Goal: Communication & Community: Answer question/provide support

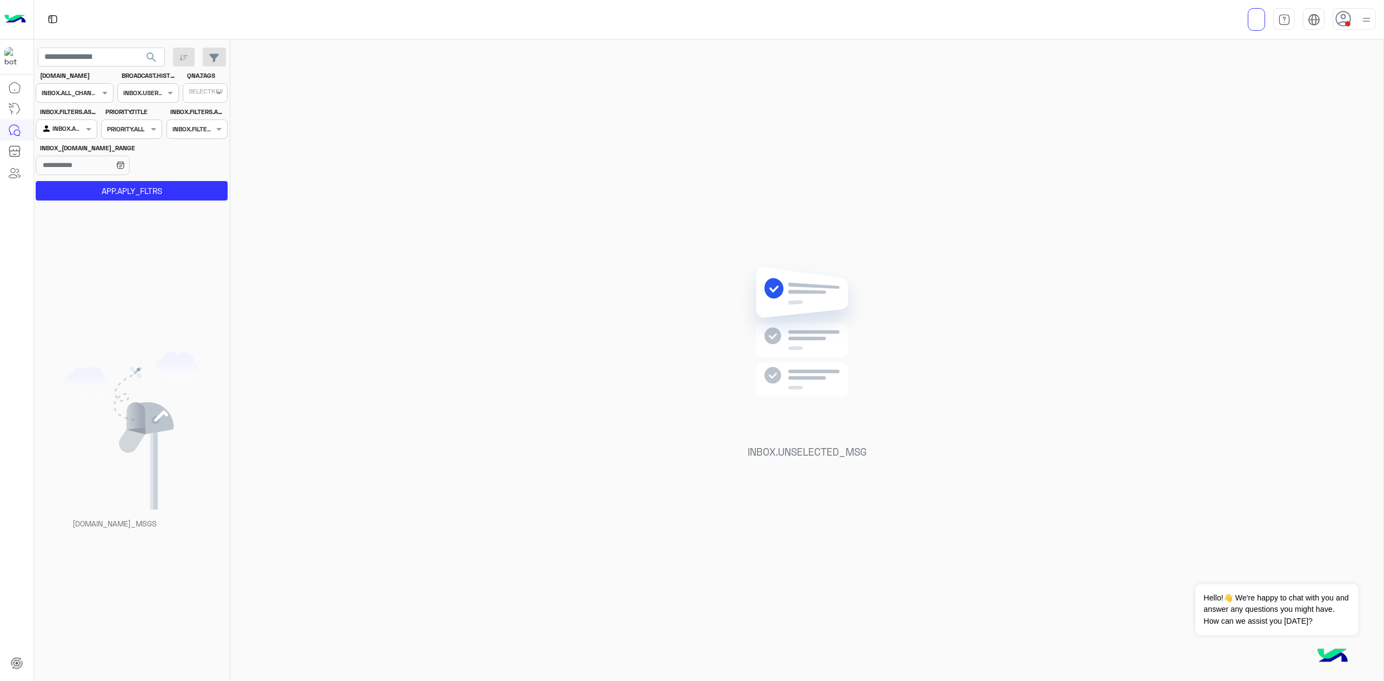
click at [1037, 17] on div at bounding box center [1353, 19] width 43 height 22
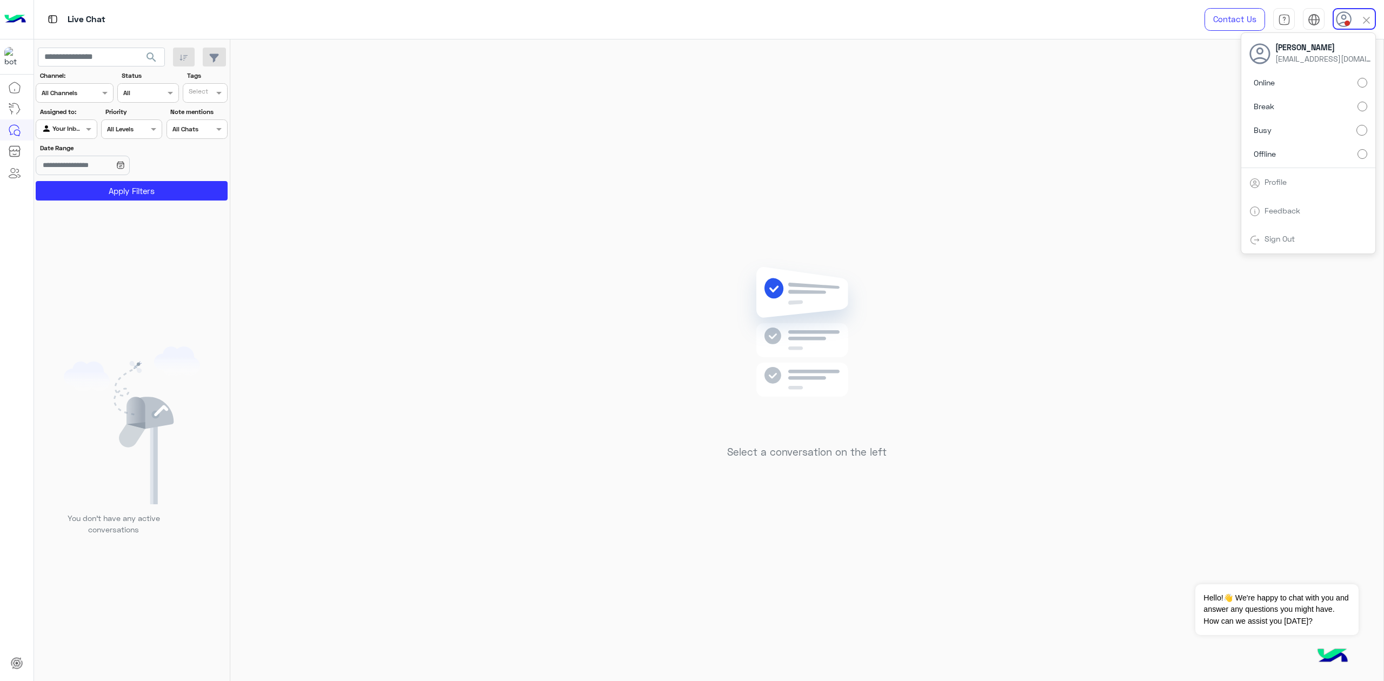
click at [1037, 93] on div "Online Break Busy Offline" at bounding box center [1308, 120] width 134 height 95
click at [1037, 82] on label "Online" at bounding box center [1308, 82] width 118 height 19
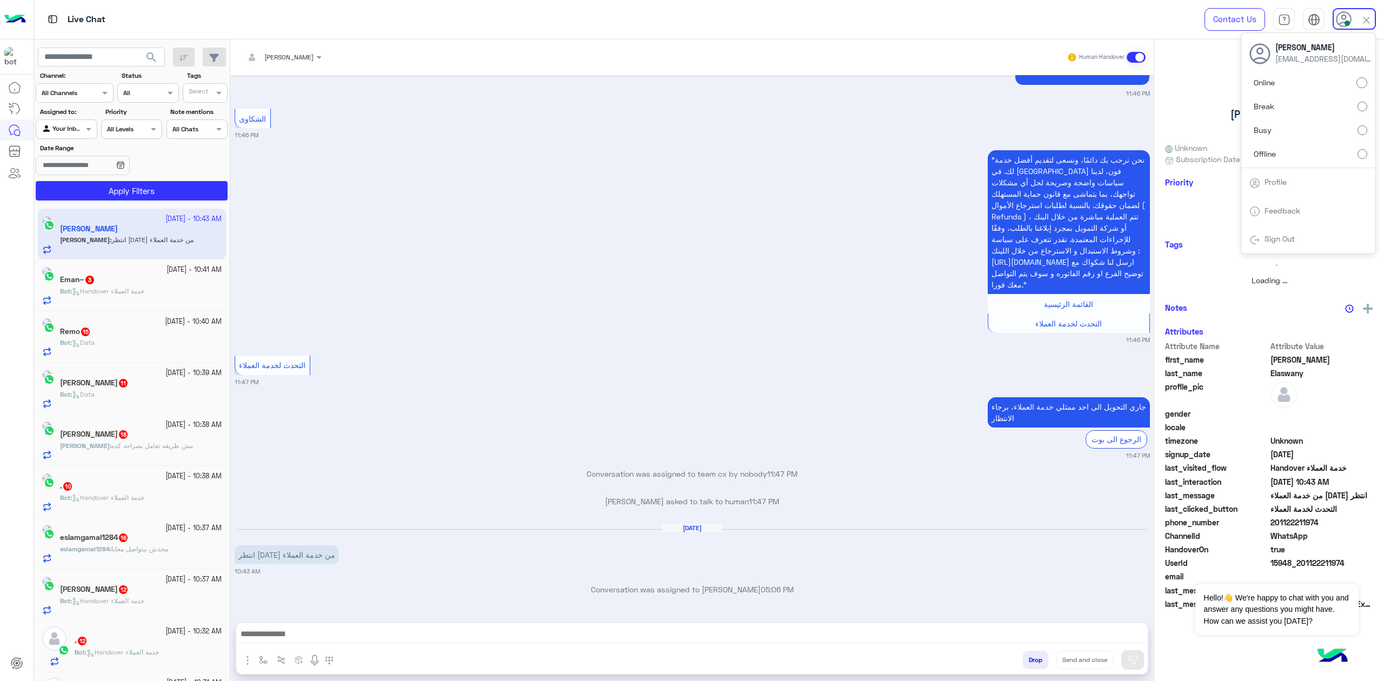
scroll to position [377, 0]
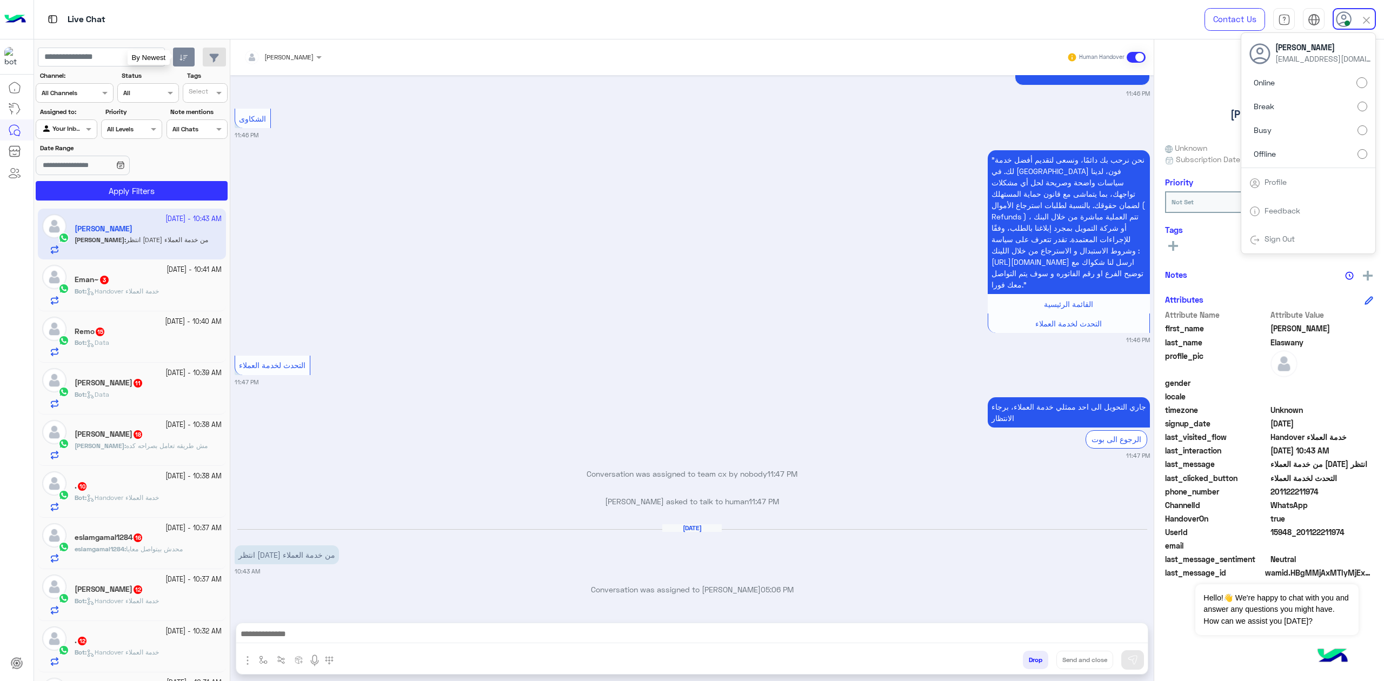
click at [186, 52] on button "button" at bounding box center [184, 57] width 22 height 19
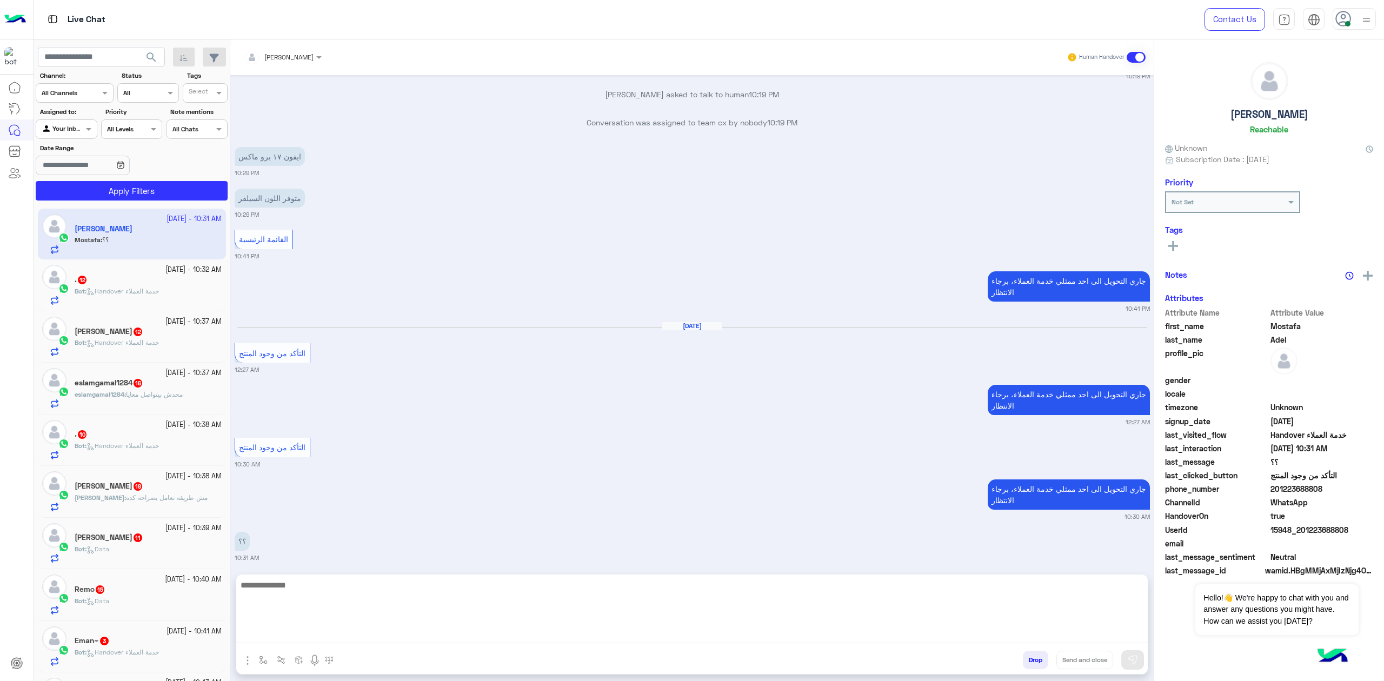
drag, startPoint x: 349, startPoint y: 633, endPoint x: 426, endPoint y: 518, distance: 139.1
click at [349, 492] on textarea at bounding box center [691, 610] width 911 height 65
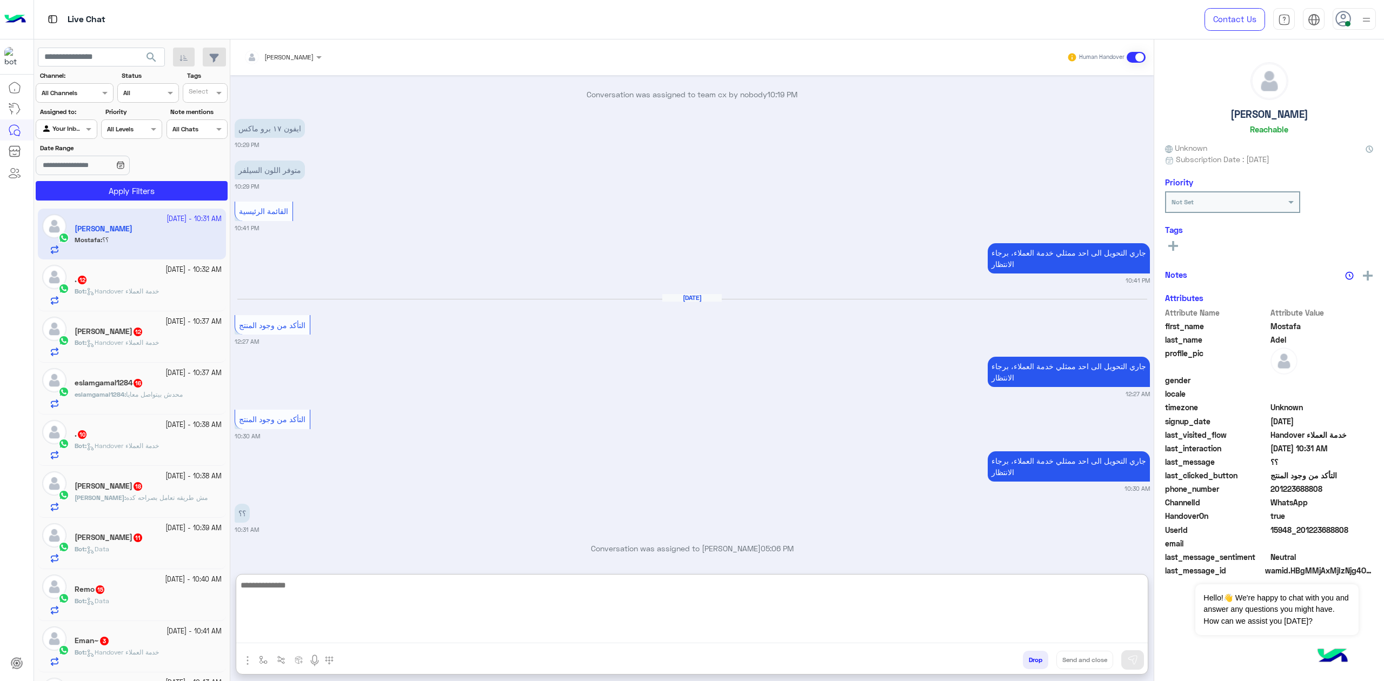
scroll to position [461, 0]
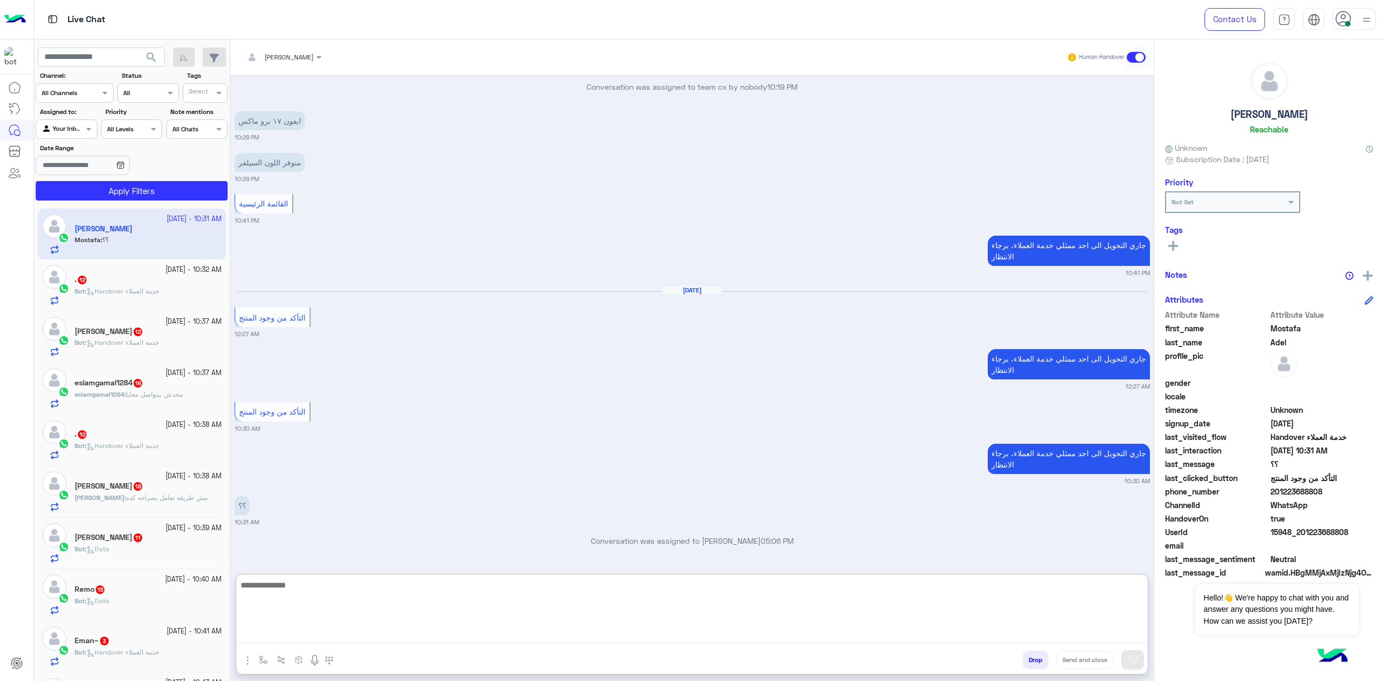
paste textarea "**********"
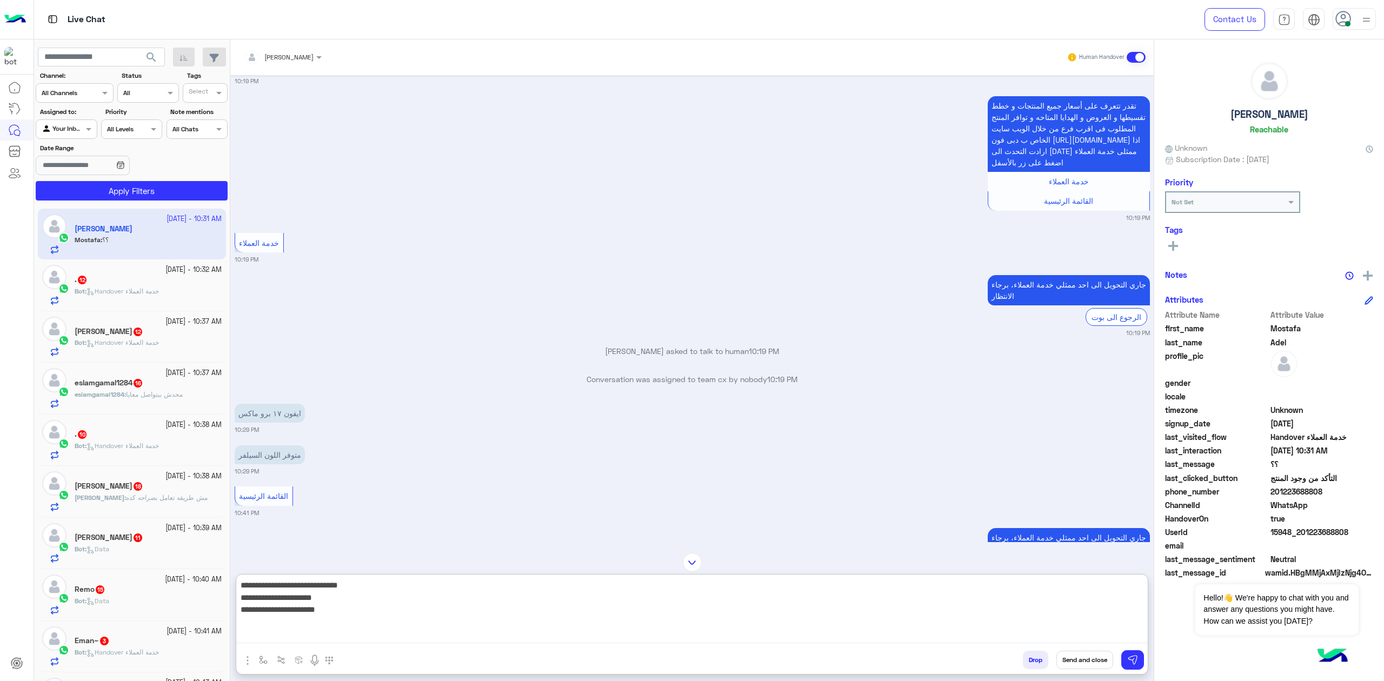
scroll to position [249, 0]
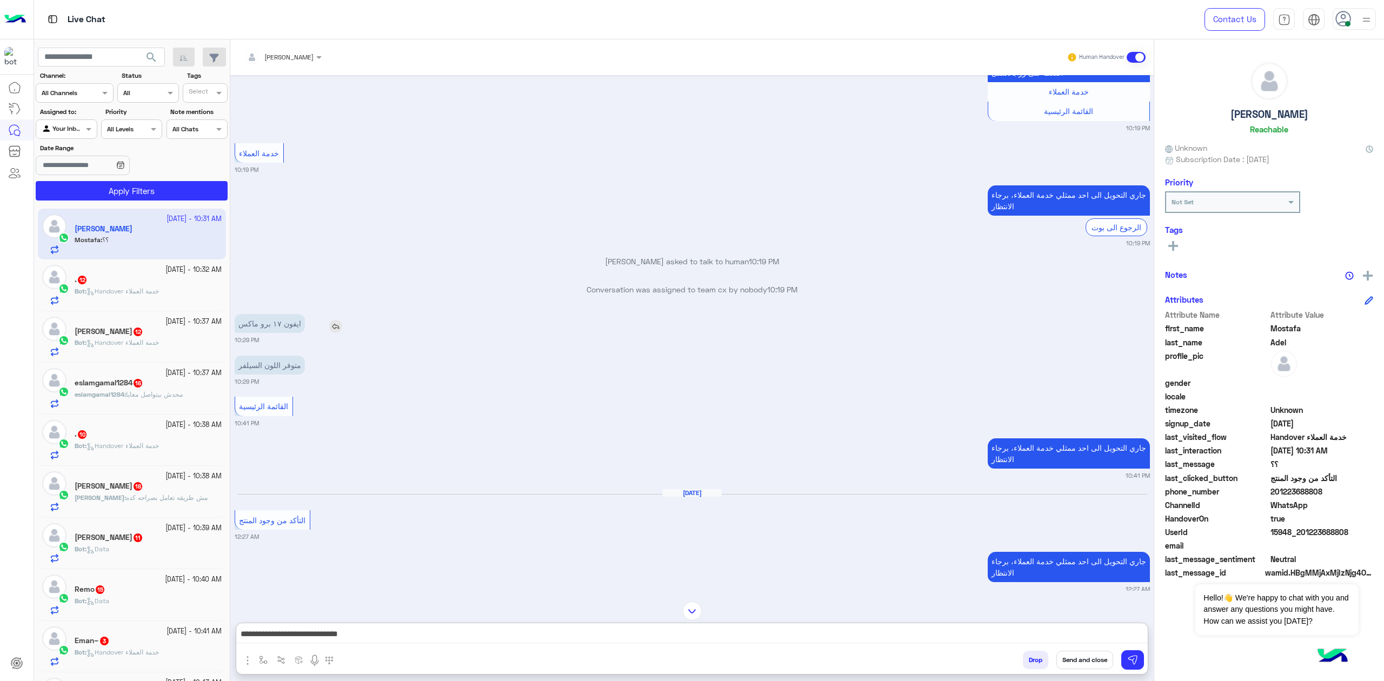
click at [275, 333] on p "ايفون ١٧ برو ماكس" at bounding box center [270, 323] width 70 height 19
drag, startPoint x: 275, startPoint y: 333, endPoint x: 440, endPoint y: 432, distance: 193.0
click at [296, 333] on p "ايفون ١٧ برو ماكس" at bounding box center [270, 323] width 70 height 19
click at [440, 428] on small "10:41 PM" at bounding box center [692, 423] width 915 height 9
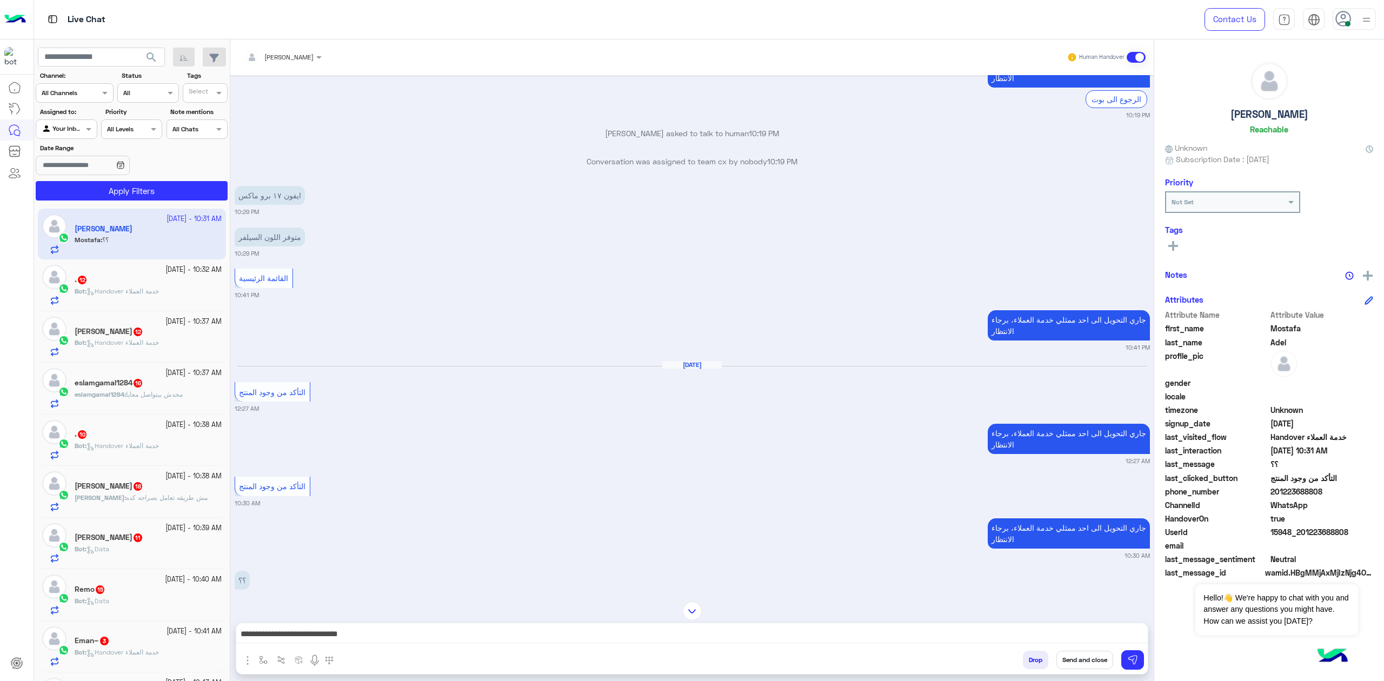
scroll to position [416, 0]
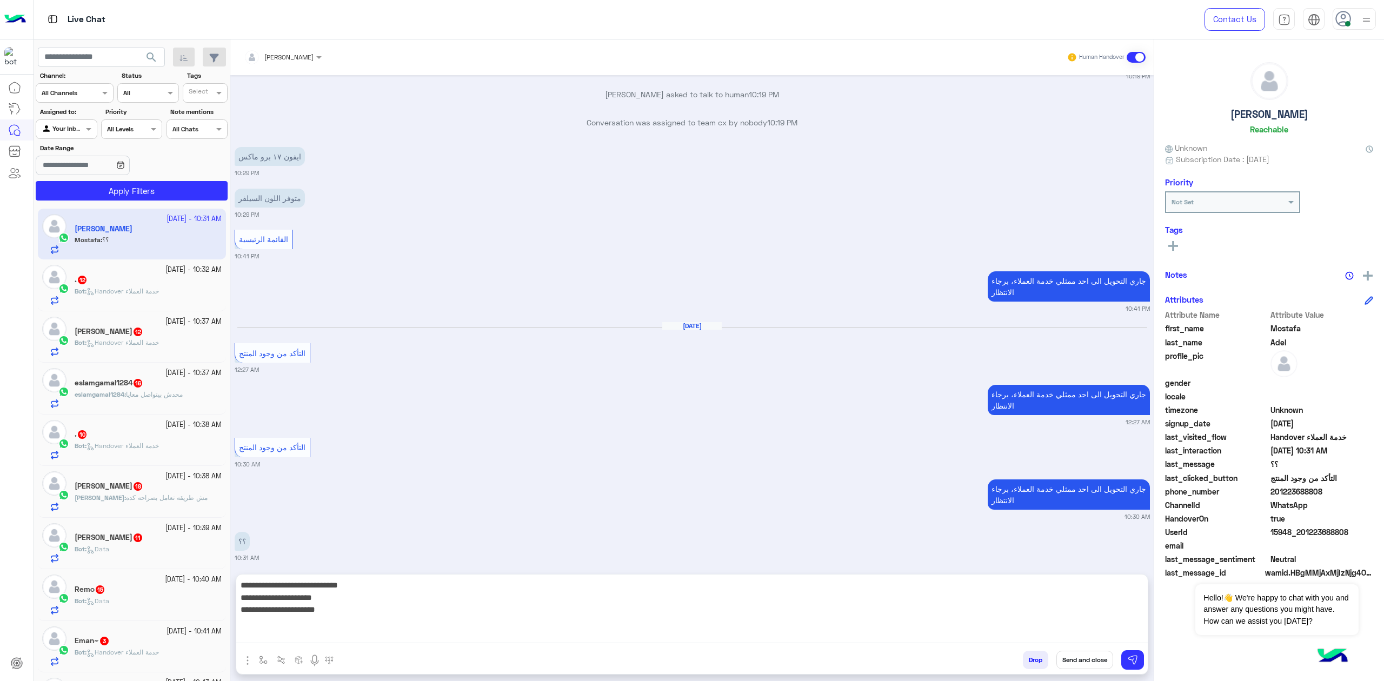
click at [1037, 492] on textarea "**********" at bounding box center [691, 610] width 911 height 65
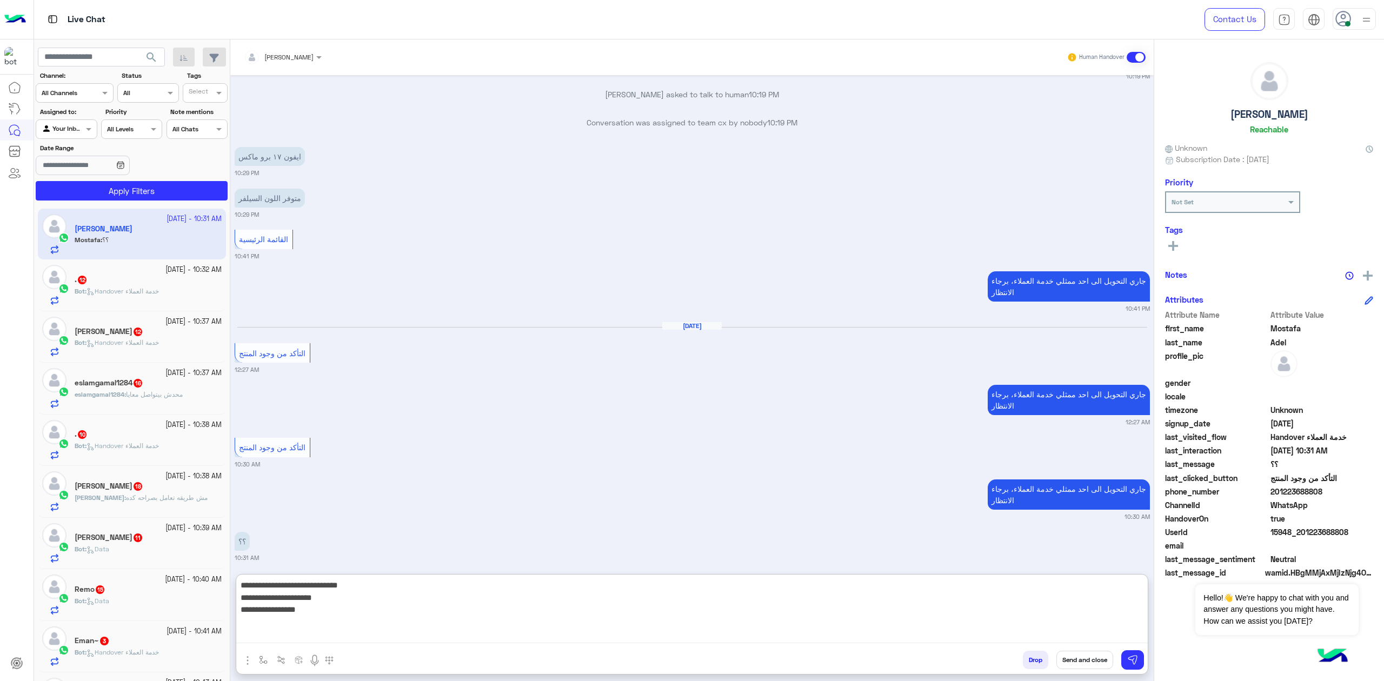
click at [1037, 492] on textarea "**********" at bounding box center [691, 610] width 911 height 65
type textarea "**********"
click at [1037, 492] on textarea "**********" at bounding box center [691, 610] width 911 height 65
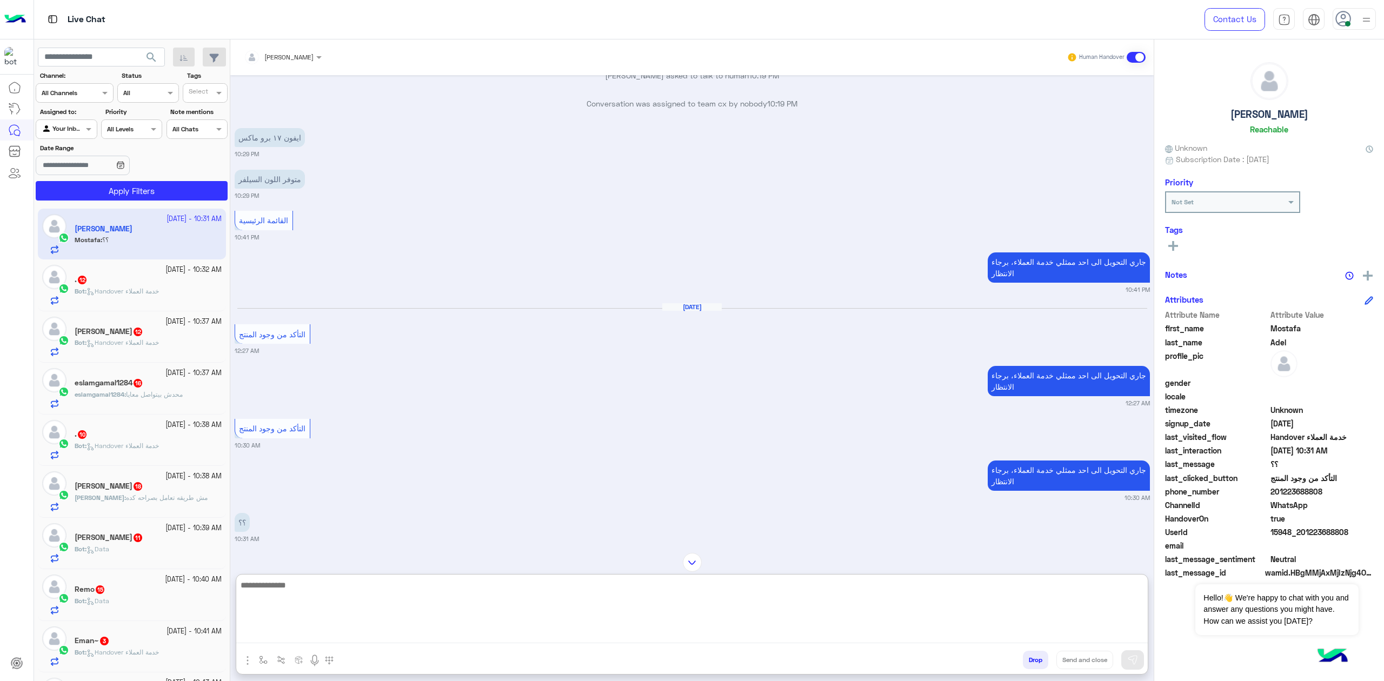
scroll to position [394, 0]
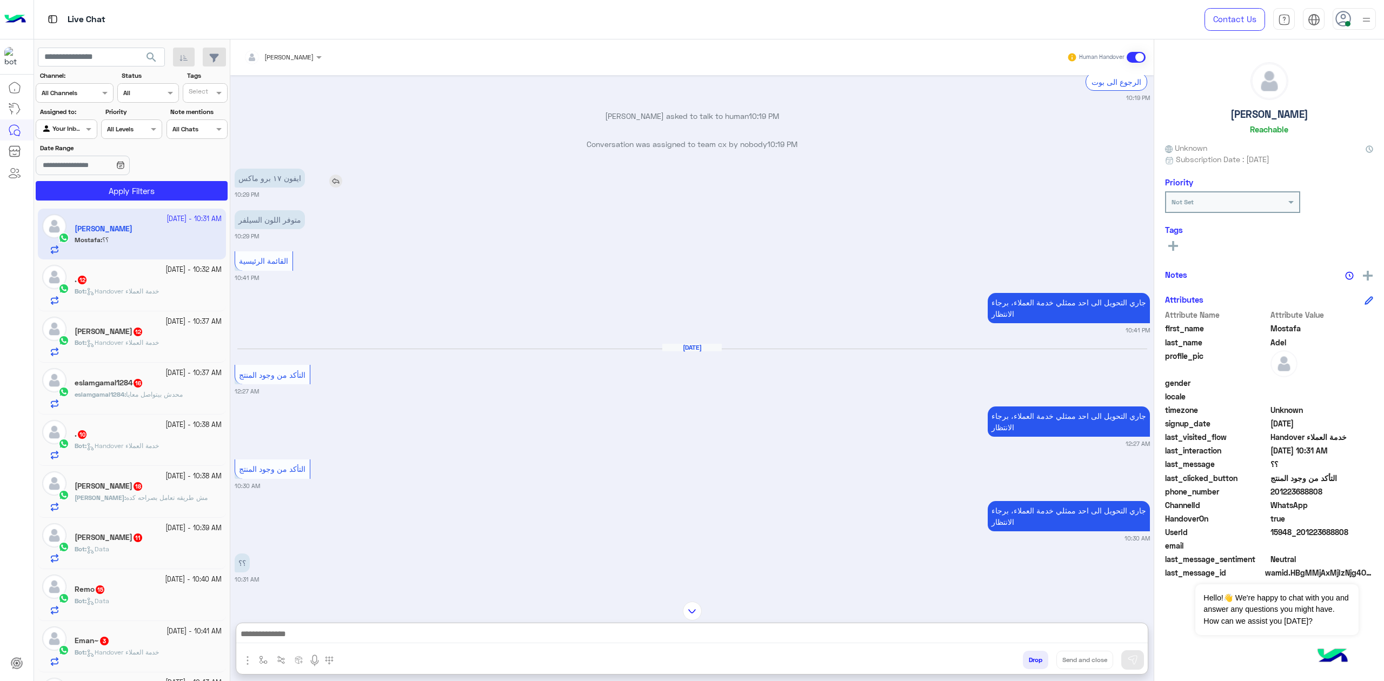
click at [330, 188] on img at bounding box center [335, 181] width 13 height 13
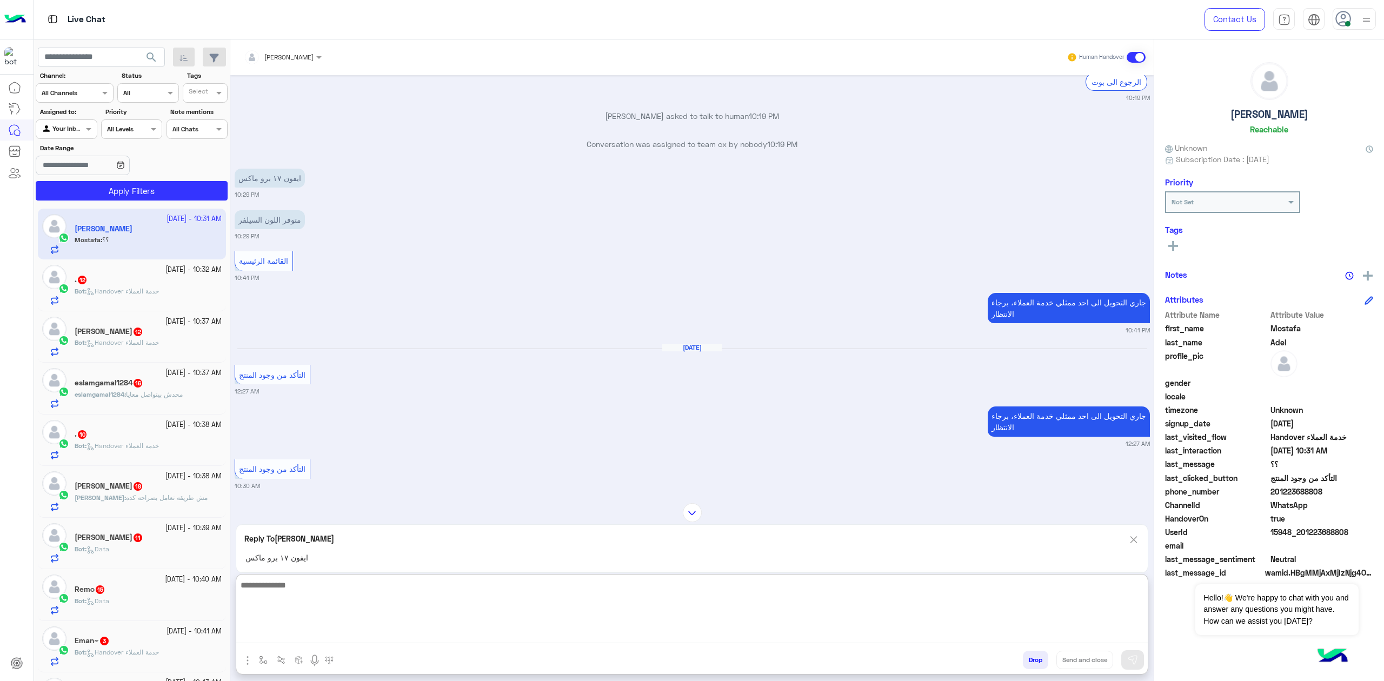
click at [362, 492] on textarea at bounding box center [691, 610] width 911 height 65
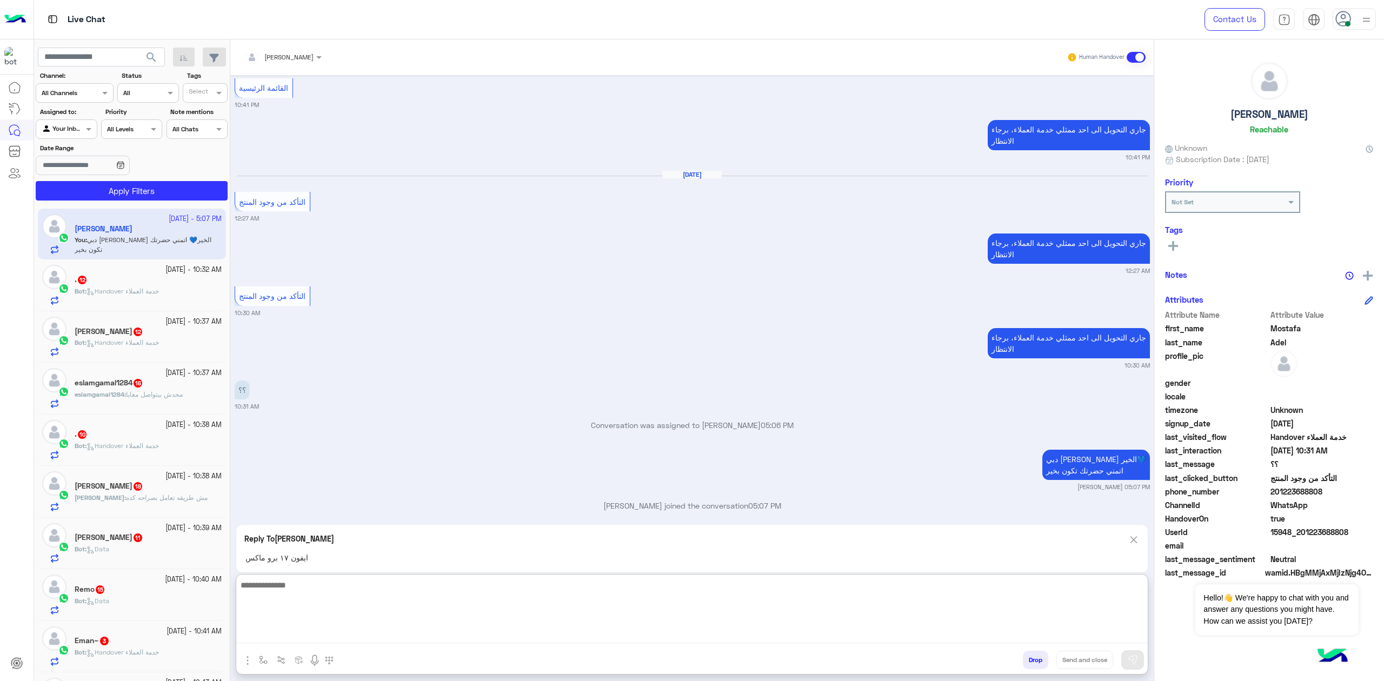
scroll to position [595, 0]
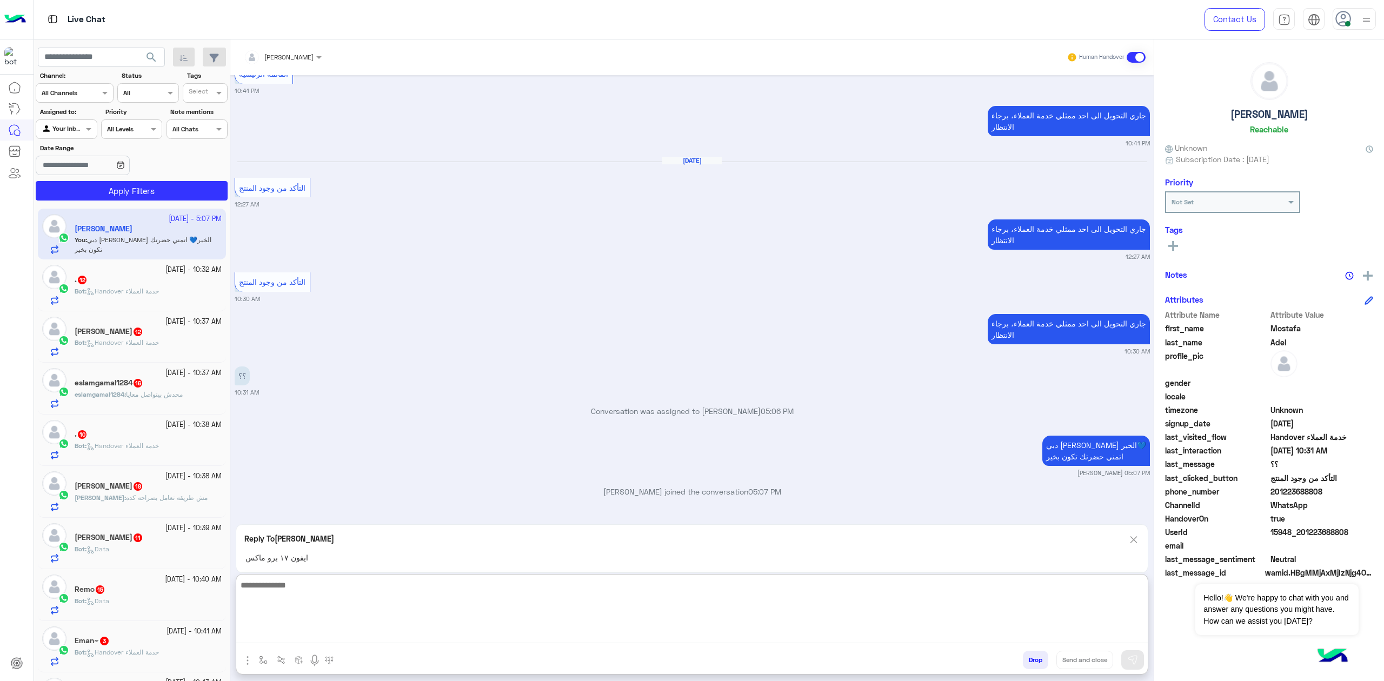
type textarea "*"
type textarea "**********"
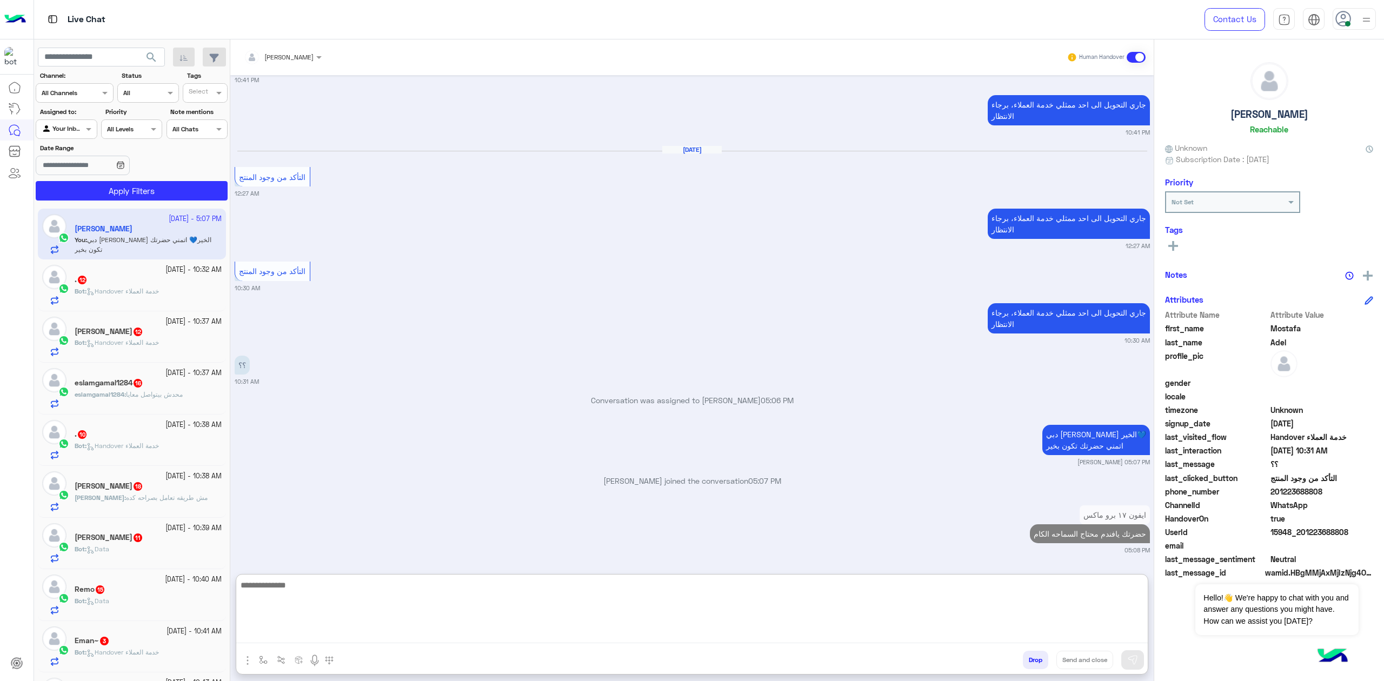
scroll to position [605, 0]
type textarea "*******"
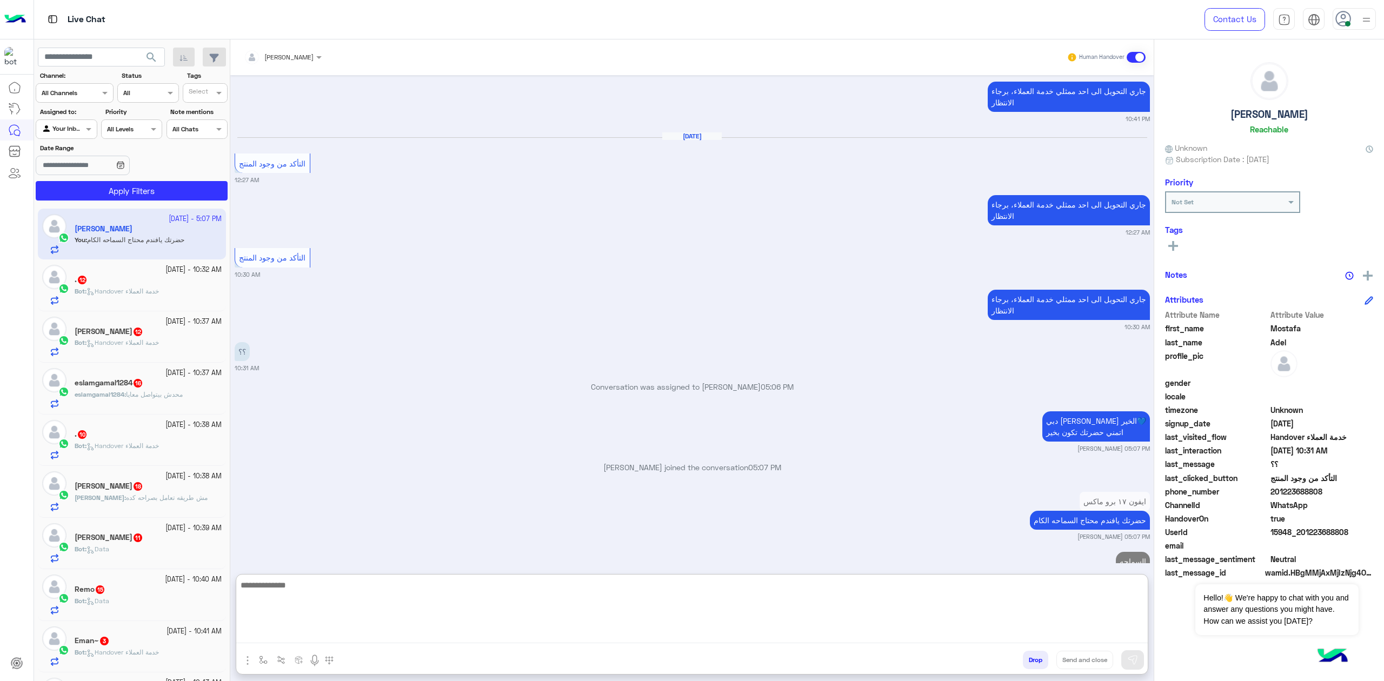
scroll to position [646, 0]
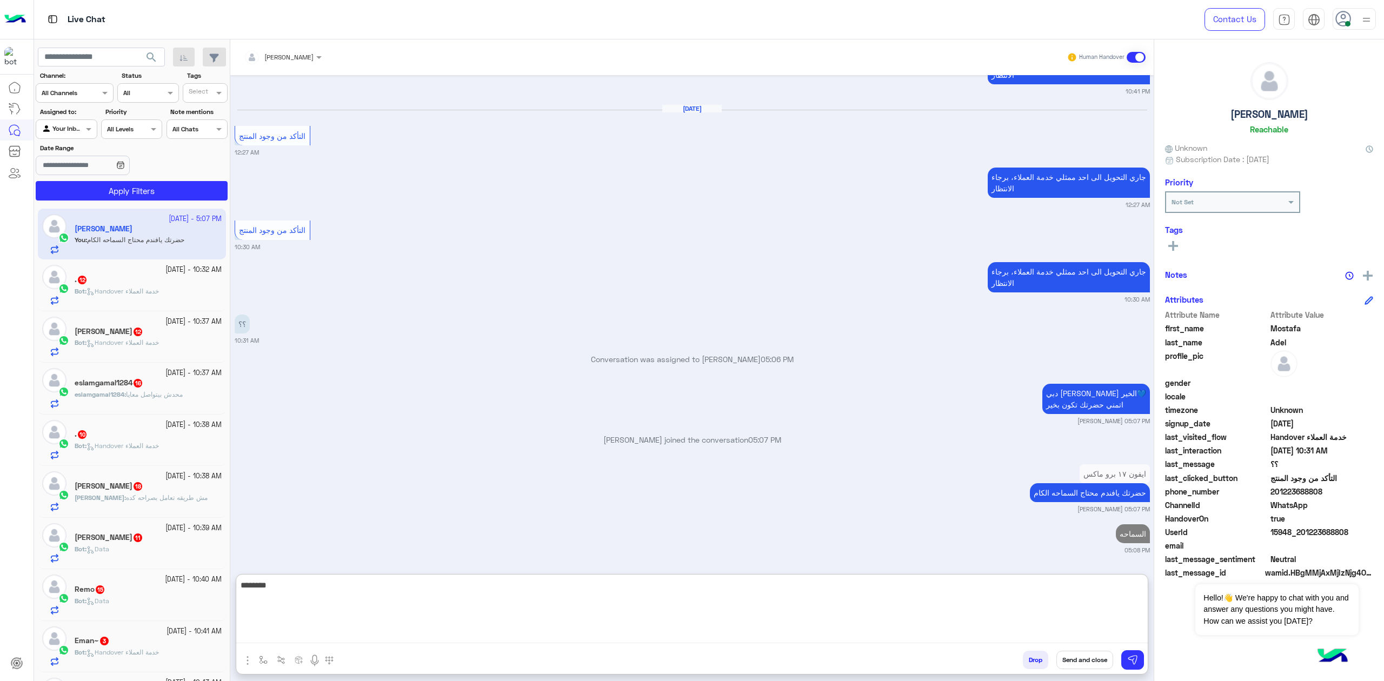
type textarea "*******"
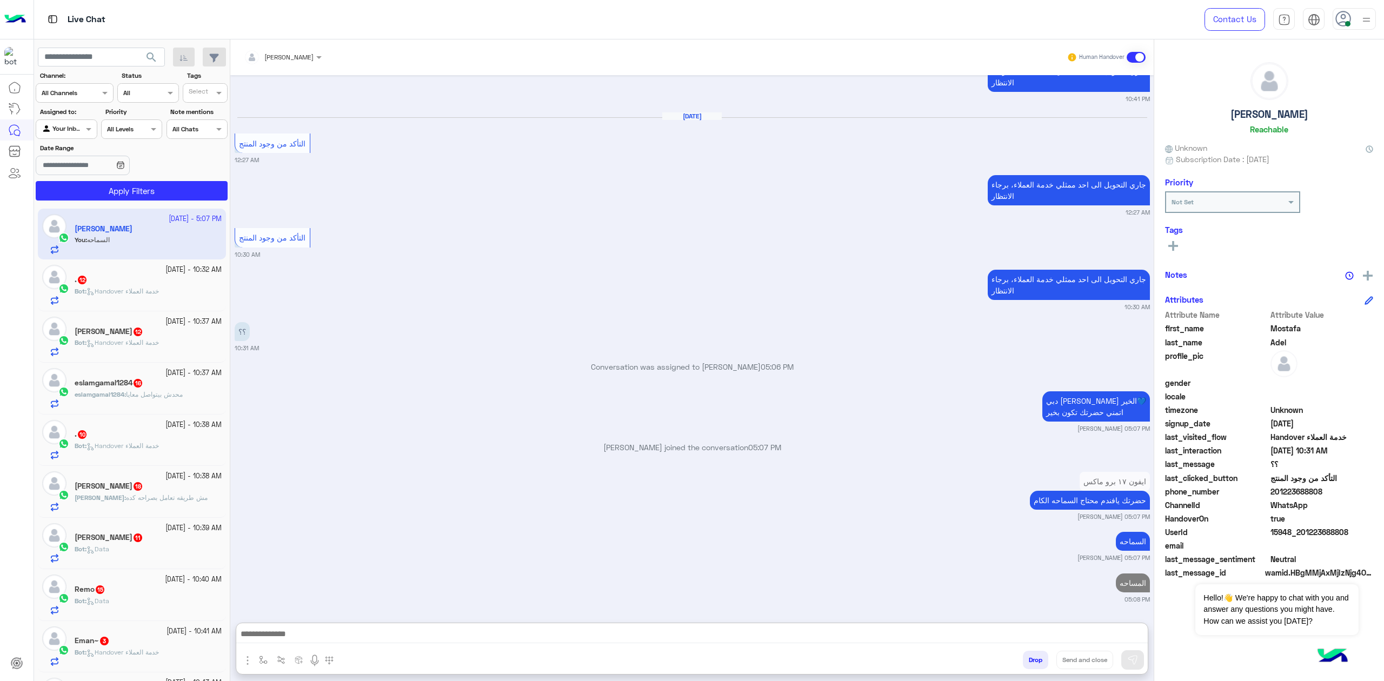
click at [155, 275] on div ". 12" at bounding box center [148, 280] width 147 height 11
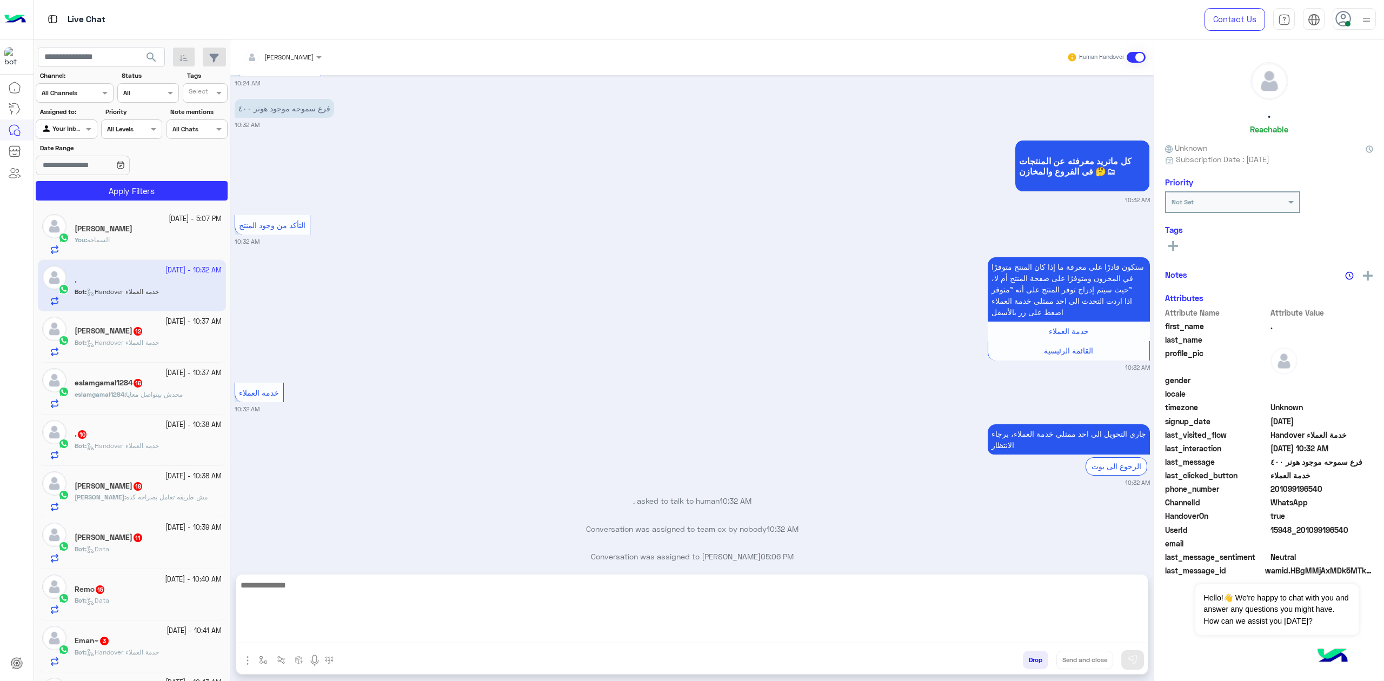
drag, startPoint x: 372, startPoint y: 636, endPoint x: 424, endPoint y: 522, distance: 125.3
click at [371, 492] on textarea at bounding box center [691, 610] width 911 height 65
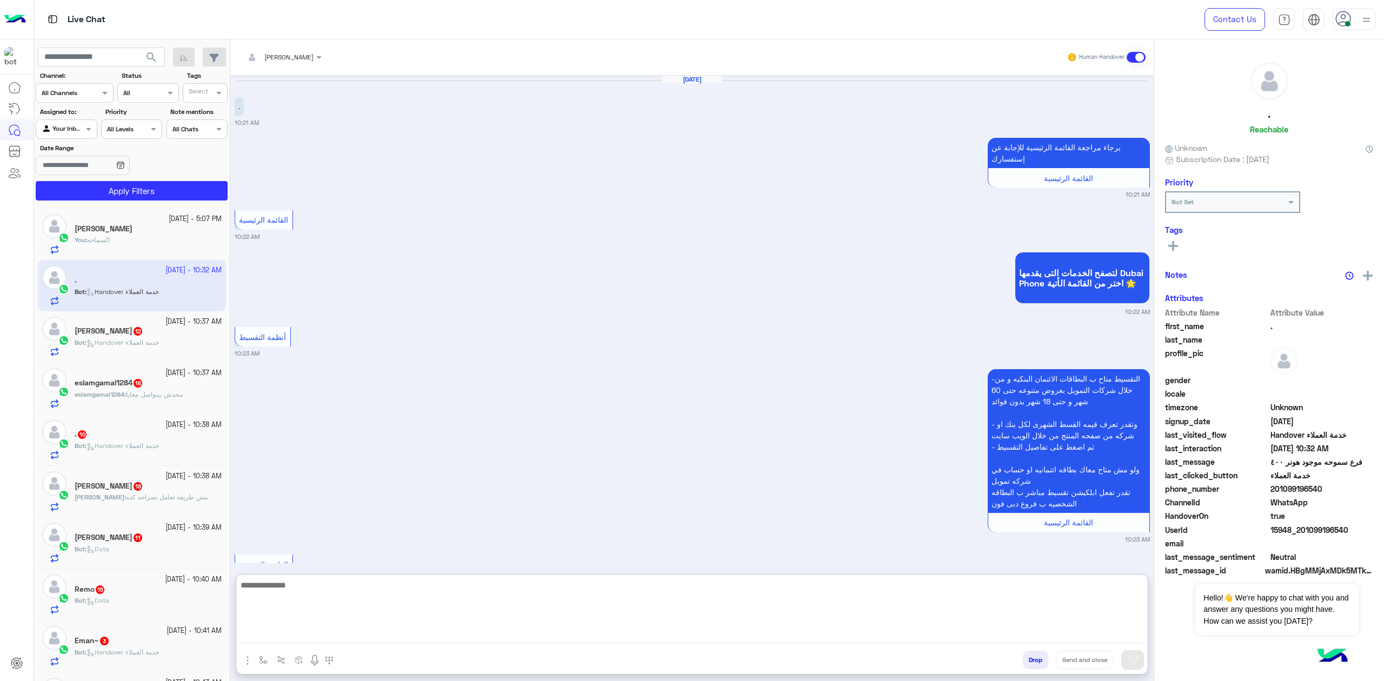
scroll to position [1226, 0]
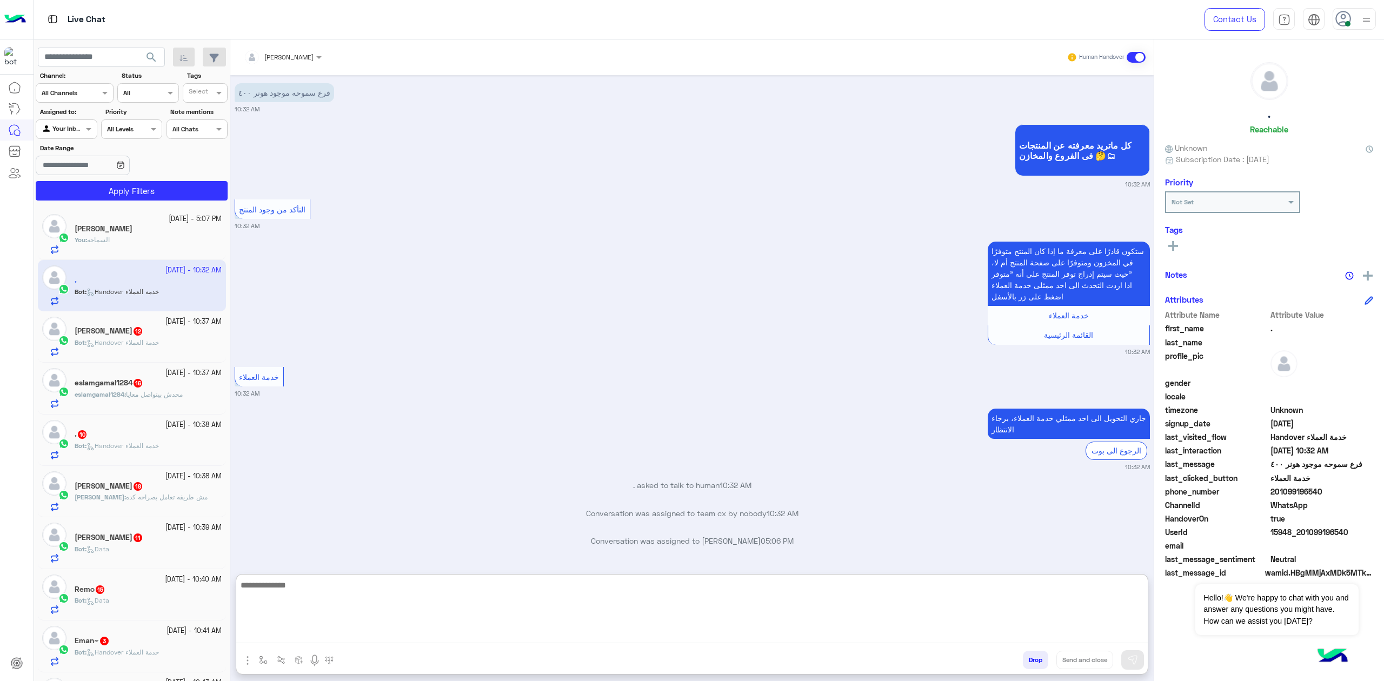
paste textarea "**********"
drag, startPoint x: 1010, startPoint y: 640, endPoint x: 1039, endPoint y: 627, distance: 31.4
click at [1013, 492] on textarea "**********" at bounding box center [691, 610] width 911 height 65
click at [1037, 492] on textarea "**********" at bounding box center [691, 610] width 911 height 65
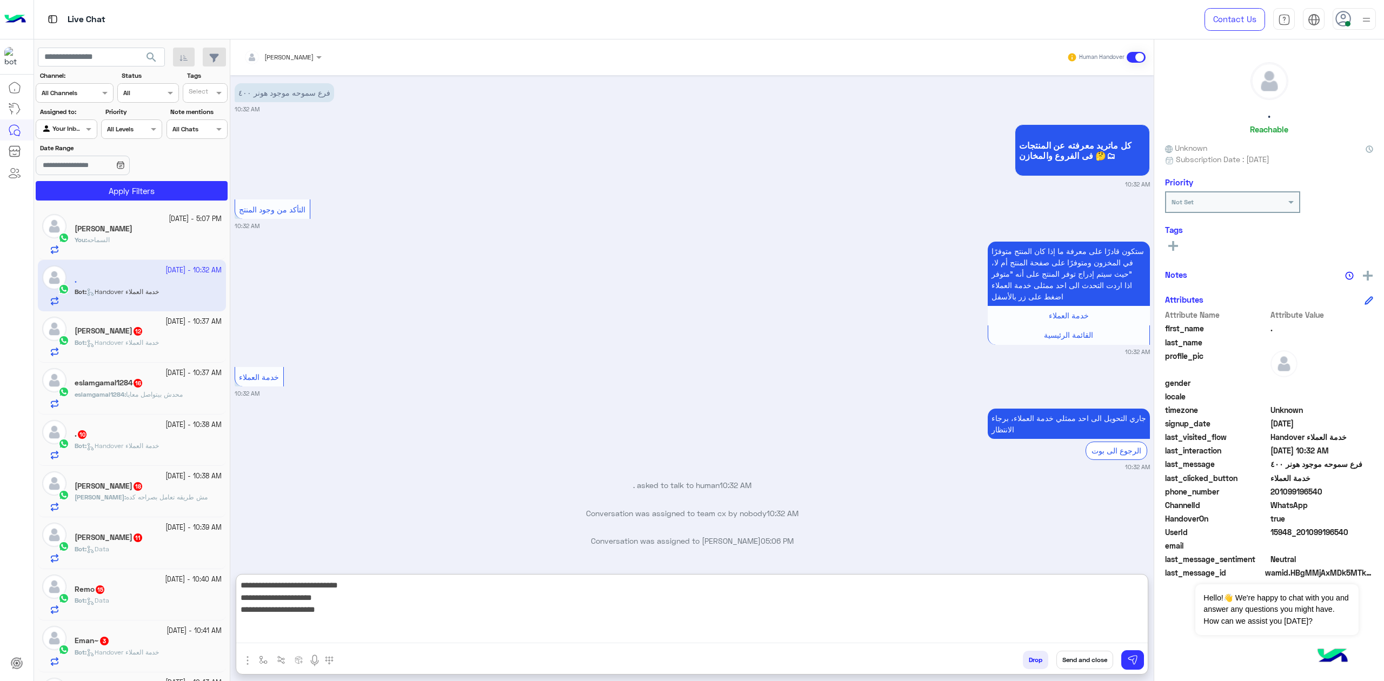
type textarea "**********"
click at [1037, 492] on textarea "**********" at bounding box center [691, 610] width 911 height 65
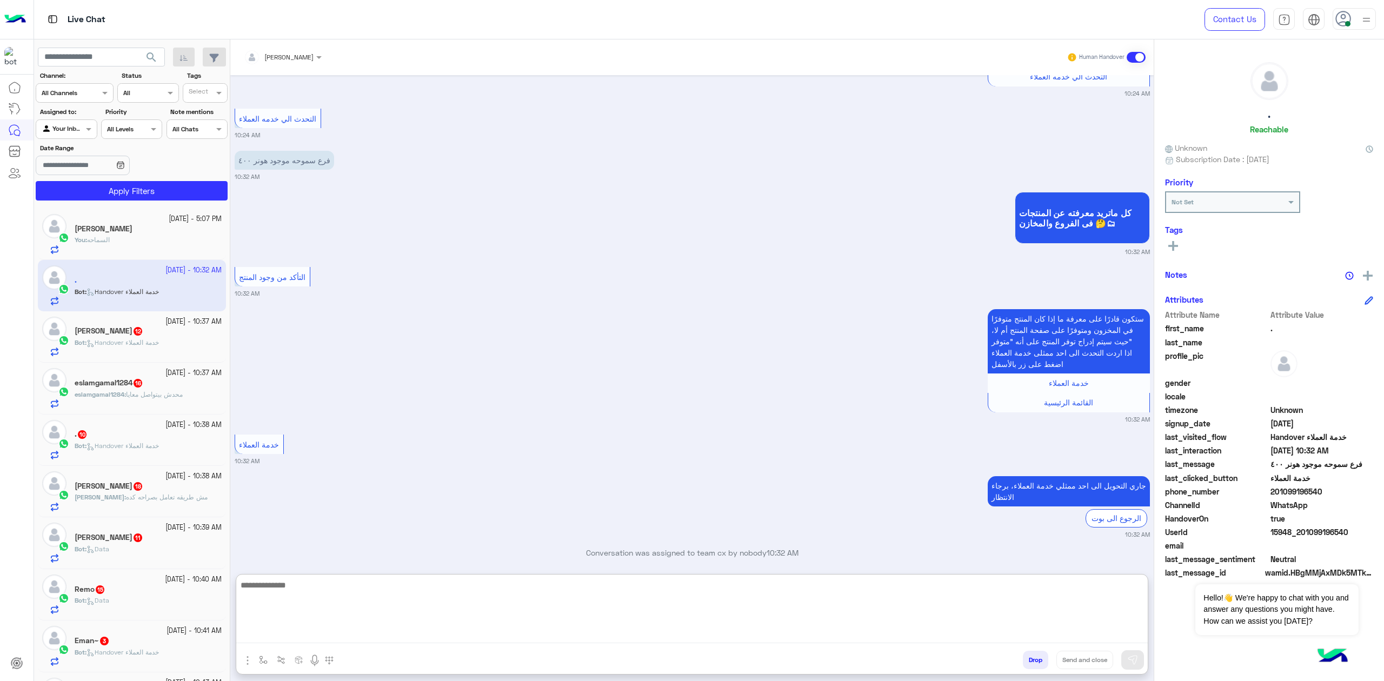
scroll to position [990, 0]
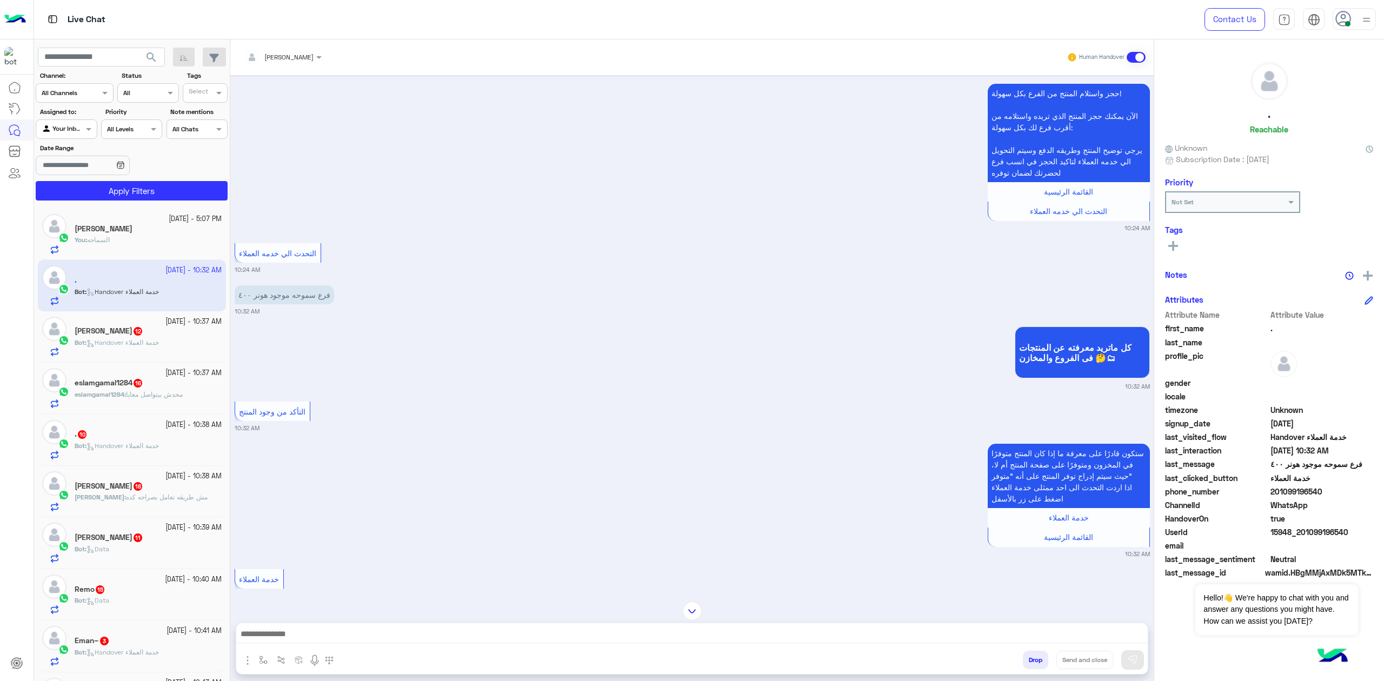
drag, startPoint x: 360, startPoint y: 334, endPoint x: 359, endPoint y: 364, distance: 29.7
click at [360, 304] on img at bounding box center [364, 297] width 13 height 13
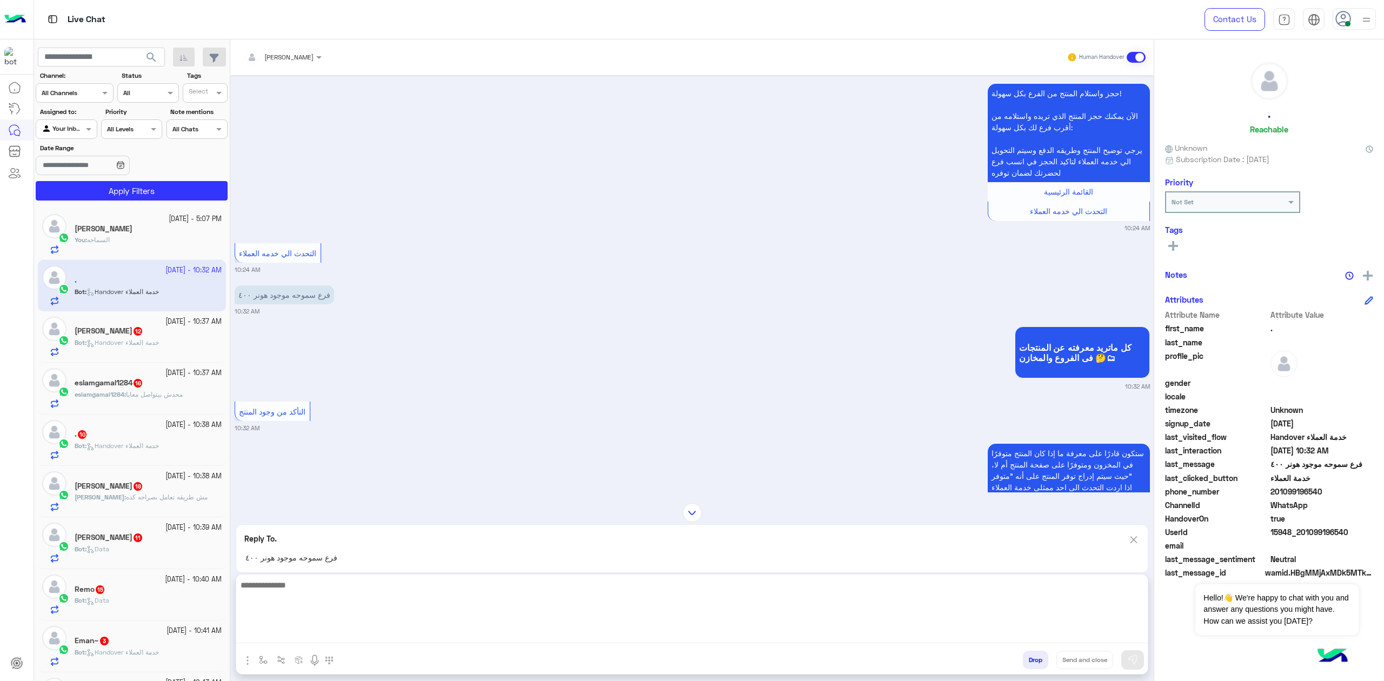
click at [355, 492] on textarea at bounding box center [691, 610] width 911 height 65
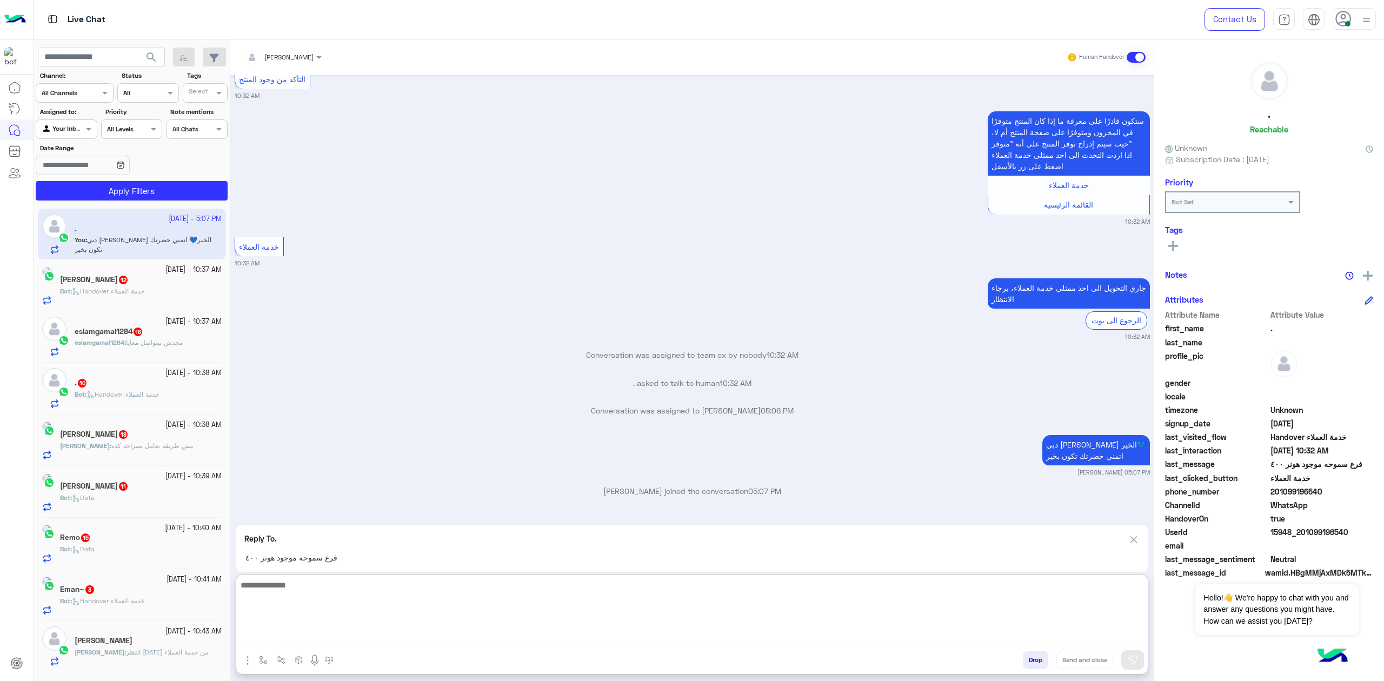
scroll to position [1354, 0]
type textarea "**********"
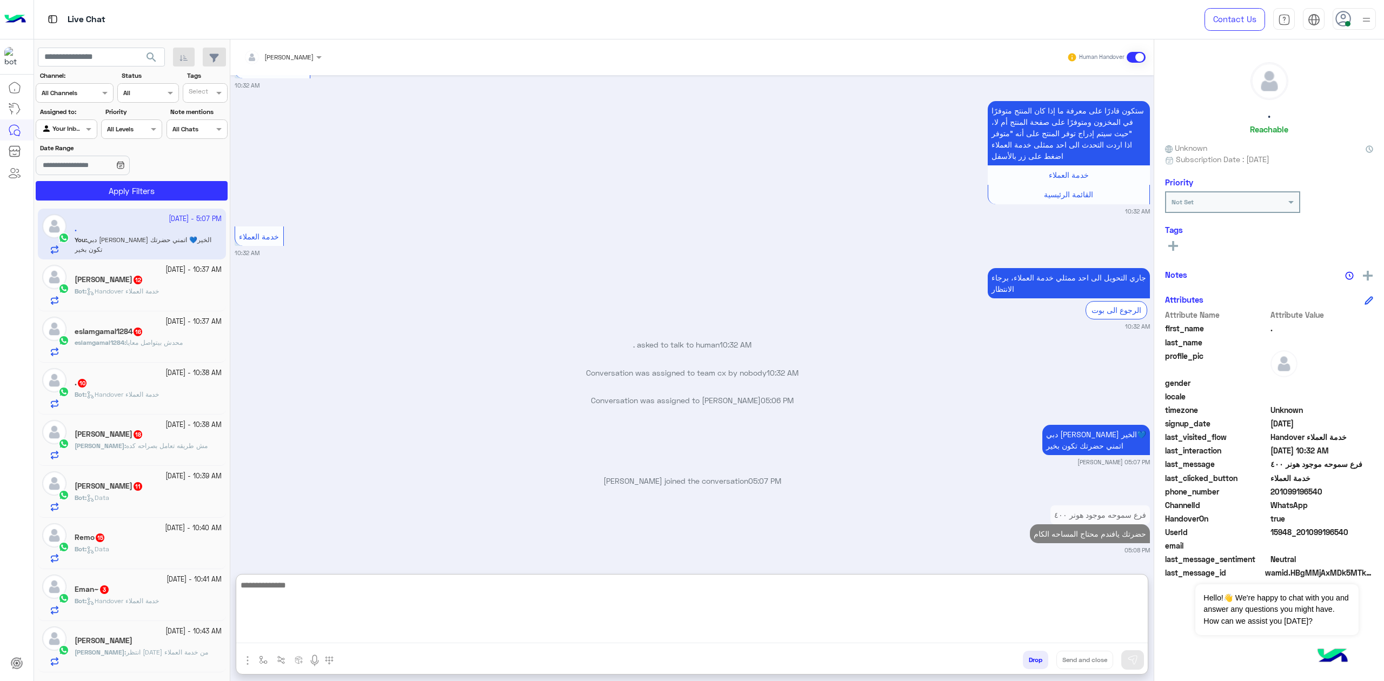
scroll to position [1366, 0]
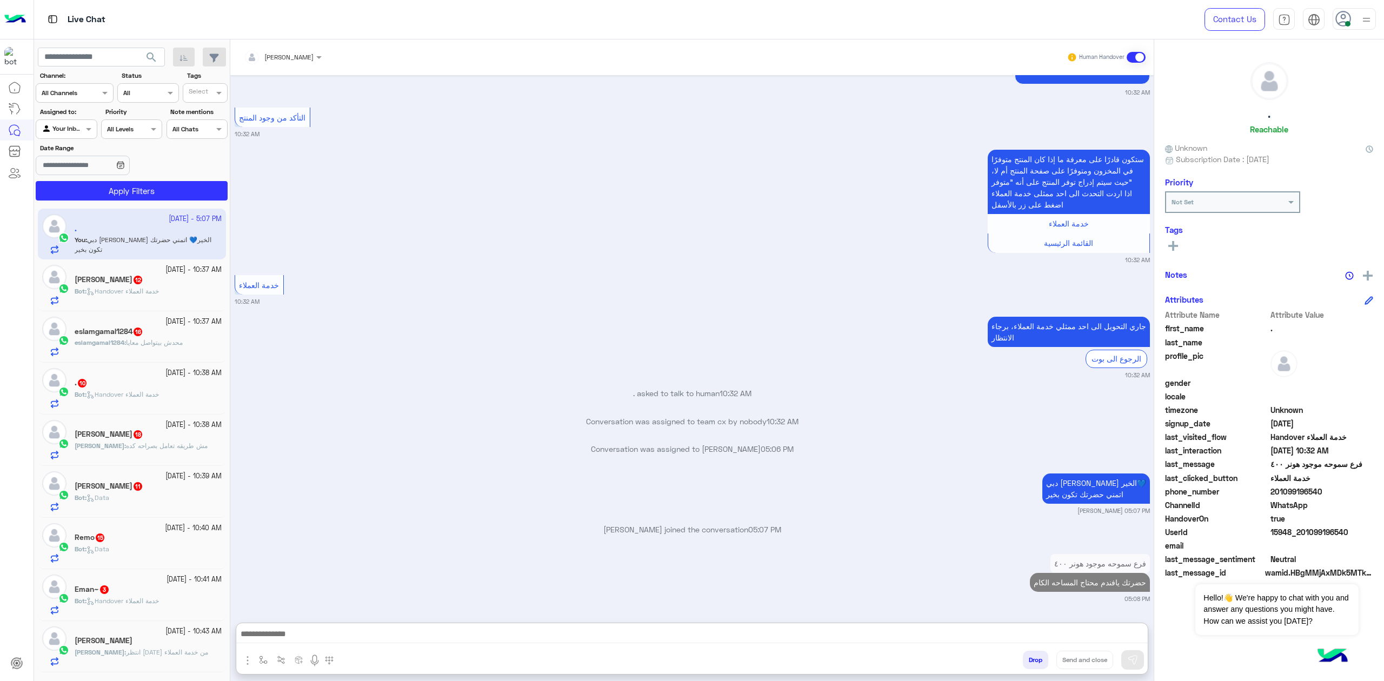
click at [134, 290] on span "Handover خدمة العملاء" at bounding box center [122, 291] width 72 height 8
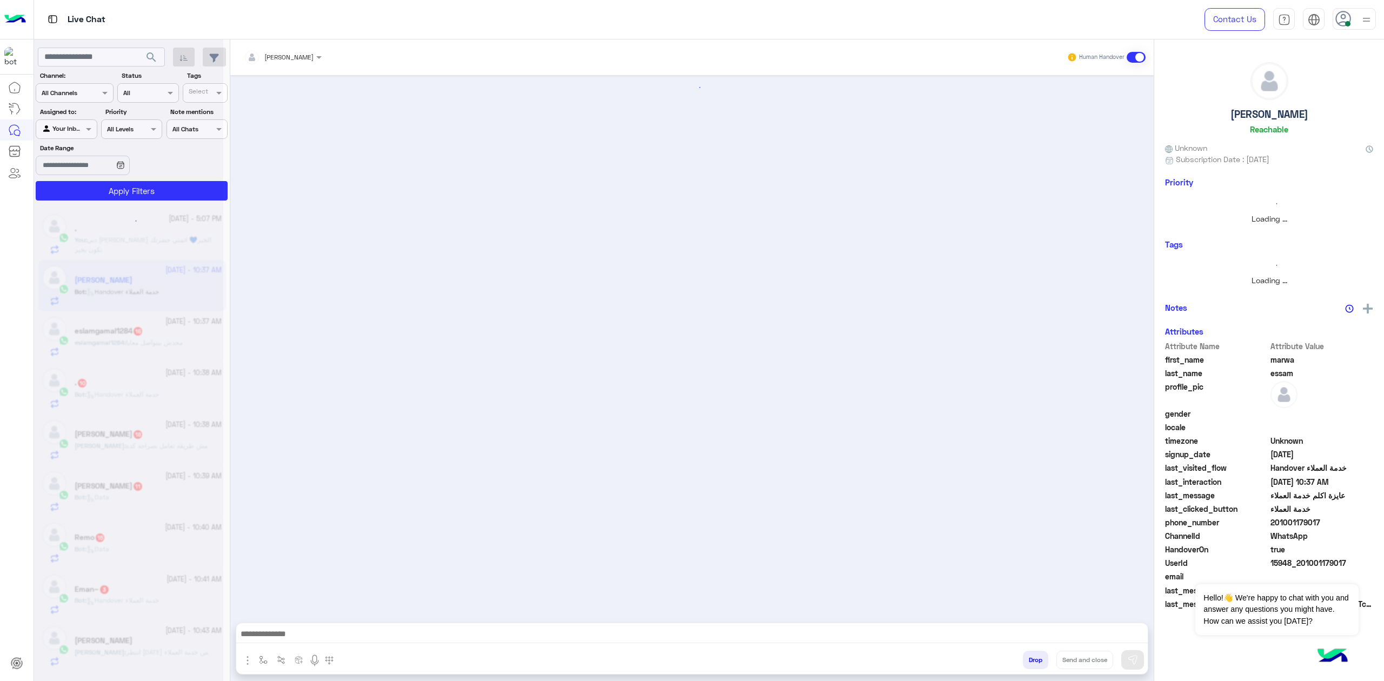
click at [445, 492] on div "Drop Send and close" at bounding box center [745, 662] width 806 height 24
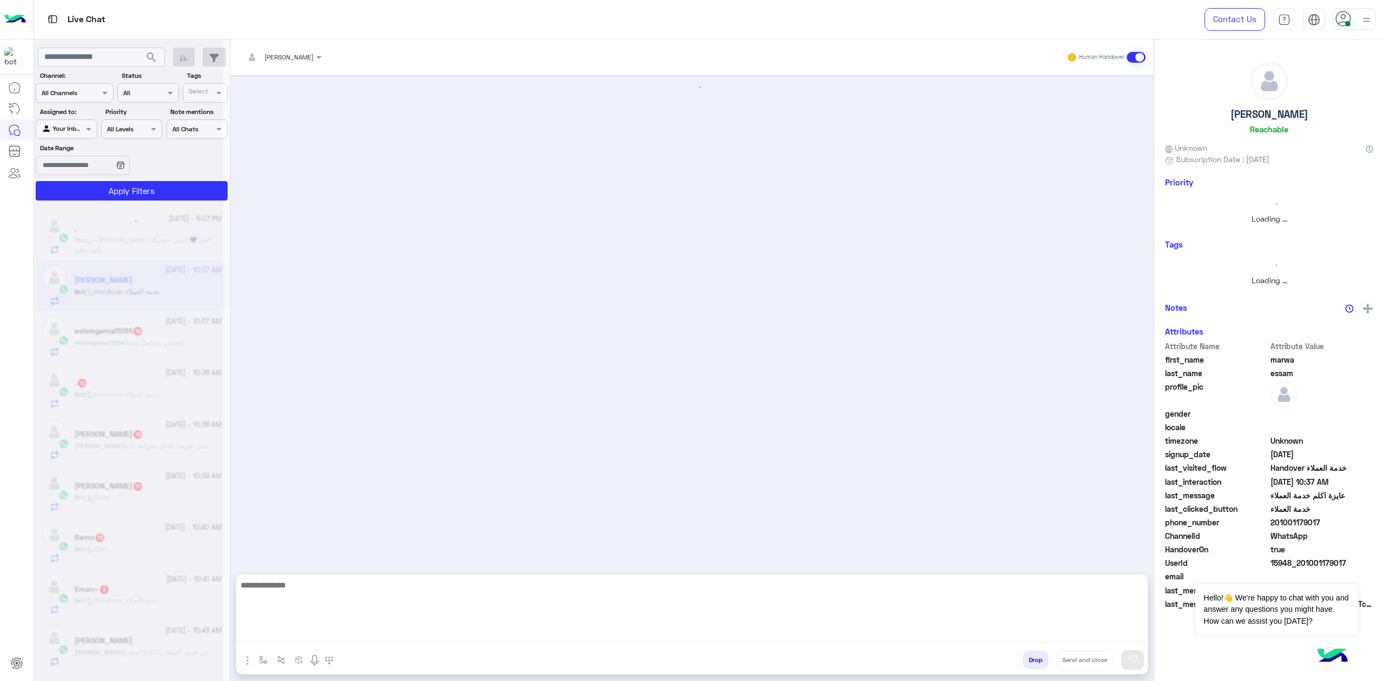
drag, startPoint x: 451, startPoint y: 630, endPoint x: 483, endPoint y: 624, distance: 32.5
click at [452, 492] on textarea at bounding box center [691, 610] width 911 height 65
paste textarea "**********"
type textarea "**********"
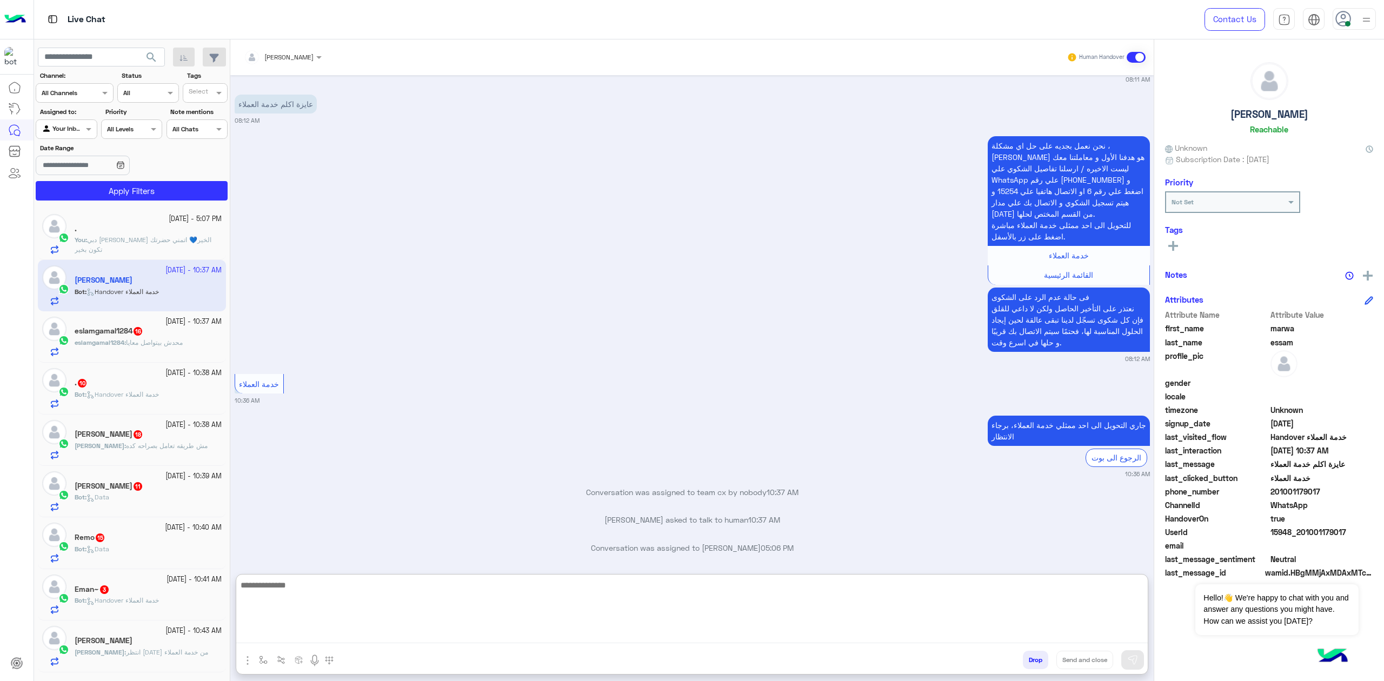
scroll to position [1194, 0]
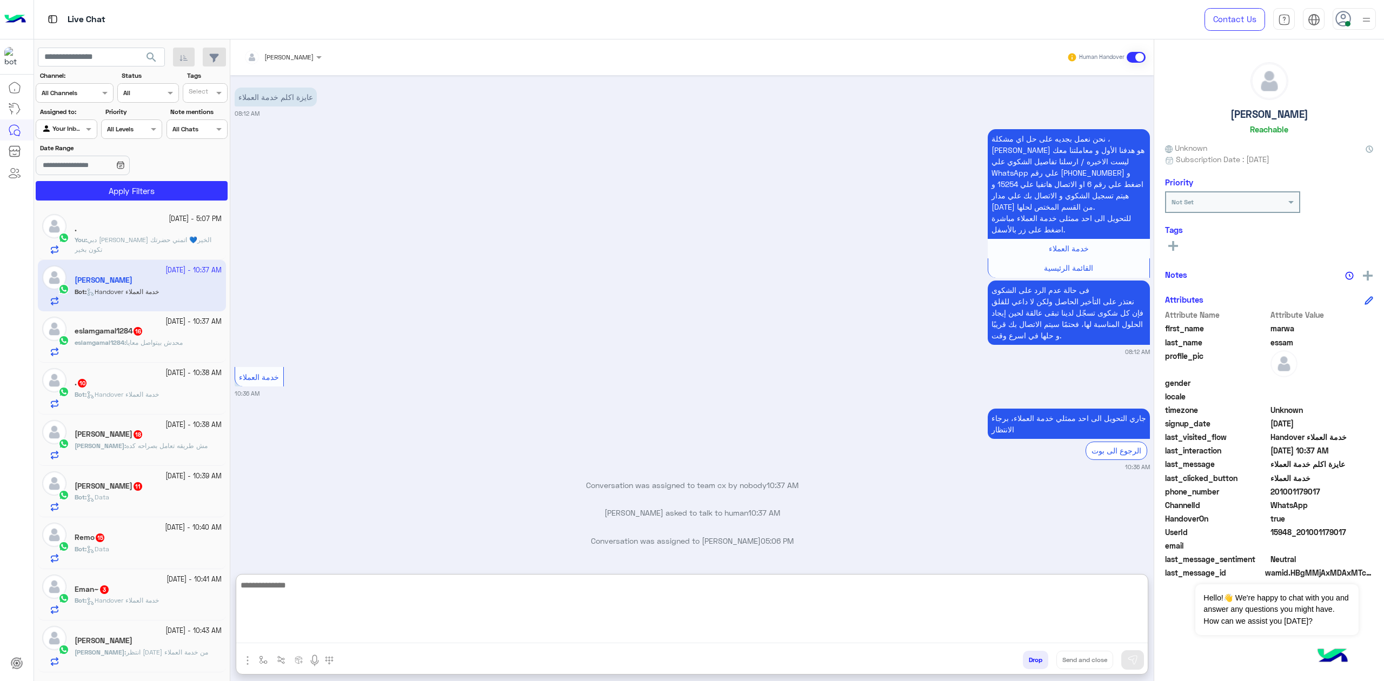
click at [532, 492] on textarea at bounding box center [691, 610] width 911 height 65
paste textarea "**********"
type textarea "**********"
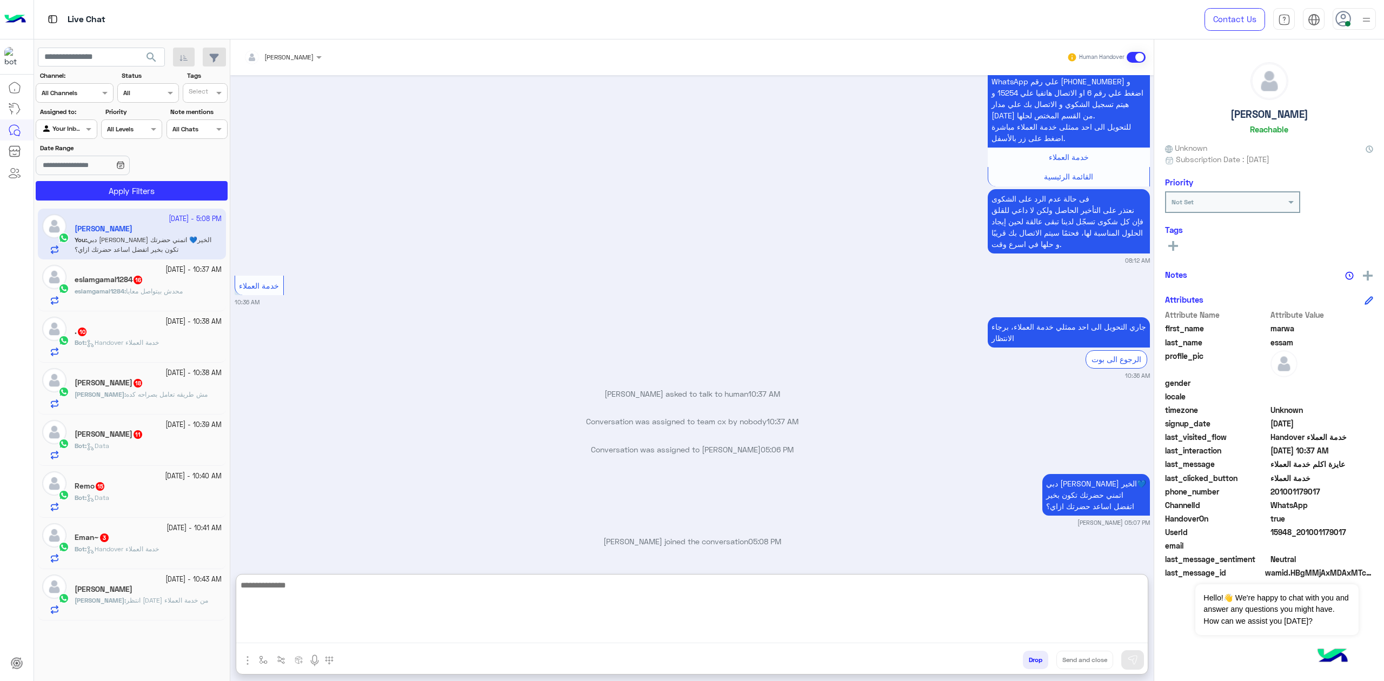
scroll to position [1285, 0]
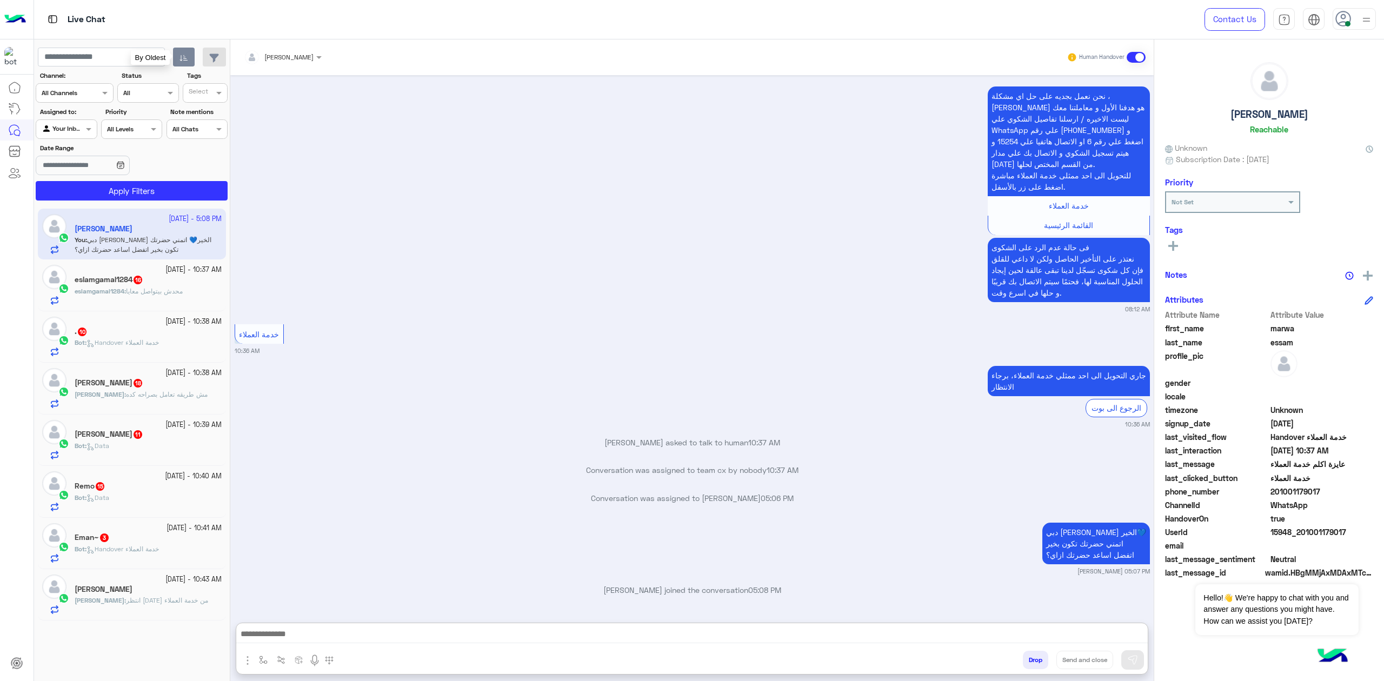
click at [179, 62] on button "button" at bounding box center [184, 57] width 22 height 19
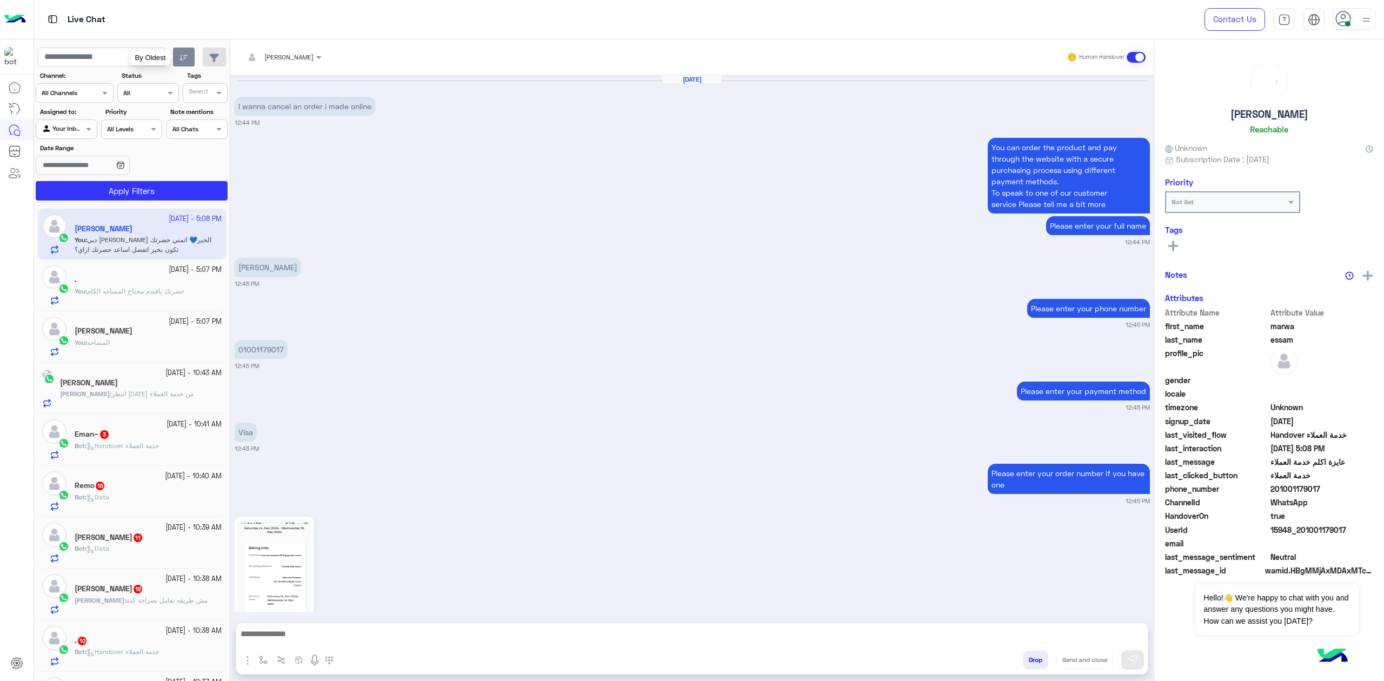
scroll to position [1237, 0]
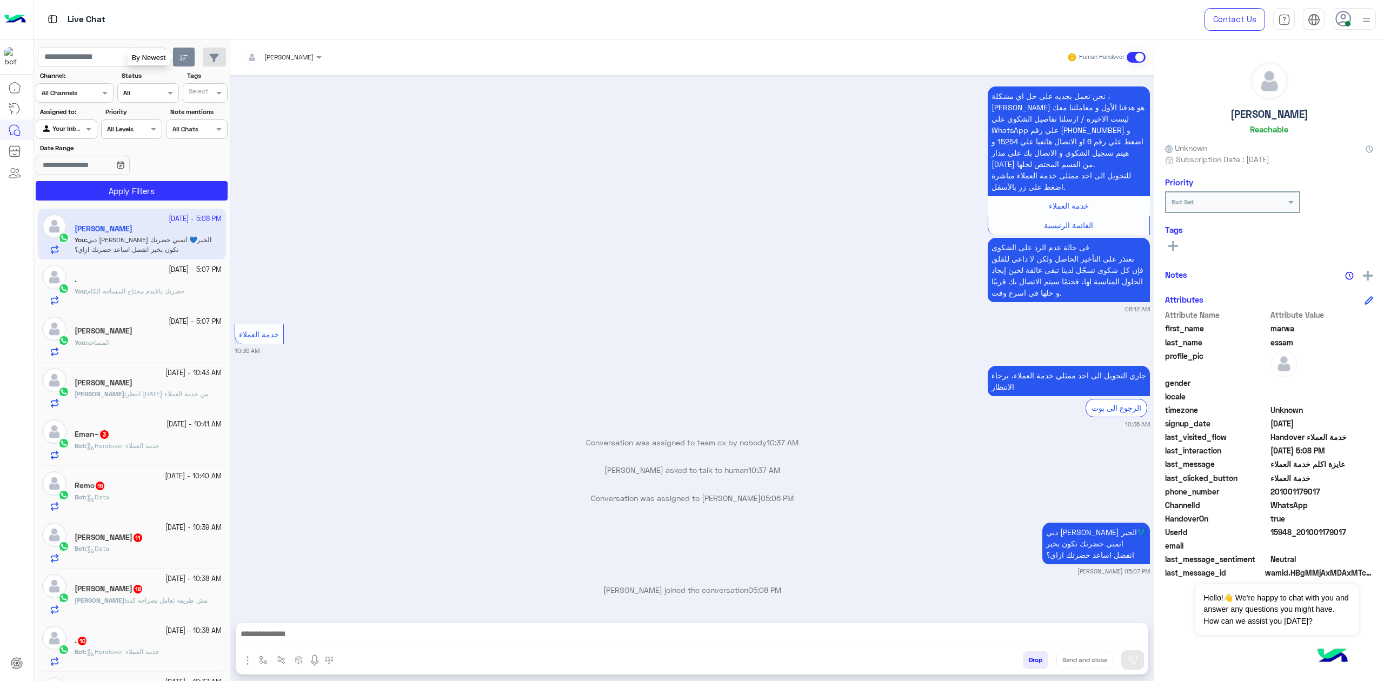
click at [182, 57] on icon "button" at bounding box center [183, 58] width 9 height 9
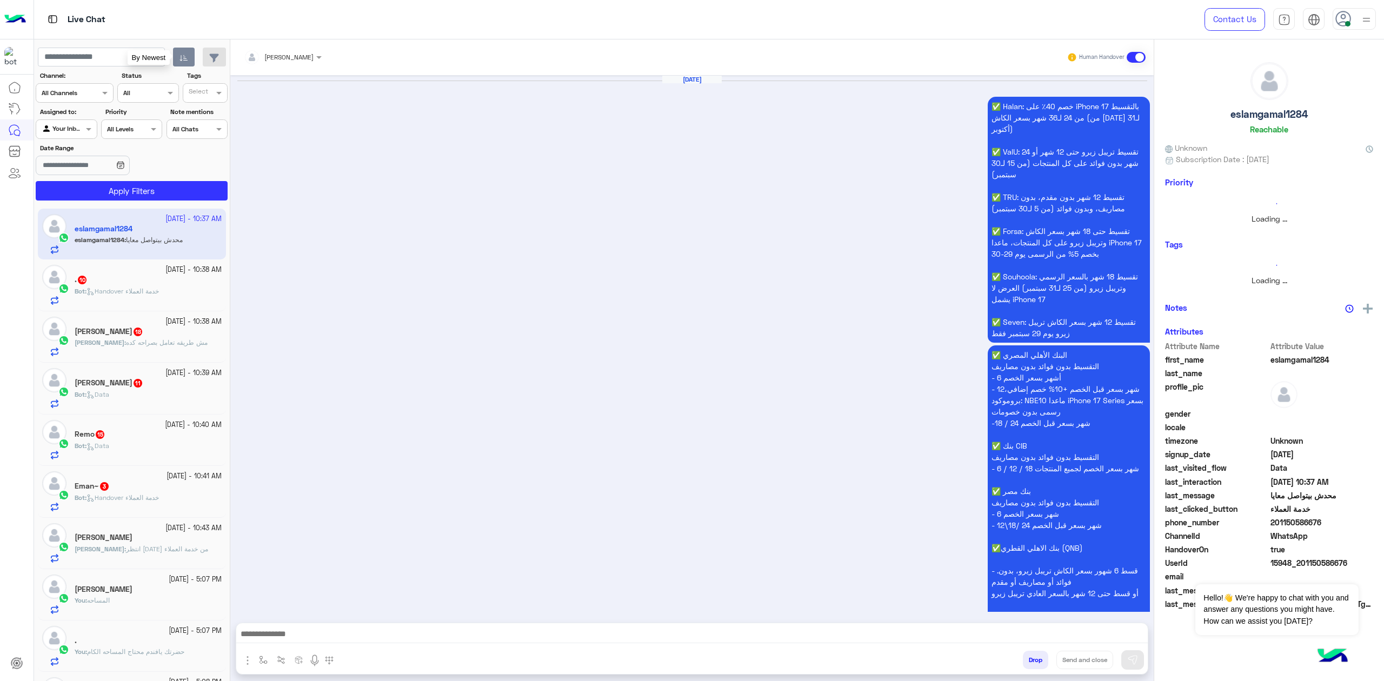
scroll to position [1875, 0]
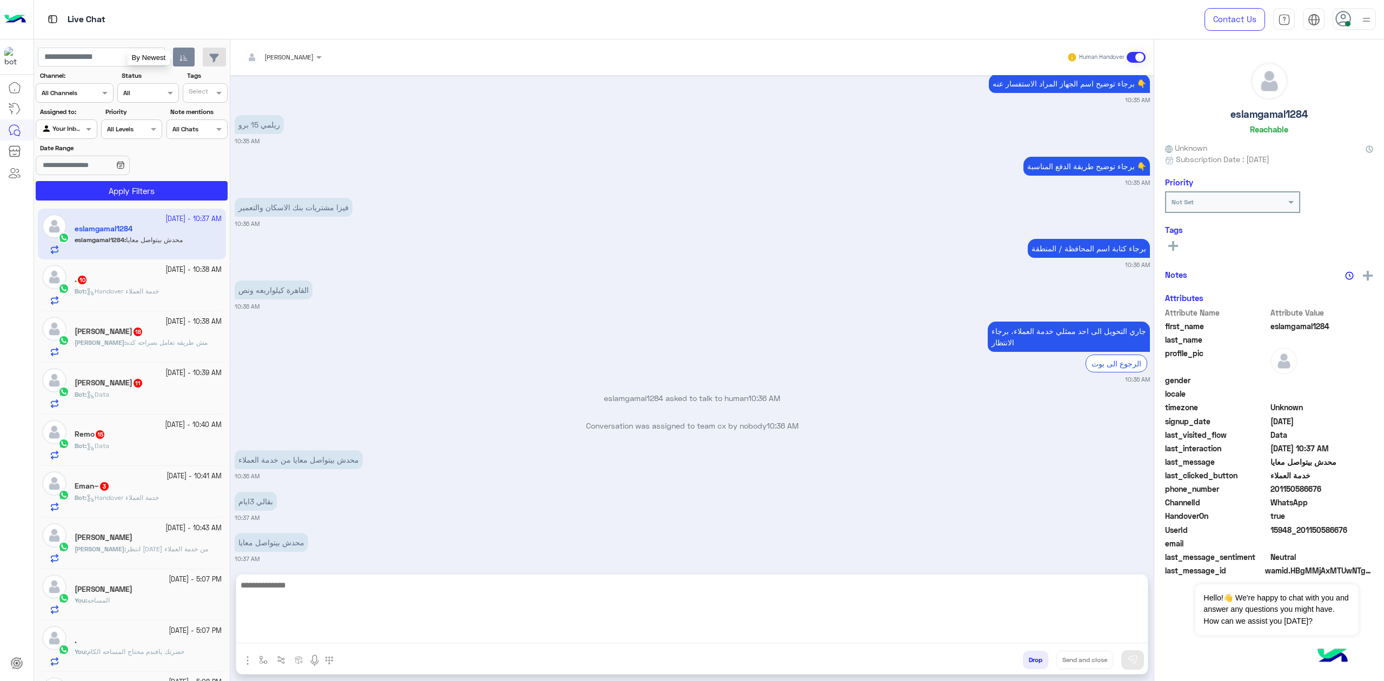
click at [371, 492] on textarea at bounding box center [691, 610] width 911 height 65
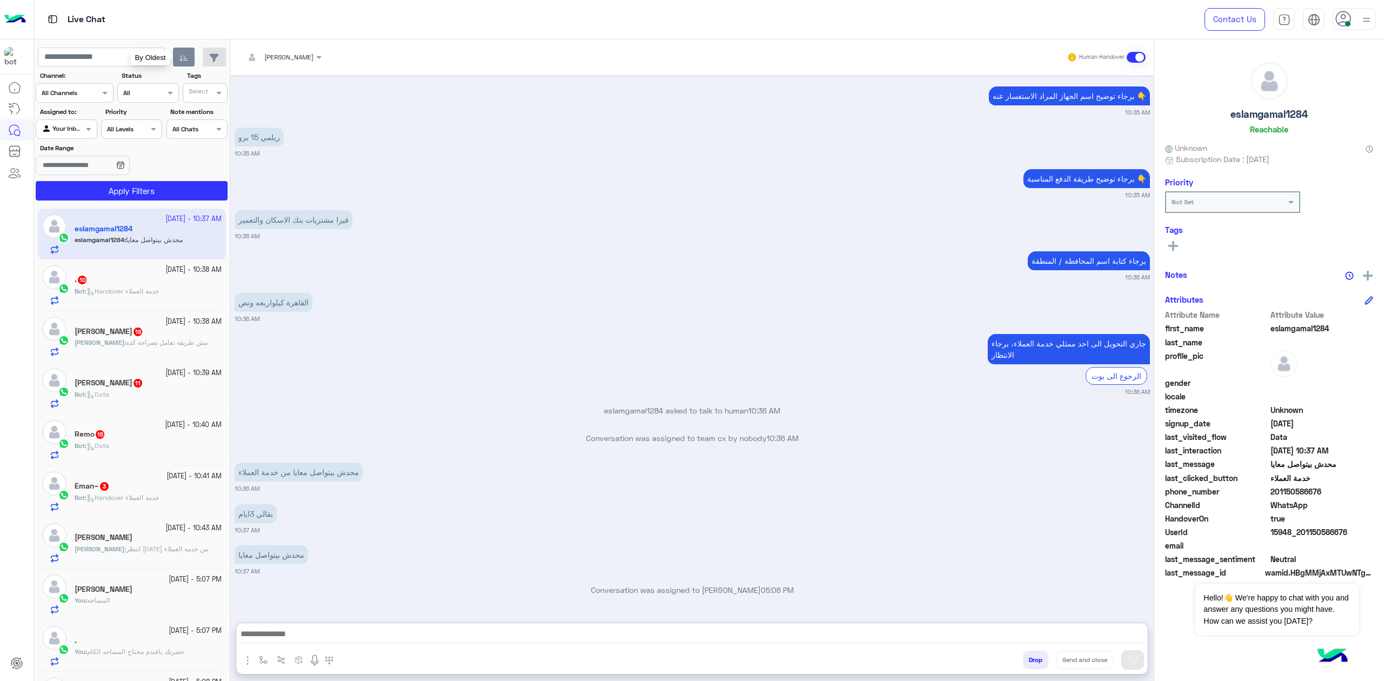
click at [184, 45] on app-inbox-users-filters "search By Oldest Channel: Channel All Channels Status Channel All Tags Select A…" at bounding box center [132, 121] width 196 height 165
click at [184, 66] on button "button" at bounding box center [184, 57] width 22 height 19
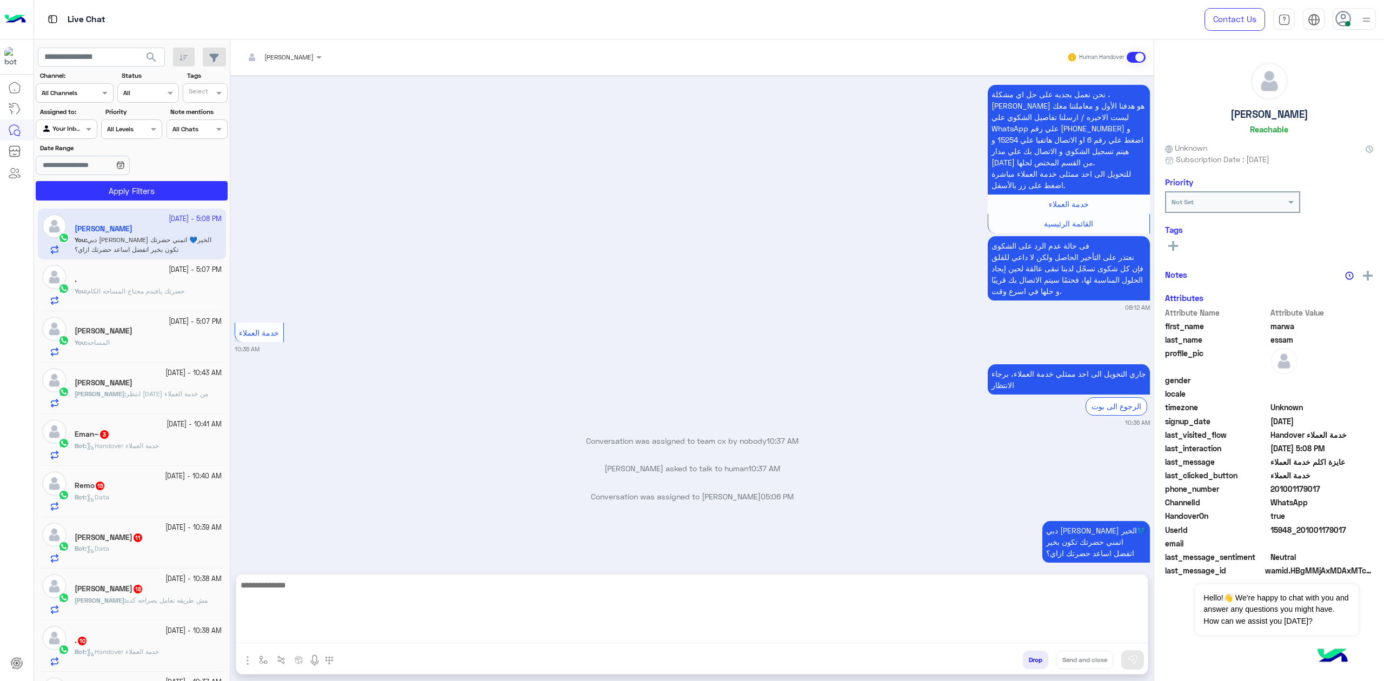
click at [353, 492] on textarea at bounding box center [691, 610] width 911 height 65
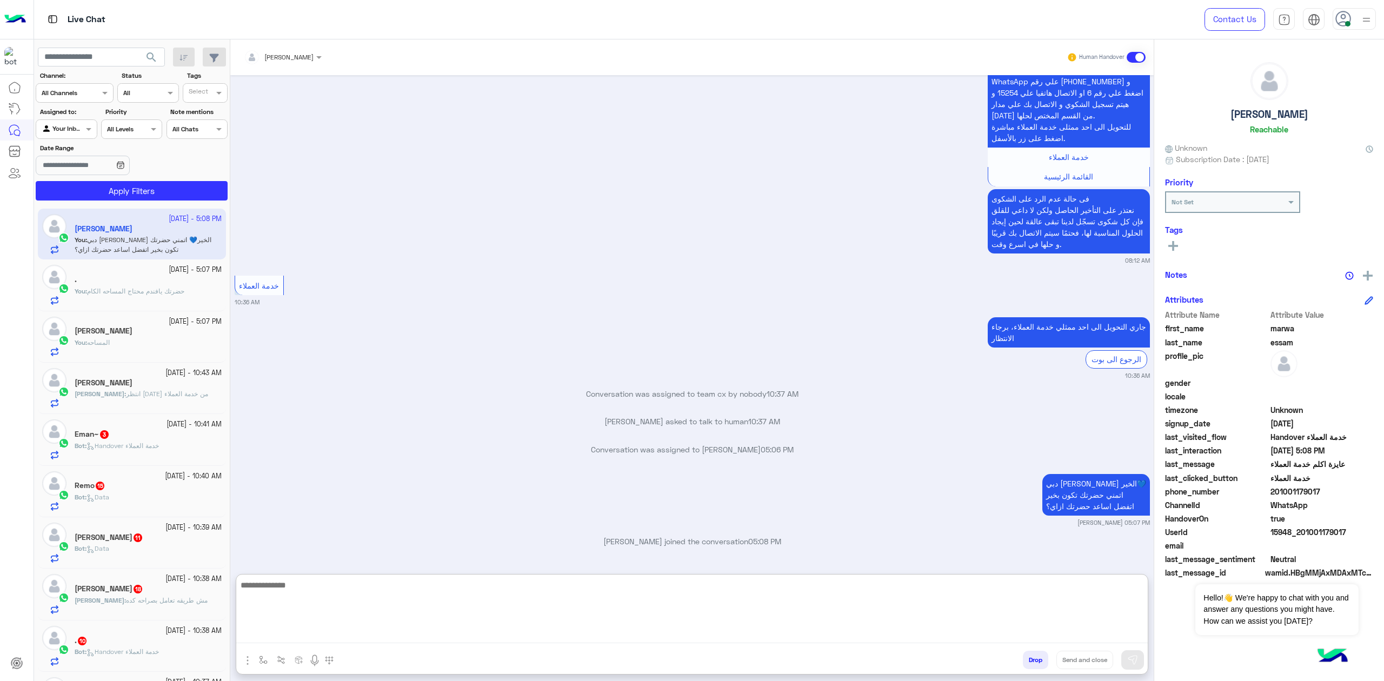
scroll to position [1285, 0]
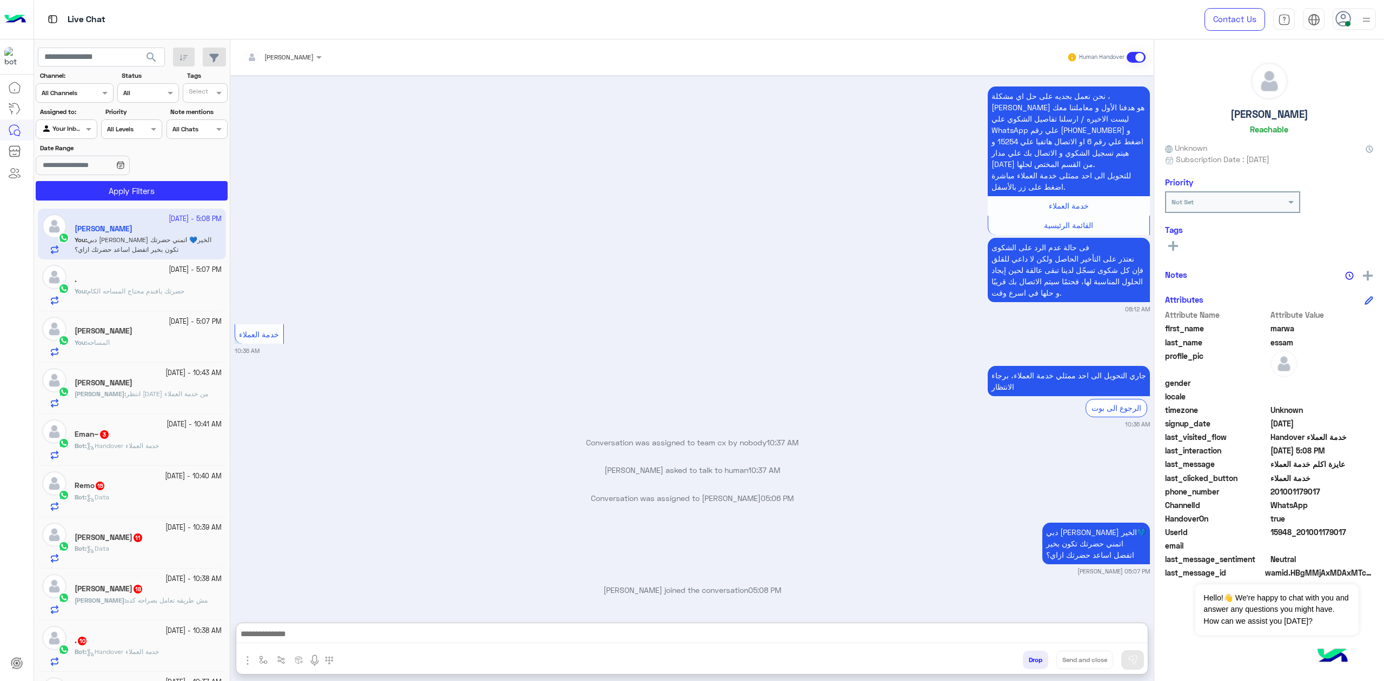
click at [324, 492] on div "mohaned hassanen Human Handover Dec 11, 2024 I wanna cancel an order i made onl…" at bounding box center [691, 362] width 923 height 646
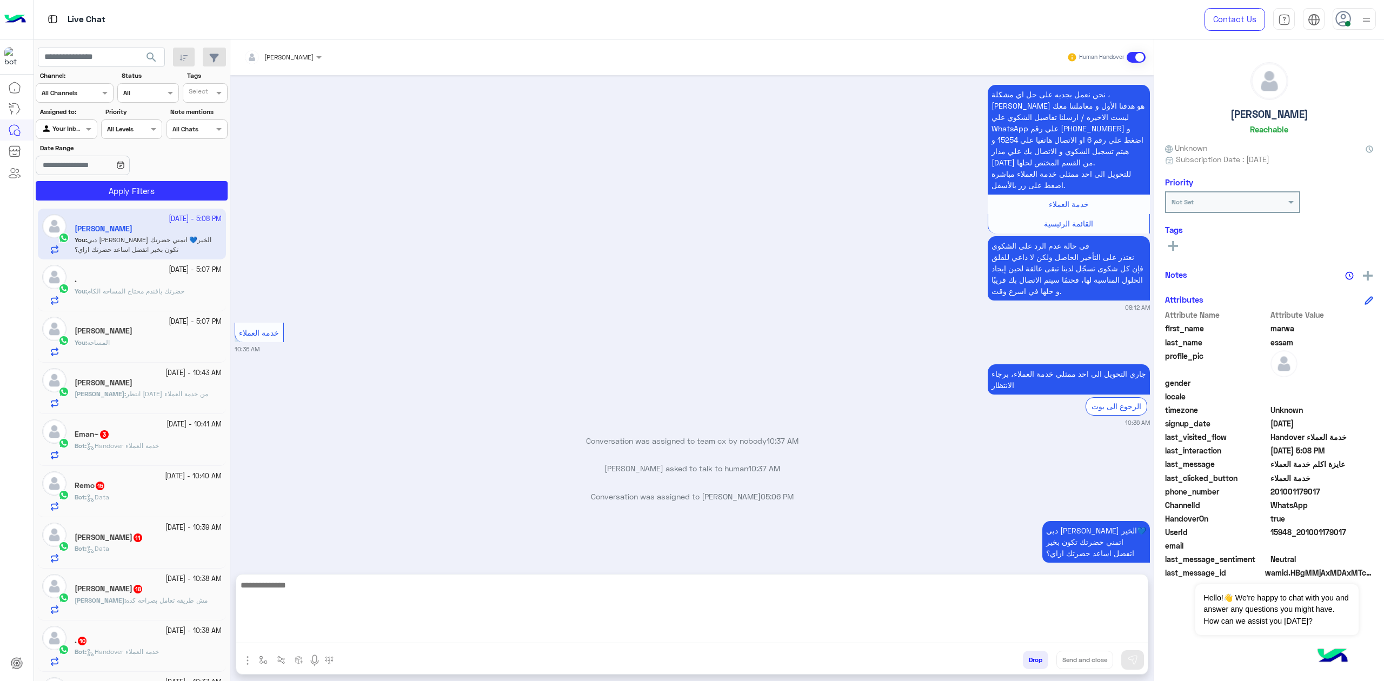
click at [325, 492] on textarea at bounding box center [691, 610] width 911 height 65
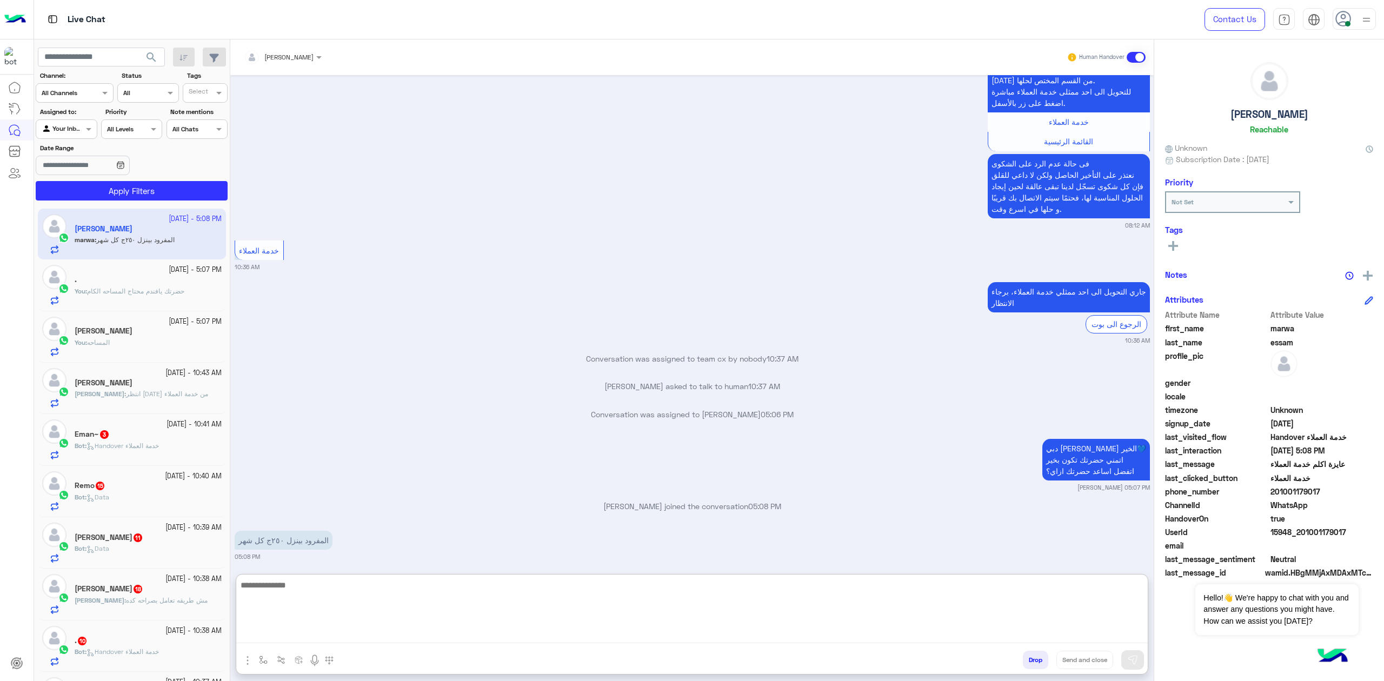
scroll to position [1325, 0]
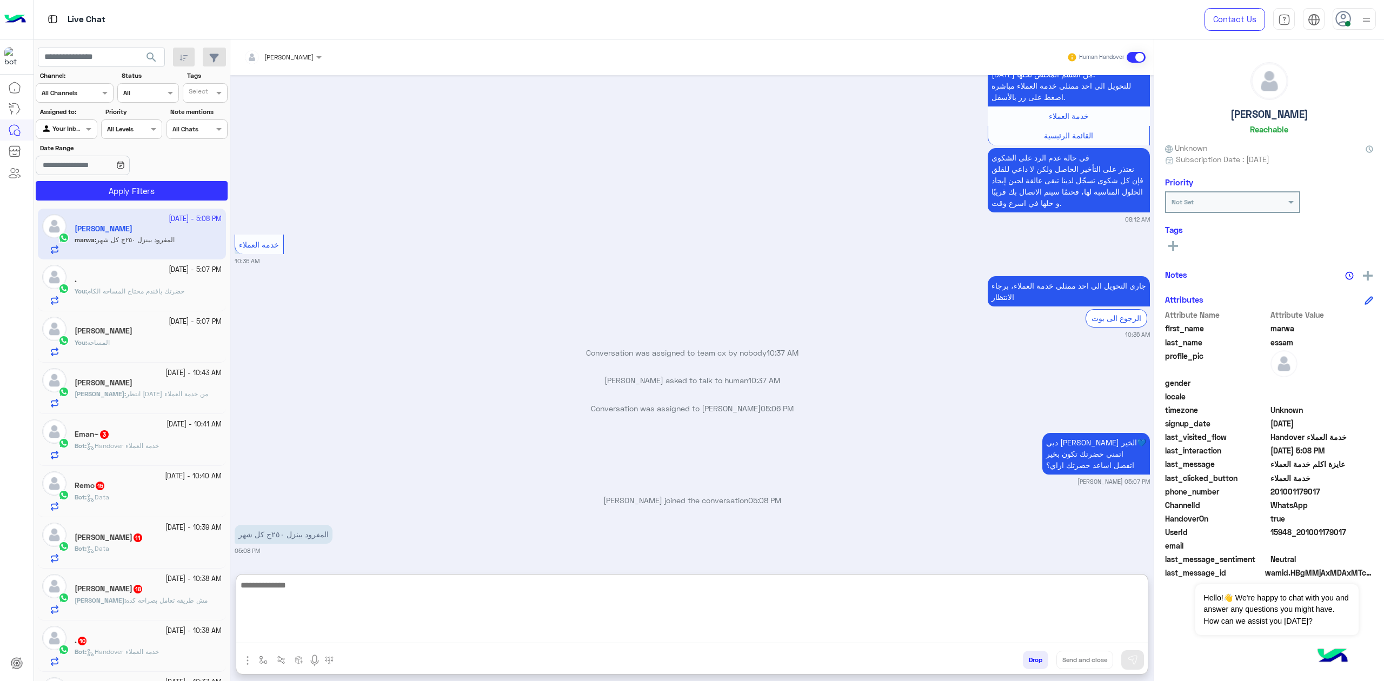
paste textarea "**********"
type textarea "**********"
drag, startPoint x: 1221, startPoint y: 532, endPoint x: 1166, endPoint y: 586, distance: 77.6
click at [1037, 480] on mat-drawer-container "mohaned hassanen Human Handover Dec 11, 2024 I wanna cancel an order i made onl…" at bounding box center [806, 362] width 1153 height 646
drag, startPoint x: 619, startPoint y: 619, endPoint x: 612, endPoint y: 619, distance: 7.0
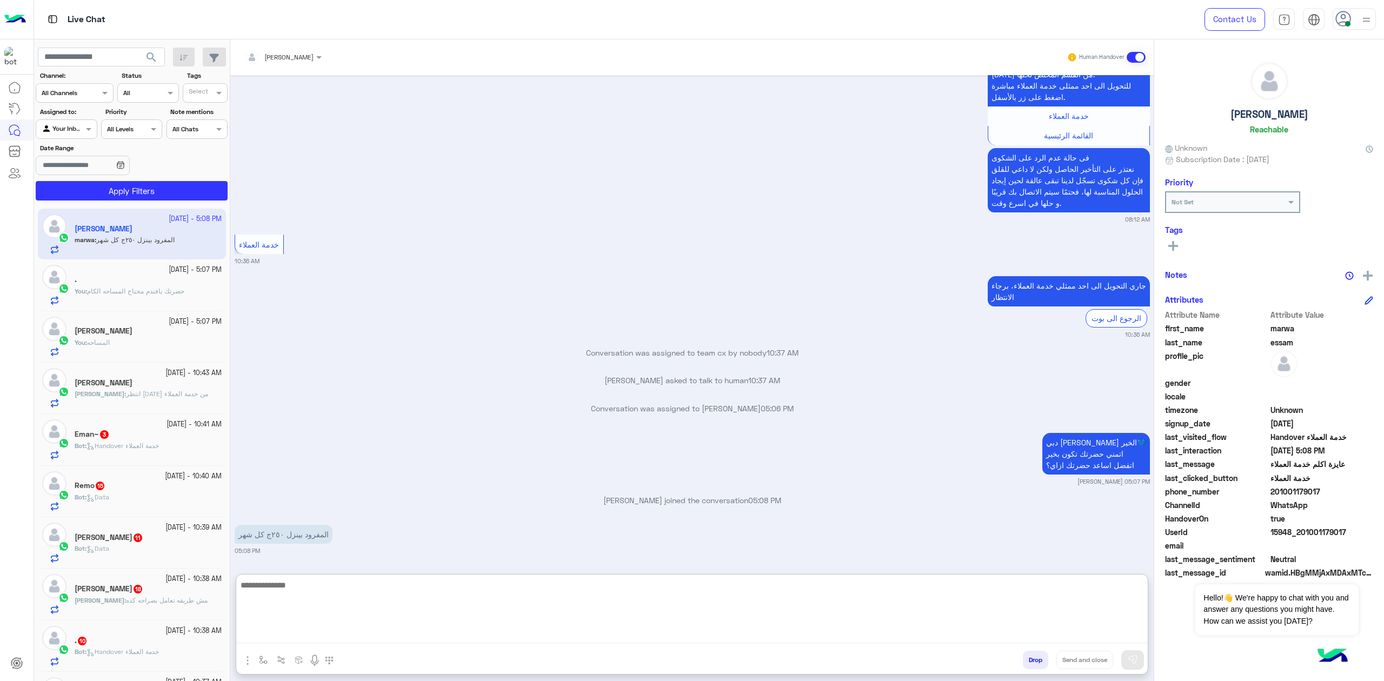
click at [617, 492] on textarea at bounding box center [691, 610] width 911 height 65
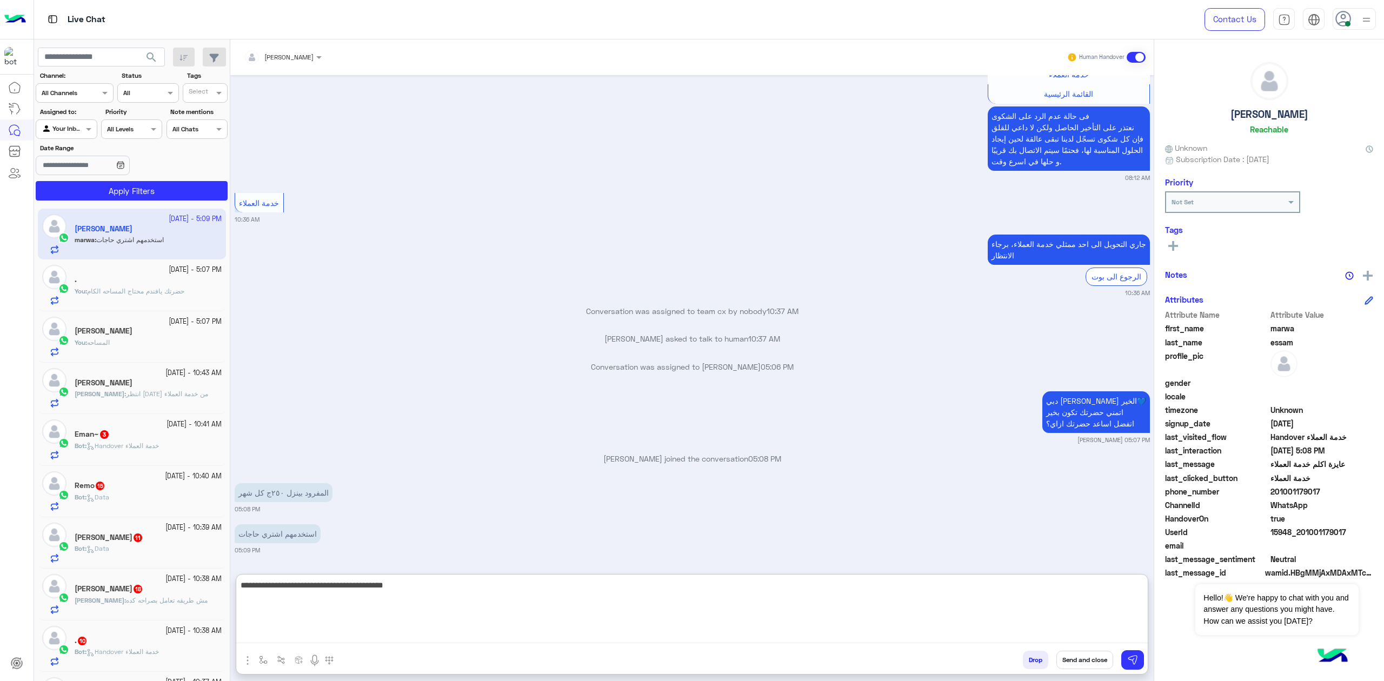
scroll to position [1410, 0]
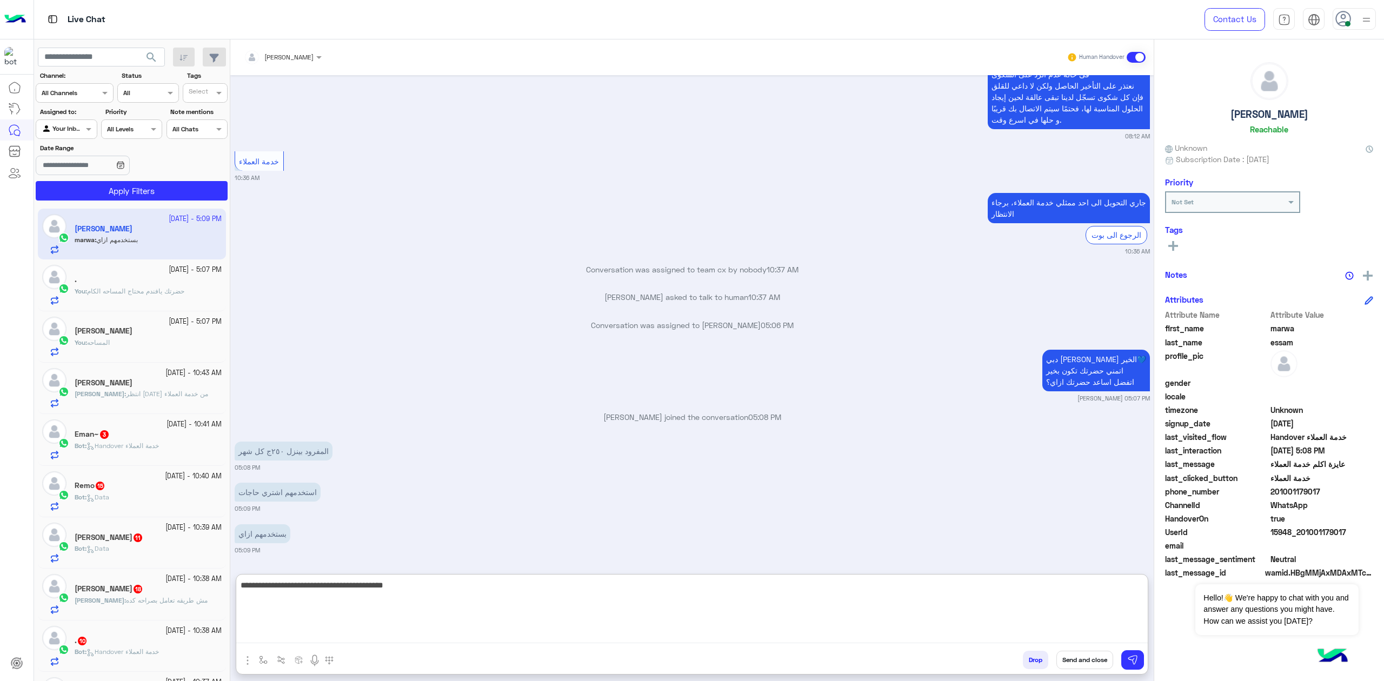
click at [1037, 492] on textarea "**********" at bounding box center [691, 610] width 911 height 65
click at [926, 492] on textarea "**********" at bounding box center [691, 610] width 911 height 65
type textarea "**********"
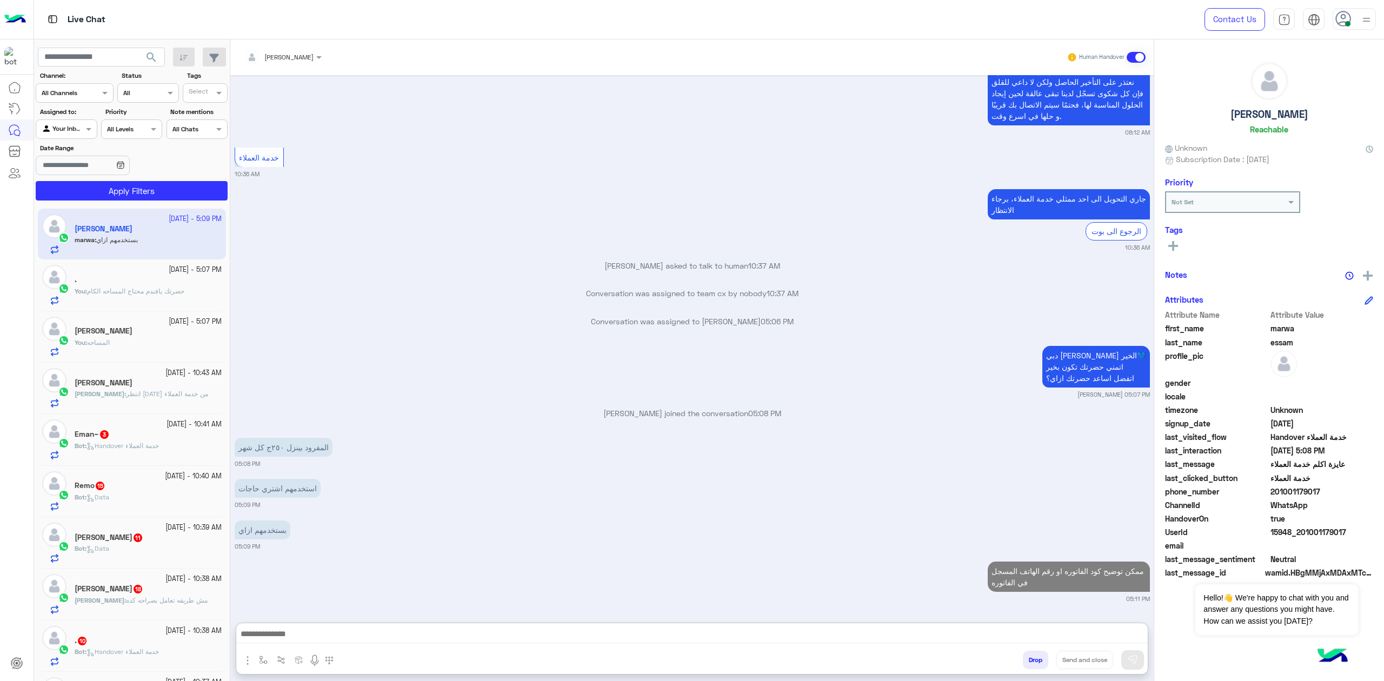
click at [173, 269] on small "29 September - 5:07 PM" at bounding box center [195, 270] width 53 height 10
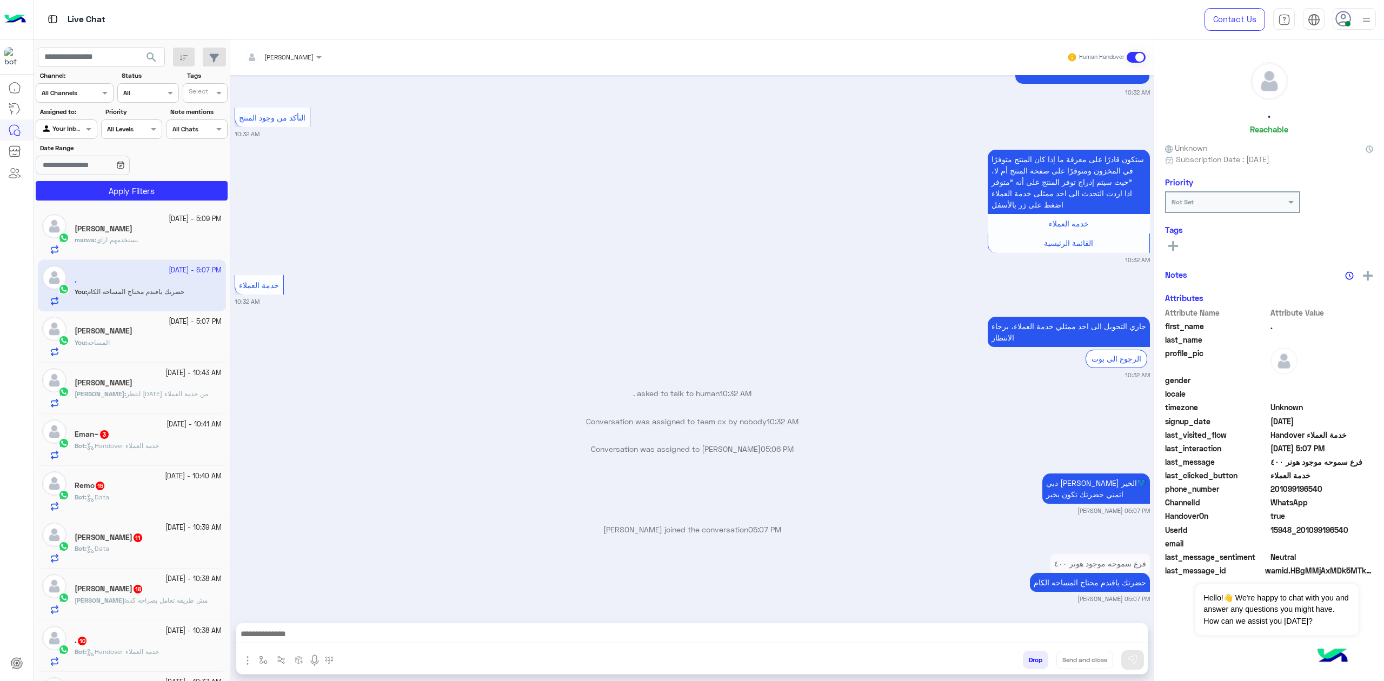
drag, startPoint x: 390, startPoint y: 649, endPoint x: 392, endPoint y: 634, distance: 14.1
click at [390, 492] on div at bounding box center [691, 636] width 911 height 27
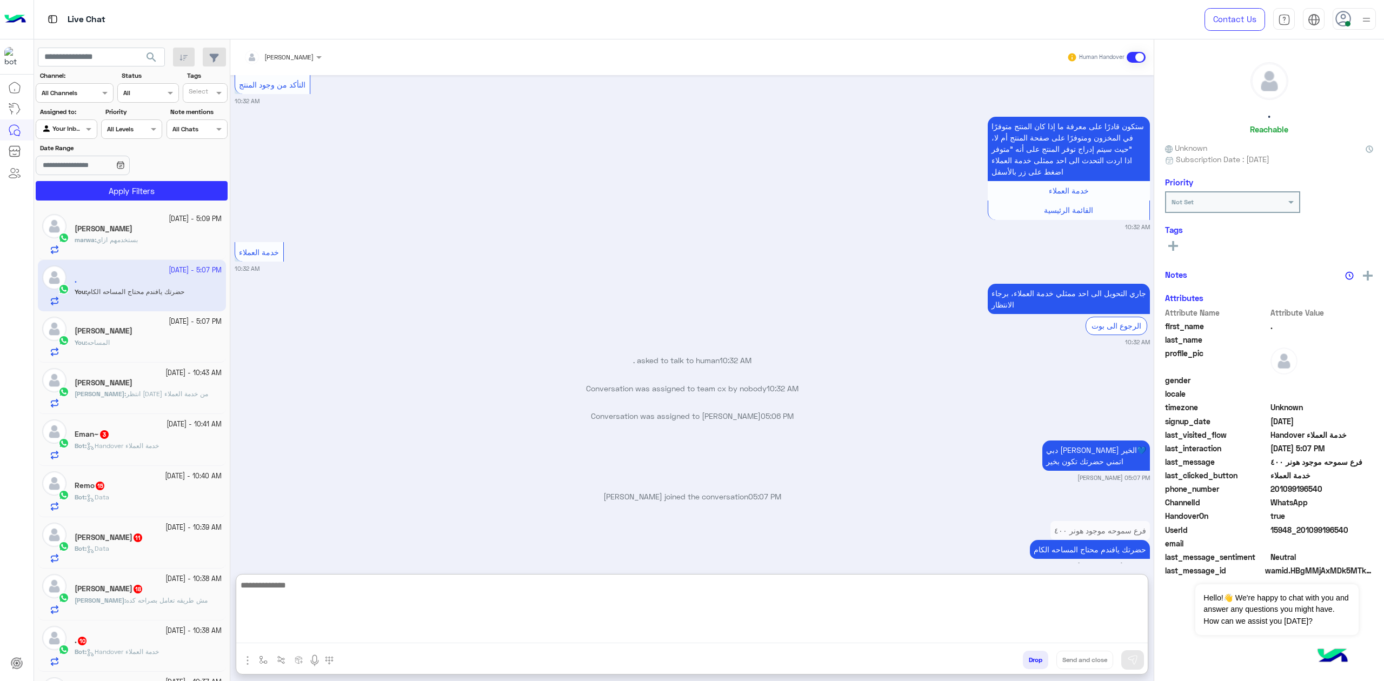
drag, startPoint x: 392, startPoint y: 634, endPoint x: 717, endPoint y: 416, distance: 391.7
click at [392, 492] on textarea at bounding box center [691, 610] width 911 height 65
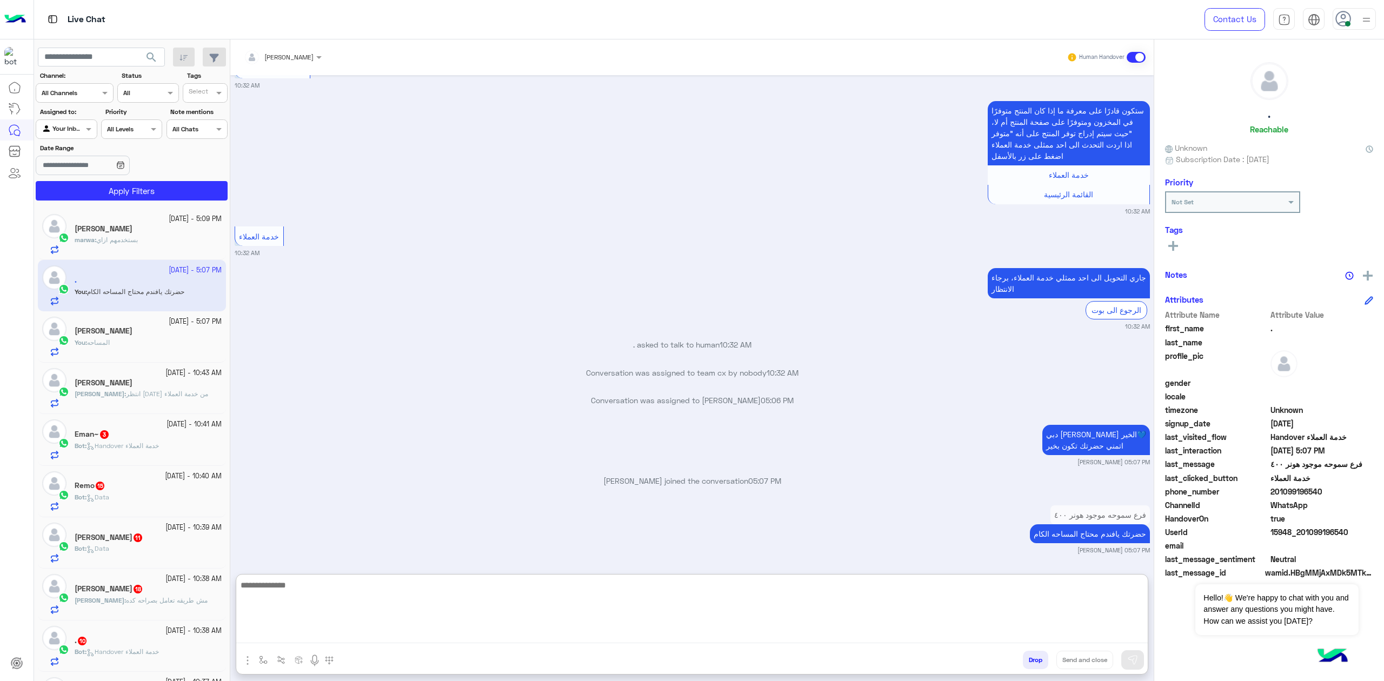
paste textarea "**********"
type textarea "**********"
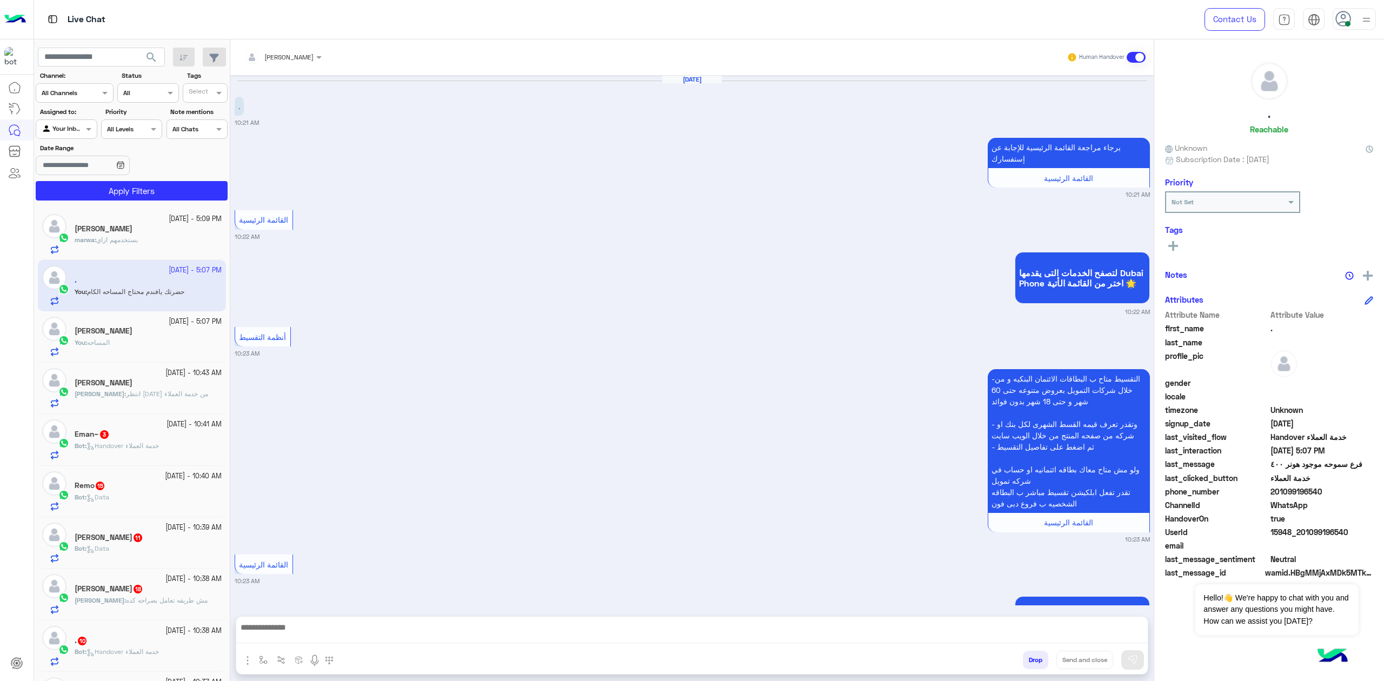
scroll to position [1317, 0]
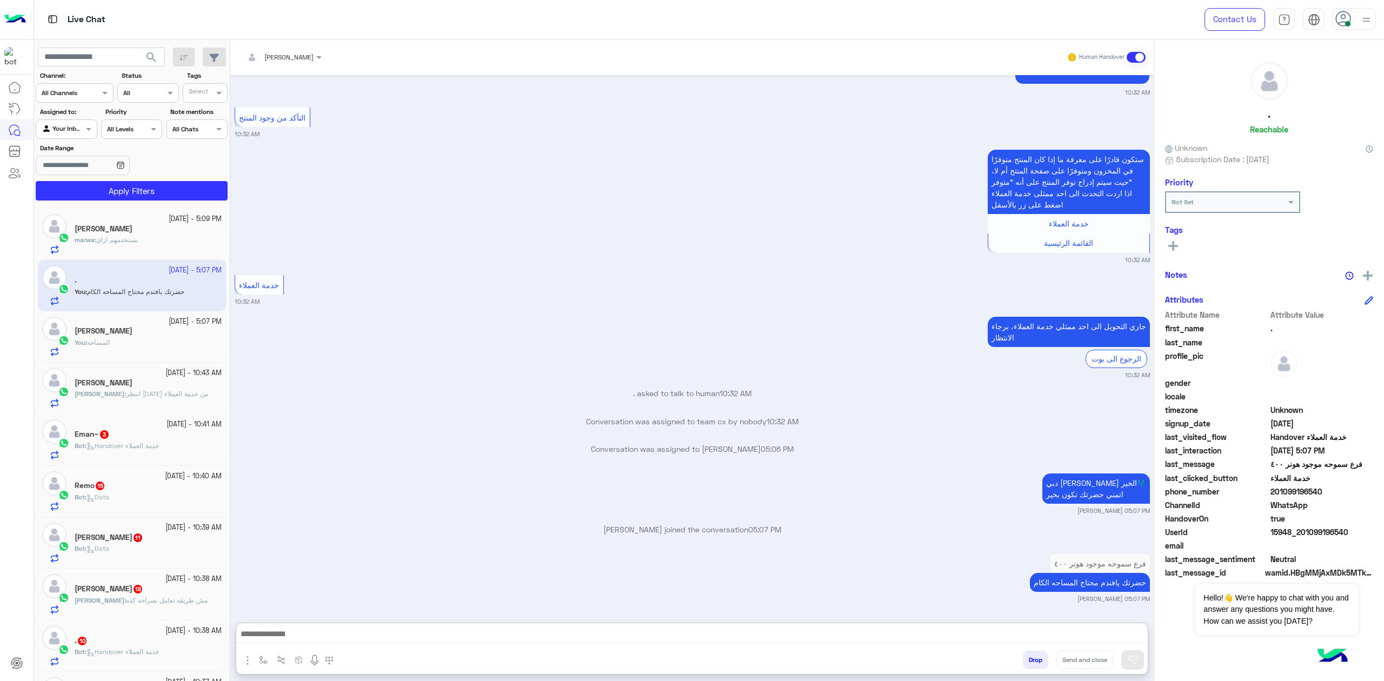
click at [680, 492] on textarea at bounding box center [691, 635] width 911 height 16
paste textarea "**********"
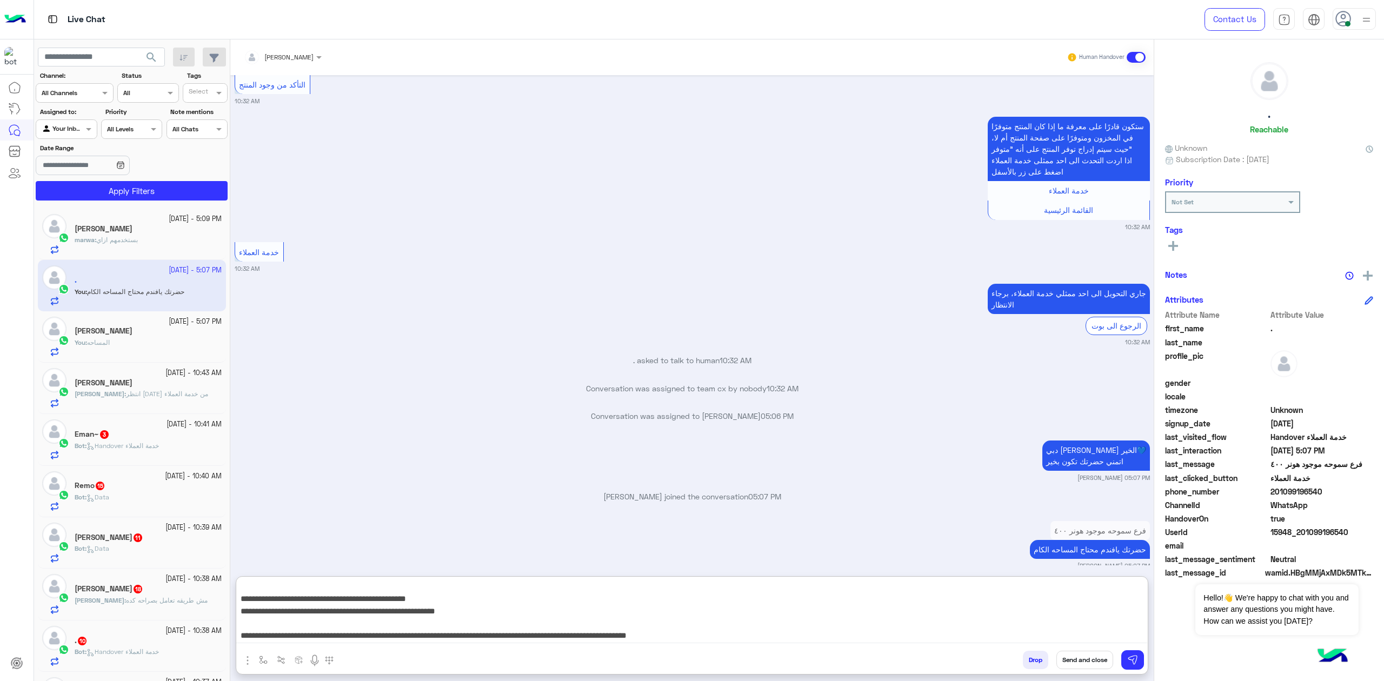
scroll to position [59, 0]
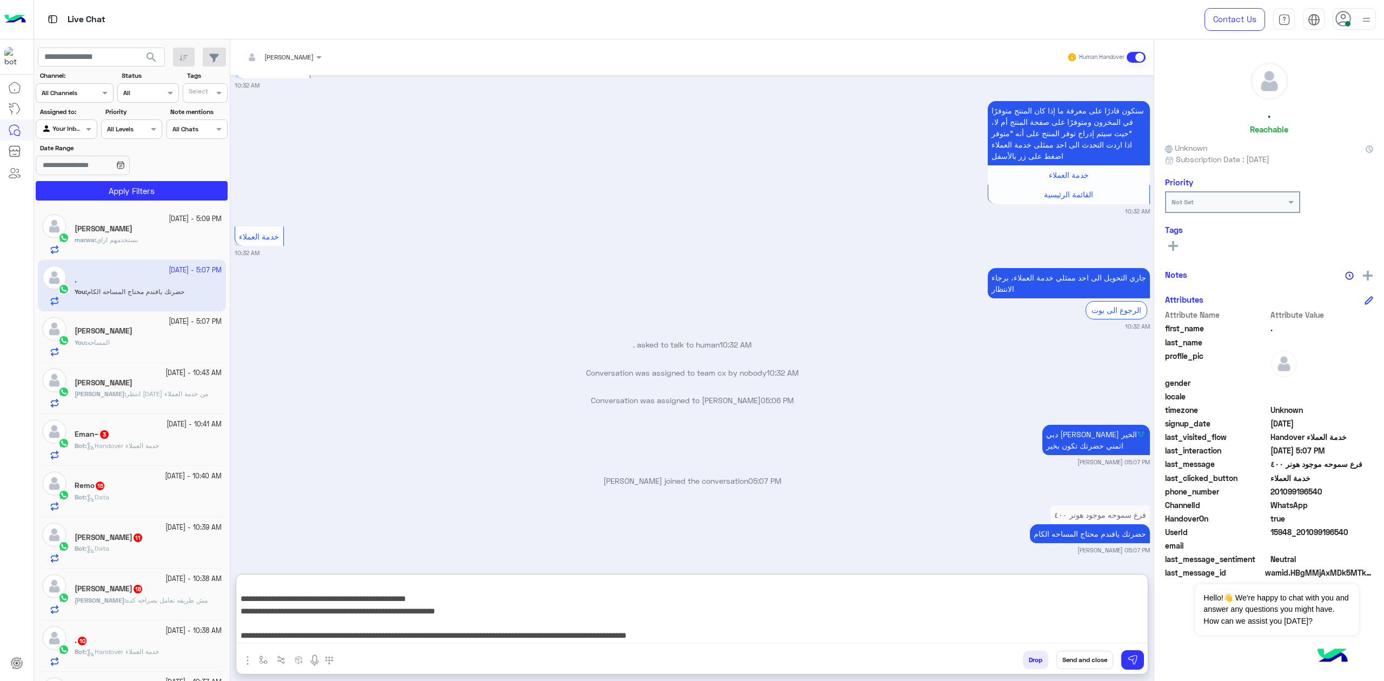
type textarea "**********"
click at [1037, 492] on button "Send and close" at bounding box center [1084, 660] width 57 height 18
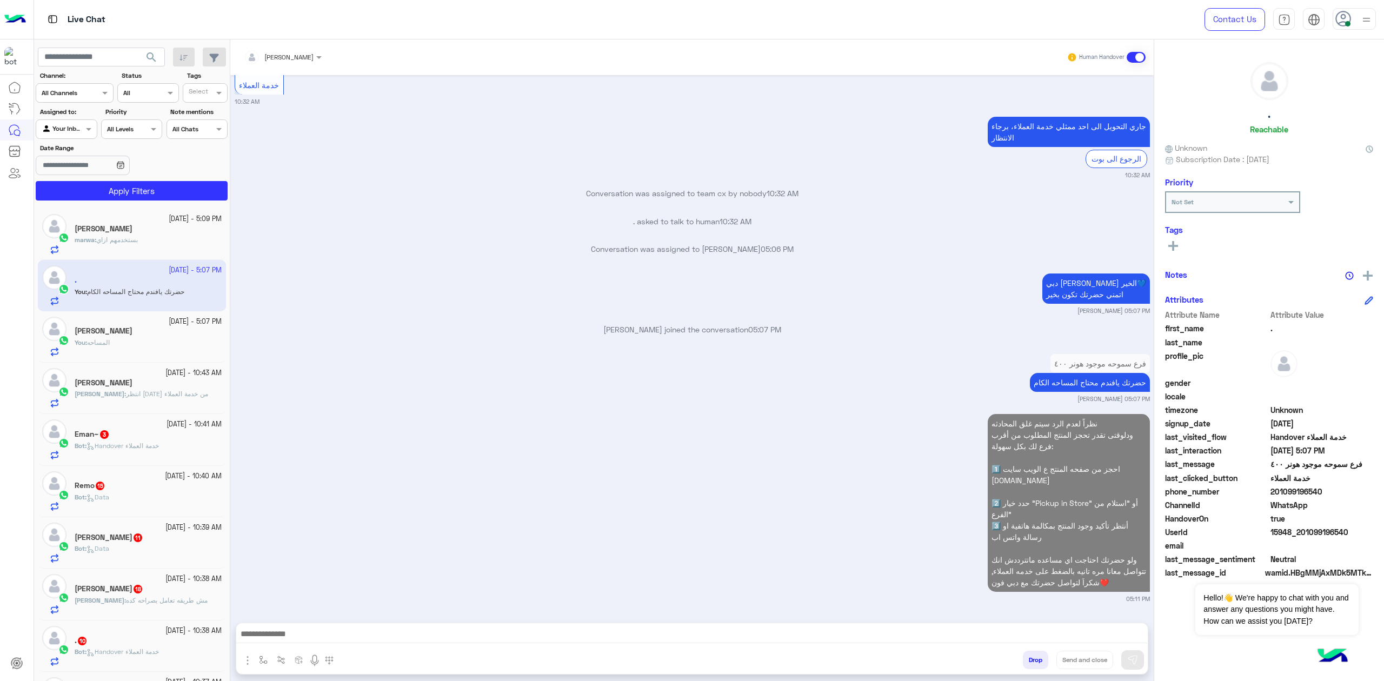
scroll to position [1546, 0]
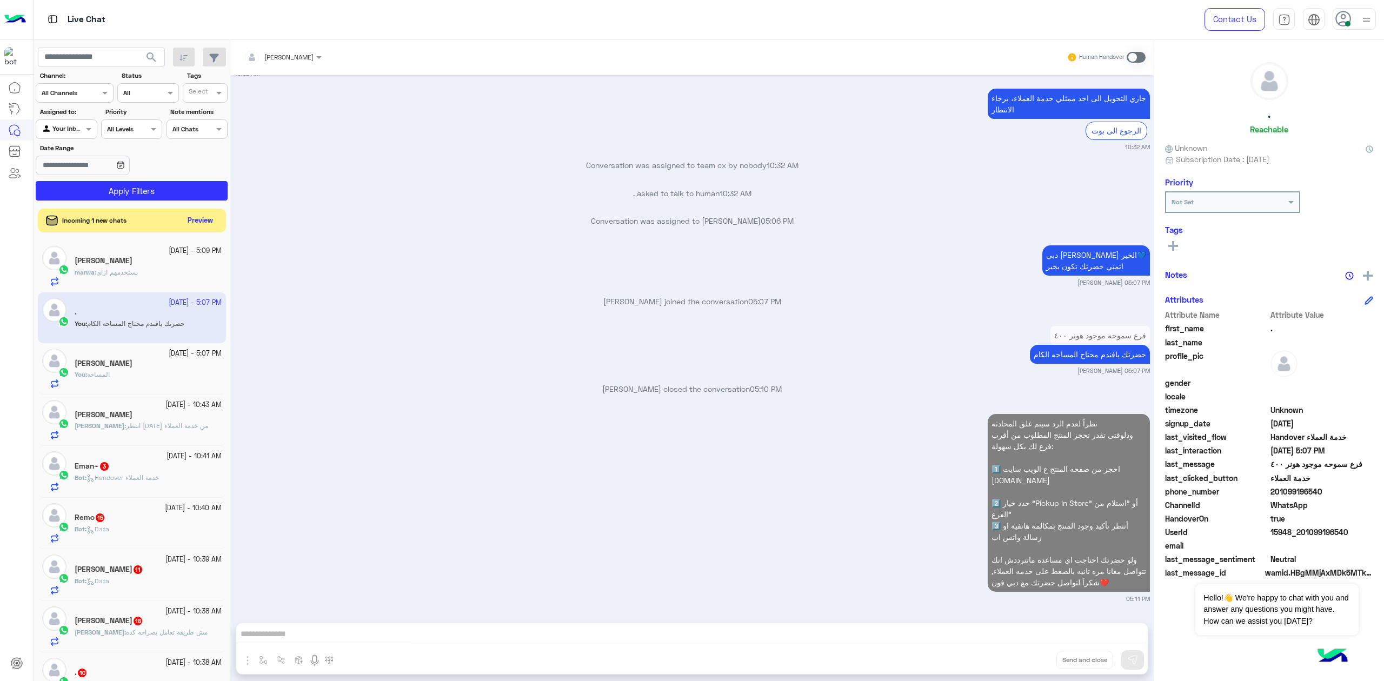
click at [126, 373] on div "You : المساحه" at bounding box center [148, 379] width 147 height 19
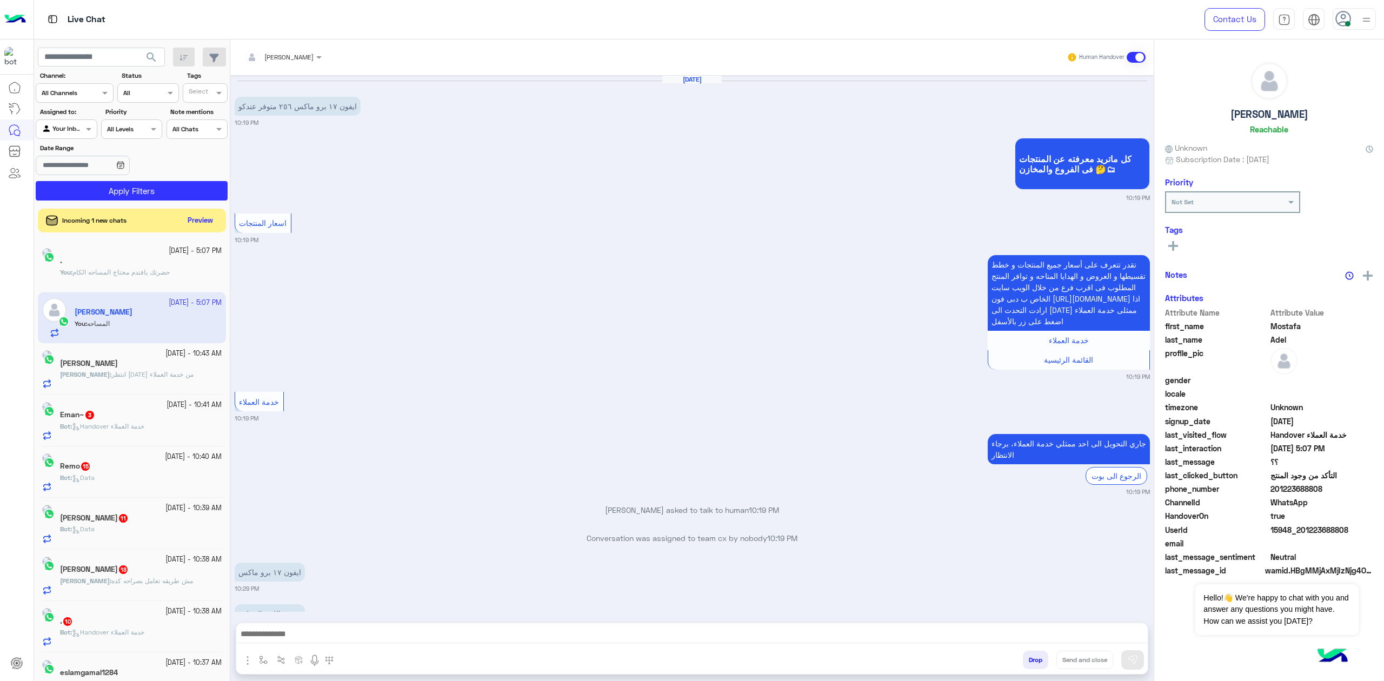
scroll to position [638, 0]
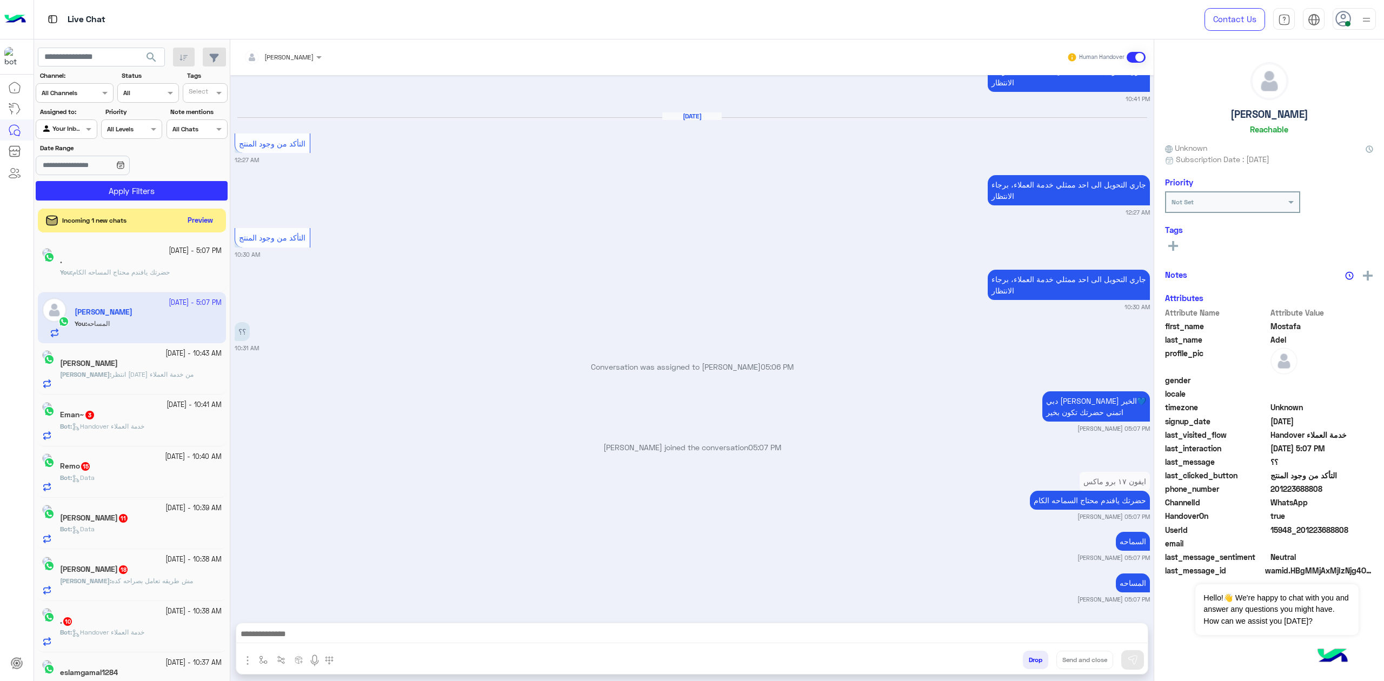
click at [478, 492] on textarea at bounding box center [691, 635] width 911 height 16
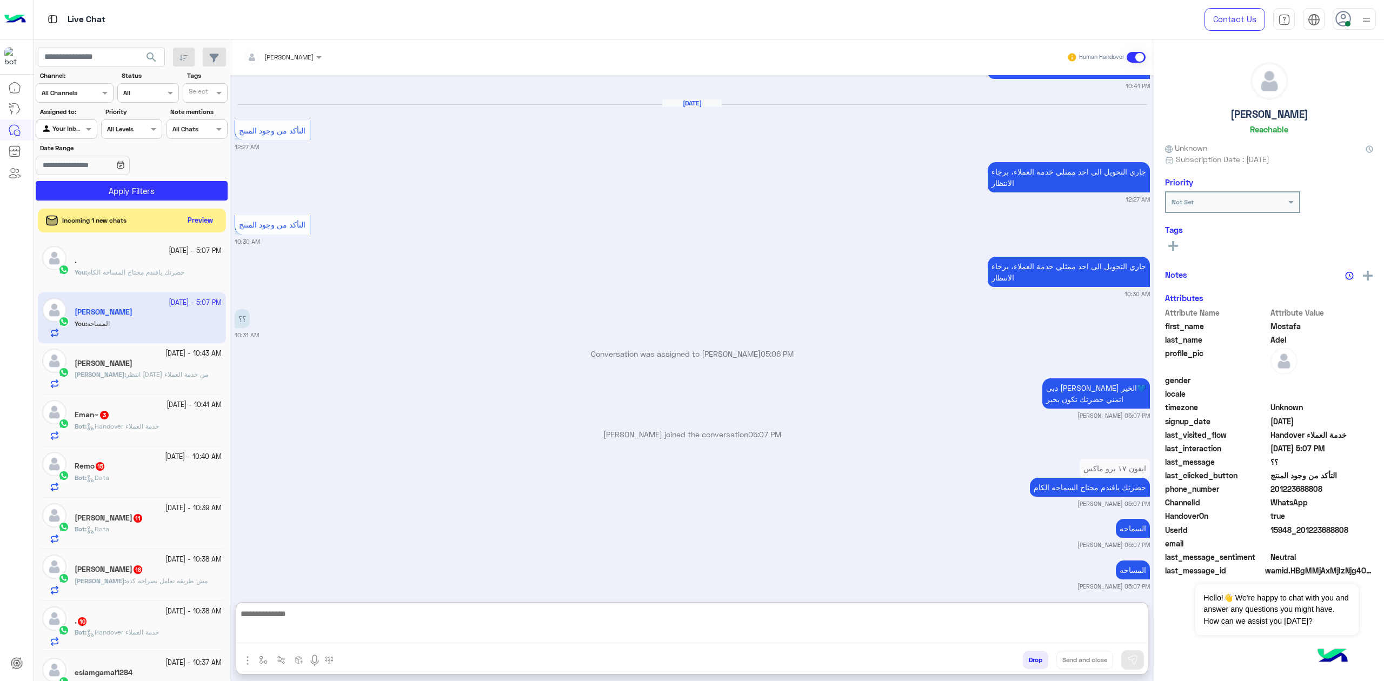
paste textarea "**********"
type textarea "**********"
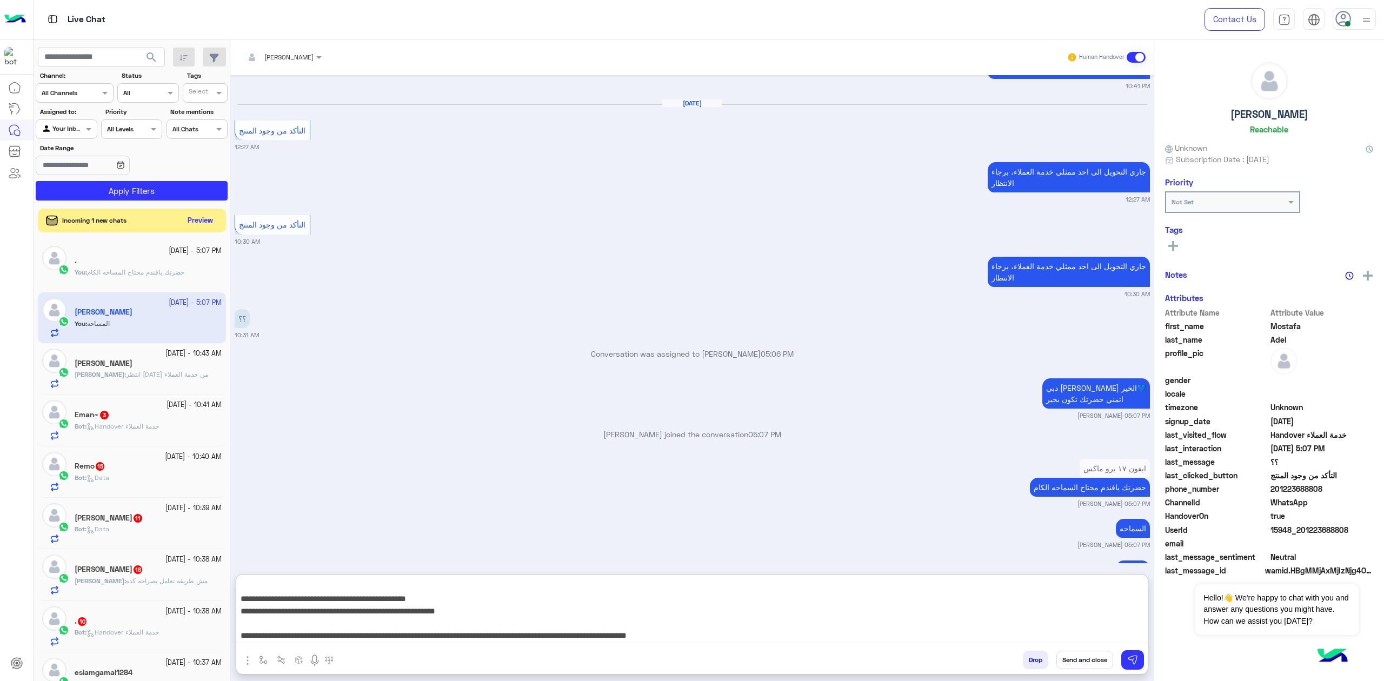
scroll to position [687, 0]
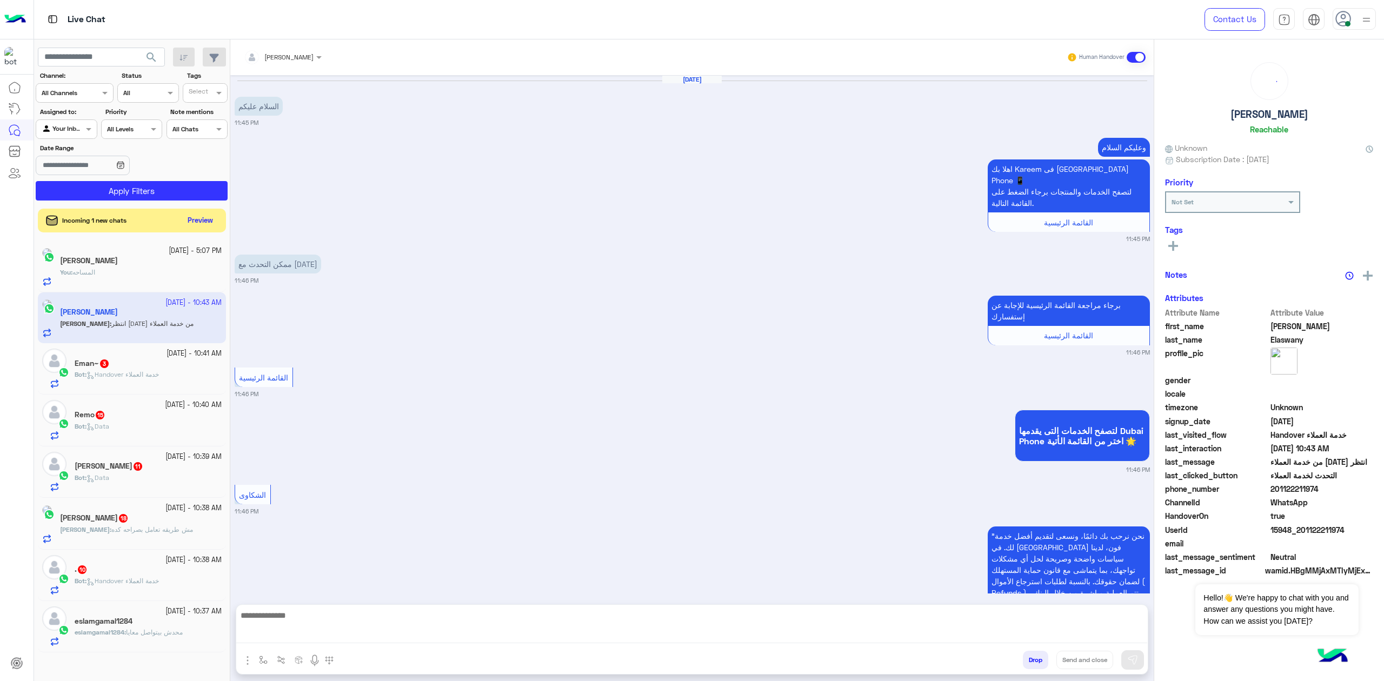
scroll to position [377, 0]
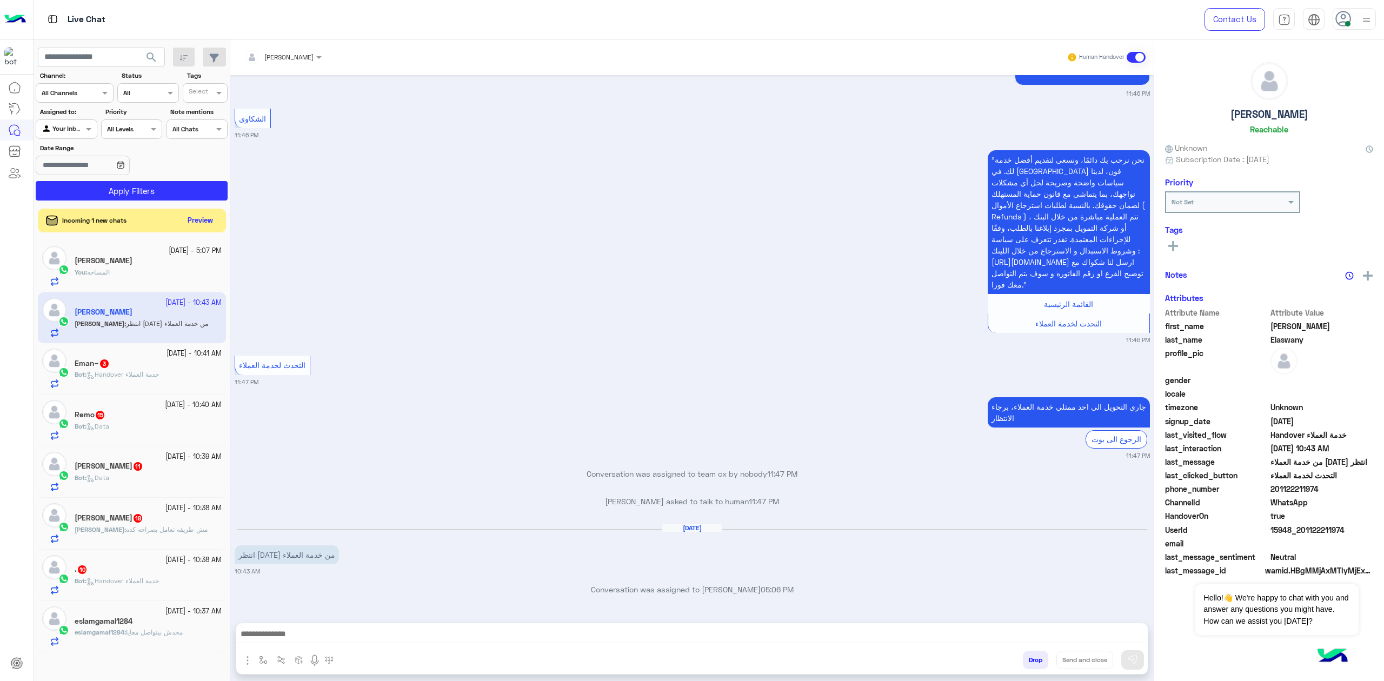
click at [155, 371] on p "Bot : Handover خدمة العملاء" at bounding box center [117, 375] width 84 height 10
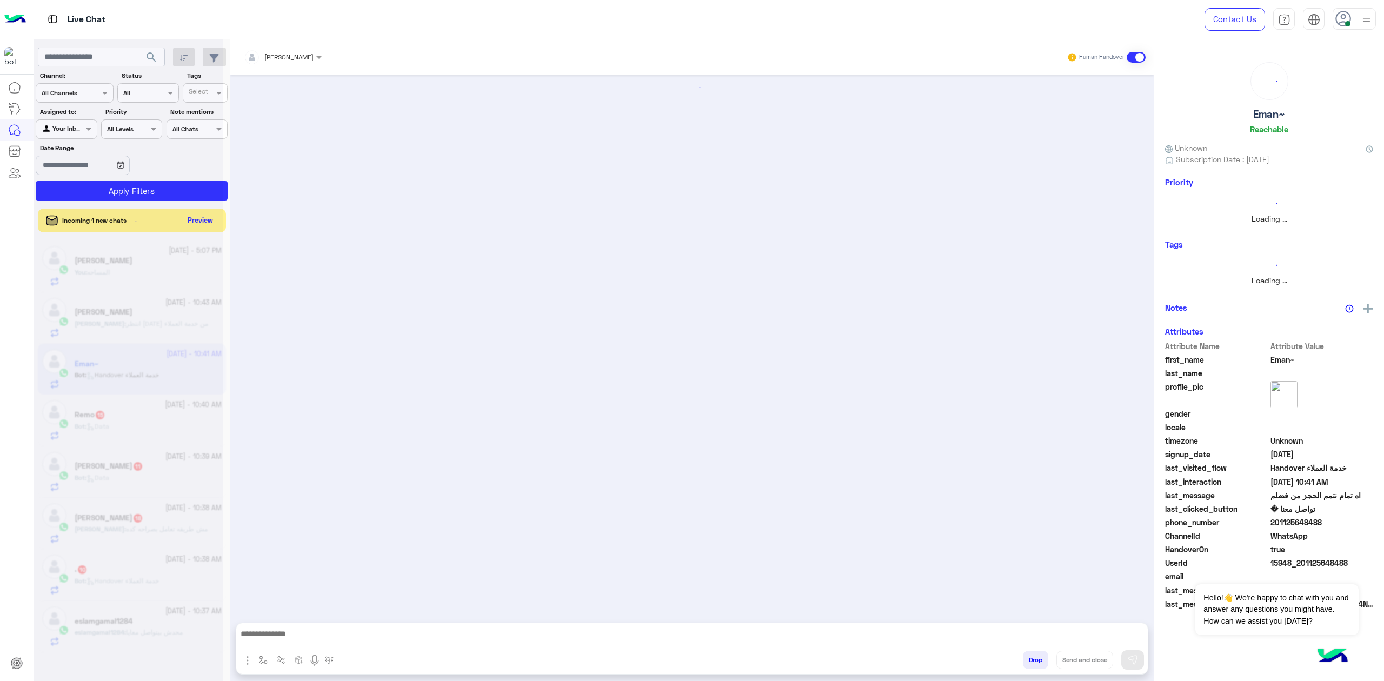
click at [178, 306] on div at bounding box center [128, 344] width 189 height 681
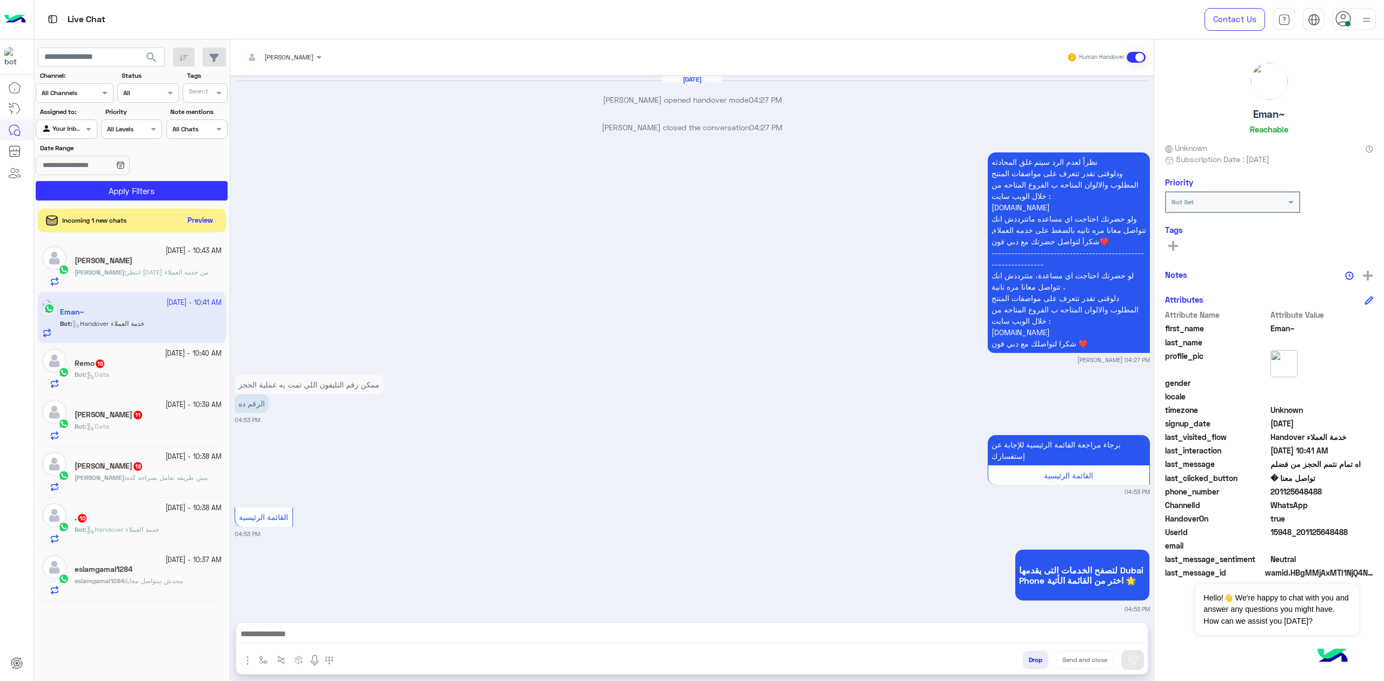
scroll to position [1387, 0]
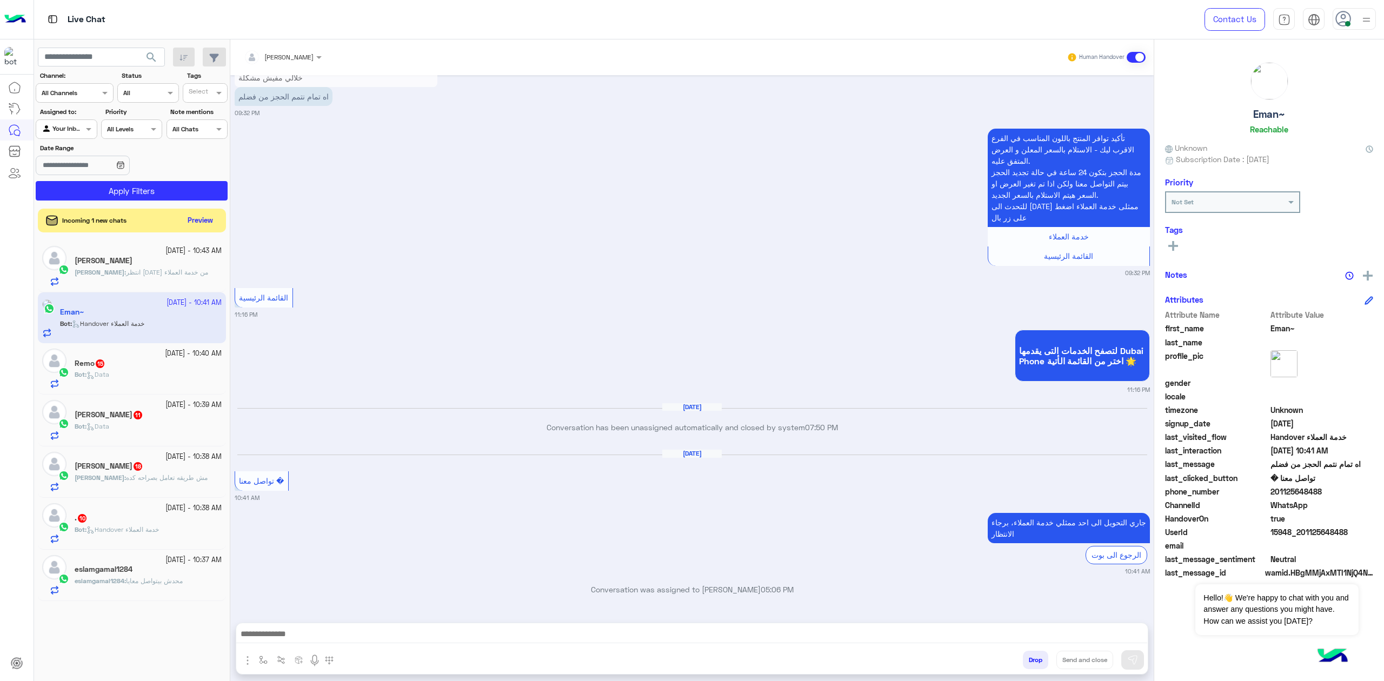
click at [163, 263] on div "Kareem Elaswany" at bounding box center [148, 261] width 147 height 11
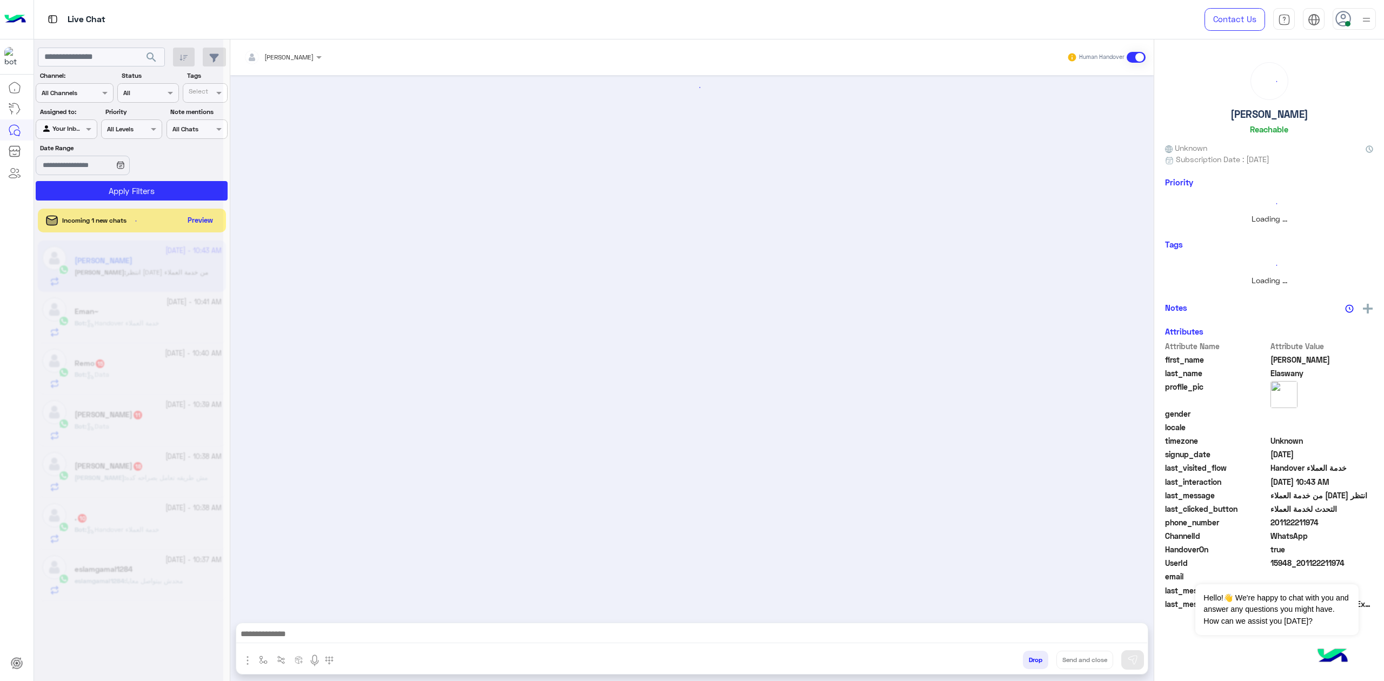
scroll to position [377, 0]
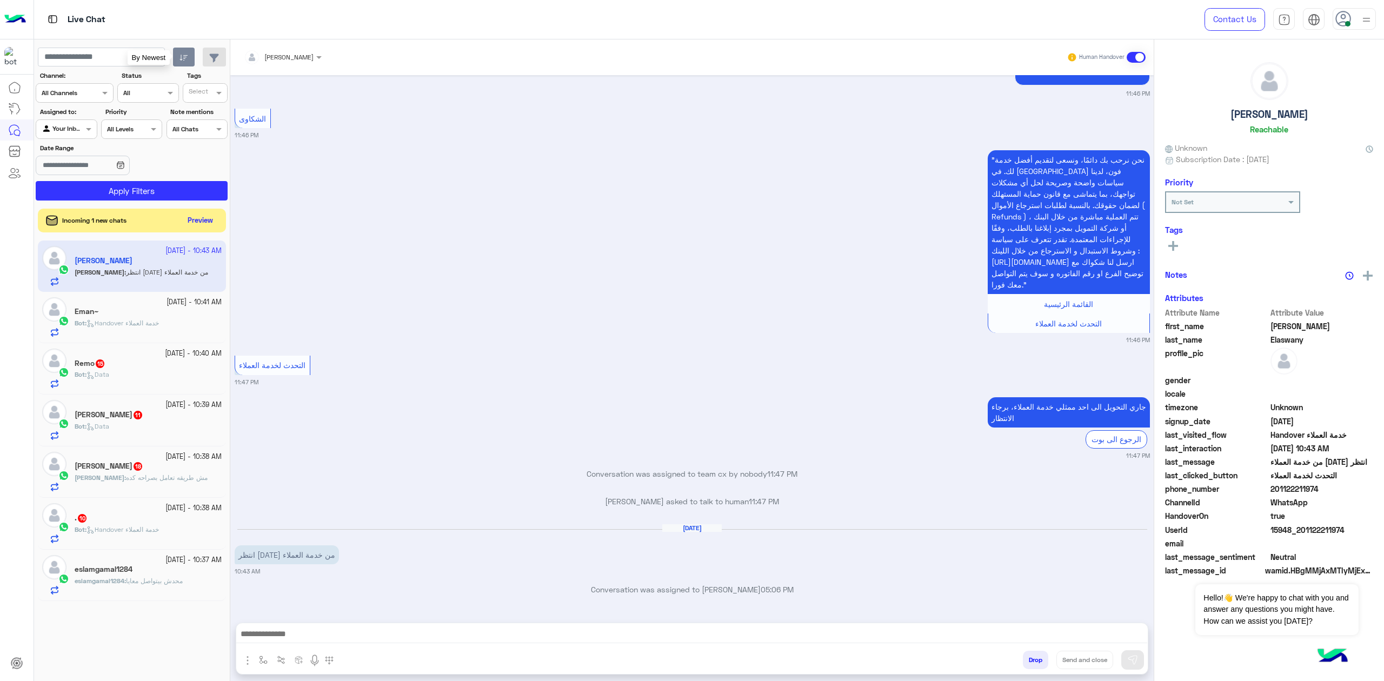
click at [179, 59] on icon "button" at bounding box center [183, 58] width 9 height 9
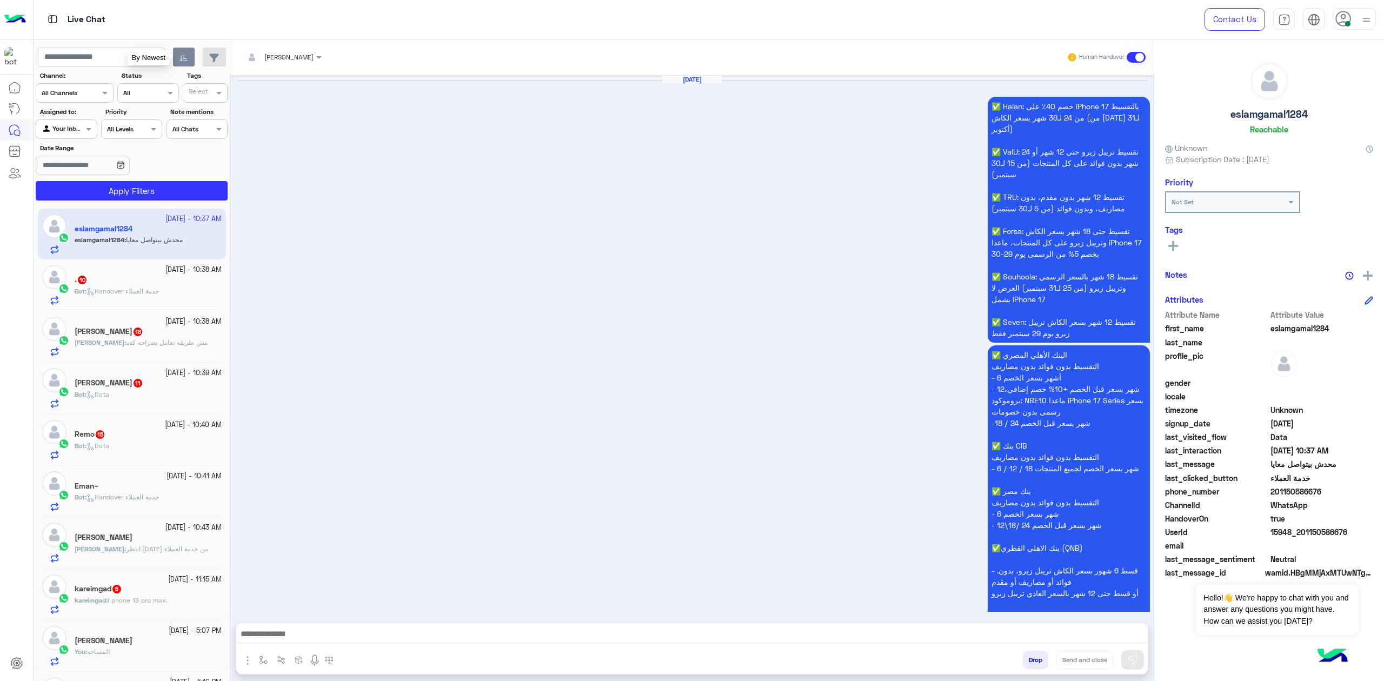
scroll to position [1875, 0]
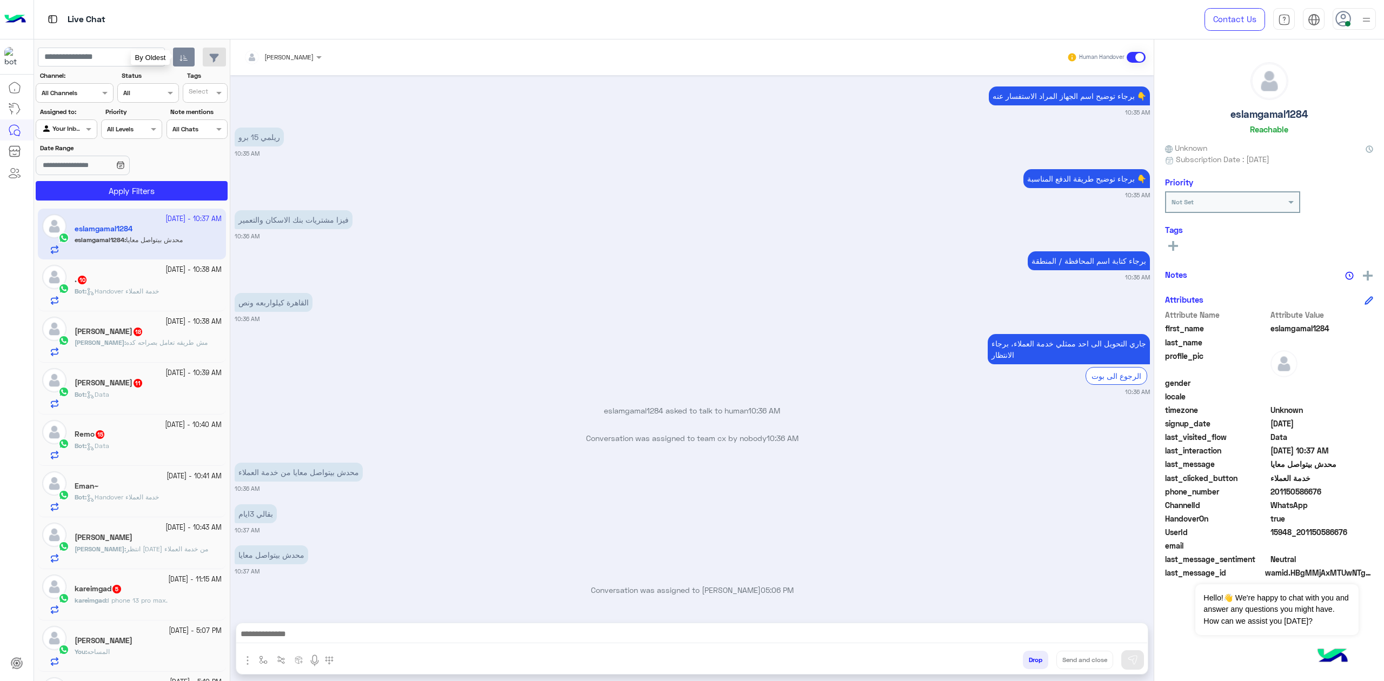
click at [184, 61] on icon "button" at bounding box center [183, 58] width 9 height 9
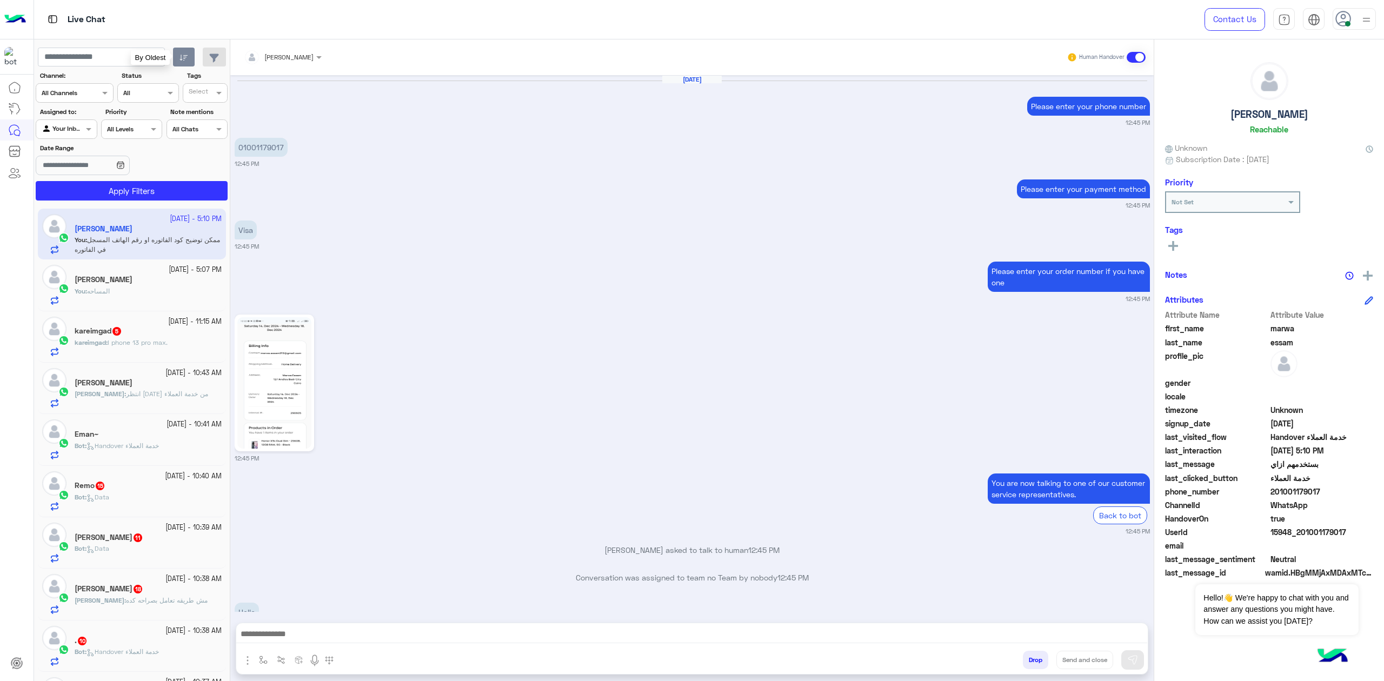
scroll to position [1211, 0]
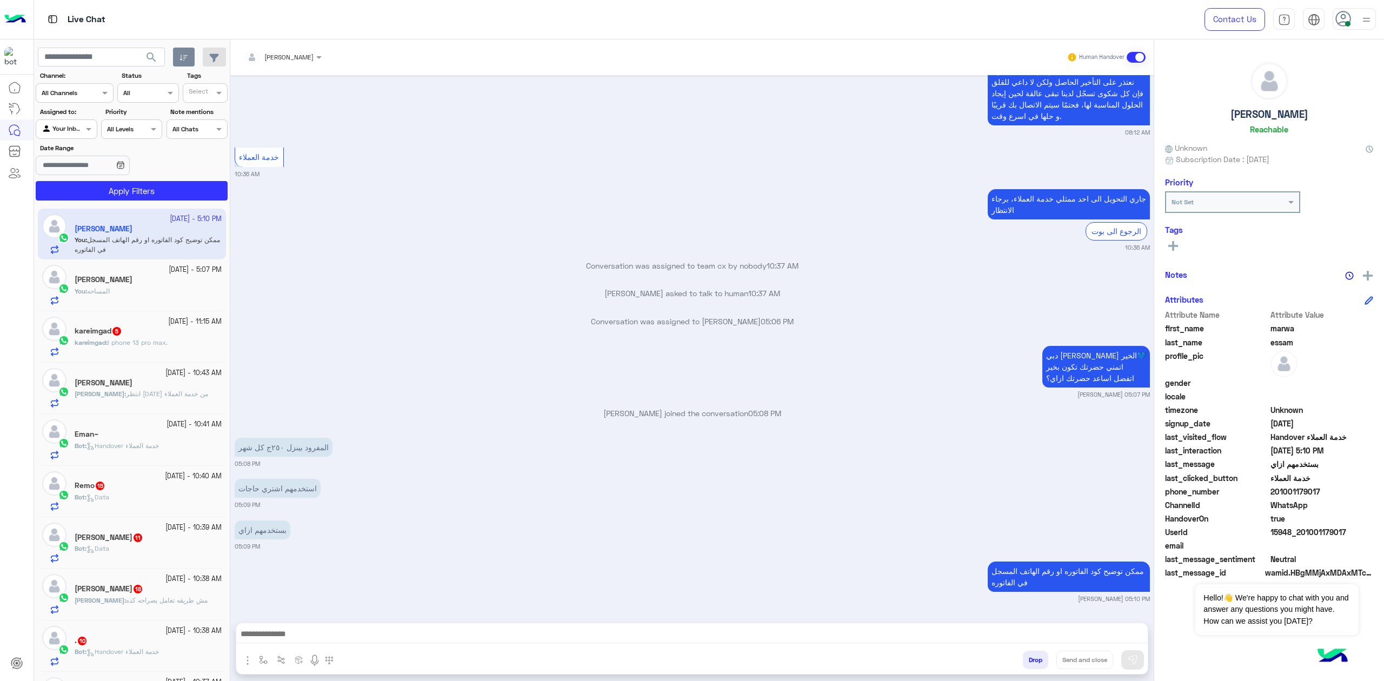
drag, startPoint x: 640, startPoint y: 641, endPoint x: 680, endPoint y: 582, distance: 70.9
click at [641, 492] on textarea at bounding box center [691, 635] width 911 height 16
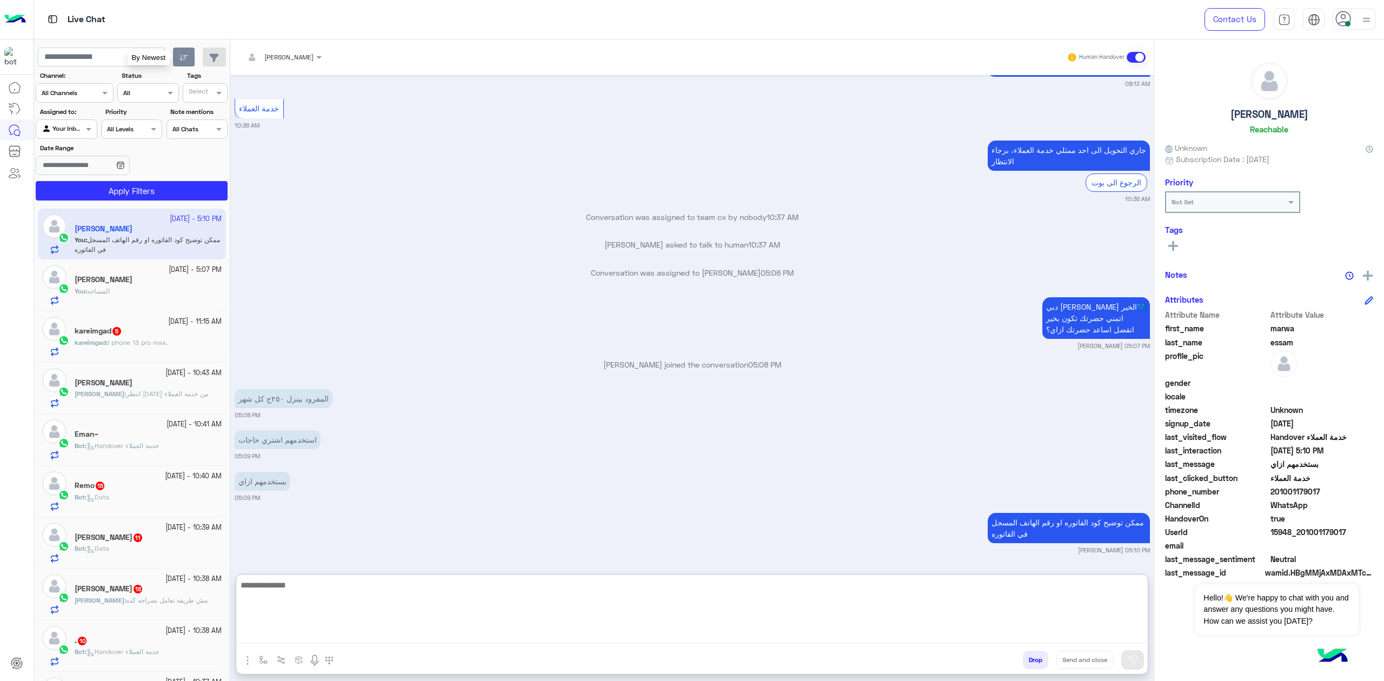
click at [182, 46] on app-inbox-users-filters "search By Newest Channel: Channel All Channels Status Channel All Tags Select A…" at bounding box center [132, 121] width 196 height 165
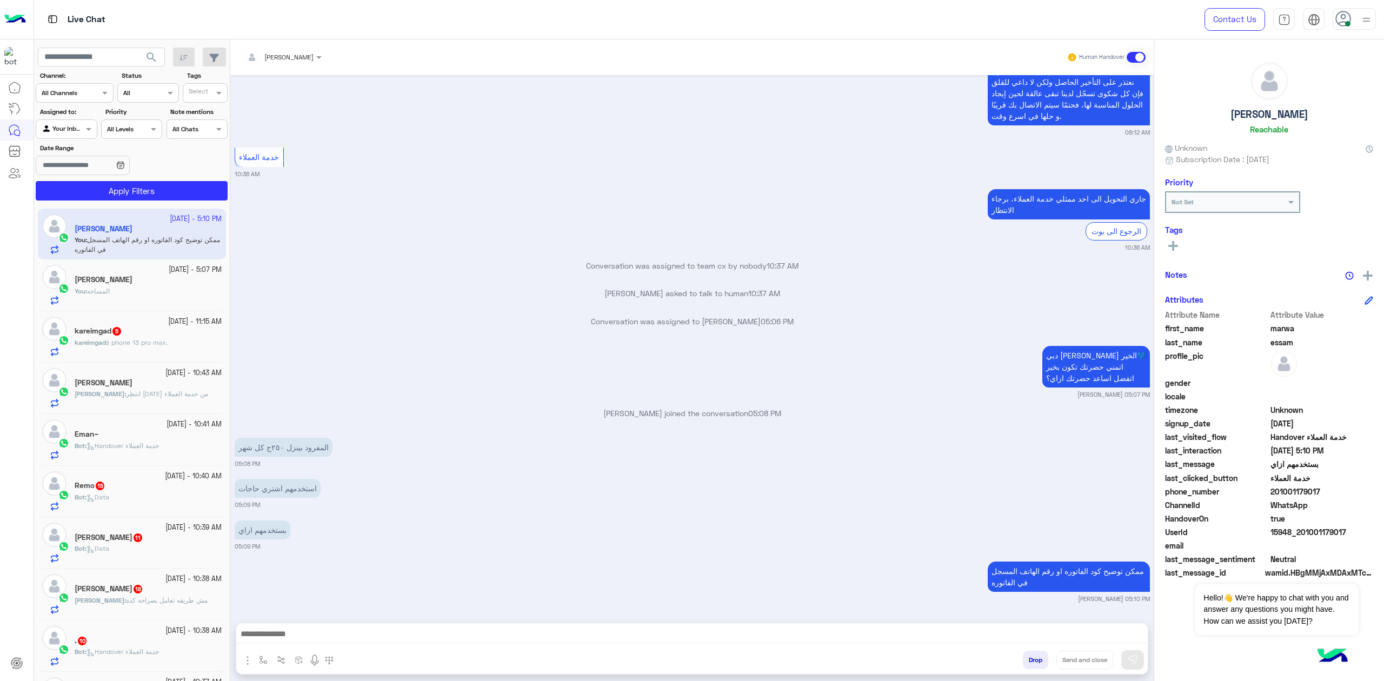
click at [110, 294] on span "المساحه" at bounding box center [98, 291] width 23 height 8
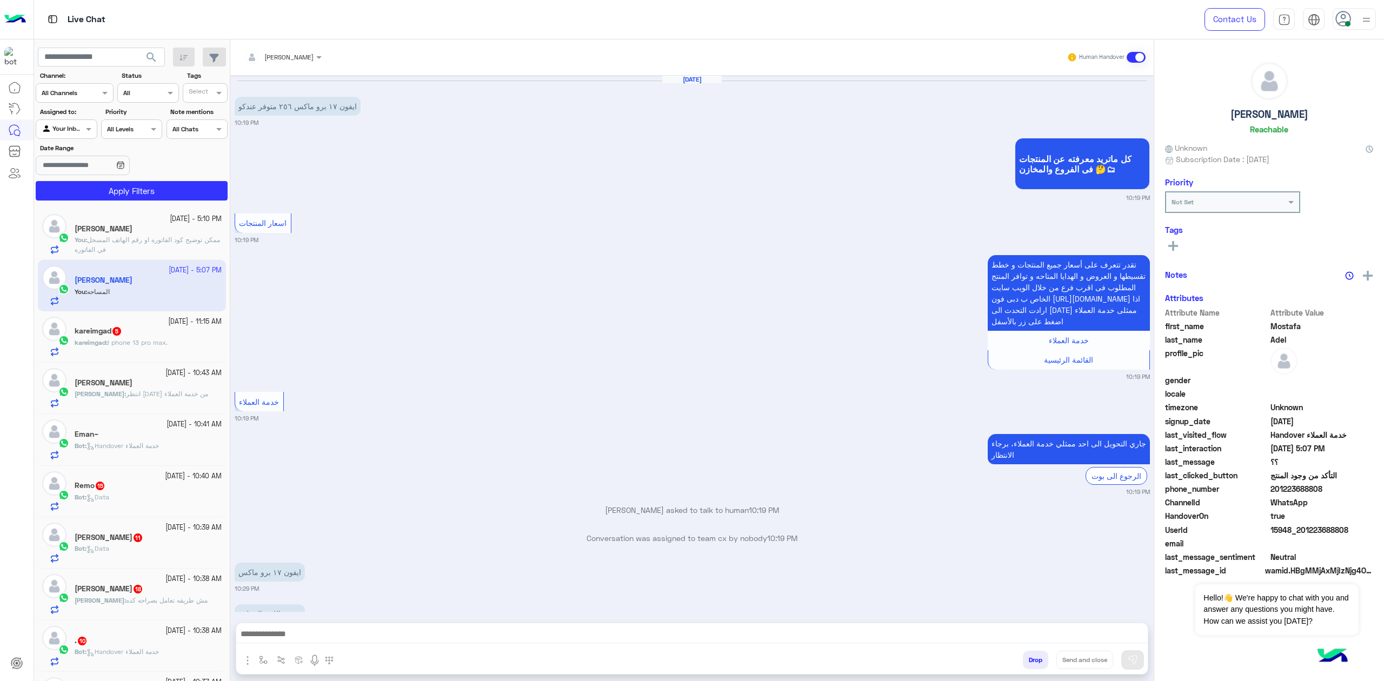
scroll to position [638, 0]
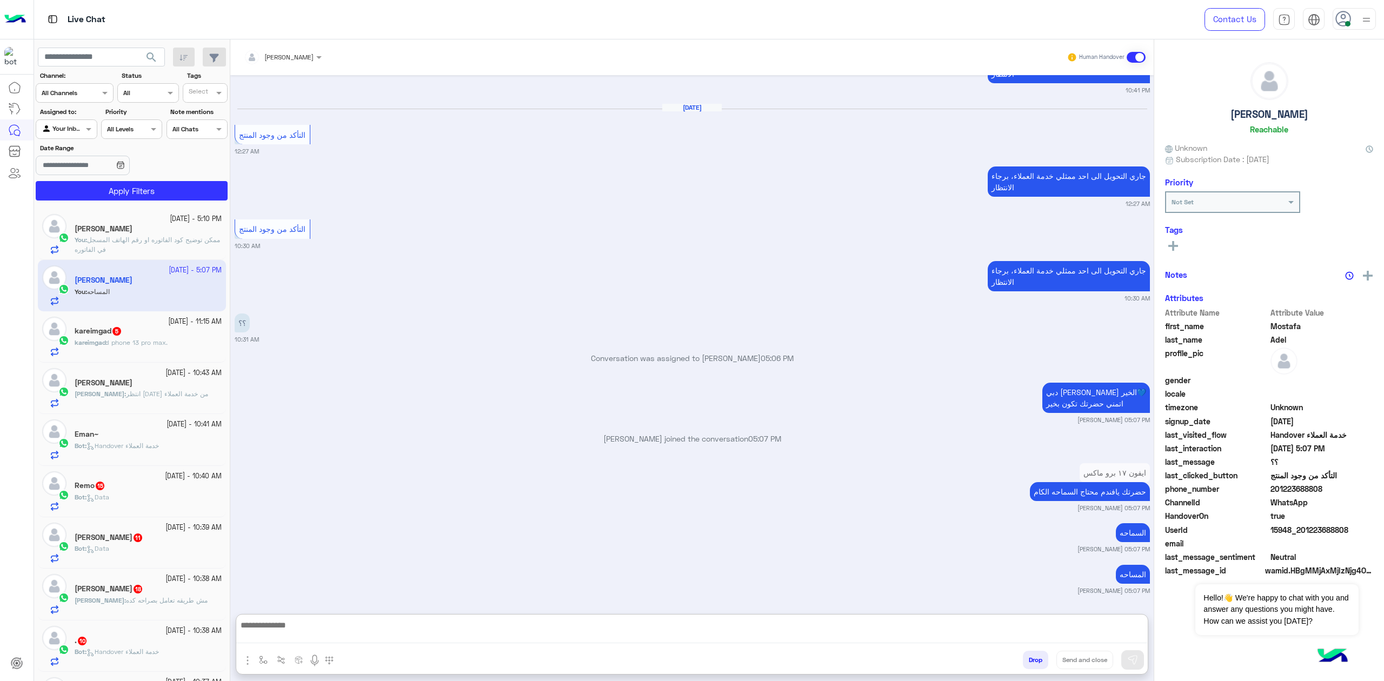
drag, startPoint x: 417, startPoint y: 630, endPoint x: 716, endPoint y: 492, distance: 329.1
click at [417, 492] on textarea at bounding box center [691, 630] width 911 height 25
paste textarea "**********"
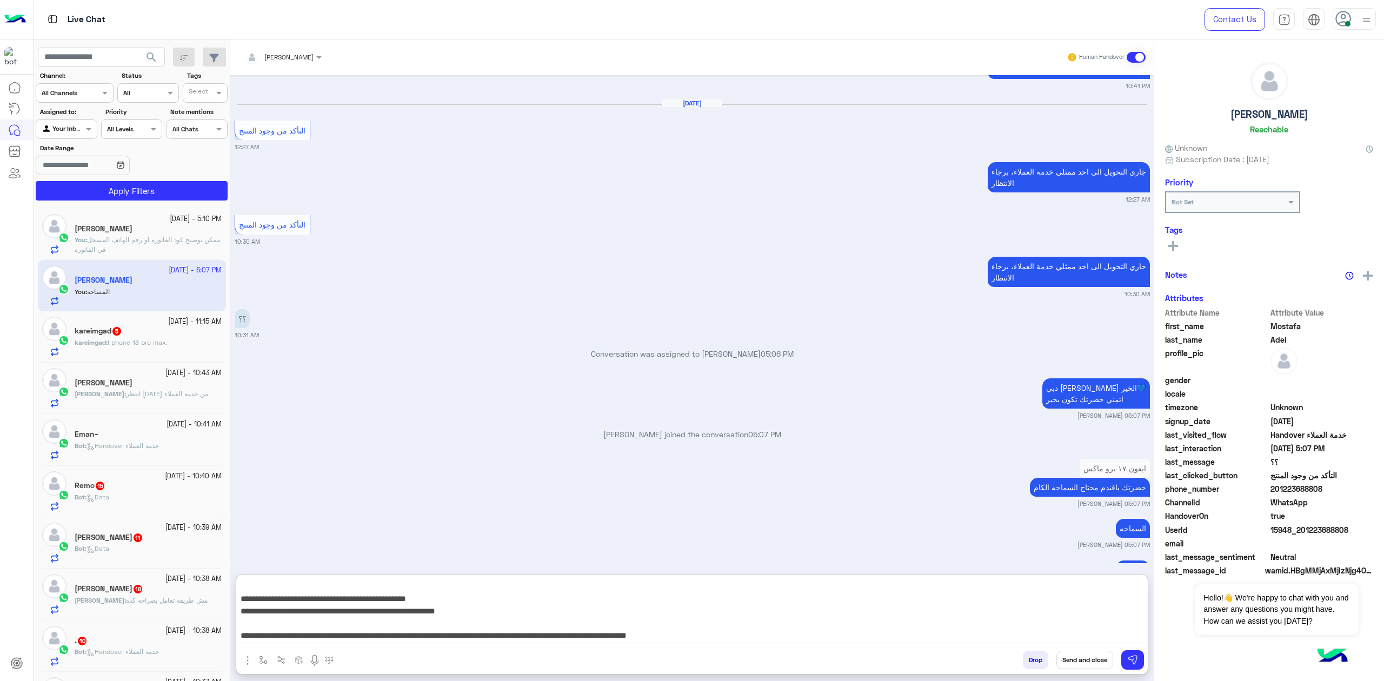
scroll to position [59, 0]
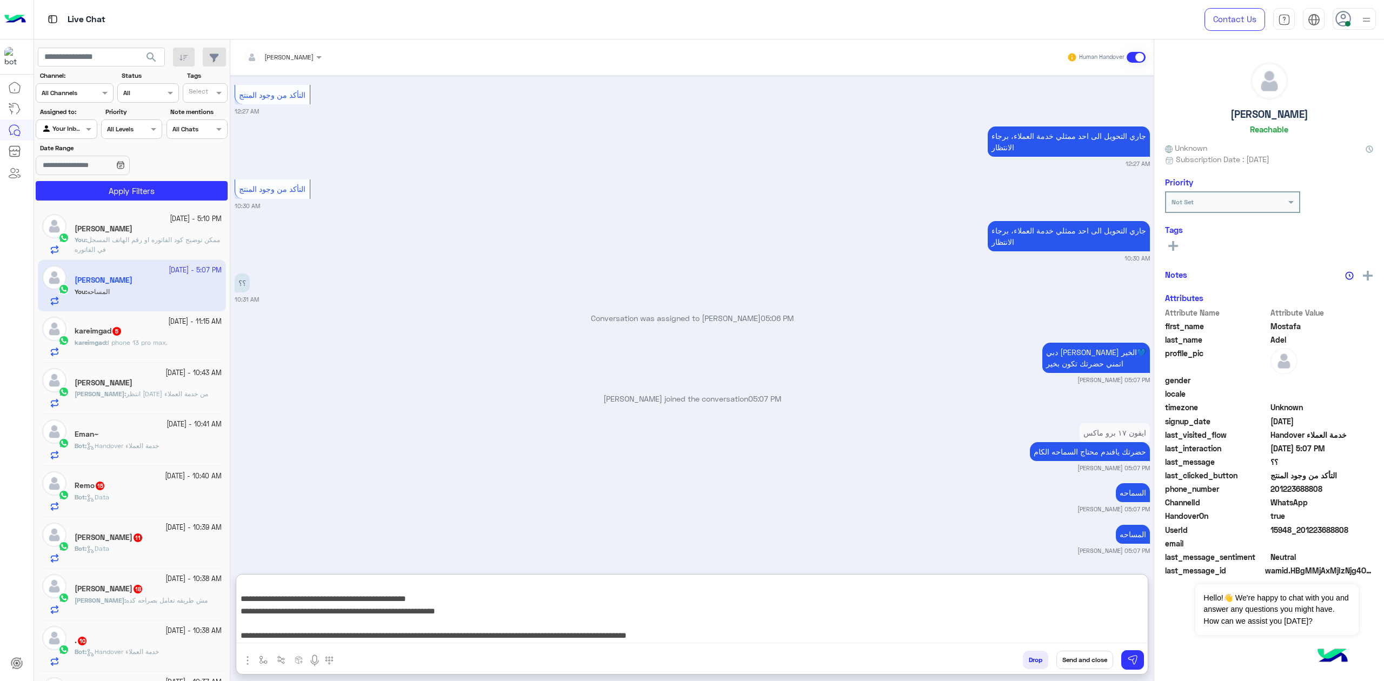
type textarea "**********"
drag, startPoint x: 1097, startPoint y: 663, endPoint x: 1062, endPoint y: 666, distance: 35.3
click at [1037, 492] on button "Send and close" at bounding box center [1084, 660] width 57 height 18
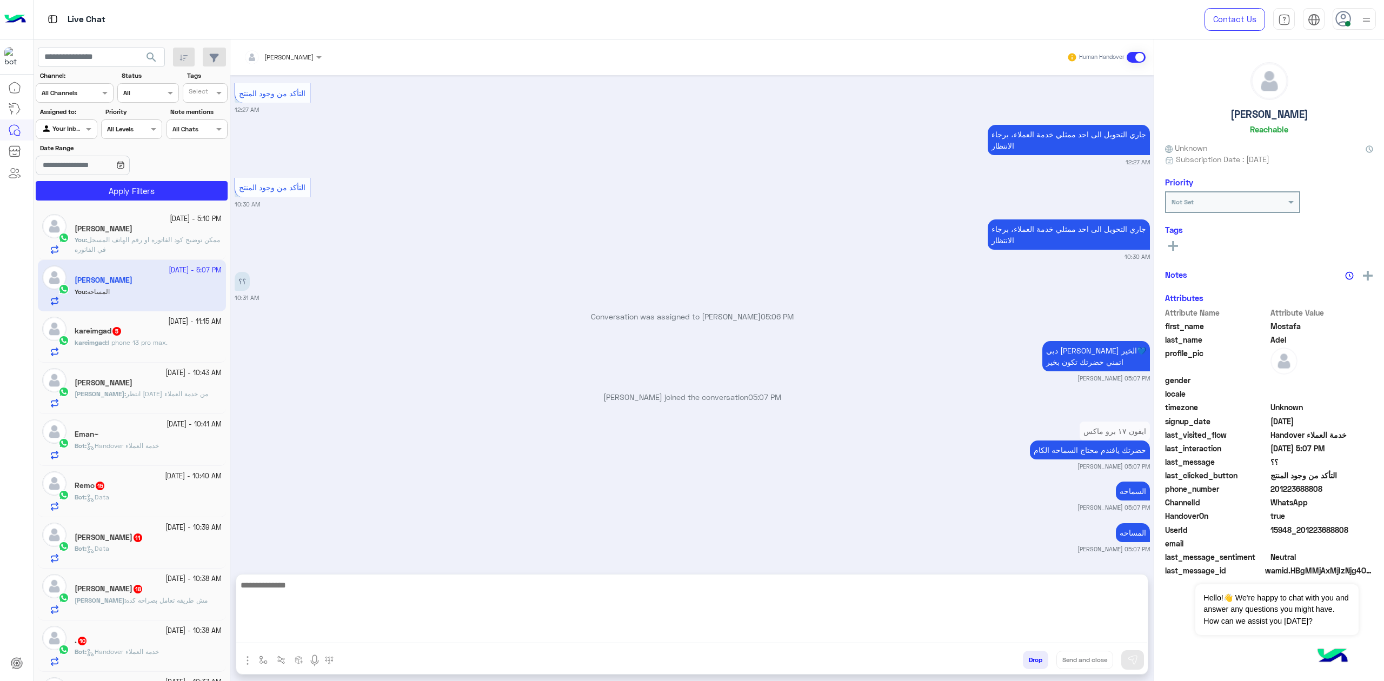
scroll to position [0, 0]
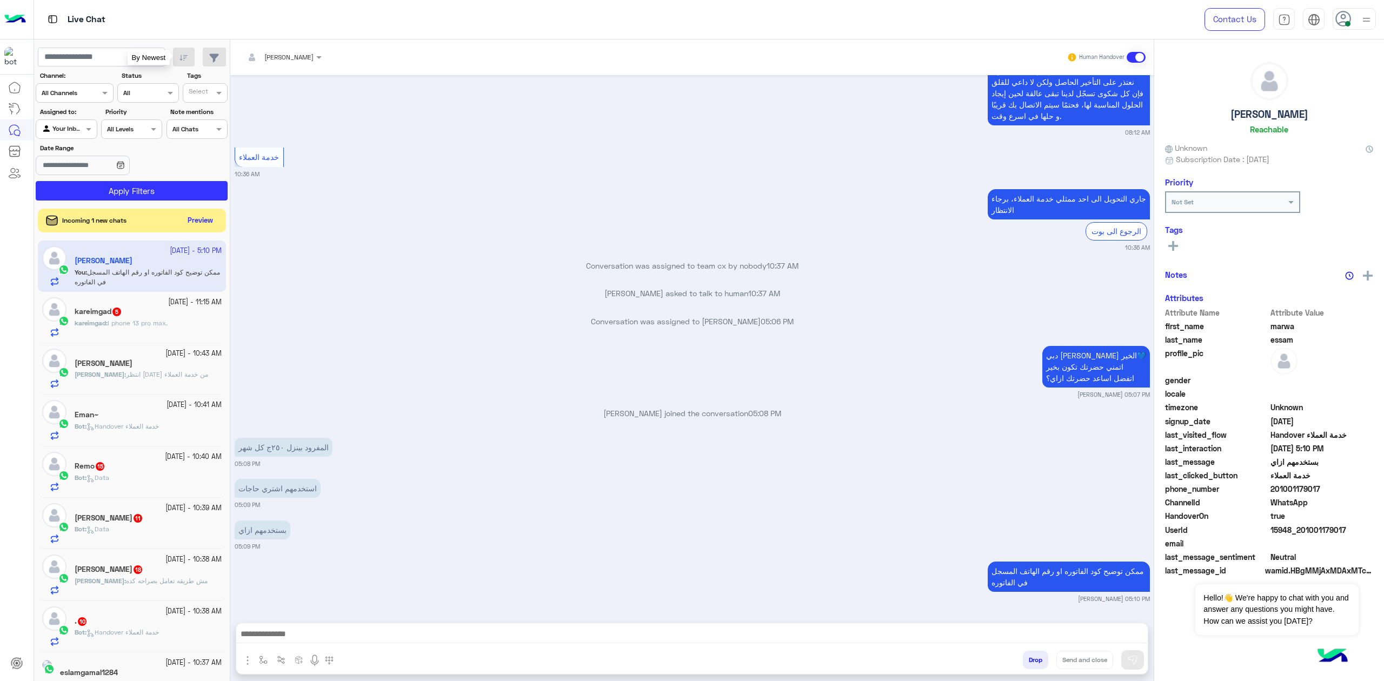
click at [179, 44] on app-inbox-users-filters "search By Newest Channel: Channel All Channels Status Channel All Tags Select A…" at bounding box center [132, 121] width 196 height 165
click at [179, 48] on app-inbox-users-filters "search Channel: Channel All Channels Status Channel All Tags Select Assigned to…" at bounding box center [132, 121] width 196 height 165
click at [182, 57] on icon "button" at bounding box center [183, 58] width 9 height 9
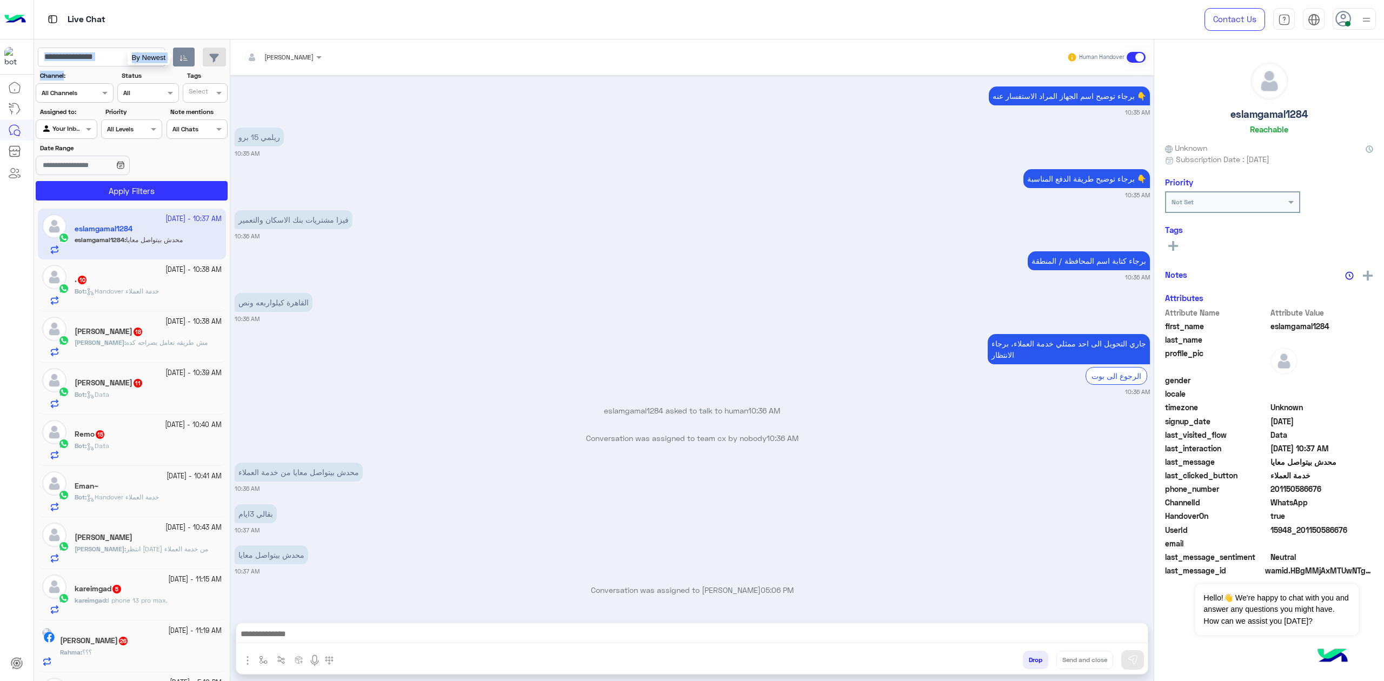
click at [184, 54] on icon "button" at bounding box center [183, 58] width 9 height 9
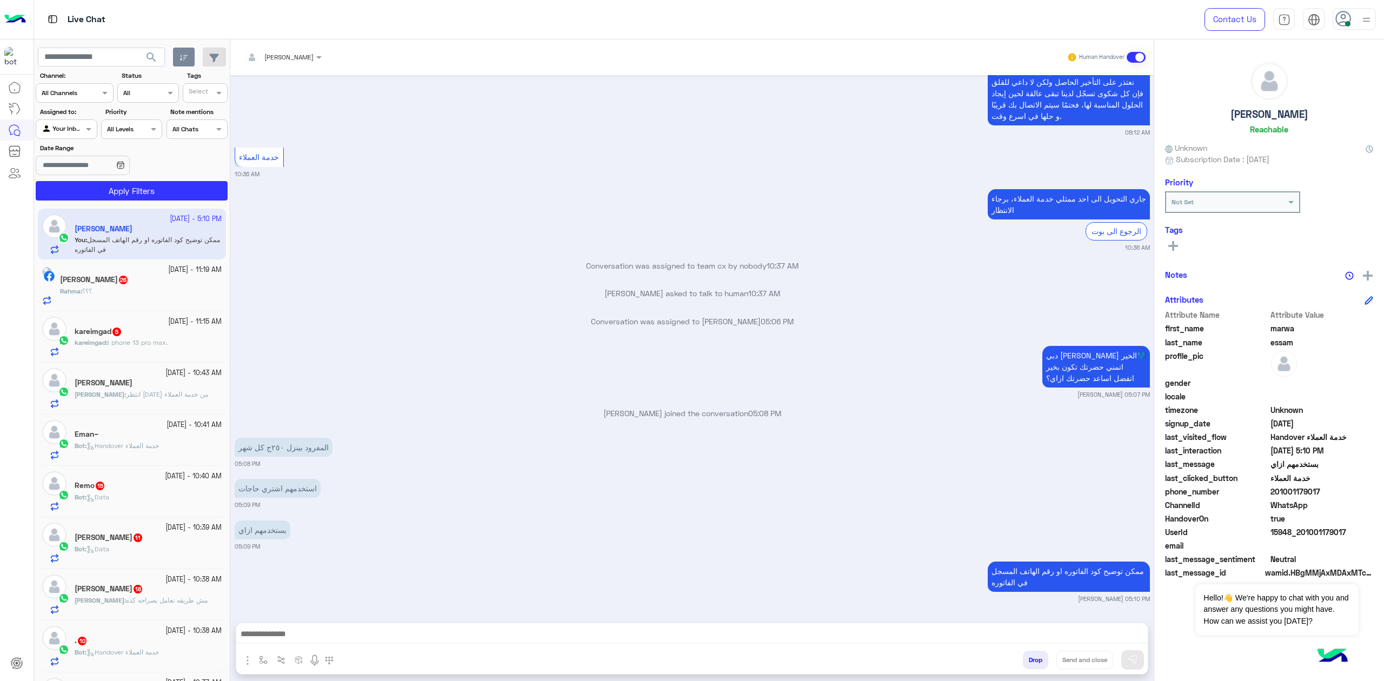
click at [168, 323] on small "29 September - 11:15 AM" at bounding box center [195, 322] width 54 height 10
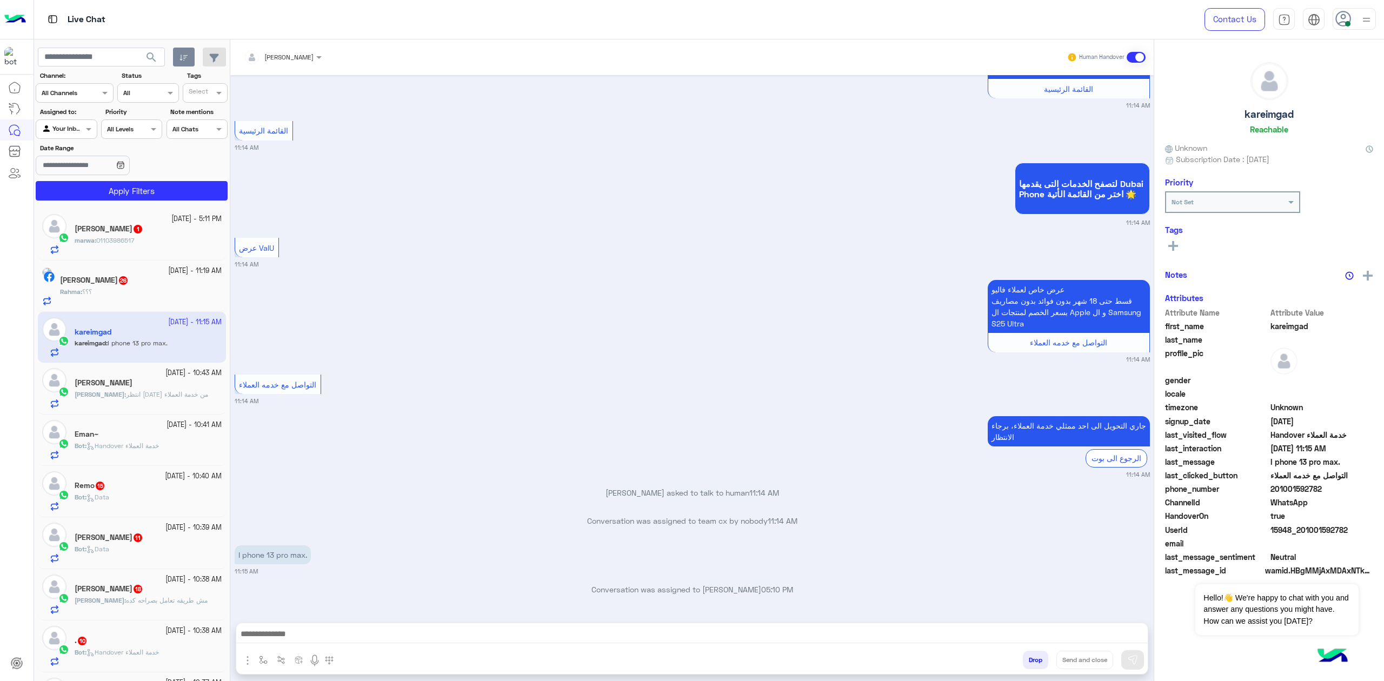
drag, startPoint x: 139, startPoint y: 240, endPoint x: 348, endPoint y: 343, distance: 233.0
click at [139, 239] on div "marwa : 01103986517" at bounding box center [148, 245] width 147 height 19
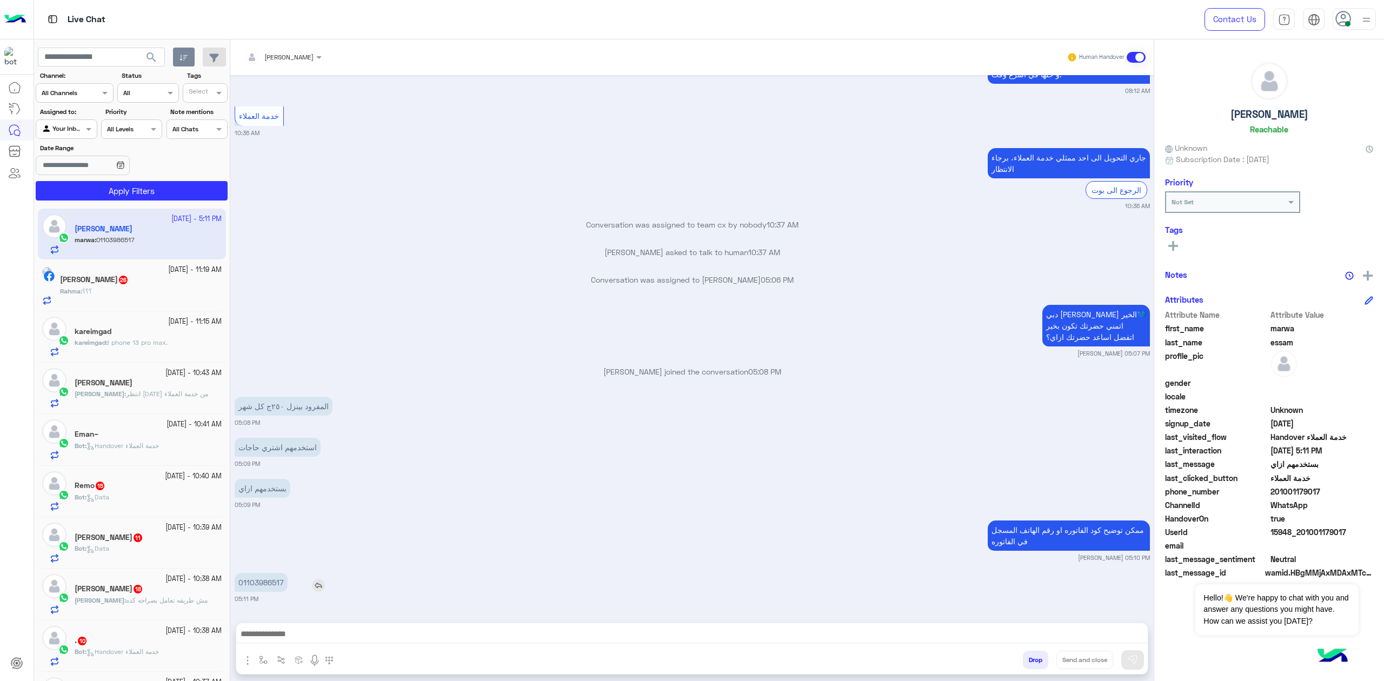
click at [285, 492] on p "01103986517" at bounding box center [261, 582] width 53 height 19
click at [271, 492] on p "01103986517" at bounding box center [261, 582] width 53 height 19
copy p "01103986517"
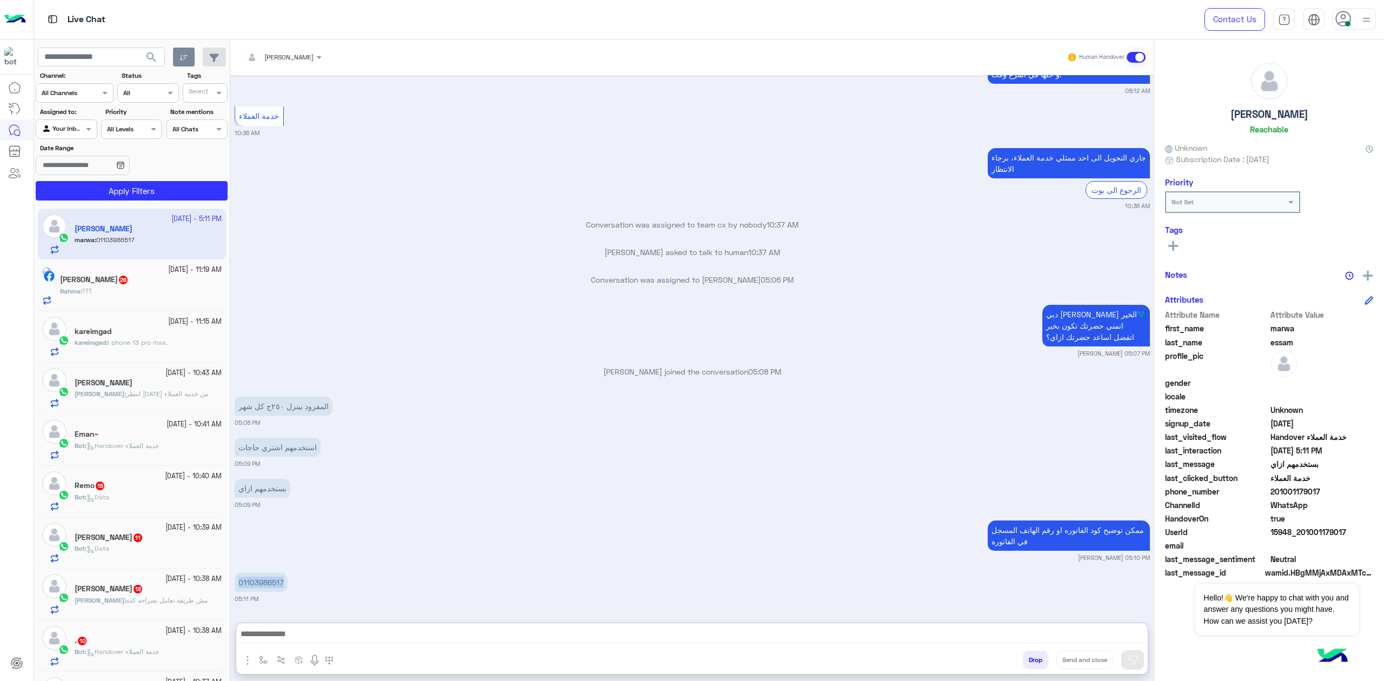
click at [316, 492] on textarea at bounding box center [691, 635] width 911 height 16
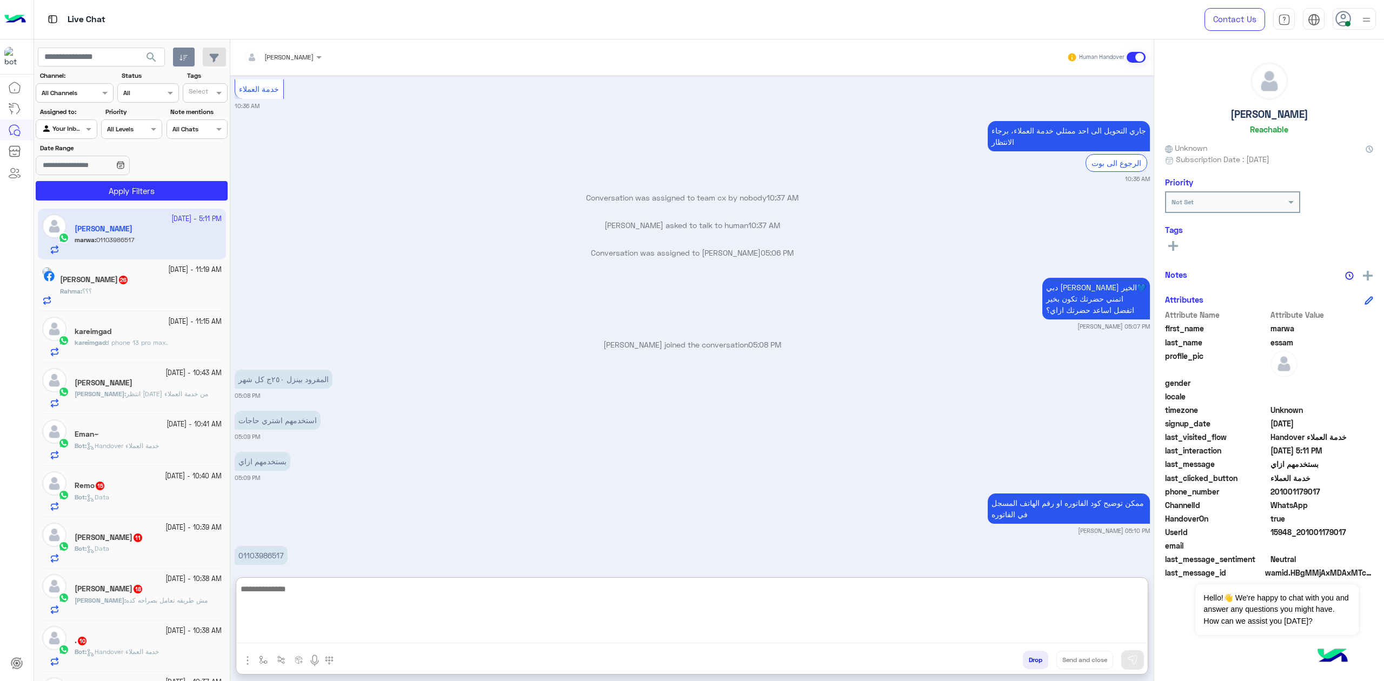
scroll to position [1258, 0]
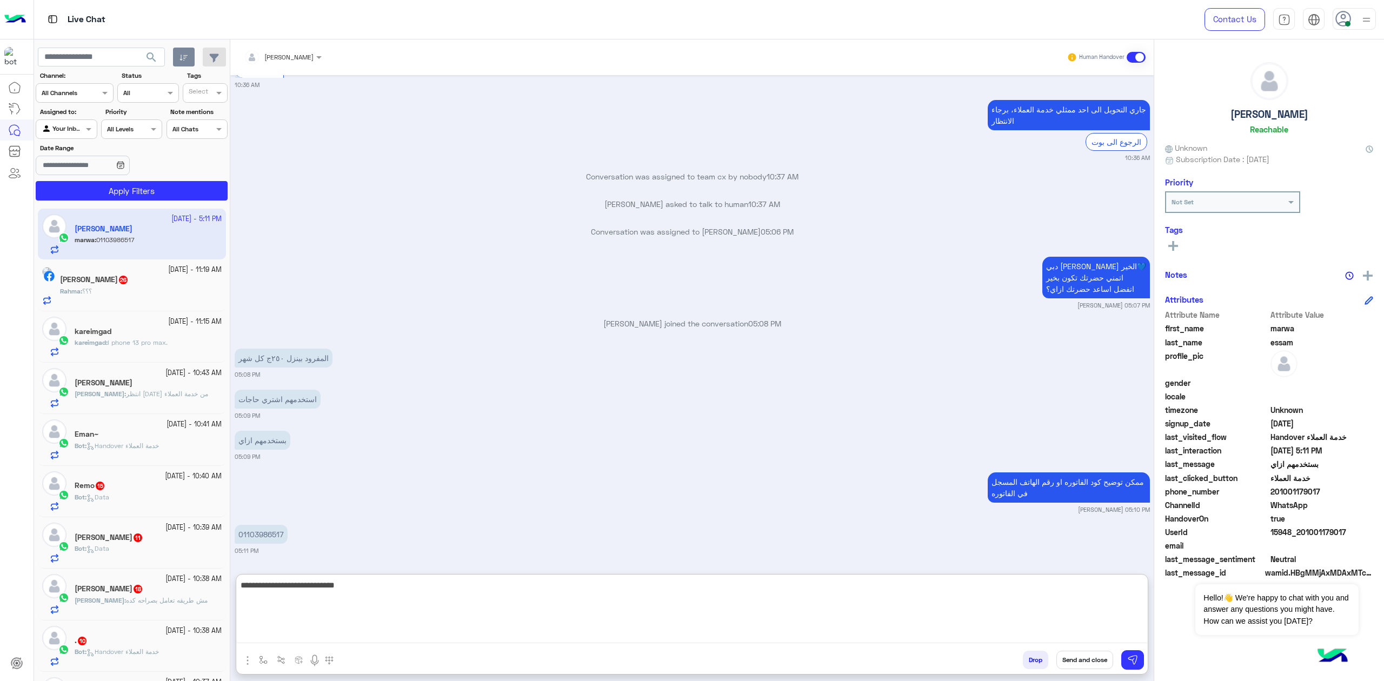
type textarea "**********"
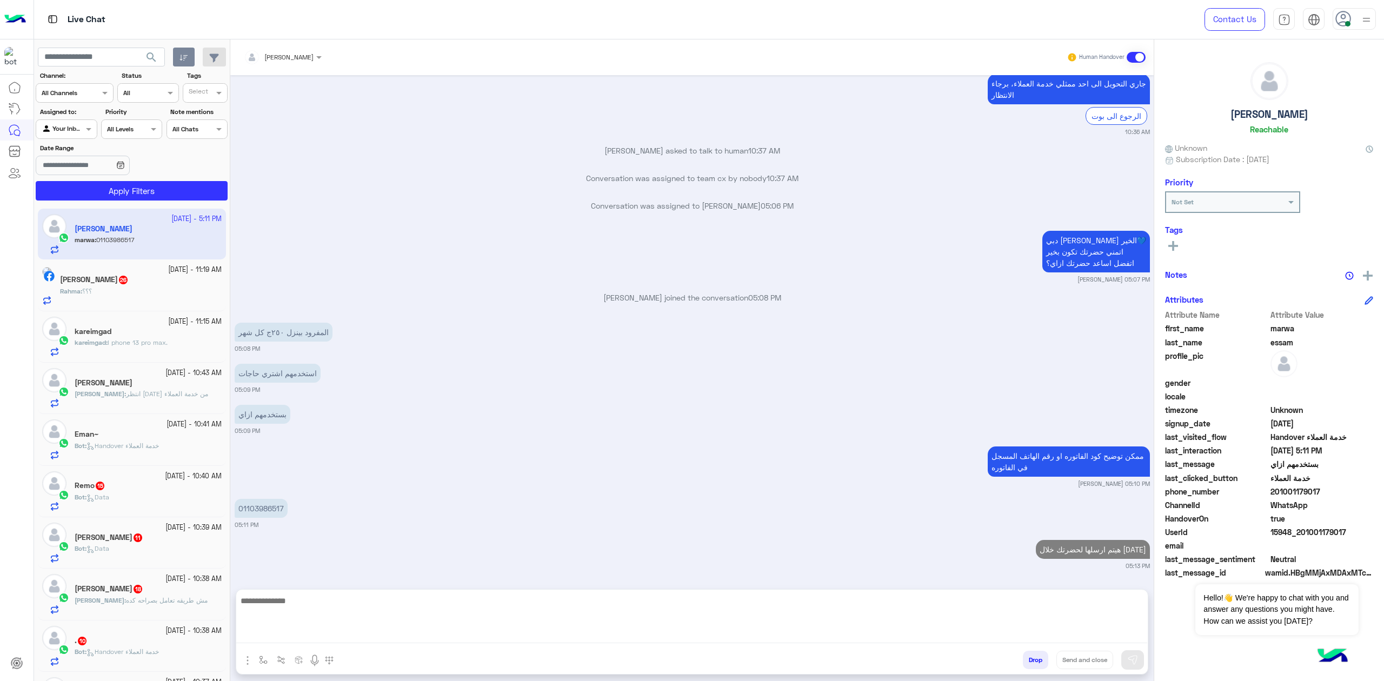
scroll to position [1271, 0]
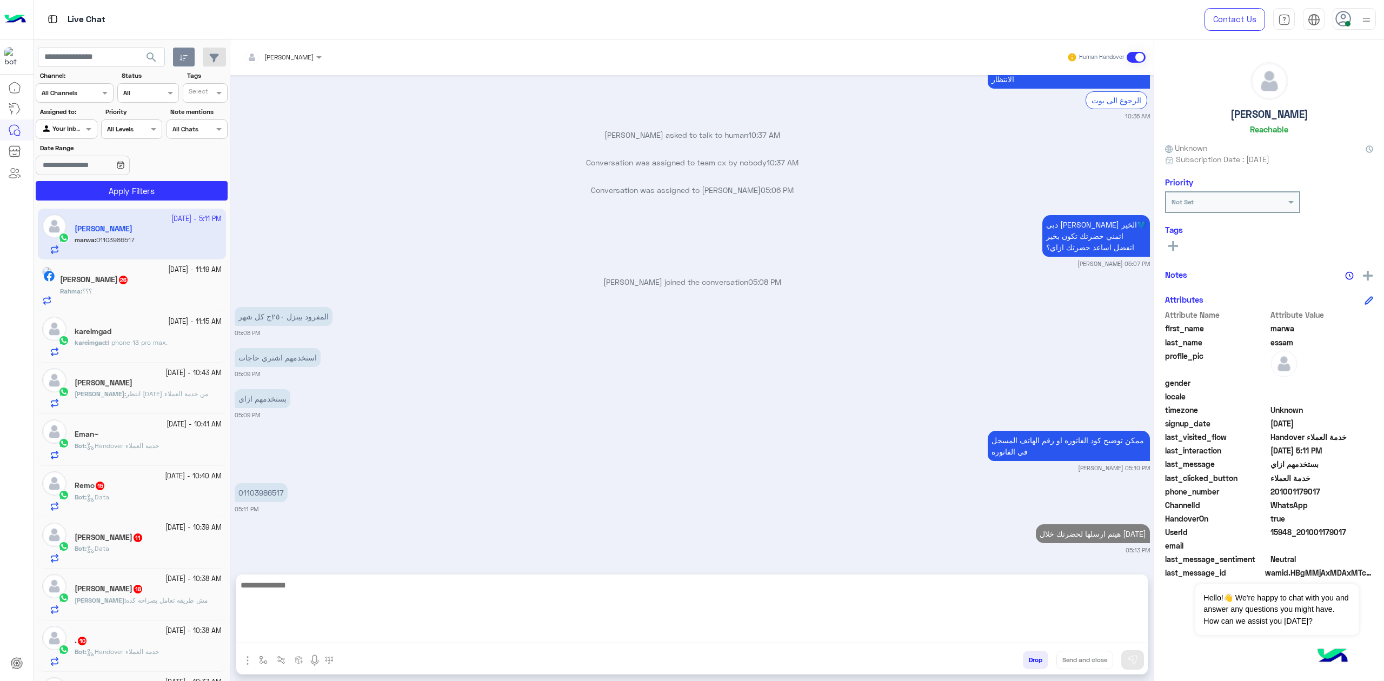
click at [1037, 486] on span "201001179017" at bounding box center [1321, 491] width 103 height 11
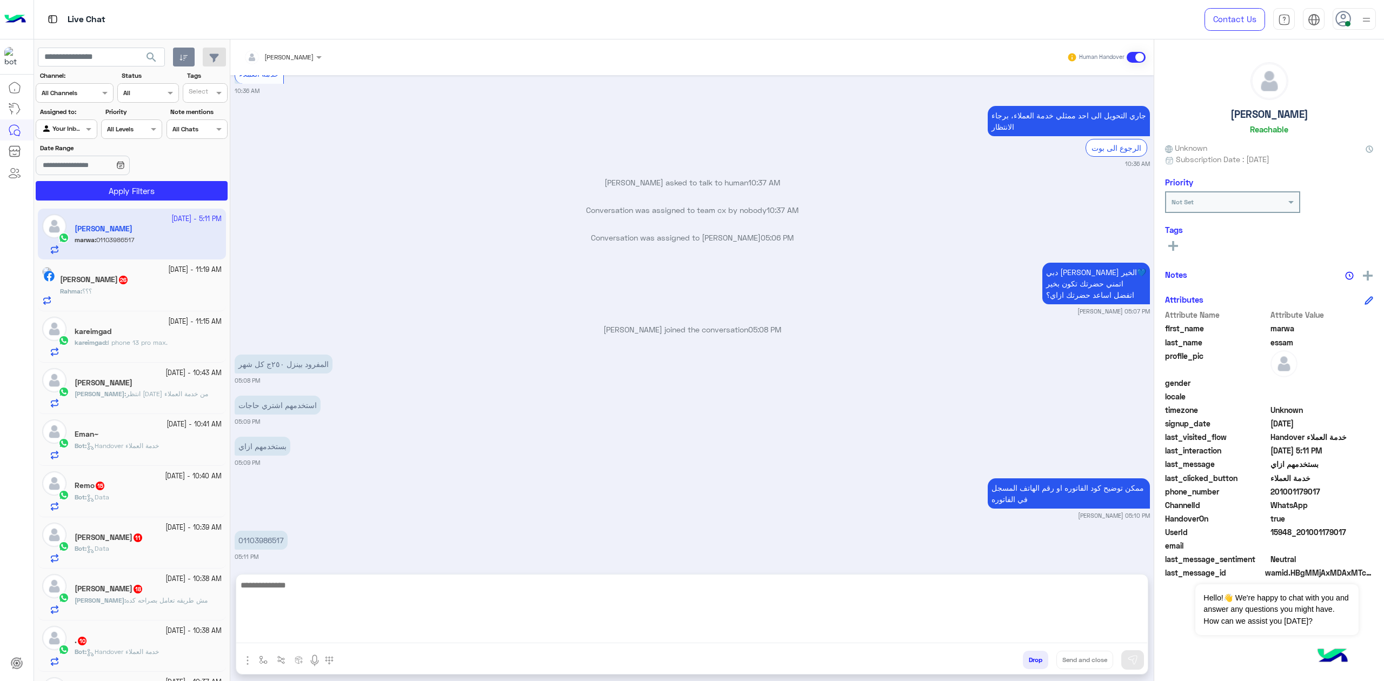
click at [1037, 486] on span "201001179017" at bounding box center [1321, 491] width 103 height 11
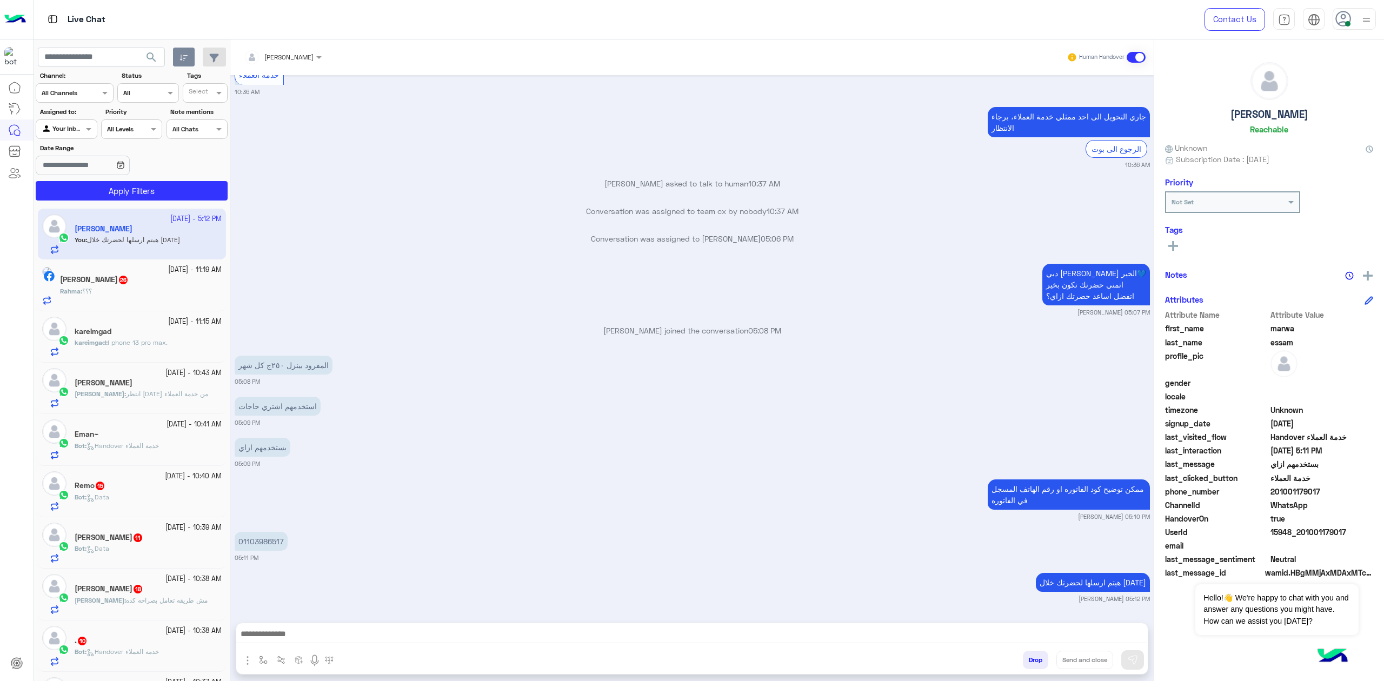
copy span "201001179017"
click at [1037, 117] on h5 "marwa essam" at bounding box center [1269, 114] width 78 height 12
copy h5 "marwa essam"
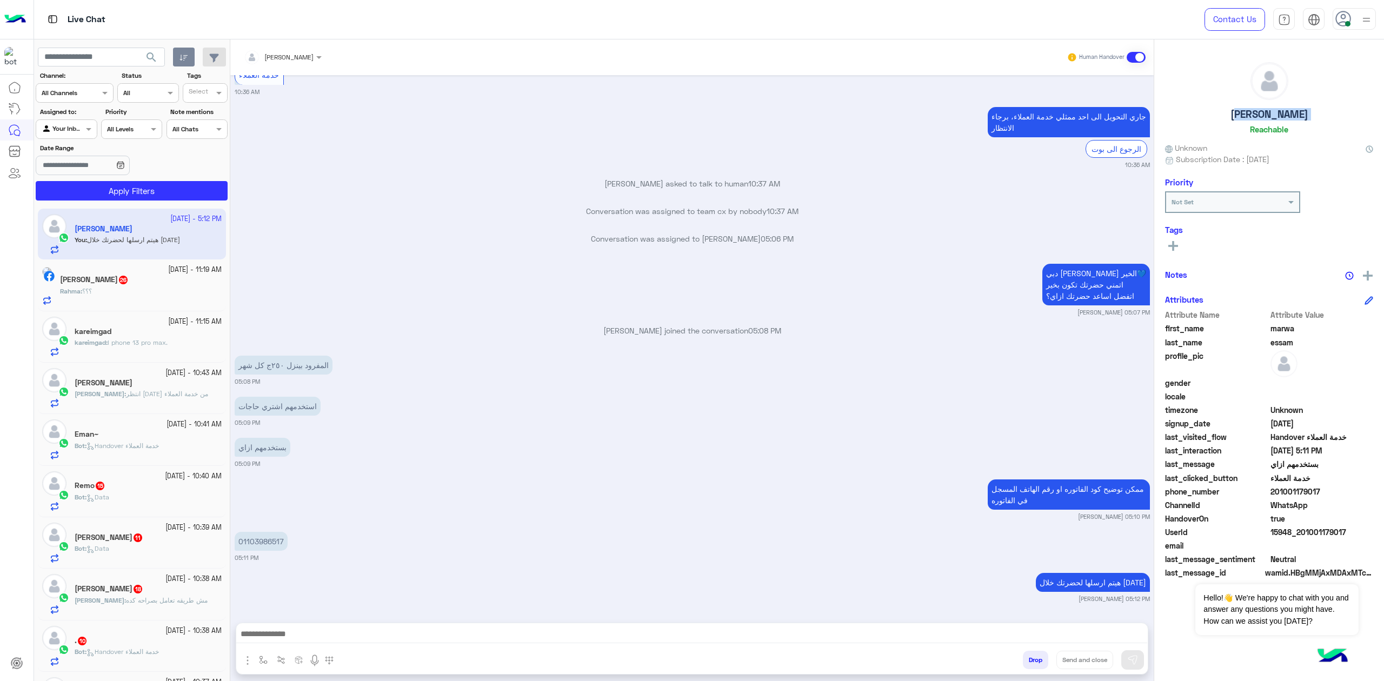
click at [315, 492] on textarea at bounding box center [691, 635] width 911 height 16
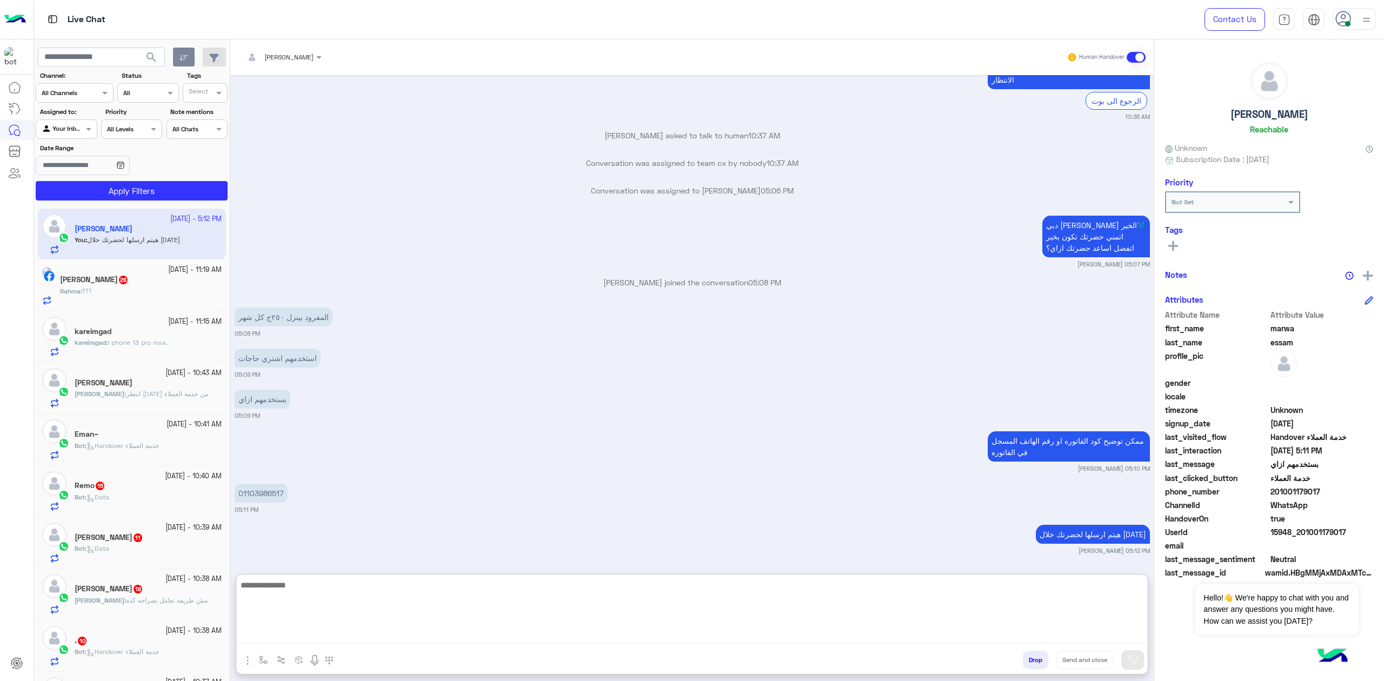
scroll to position [1301, 0]
click at [988, 492] on textarea at bounding box center [691, 610] width 911 height 65
paste textarea "**********"
type textarea "**********"
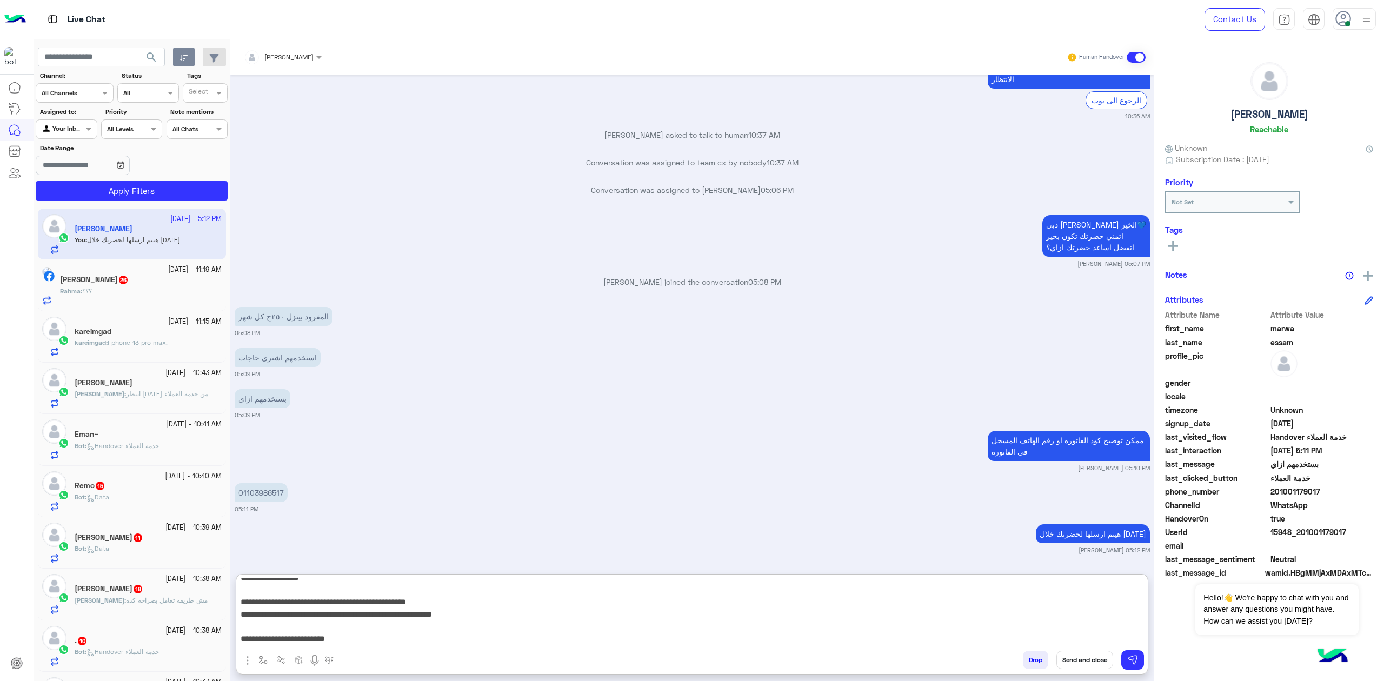
click at [1037, 492] on button "Send and close" at bounding box center [1084, 660] width 57 height 18
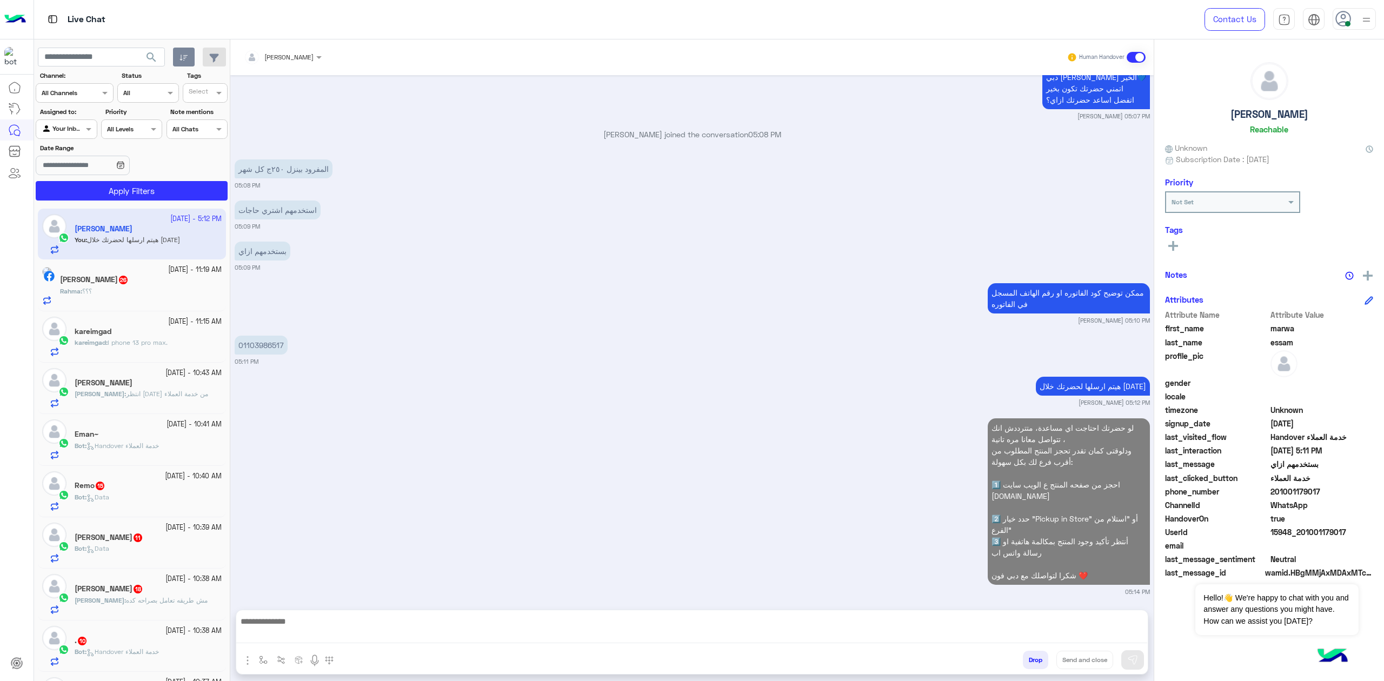
scroll to position [1441, 0]
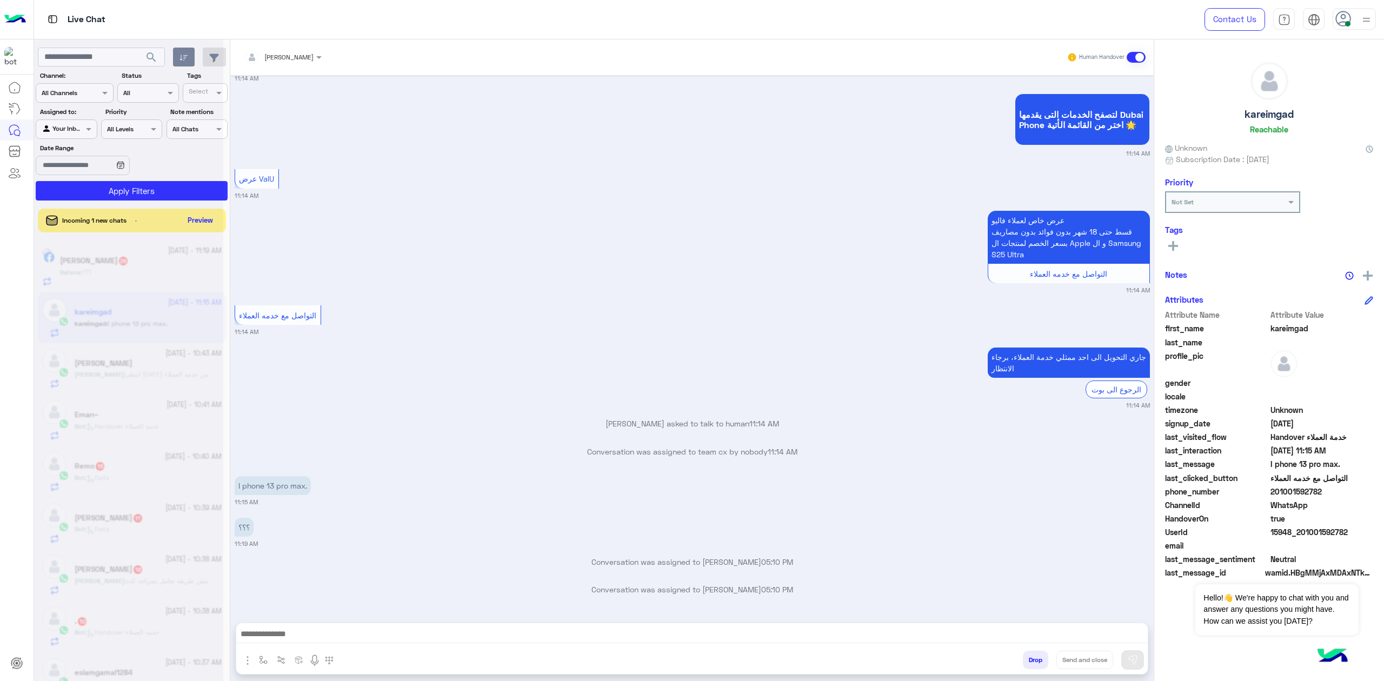
scroll to position [1728, 0]
click at [154, 269] on div "Rahma : ؟؟؟" at bounding box center [141, 277] width 162 height 19
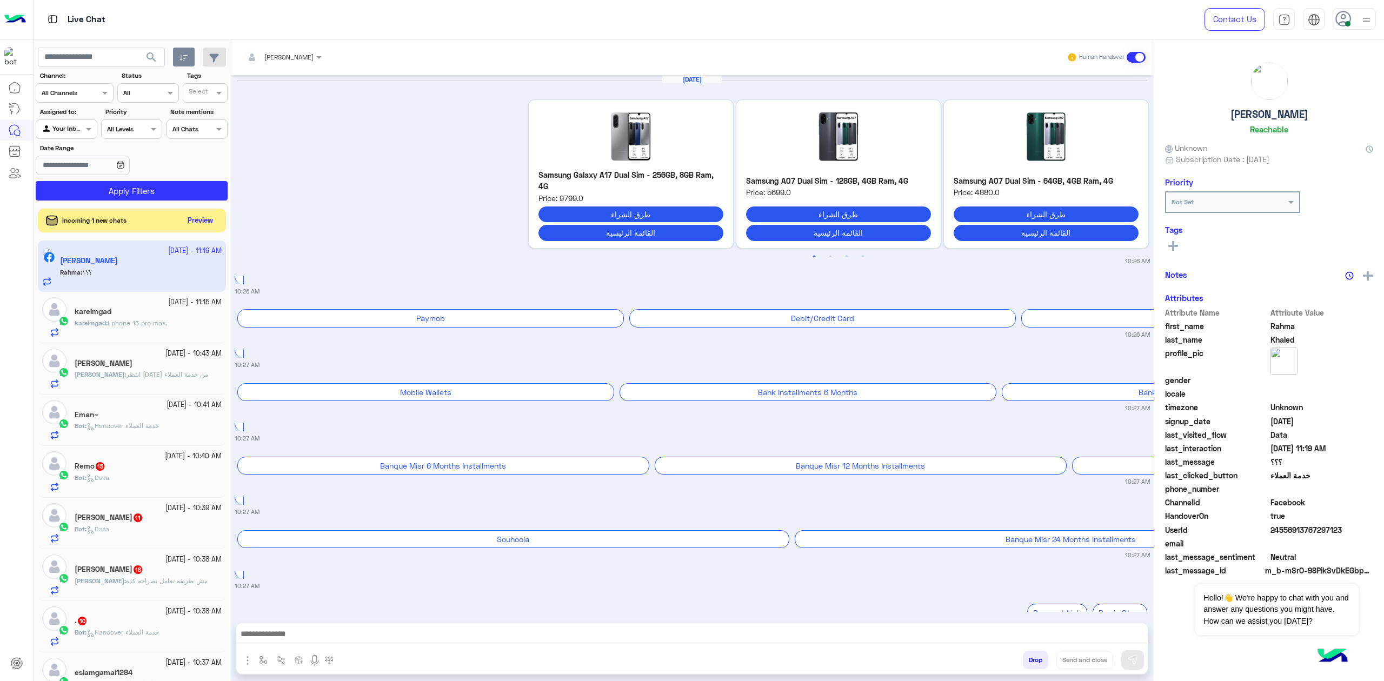
scroll to position [1053, 0]
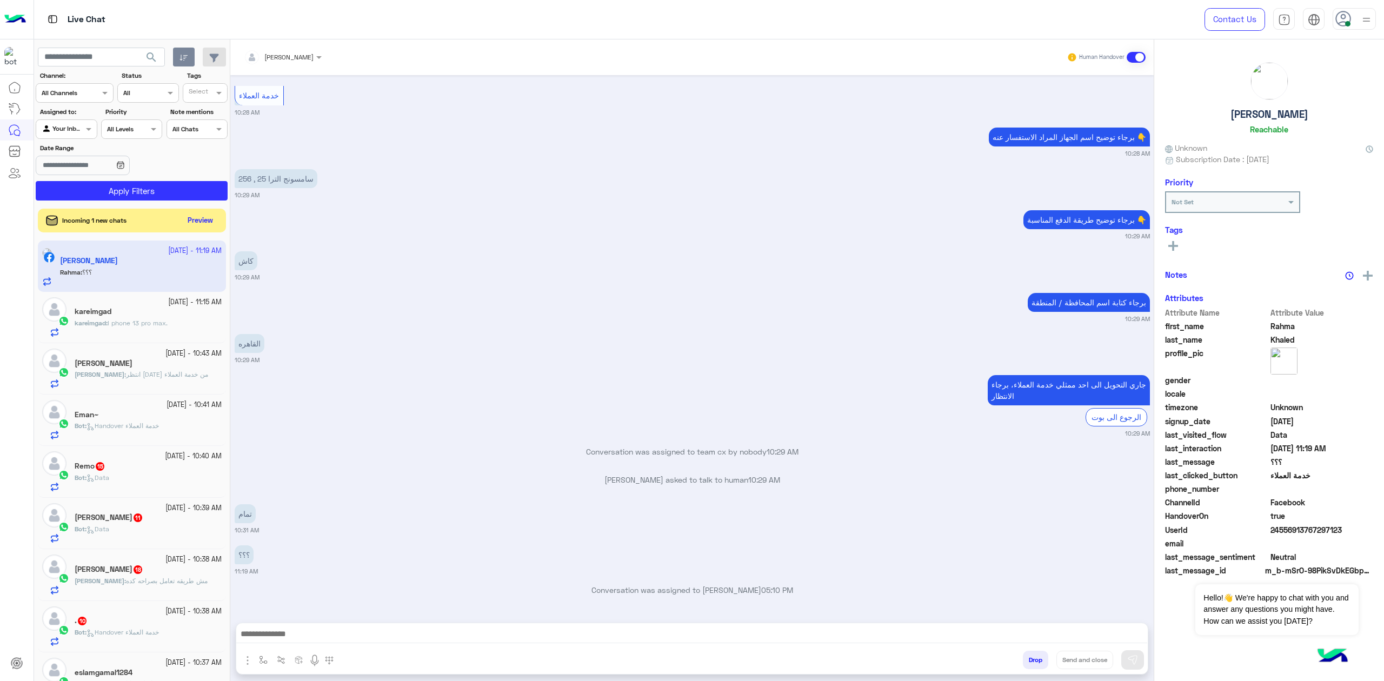
click at [1037, 19] on div "Contact Us Help Center عربي English" at bounding box center [1286, 19] width 196 height 39
click at [1037, 24] on div at bounding box center [1353, 19] width 43 height 22
click at [1037, 110] on label "Break" at bounding box center [1308, 106] width 118 height 19
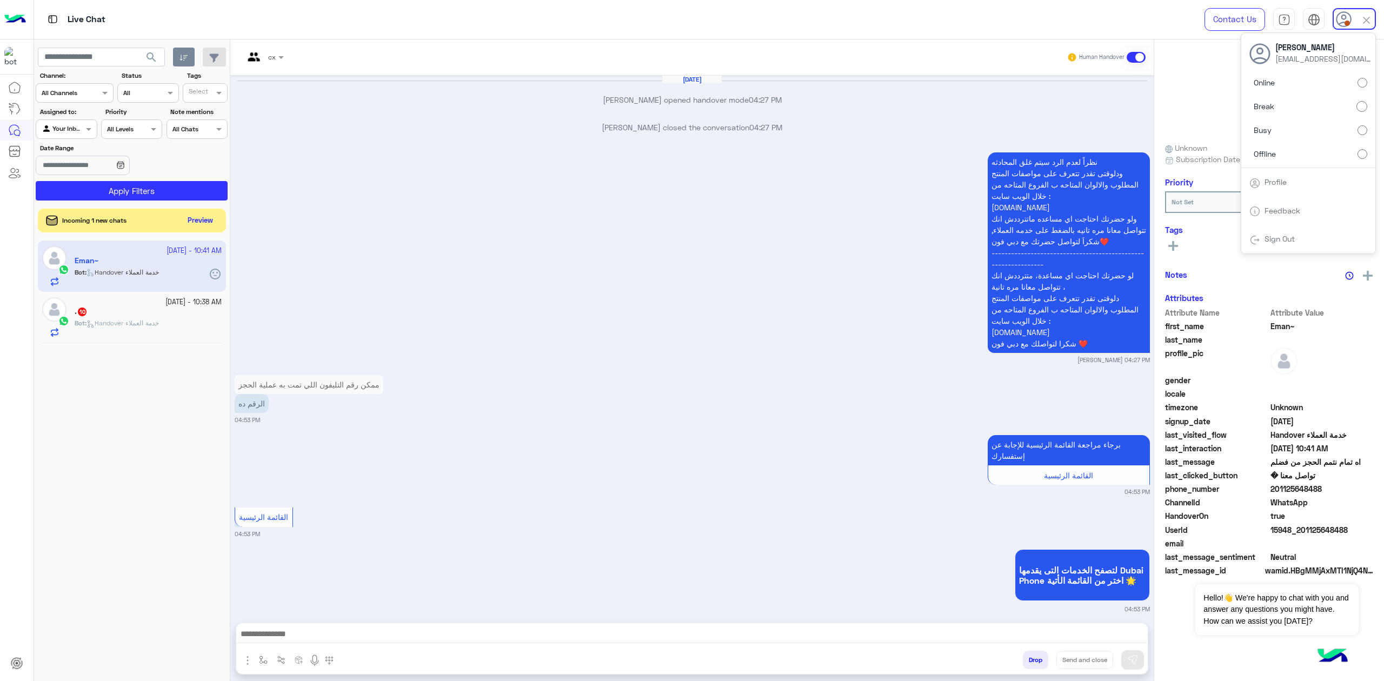
scroll to position [1387, 0]
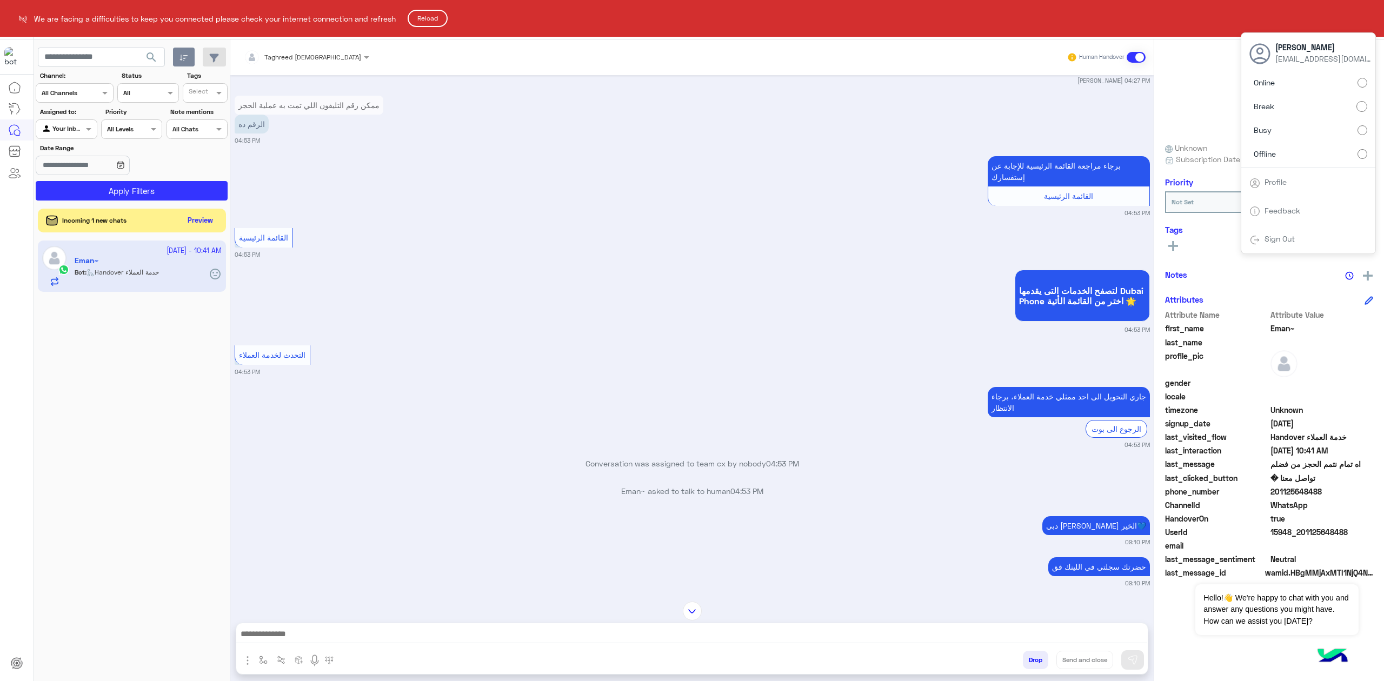
scroll to position [1146, 0]
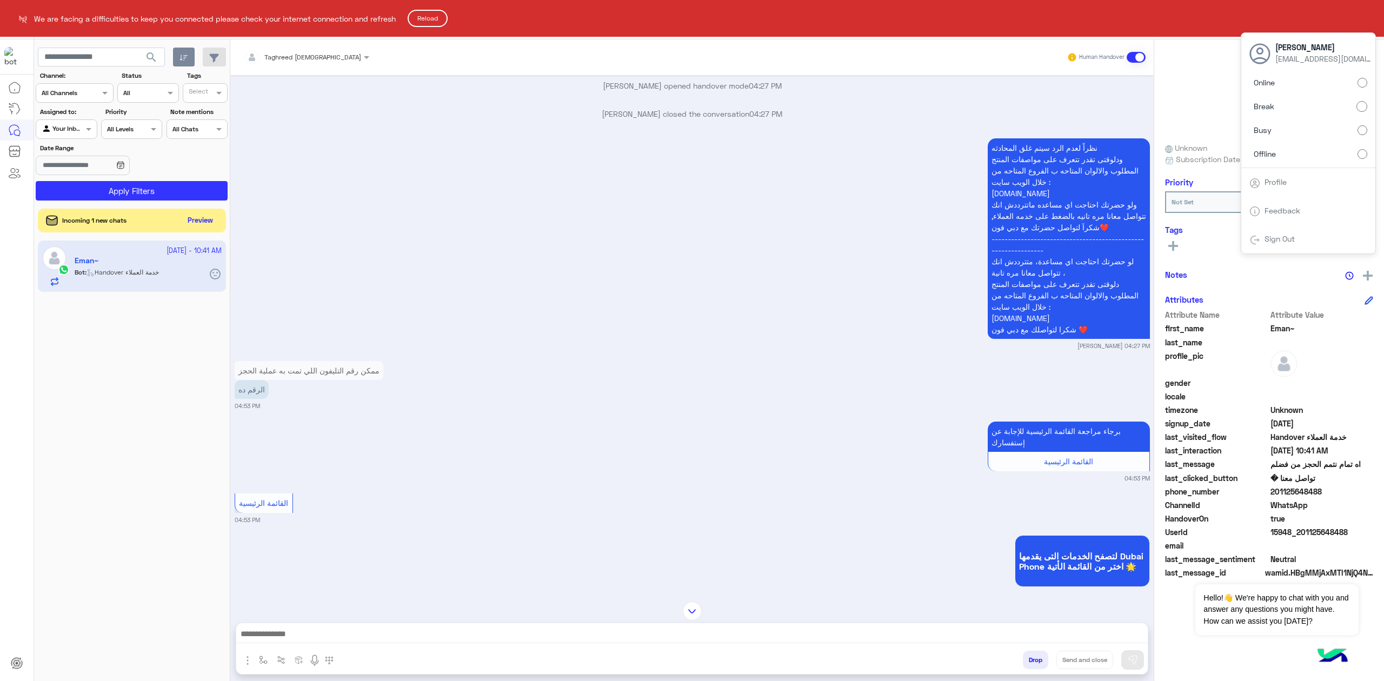
click at [215, 223] on html "We are facing a difficulties to keep you connected please check your internet c…" at bounding box center [692, 340] width 1384 height 681
drag, startPoint x: 189, startPoint y: 221, endPoint x: 276, endPoint y: 204, distance: 88.2
click at [195, 219] on html "We are facing a difficulties to keep you connected please check your internet c…" at bounding box center [692, 340] width 1384 height 681
click at [435, 14] on button "Reload" at bounding box center [428, 18] width 40 height 17
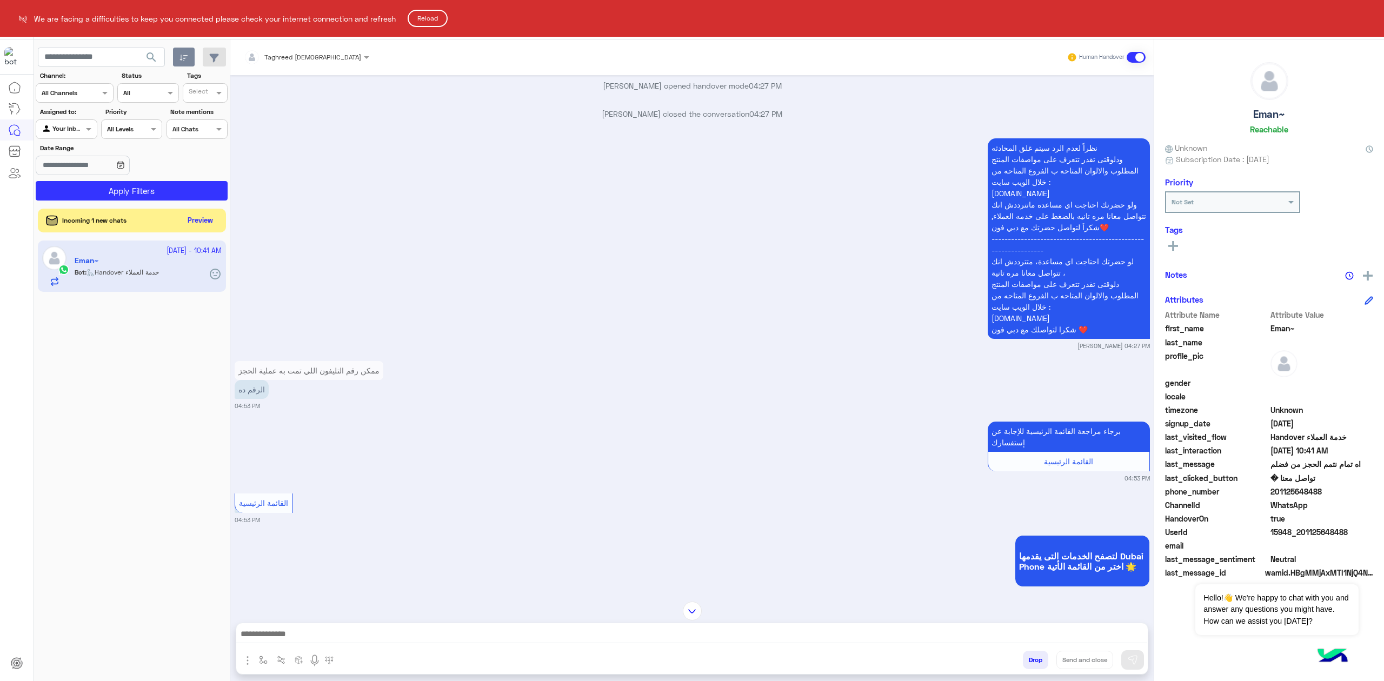
drag, startPoint x: 435, startPoint y: 14, endPoint x: 382, endPoint y: 234, distance: 226.3
click at [435, 18] on button "Reload" at bounding box center [428, 18] width 40 height 17
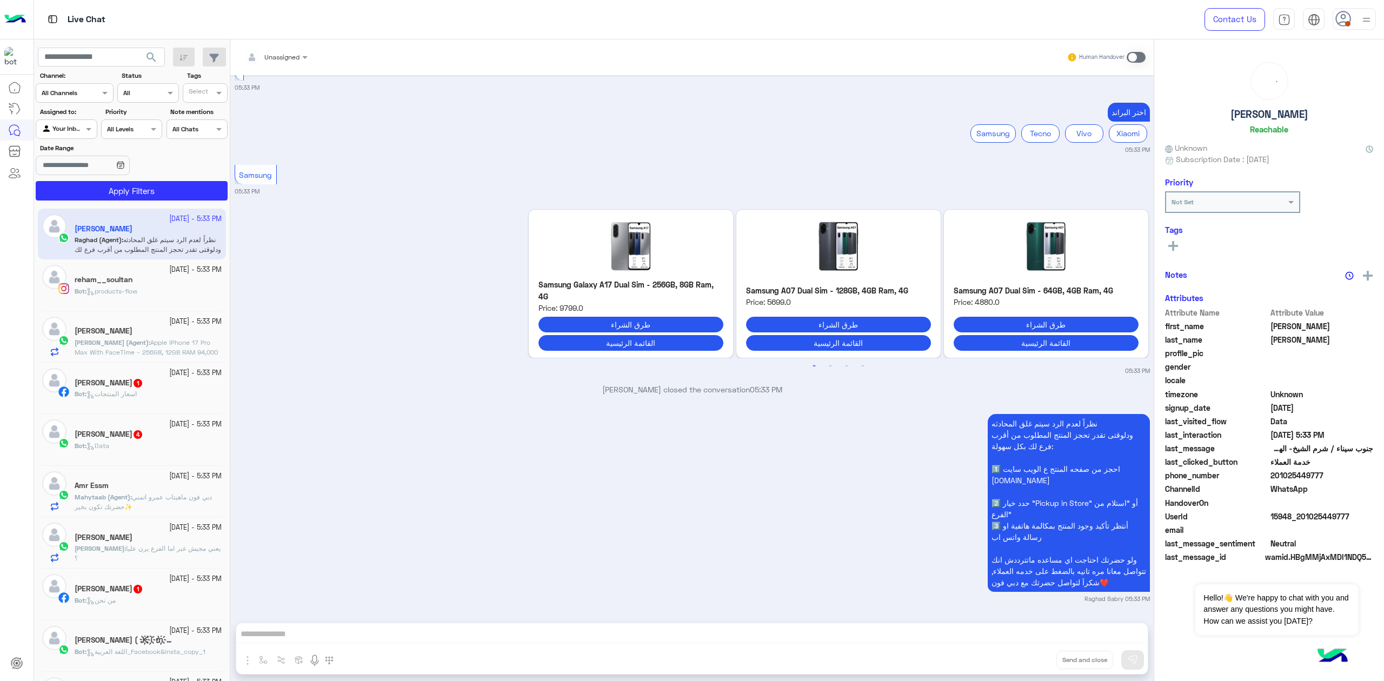
scroll to position [2016, 0]
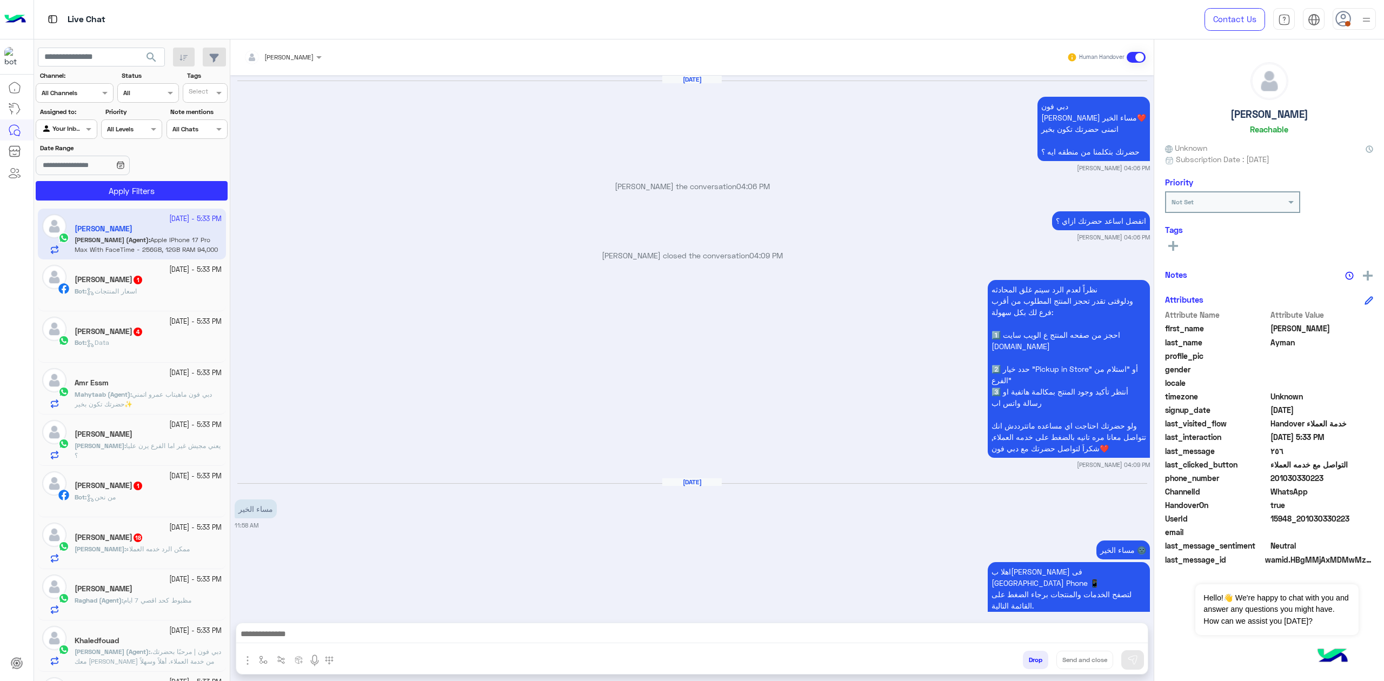
scroll to position [1400, 0]
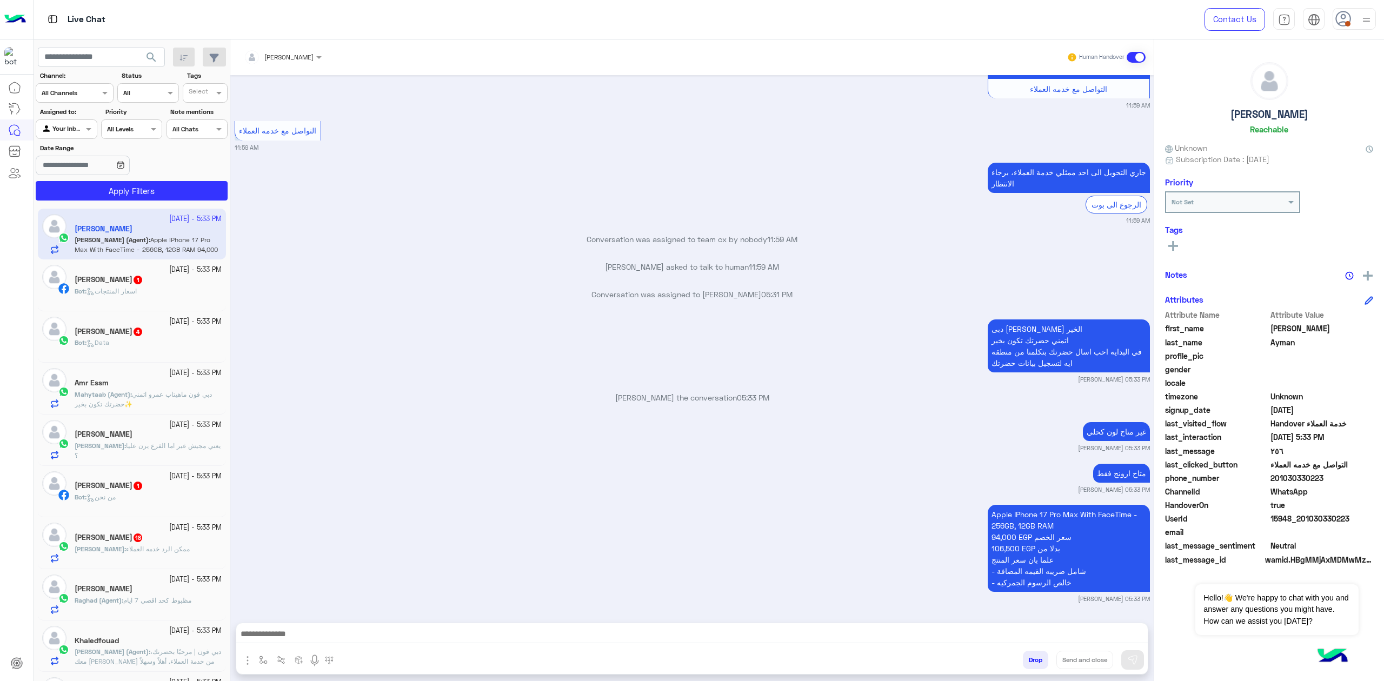
click at [1355, 14] on div at bounding box center [1353, 19] width 43 height 22
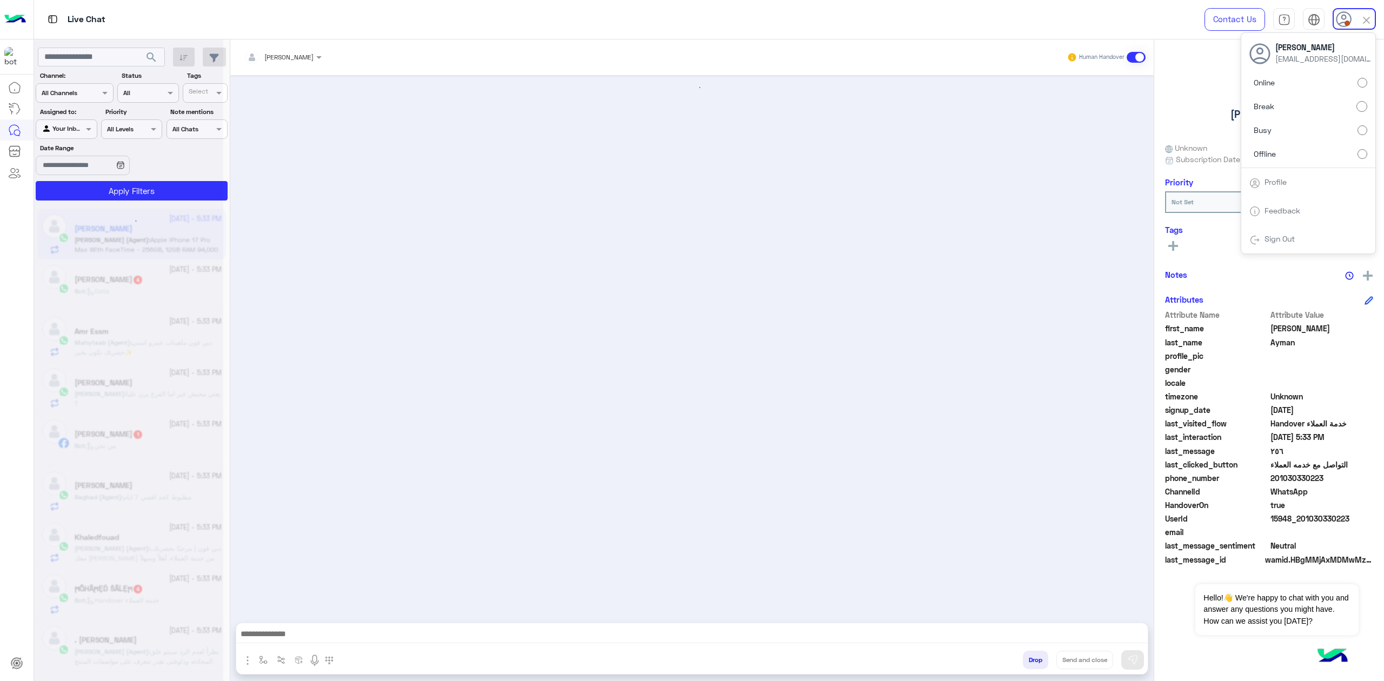
scroll to position [0, 0]
click at [155, 56] on div at bounding box center [128, 344] width 189 height 681
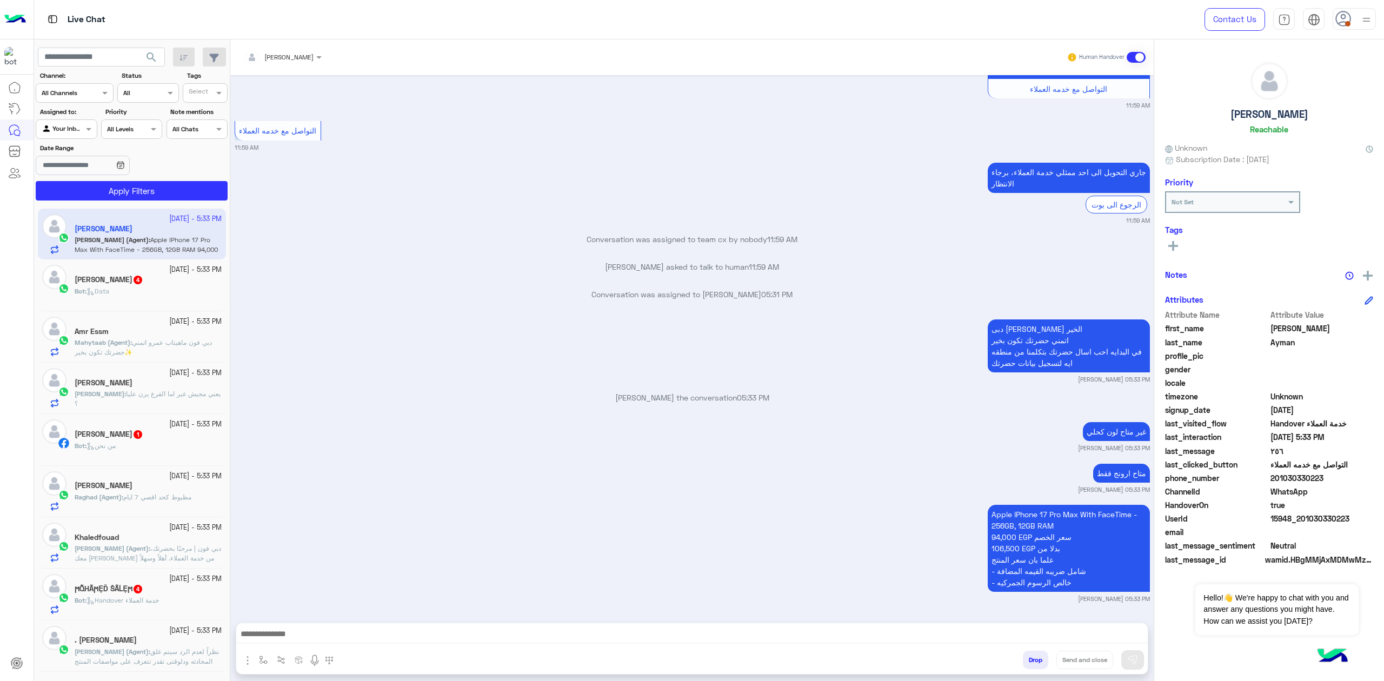
click at [155, 63] on span "search" at bounding box center [151, 57] width 13 height 13
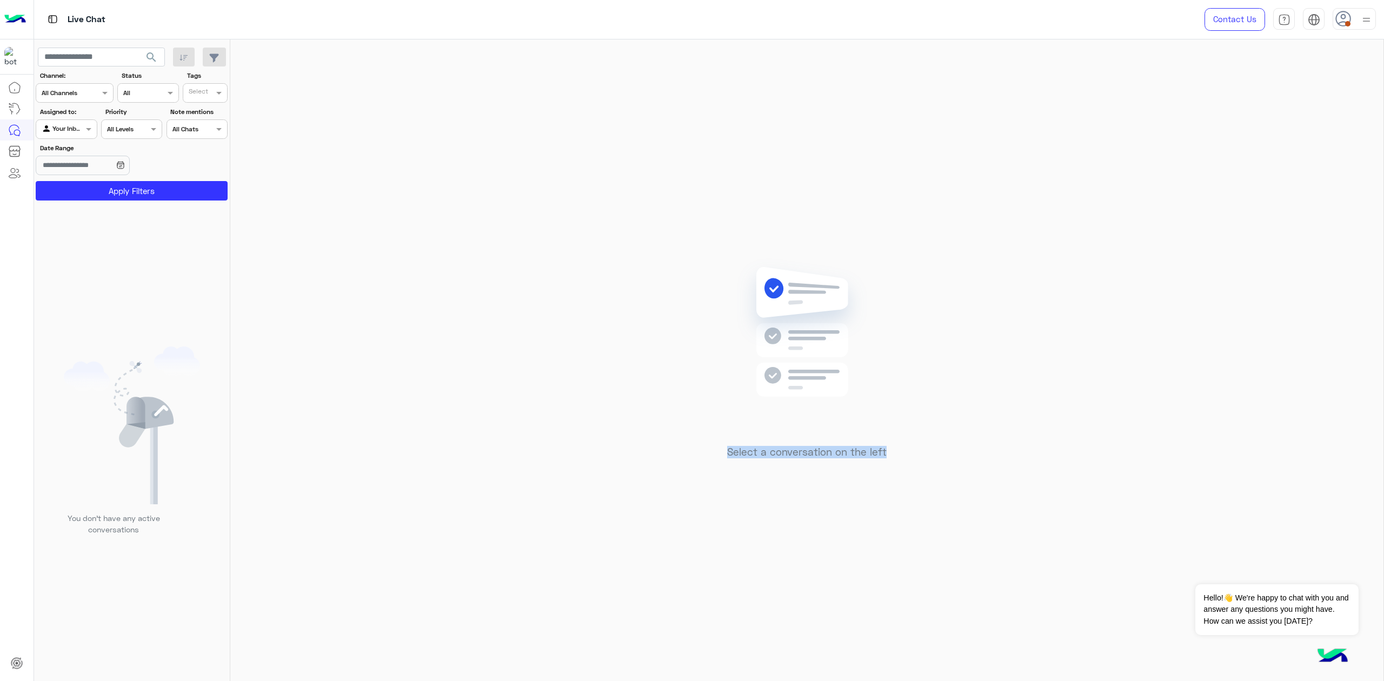
drag, startPoint x: 904, startPoint y: 453, endPoint x: 690, endPoint y: 444, distance: 214.2
click at [690, 444] on div "Select a conversation on the left" at bounding box center [806, 362] width 1153 height 646
drag, startPoint x: 713, startPoint y: 473, endPoint x: 725, endPoint y: 471, distance: 11.6
click at [714, 473] on div "Select a conversation on the left" at bounding box center [806, 362] width 1153 height 646
click at [738, 457] on h5 "Select a conversation on the left" at bounding box center [806, 452] width 159 height 12
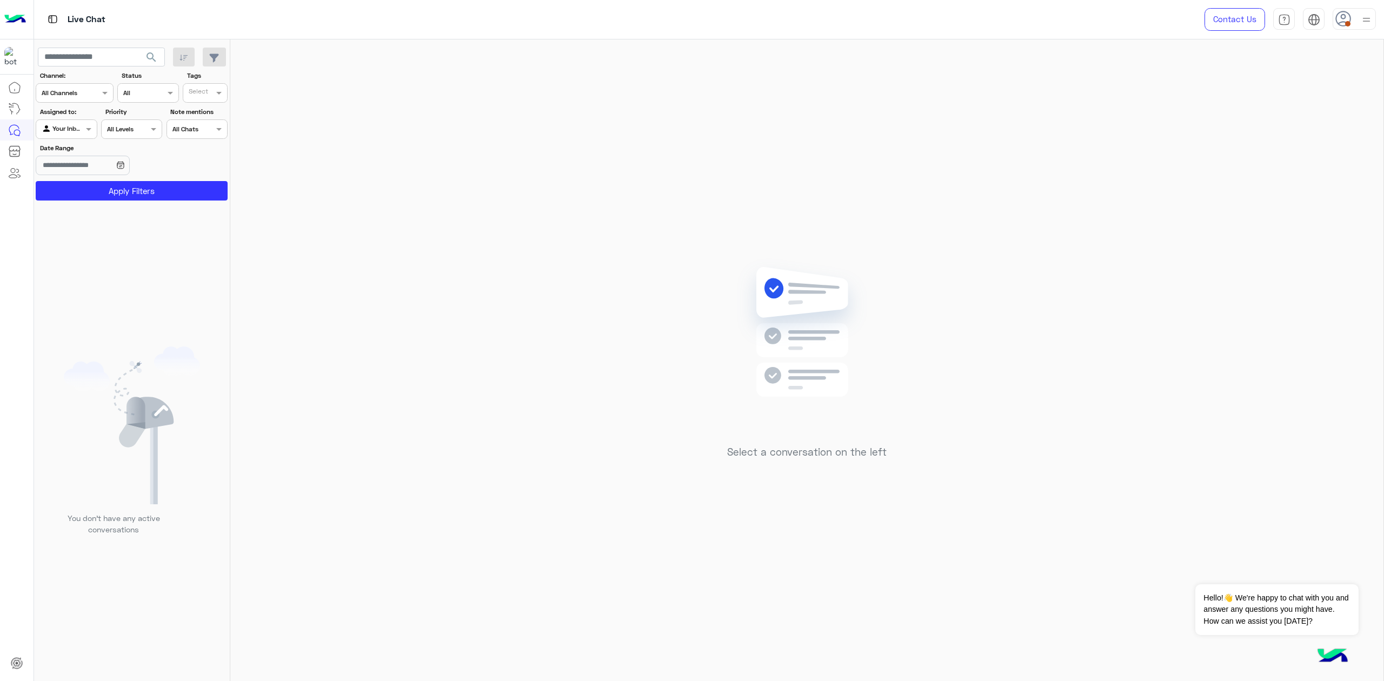
click at [737, 451] on h5 "Select a conversation on the left" at bounding box center [806, 452] width 159 height 12
click at [727, 474] on div "Select a conversation on the left" at bounding box center [806, 362] width 1153 height 646
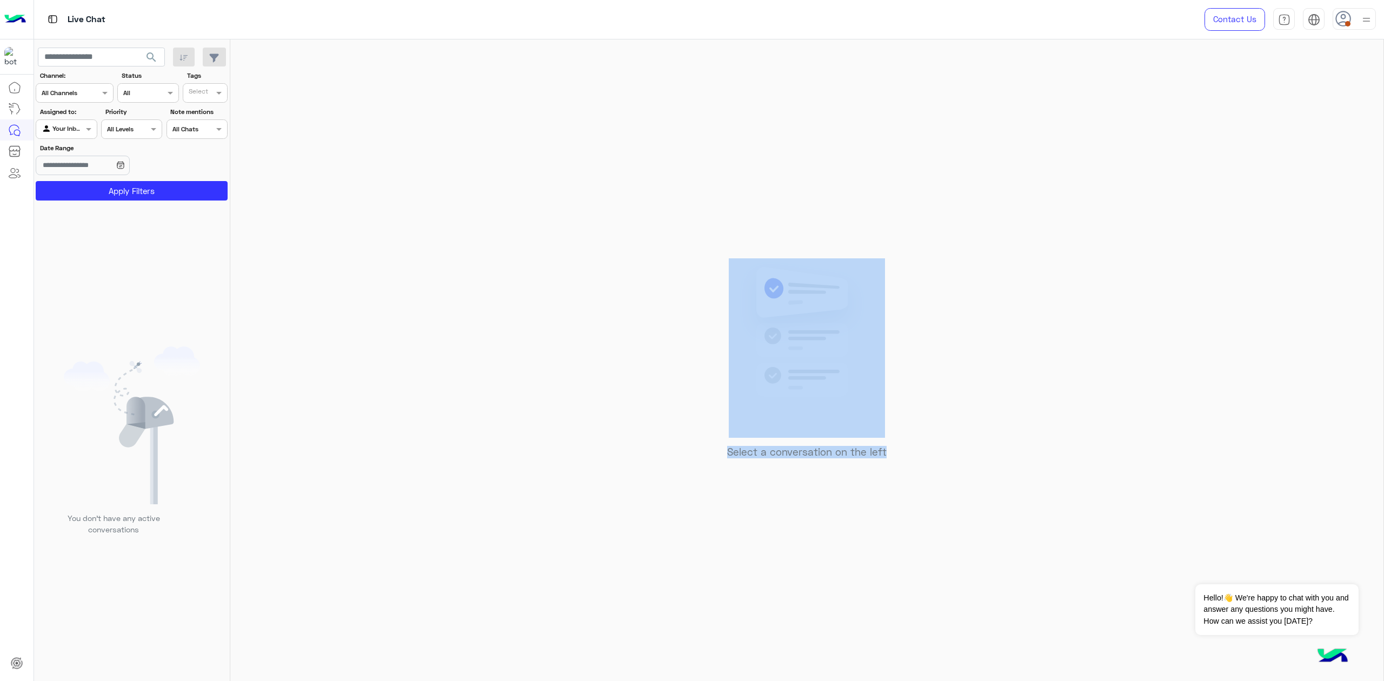
drag, startPoint x: 886, startPoint y: 455, endPoint x: 929, endPoint y: 355, distance: 108.5
click at [738, 333] on div "Select a conversation on the left" at bounding box center [806, 362] width 1153 height 646
click at [973, 349] on div "Select a conversation on the left" at bounding box center [806, 362] width 1153 height 646
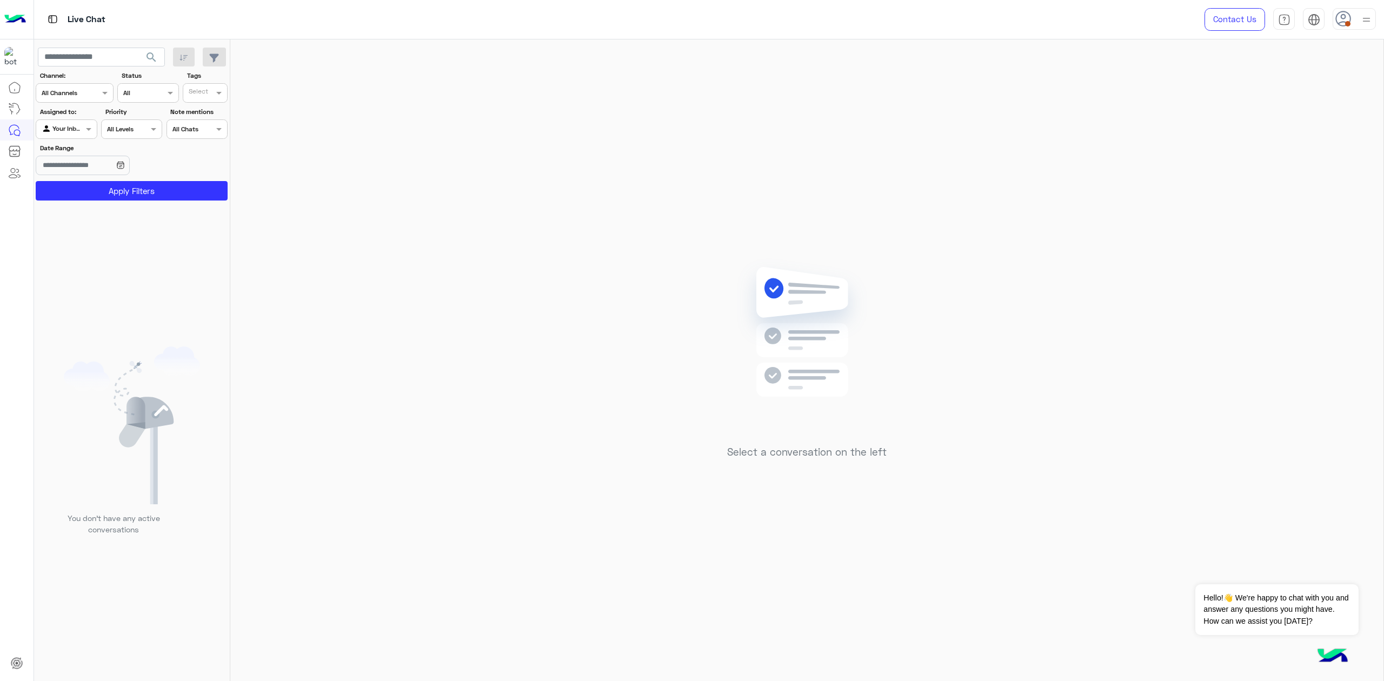
click at [1362, 20] on img at bounding box center [1366, 20] width 14 height 14
click at [1322, 89] on label "Online" at bounding box center [1308, 82] width 118 height 19
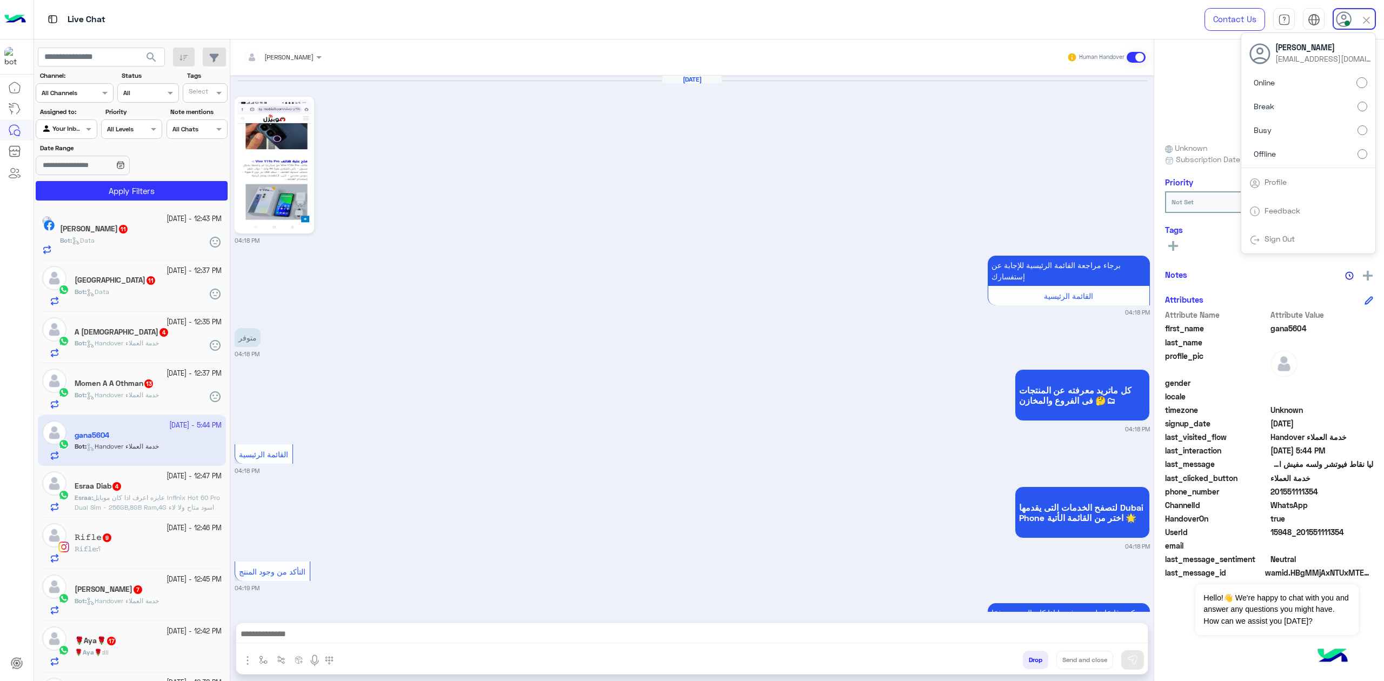
scroll to position [540, 0]
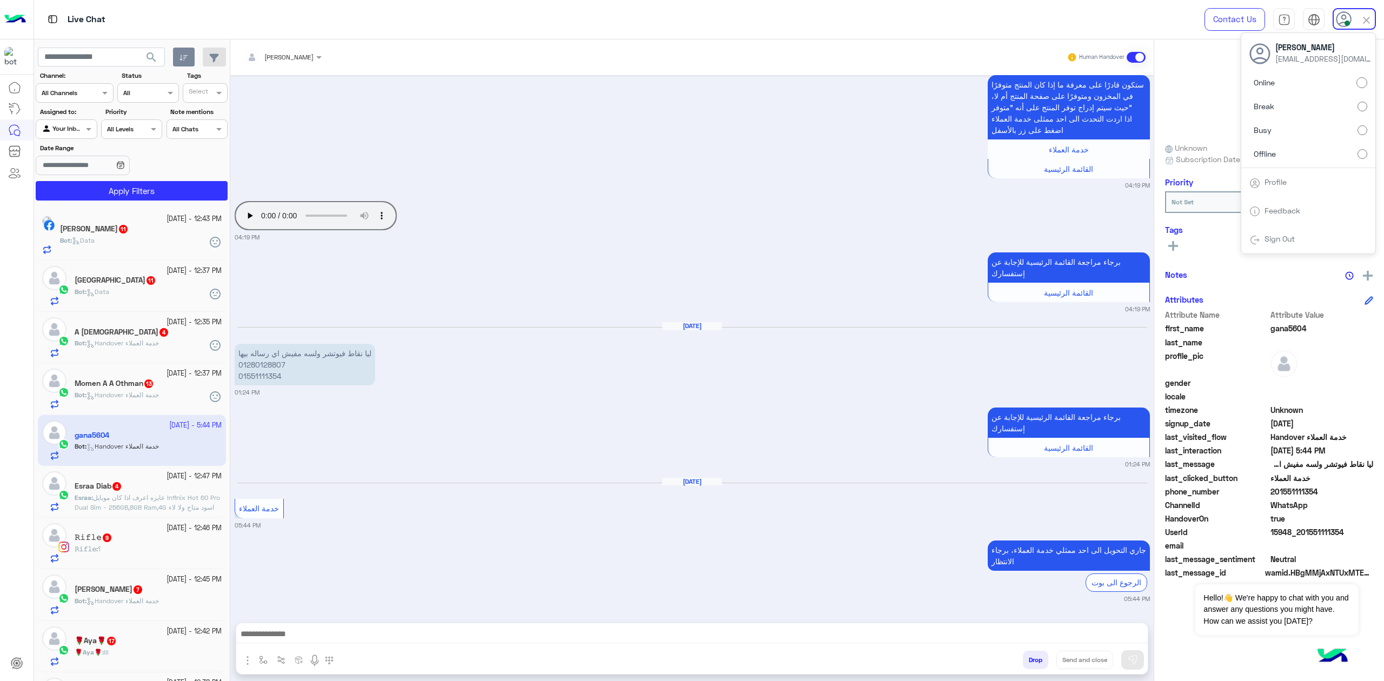
click at [193, 57] on button "button" at bounding box center [184, 57] width 22 height 19
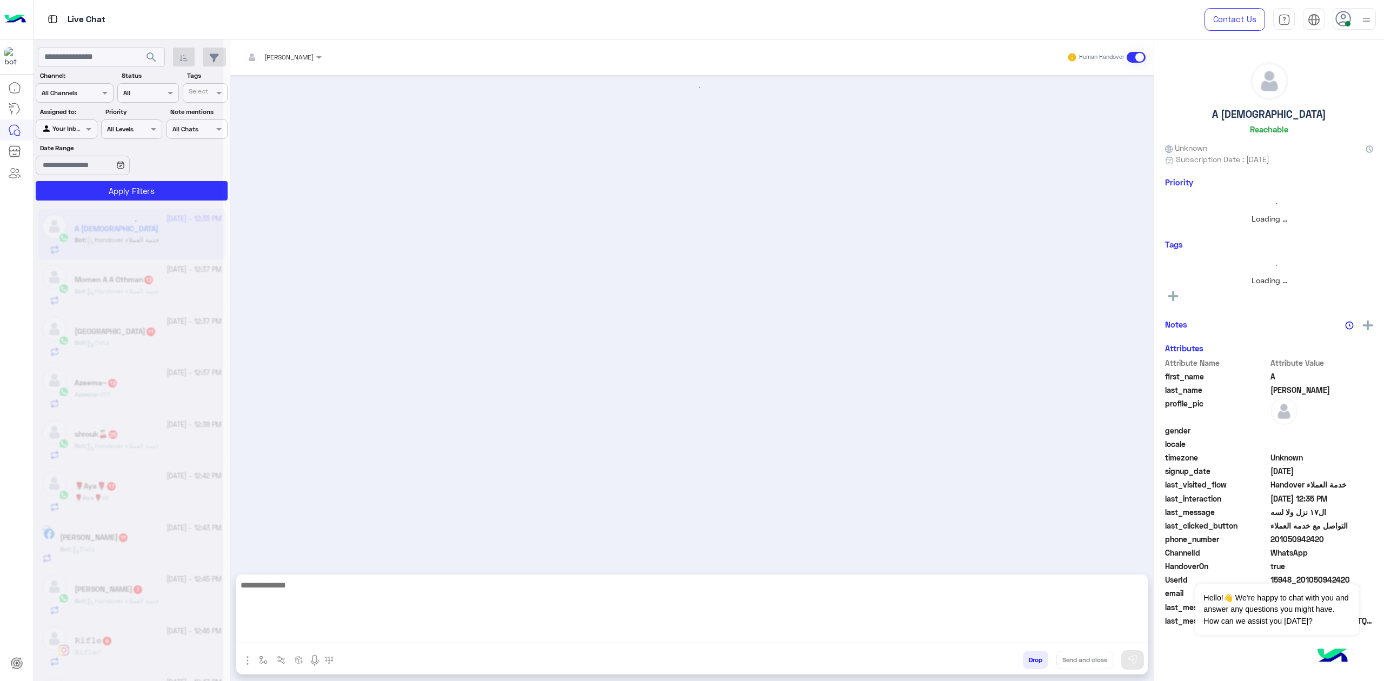
click at [284, 634] on textarea at bounding box center [691, 610] width 911 height 65
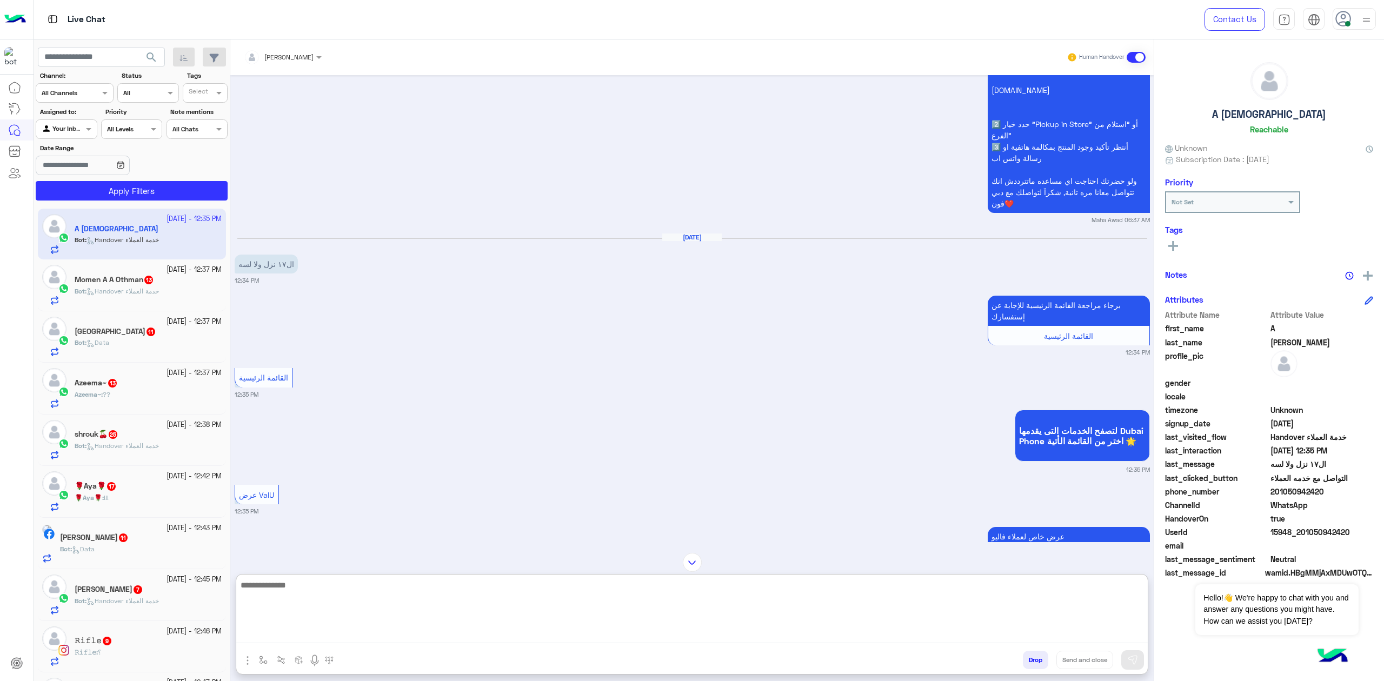
scroll to position [1865, 0]
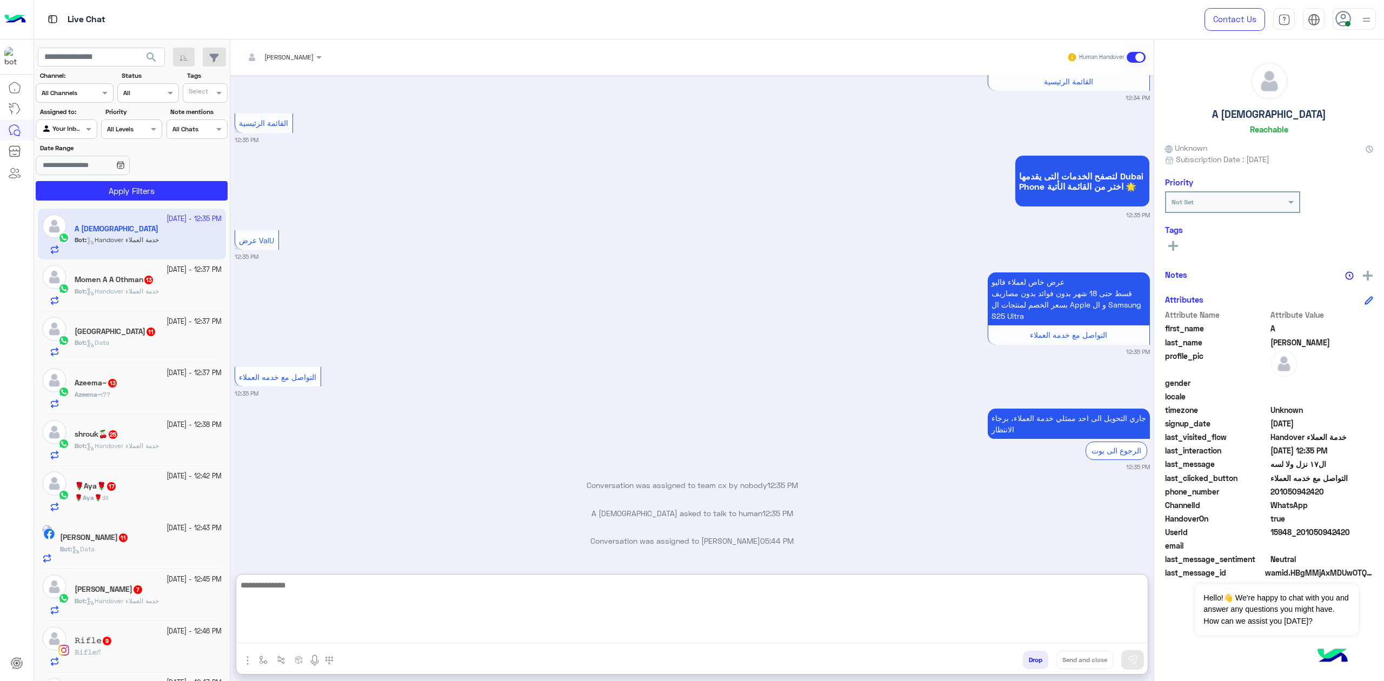
click at [599, 600] on textarea at bounding box center [691, 610] width 911 height 65
paste textarea "**********"
click at [1108, 642] on textarea "**********" at bounding box center [691, 610] width 911 height 65
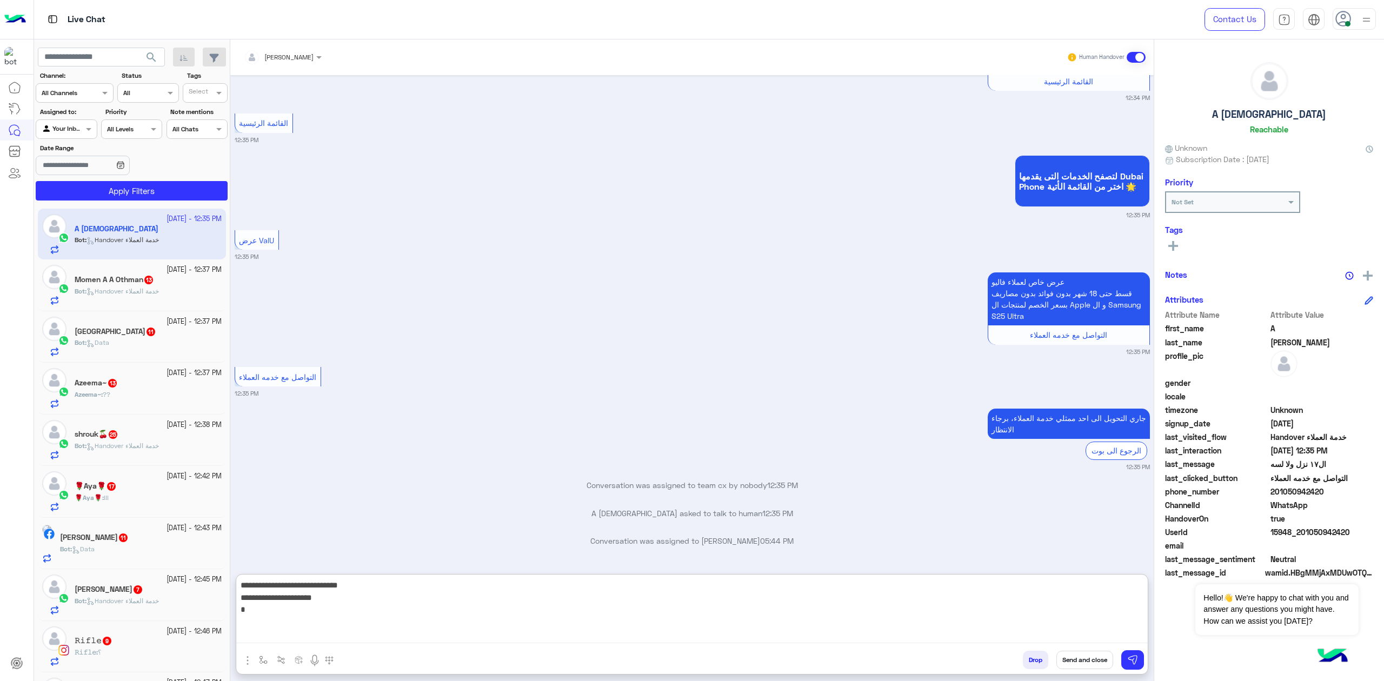
type textarea "**********"
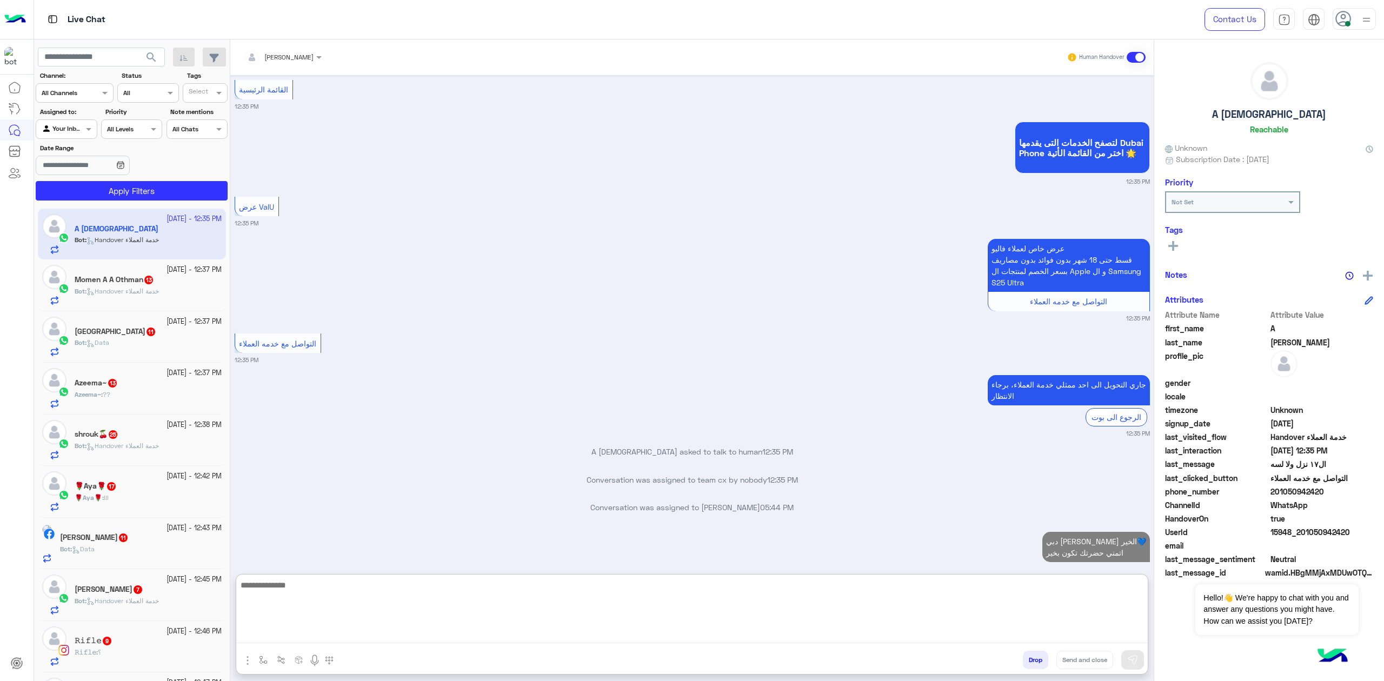
scroll to position [1918, 0]
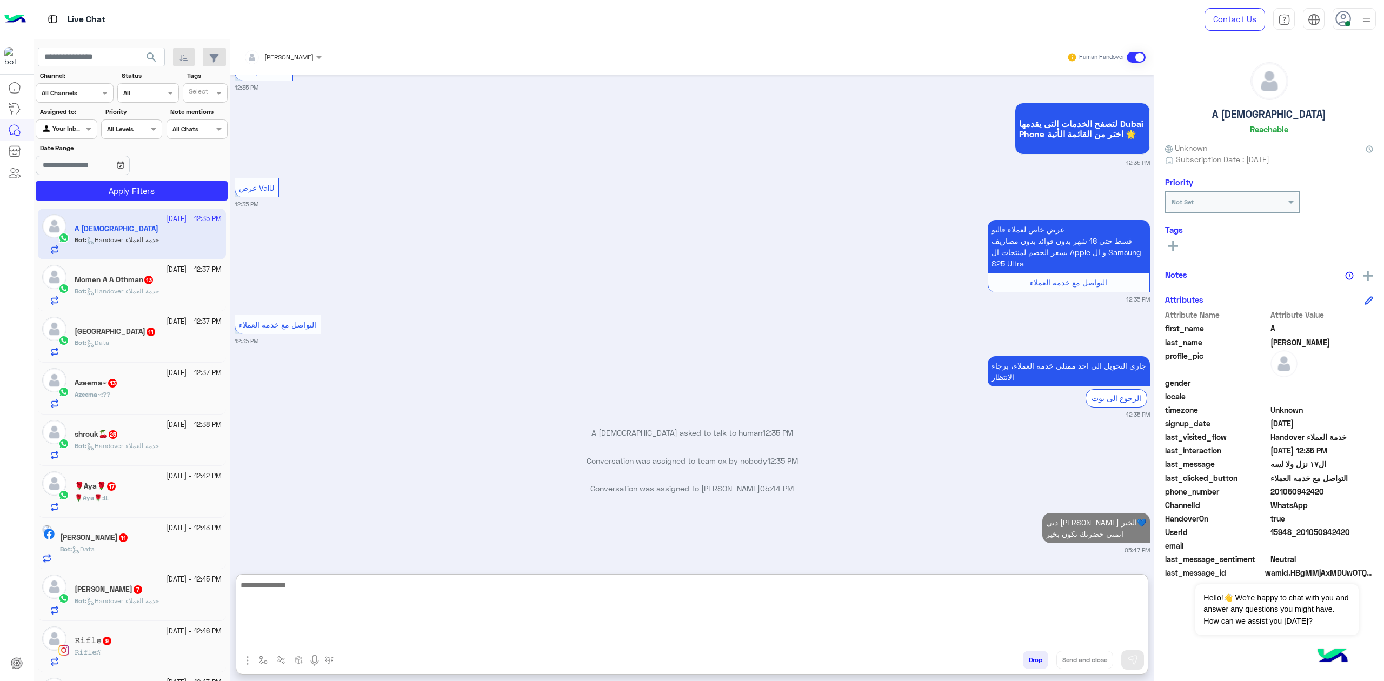
click at [593, 632] on textarea at bounding box center [691, 610] width 911 height 65
type textarea "*"
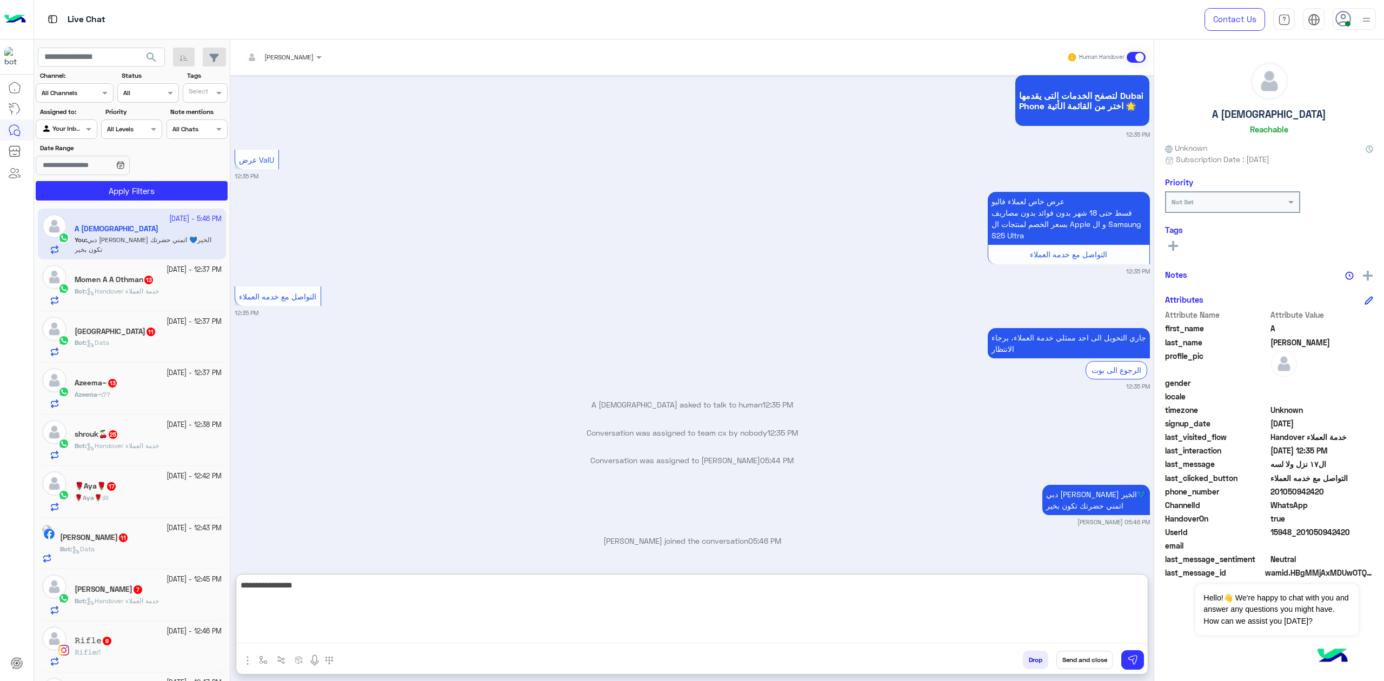
scroll to position [1946, 0]
type textarea "**********"
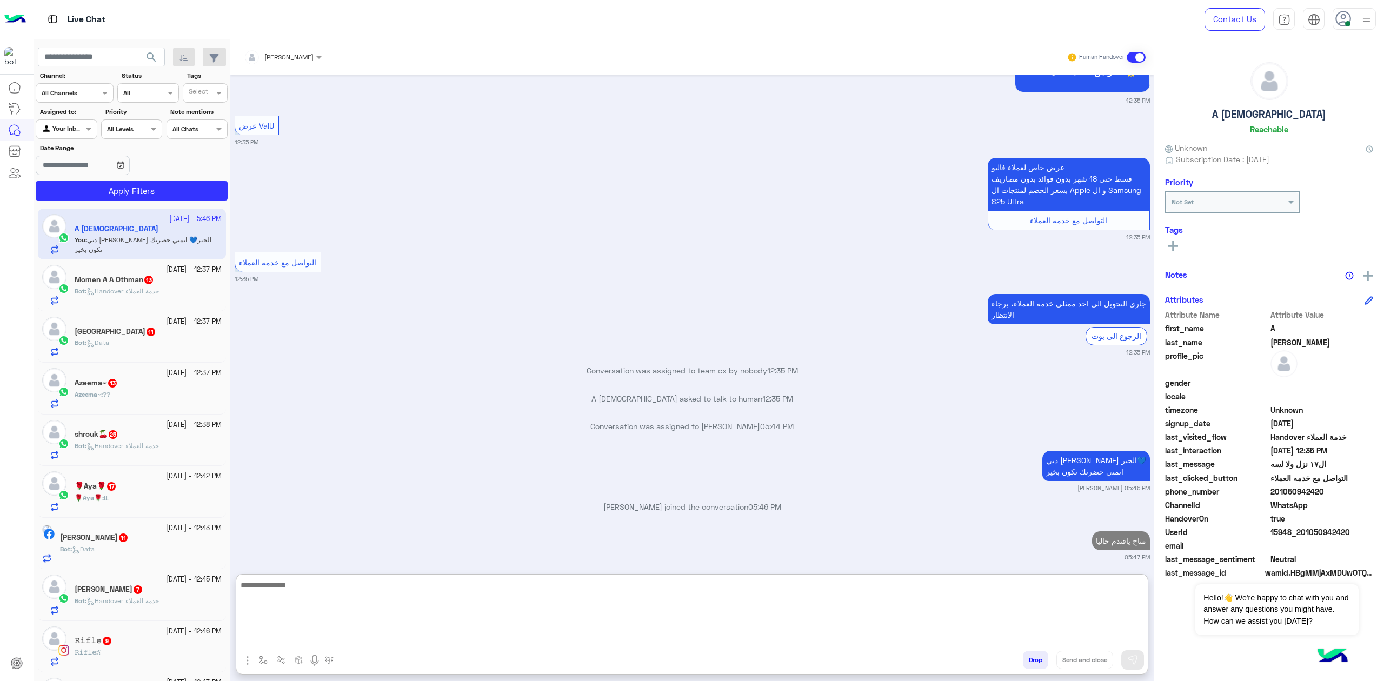
scroll to position [1987, 0]
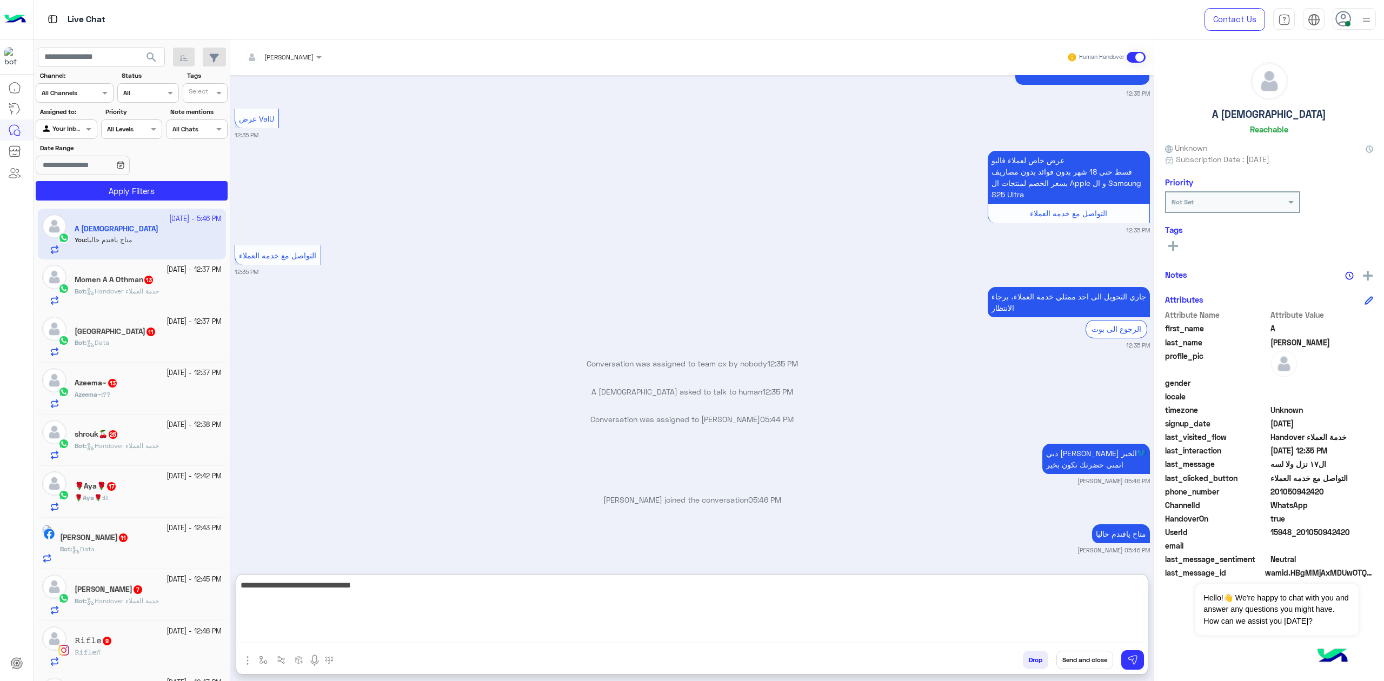
type textarea "**********"
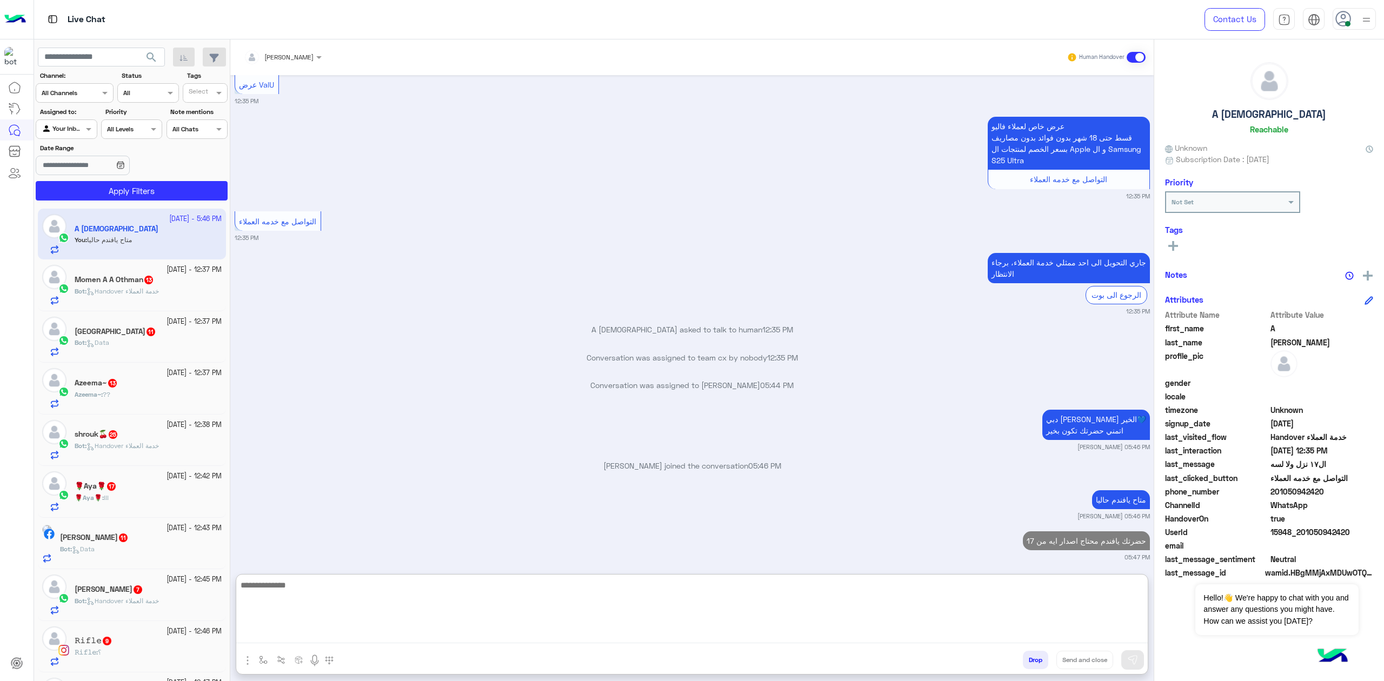
scroll to position [2028, 0]
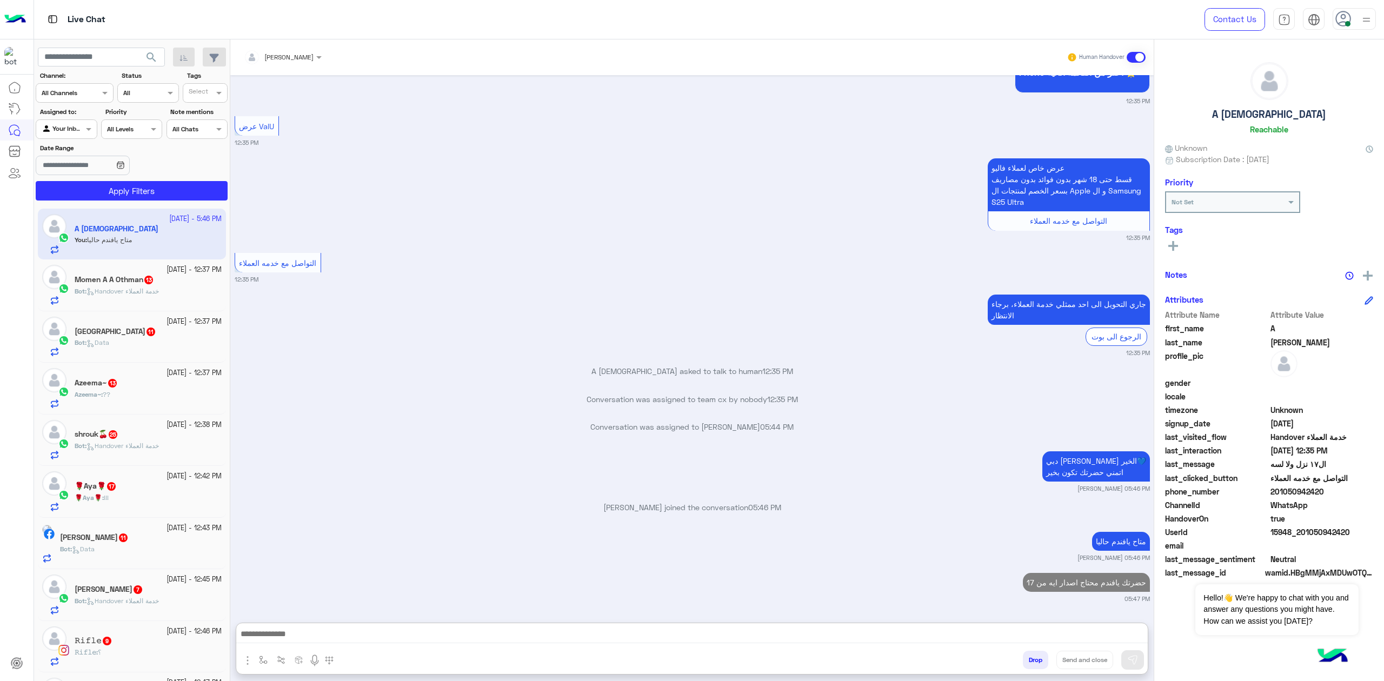
click at [133, 293] on span "Handover خدمة العملاء" at bounding box center [122, 291] width 72 height 8
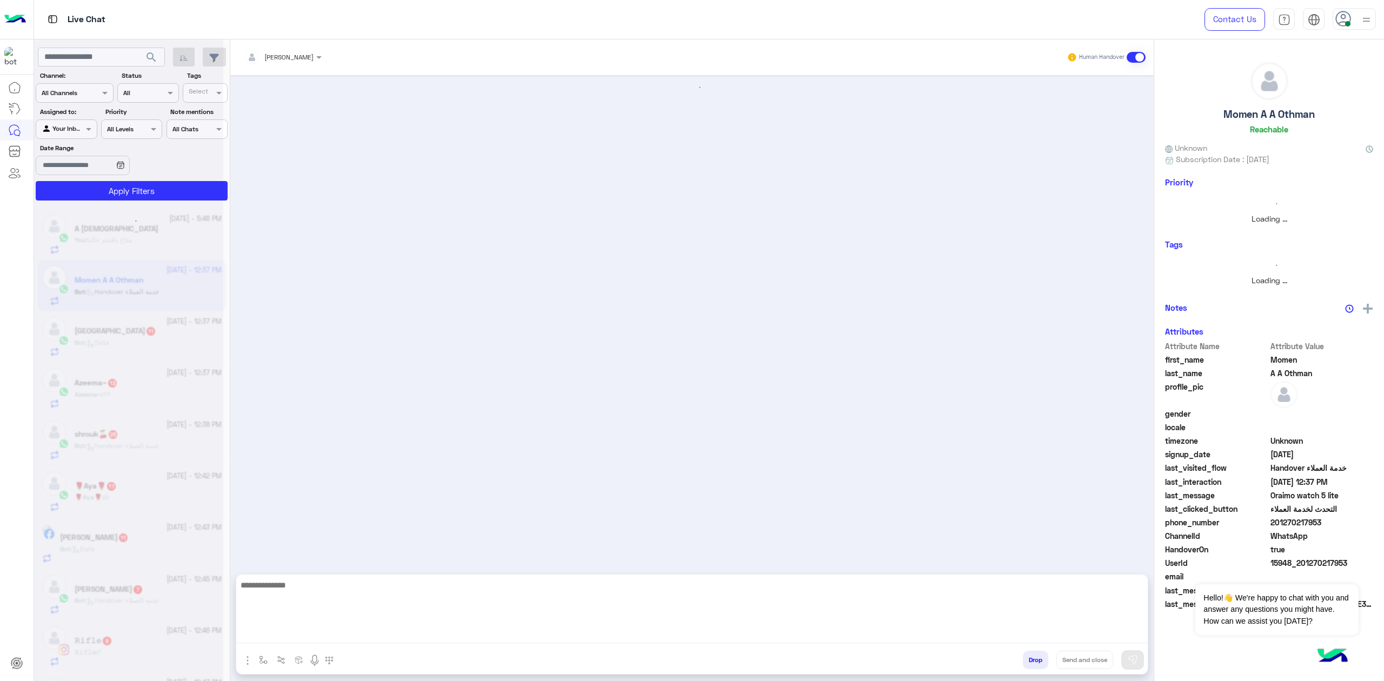
click at [646, 636] on textarea at bounding box center [691, 610] width 911 height 65
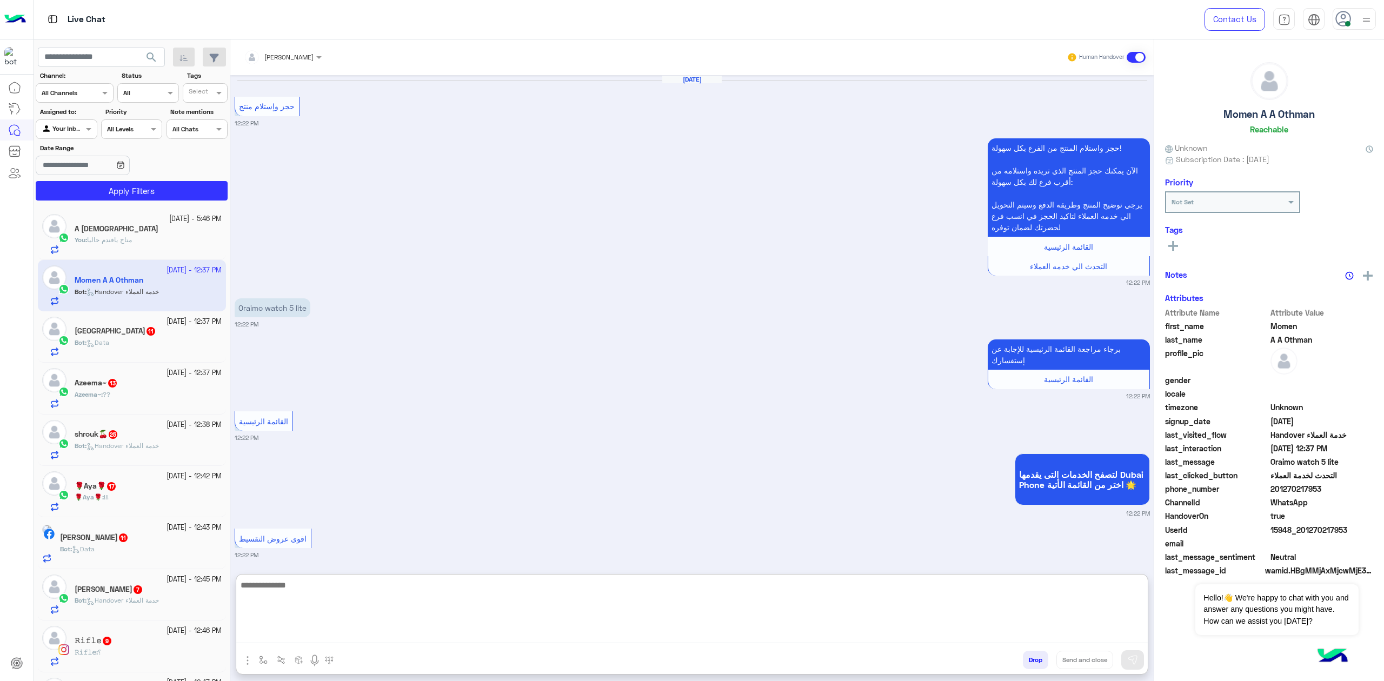
scroll to position [2009, 0]
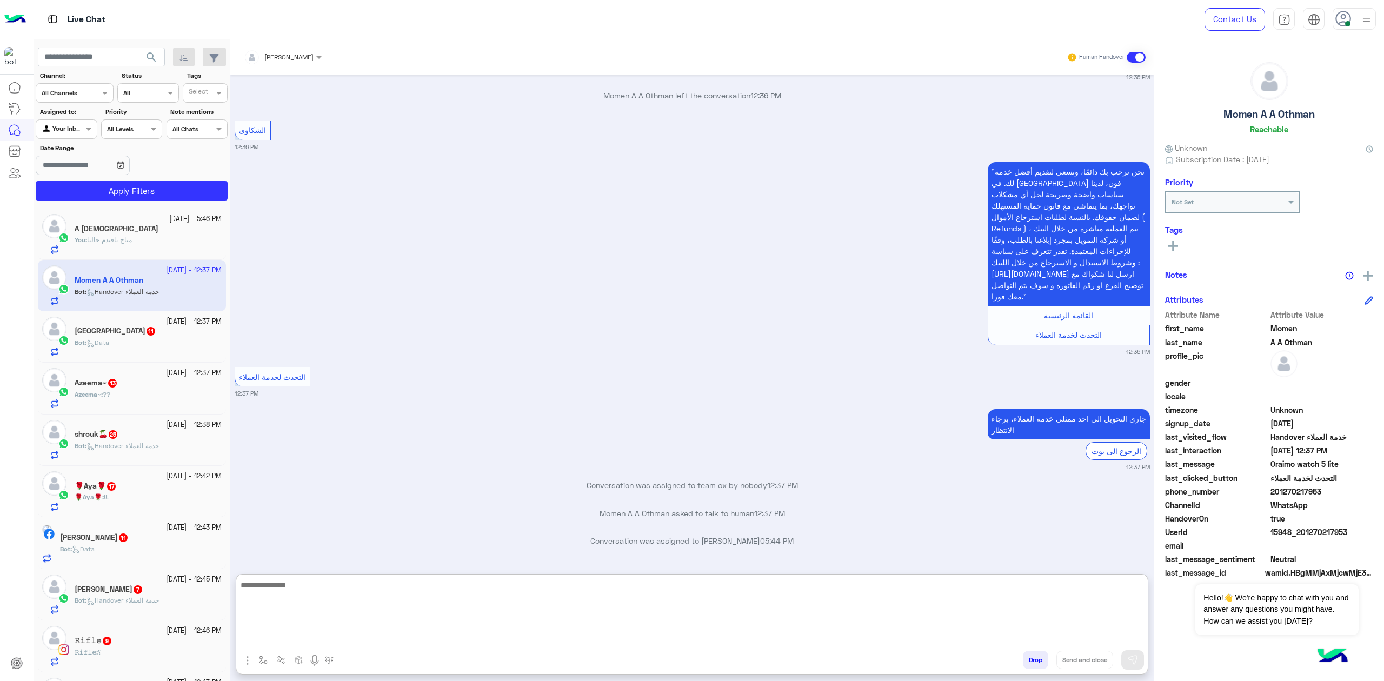
paste textarea "**********"
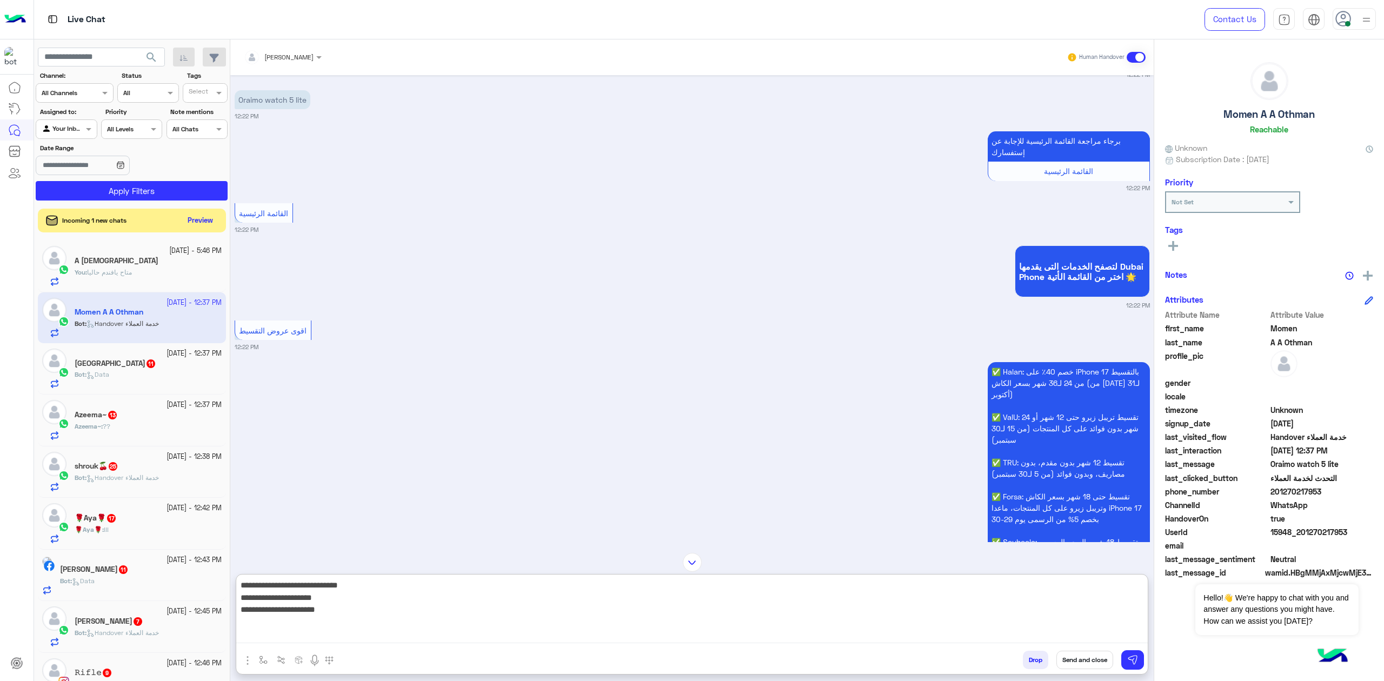
scroll to position [0, 0]
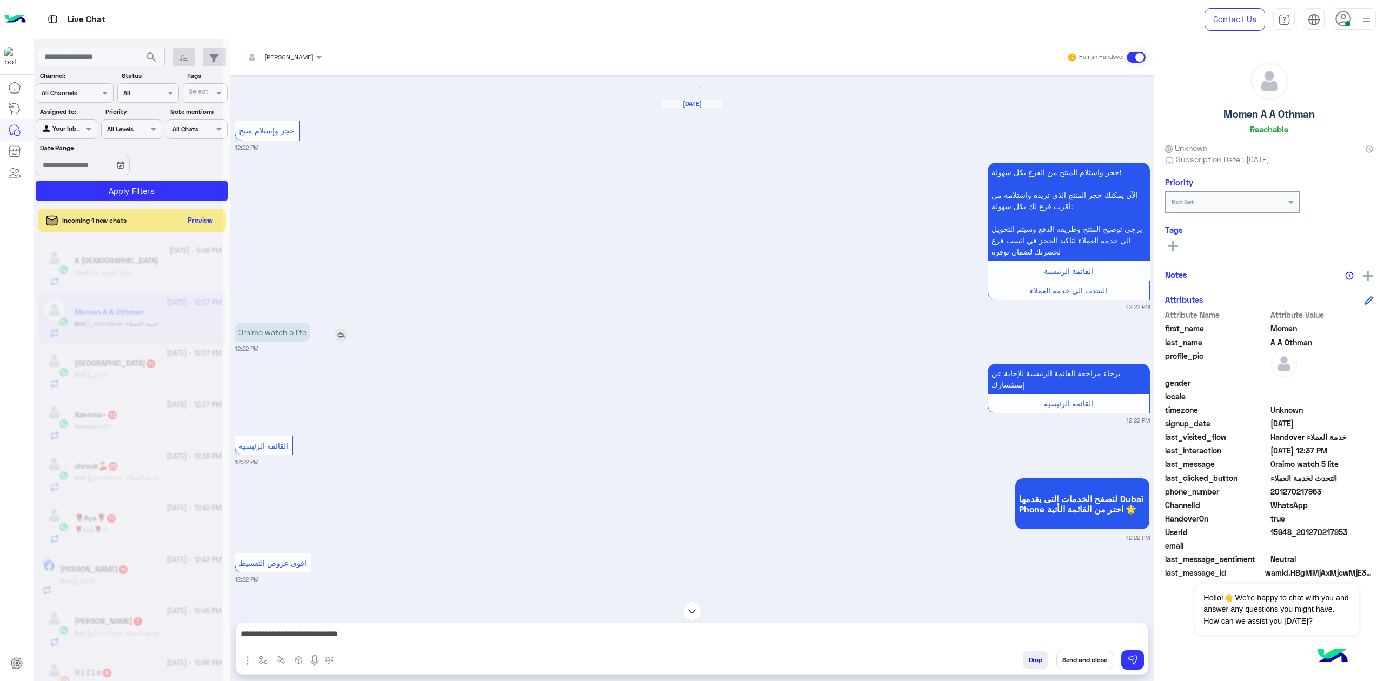
click at [276, 331] on p "Oraimo watch 5 lite" at bounding box center [273, 332] width 76 height 19
drag, startPoint x: 276, startPoint y: 331, endPoint x: 846, endPoint y: 454, distance: 583.3
click at [308, 343] on div "[DATE] حجز وإستلام منتج 12:22 PM حجز واستلام المنتج من الفرع بكل سهولة! الآن يم…" at bounding box center [691, 333] width 923 height 516
copy app-msgs-text
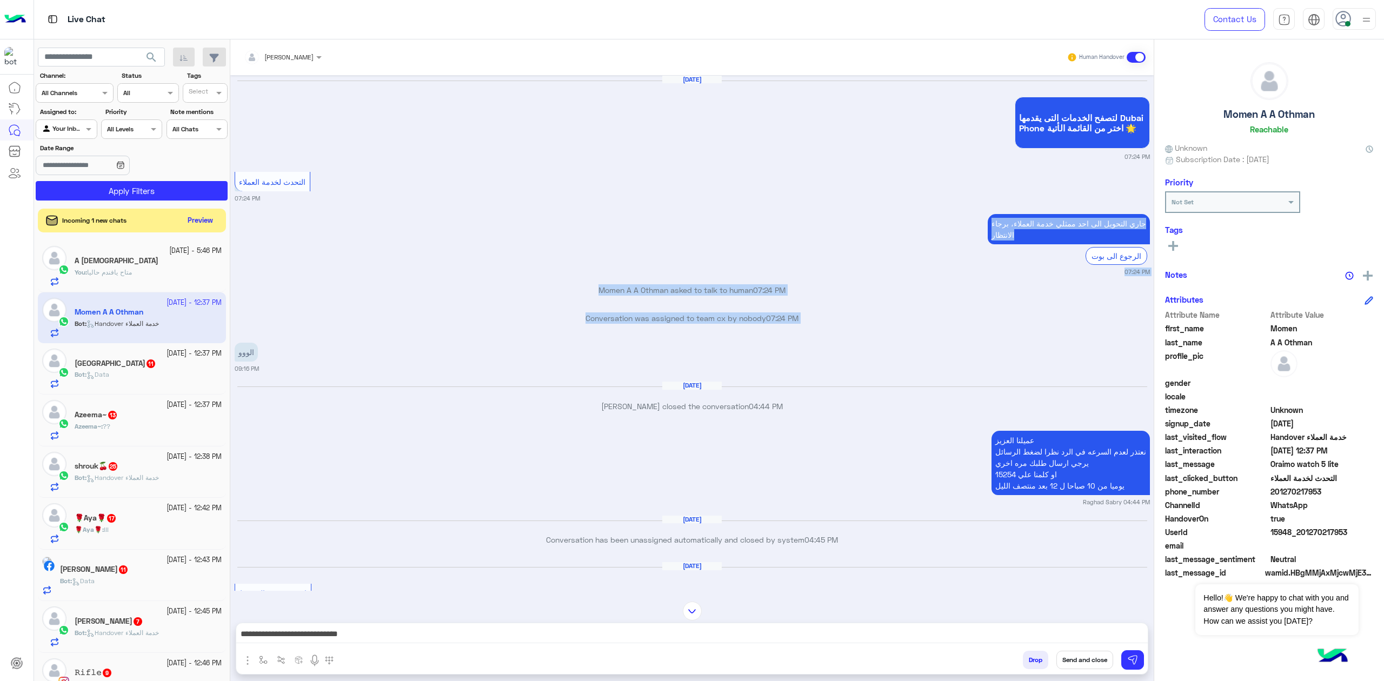
scroll to position [2395, 0]
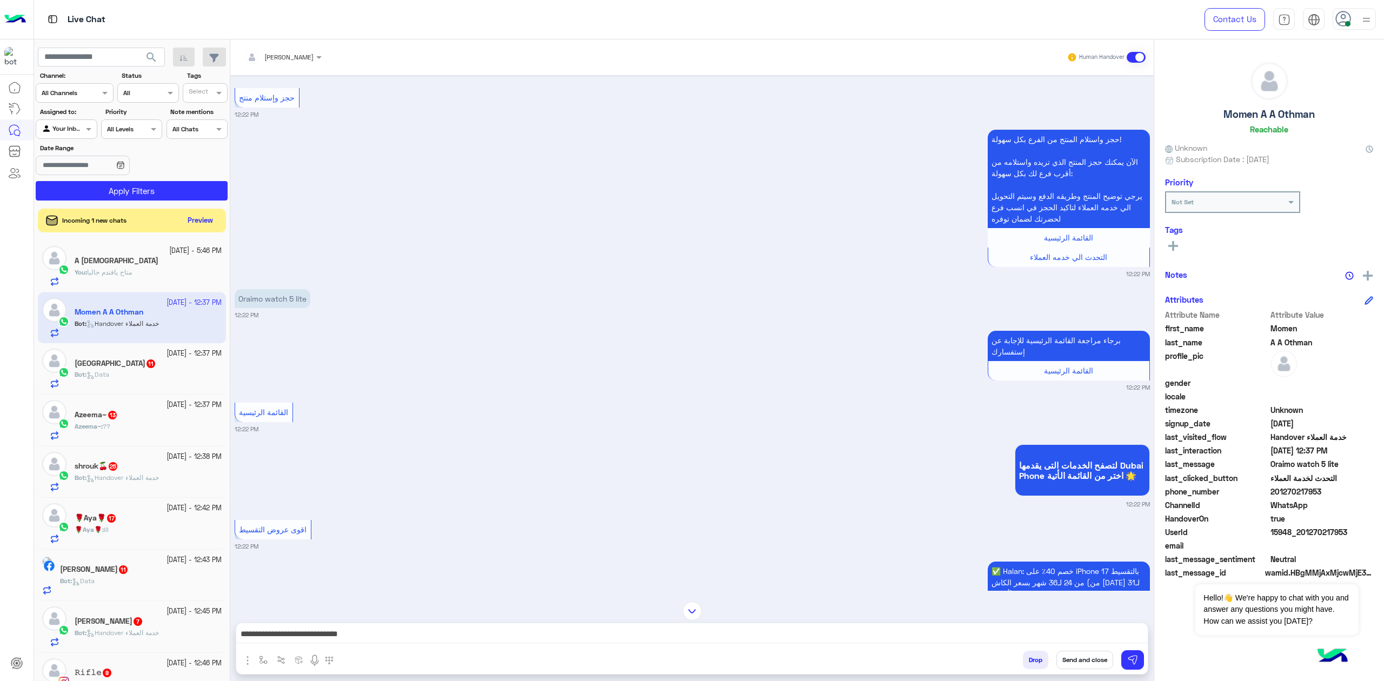
copy div "جاري التحويل الى [DATE] ممثلي خدمة العملاء، برجاء الانتظار الرجوع الى بوت 07:24…"
click at [286, 308] on p "Oraimo watch 5 lite" at bounding box center [273, 298] width 76 height 19
copy app-msgs-text
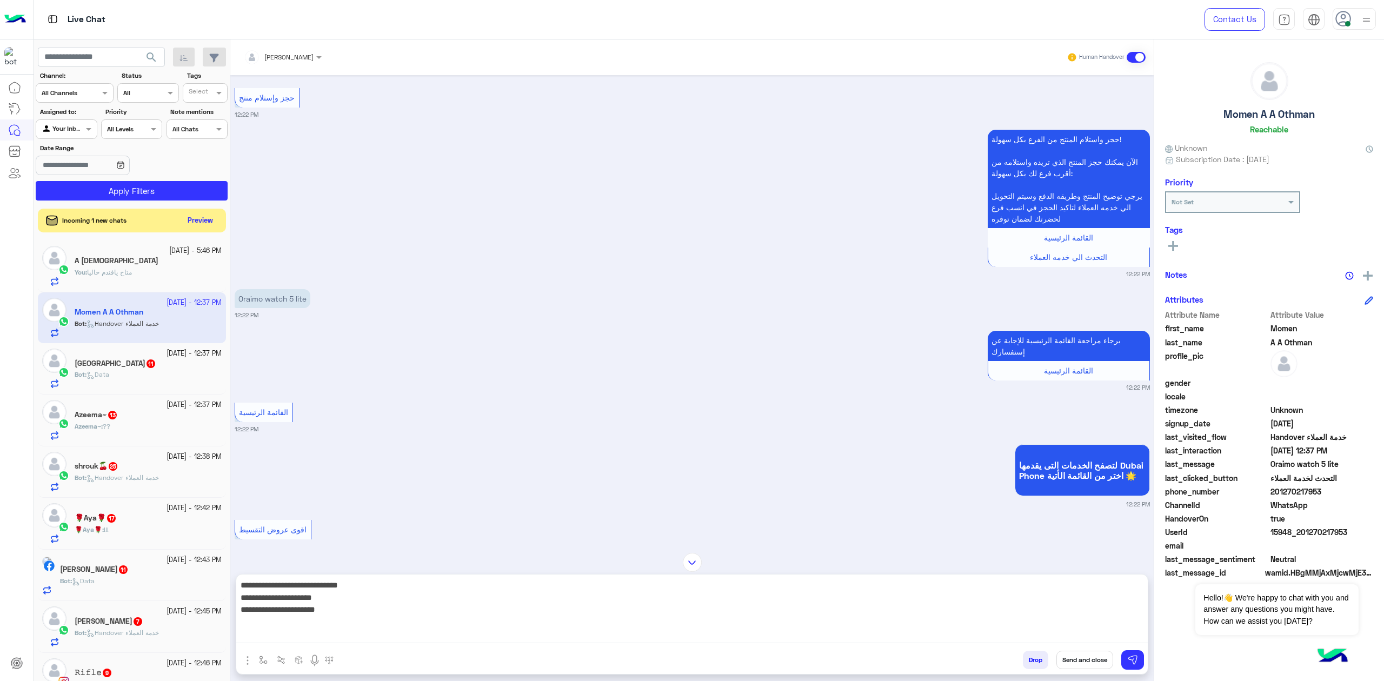
click at [1101, 636] on textarea "**********" at bounding box center [691, 610] width 911 height 65
click at [1104, 619] on textarea "**********" at bounding box center [691, 610] width 911 height 65
type textarea "**********"
click at [1104, 619] on textarea "**********" at bounding box center [691, 610] width 911 height 65
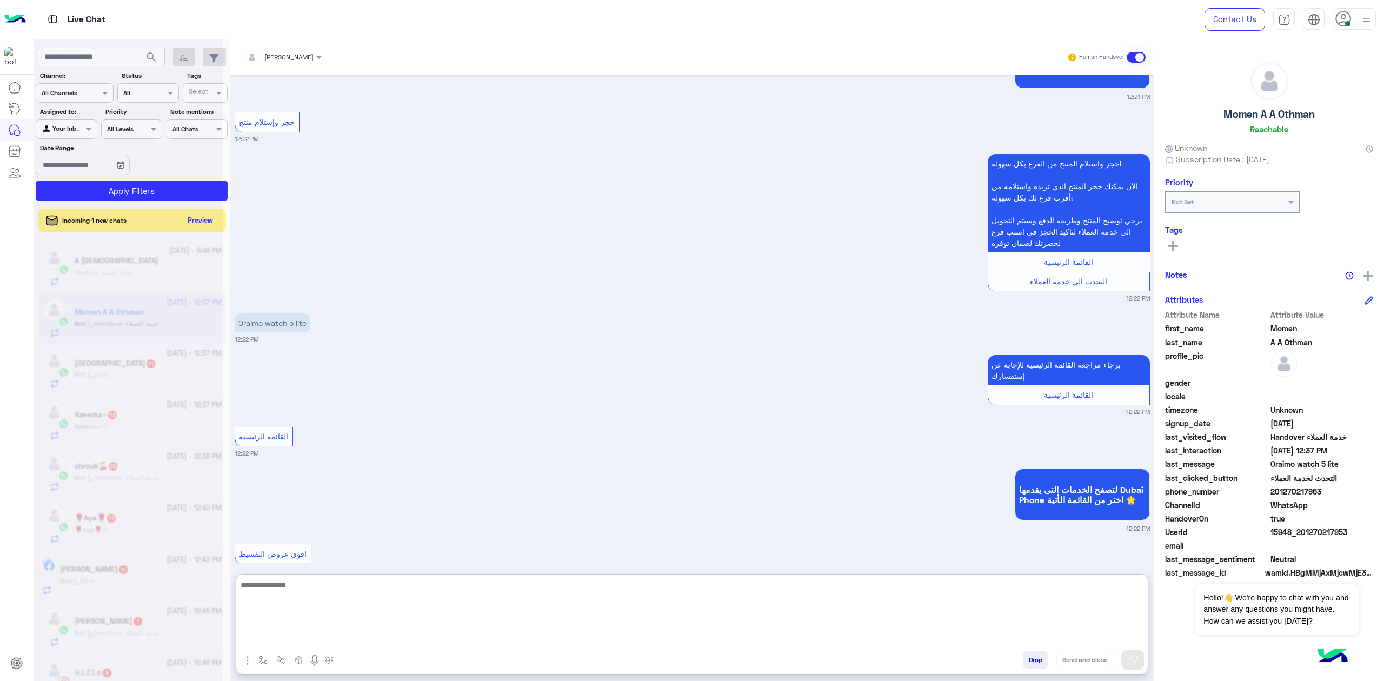
scroll to position [4507, 0]
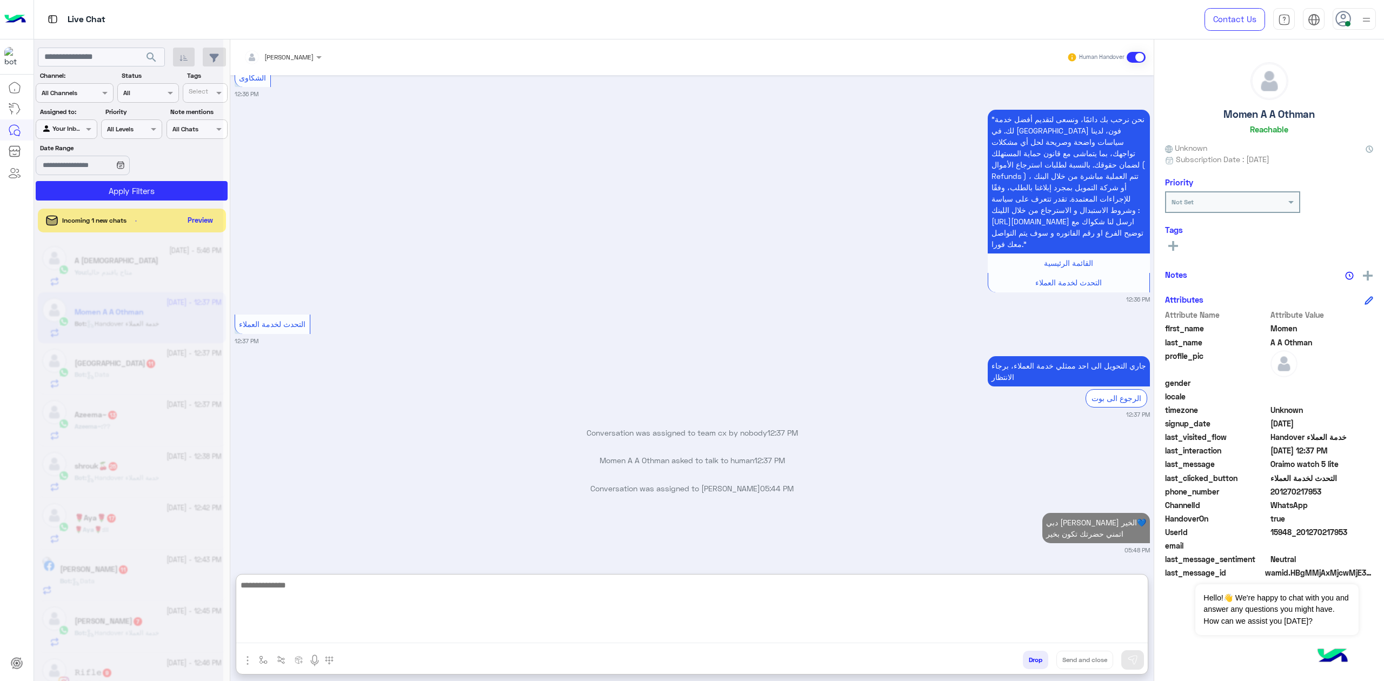
click at [1040, 612] on textarea at bounding box center [691, 610] width 911 height 65
paste textarea "**********"
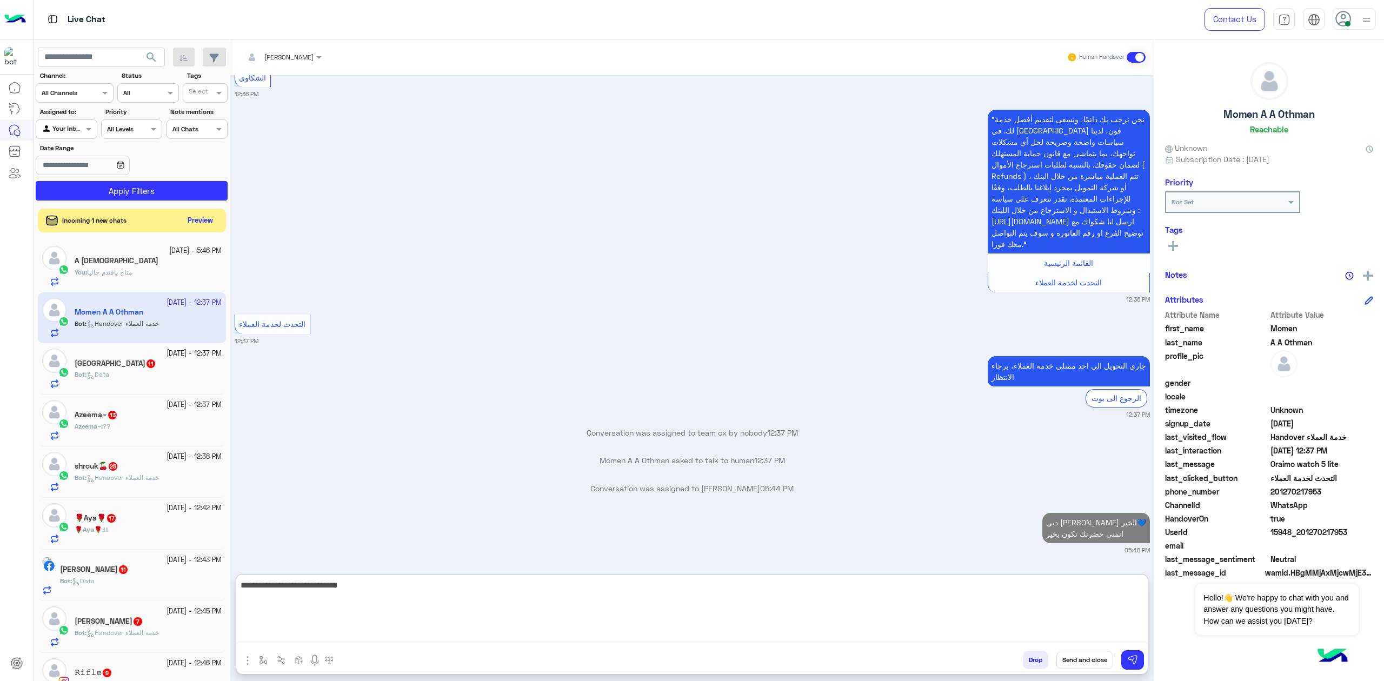
scroll to position [4483, 0]
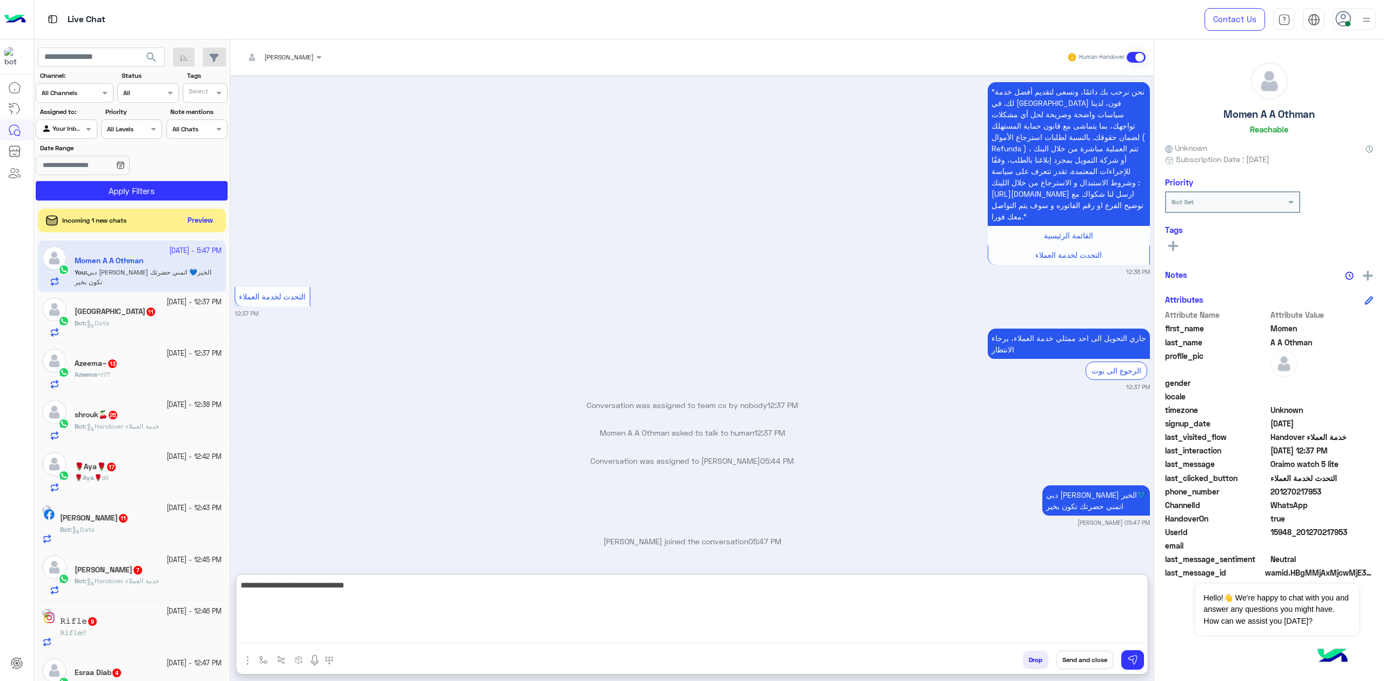
paste textarea "**********"
type textarea "**********"
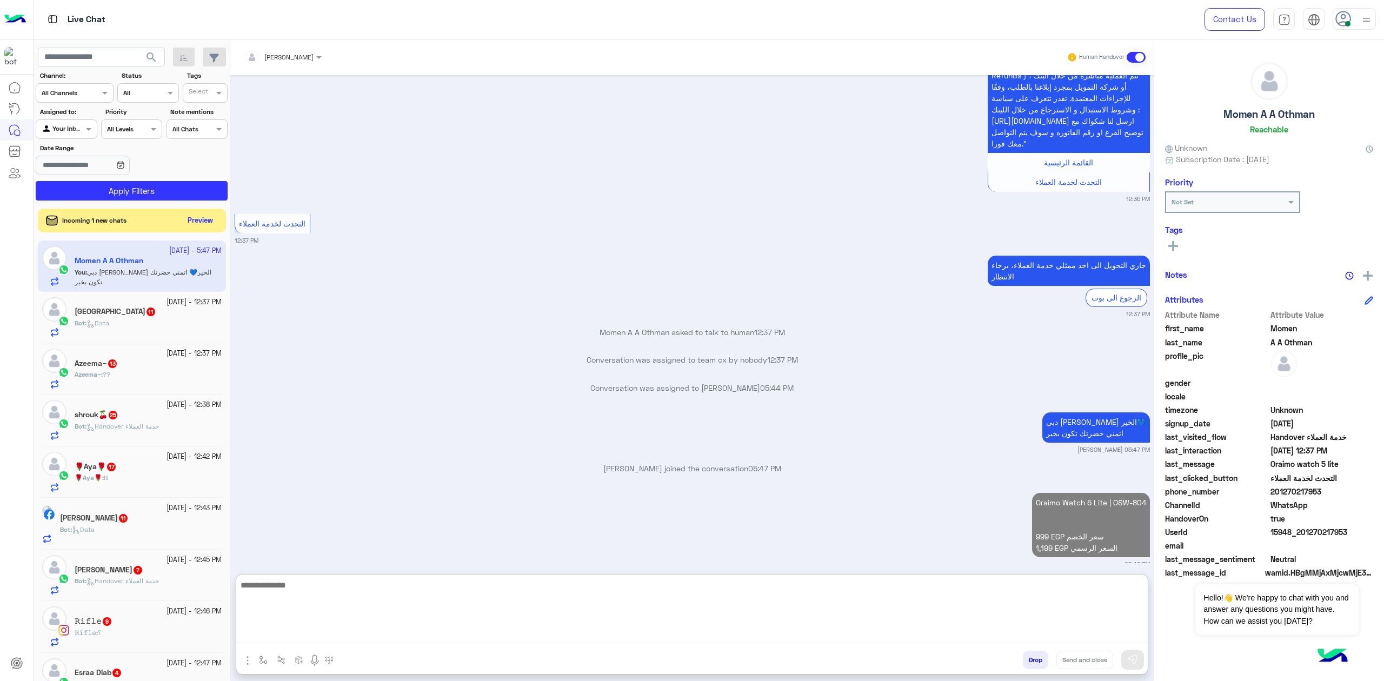
scroll to position [4597, 0]
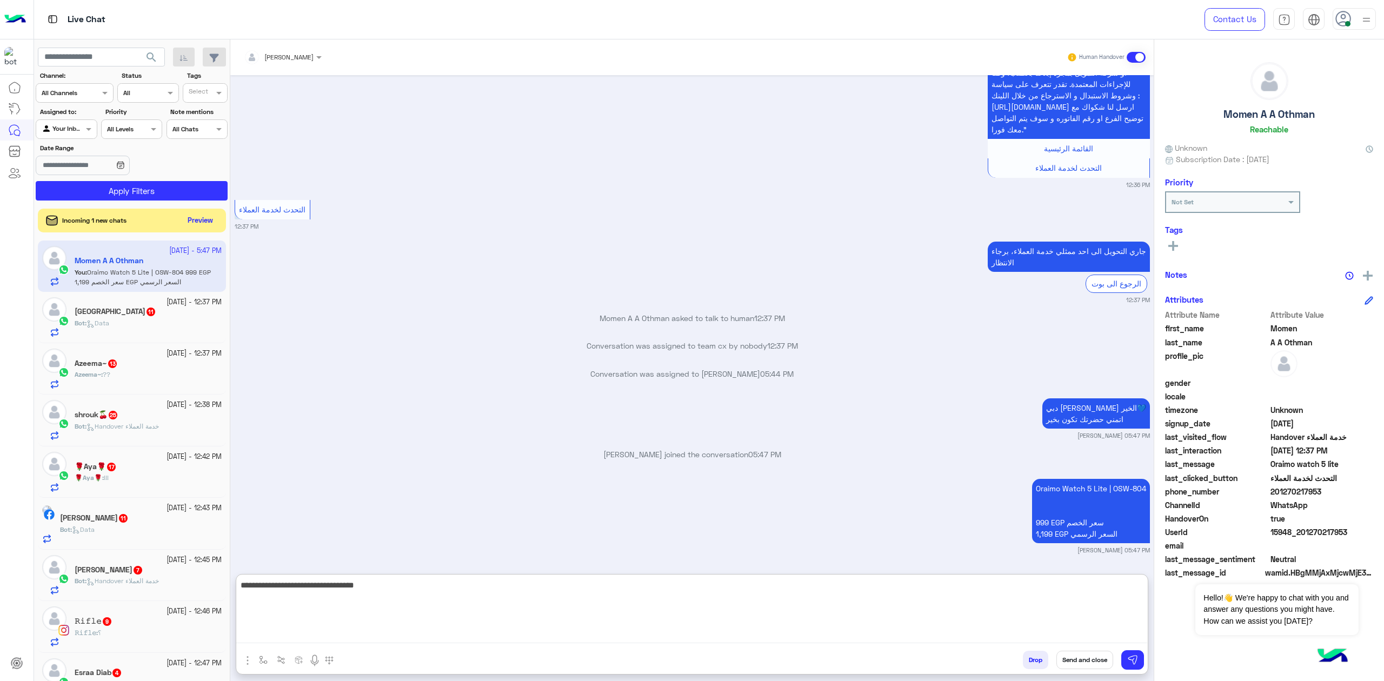
type textarea "**********"
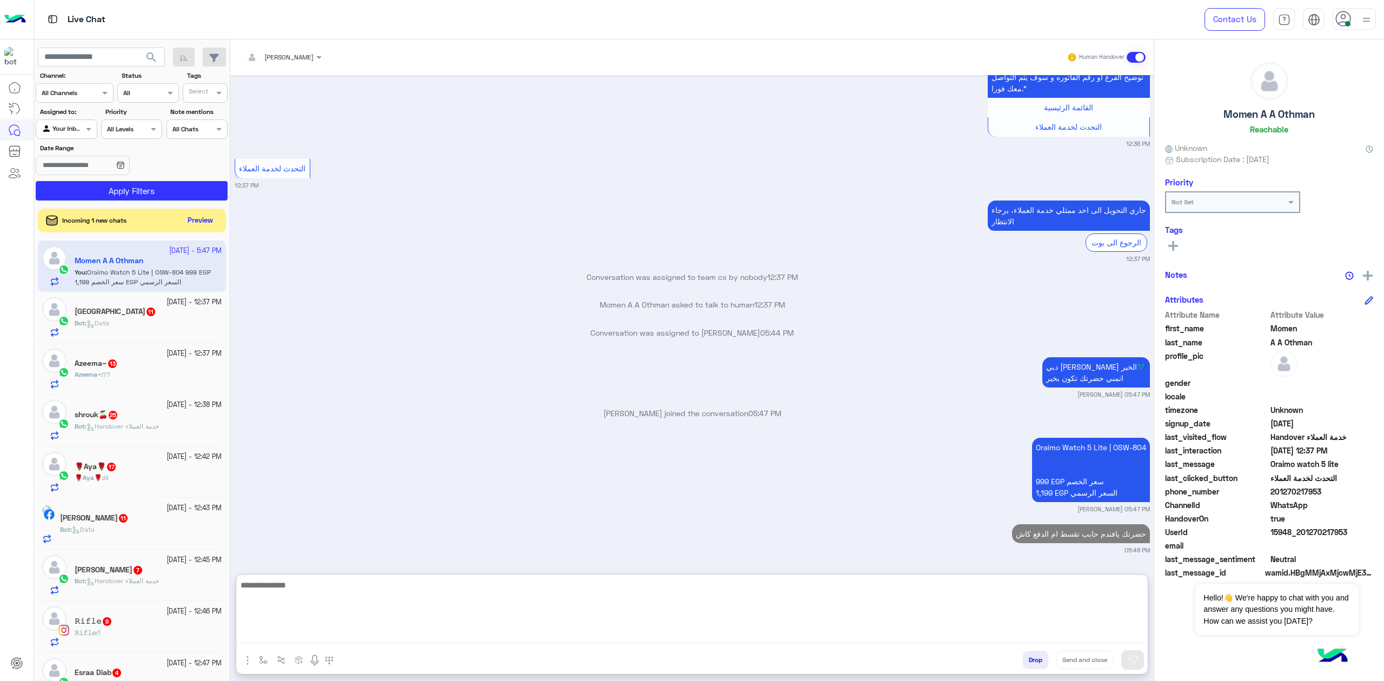
click at [182, 310] on div "[PERSON_NAME][GEOGRAPHIC_DATA] 11" at bounding box center [148, 312] width 147 height 11
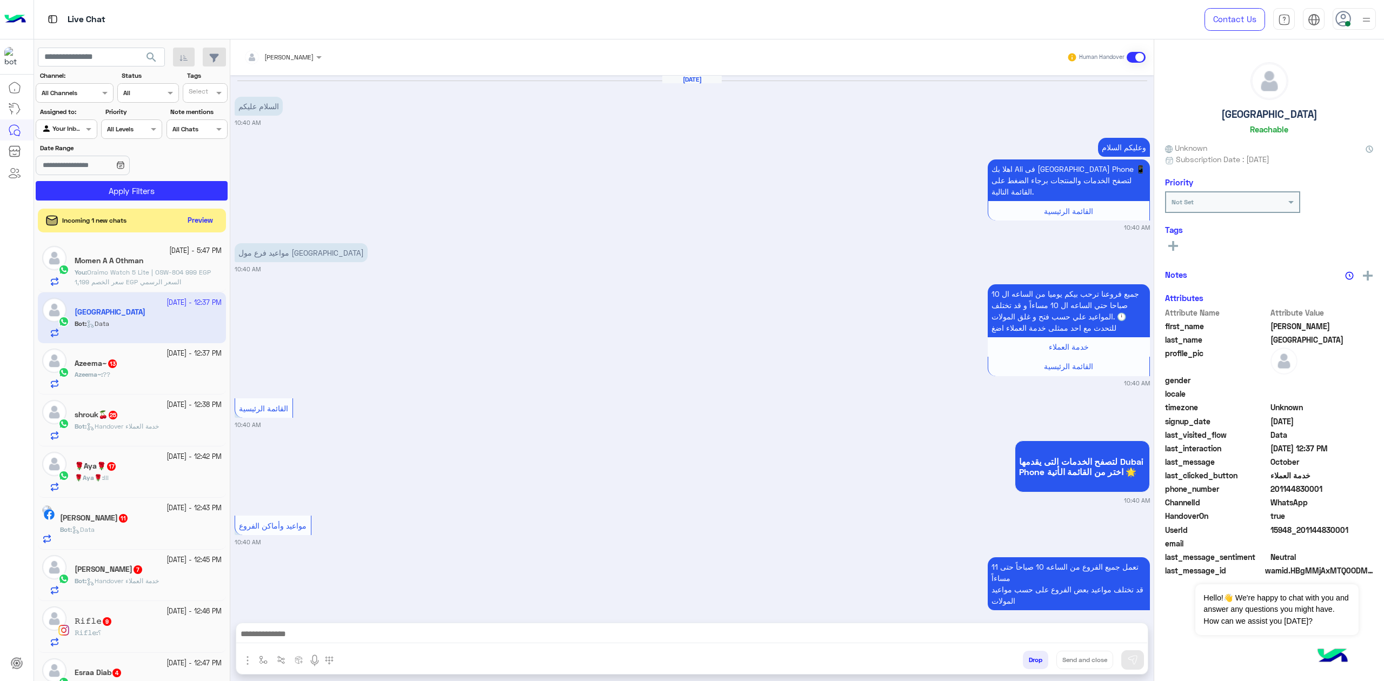
scroll to position [1496, 0]
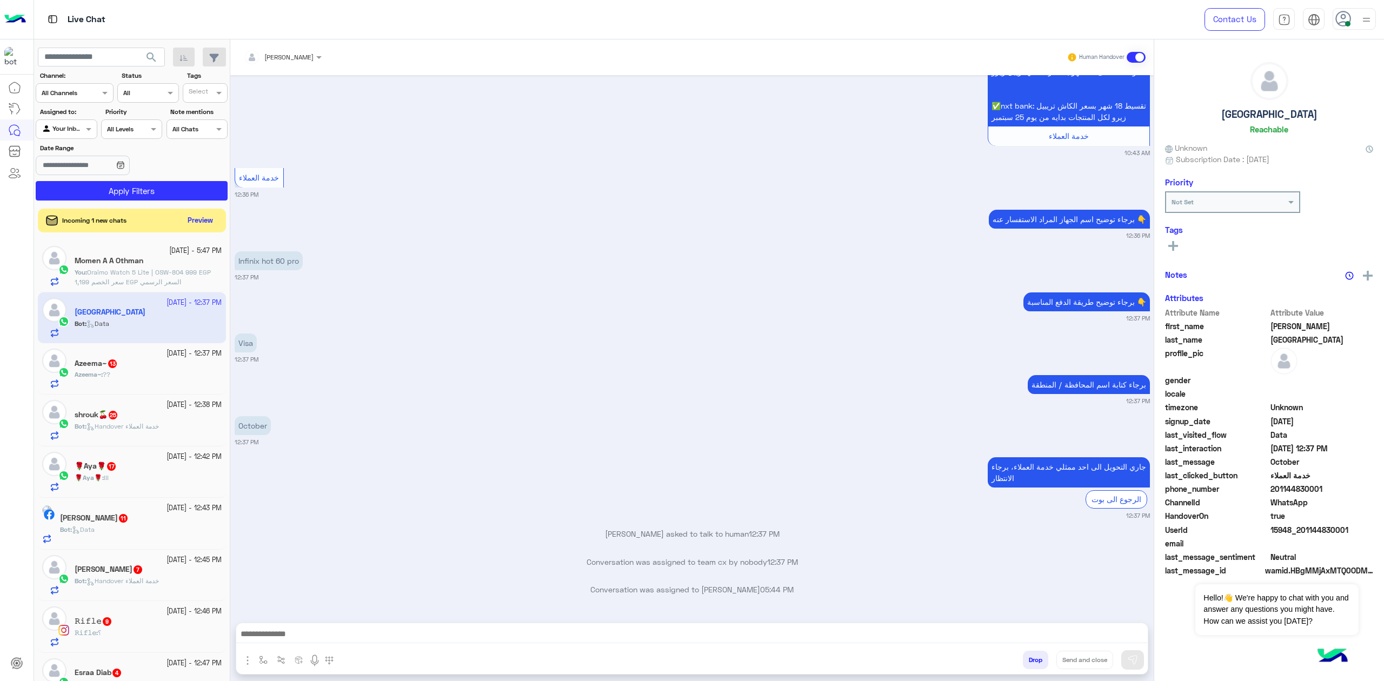
click at [348, 628] on textarea at bounding box center [691, 635] width 911 height 16
paste textarea "**********"
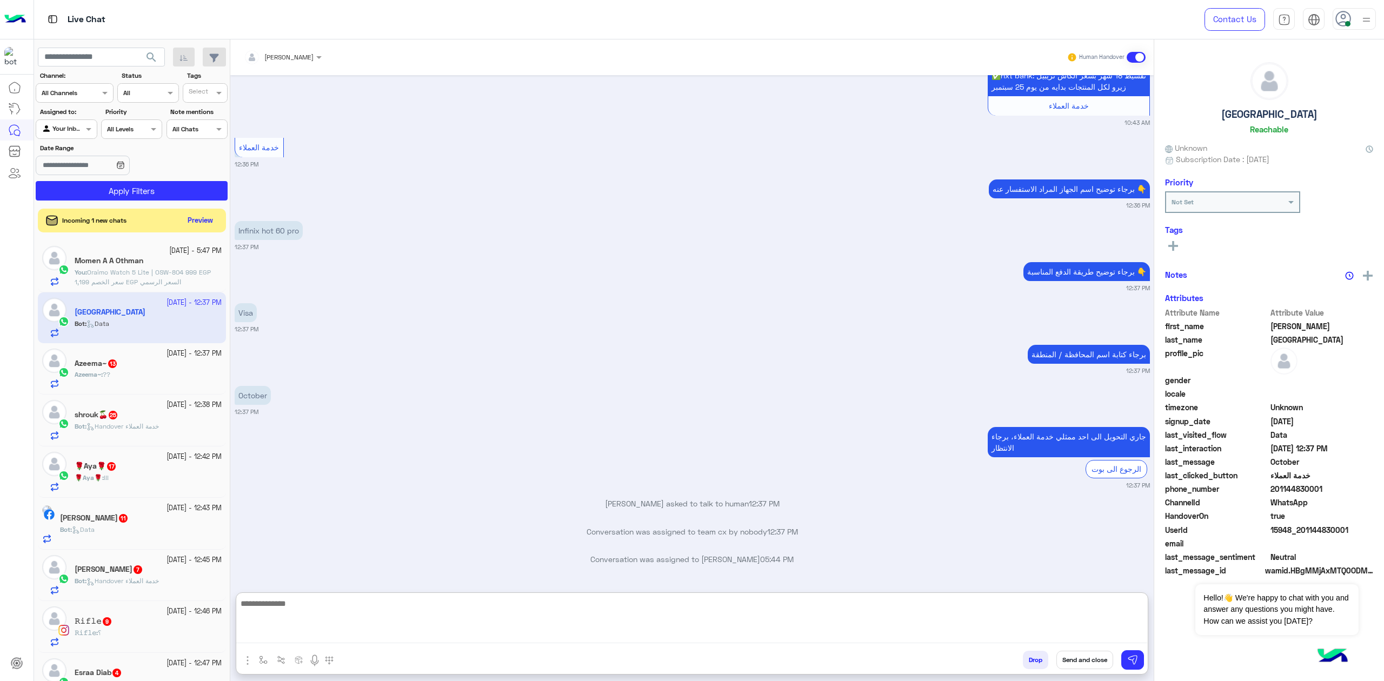
type textarea "**********"
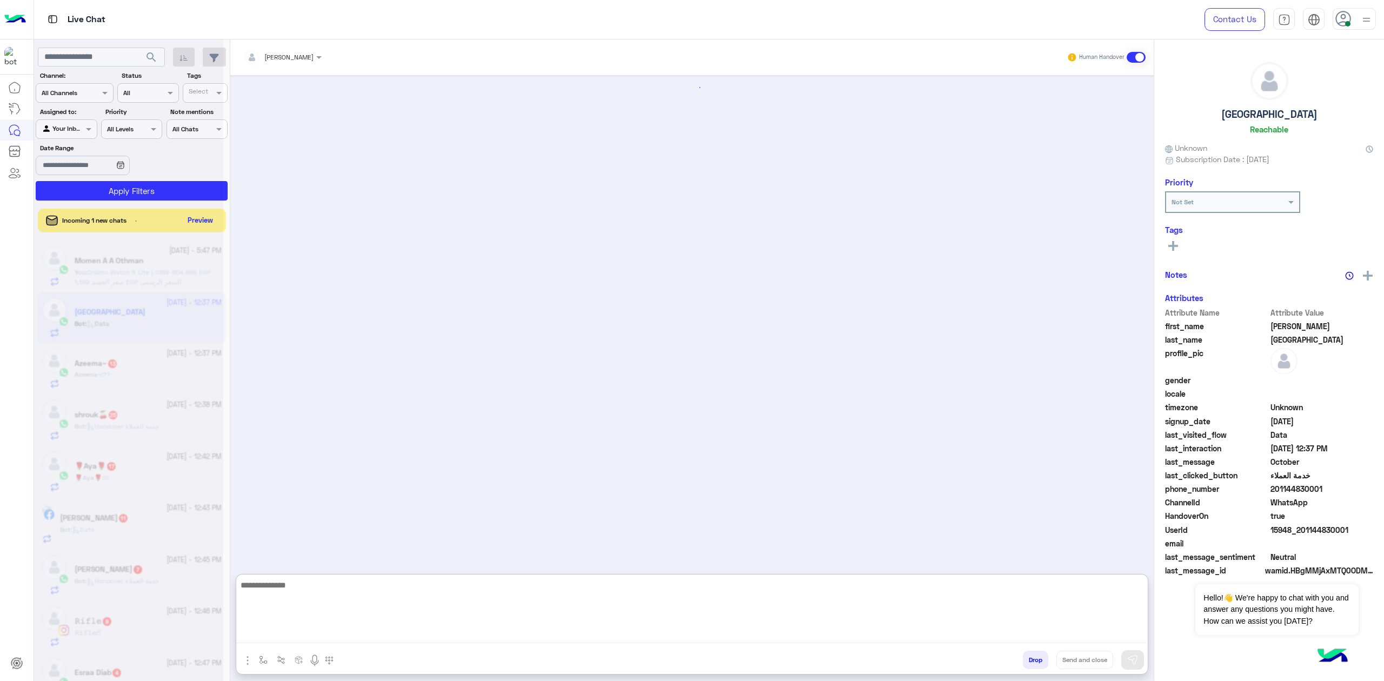
scroll to position [0, 0]
drag, startPoint x: 343, startPoint y: 604, endPoint x: 229, endPoint y: 539, distance: 131.0
click at [128, 547] on mat-drawer-container "search Channel: Channel All Channels Status Channel All Tags Select Assigned to…" at bounding box center [709, 362] width 1350 height 646
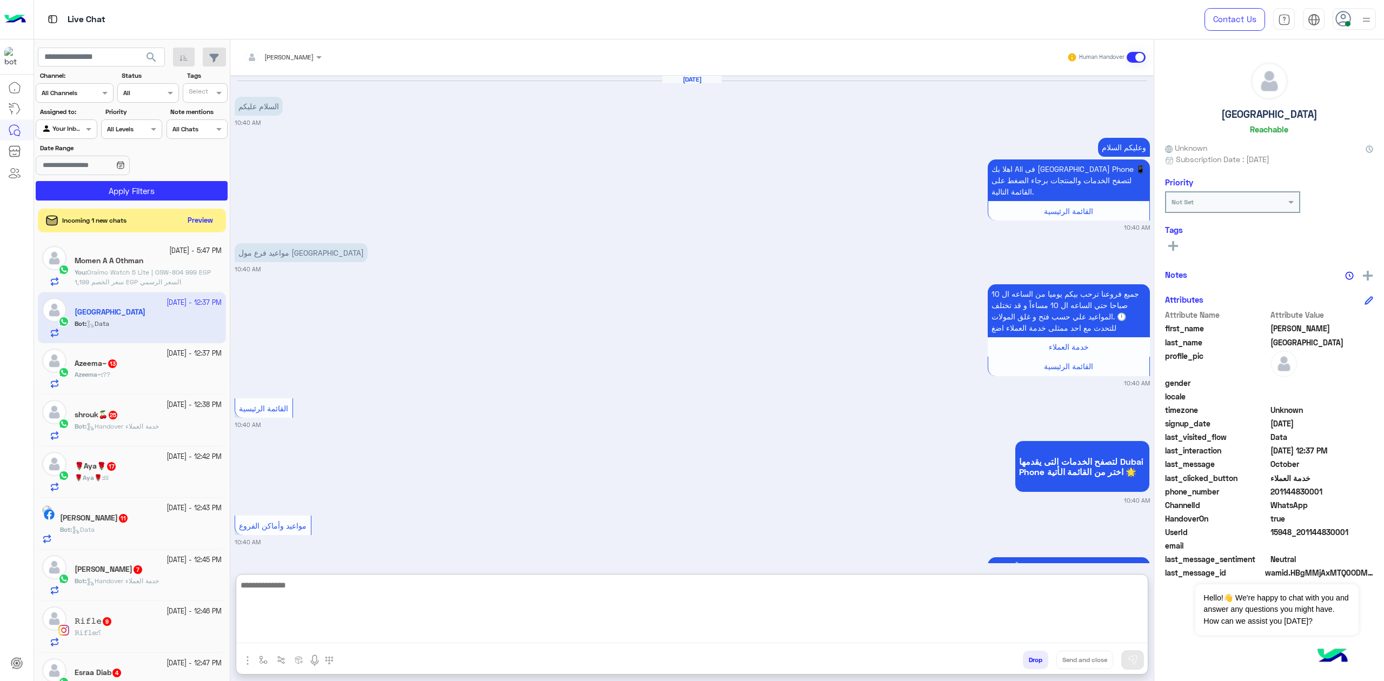
scroll to position [1545, 0]
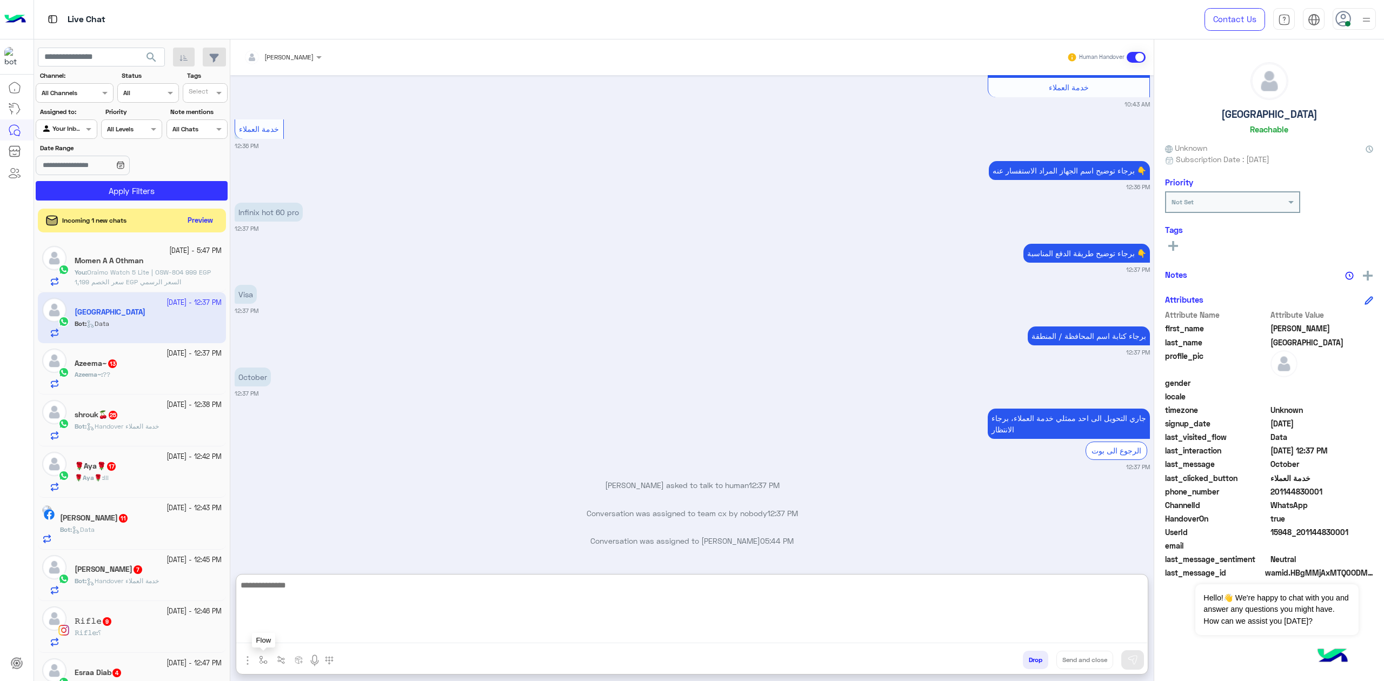
drag, startPoint x: 277, startPoint y: 621, endPoint x: 283, endPoint y: 619, distance: 6.2
click at [277, 620] on textarea at bounding box center [691, 610] width 911 height 65
paste textarea "**********"
click at [1105, 615] on textarea "**********" at bounding box center [691, 610] width 911 height 65
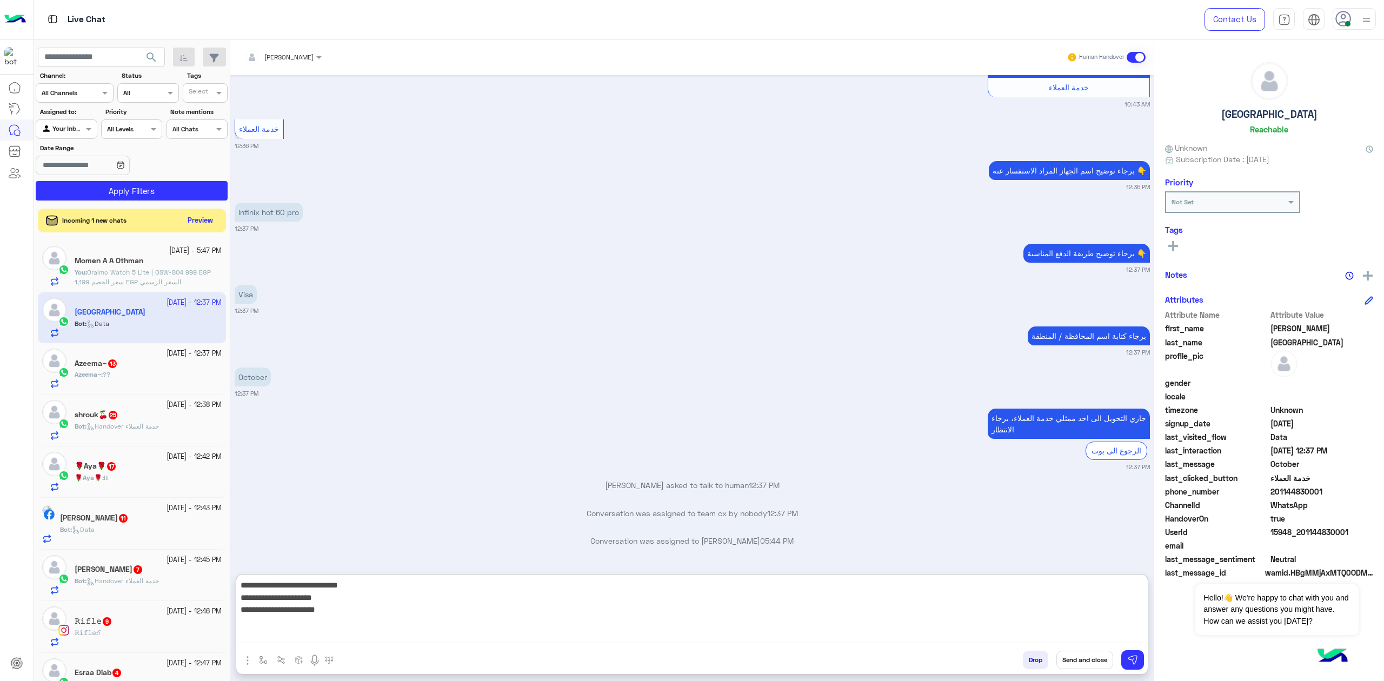
click at [1121, 604] on textarea "**********" at bounding box center [691, 610] width 911 height 65
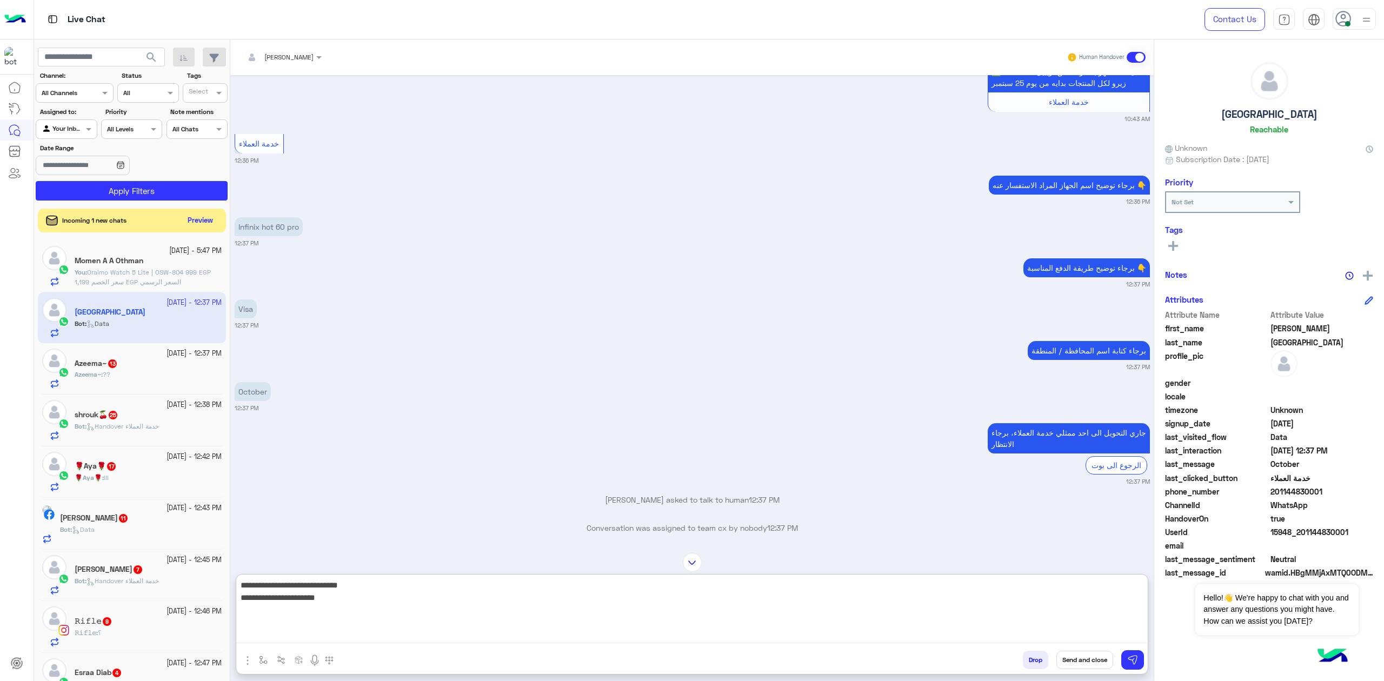
scroll to position [1401, 0]
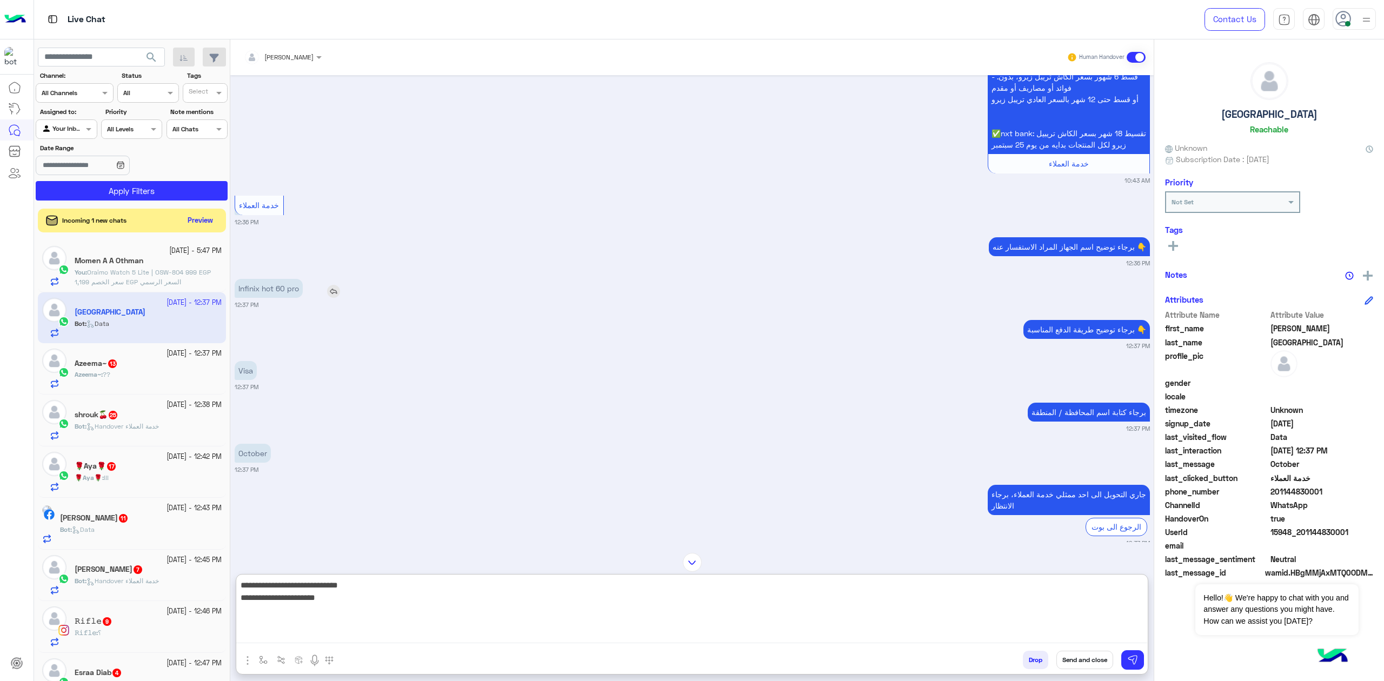
type textarea "**********"
click at [297, 298] on p "Infinix hot 60 pro" at bounding box center [269, 288] width 68 height 19
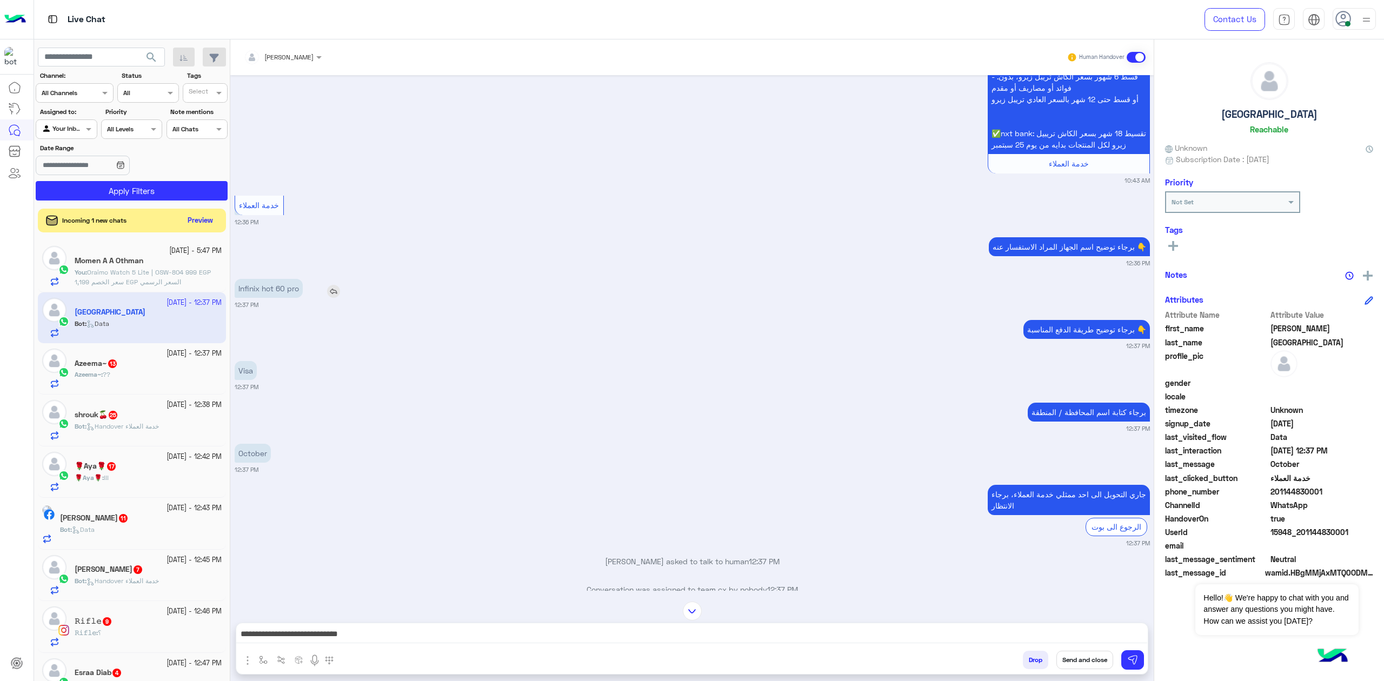
click at [297, 298] on p "Infinix hot 60 pro" at bounding box center [269, 288] width 68 height 19
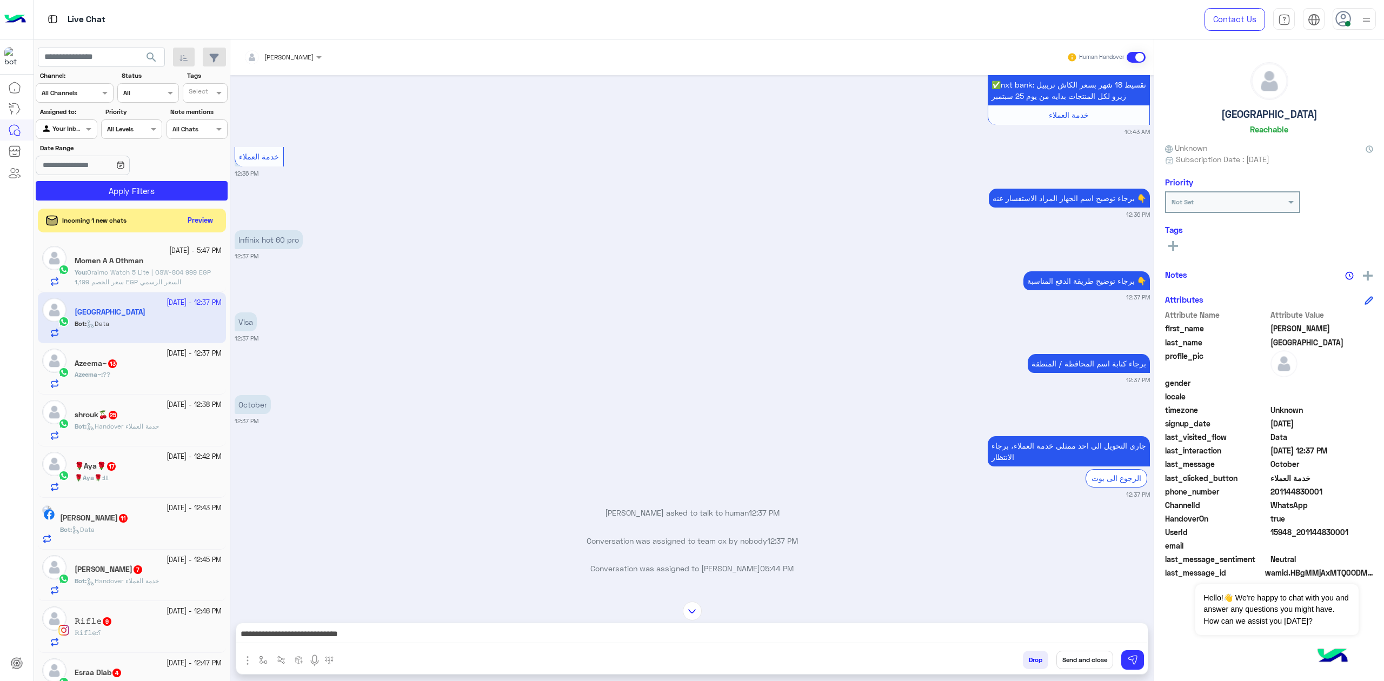
scroll to position [1496, 0]
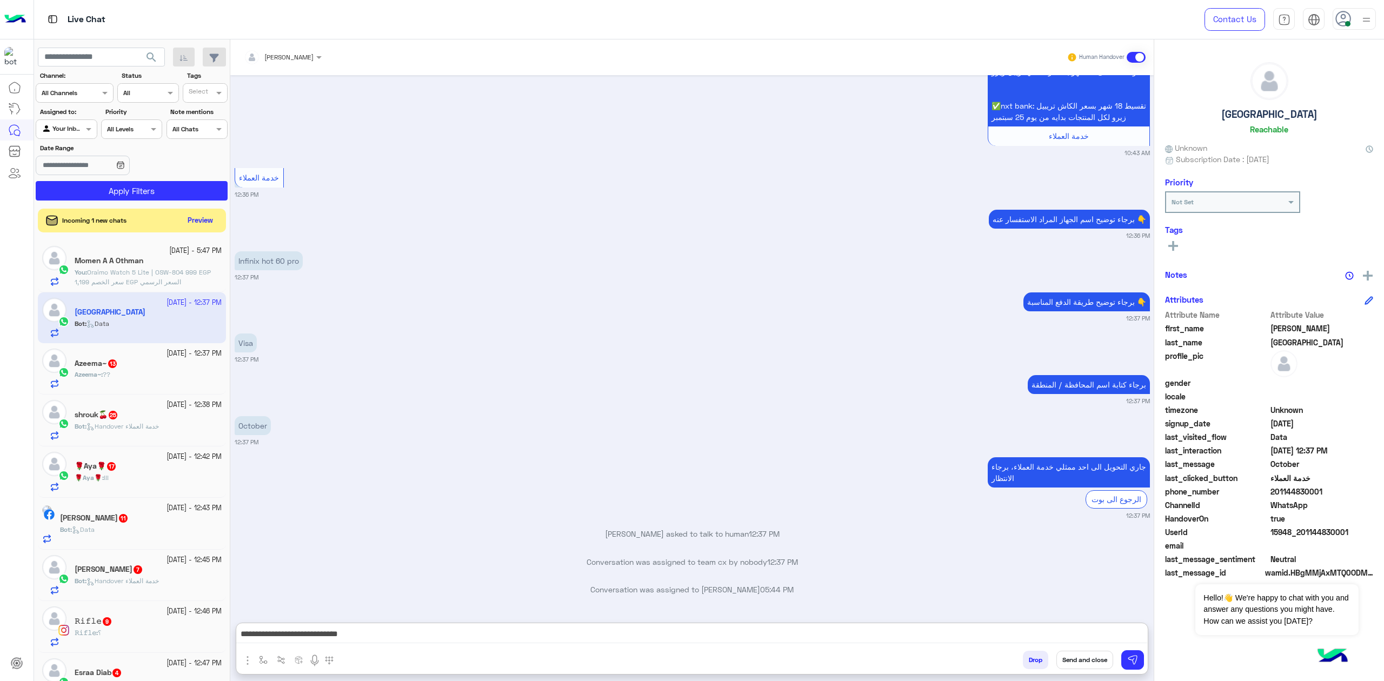
click at [994, 633] on textarea "**********" at bounding box center [691, 635] width 911 height 16
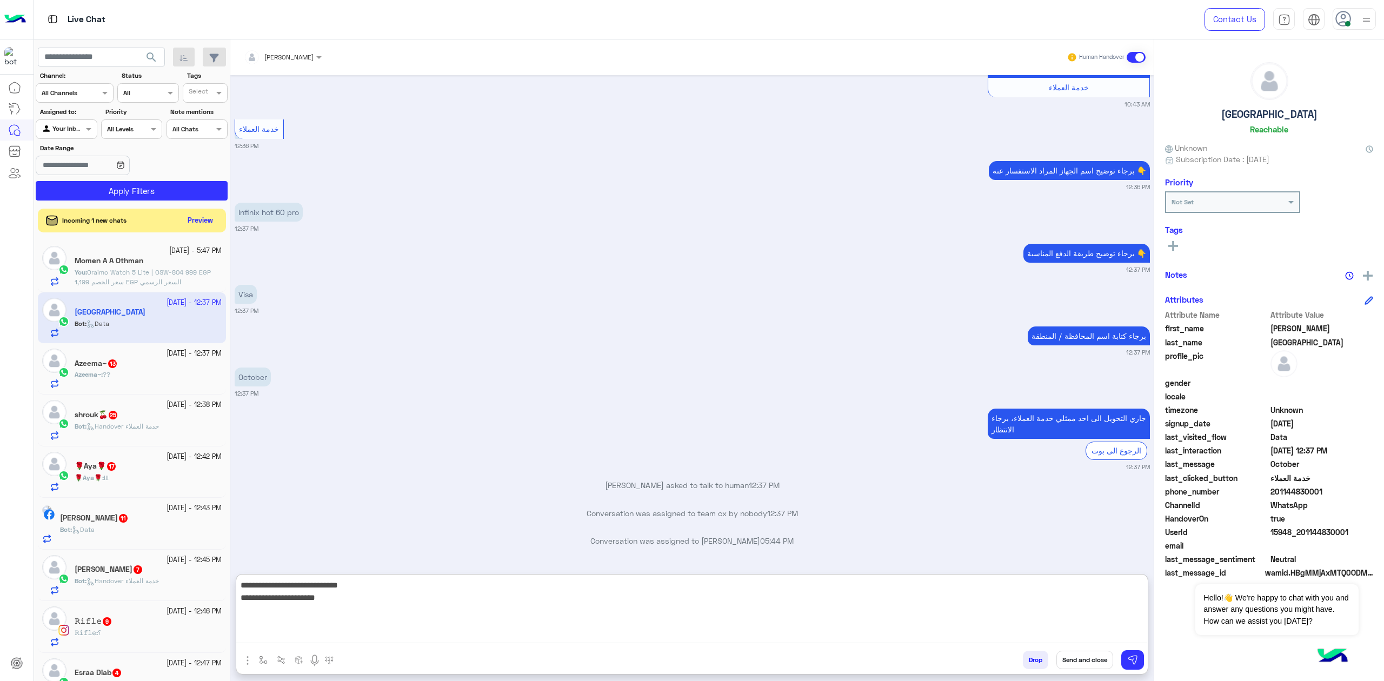
drag, startPoint x: 1064, startPoint y: 613, endPoint x: 995, endPoint y: 616, distance: 68.7
click at [1064, 612] on textarea "**********" at bounding box center [691, 610] width 911 height 65
click at [1021, 625] on textarea "**********" at bounding box center [691, 610] width 911 height 65
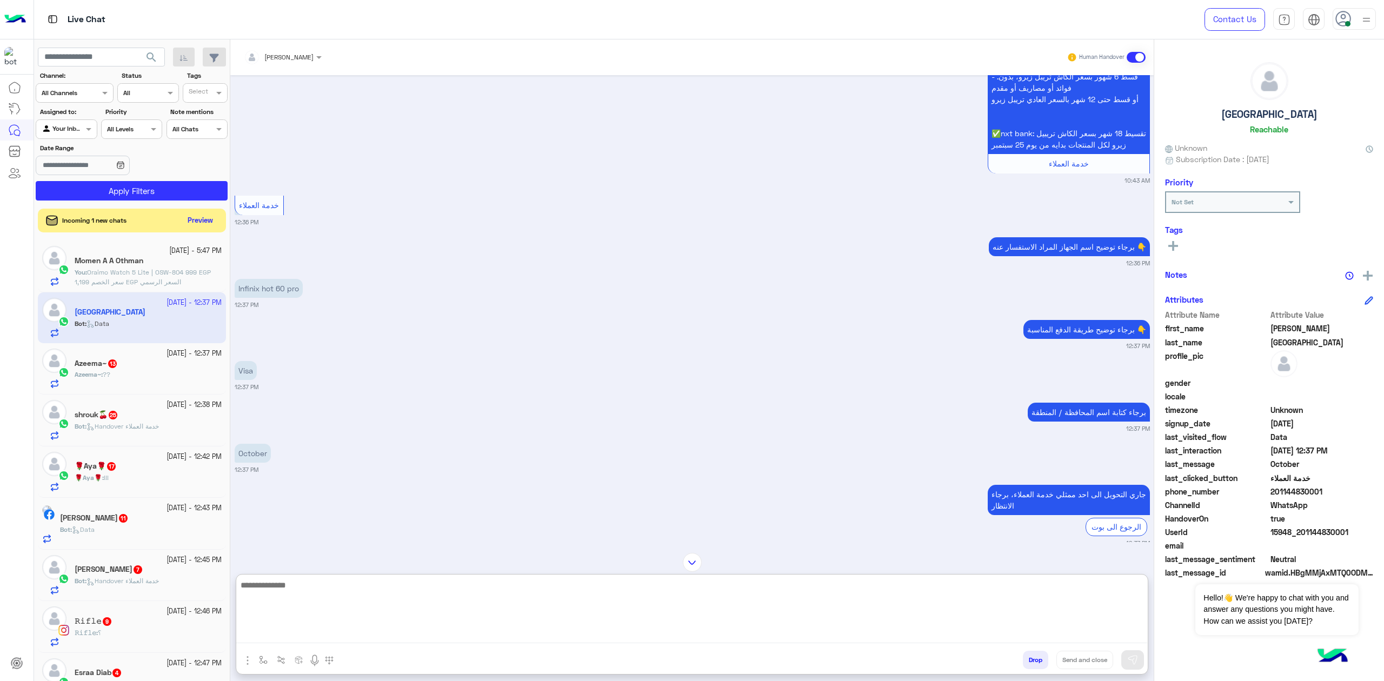
scroll to position [1381, 0]
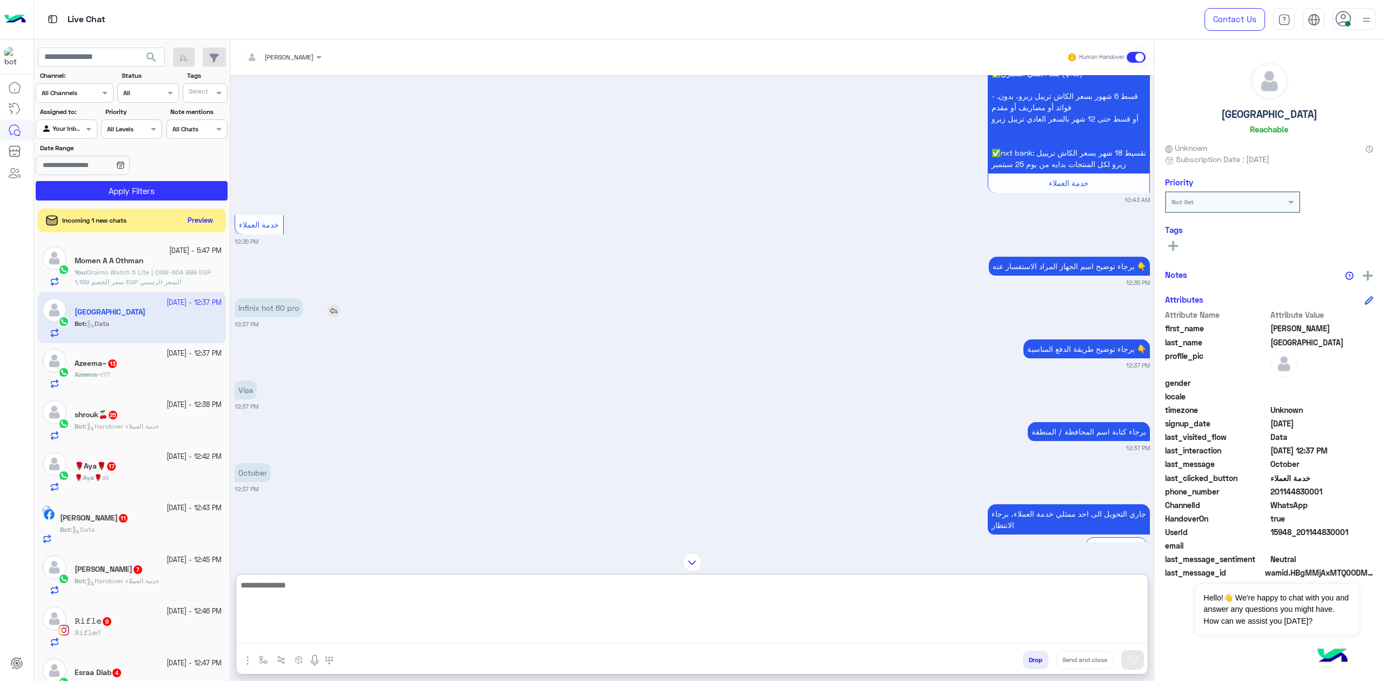
click at [330, 317] on img at bounding box center [333, 310] width 13 height 13
click at [278, 317] on p "Infinix hot 60 pro" at bounding box center [269, 307] width 68 height 19
copy app-msgs-text
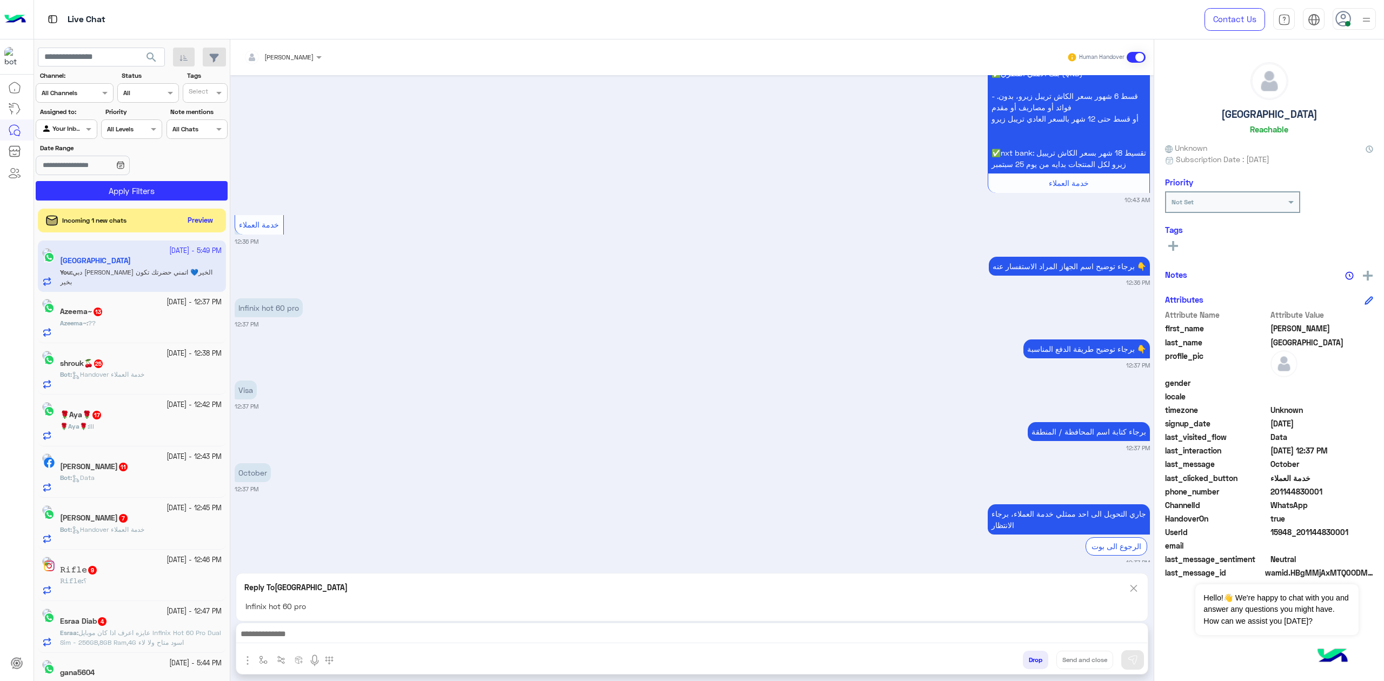
scroll to position [1627, 0]
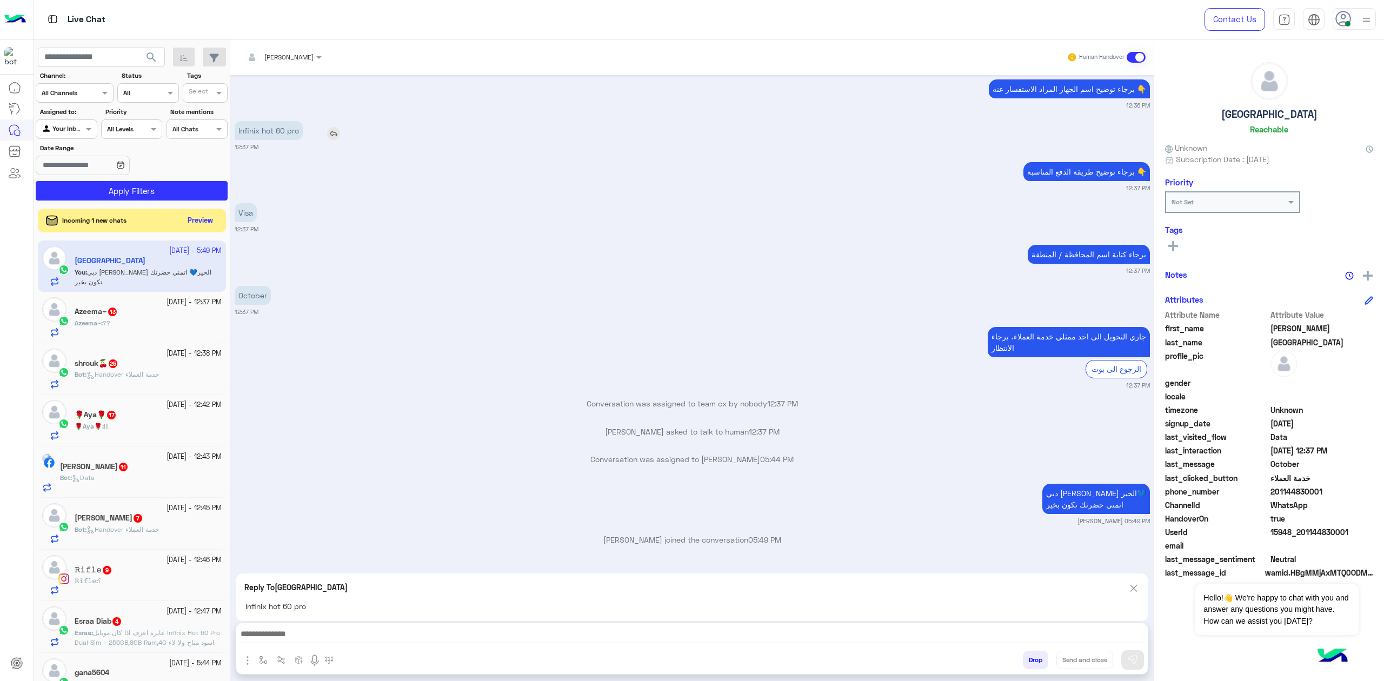
click at [329, 128] on img at bounding box center [333, 133] width 13 height 13
drag, startPoint x: 307, startPoint y: 625, endPoint x: 403, endPoint y: 521, distance: 141.5
click at [307, 627] on div at bounding box center [691, 636] width 911 height 27
click at [275, 631] on textarea at bounding box center [691, 635] width 911 height 16
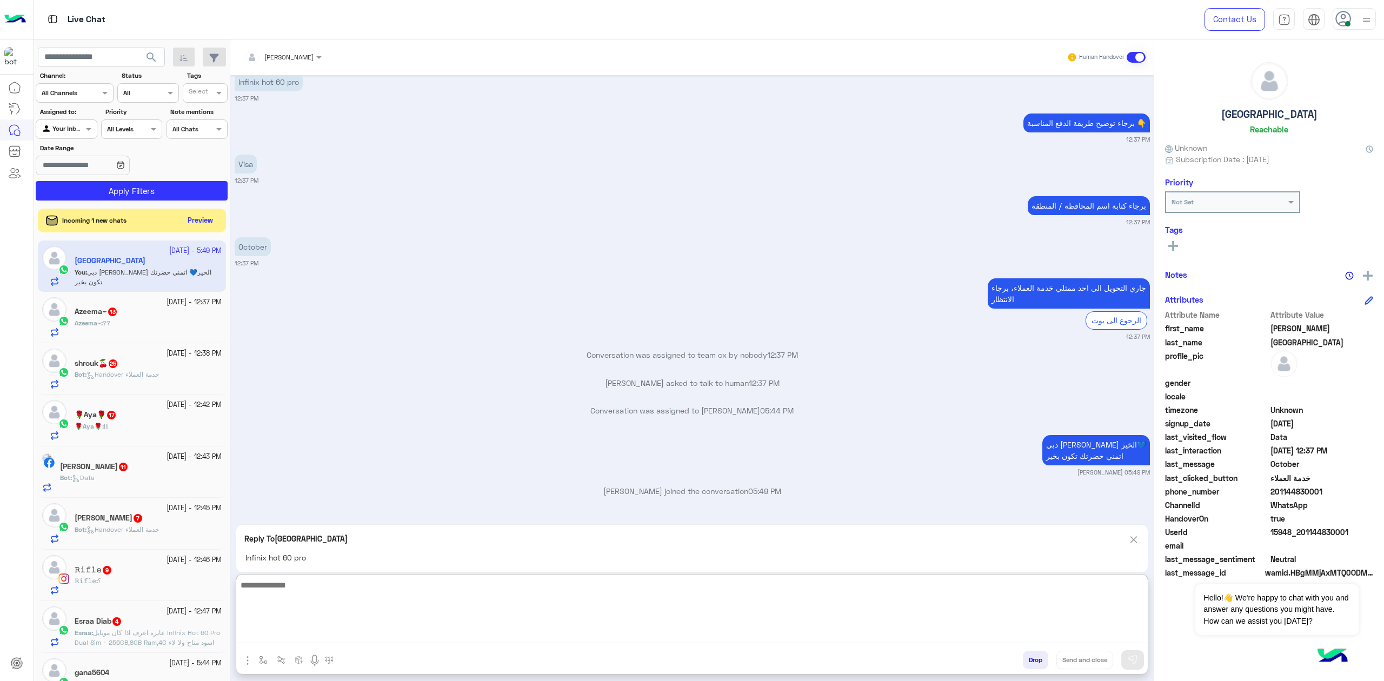
scroll to position [1673, 0]
type textarea "*"
paste textarea "**********"
type textarea "**********"
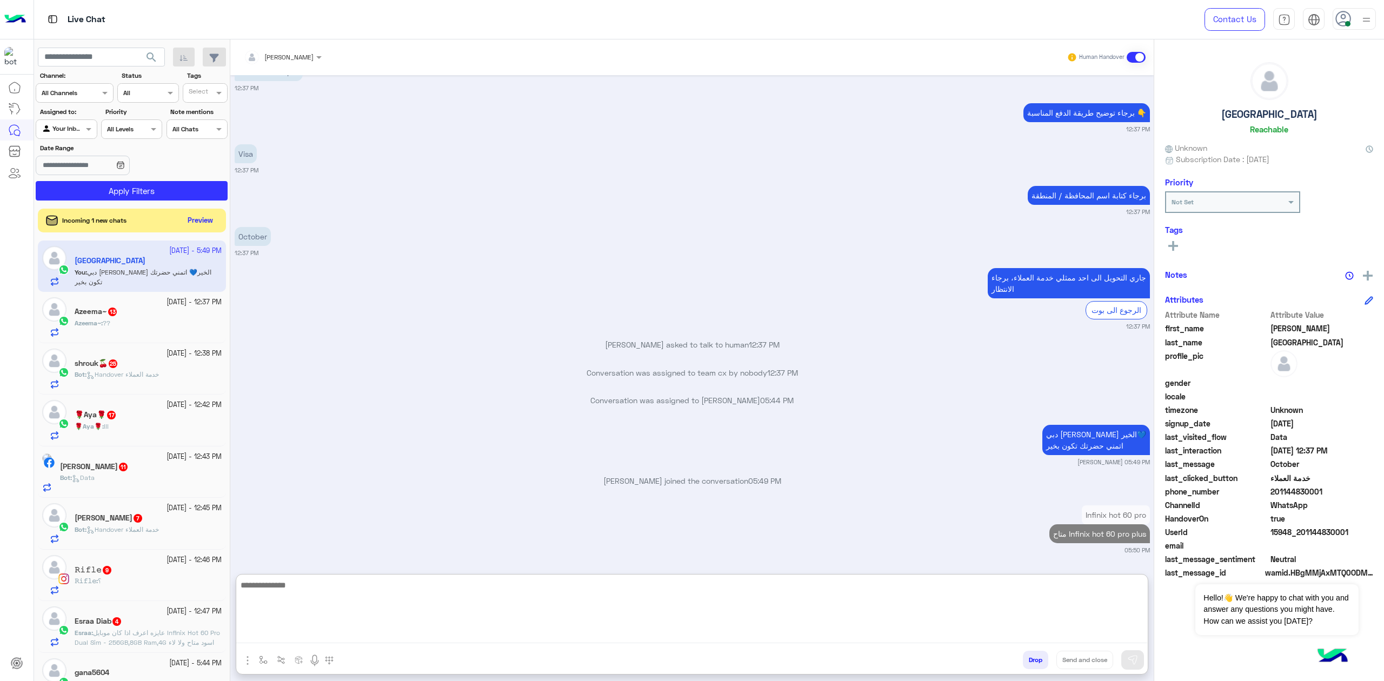
scroll to position [1685, 0]
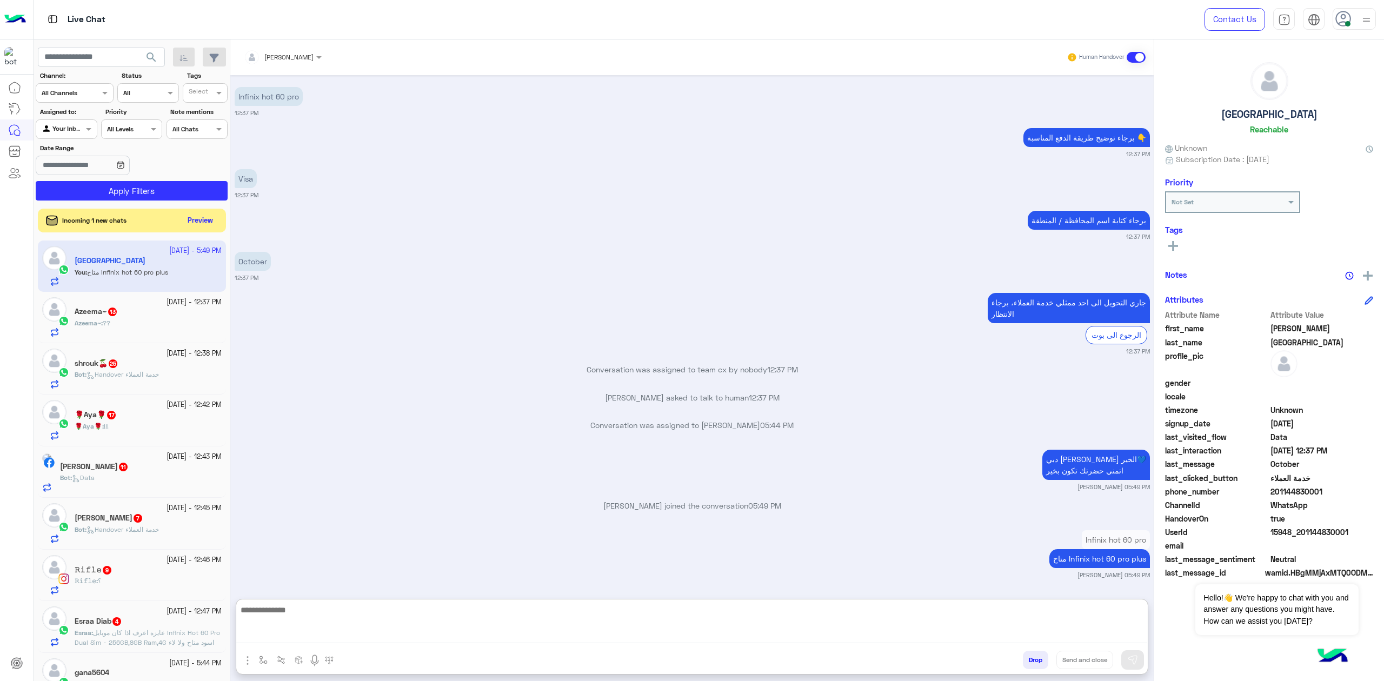
paste textarea "**********"
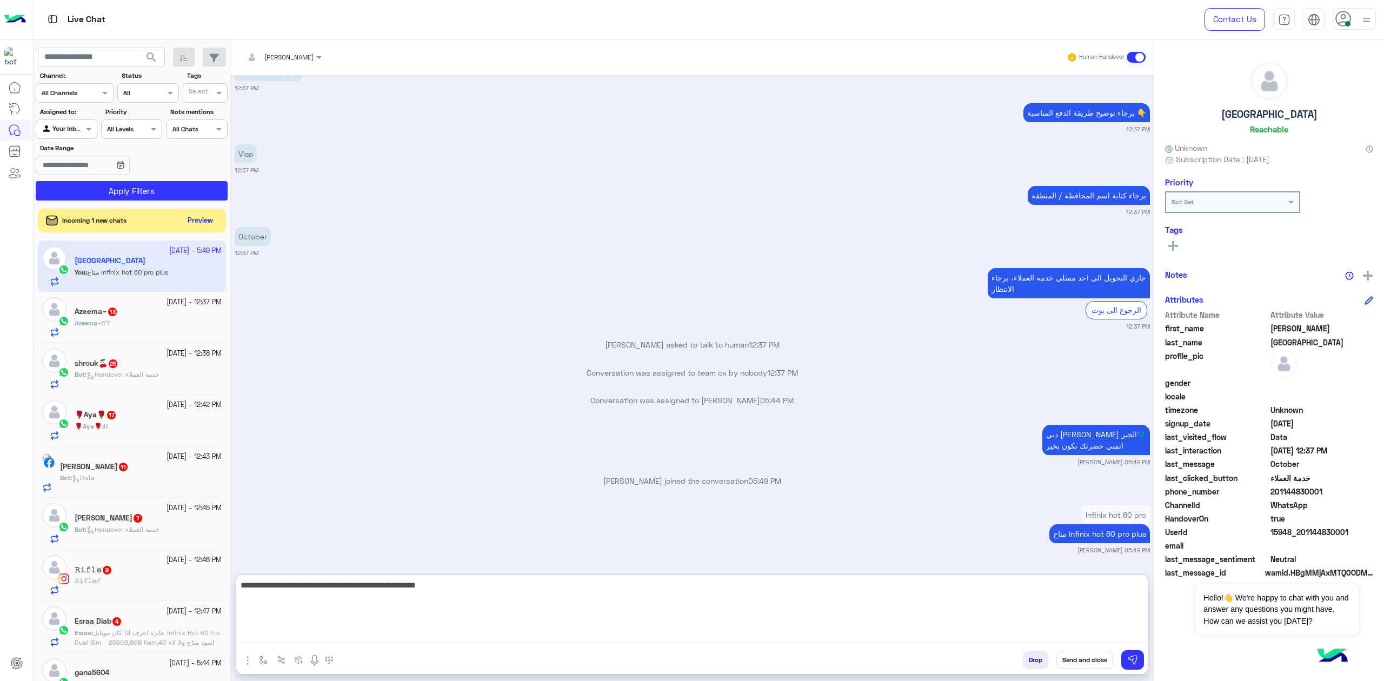
paste textarea "**********"
type textarea "**********"
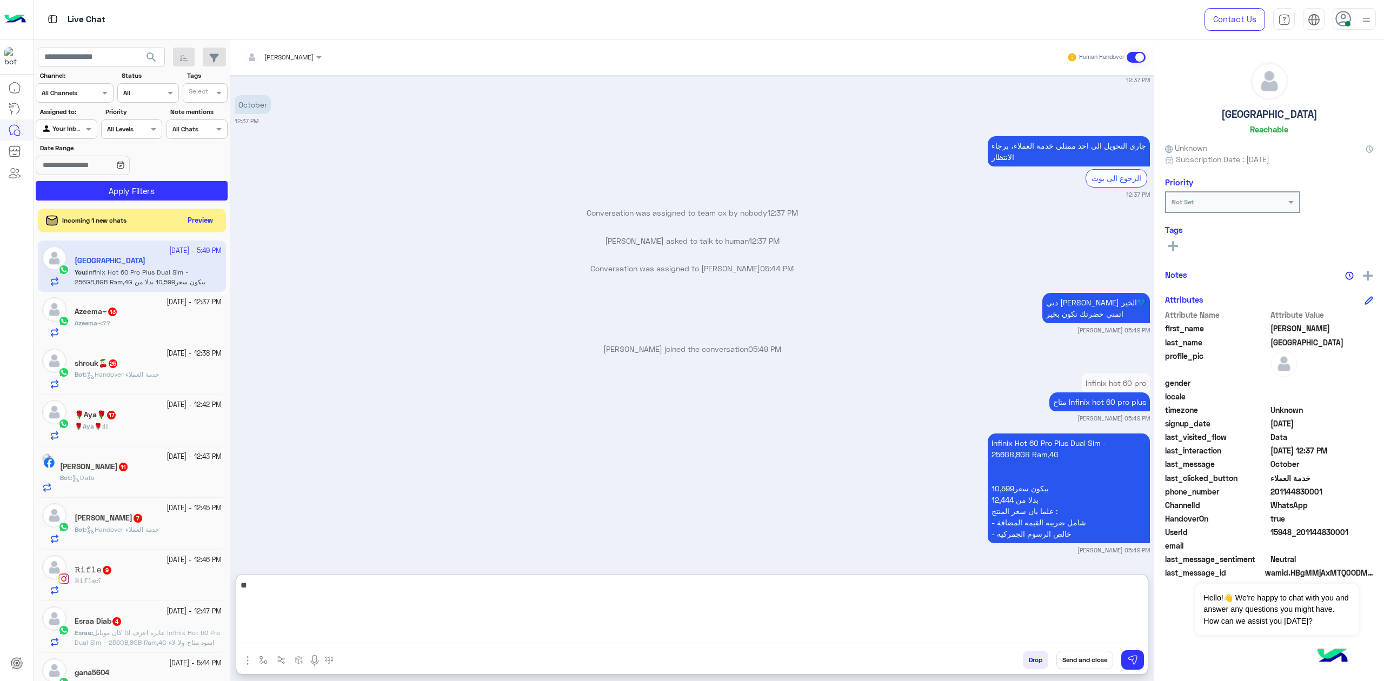
type textarea "*"
type textarea "**********"
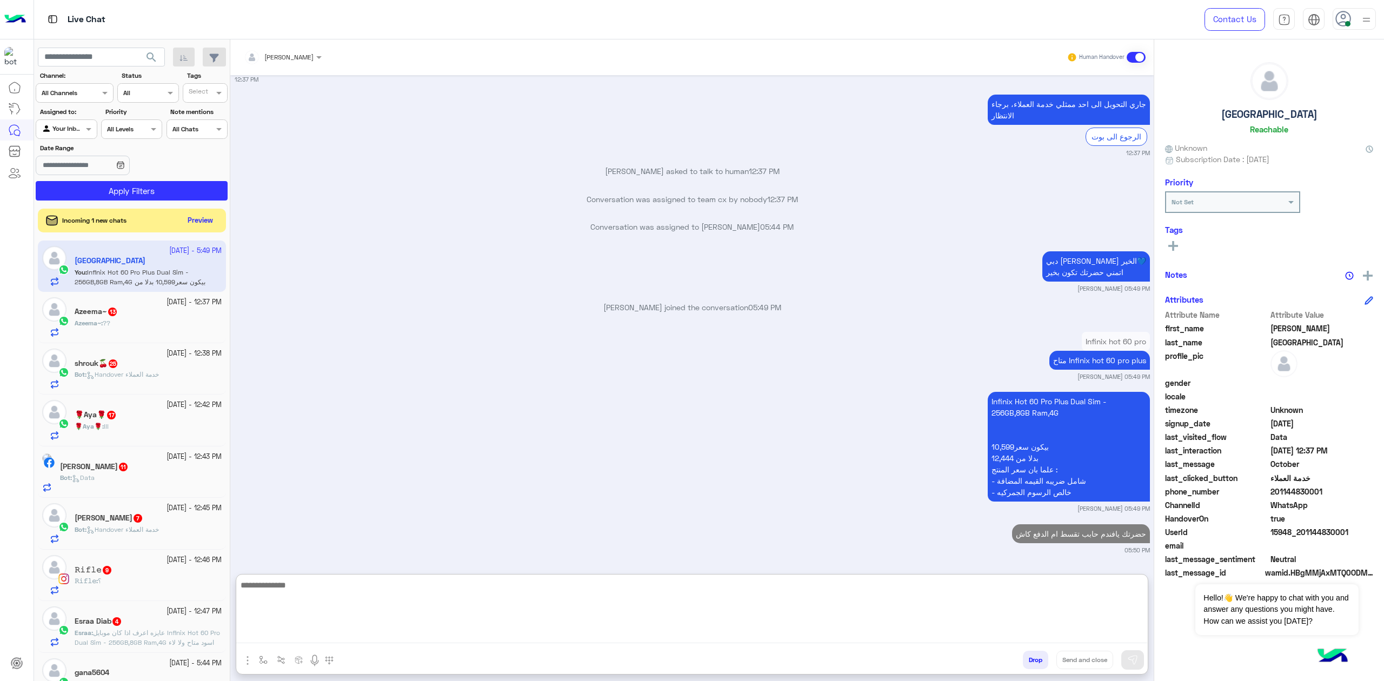
scroll to position [1859, 0]
click at [165, 311] on div "Azeema~ 13" at bounding box center [148, 312] width 147 height 11
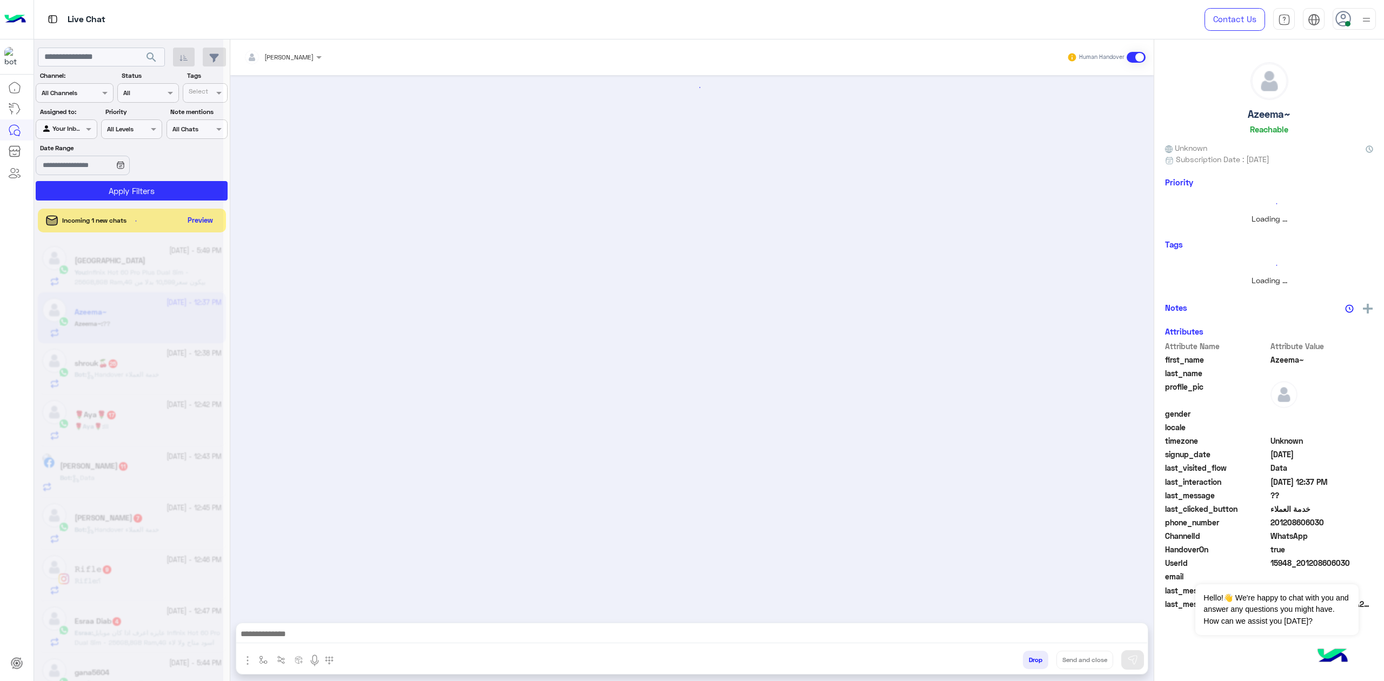
click at [355, 629] on textarea at bounding box center [691, 635] width 911 height 16
paste textarea "**********"
type textarea "**********"
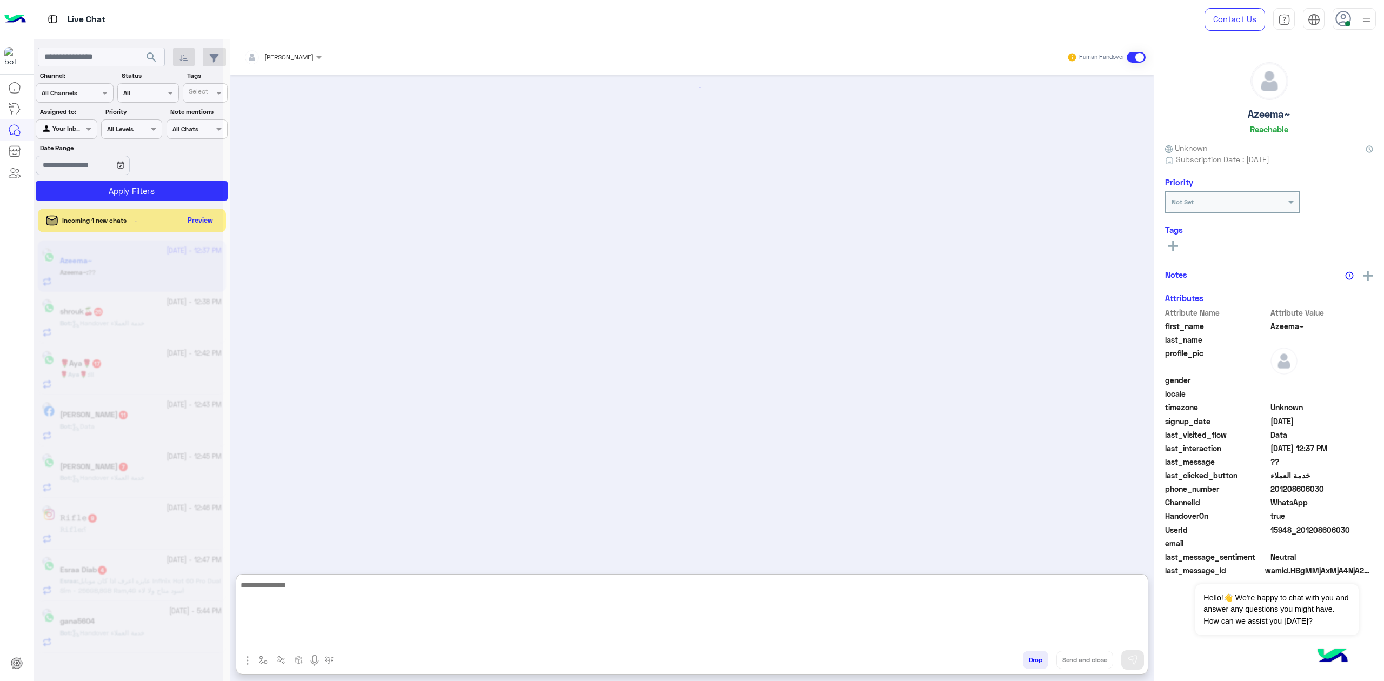
drag, startPoint x: 1020, startPoint y: 638, endPoint x: 1313, endPoint y: 503, distance: 322.8
click at [1343, 478] on mat-drawer-container "mohaned hassanen Human Handover Drop Send and close Azeema~ Reachable Unknown S…" at bounding box center [806, 362] width 1153 height 646
click at [176, 63] on div at bounding box center [128, 344] width 189 height 681
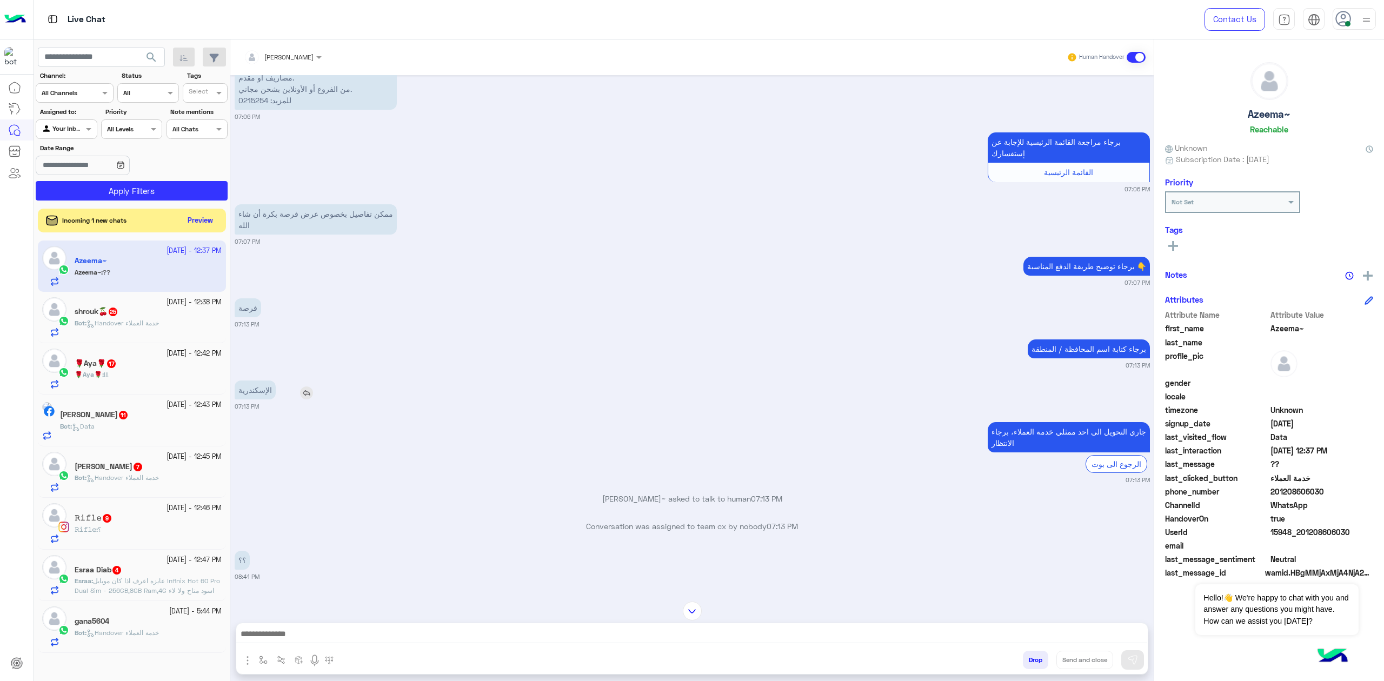
scroll to position [1440, 0]
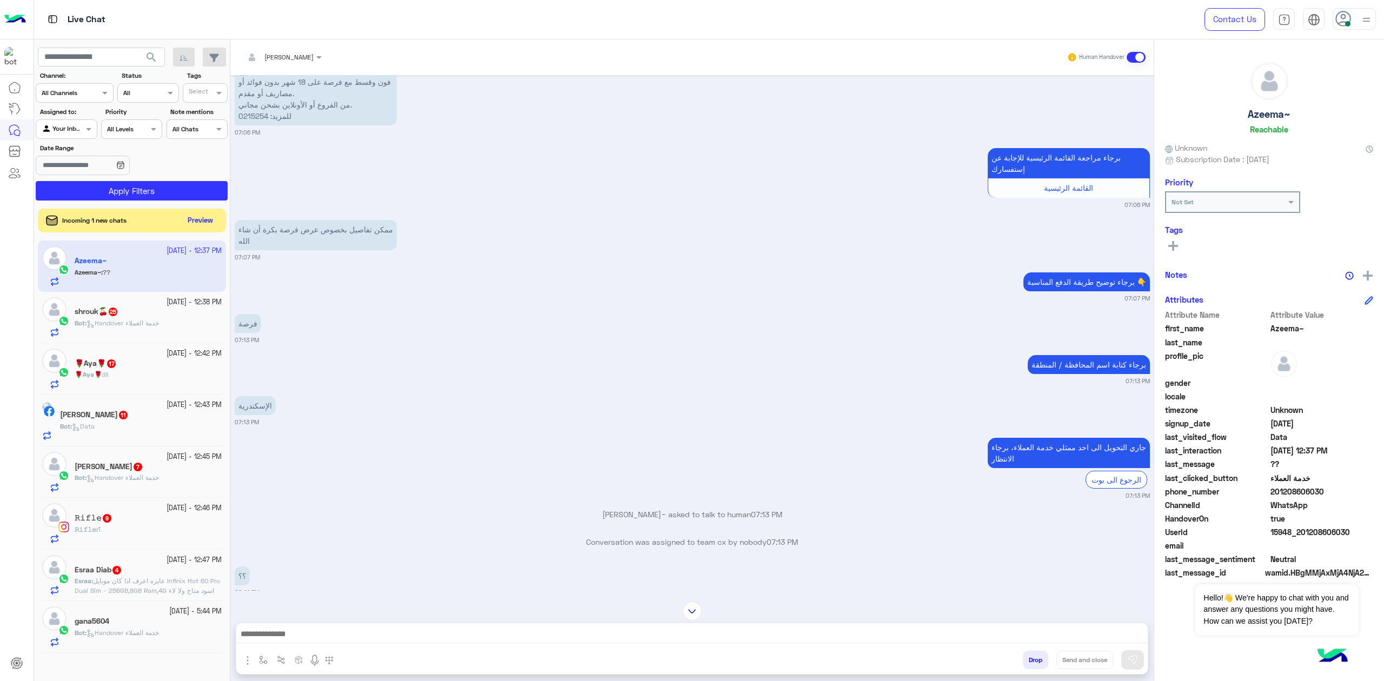
click at [189, 67] on app-inbox-users-filters "search Channel: Channel All Channels Status Channel All Tags Select Assigned to…" at bounding box center [132, 121] width 196 height 165
click at [180, 59] on icon "button" at bounding box center [183, 58] width 8 height 6
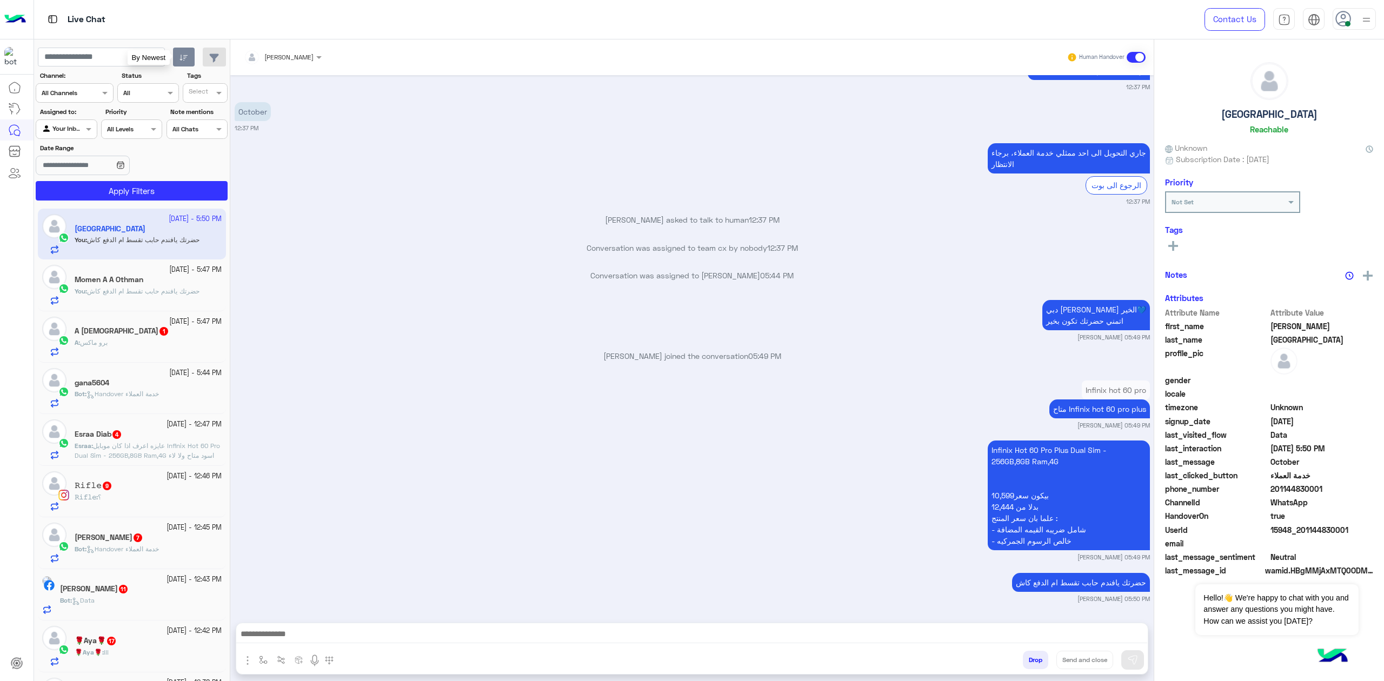
click at [186, 55] on icon "button" at bounding box center [183, 58] width 9 height 9
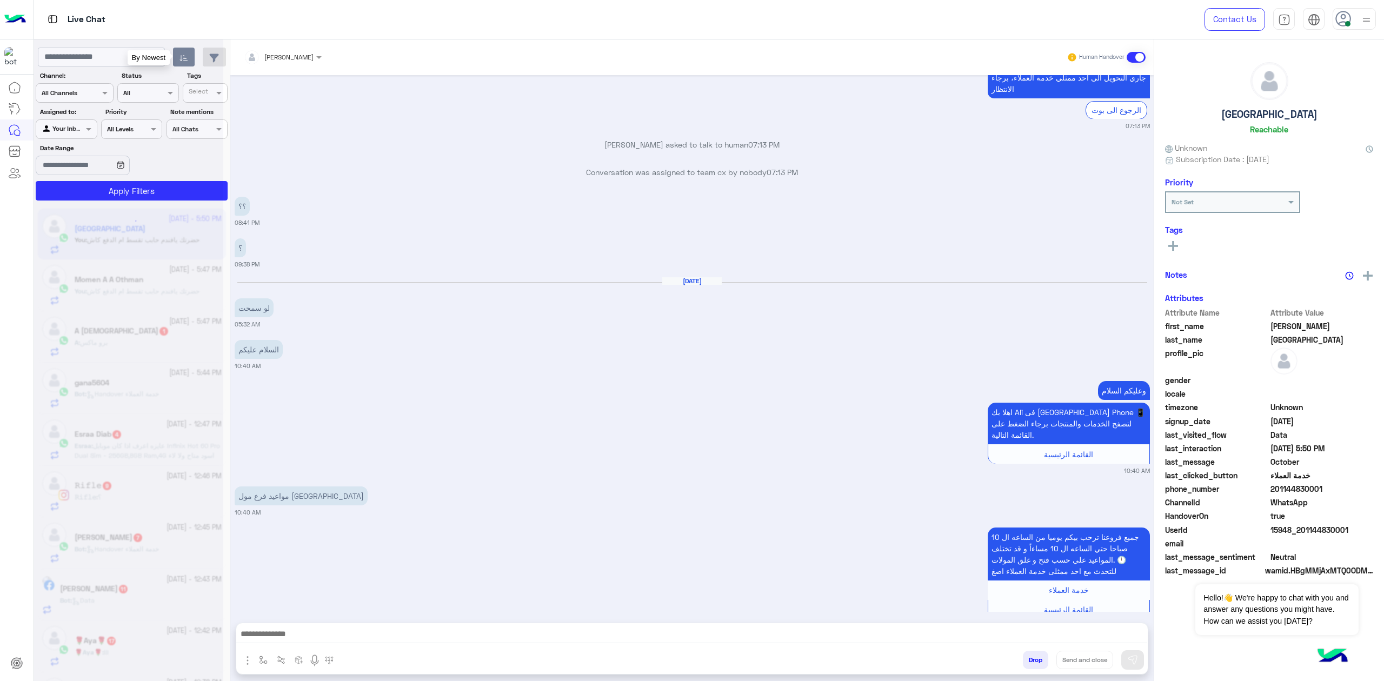
scroll to position [3963, 0]
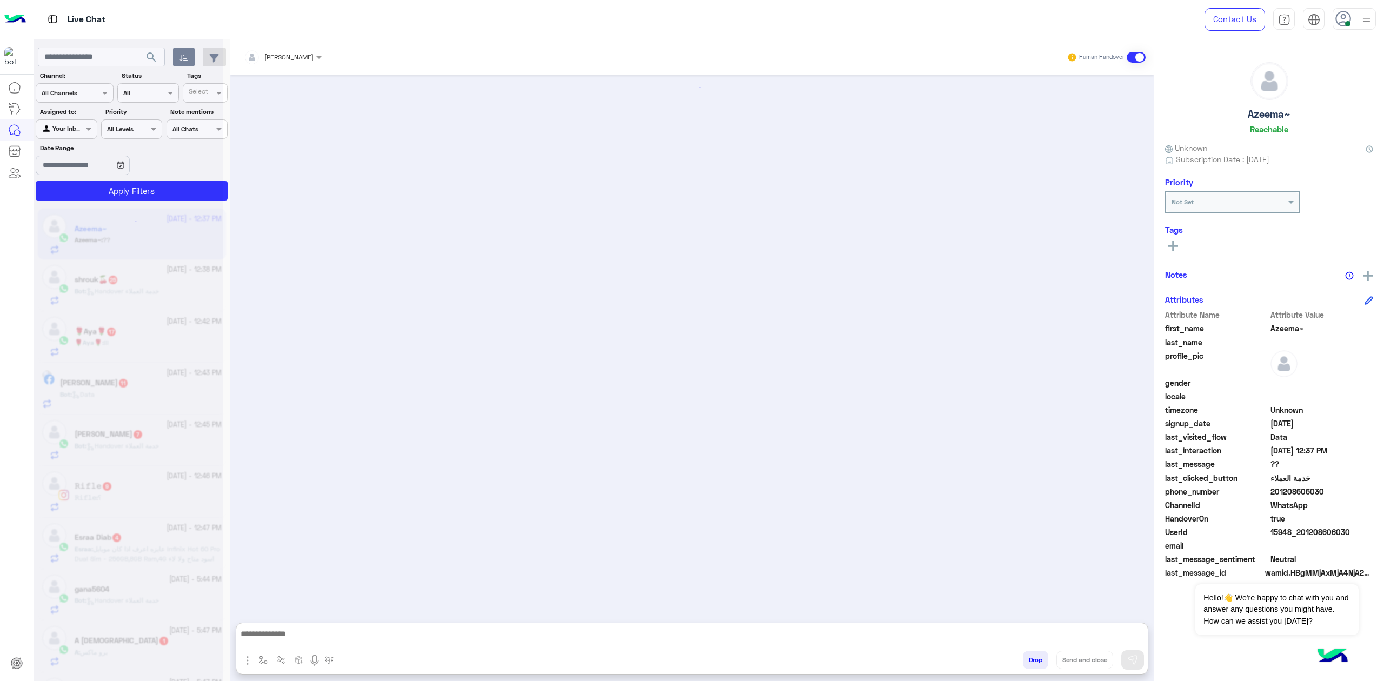
click at [370, 632] on textarea at bounding box center [691, 635] width 911 height 16
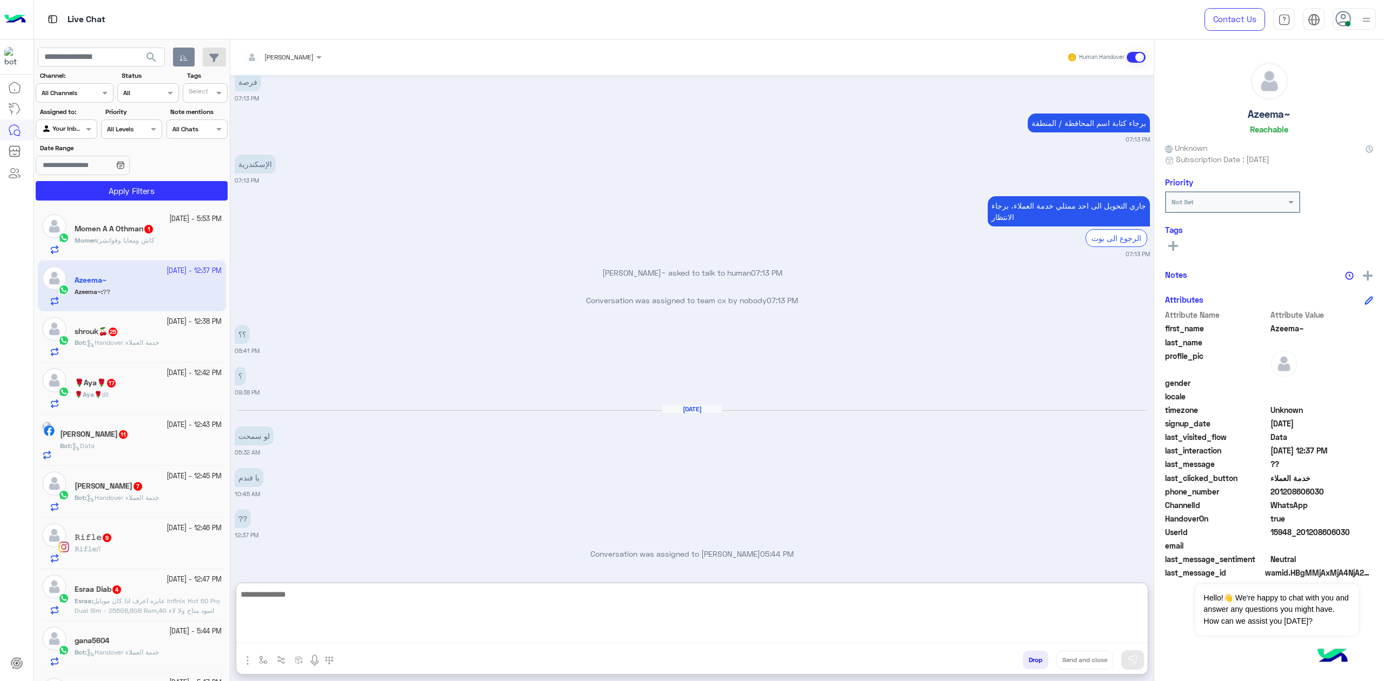
scroll to position [1684, 0]
click at [168, 245] on div "Momen : كاش ومعايا وفواتشر" at bounding box center [148, 245] width 147 height 19
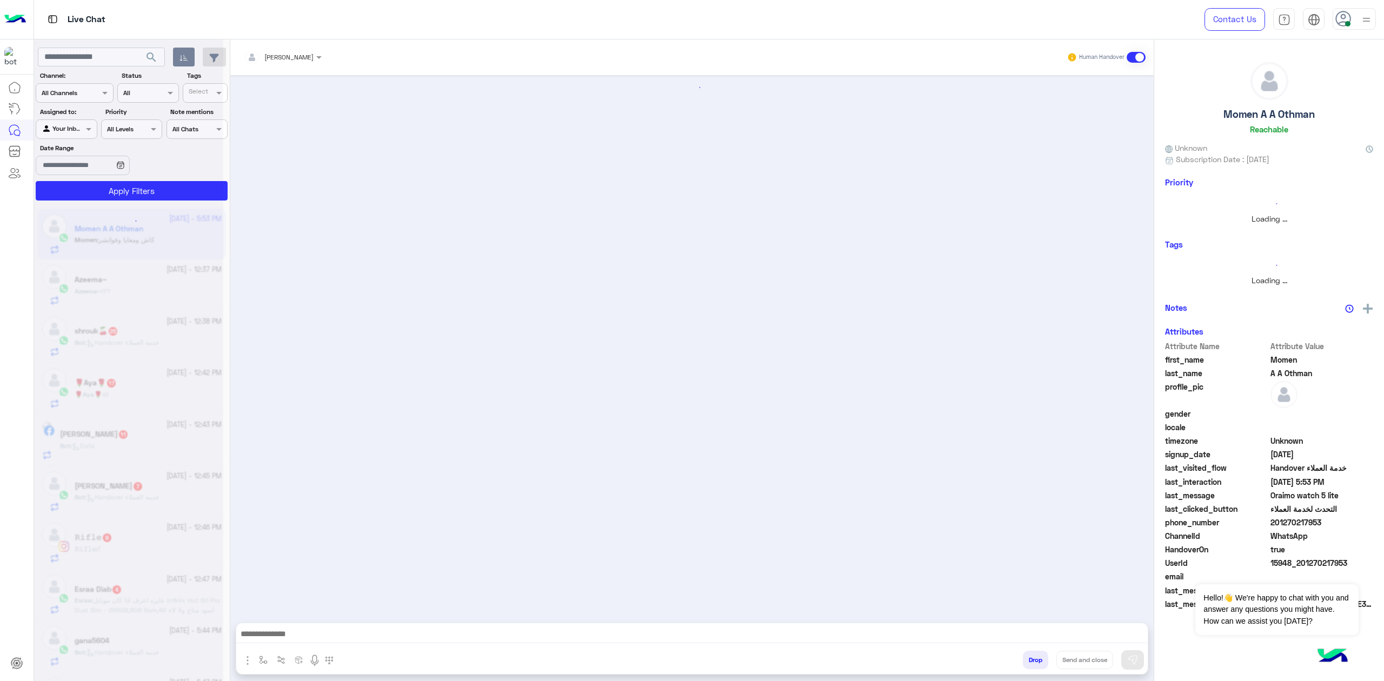
click at [370, 638] on textarea at bounding box center [691, 635] width 911 height 16
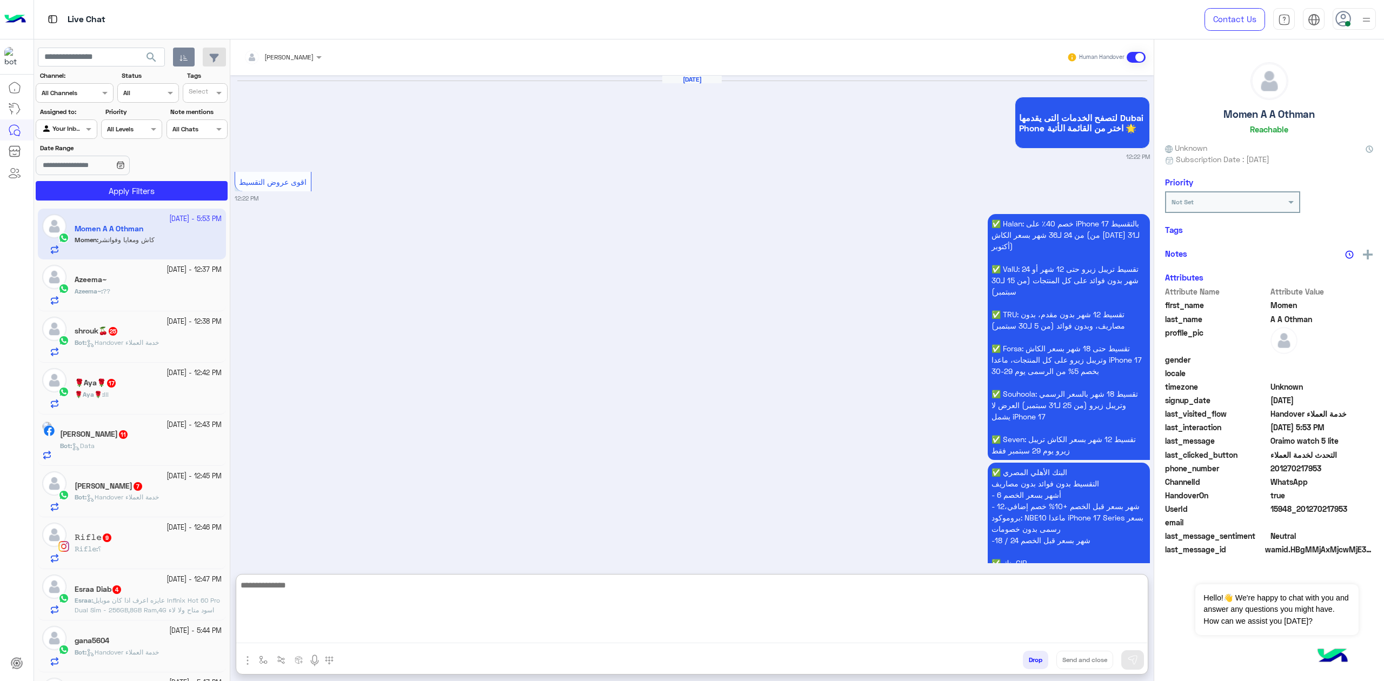
scroll to position [1903, 0]
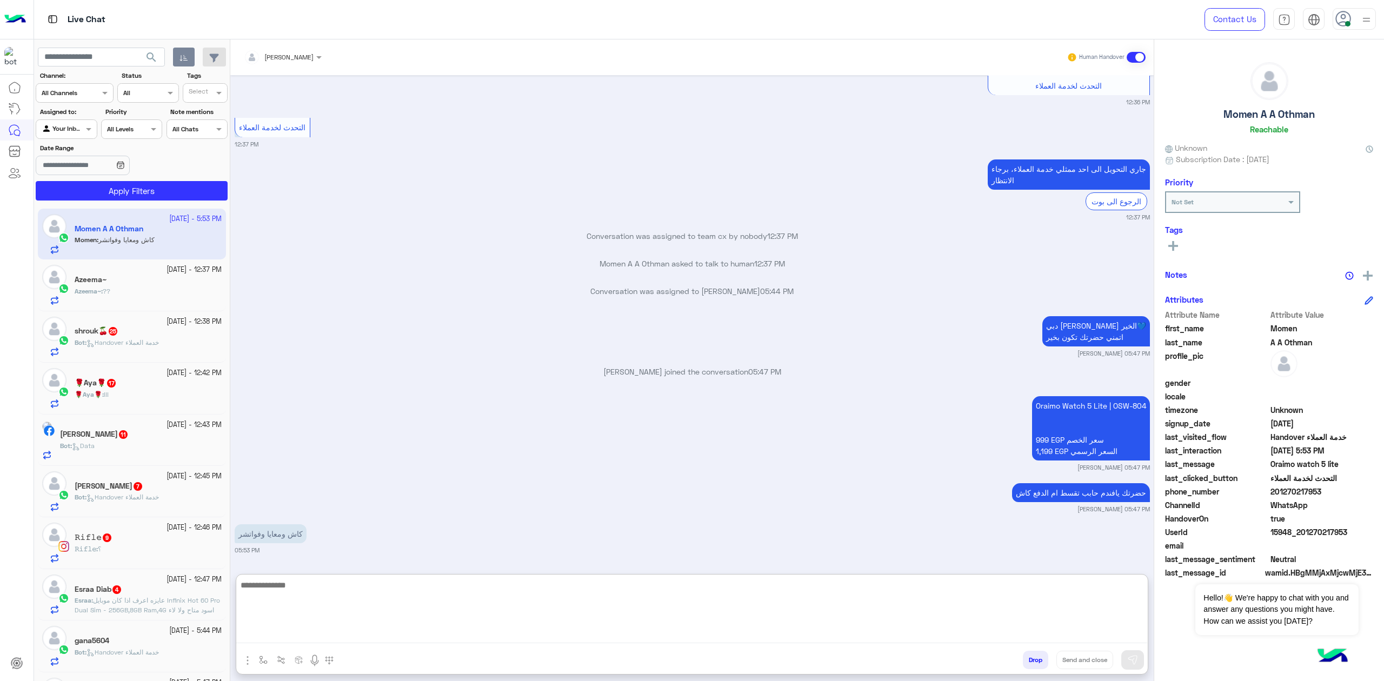
click at [308, 598] on textarea at bounding box center [691, 610] width 911 height 65
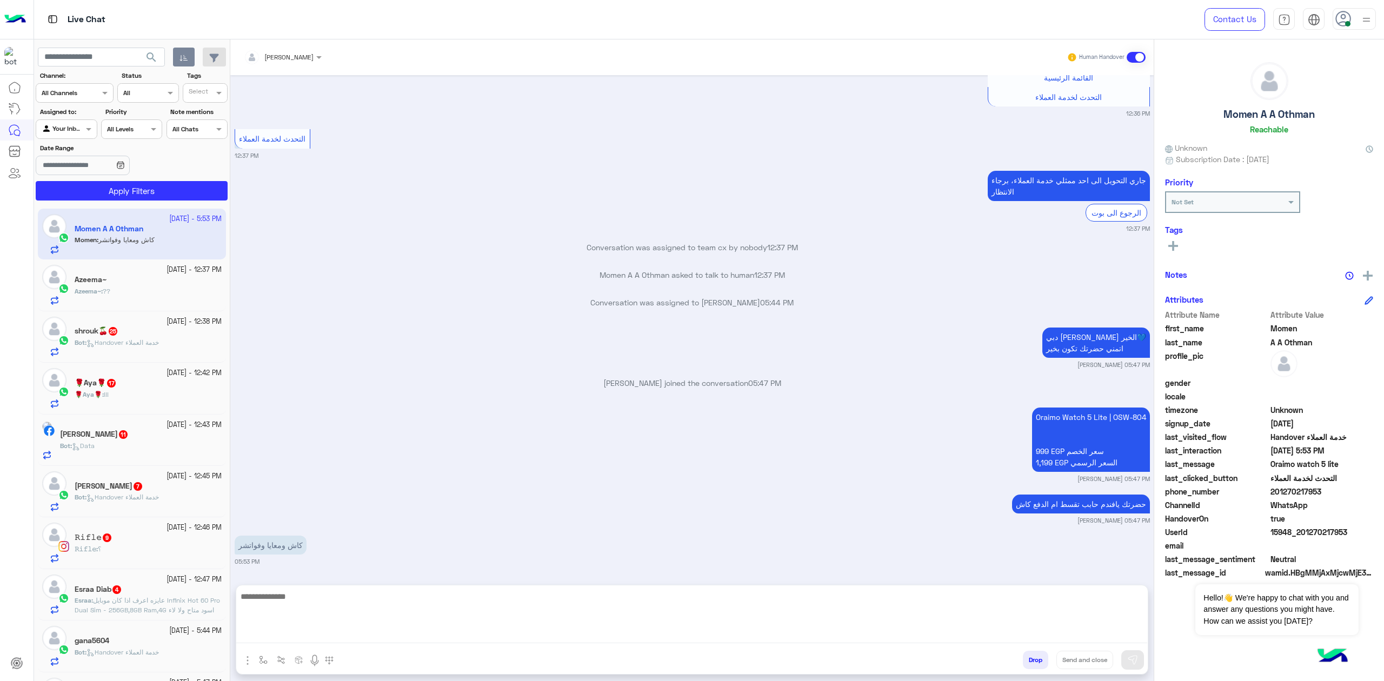
scroll to position [1854, 0]
drag, startPoint x: 1276, startPoint y: 491, endPoint x: 1347, endPoint y: 489, distance: 70.8
click at [1346, 487] on span "201270217953" at bounding box center [1321, 491] width 103 height 11
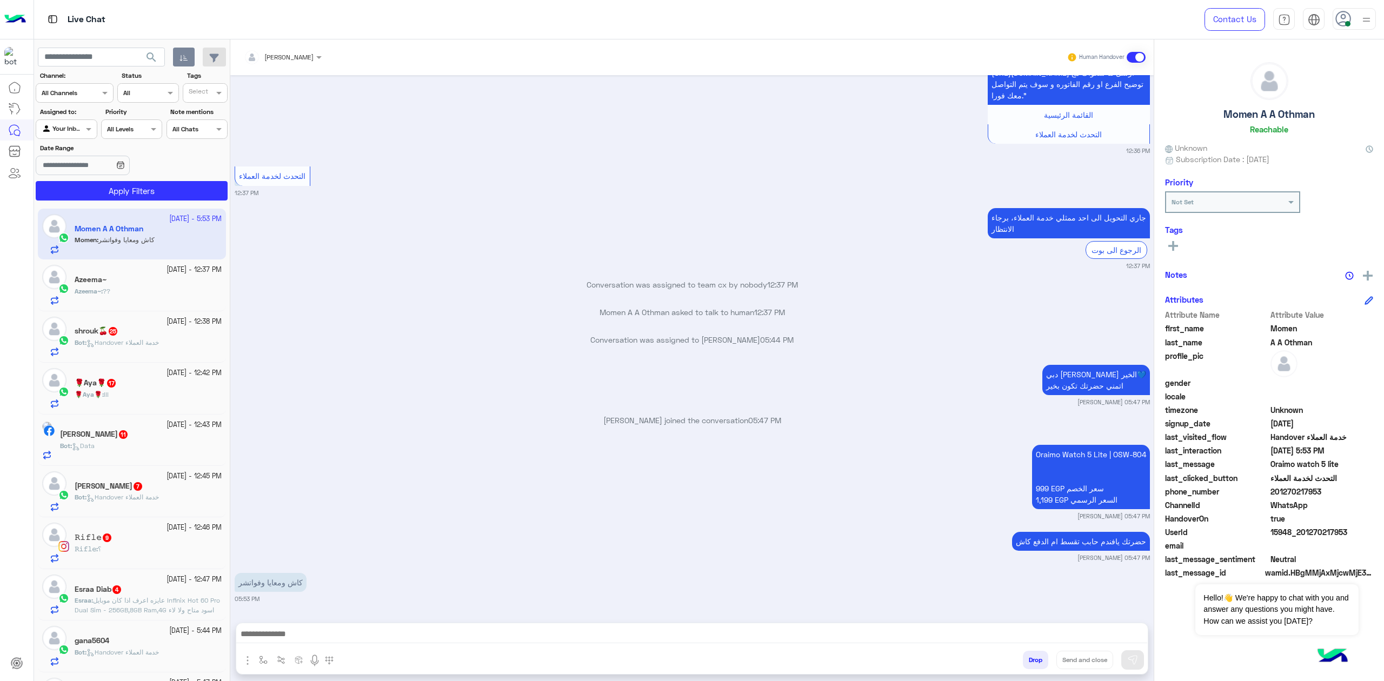
copy span "01270217953"
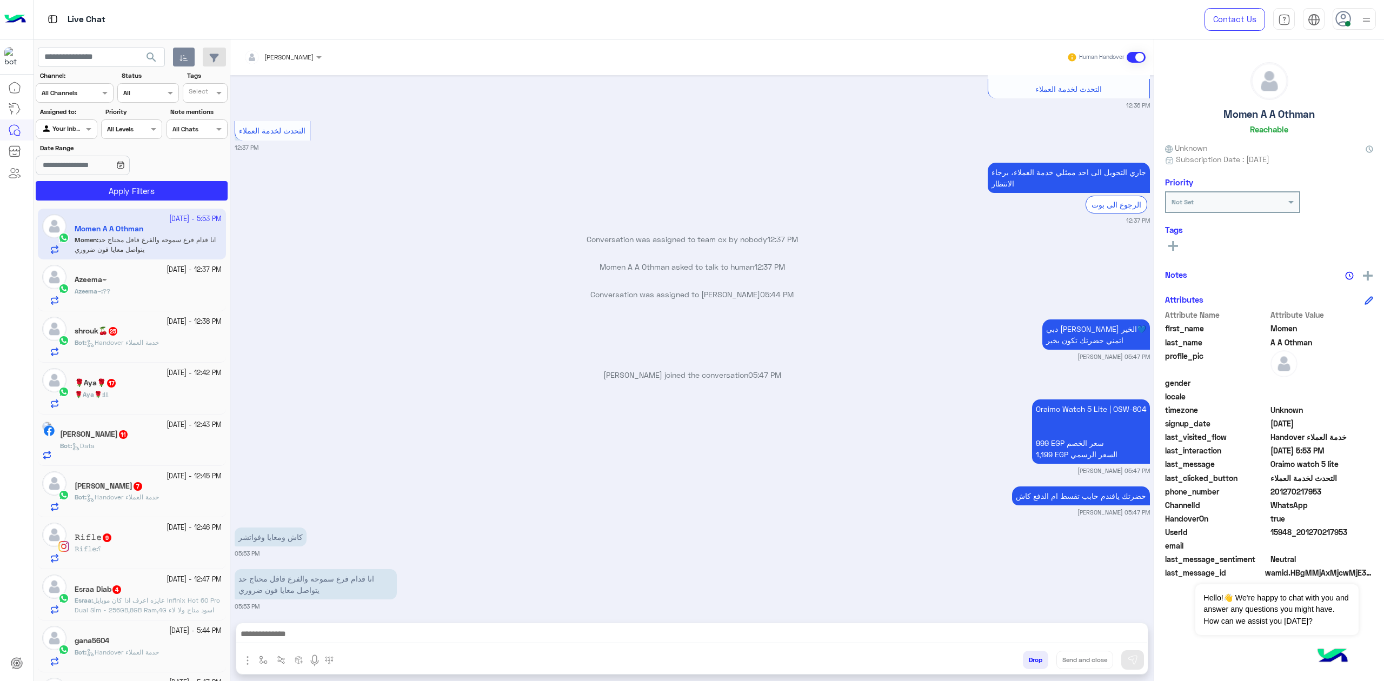
scroll to position [1907, 0]
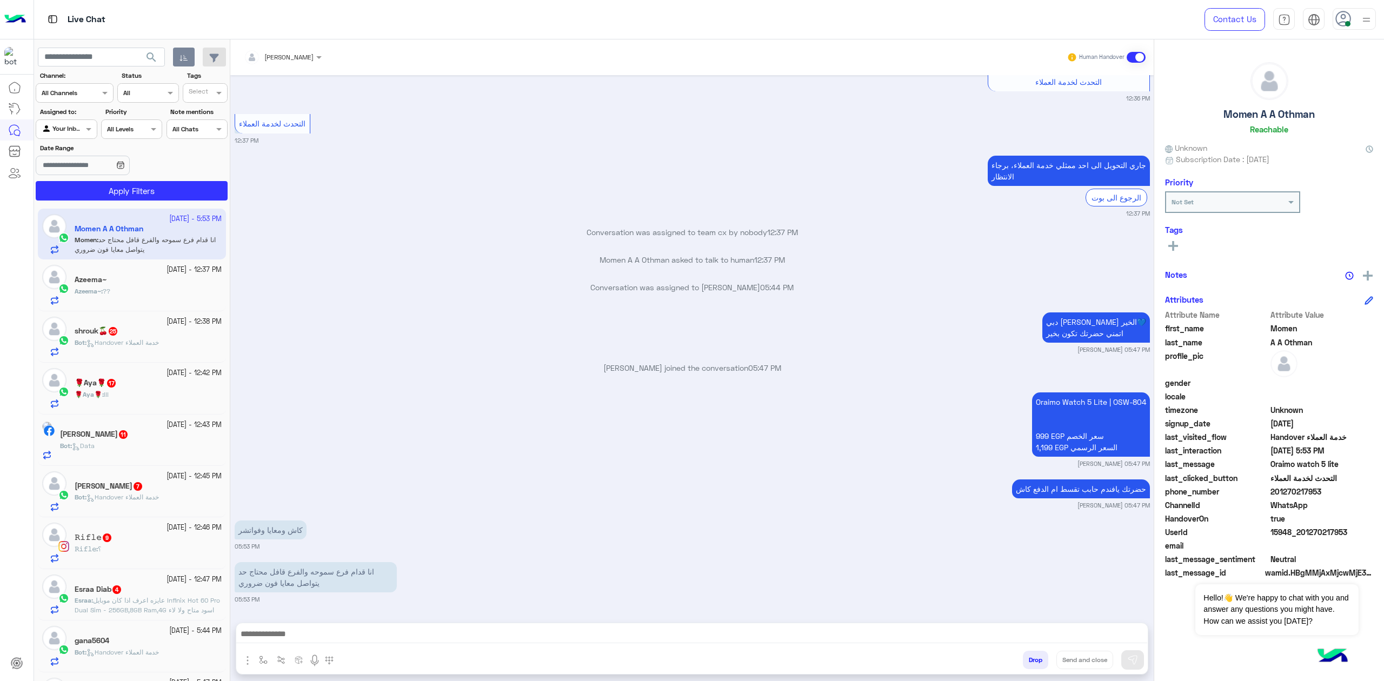
click at [394, 636] on textarea at bounding box center [691, 635] width 911 height 16
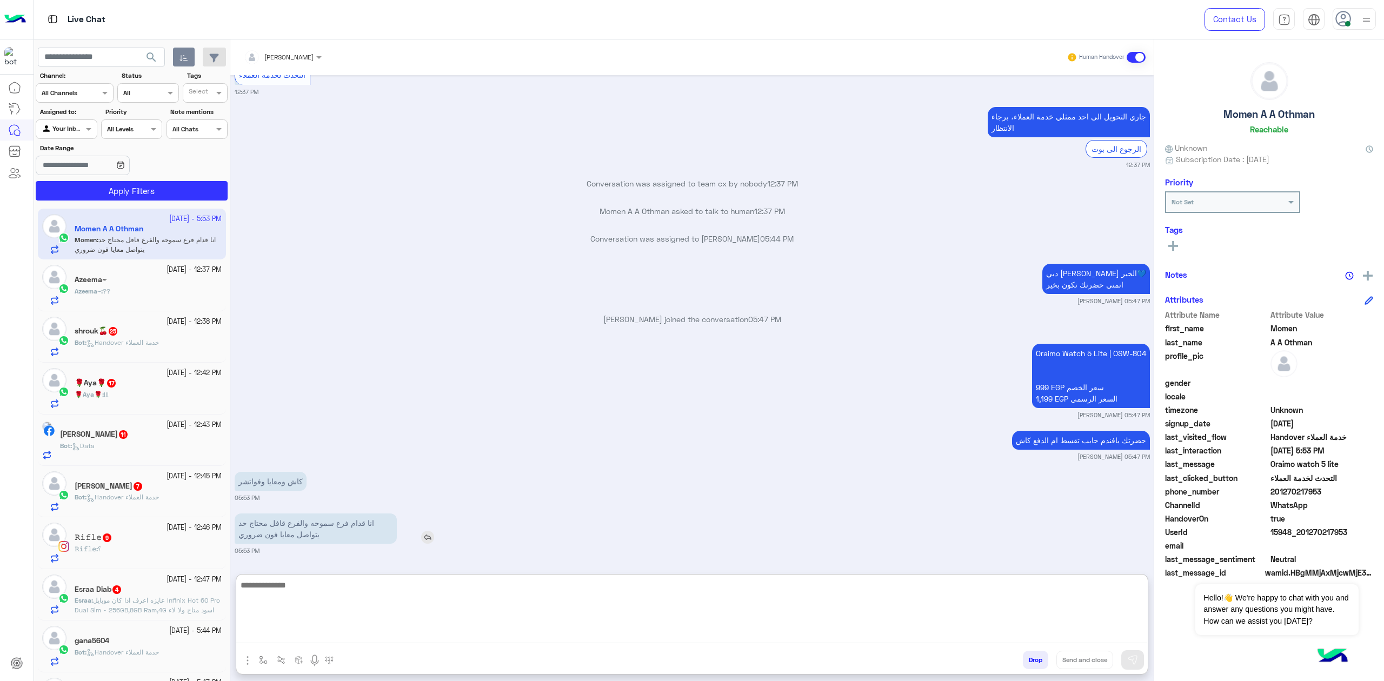
scroll to position [1955, 0]
click at [344, 592] on textarea at bounding box center [691, 610] width 911 height 65
click at [305, 531] on p "انا قدام فرع سموحه والفرع قافل محتاج حد يتواصل معايا فون ضروري" at bounding box center [316, 528] width 162 height 30
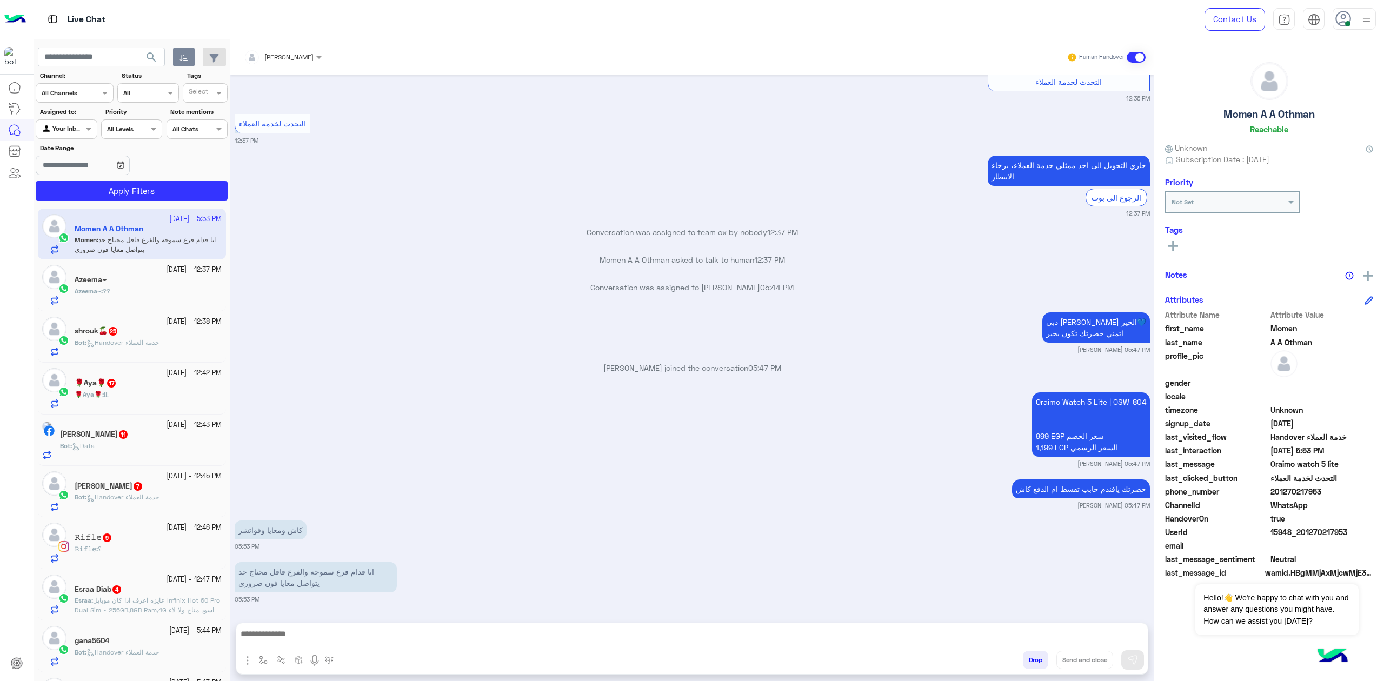
click at [315, 647] on div at bounding box center [691, 636] width 911 height 27
click at [333, 634] on textarea at bounding box center [691, 635] width 911 height 16
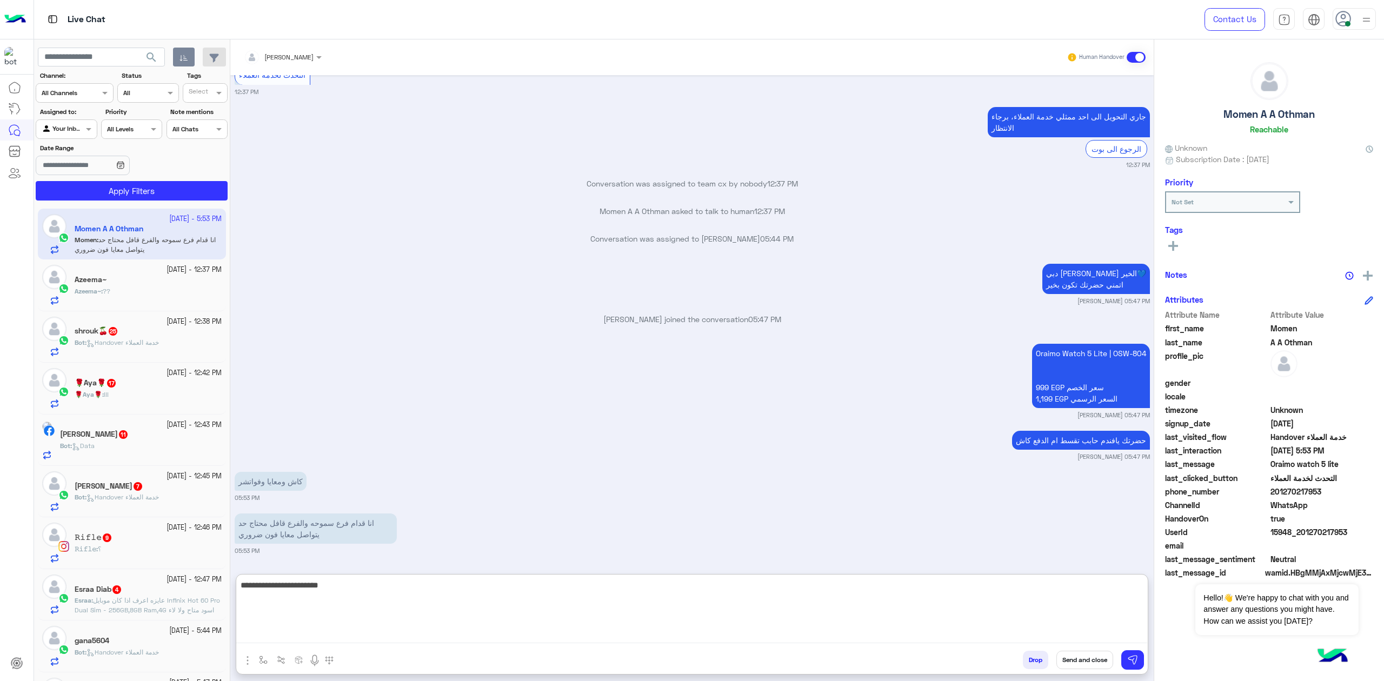
type textarea "**********"
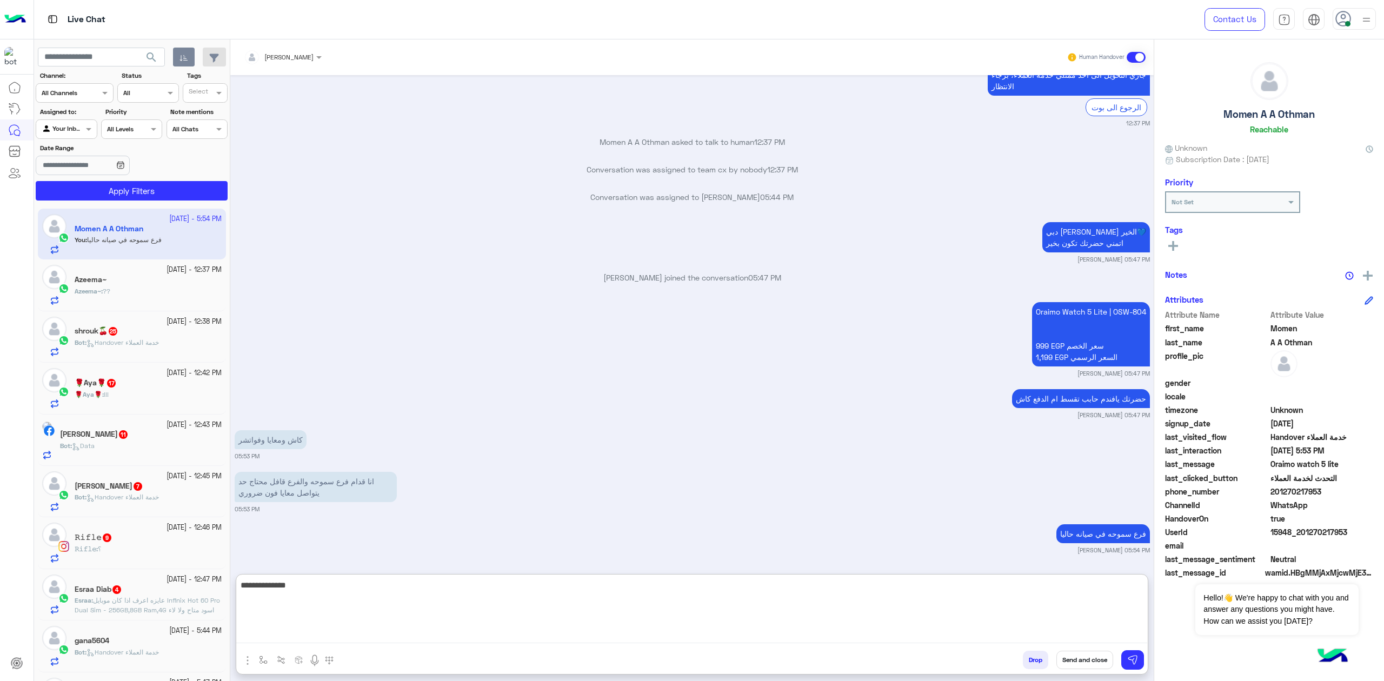
scroll to position [2038, 0]
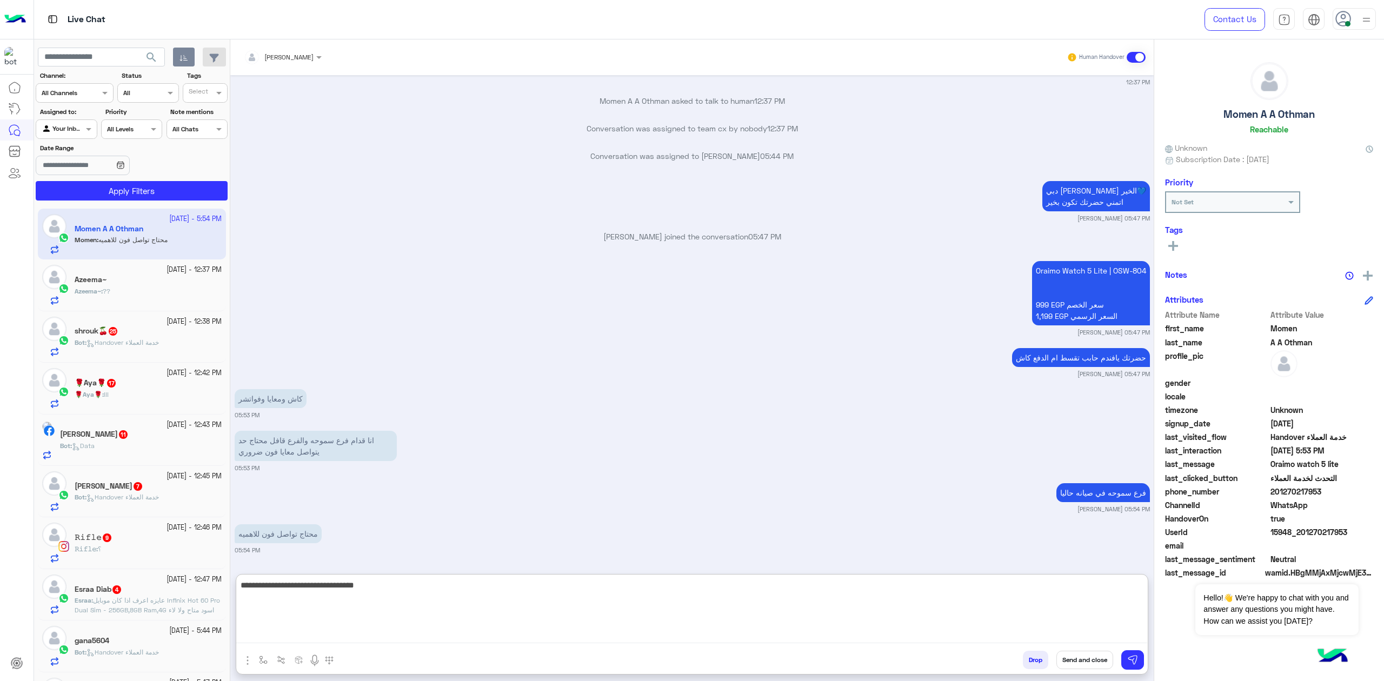
type textarea "**********"
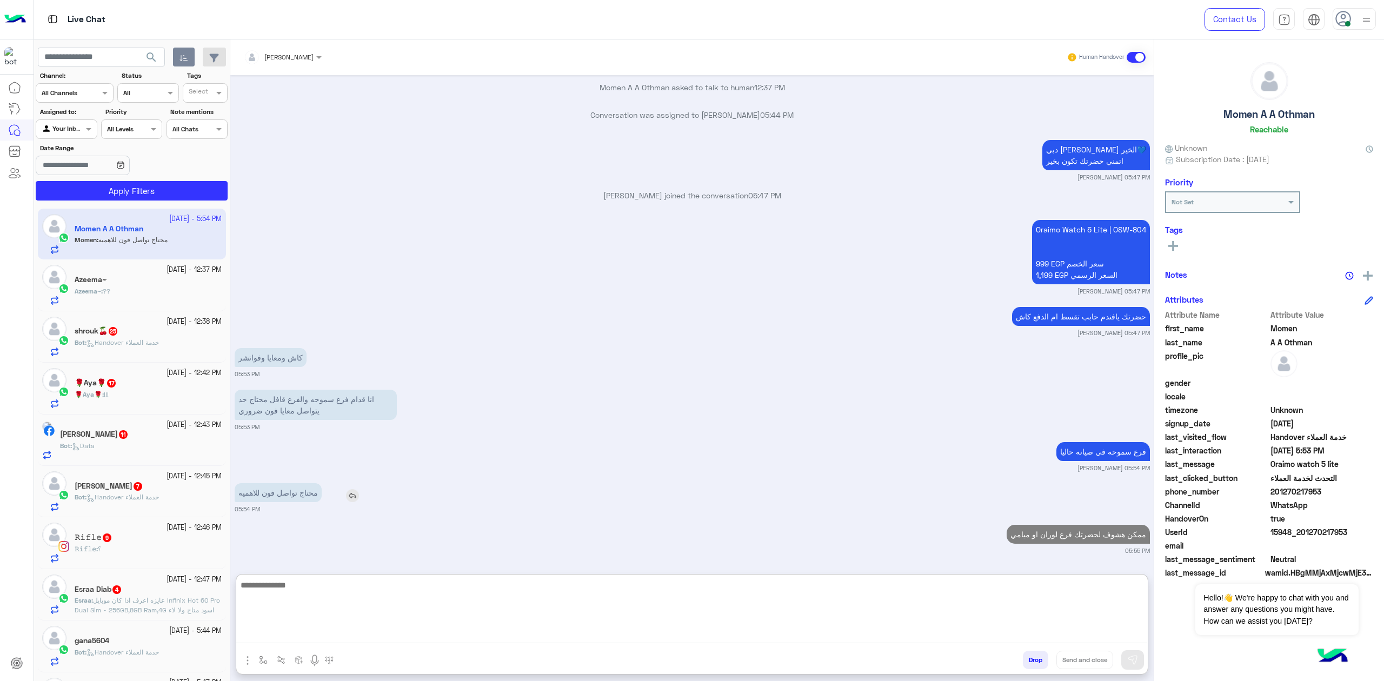
click at [290, 499] on p "محتاج تواصل فون للاهميه" at bounding box center [278, 492] width 87 height 19
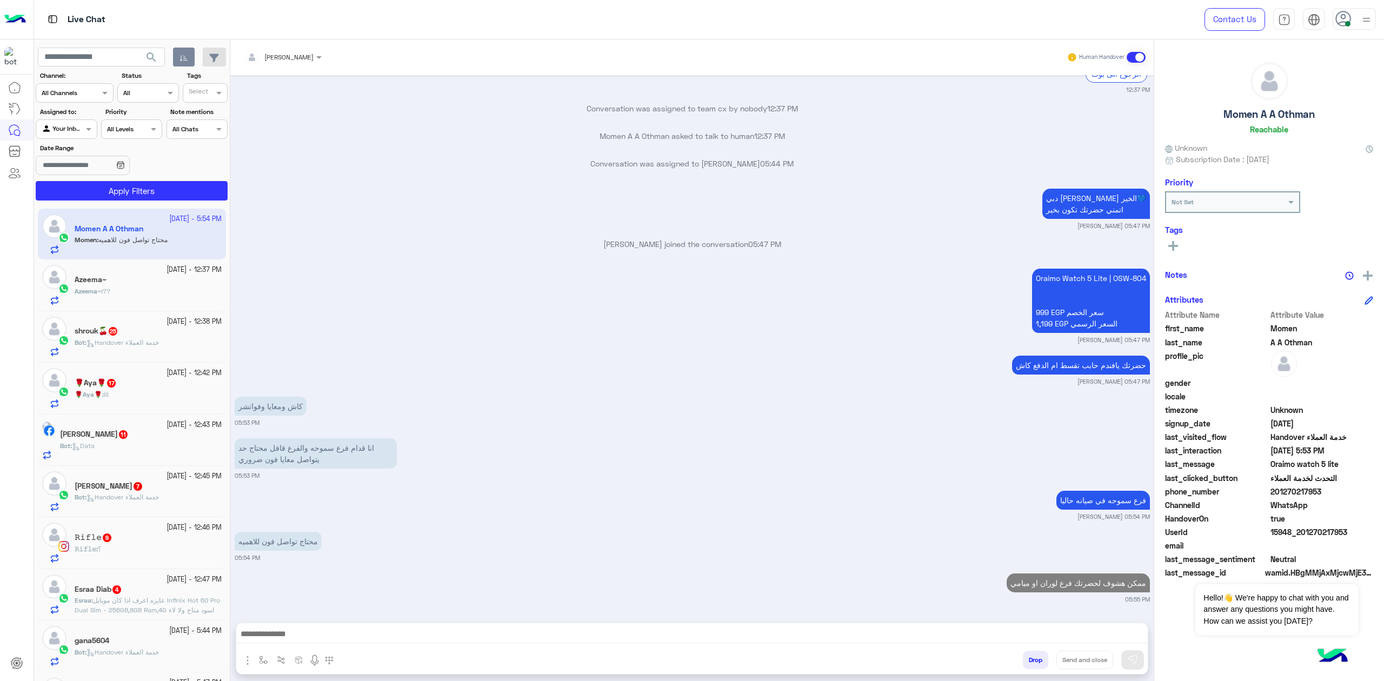
click at [359, 548] on img at bounding box center [352, 544] width 13 height 13
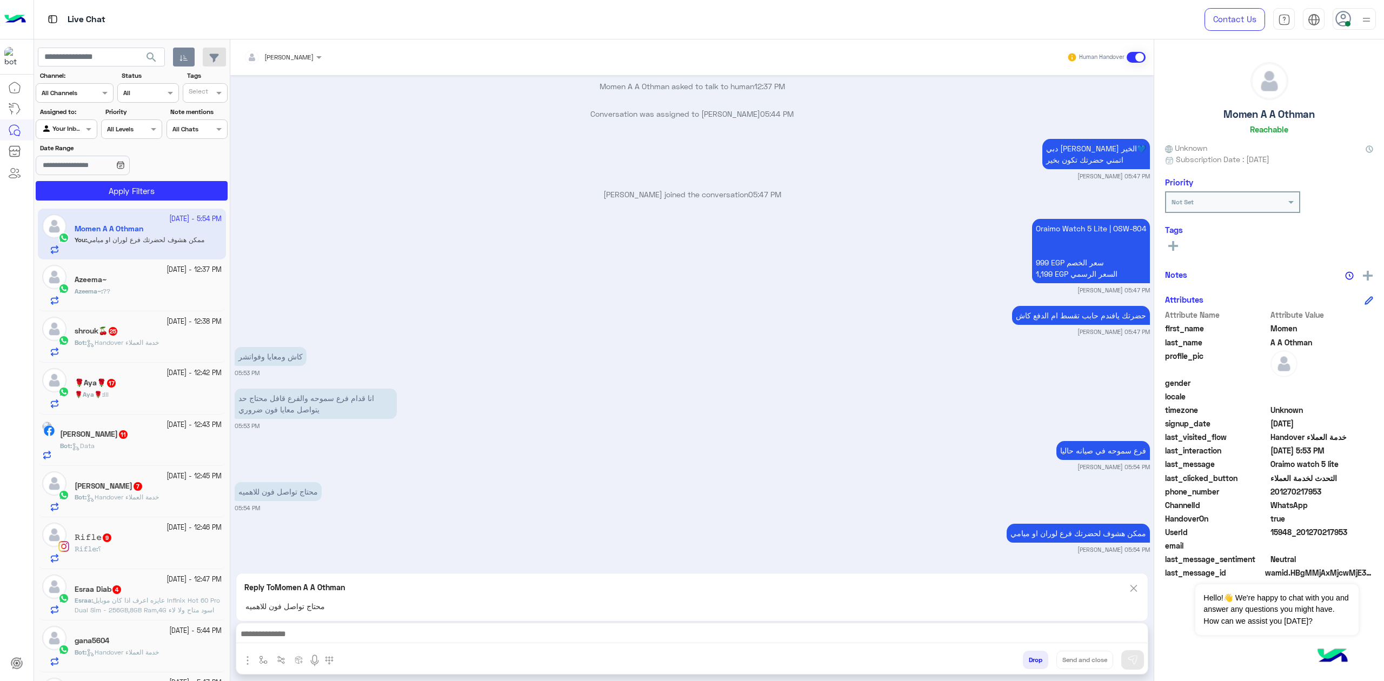
drag, startPoint x: 346, startPoint y: 614, endPoint x: 346, endPoint y: 620, distance: 6.5
click at [346, 617] on div "Reply To Momen A A Othman محتاج تواصل فون للاهميه" at bounding box center [692, 597] width 912 height 49
click at [348, 639] on textarea at bounding box center [691, 635] width 911 height 16
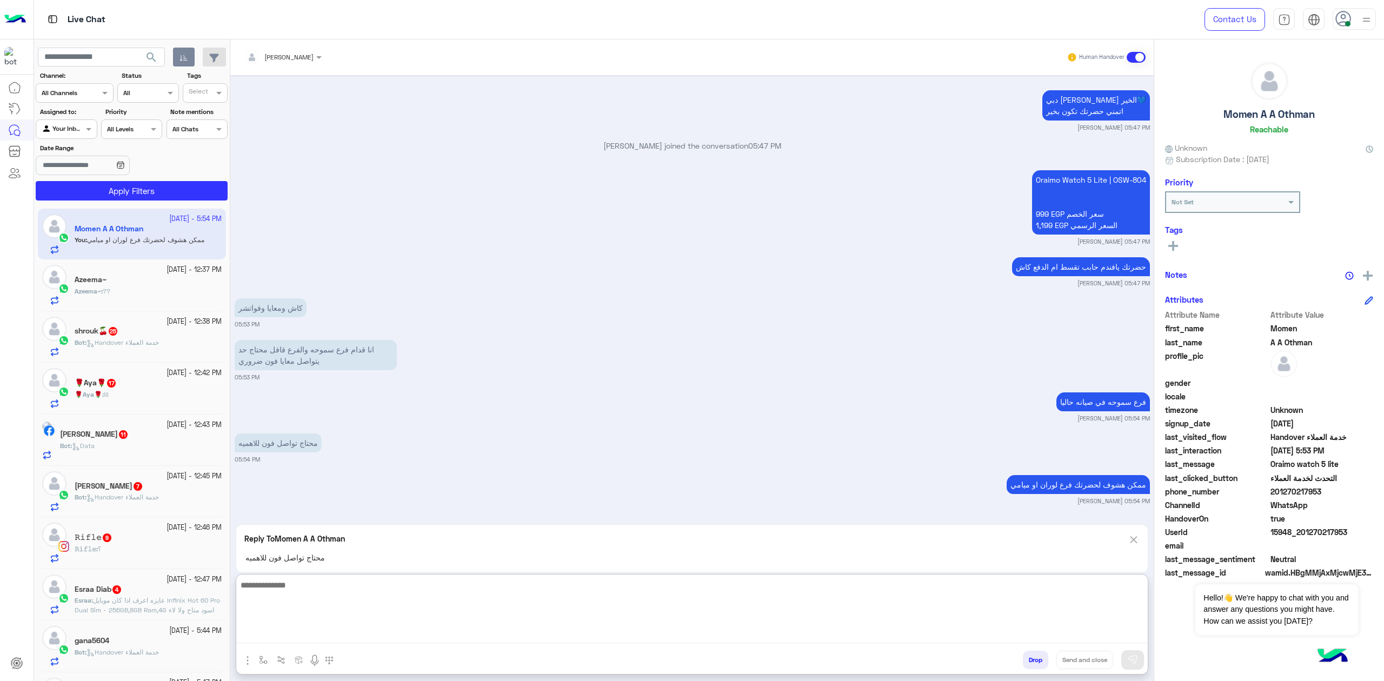
scroll to position [2126, 0]
click at [1133, 539] on img at bounding box center [1133, 540] width 12 height 14
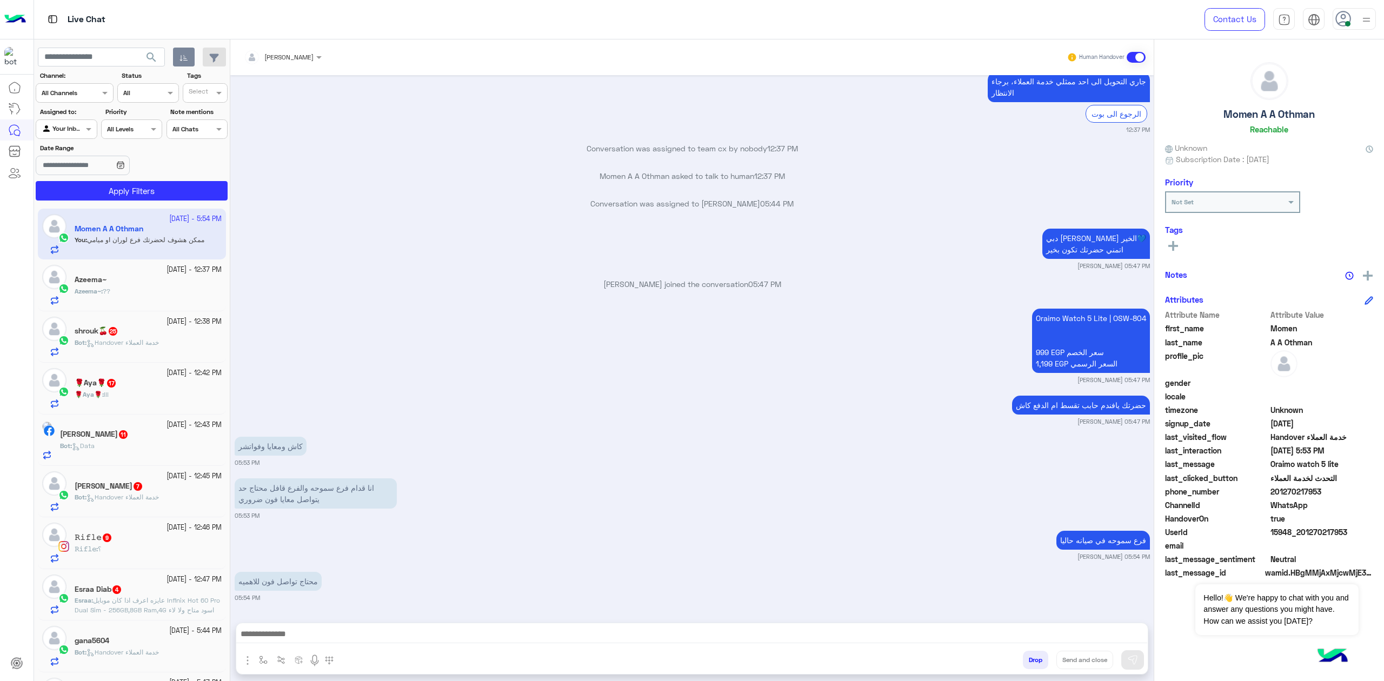
scroll to position [1886, 0]
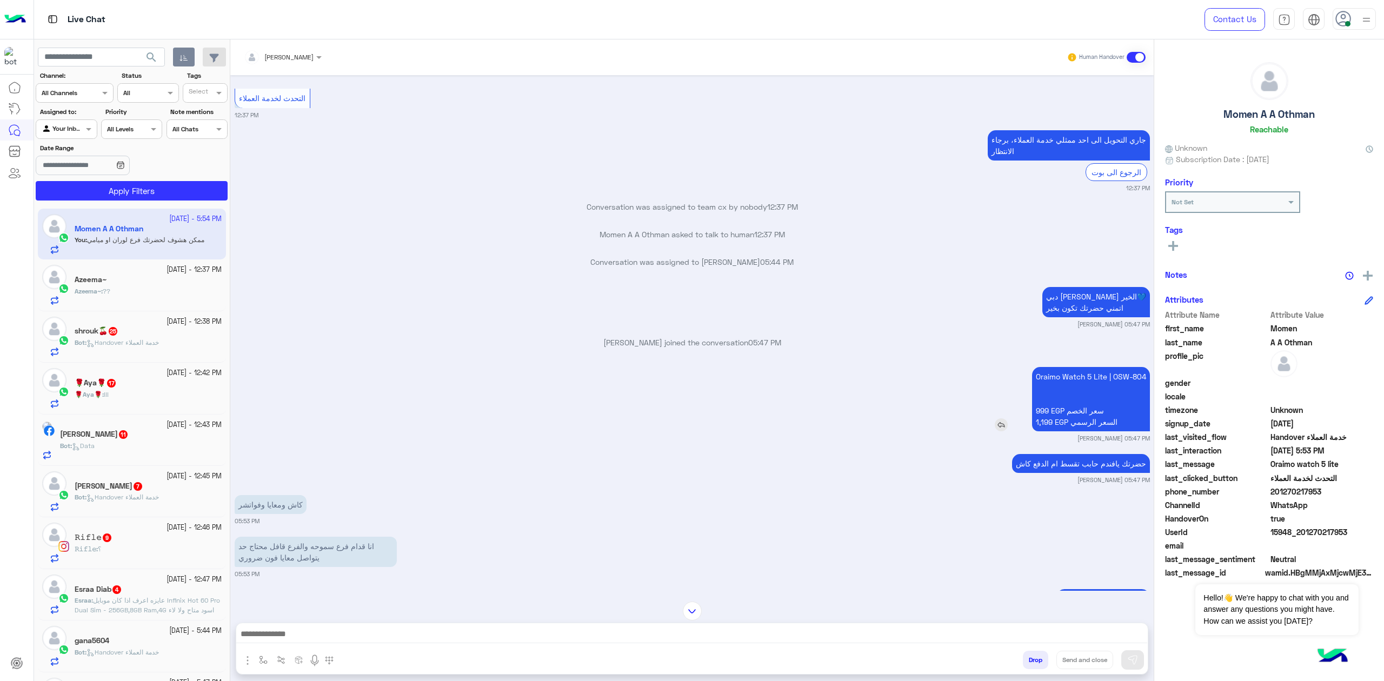
click at [1078, 429] on p "Oraimo Watch 5 Lite | OSW-804 999 EGP سعر الخصم 1,199 EGP السعر الرسمي" at bounding box center [1091, 399] width 118 height 64
click at [1078, 424] on p "Oraimo Watch 5 Lite | OSW-804 999 EGP سعر الخصم 1,199 EGP السعر الرسمي" at bounding box center [1091, 399] width 118 height 64
drag, startPoint x: 1078, startPoint y: 424, endPoint x: 466, endPoint y: 351, distance: 616.1
click at [1074, 423] on p "Oraimo Watch 5 Lite | OSW-804 999 EGP سعر الخصم 1,199 EGP السعر الرسمي" at bounding box center [1091, 399] width 118 height 64
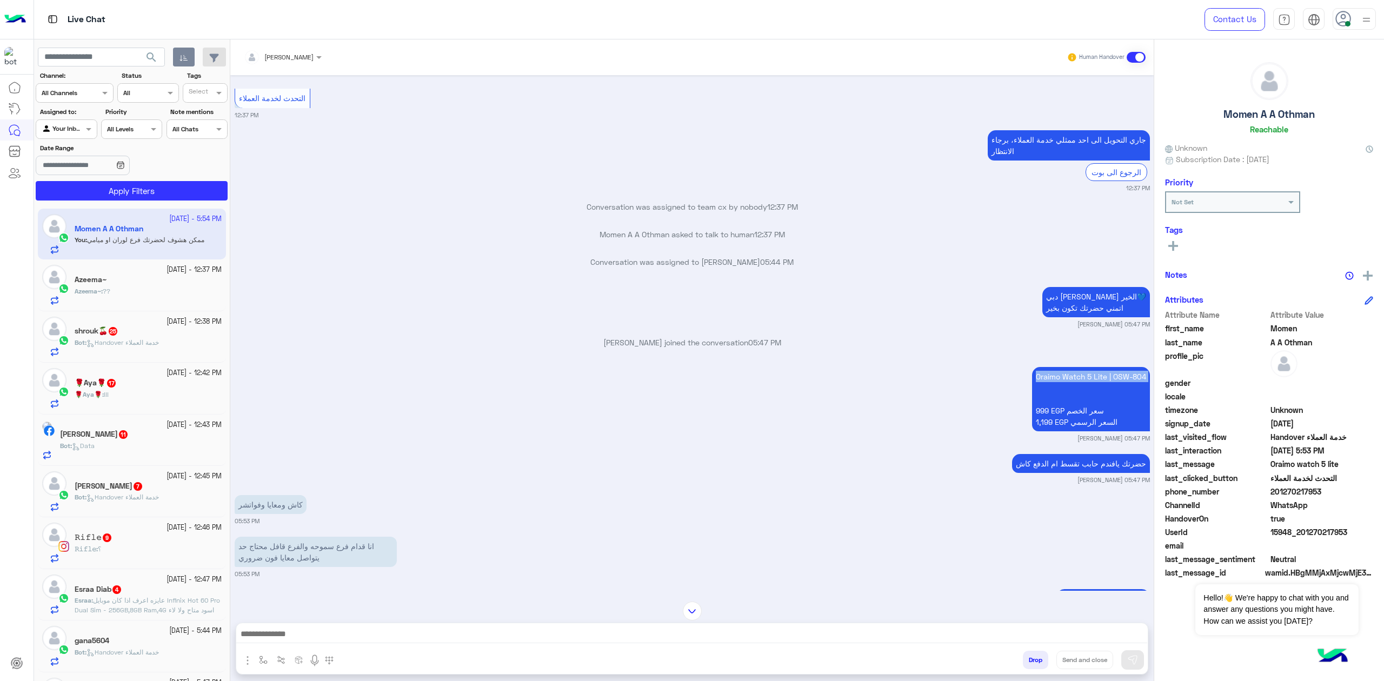
copy p "Oraimo Watch 5 Lite | OSW-804"
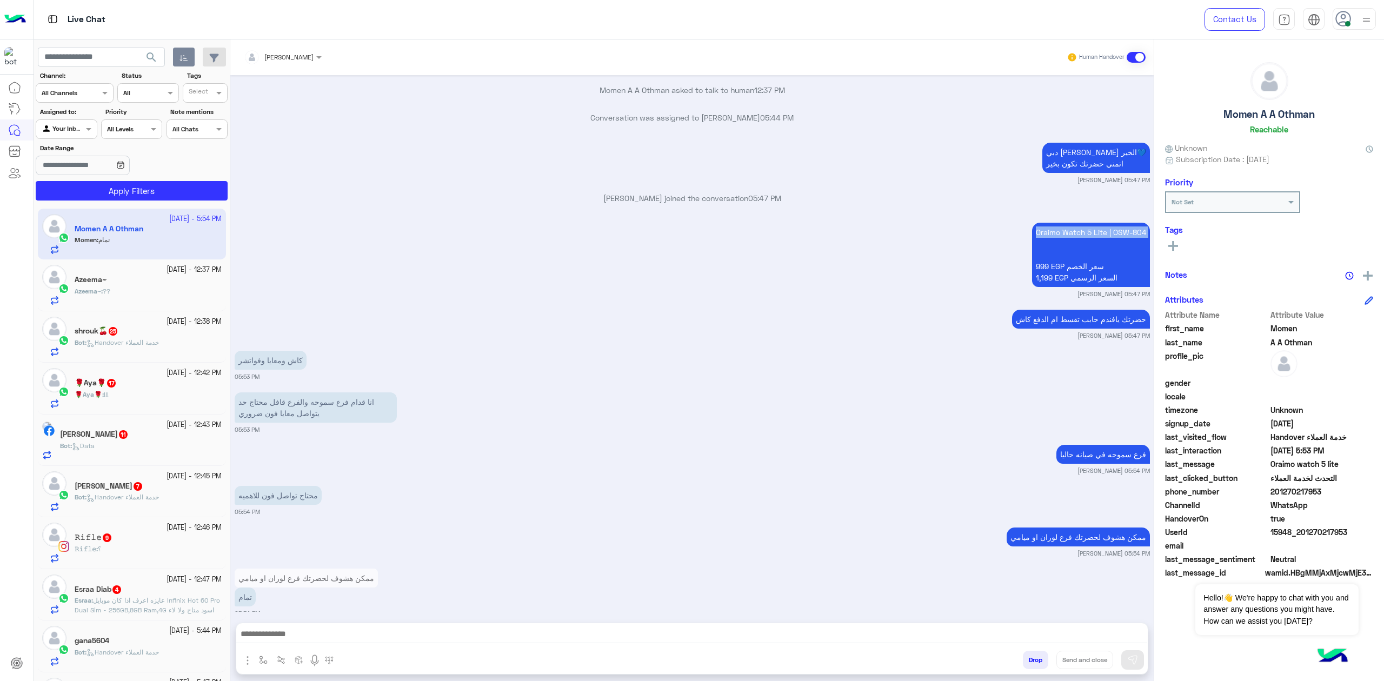
scroll to position [2090, 0]
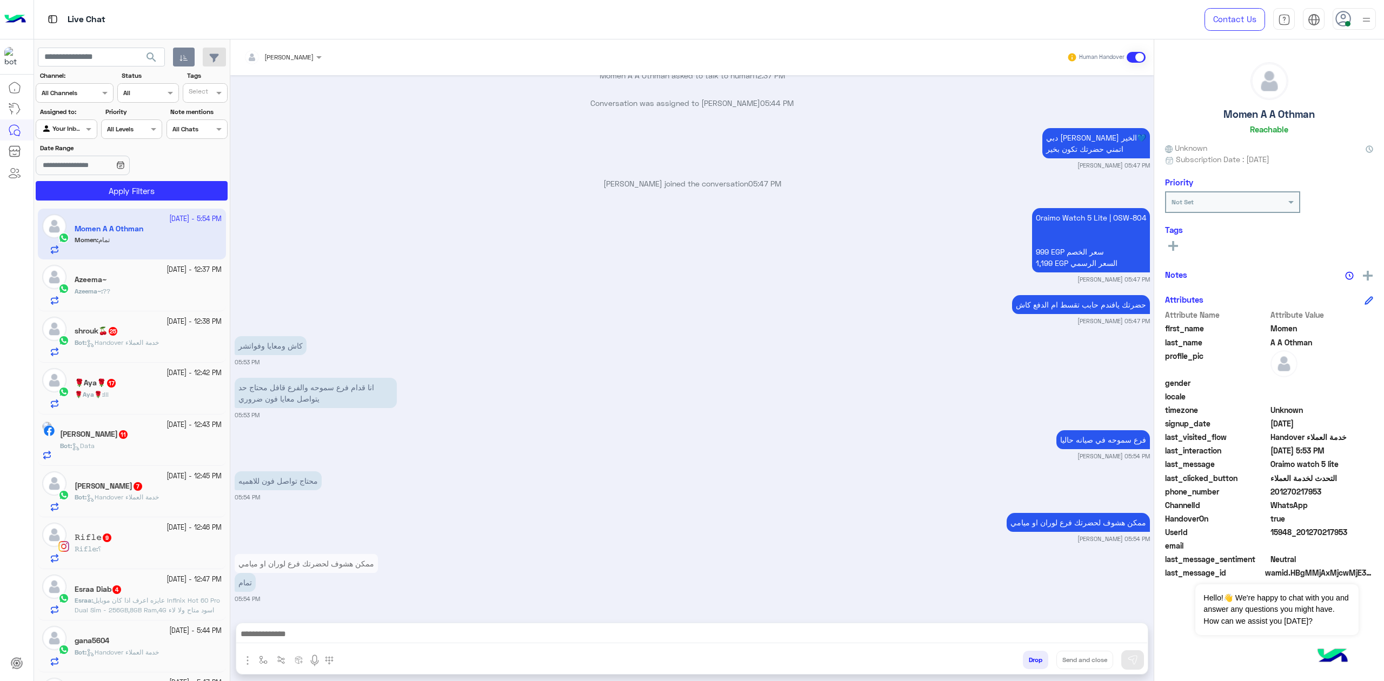
click at [573, 624] on div at bounding box center [691, 636] width 911 height 27
click at [371, 634] on textarea at bounding box center [691, 635] width 911 height 16
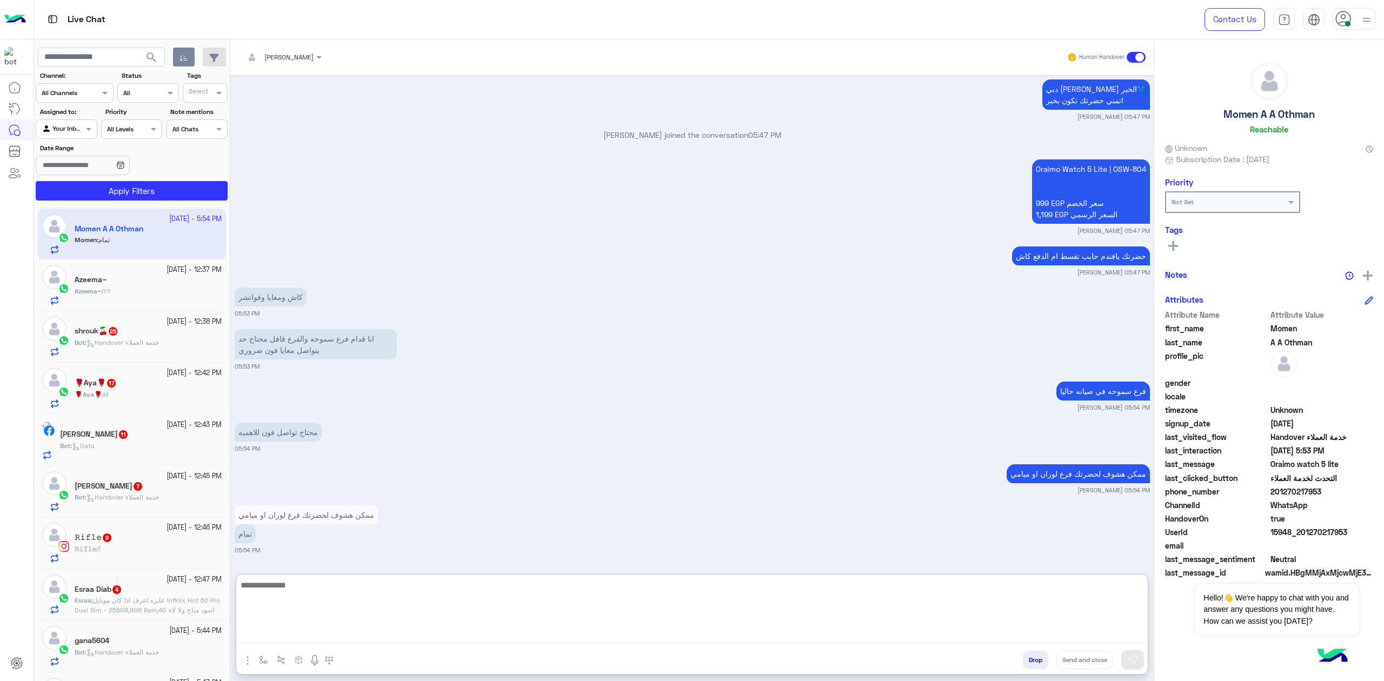
scroll to position [2139, 0]
type textarea "**********"
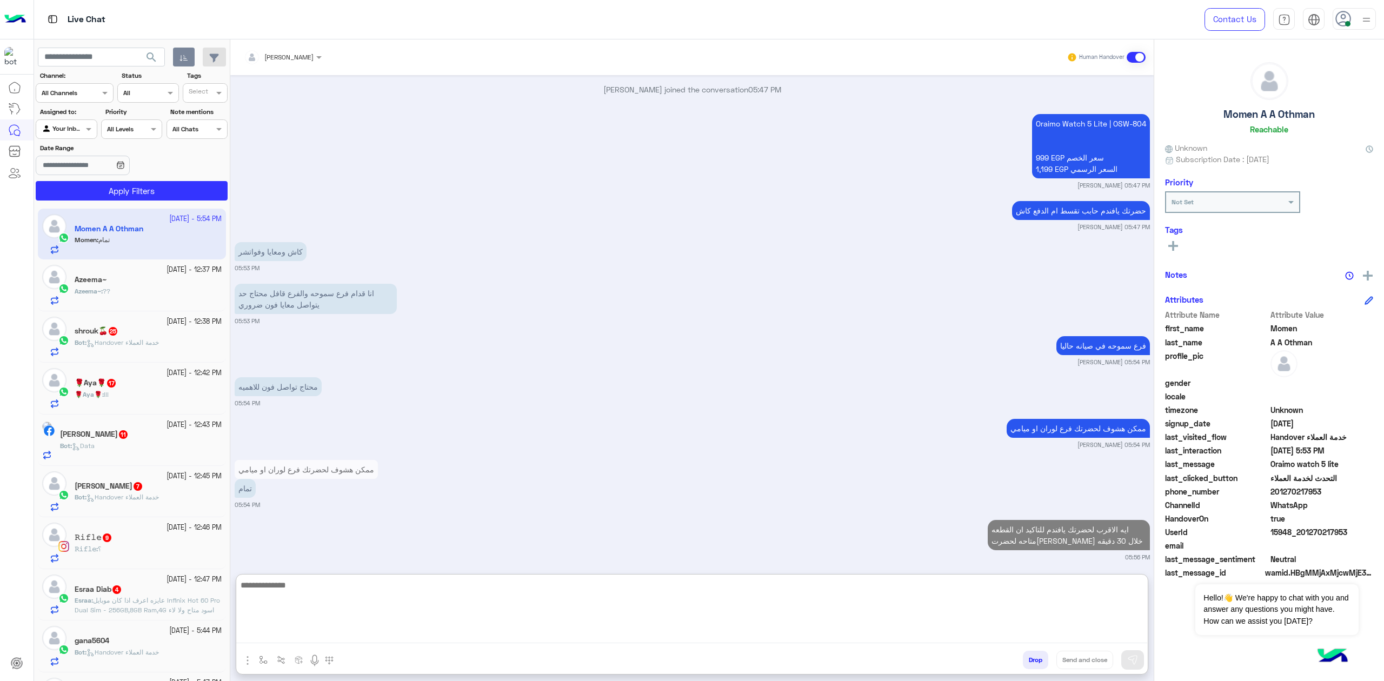
scroll to position [2192, 0]
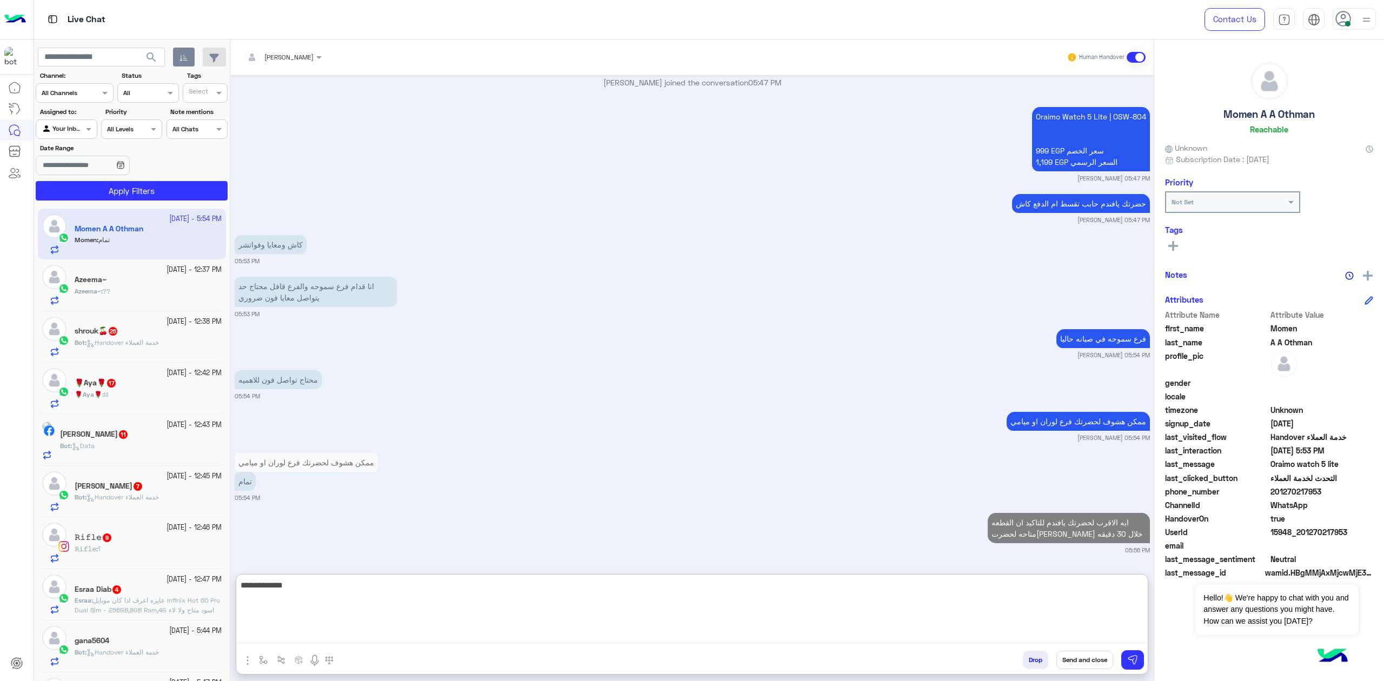
type textarea "**********"
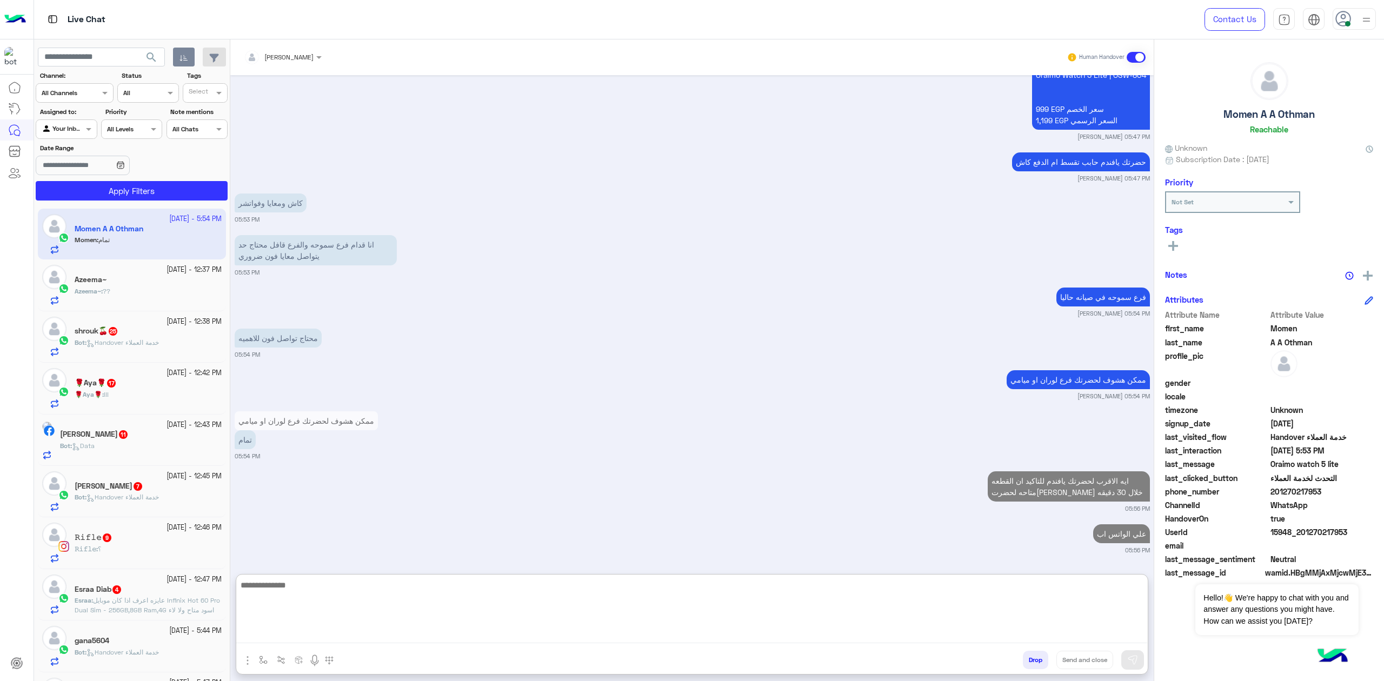
scroll to position [2234, 0]
click at [115, 295] on div "Azeema~ : ??" at bounding box center [148, 295] width 147 height 19
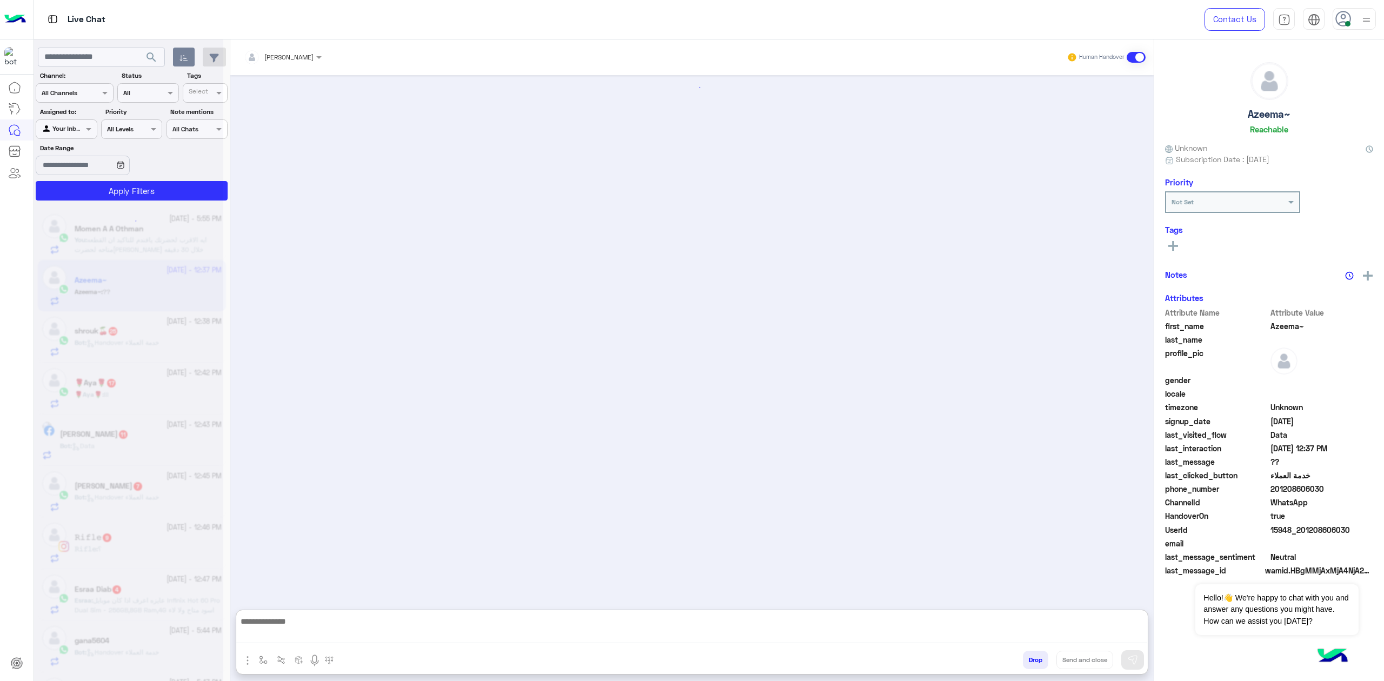
drag, startPoint x: 311, startPoint y: 632, endPoint x: 517, endPoint y: 417, distance: 297.4
click at [312, 631] on textarea at bounding box center [691, 629] width 911 height 29
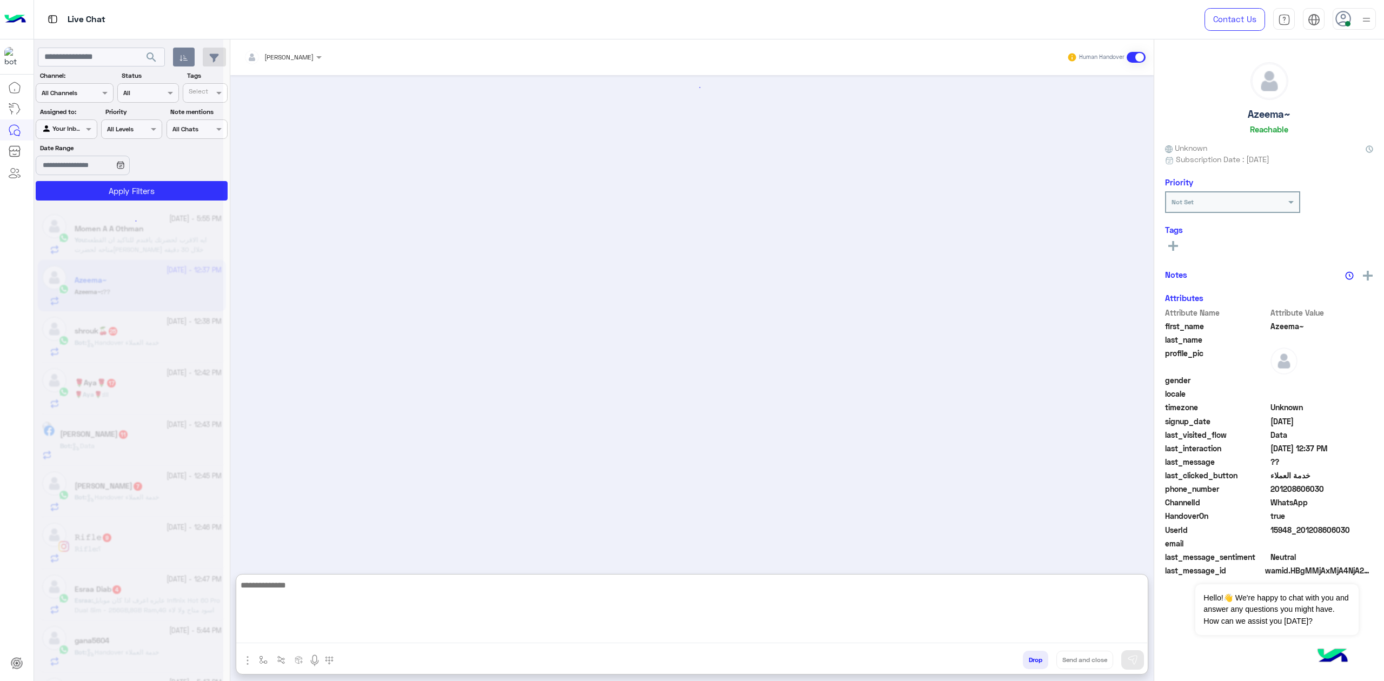
click at [163, 234] on div at bounding box center [128, 344] width 189 height 681
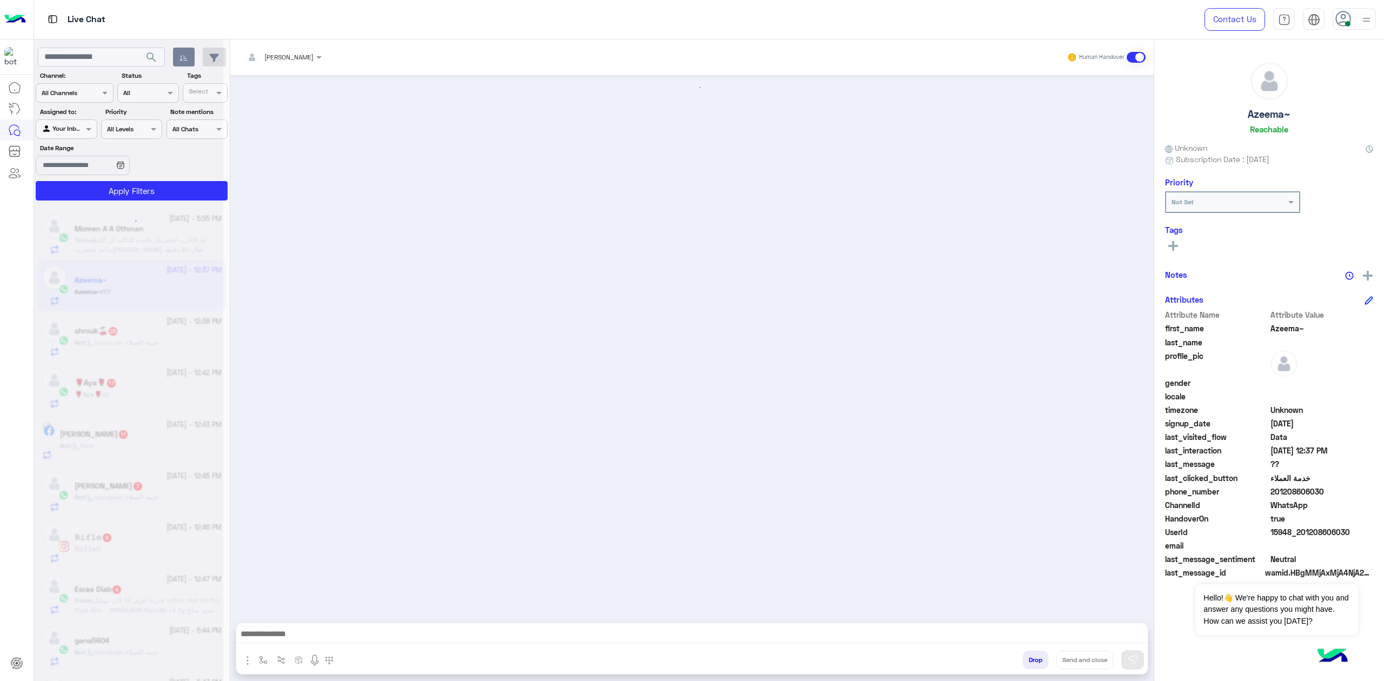
click at [142, 239] on div at bounding box center [128, 344] width 189 height 681
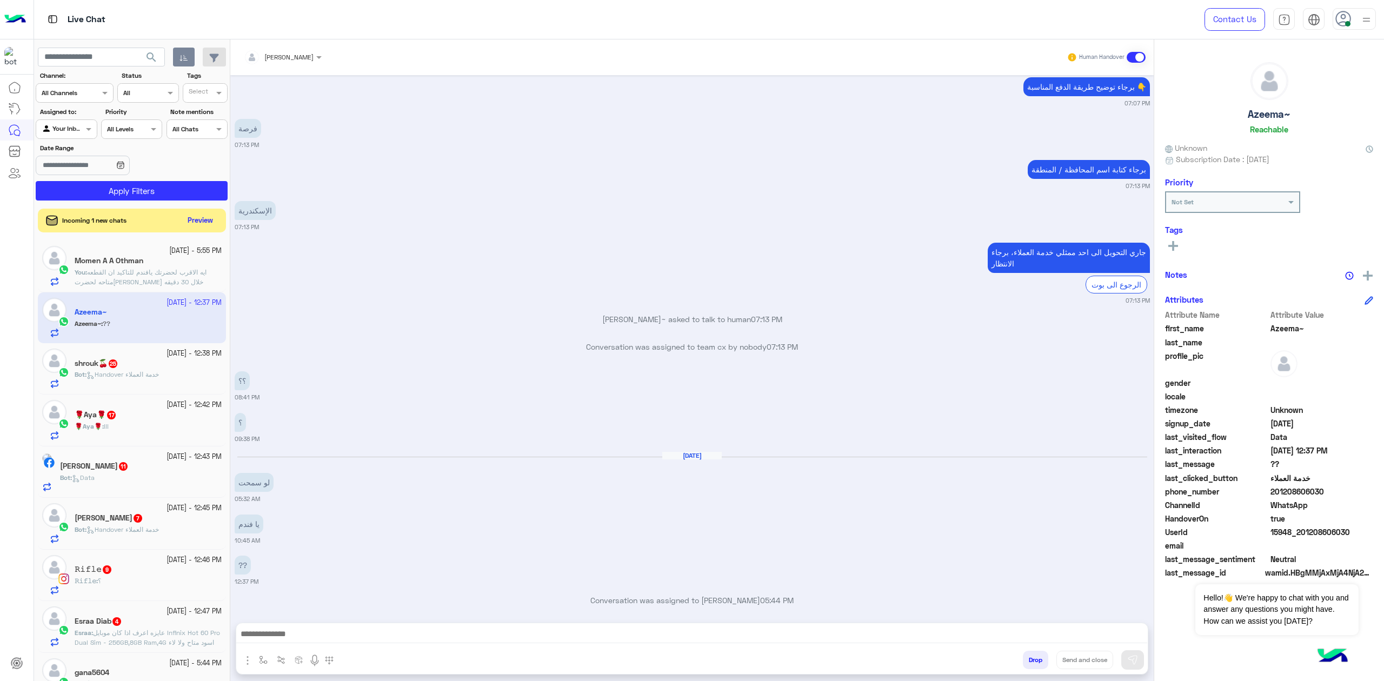
click at [187, 59] on icon "button" at bounding box center [183, 58] width 9 height 9
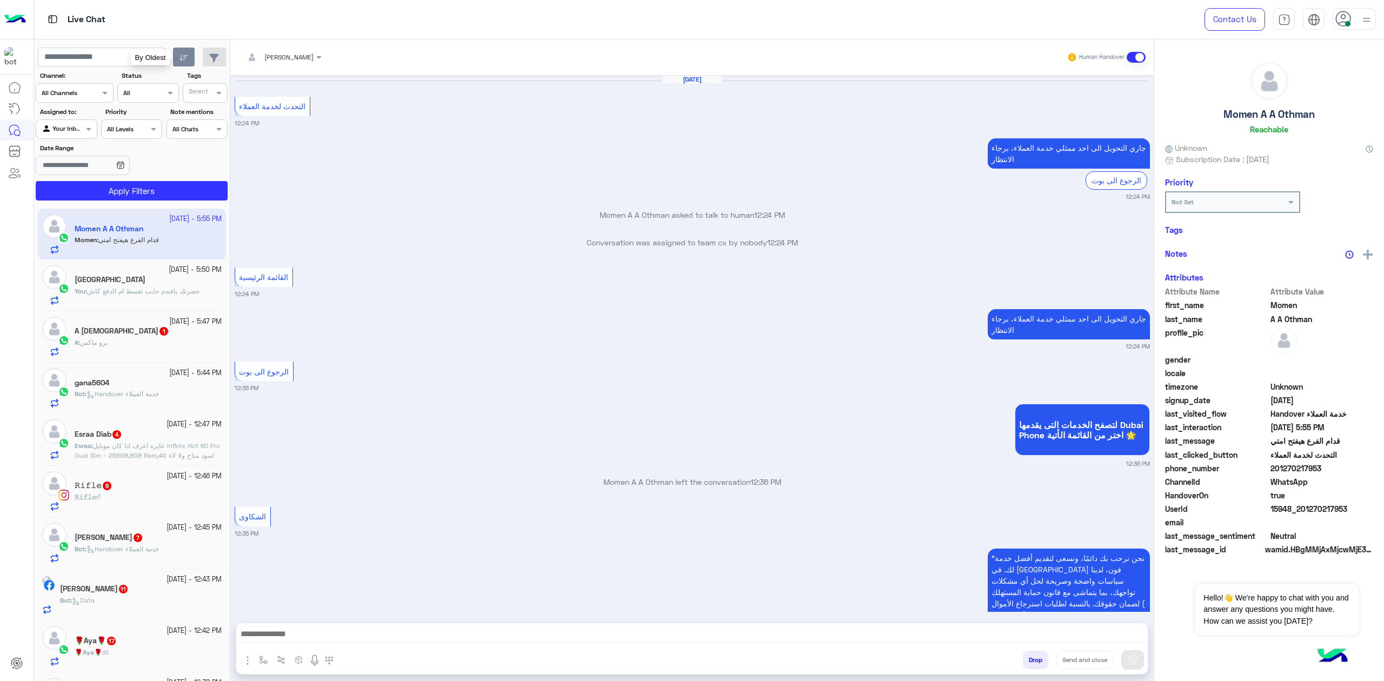
scroll to position [1012, 0]
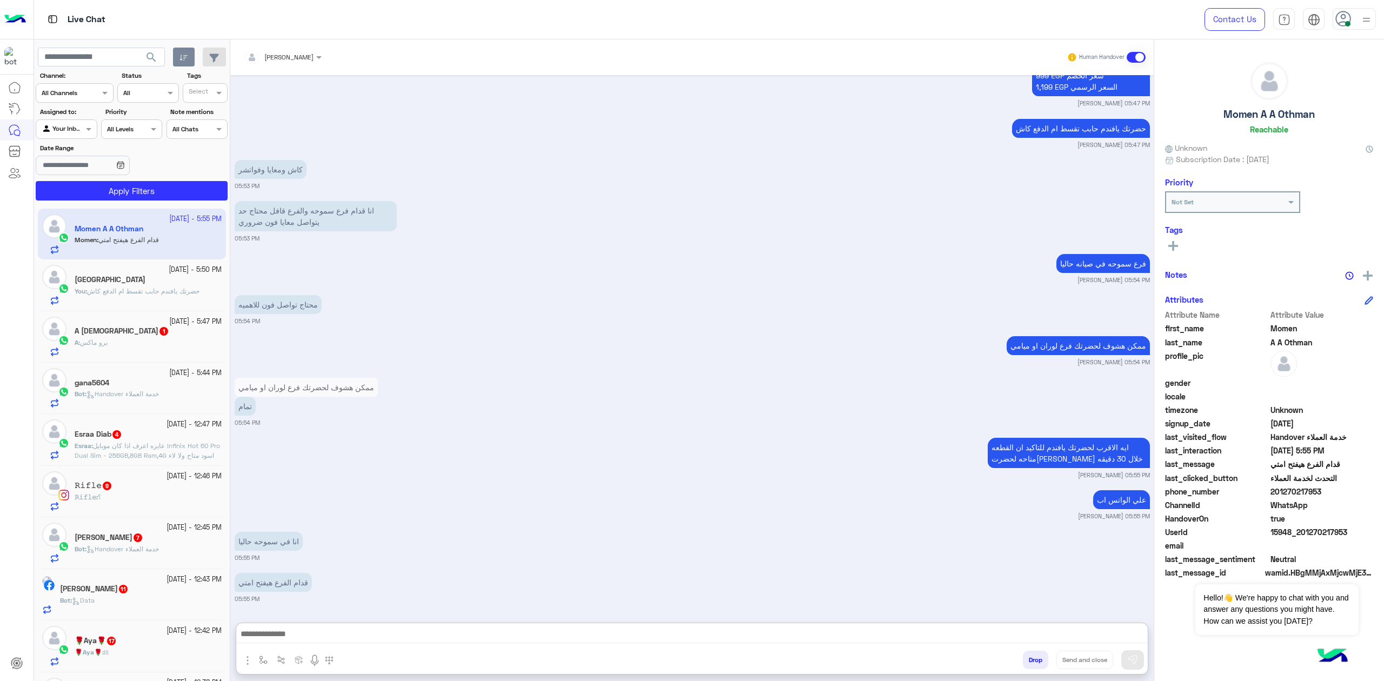
click at [317, 640] on textarea at bounding box center [691, 635] width 911 height 16
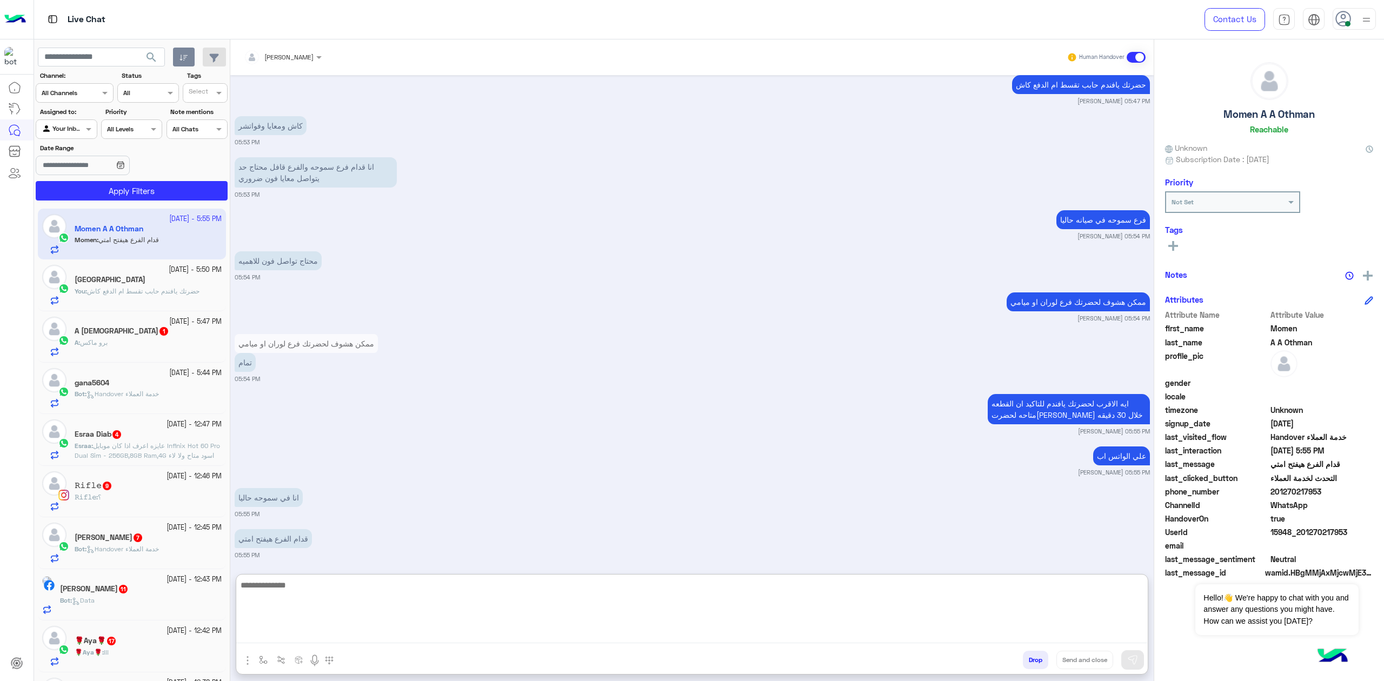
scroll to position [1061, 0]
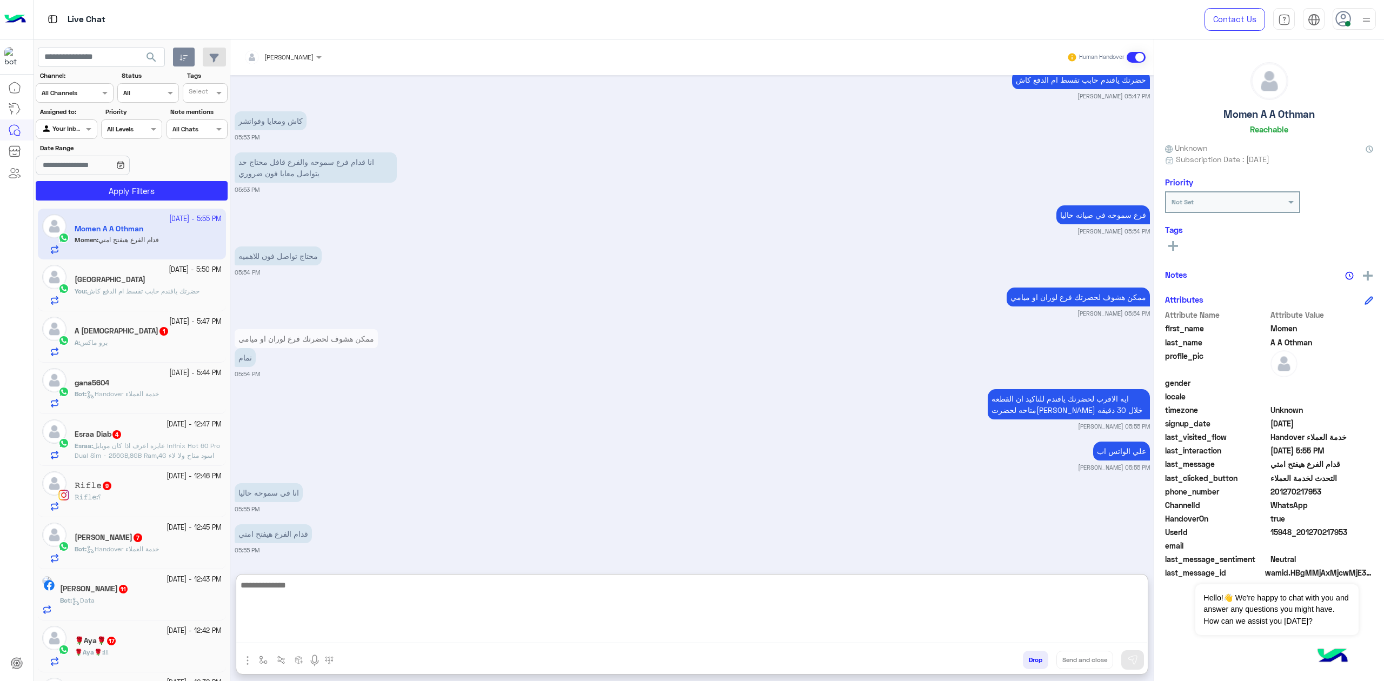
click at [312, 601] on textarea at bounding box center [691, 610] width 911 height 65
type textarea "**********"
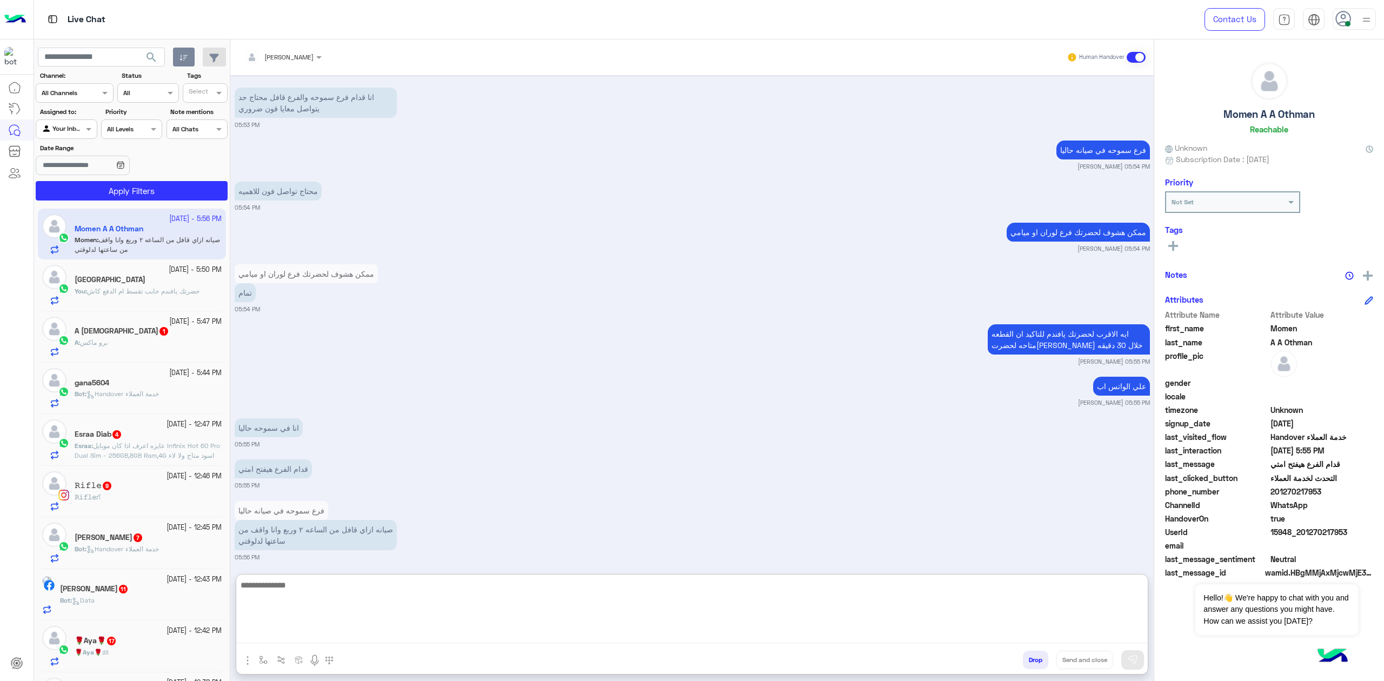
scroll to position [1186, 0]
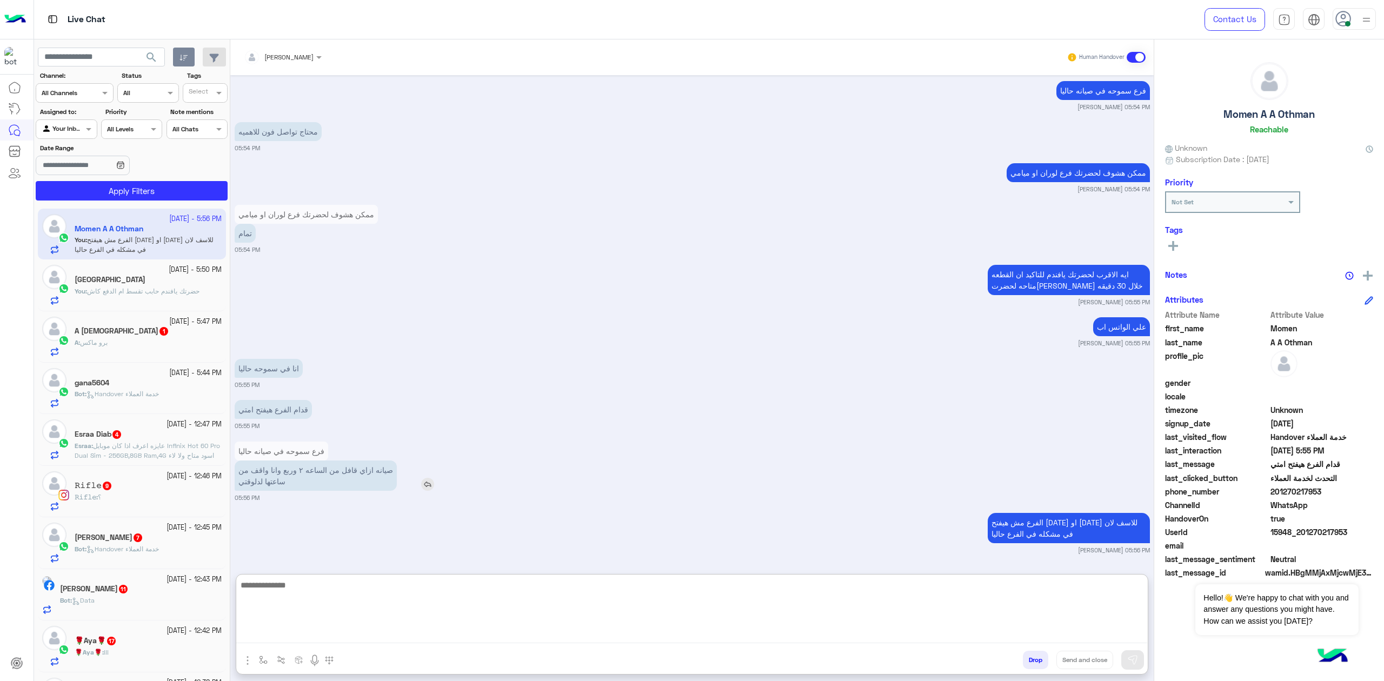
click at [426, 480] on img at bounding box center [427, 484] width 13 height 13
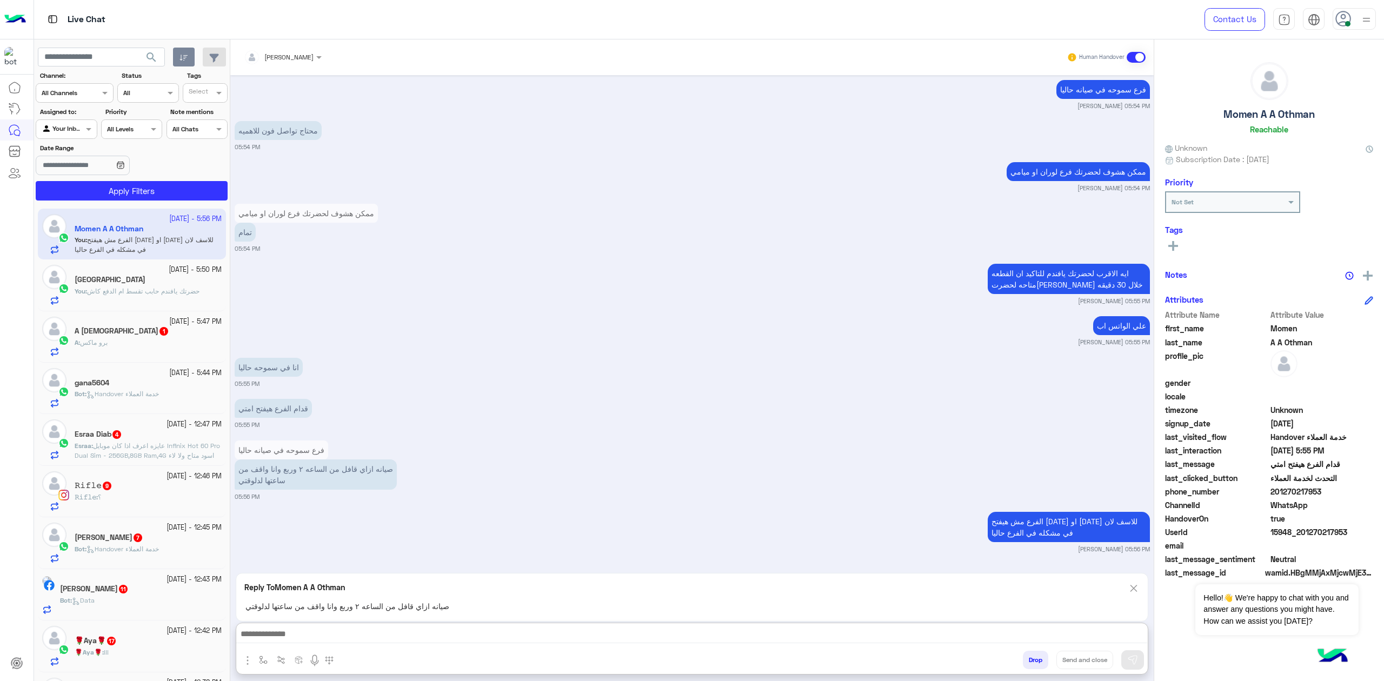
click at [392, 632] on textarea at bounding box center [691, 635] width 911 height 16
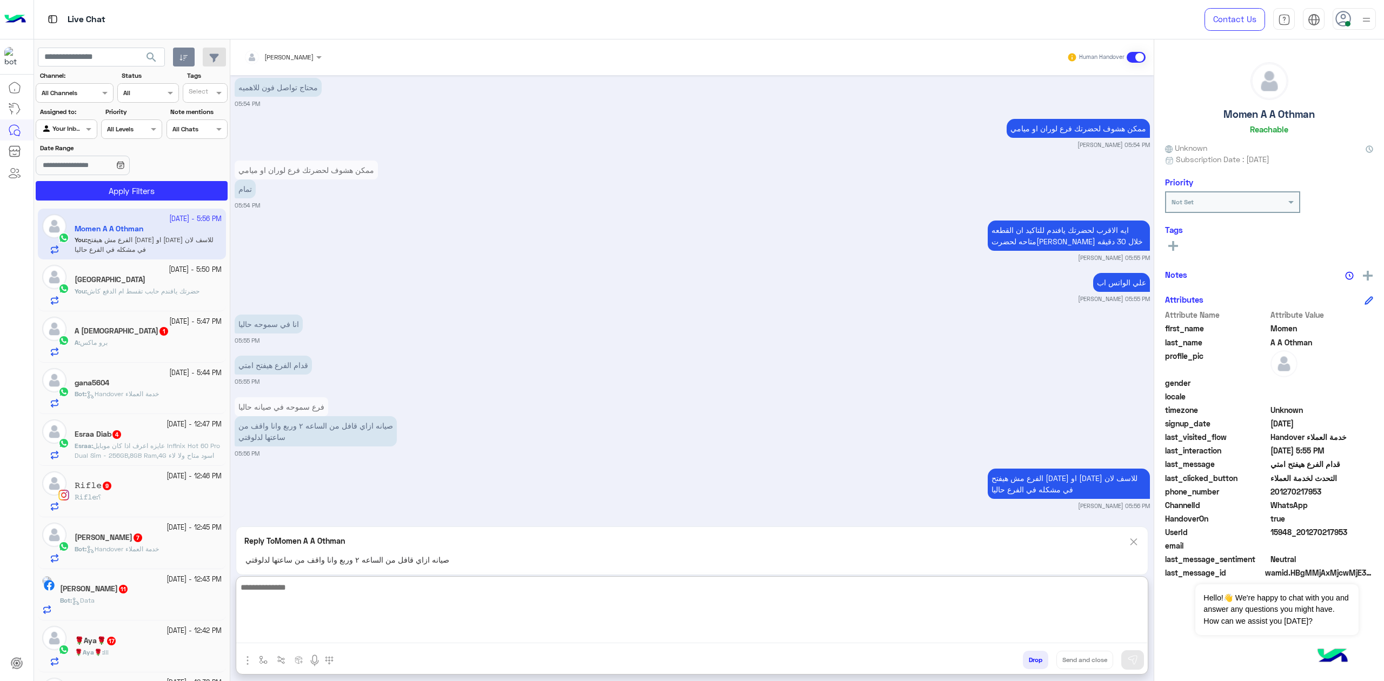
scroll to position [1235, 0]
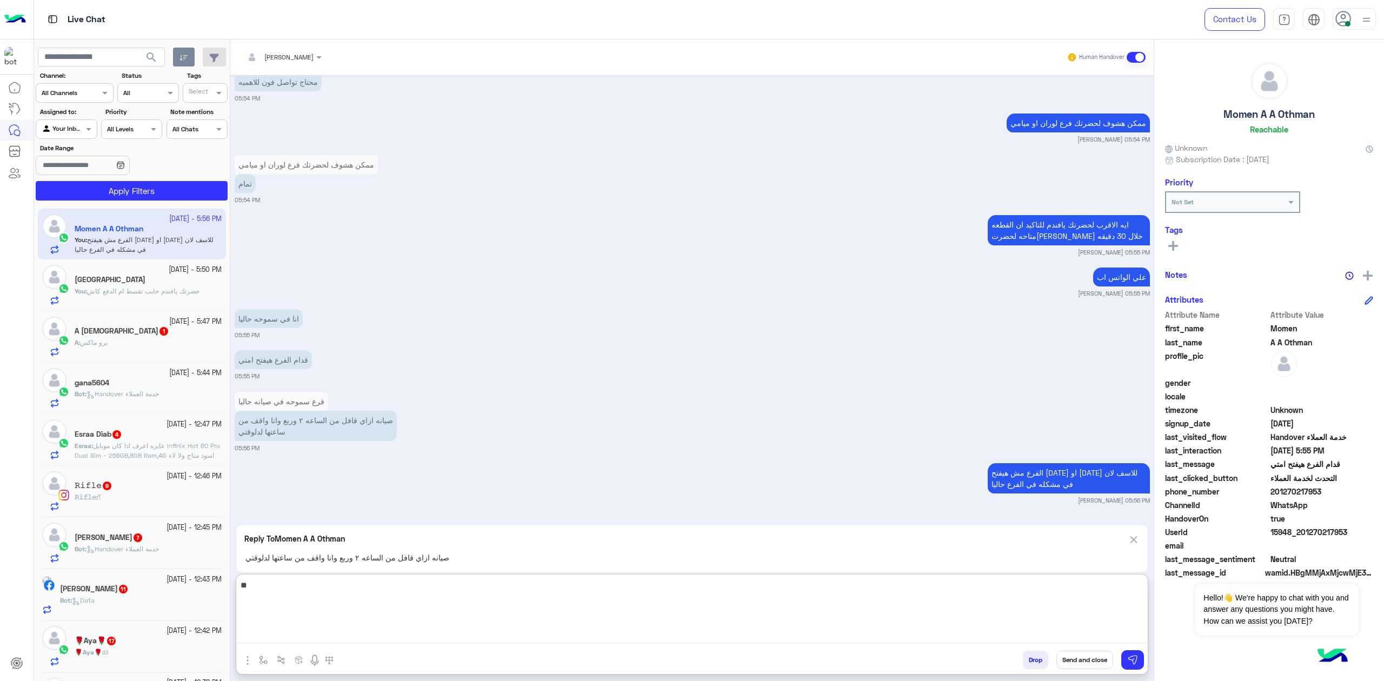
type textarea "*"
click at [1131, 535] on img at bounding box center [1133, 540] width 12 height 14
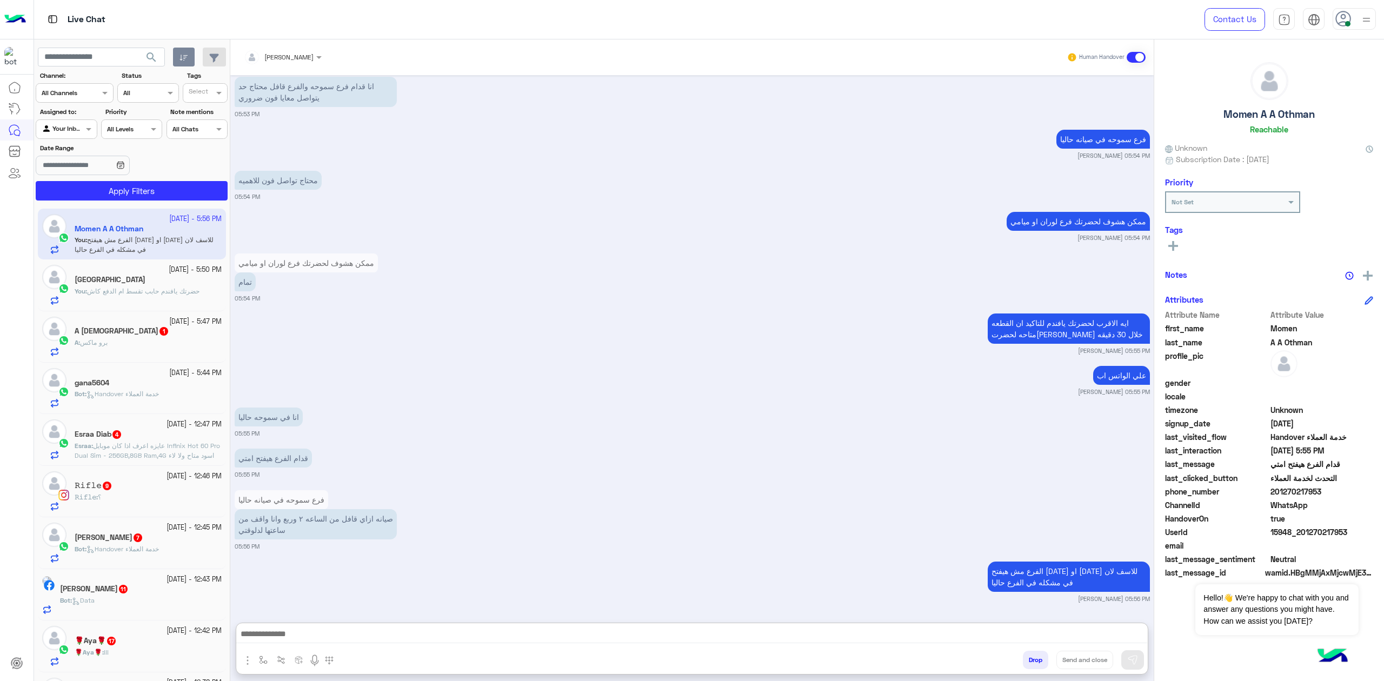
click at [413, 636] on textarea at bounding box center [691, 635] width 911 height 16
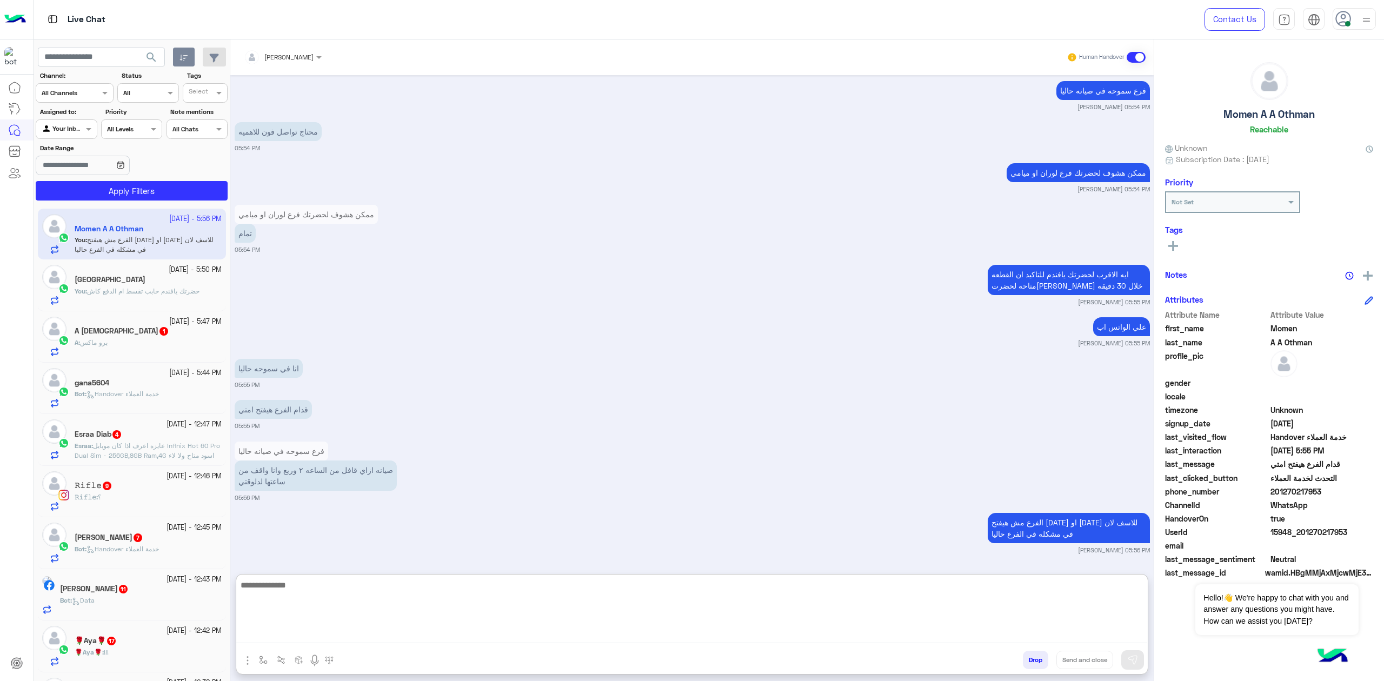
scroll to position [1183, 0]
type textarea "**********"
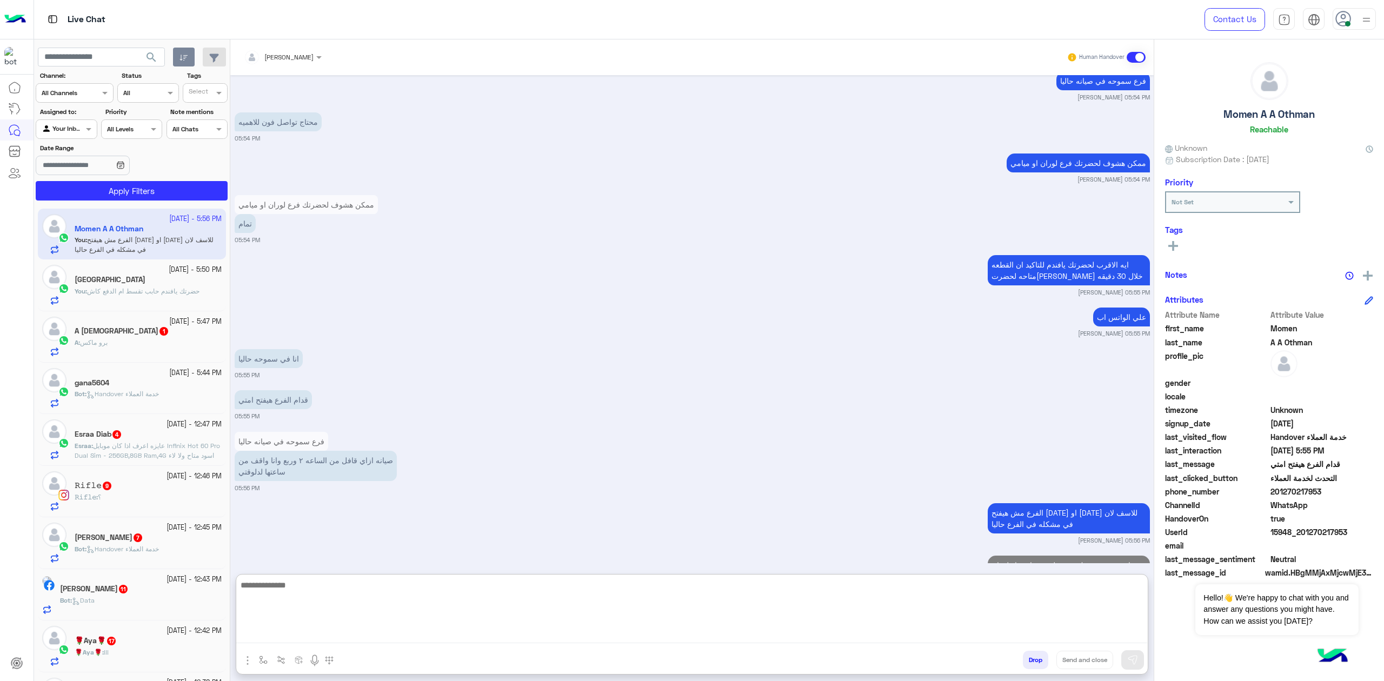
scroll to position [1239, 0]
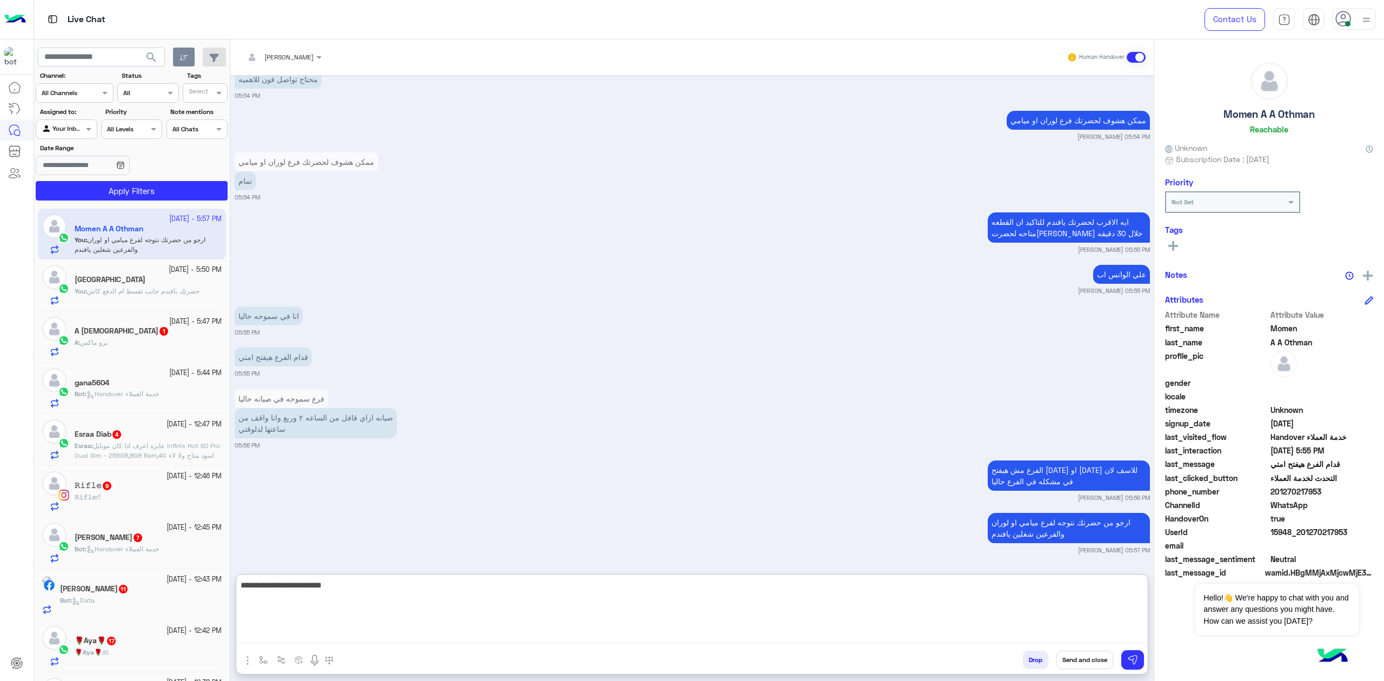
type textarea "**********"
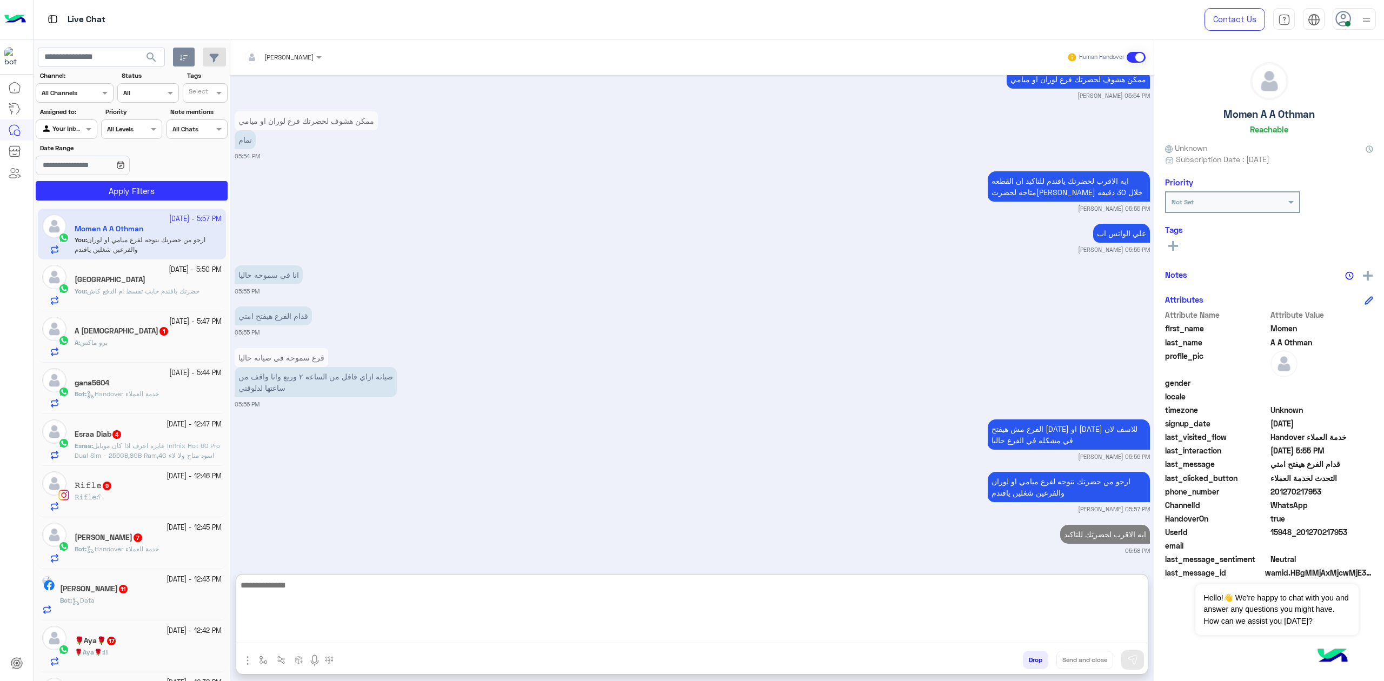
click at [139, 349] on div "A : برو ماكس" at bounding box center [148, 347] width 147 height 19
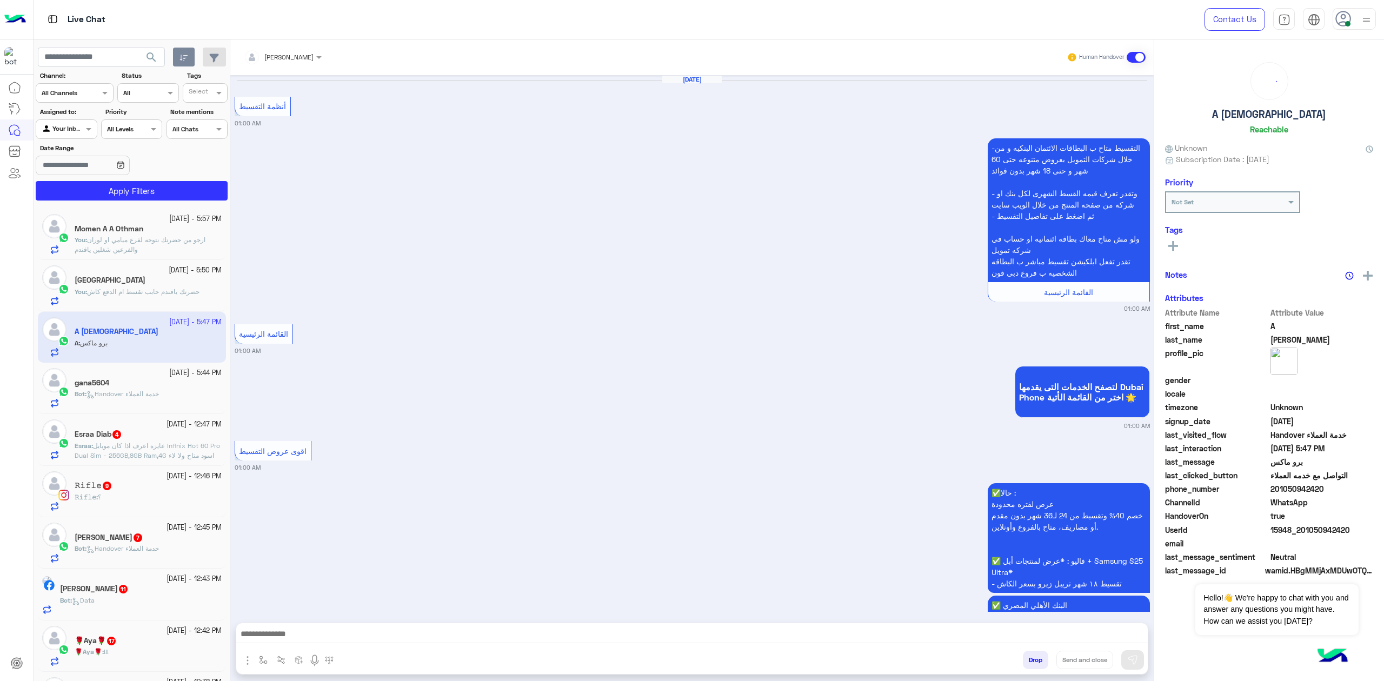
scroll to position [1582, 0]
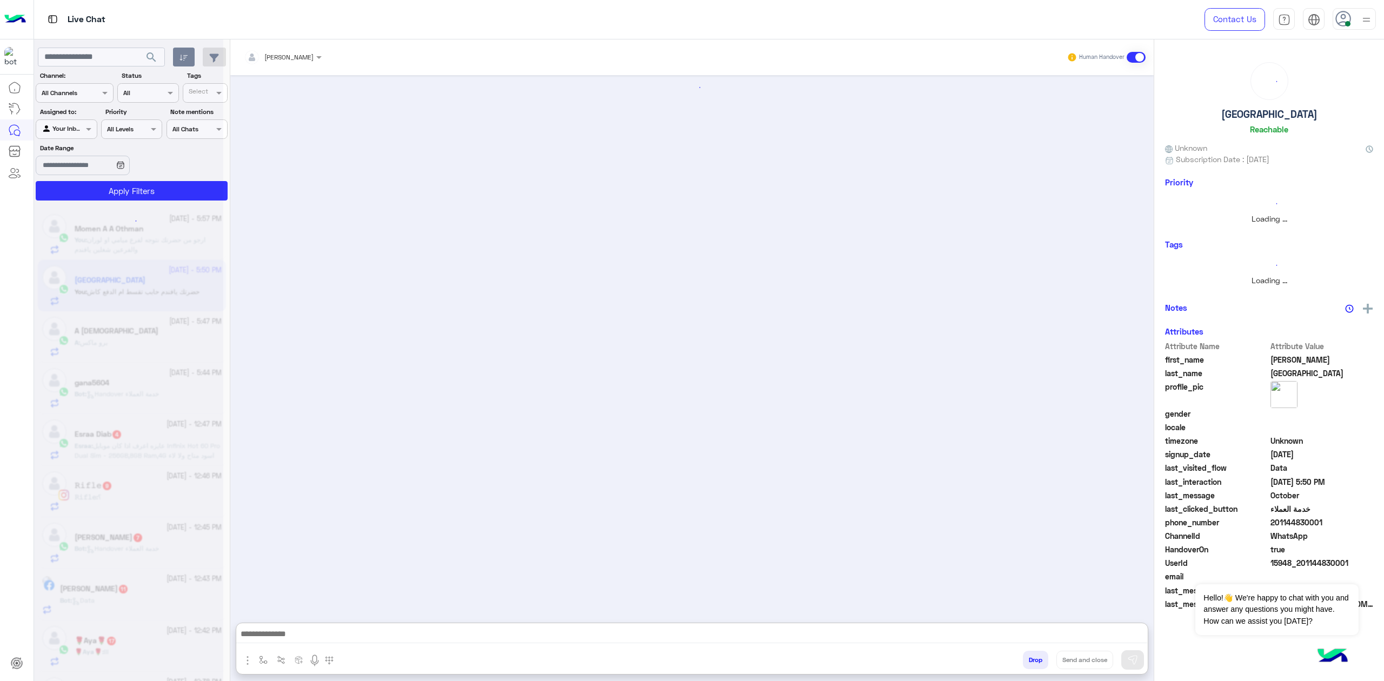
click at [339, 630] on textarea at bounding box center [691, 635] width 911 height 16
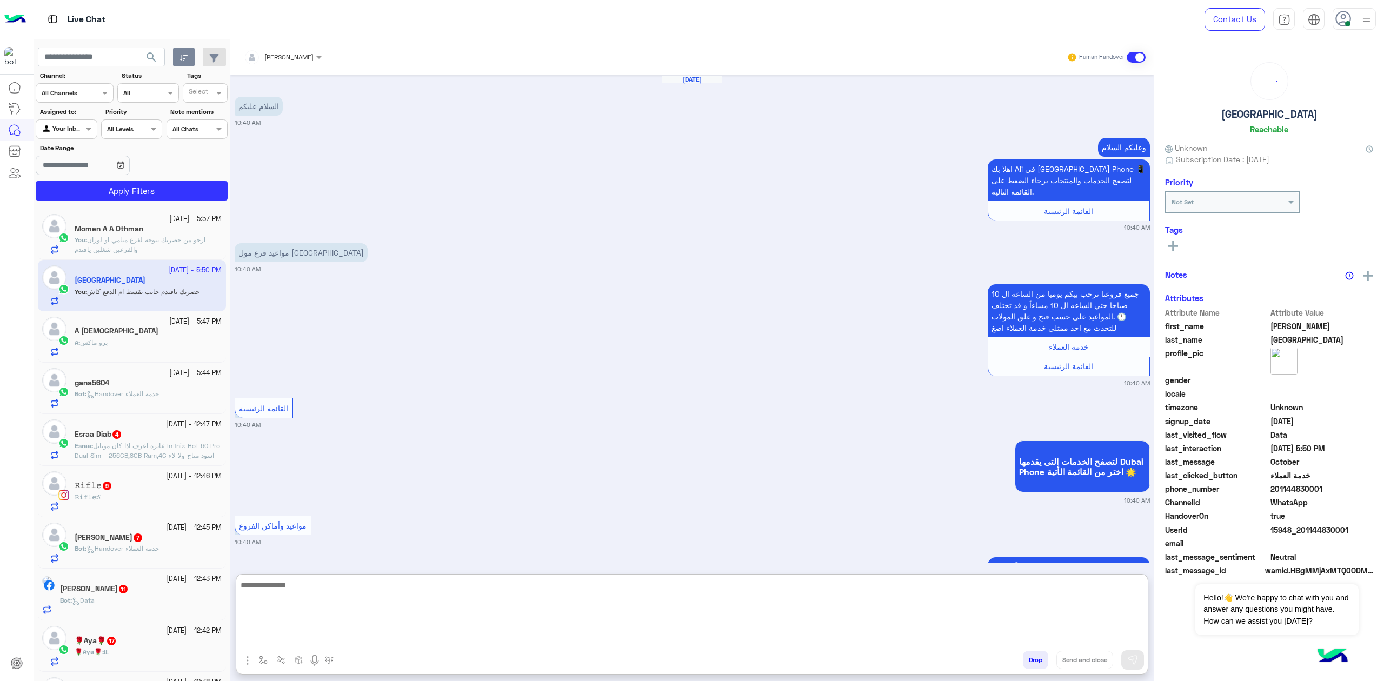
scroll to position [1859, 0]
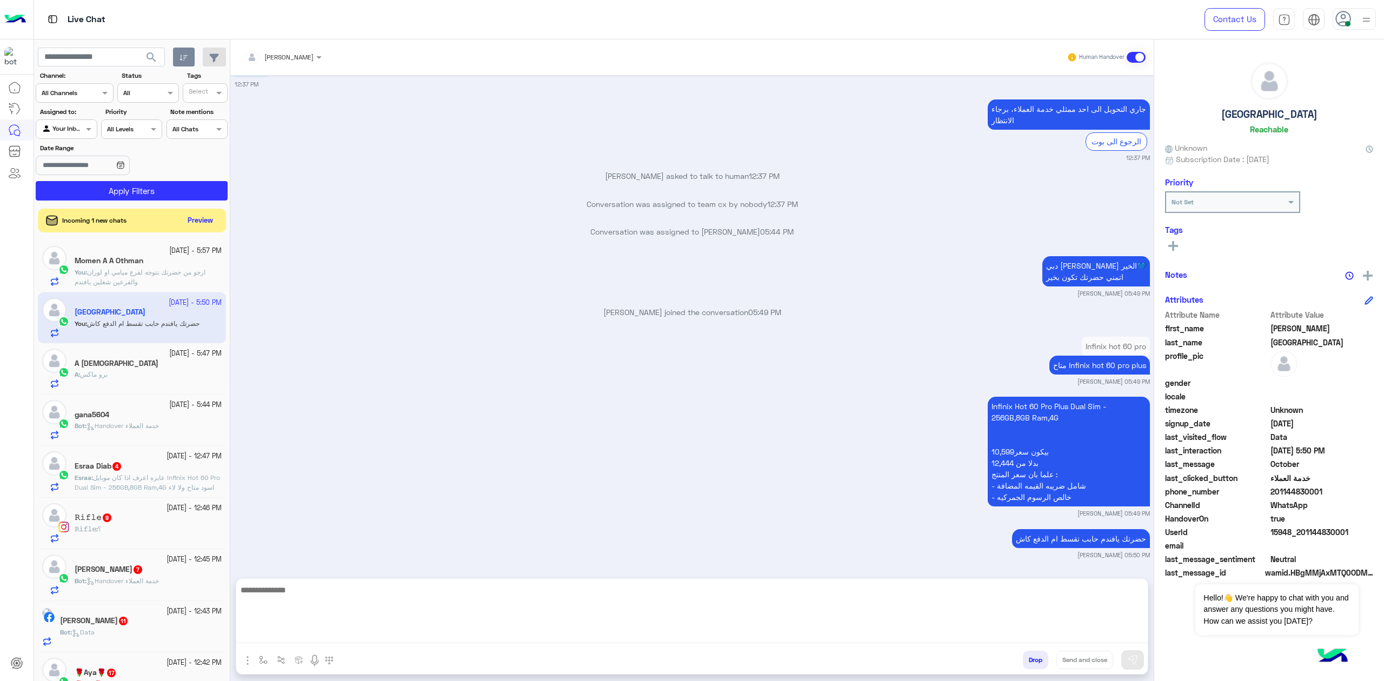
click at [104, 362] on h5 "A [DEMOGRAPHIC_DATA]" at bounding box center [117, 363] width 84 height 9
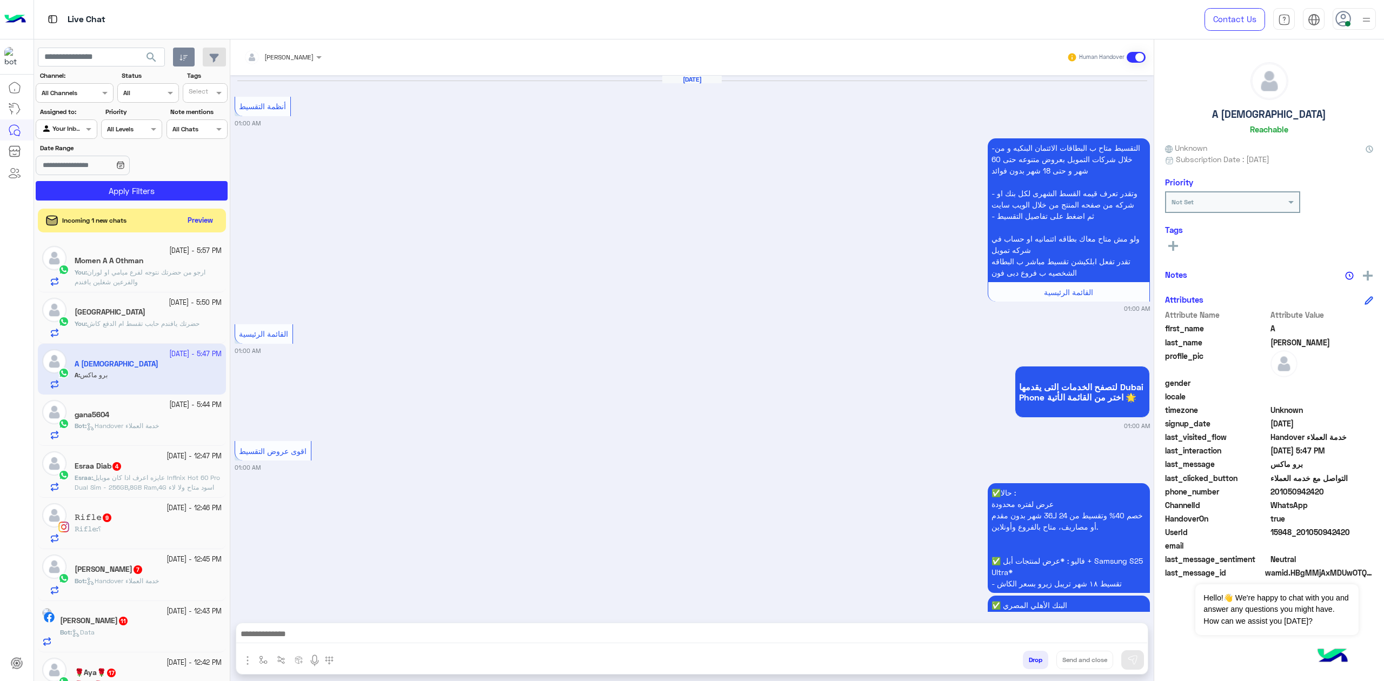
scroll to position [1582, 0]
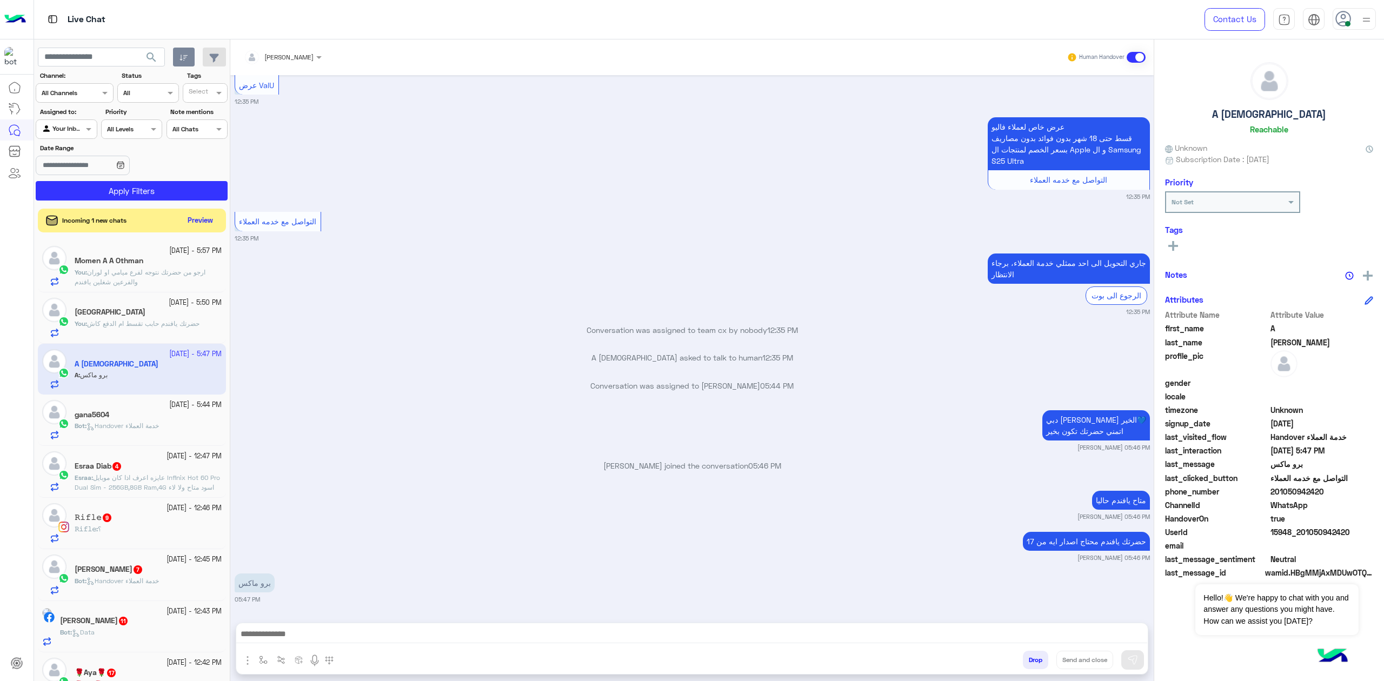
click at [311, 625] on div at bounding box center [691, 636] width 911 height 27
click at [344, 636] on textarea at bounding box center [691, 635] width 911 height 16
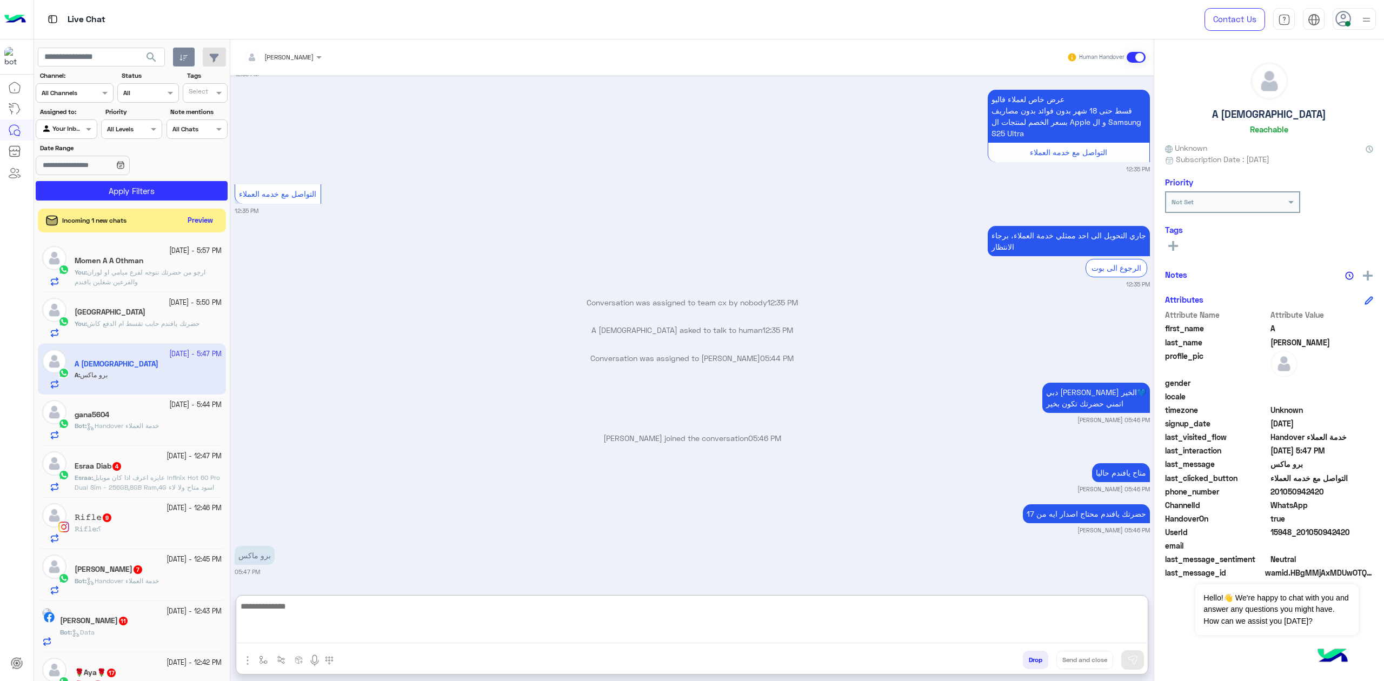
paste textarea "**********"
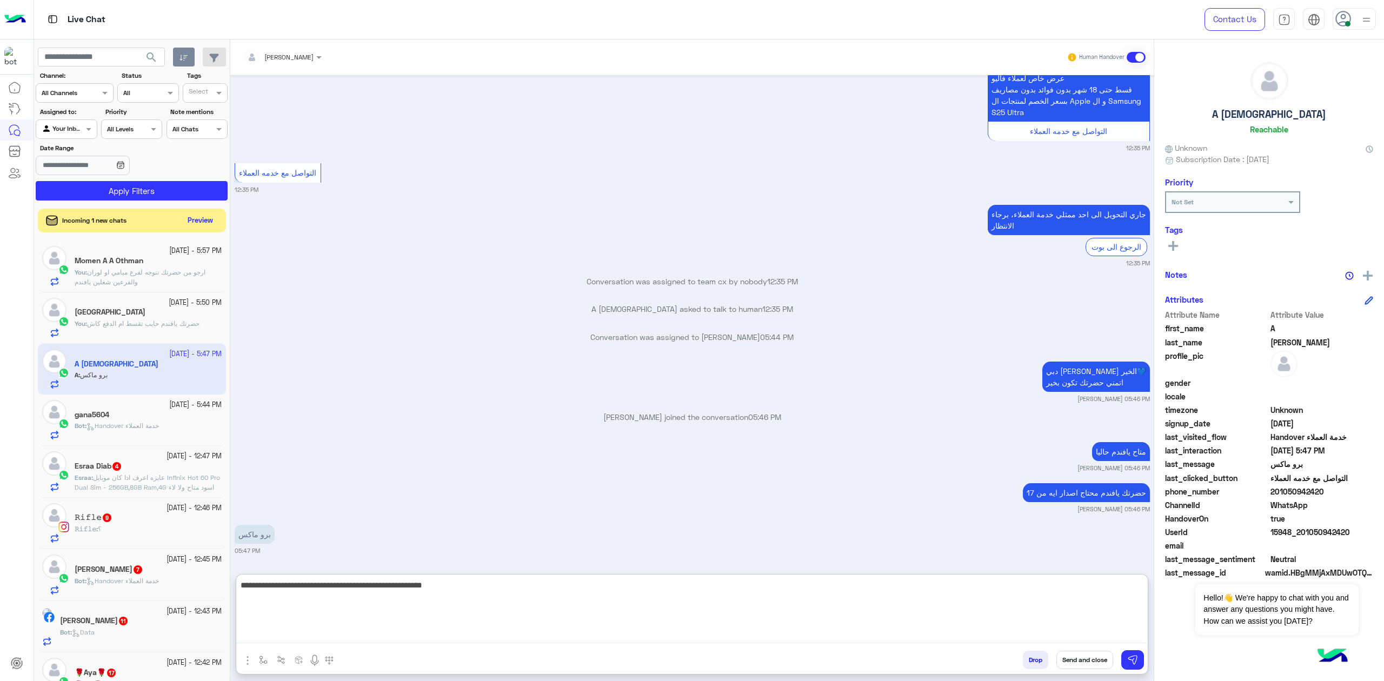
scroll to position [1631, 0]
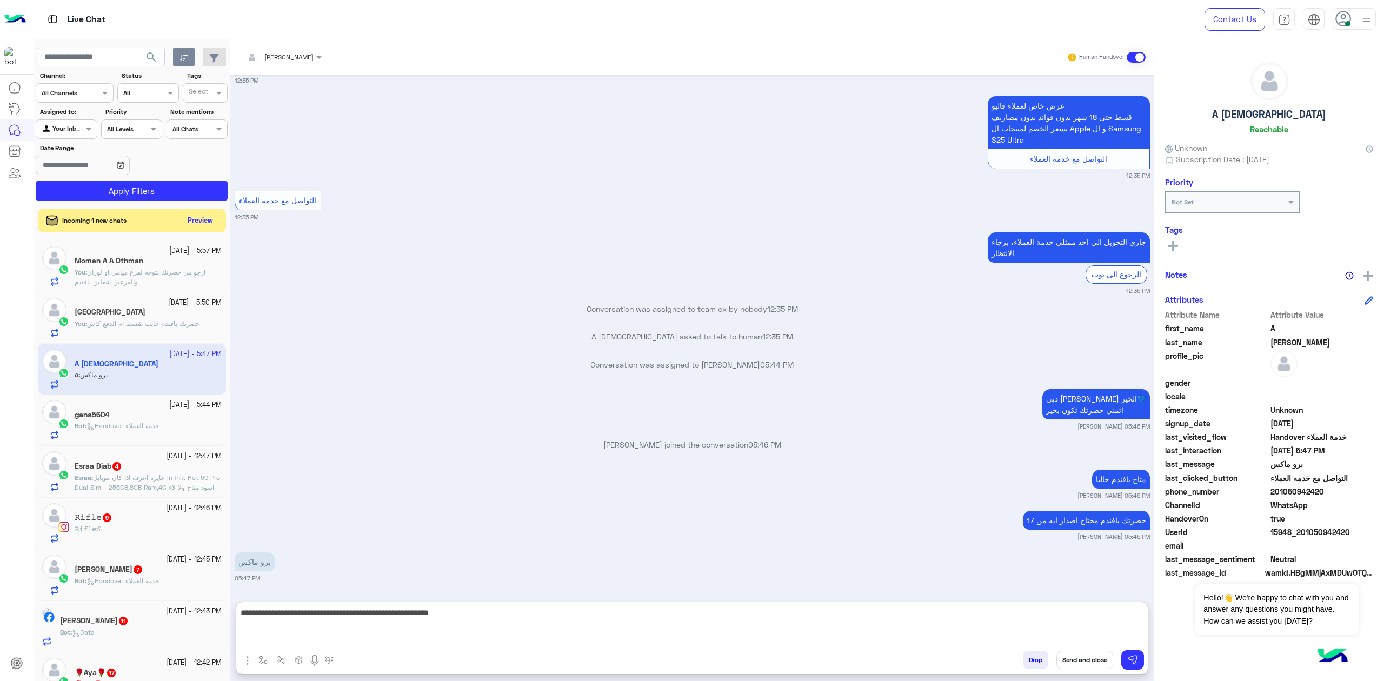
paste textarea "**********"
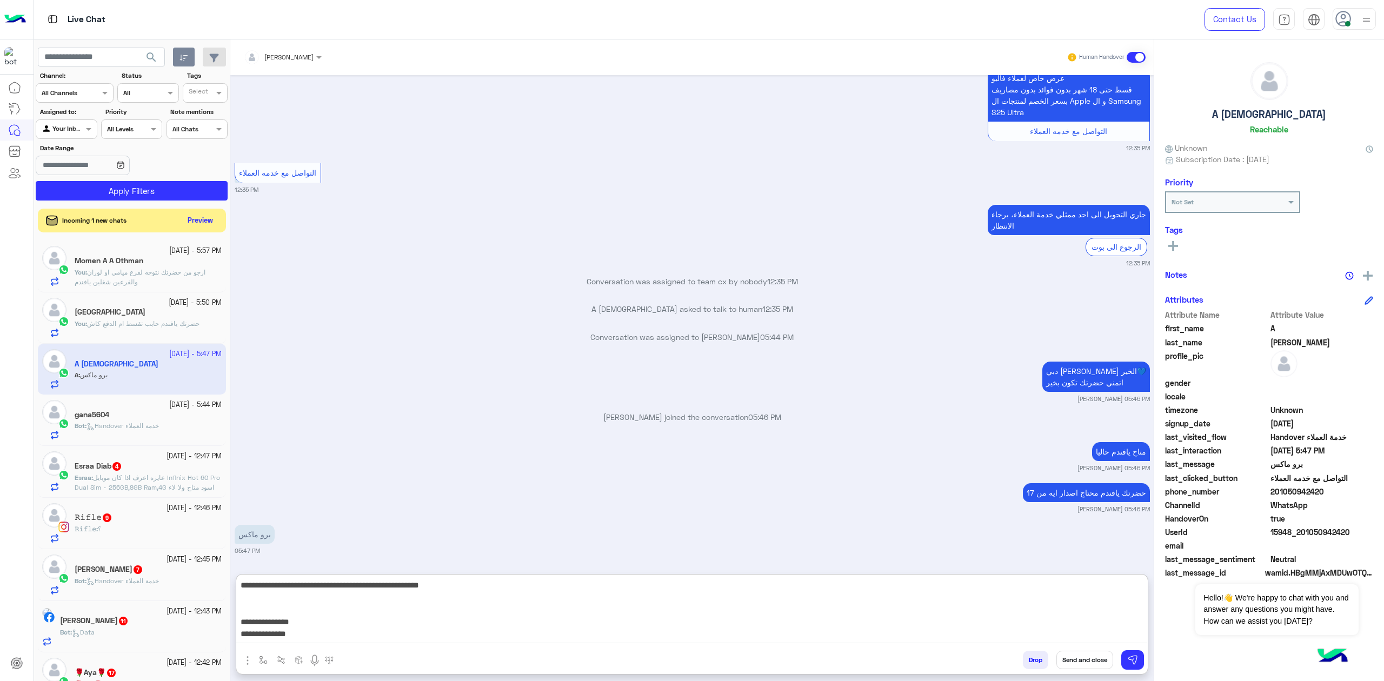
paste textarea "**********"
type textarea "**********"
drag, startPoint x: 1042, startPoint y: 633, endPoint x: 1144, endPoint y: 609, distance: 104.6
click at [1144, 609] on textarea "**********" at bounding box center [691, 610] width 911 height 65
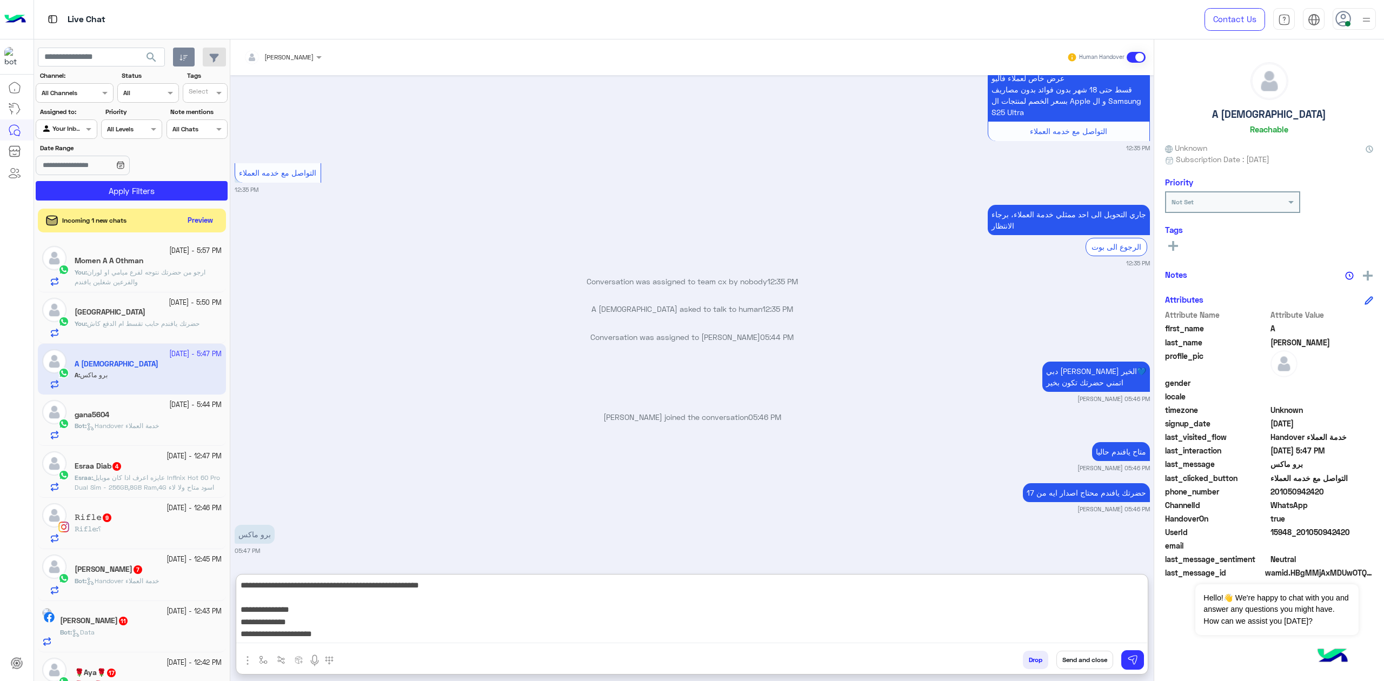
paste textarea
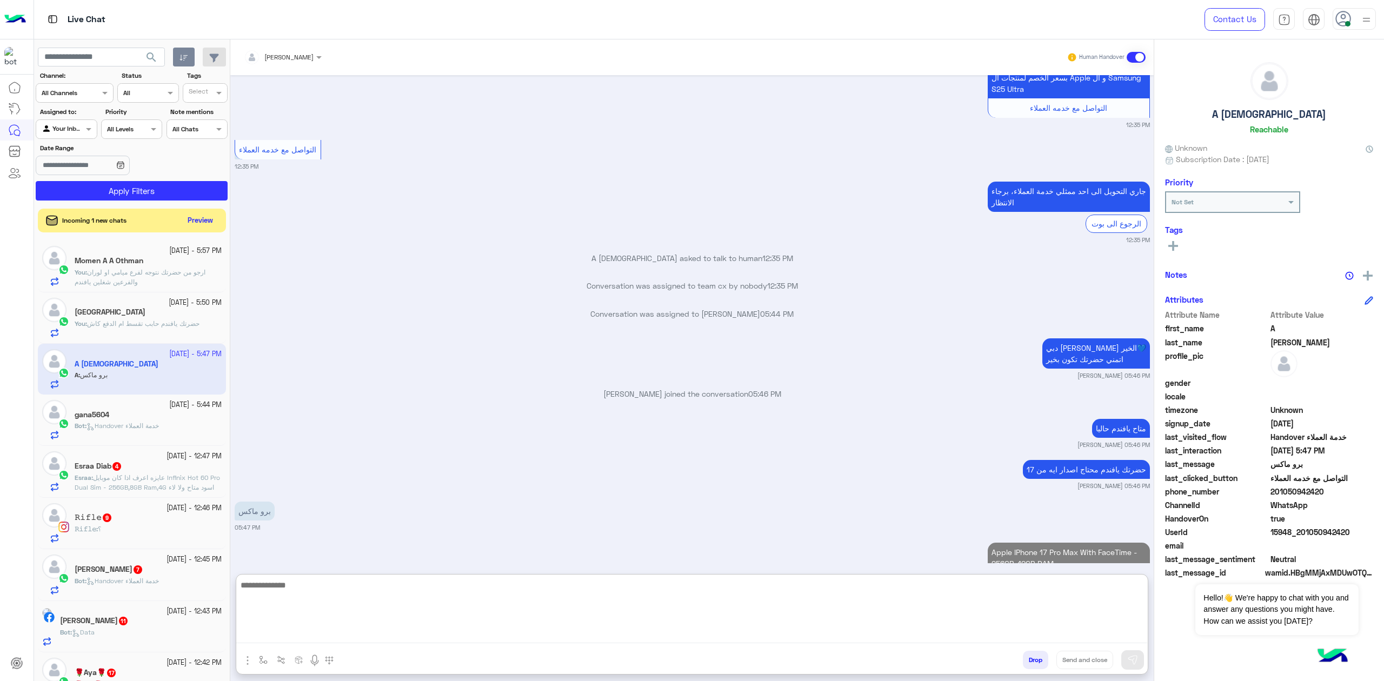
scroll to position [1820, 0]
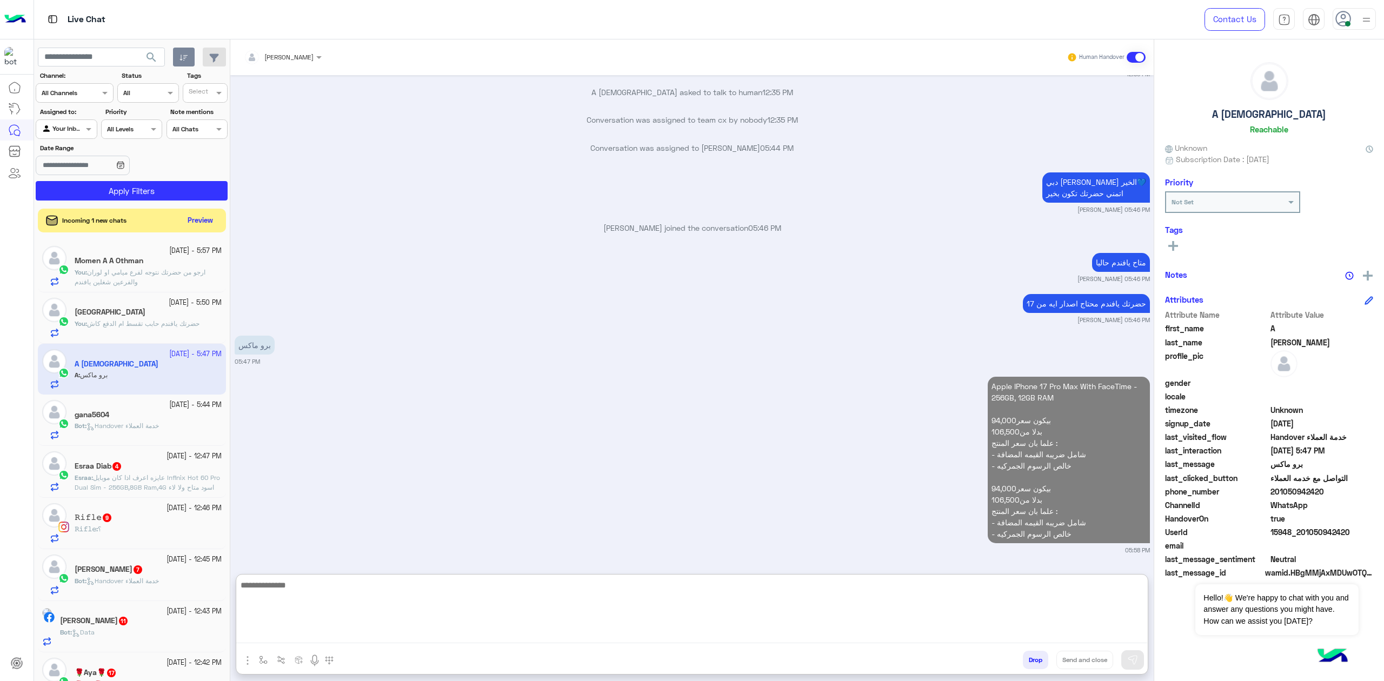
click at [857, 602] on textarea at bounding box center [691, 610] width 911 height 65
type textarea "****"
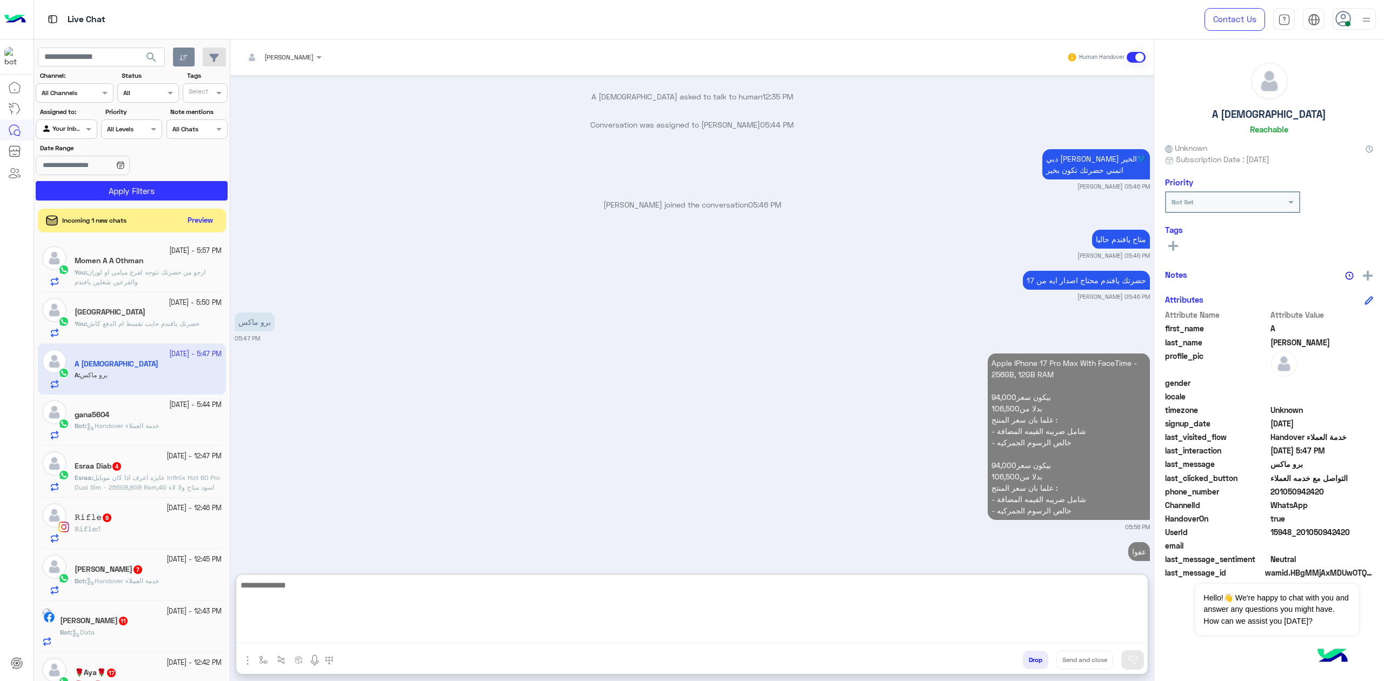
scroll to position [1861, 0]
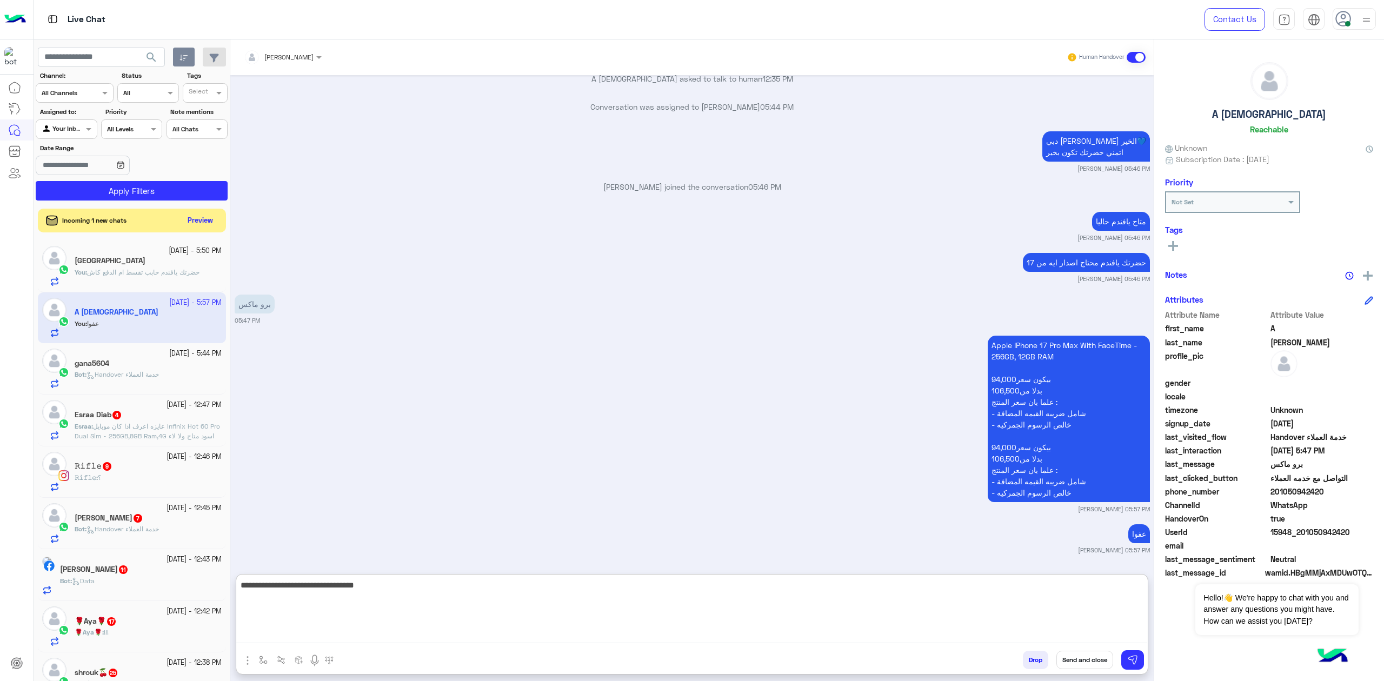
type textarea "**********"
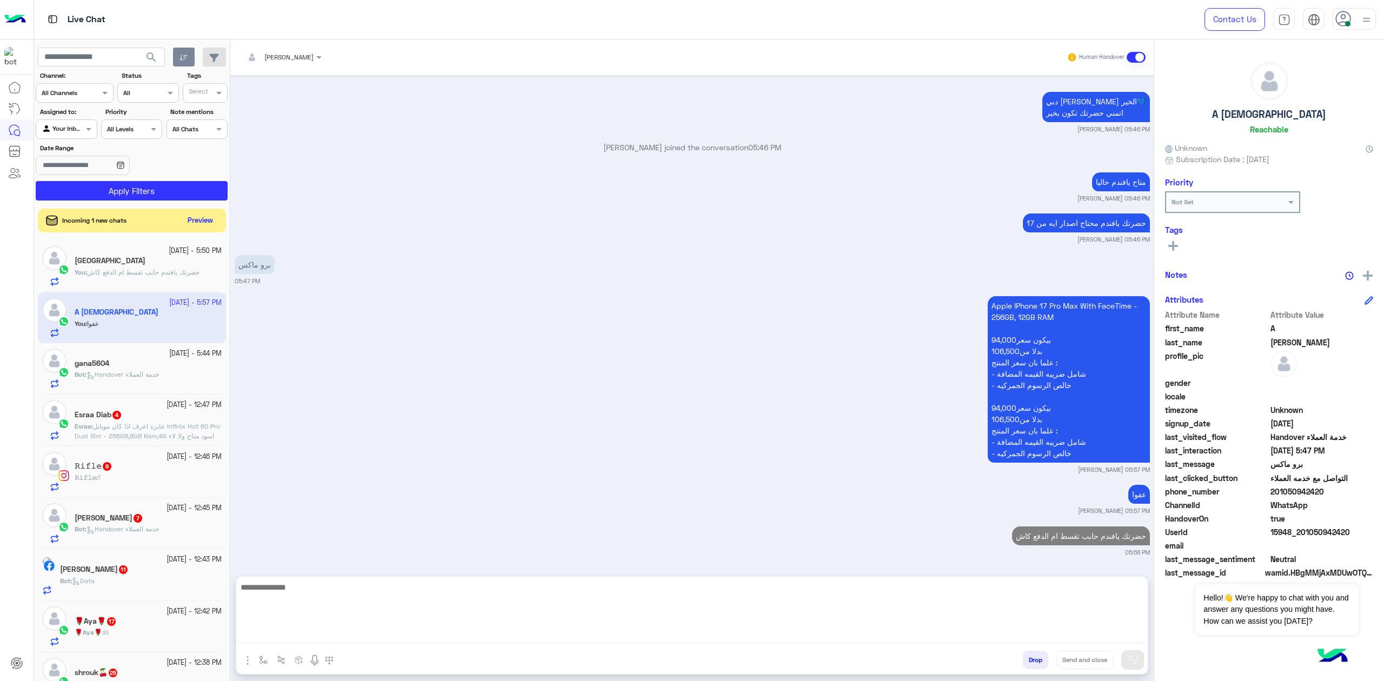
click at [107, 372] on span "Handover خدمة العملاء" at bounding box center [122, 374] width 72 height 8
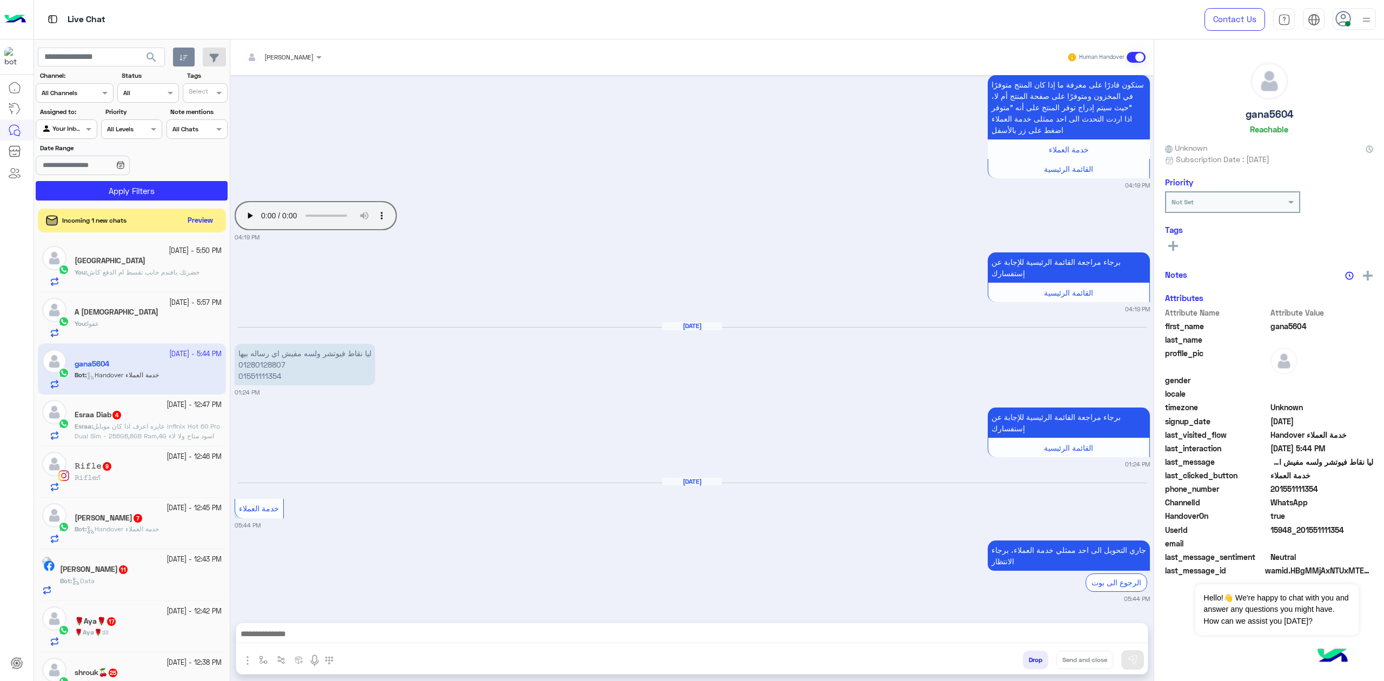
click at [402, 638] on textarea at bounding box center [691, 635] width 911 height 16
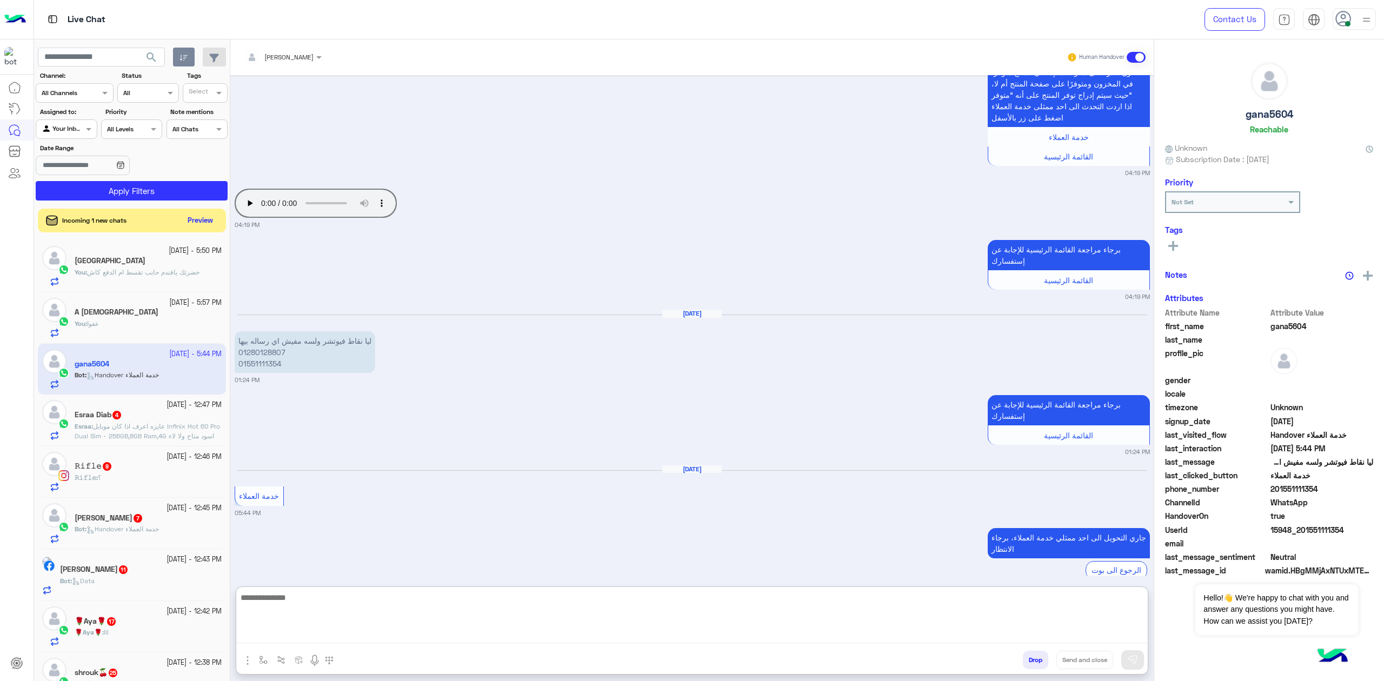
scroll to position [571, 0]
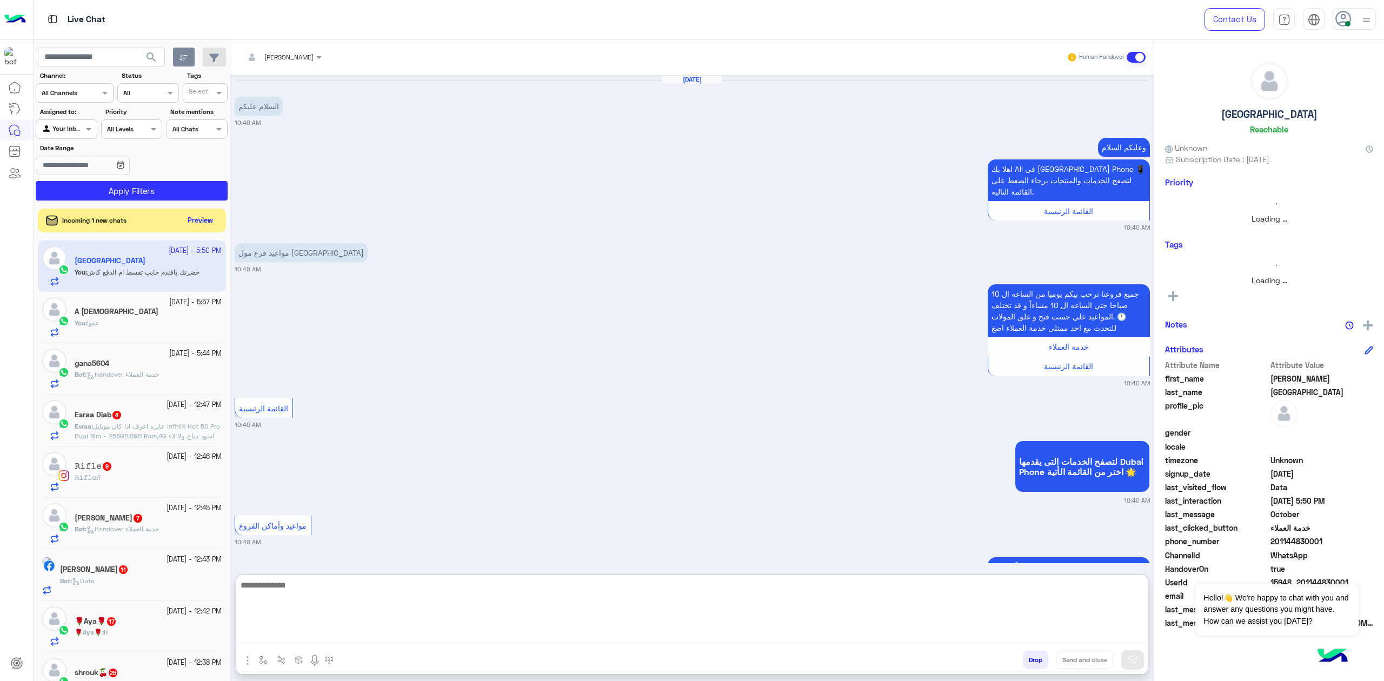
scroll to position [1859, 0]
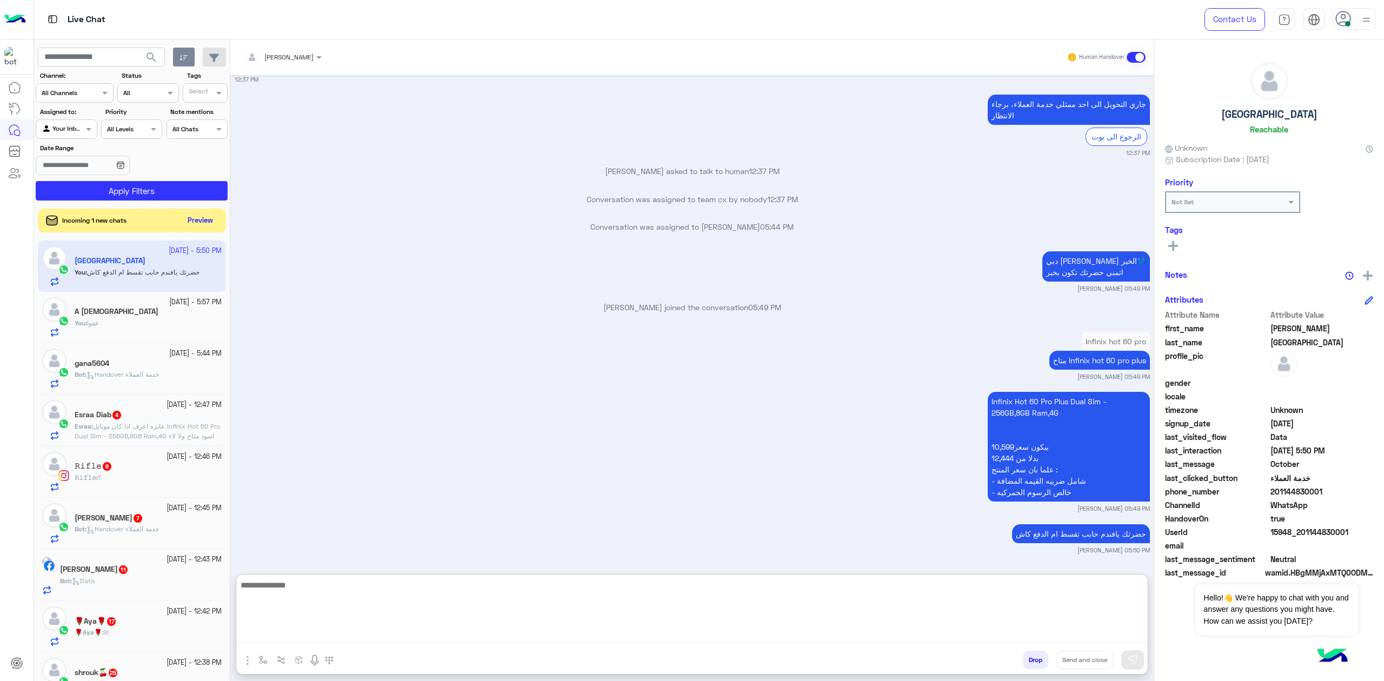
type textarea "**********"
drag, startPoint x: 1027, startPoint y: 615, endPoint x: 1382, endPoint y: 277, distance: 490.1
click at [1382, 323] on mat-drawer-container "[PERSON_NAME] Human Handover [DATE] السلام عليكم 10:40 AM وعليكم السلام اهلا بك…" at bounding box center [806, 362] width 1153 height 646
click at [122, 327] on div "You : عفوا" at bounding box center [148, 327] width 147 height 19
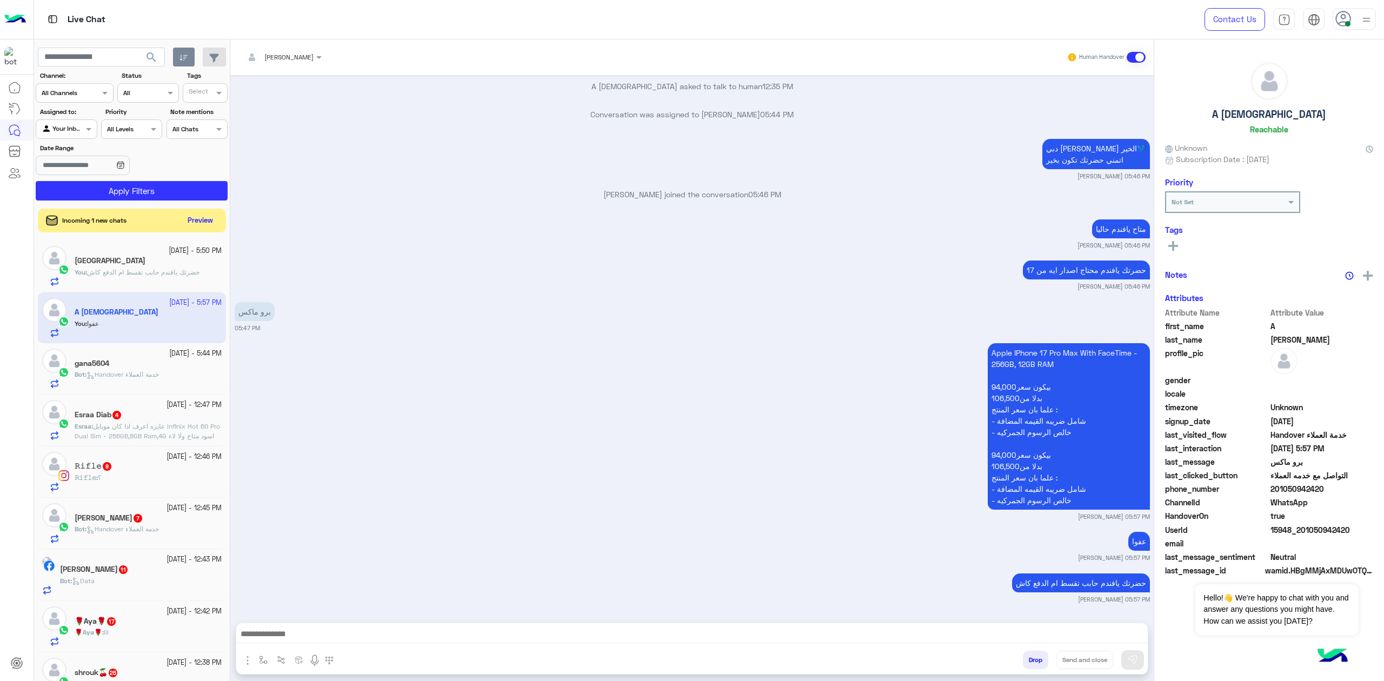
click at [318, 633] on textarea at bounding box center [691, 635] width 911 height 16
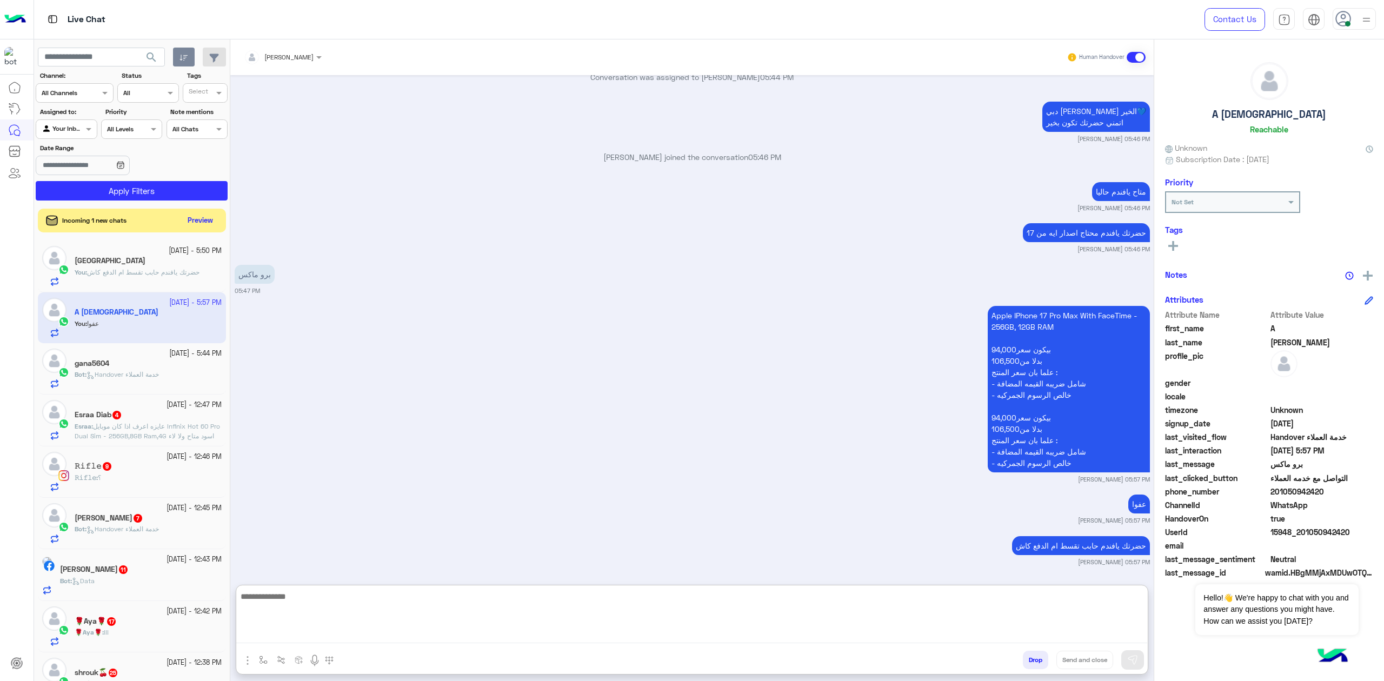
scroll to position [1633, 0]
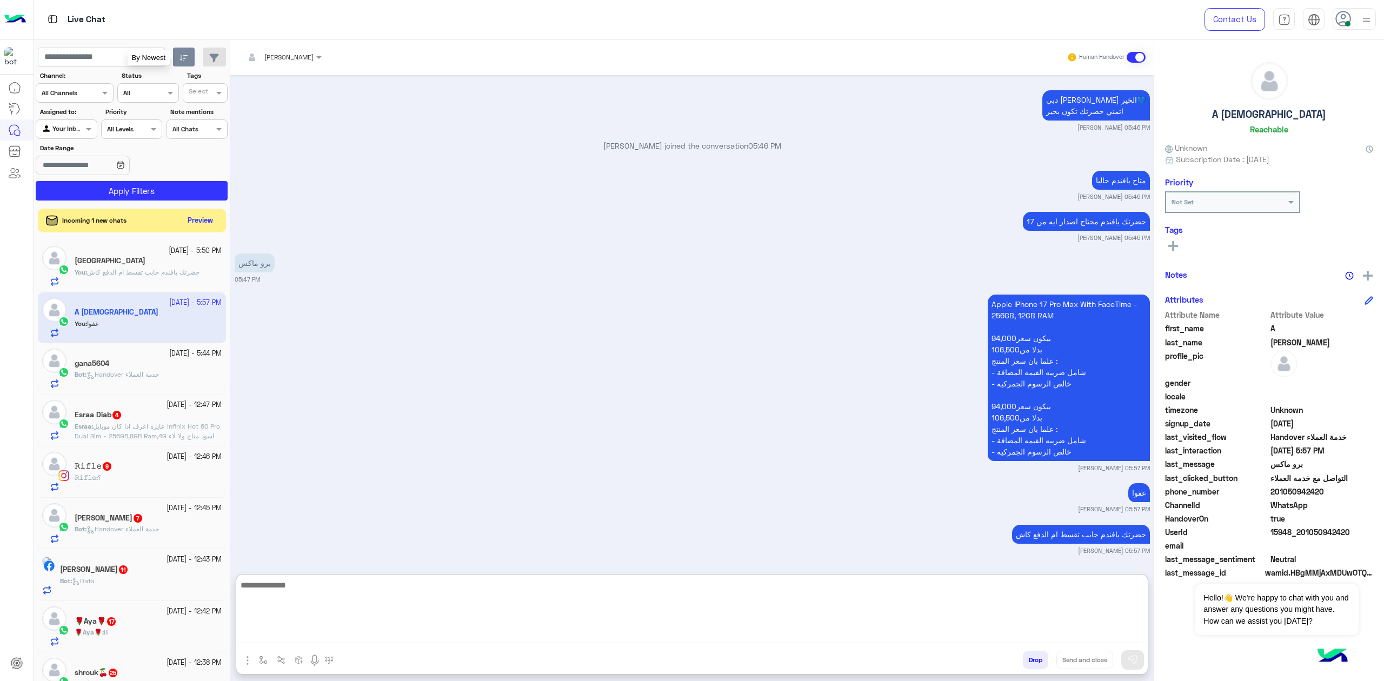
click at [175, 52] on button "button" at bounding box center [184, 57] width 22 height 19
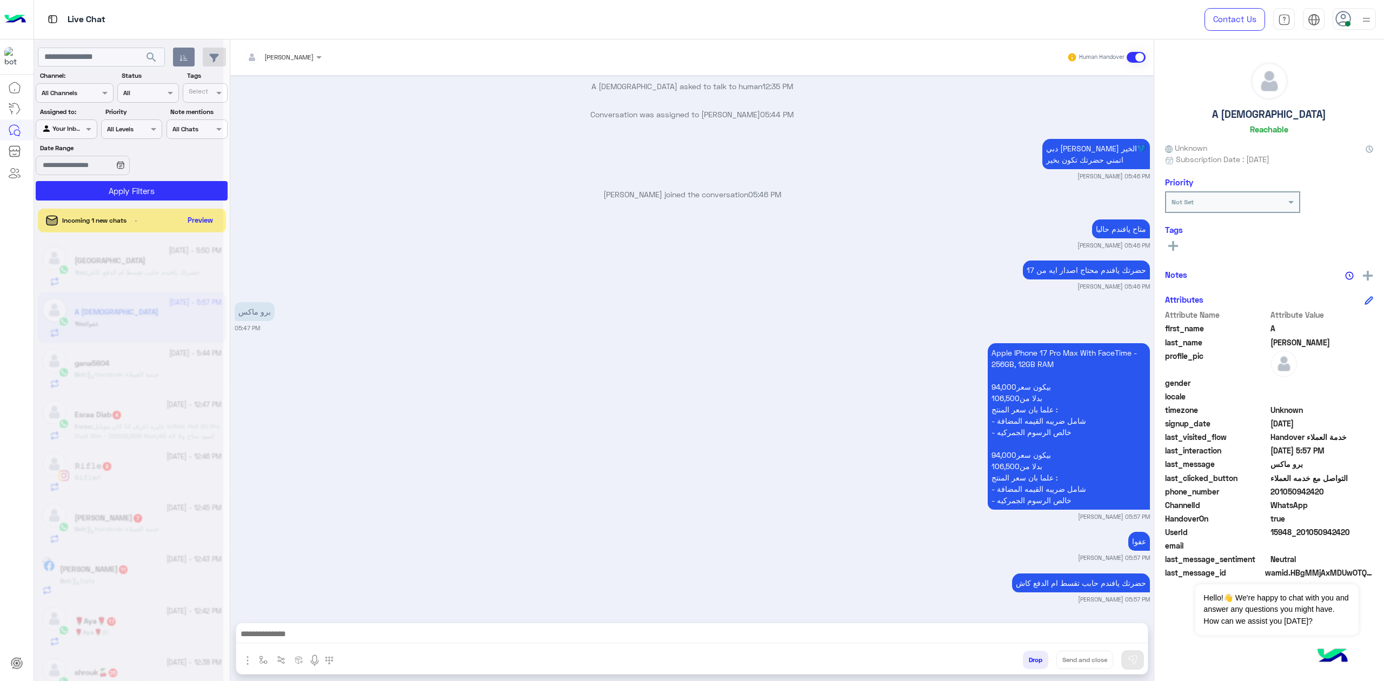
scroll to position [1585, 0]
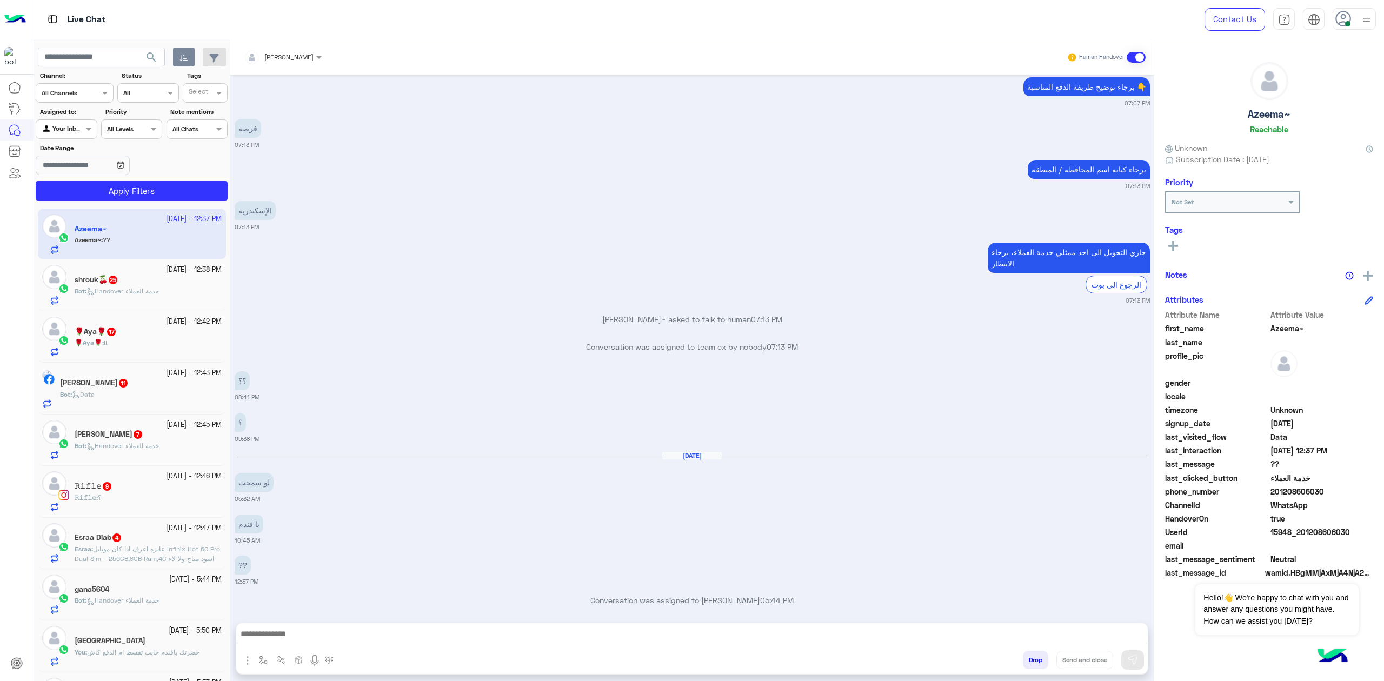
scroll to position [1492, 0]
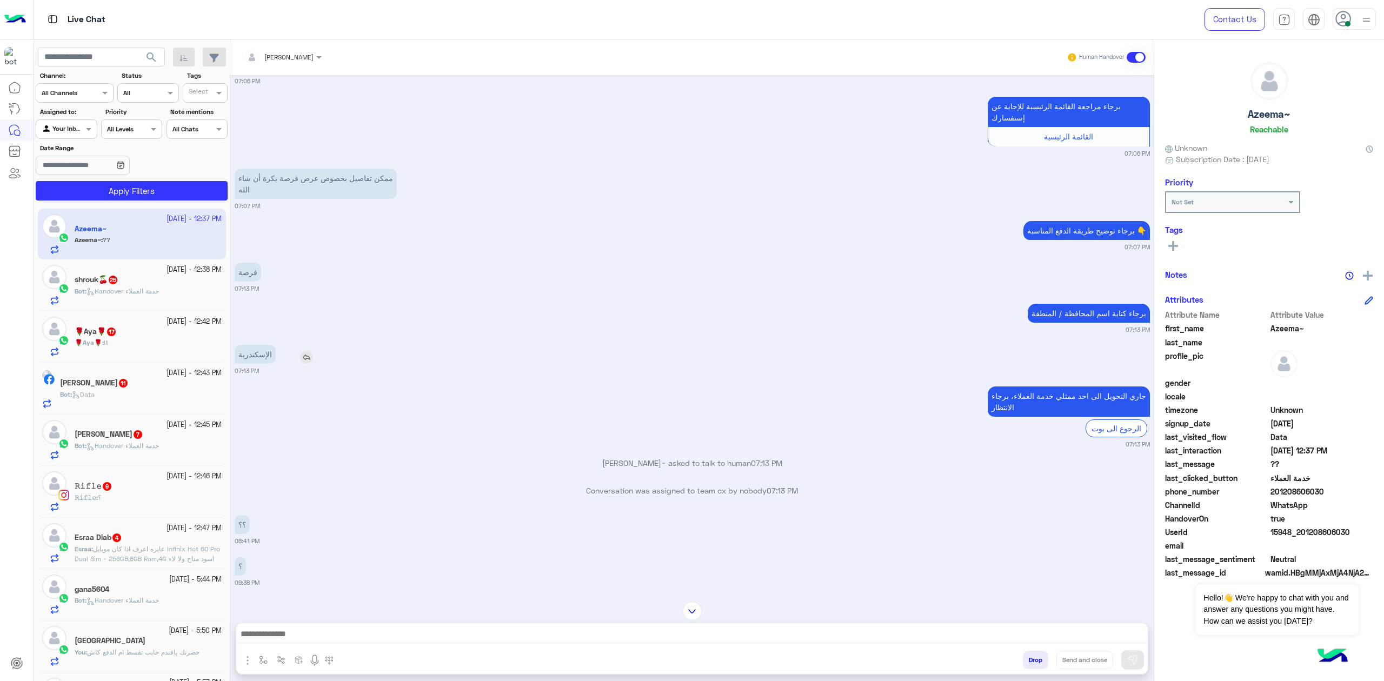
click at [275, 345] on p "الإسكندرية" at bounding box center [255, 354] width 41 height 19
click at [444, 306] on div "برجاء كتابة اسم المحافظة / المنطقة 07:13 PM" at bounding box center [692, 317] width 915 height 33
click at [261, 345] on p "الإسكندرية" at bounding box center [255, 354] width 41 height 19
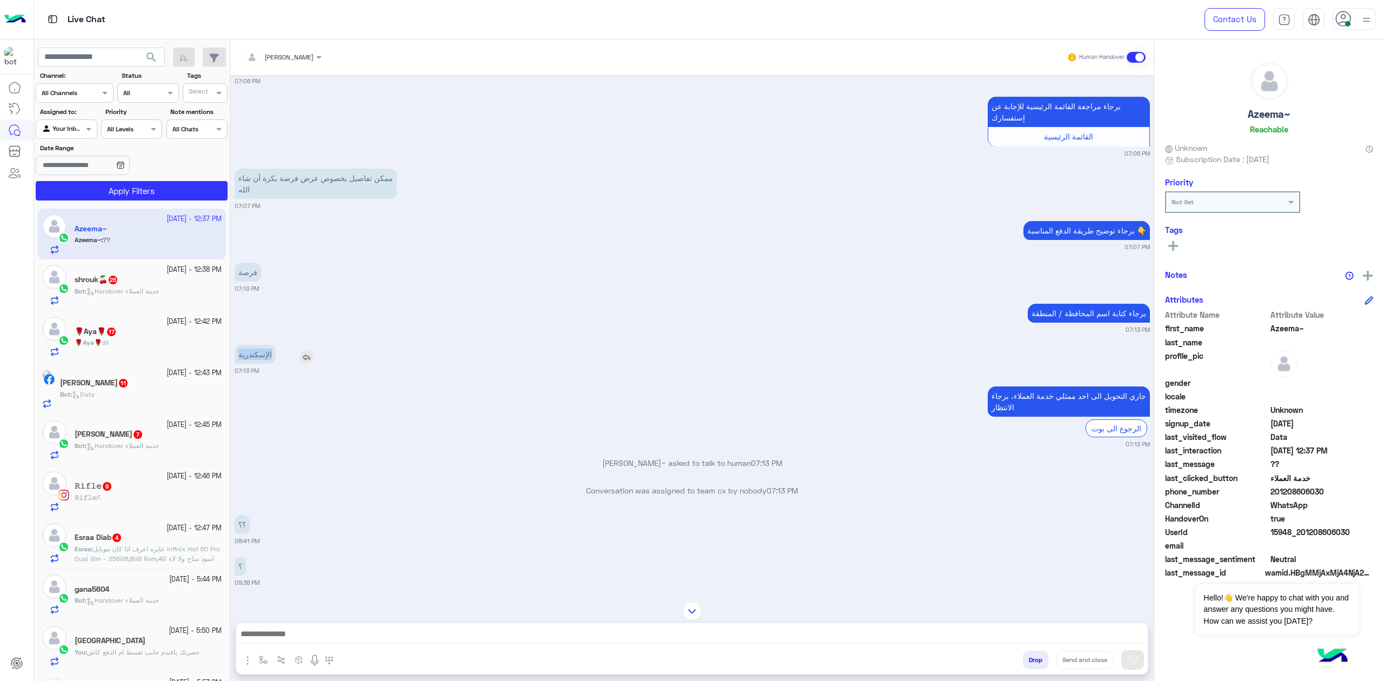
click at [261, 345] on p "الإسكندرية" at bounding box center [255, 354] width 41 height 19
click at [454, 284] on small "07:13 PM" at bounding box center [692, 288] width 915 height 9
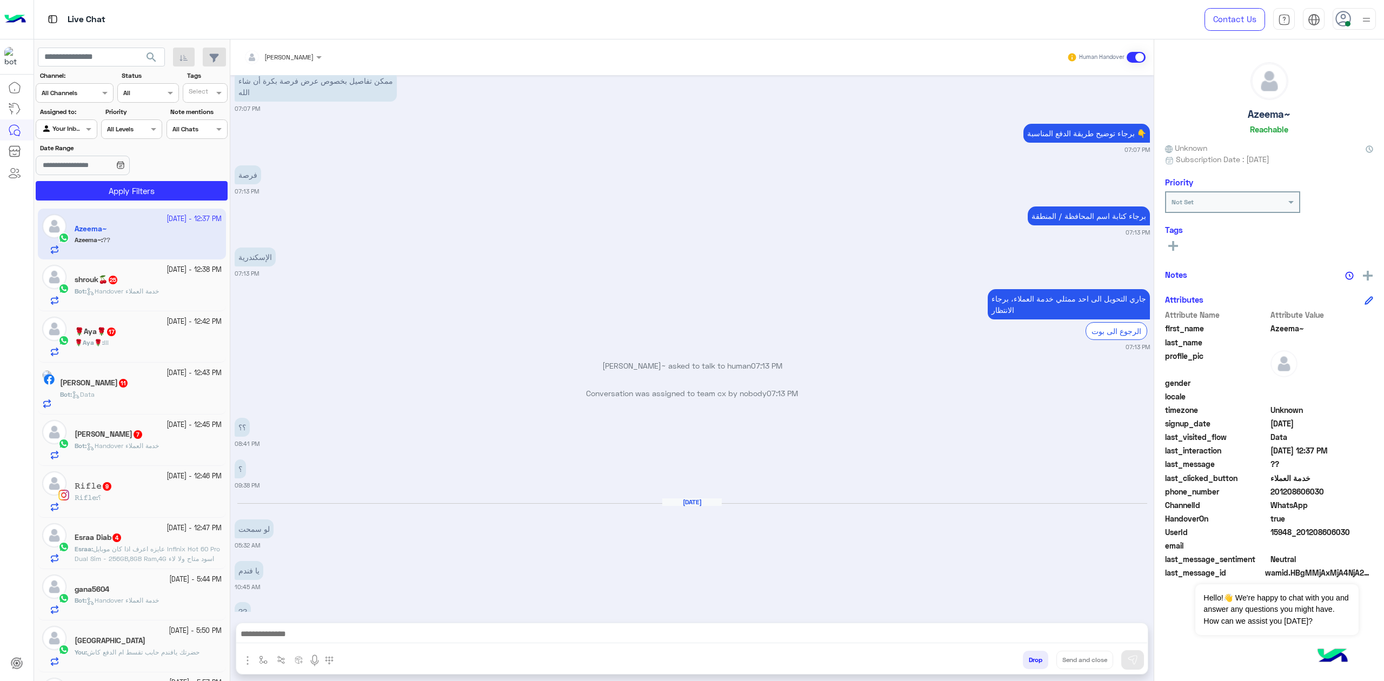
scroll to position [1635, 0]
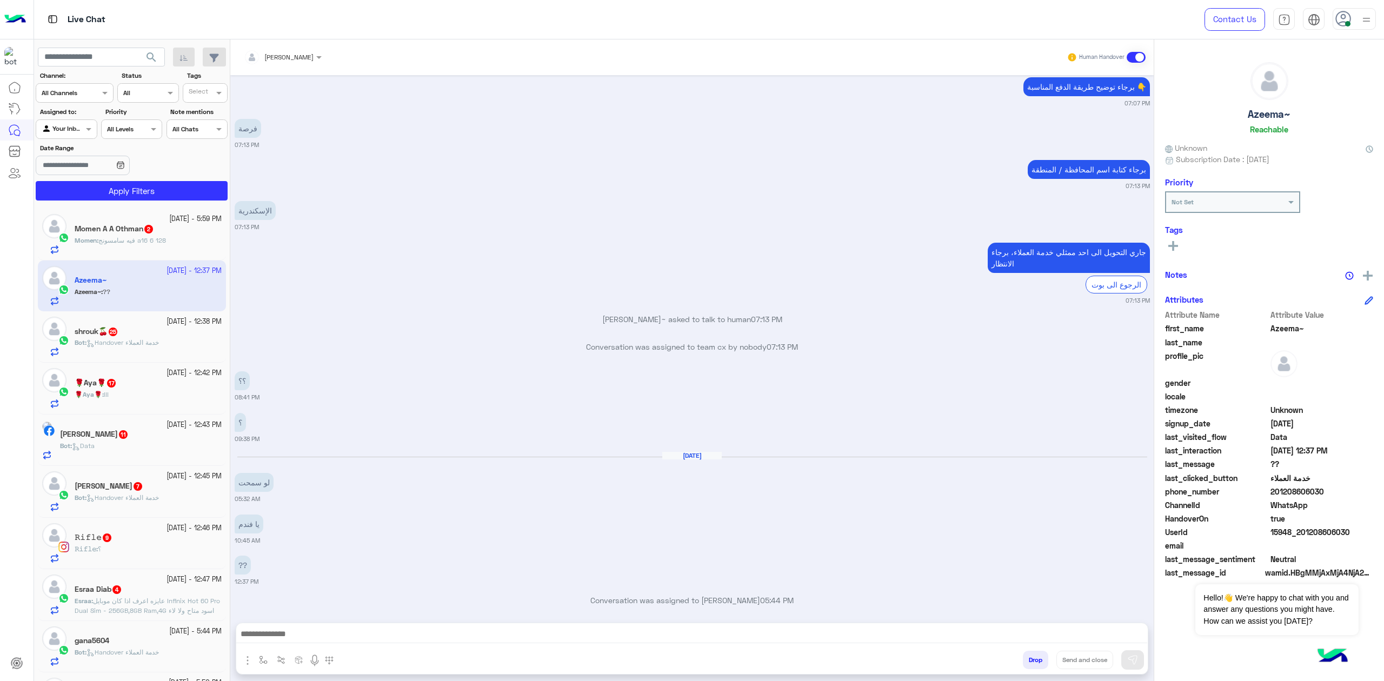
click at [153, 230] on span "2" at bounding box center [148, 229] width 9 height 9
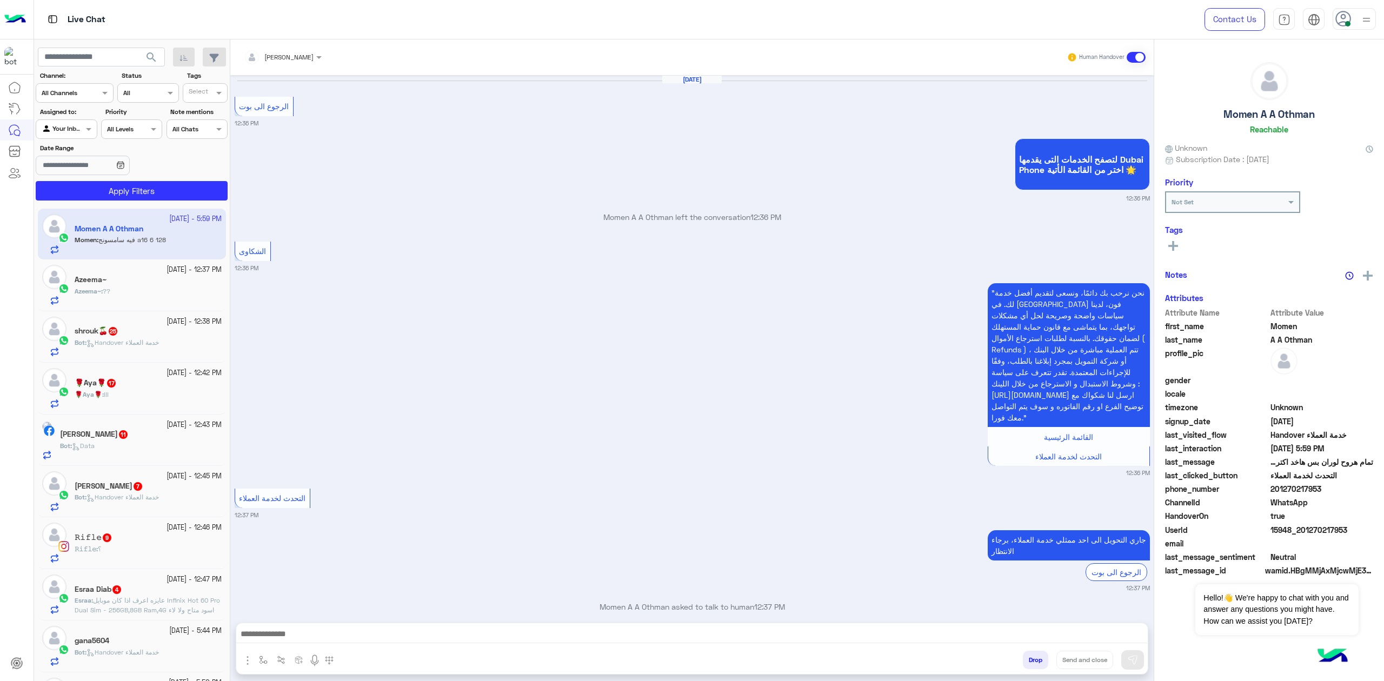
scroll to position [1059, 0]
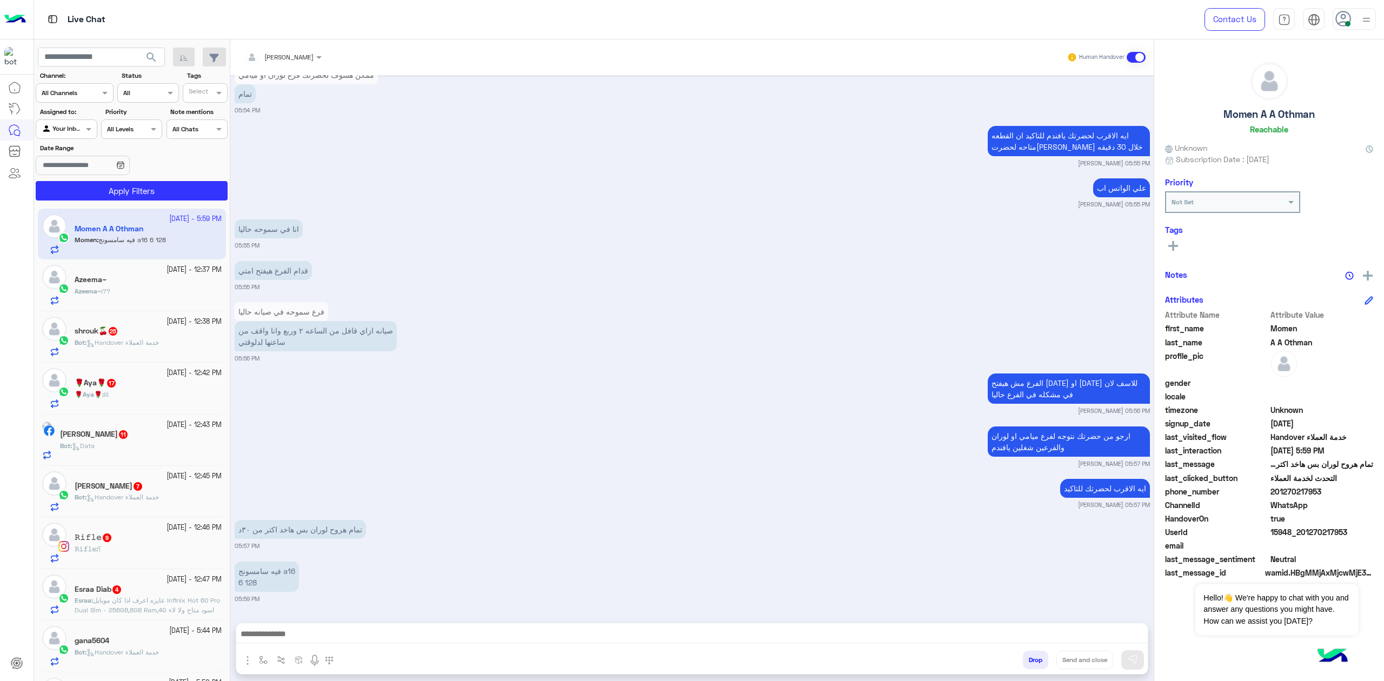
click at [349, 630] on textarea at bounding box center [691, 635] width 911 height 16
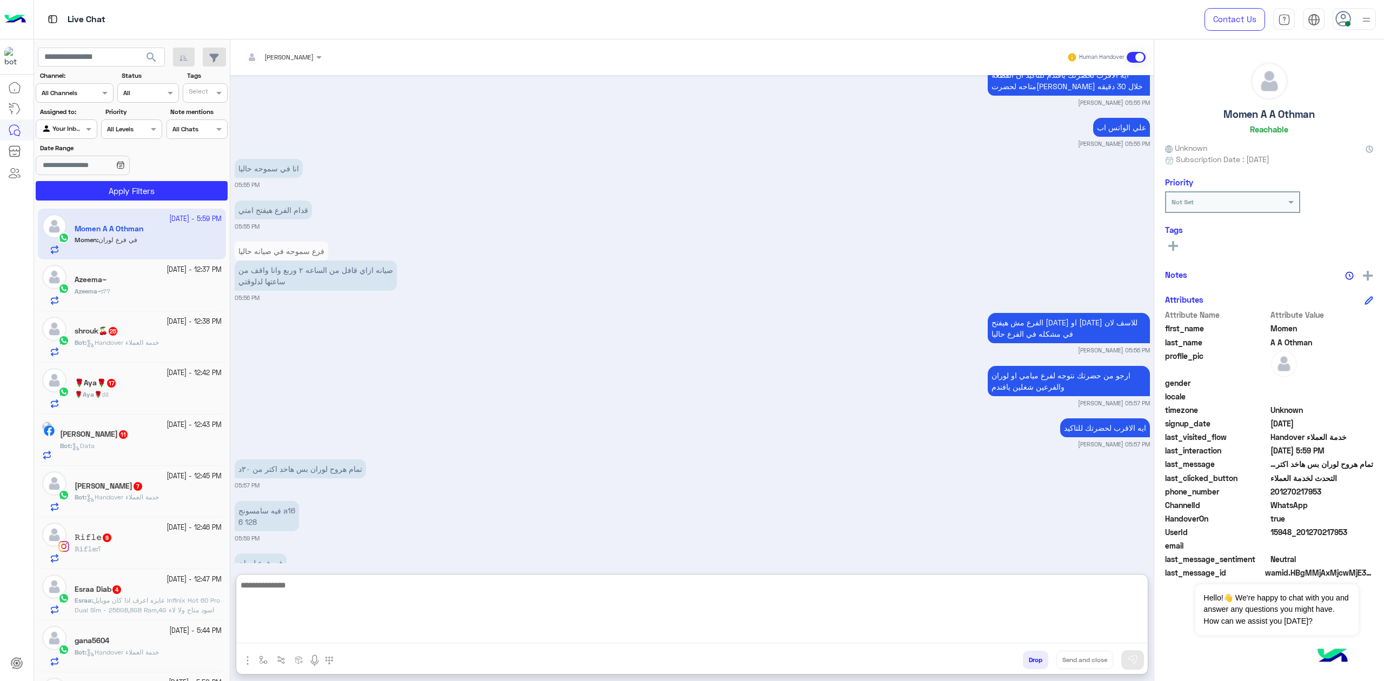
scroll to position [1149, 0]
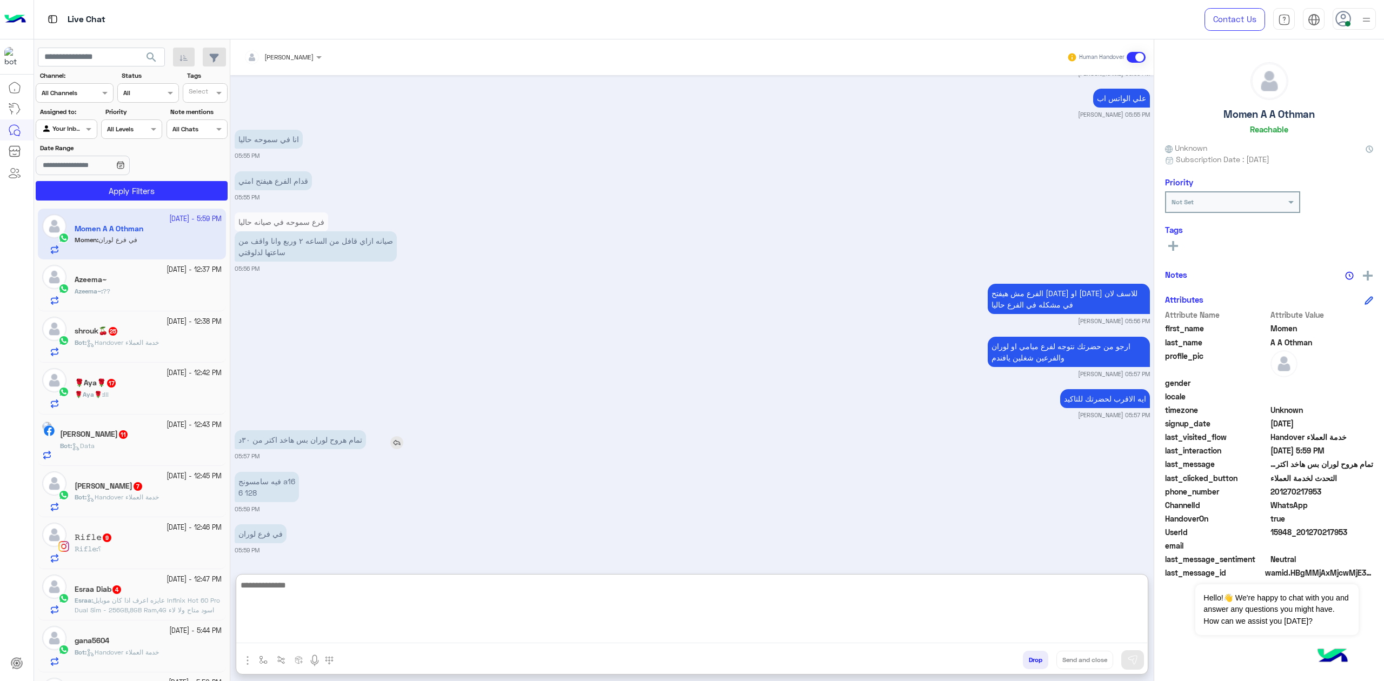
click at [332, 442] on p "تمام هروح لوران بس هاخد اكتر من ٣٠د" at bounding box center [300, 439] width 131 height 19
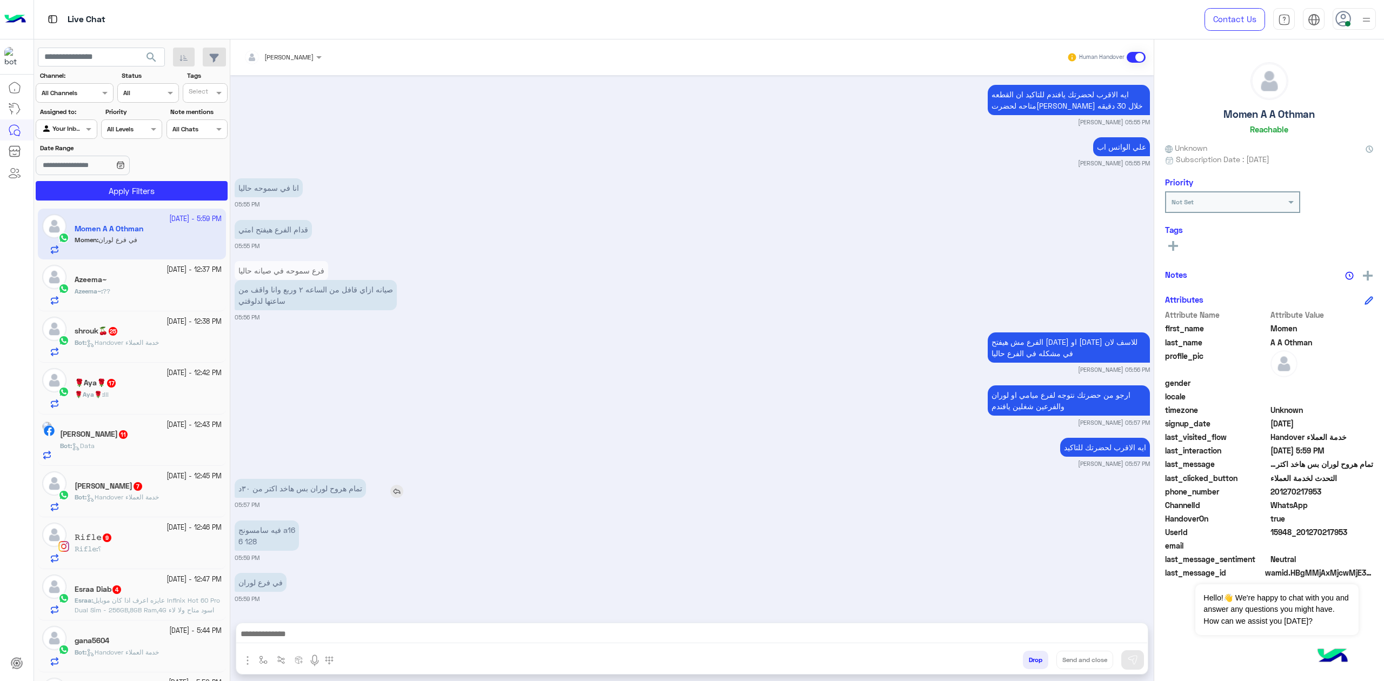
click at [327, 485] on p "تمام هروح لوران بس هاخد اكتر من ٣٠د" at bounding box center [300, 488] width 131 height 19
click at [327, 486] on p "تمام هروح لوران بس هاخد اكتر من ٣٠د" at bounding box center [300, 488] width 131 height 19
click at [290, 530] on p "فيه سامسونج a16 6 128" at bounding box center [267, 535] width 64 height 30
click at [289, 530] on p "فيه سامسونج a16 6 128" at bounding box center [267, 535] width 64 height 30
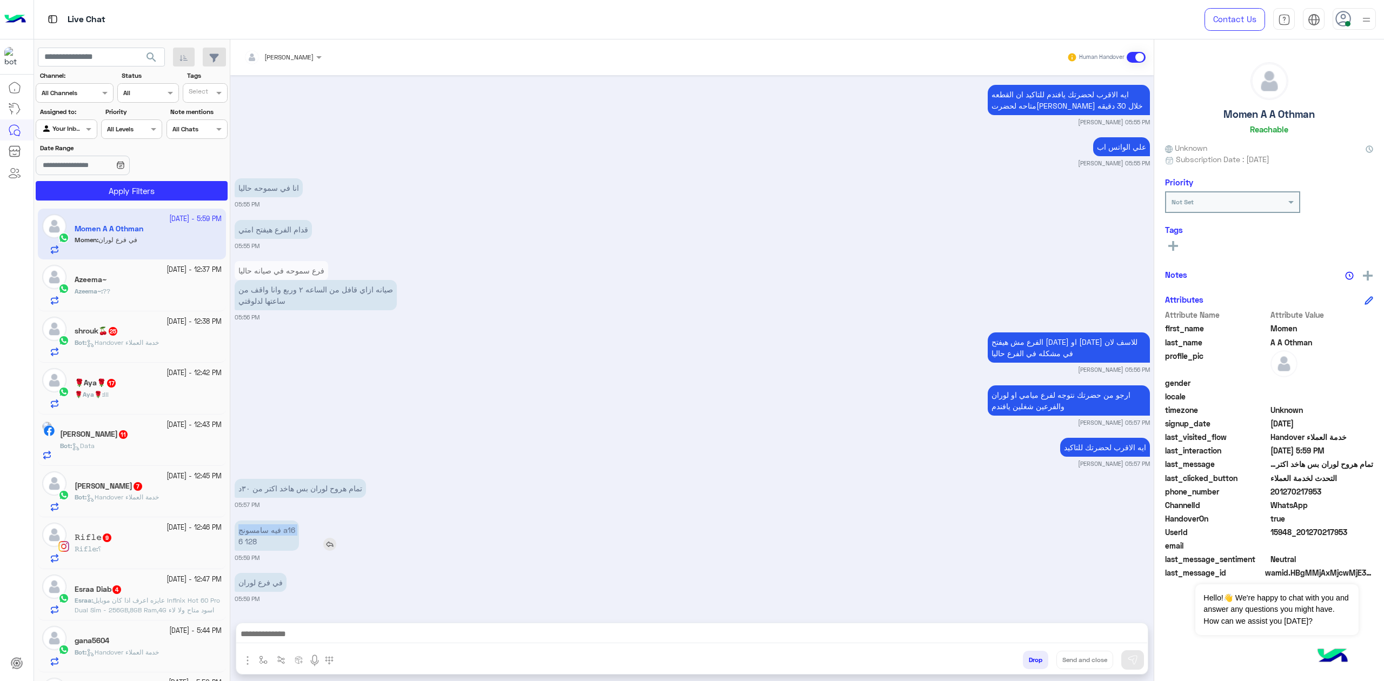
click at [289, 530] on p "فيه سامسونج a16 6 128" at bounding box center [267, 535] width 64 height 30
click at [338, 629] on textarea at bounding box center [691, 635] width 911 height 16
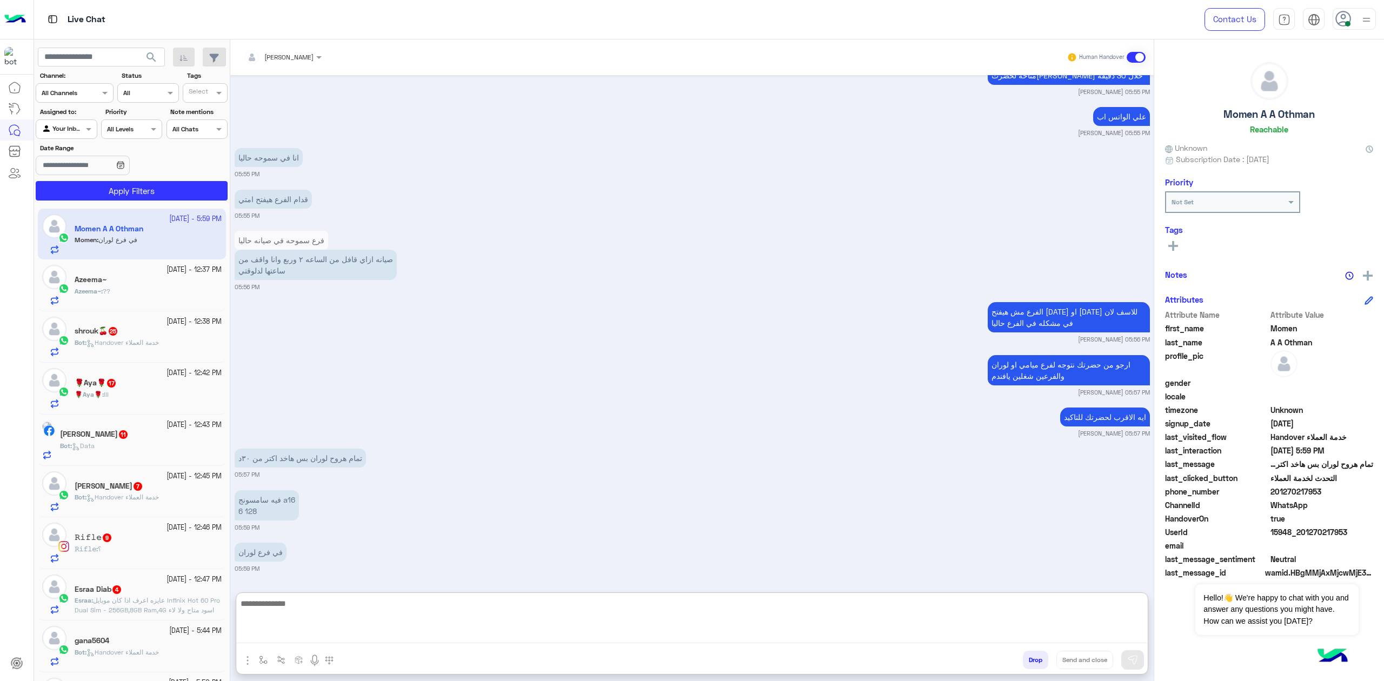
scroll to position [1149, 0]
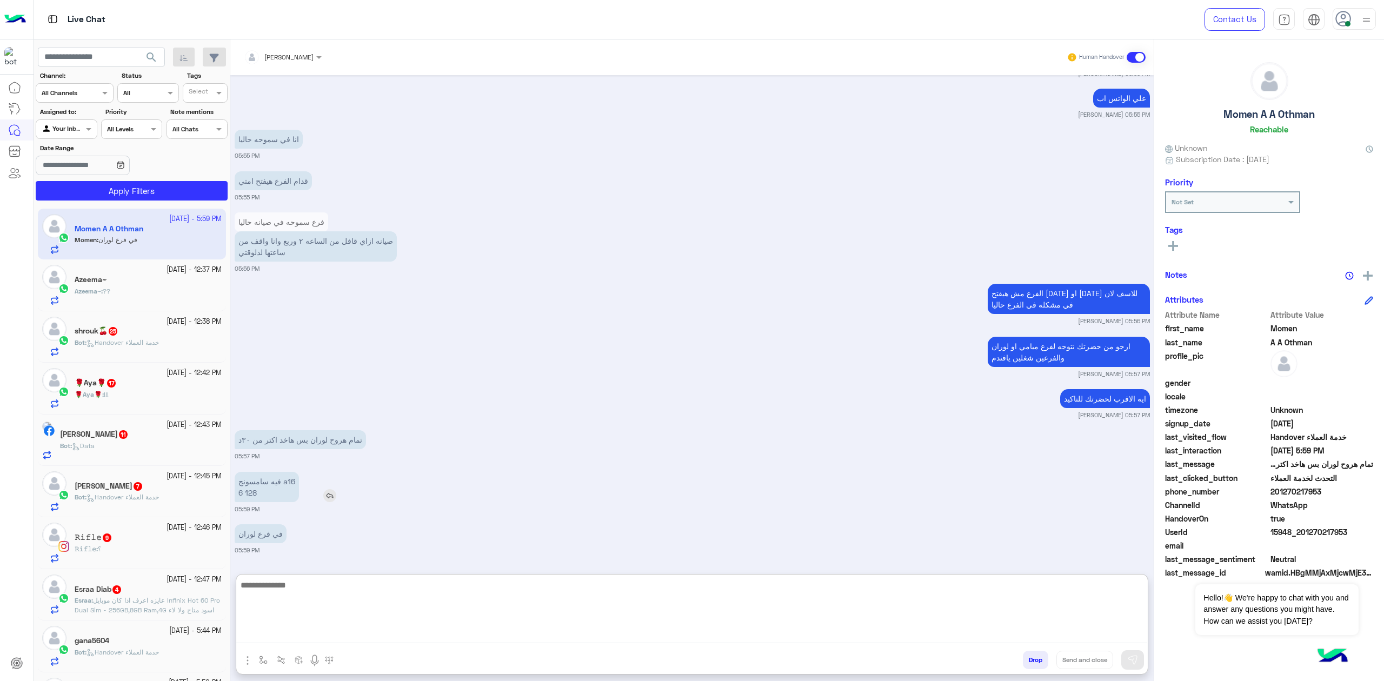
click at [333, 495] on img at bounding box center [329, 495] width 13 height 13
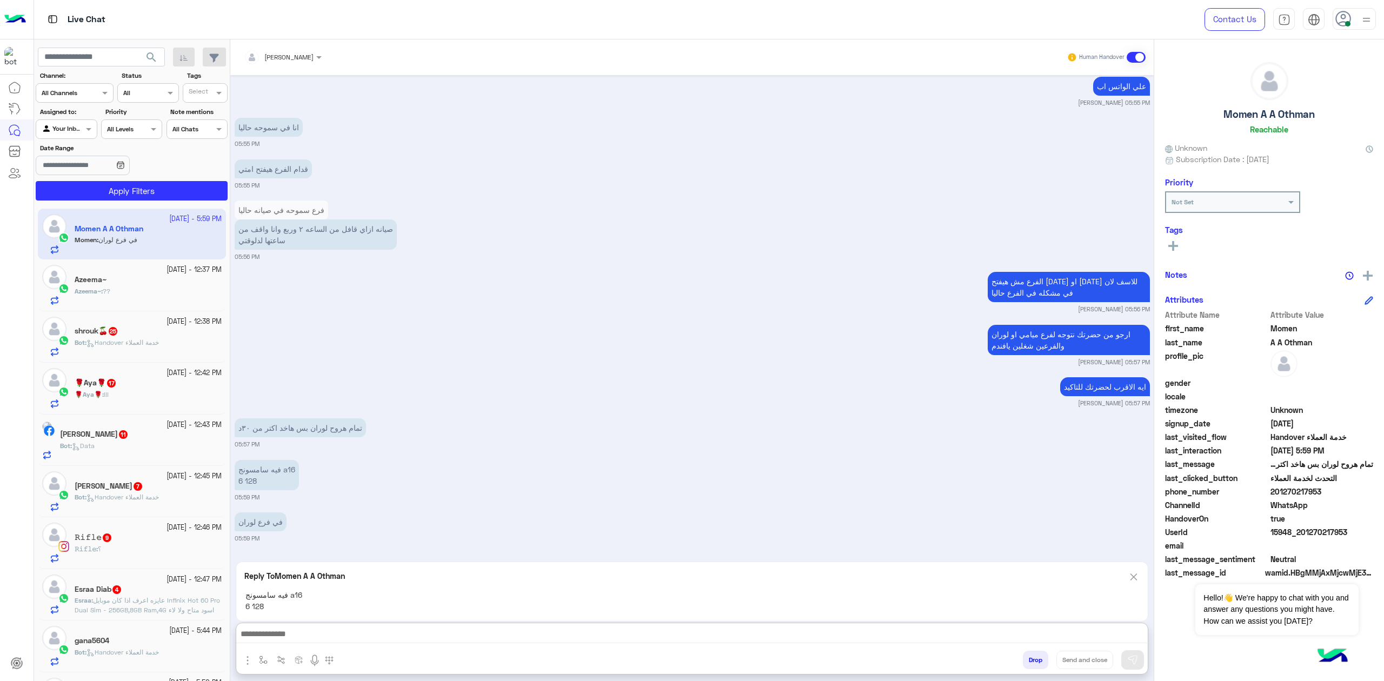
click at [327, 629] on textarea at bounding box center [691, 635] width 911 height 16
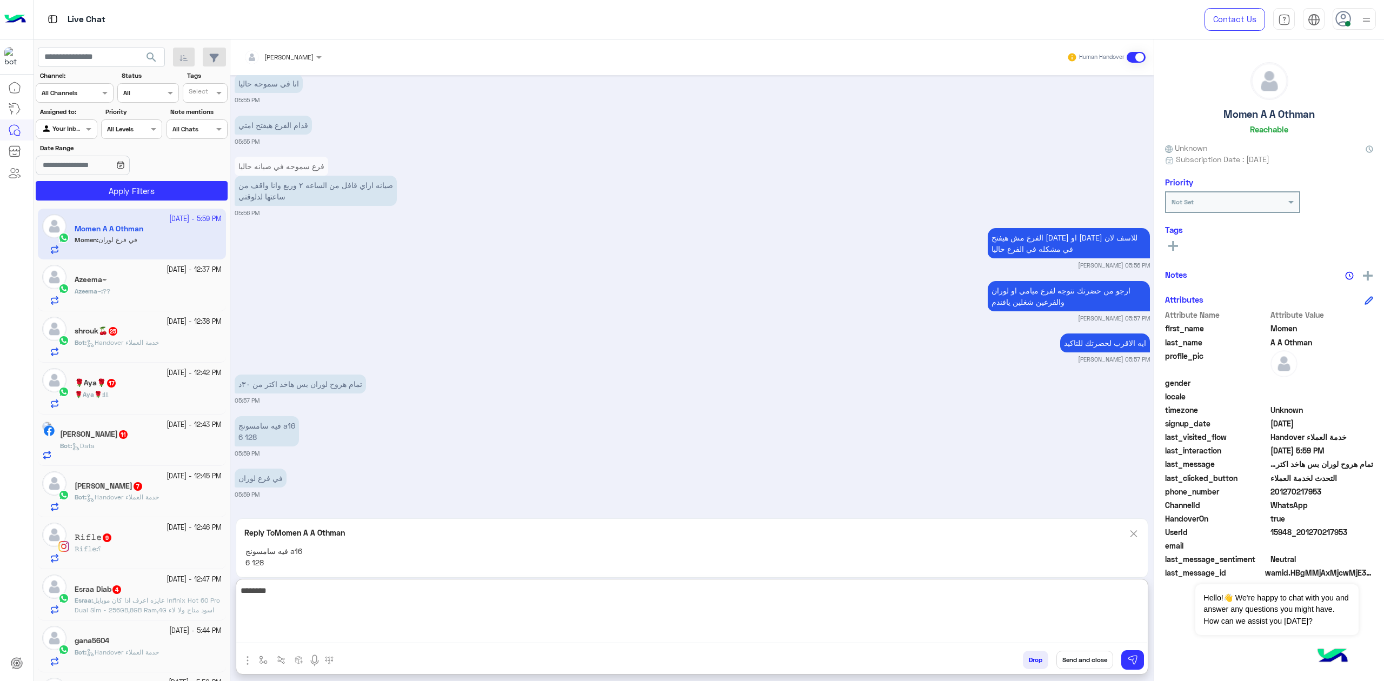
scroll to position [1211, 0]
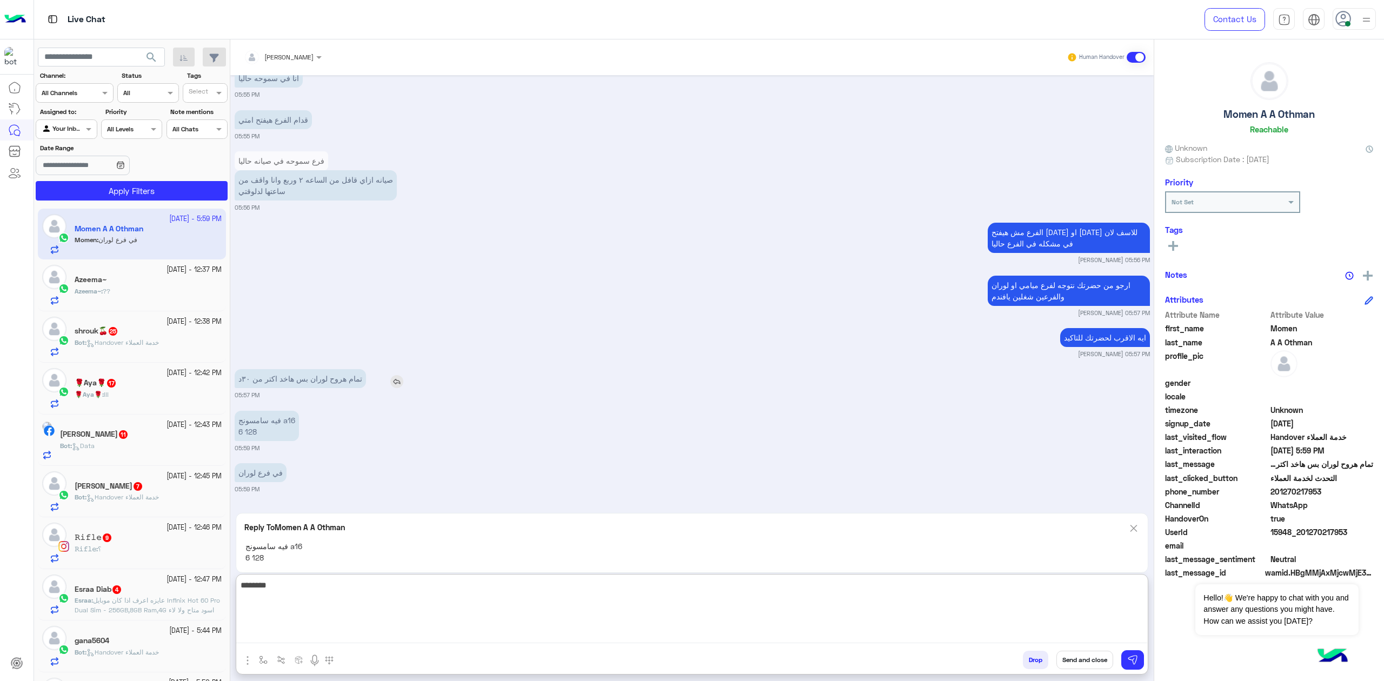
click at [340, 381] on p "تمام هروح لوران بس هاخد اكتر من ٣٠د" at bounding box center [300, 378] width 131 height 19
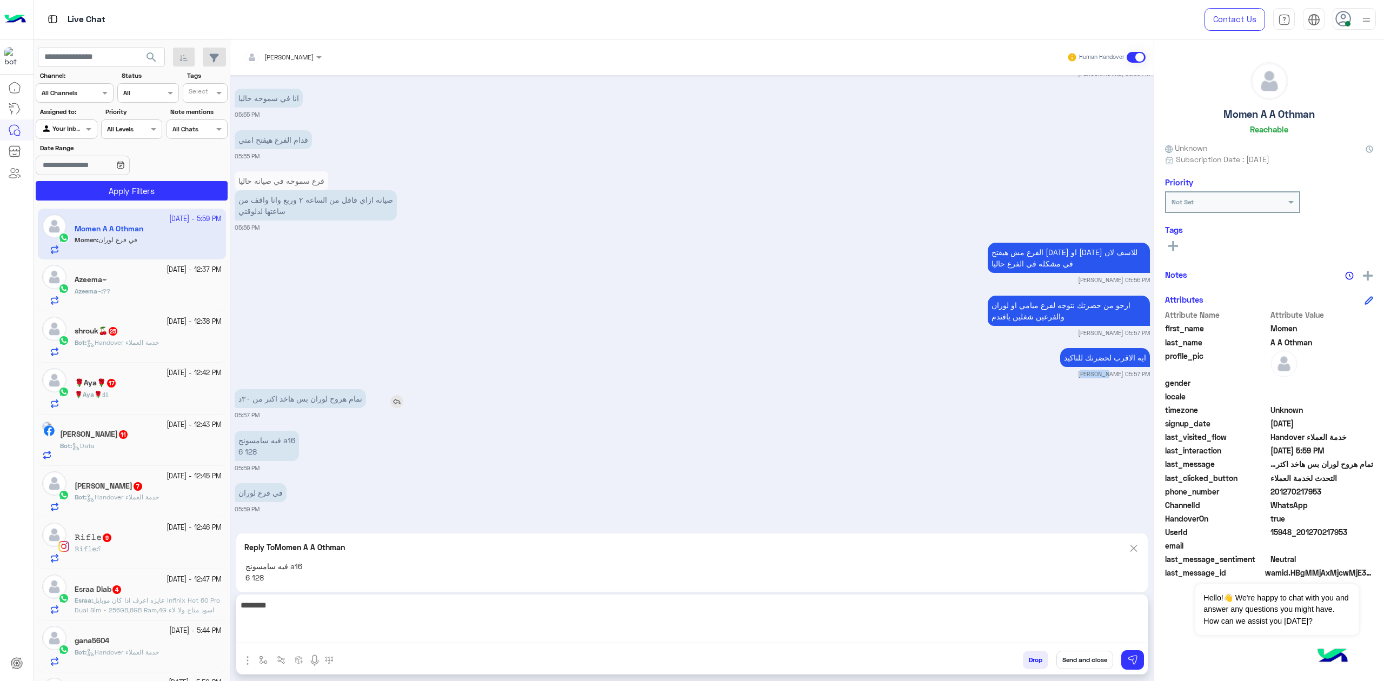
click at [340, 378] on div "ايه الاقرب لحضرتك للتاكيد mohaned hassanen 05:57 PM" at bounding box center [692, 361] width 915 height 33
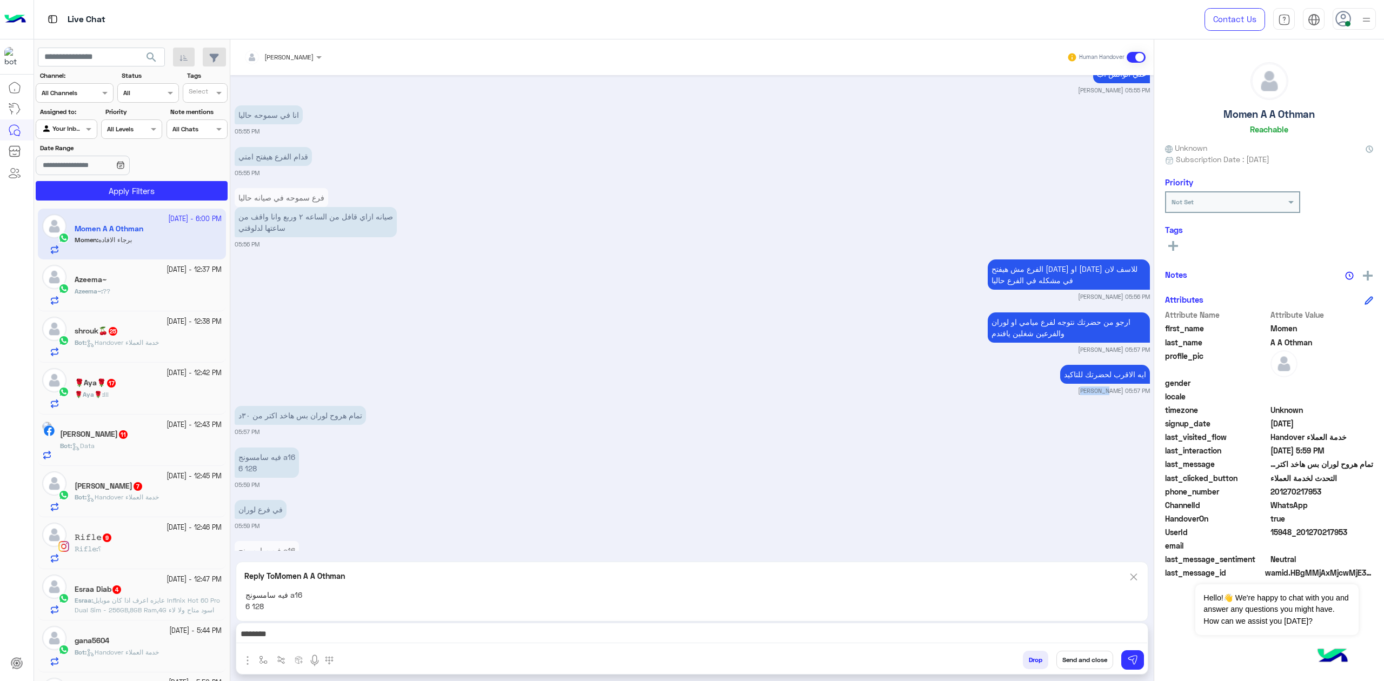
scroll to position [1233, 0]
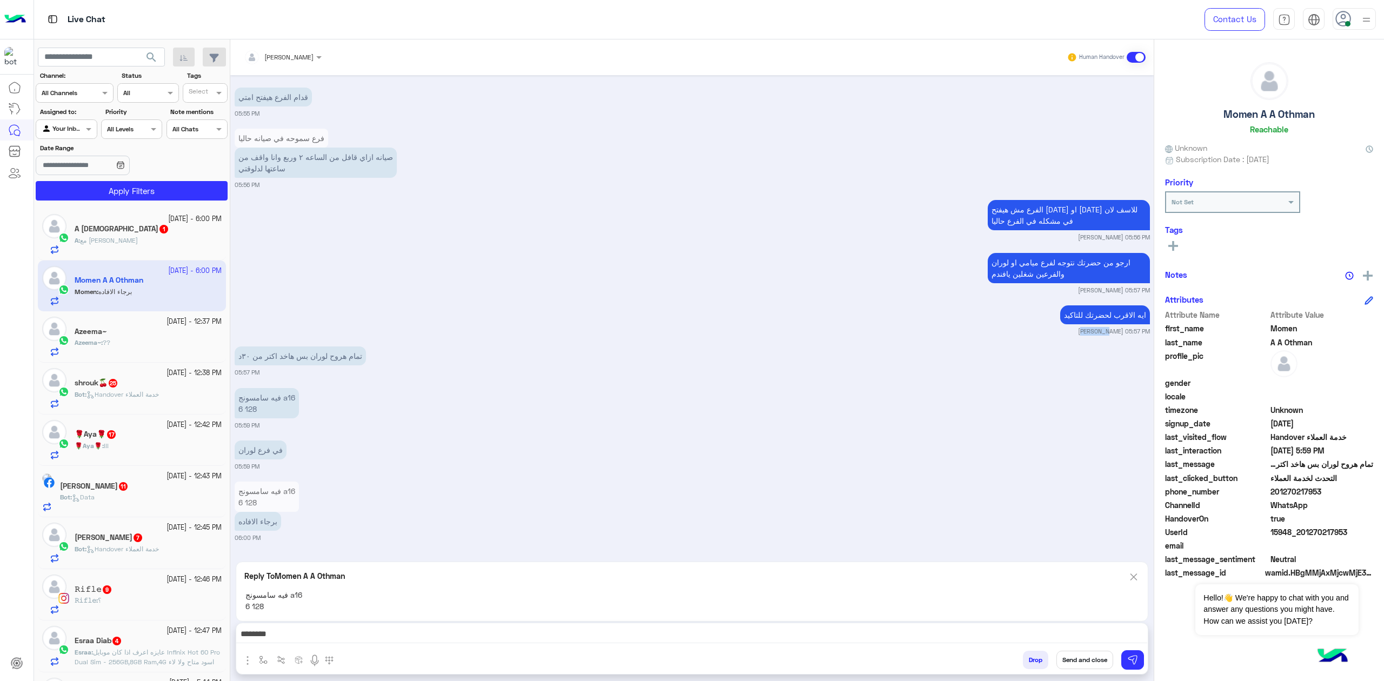
click at [1071, 633] on textarea "********" at bounding box center [691, 635] width 911 height 16
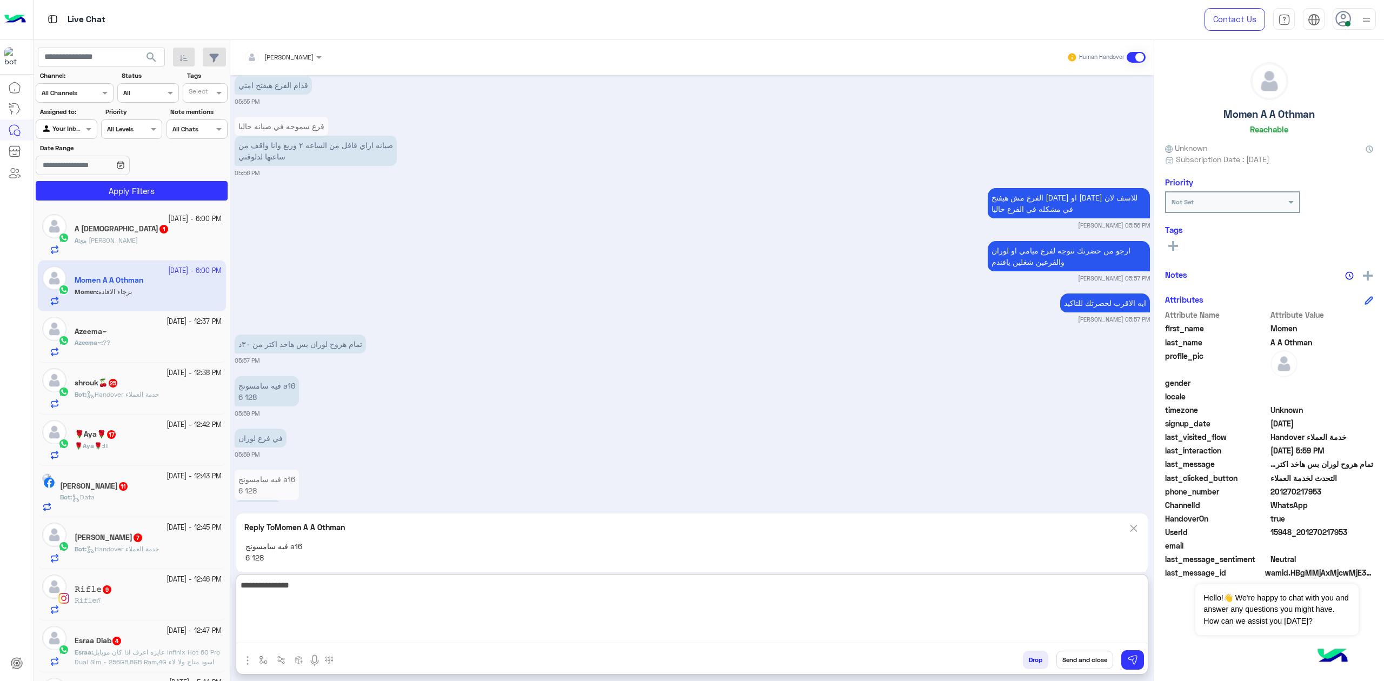
type textarea "**********"
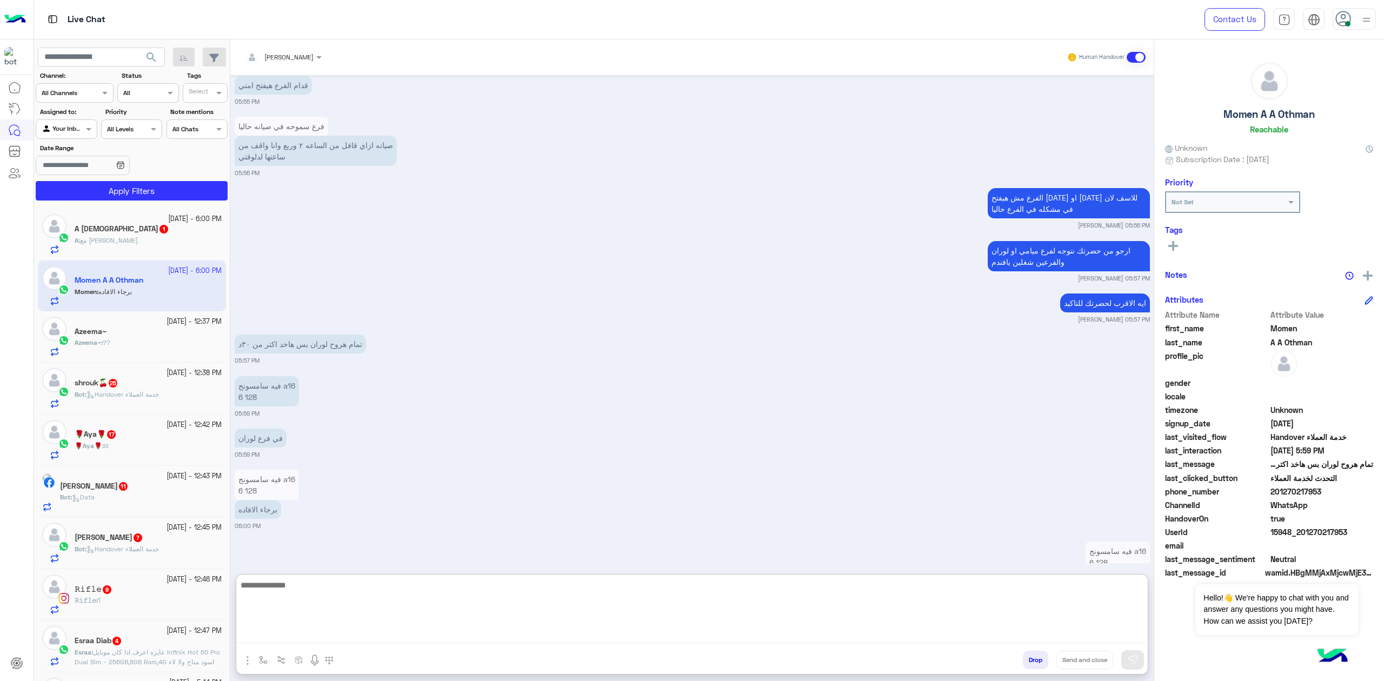
scroll to position [1293, 0]
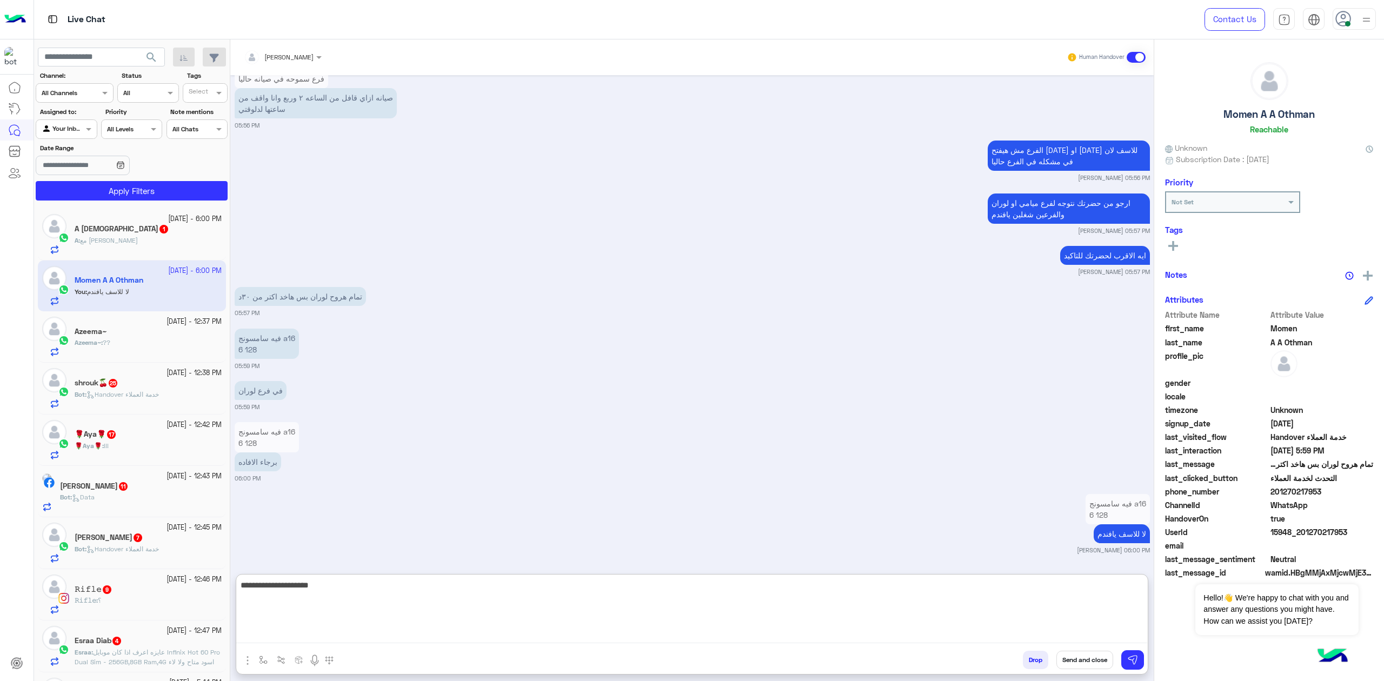
type textarea "**********"
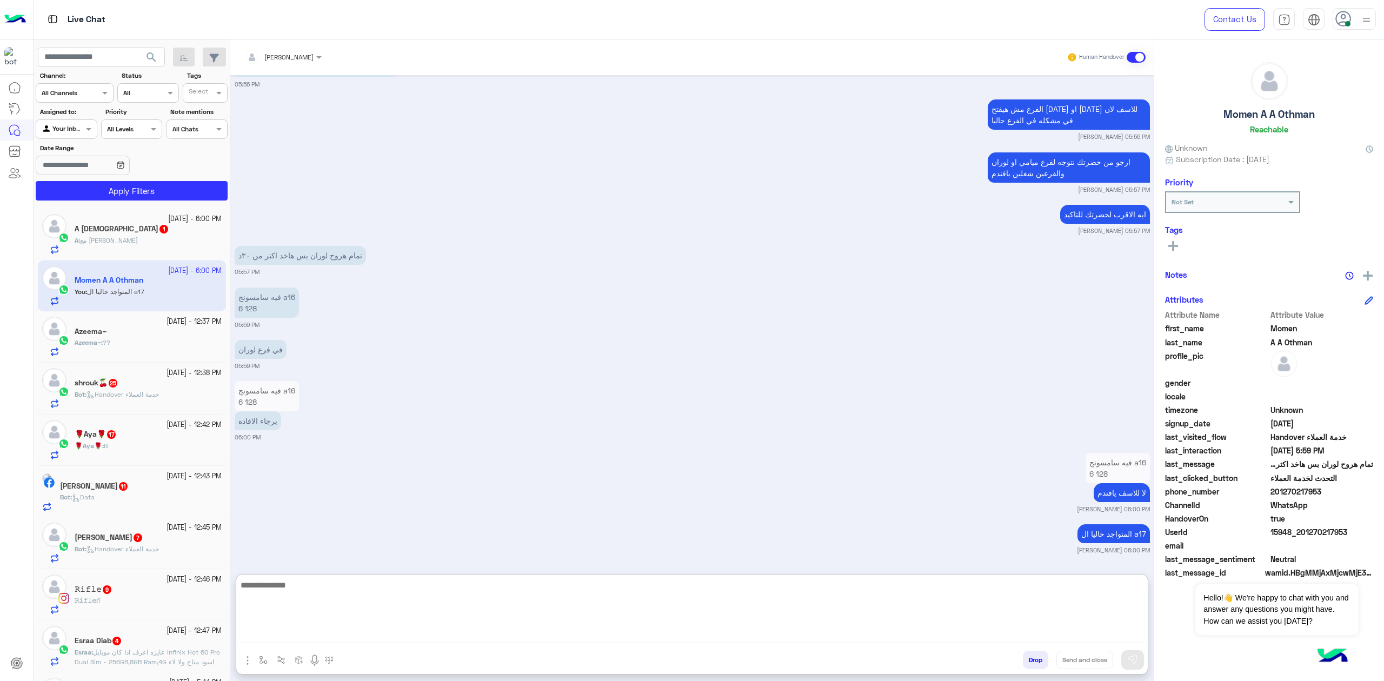
scroll to position [1334, 0]
paste textarea "**********"
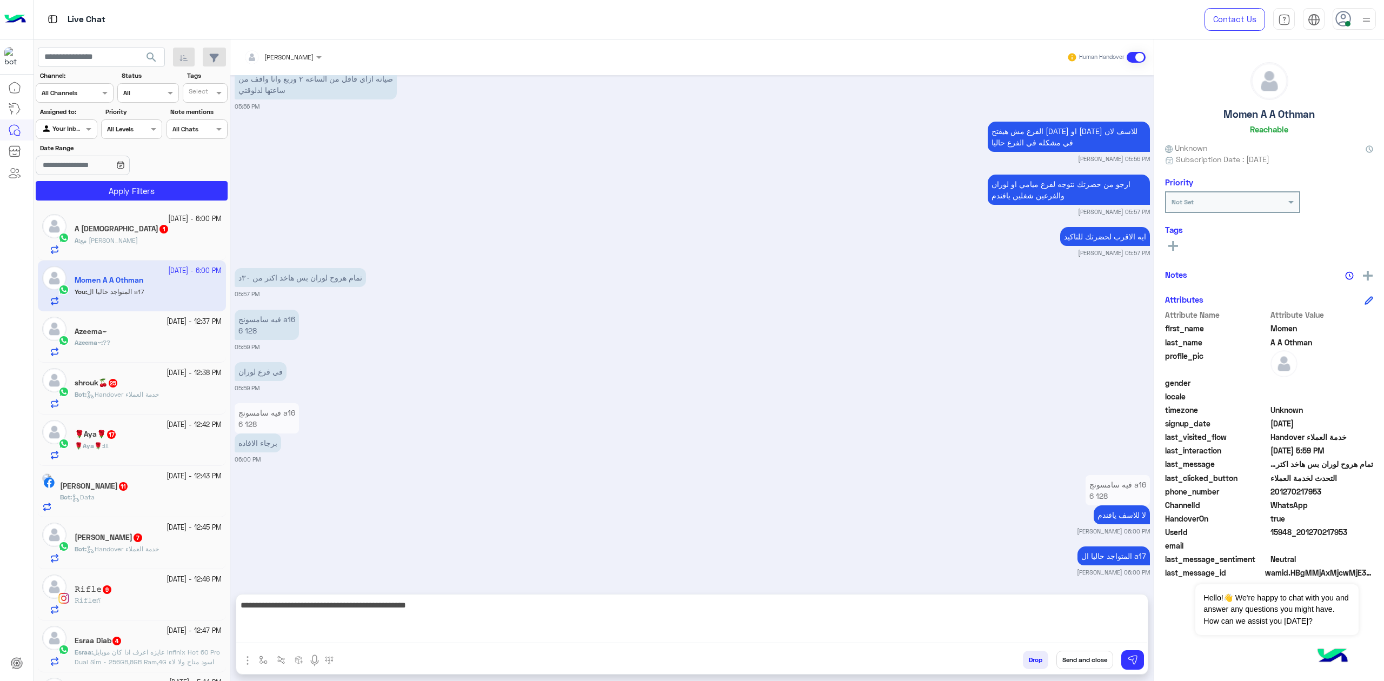
paste textarea "**********"
type textarea "**********"
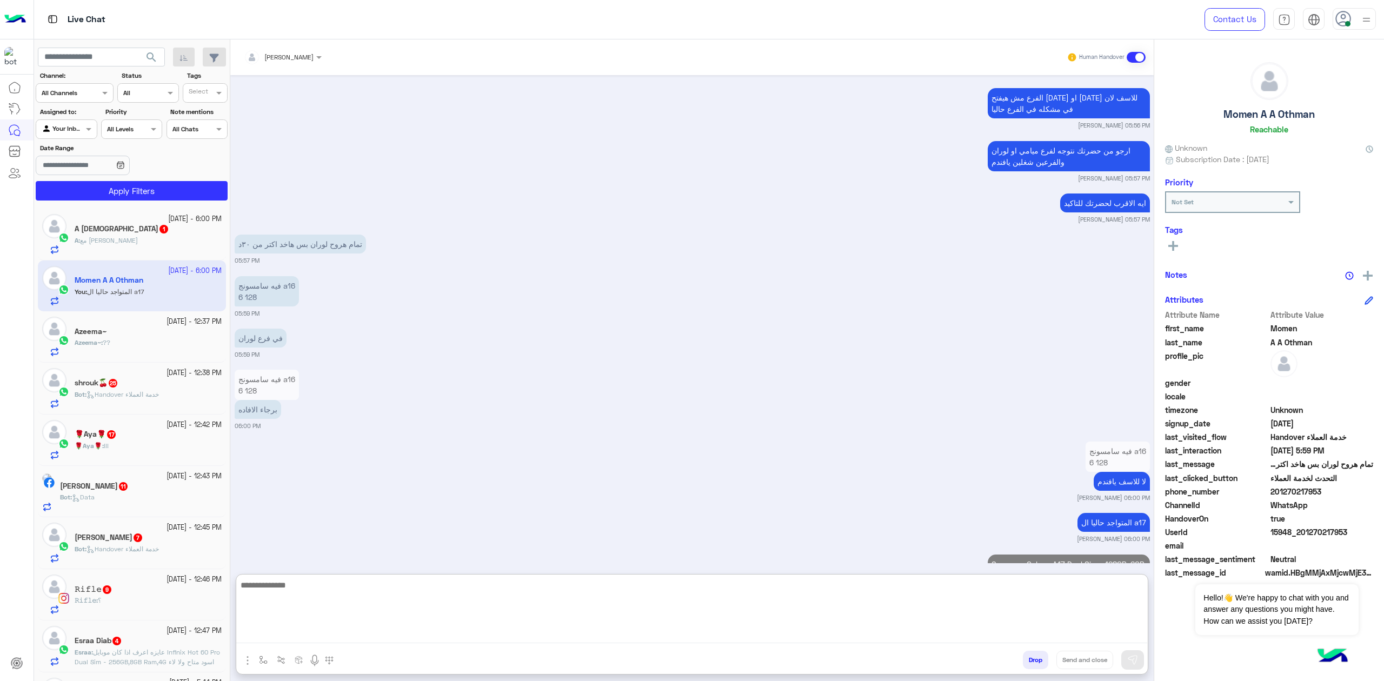
scroll to position [1466, 0]
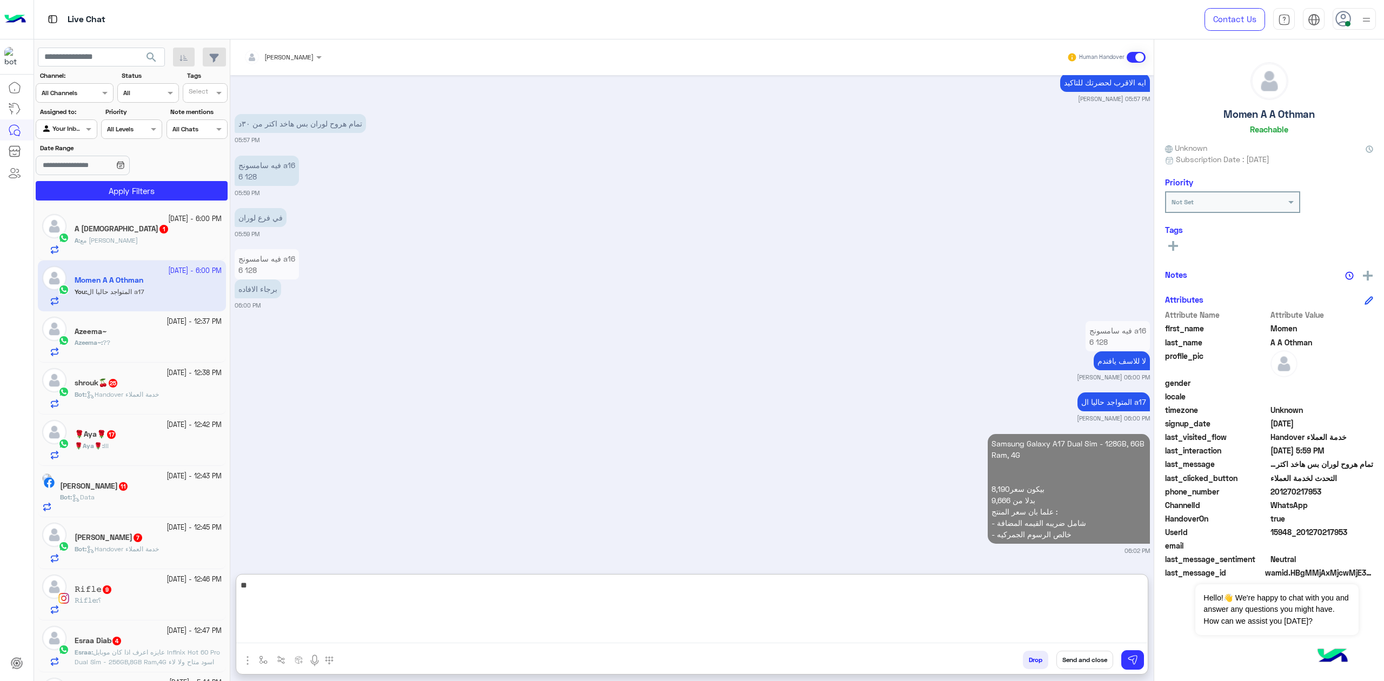
type textarea "*"
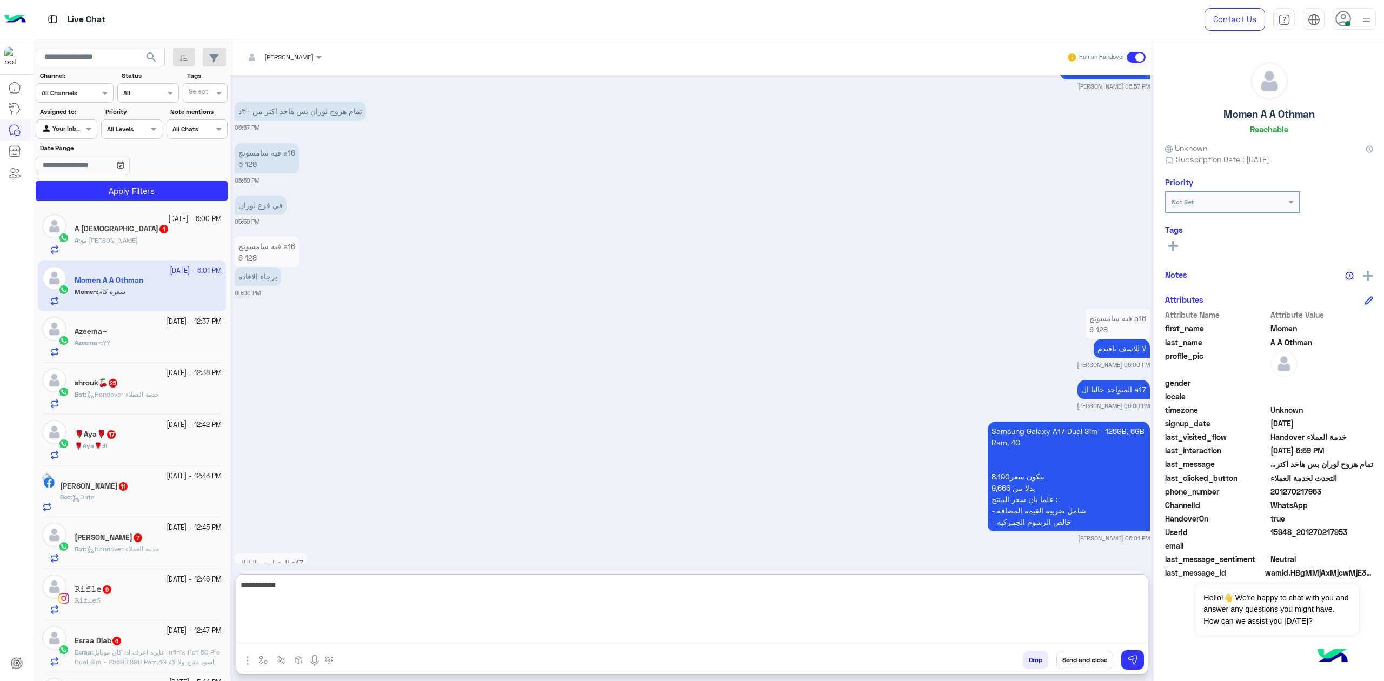
scroll to position [1526, 0]
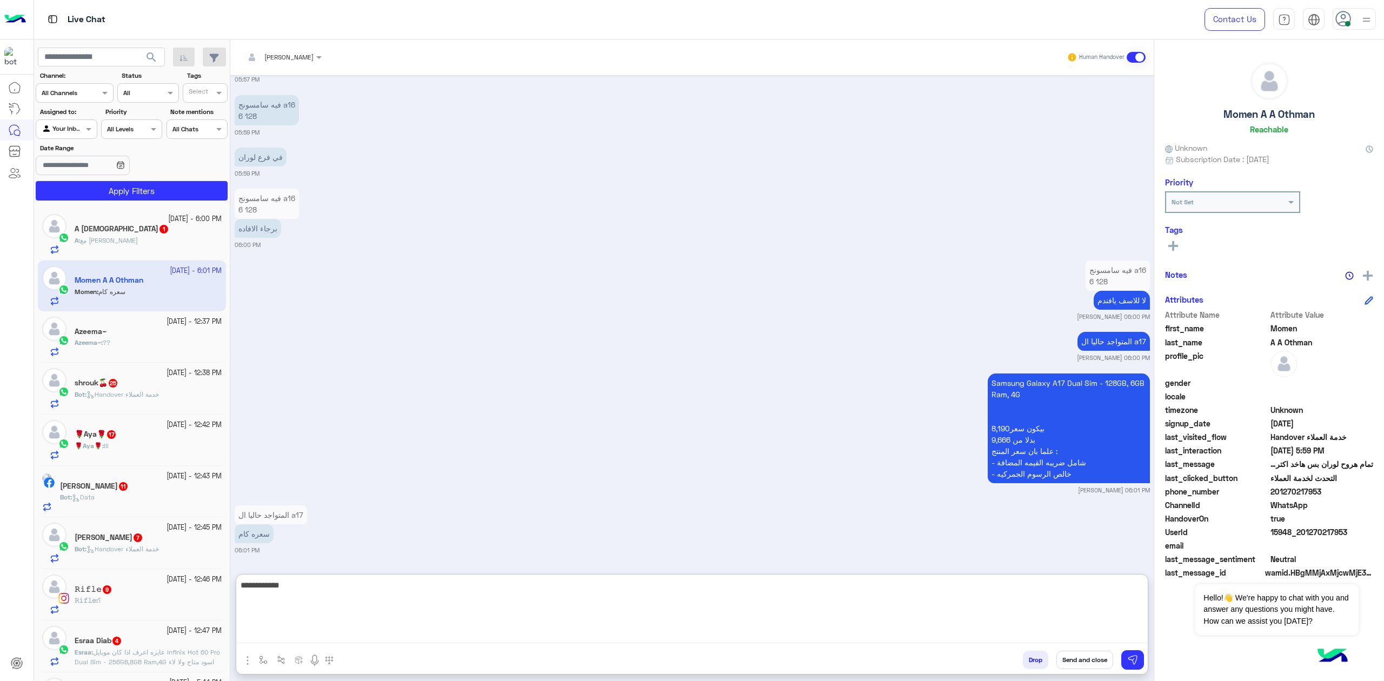
type textarea "**********"
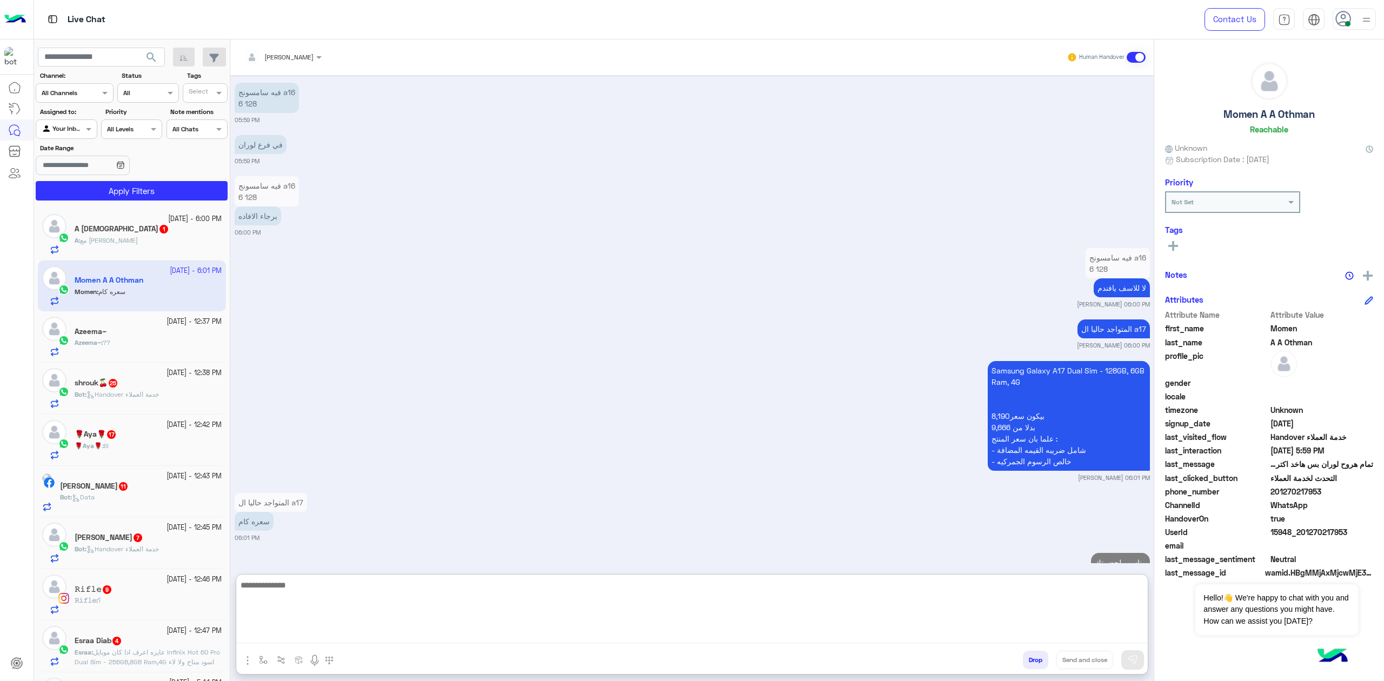
scroll to position [1567, 0]
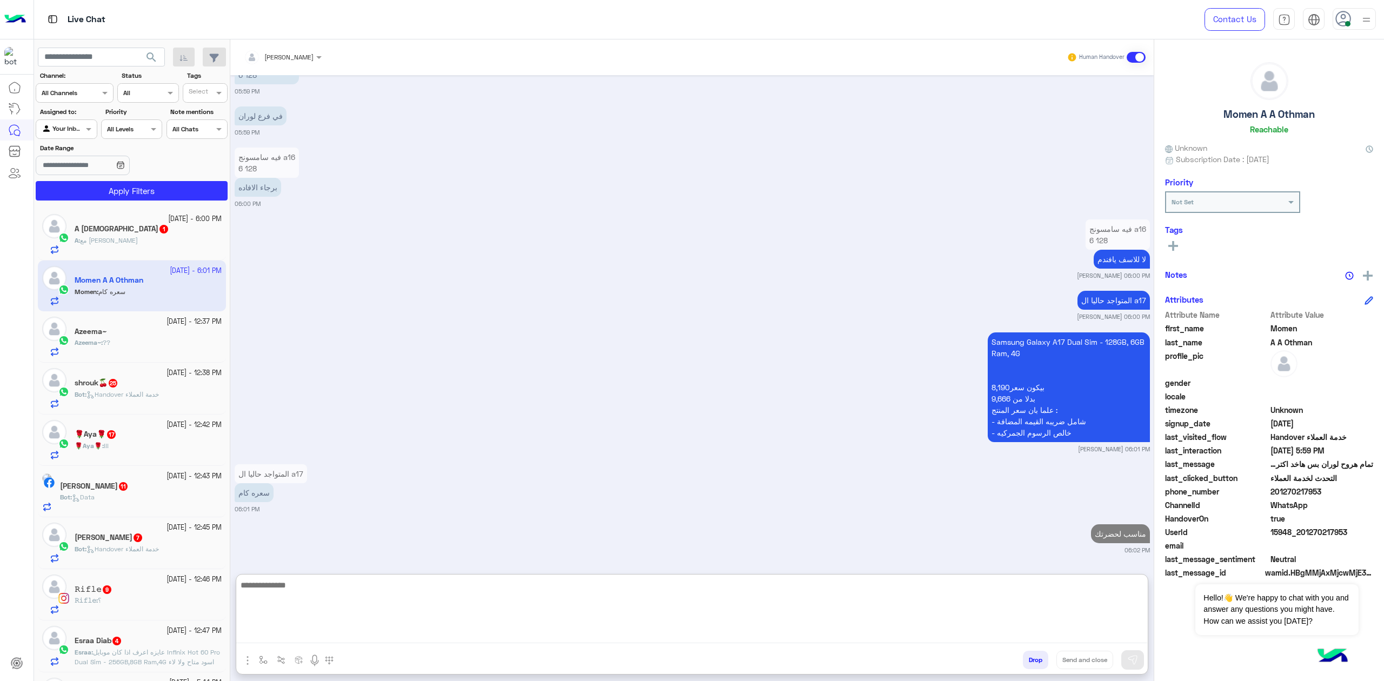
drag, startPoint x: 1304, startPoint y: 500, endPoint x: 1304, endPoint y: 494, distance: 6.5
click at [1304, 494] on div "Attribute Name Attribute Value first_name Momen last_name A A Othman profile_pi…" at bounding box center [1269, 444] width 208 height 271
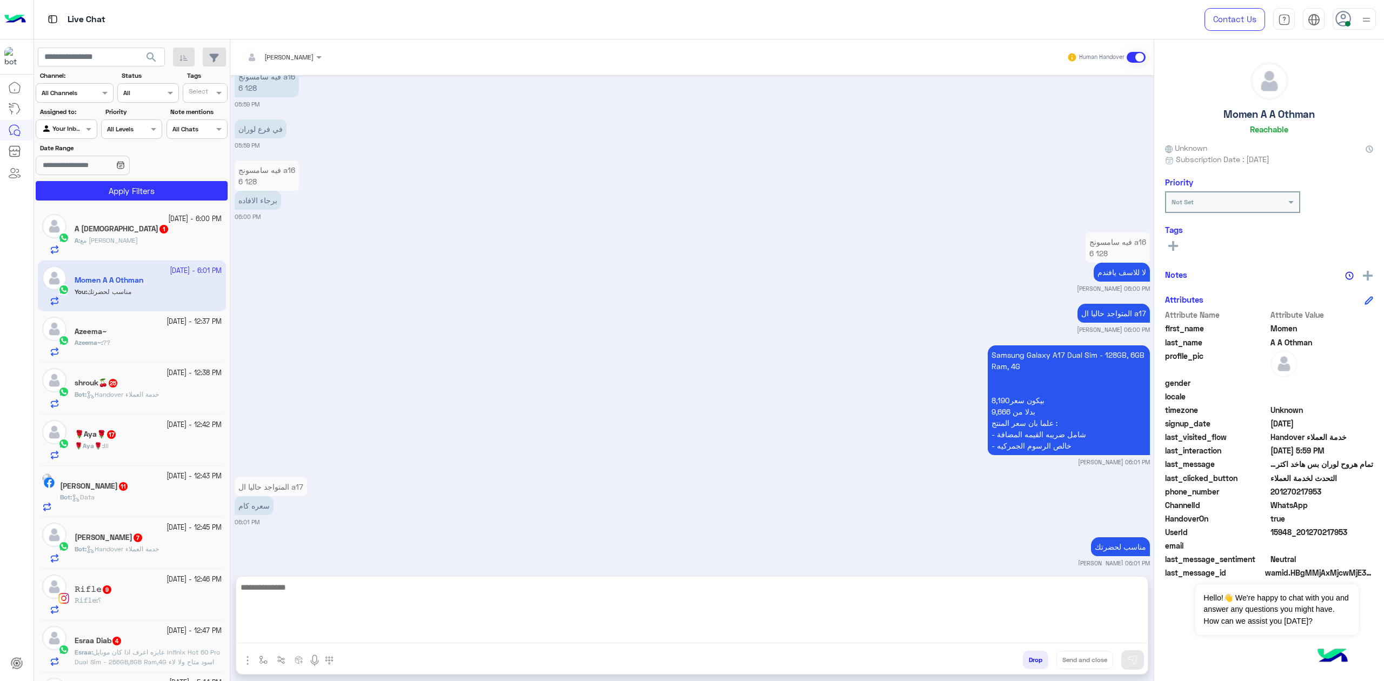
click at [1298, 483] on span "التحدث لخدمة العملاء" at bounding box center [1321, 477] width 103 height 11
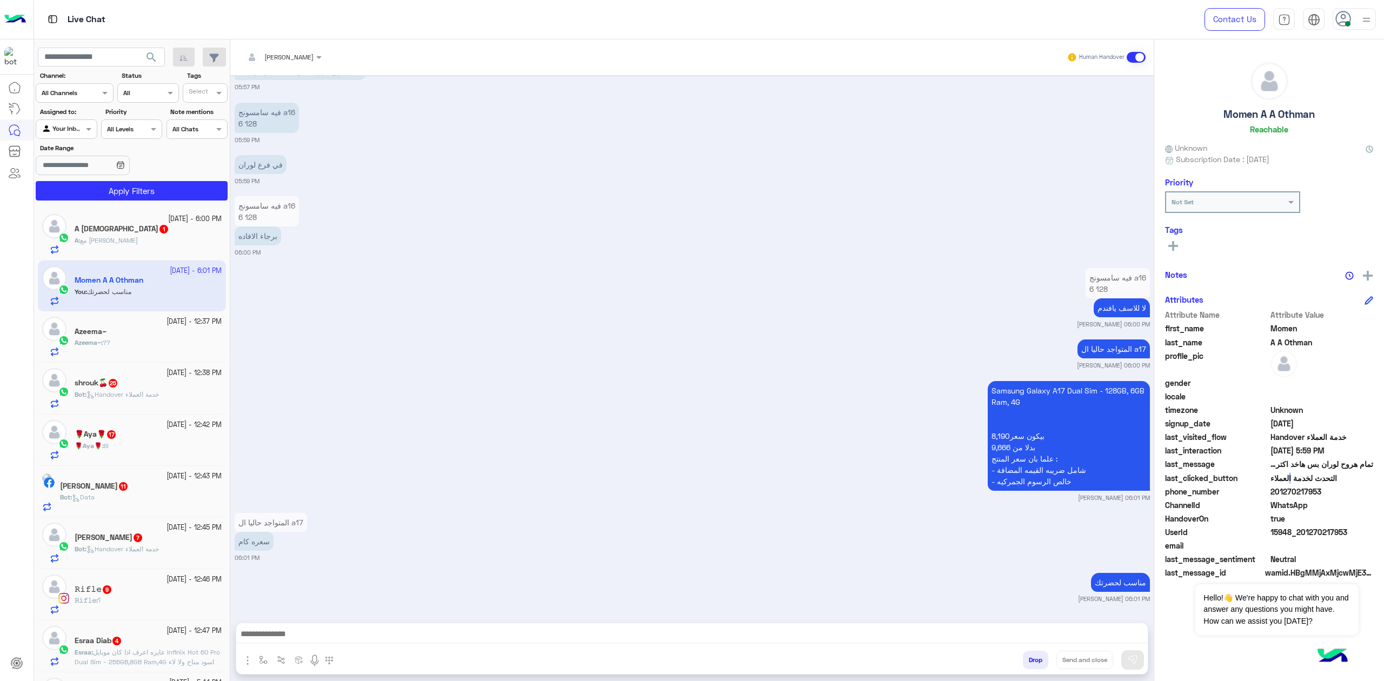
click at [1298, 483] on span "التحدث لخدمة العملاء" at bounding box center [1321, 477] width 103 height 11
click at [1297, 490] on span "201270217953" at bounding box center [1321, 491] width 103 height 11
copy span "201270217953"
click at [1288, 118] on h5 "Momen A A Othman" at bounding box center [1268, 114] width 91 height 12
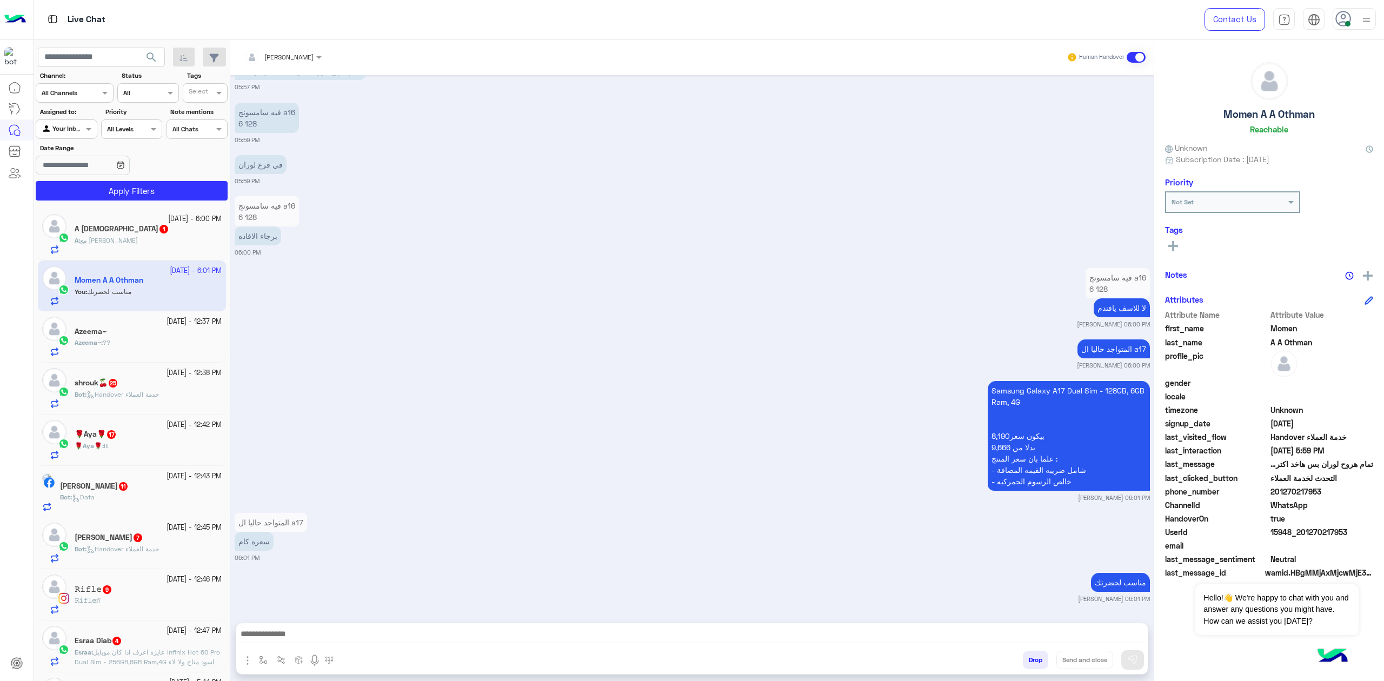
click at [1288, 118] on h5 "Momen A A Othman" at bounding box center [1268, 114] width 91 height 12
copy h5 "Momen A A Othman"
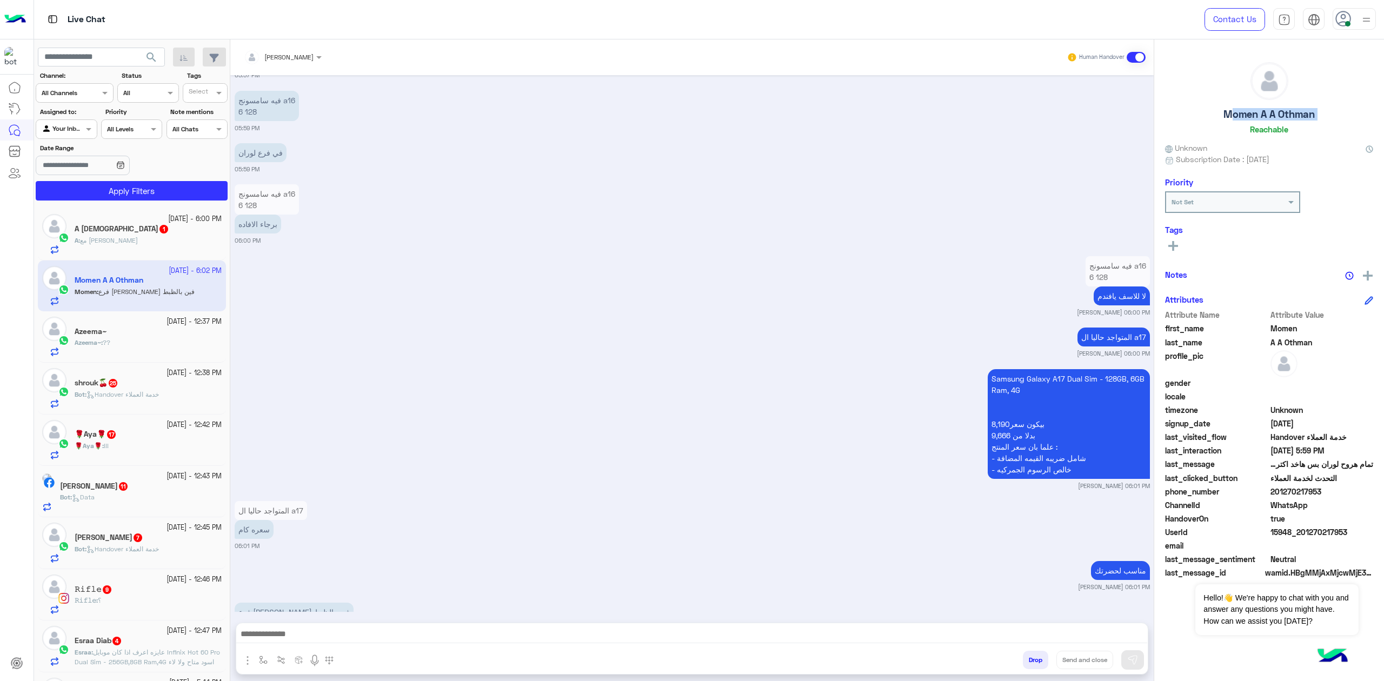
scroll to position [1559, 0]
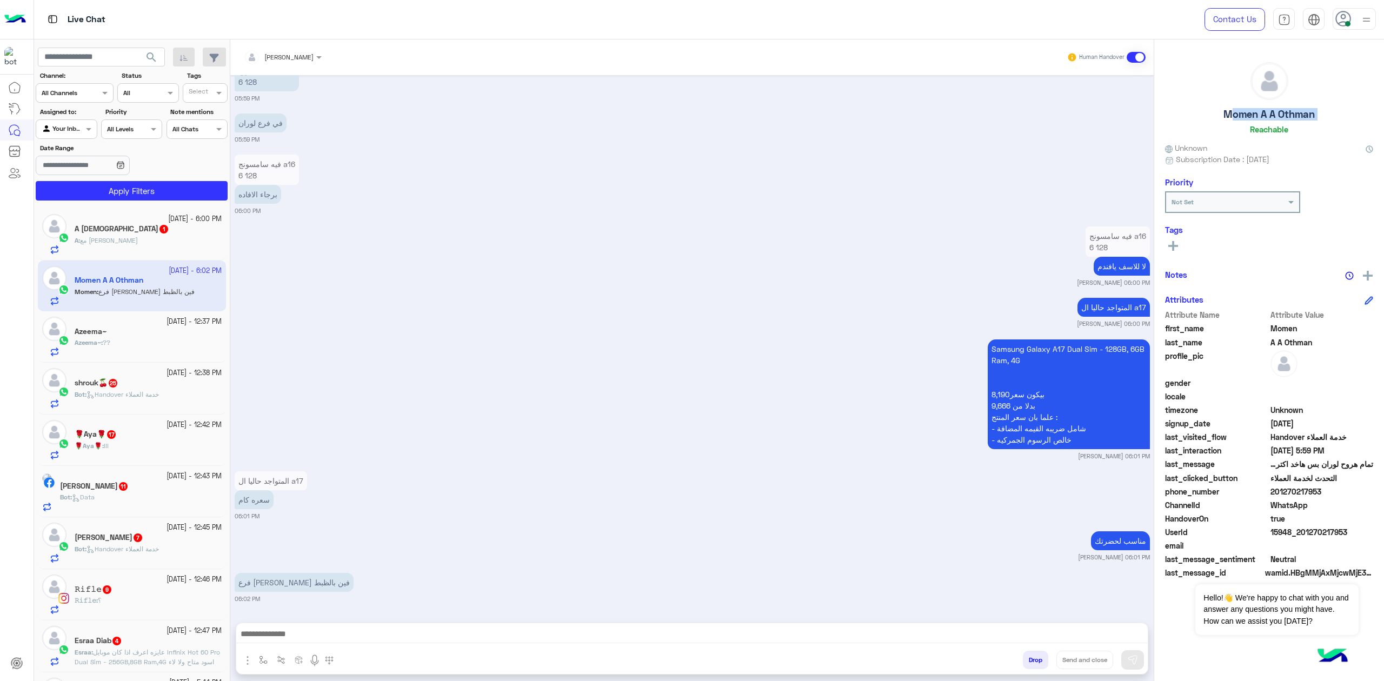
click at [326, 633] on textarea at bounding box center [691, 635] width 911 height 16
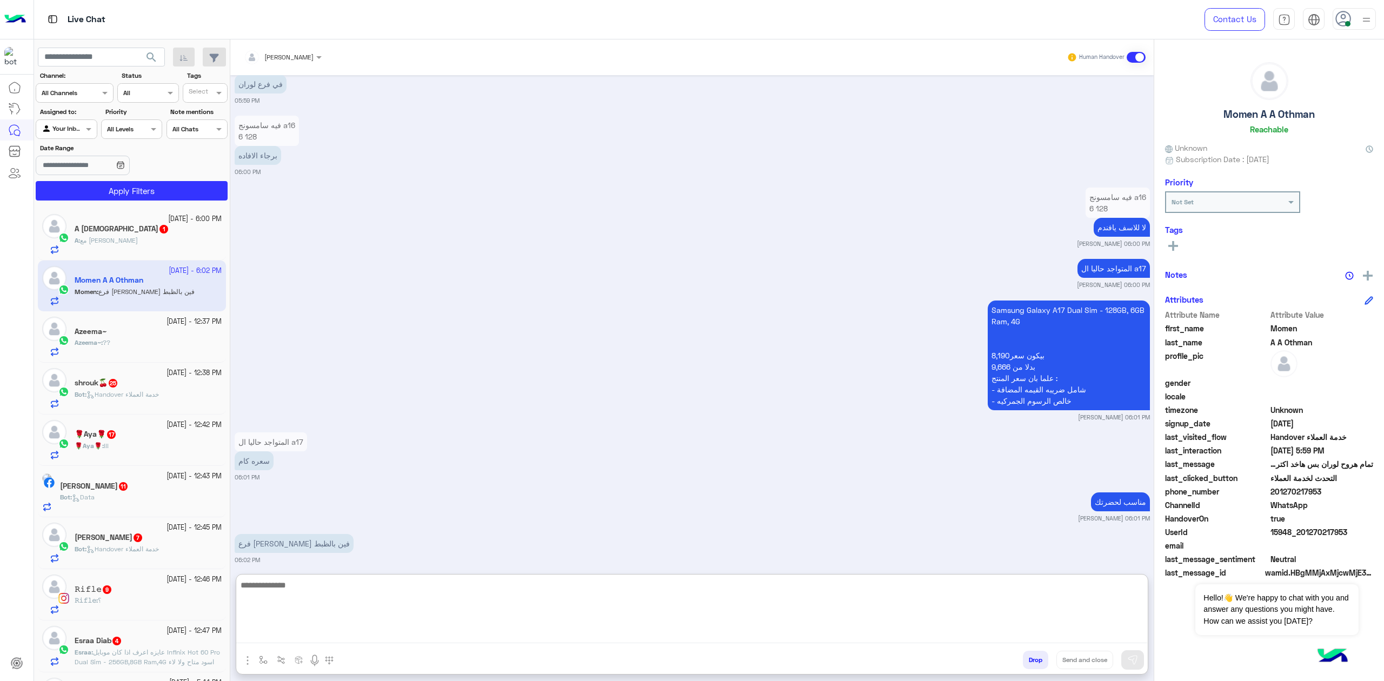
scroll to position [1605, 0]
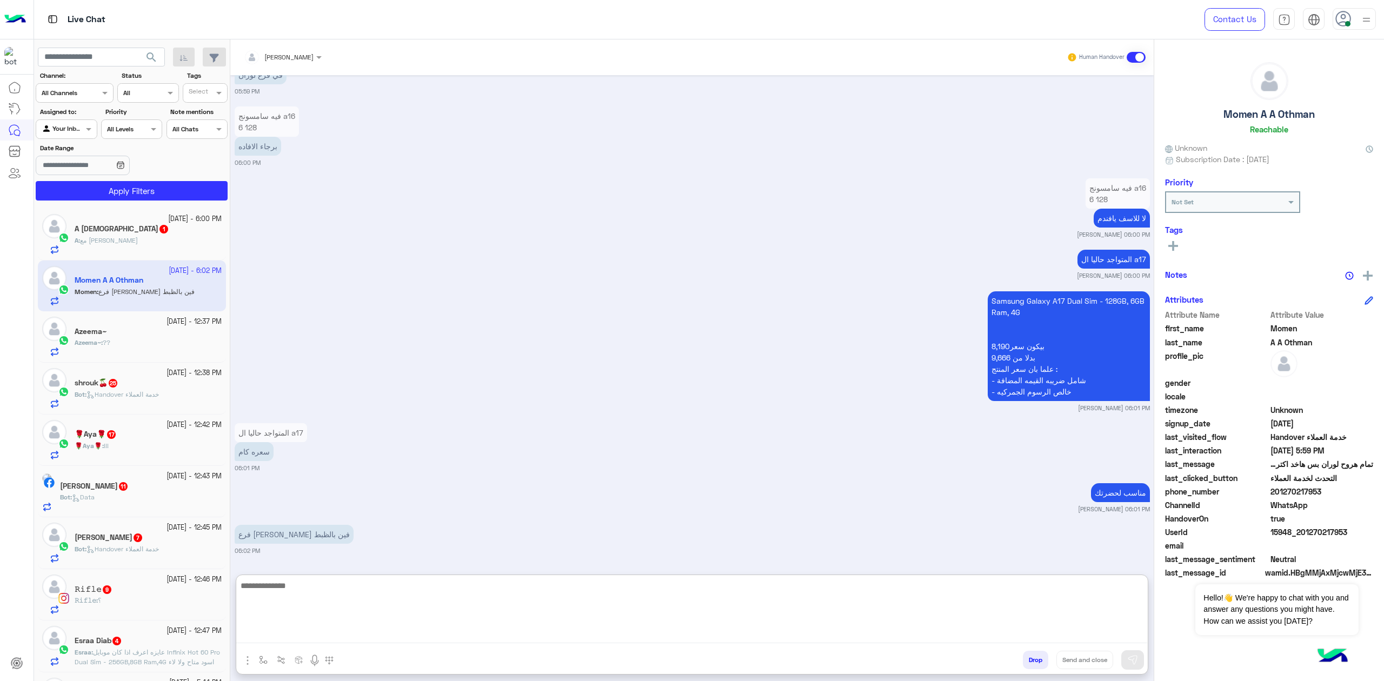
paste textarea "**********"
type textarea "**********"
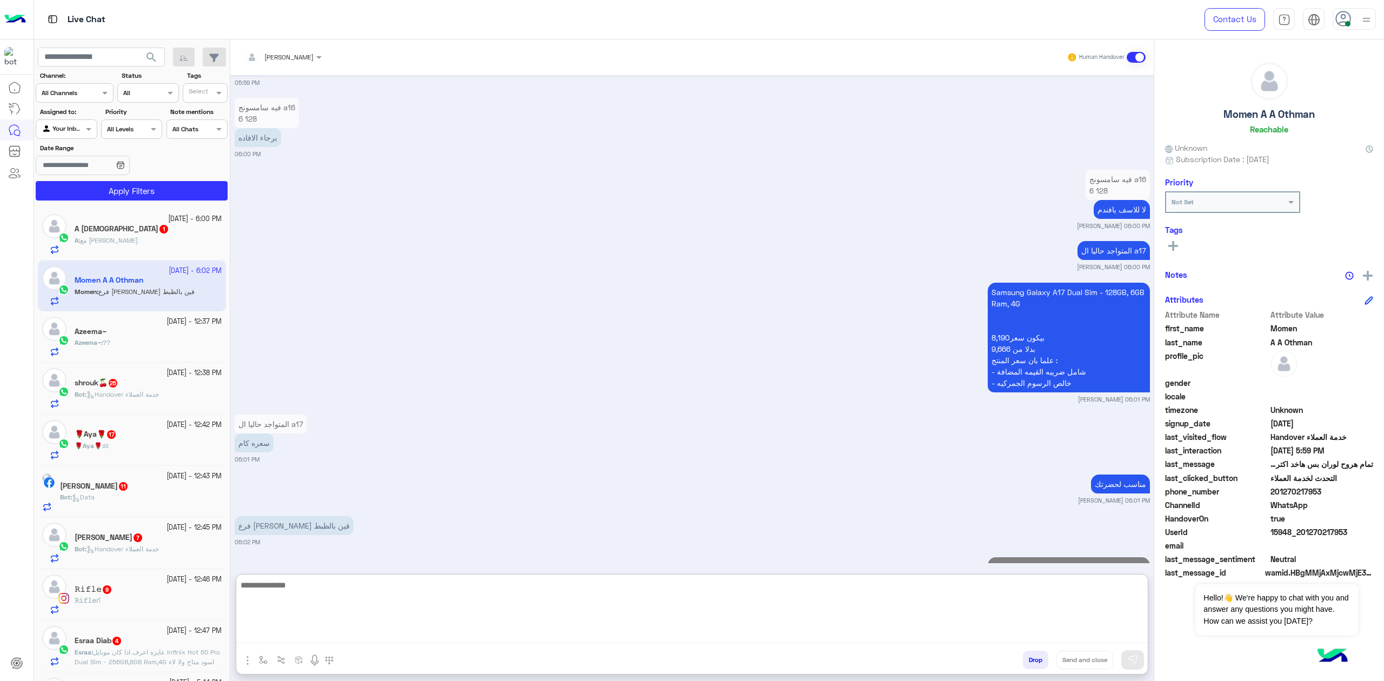
scroll to position [1706, 0]
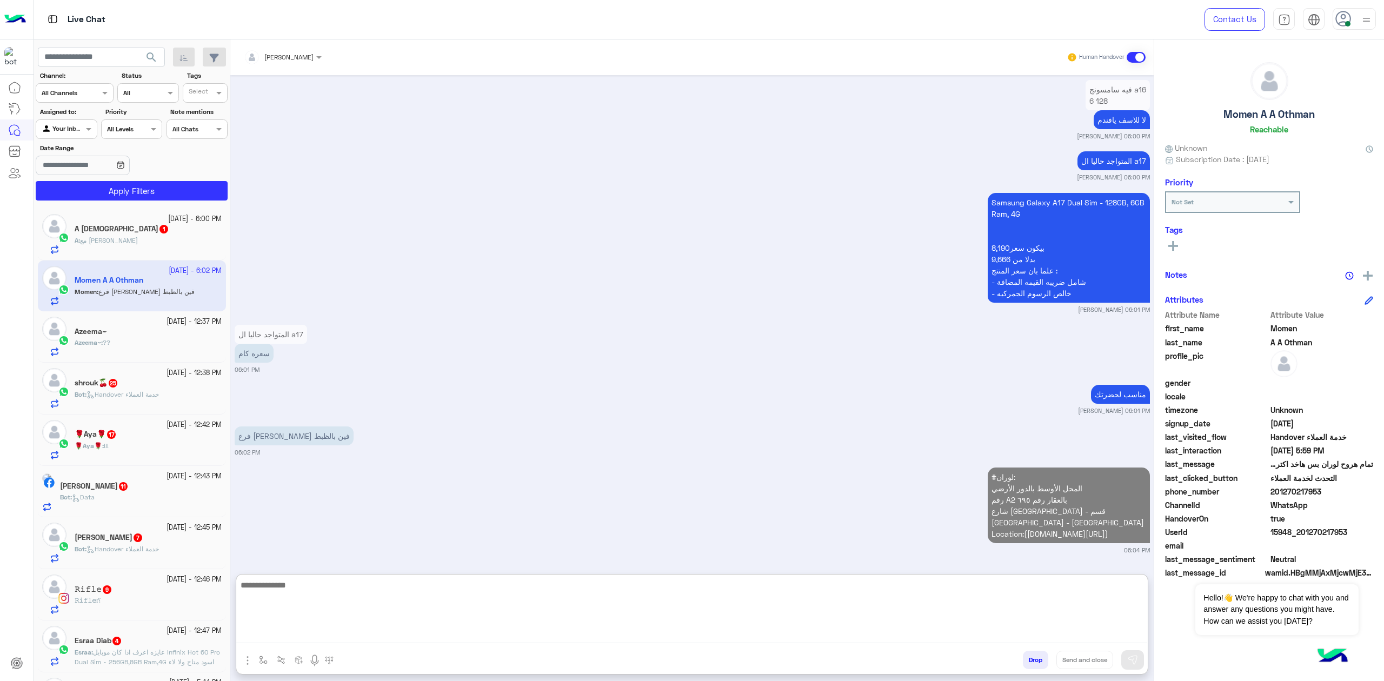
click at [854, 603] on textarea at bounding box center [691, 610] width 911 height 65
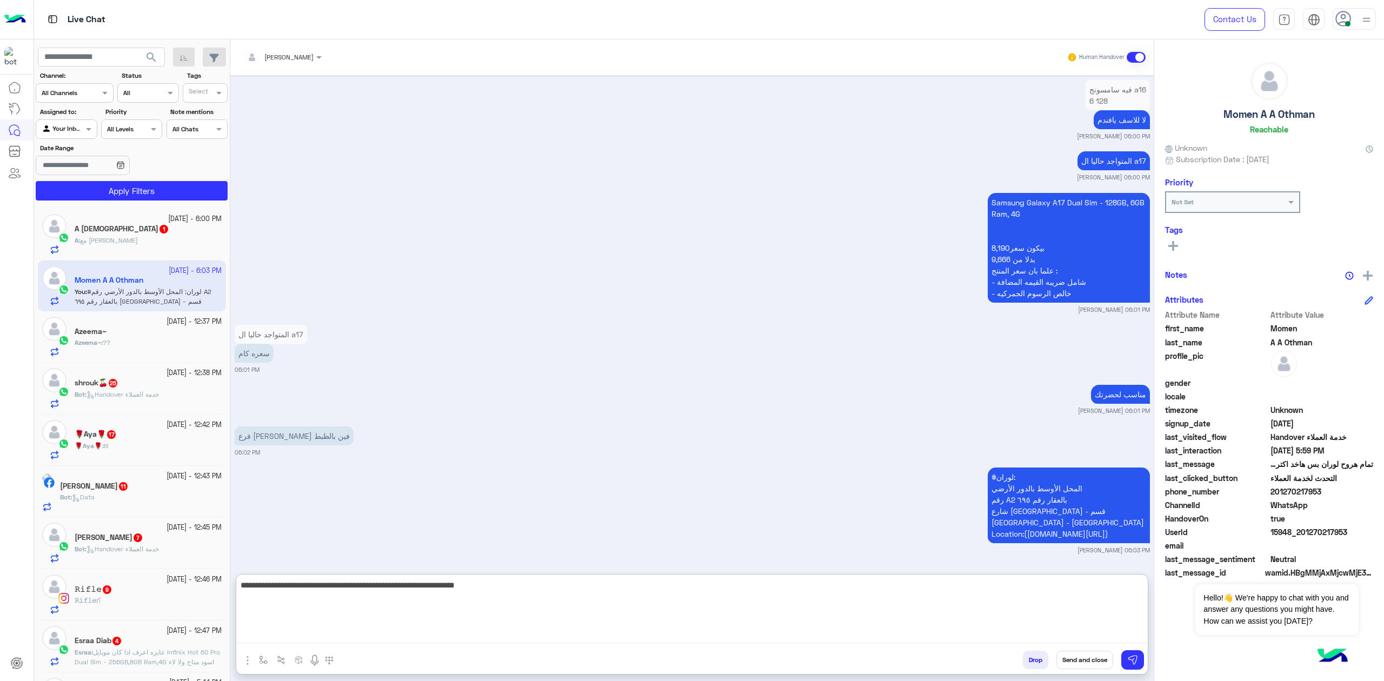
type textarea "**********"
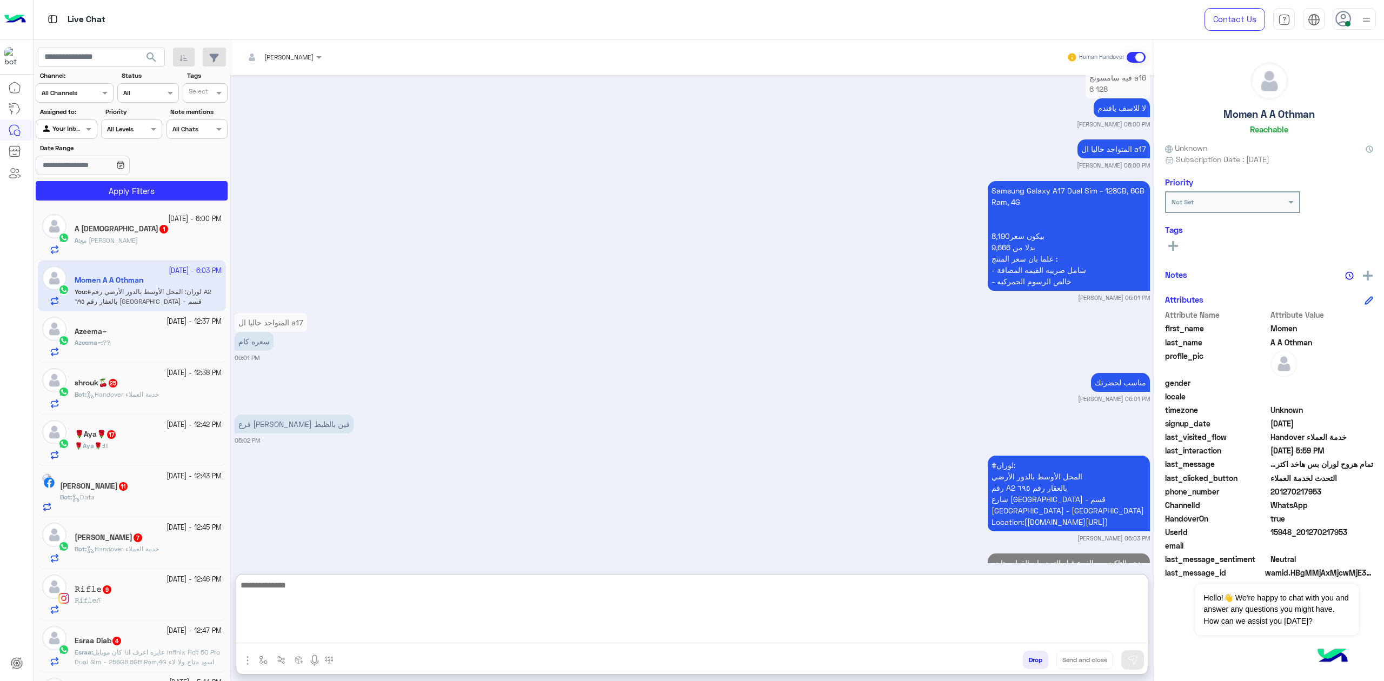
scroll to position [1759, 0]
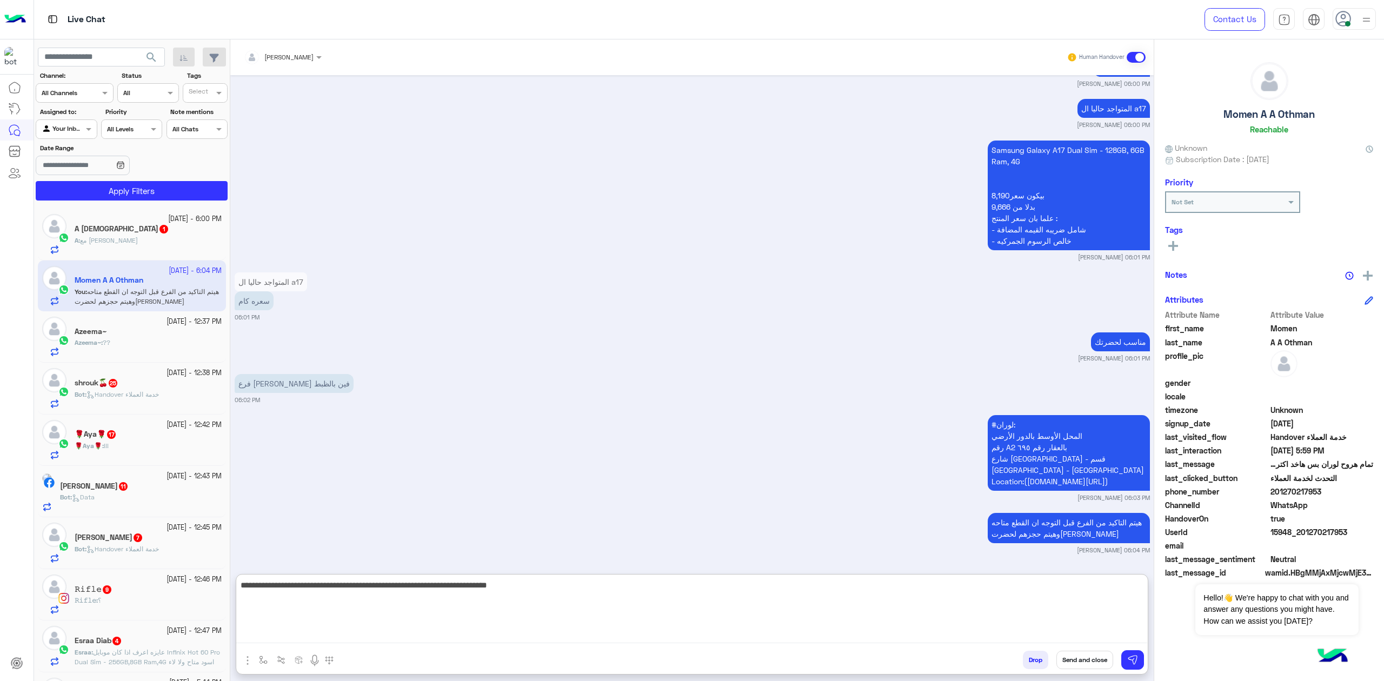
type textarea "**********"
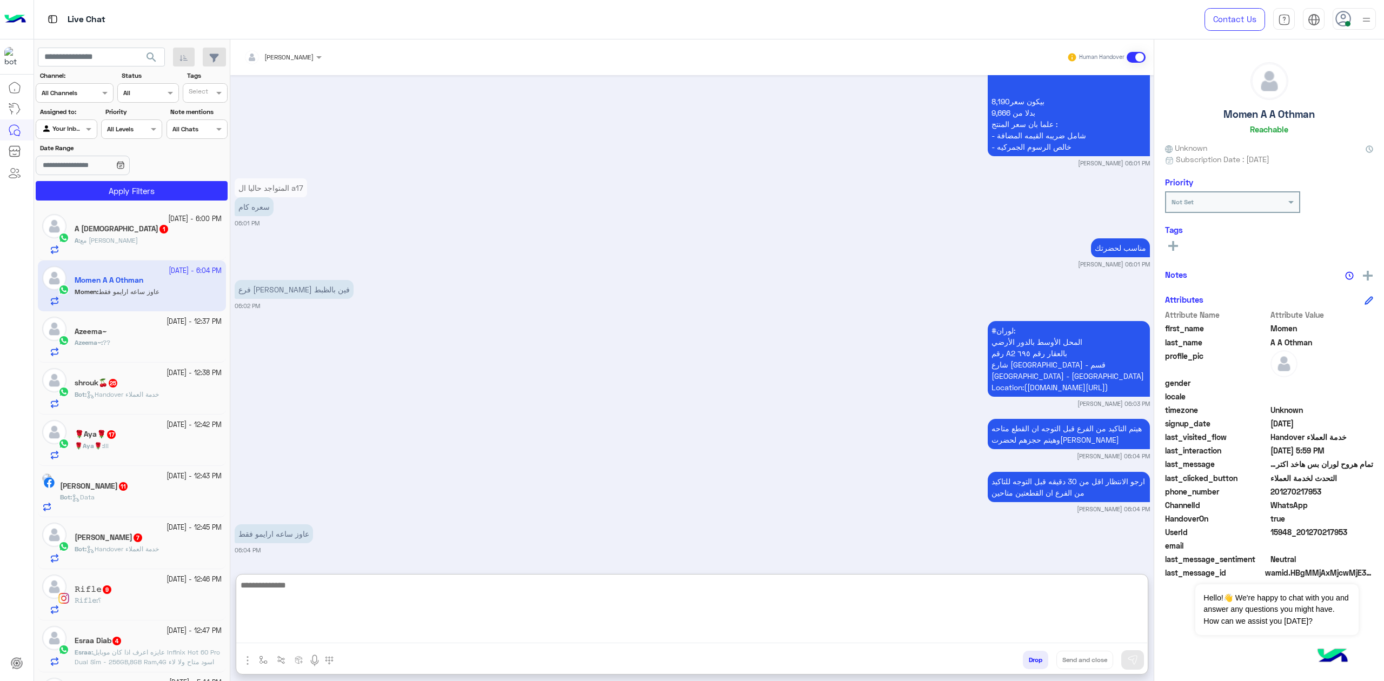
scroll to position [1853, 0]
click at [271, 610] on textarea at bounding box center [691, 610] width 911 height 65
type textarea "**********"
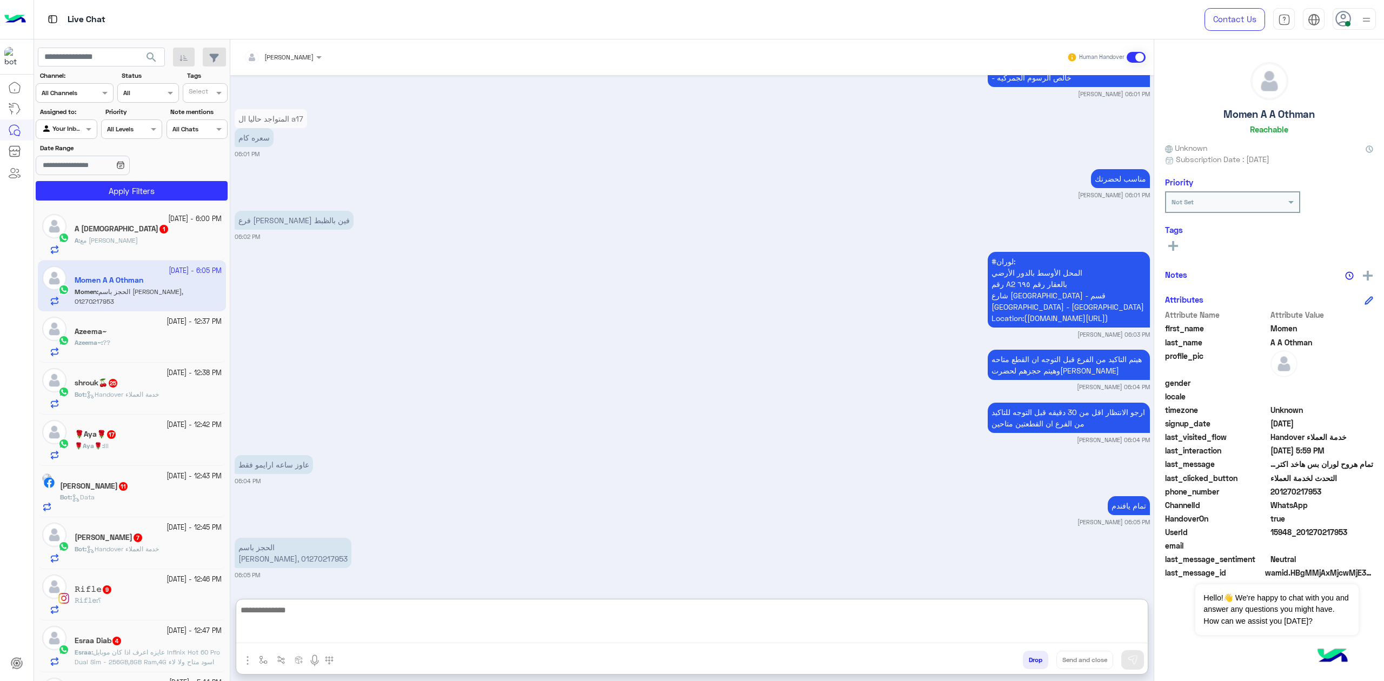
scroll to position [1947, 0]
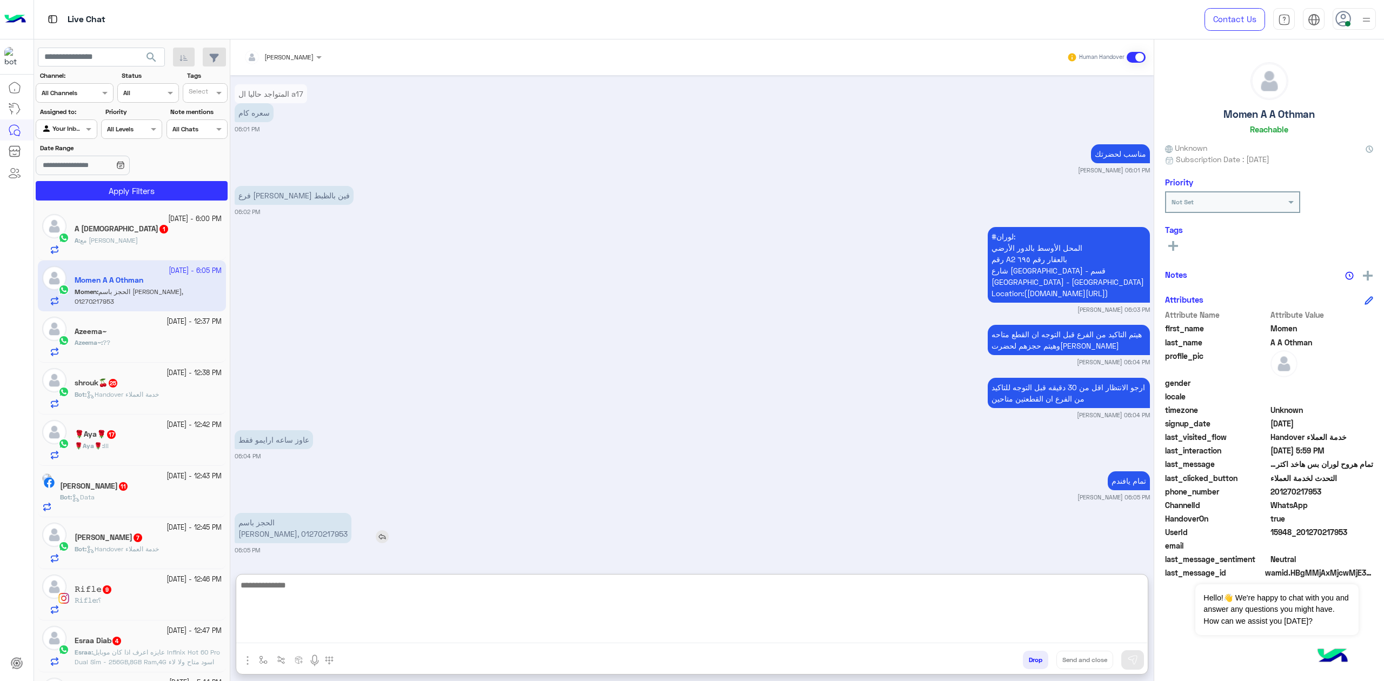
click at [313, 537] on p "الحجز باسم [PERSON_NAME], 01270217953" at bounding box center [293, 528] width 117 height 30
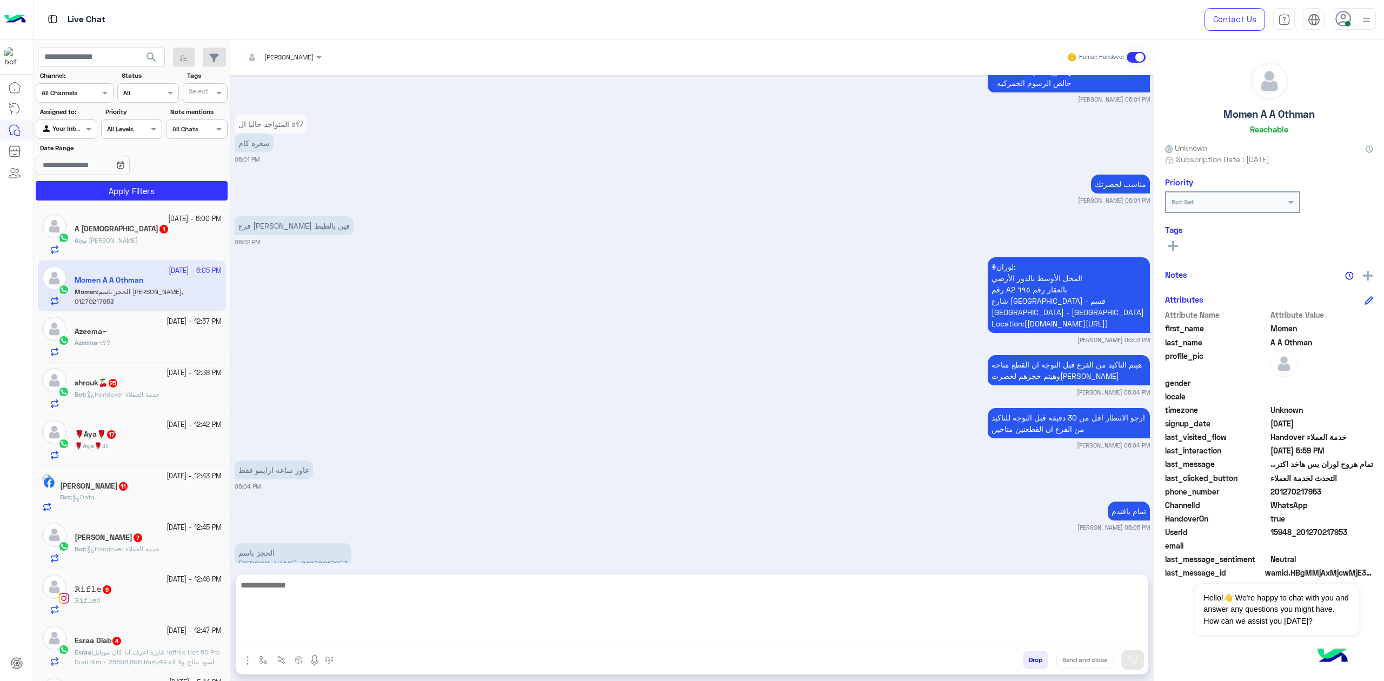
click at [313, 535] on div "[DATE] الرجوع الى بوت 12:36 PM لتصفح الخدمات التى يقدمها Dubai Phone اختر من ال…" at bounding box center [691, 319] width 923 height 488
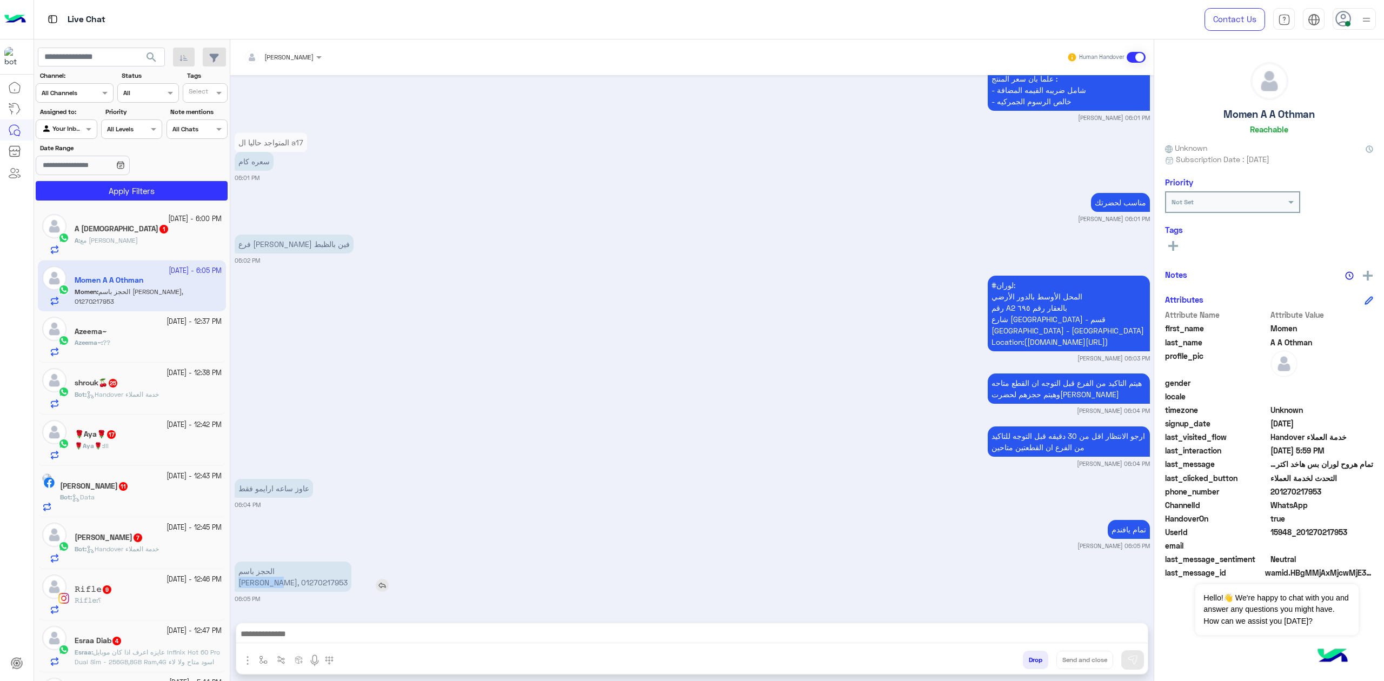
drag, startPoint x: 286, startPoint y: 582, endPoint x: 325, endPoint y: 580, distance: 39.5
click at [325, 580] on p "الحجز باسم [PERSON_NAME], 01270217953" at bounding box center [293, 577] width 117 height 30
copy p "[DEMOGRAPHIC_DATA][PERSON_NAME],"
click at [904, 644] on div at bounding box center [691, 636] width 911 height 27
click at [866, 627] on textarea at bounding box center [691, 635] width 911 height 16
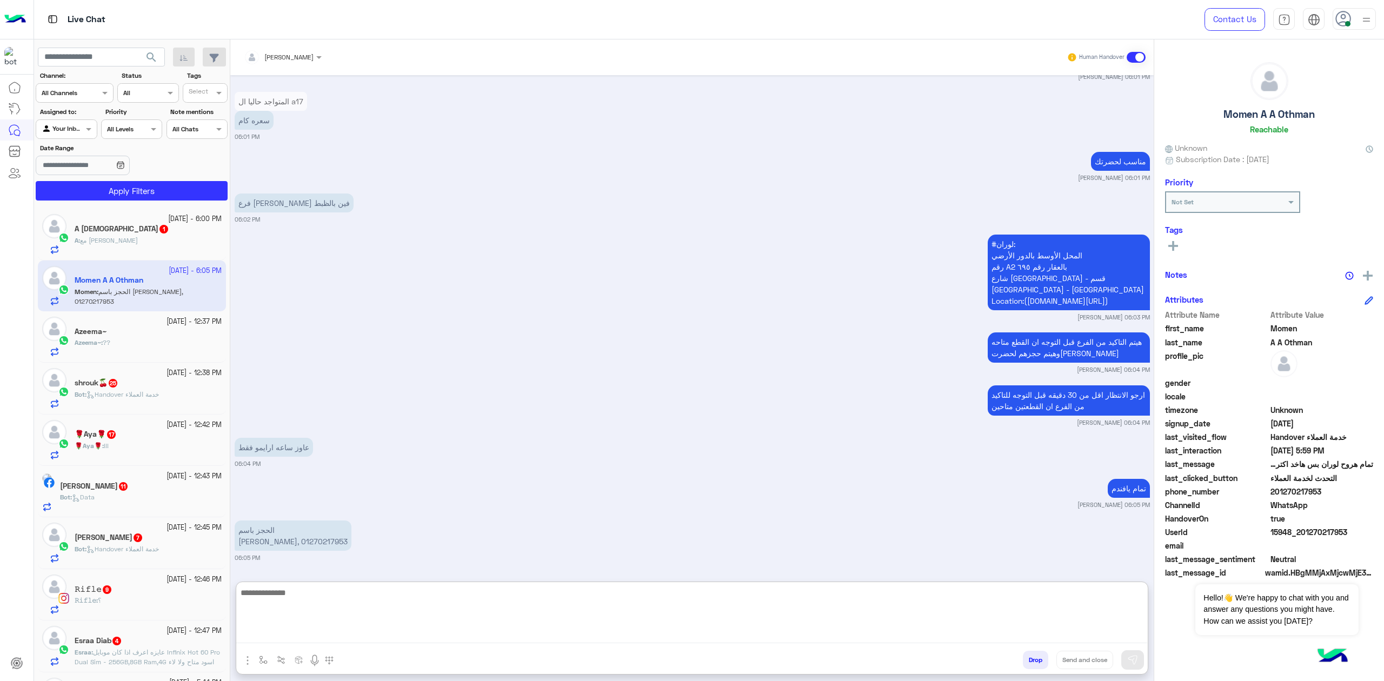
scroll to position [1947, 0]
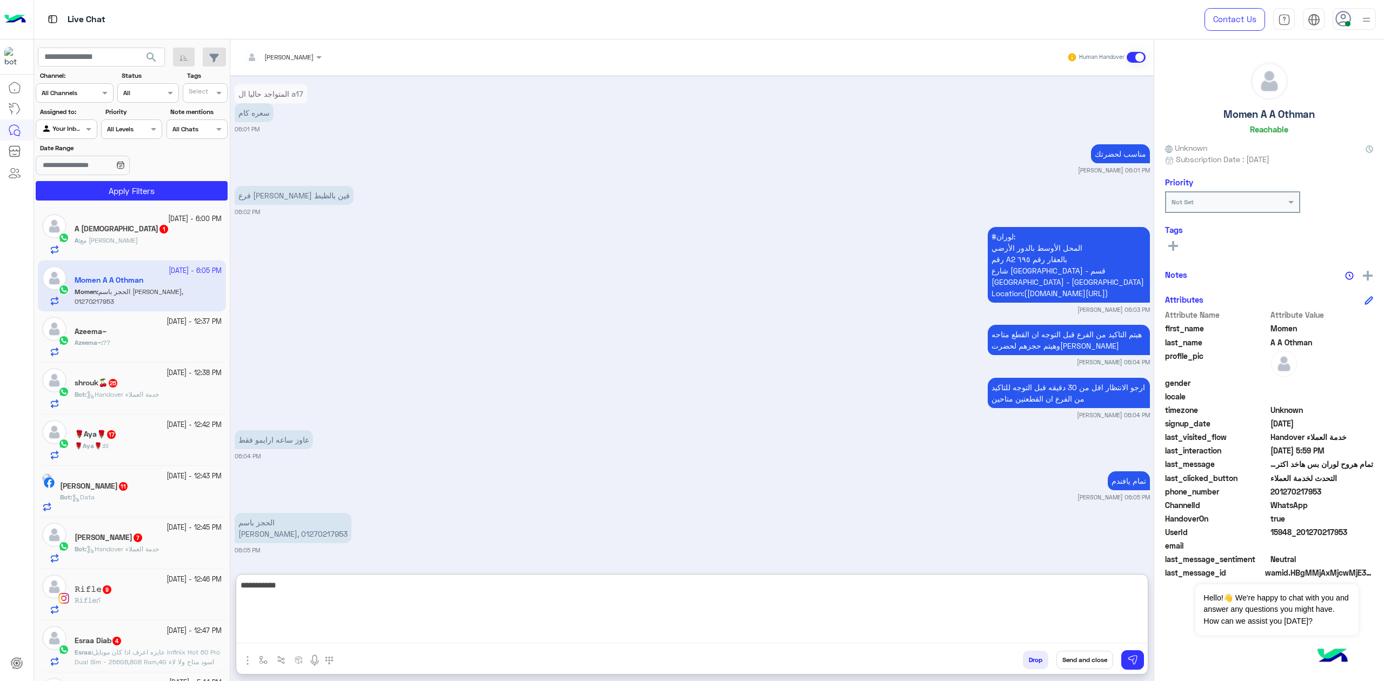
type textarea "**********"
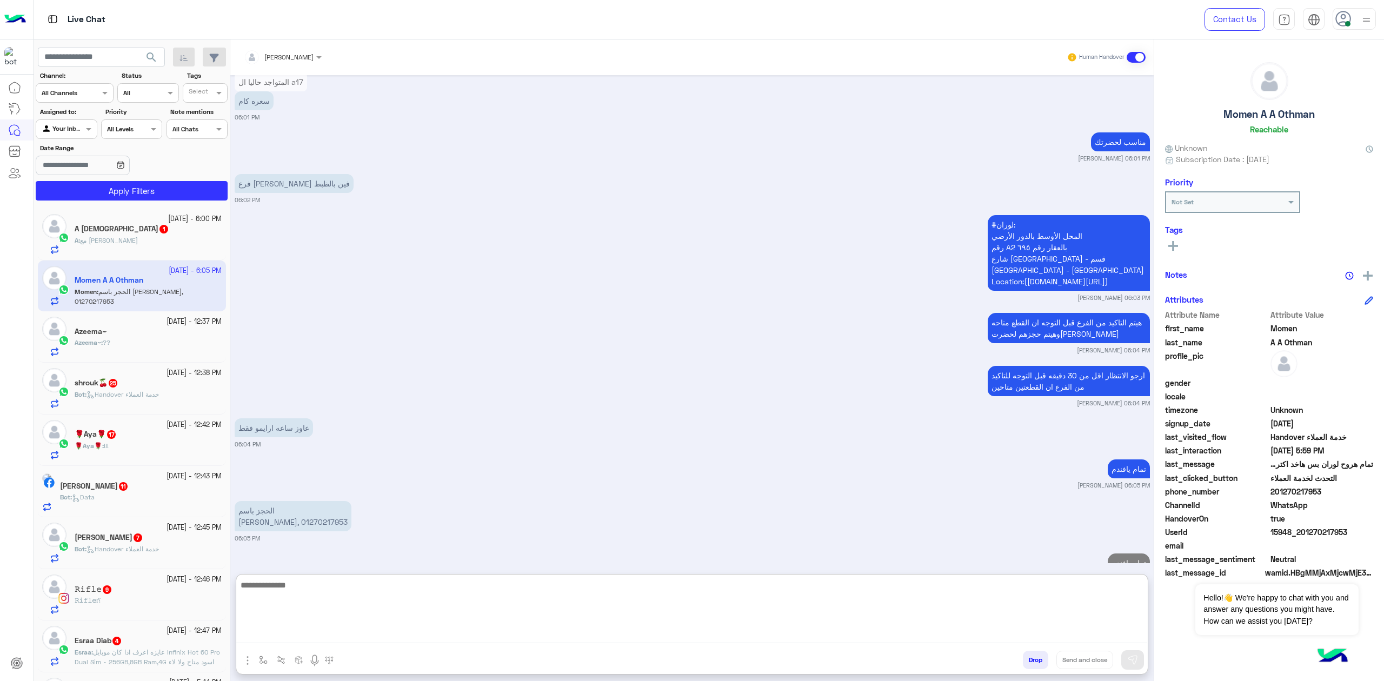
scroll to position [1988, 0]
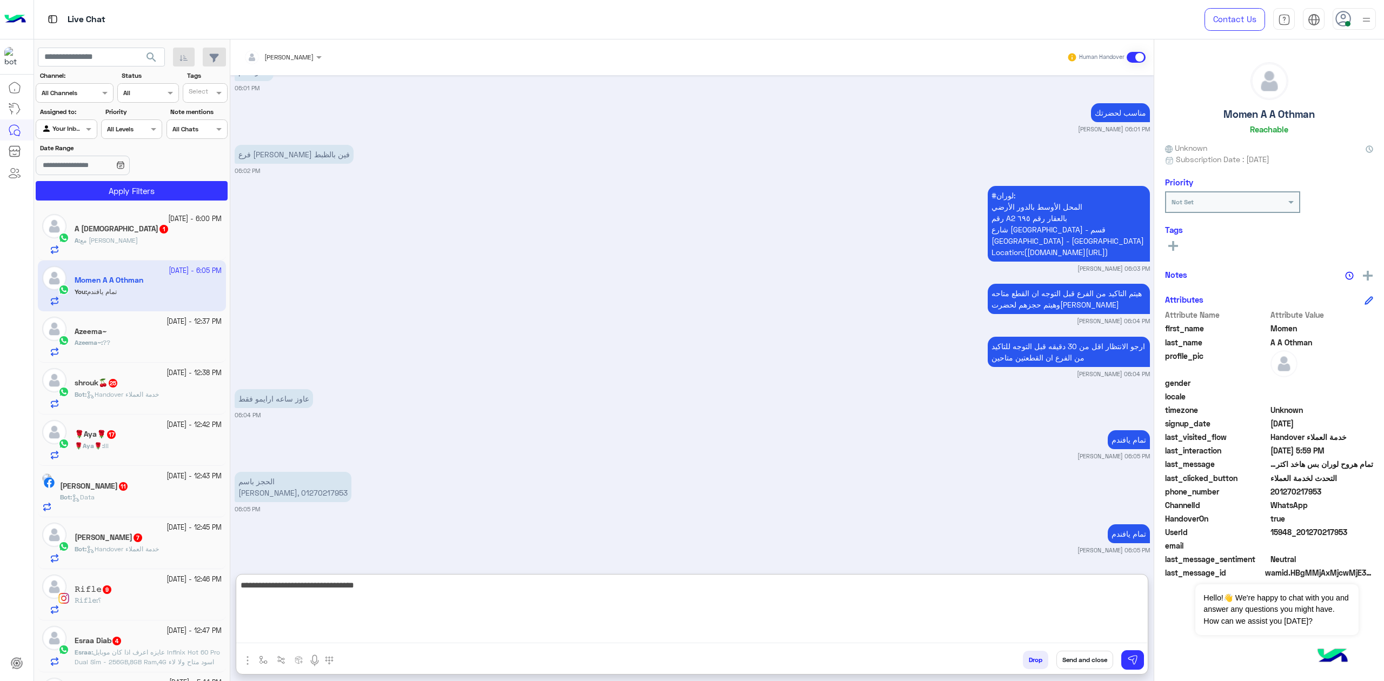
type textarea "**********"
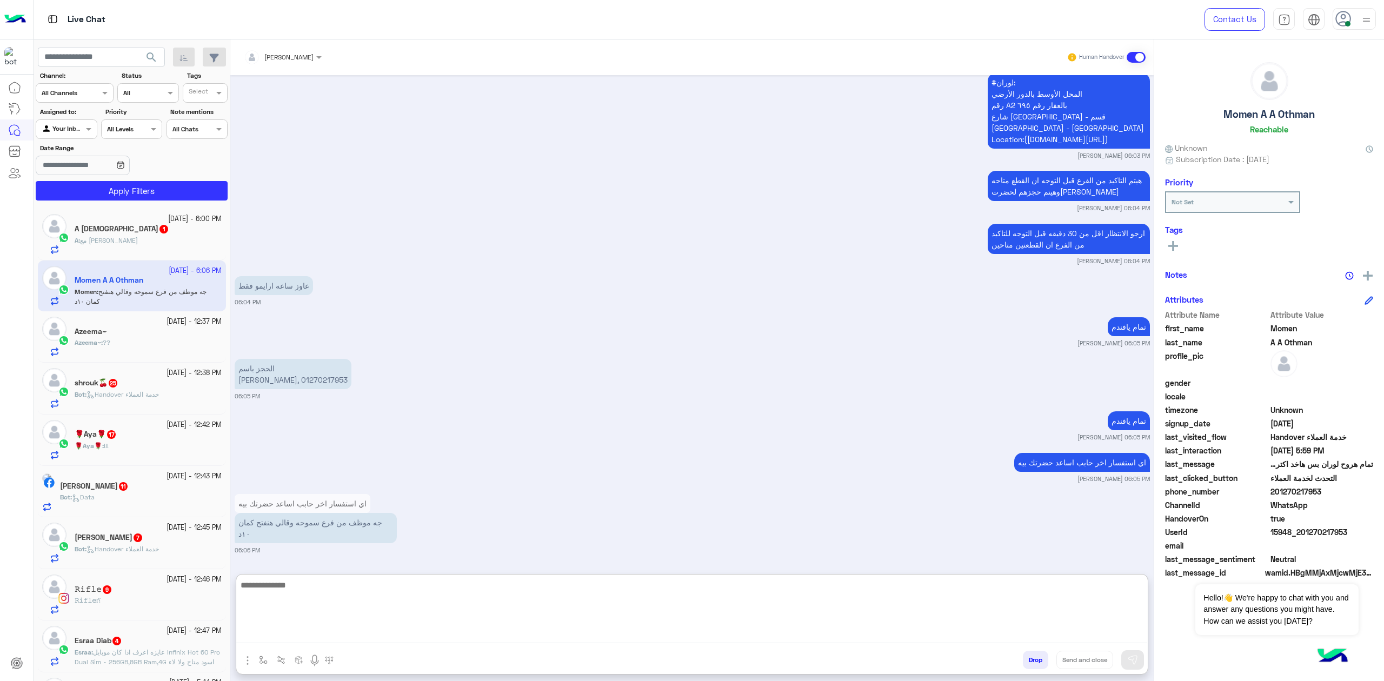
scroll to position [2101, 0]
click at [358, 640] on textarea at bounding box center [691, 610] width 911 height 65
click at [310, 591] on textarea at bounding box center [691, 610] width 911 height 65
type textarea "*"
type textarea "**********"
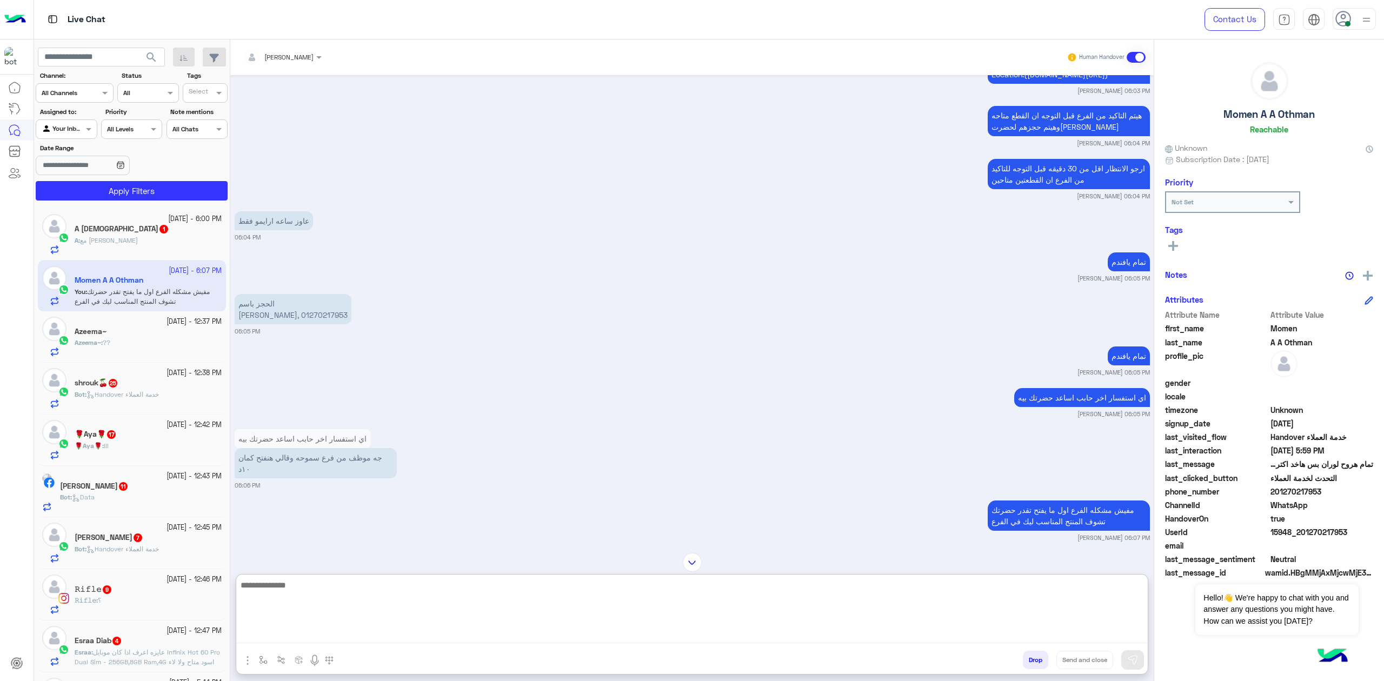
scroll to position [1938, 0]
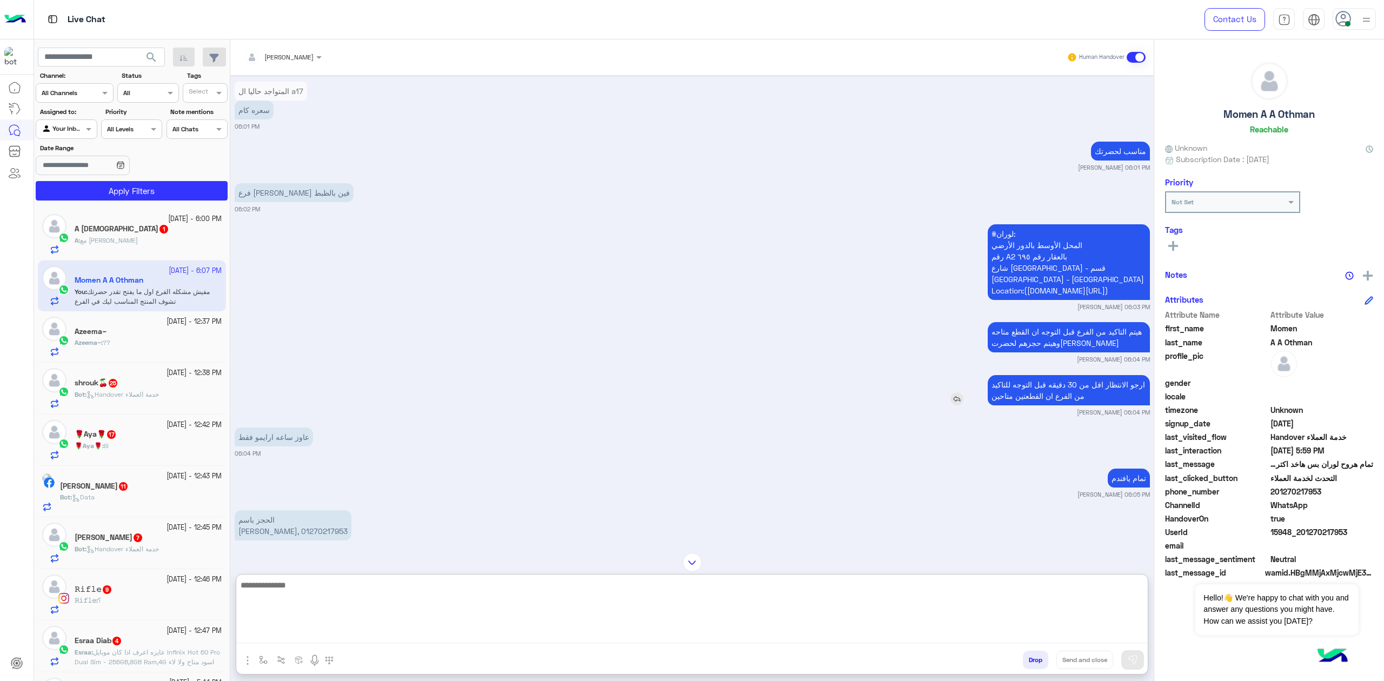
click at [1085, 390] on p "ارجو الانتظار اقل من 30 دقيقه قبل التوجه للتاكيد من الفرع ان القطعتين متاحين" at bounding box center [1068, 390] width 162 height 30
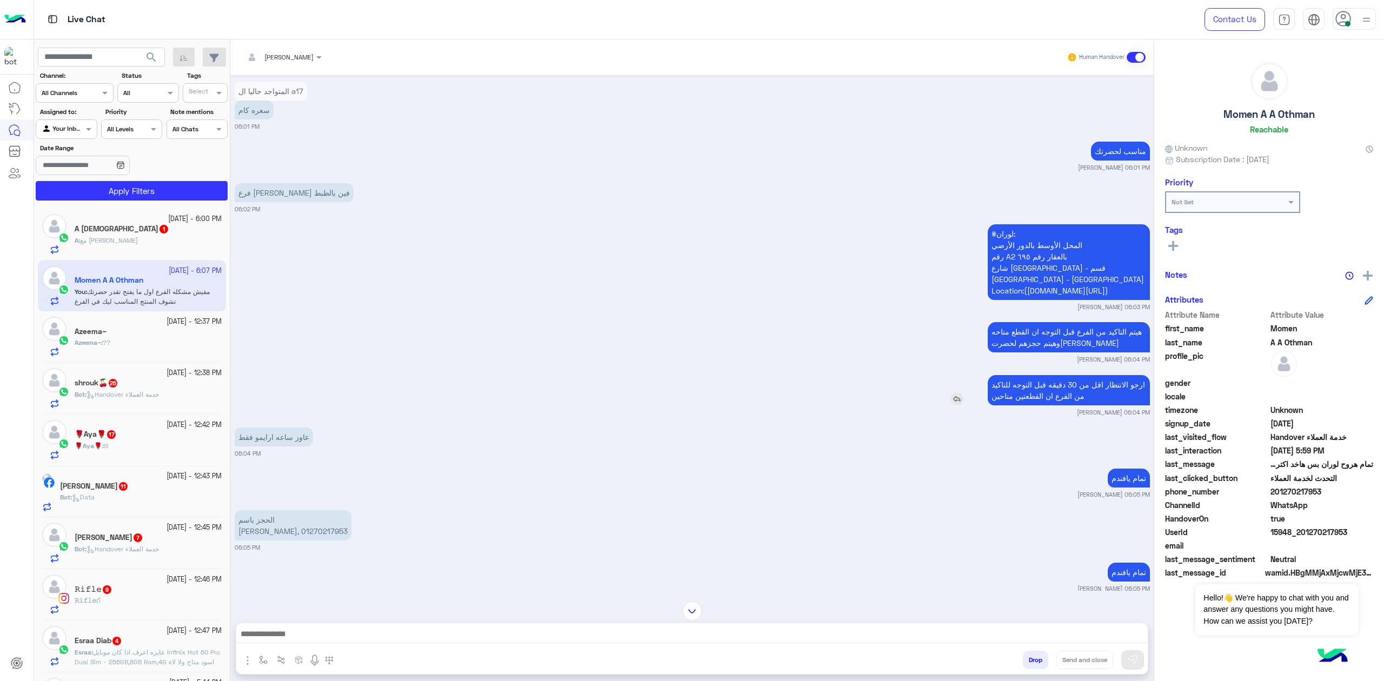
click at [1085, 390] on p "ارجو الانتظار اقل من 30 دقيقه قبل التوجه للتاكيد من الفرع ان القطعتين متاحين" at bounding box center [1068, 390] width 162 height 30
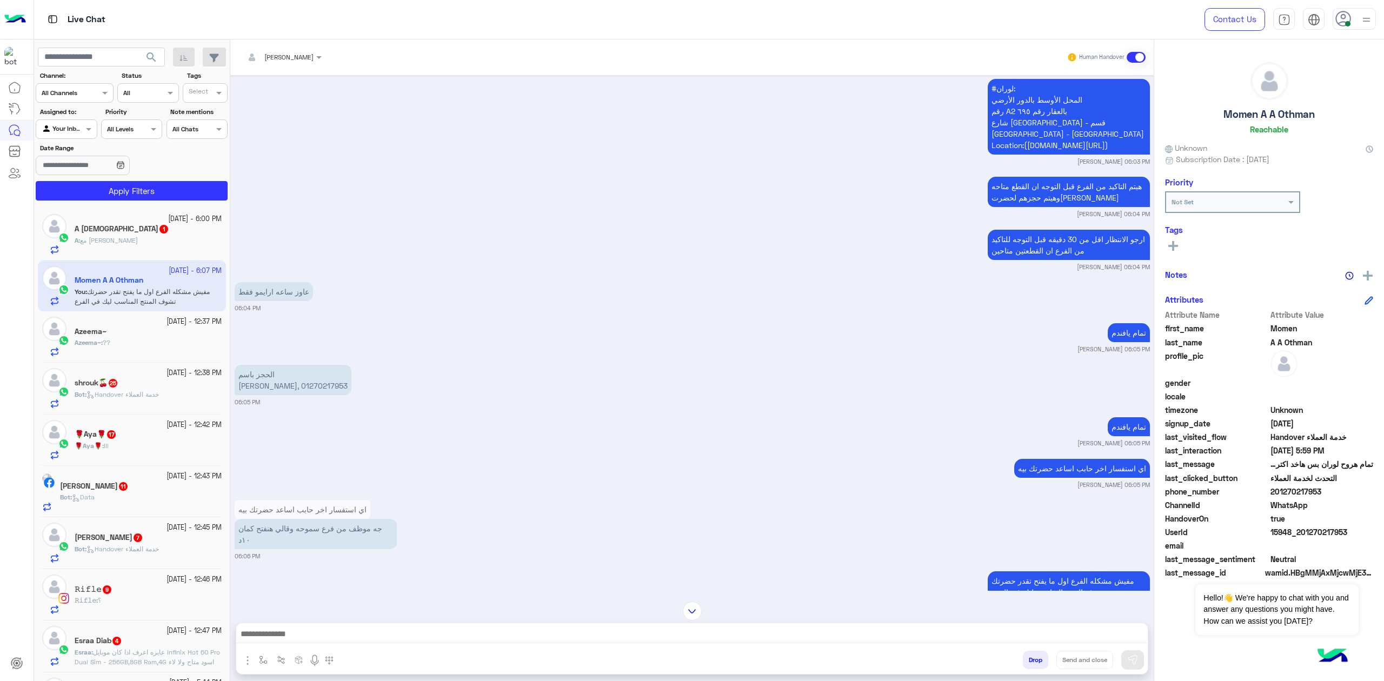
scroll to position [2105, 0]
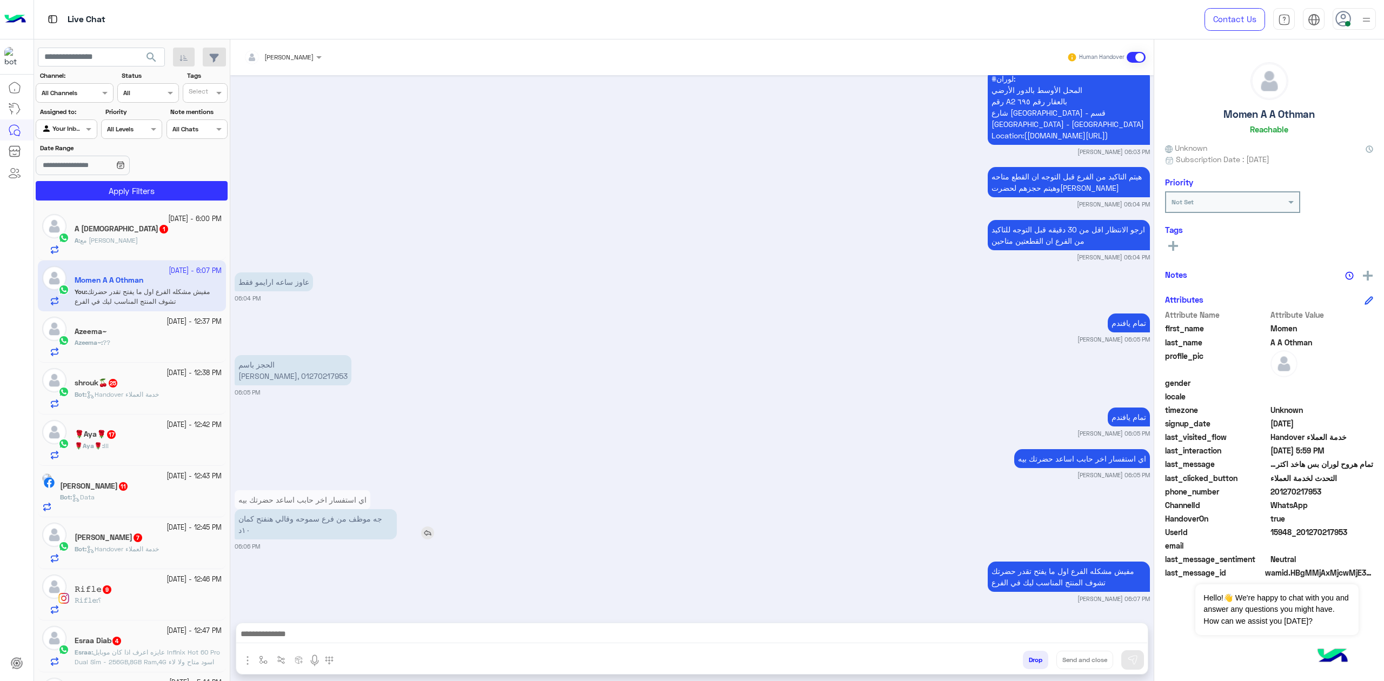
click at [357, 530] on p "جه موظف من فرع سموحه وقالي هنفتح كمان ١٠د" at bounding box center [316, 524] width 162 height 30
click at [357, 528] on p "جه موظف من فرع سموحه وقالي هنفتح كمان ١٠د" at bounding box center [316, 524] width 162 height 30
click at [301, 521] on p "جه موظف من فرع سموحه وقالي هنفتح كمان ١٠د" at bounding box center [316, 524] width 162 height 30
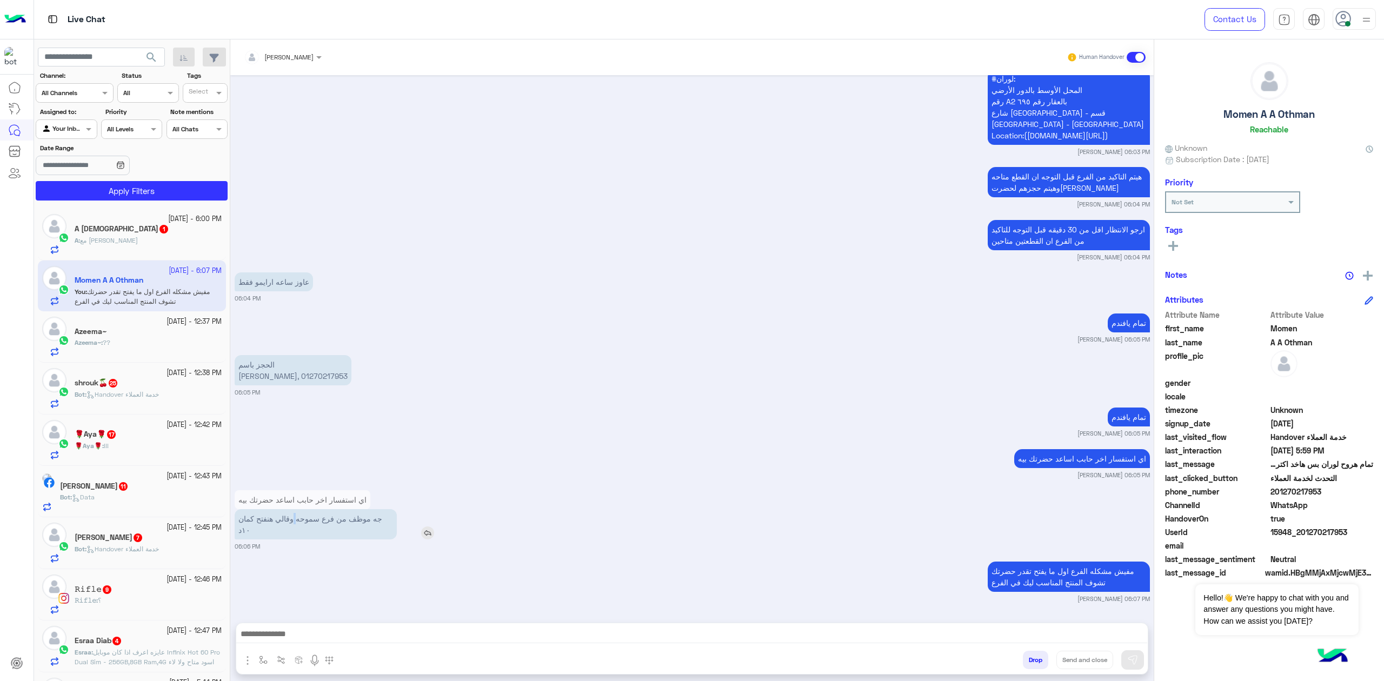
click at [301, 521] on p "جه موظف من فرع سموحه وقالي هنفتح كمان ١٠د" at bounding box center [316, 524] width 162 height 30
click at [270, 520] on p "جه موظف من فرع سموحه وقالي هنفتح كمان ١٠د" at bounding box center [316, 524] width 162 height 30
click at [270, 523] on p "جه موظف من فرع سموحه وقالي هنفتح كمان ١٠د" at bounding box center [316, 524] width 162 height 30
click at [270, 524] on p "جه موظف من فرع سموحه وقالي هنفتح كمان ١٠د" at bounding box center [316, 524] width 162 height 30
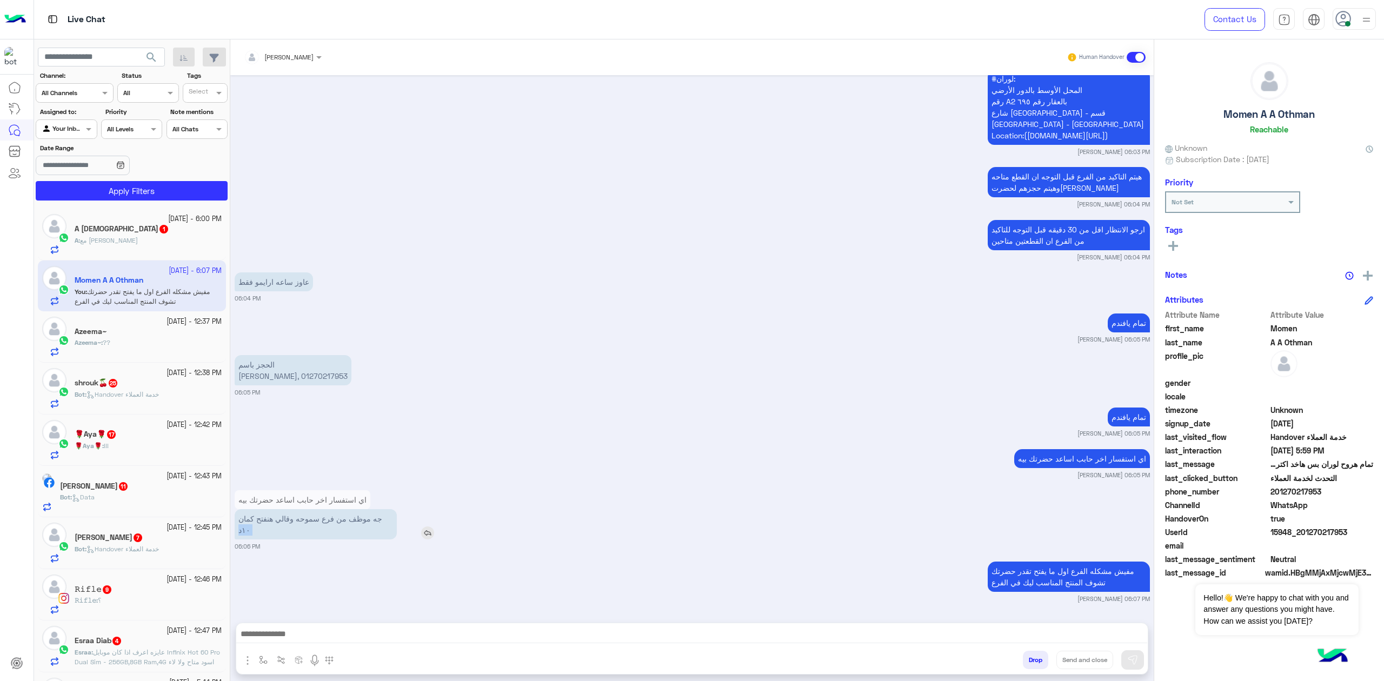
click at [251, 526] on p "جه موظف من فرع سموحه وقالي هنفتح كمان ١٠د" at bounding box center [316, 524] width 162 height 30
click at [291, 519] on p "جه موظف من فرع سموحه وقالي هنفتح كمان ١٠د" at bounding box center [316, 524] width 162 height 30
click at [1090, 466] on p "اي استفسار اخر حابب اساعد حضرتك بيه" at bounding box center [1082, 458] width 136 height 19
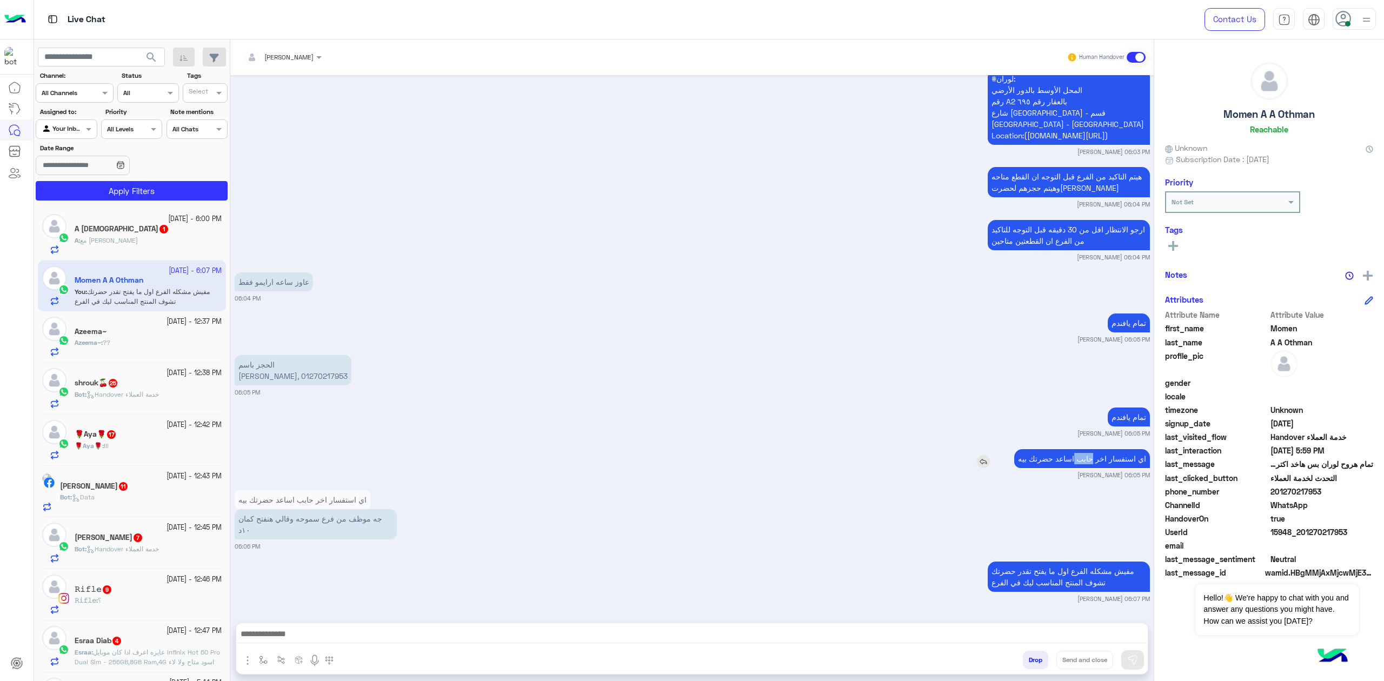
click at [1090, 466] on p "اي استفسار اخر حابب اساعد حضرتك بيه" at bounding box center [1082, 458] width 136 height 19
click at [1090, 595] on small "[PERSON_NAME] 06:07 PM" at bounding box center [1113, 599] width 72 height 9
click at [1090, 591] on div "مفيش مشكله الفرع اول ما يفتح تقدر حضرتك تشوف المنتج المناسب ليك في الفرع mohane…" at bounding box center [692, 581] width 915 height 44
click at [1090, 590] on p "مفيش مشكله الفرع اول ما يفتح تقدر حضرتك تشوف المنتج المناسب ليك في الفرع" at bounding box center [1068, 577] width 162 height 30
click at [1076, 578] on p "مفيش مشكله الفرع اول ما يفتح تقدر حضرتك تشوف المنتج المناسب ليك في الفرع" at bounding box center [1068, 577] width 162 height 30
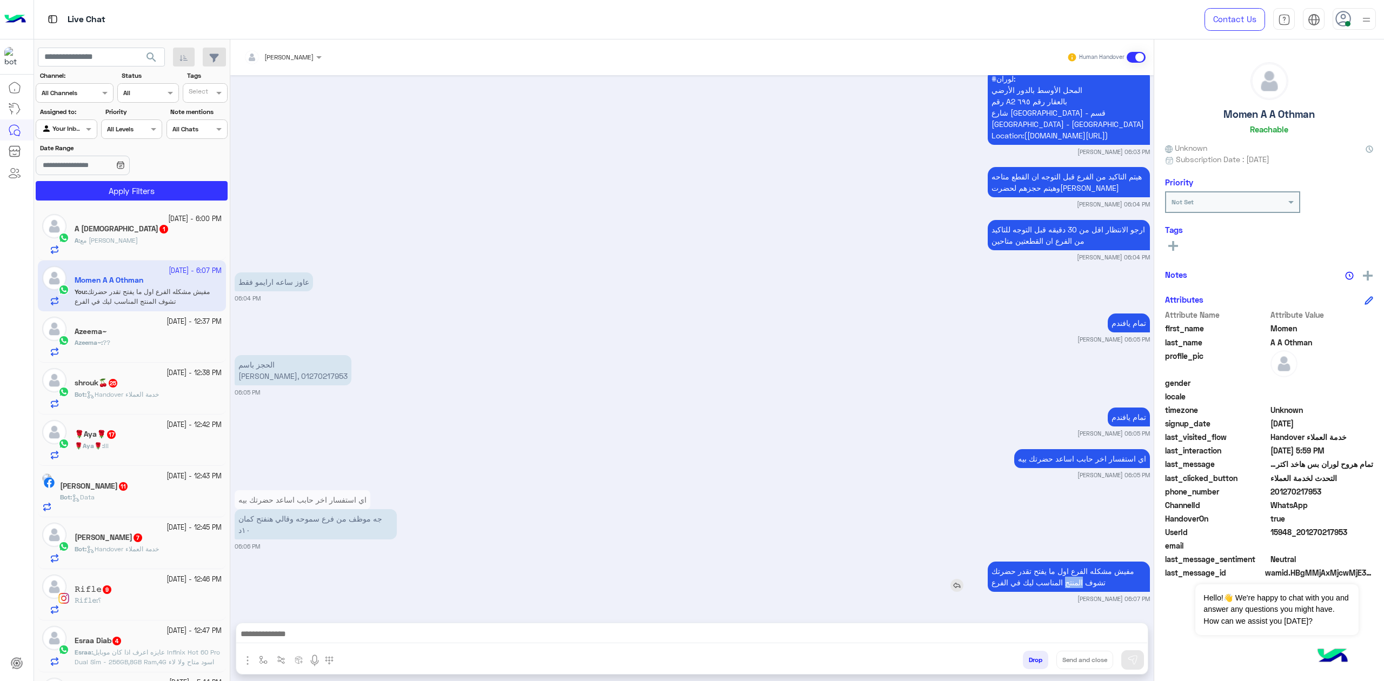
click at [1073, 578] on p "مفيش مشكله الفرع اول ما يفتح تقدر حضرتك تشوف المنتج المناسب ليك في الفرع" at bounding box center [1068, 577] width 162 height 30
click at [1030, 576] on p "مفيش مشكله الفرع اول ما يفتح تقدر حضرتك تشوف المنتج المناسب ليك في الفرع" at bounding box center [1068, 577] width 162 height 30
drag, startPoint x: 1100, startPoint y: 579, endPoint x: 1006, endPoint y: 579, distance: 94.6
click at [1006, 580] on p "مفيش مشكله الفرع اول ما يفتح تقدر حضرتك تشوف المنتج المناسب ليك في الفرع" at bounding box center [1068, 577] width 162 height 30
drag, startPoint x: 983, startPoint y: 543, endPoint x: 977, endPoint y: 517, distance: 26.5
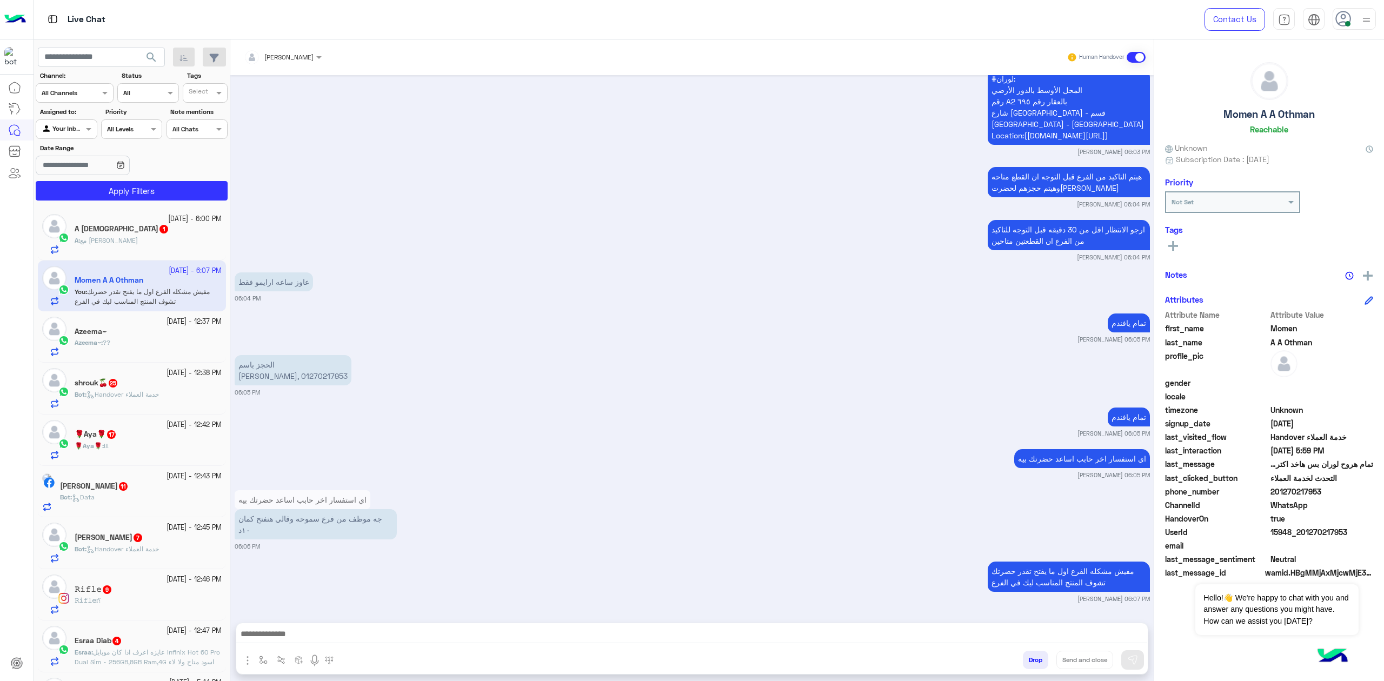
click at [981, 537] on div "اي استفسار اخر حابب اساعد حضرتك بيه جه موظف من فرع سموحه وقالي هنفتح كمان ١٠د 0…" at bounding box center [692, 518] width 915 height 63
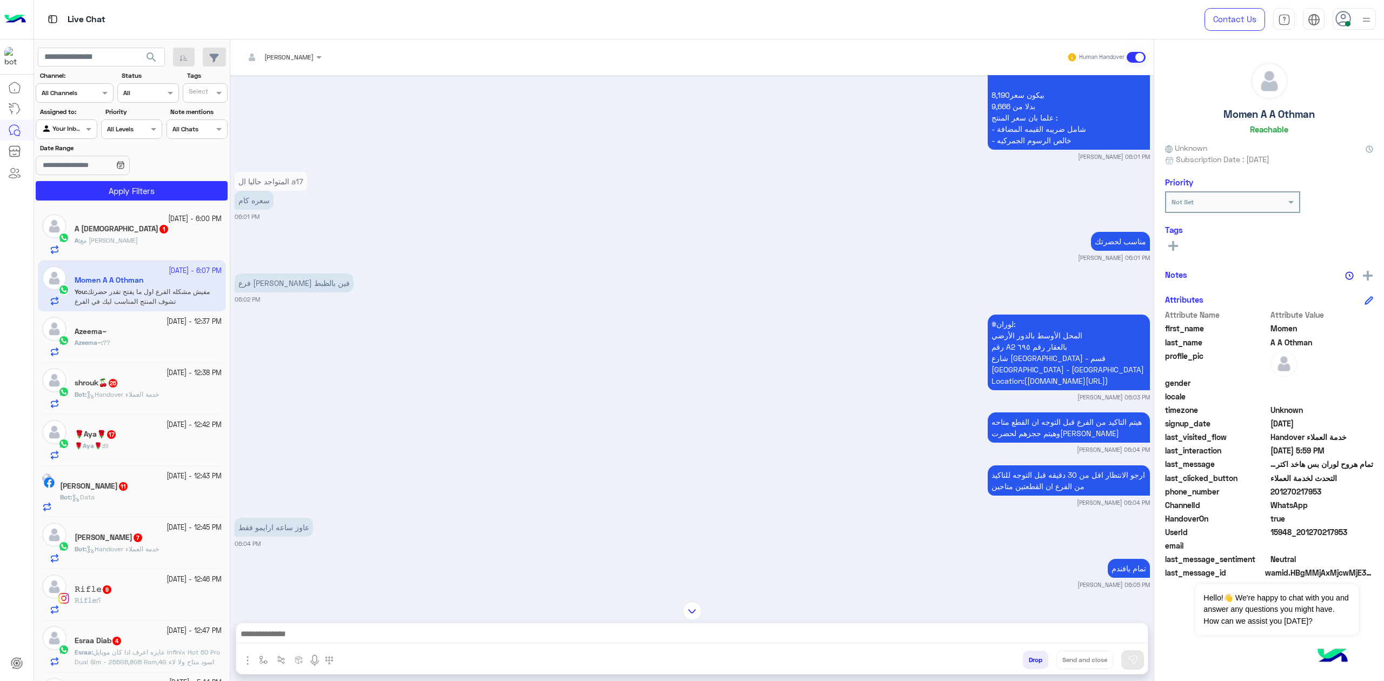
scroll to position [1745, 0]
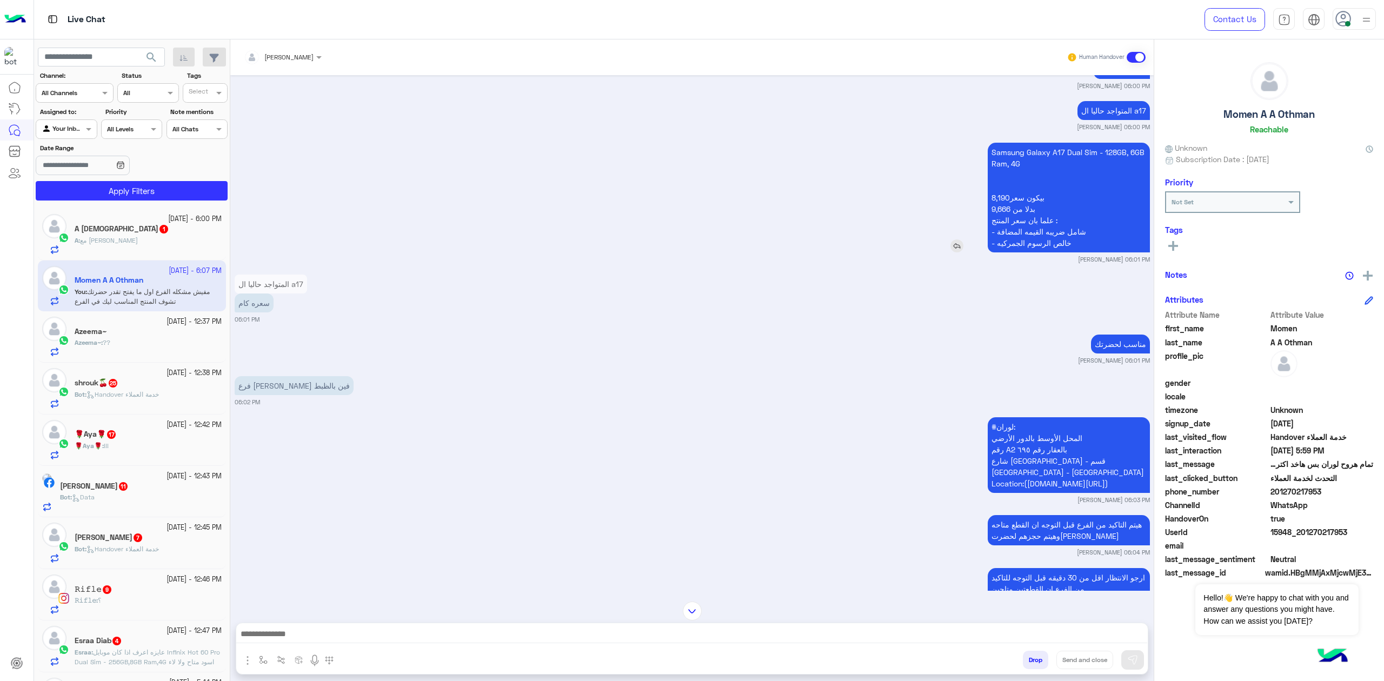
click at [1052, 164] on p "Samsung Galaxy A17 Dual Sim - 128GB, 6GB Ram, 4G بيكون سعر8,190 بدلا من 9,666 ع…" at bounding box center [1068, 198] width 162 height 110
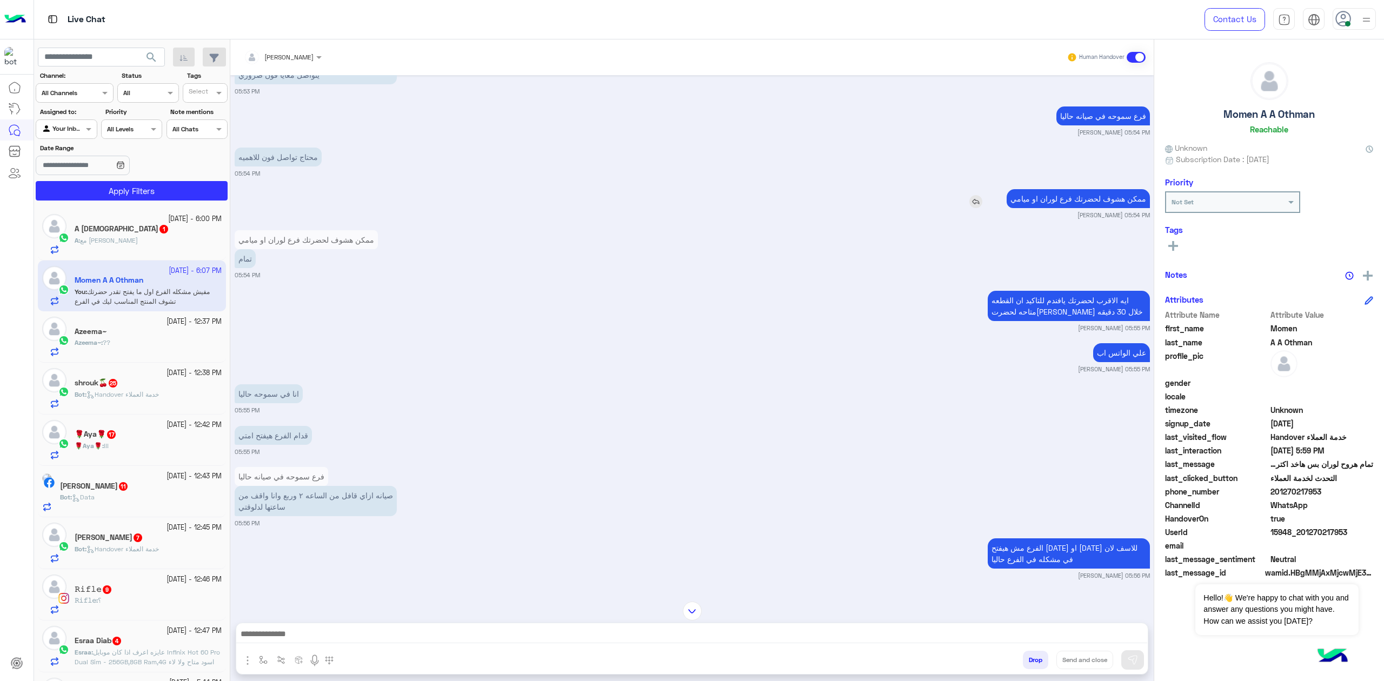
scroll to position [952, 0]
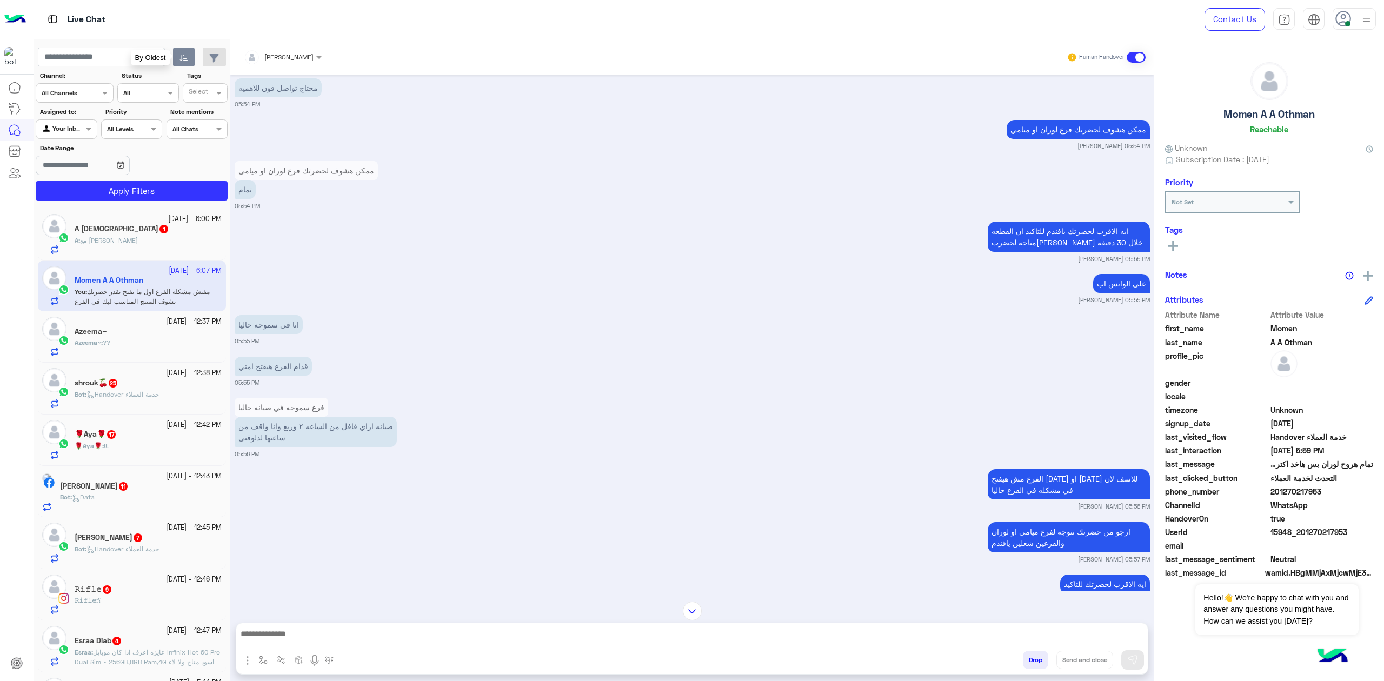
click at [182, 51] on button "button" at bounding box center [184, 57] width 22 height 19
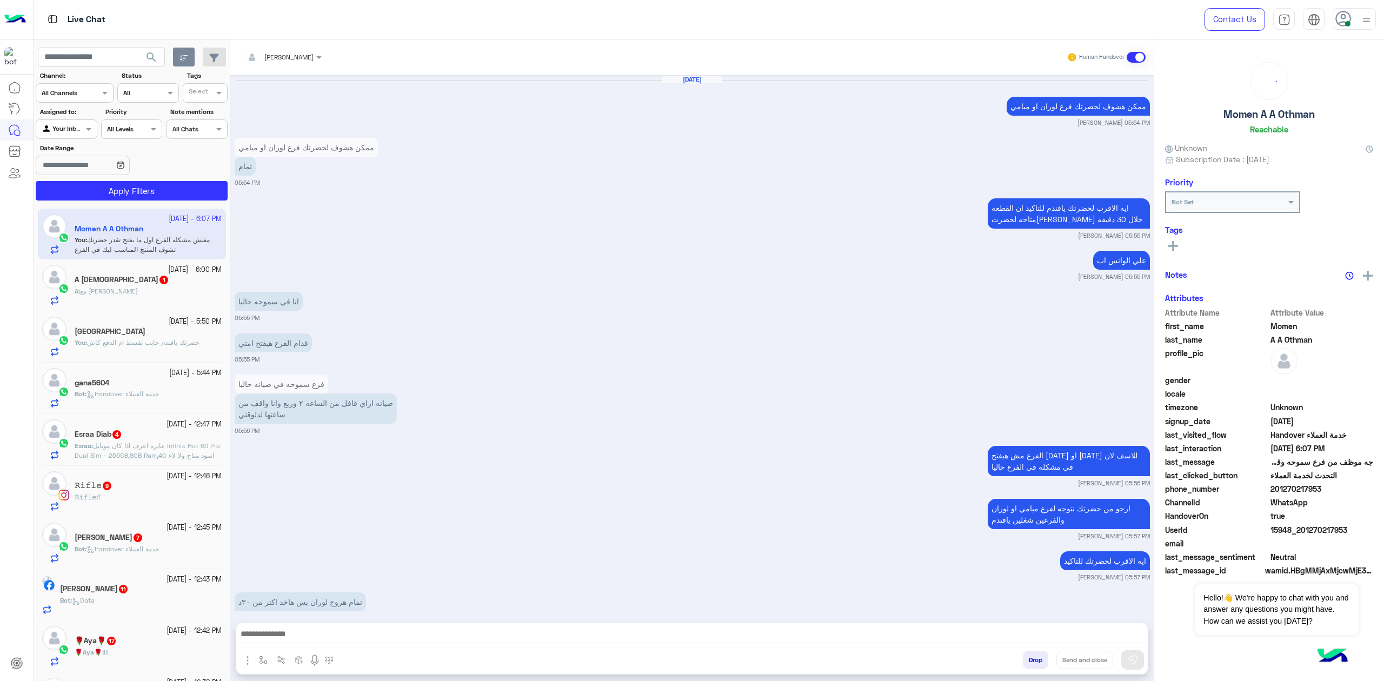
scroll to position [1118, 0]
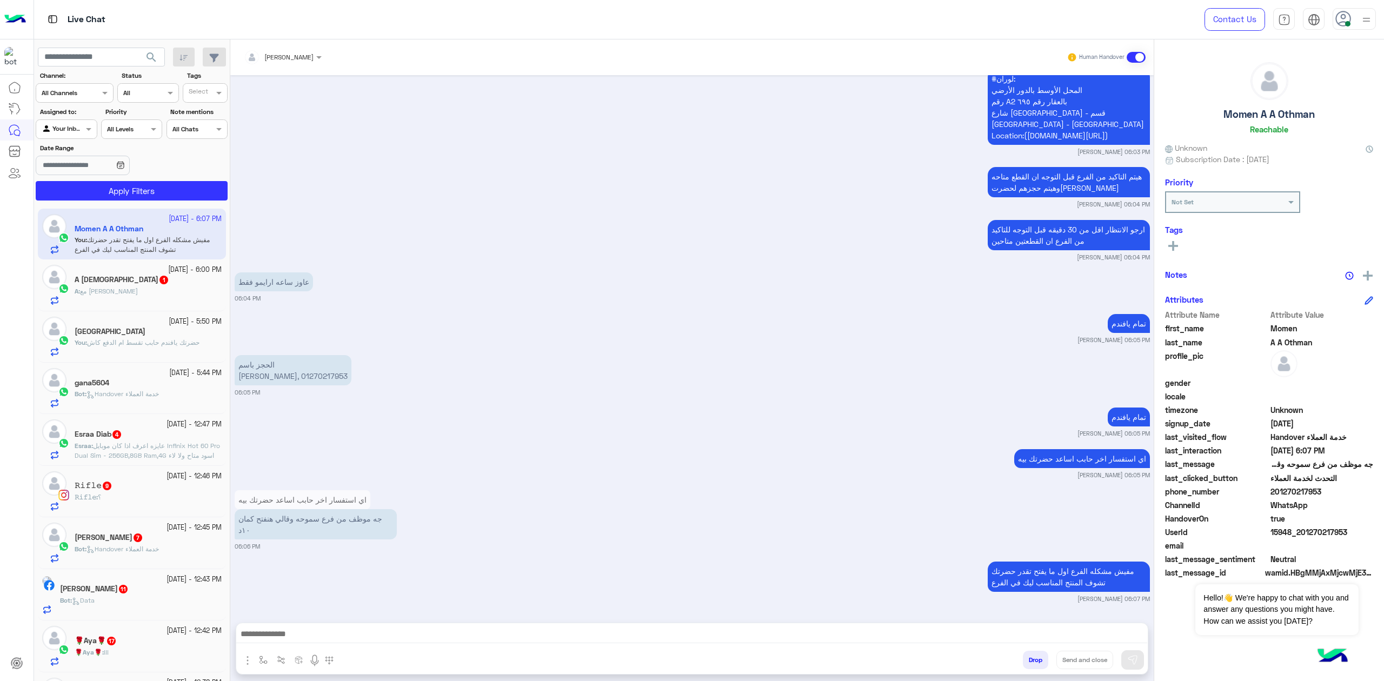
drag, startPoint x: 771, startPoint y: 639, endPoint x: 797, endPoint y: 553, distance: 89.2
click at [772, 638] on textarea at bounding box center [691, 635] width 911 height 16
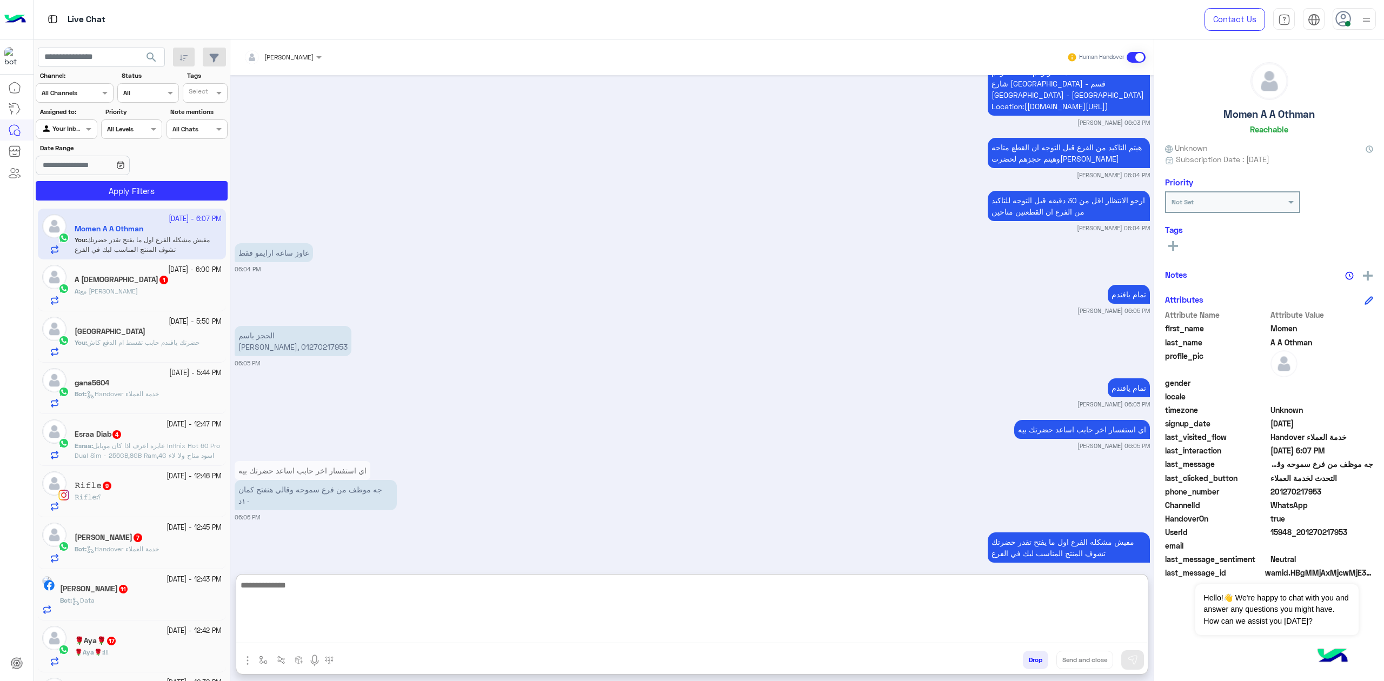
scroll to position [1161, 0]
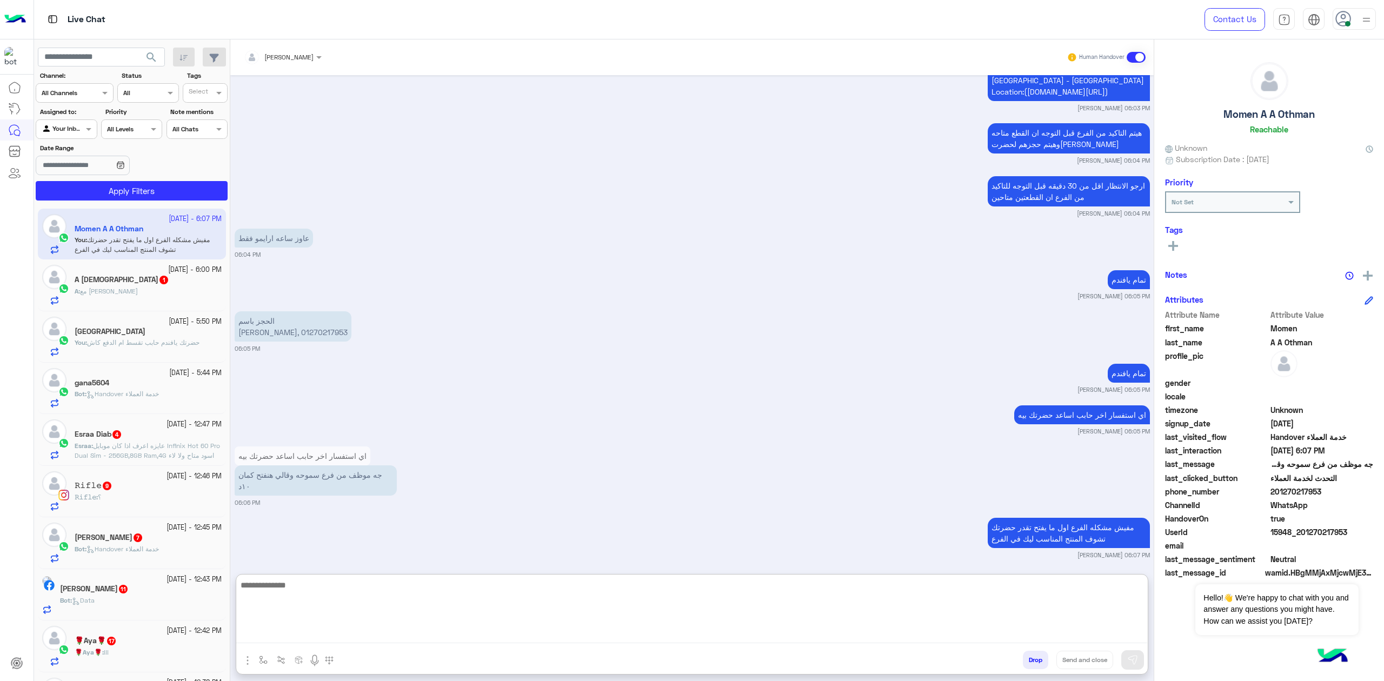
click at [131, 288] on div "A : مع [PERSON_NAME]" at bounding box center [148, 295] width 147 height 19
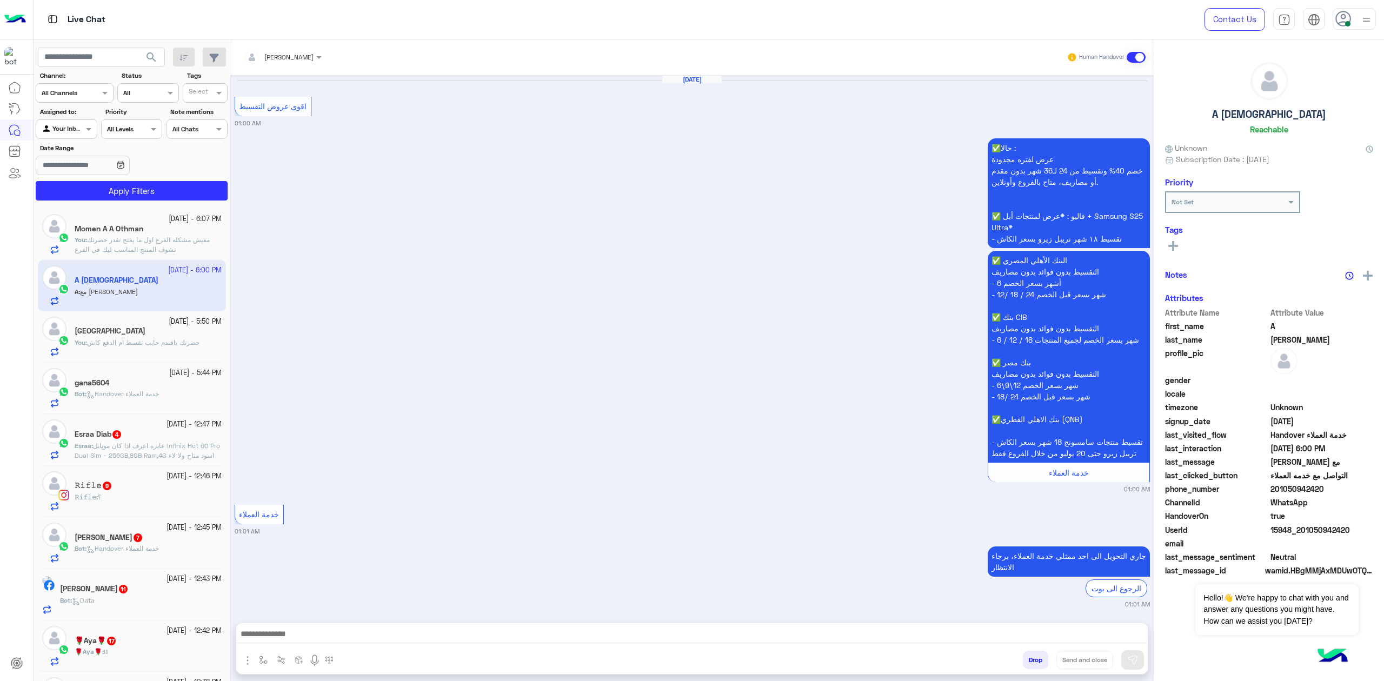
click at [376, 628] on textarea at bounding box center [691, 635] width 911 height 16
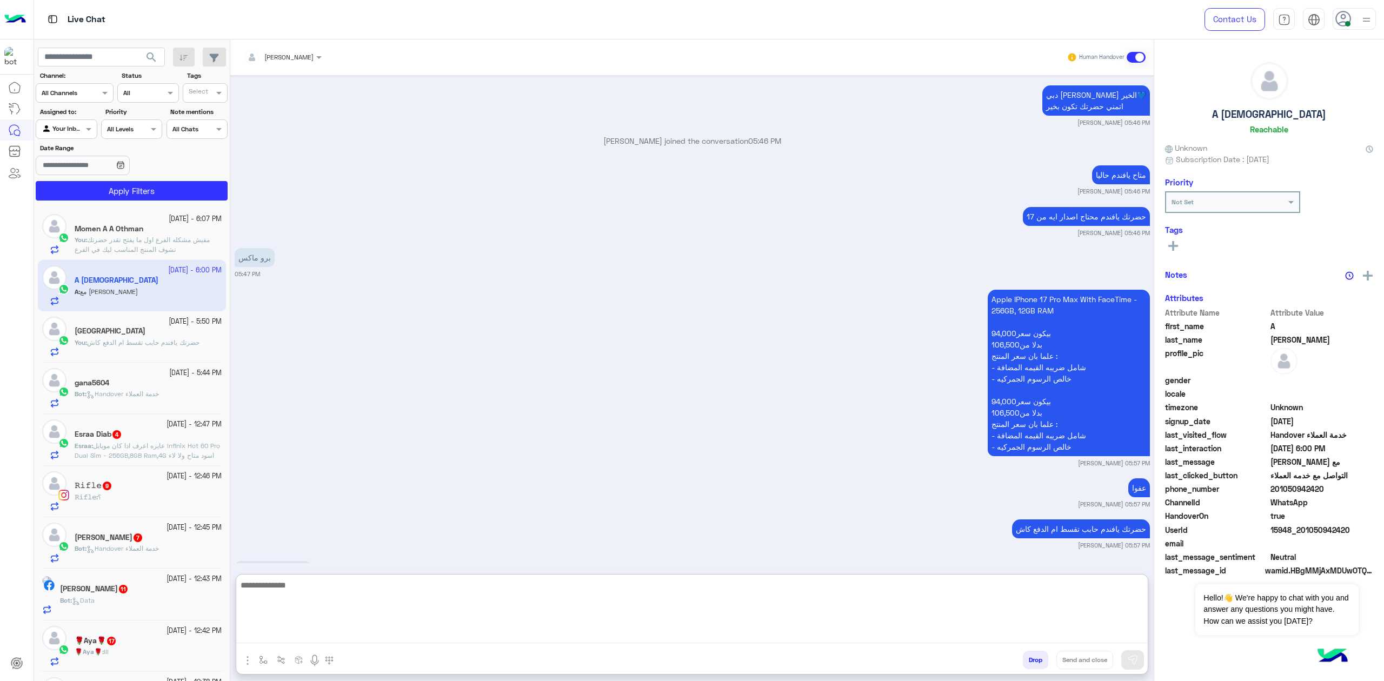
scroll to position [1589, 0]
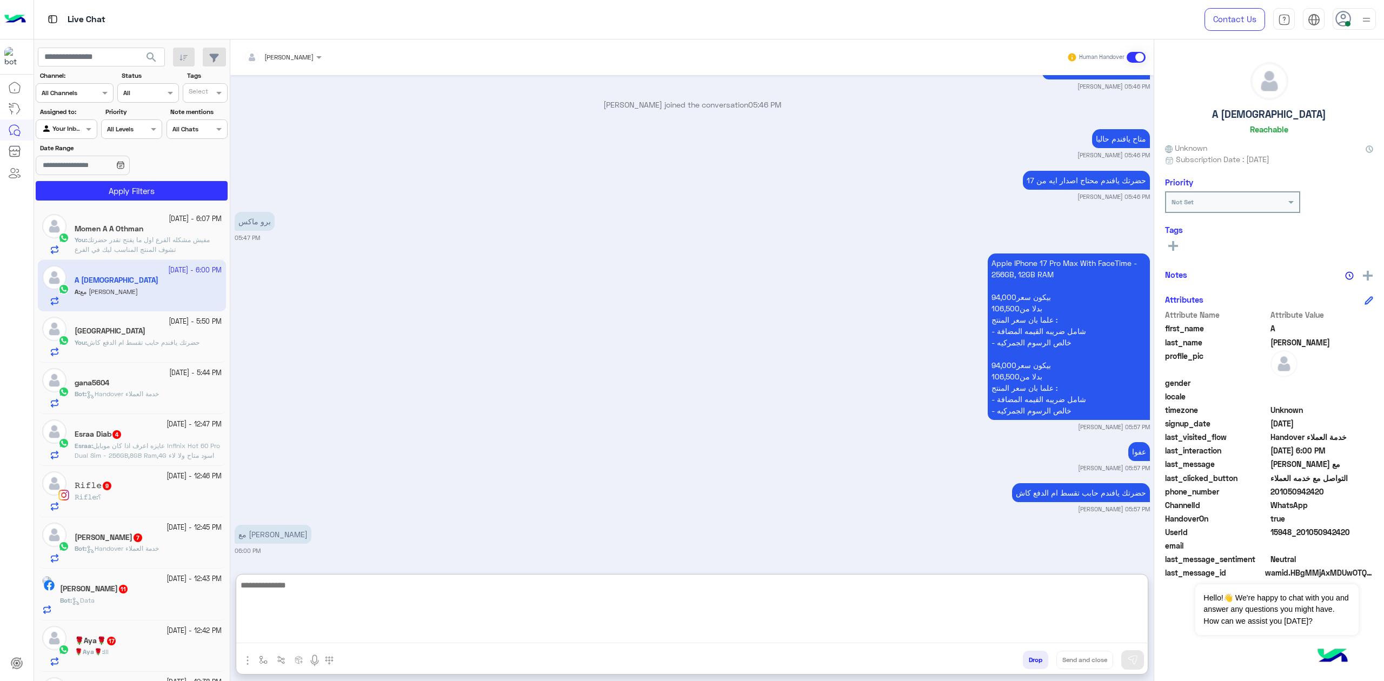
click at [335, 593] on textarea at bounding box center [691, 610] width 911 height 65
drag, startPoint x: 294, startPoint y: 593, endPoint x: 451, endPoint y: 433, distance: 224.0
click at [295, 593] on textarea at bounding box center [691, 610] width 911 height 65
drag, startPoint x: 467, startPoint y: 615, endPoint x: 617, endPoint y: 582, distance: 153.3
click at [470, 609] on textarea at bounding box center [691, 610] width 911 height 65
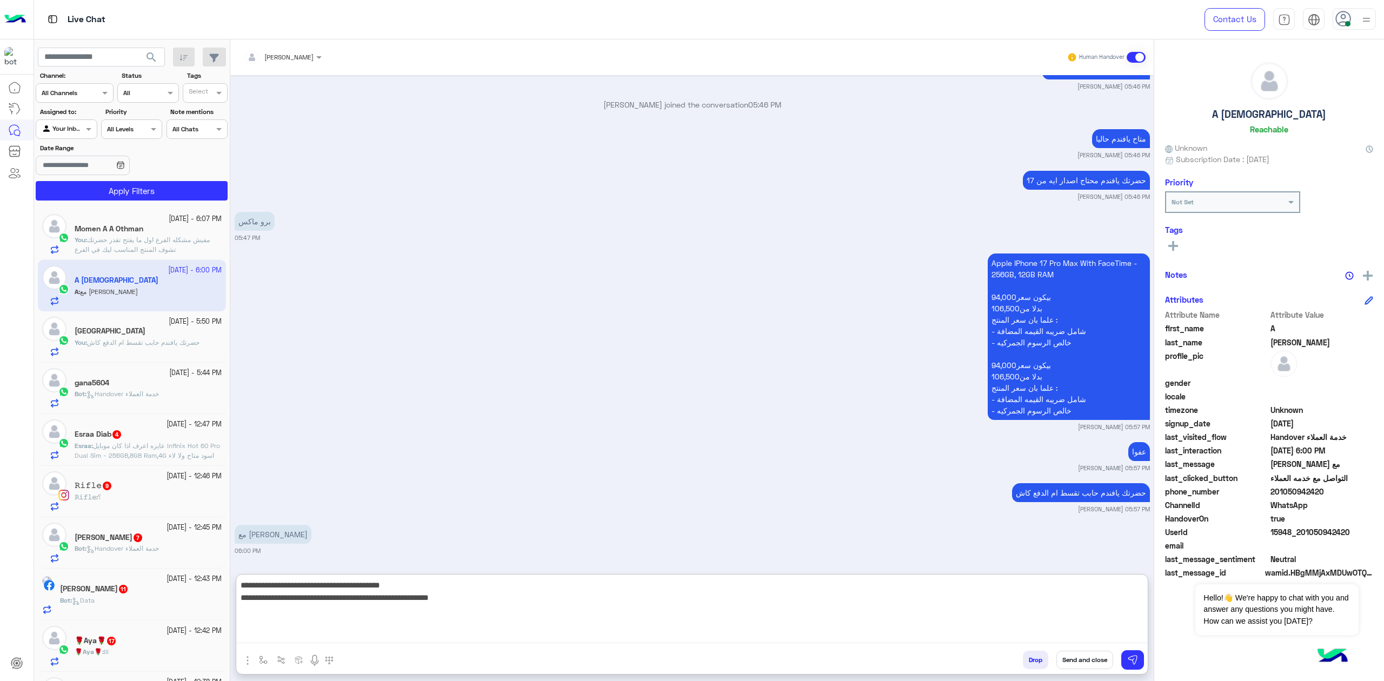
click at [831, 572] on div "mohaned hassanen Human Handover [DATE] اقوى عروض التقسيط 01:00 AM ✅حالا : عرض ل…" at bounding box center [691, 362] width 923 height 646
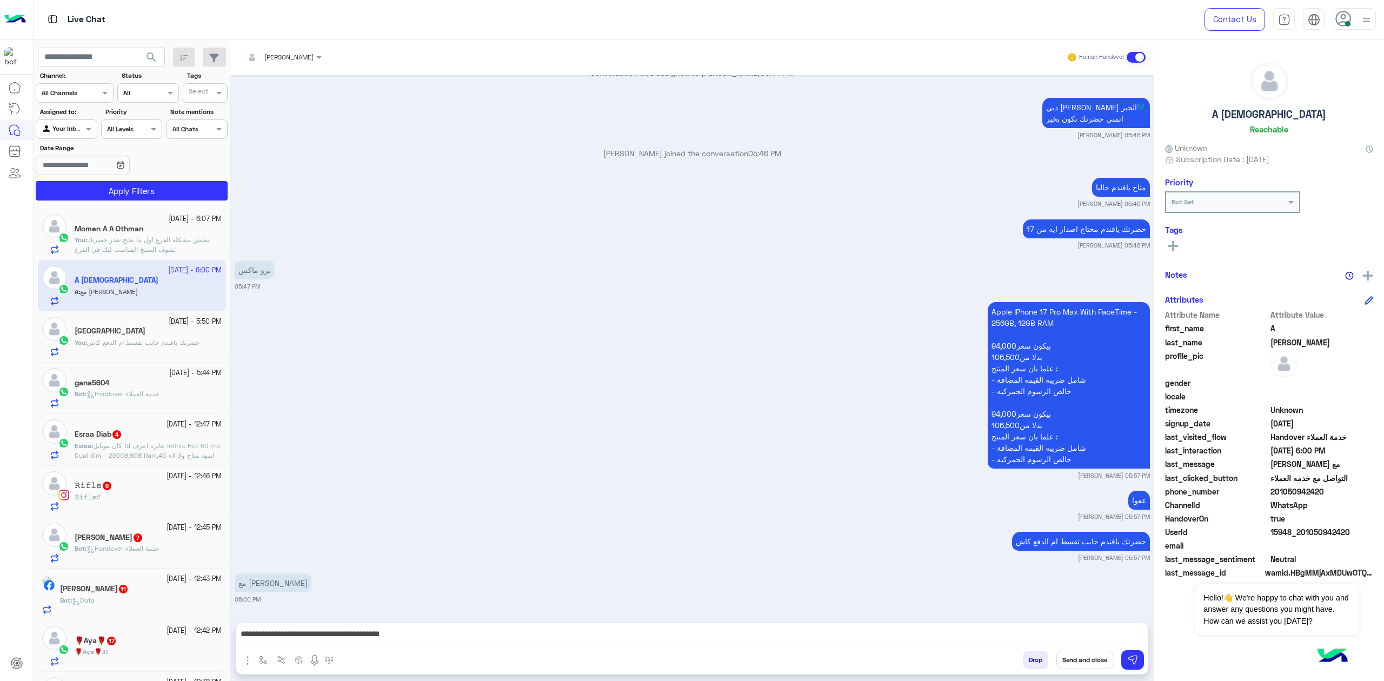
click at [893, 641] on textarea "**********" at bounding box center [691, 635] width 911 height 16
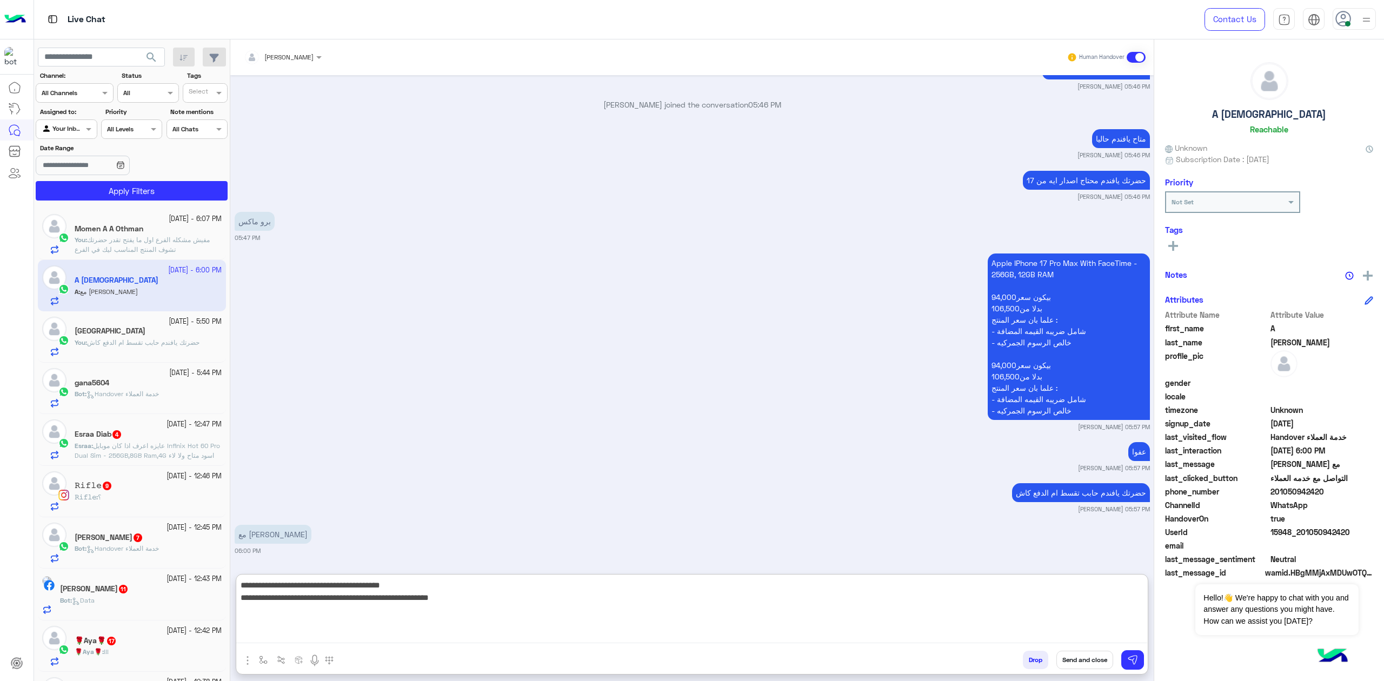
click at [872, 590] on textarea "**********" at bounding box center [691, 610] width 911 height 65
type textarea "**********"
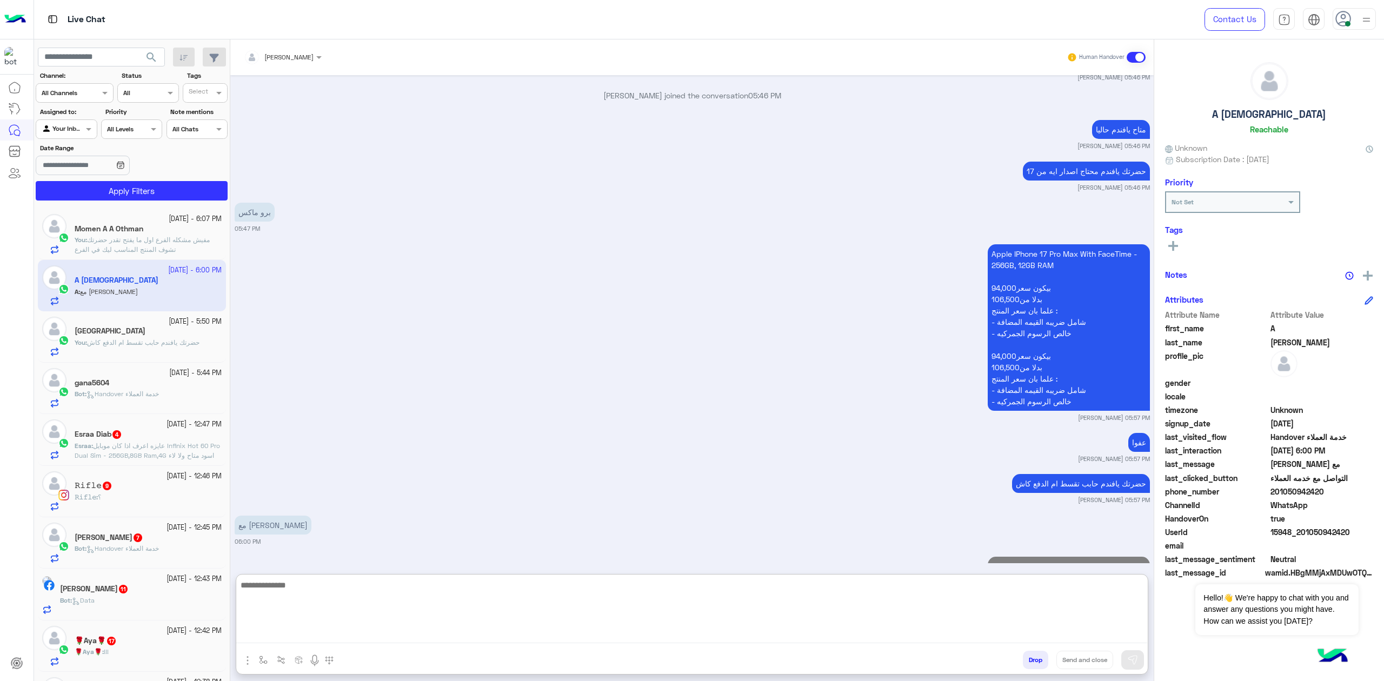
scroll to position [1675, 0]
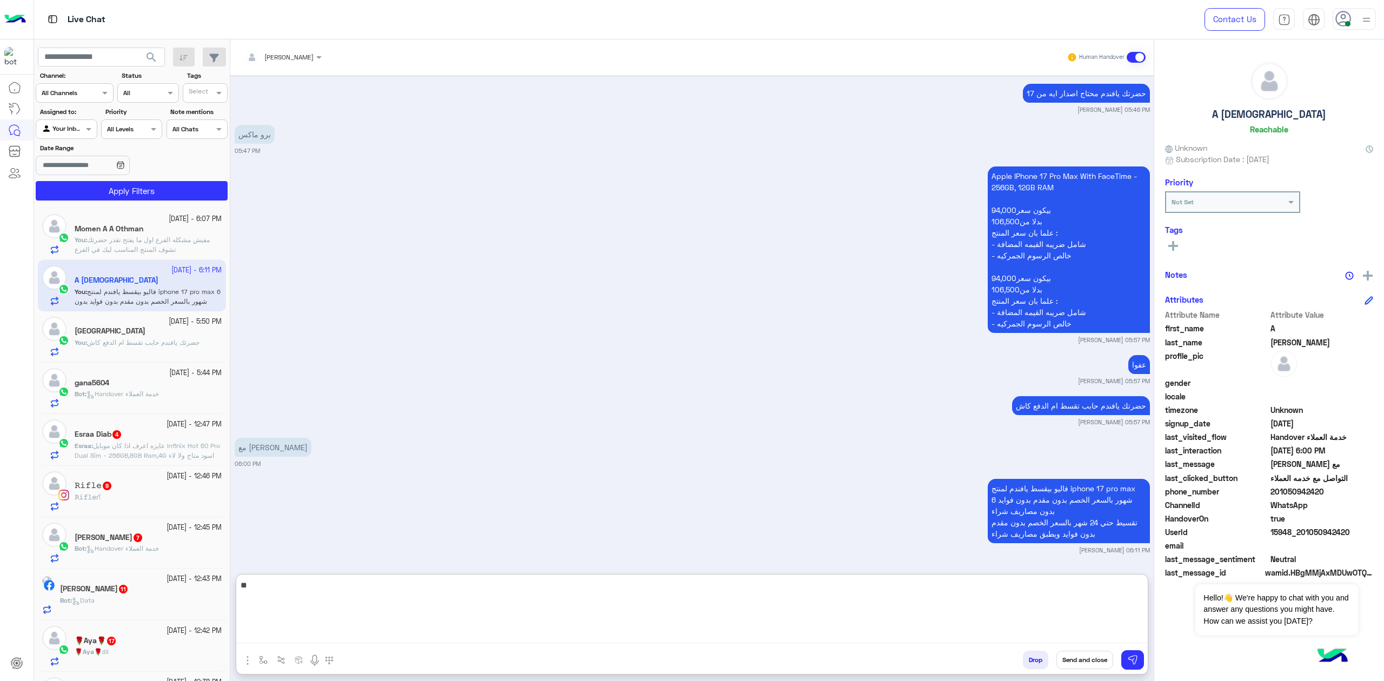
type textarea "*"
click at [184, 347] on p "You : حضرتك يافندم حابب تقسط ام الدفع كاش" at bounding box center [137, 343] width 125 height 10
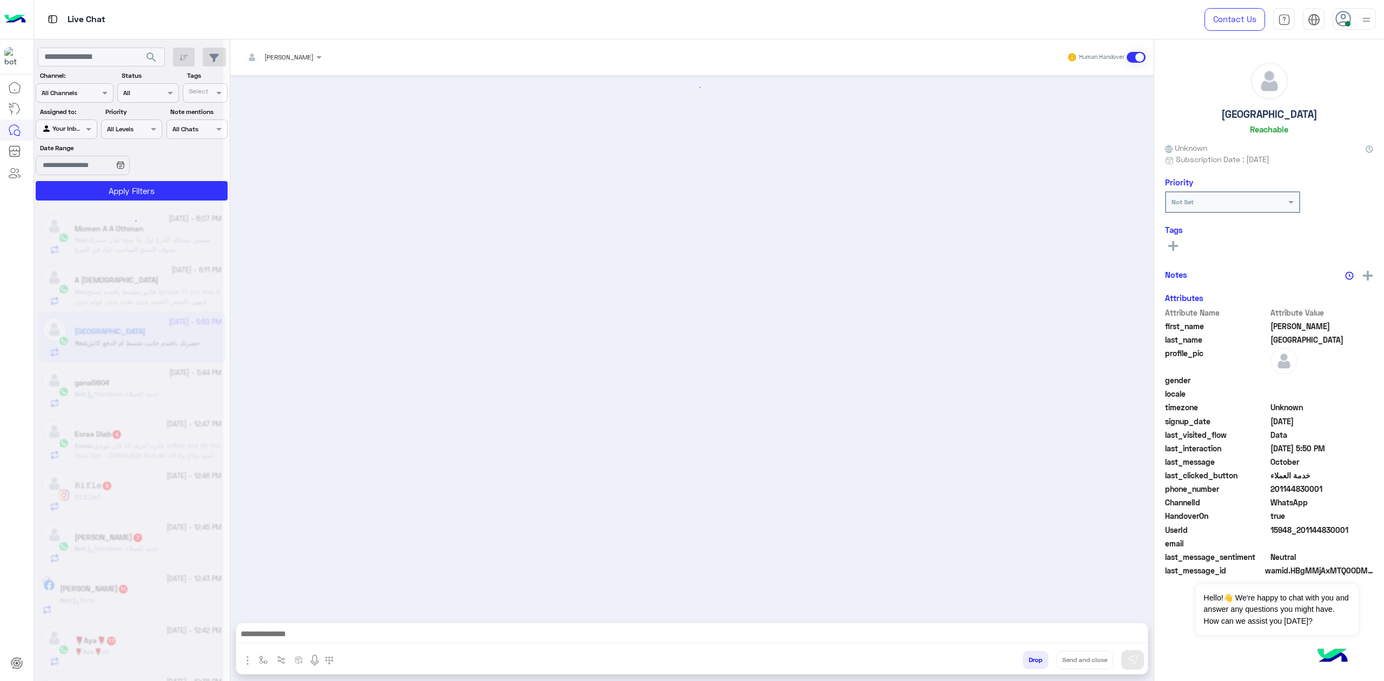
click at [390, 638] on textarea at bounding box center [691, 635] width 911 height 16
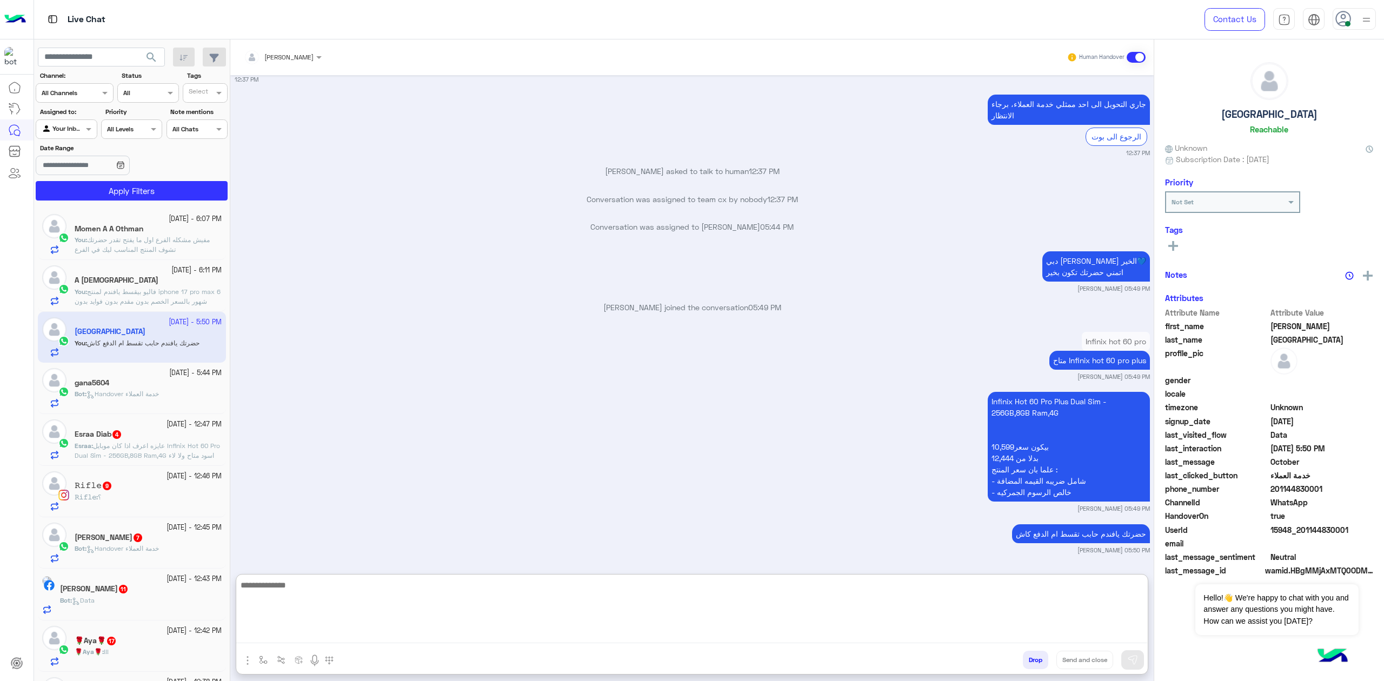
scroll to position [1859, 0]
paste textarea "**********"
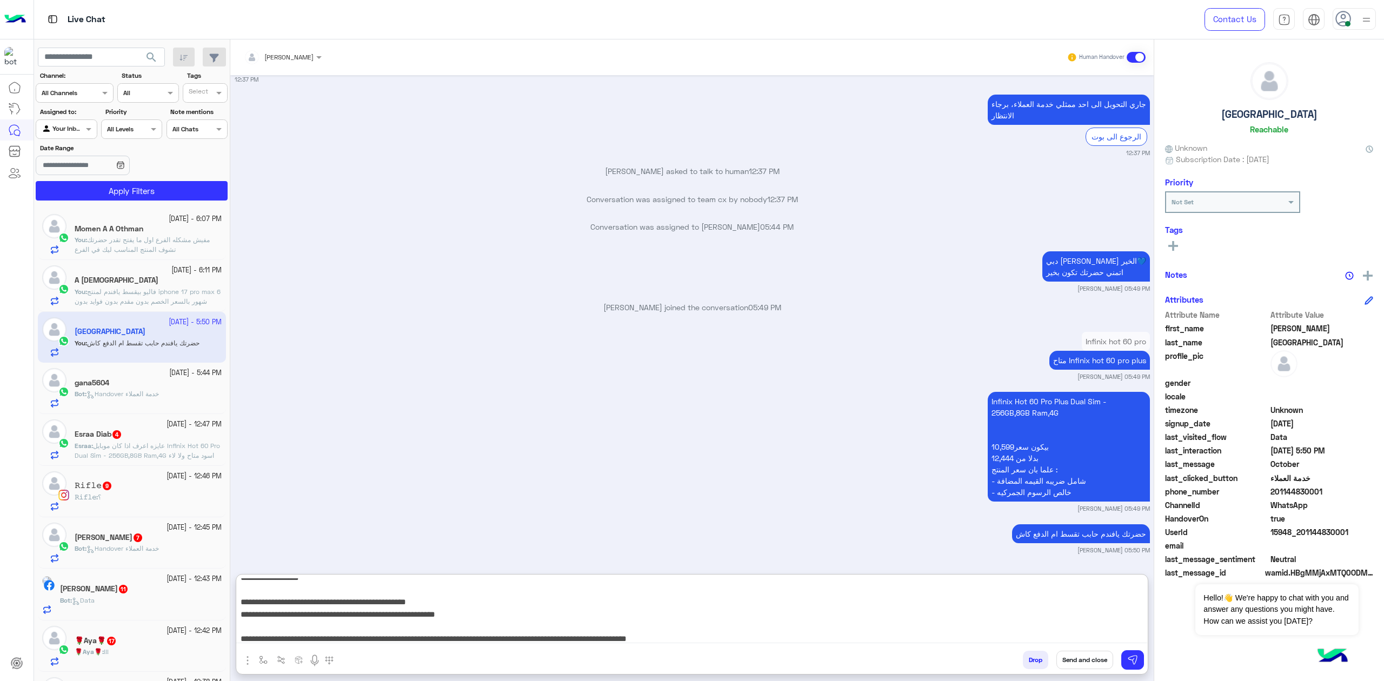
type textarea "**********"
click at [1066, 660] on button "Send and close" at bounding box center [1084, 660] width 57 height 18
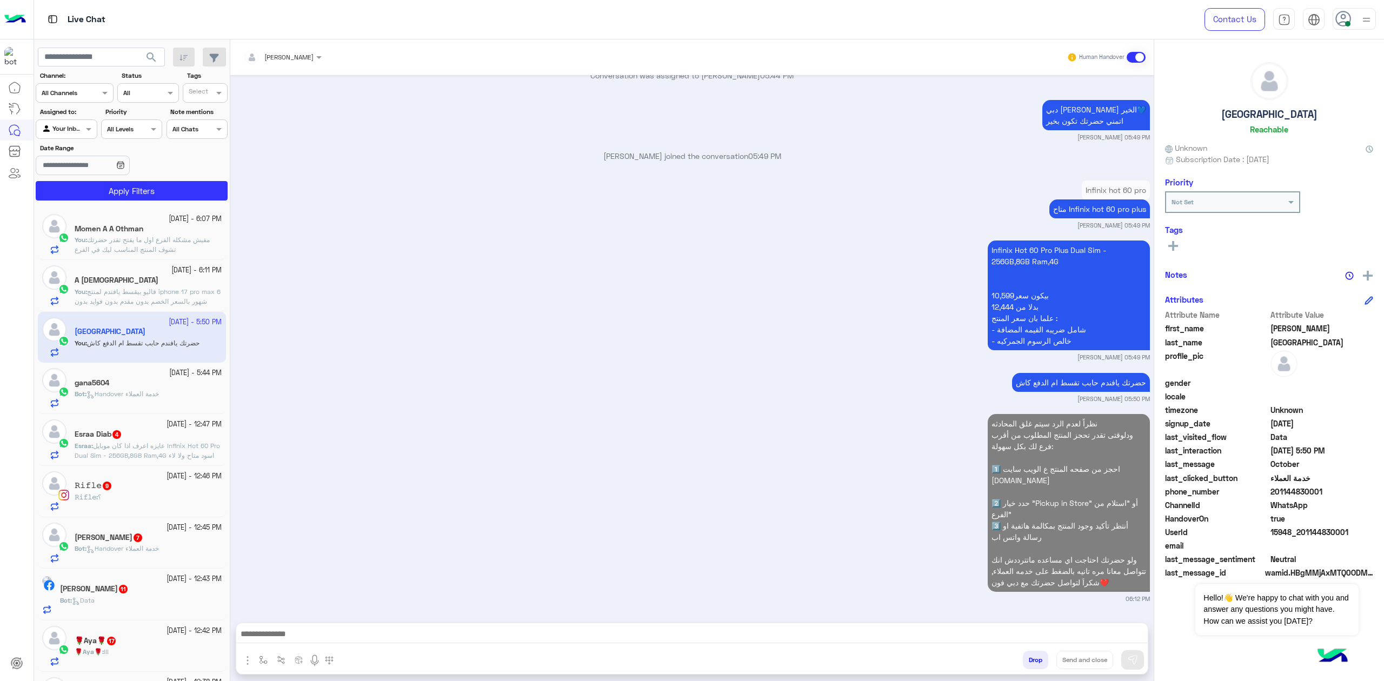
scroll to position [2038, 0]
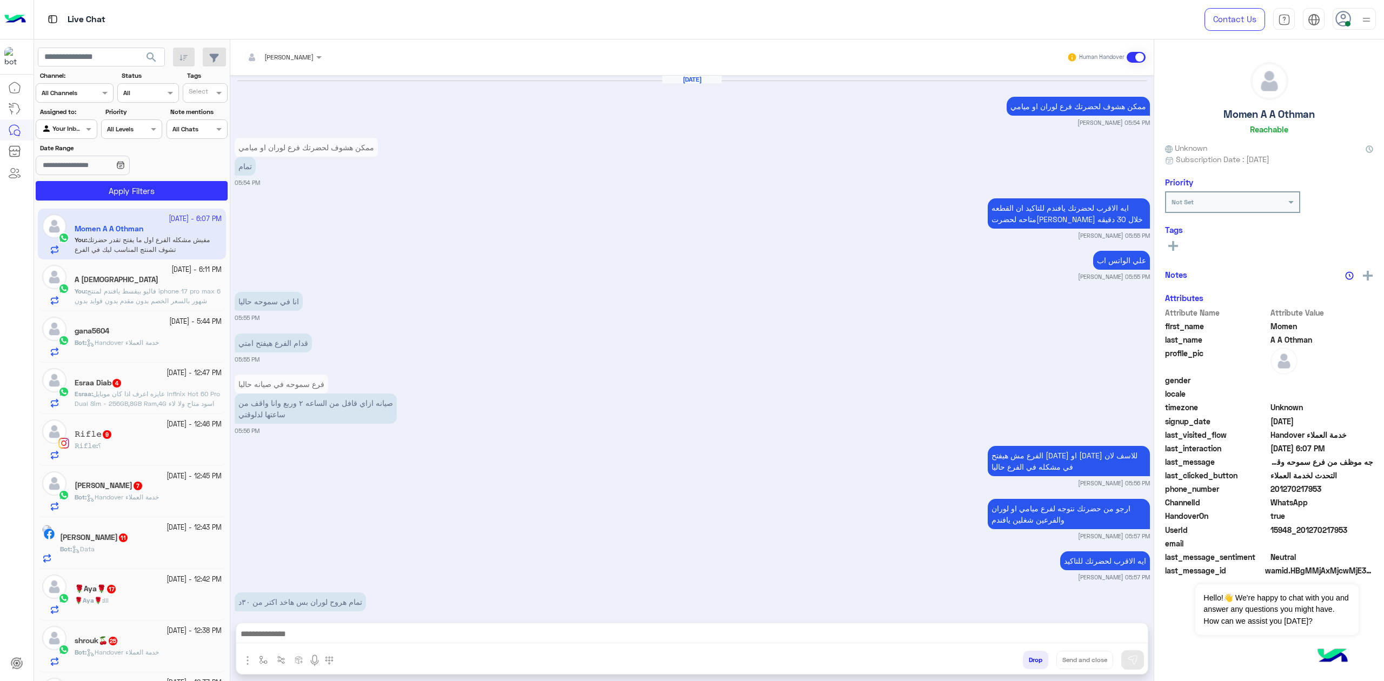
scroll to position [1118, 0]
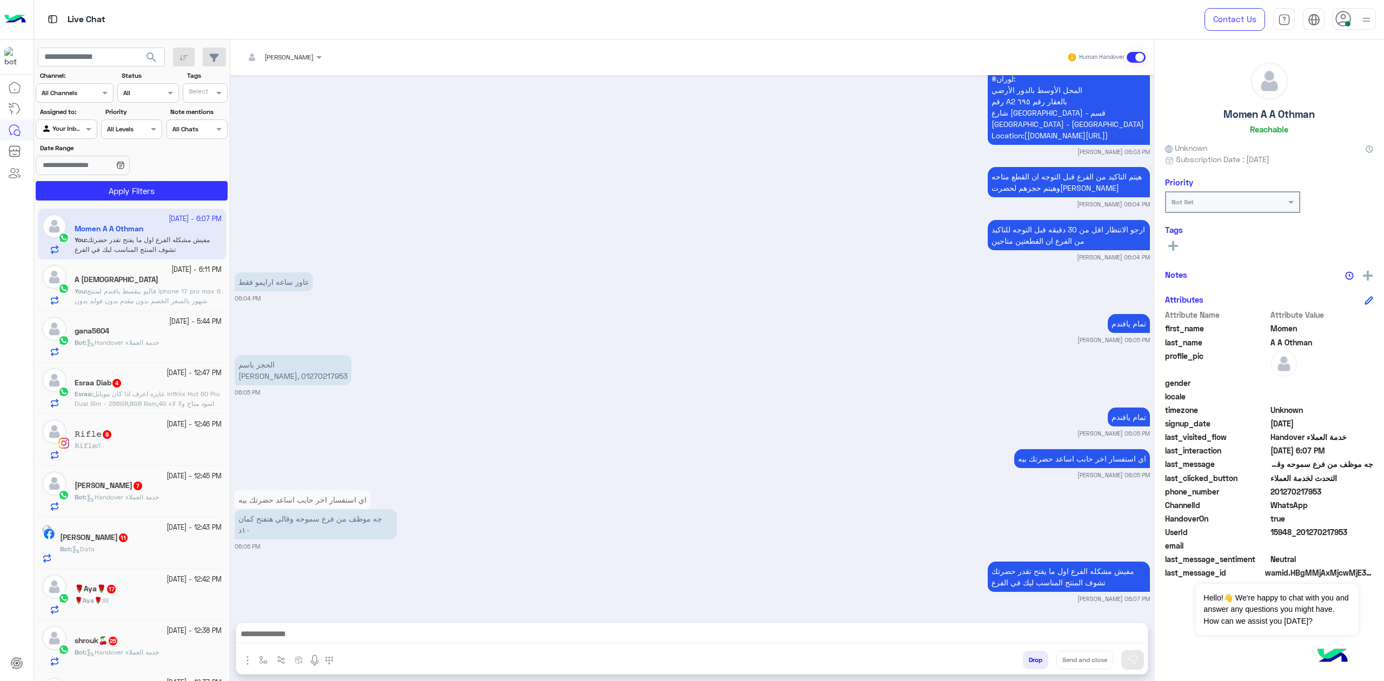
click at [710, 634] on textarea at bounding box center [691, 635] width 911 height 16
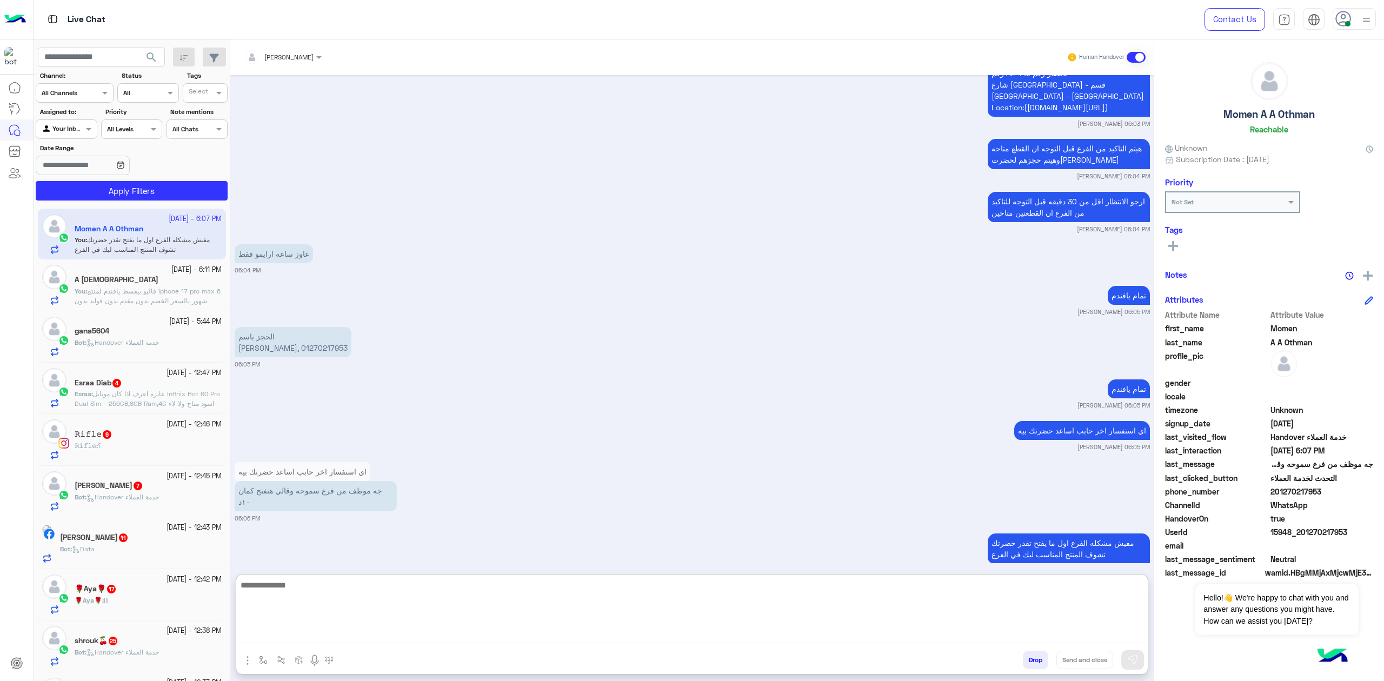
scroll to position [1160, 0]
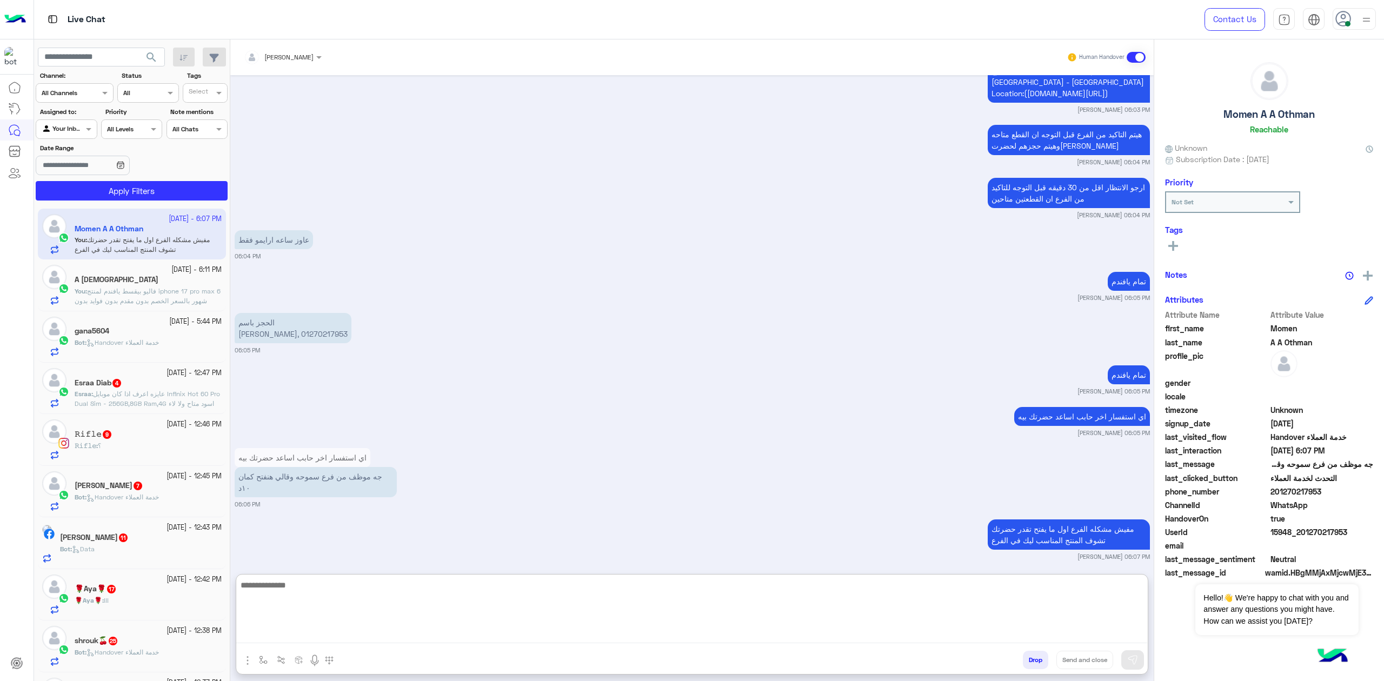
click at [919, 604] on textarea at bounding box center [691, 610] width 911 height 65
paste textarea "**********"
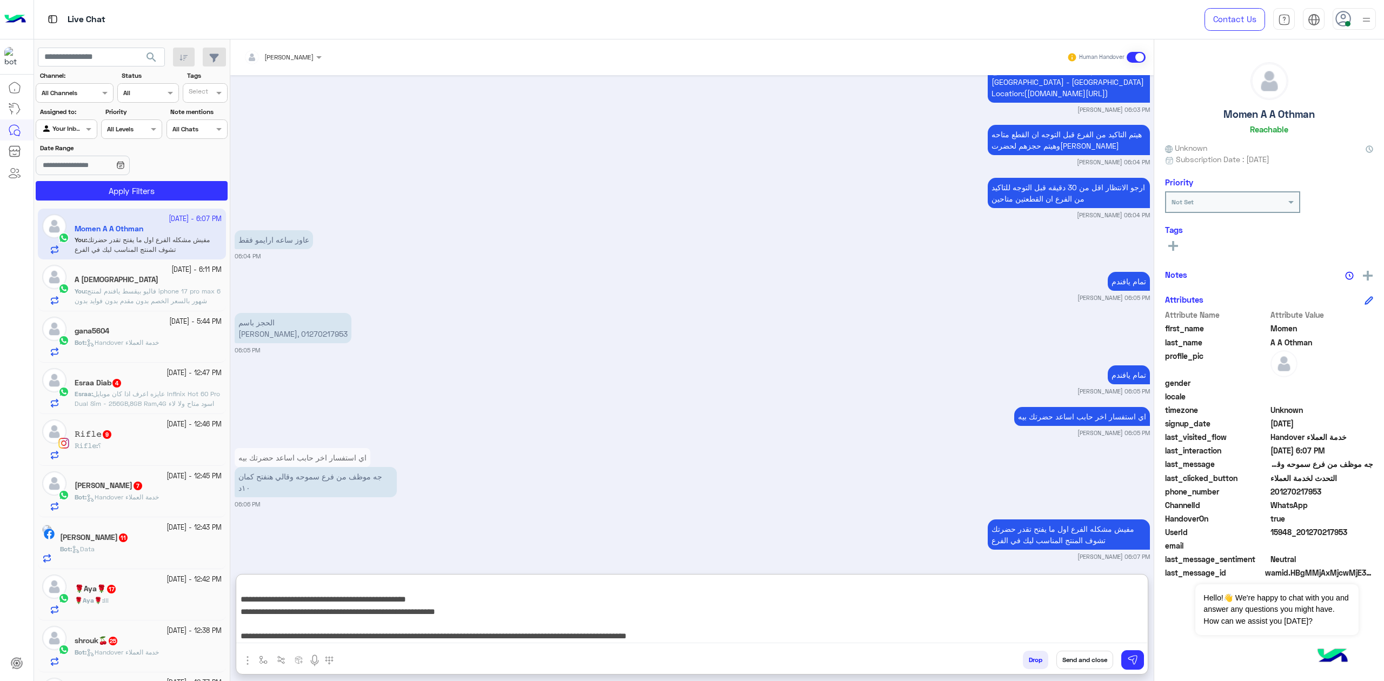
type textarea "**********"
click at [1095, 663] on button "Send and close" at bounding box center [1084, 660] width 57 height 18
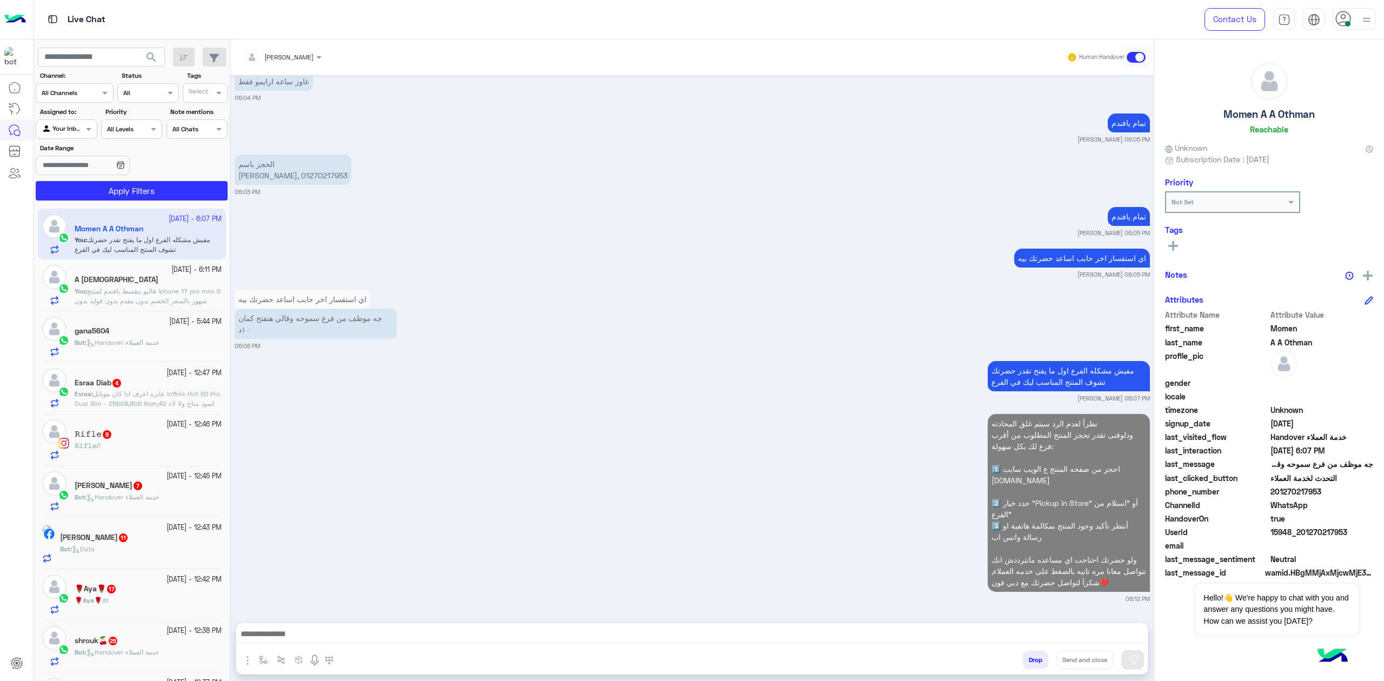
scroll to position [1347, 0]
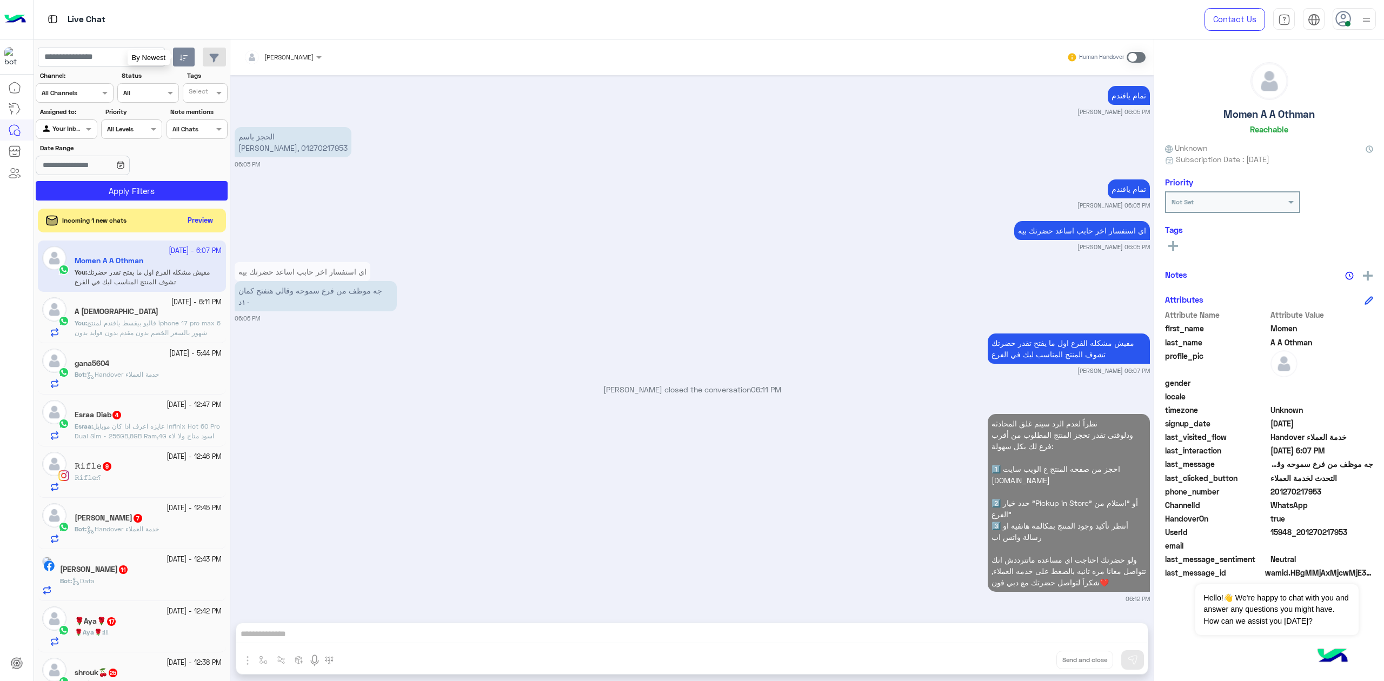
click at [192, 62] on button "button" at bounding box center [184, 57] width 22 height 19
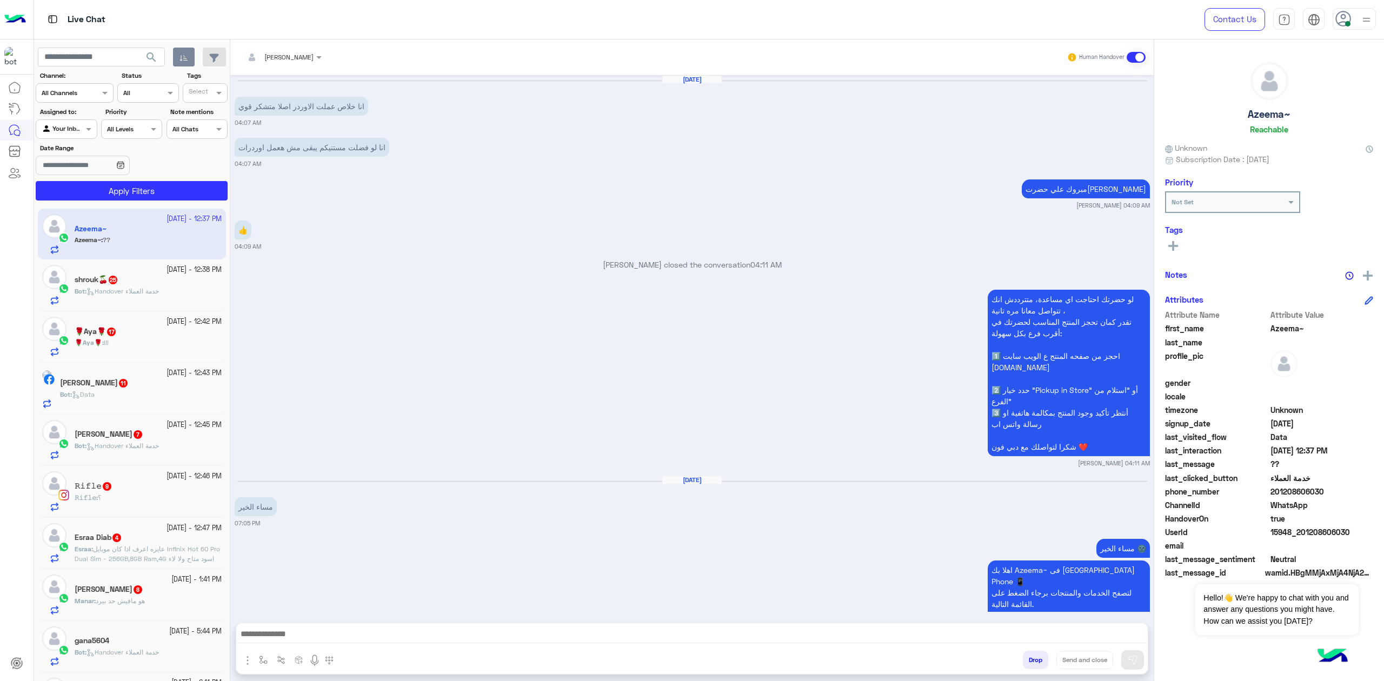
scroll to position [1635, 0]
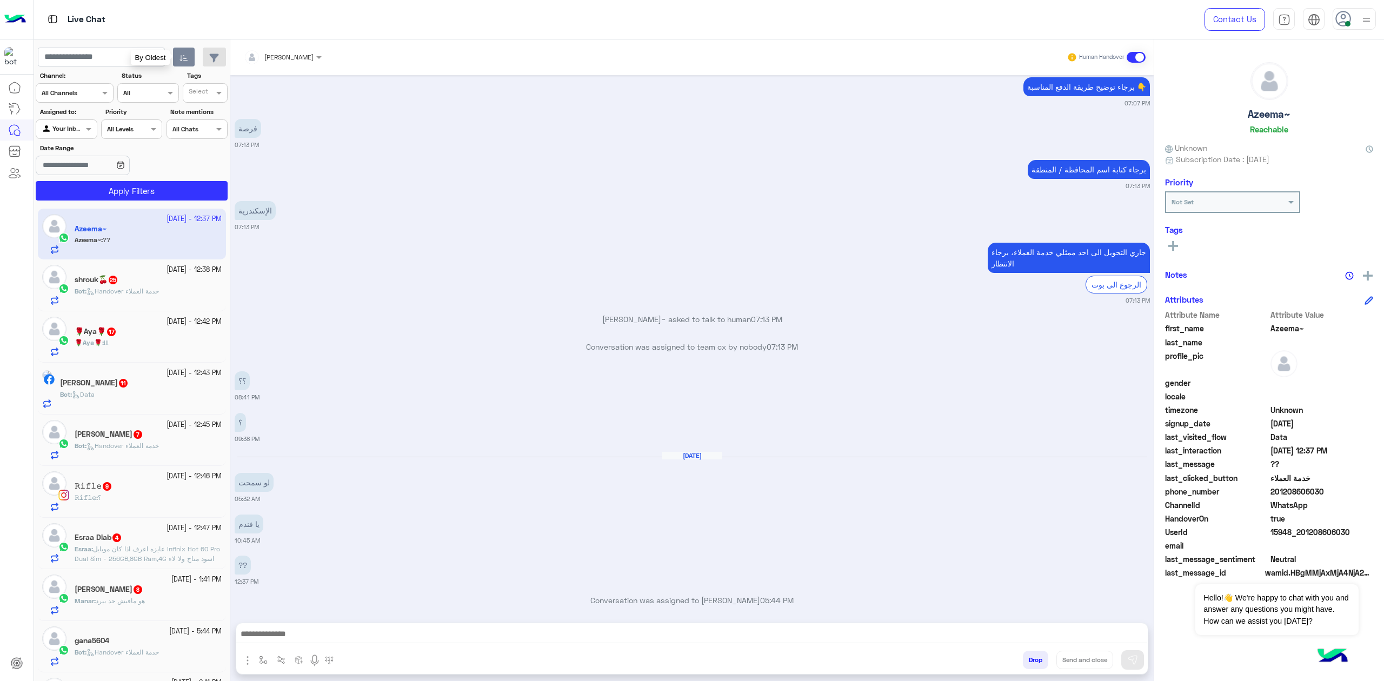
click at [188, 55] on button "button" at bounding box center [184, 57] width 22 height 19
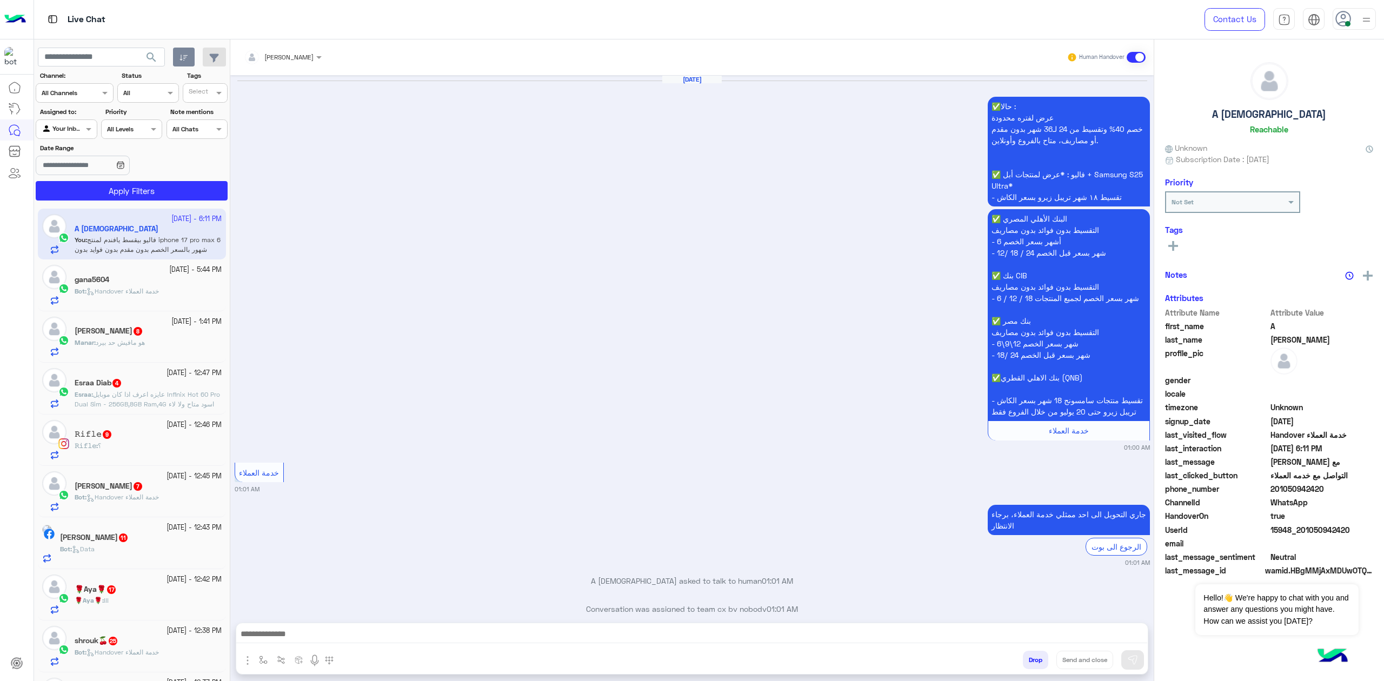
scroll to position [1585, 0]
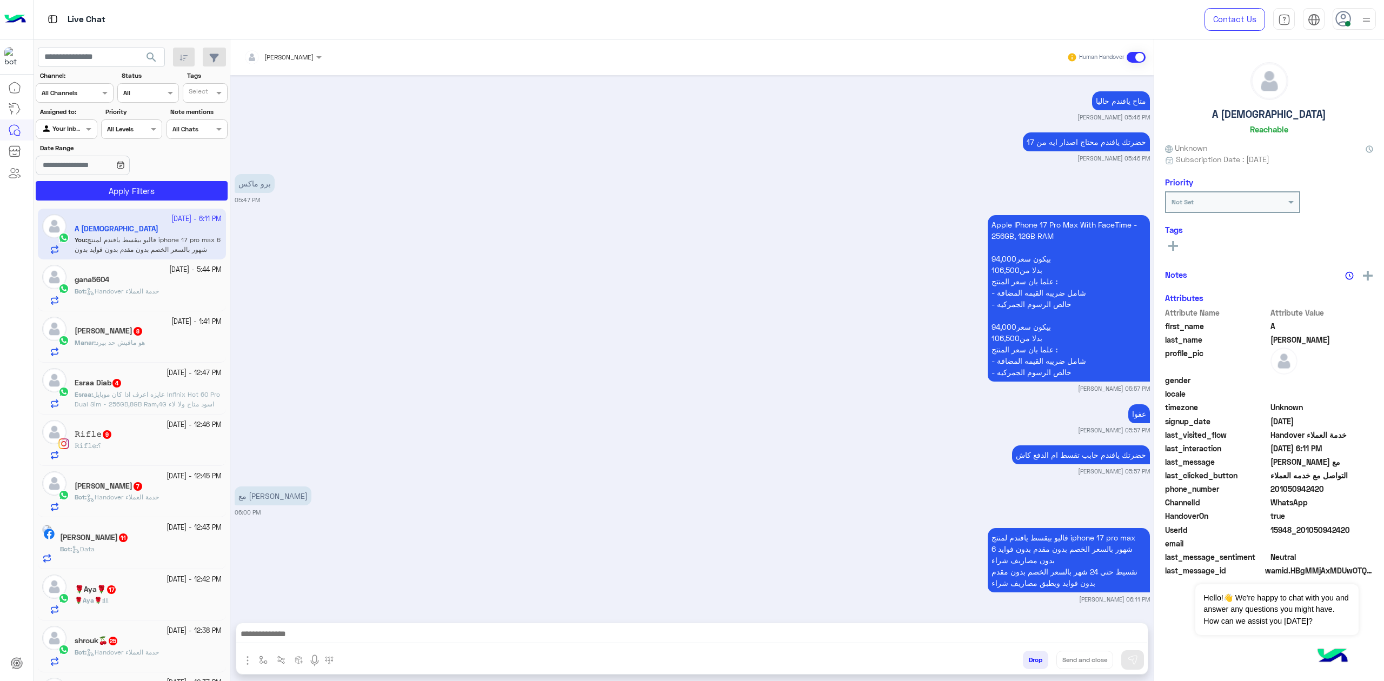
click at [339, 622] on div "mohaned hassanen Human Handover [DATE] ✅حالا : عرض لفتره محدودة خصم 40% وتقسيط …" at bounding box center [691, 362] width 923 height 646
click at [335, 633] on textarea at bounding box center [691, 635] width 911 height 16
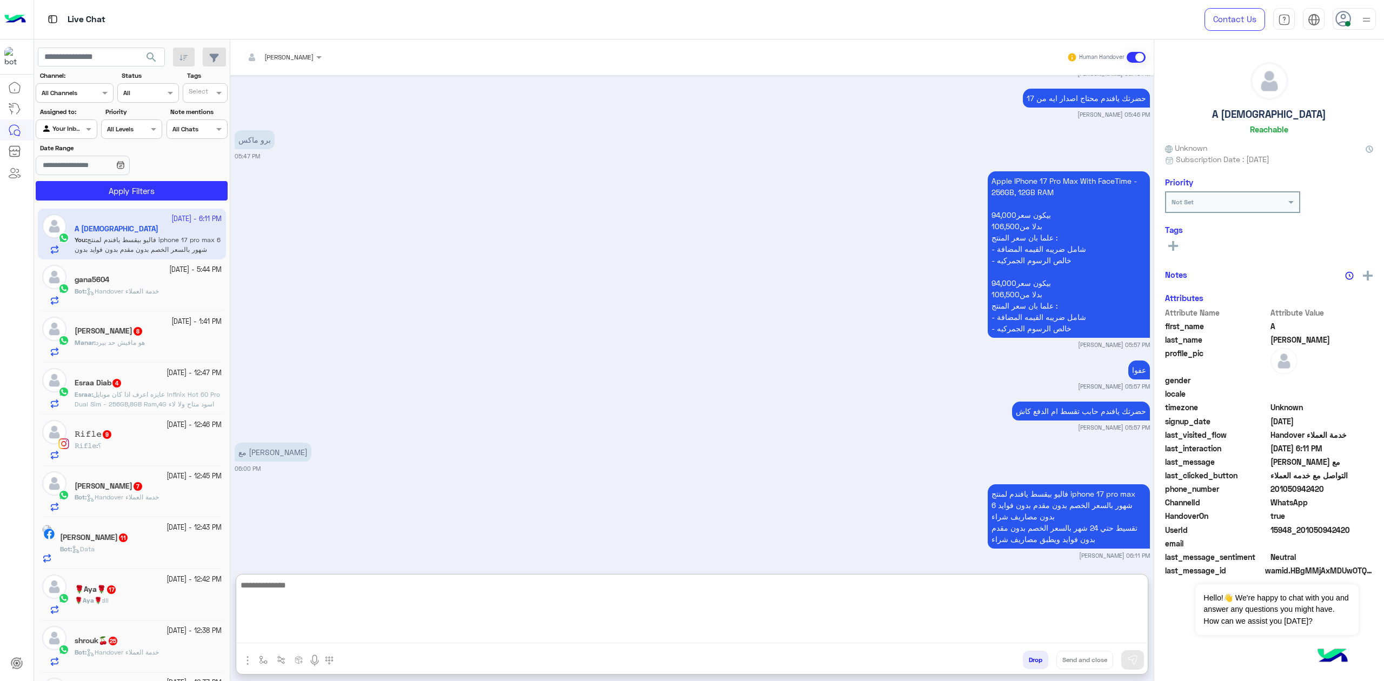
scroll to position [1633, 0]
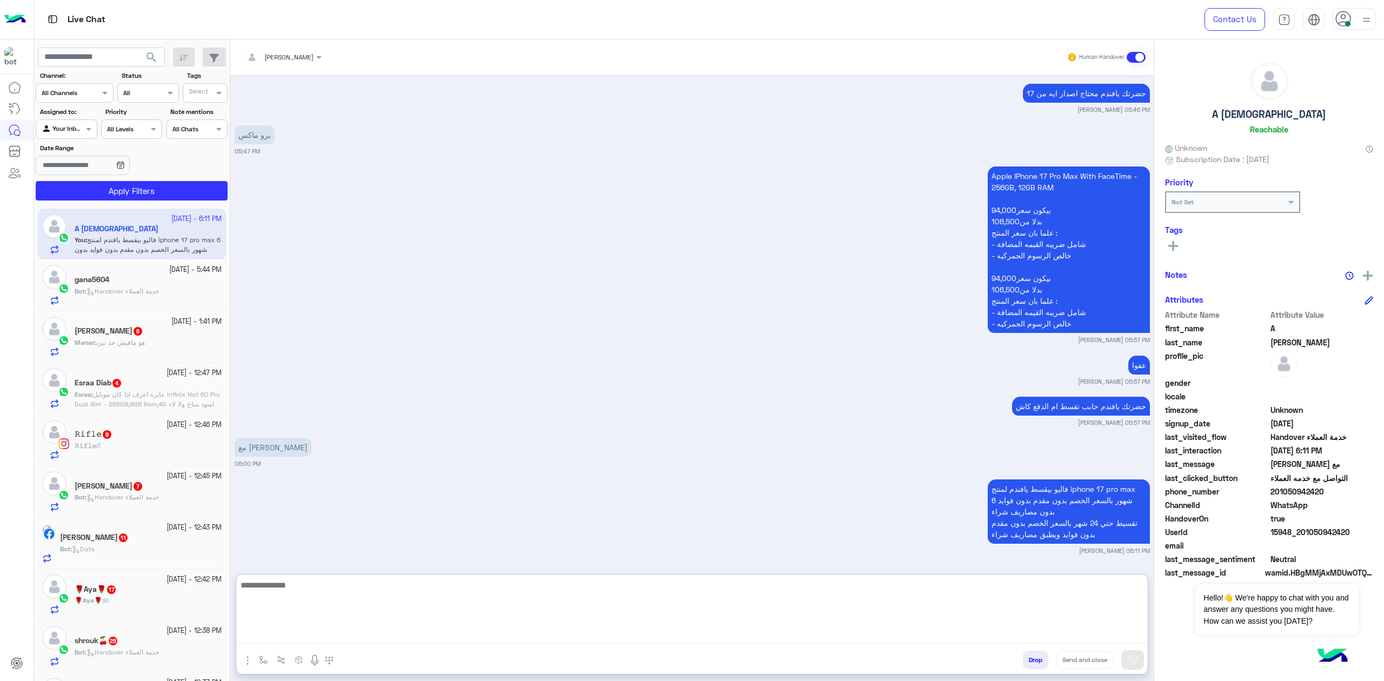
click at [138, 306] on div "[DATE] - 5:44 PM gana5604 Bot : Handover خدمة العملاء" at bounding box center [132, 284] width 188 height 51
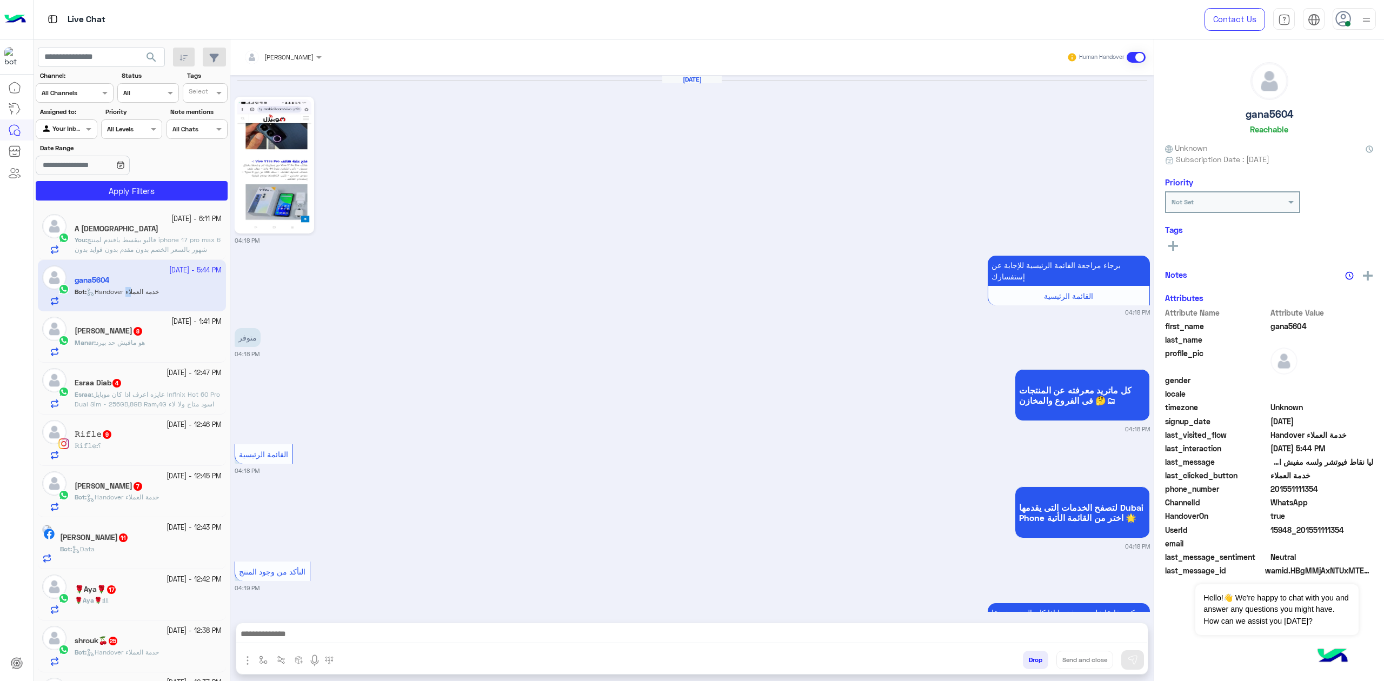
scroll to position [540, 0]
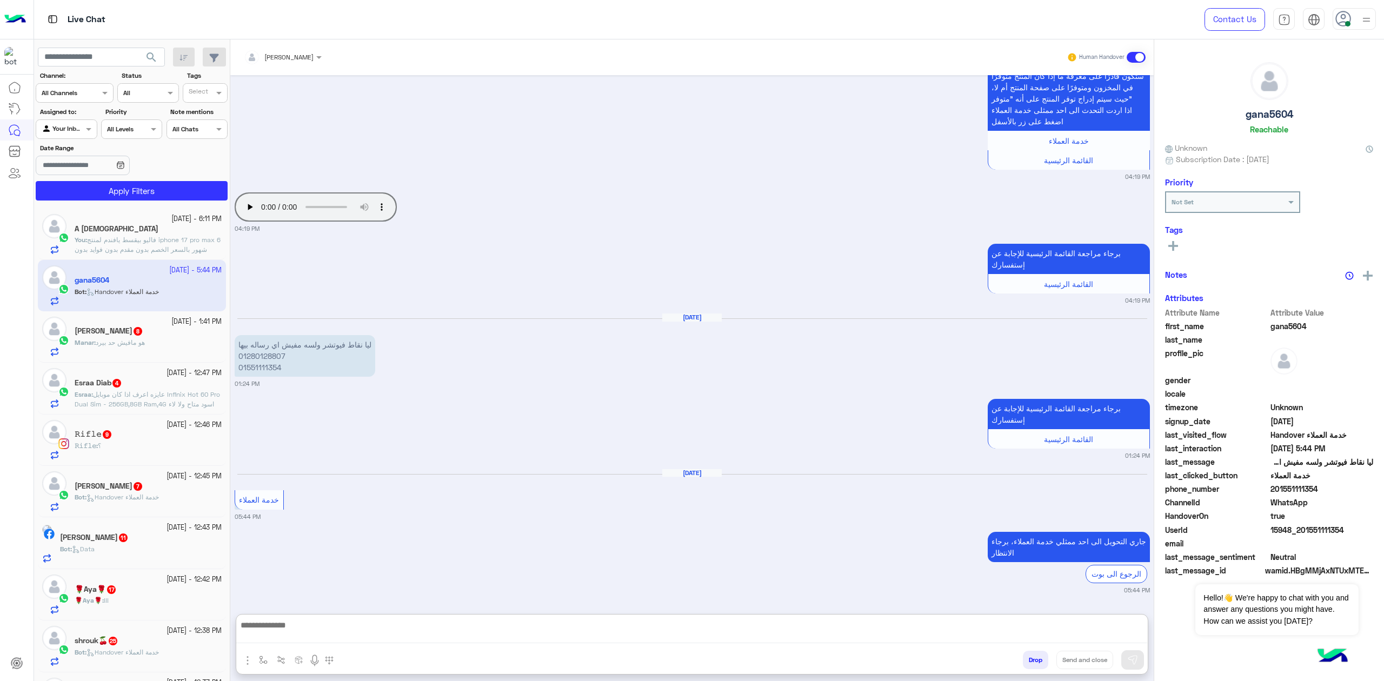
click at [403, 630] on textarea at bounding box center [691, 630] width 911 height 25
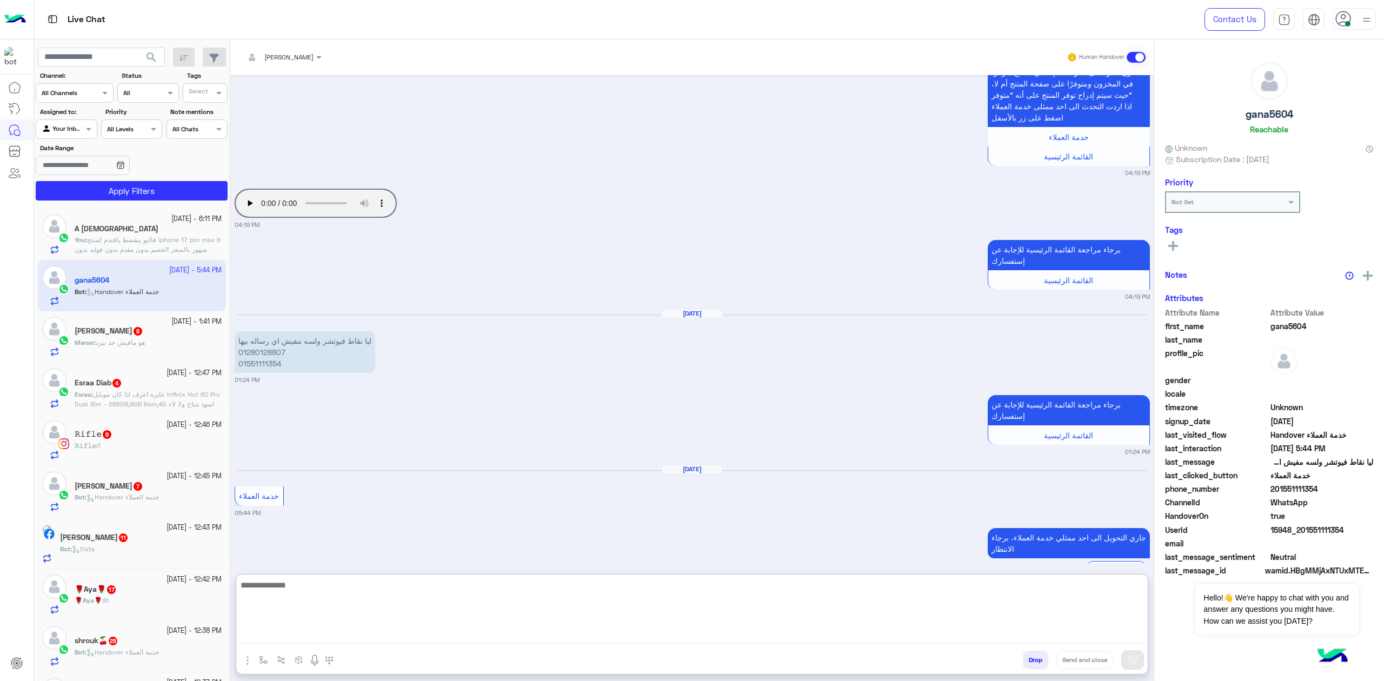
scroll to position [587, 0]
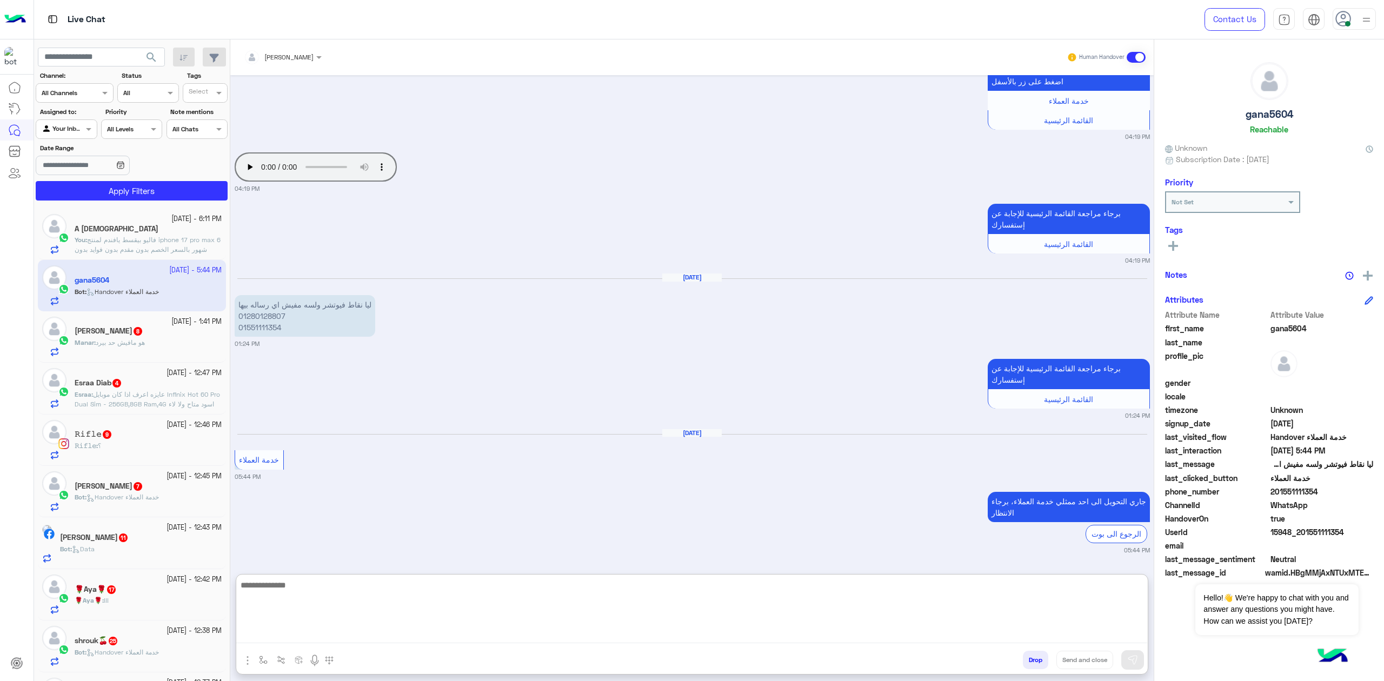
paste textarea "**********"
type textarea "**********"
drag, startPoint x: 331, startPoint y: 307, endPoint x: 361, endPoint y: 407, distance: 104.5
click at [331, 308] on p "ليا نقاط فيوتشر ولسه مفيش اي رساله بيها 01280128807 01551111354" at bounding box center [305, 316] width 141 height 42
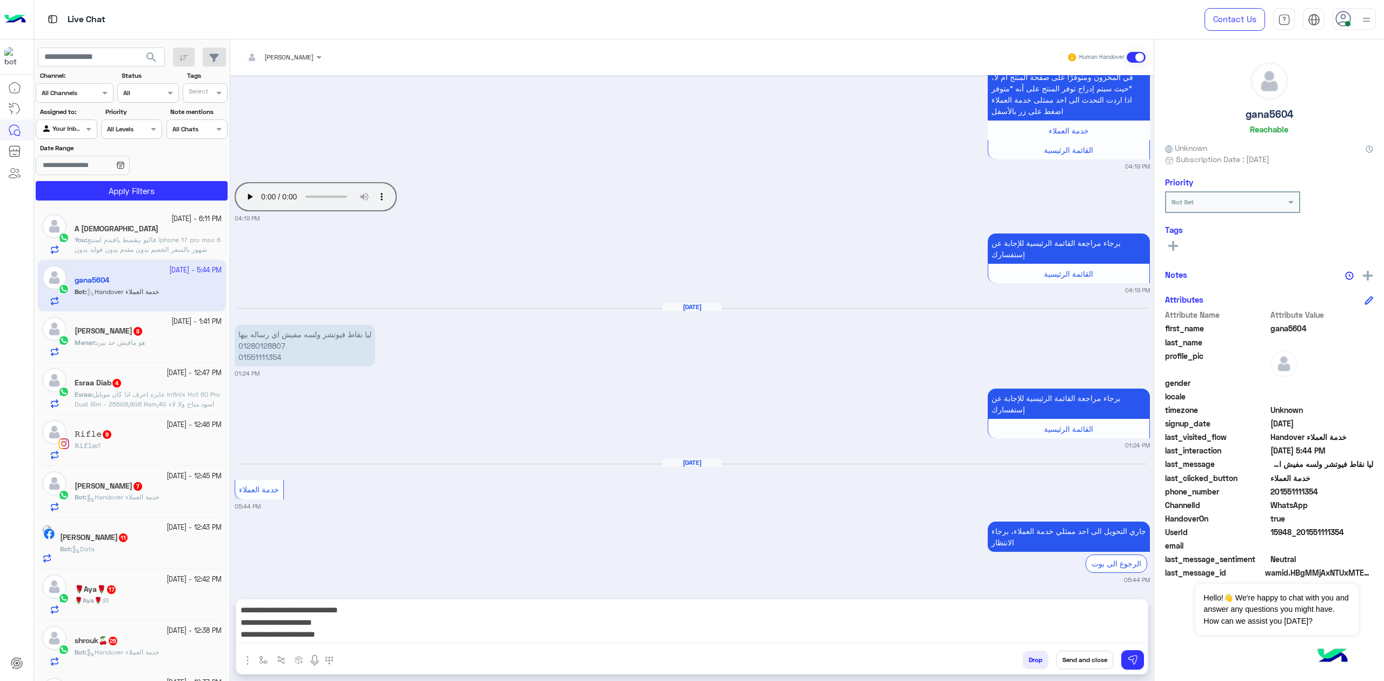
scroll to position [540, 0]
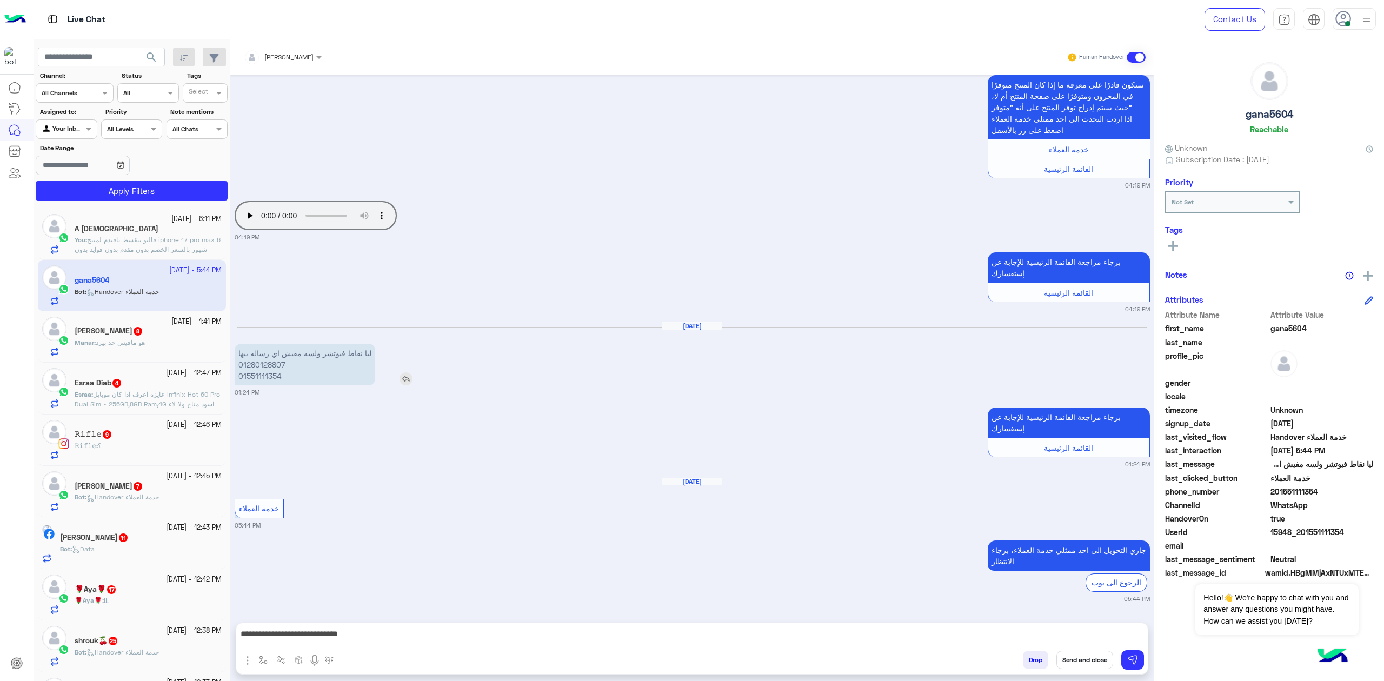
click at [304, 359] on p "ليا نقاط فيوتشر ولسه مفيش اي رساله بيها 01280128807 01551111354" at bounding box center [305, 365] width 141 height 42
click at [283, 351] on p "ليا نقاط فيوتشر ولسه مفيش اي رساله بيها 01280128807 01551111354" at bounding box center [305, 365] width 141 height 42
click at [277, 368] on p "ليا نقاط فيوتشر ولسه مفيش اي رساله بيها 01280128807 01551111354" at bounding box center [305, 365] width 141 height 42
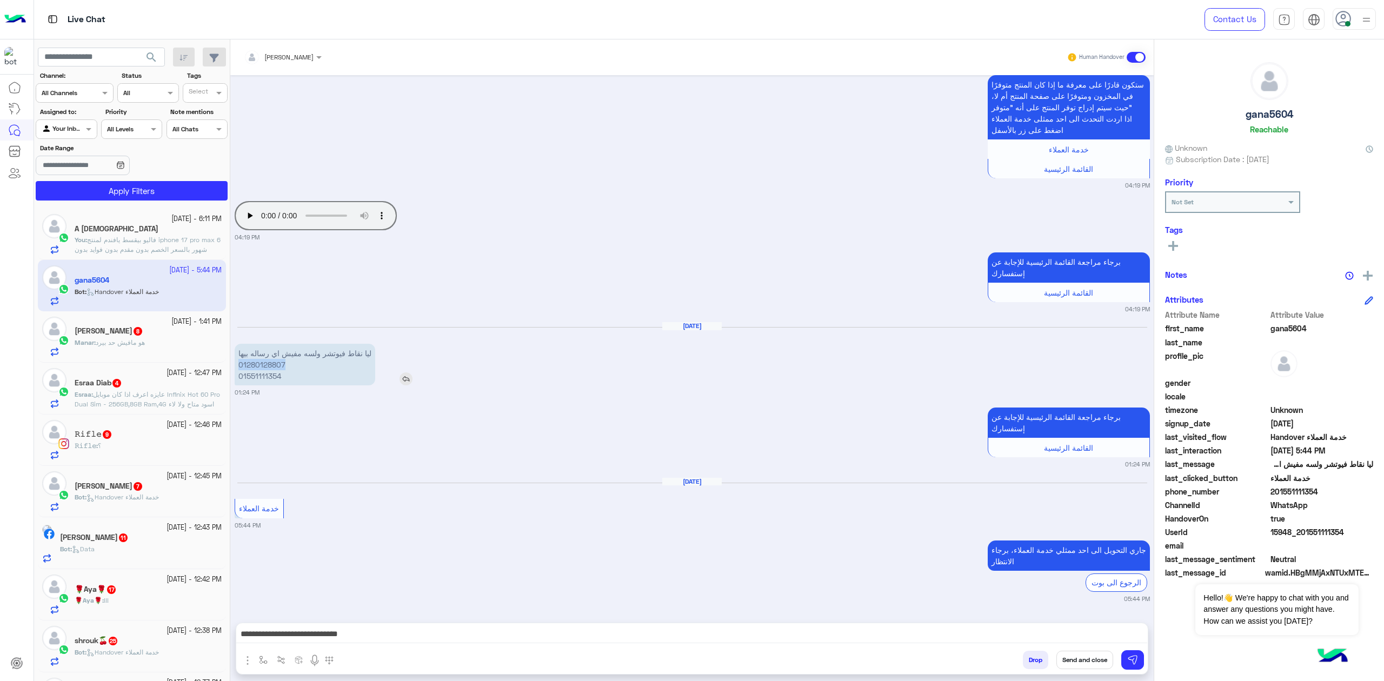
click at [277, 368] on p "ليا نقاط فيوتشر ولسه مفيش اي رساله بيها 01280128807 01551111354" at bounding box center [305, 365] width 141 height 42
copy p "01280128807"
click at [1001, 641] on textarea "**********" at bounding box center [691, 635] width 911 height 16
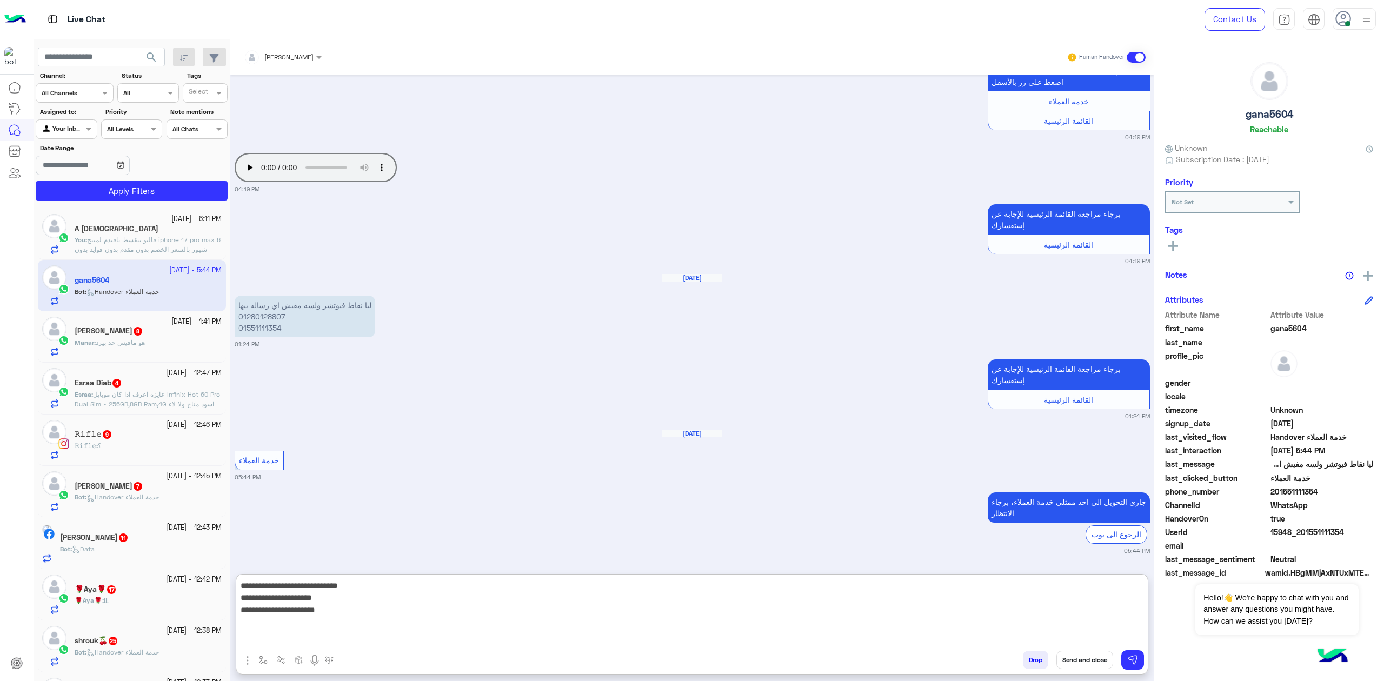
scroll to position [589, 0]
drag, startPoint x: 1051, startPoint y: 624, endPoint x: 1159, endPoint y: 535, distance: 139.8
click at [1189, 529] on mat-drawer-container "mohaned hassanen Human Handover [DATE] 04:18 PM برجاء مراجعة القائمة الرئيسية ل…" at bounding box center [806, 362] width 1153 height 646
click at [161, 260] on div "[DATE] - 6:11 PM A [PERSON_NAME] : [PERSON_NAME] بيقسط يافندم لمنتج iphone 17 p…" at bounding box center [132, 234] width 188 height 51
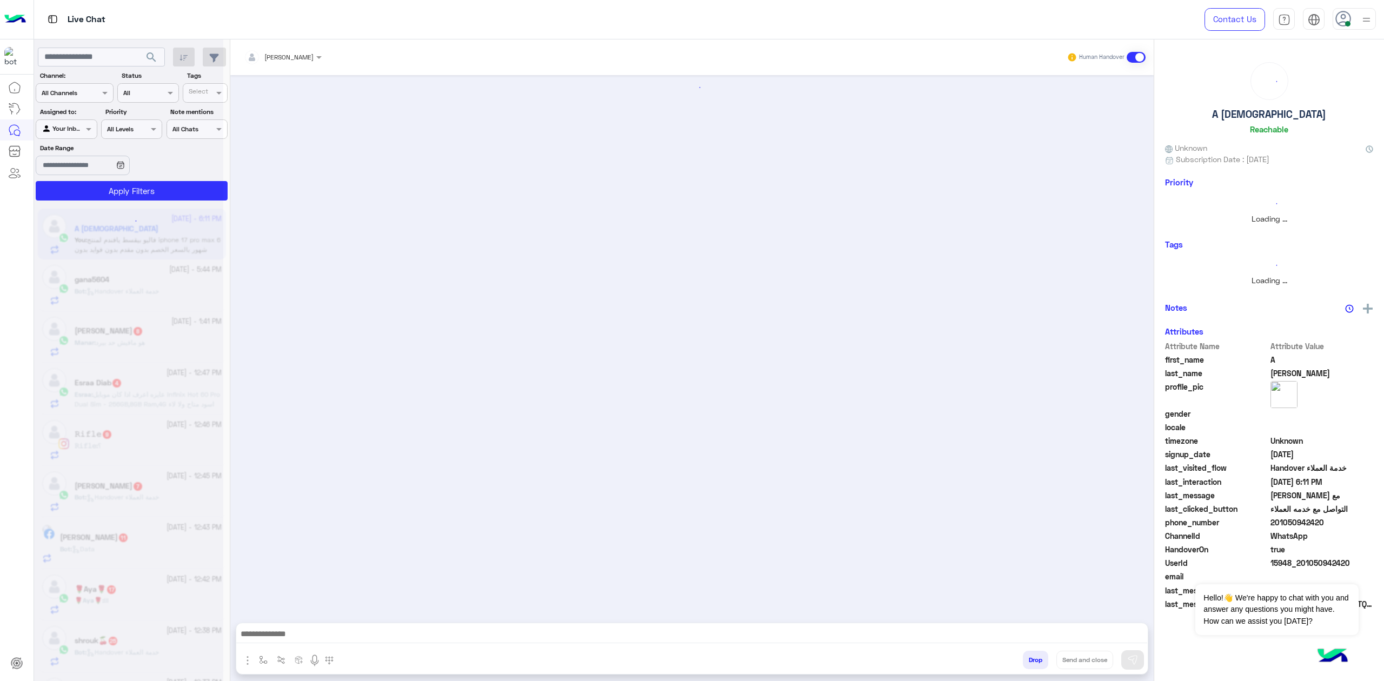
click at [165, 253] on div at bounding box center [128, 344] width 189 height 681
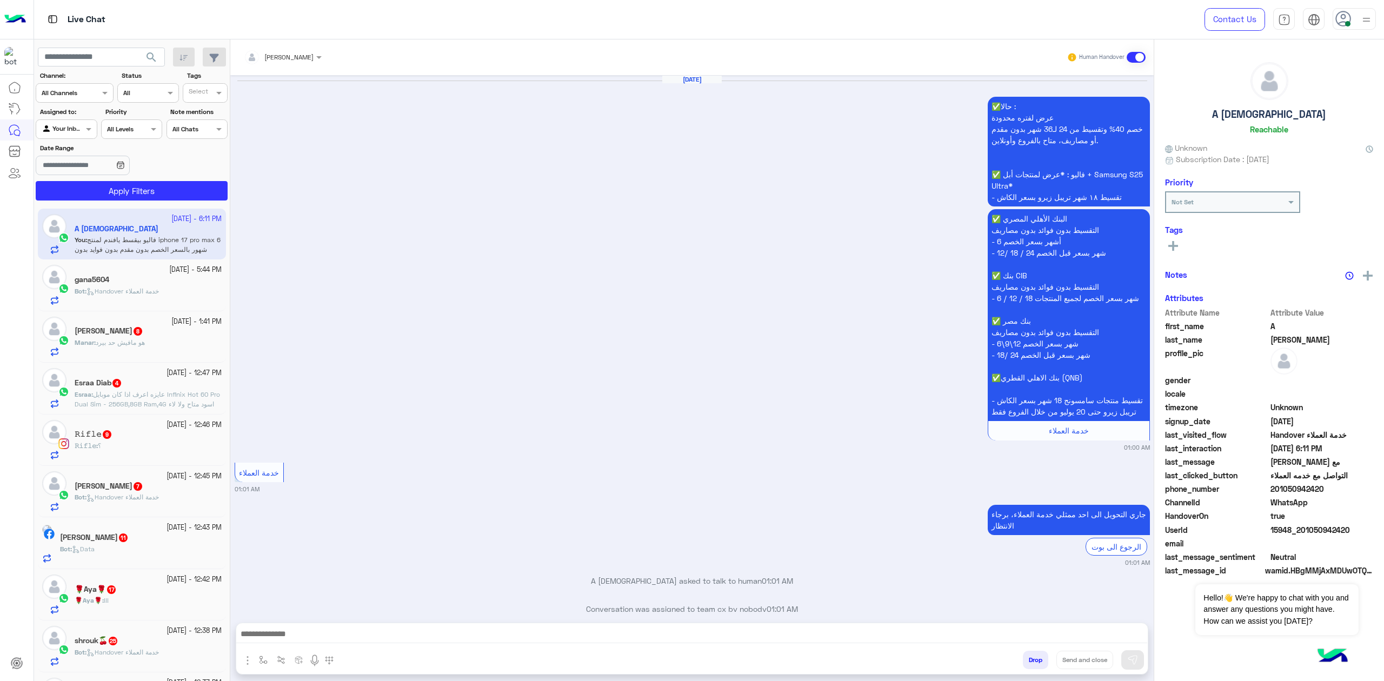
scroll to position [1585, 0]
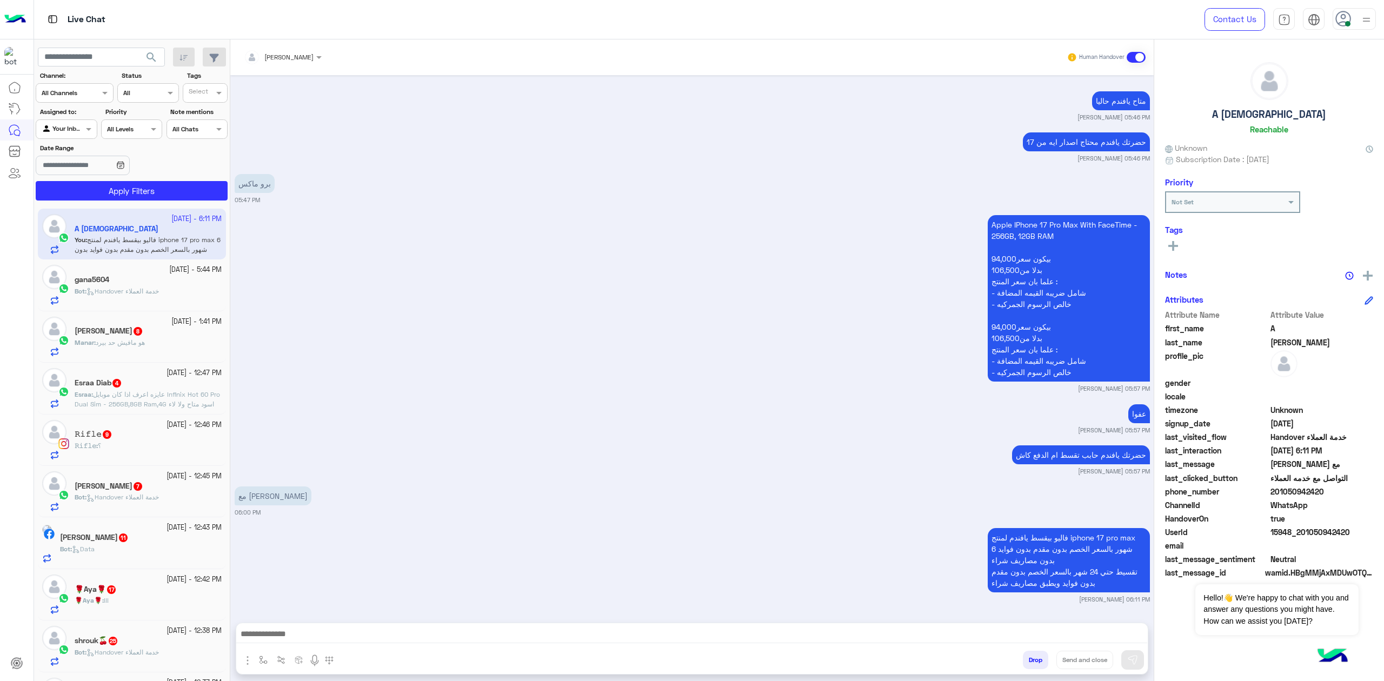
click at [323, 640] on textarea at bounding box center [691, 635] width 911 height 16
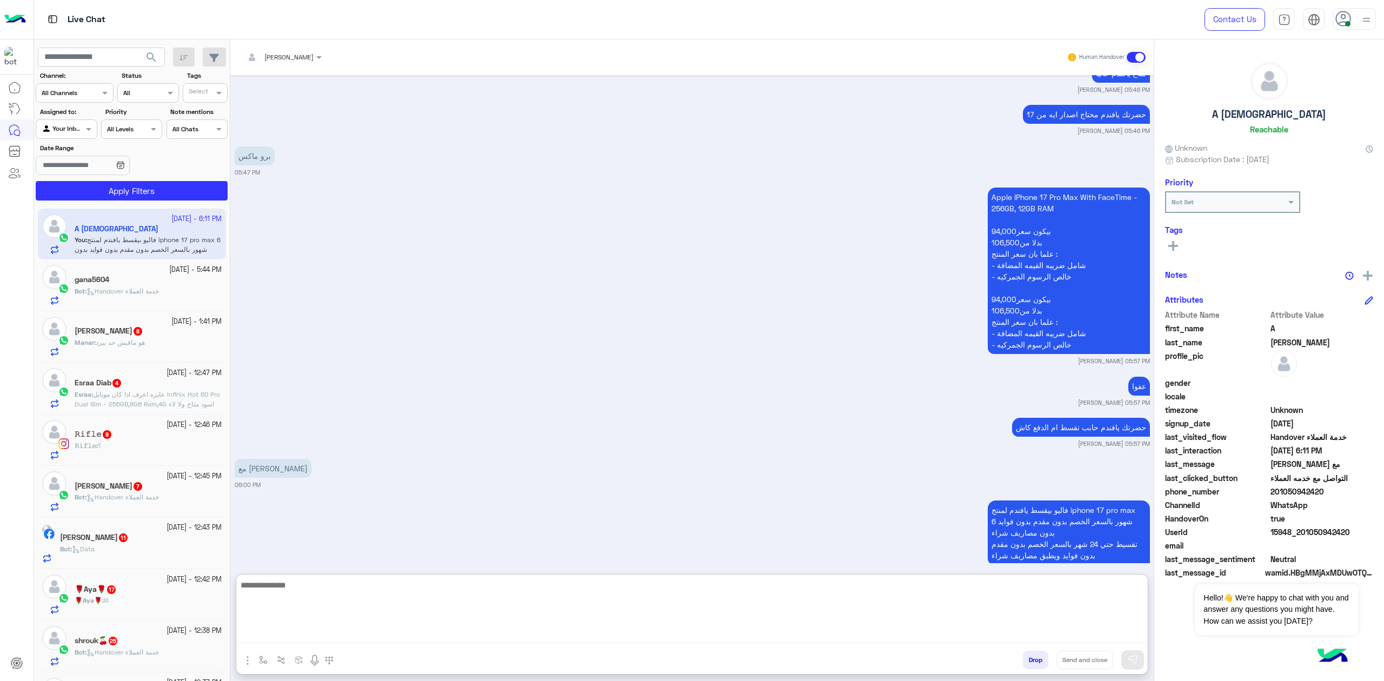
scroll to position [1633, 0]
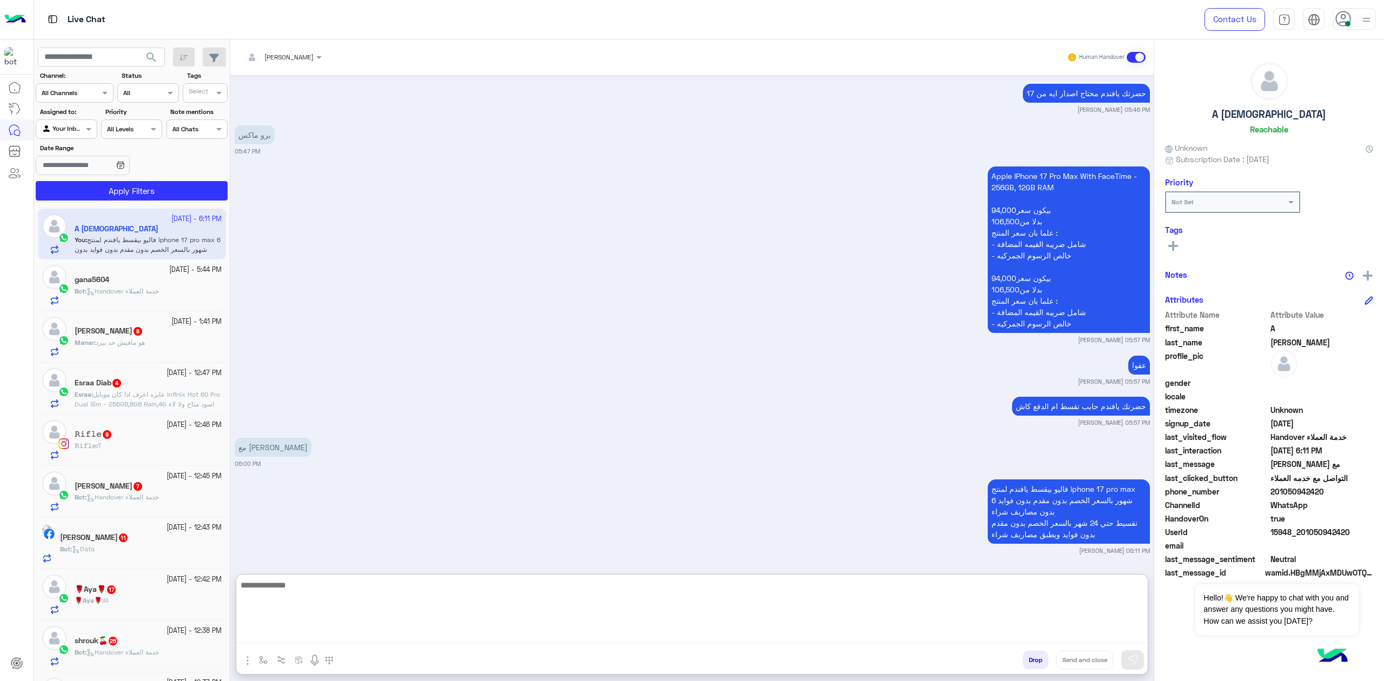
drag, startPoint x: 417, startPoint y: 614, endPoint x: 361, endPoint y: 466, distance: 158.4
click at [417, 611] on textarea at bounding box center [691, 610] width 911 height 65
paste textarea "**********"
type textarea "**********"
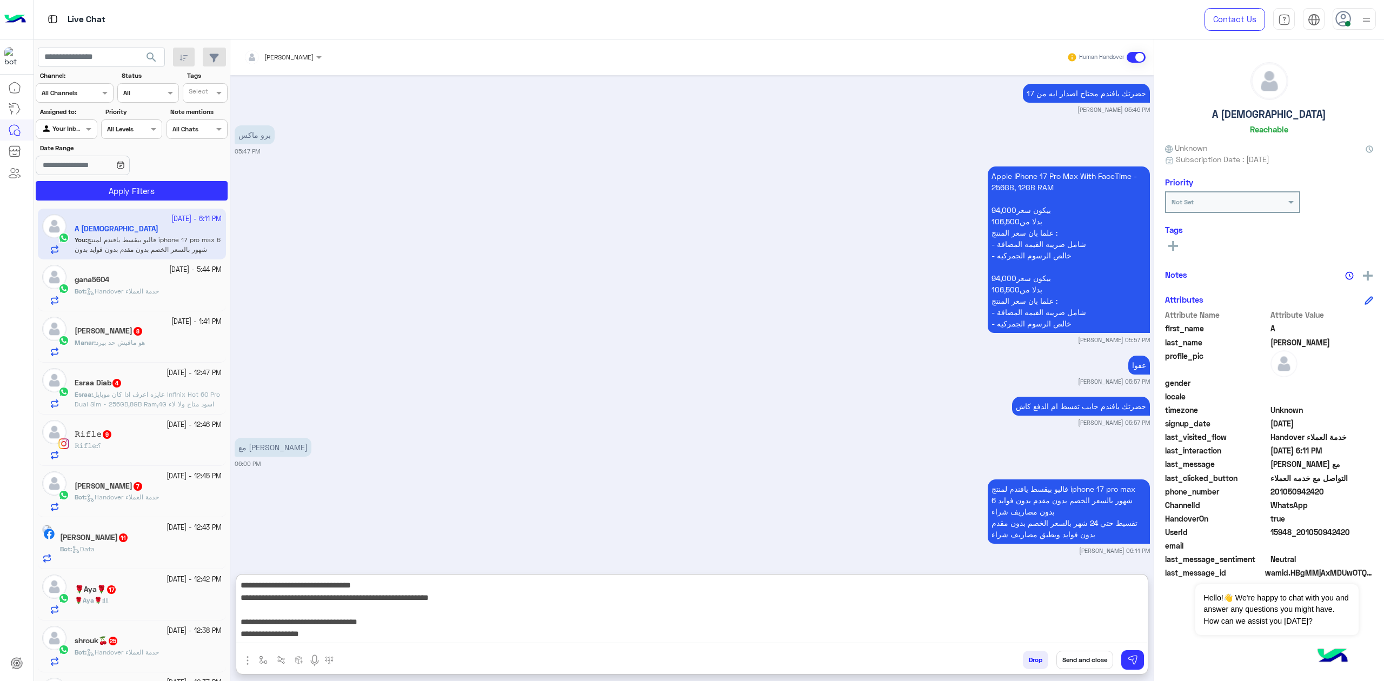
drag, startPoint x: 690, startPoint y: 632, endPoint x: 1377, endPoint y: 441, distance: 713.6
click at [1377, 441] on mat-drawer-container "mohaned hassanen Human Handover [DATE] ✅حالا : عرض لفتره محدودة خصم 40% وتقسيط …" at bounding box center [806, 362] width 1153 height 646
type textarea "*"
type textarea "**********"
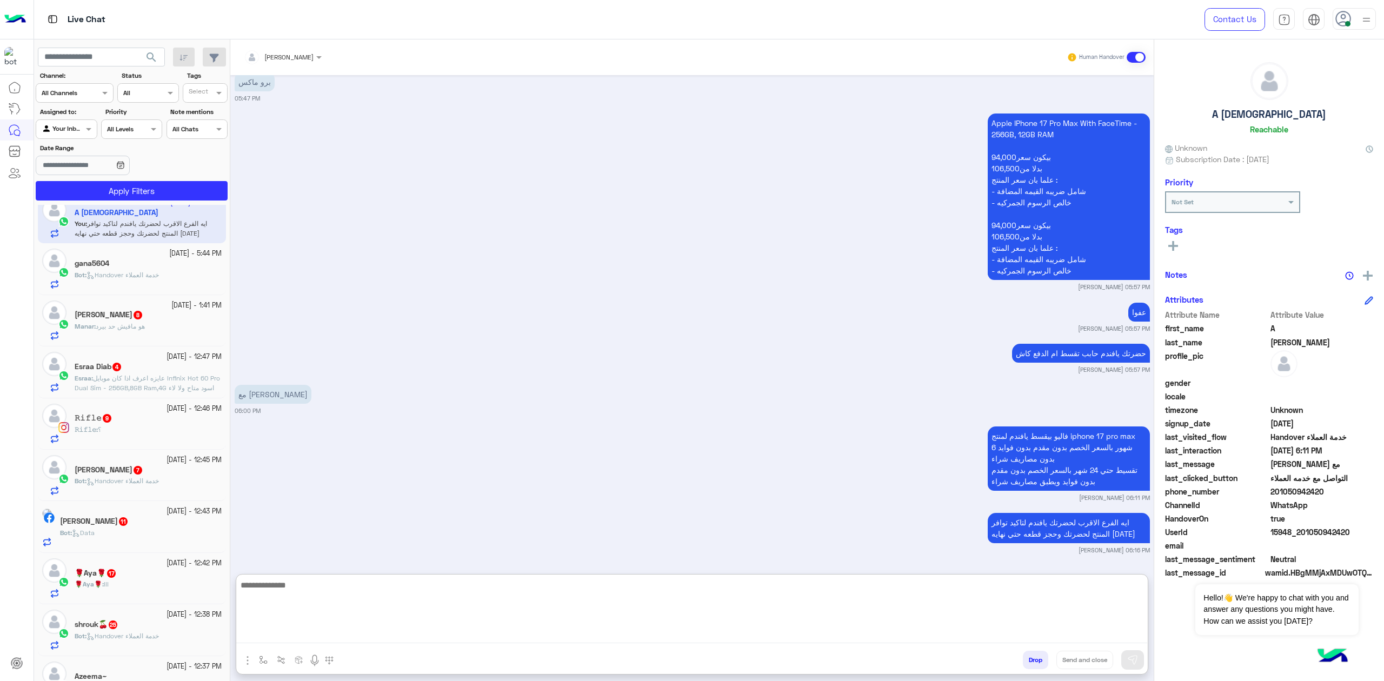
scroll to position [0, 0]
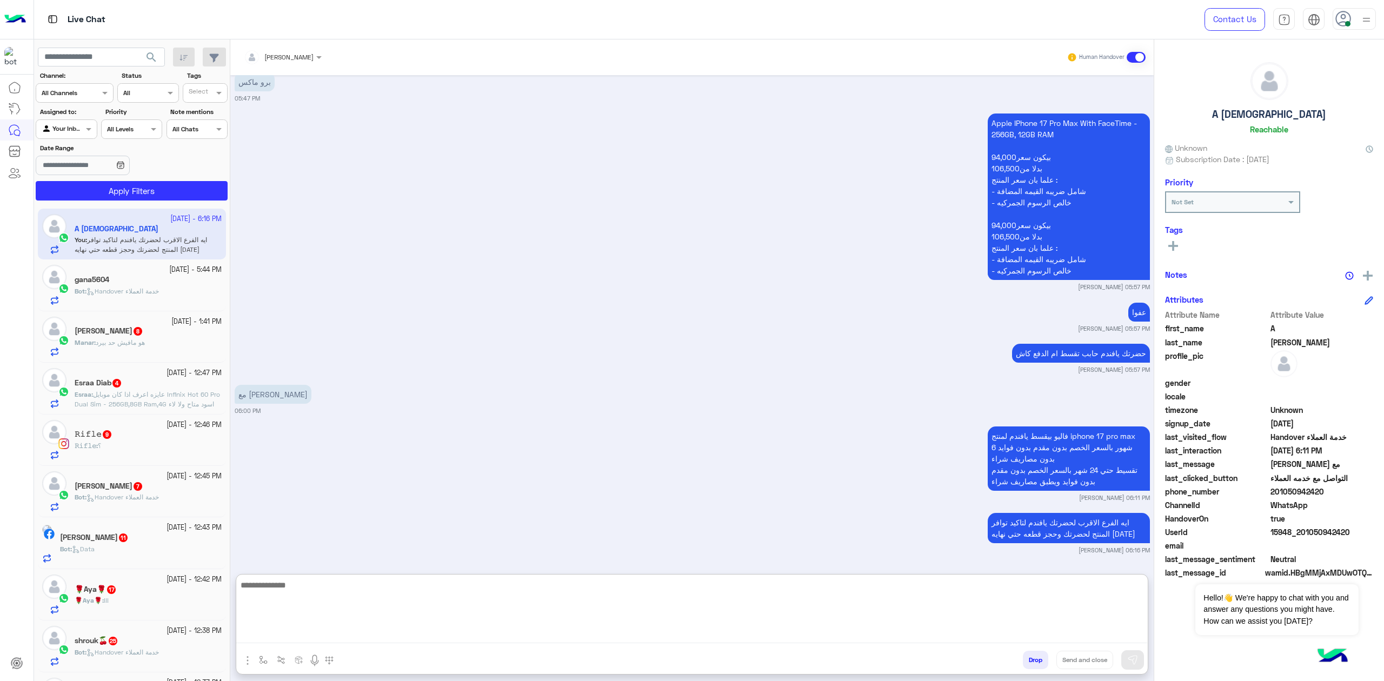
click at [504, 586] on textarea at bounding box center [691, 610] width 911 height 65
paste textarea "**********"
type textarea "**********"
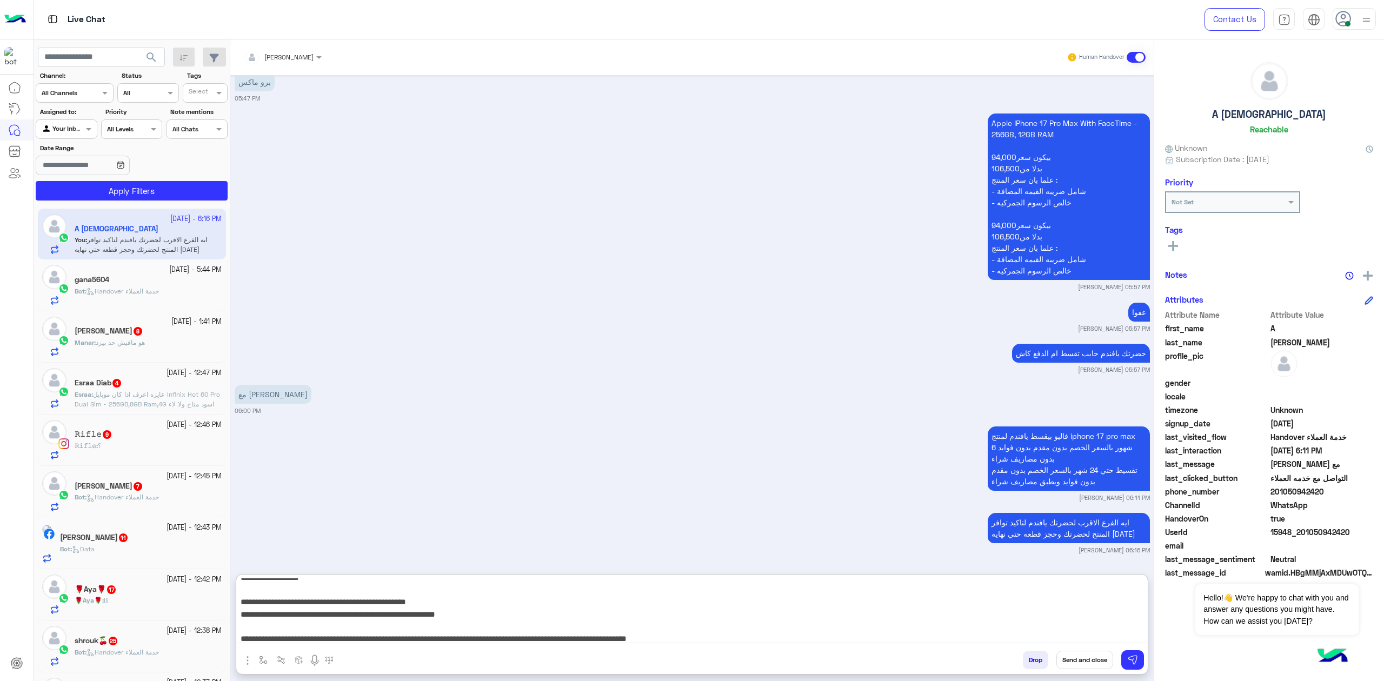
click at [1091, 656] on button "Send and close" at bounding box center [1084, 660] width 57 height 18
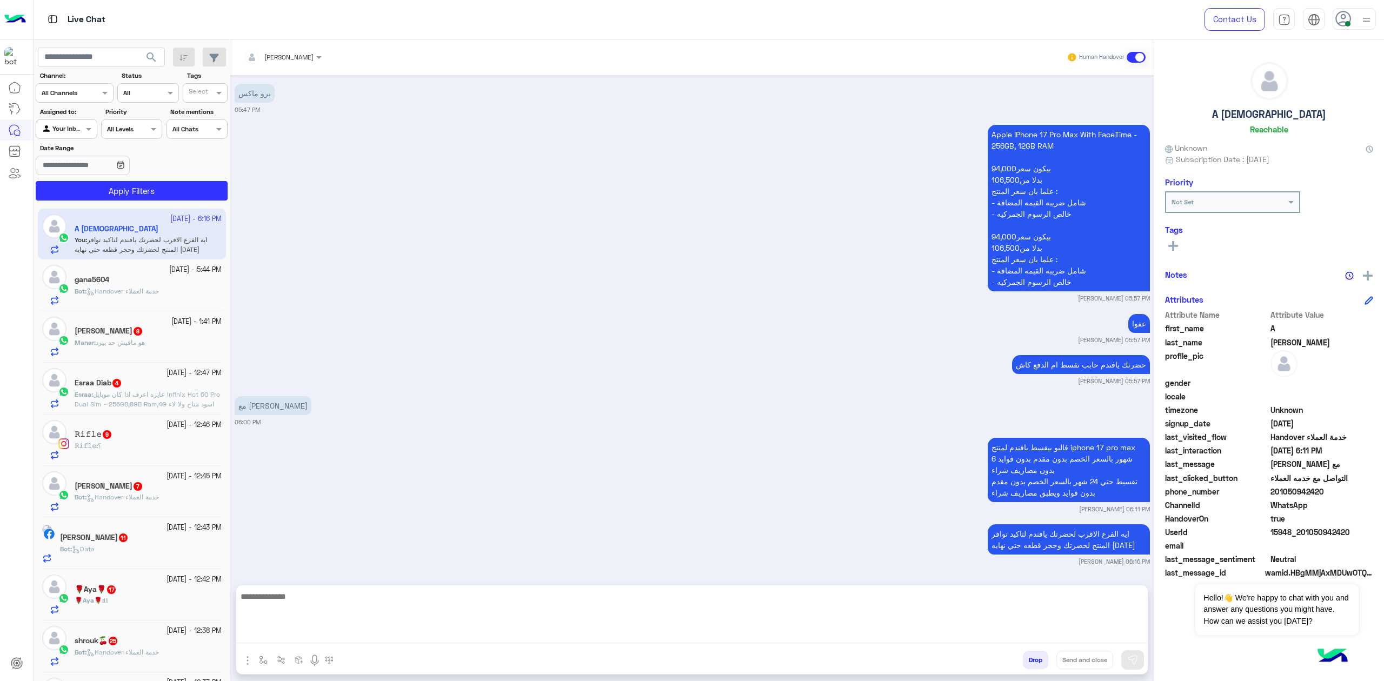
scroll to position [1637, 0]
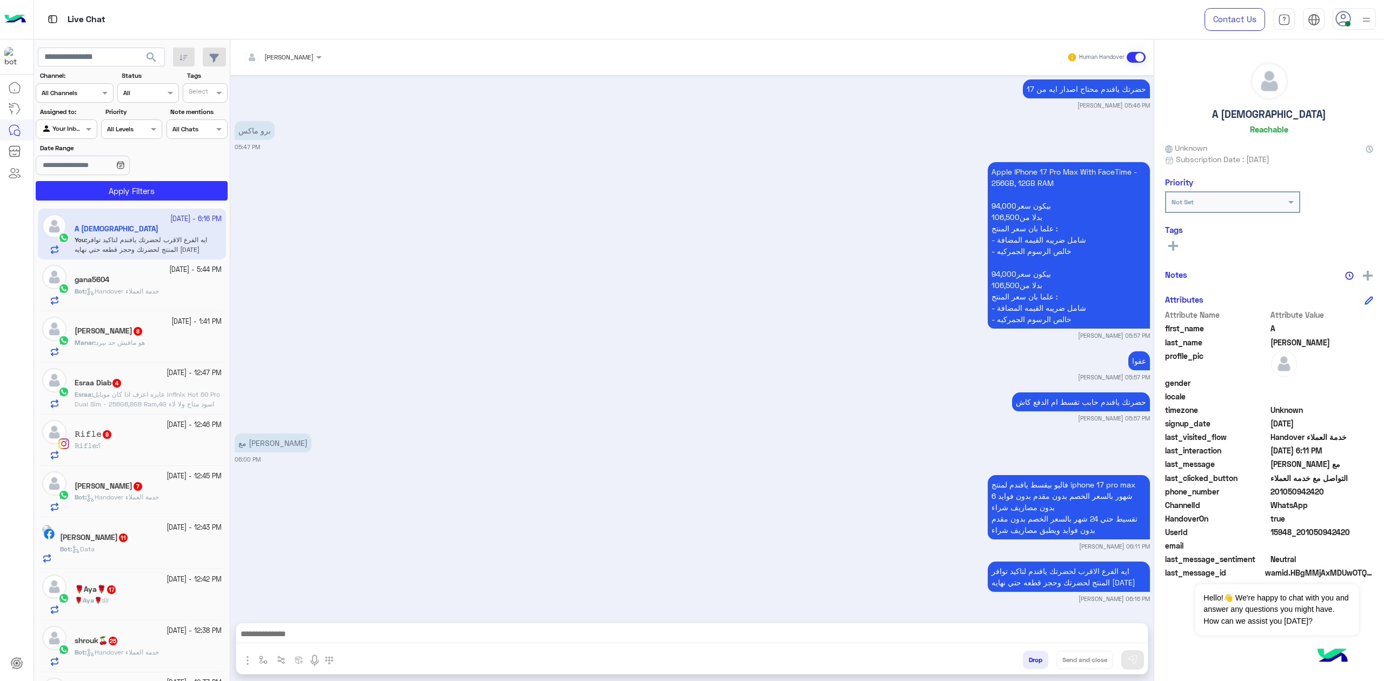
click at [1016, 634] on textarea at bounding box center [691, 635] width 911 height 16
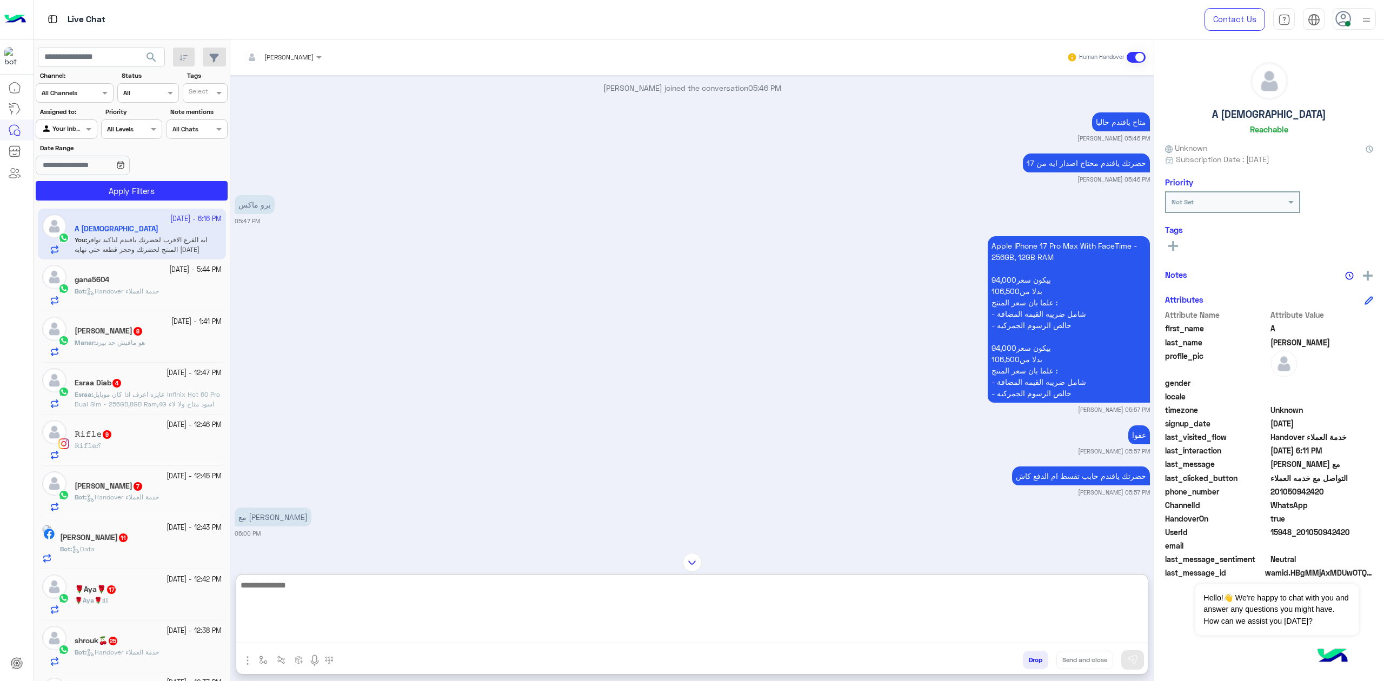
scroll to position [1686, 0]
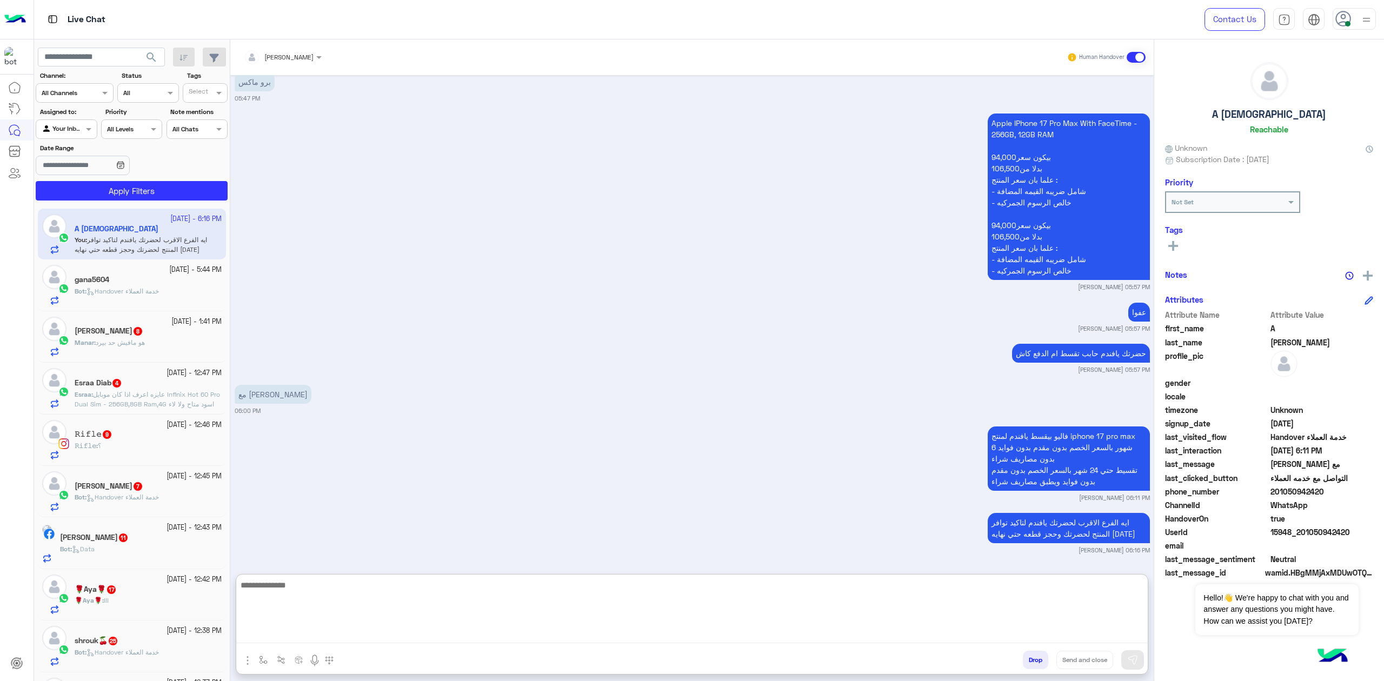
click at [649, 622] on textarea at bounding box center [691, 610] width 911 height 65
paste textarea "**********"
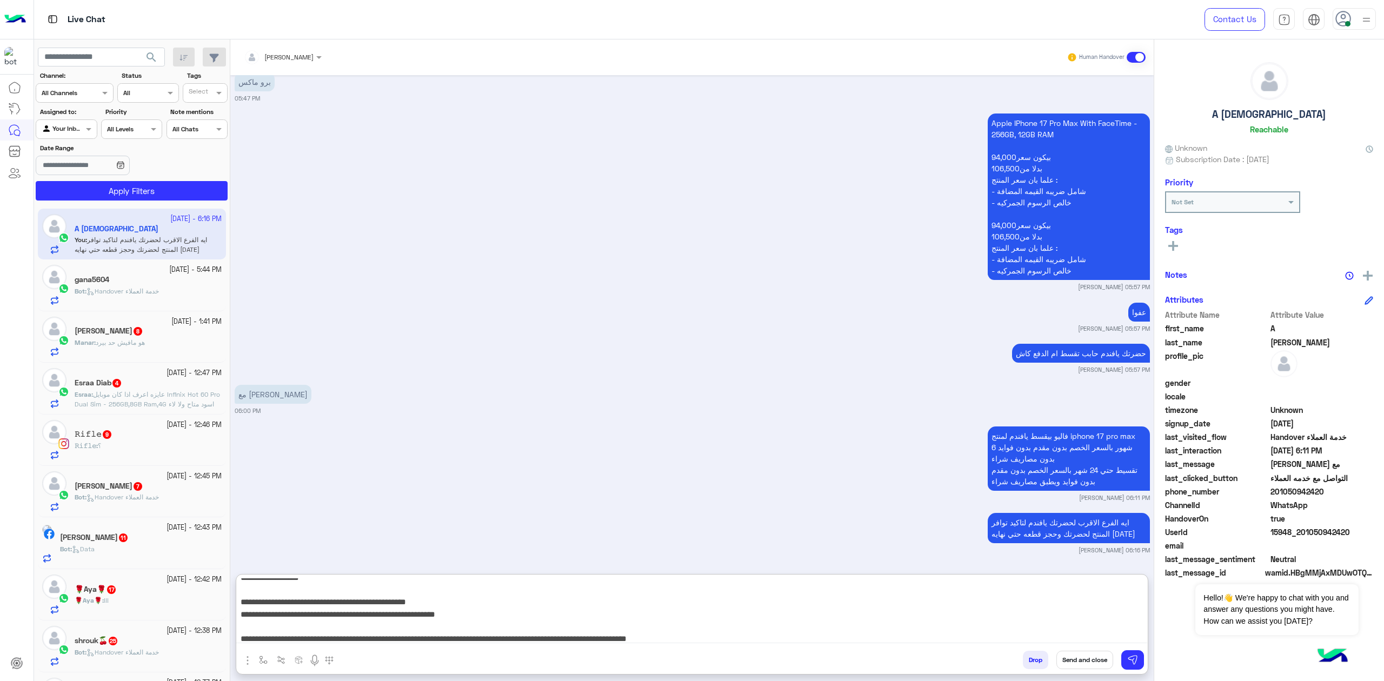
type textarea "**********"
drag, startPoint x: 1097, startPoint y: 660, endPoint x: 1014, endPoint y: 654, distance: 82.9
click at [1095, 659] on button "Send and close" at bounding box center [1084, 660] width 57 height 18
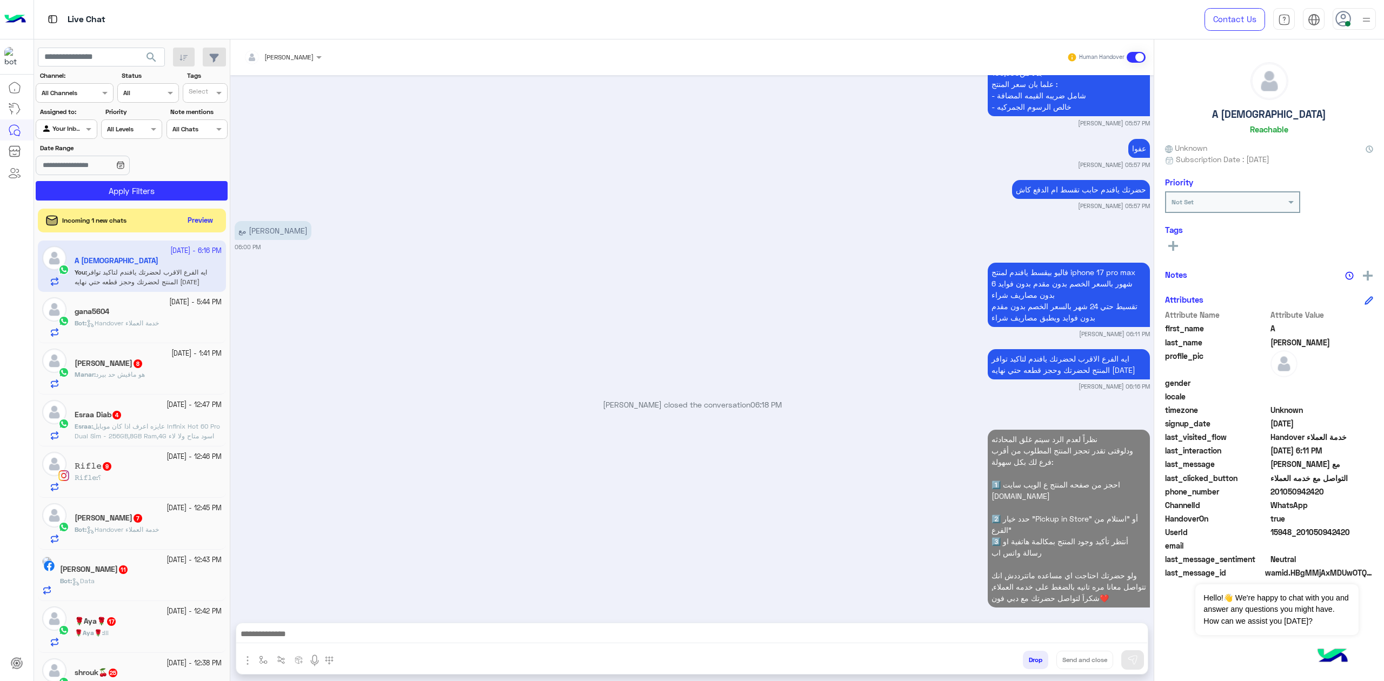
scroll to position [1866, 0]
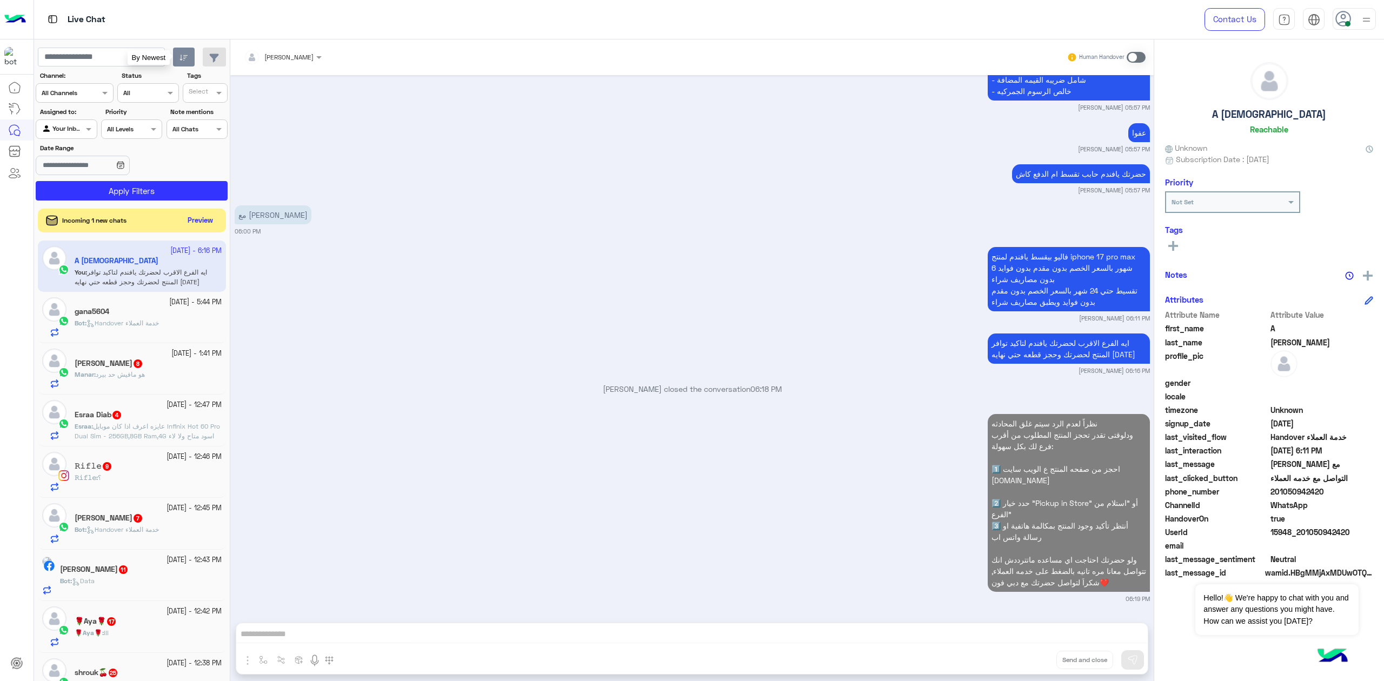
click at [174, 52] on button "button" at bounding box center [184, 57] width 22 height 19
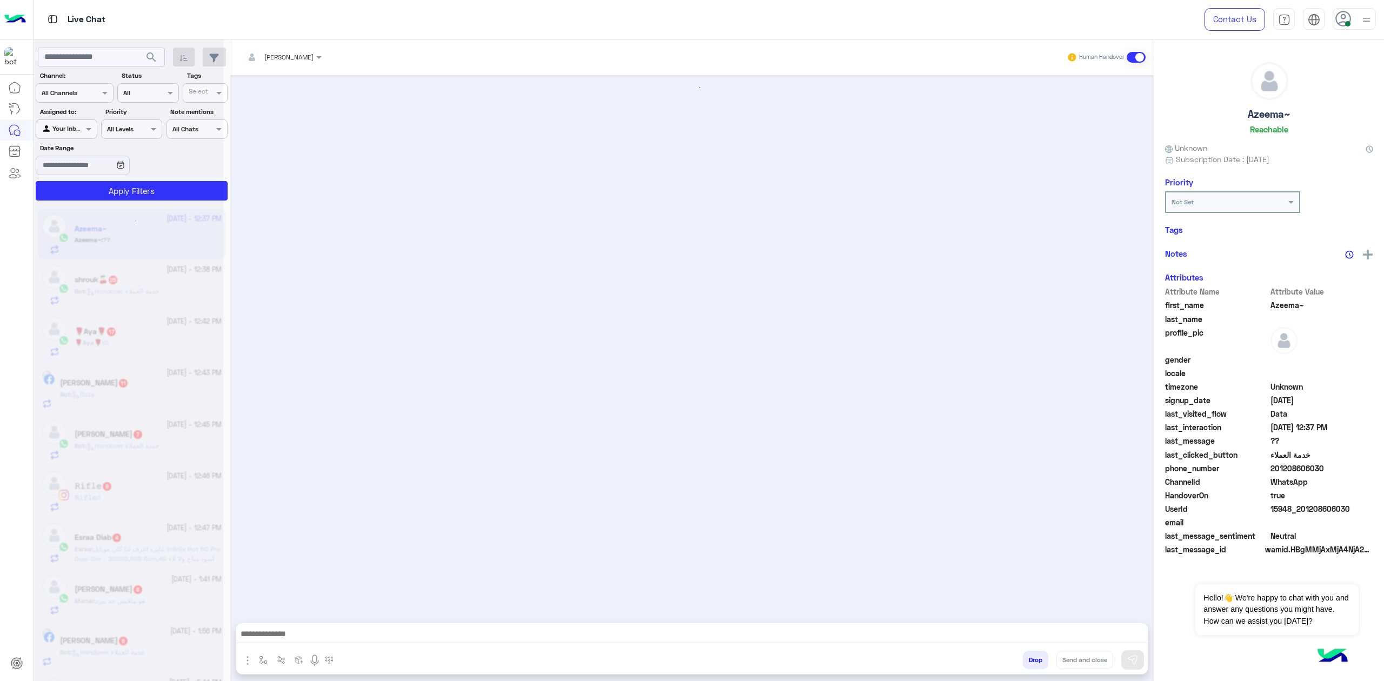
click at [178, 59] on div at bounding box center [128, 344] width 189 height 681
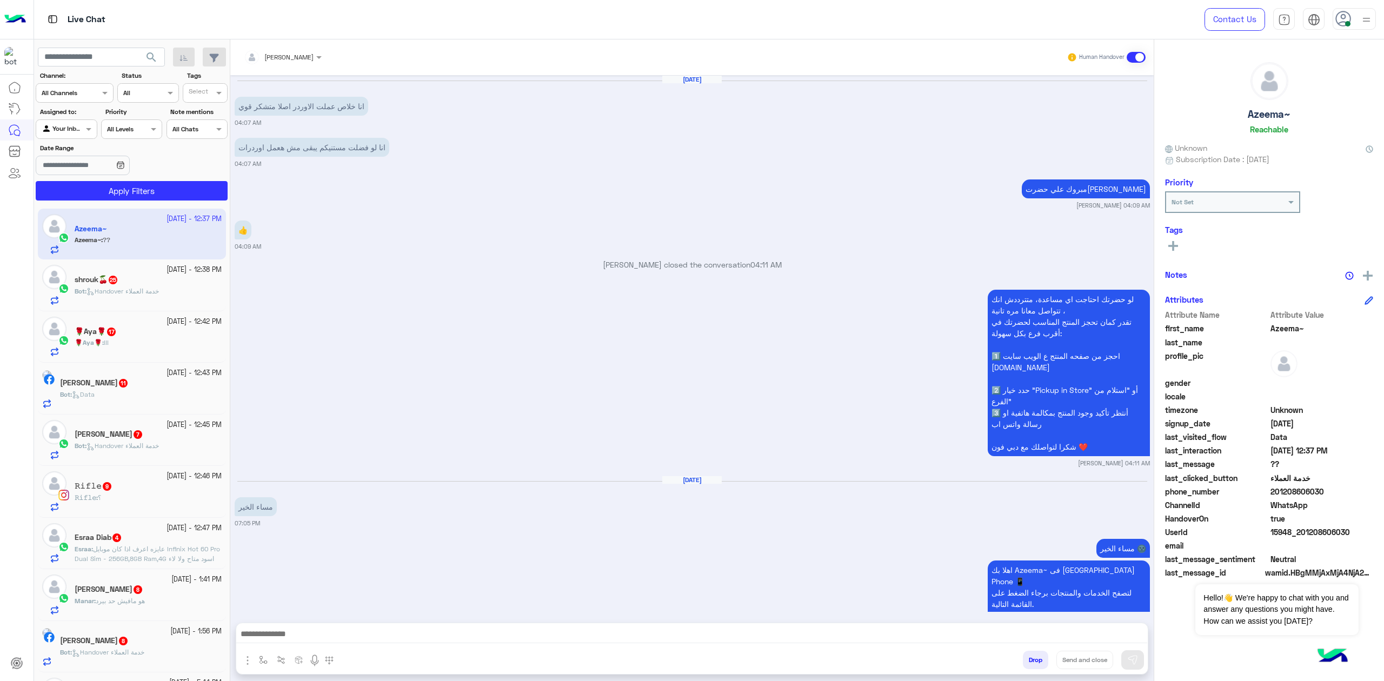
scroll to position [1635, 0]
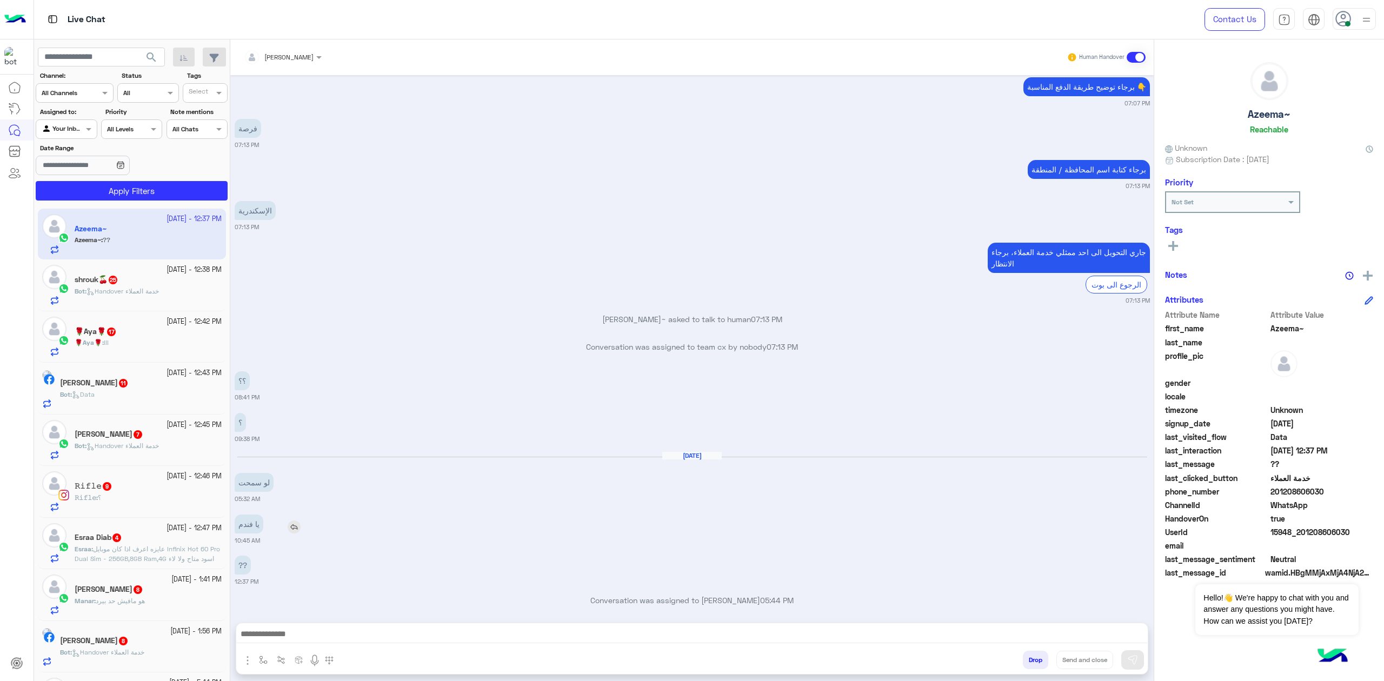
click at [243, 515] on p "يا فندم" at bounding box center [249, 524] width 29 height 19
click at [373, 494] on div "[DATE] انا خلاص عملت الاوردر اصلا متشكر قوي 04:07 AM انا لو فضلت مستنيكم يبقى م…" at bounding box center [691, 343] width 923 height 537
click at [258, 516] on p "يا فندم" at bounding box center [249, 524] width 29 height 19
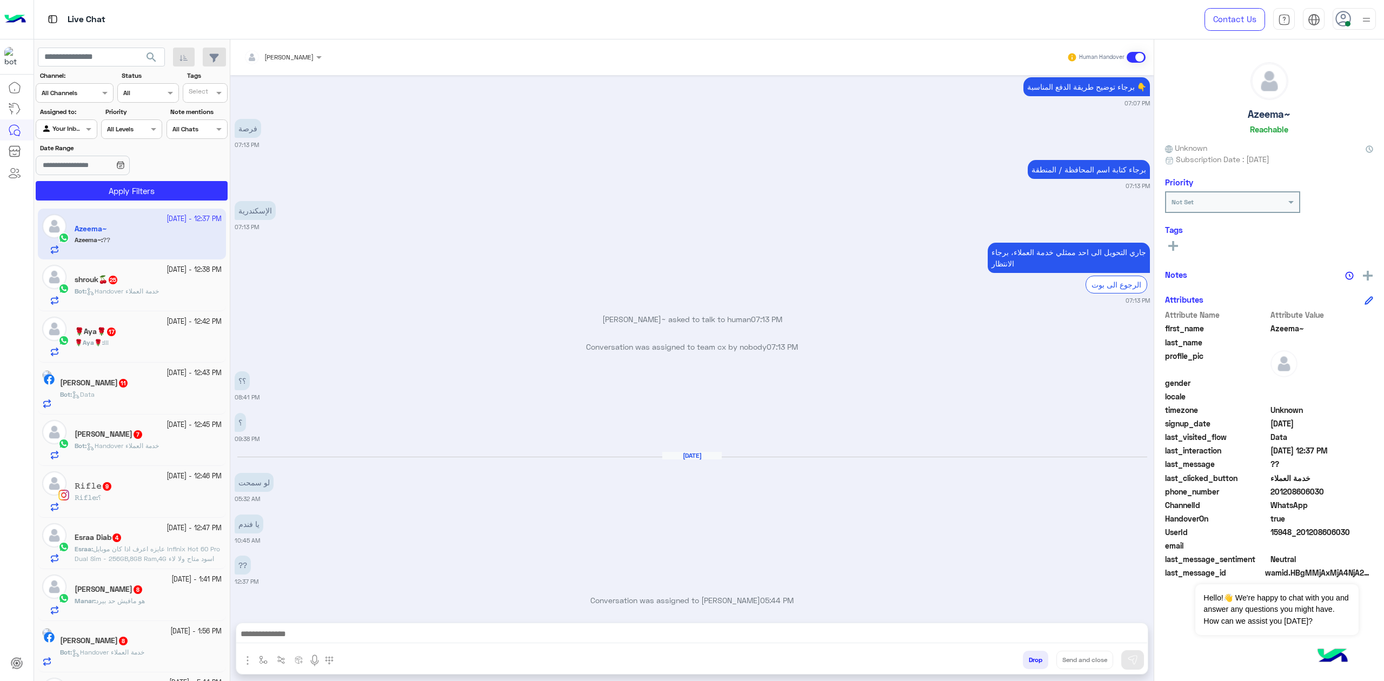
drag, startPoint x: 258, startPoint y: 516, endPoint x: 396, endPoint y: 516, distance: 138.4
click at [256, 516] on p "يا فندم" at bounding box center [249, 524] width 29 height 19
click at [494, 512] on div "يا فندم 10:45 AM" at bounding box center [692, 528] width 915 height 33
click at [258, 480] on p "لو سمحت" at bounding box center [254, 482] width 39 height 19
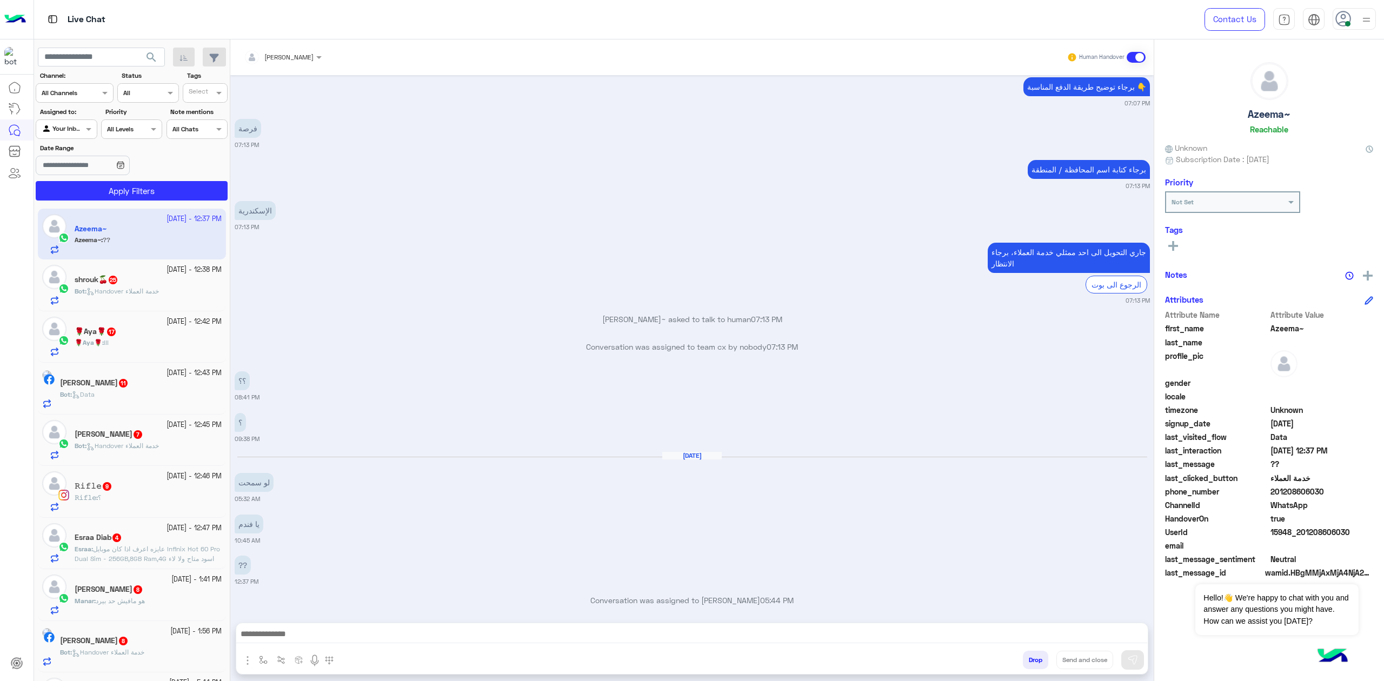
drag, startPoint x: 258, startPoint y: 480, endPoint x: 529, endPoint y: 482, distance: 270.8
click at [258, 480] on p "لو سمحت" at bounding box center [254, 482] width 39 height 19
drag, startPoint x: 529, startPoint y: 482, endPoint x: 254, endPoint y: 517, distance: 276.7
click at [528, 483] on div "[DATE] لو سمحت 05:32 AM" at bounding box center [692, 477] width 915 height 52
click at [184, 55] on icon "button" at bounding box center [183, 58] width 9 height 9
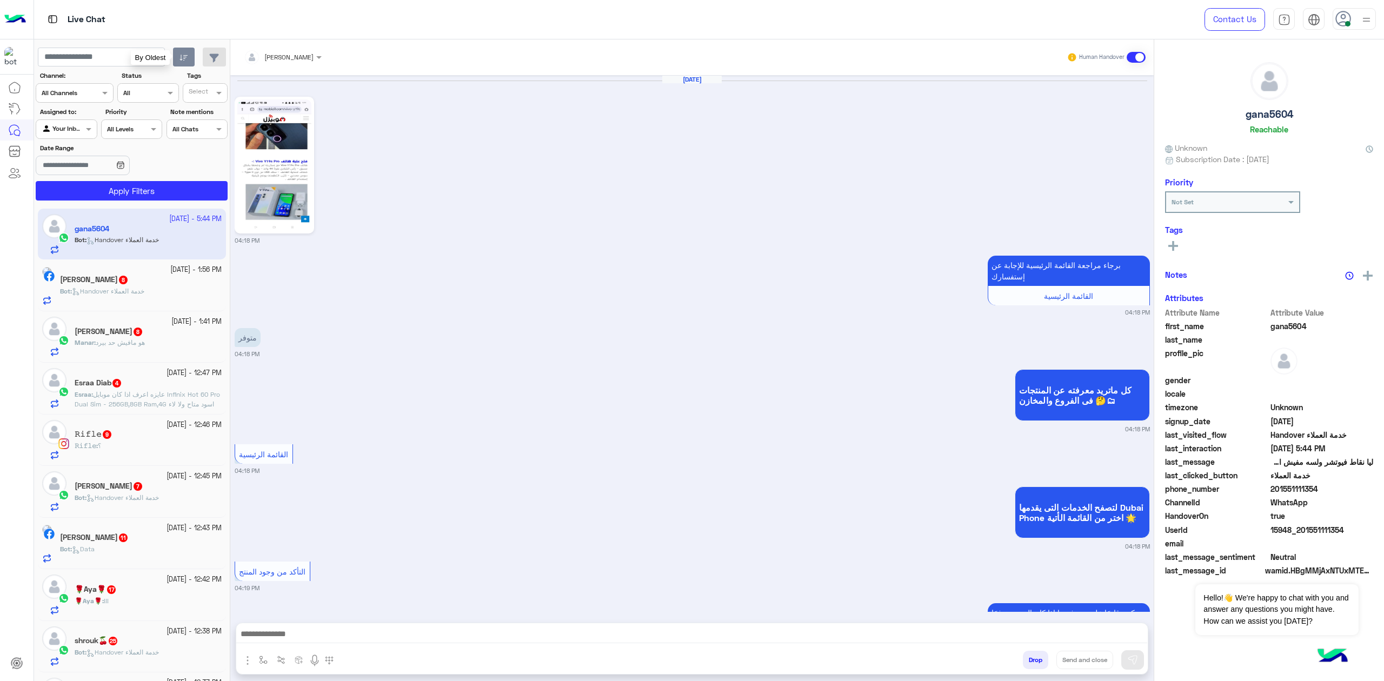
scroll to position [540, 0]
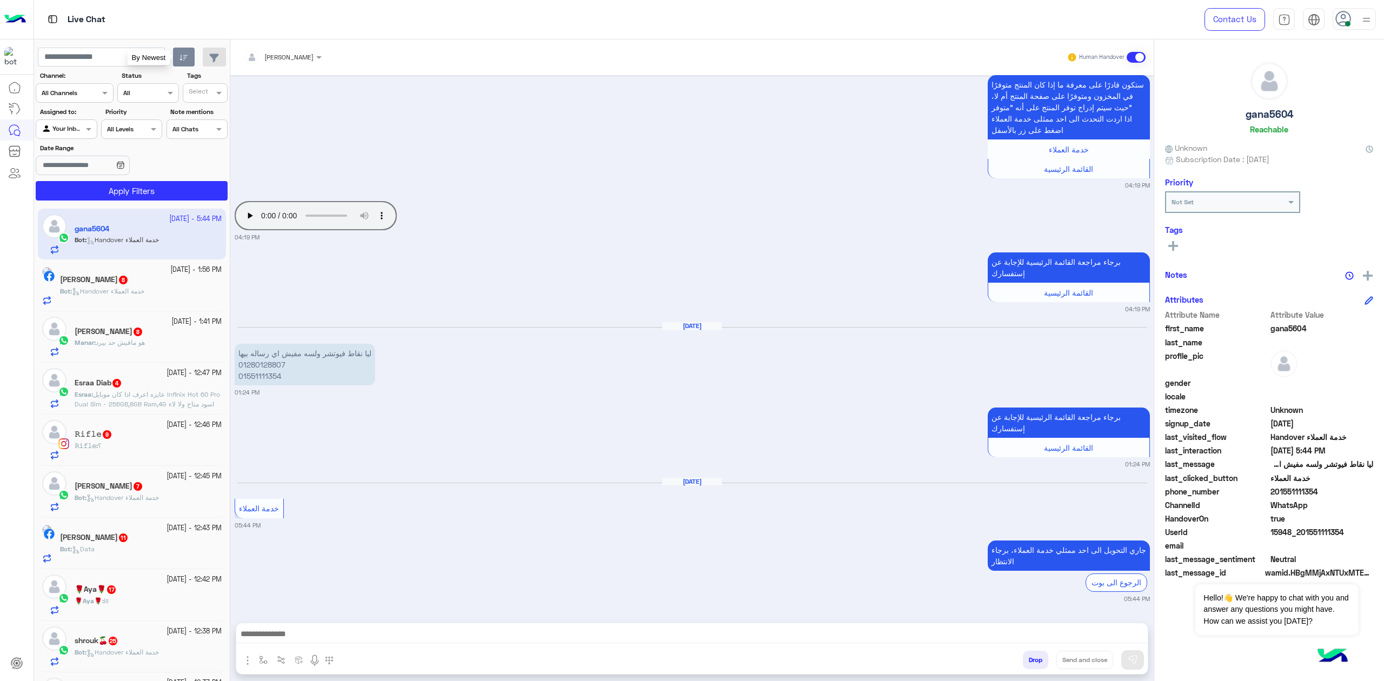
click at [182, 58] on icon "button" at bounding box center [183, 58] width 9 height 9
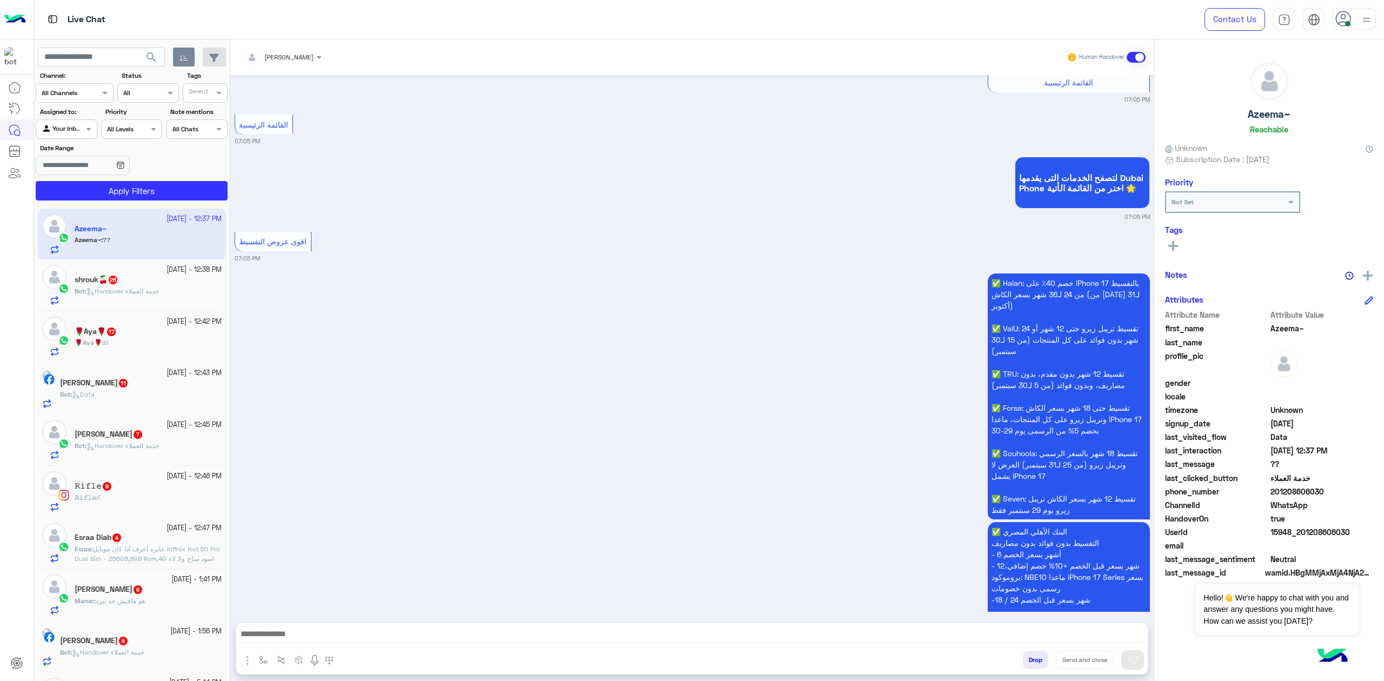
scroll to position [1635, 0]
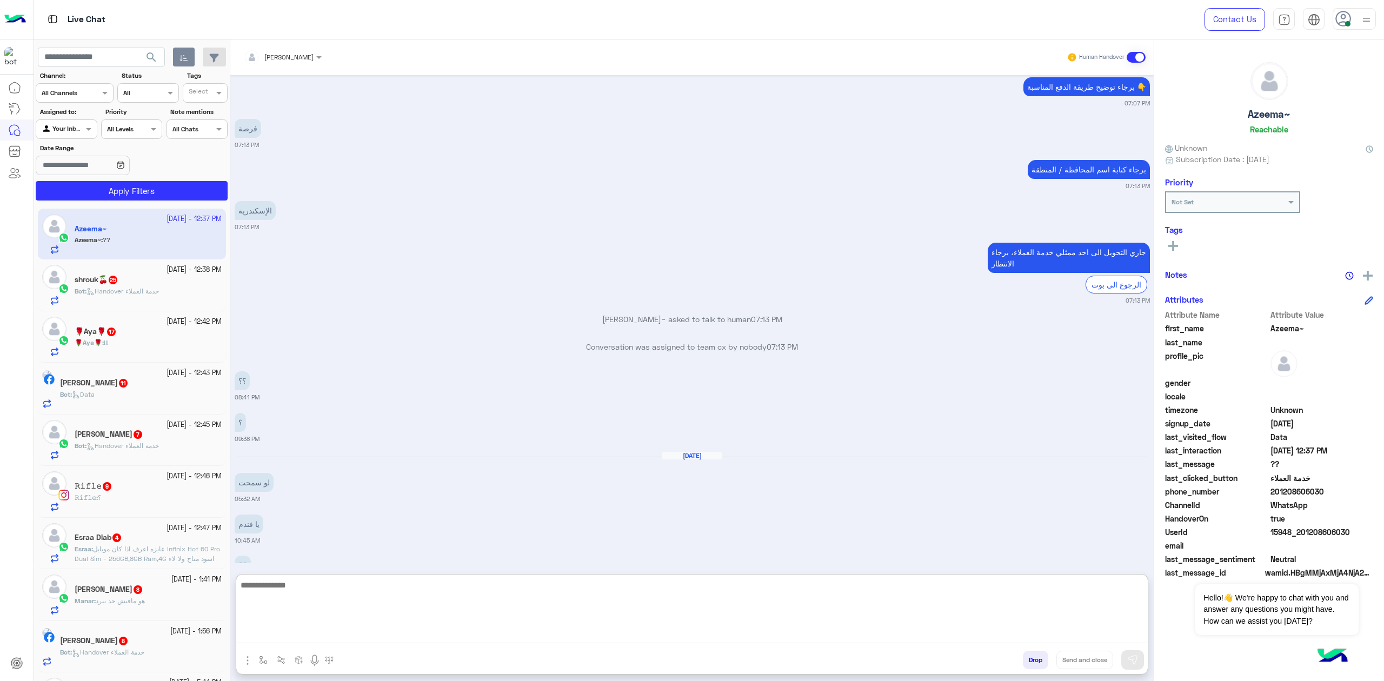
drag, startPoint x: 362, startPoint y: 630, endPoint x: 276, endPoint y: 588, distance: 95.5
click at [276, 588] on textarea at bounding box center [691, 610] width 911 height 65
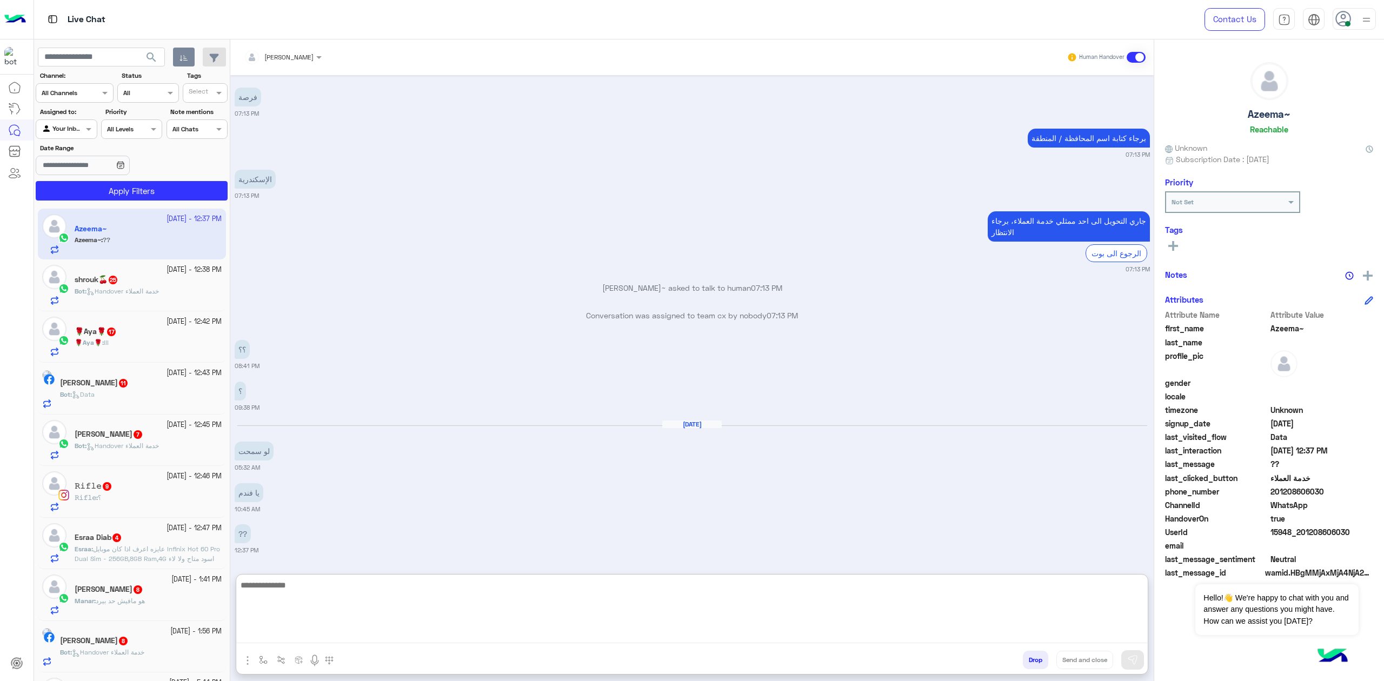
scroll to position [1684, 0]
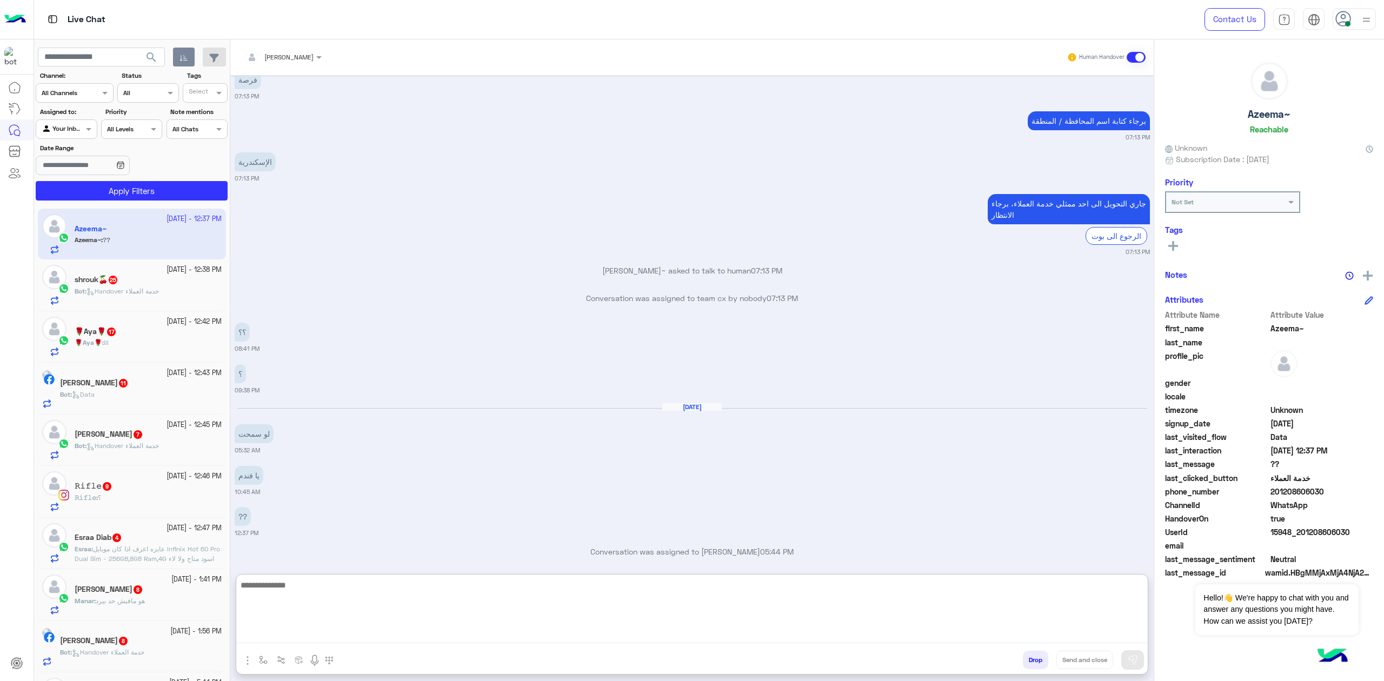
paste textarea "**********"
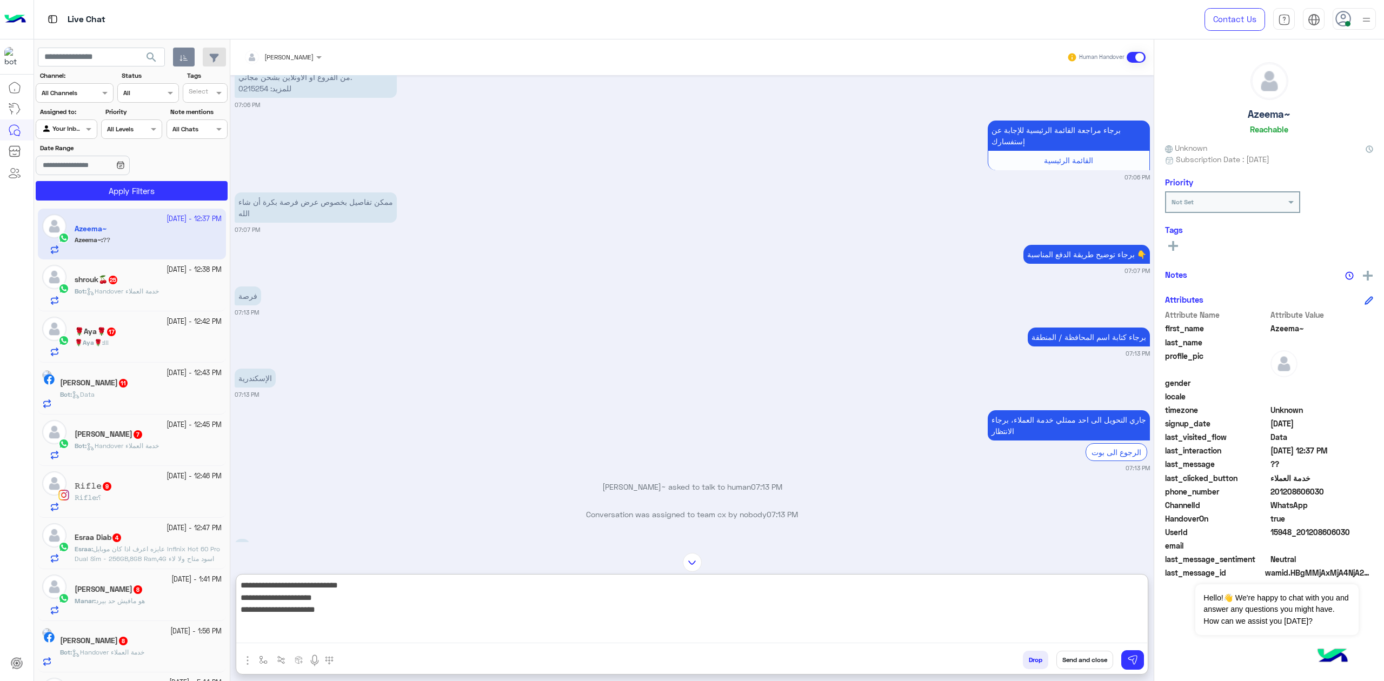
scroll to position [1395, 0]
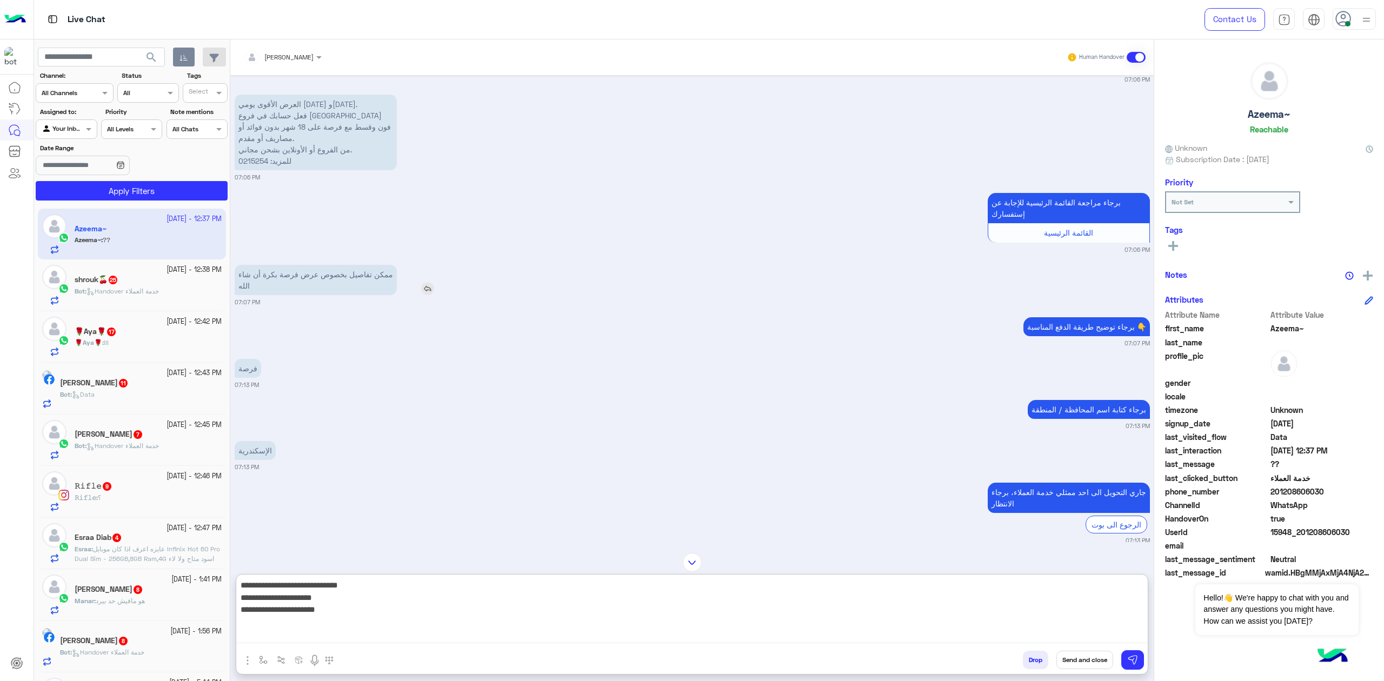
click at [350, 265] on p "ممكن تفاصيل بخصوص عرض فرصة بكرة أن شاء الله" at bounding box center [316, 280] width 162 height 30
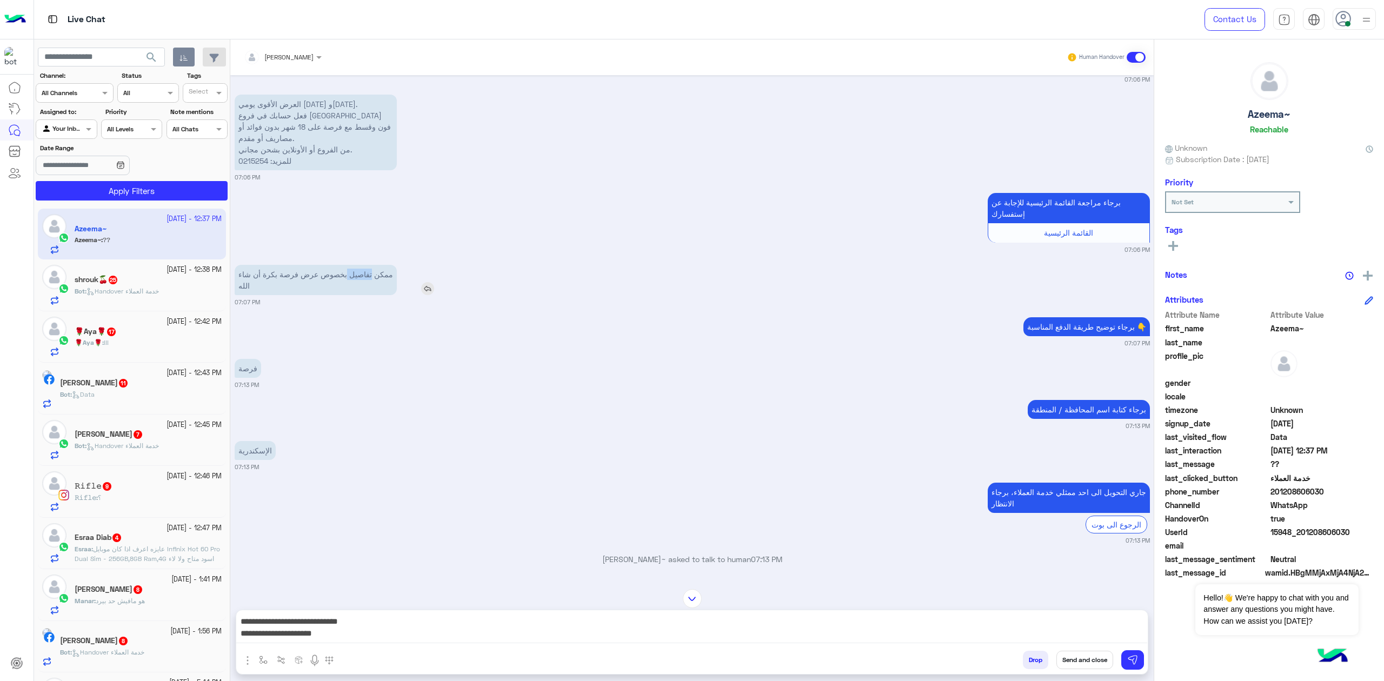
click at [350, 265] on p "ممكن تفاصيل بخصوص عرض فرصة بكرة أن شاء الله" at bounding box center [316, 280] width 162 height 30
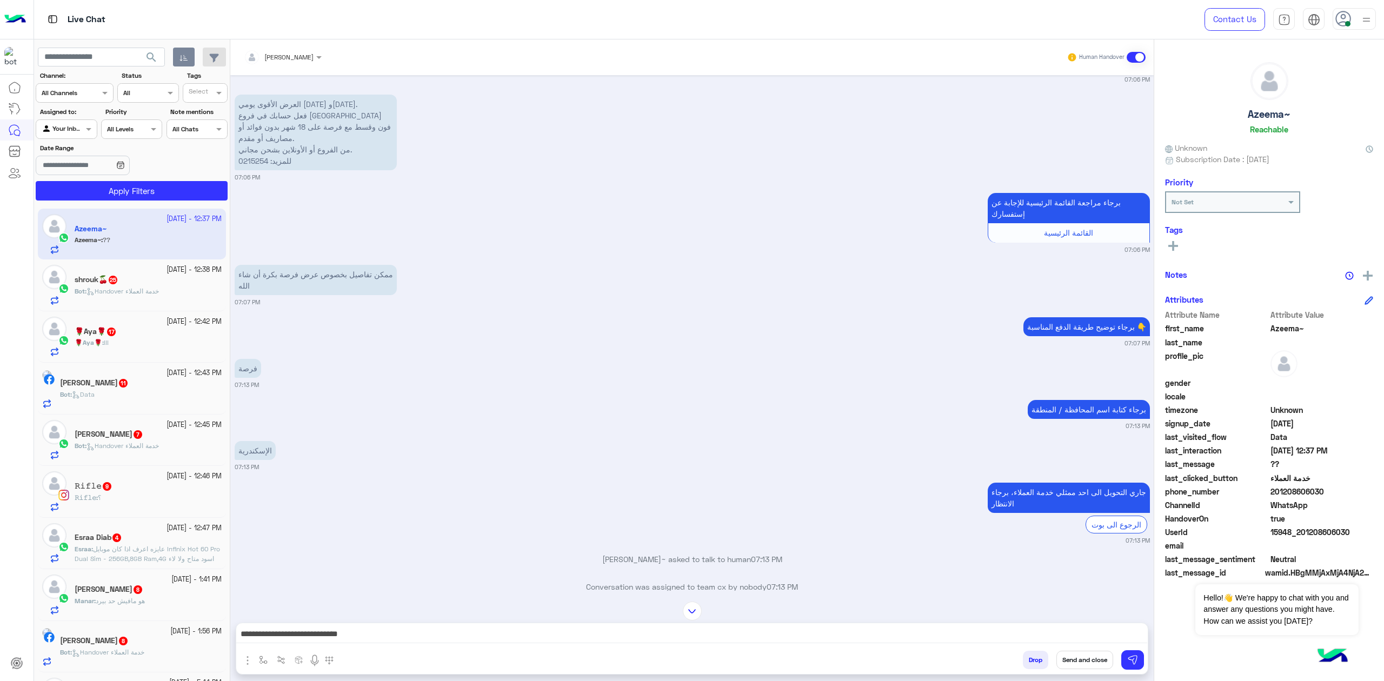
click at [391, 378] on div "[DATE] انا خلاص عملت الاوردر اصلا متشكر قوي 04:07 AM انا لو فضلت مستنيكم يبقى م…" at bounding box center [691, 333] width 923 height 516
click at [1100, 639] on textarea "**********" at bounding box center [691, 635] width 911 height 16
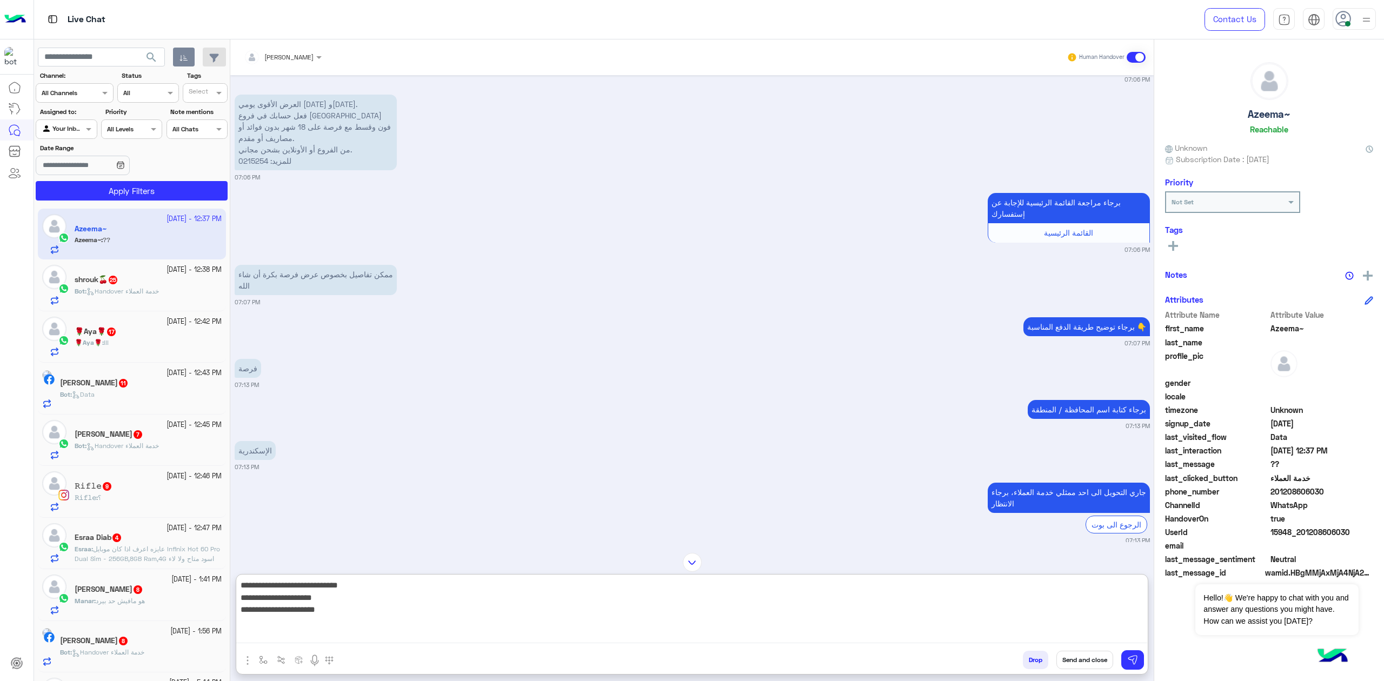
click at [1092, 605] on textarea "**********" at bounding box center [691, 610] width 911 height 65
type textarea "**********"
click at [1092, 605] on textarea "**********" at bounding box center [691, 610] width 911 height 65
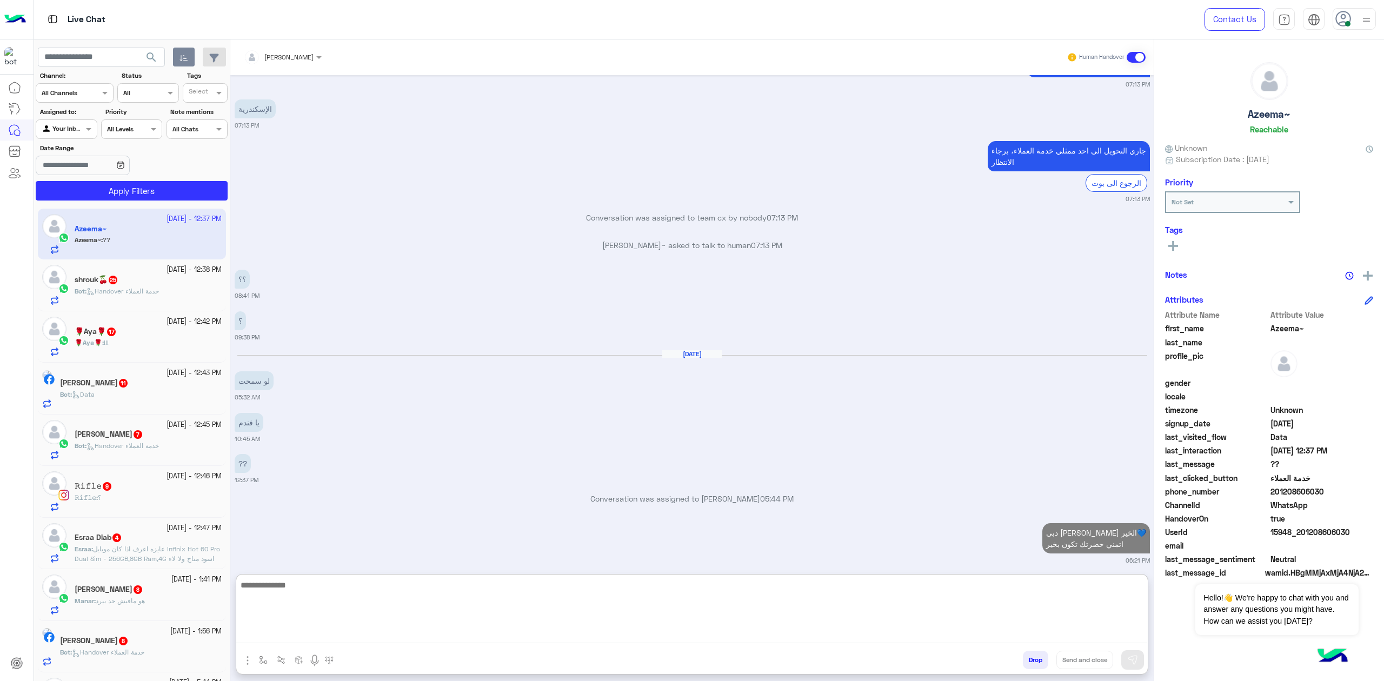
click at [1025, 617] on textarea at bounding box center [691, 610] width 911 height 65
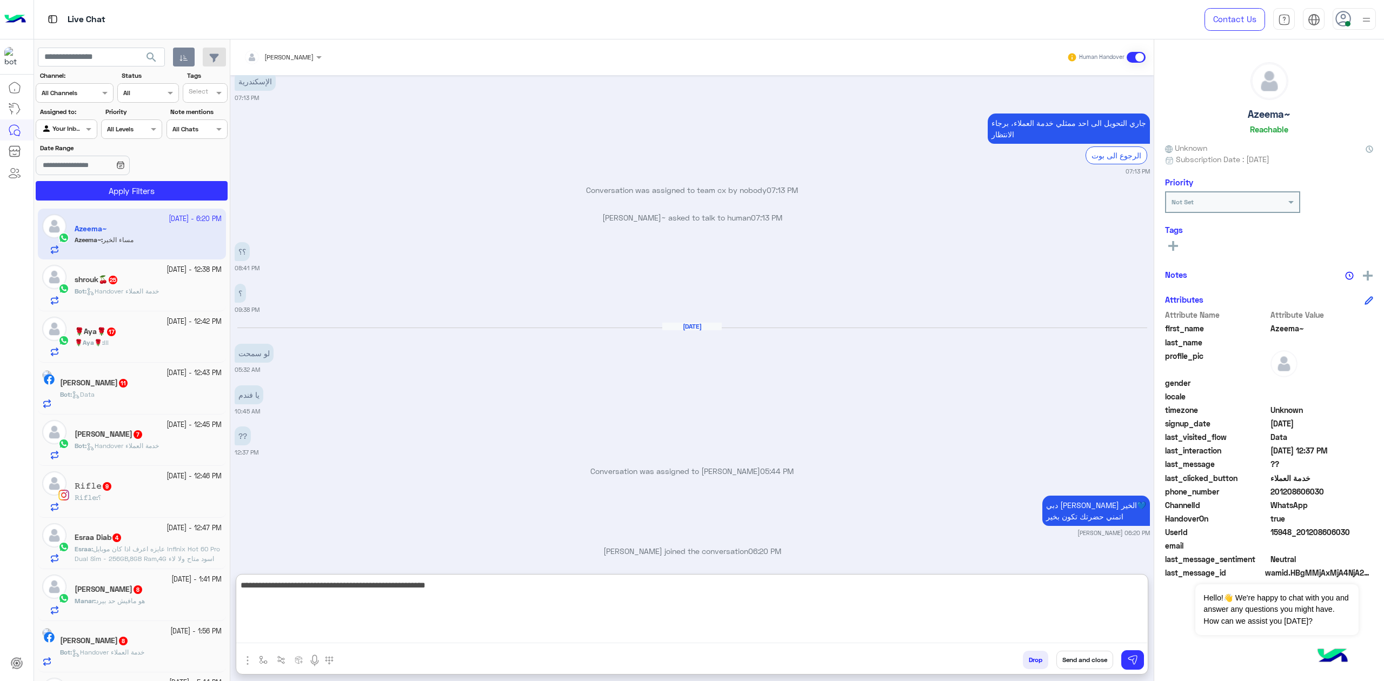
scroll to position [1806, 0]
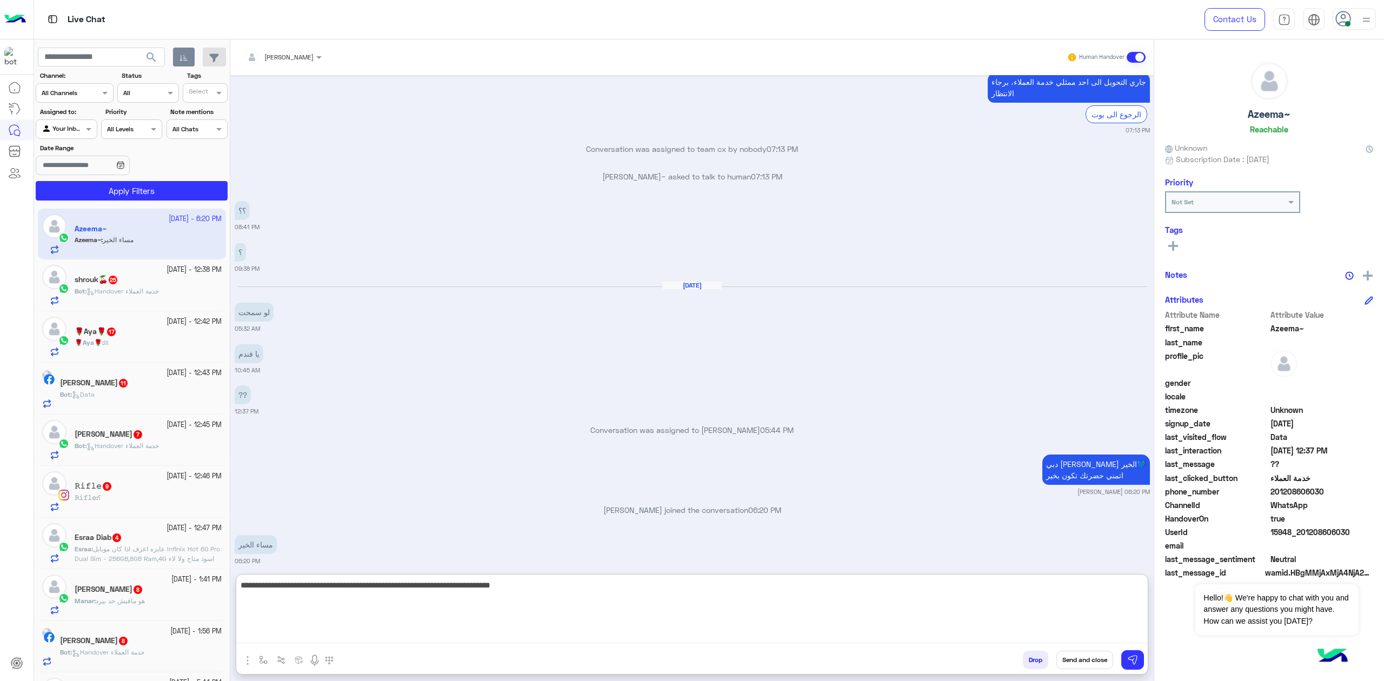
type textarea "**********"
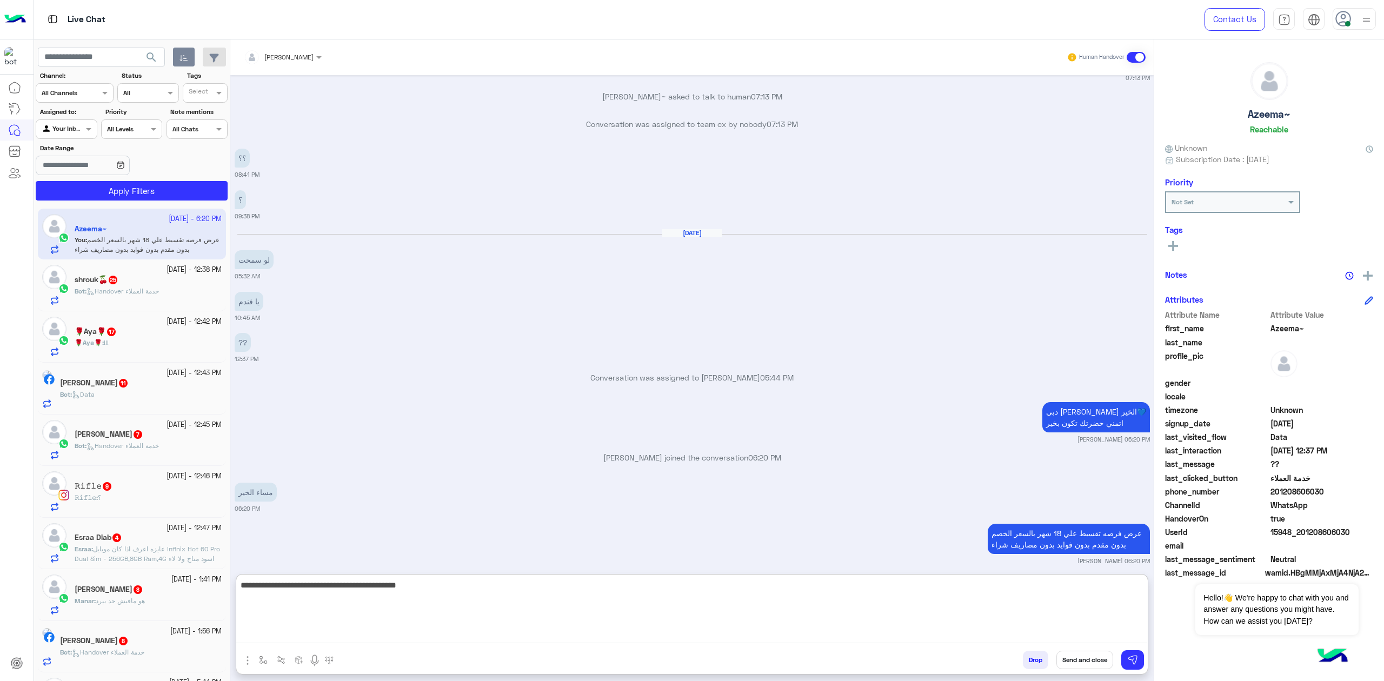
type textarea "**********"
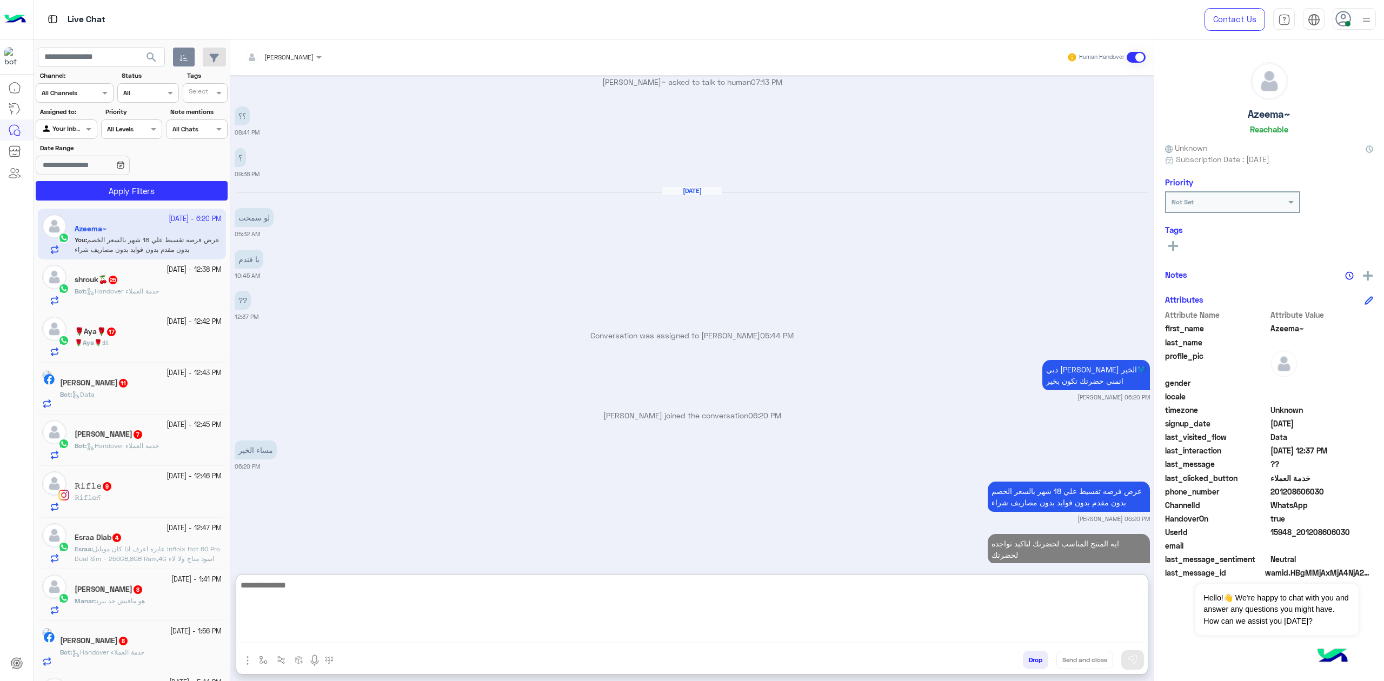
click at [122, 295] on span "Handover خدمة العملاء" at bounding box center [122, 291] width 72 height 8
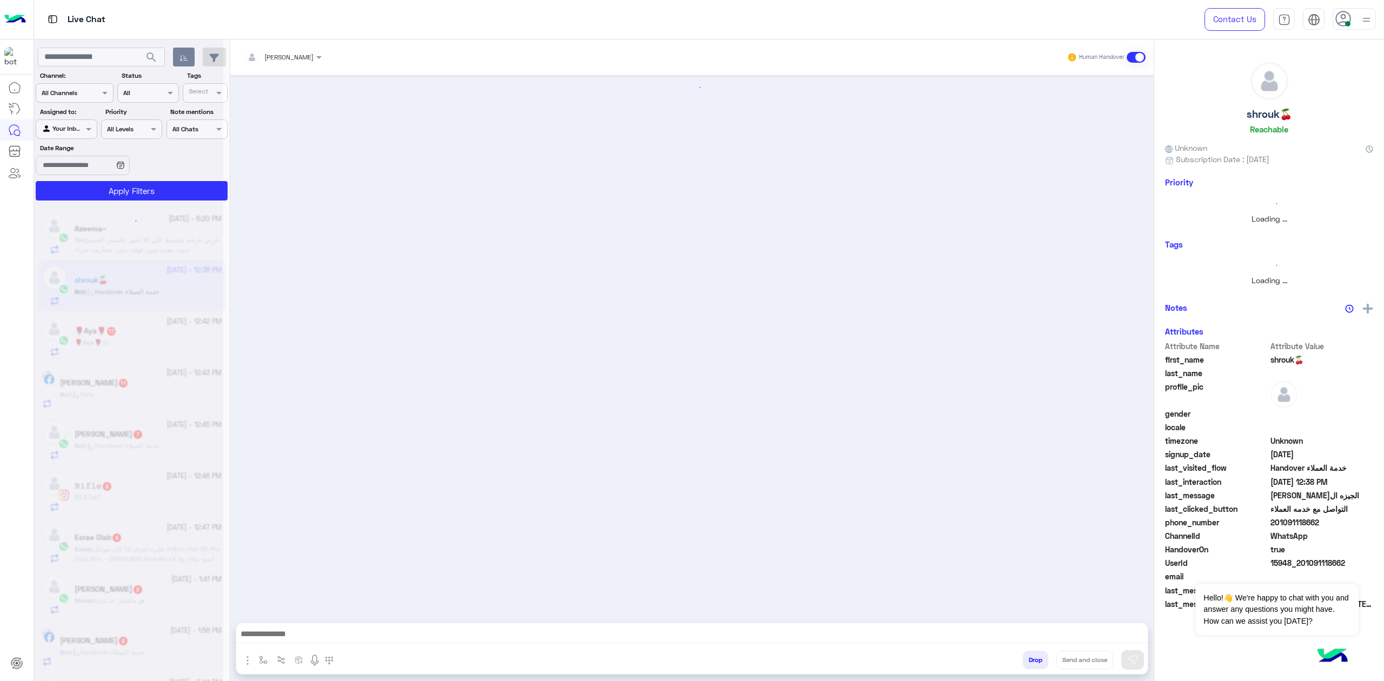
click at [339, 632] on textarea at bounding box center [691, 635] width 911 height 16
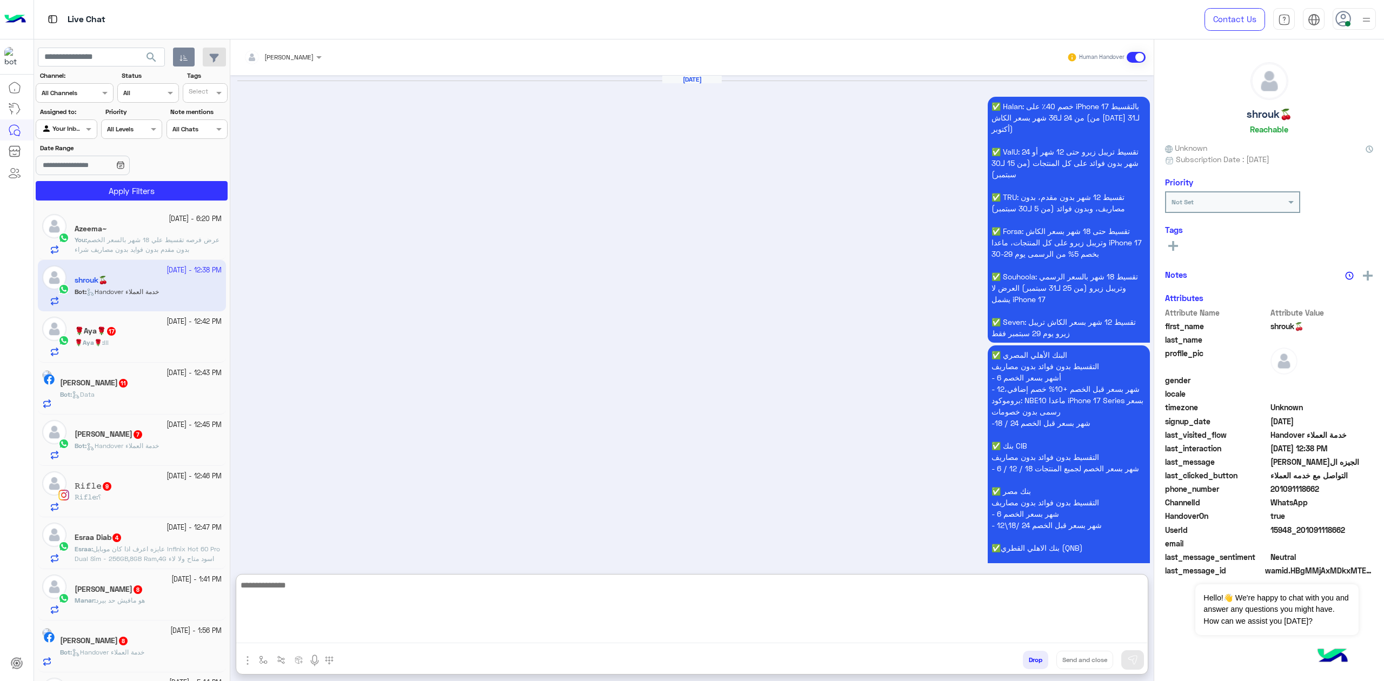
scroll to position [1737, 0]
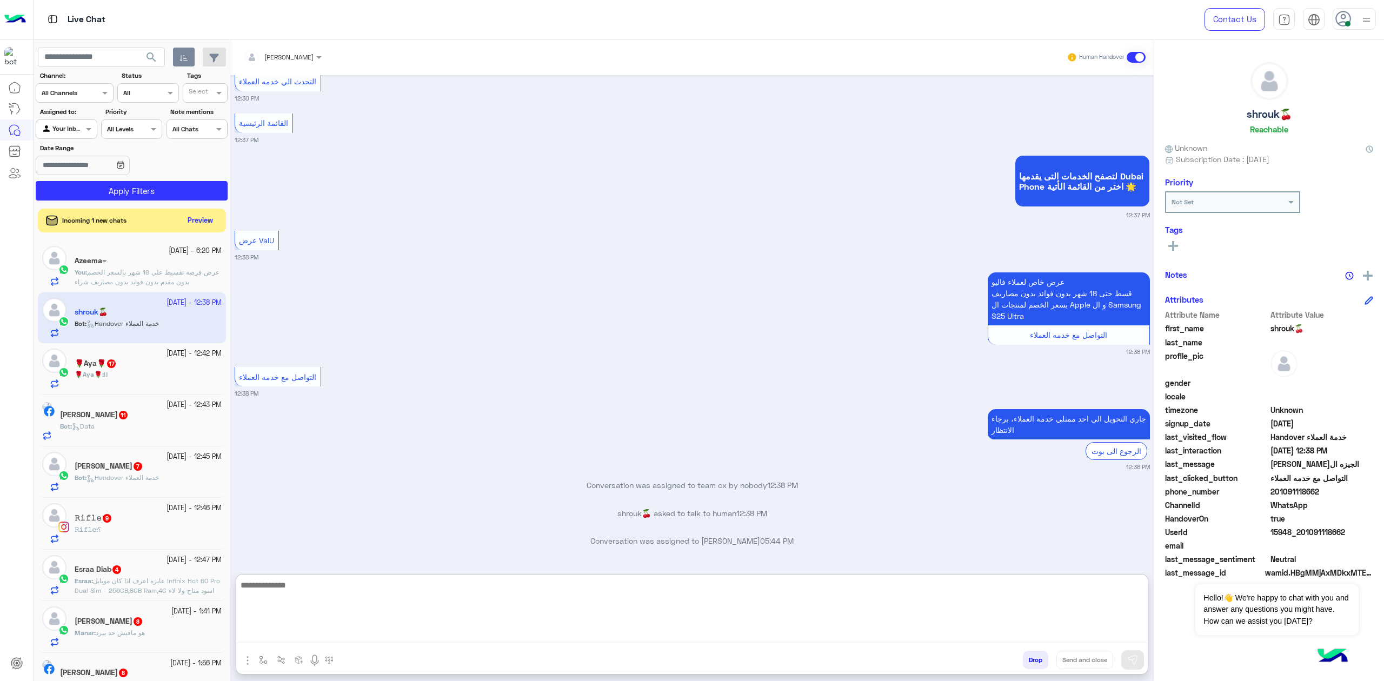
click at [186, 53] on button "button" at bounding box center [184, 57] width 22 height 19
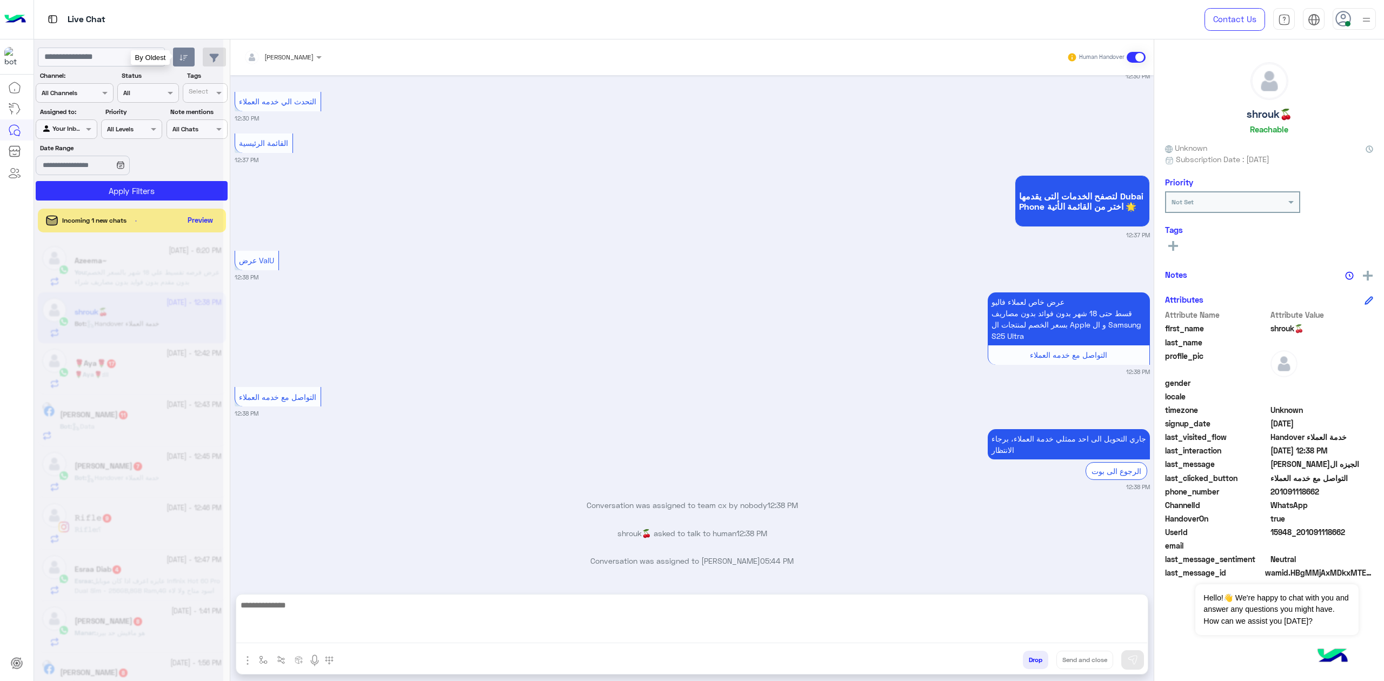
scroll to position [1688, 0]
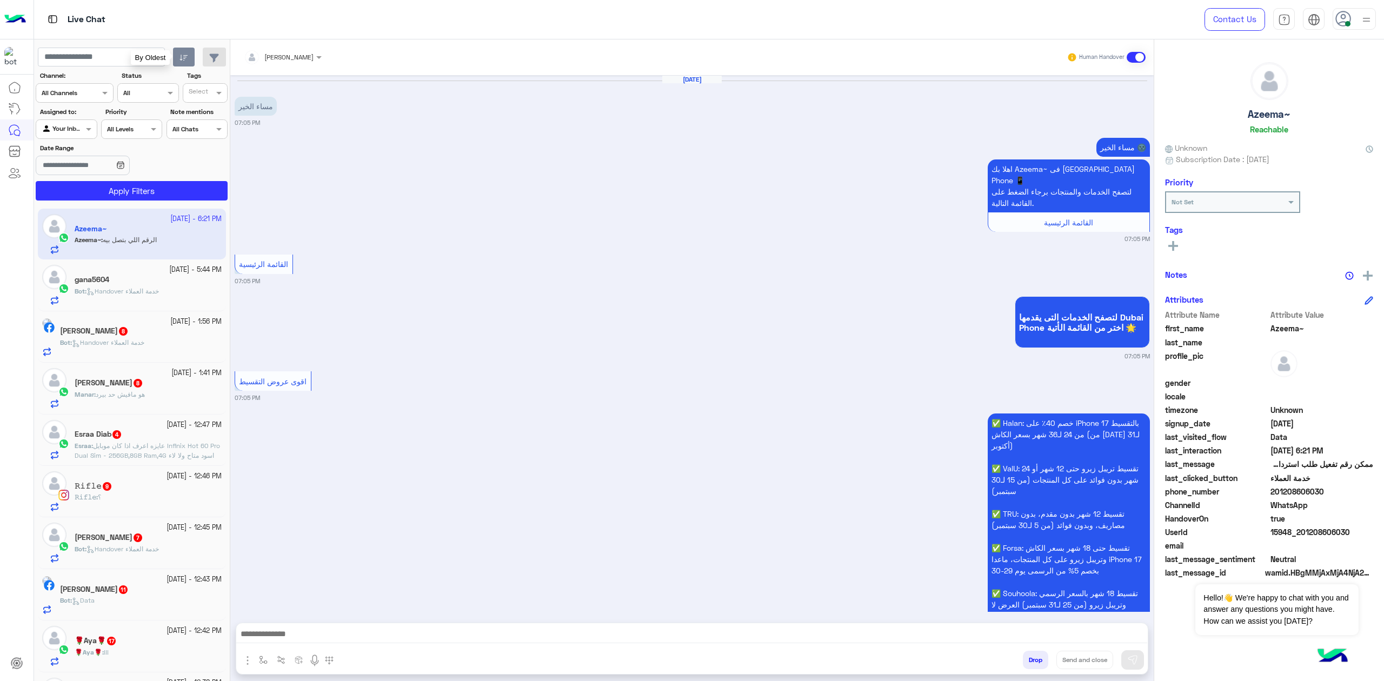
scroll to position [1544, 0]
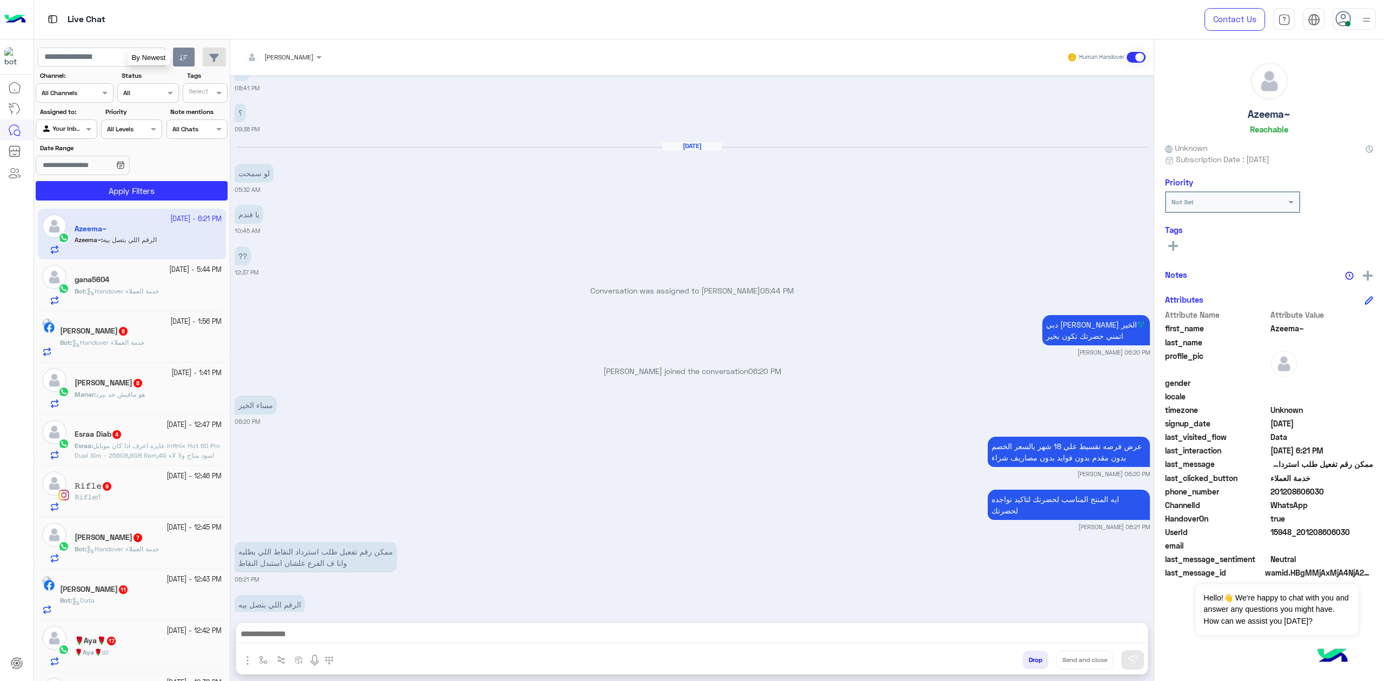
click at [185, 63] on button "button" at bounding box center [184, 57] width 22 height 19
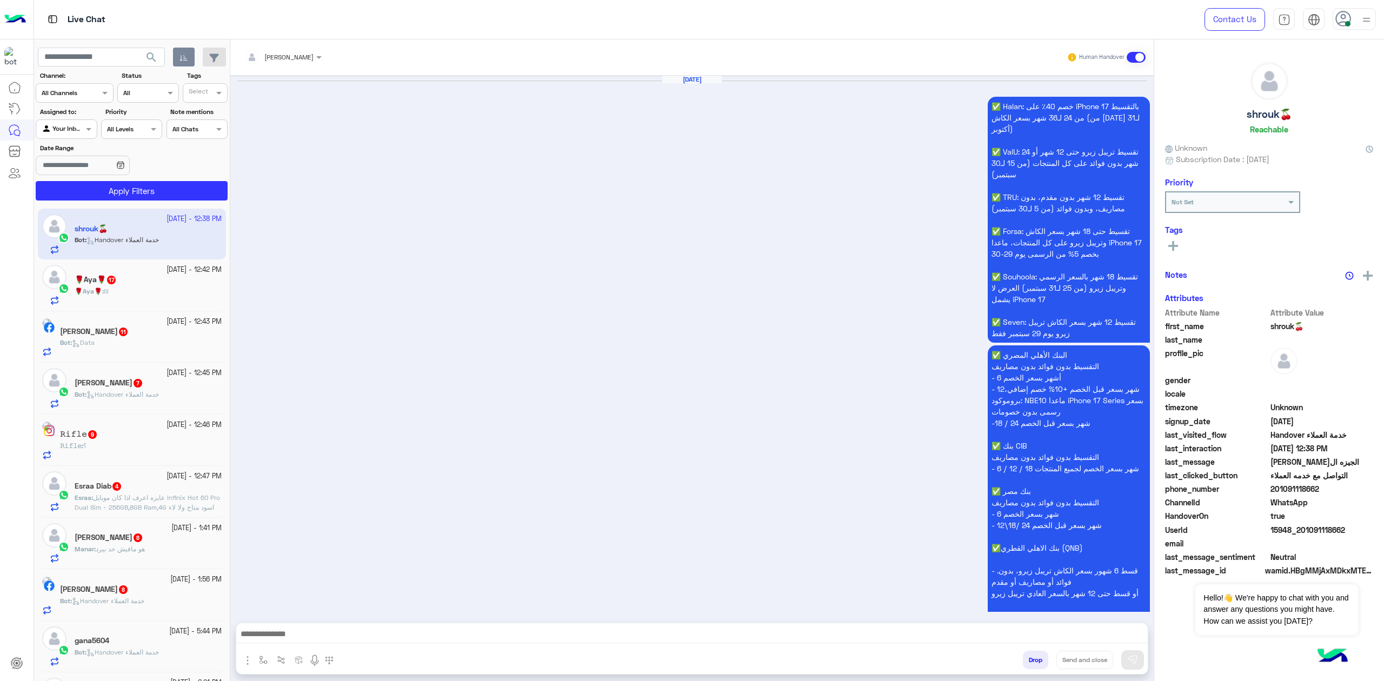
scroll to position [1688, 0]
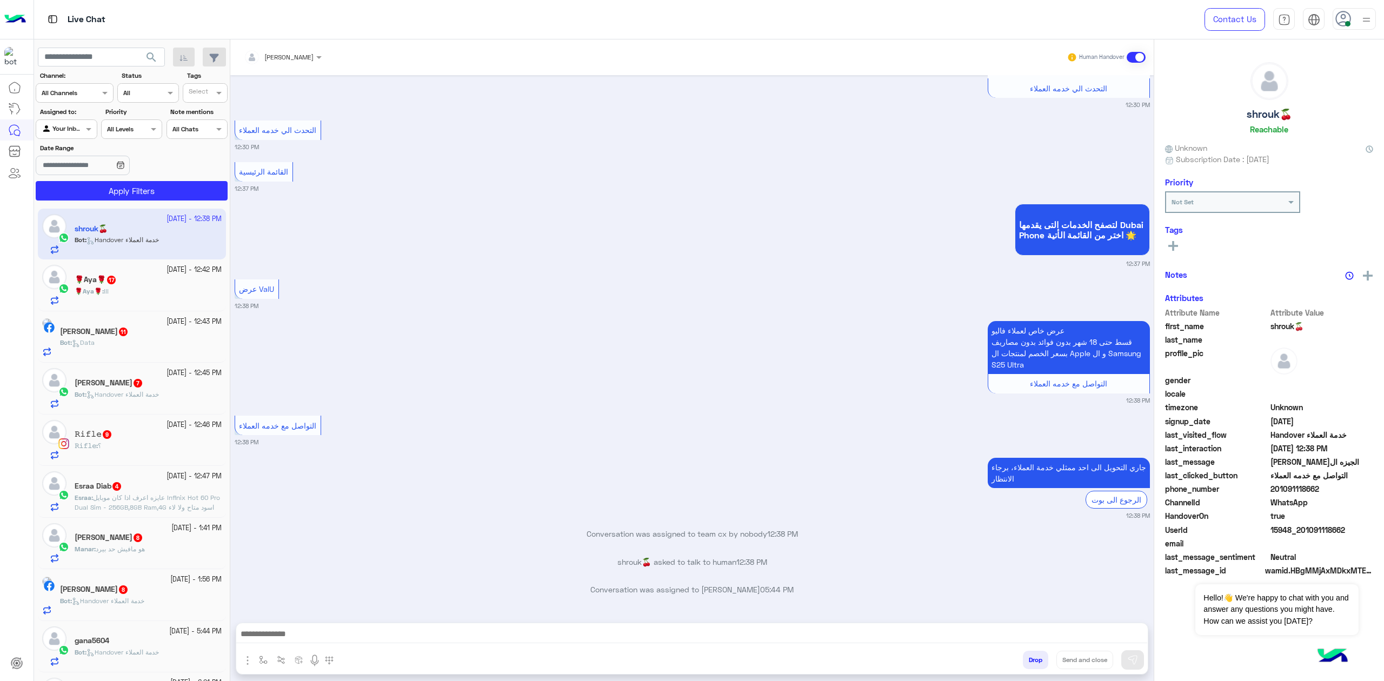
click at [377, 629] on textarea at bounding box center [691, 635] width 911 height 16
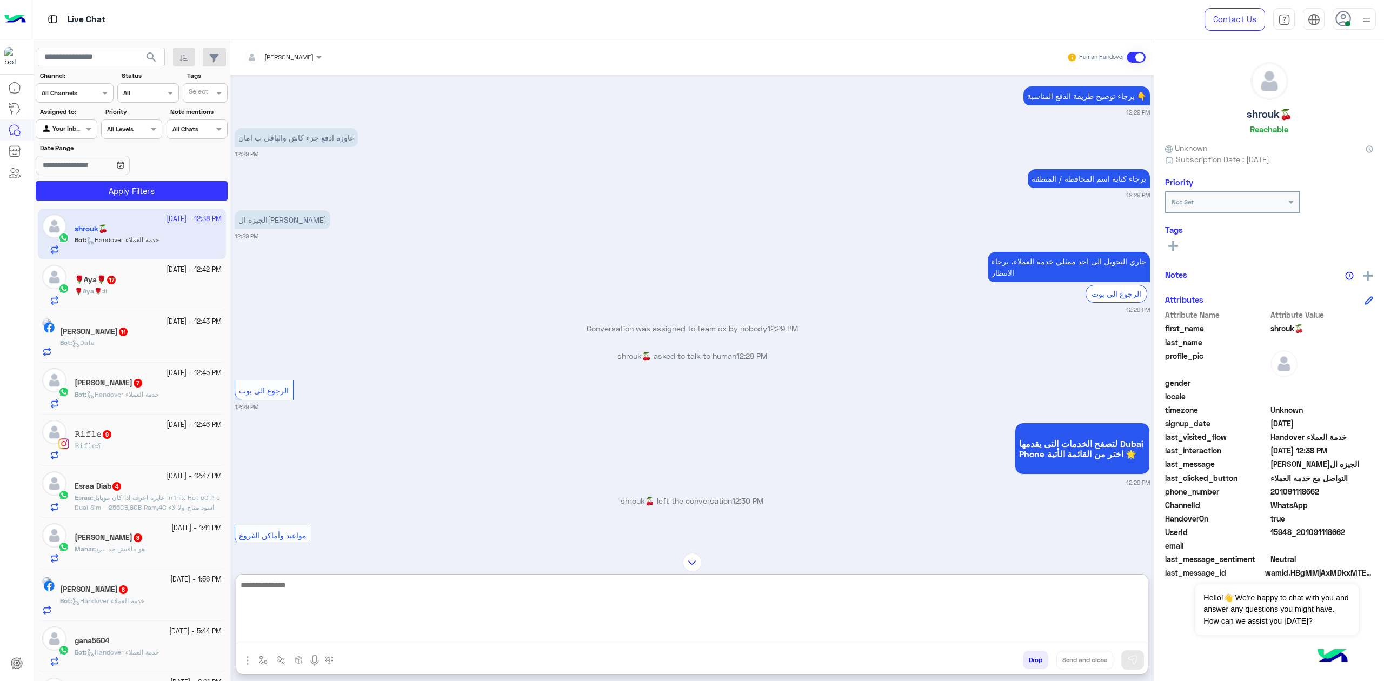
scroll to position [584, 0]
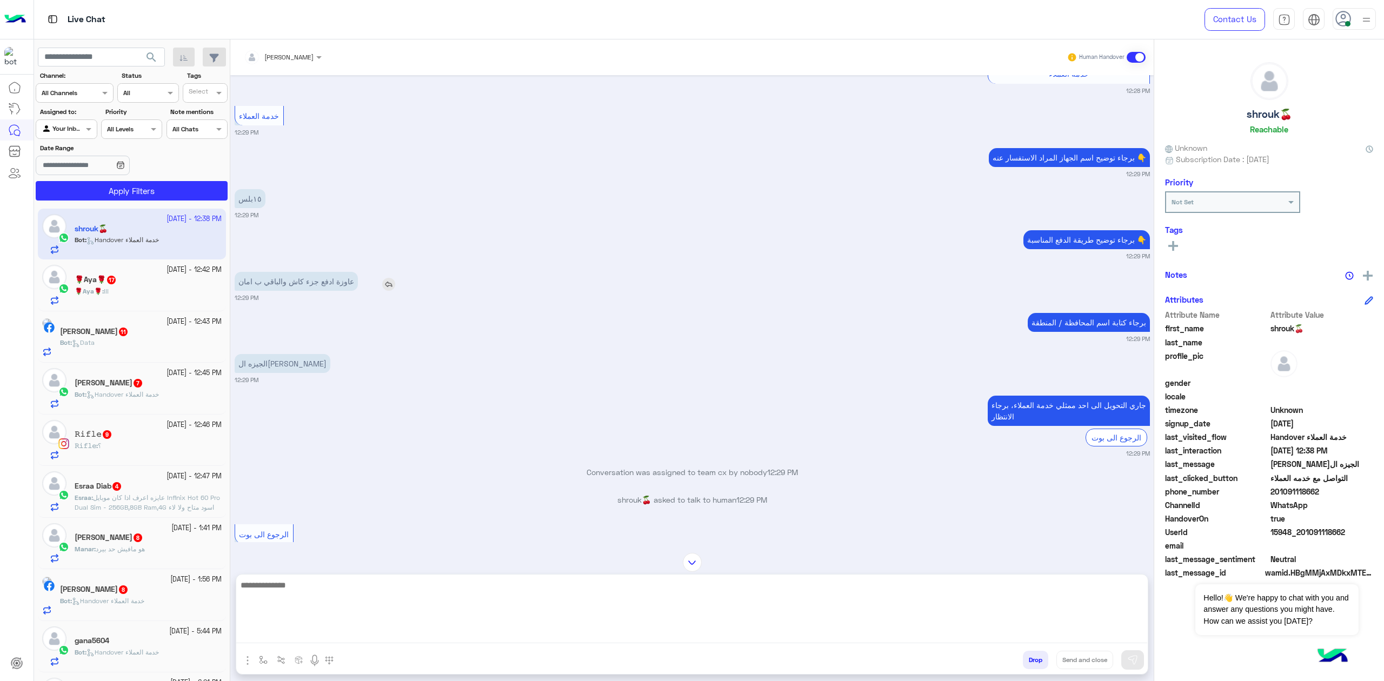
click at [325, 288] on p "عاوزة ادفع جزء كاش والباقي ب امان" at bounding box center [296, 281] width 123 height 19
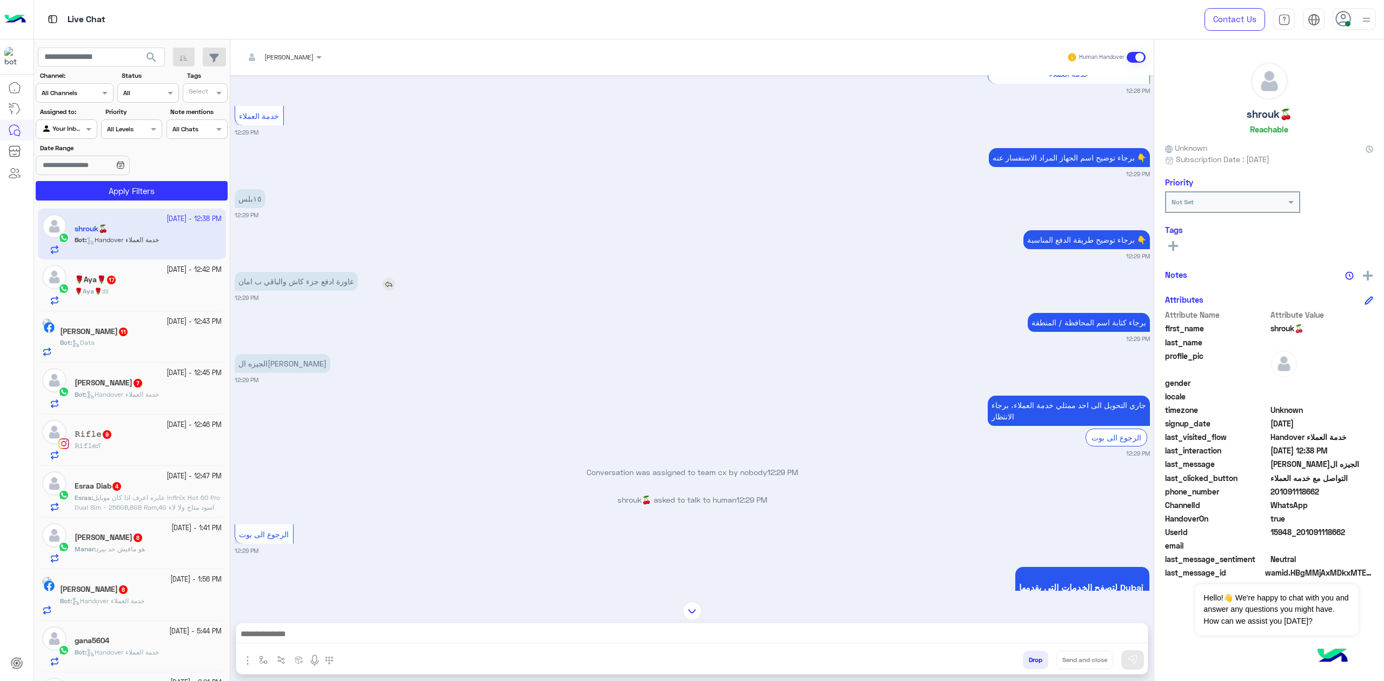
click at [325, 288] on p "عاوزة ادفع جزء كاش والباقي ب امان" at bounding box center [296, 281] width 123 height 19
click at [393, 372] on div "الجيزه الشيخ زايد 12:29 PM" at bounding box center [692, 367] width 915 height 33
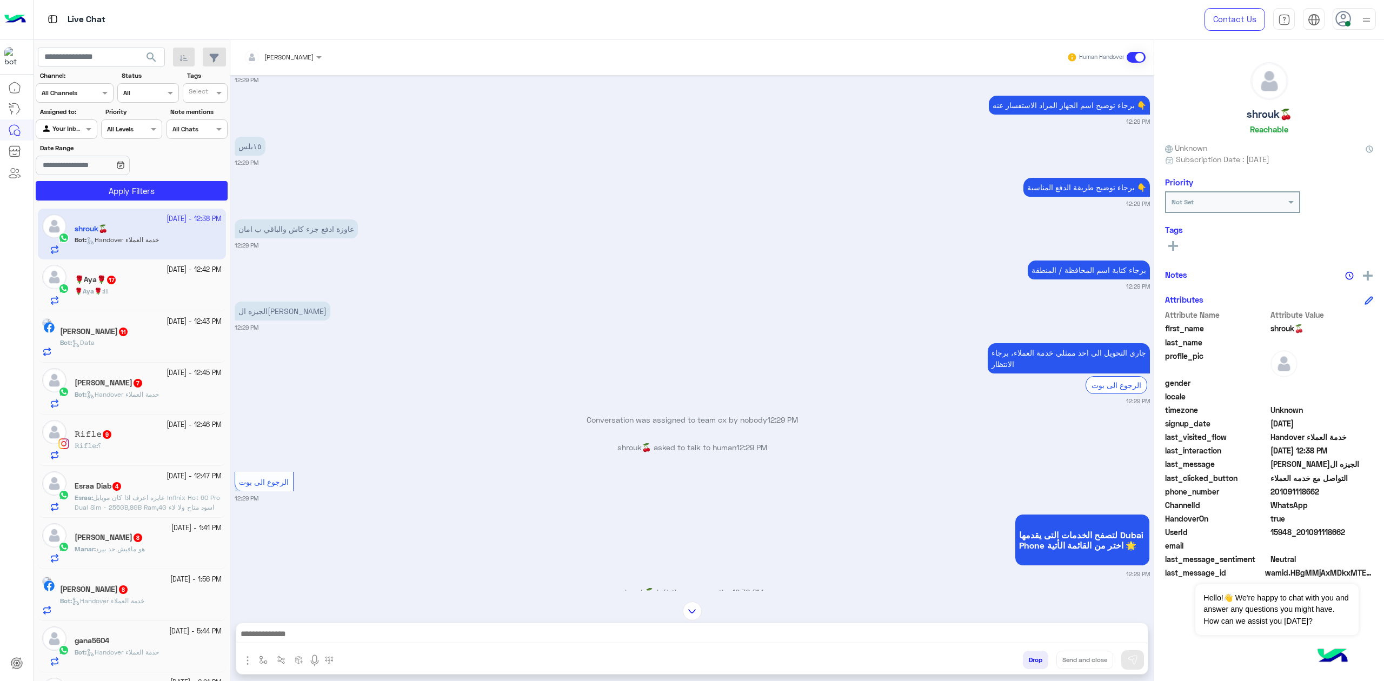
scroll to position [727, 0]
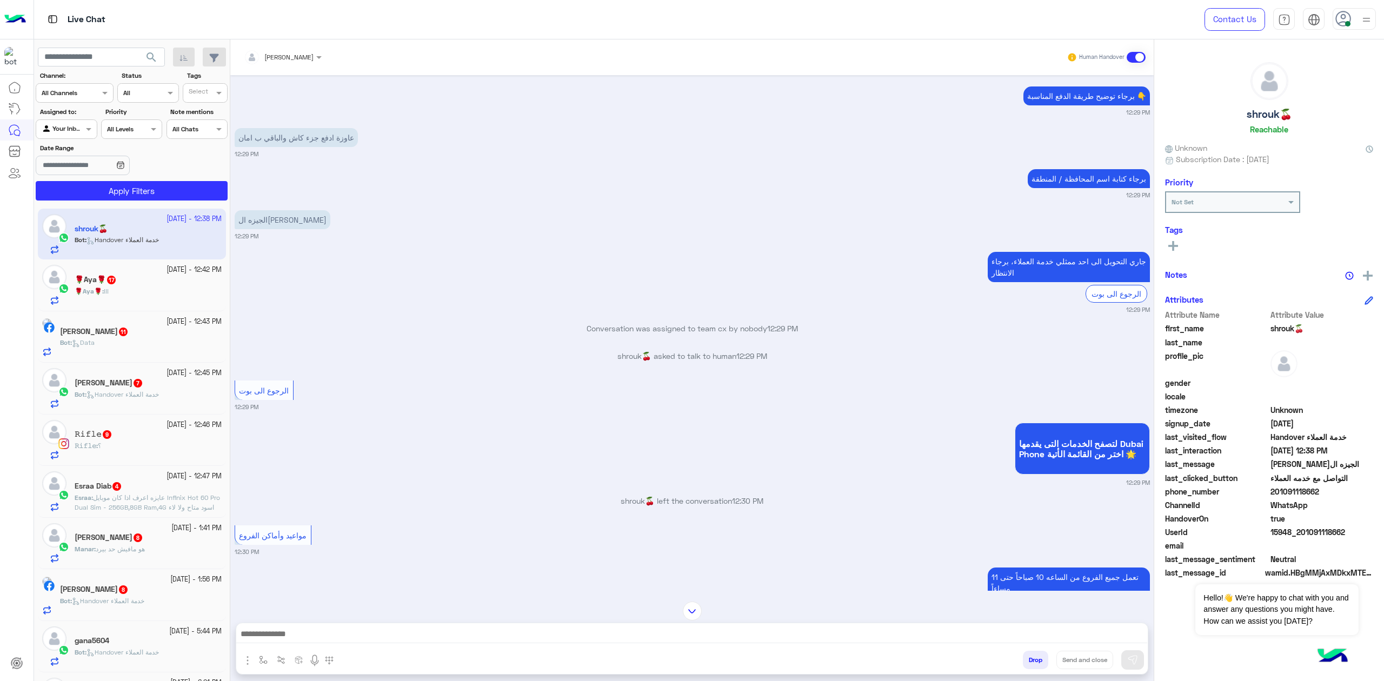
click at [671, 506] on p "shrouk🍒 left the conversation 12:30 PM" at bounding box center [692, 500] width 915 height 11
click at [672, 506] on p "shrouk🍒 left the conversation 12:30 PM" at bounding box center [692, 500] width 915 height 11
click at [667, 537] on div "مواعيد وأماكن الفروع 12:30 PM" at bounding box center [692, 540] width 915 height 34
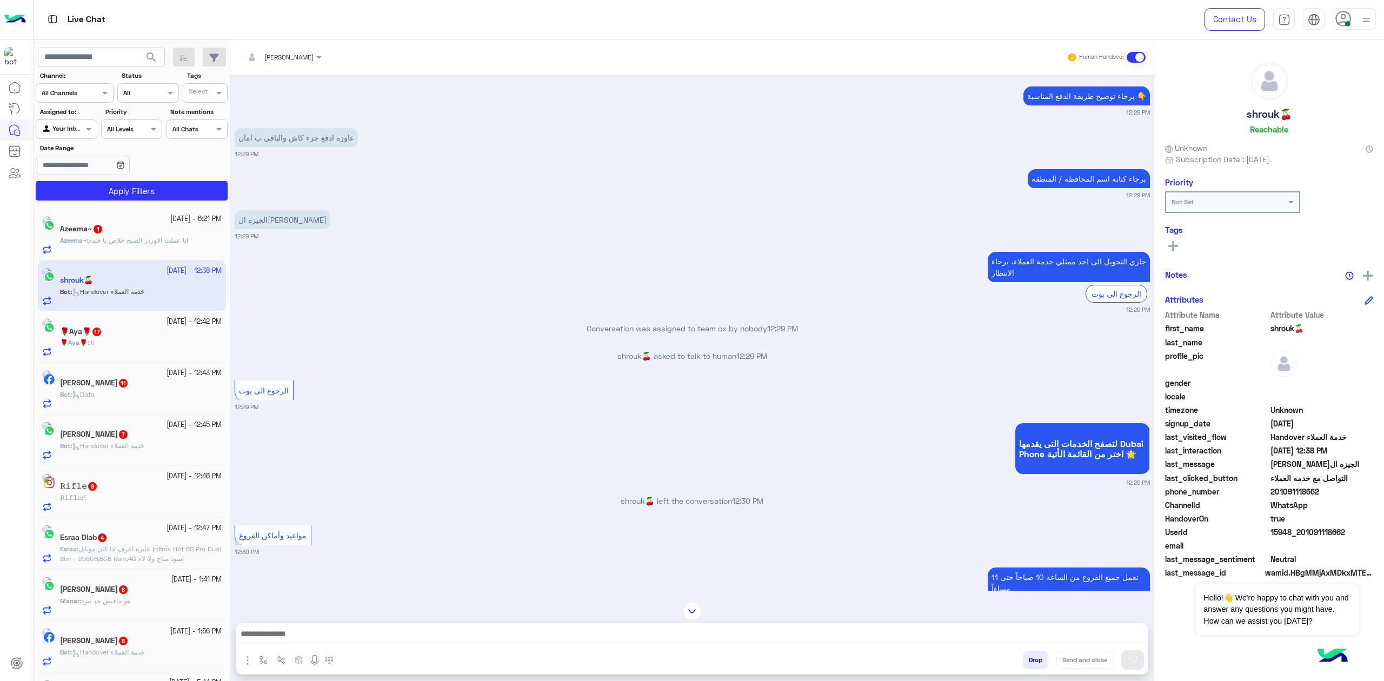
drag, startPoint x: 766, startPoint y: 361, endPoint x: 573, endPoint y: 277, distance: 210.3
click at [573, 277] on div "[DATE] ✅ Halan: خصم 40٪ على iPhone 17 بالتقسيط من 24 لـ36 شهر ب[GEOGRAPHIC_DATA…" at bounding box center [691, 333] width 923 height 516
click at [513, 271] on div "جاري التحويل الى [DATE] ممثلي خدمة العملاء، برجاء الانتظار الرجوع الى بوت 12:29…" at bounding box center [692, 281] width 915 height 65
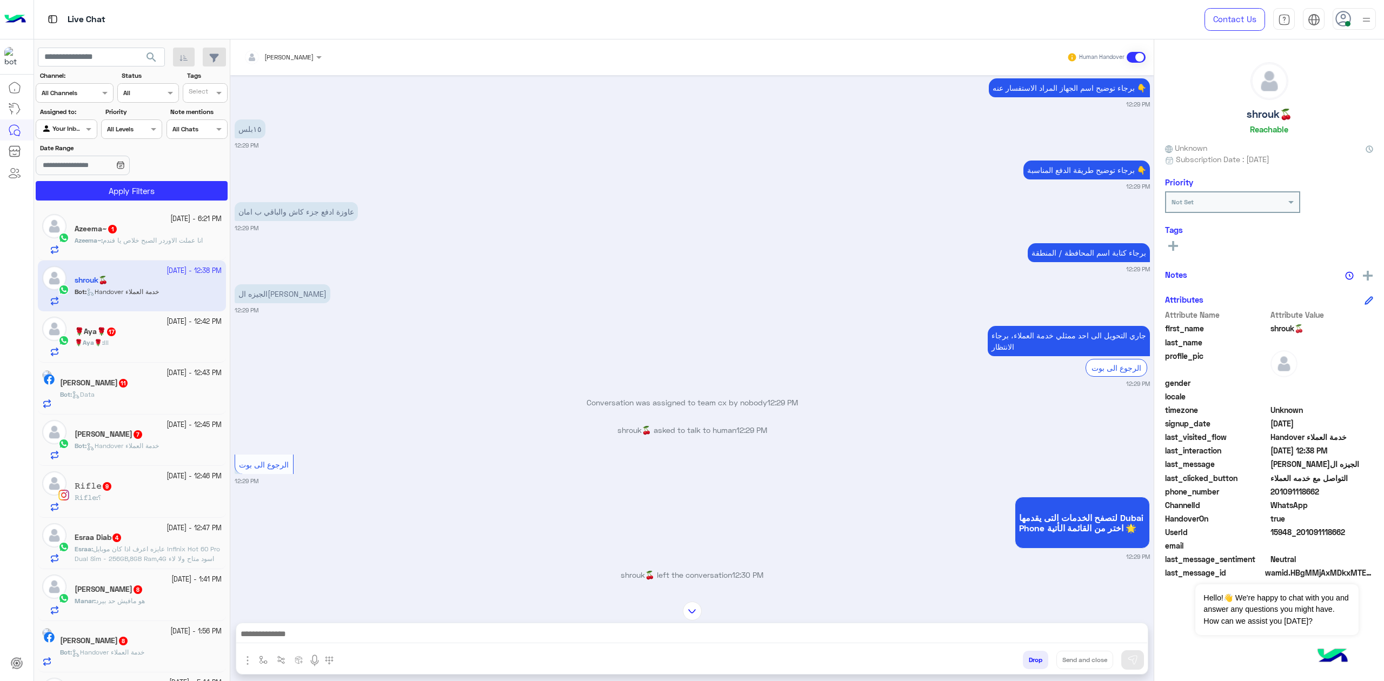
scroll to position [584, 0]
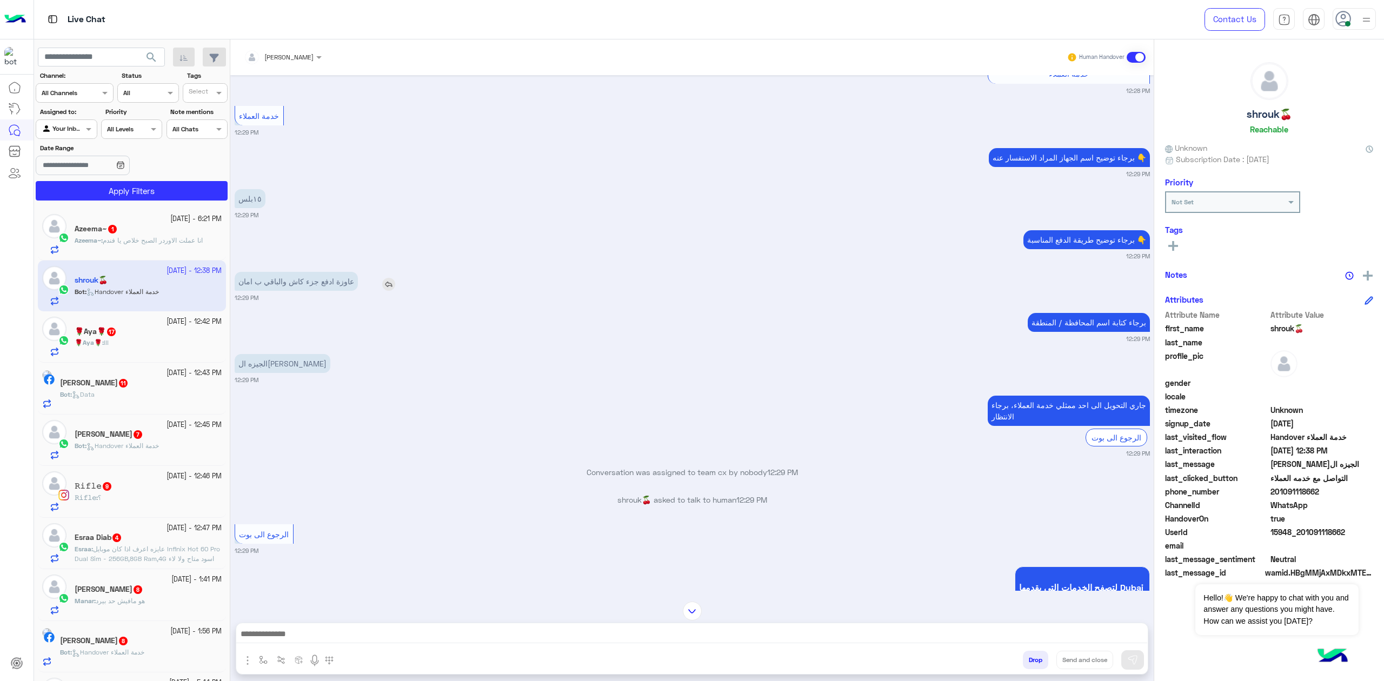
click at [332, 283] on p "عاوزة ادفع جزء كاش والباقي ب امان" at bounding box center [296, 281] width 123 height 19
click at [328, 326] on div "برجاء كتابة اسم المحافظة / المنطقة 12:29 PM" at bounding box center [692, 326] width 915 height 33
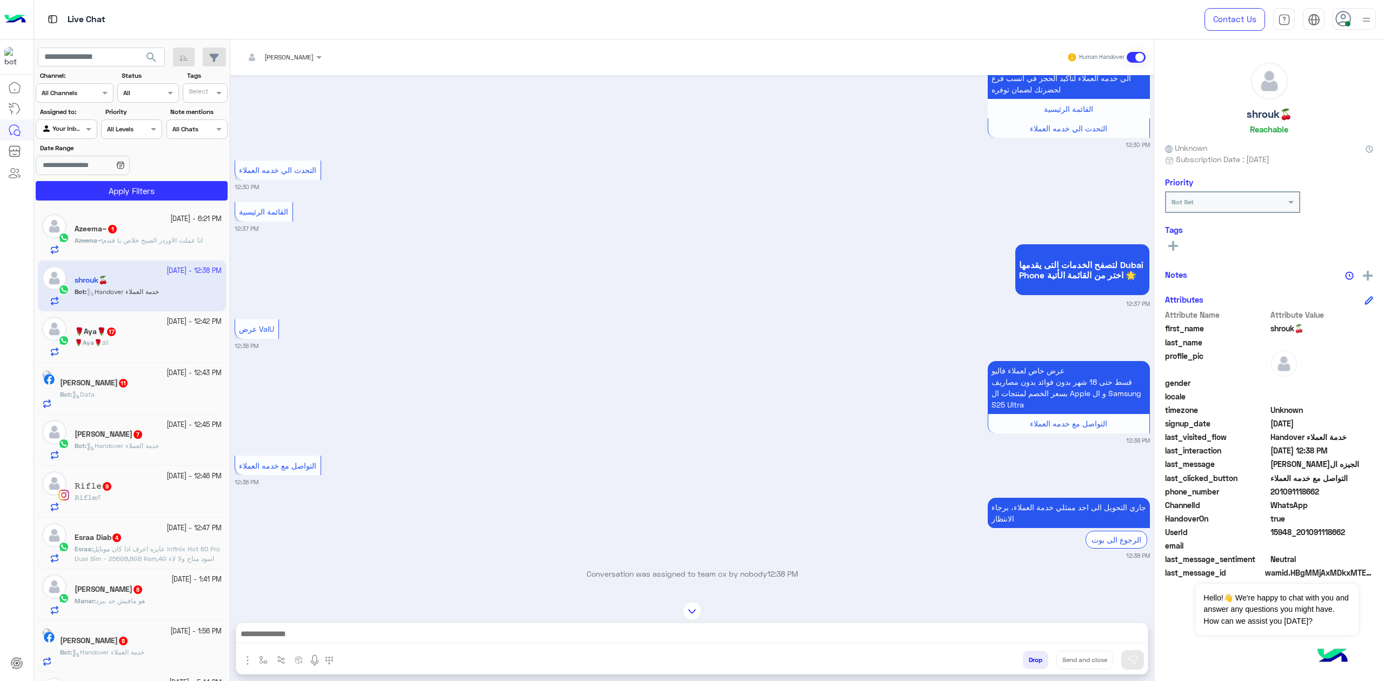
click at [338, 630] on textarea at bounding box center [691, 635] width 911 height 16
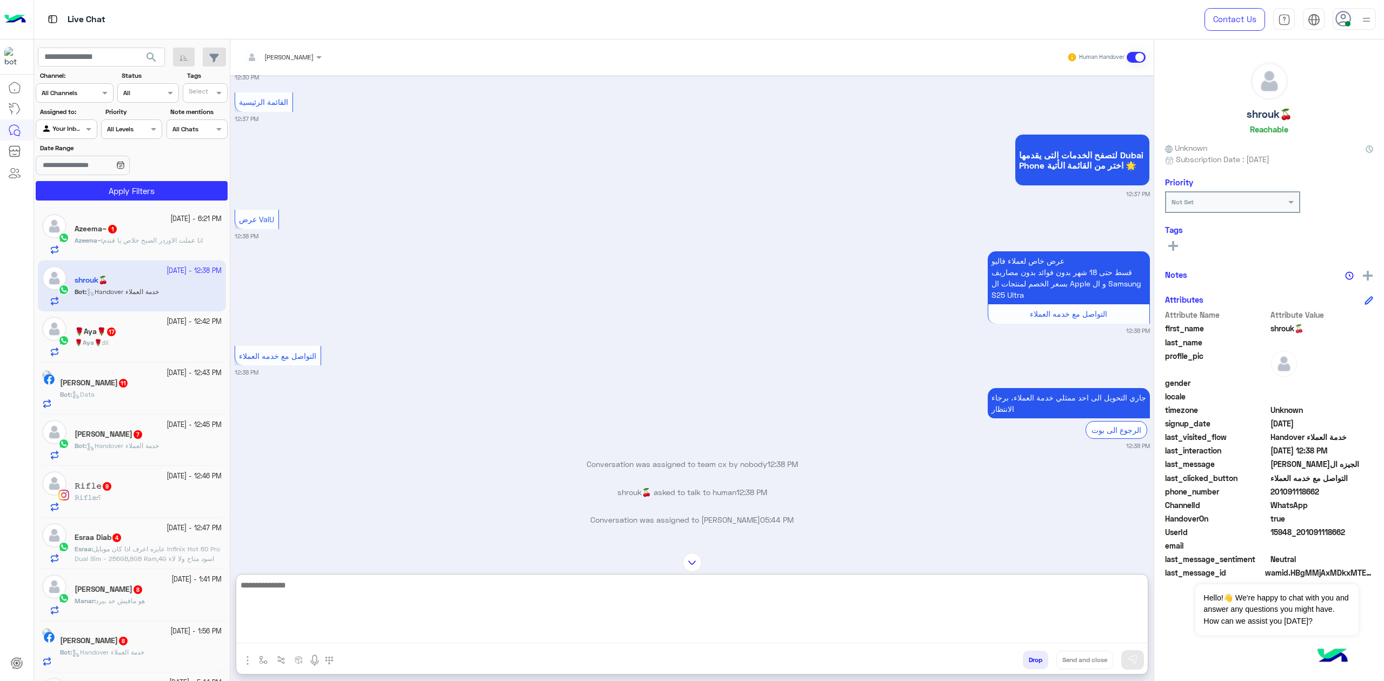
scroll to position [1737, 0]
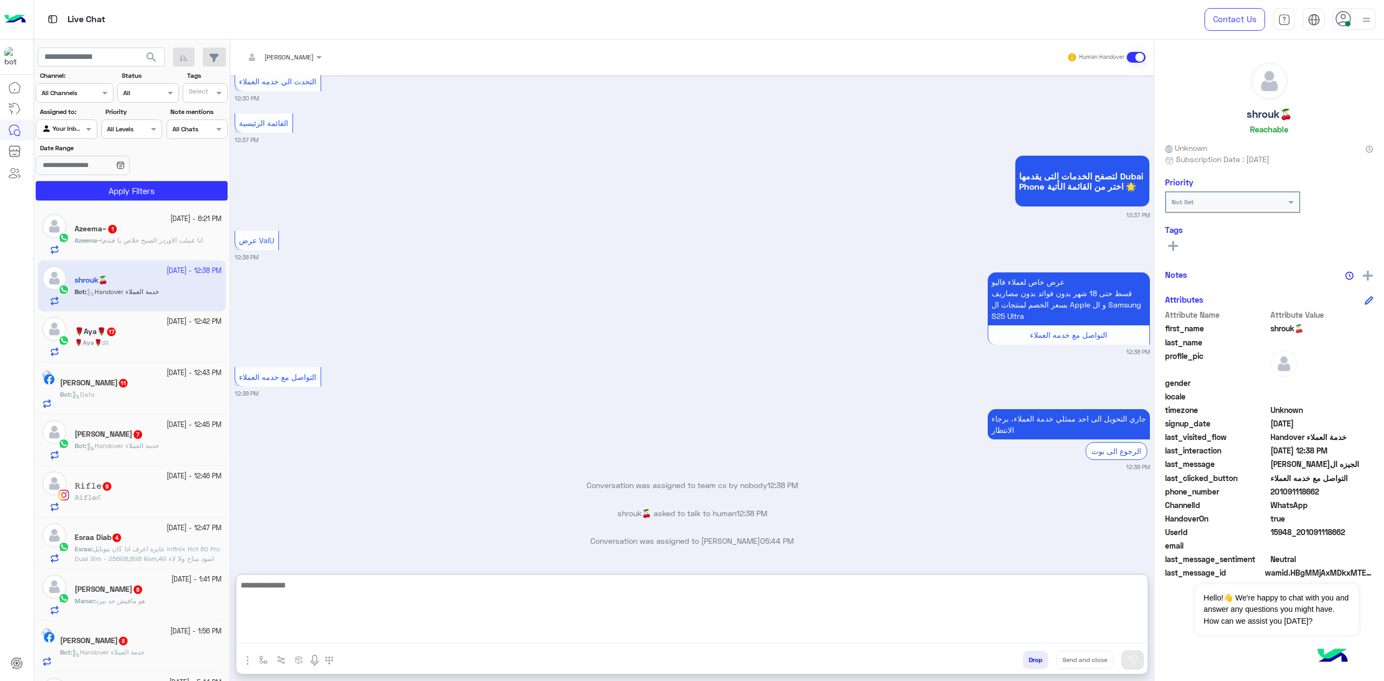
paste textarea "**********"
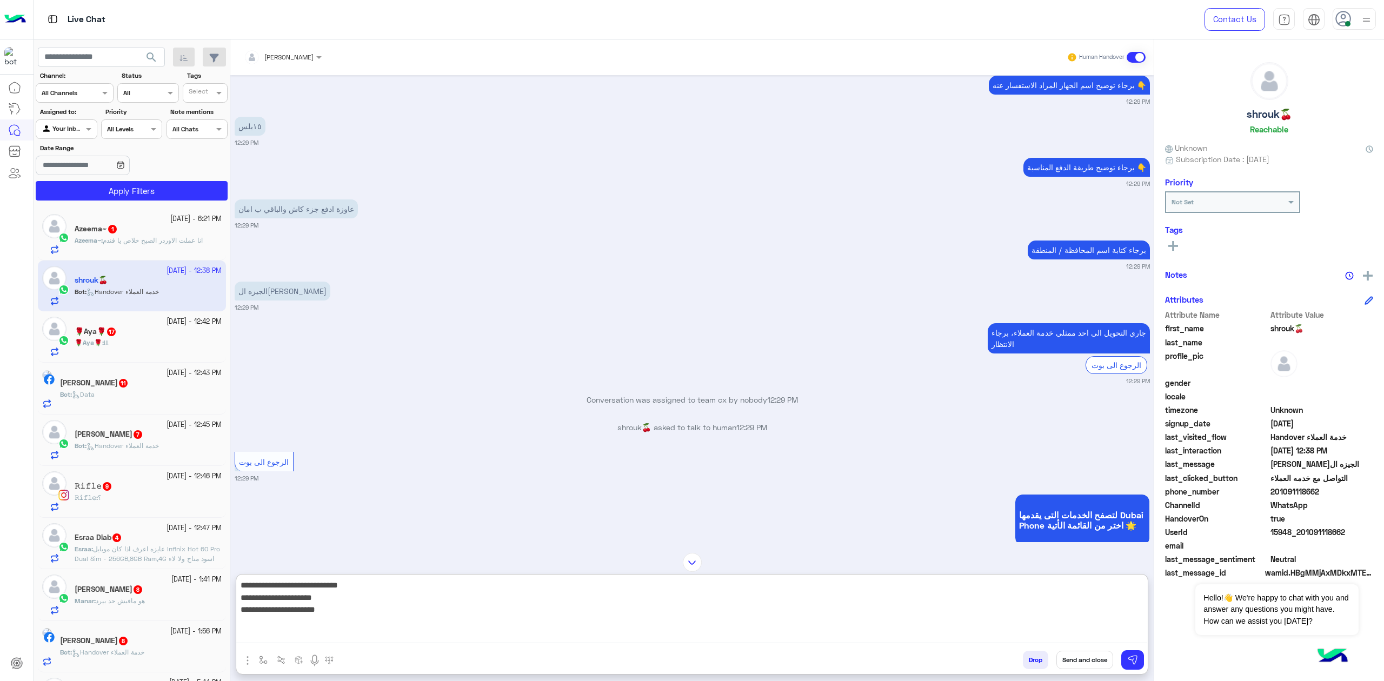
scroll to position [440, 0]
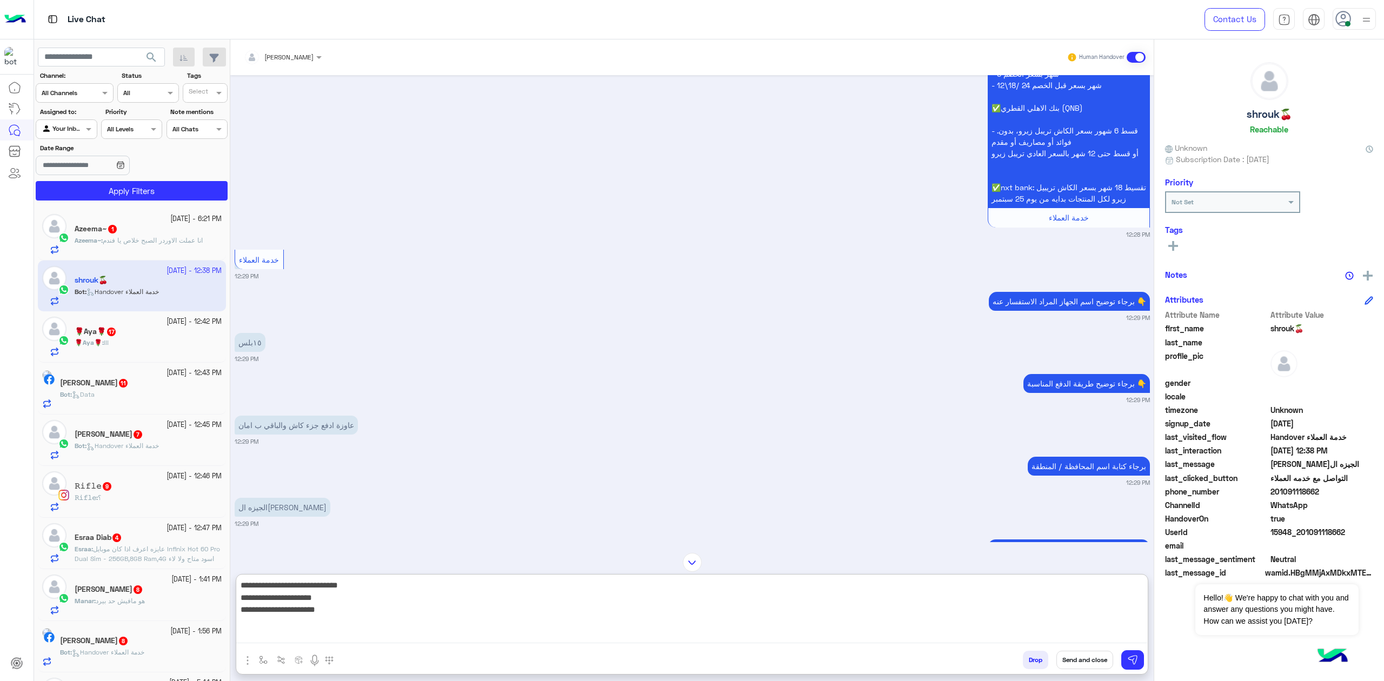
type textarea "**********"
click at [158, 247] on div "Azeema~ : انا عملت الاوردر الصبح خلاص يا فندم" at bounding box center [148, 245] width 147 height 19
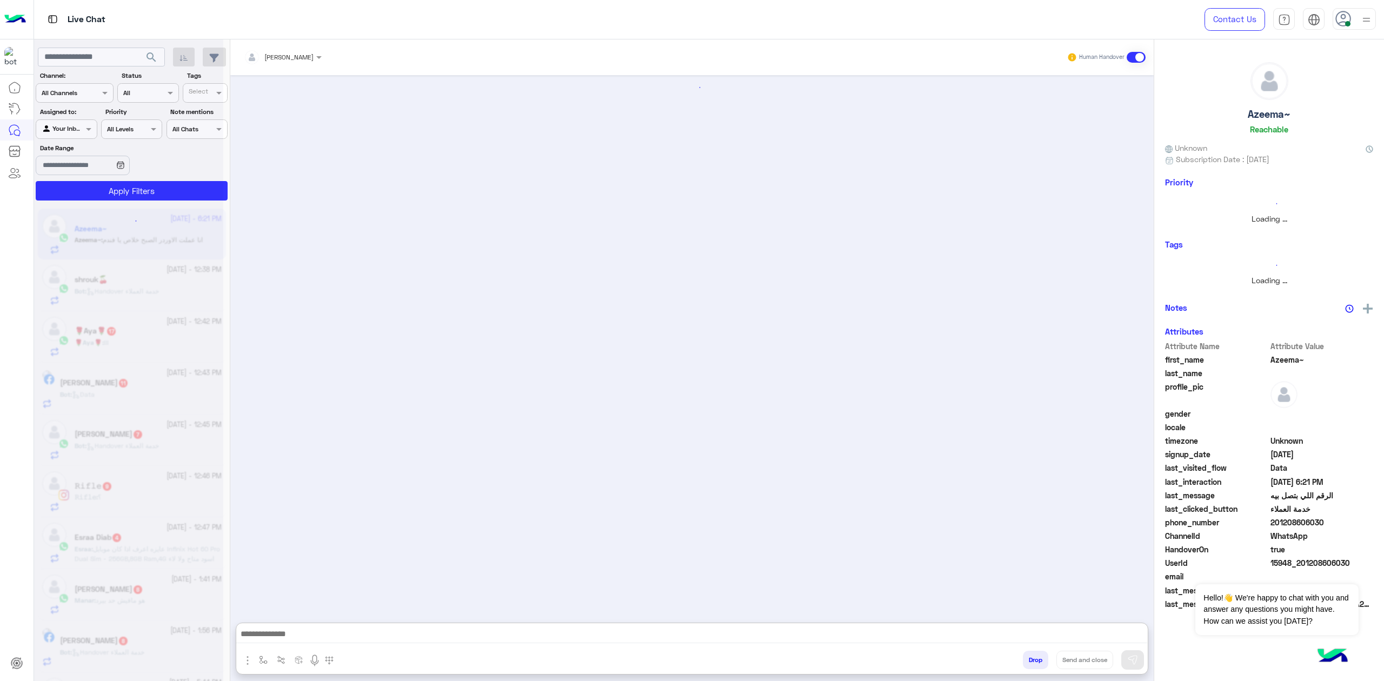
click at [388, 633] on textarea at bounding box center [691, 635] width 911 height 16
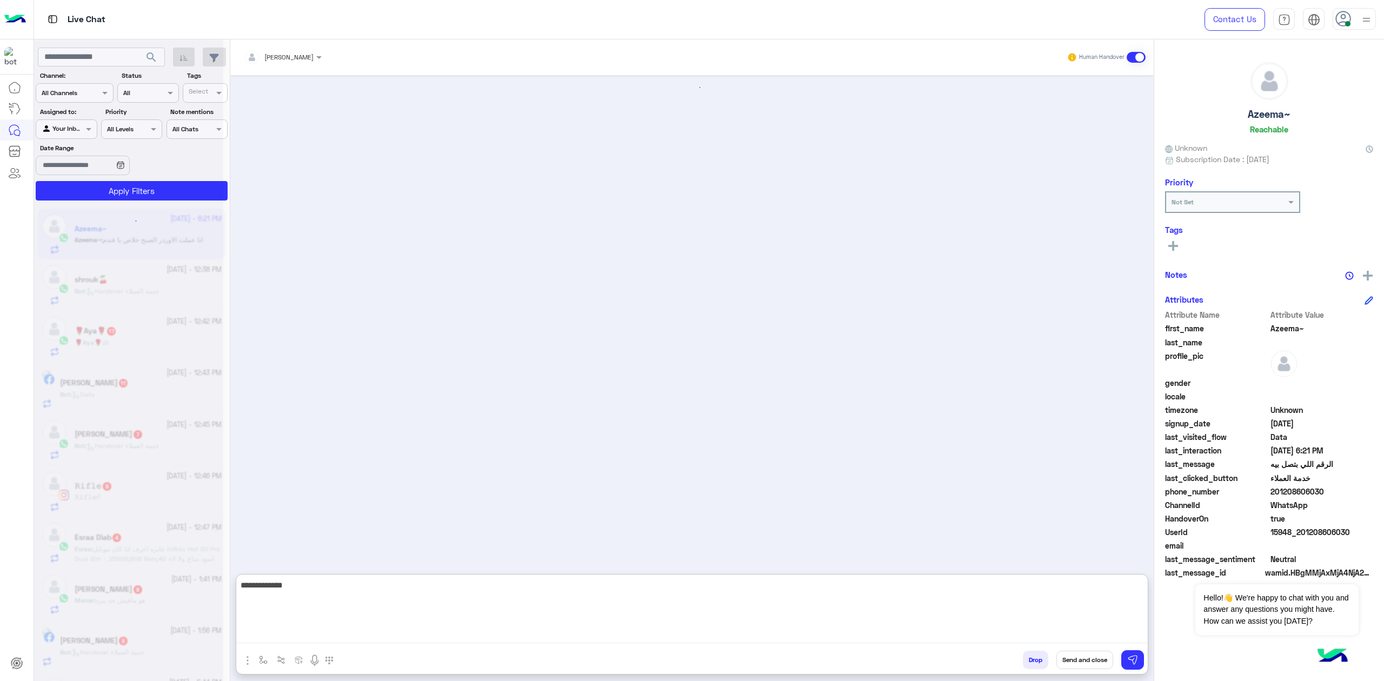
scroll to position [1507, 0]
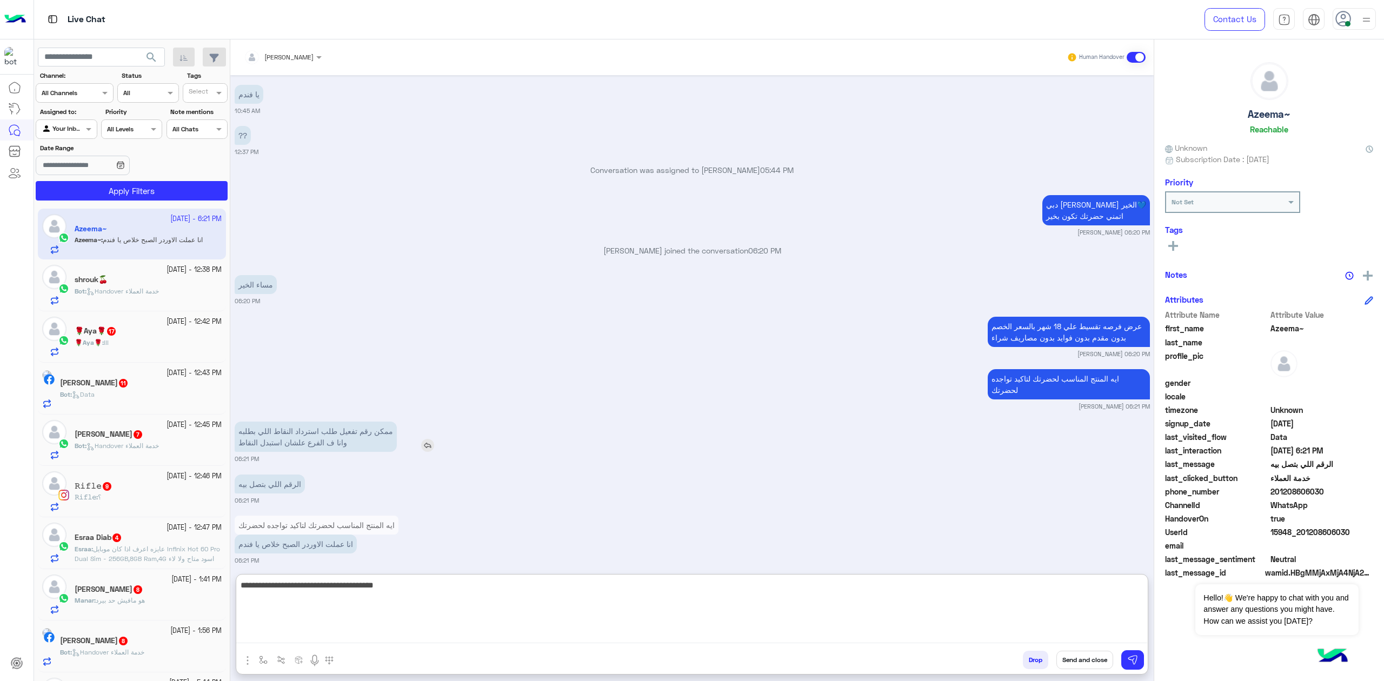
type textarea "**********"
click at [314, 426] on p "ممكن رقم تفعيل طلب استرداد النقاط اللي بطلبه وانا ف الفرع علشان استبدل النقاط" at bounding box center [316, 437] width 162 height 30
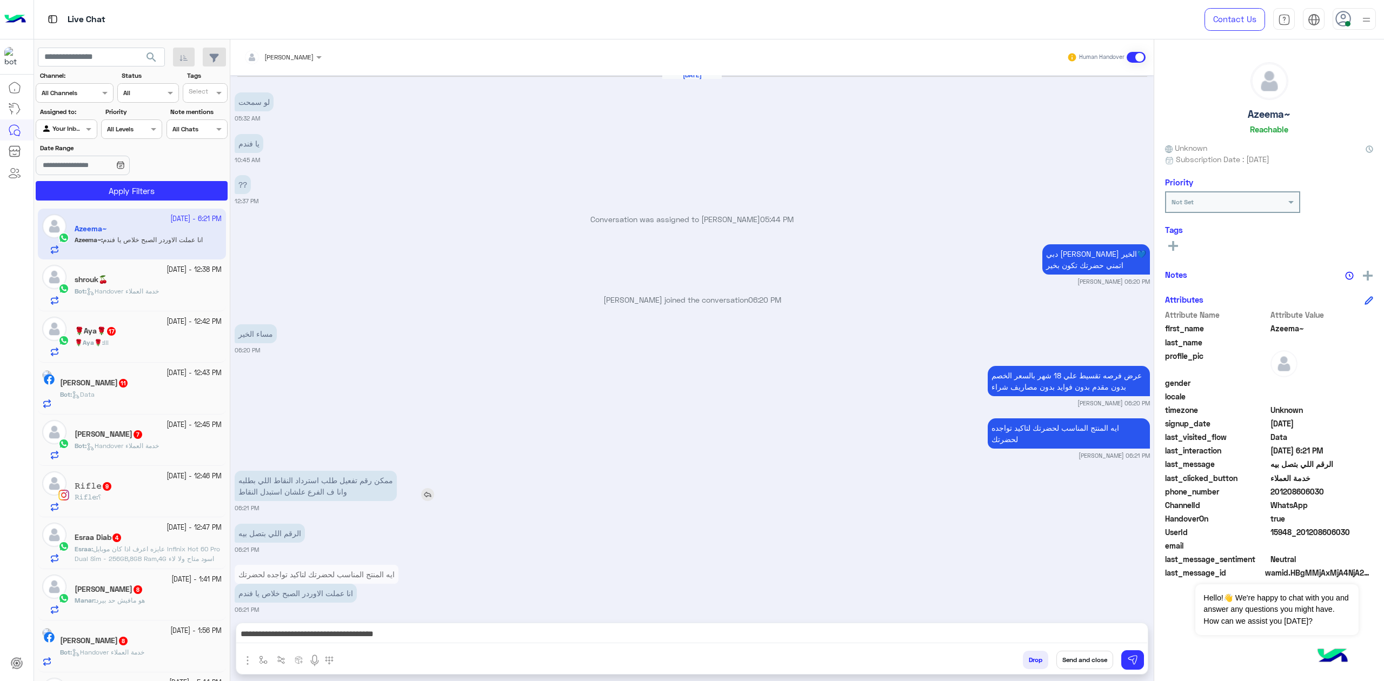
click at [336, 476] on p "ممكن رقم تفعيل طلب استرداد النقاط اللي بطلبه وانا ف الفرع علشان استبدل النقاط" at bounding box center [316, 486] width 162 height 30
click at [335, 524] on div "الرقم اللي بتصل بيه" at bounding box center [301, 533] width 132 height 19
click at [329, 586] on p "انا عملت الاوردر الصبح خلاص يا فندم" at bounding box center [296, 593] width 122 height 19
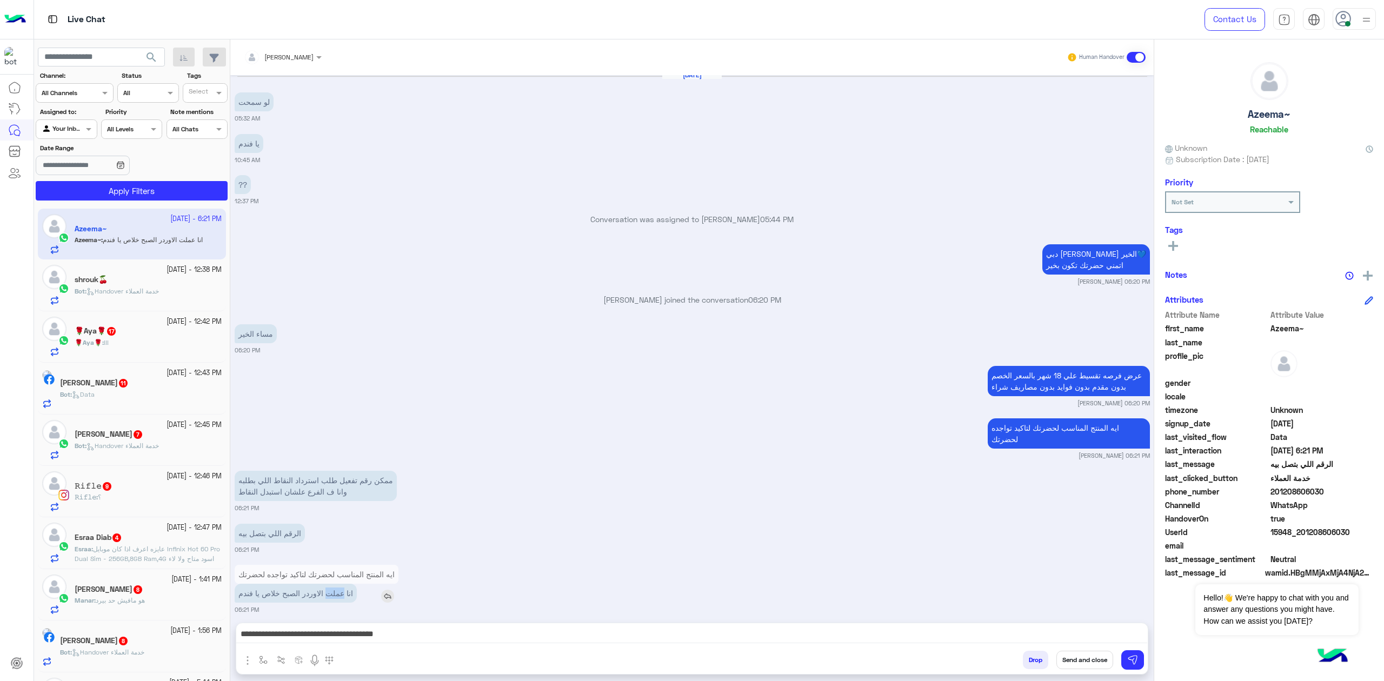
click at [329, 586] on p "انا عملت الاوردر الصبح خلاص يا فندم" at bounding box center [296, 593] width 122 height 19
click at [425, 565] on div "ايه المنتج المناسب لحضرتك لتاكيد تواجده لحضرتك انا عملت الاوردر الصبح خلاص يا ف…" at bounding box center [692, 588] width 915 height 52
click at [166, 271] on small "[DATE] - 12:38 PM" at bounding box center [193, 270] width 55 height 10
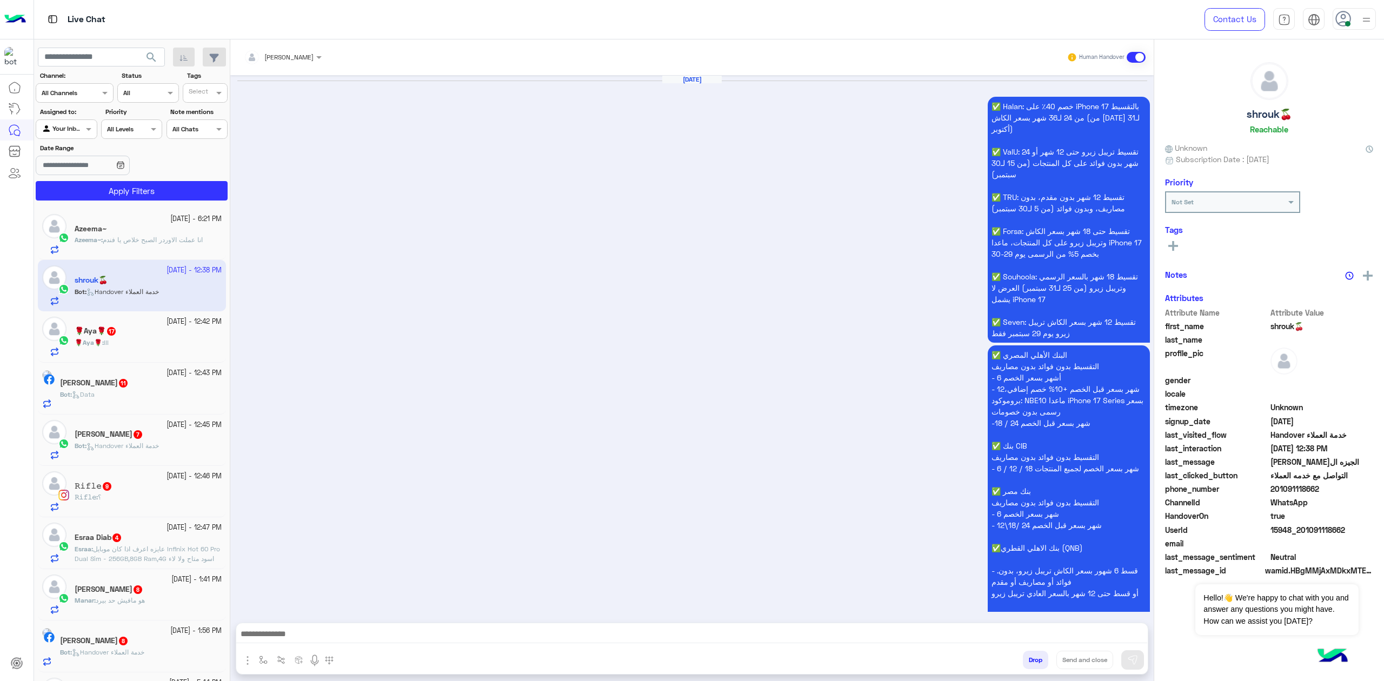
scroll to position [1688, 0]
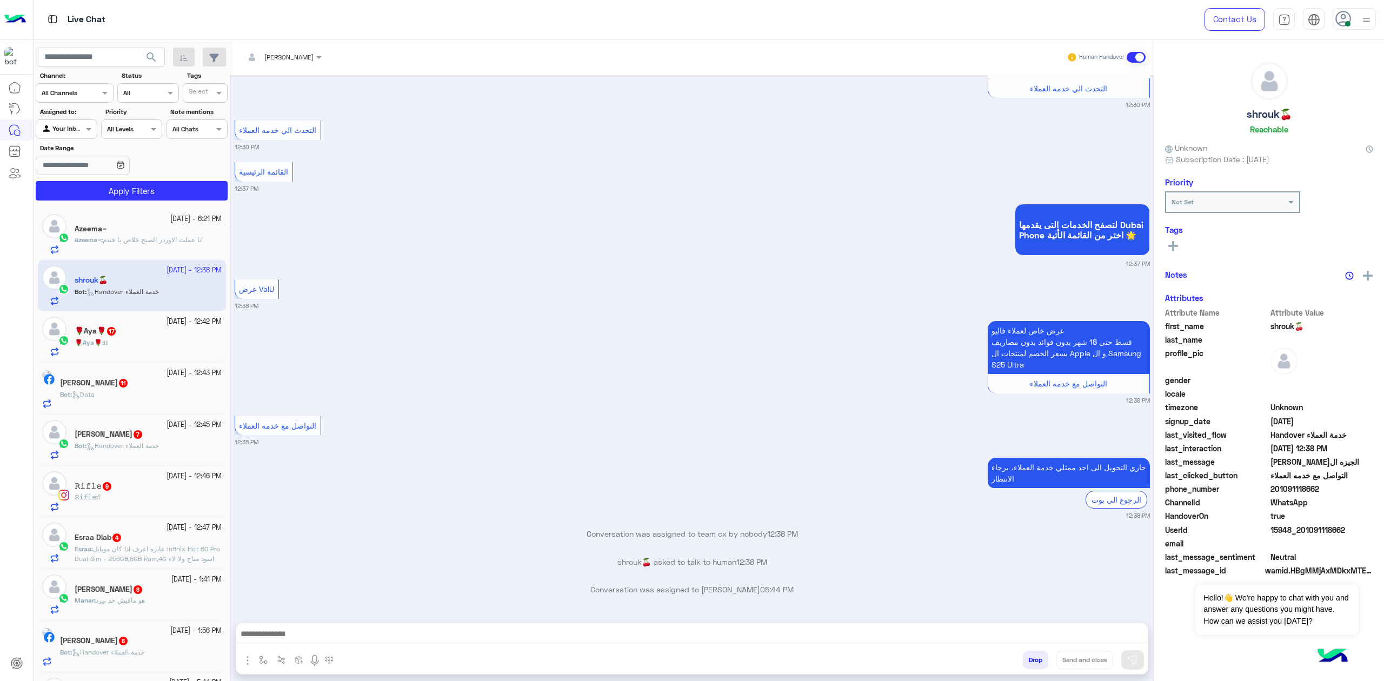
click at [155, 239] on span "انا عملت الاوردر الصبح خلاص يا فندم" at bounding box center [153, 240] width 100 height 8
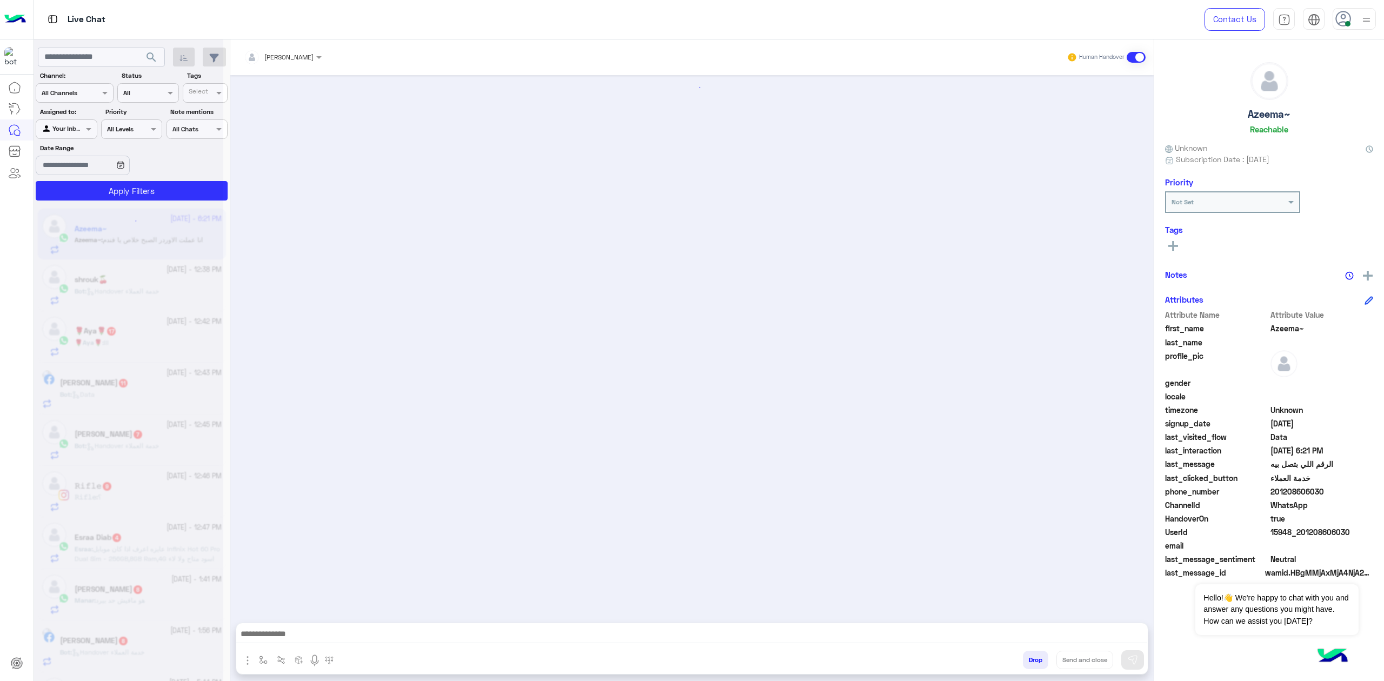
scroll to position [1458, 0]
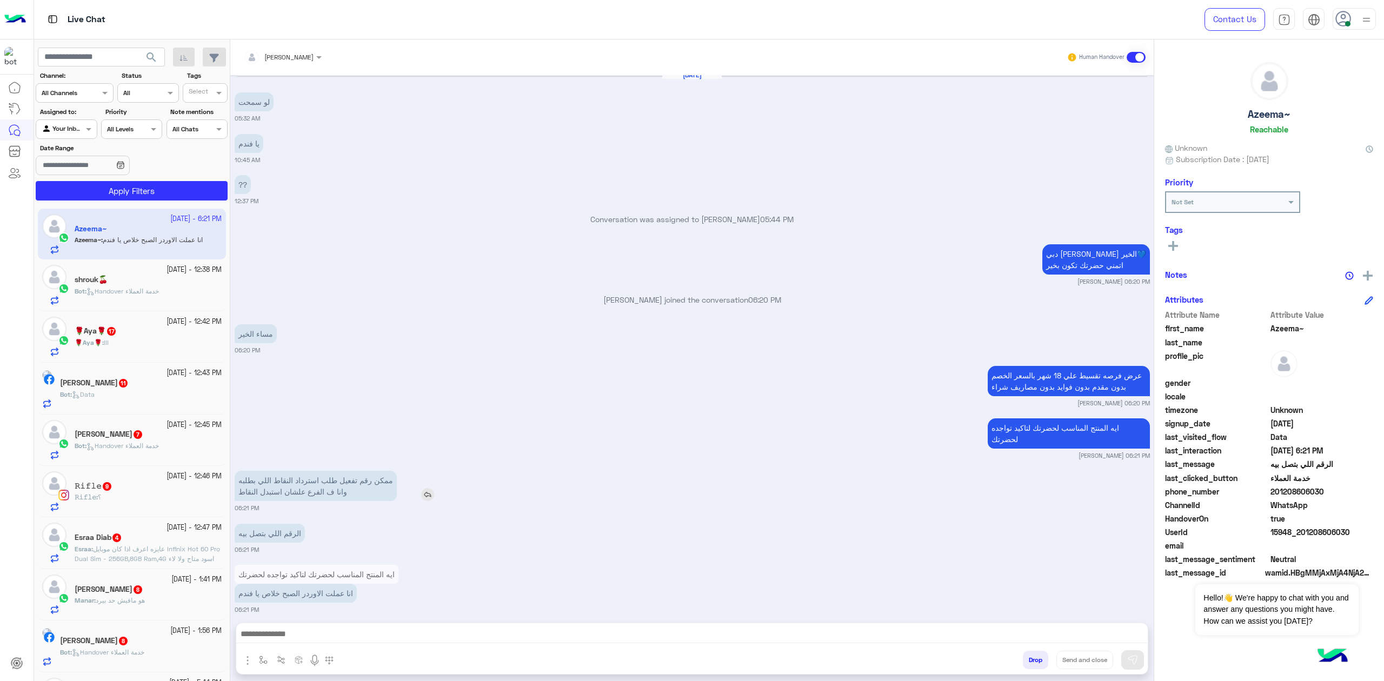
click at [359, 471] on p "ممكن رقم تفعيل طلب استرداد النقاط اللي بطلبه وانا ف الفرع علشان استبدل النقاط" at bounding box center [316, 486] width 162 height 30
click at [416, 508] on div "[DATE] القائمة الرئيسية 07:05 PM لتصفح الخدمات التى يقدمها Dubai Phone اختر من …" at bounding box center [691, 343] width 923 height 537
click at [349, 480] on p "ممكن رقم تفعيل طلب استرداد النقاط اللي بطلبه وانا ف الفرع علشان استبدل النقاط" at bounding box center [316, 486] width 162 height 30
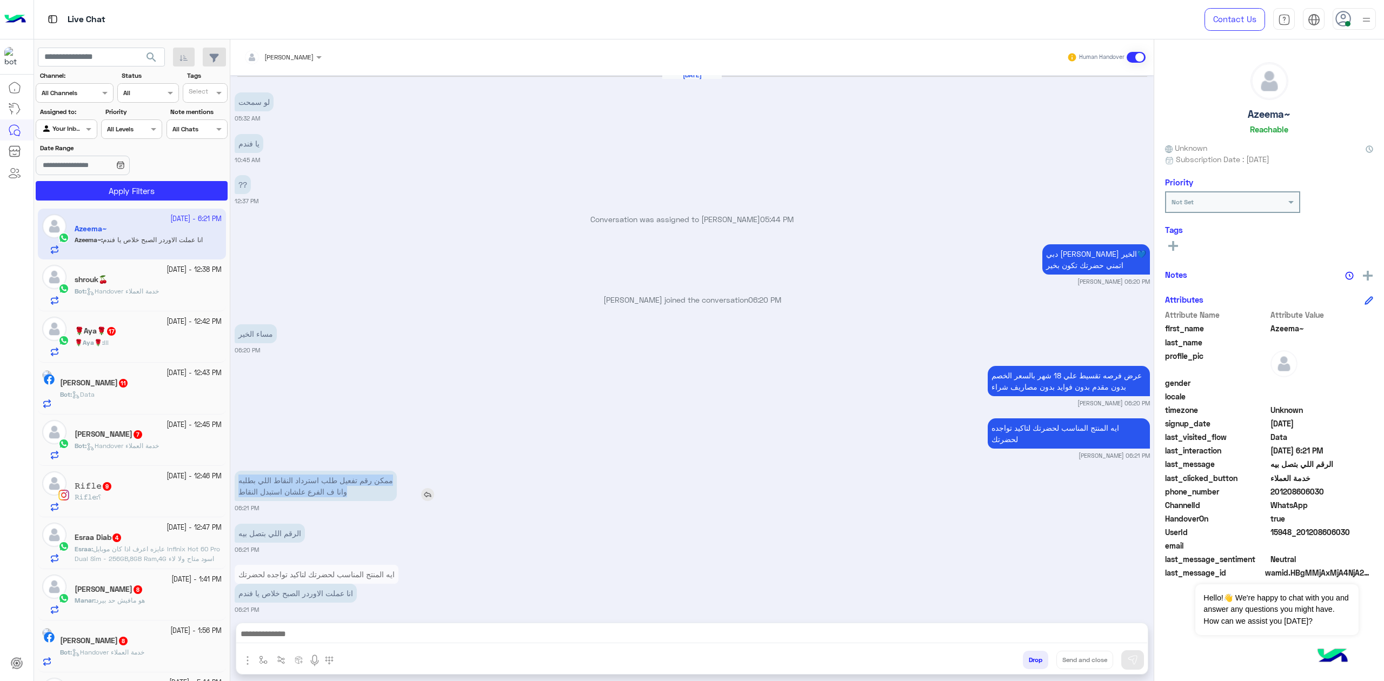
click at [349, 480] on p "ممكن رقم تفعيل طلب استرداد النقاط اللي بطلبه وانا ف الفرع علشان استبدل النقاط" at bounding box center [316, 486] width 162 height 30
click at [355, 507] on div "[DATE] القائمة الرئيسية 07:05 PM لتصفح الخدمات التى يقدمها Dubai Phone اختر من …" at bounding box center [691, 343] width 923 height 537
click at [264, 524] on p "الرقم اللي بتصل بيه" at bounding box center [270, 533] width 70 height 19
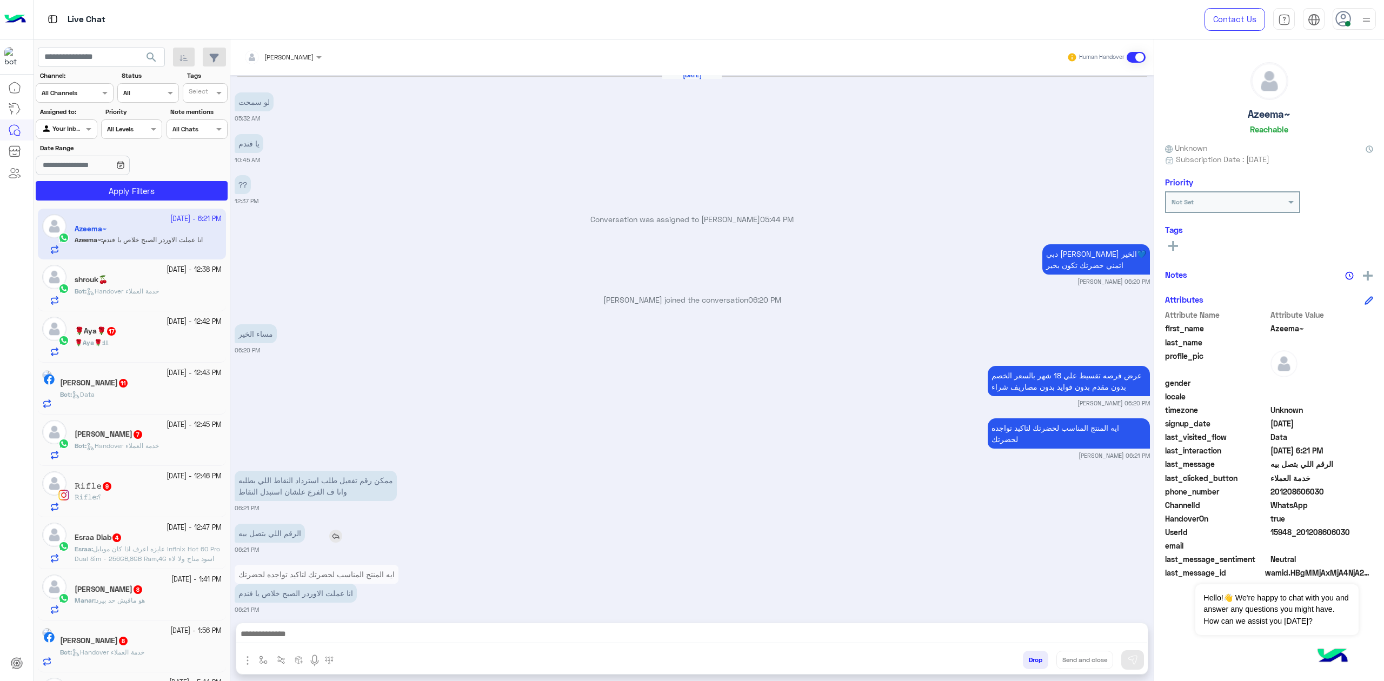
click at [264, 524] on p "الرقم اللي بتصل بيه" at bounding box center [270, 533] width 70 height 19
click at [396, 521] on div "الرقم اللي بتصل بيه 06:21 PM" at bounding box center [692, 537] width 915 height 33
click at [344, 584] on p "انا عملت الاوردر الصبح خلاص يا فندم" at bounding box center [296, 593] width 122 height 19
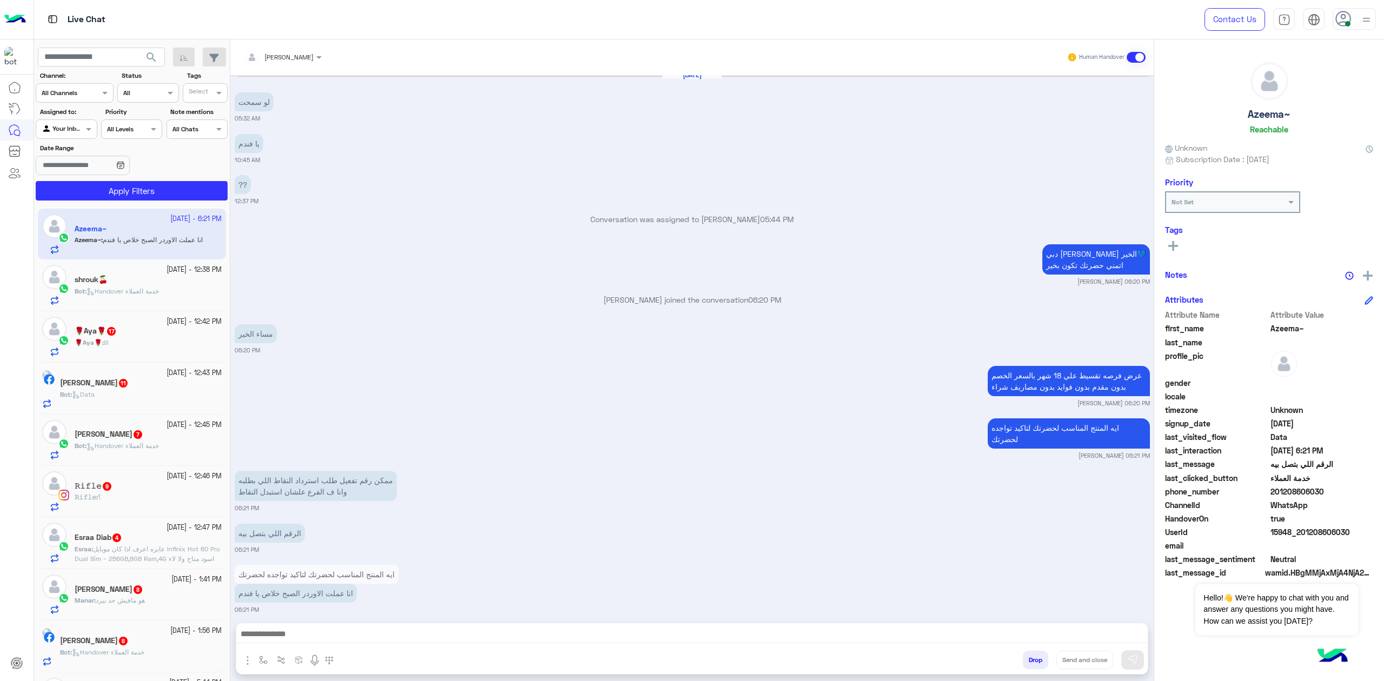
click at [951, 641] on textarea at bounding box center [691, 635] width 911 height 16
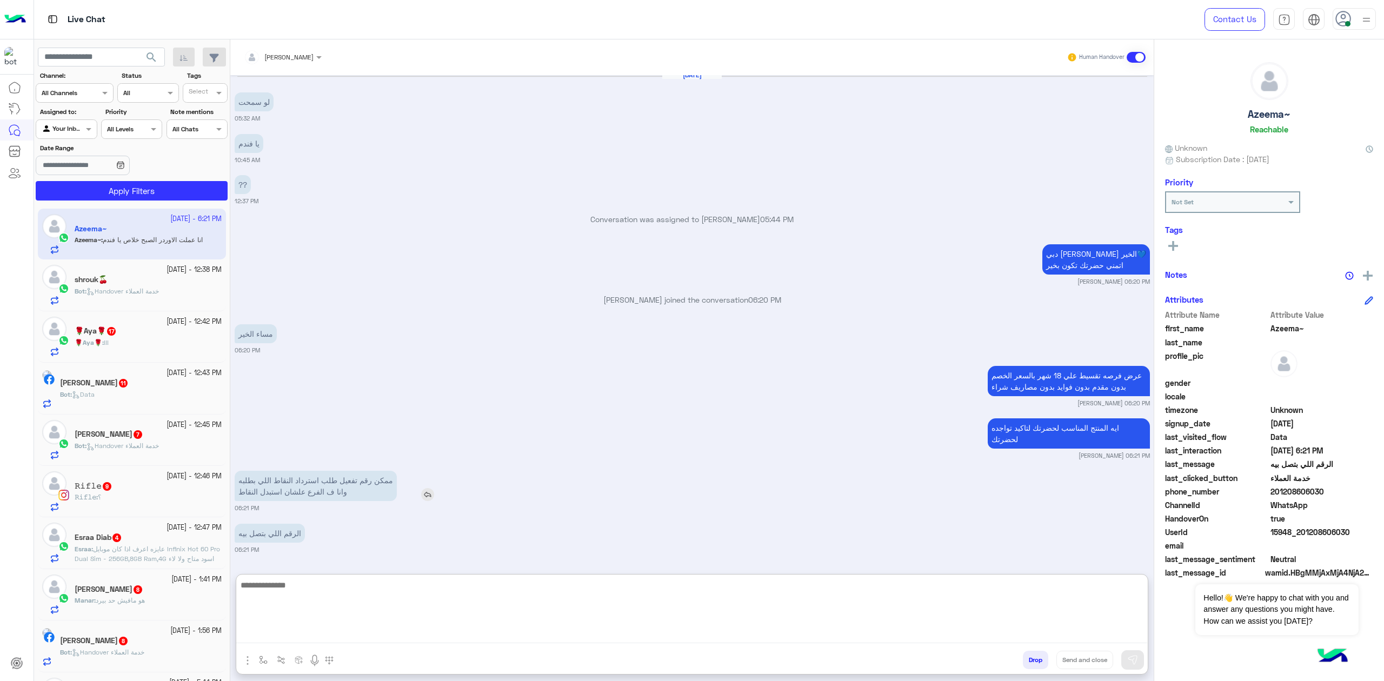
click at [430, 488] on img at bounding box center [427, 494] width 13 height 13
click at [397, 620] on div "mohaned hassanen Human Handover [DATE] القائمة الرئيسية 07:05 PM لتصفح الخدمات …" at bounding box center [691, 362] width 923 height 646
drag, startPoint x: 398, startPoint y: 625, endPoint x: 418, endPoint y: 612, distance: 24.3
click at [398, 627] on div at bounding box center [691, 636] width 911 height 27
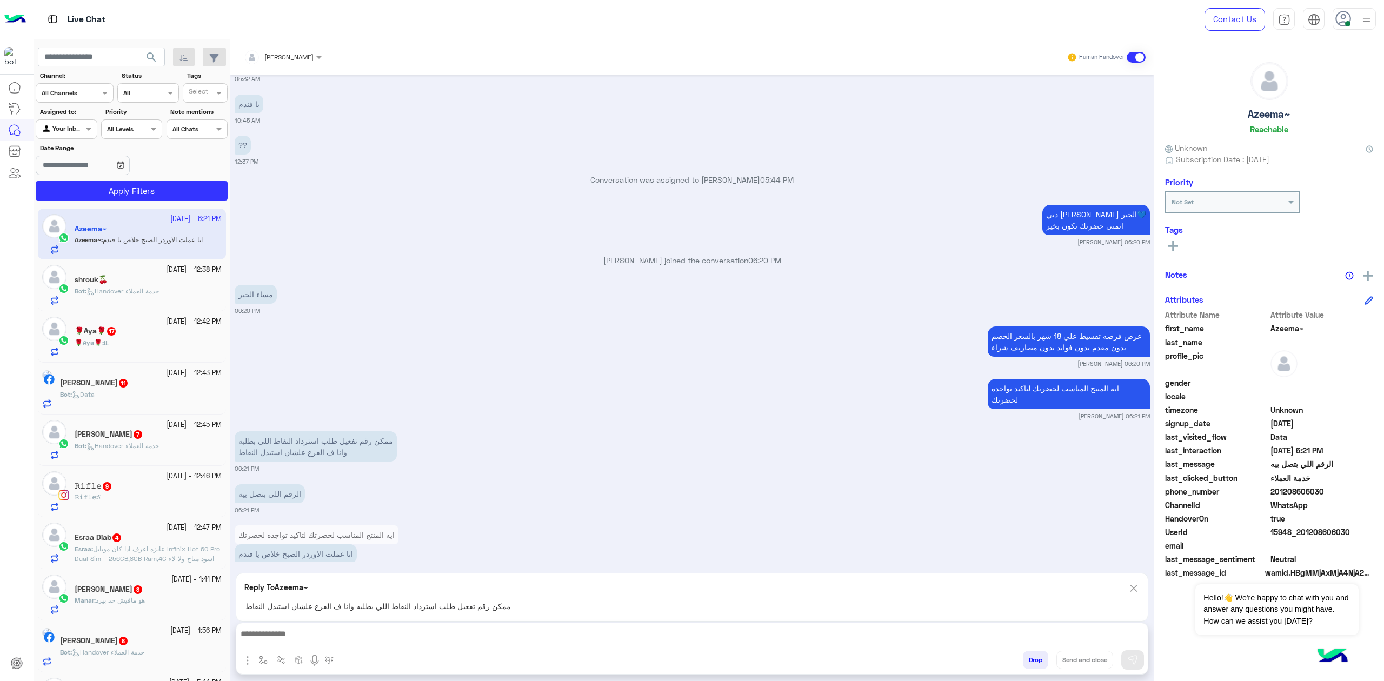
scroll to position [1508, 0]
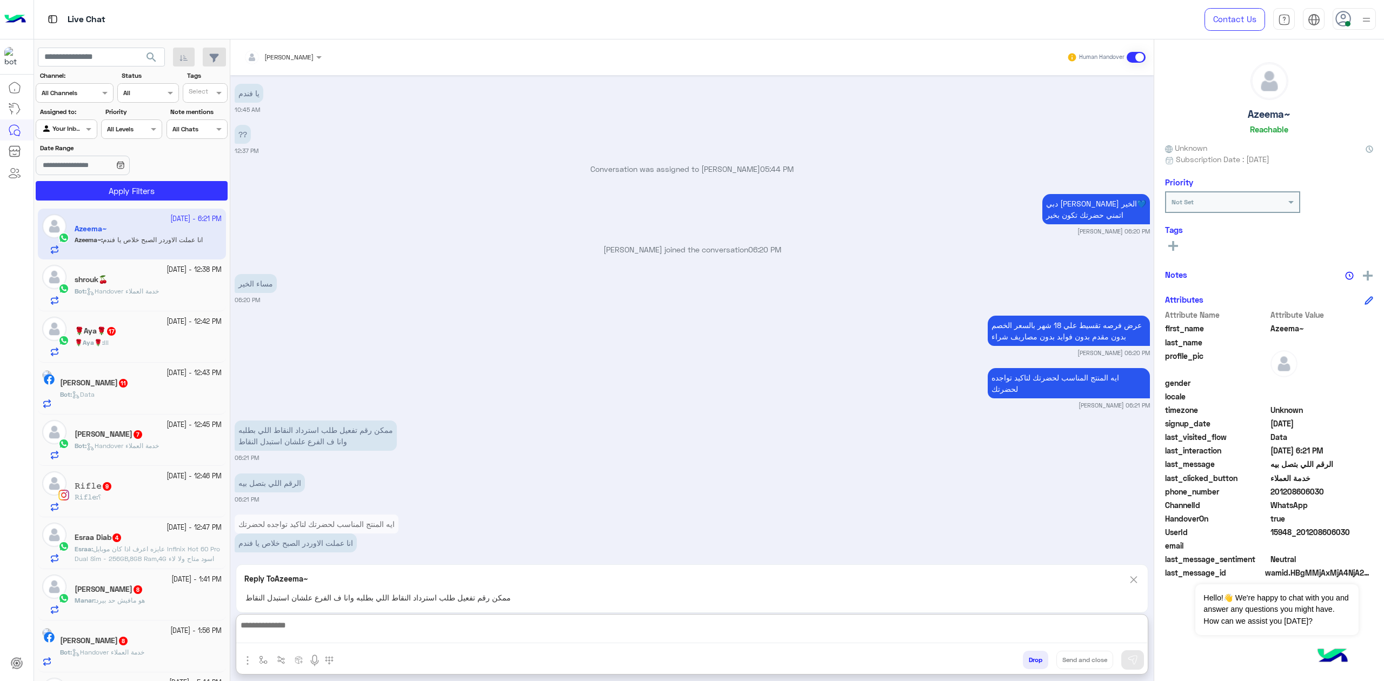
drag, startPoint x: 462, startPoint y: 640, endPoint x: 606, endPoint y: 335, distance: 338.0
click at [462, 640] on textarea at bounding box center [691, 630] width 911 height 25
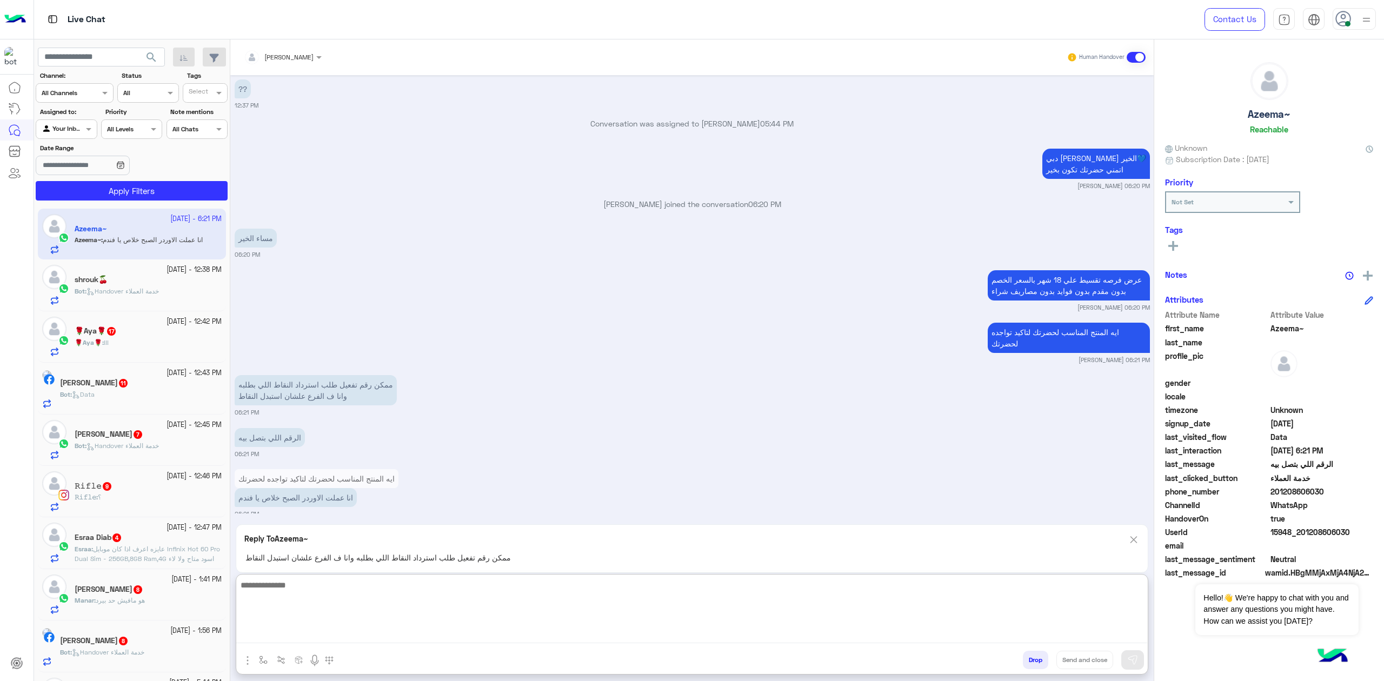
scroll to position [1554, 0]
type textarea "*"
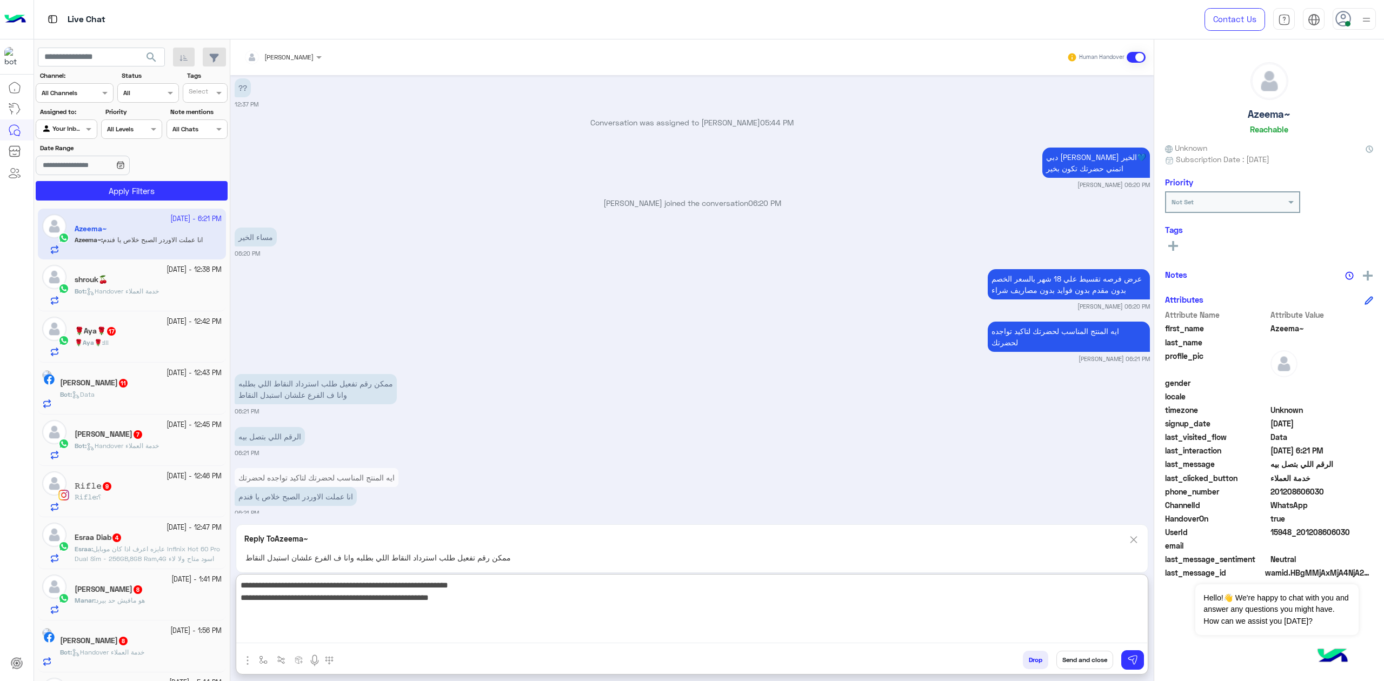
type textarea "**********"
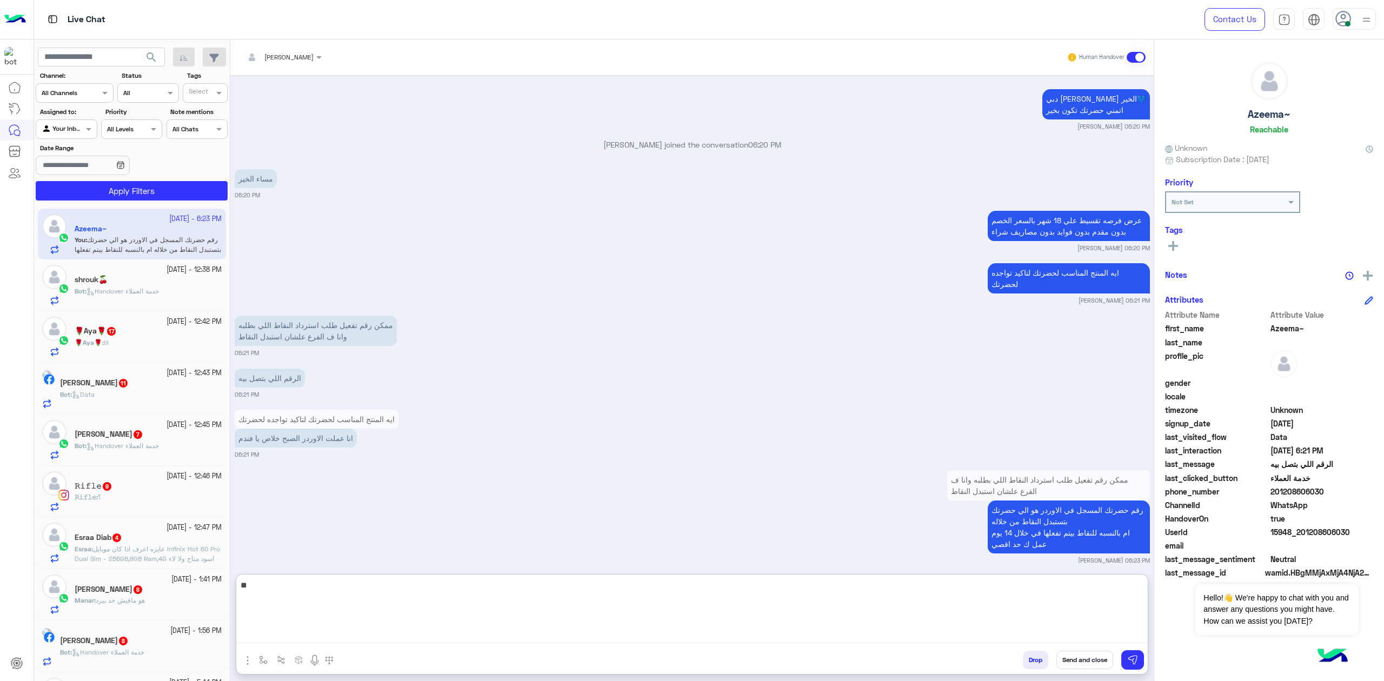
type textarea "*"
click at [110, 295] on span "Bot : Handover خدمة العملاء" at bounding box center [117, 291] width 84 height 8
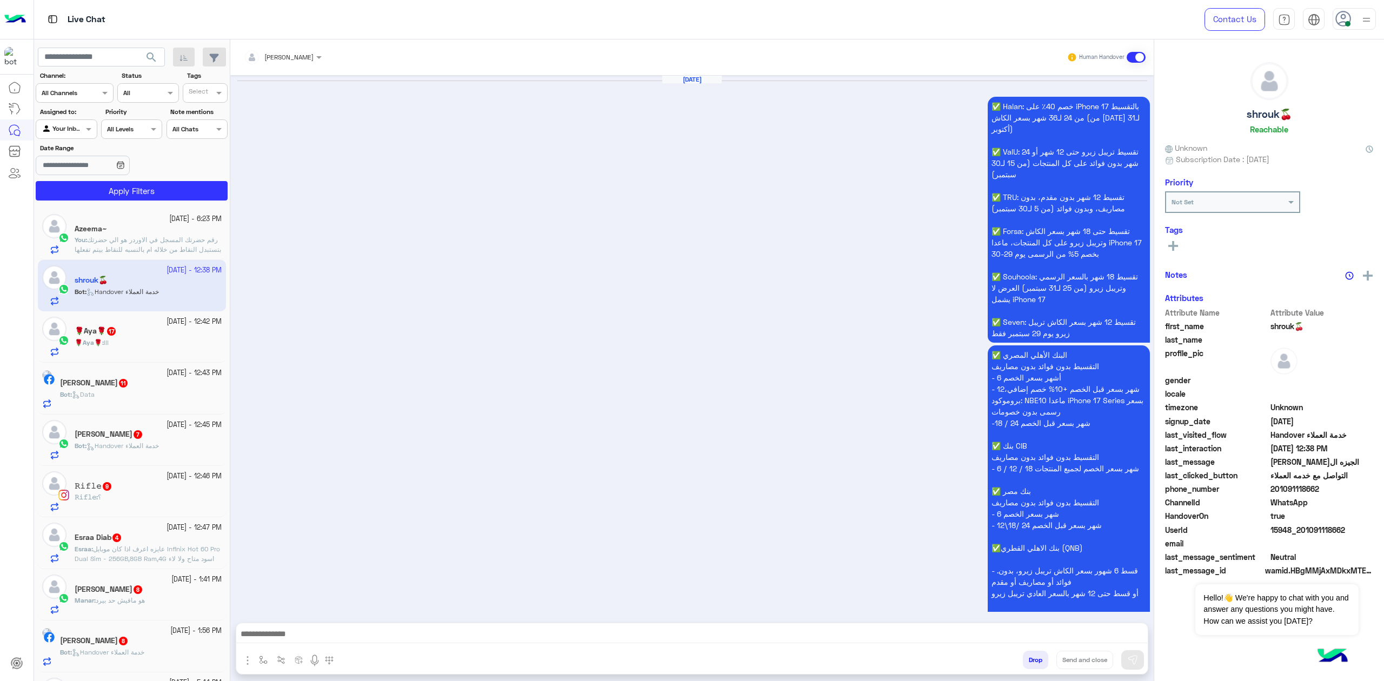
scroll to position [1688, 0]
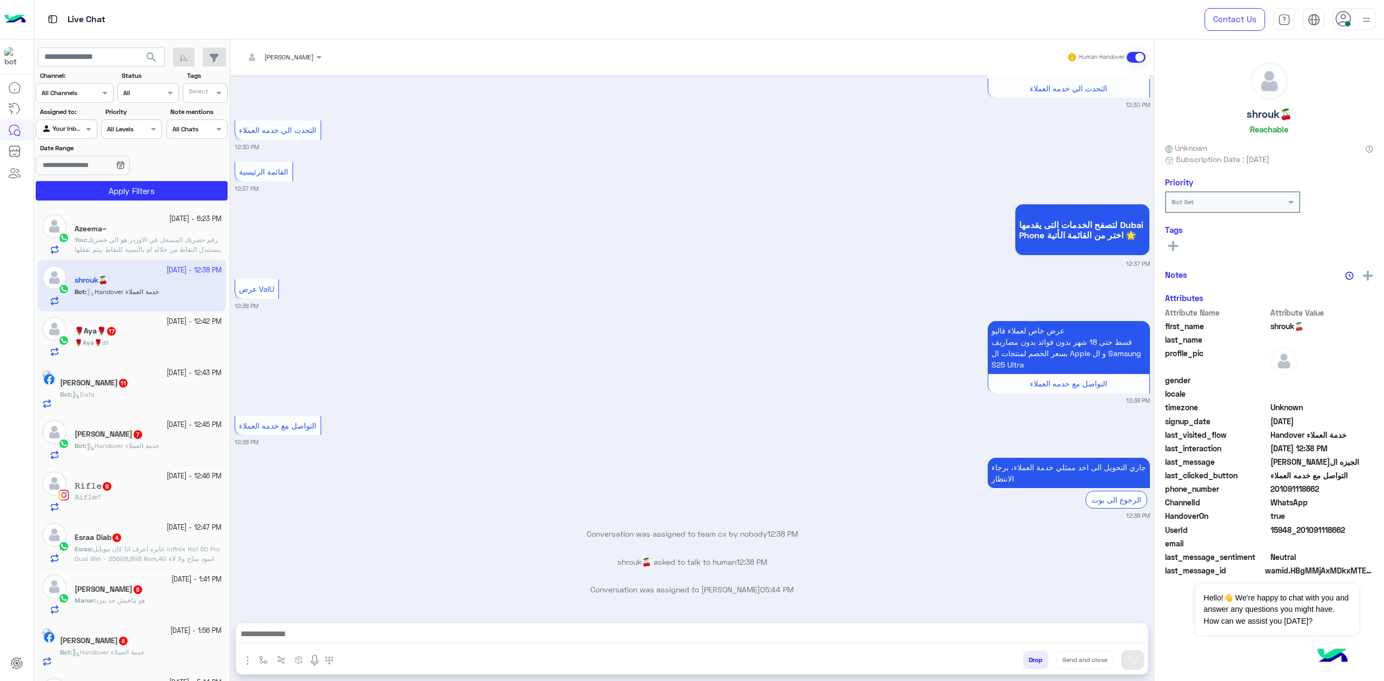
drag, startPoint x: 406, startPoint y: 643, endPoint x: 401, endPoint y: 639, distance: 6.6
click at [406, 642] on div at bounding box center [691, 636] width 911 height 27
drag, startPoint x: 401, startPoint y: 639, endPoint x: 381, endPoint y: 626, distance: 23.8
click at [400, 638] on textarea at bounding box center [691, 635] width 911 height 16
click at [348, 632] on textarea at bounding box center [691, 635] width 911 height 16
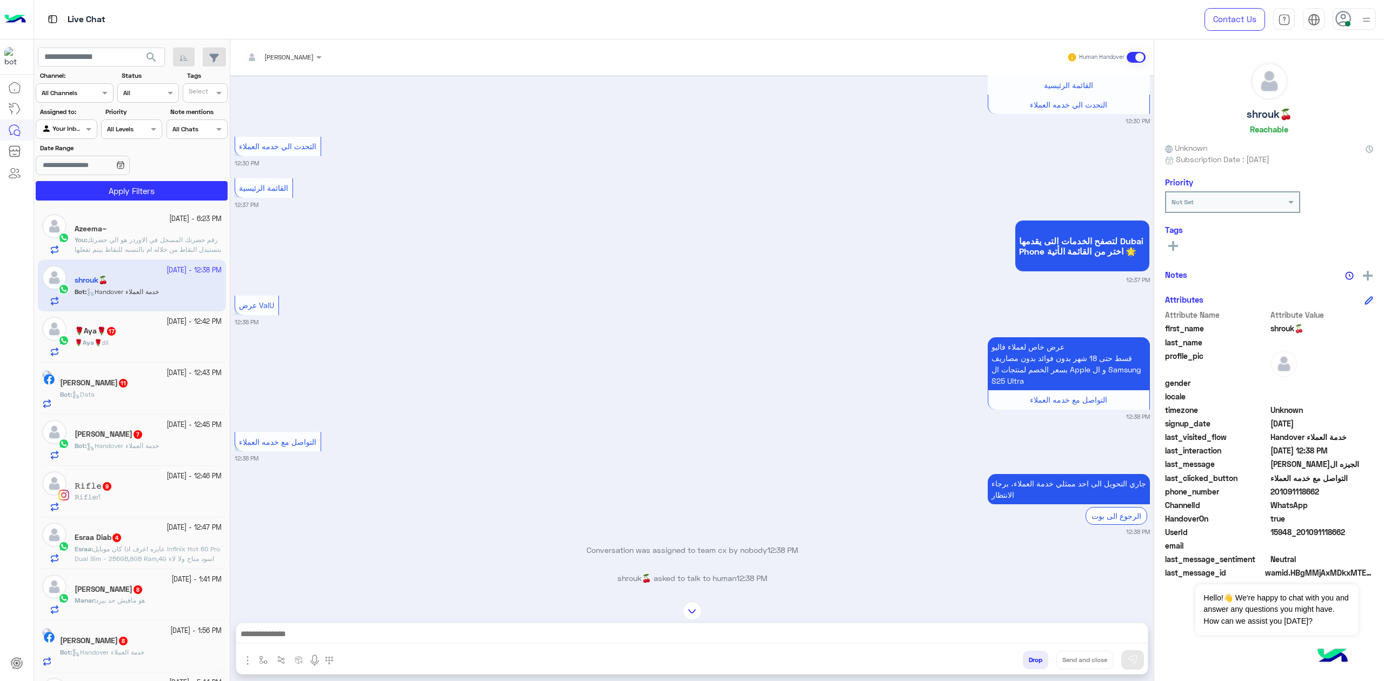
click at [349, 634] on textarea at bounding box center [691, 635] width 911 height 16
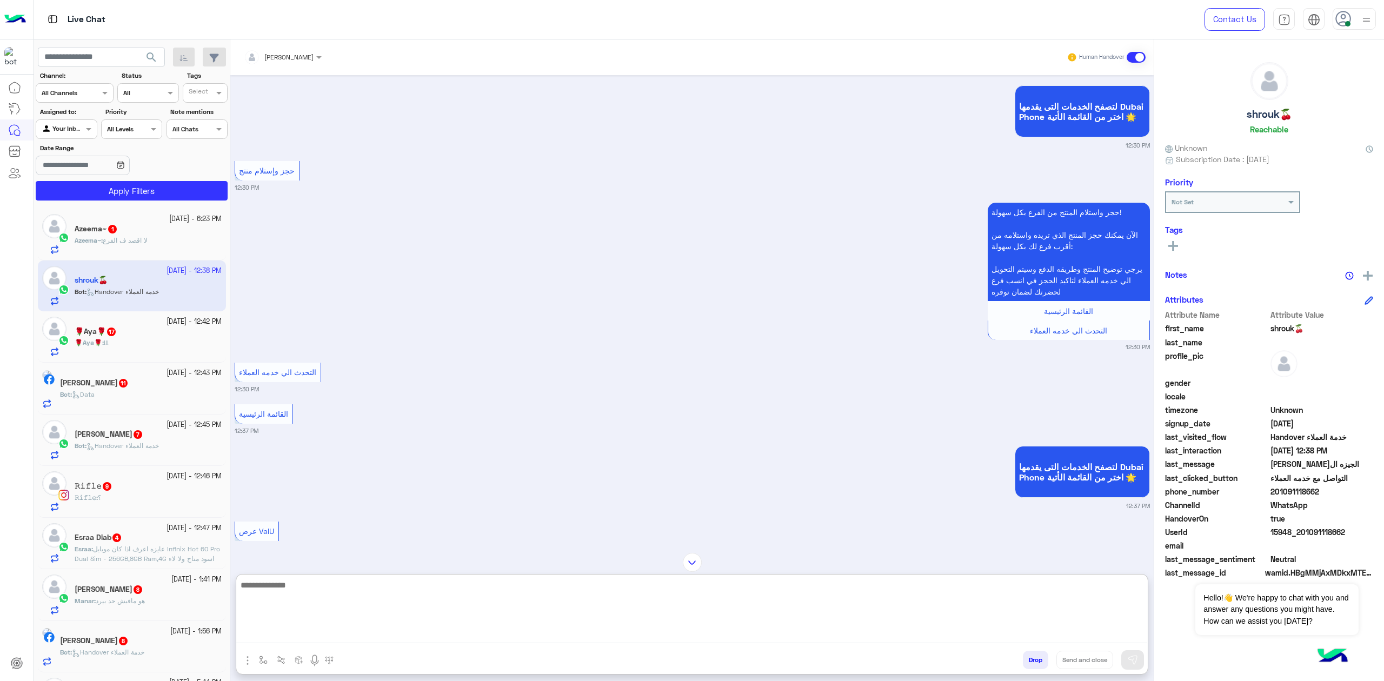
scroll to position [1397, 0]
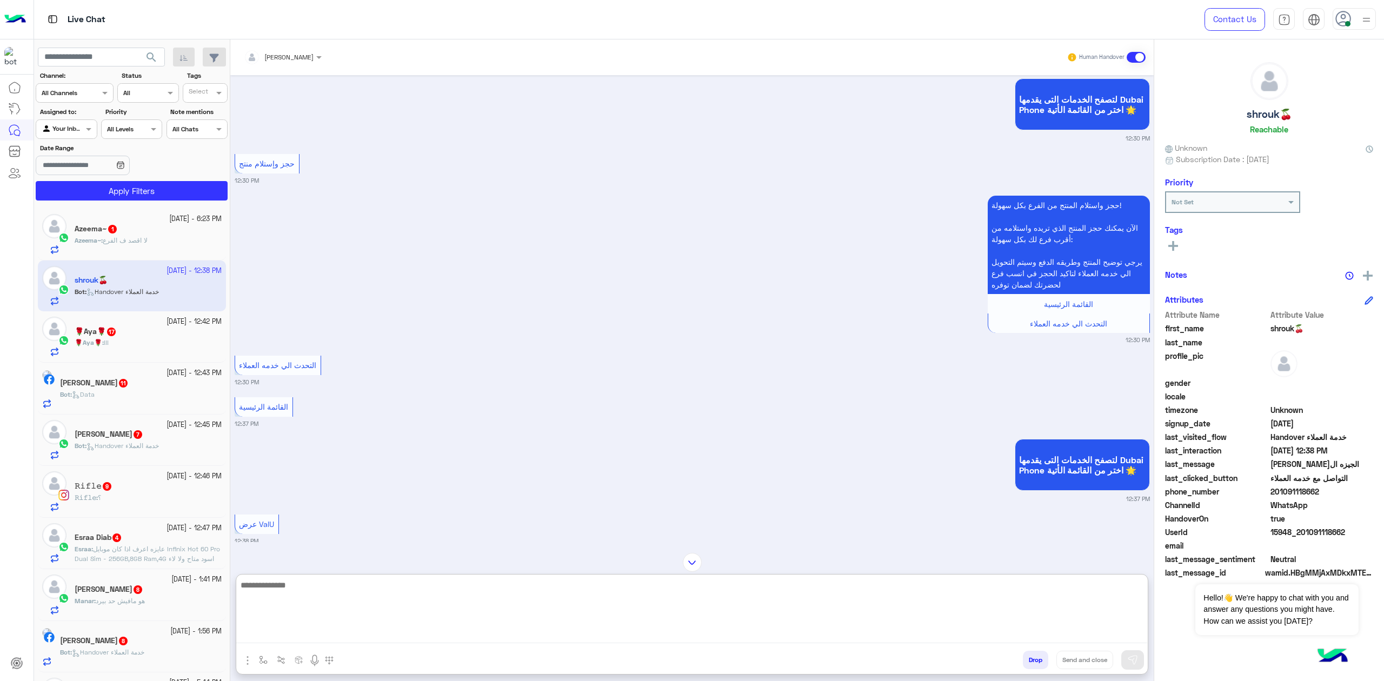
paste textarea "**********"
click at [1110, 625] on textarea "**********" at bounding box center [691, 610] width 911 height 65
type textarea "**********"
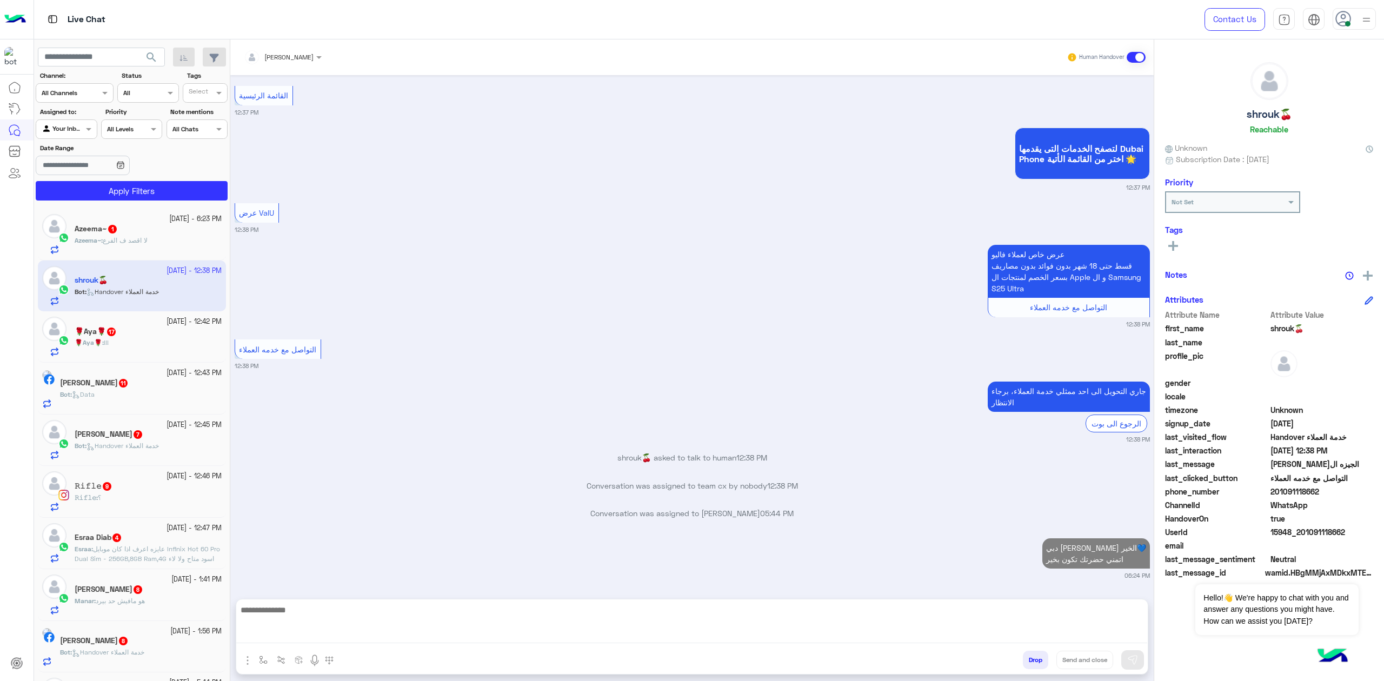
scroll to position [1741, 0]
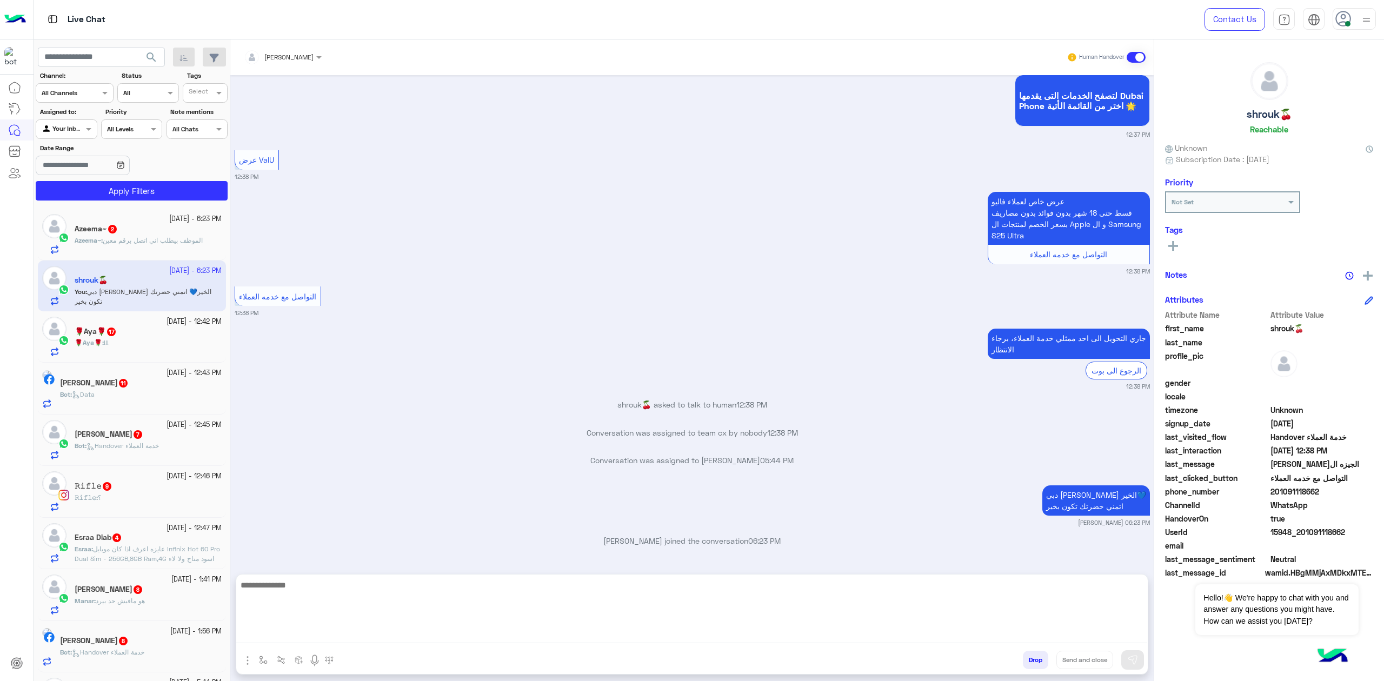
click at [543, 563] on div "mohaned hassanen Human Handover [DATE] ✅ Halan: خصم 40٪ على iPhone 17 بالتقسيط …" at bounding box center [691, 362] width 923 height 646
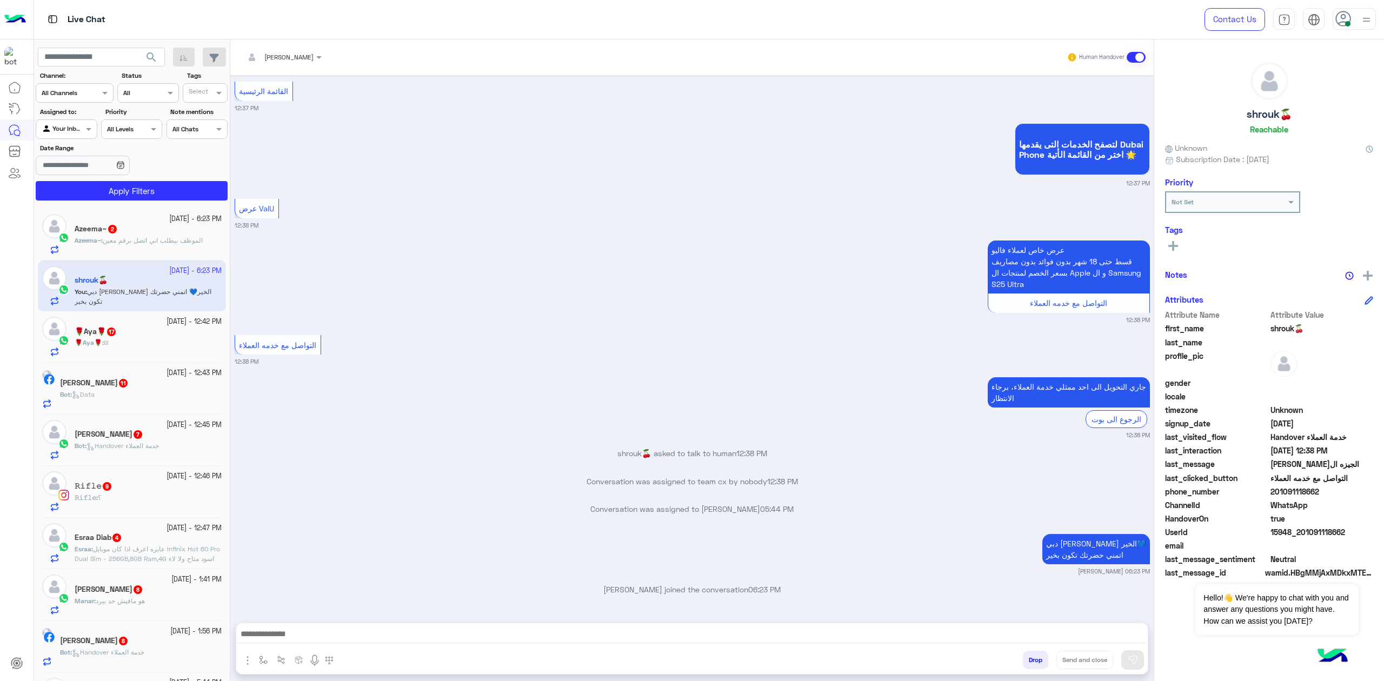
click at [483, 605] on div "[DATE] ✅ Halan: خصم 40٪ على iPhone 17 بالتقسيط من 24 لـ36 شهر ب[GEOGRAPHIC_DATA…" at bounding box center [691, 343] width 923 height 537
click at [422, 627] on textarea at bounding box center [691, 635] width 911 height 16
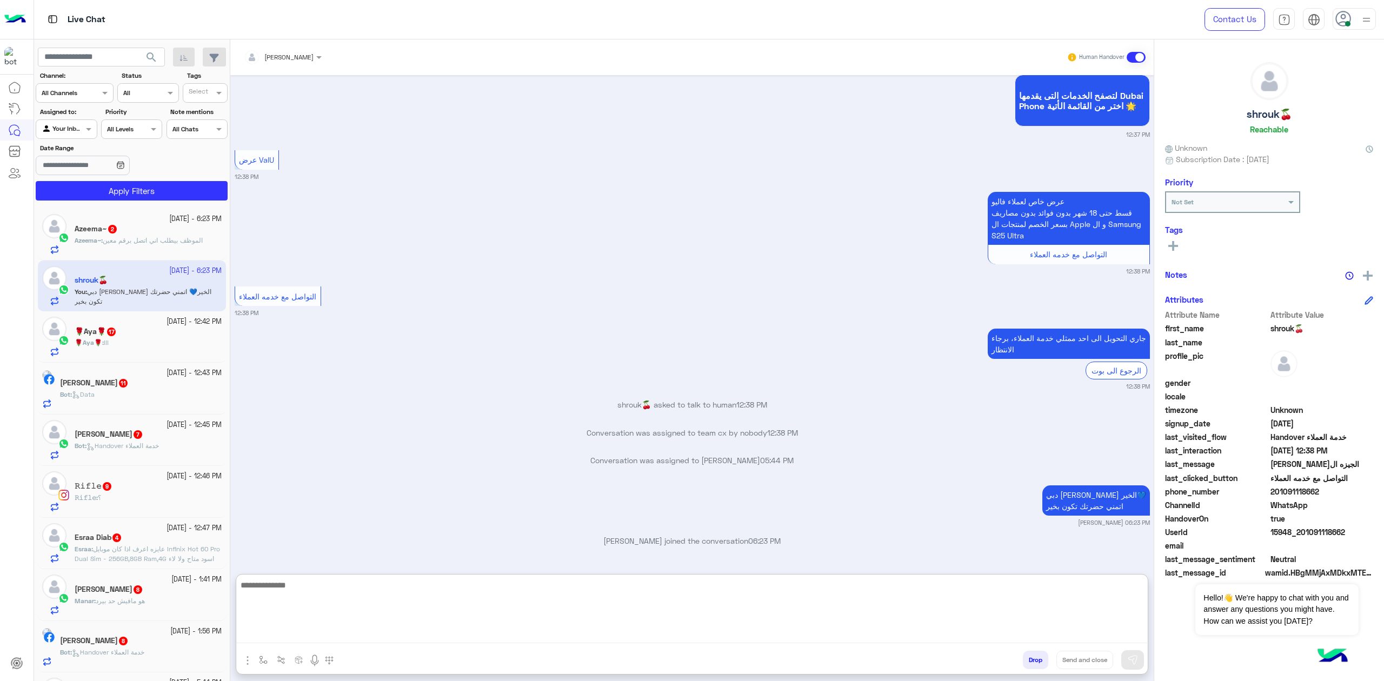
scroll to position [1816, 0]
paste textarea "**********"
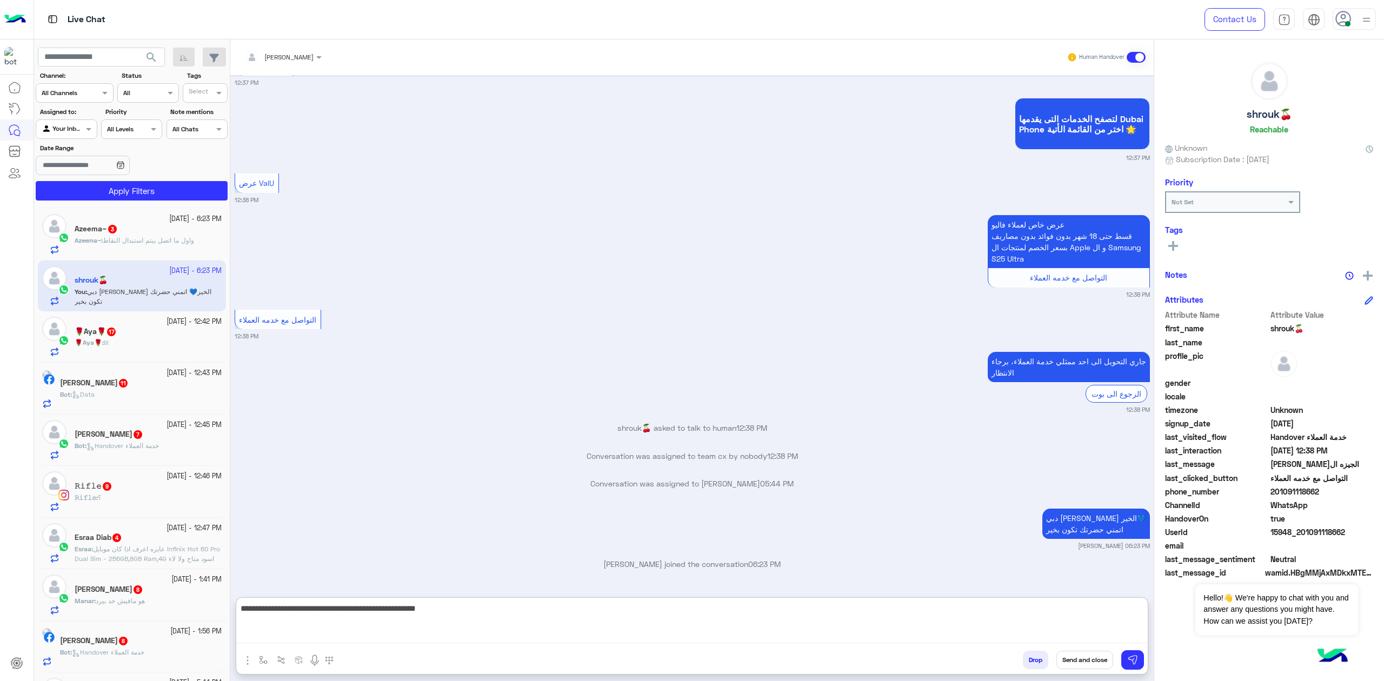
paste textarea "**********"
type textarea "**********"
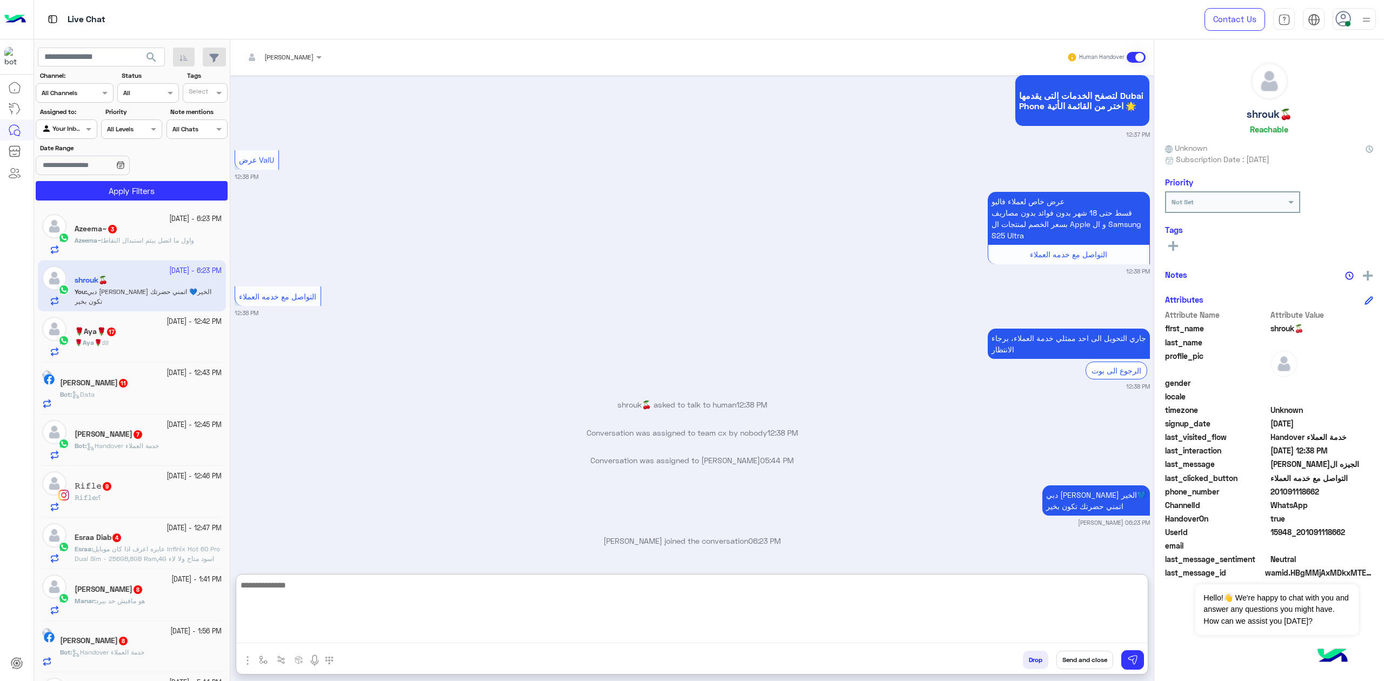
scroll to position [1950, 0]
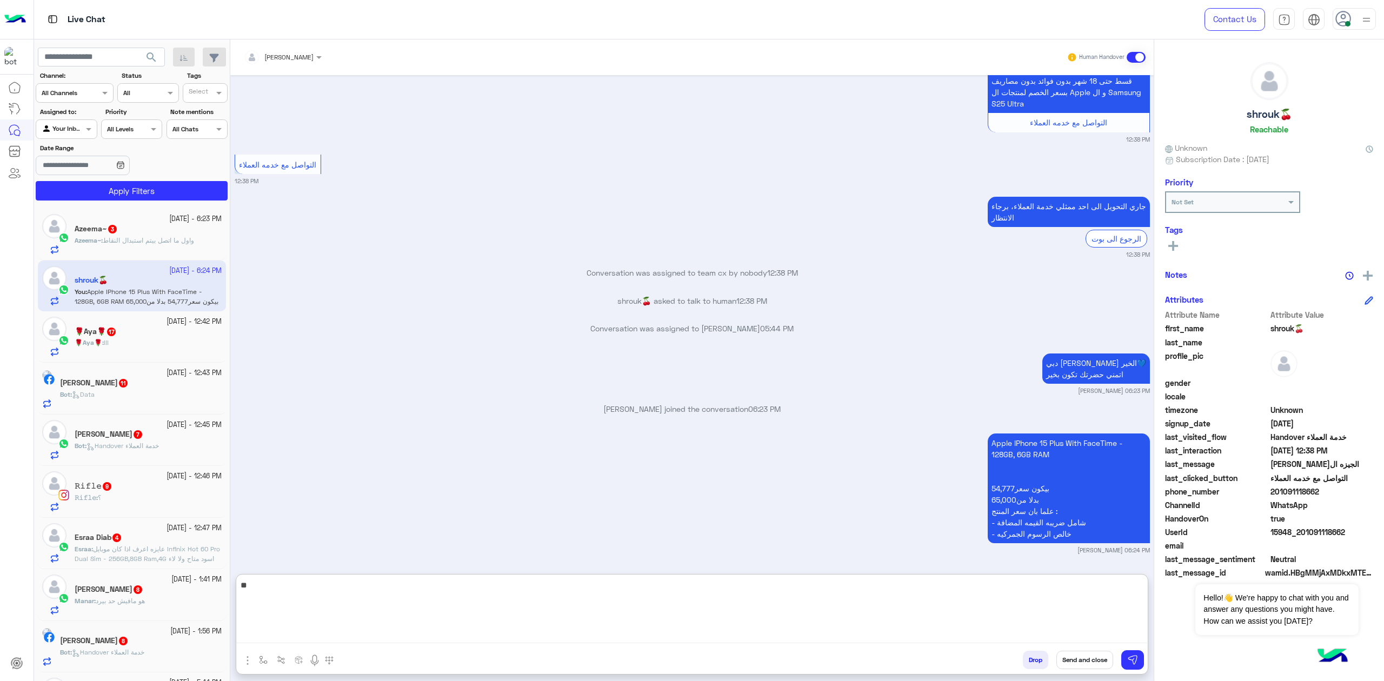
type textarea "*"
drag, startPoint x: 624, startPoint y: 623, endPoint x: 658, endPoint y: 496, distance: 131.5
click at [624, 620] on textarea at bounding box center [691, 610] width 911 height 65
type textarea "**********"
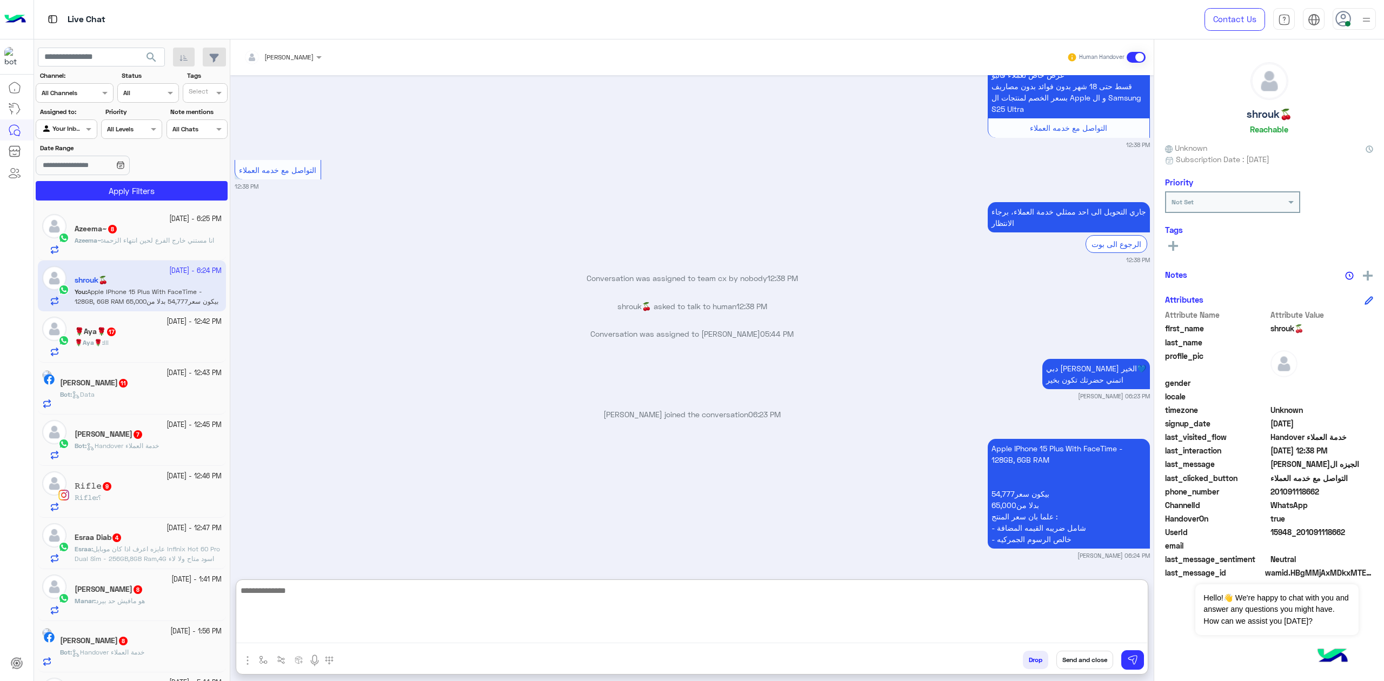
scroll to position [2002, 0]
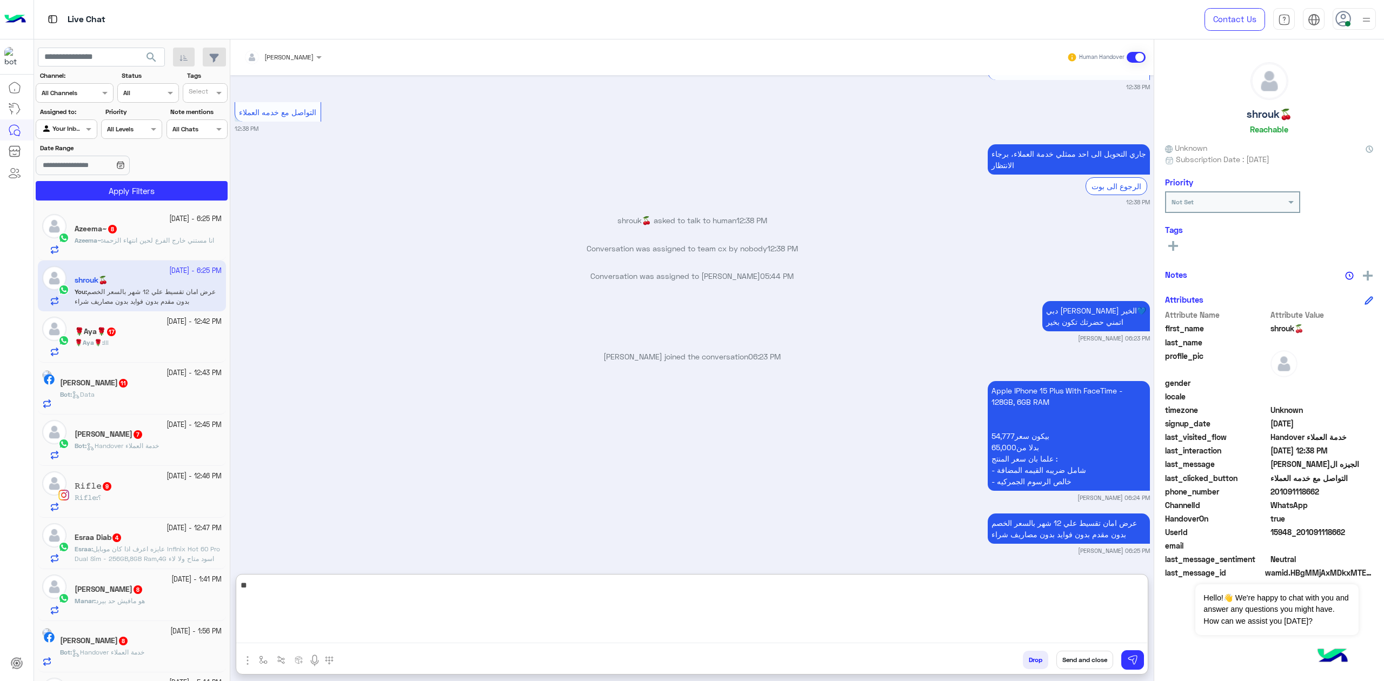
type textarea "*"
type textarea "**********"
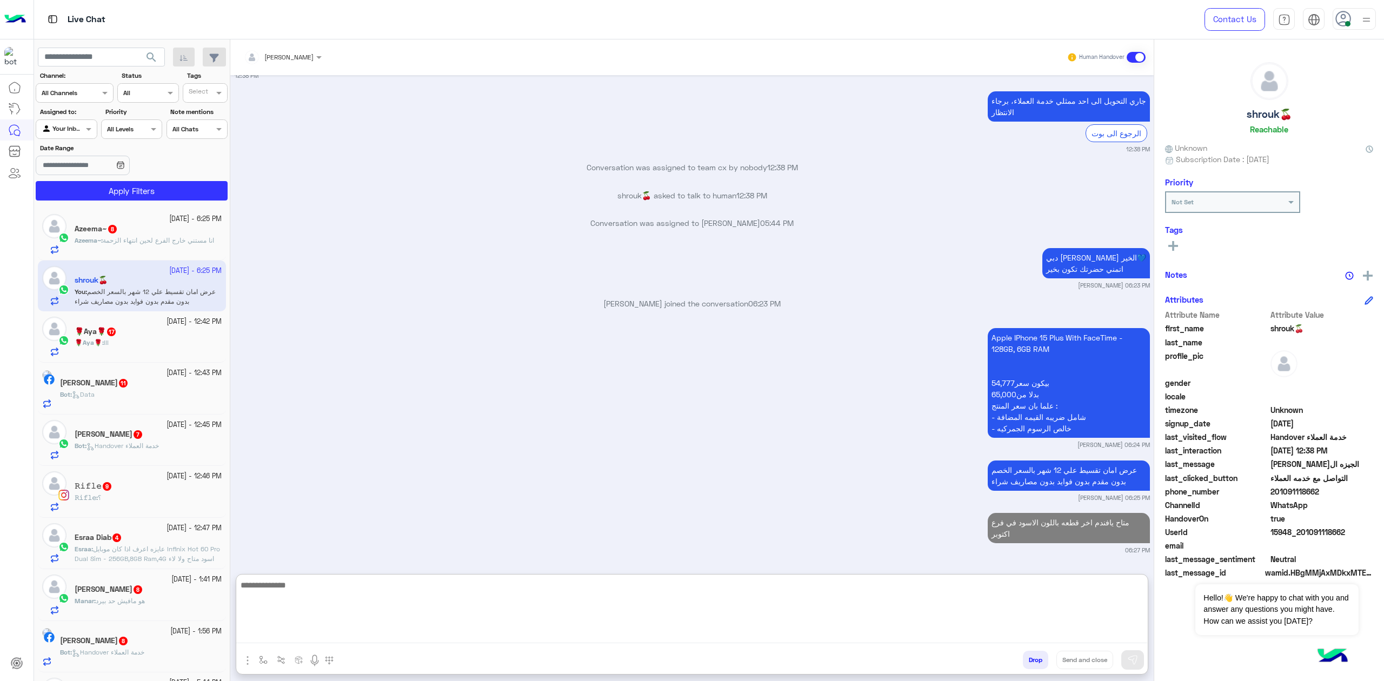
scroll to position [2055, 0]
type textarea "**********"
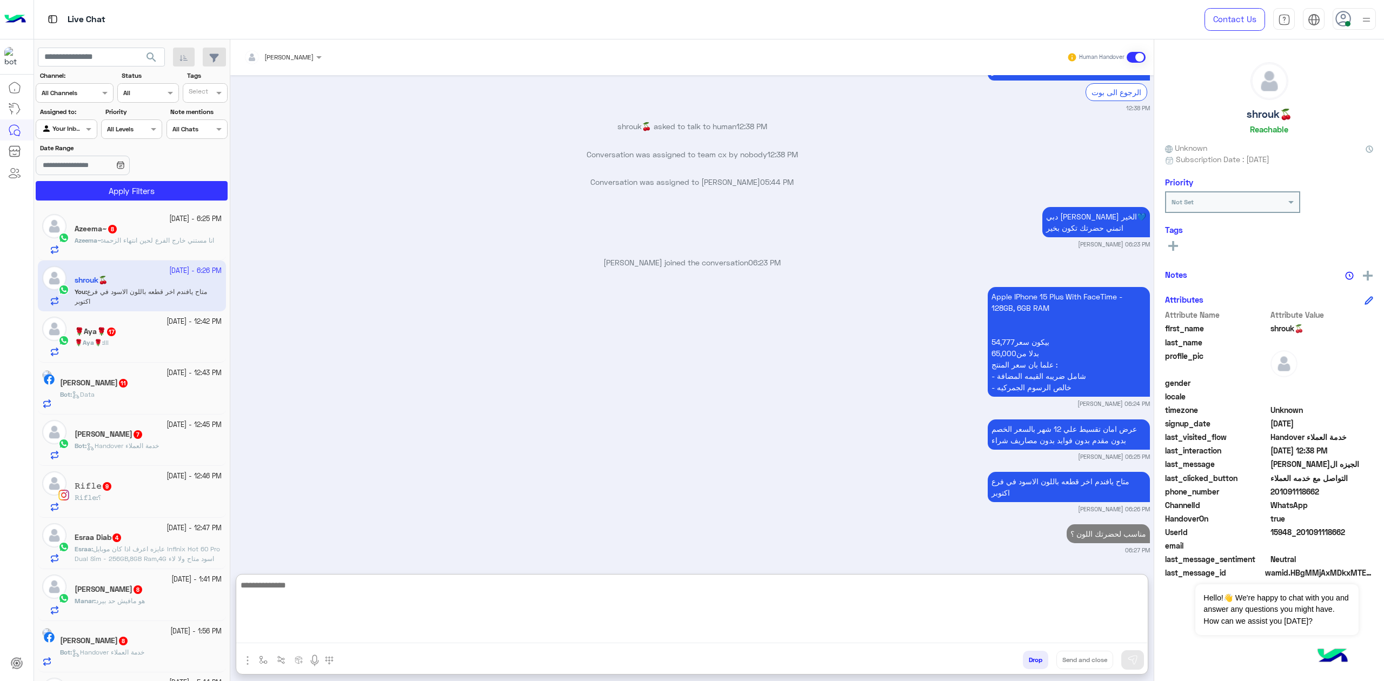
scroll to position [2096, 0]
click at [1287, 487] on span "201091118662" at bounding box center [1321, 491] width 103 height 11
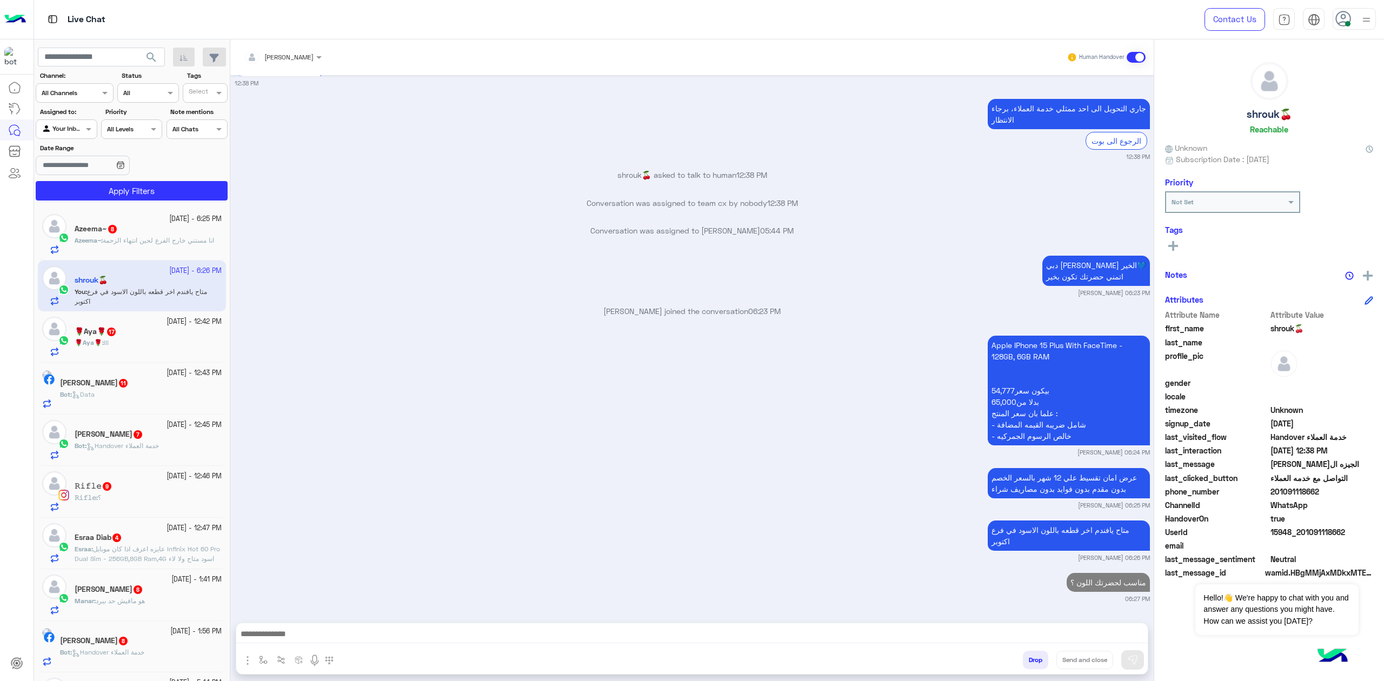
click at [1287, 487] on span "201091118662" at bounding box center [1321, 491] width 103 height 11
click at [627, 634] on textarea at bounding box center [691, 635] width 911 height 16
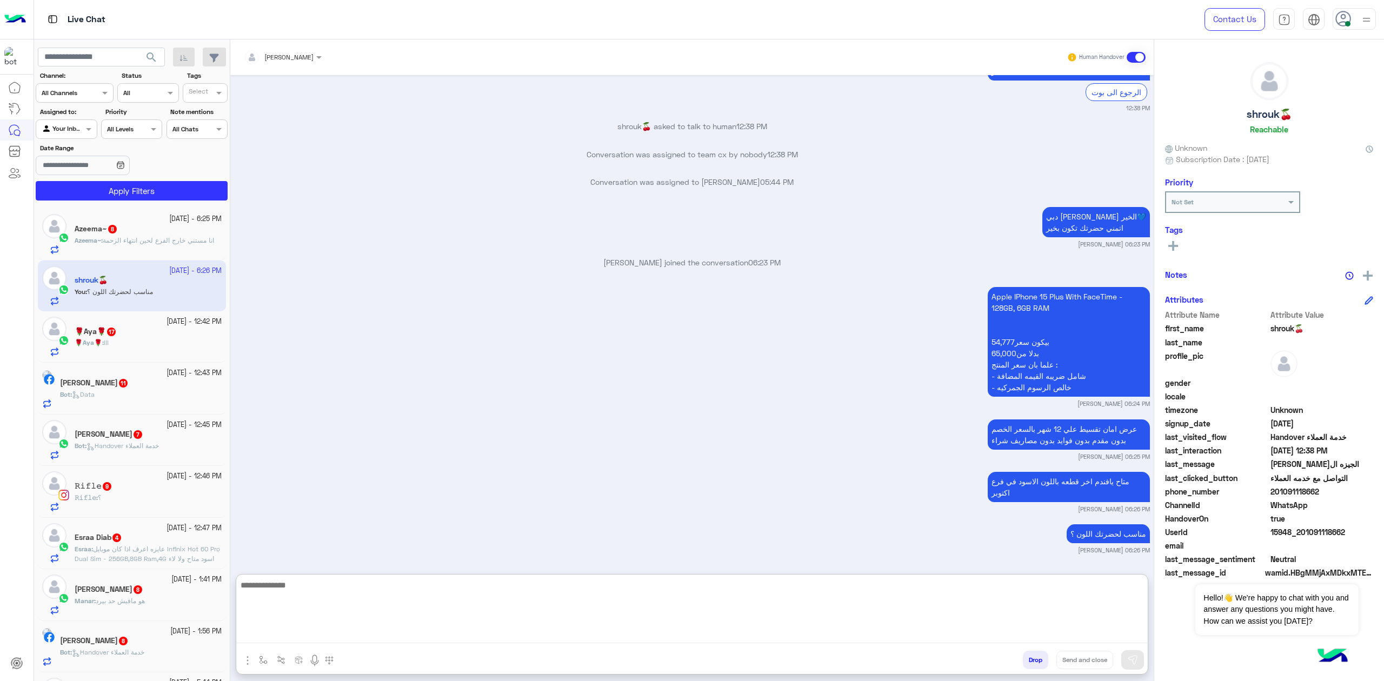
scroll to position [2096, 0]
click at [576, 617] on textarea at bounding box center [691, 610] width 911 height 65
click at [1314, 493] on span "201091118662" at bounding box center [1321, 491] width 103 height 11
click at [1313, 492] on span "201091118662" at bounding box center [1321, 491] width 103 height 11
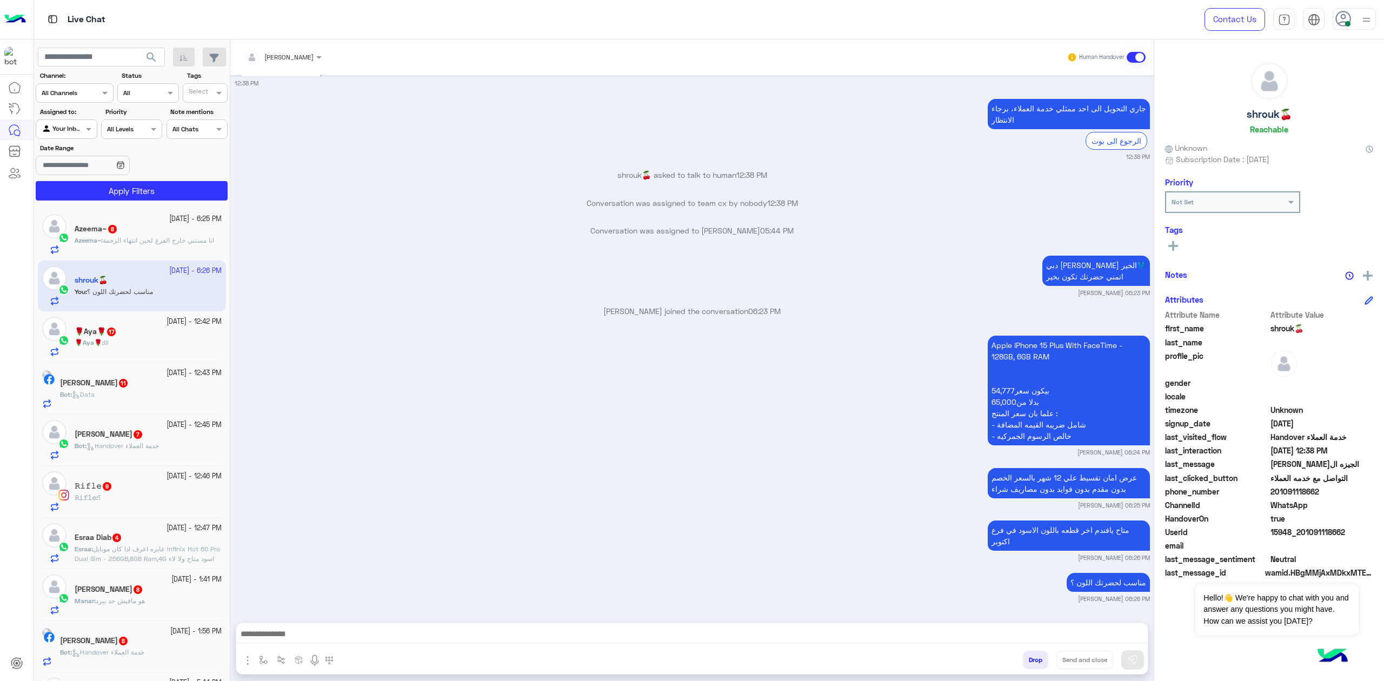
click at [1255, 117] on h5 "shrouk🍒" at bounding box center [1268, 114] width 45 height 12
click at [1037, 348] on p "Apple IPhone 15 Plus With FaceTime - 128GB, 6GB RAM بيكون سعر54,777 بدلا من65,0…" at bounding box center [1068, 391] width 162 height 110
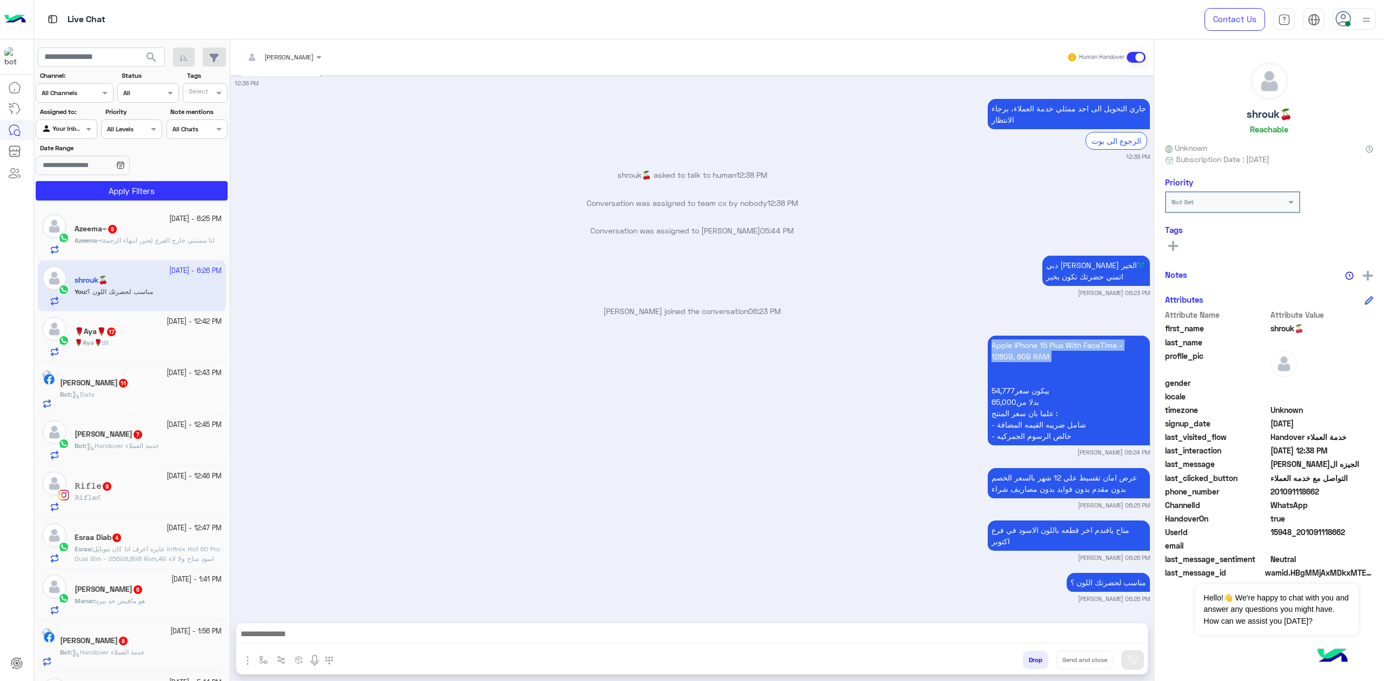
click at [303, 642] on textarea at bounding box center [691, 635] width 911 height 16
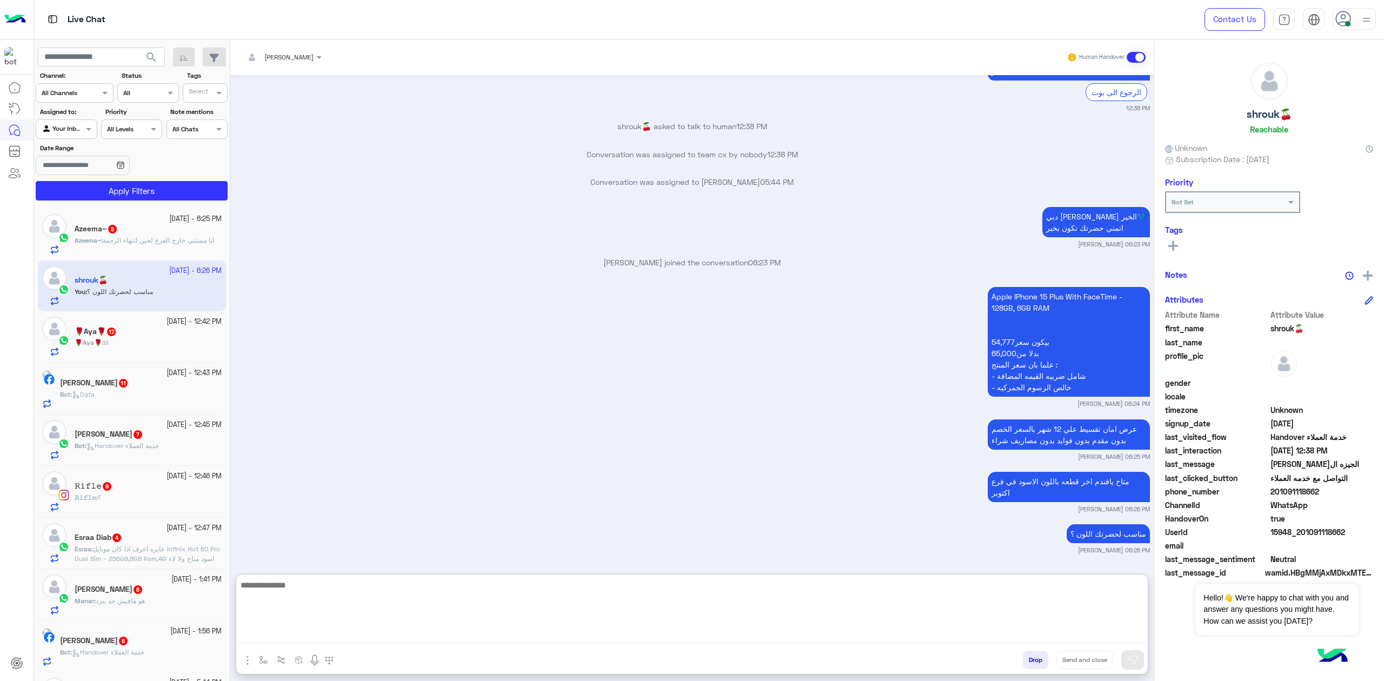
scroll to position [2096, 0]
paste textarea "**********"
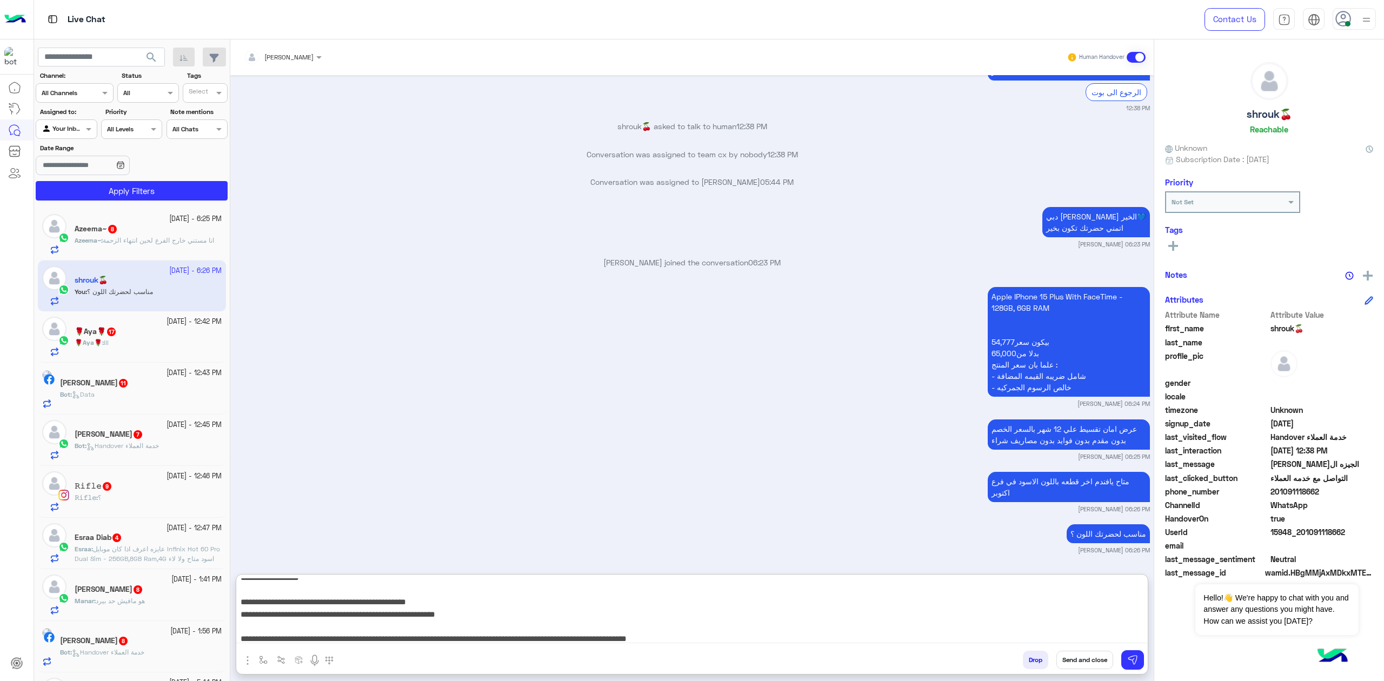
type textarea "**********"
click at [152, 241] on span "انا مستني خارج الفرع لحين انتهاء الزحمة" at bounding box center [158, 240] width 111 height 8
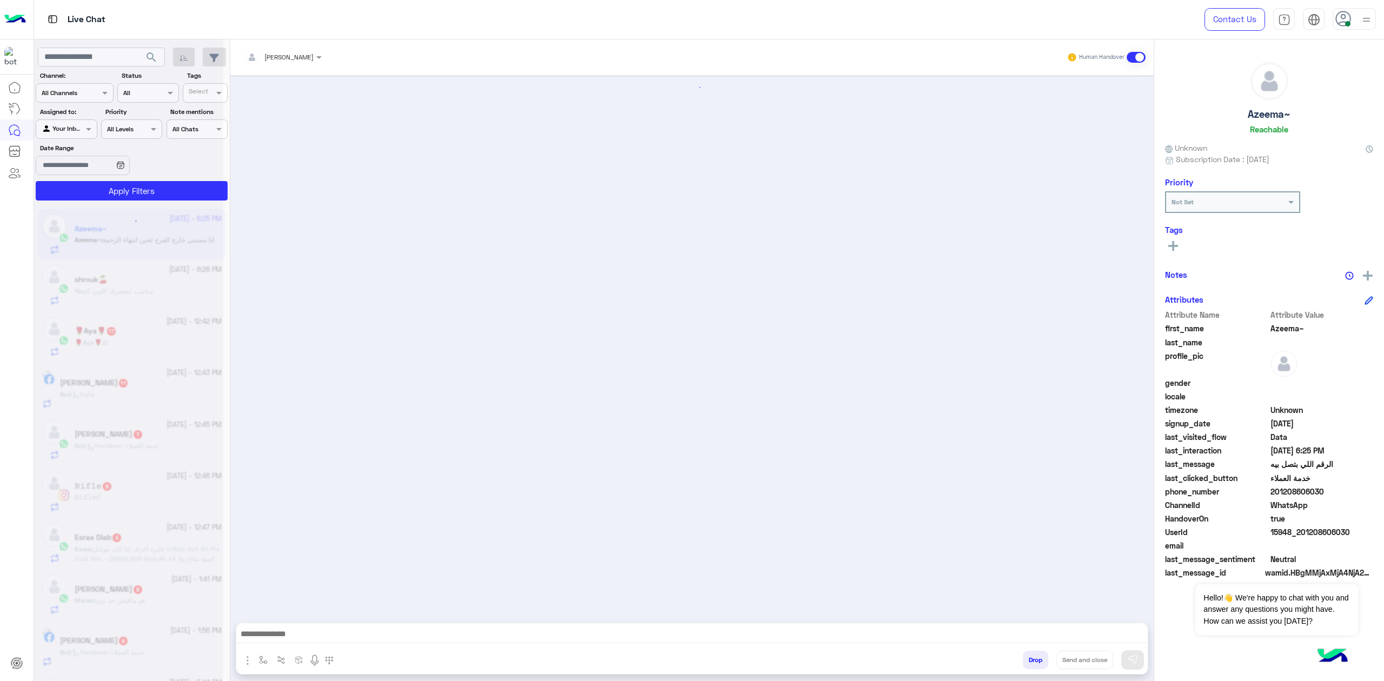
click at [331, 632] on textarea at bounding box center [691, 635] width 911 height 16
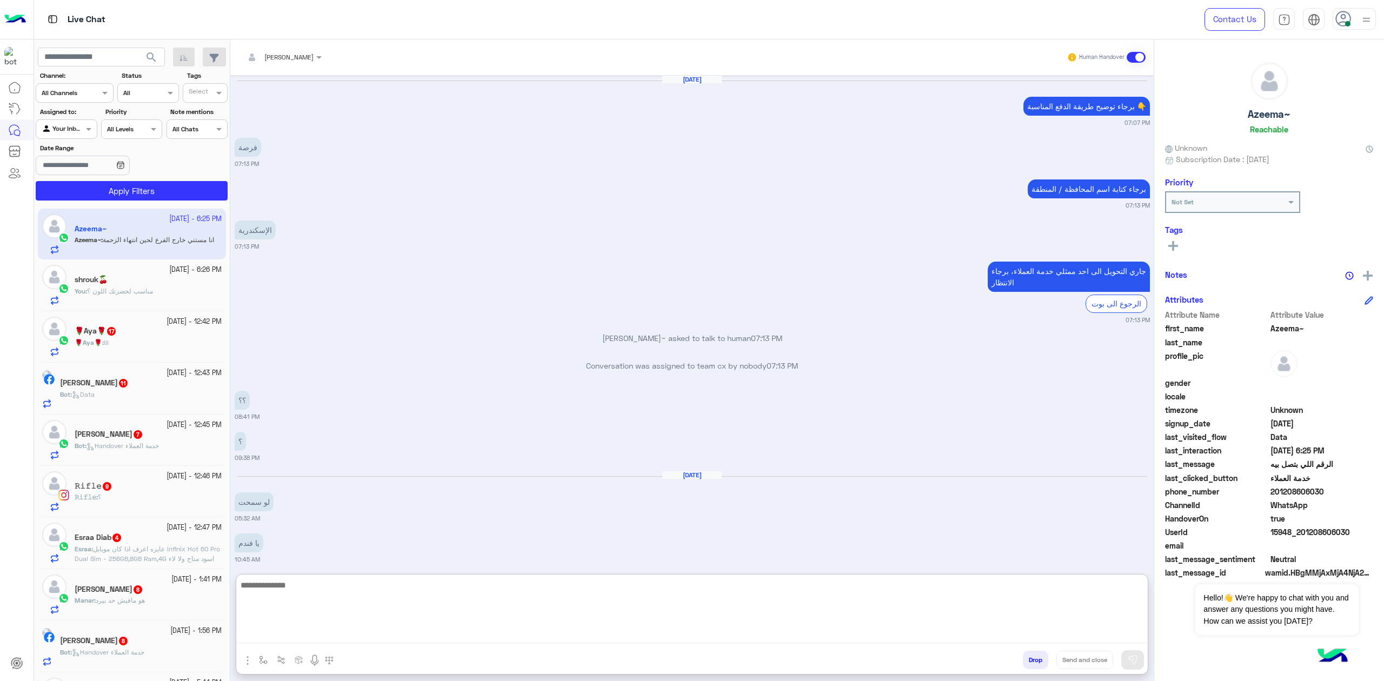
scroll to position [897, 0]
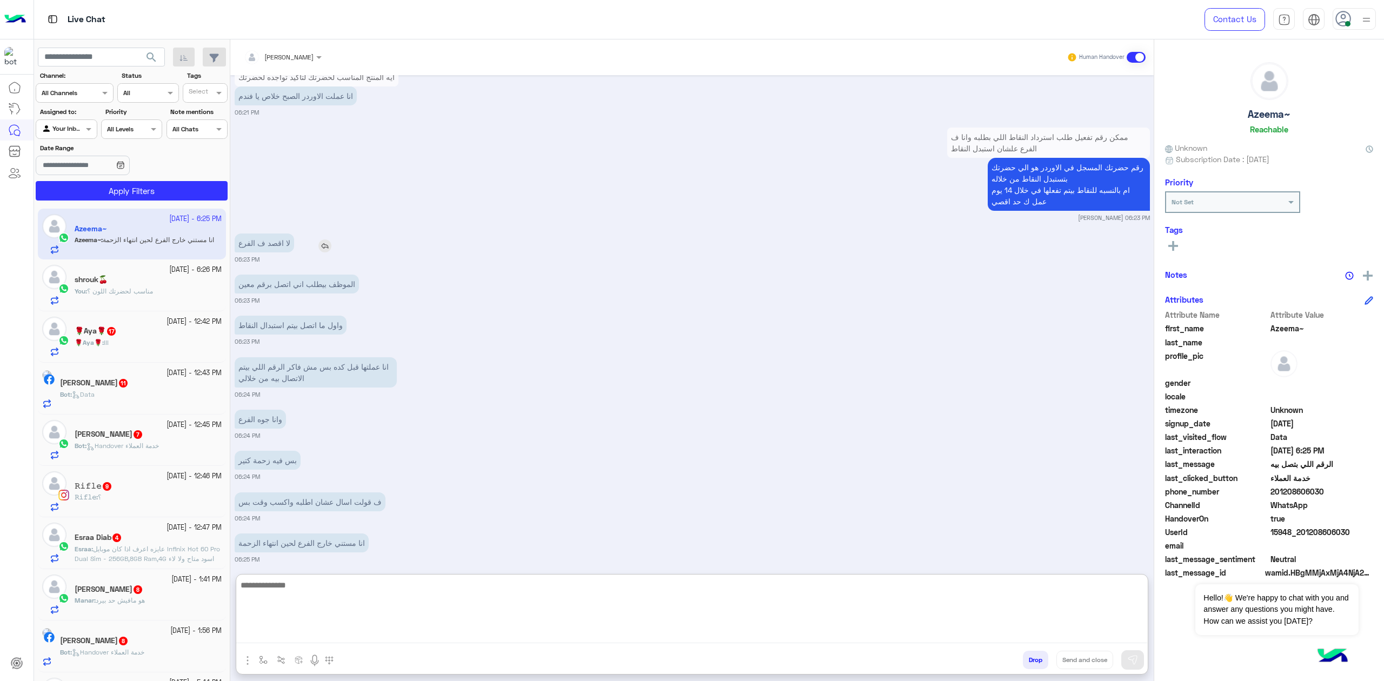
click at [270, 233] on p "لا اقصد ف الفرع" at bounding box center [264, 242] width 59 height 19
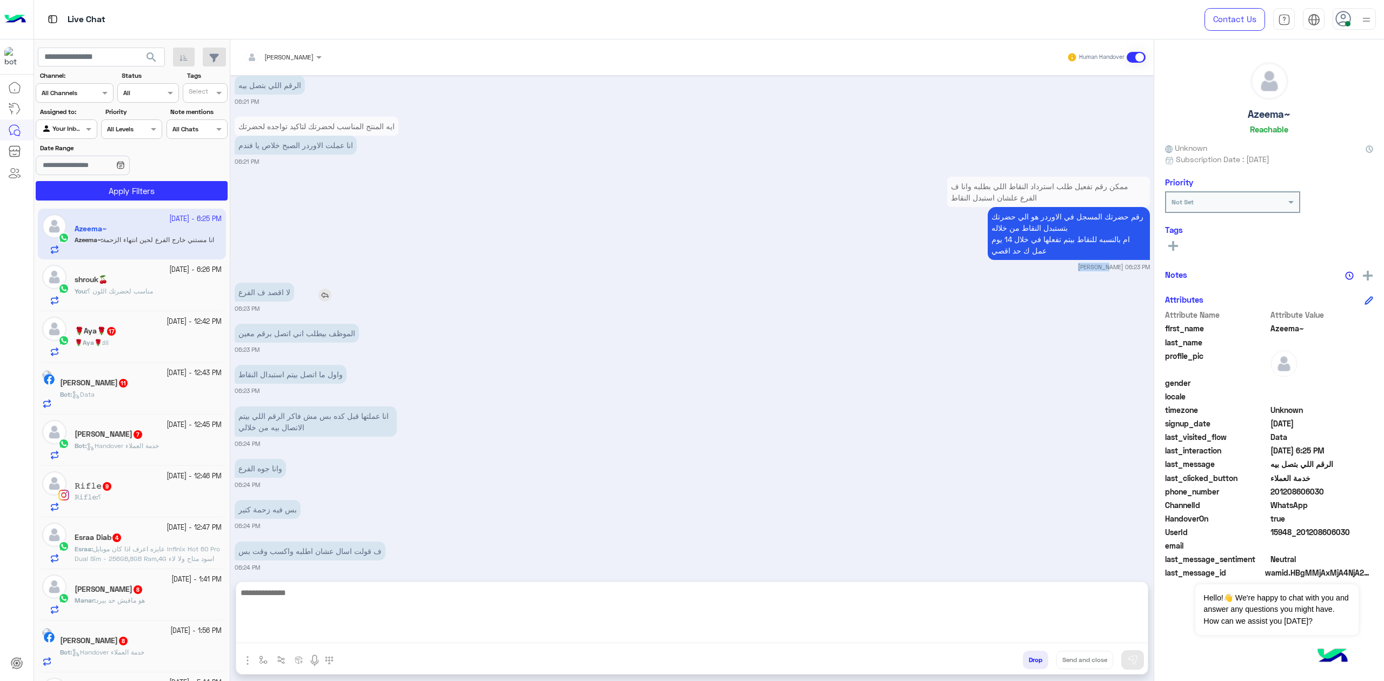
click at [270, 230] on div "ممكن رقم تفعيل طلب استرداد النقاط اللي بطلبه وانا ف الفرع علشان استبدل النقاط ر…" at bounding box center [692, 222] width 915 height 97
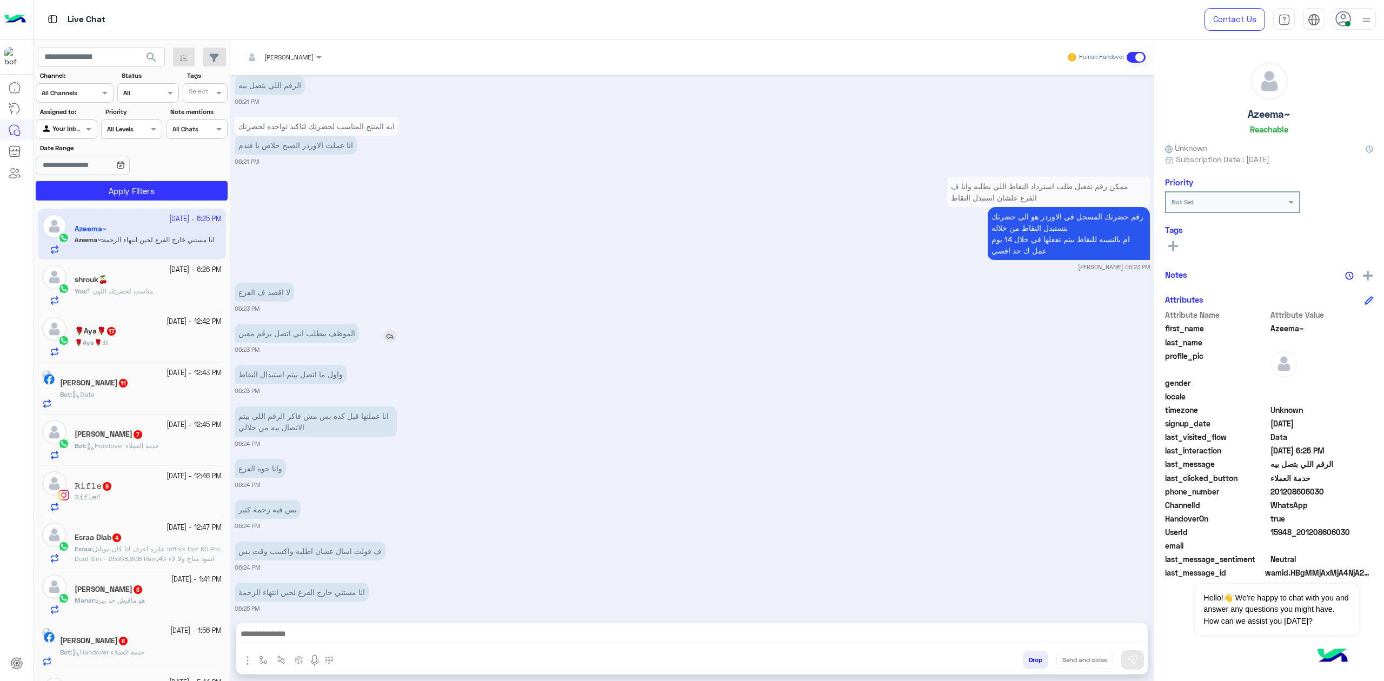
click at [296, 324] on p "الموظف بيطلب اني اتصل برقم معين" at bounding box center [297, 333] width 124 height 19
click at [325, 365] on p "واول ما اتصل بيتم استبدال النقاط" at bounding box center [291, 374] width 112 height 19
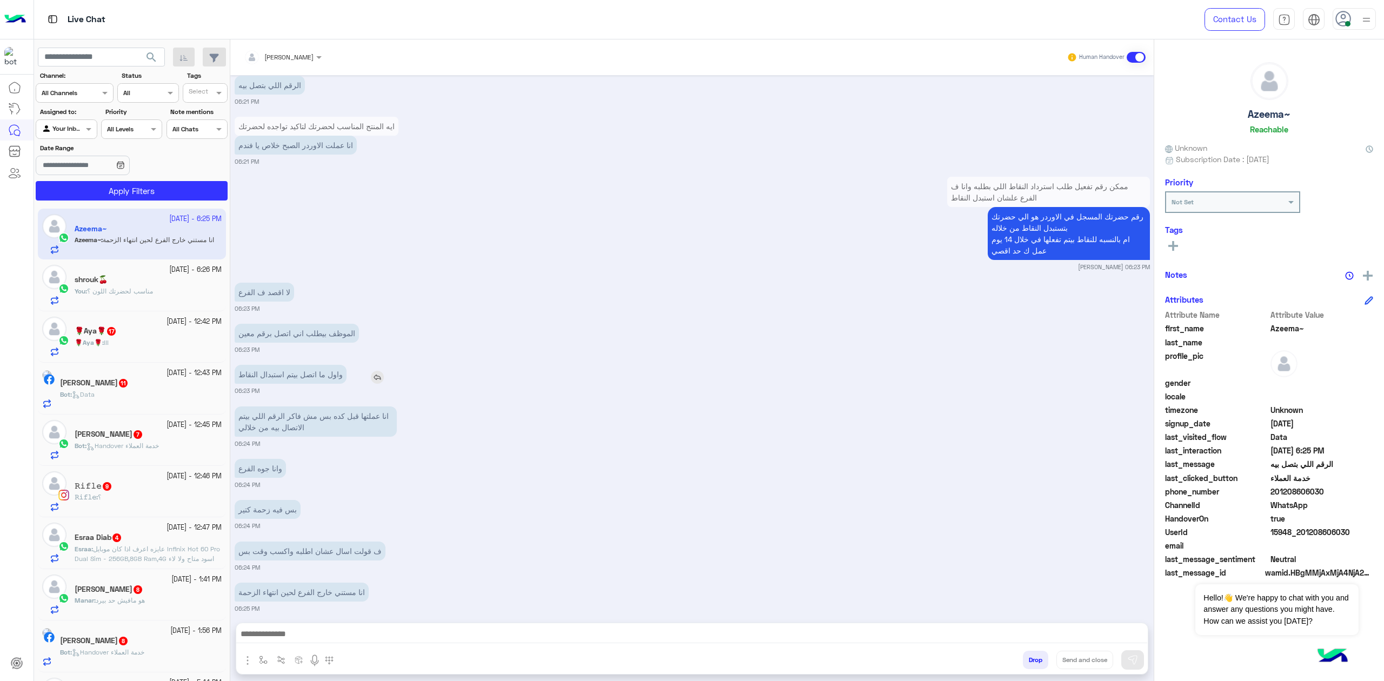
click at [325, 365] on p "واول ما اتصل بيتم استبدال النقاط" at bounding box center [291, 374] width 112 height 19
drag, startPoint x: 499, startPoint y: 331, endPoint x: 302, endPoint y: 411, distance: 213.4
click at [498, 333] on div "الموظف بيطلب اني اتصل برقم معين 06:23 PM" at bounding box center [692, 337] width 915 height 33
click at [295, 374] on div "واول ما اتصل بيتم استبدال النقاط" at bounding box center [321, 374] width 173 height 24
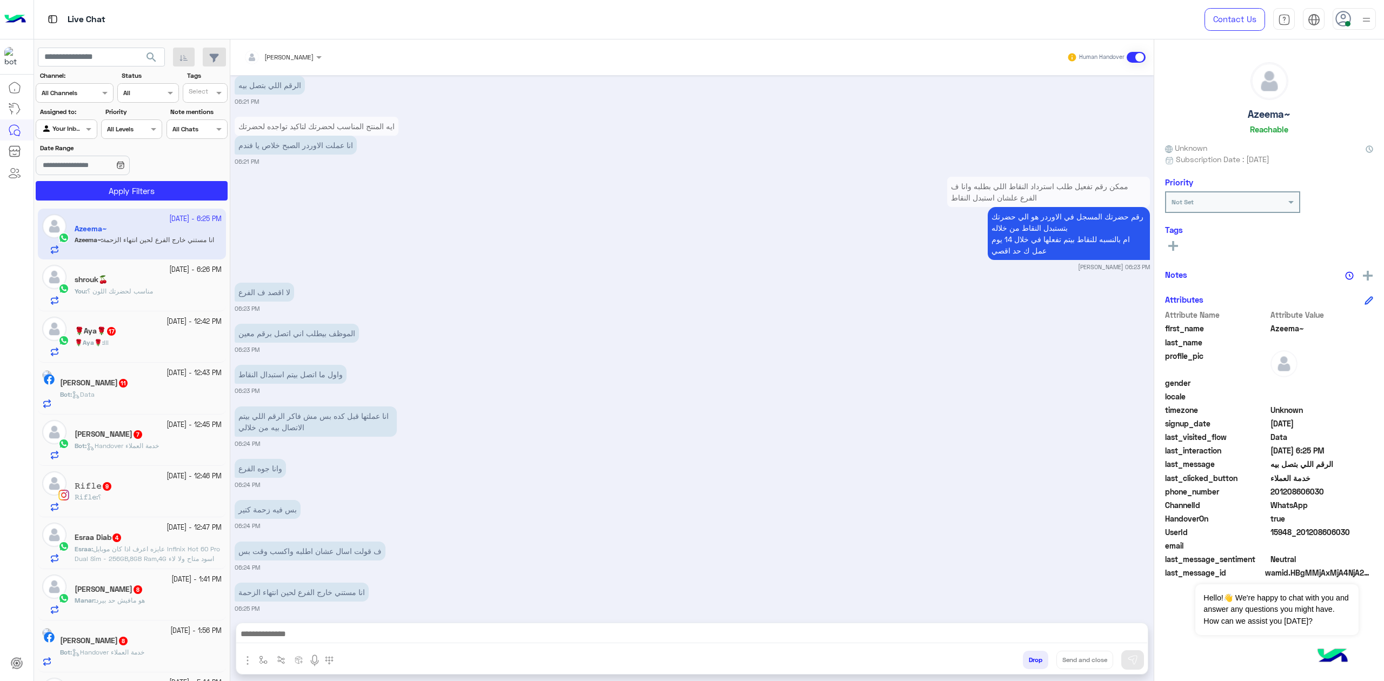
click at [295, 374] on div "واول ما اتصل بيتم استبدال النقاط" at bounding box center [321, 374] width 173 height 24
click at [302, 406] on p "انا عملتها قبل كده بس مش فاكر الرقم اللي بيتم الاتصال بيه من خلالي" at bounding box center [316, 421] width 162 height 30
click at [478, 375] on div "واول ما اتصل بيتم استبدال النقاط 06:23 PM" at bounding box center [692, 378] width 915 height 33
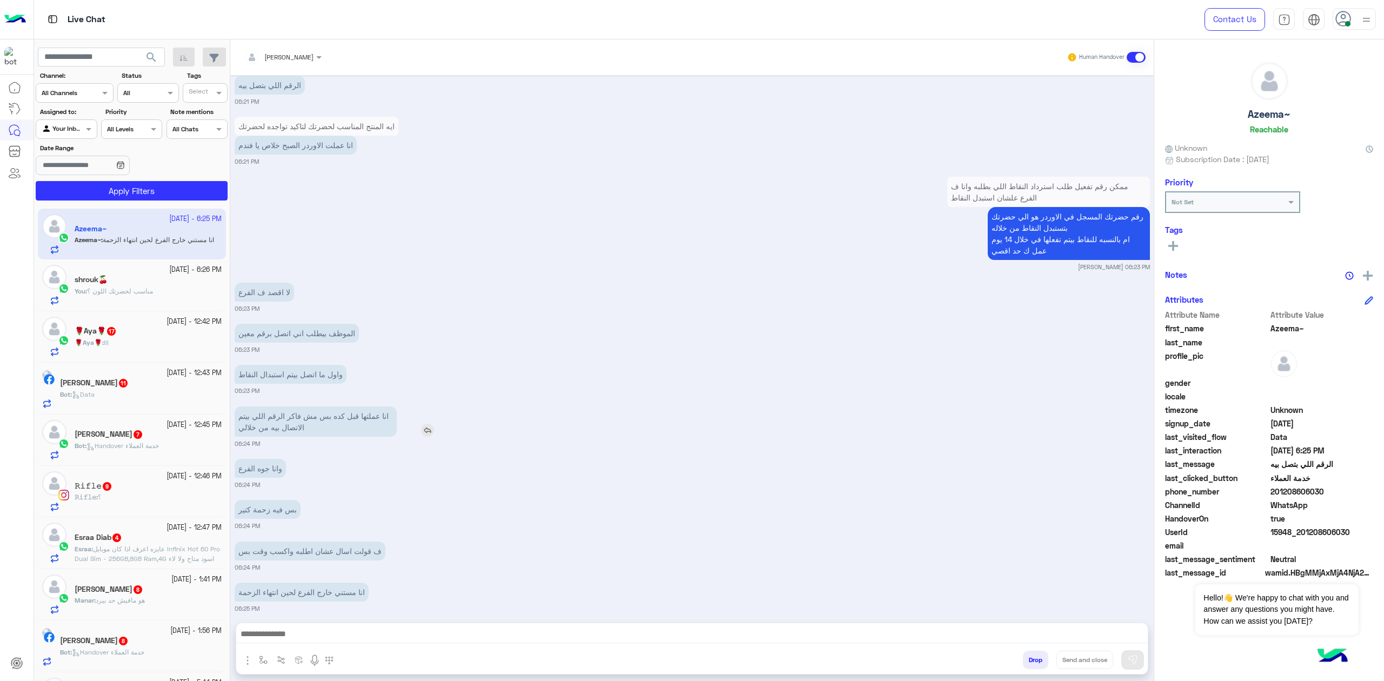
click at [342, 406] on p "انا عملتها قبل كده بس مش فاكر الرقم اللي بيتم الاتصال بيه من خلالي" at bounding box center [316, 421] width 162 height 30
click at [433, 351] on div "[DATE] برجاء توضيح طريقة الدفع المناسبة 👇 07:07 PM فرصة 07:13 PM برجاء كتابة اس…" at bounding box center [691, 343] width 923 height 537
click at [307, 415] on p "انا عملتها قبل كده بس مش فاكر الرقم اللي بيتم الاتصال بيه من خلالي" at bounding box center [316, 421] width 162 height 30
click at [307, 414] on p "انا عملتها قبل كده بس مش فاكر الرقم اللي بيتم الاتصال بيه من خلالي" at bounding box center [316, 421] width 162 height 30
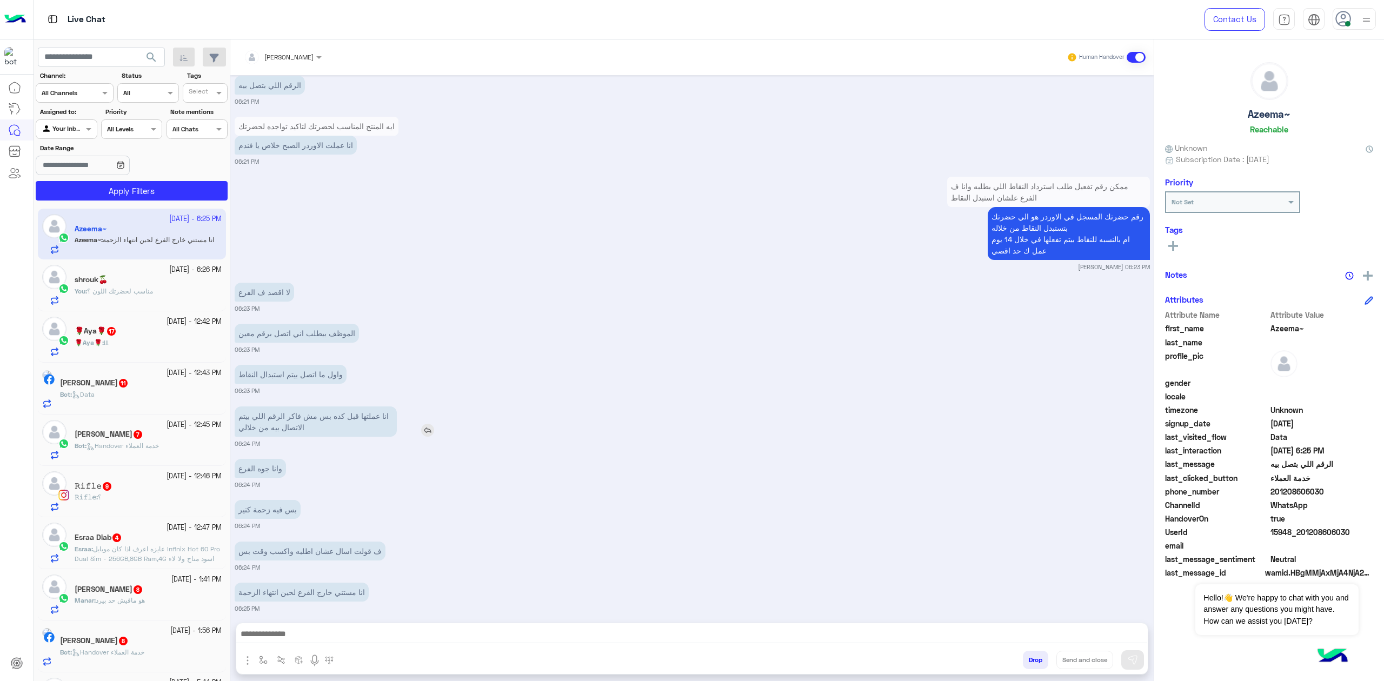
click at [307, 414] on p "انا عملتها قبل كده بس مش فاكر الرقم اللي بيتم الاتصال بيه من خلالي" at bounding box center [316, 421] width 162 height 30
click at [336, 439] on small "06:24 PM" at bounding box center [692, 443] width 915 height 9
click at [268, 463] on p "وانا جوه الفرع" at bounding box center [260, 468] width 51 height 19
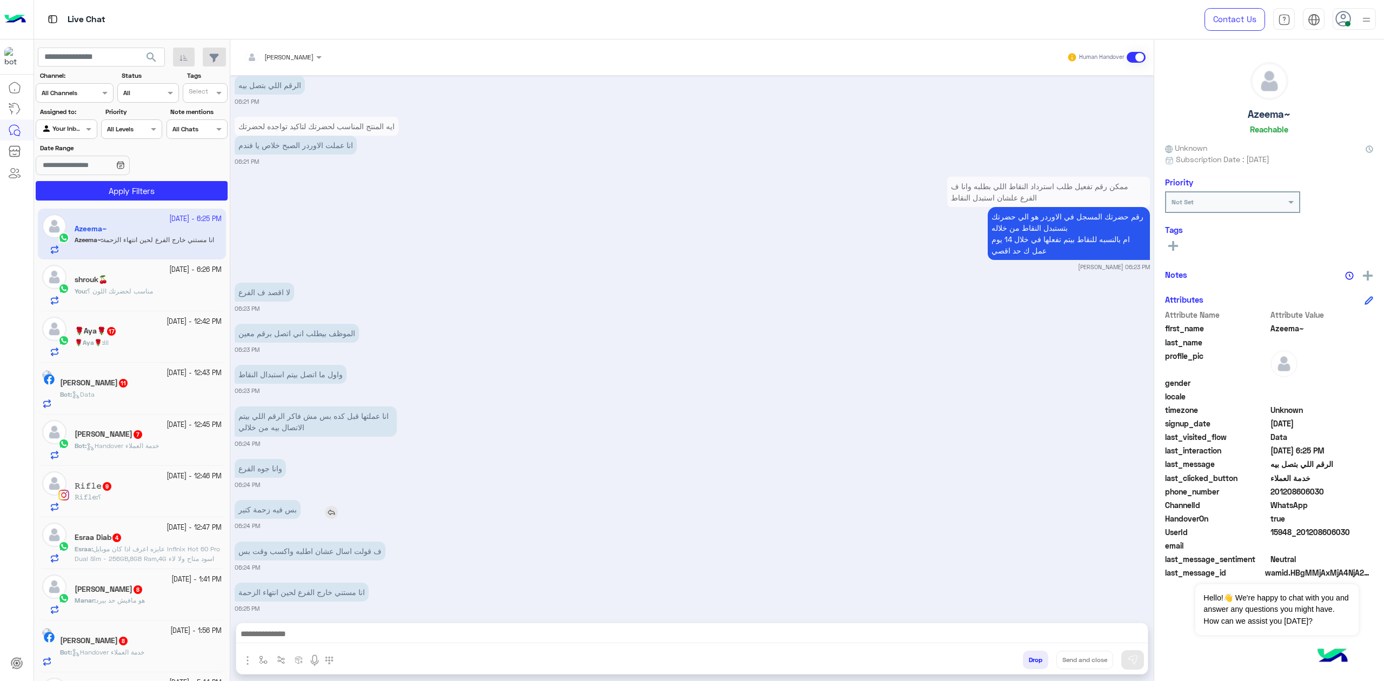
click at [272, 506] on p "بس فيه زحمة كتير" at bounding box center [268, 509] width 66 height 19
click at [273, 506] on p "بس فيه زحمة كتير" at bounding box center [268, 509] width 66 height 19
click at [376, 467] on div "وانا جوه الفرع 06:24 PM" at bounding box center [692, 472] width 915 height 33
click at [347, 550] on div "ف قولت اسال عشان اطلبه واكسب وقت بس" at bounding box center [341, 551] width 212 height 24
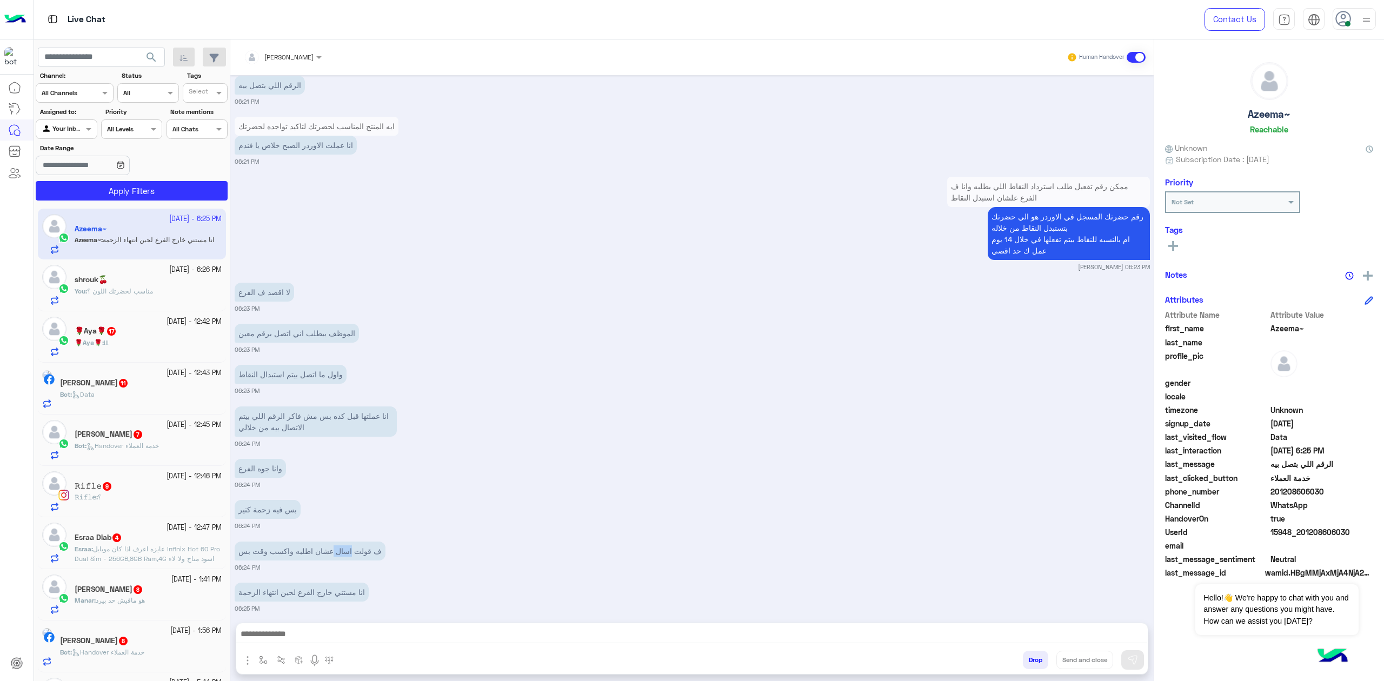
click at [347, 551] on div "ف قولت اسال عشان اطلبه واكسب وقت بس" at bounding box center [341, 551] width 212 height 24
click at [430, 522] on div "[DATE] برجاء توضيح طريقة الدفع المناسبة 👇 07:07 PM فرصة 07:13 PM برجاء كتابة اس…" at bounding box center [691, 343] width 923 height 537
click at [328, 587] on p "انا مستني خارج الفرع لحين انتهاء الزحمة" at bounding box center [302, 592] width 134 height 19
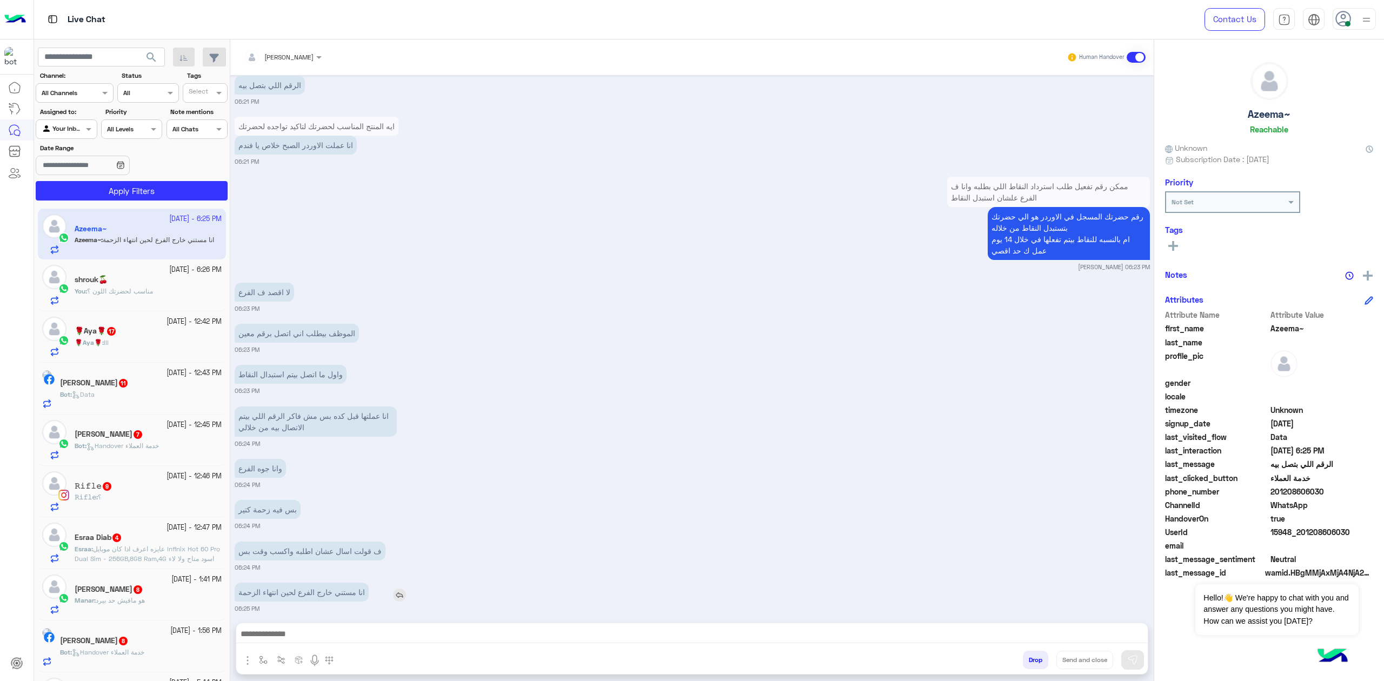
click at [327, 587] on p "انا مستني خارج الفرع لحين انتهاء الزحمة" at bounding box center [302, 592] width 134 height 19
click at [380, 509] on div "بس فيه زحمة كتير 06:24 PM" at bounding box center [692, 513] width 915 height 33
click at [315, 638] on textarea at bounding box center [691, 635] width 911 height 16
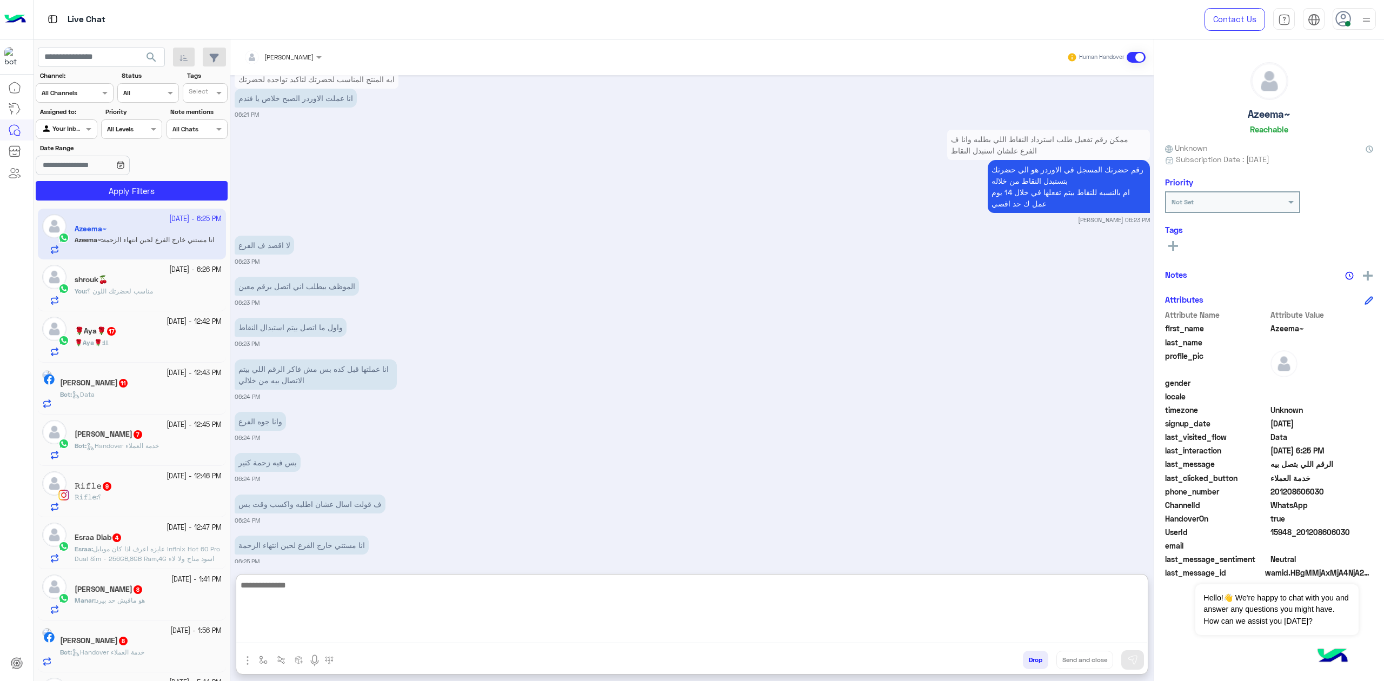
scroll to position [897, 0]
click at [1313, 496] on span "201208606030" at bounding box center [1321, 491] width 103 height 11
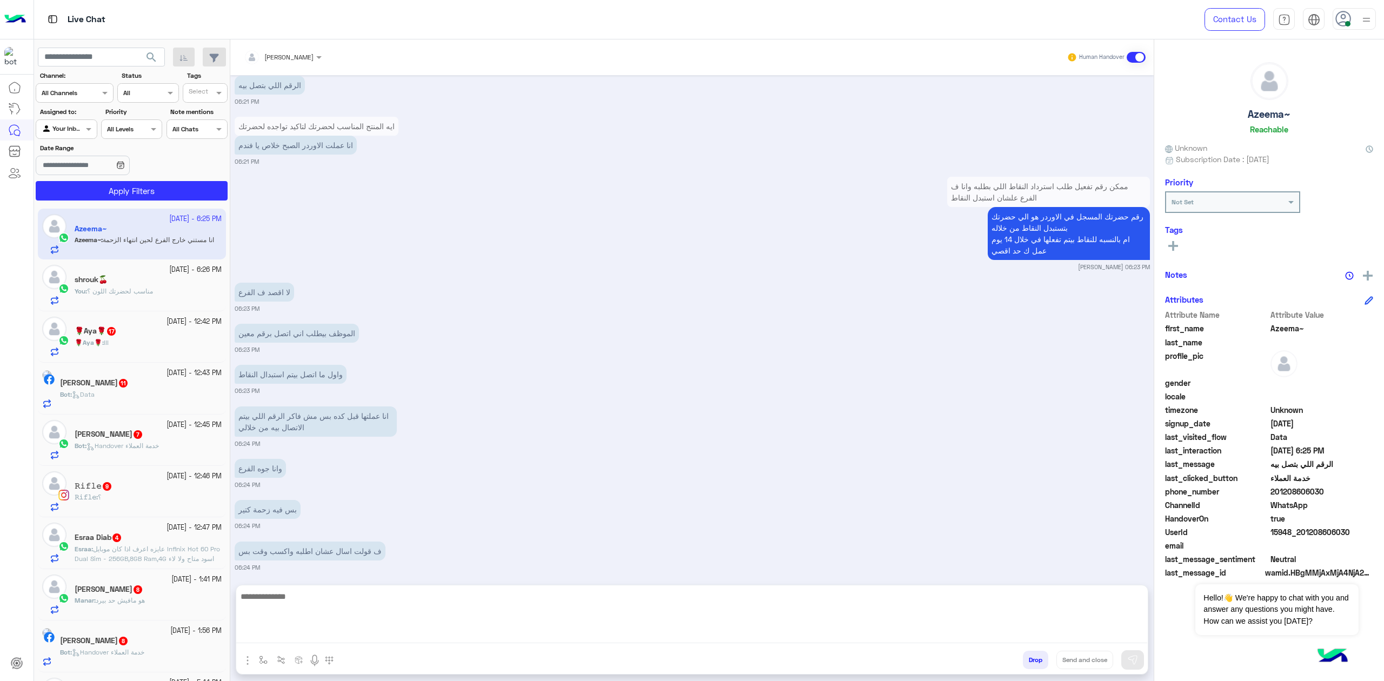
click at [1313, 496] on span "201208606030" at bounding box center [1321, 491] width 103 height 11
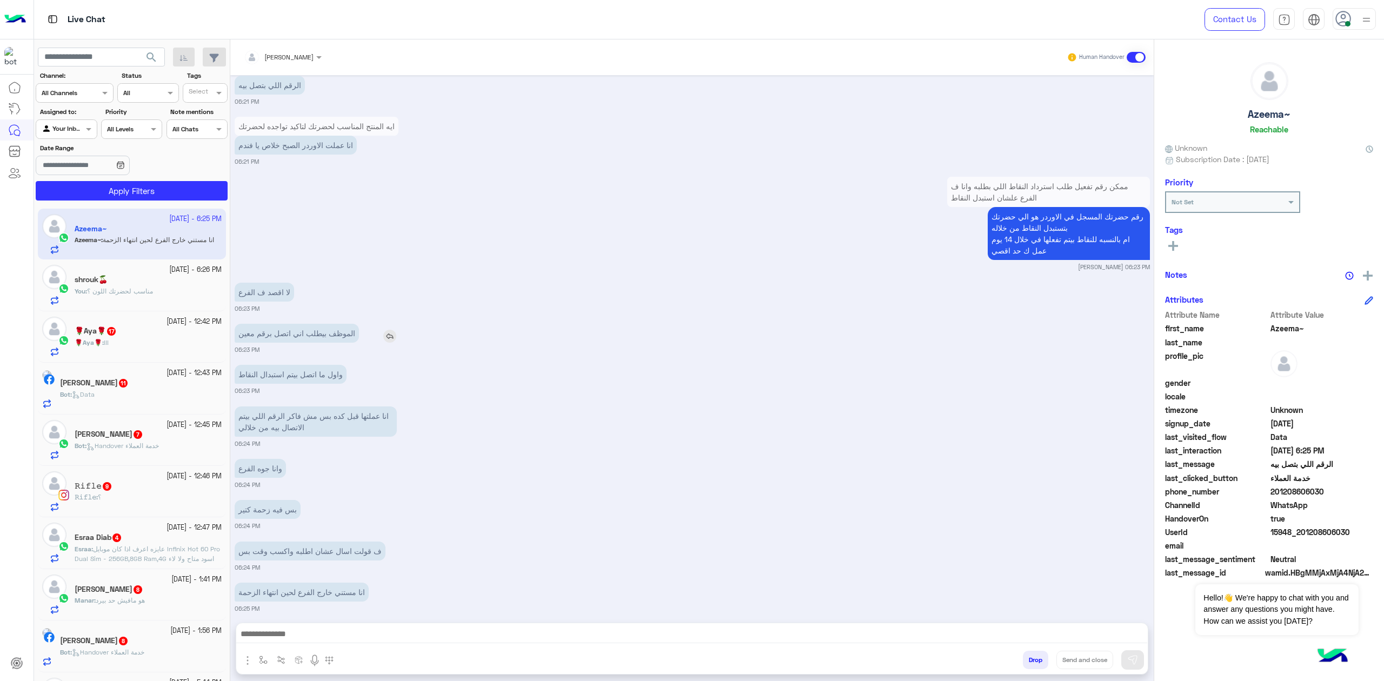
click at [325, 324] on p "الموظف بيطلب اني اتصل برقم معين" at bounding box center [297, 333] width 124 height 19
click at [312, 370] on p "واول ما اتصل بيتم استبدال النقاط" at bounding box center [291, 374] width 112 height 19
click at [313, 369] on p "واول ما اتصل بيتم استبدال النقاط" at bounding box center [291, 374] width 112 height 19
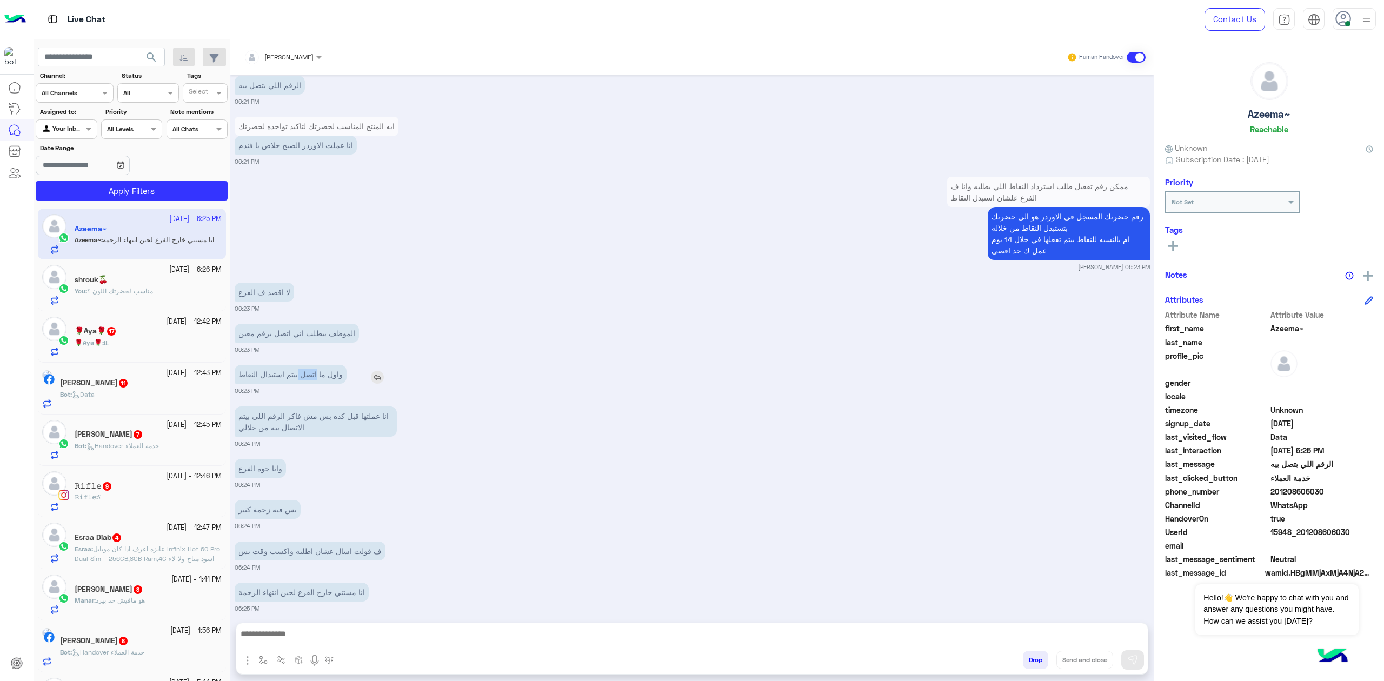
click at [313, 369] on p "واول ما اتصل بيتم استبدال النقاط" at bounding box center [291, 374] width 112 height 19
click at [320, 406] on p "انا عملتها قبل كده بس مش فاكر الرقم اللي بيتم الاتصال بيه من خلالي" at bounding box center [316, 421] width 162 height 30
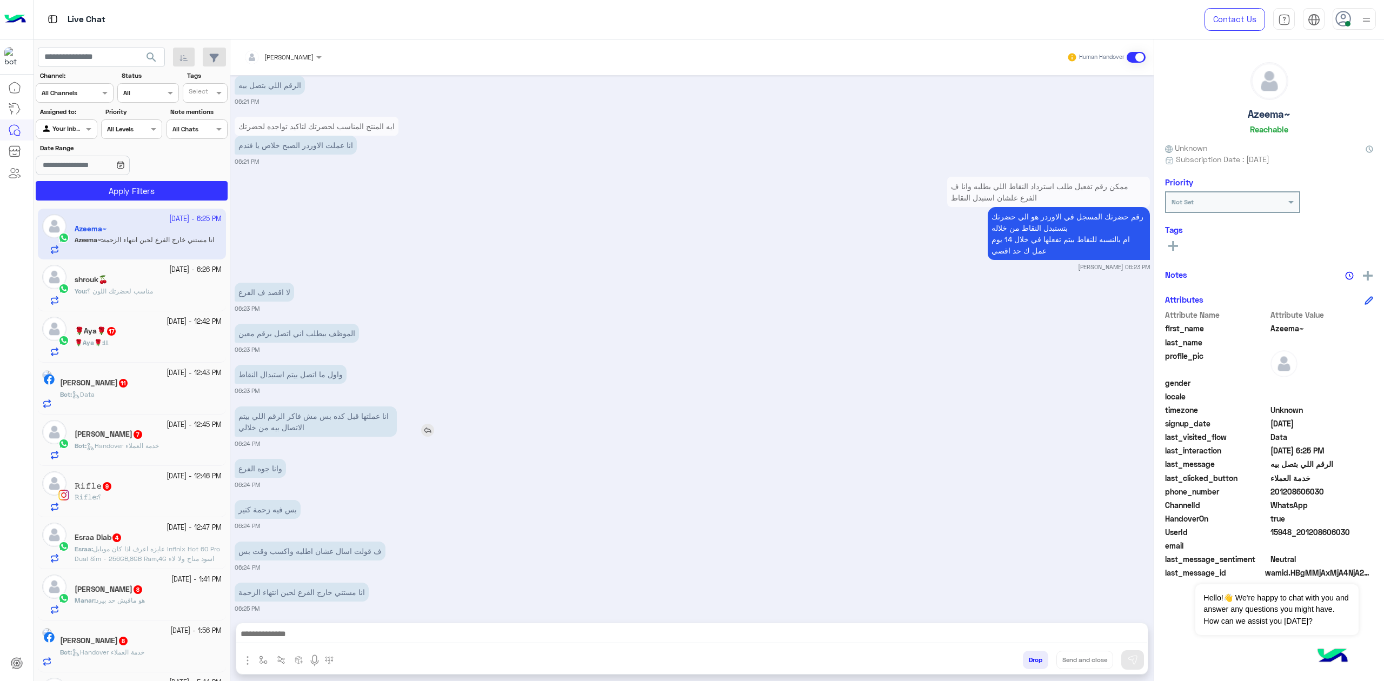
click at [334, 406] on p "انا عملتها قبل كده بس مش فاكر الرقم اللي بيتم الاتصال بيه من خلالي" at bounding box center [316, 421] width 162 height 30
click at [346, 465] on div "وانا جوه الفرع" at bounding box center [291, 468] width 113 height 19
click at [254, 464] on p "وانا جوه الفرع" at bounding box center [260, 468] width 51 height 19
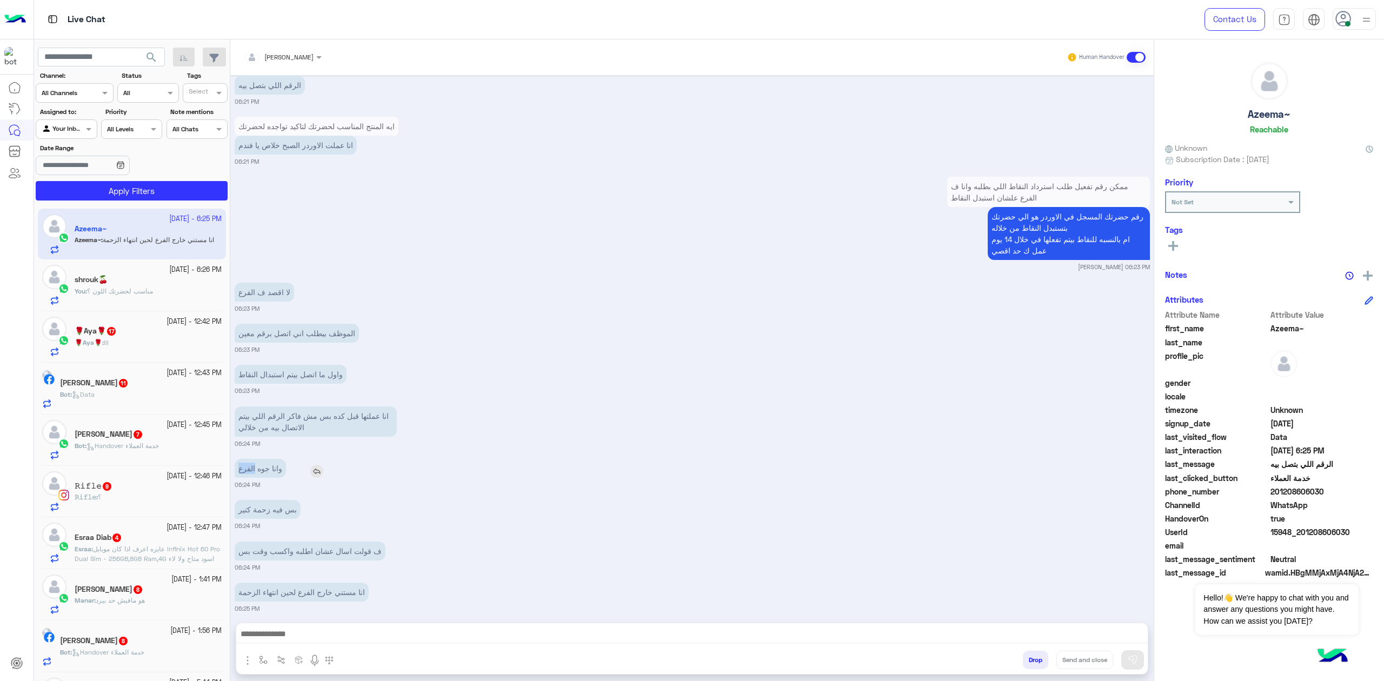
click at [254, 464] on p "وانا جوه الفرع" at bounding box center [260, 468] width 51 height 19
click at [373, 468] on div "وانا جوه الفرع 06:24 PM" at bounding box center [692, 472] width 915 height 33
click at [281, 508] on p "بس فيه زحمة كتير" at bounding box center [268, 509] width 66 height 19
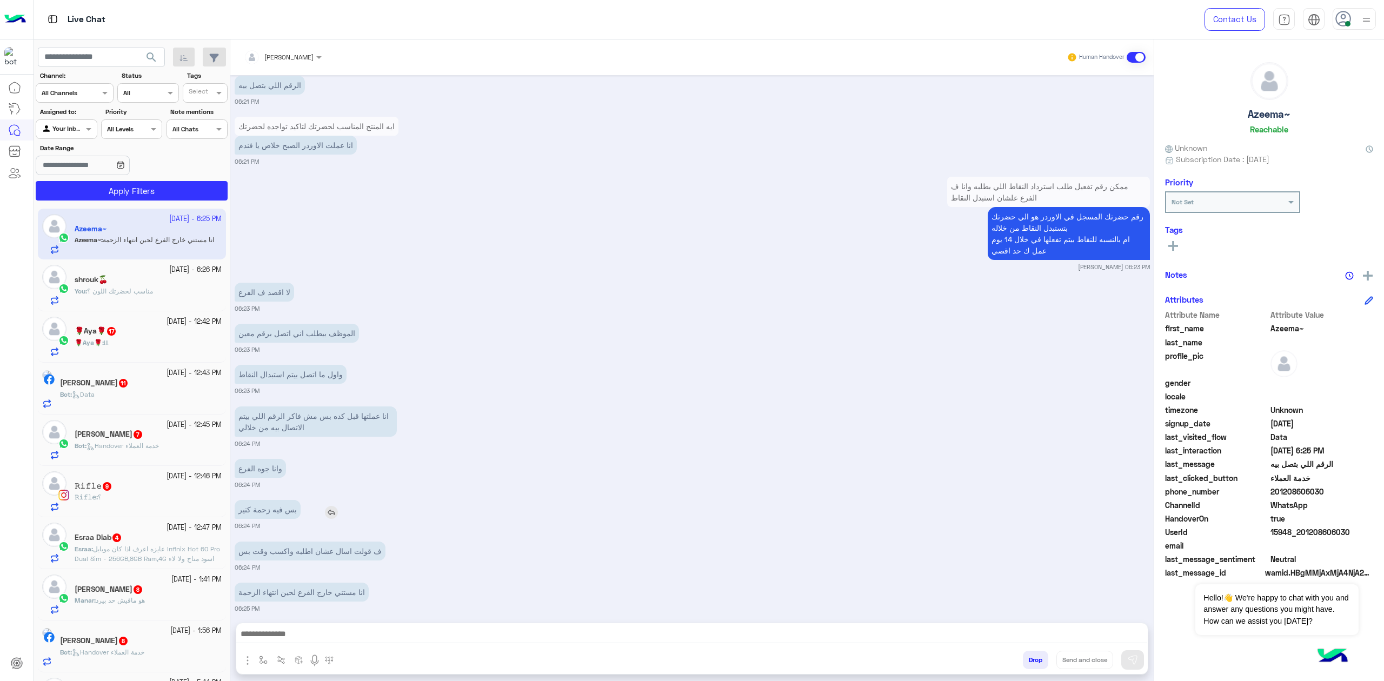
click at [281, 508] on p "بس فيه زحمة كتير" at bounding box center [268, 509] width 66 height 19
click at [292, 542] on p "ف قولت اسال عشان اطلبه واكسب وقت بس" at bounding box center [310, 551] width 151 height 19
click at [292, 543] on p "ف قولت اسال عشان اطلبه واكسب وقت بس" at bounding box center [310, 551] width 151 height 19
drag, startPoint x: 292, startPoint y: 543, endPoint x: 357, endPoint y: 575, distance: 72.0
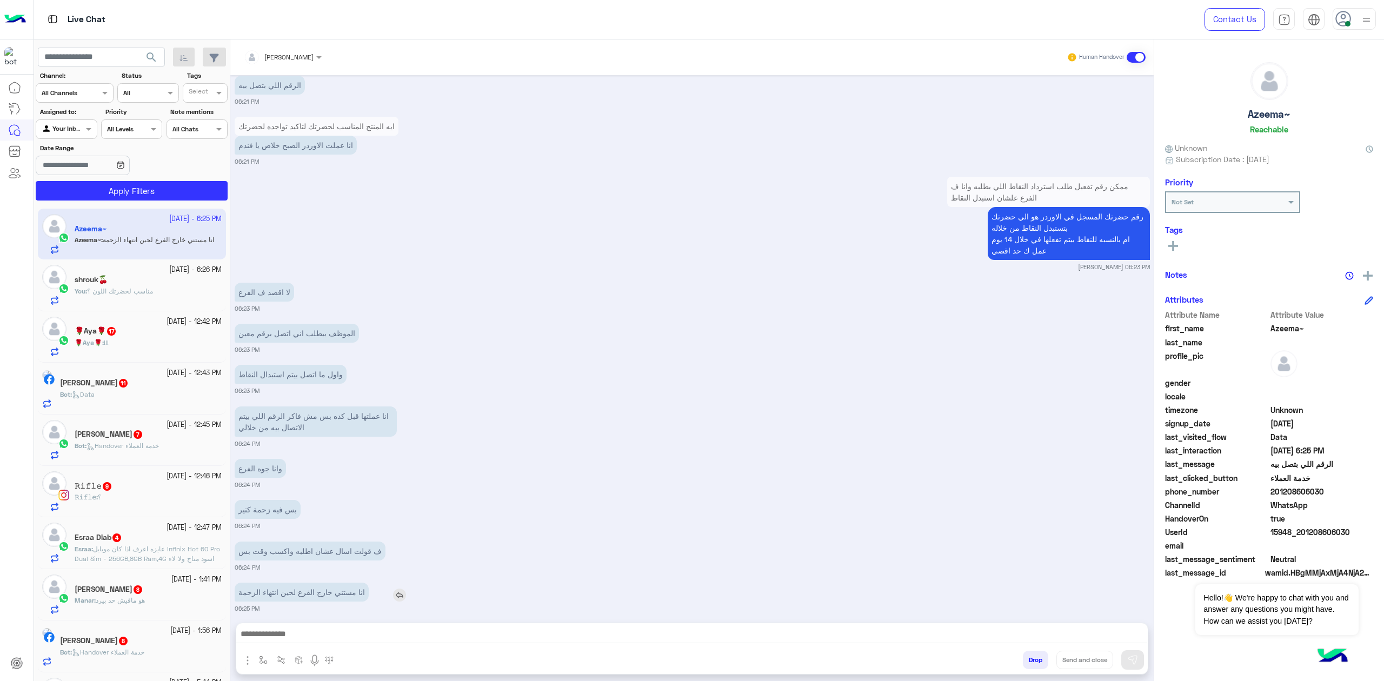
click at [293, 543] on p "ف قولت اسال عشان اطلبه واكسب وقت بس" at bounding box center [310, 551] width 151 height 19
click at [310, 588] on p "انا مستني خارج الفرع لحين انتهاء الزحمة" at bounding box center [302, 592] width 134 height 19
click at [311, 588] on p "انا مستني خارج الفرع لحين انتهاء الزحمة" at bounding box center [302, 592] width 134 height 19
click at [390, 542] on div "ف قولت اسال عشان اطلبه واكسب وقت بس" at bounding box center [341, 551] width 212 height 19
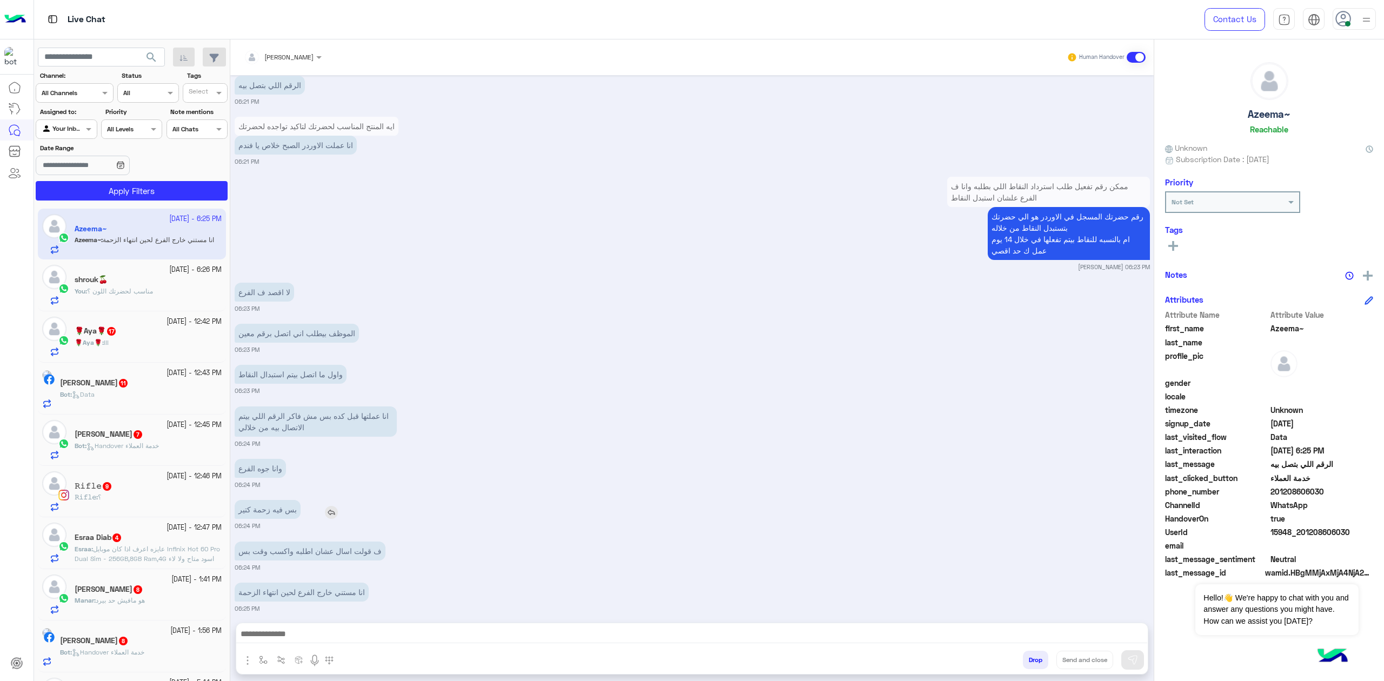
click at [284, 500] on p "بس فيه زحمة كتير" at bounding box center [268, 509] width 66 height 19
drag, startPoint x: 284, startPoint y: 494, endPoint x: 399, endPoint y: 558, distance: 131.9
click at [284, 500] on p "بس فيه زحمة كتير" at bounding box center [268, 509] width 66 height 19
click at [363, 563] on small "06:24 PM" at bounding box center [692, 567] width 915 height 9
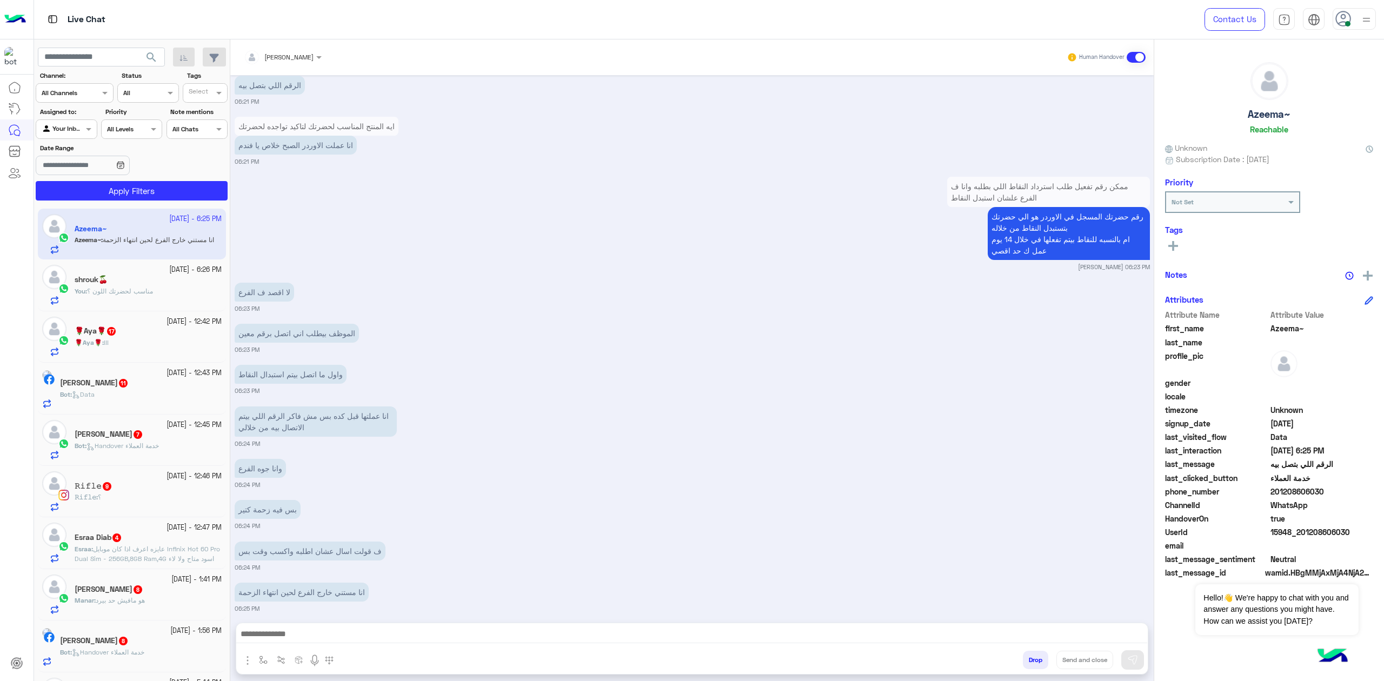
click at [362, 563] on small "06:24 PM" at bounding box center [692, 567] width 915 height 9
click at [359, 545] on p "ف قولت اسال عشان اطلبه واكسب وقت بس" at bounding box center [310, 551] width 151 height 19
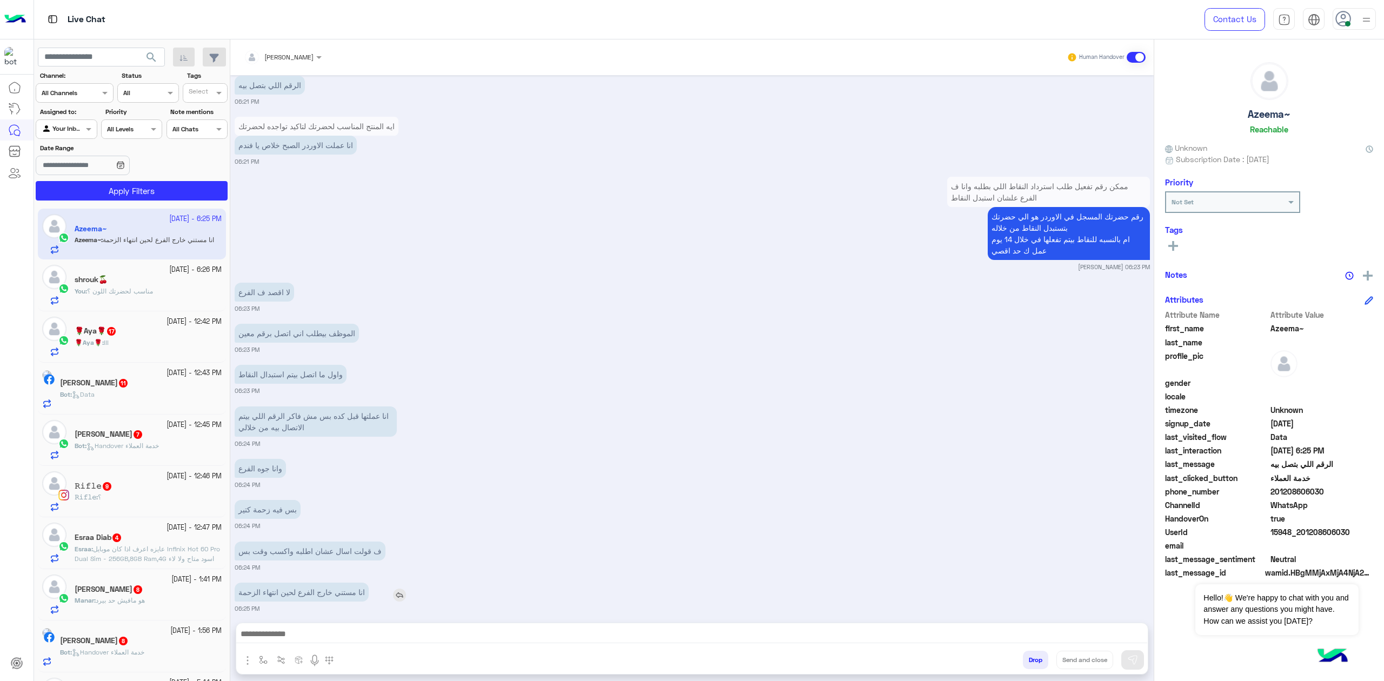
click at [310, 588] on p "انا مستني خارج الفرع لحين انتهاء الزحمة" at bounding box center [302, 592] width 134 height 19
click at [310, 589] on p "انا مستني خارج الفرع لحين انتهاء الزحمة" at bounding box center [302, 592] width 134 height 19
click at [370, 561] on div "[DATE] برجاء توضيح طريقة الدفع المناسبة 👇 07:07 PM فرصة 07:13 PM برجاء كتابة اس…" at bounding box center [691, 343] width 923 height 537
click at [318, 627] on textarea at bounding box center [691, 635] width 911 height 16
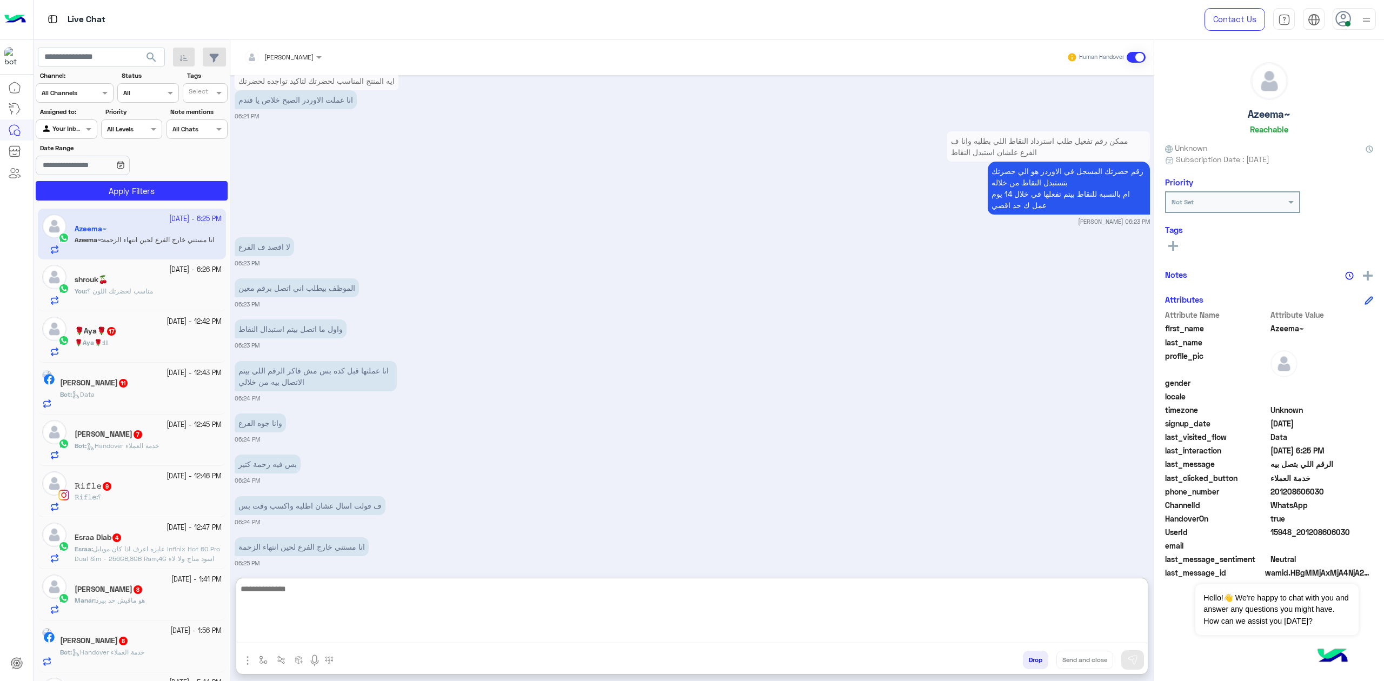
scroll to position [896, 0]
type textarea "*"
click at [1298, 495] on span "201208606030" at bounding box center [1321, 491] width 103 height 11
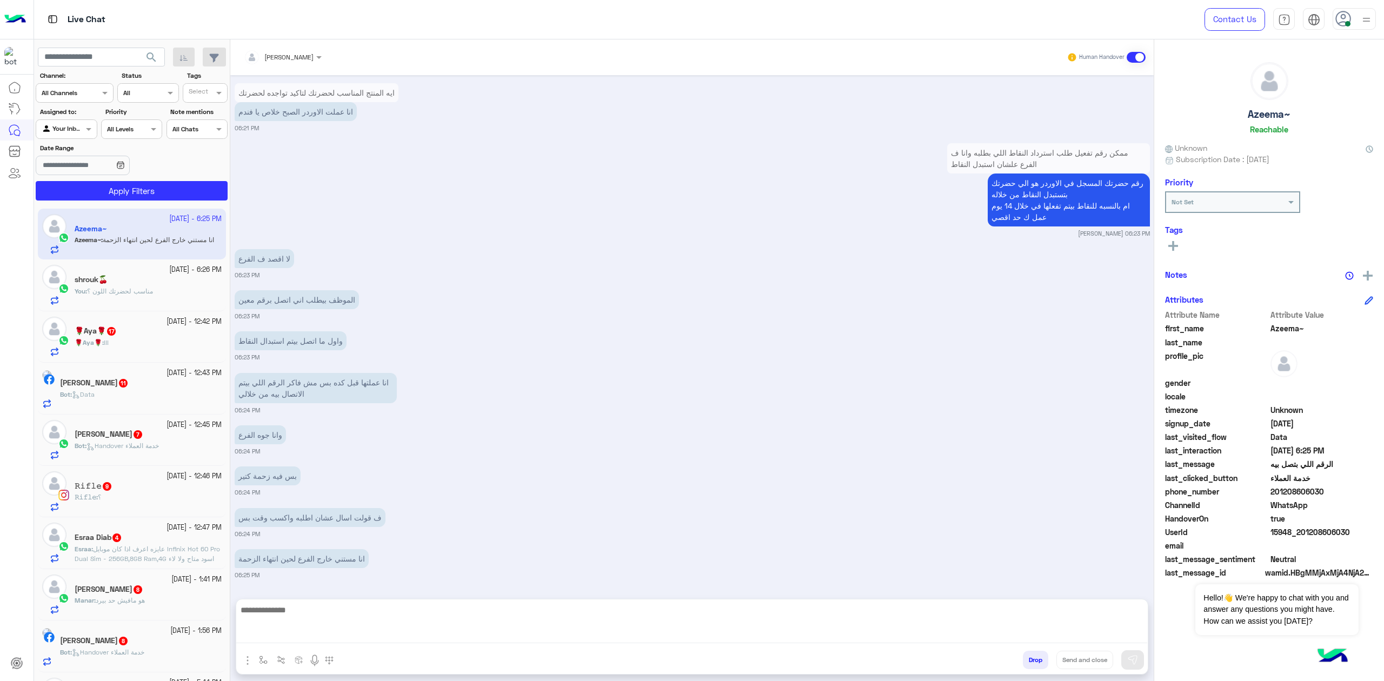
scroll to position [848, 0]
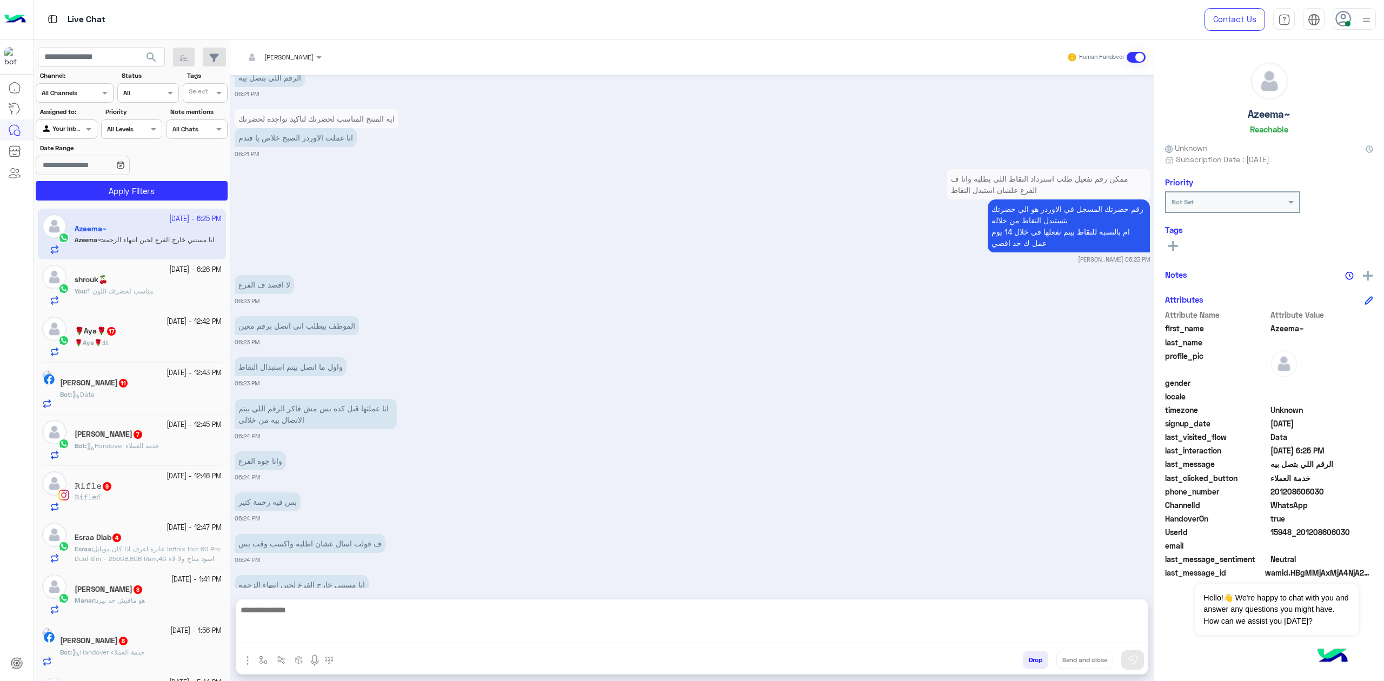
click at [1298, 495] on span "201208606030" at bounding box center [1321, 491] width 103 height 11
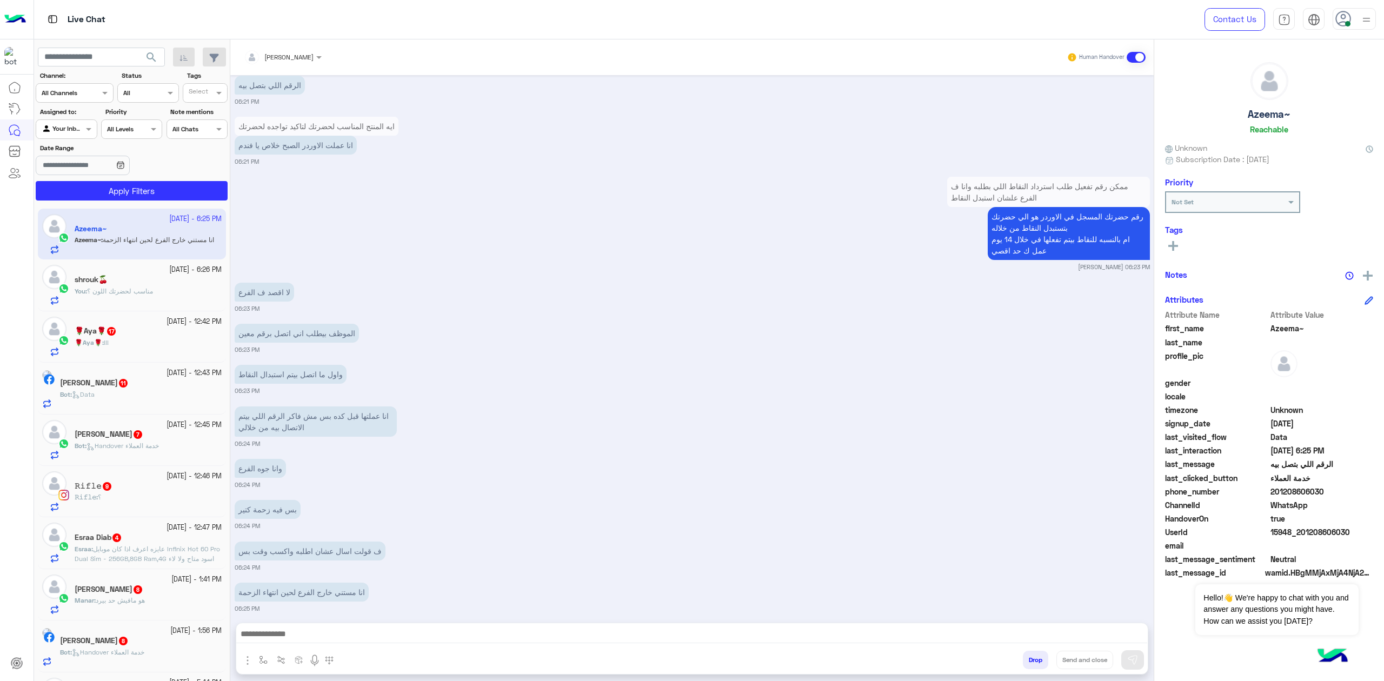
click at [352, 615] on div "mohaned hassanen Human Handover [DATE] برجاء توضيح طريقة الدفع المناسبة 👇 07:07…" at bounding box center [691, 362] width 923 height 646
click at [346, 624] on div at bounding box center [691, 636] width 911 height 27
click at [340, 631] on textarea at bounding box center [691, 635] width 911 height 16
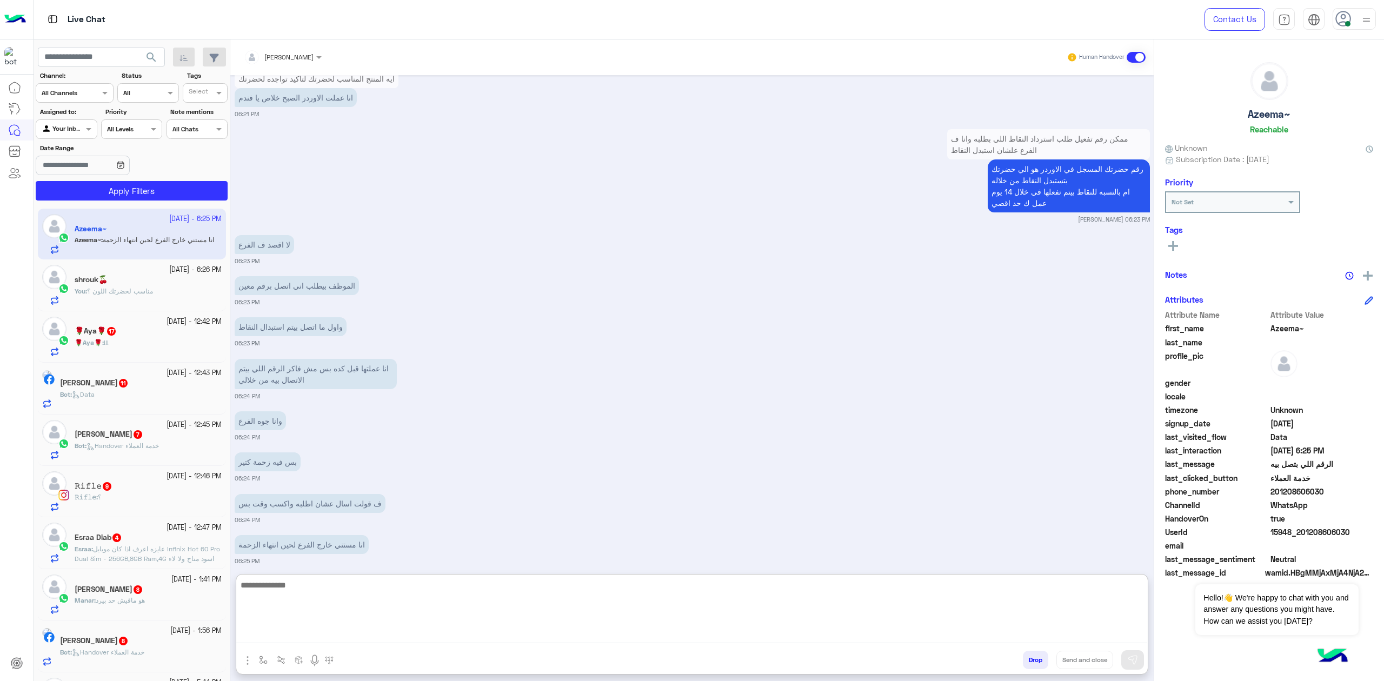
scroll to position [896, 0]
paste textarea "* ****"
type textarea "**********"
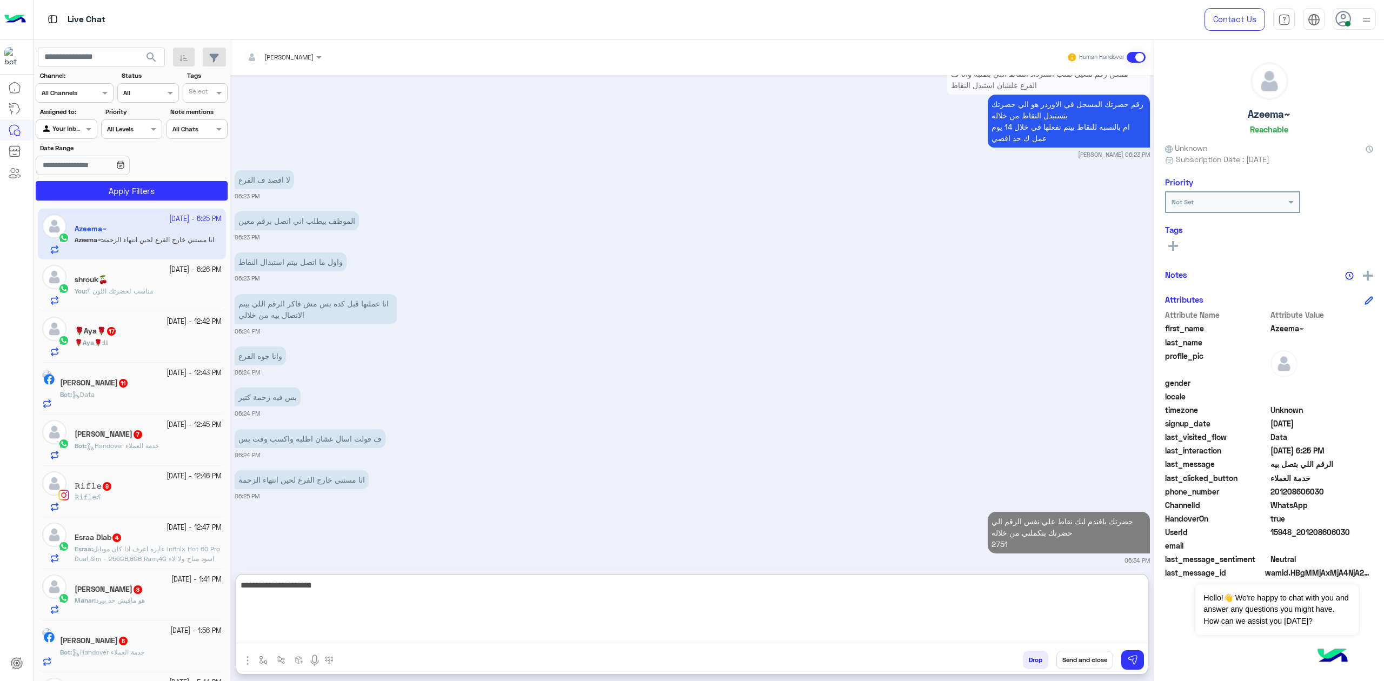
type textarea "**********"
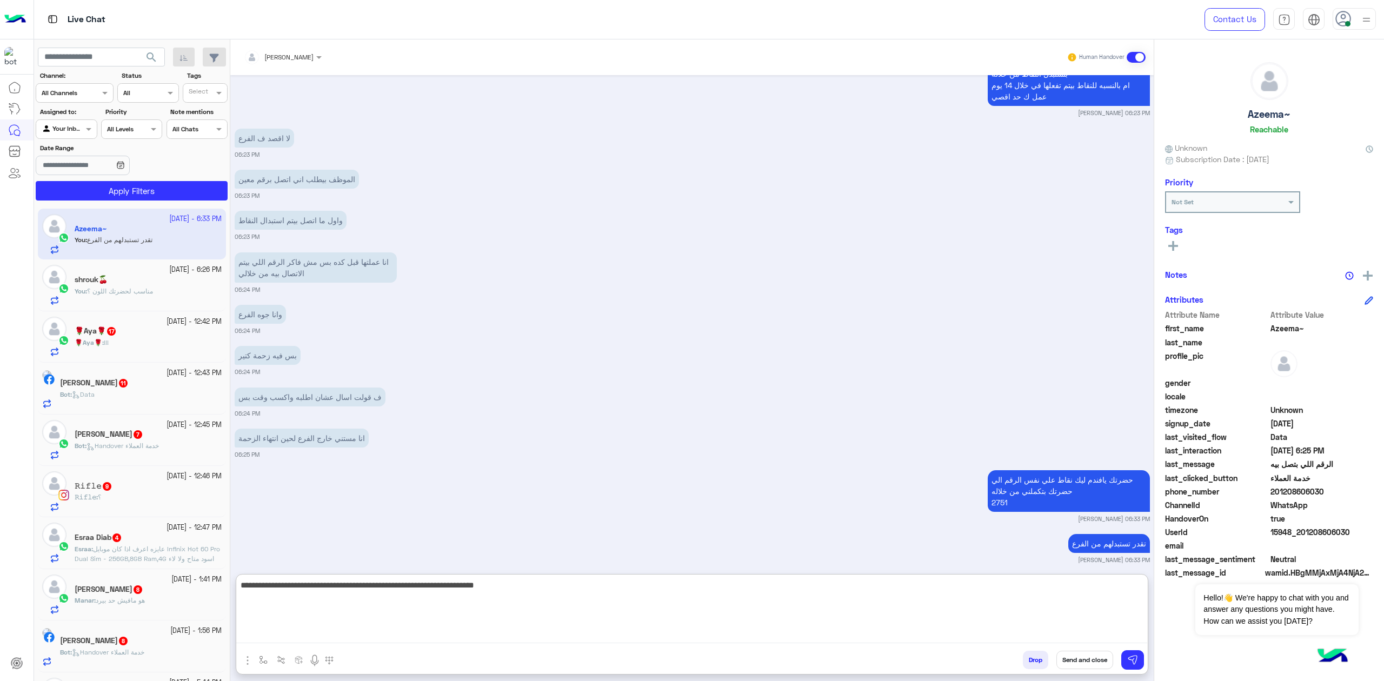
type textarea "**********"
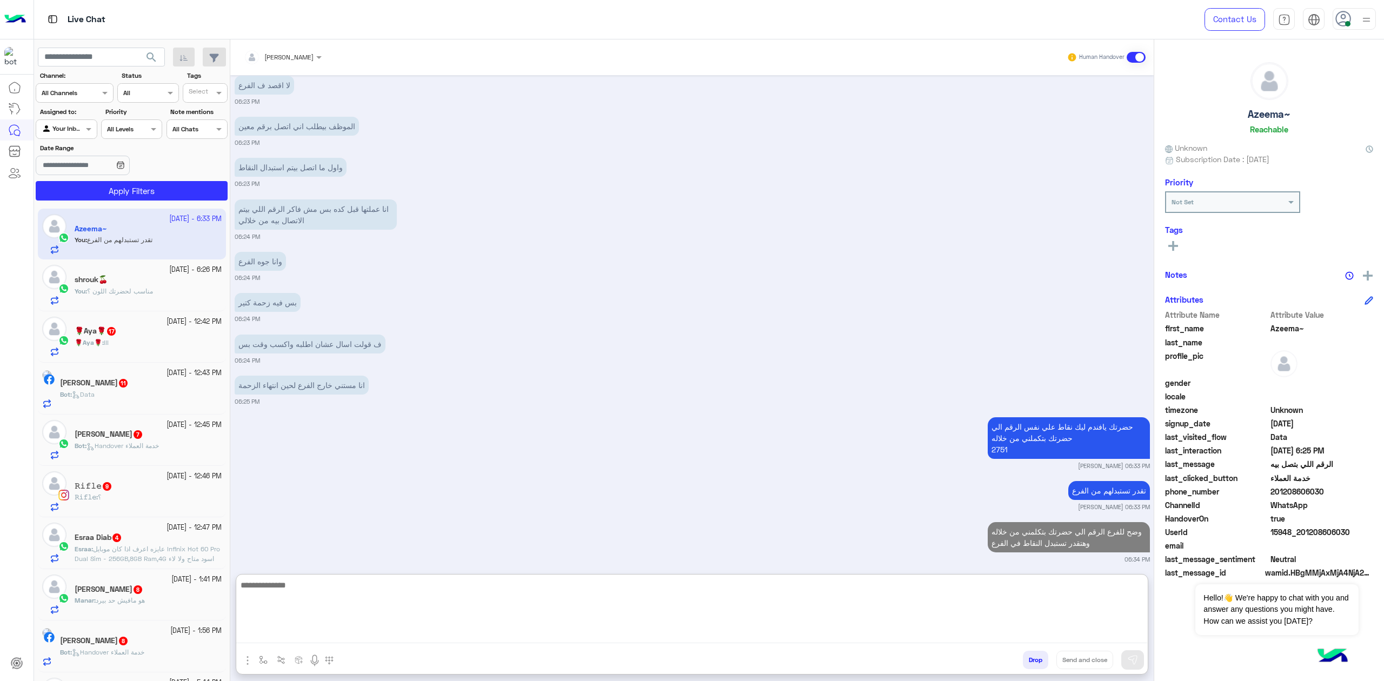
click at [150, 316] on div "[DATE] - 12:42 PM 🌹Aya🌹 17 🌹Aya🌹 : !!!" at bounding box center [132, 336] width 188 height 51
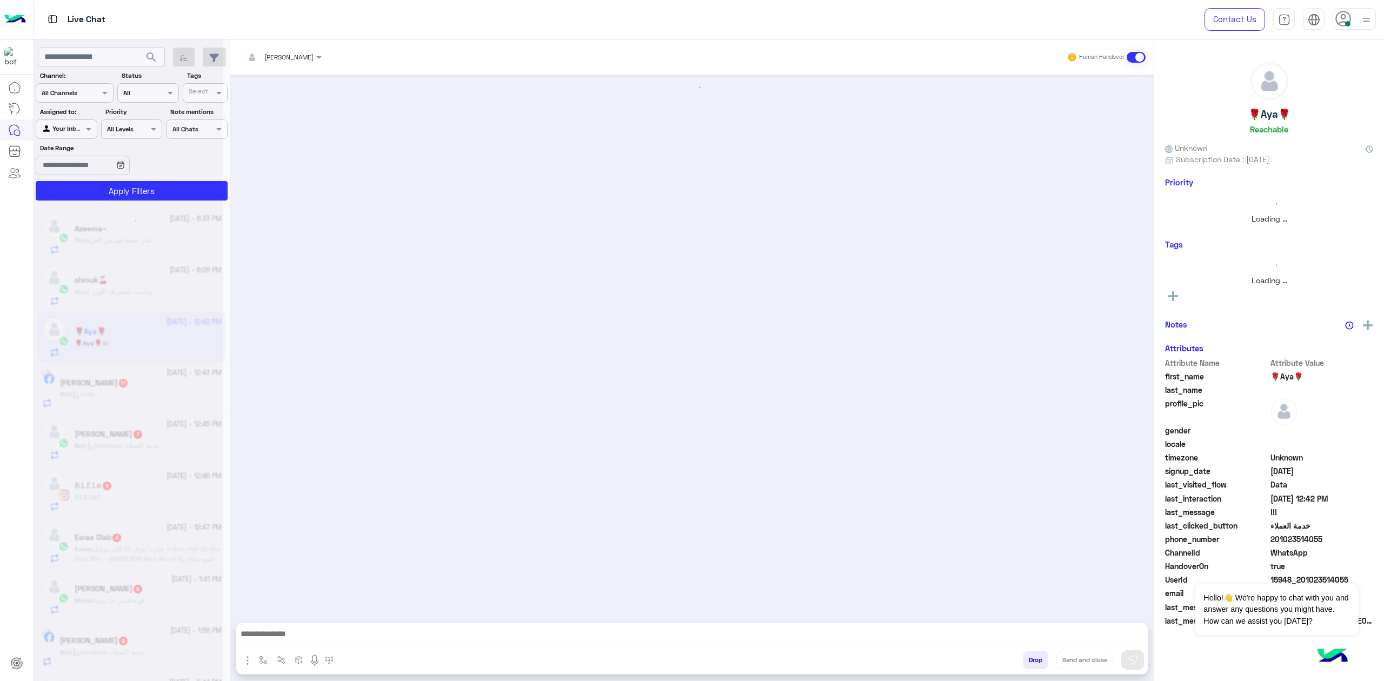
click at [125, 292] on div at bounding box center [128, 344] width 189 height 681
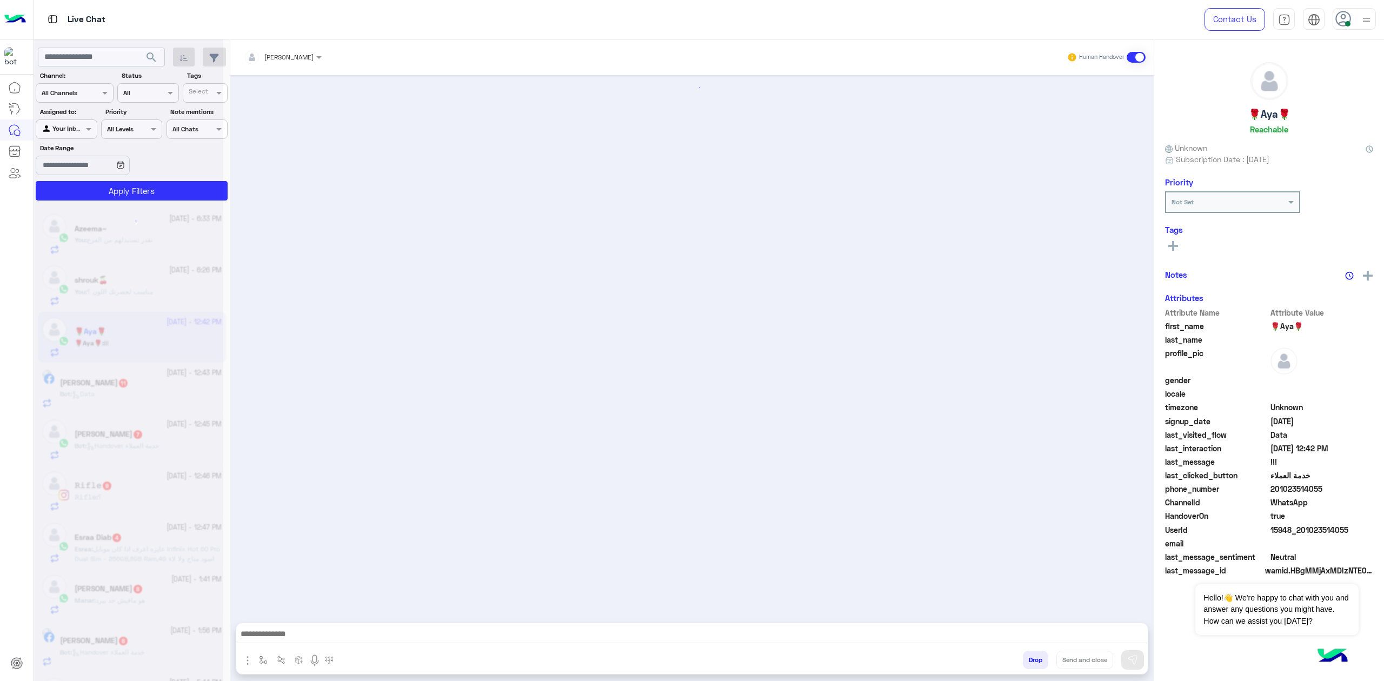
click at [124, 292] on div at bounding box center [128, 344] width 189 height 681
click at [124, 292] on span "مناسب لحضرتك اللون ؟" at bounding box center [120, 292] width 66 height 8
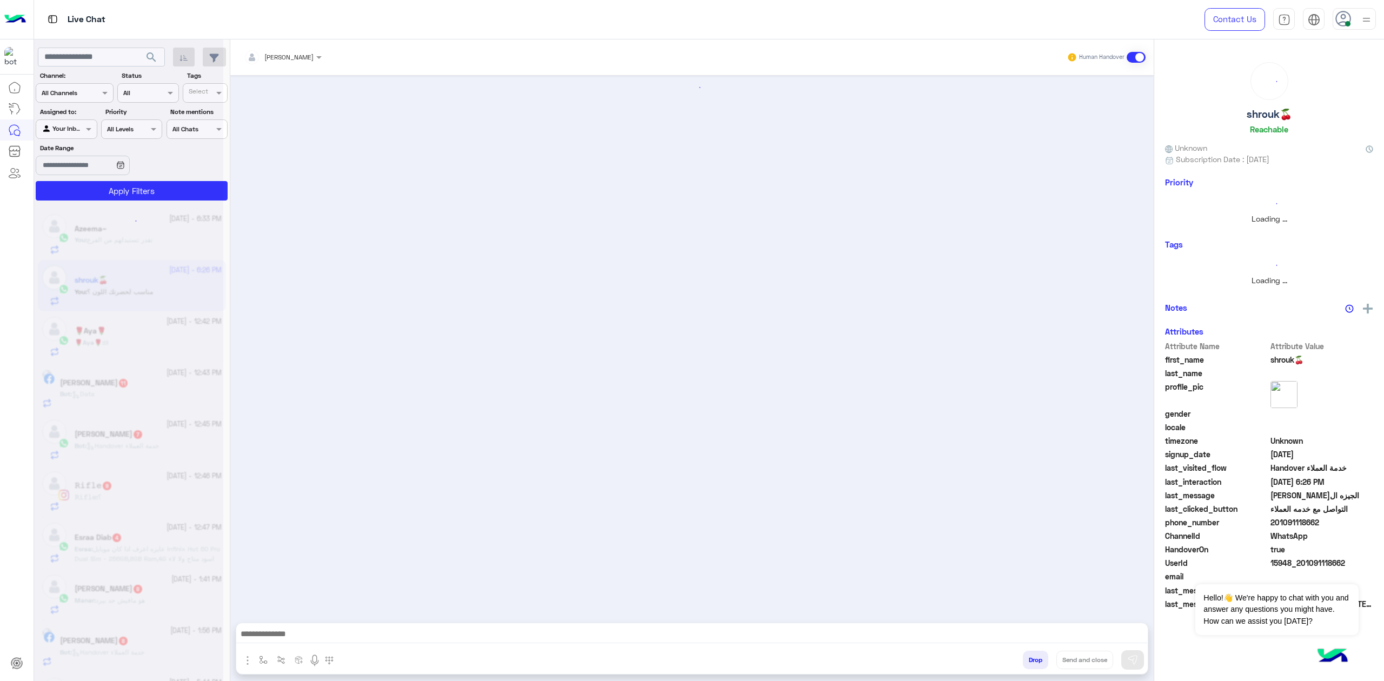
click at [124, 291] on div at bounding box center [128, 344] width 189 height 681
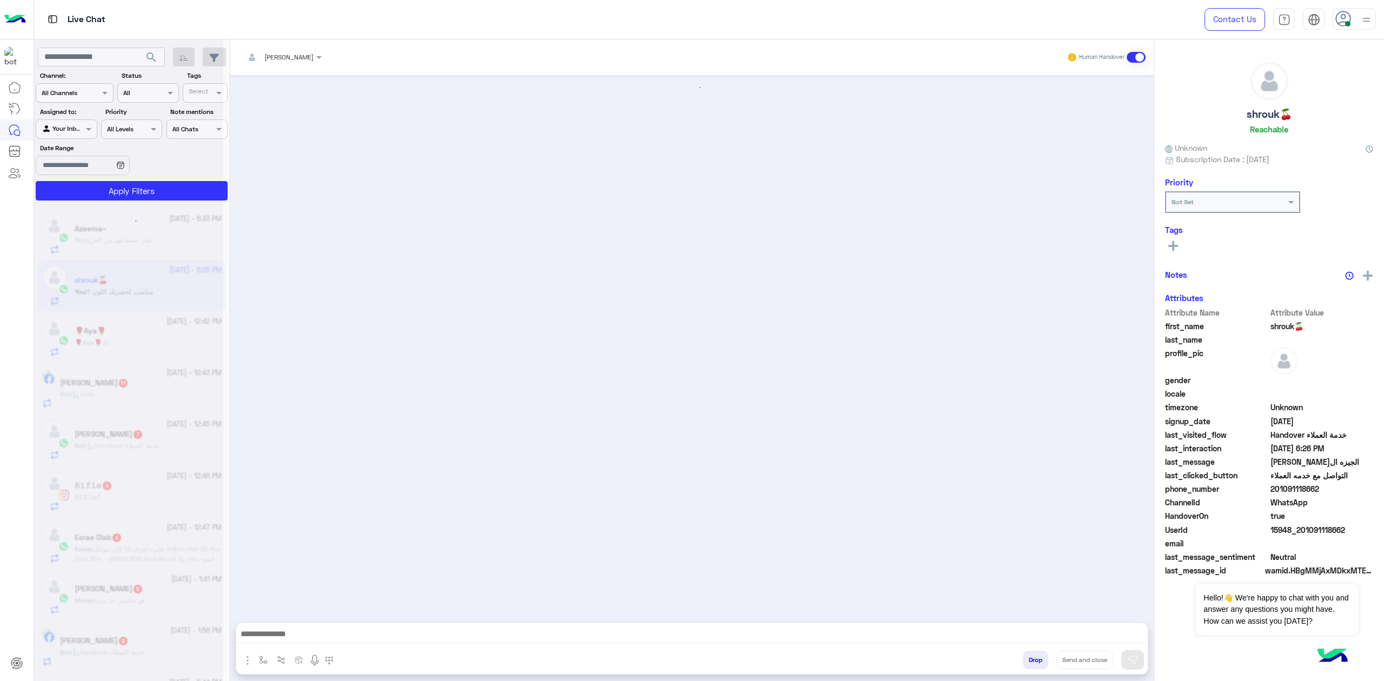
drag, startPoint x: 359, startPoint y: 645, endPoint x: 377, endPoint y: 624, distance: 27.6
click at [361, 640] on div at bounding box center [691, 636] width 911 height 27
drag, startPoint x: 378, startPoint y: 623, endPoint x: 373, endPoint y: 634, distance: 13.1
click at [378, 625] on div at bounding box center [691, 636] width 911 height 27
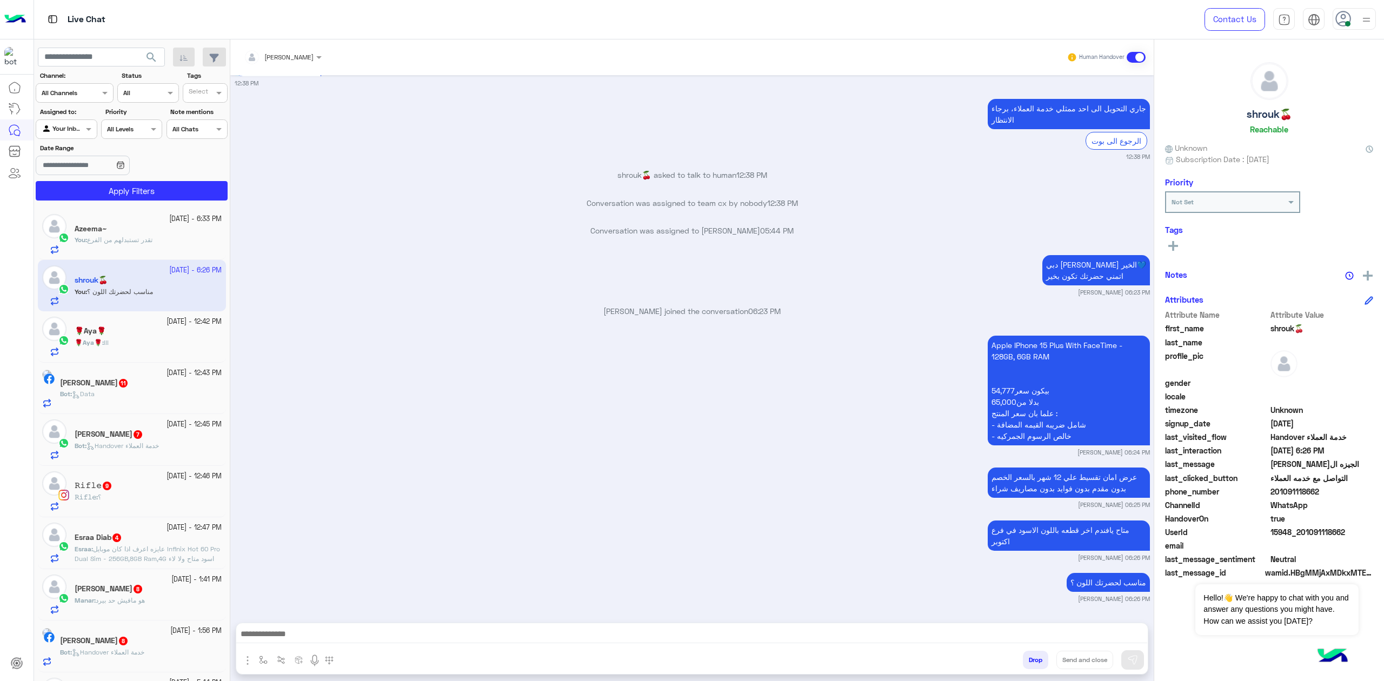
click at [386, 630] on textarea at bounding box center [691, 635] width 911 height 16
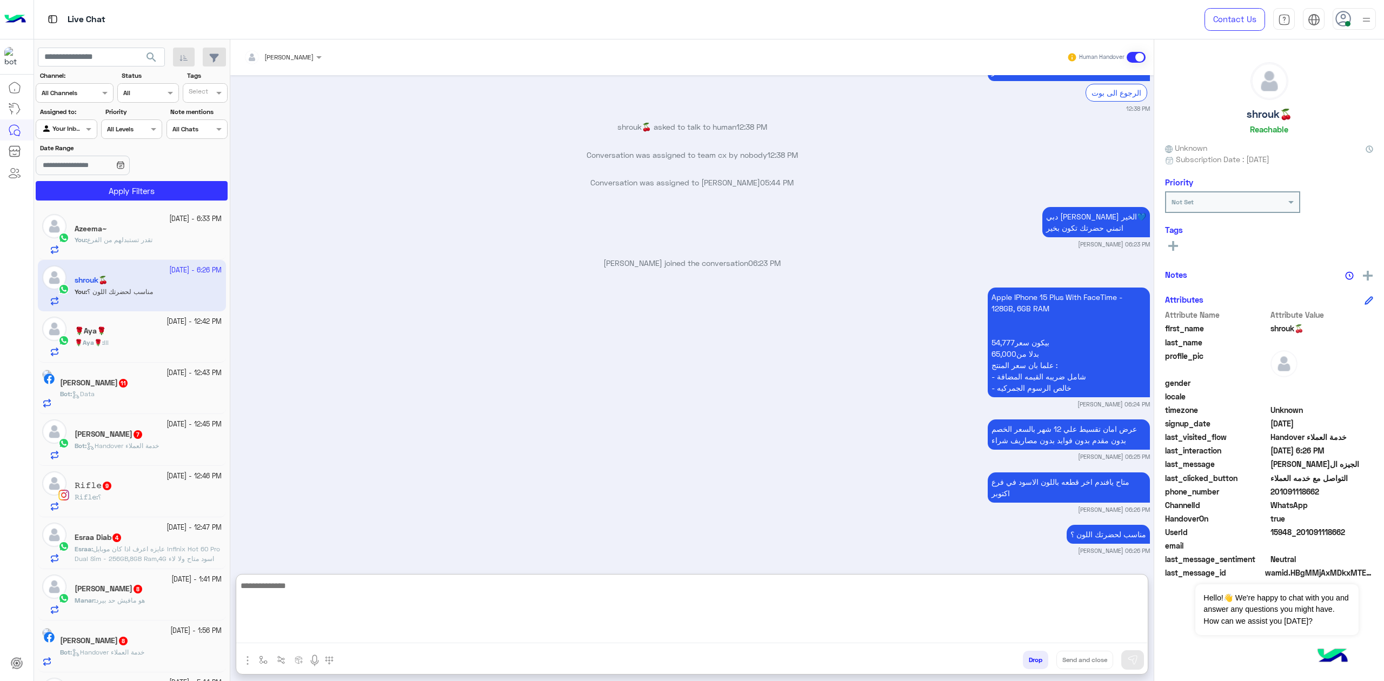
scroll to position [1286, 0]
paste textarea "**********"
type textarea "**********"
click at [1082, 651] on button "Send and close" at bounding box center [1084, 660] width 57 height 18
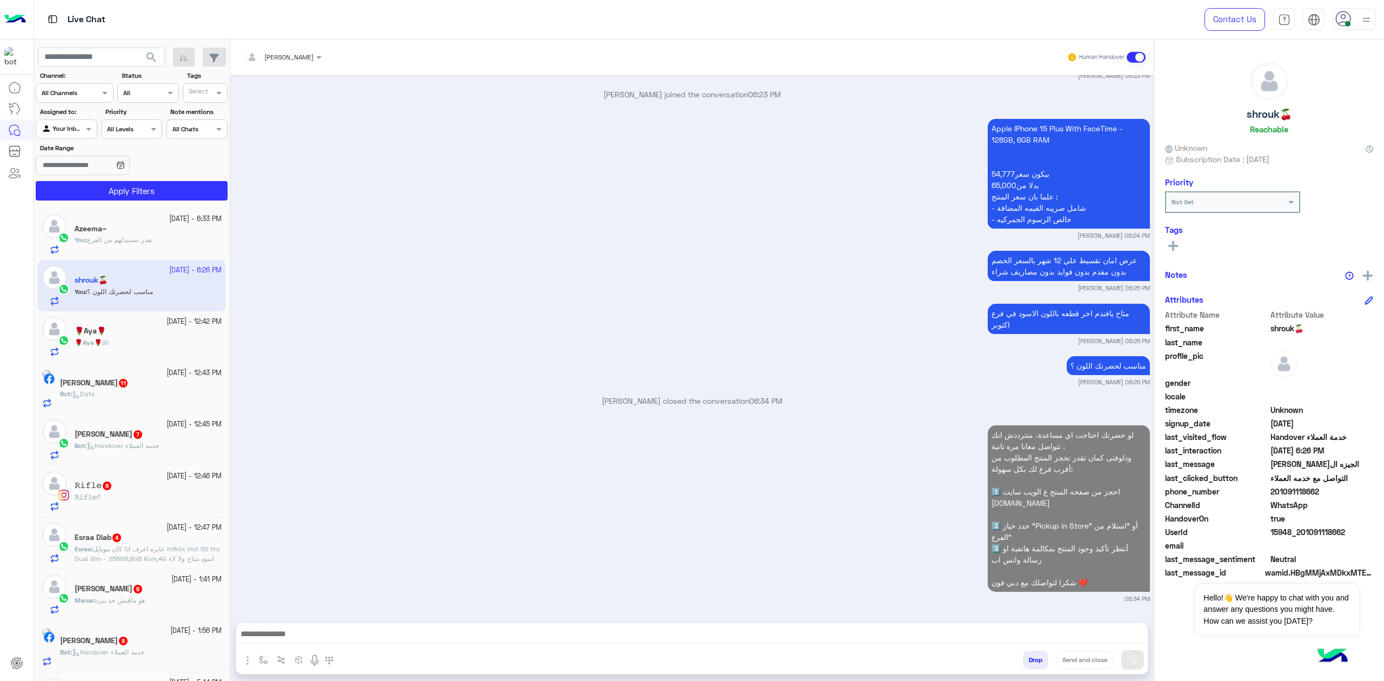
scroll to position [1464, 0]
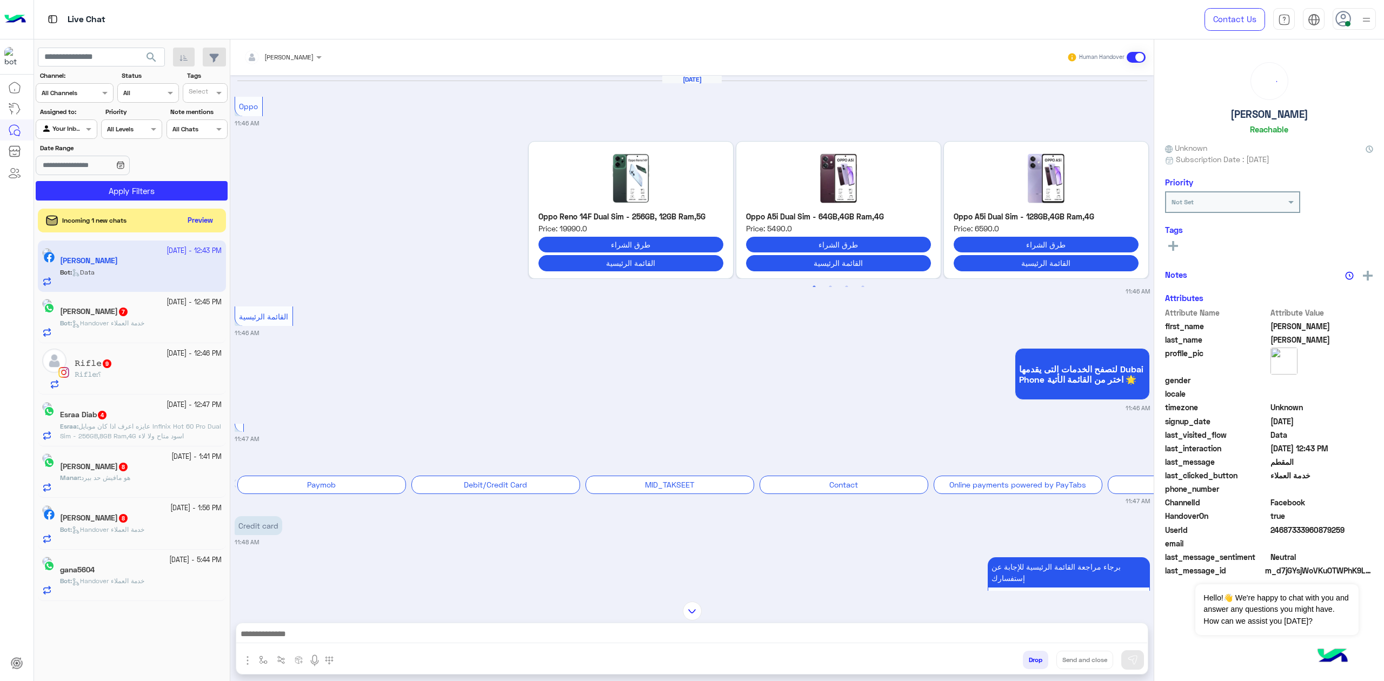
scroll to position [3459, 0]
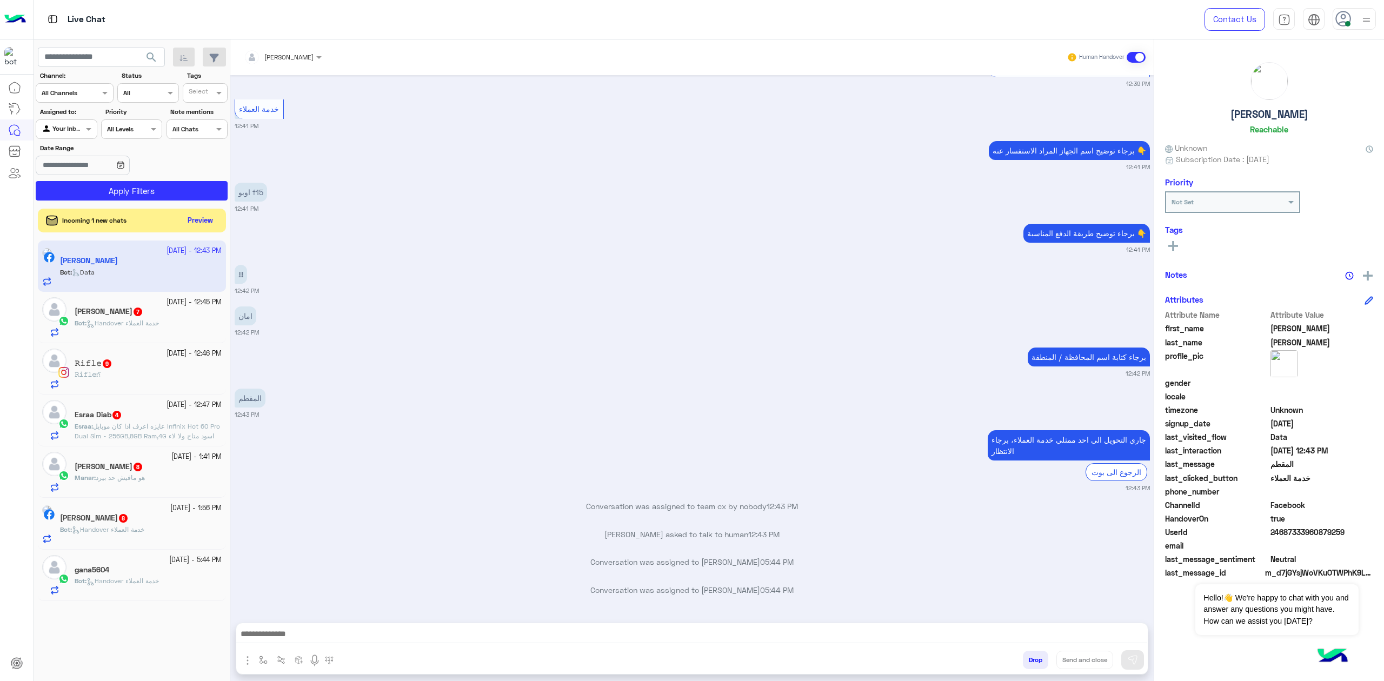
click at [115, 310] on h5 "[PERSON_NAME] 7" at bounding box center [109, 311] width 69 height 9
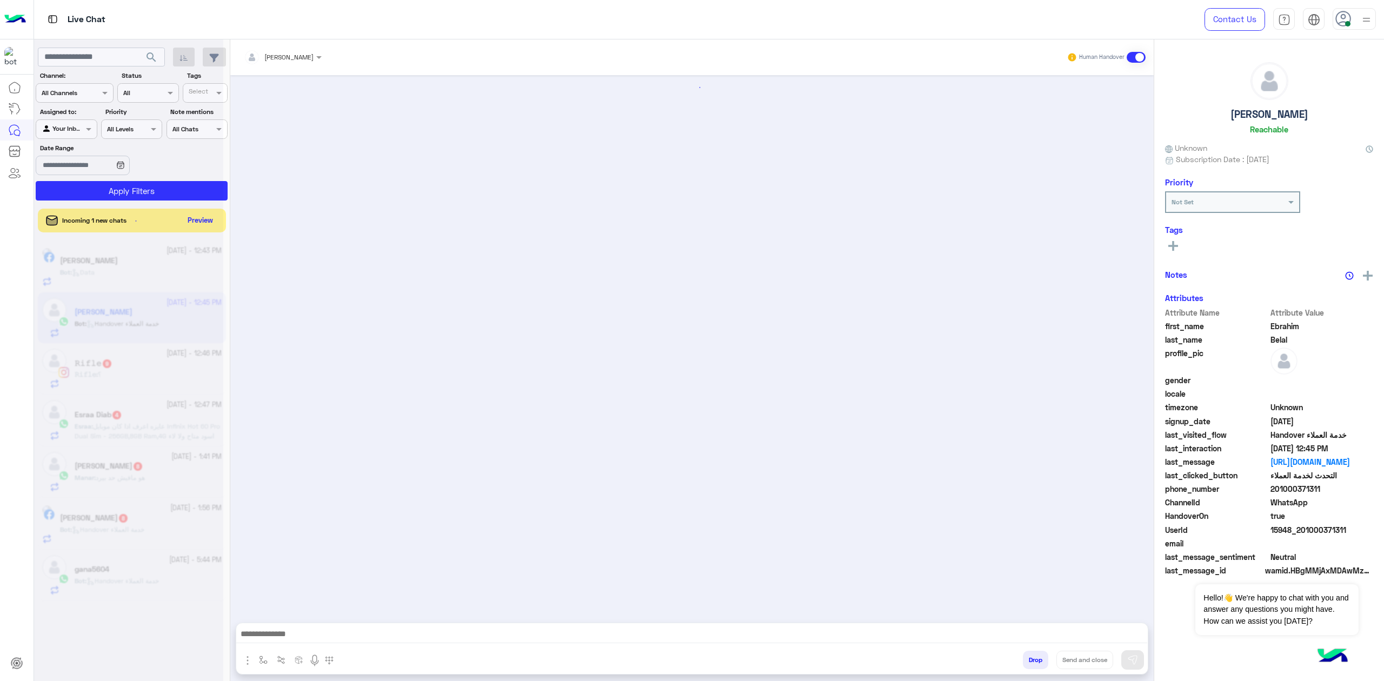
scroll to position [1927, 0]
click at [358, 634] on textarea at bounding box center [691, 635] width 911 height 16
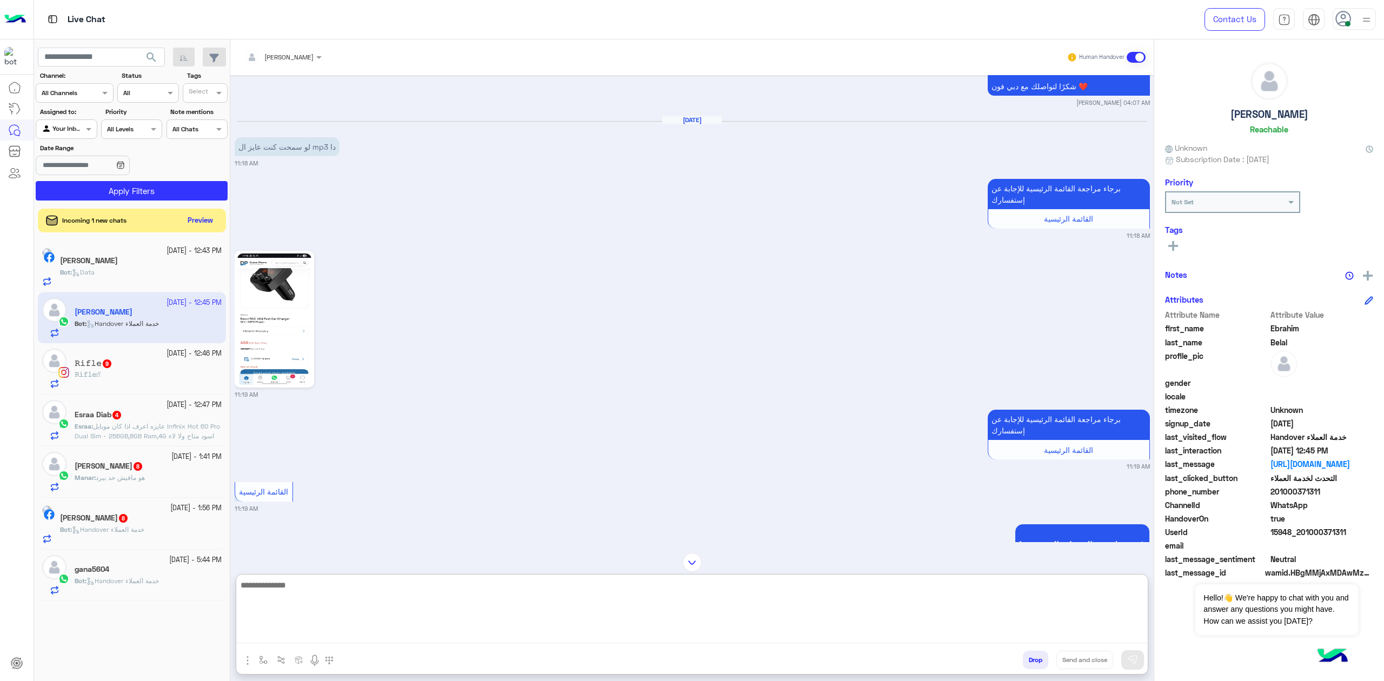
scroll to position [1256, 0]
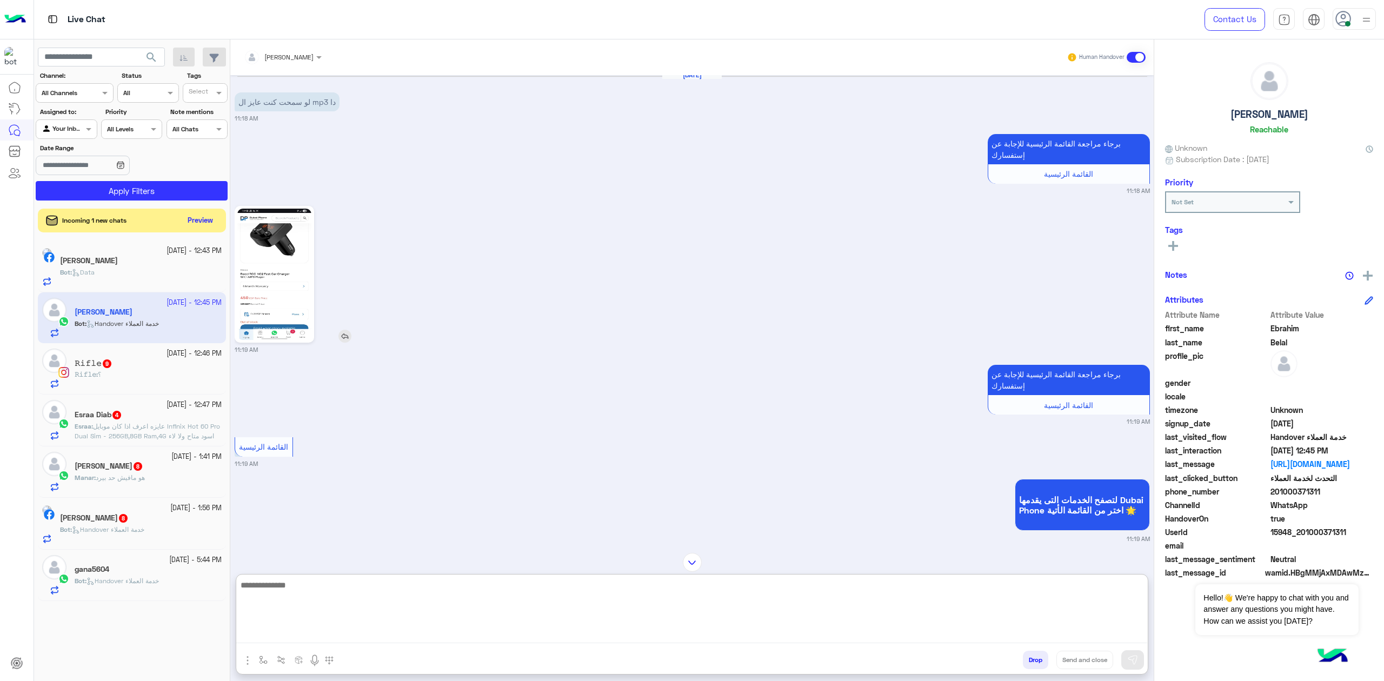
click at [286, 286] on img at bounding box center [274, 274] width 74 height 131
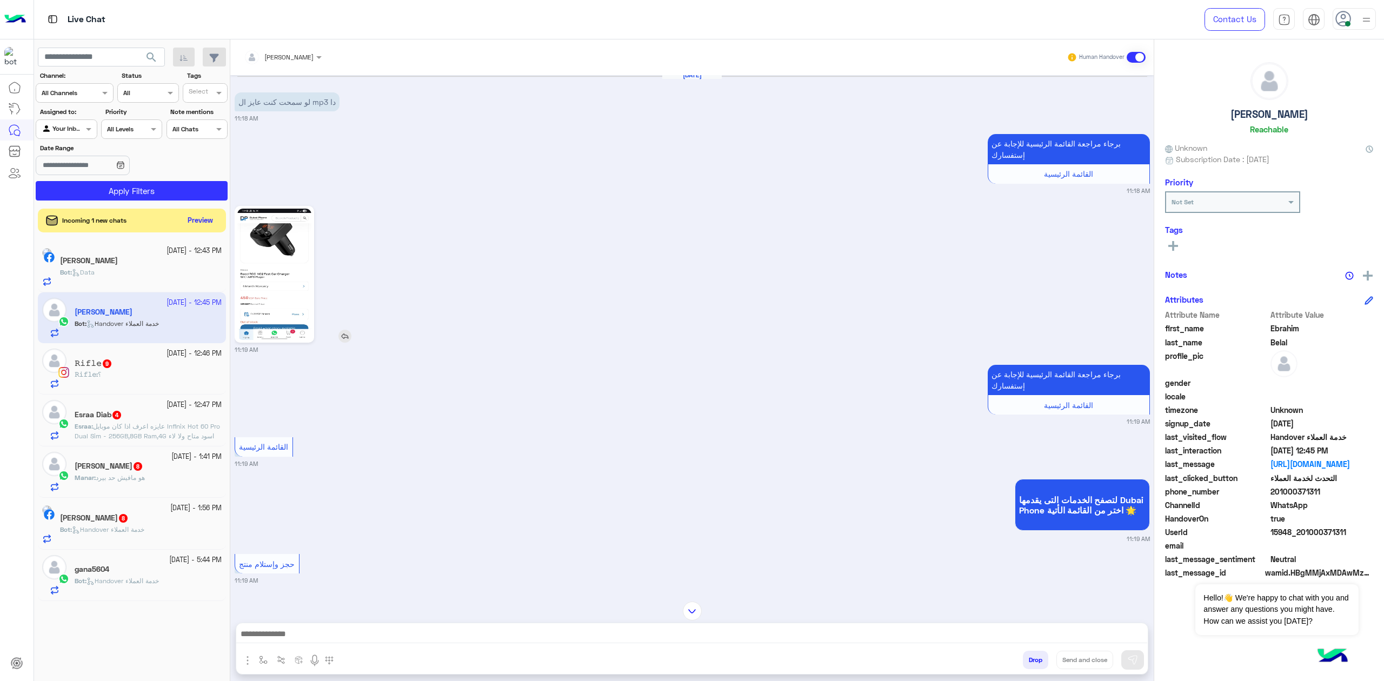
click at [279, 293] on img at bounding box center [274, 274] width 74 height 131
click at [292, 284] on img at bounding box center [274, 274] width 74 height 131
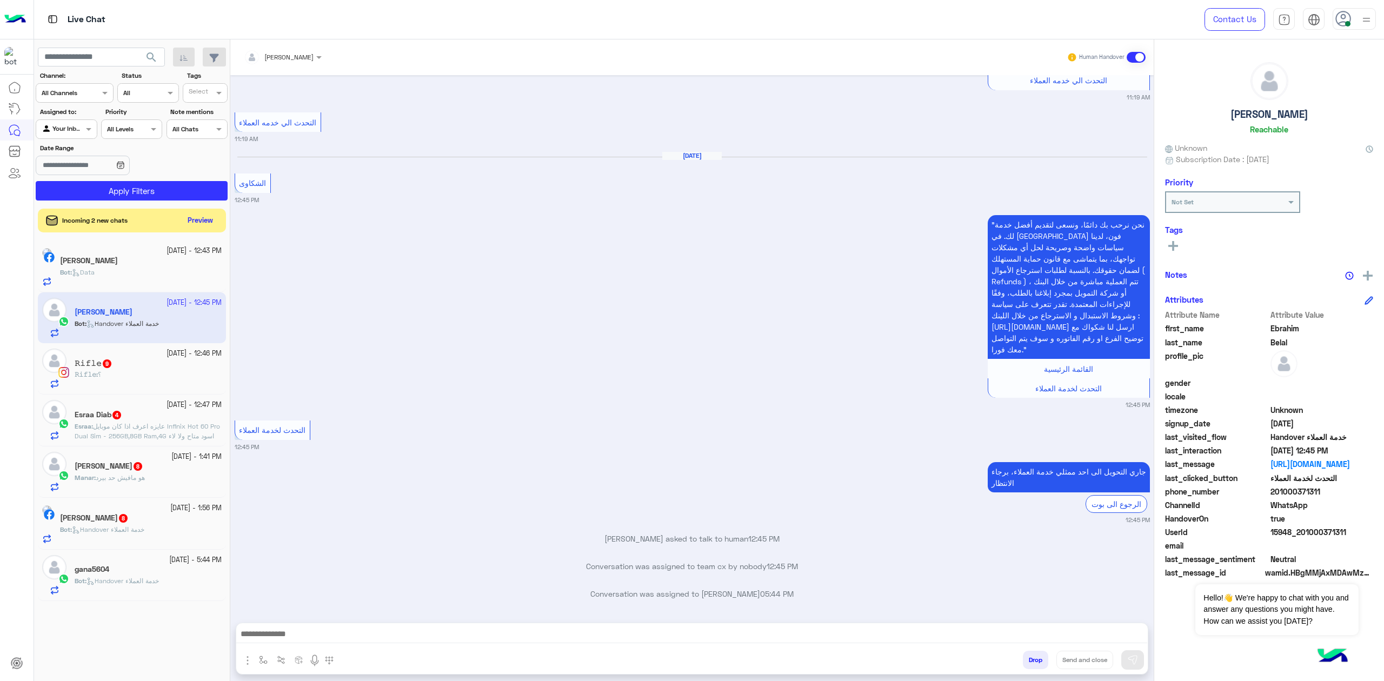
scroll to position [1927, 0]
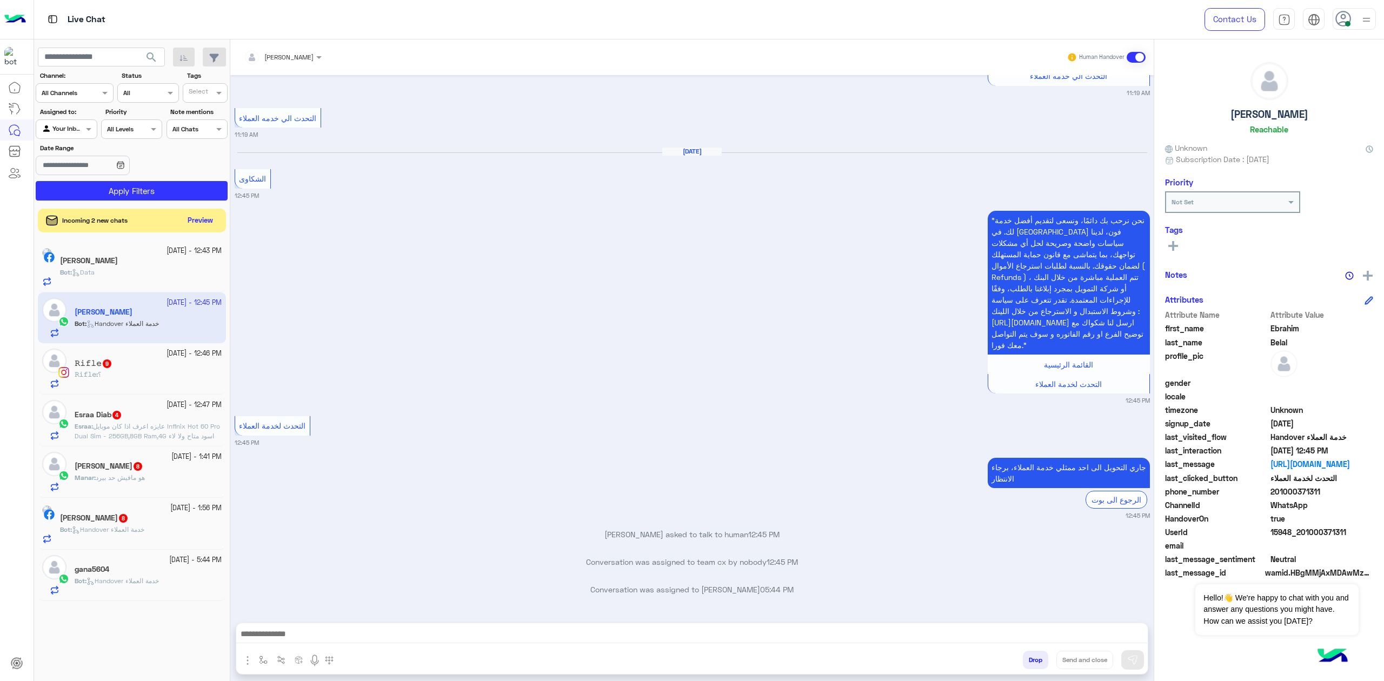
click at [509, 643] on div at bounding box center [691, 636] width 911 height 27
drag, startPoint x: 519, startPoint y: 641, endPoint x: 509, endPoint y: 632, distance: 13.4
click at [515, 638] on textarea at bounding box center [691, 635] width 911 height 16
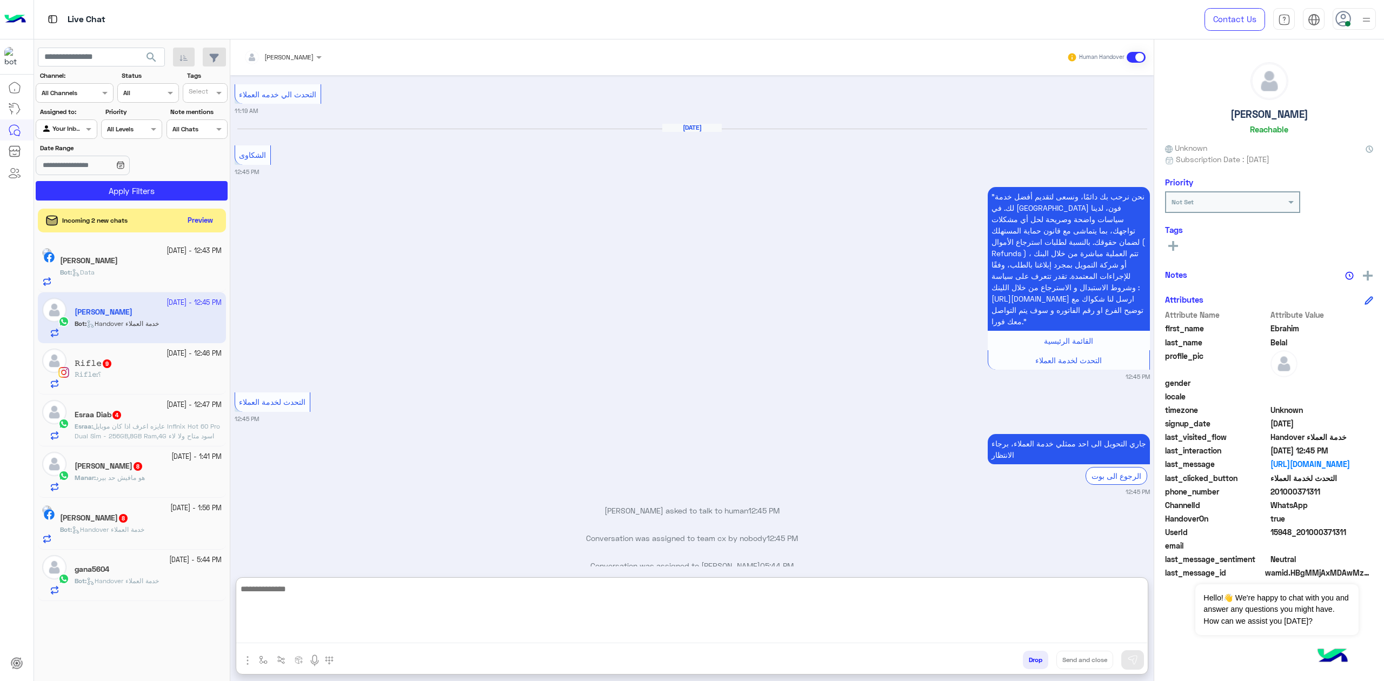
click at [507, 631] on textarea at bounding box center [691, 612] width 911 height 61
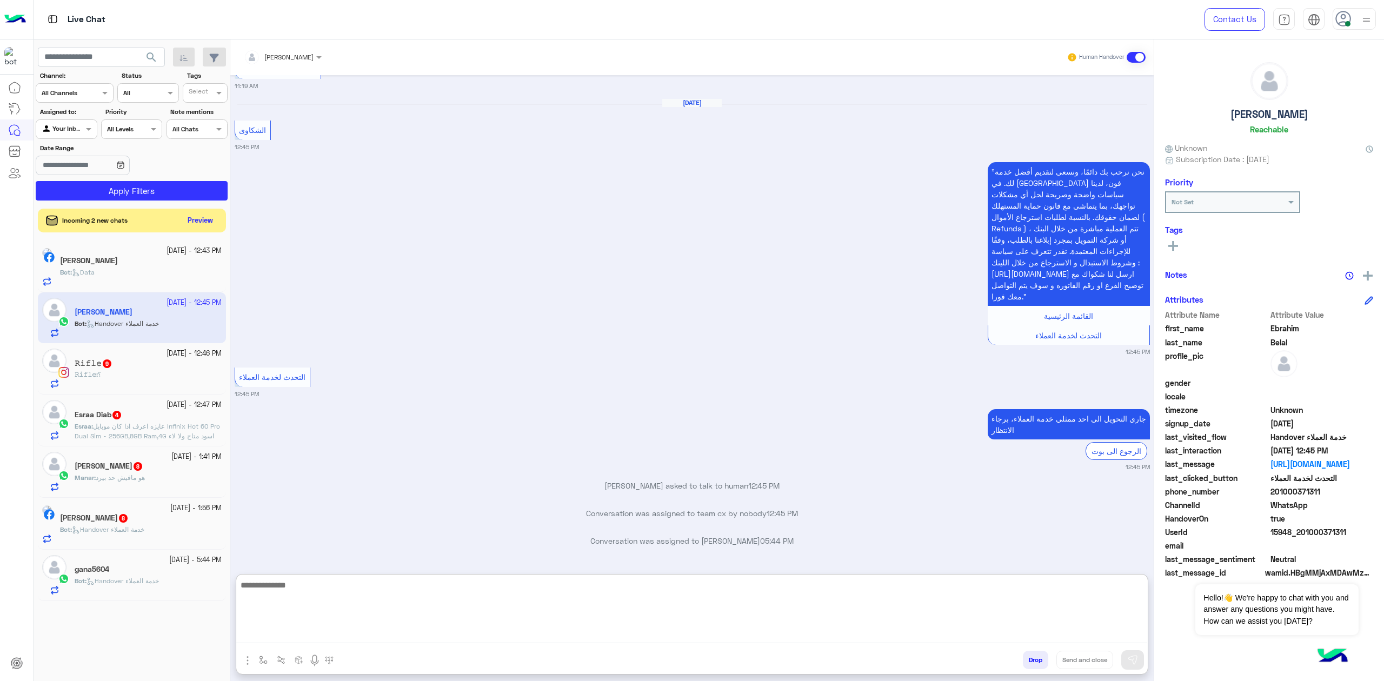
scroll to position [1976, 0]
paste textarea "**********"
click at [1113, 610] on textarea "**********" at bounding box center [691, 610] width 911 height 65
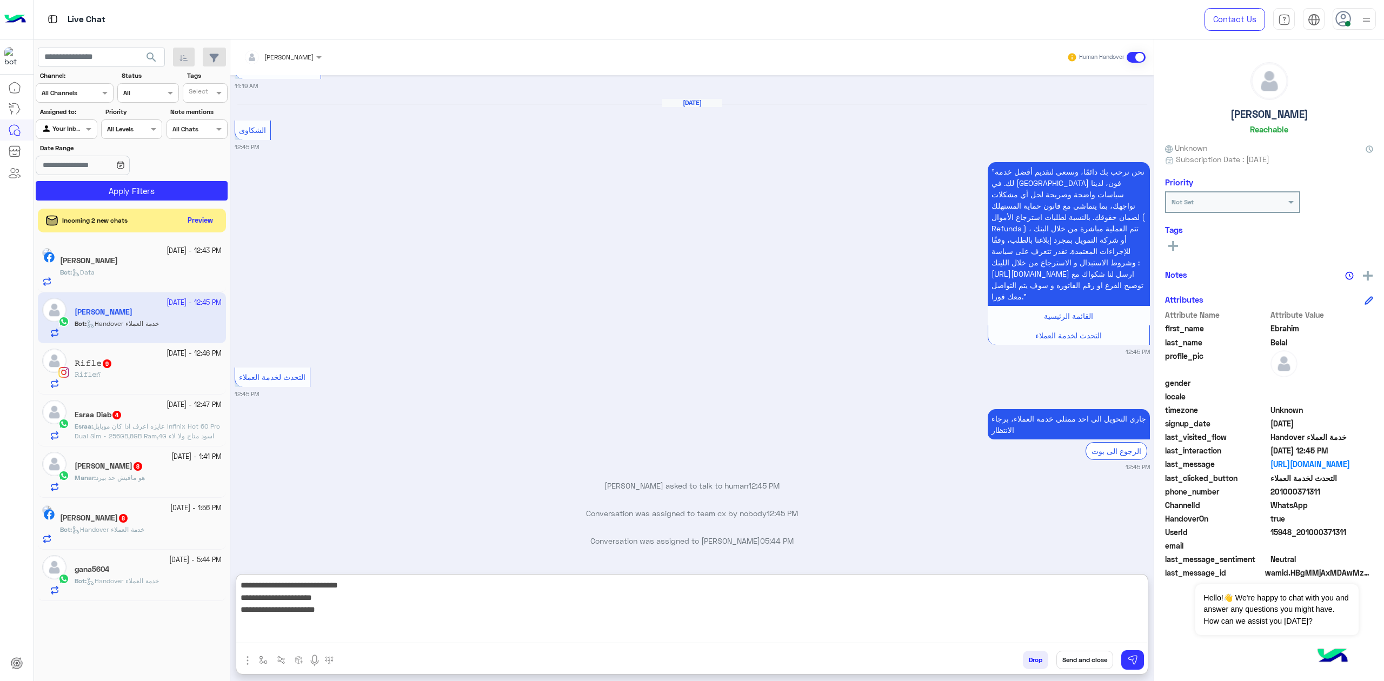
type textarea "**********"
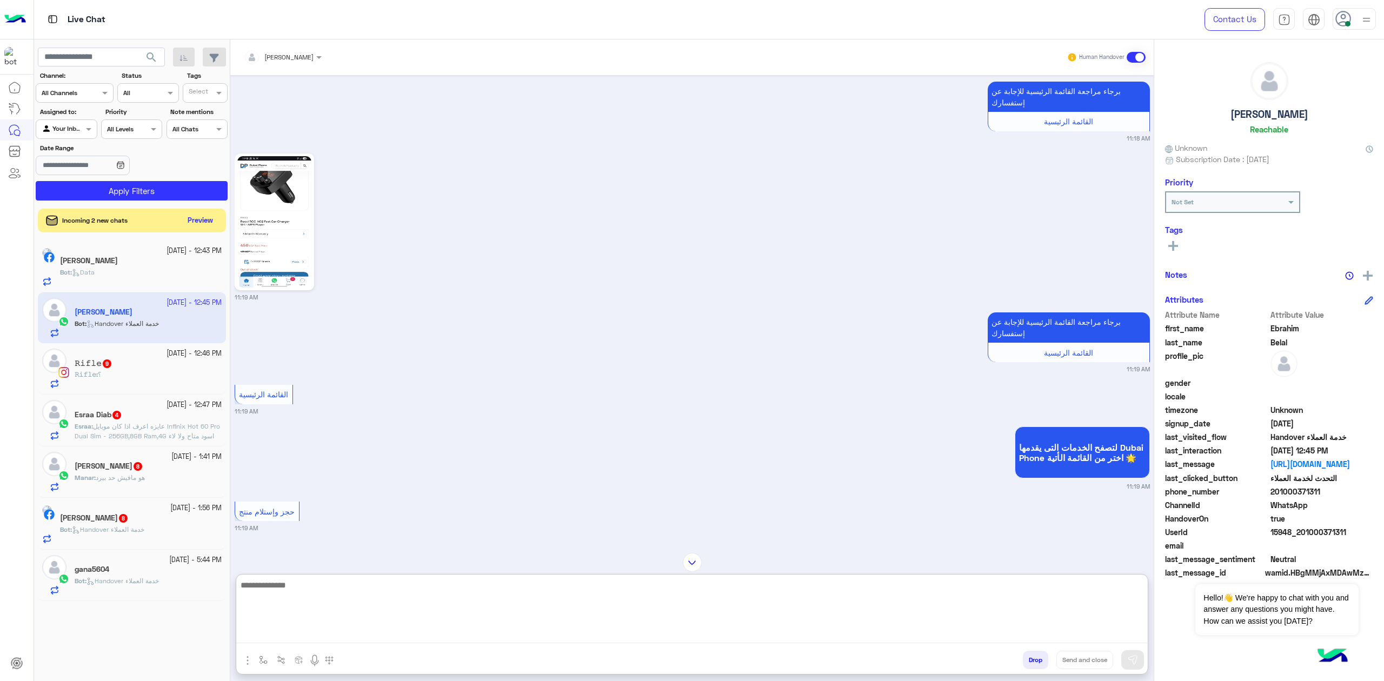
scroll to position [1092, 0]
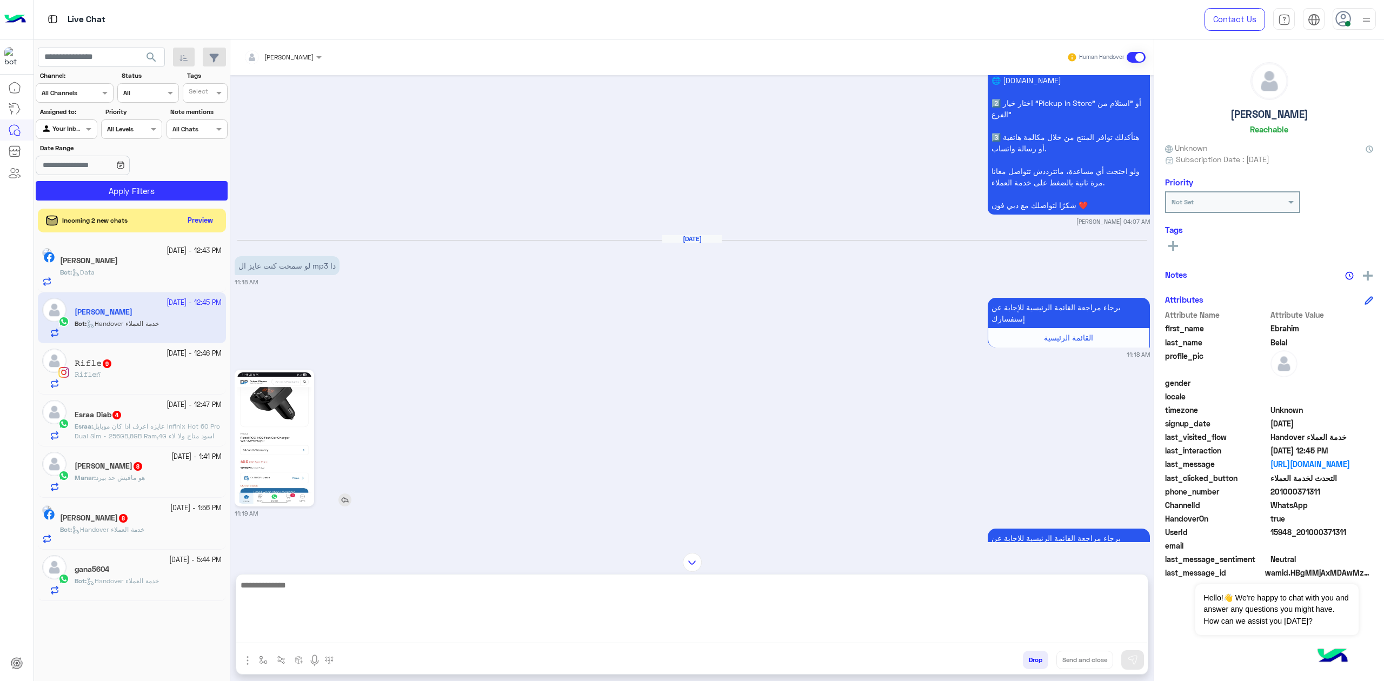
click at [348, 506] on img at bounding box center [344, 499] width 13 height 13
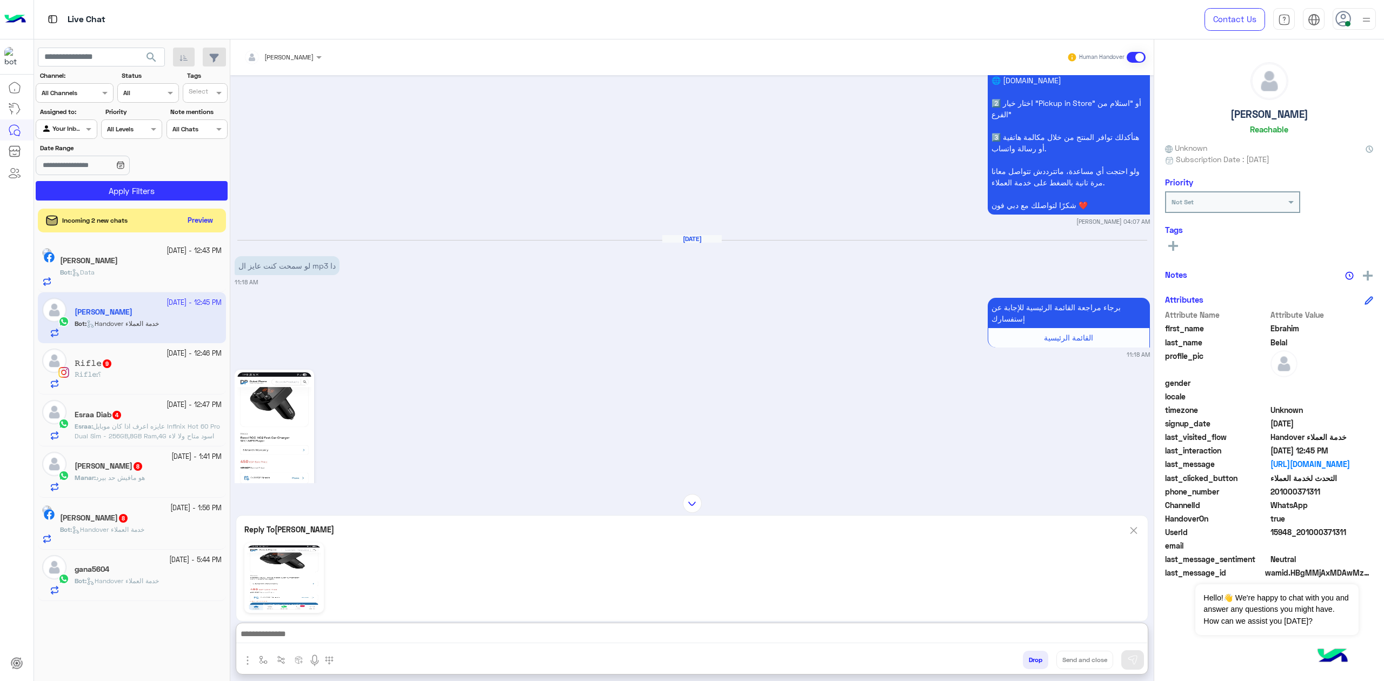
click at [360, 631] on textarea at bounding box center [691, 635] width 911 height 16
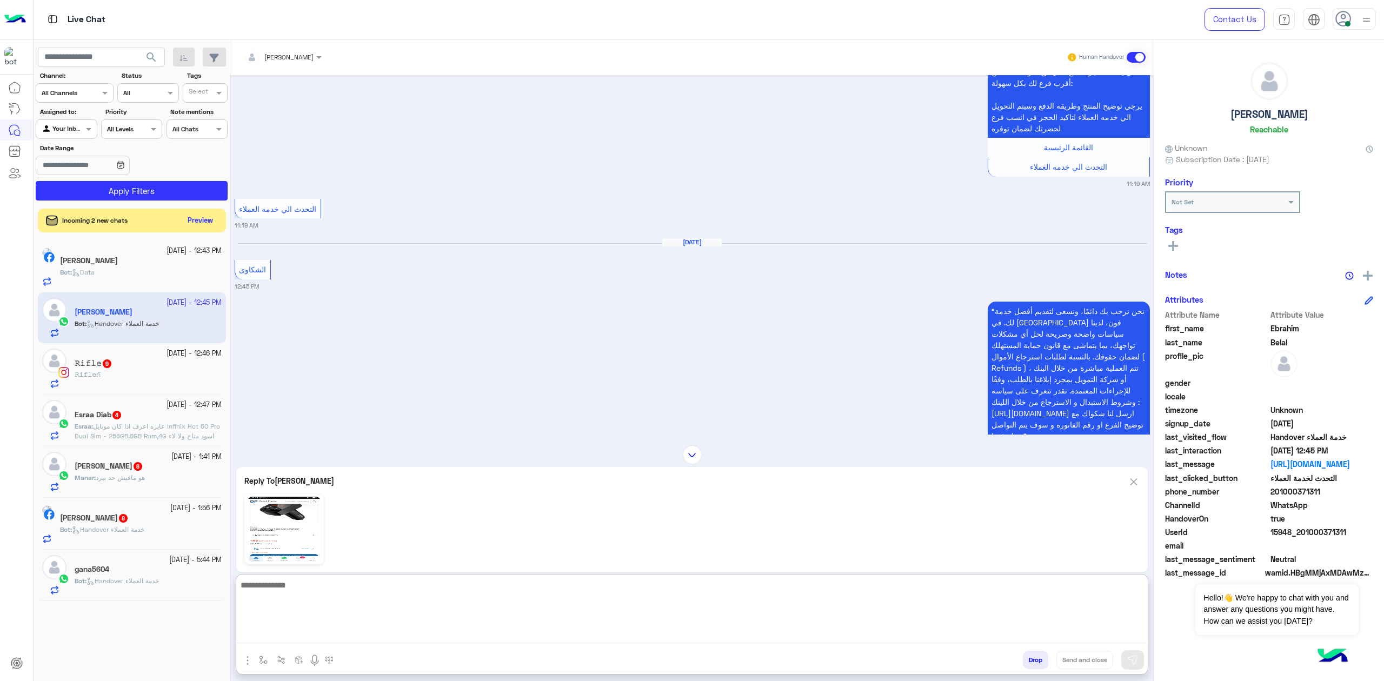
scroll to position [2136, 0]
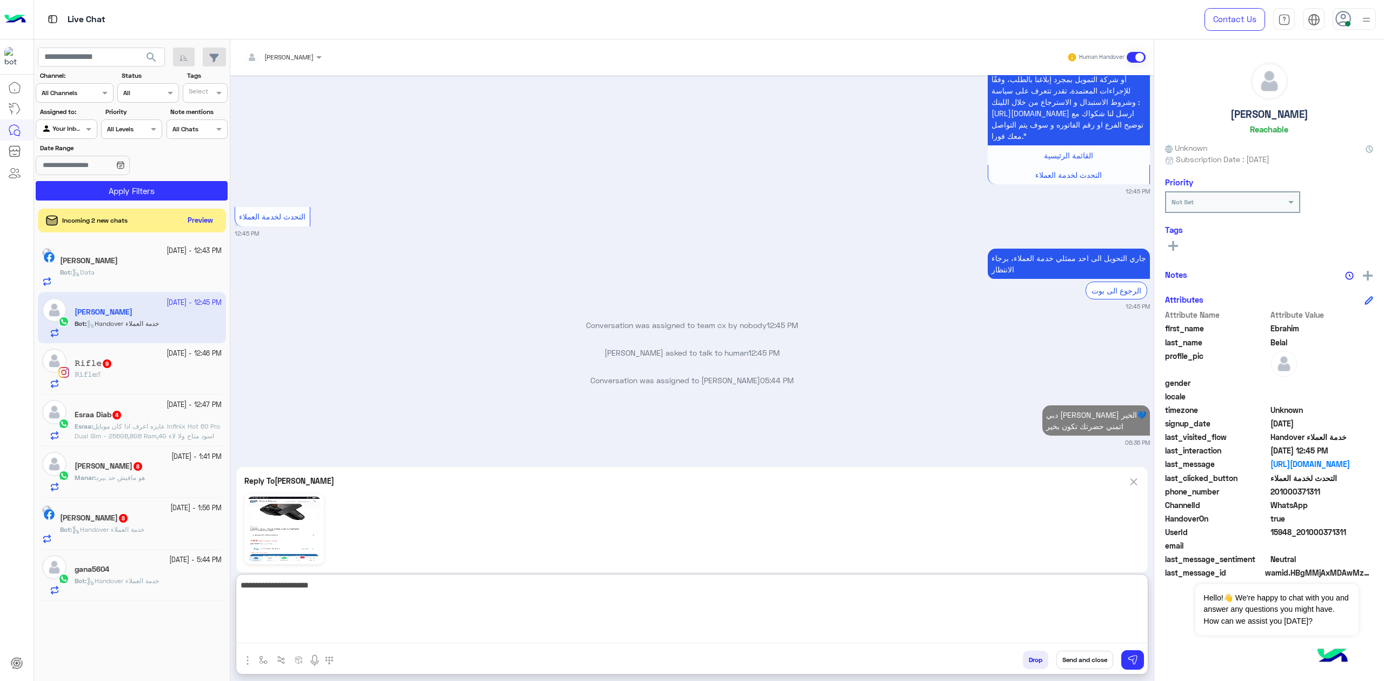
type textarea "**********"
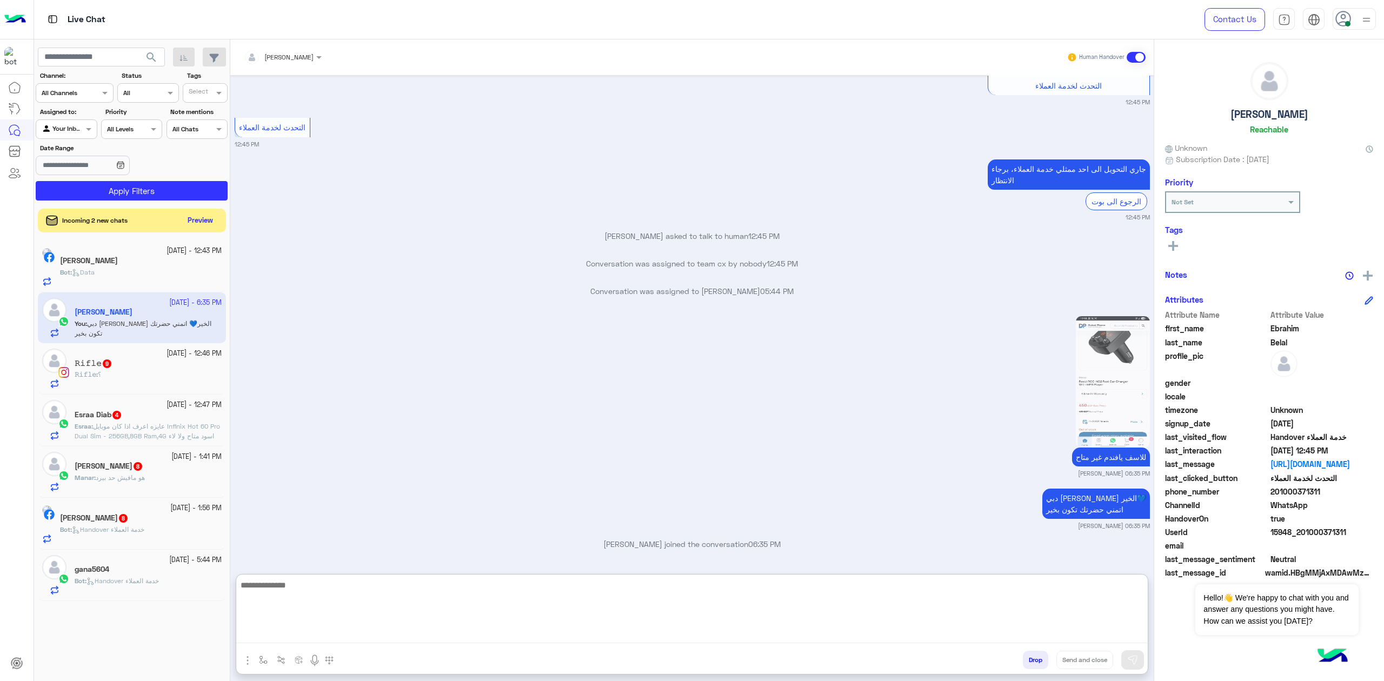
scroll to position [2229, 0]
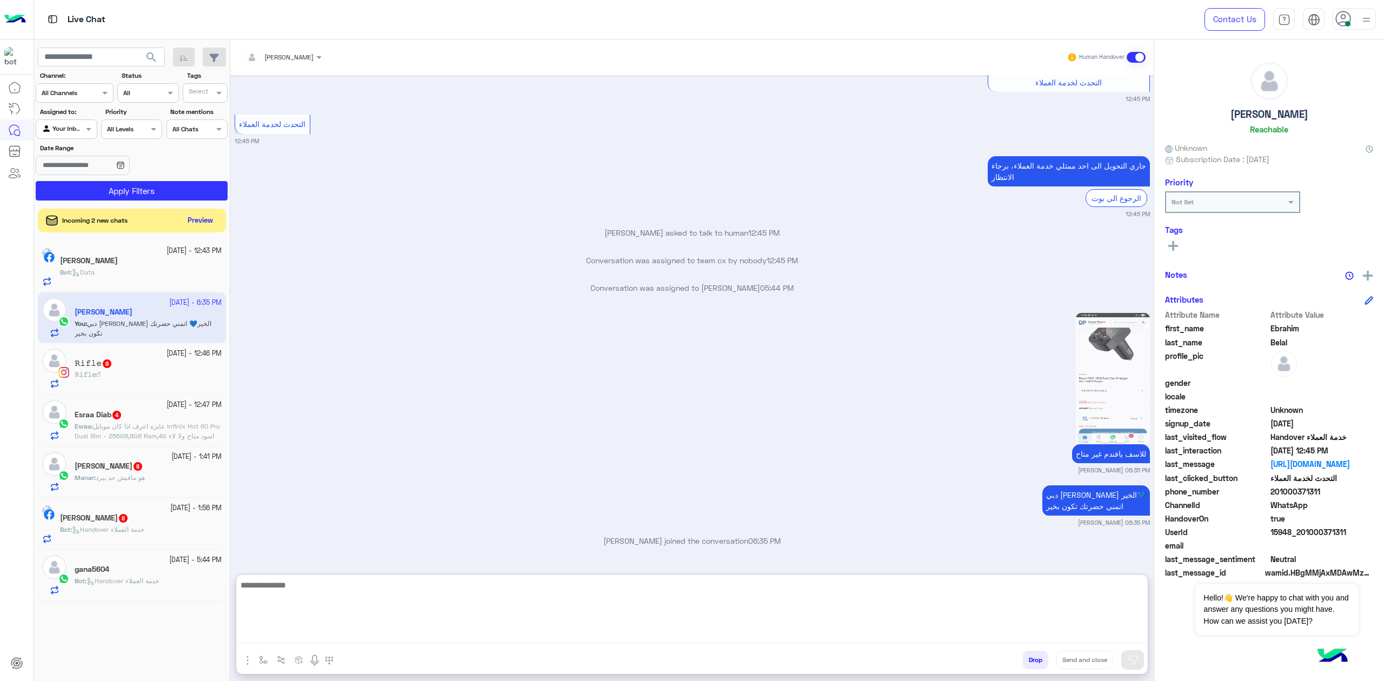
click at [133, 272] on div "Bot : Data" at bounding box center [141, 277] width 162 height 19
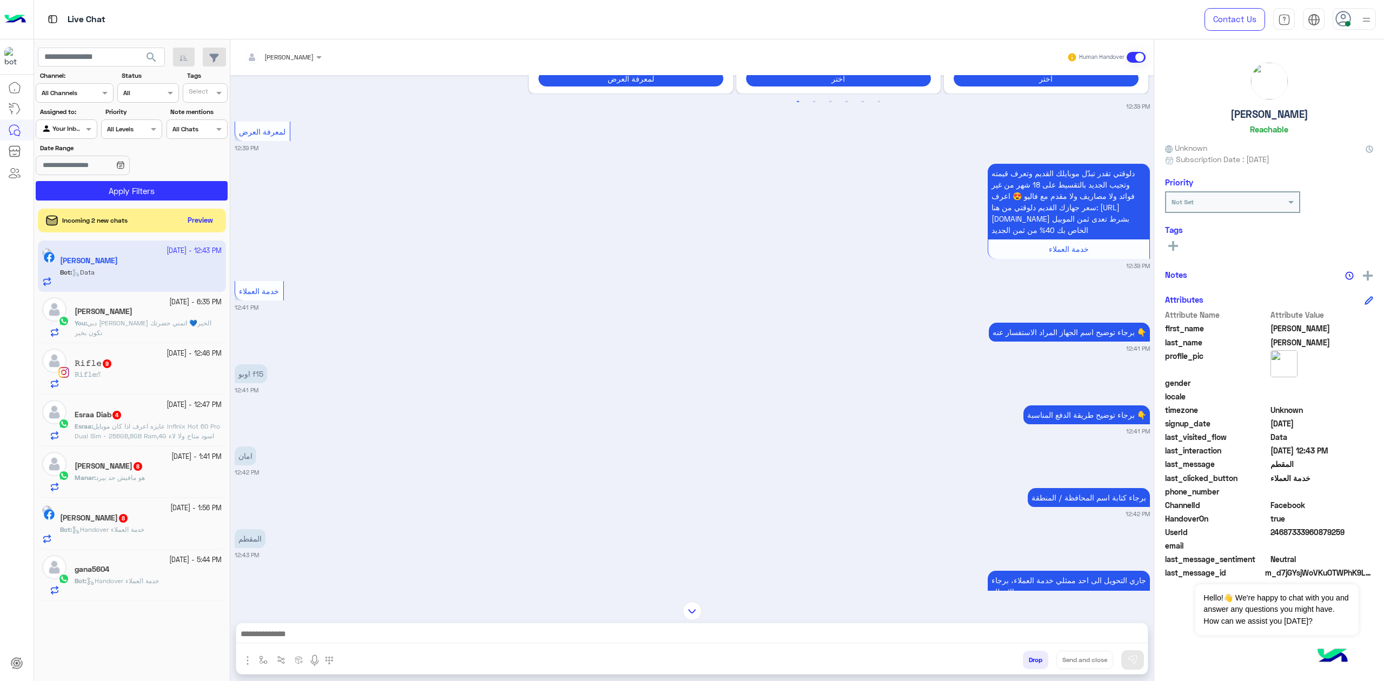
scroll to position [1204, 0]
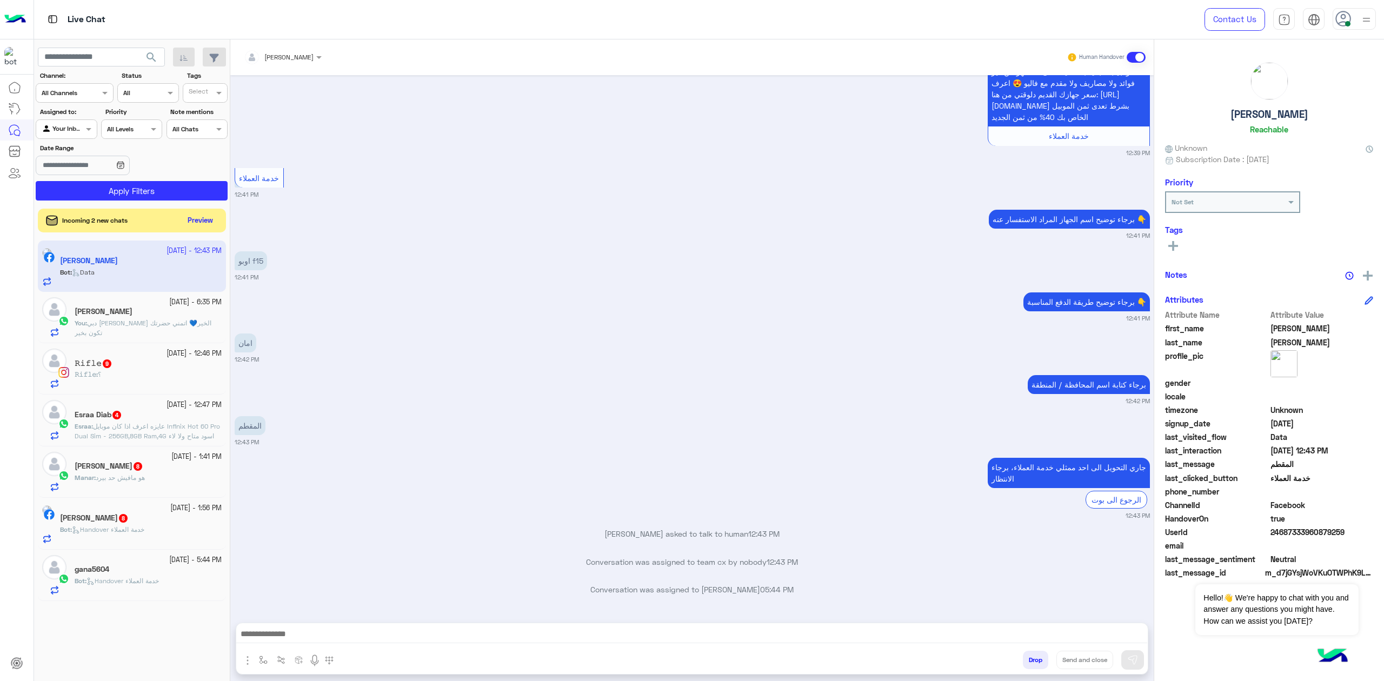
click at [251, 258] on p "اوبو f15" at bounding box center [251, 260] width 32 height 19
click at [273, 269] on div "اوبو f15 12:41 PM" at bounding box center [692, 265] width 915 height 33
click at [256, 258] on p "اوبو f15" at bounding box center [251, 260] width 32 height 19
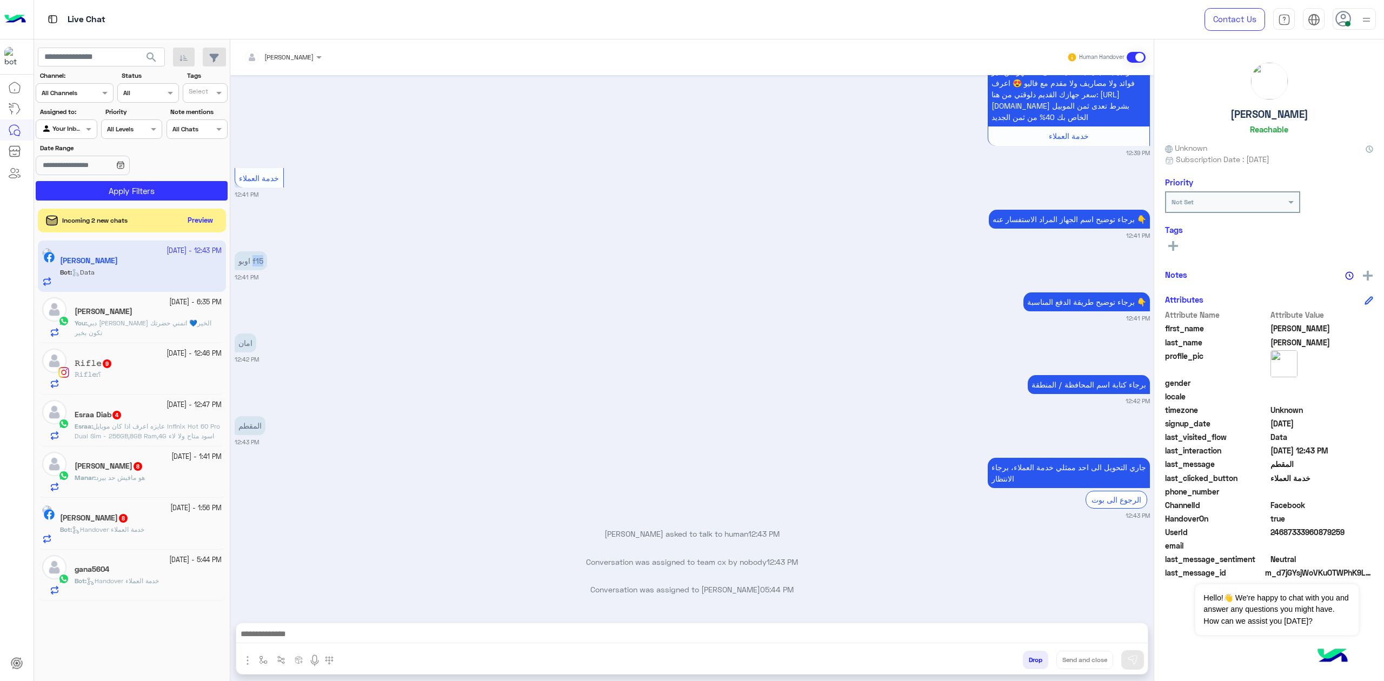
click at [256, 258] on p "اوبو f15" at bounding box center [251, 260] width 32 height 19
click at [254, 638] on textarea at bounding box center [691, 635] width 911 height 16
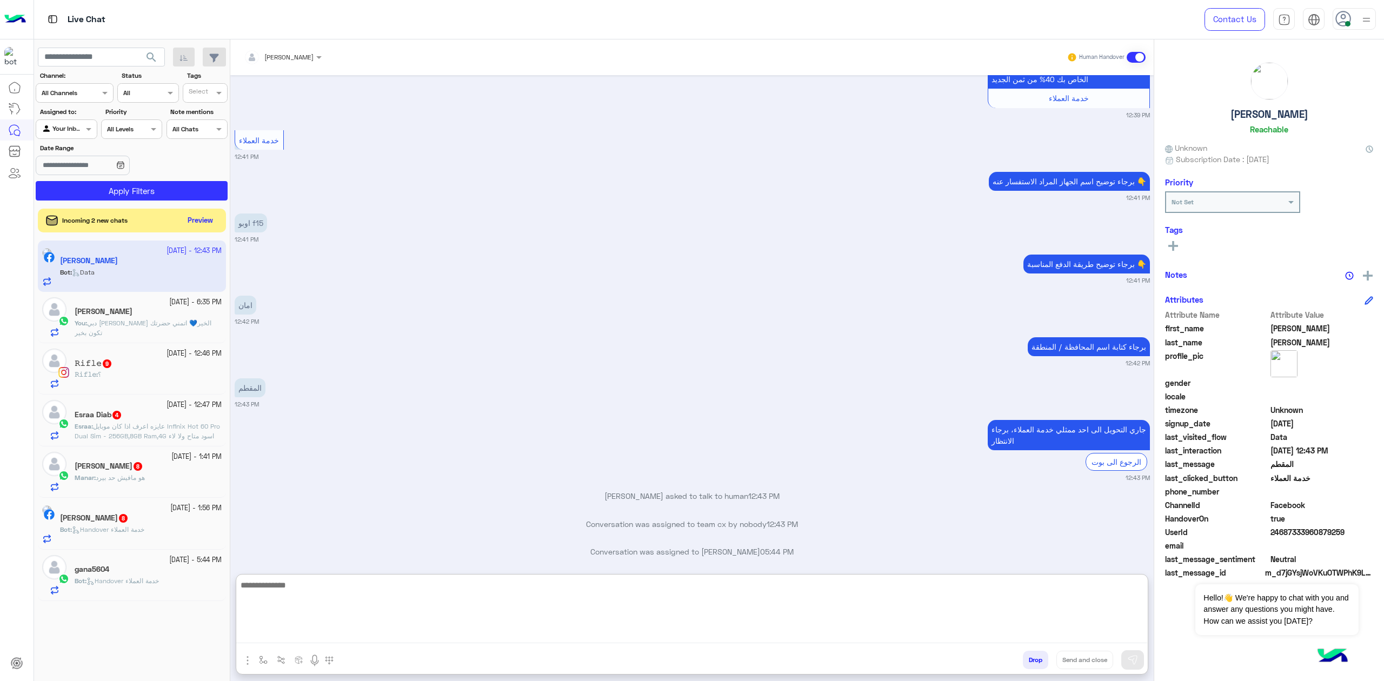
scroll to position [1251, 0]
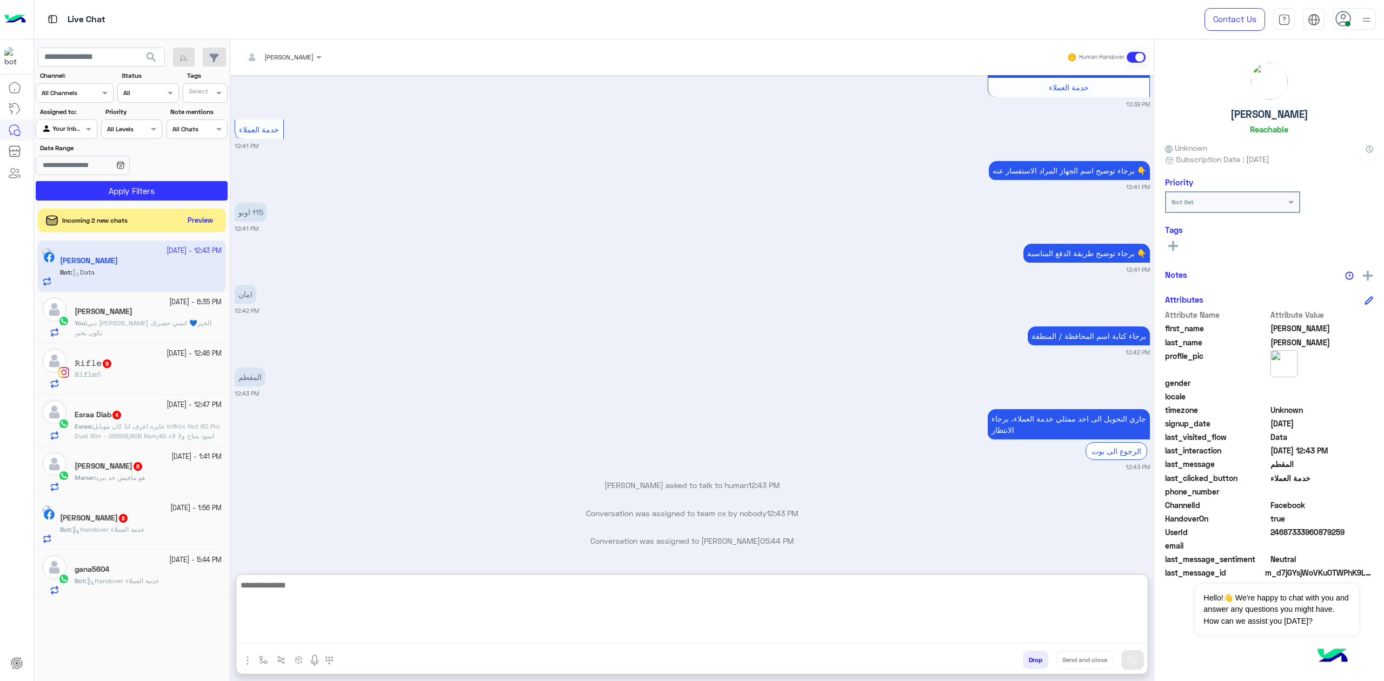
paste textarea "**********"
click at [1052, 625] on textarea "**********" at bounding box center [691, 610] width 911 height 65
type textarea "**********"
click at [1052, 625] on textarea "**********" at bounding box center [691, 610] width 911 height 65
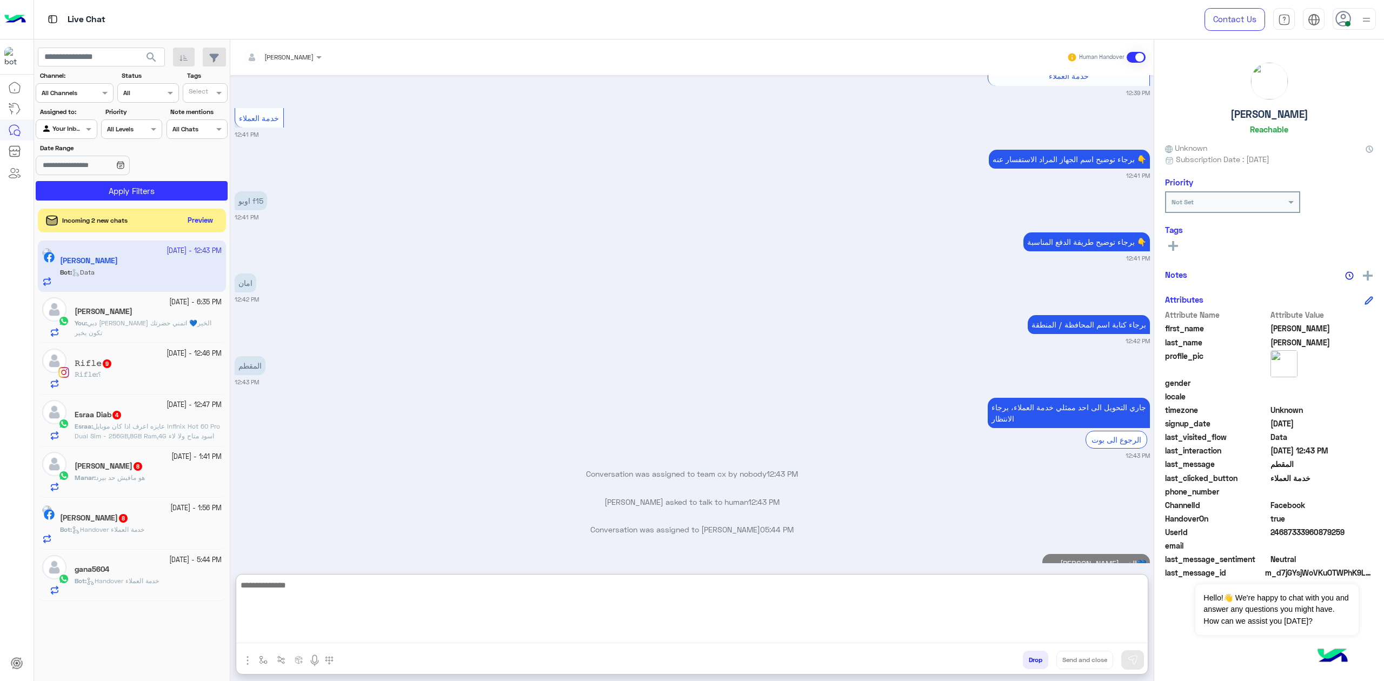
scroll to position [1306, 0]
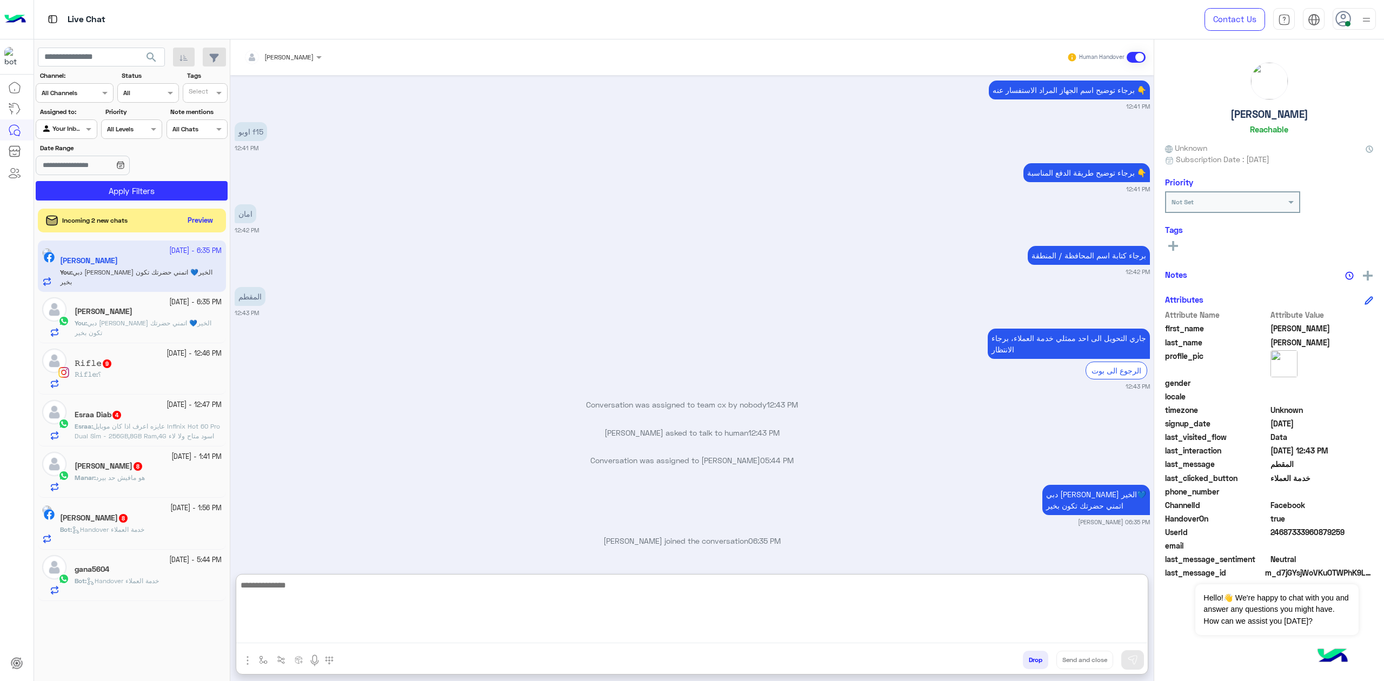
click at [249, 159] on div "[DATE] custom_question_0 12:23 PM برجاء مراجعة القائمة الرئيسية للإجابة عن إستف…" at bounding box center [691, 319] width 923 height 488
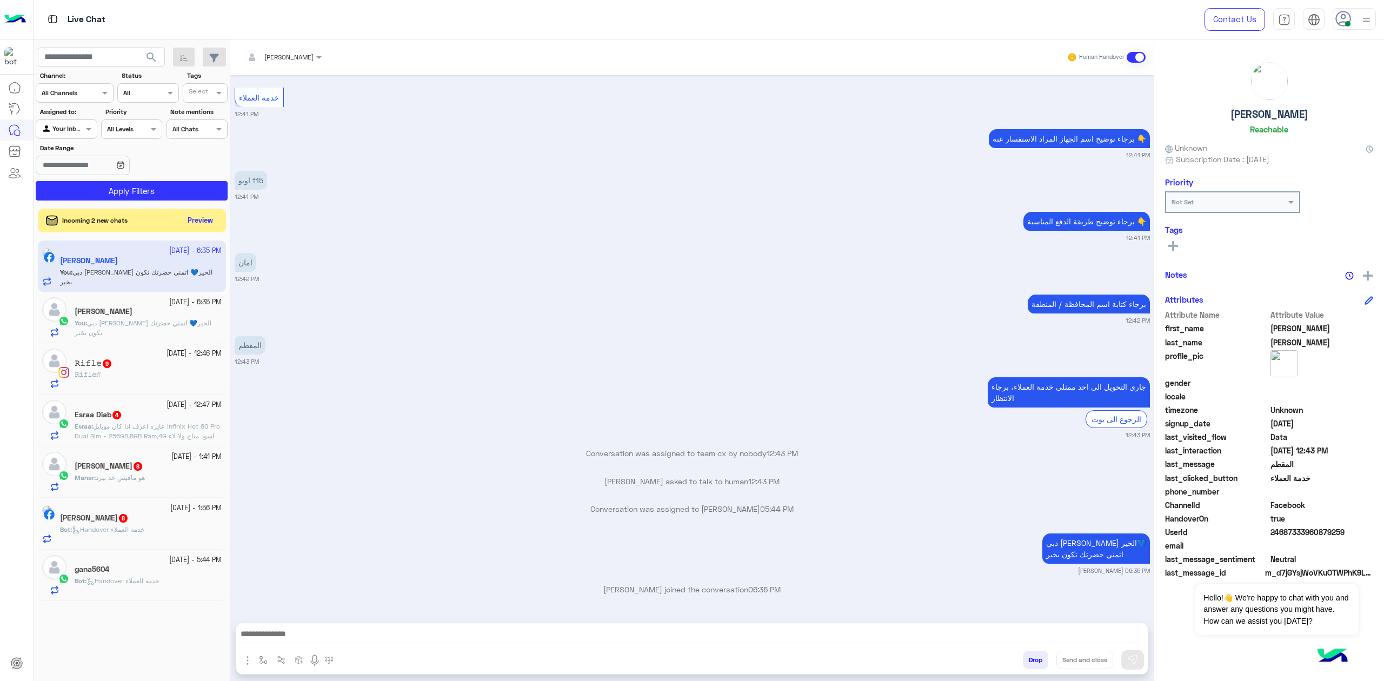
click at [450, 641] on textarea at bounding box center [691, 635] width 911 height 16
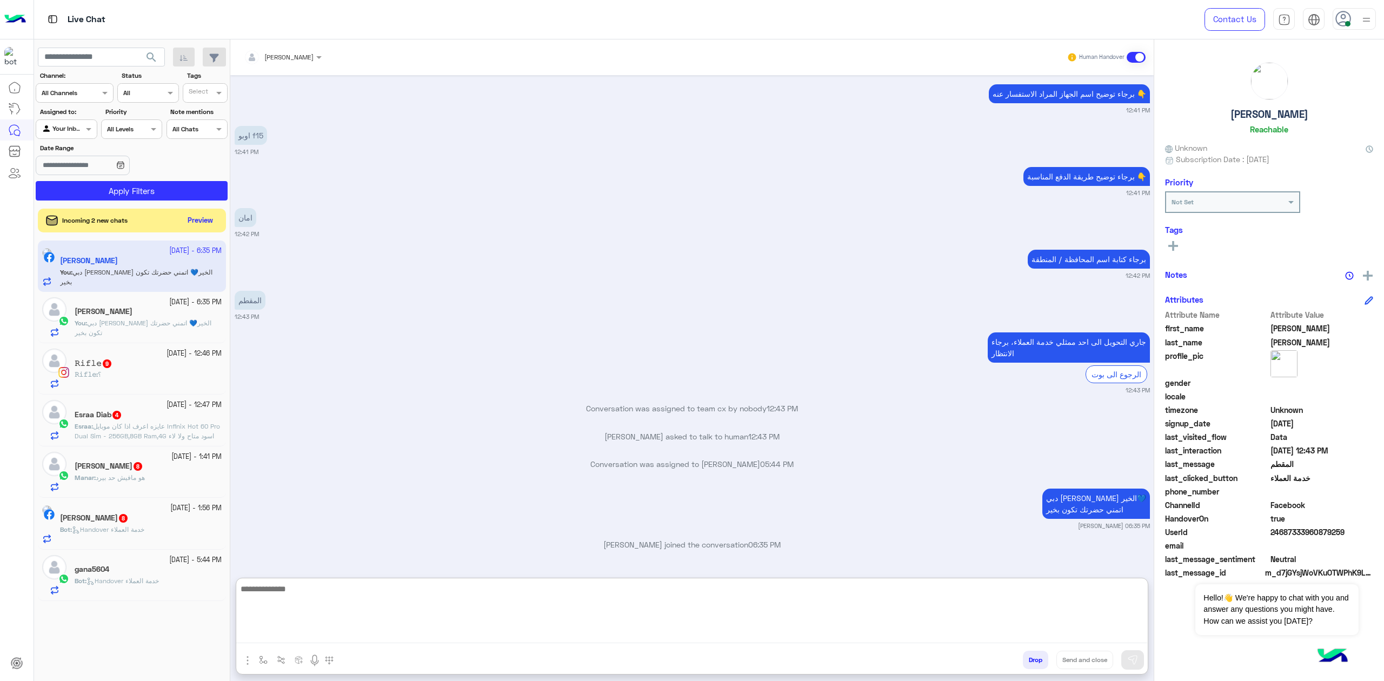
scroll to position [1333, 0]
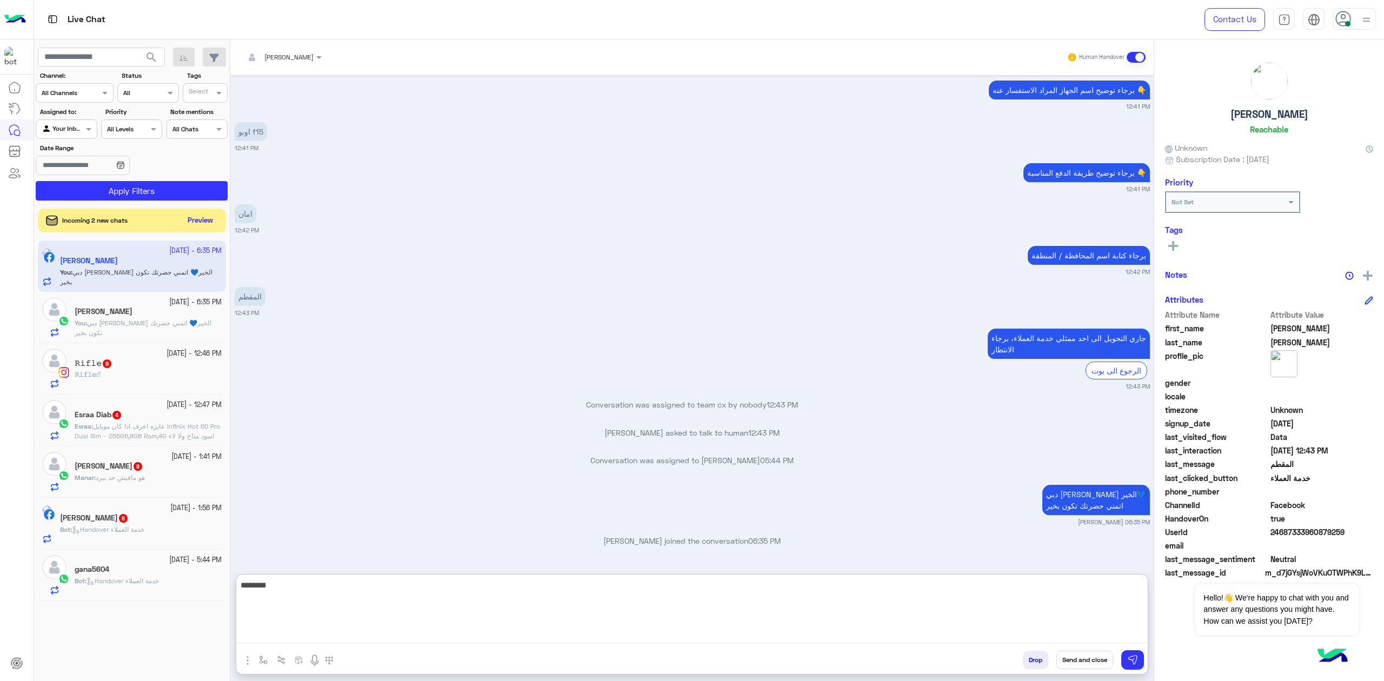
type textarea "********"
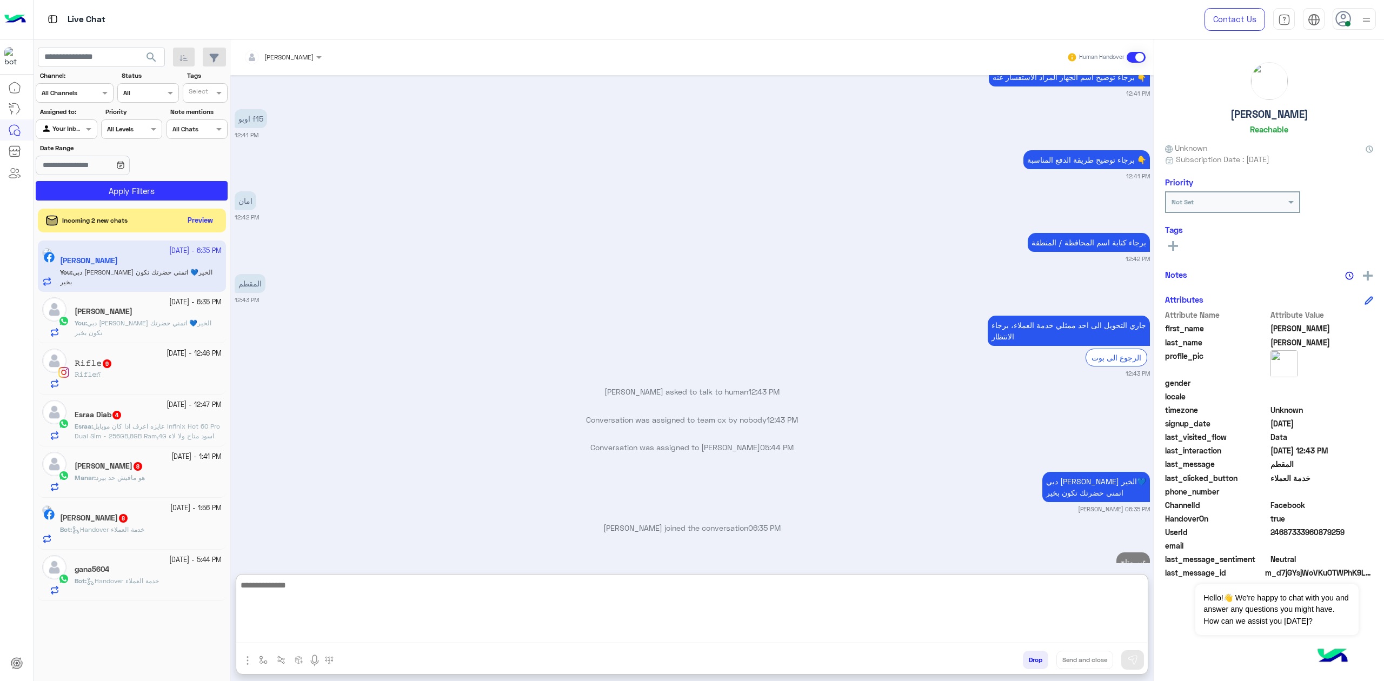
scroll to position [1375, 0]
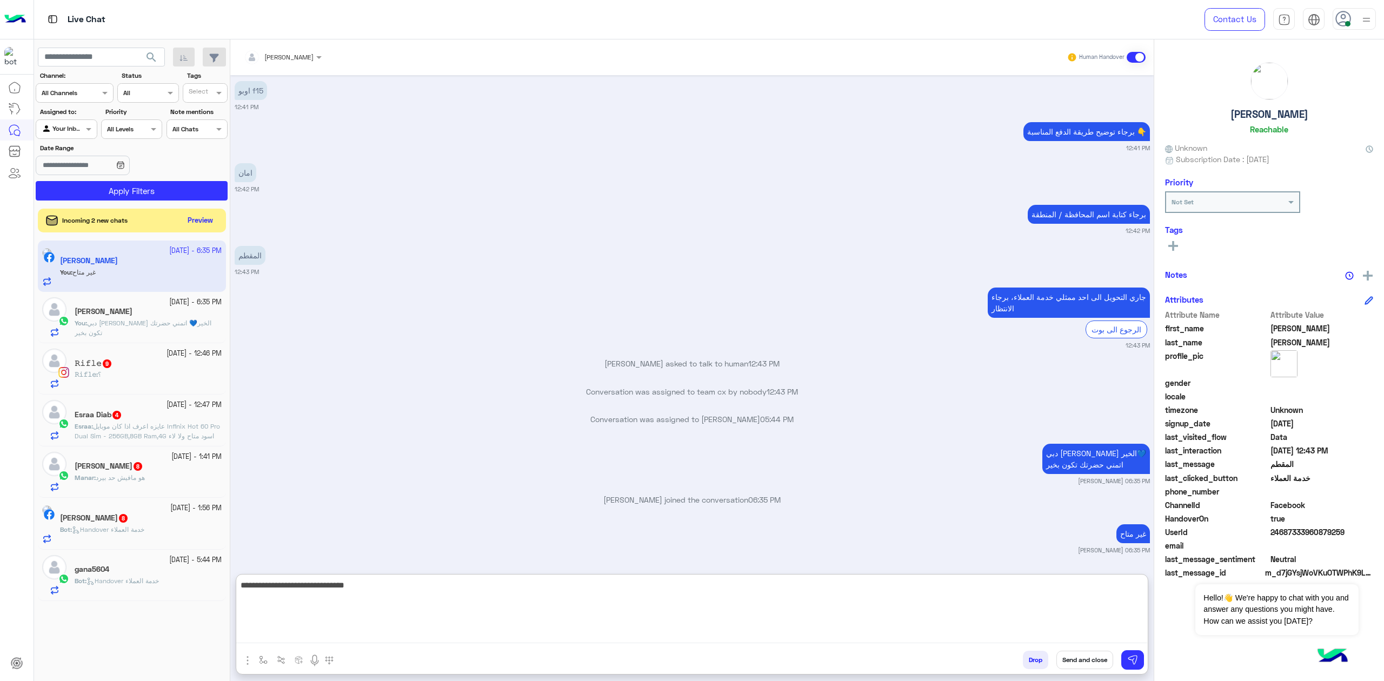
type textarea "**********"
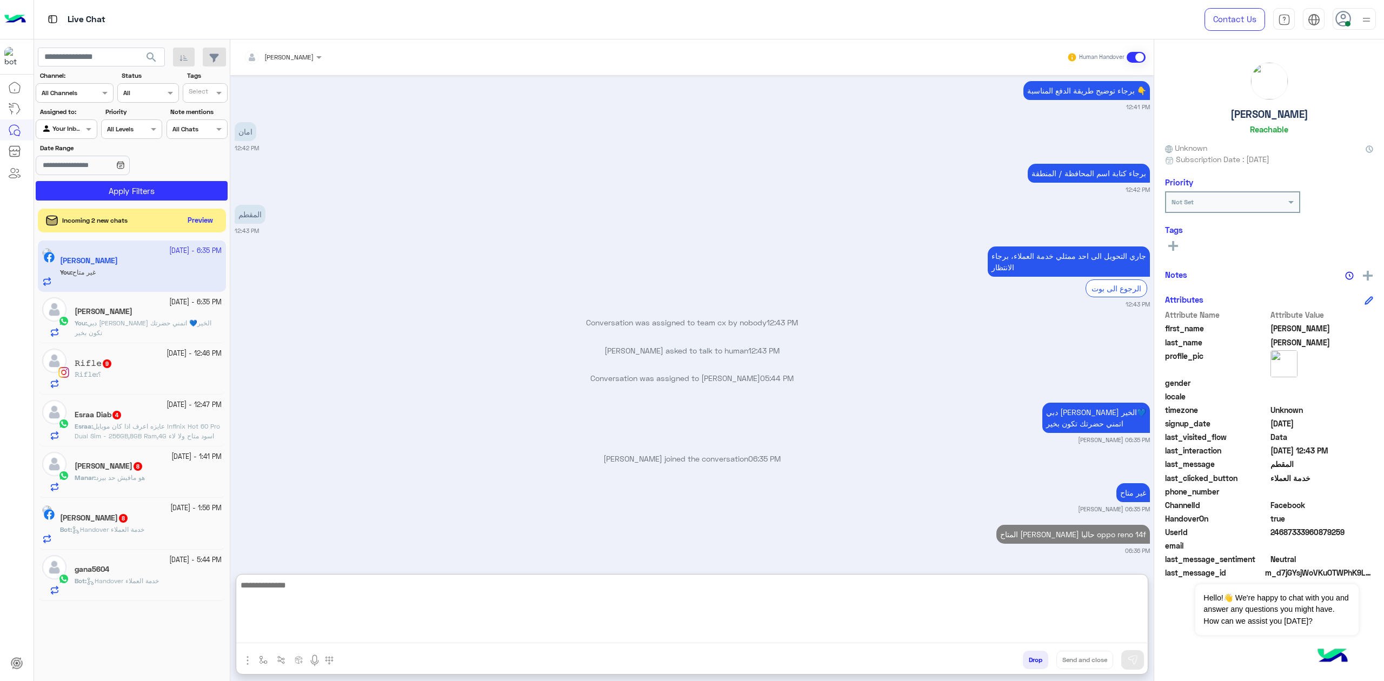
click at [122, 297] on div "[DATE] - 6:35 PM [PERSON_NAME] You : دبي [PERSON_NAME] الخير💙 اتمني حضرتك تكون …" at bounding box center [132, 317] width 188 height 51
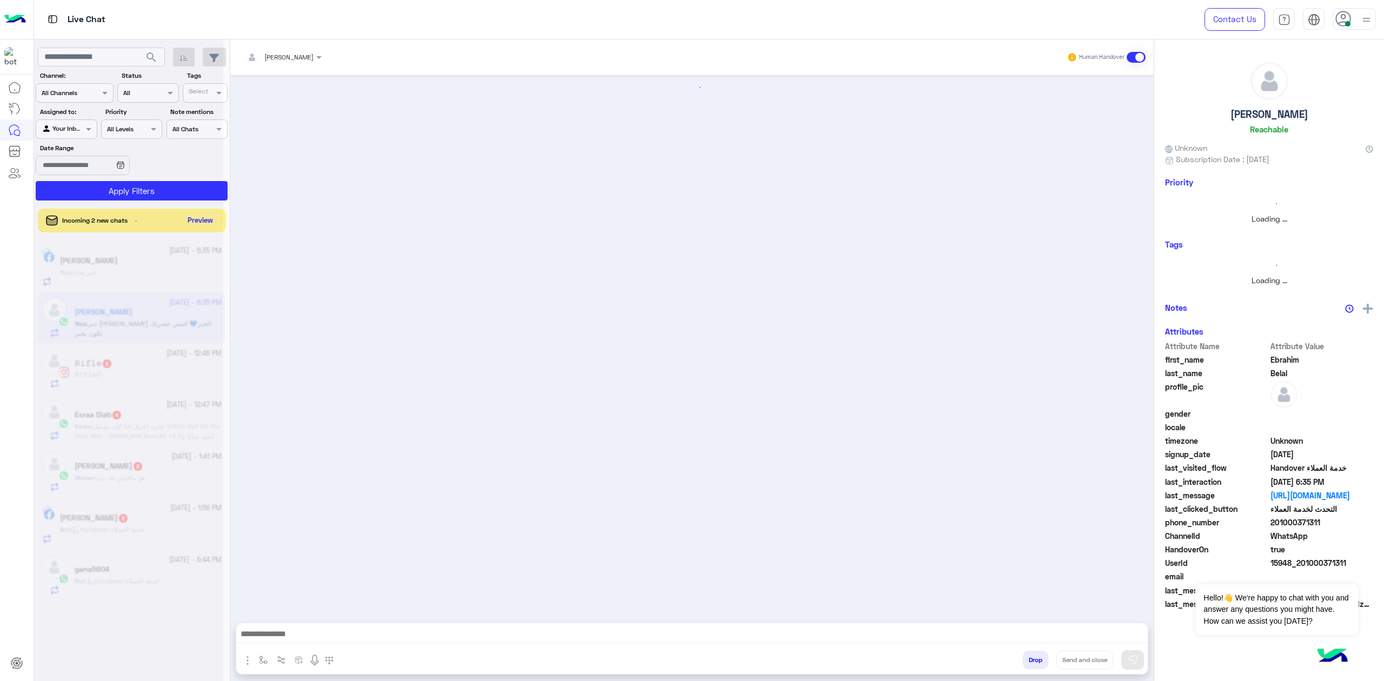
click at [129, 378] on div "𝚁𝚒𝚏𝚕𝚎 : ؟" at bounding box center [148, 379] width 147 height 19
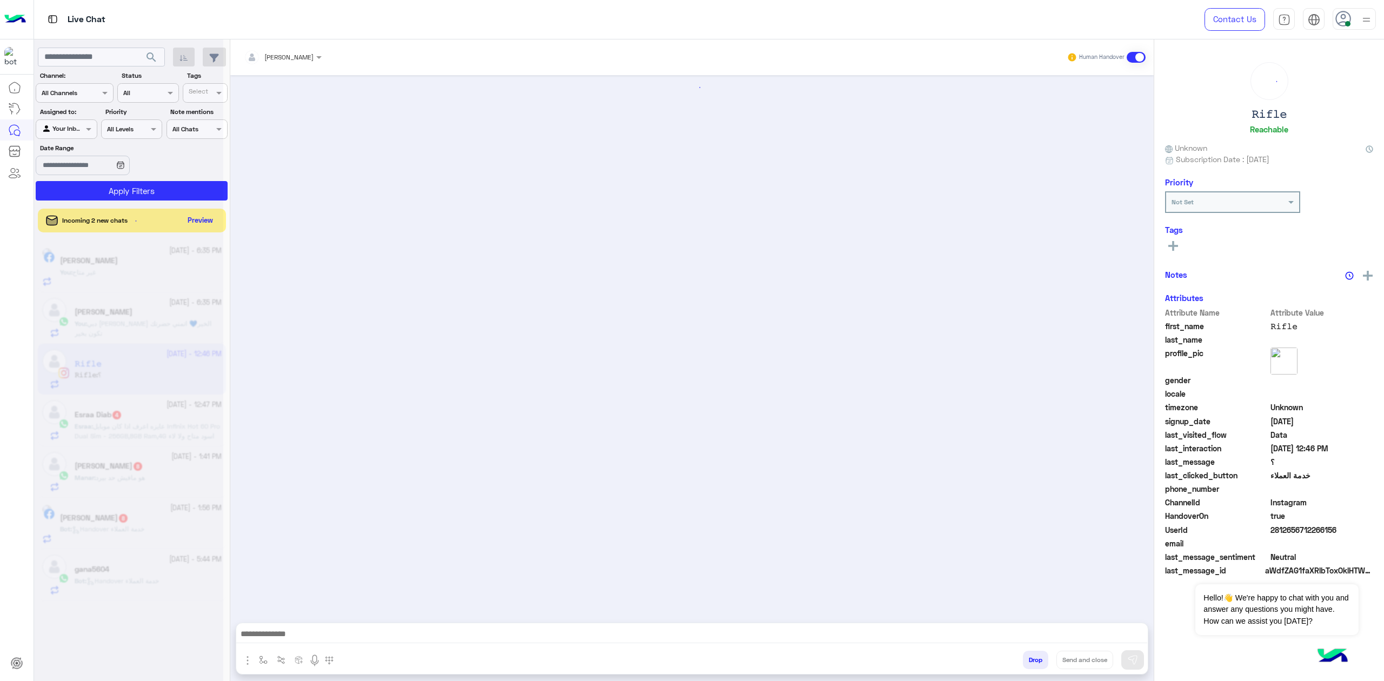
click at [129, 378] on div at bounding box center [128, 344] width 189 height 681
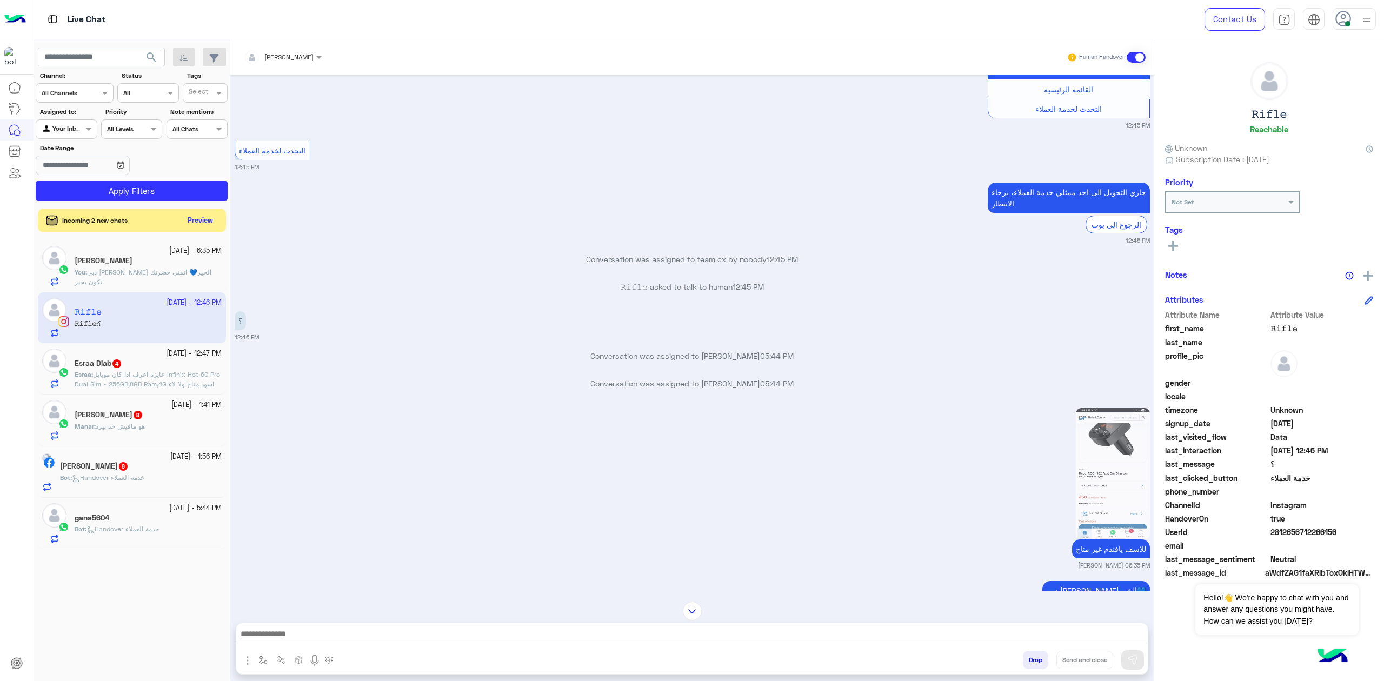
click at [325, 640] on textarea at bounding box center [691, 635] width 911 height 16
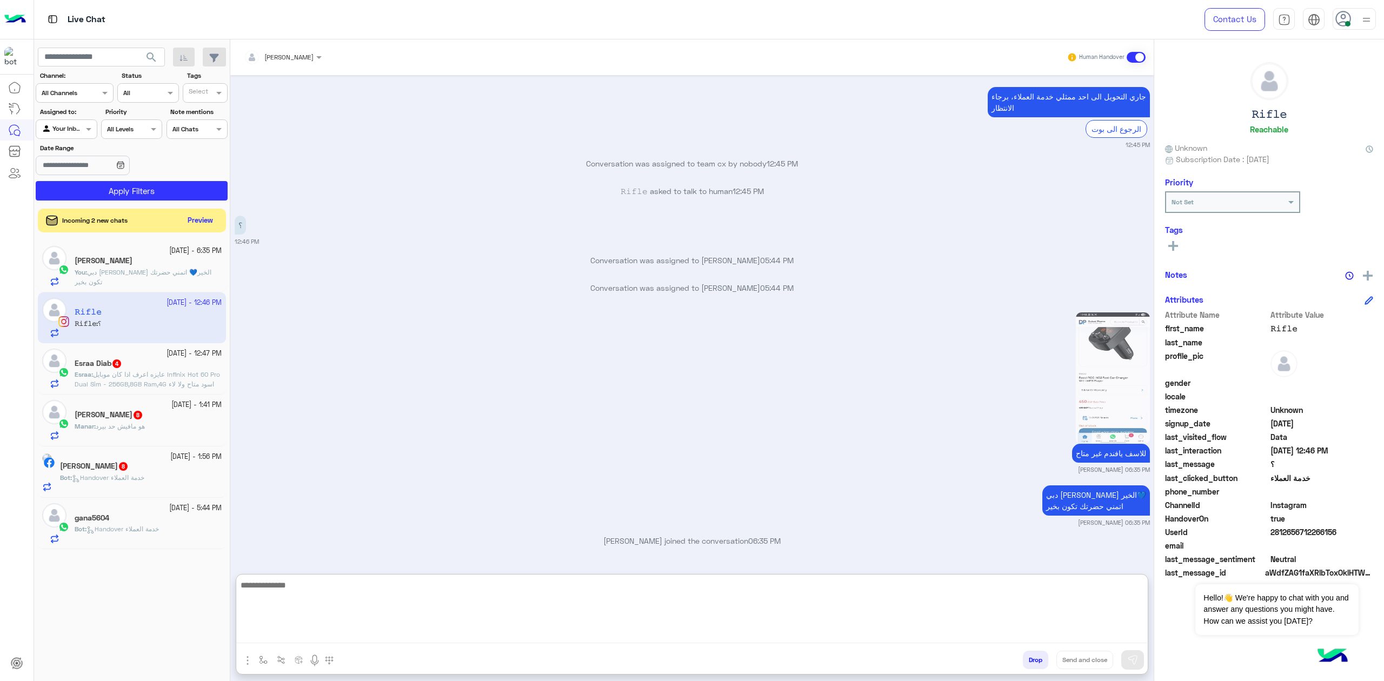
scroll to position [2995, 0]
click at [161, 369] on div "Esraa Diab 4" at bounding box center [148, 364] width 147 height 11
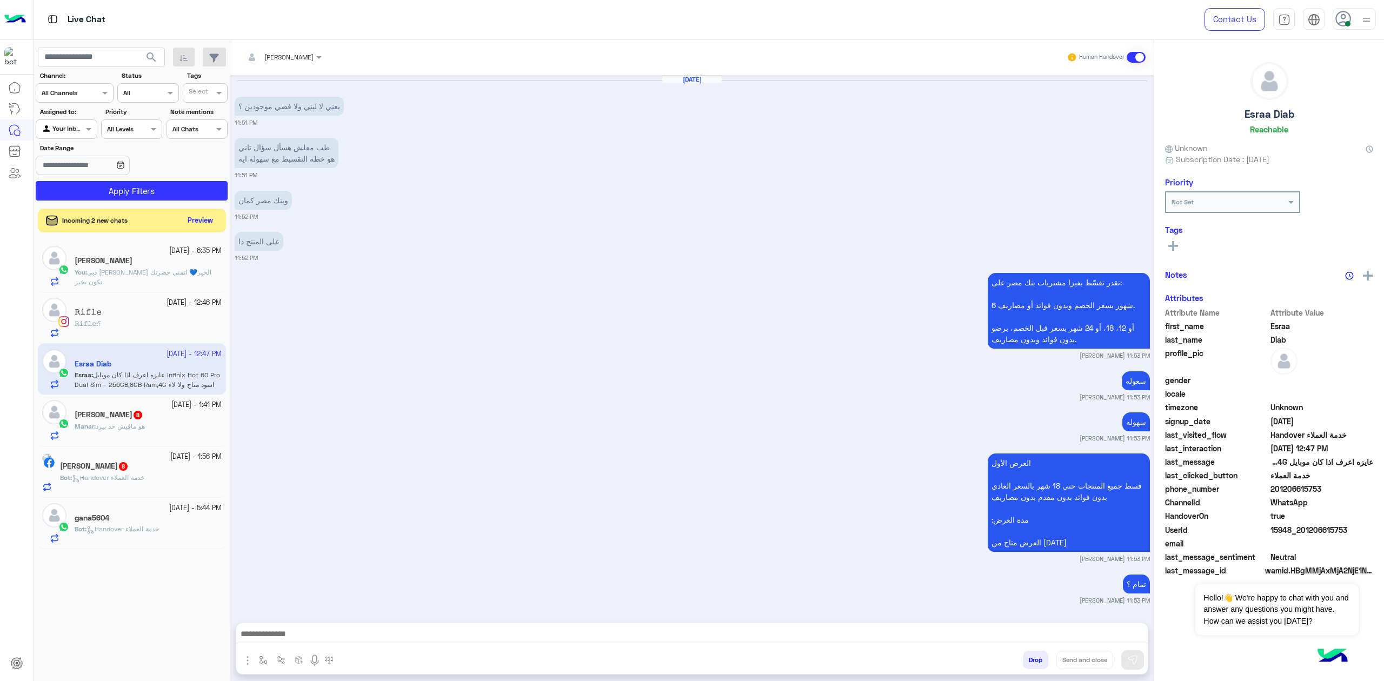
scroll to position [1239, 0]
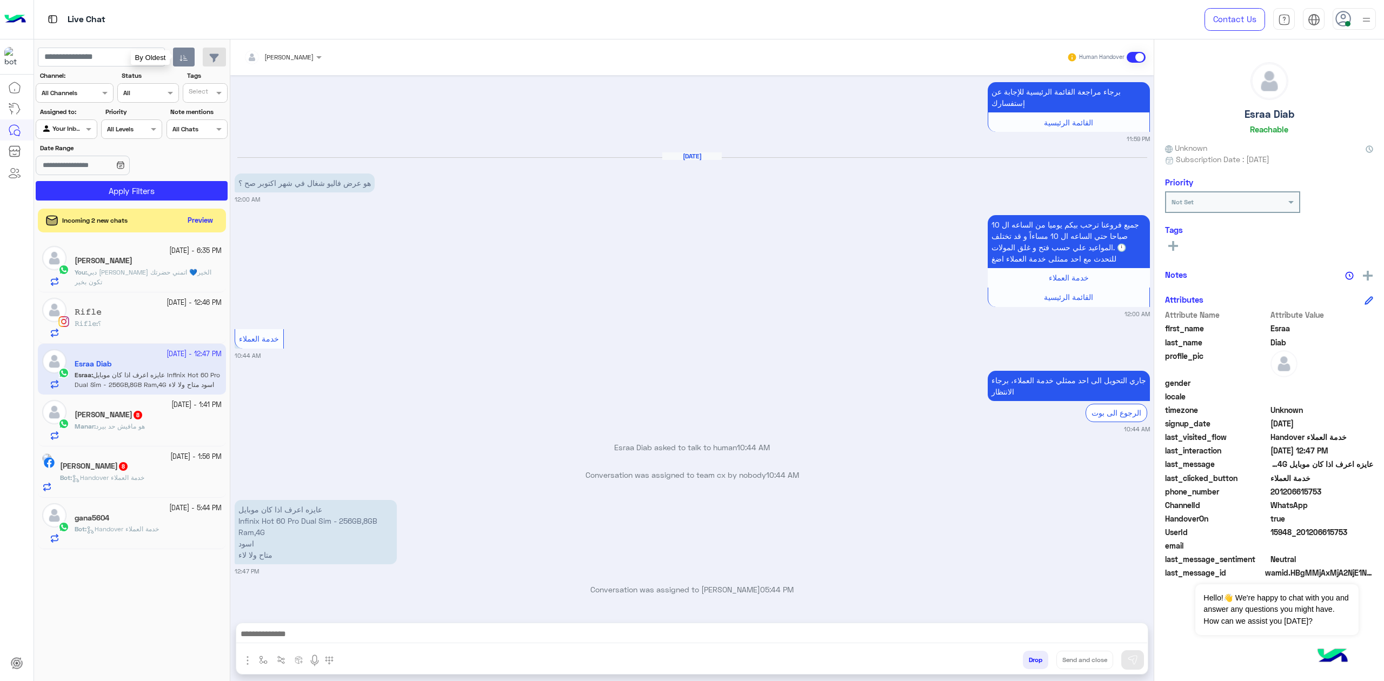
click at [179, 55] on icon "button" at bounding box center [183, 58] width 9 height 9
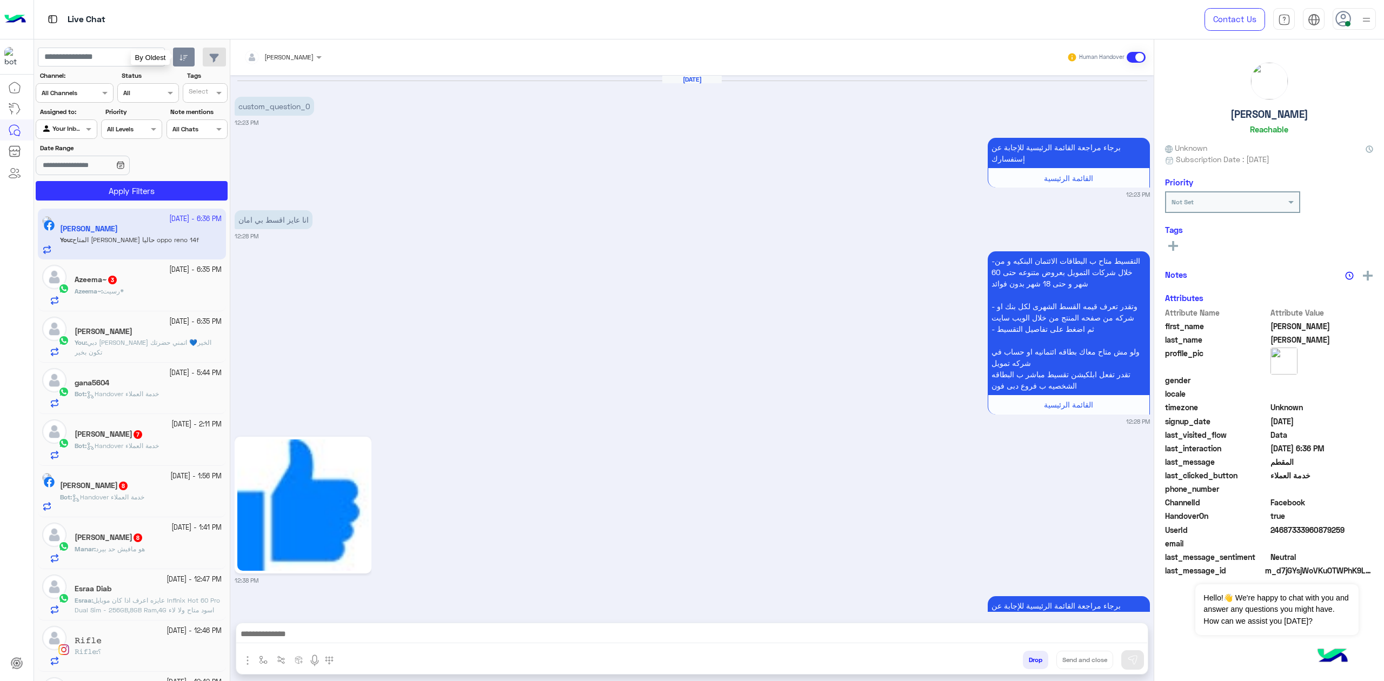
scroll to position [1367, 0]
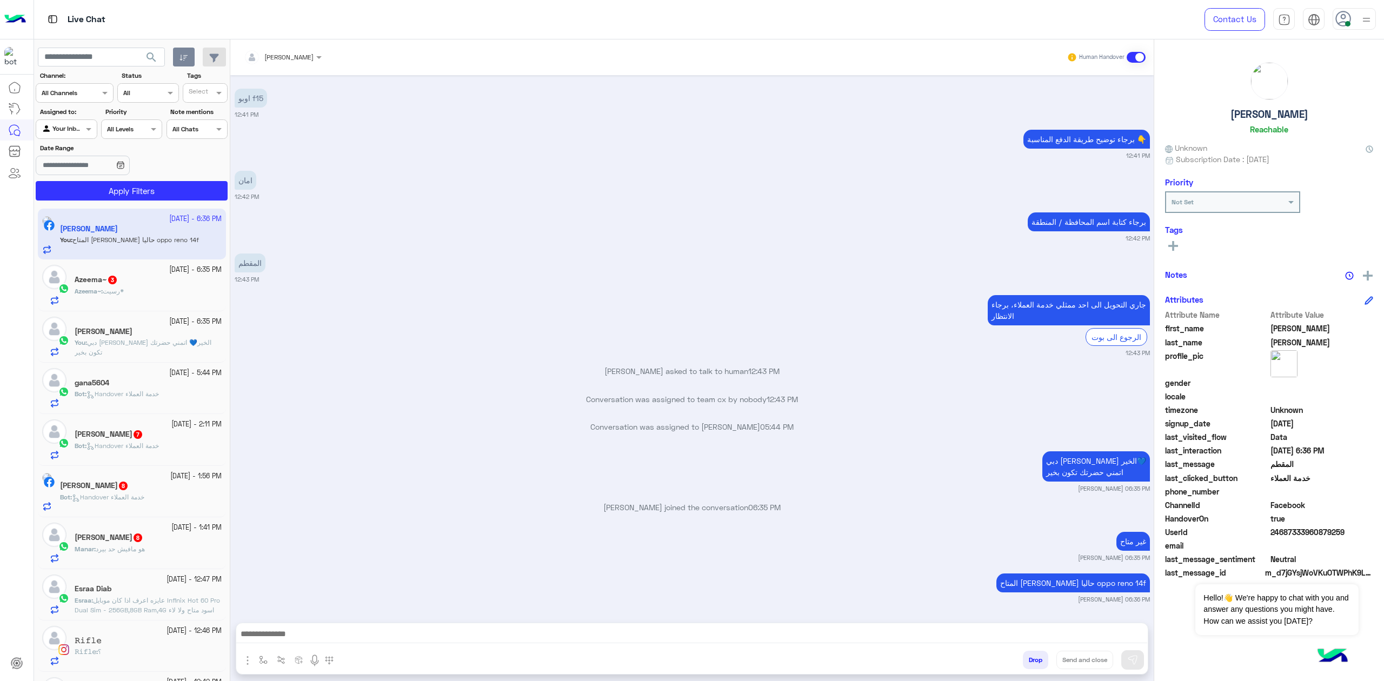
click at [82, 296] on p "Azeema~ : رسيت*" at bounding box center [99, 291] width 49 height 10
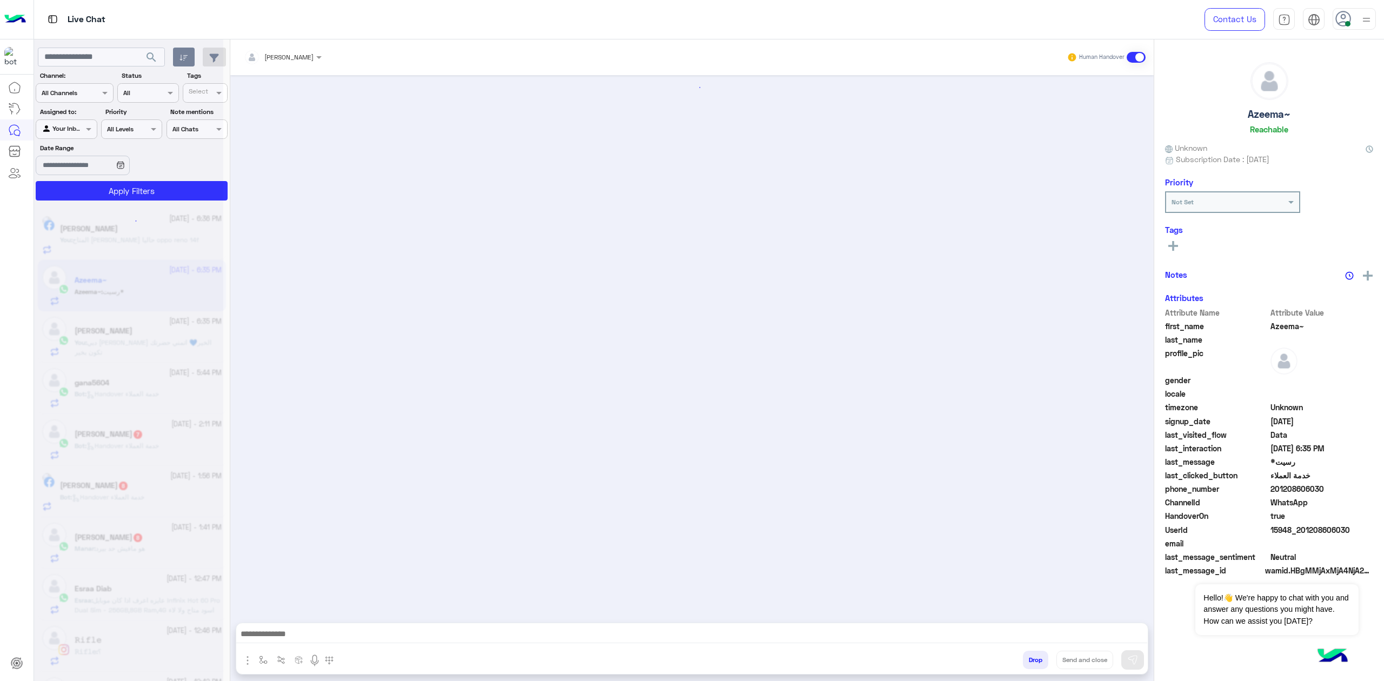
click at [316, 629] on textarea at bounding box center [691, 635] width 911 height 16
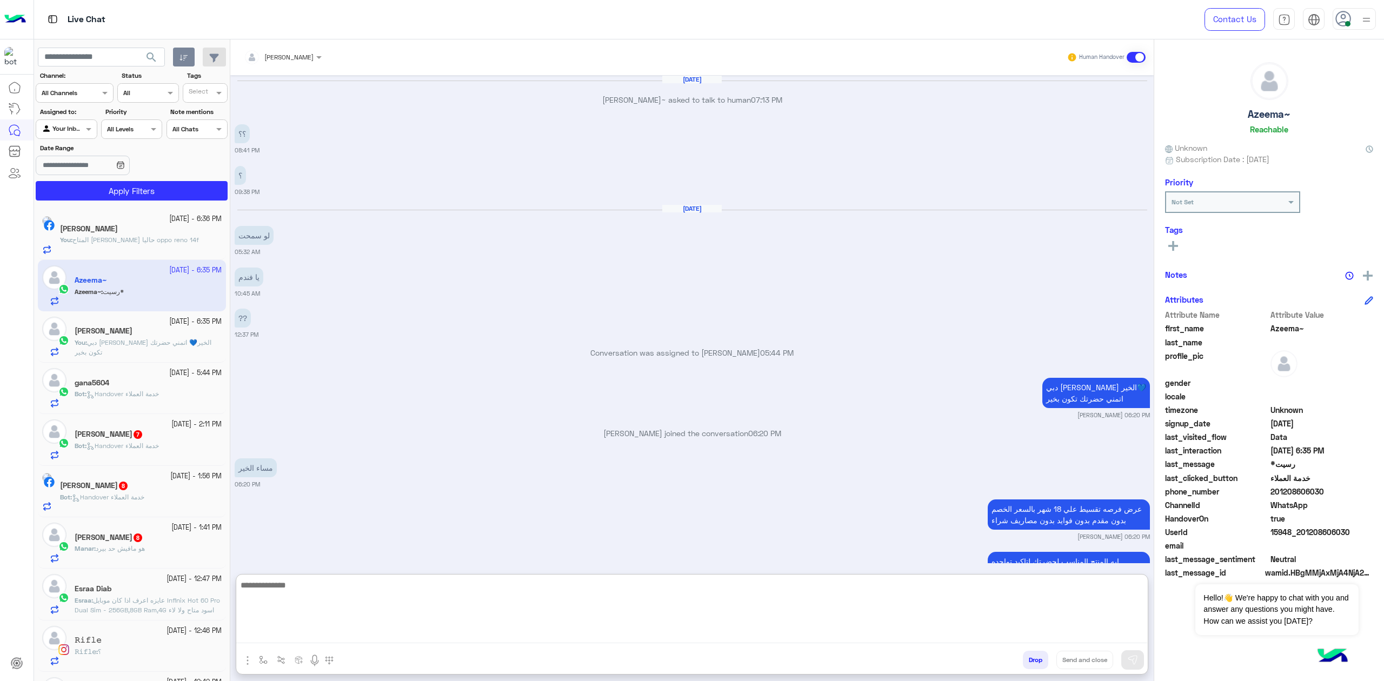
scroll to position [988, 0]
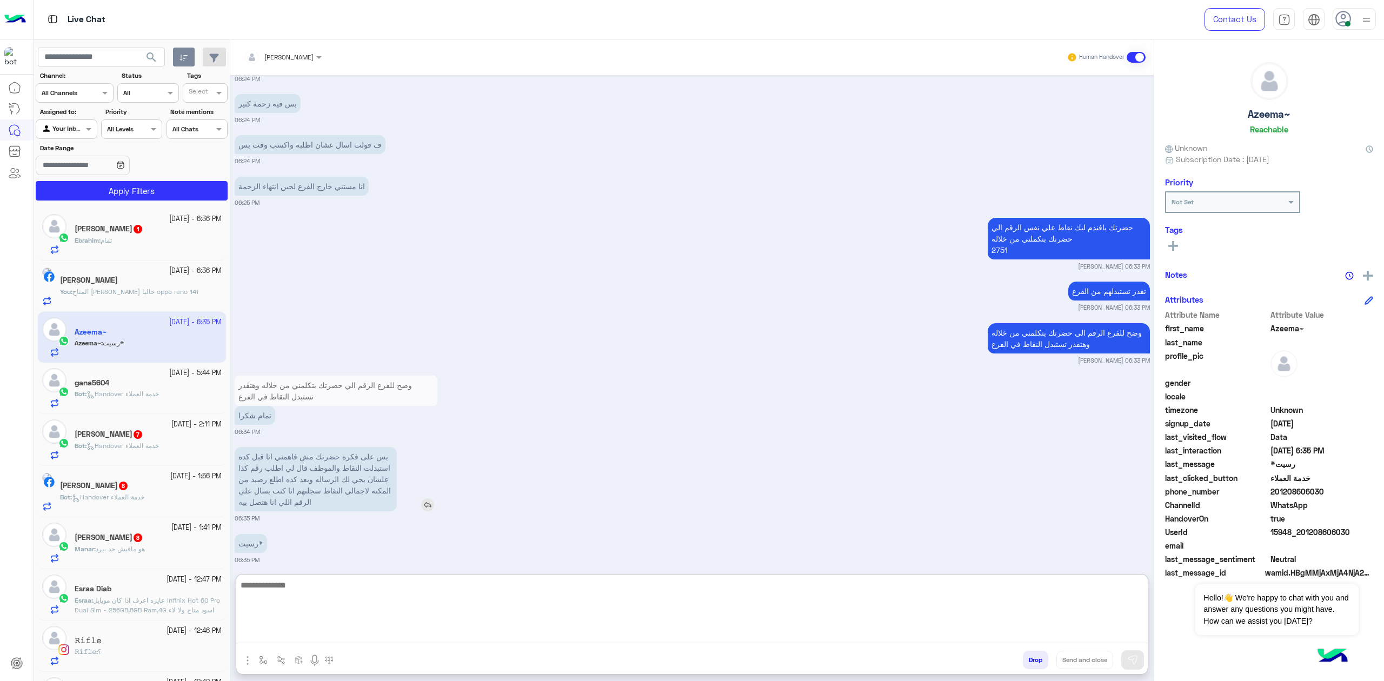
click at [344, 457] on p "بس على فكره حضرتك مش فاهمني انا قبل كده استبدلت النقاط والموظف قال لي اطلب رقم …" at bounding box center [316, 479] width 162 height 64
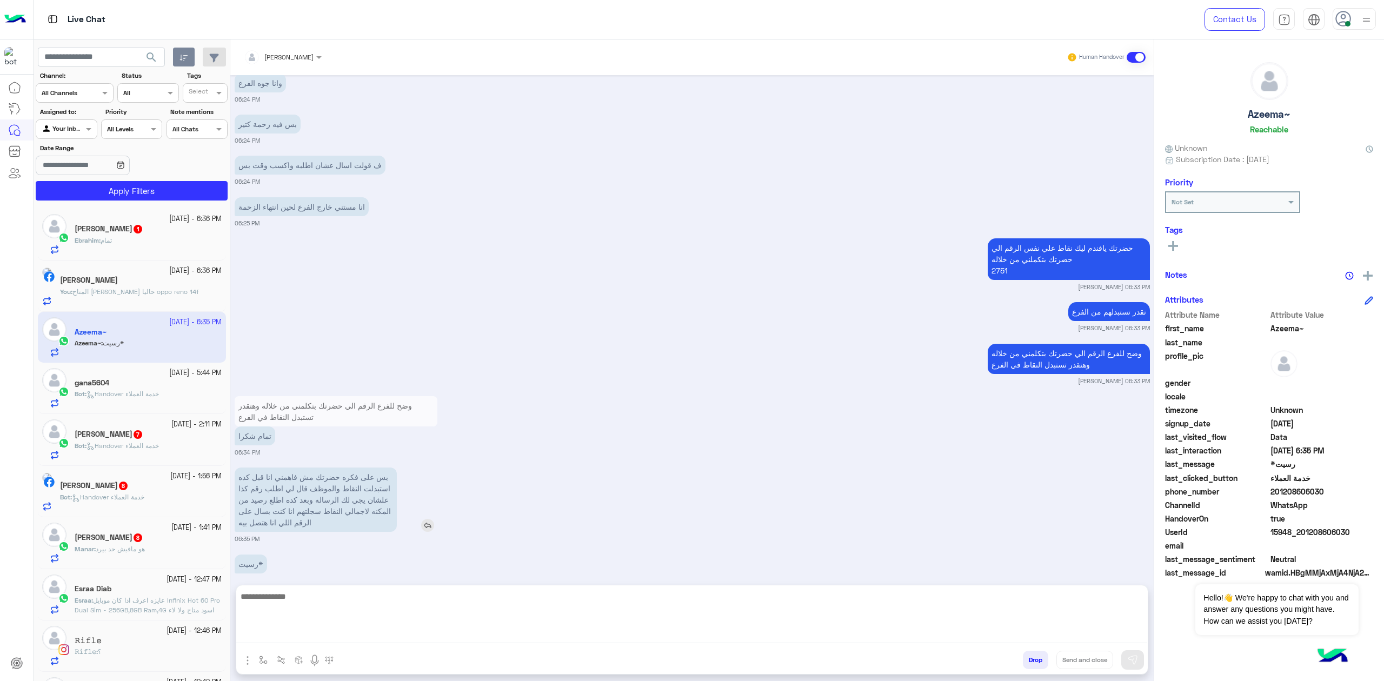
scroll to position [939, 0]
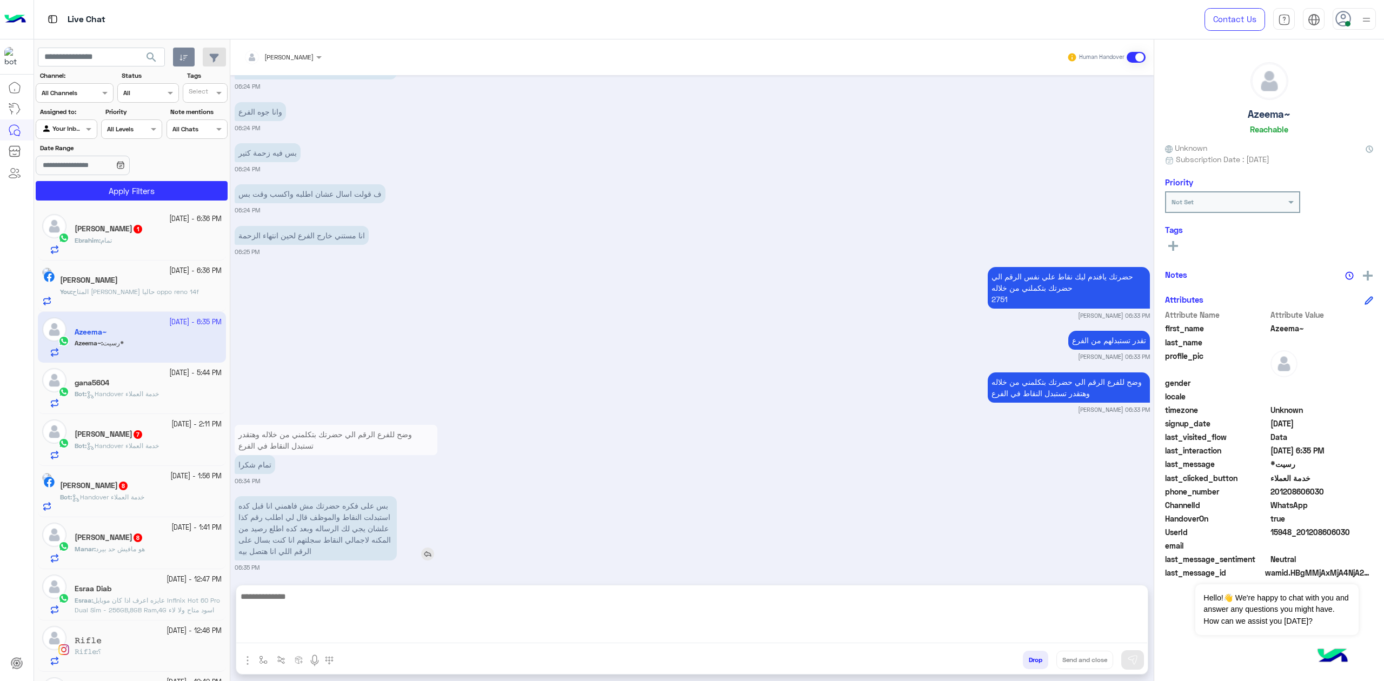
click at [344, 457] on div "وضح للفرع الرقم الي حضرتك بتكلمني من خلاله وهتقدر تستبدل النقاط في الفرع تمام ش…" at bounding box center [692, 453] width 915 height 63
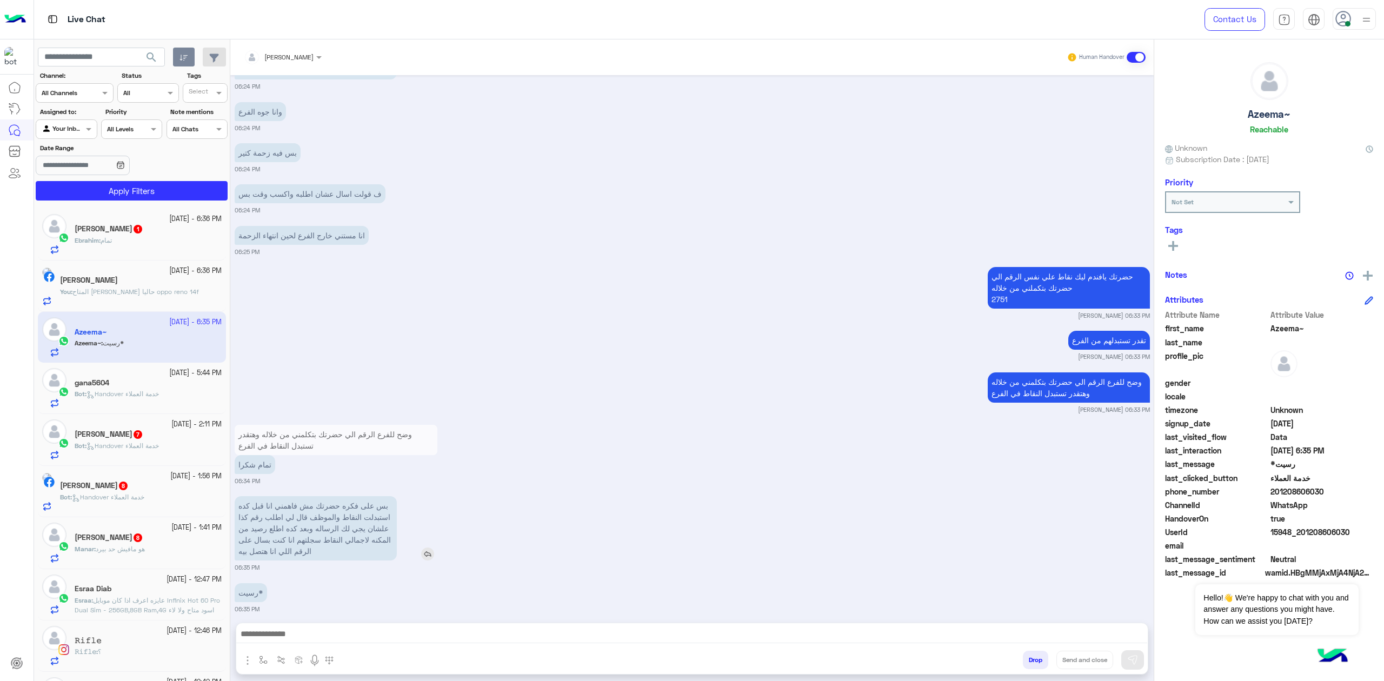
click at [360, 506] on p "بس على فكره حضرتك مش فاهمني انا قبل كده استبدلت النقاط والموظف قال لي اطلب رقم …" at bounding box center [316, 528] width 162 height 64
click at [356, 542] on p "بس على فكره حضرتك مش فاهمني انا قبل كده استبدلت النقاط والموظف قال لي اطلب رقم …" at bounding box center [316, 528] width 162 height 64
click at [329, 517] on p "بس على فكره حضرتك مش فاهمني انا قبل كده استبدلت النقاط والموظف قال لي اطلب رقم …" at bounding box center [316, 528] width 162 height 64
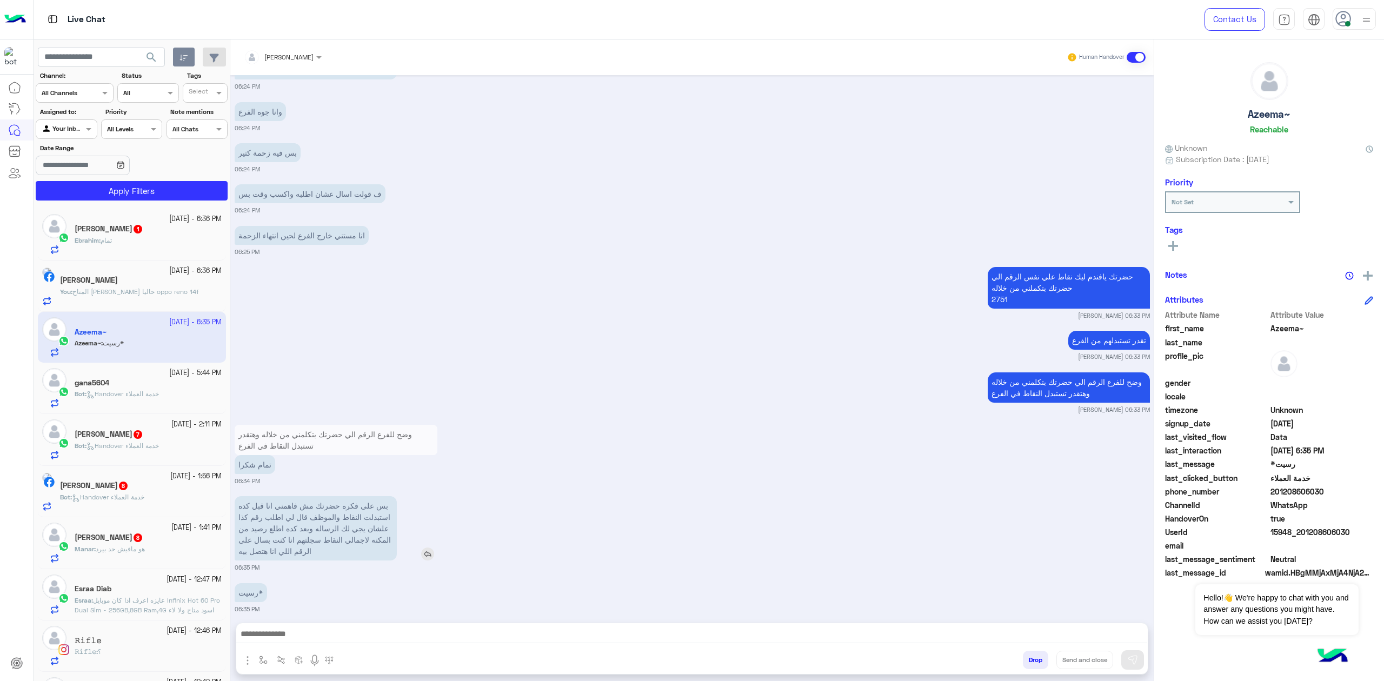
click at [373, 519] on p "بس على فكره حضرتك مش فاهمني انا قبل كده استبدلت النقاط والموظف قال لي اطلب رقم …" at bounding box center [316, 528] width 162 height 64
click at [362, 534] on p "بس على فكره حضرتك مش فاهمني انا قبل كده استبدلت النقاط والموظف قال لي اطلب رقم …" at bounding box center [316, 528] width 162 height 64
click at [323, 511] on p "بس على فكره حضرتك مش فاهمني انا قبل كده استبدلت النقاط والموظف قال لي اطلب رقم …" at bounding box center [316, 528] width 162 height 64
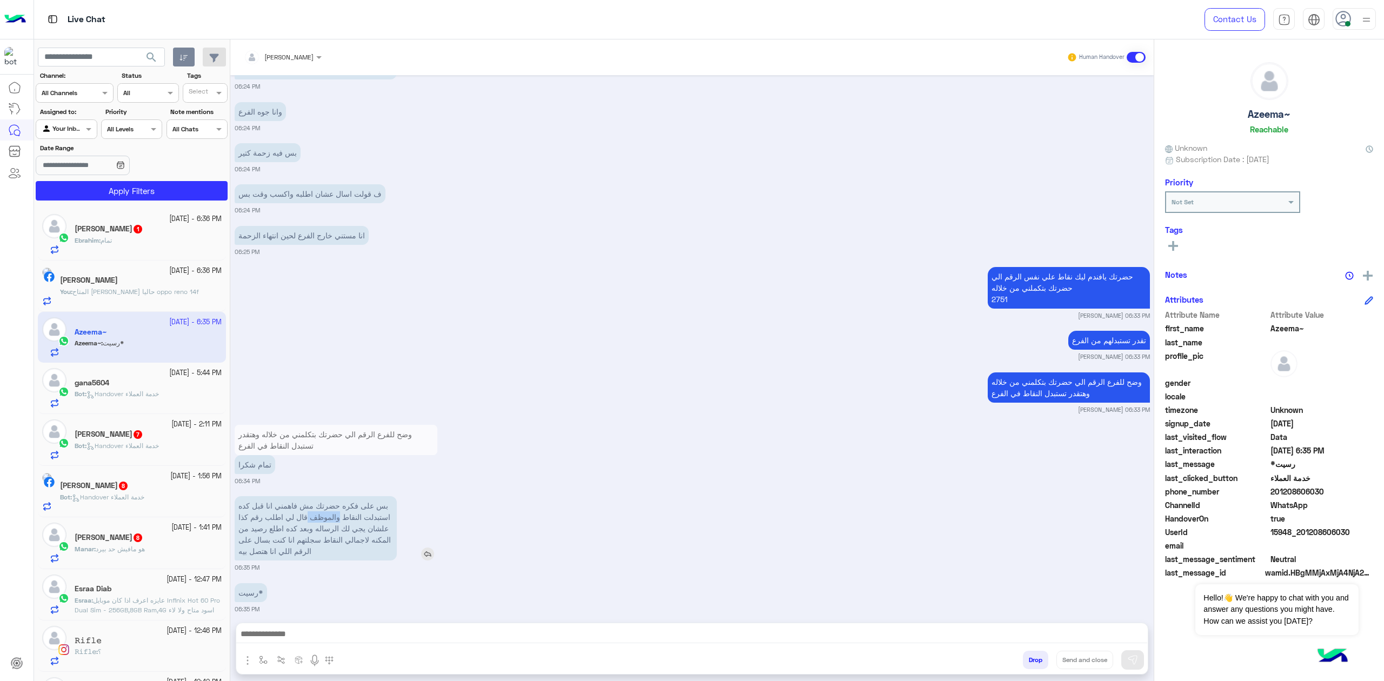
click at [323, 511] on p "بس على فكره حضرتك مش فاهمني انا قبل كده استبدلت النقاط والموظف قال لي اطلب رقم …" at bounding box center [316, 528] width 162 height 64
click at [323, 534] on p "بس على فكره حضرتك مش فاهمني انا قبل كده استبدلت النقاط والموظف قال لي اطلب رقم …" at bounding box center [316, 528] width 162 height 64
click at [283, 517] on p "بس على فكره حضرتك مش فاهمني انا قبل كده استبدلت النقاط والموظف قال لي اطلب رقم …" at bounding box center [316, 528] width 162 height 64
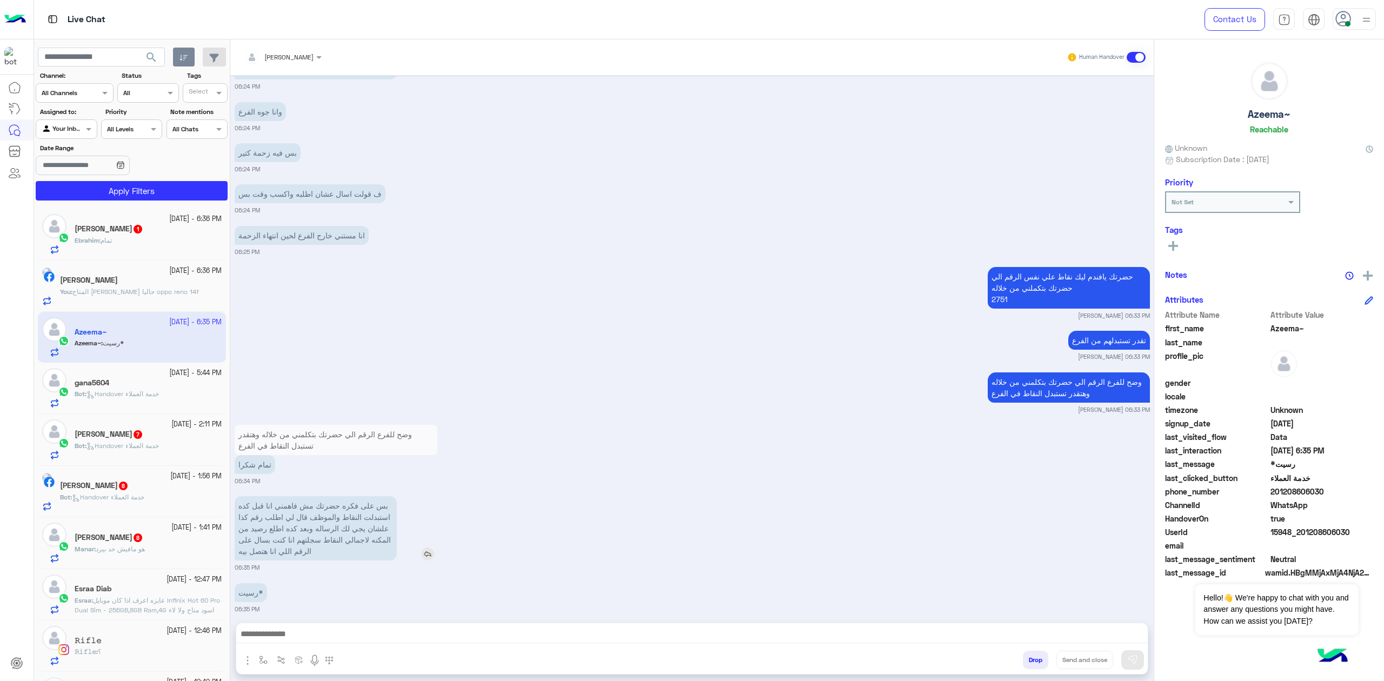
click at [283, 517] on p "بس على فكره حضرتك مش فاهمني انا قبل كده استبدلت النقاط والموظف قال لي اطلب رقم …" at bounding box center [316, 528] width 162 height 64
click at [334, 541] on p "بس على فكره حضرتك مش فاهمني انا قبل كده استبدلت النقاط والموظف قال لي اطلب رقم …" at bounding box center [316, 528] width 162 height 64
click at [369, 524] on p "بس على فكره حضرتك مش فاهمني انا قبل كده استبدلت النقاط والموظف قال لي اطلب رقم …" at bounding box center [316, 528] width 162 height 64
click at [370, 524] on p "بس على فكره حضرتك مش فاهمني انا قبل كده استبدلت النقاط والموظف قال لي اطلب رقم …" at bounding box center [316, 528] width 162 height 64
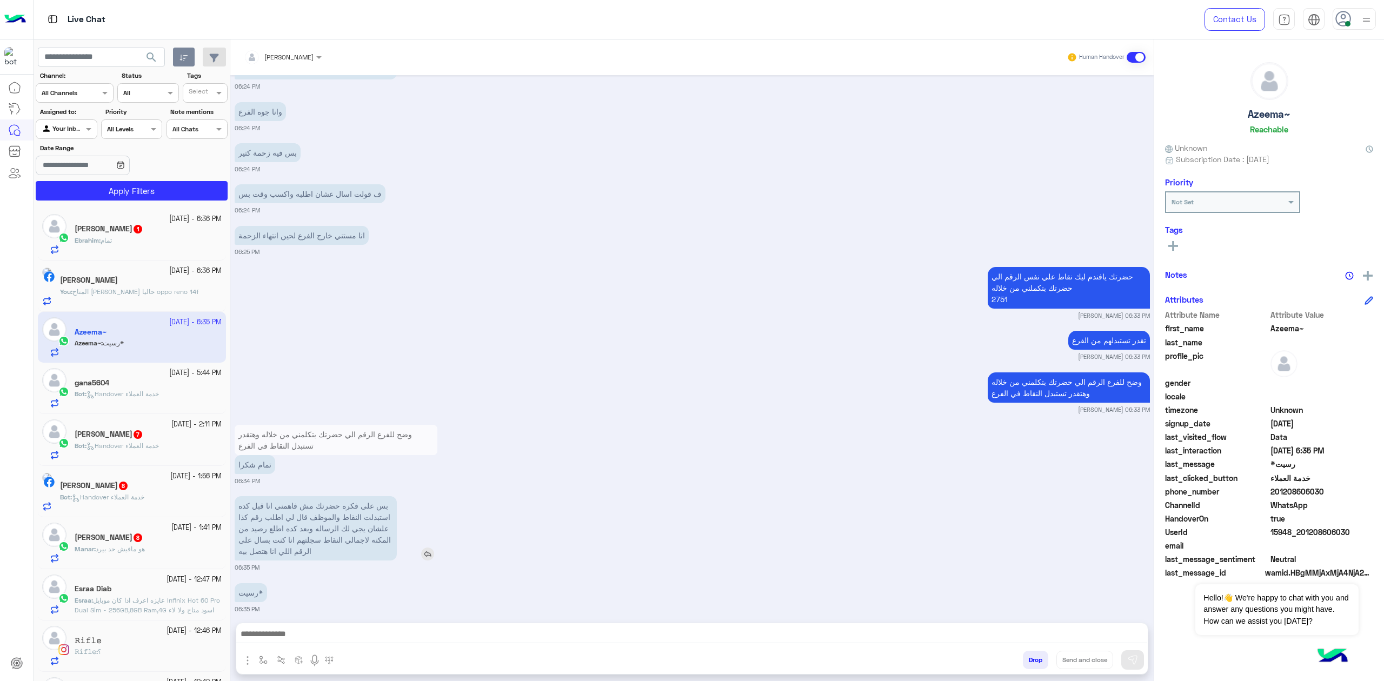
click at [366, 538] on p "بس على فكره حضرتك مش فاهمني انا قبل كده استبدلت النقاط والموظف قال لي اطلب رقم …" at bounding box center [316, 528] width 162 height 64
click at [368, 531] on p "بس على فكره حضرتك مش فاهمني انا قبل كده استبدلت النقاط والموظف قال لي اطلب رقم …" at bounding box center [316, 528] width 162 height 64
click at [355, 549] on p "بس على فكره حضرتك مش فاهمني انا قبل كده استبدلت النقاط والموظف قال لي اطلب رقم …" at bounding box center [316, 528] width 162 height 64
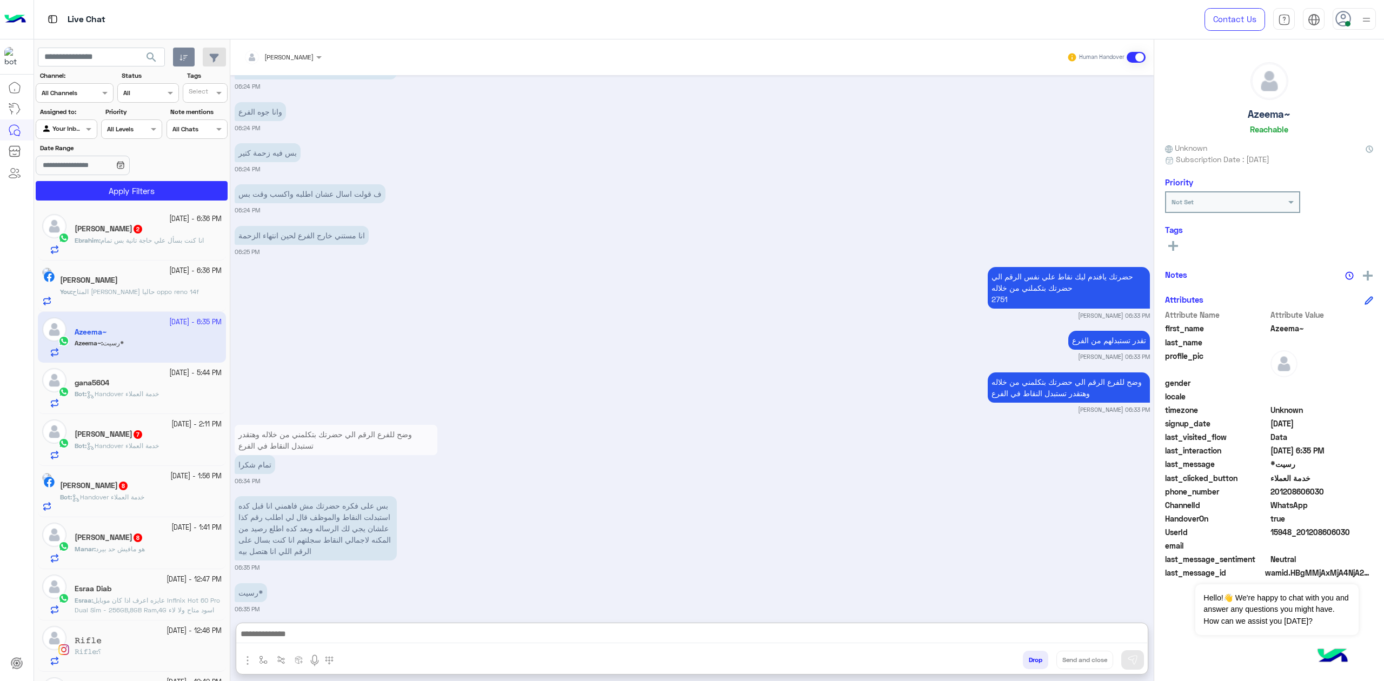
click at [297, 636] on textarea at bounding box center [691, 635] width 911 height 16
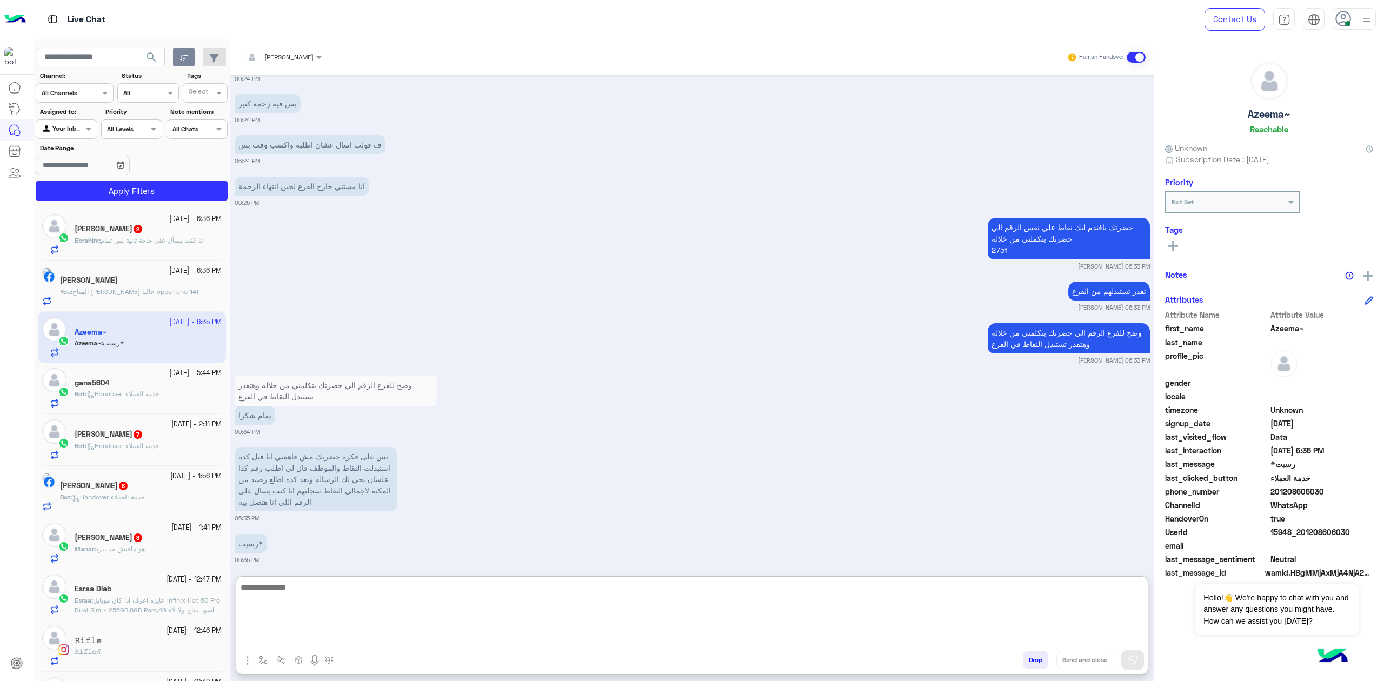
scroll to position [987, 0]
type textarea "*"
type textarea "**********"
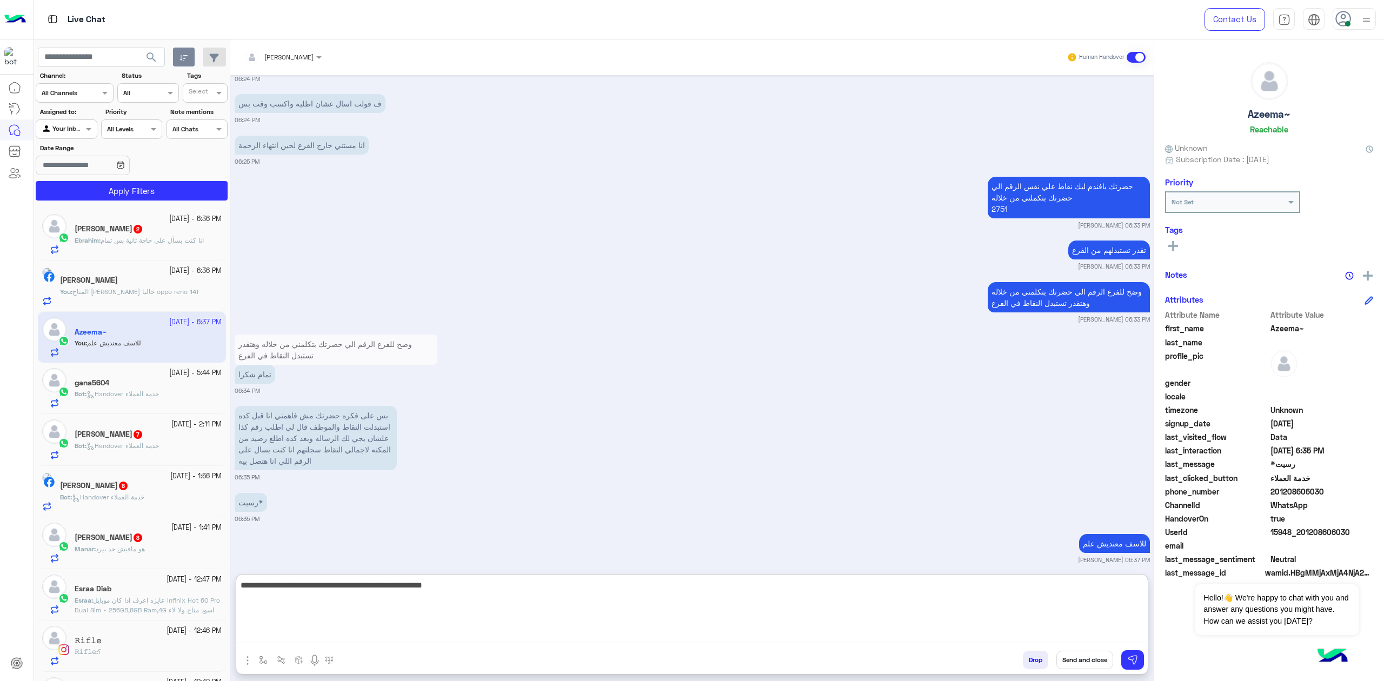
type textarea "**********"
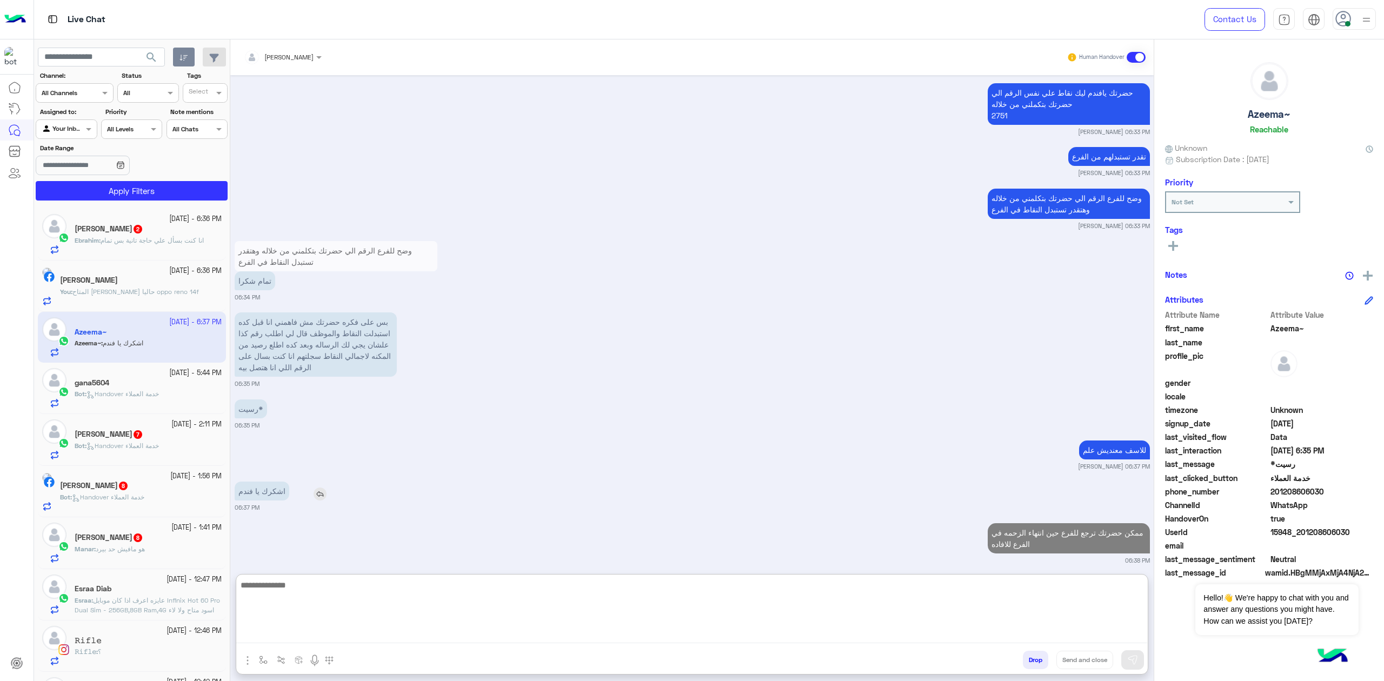
click at [326, 483] on div "اشكرك يا فندم" at bounding box center [293, 491] width 116 height 19
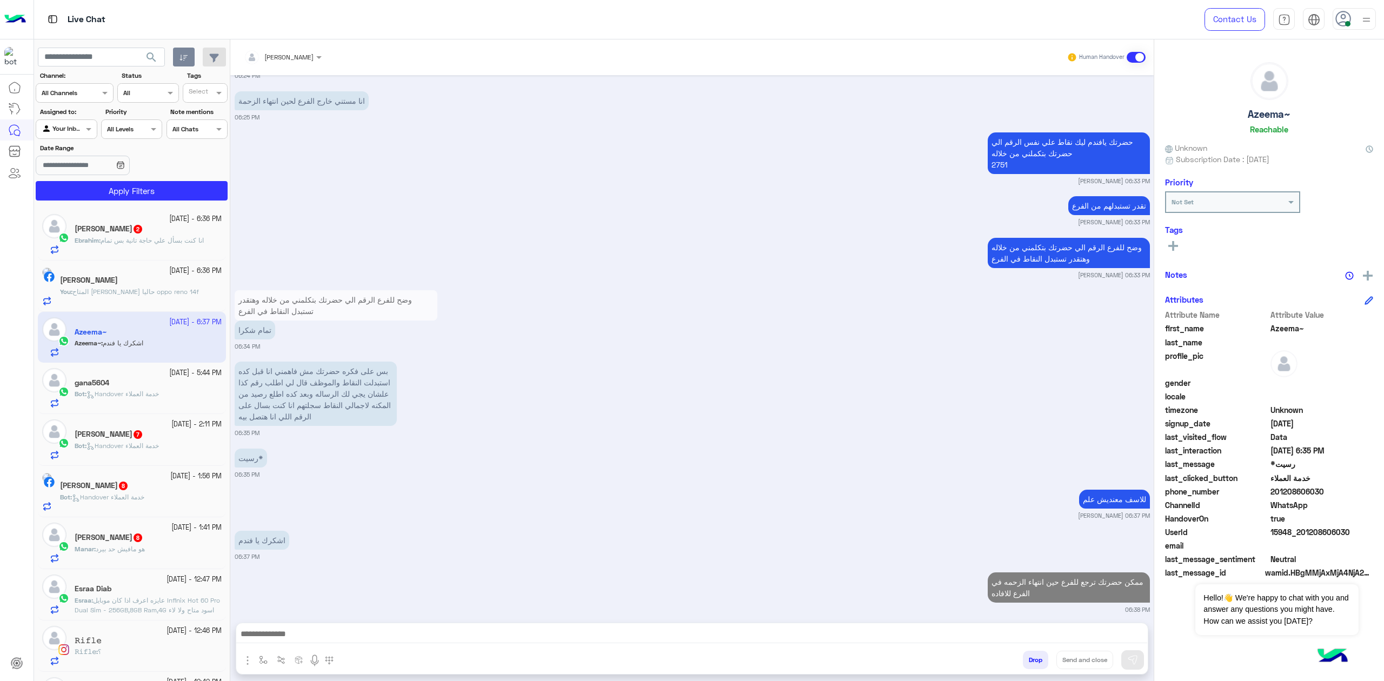
click at [320, 540] on div "اشكرك يا فندم" at bounding box center [293, 540] width 116 height 24
click at [318, 537] on img at bounding box center [319, 543] width 13 height 13
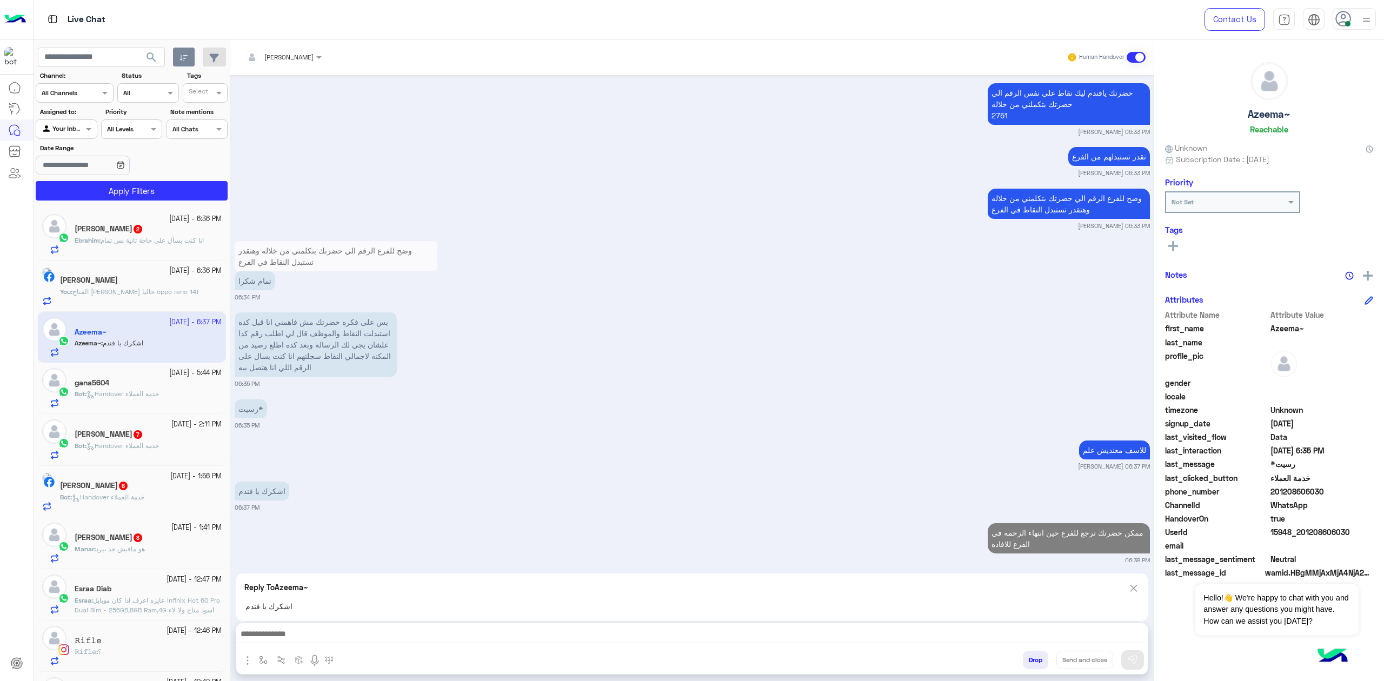
click at [332, 643] on div at bounding box center [691, 636] width 911 height 27
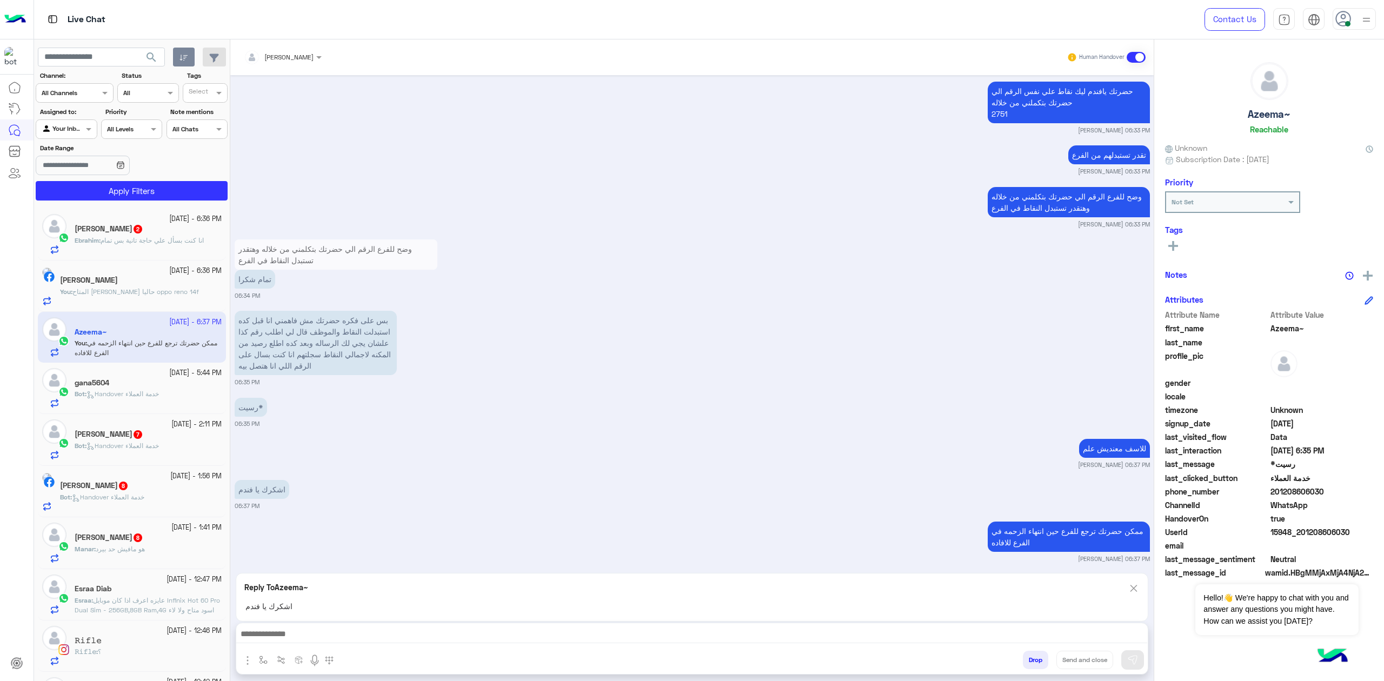
click at [308, 647] on div at bounding box center [691, 636] width 911 height 27
click at [320, 632] on textarea at bounding box center [691, 635] width 911 height 16
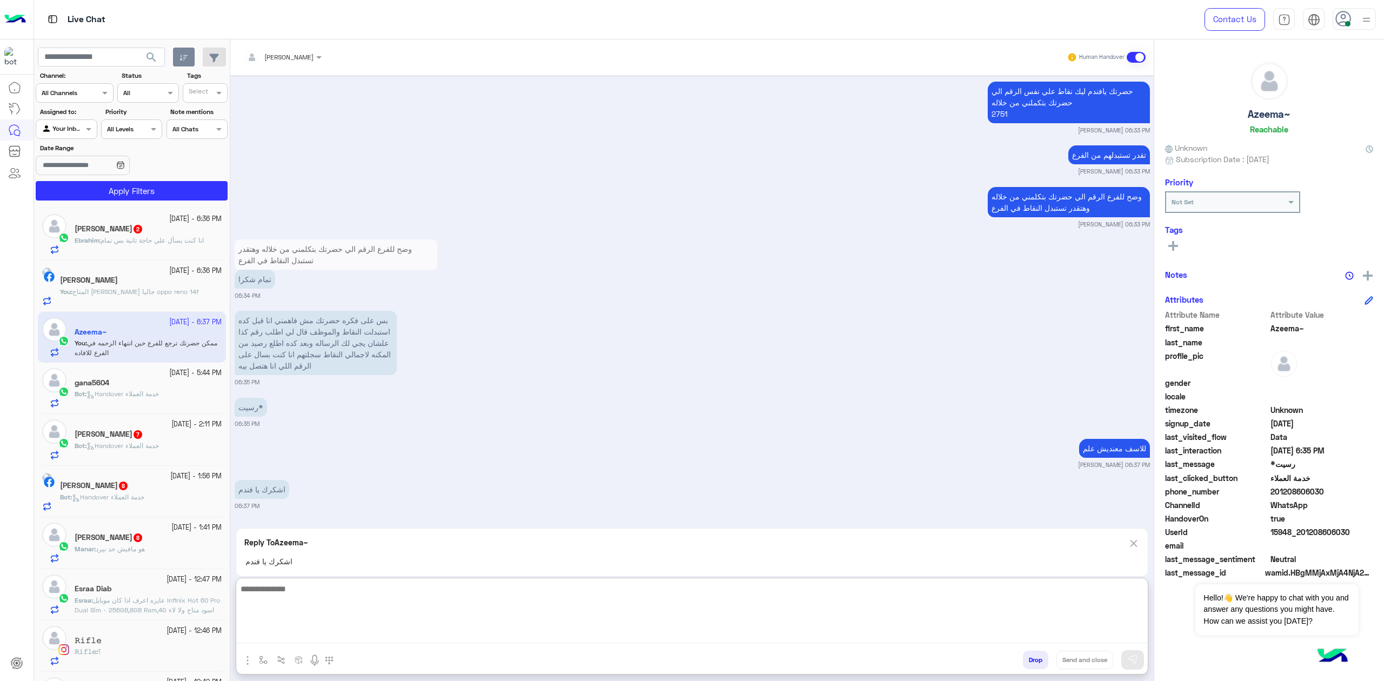
scroll to position [1162, 0]
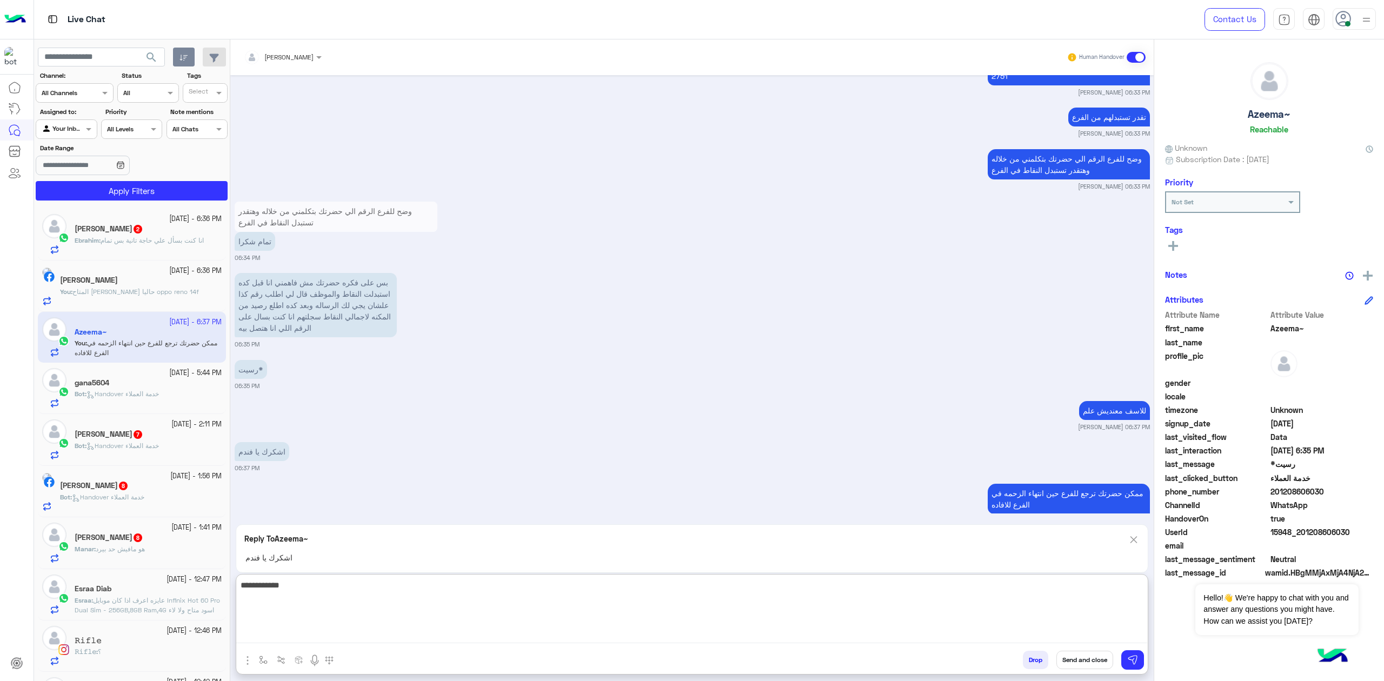
type textarea "**********"
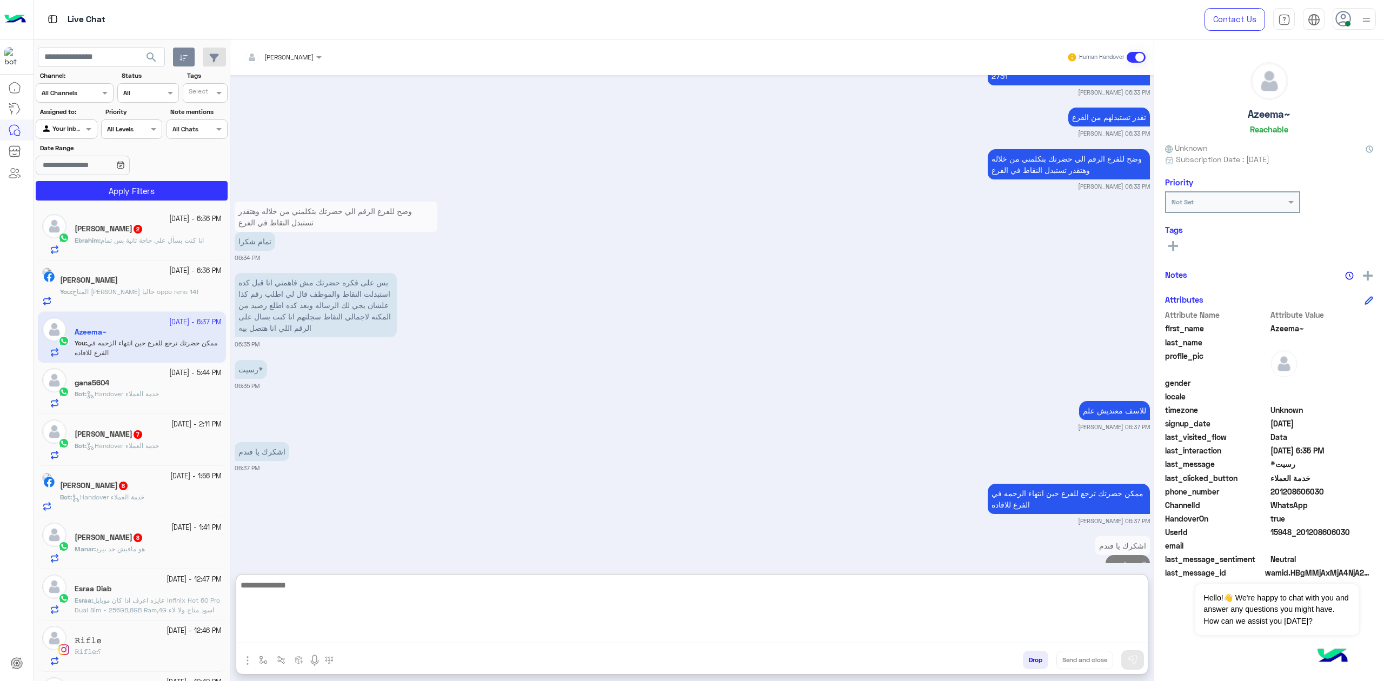
scroll to position [1183, 0]
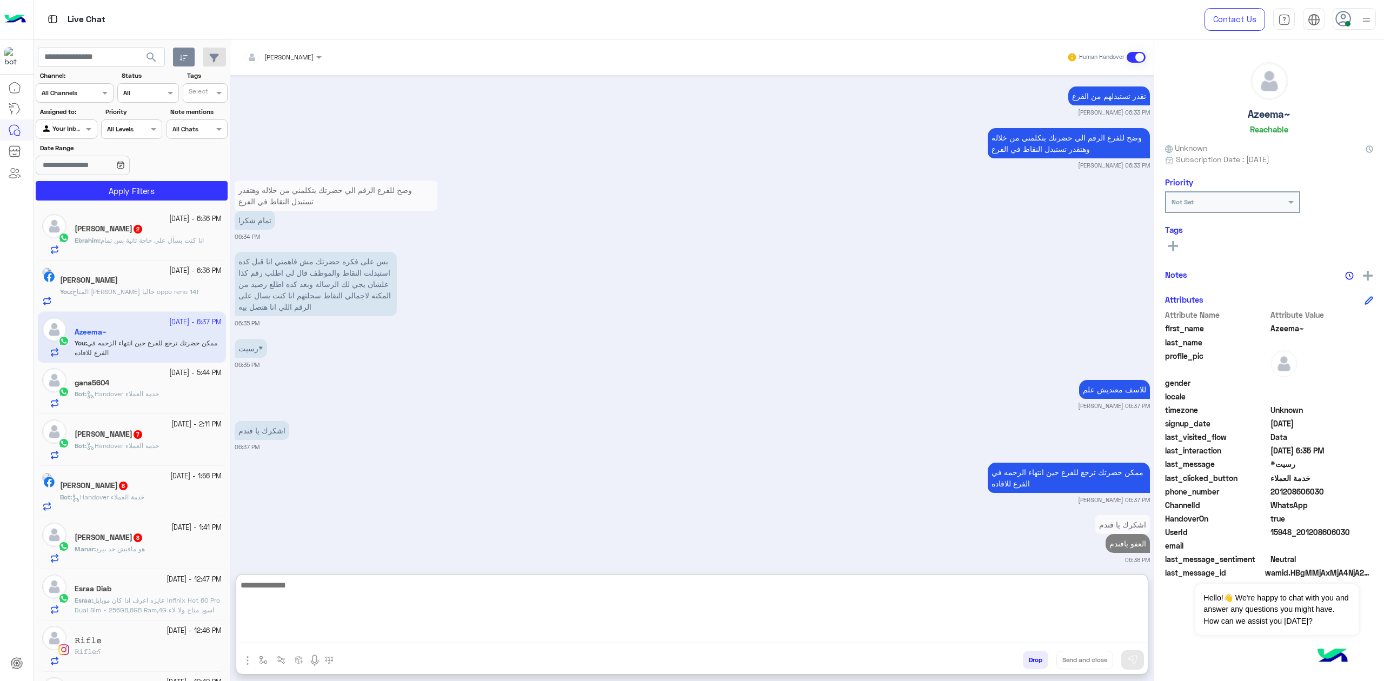
paste textarea "**********"
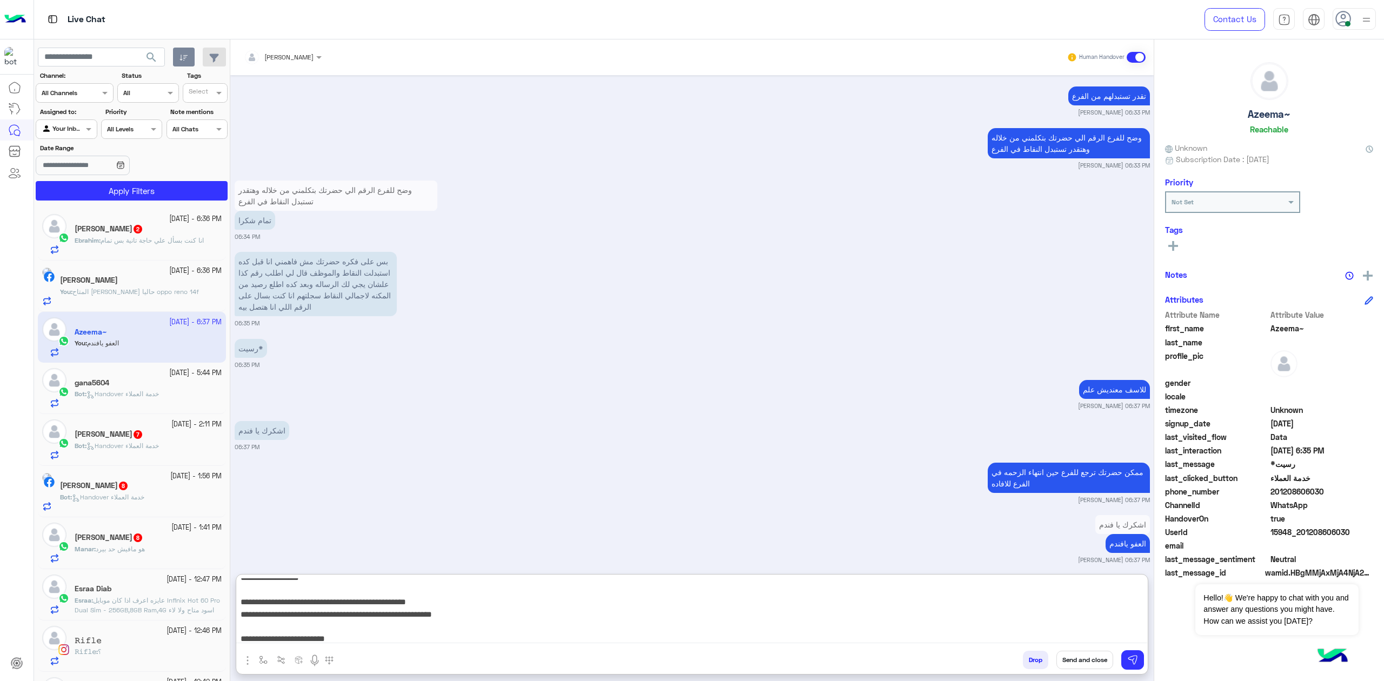
type textarea "**********"
click at [1084, 660] on button "Send and close" at bounding box center [1084, 660] width 57 height 18
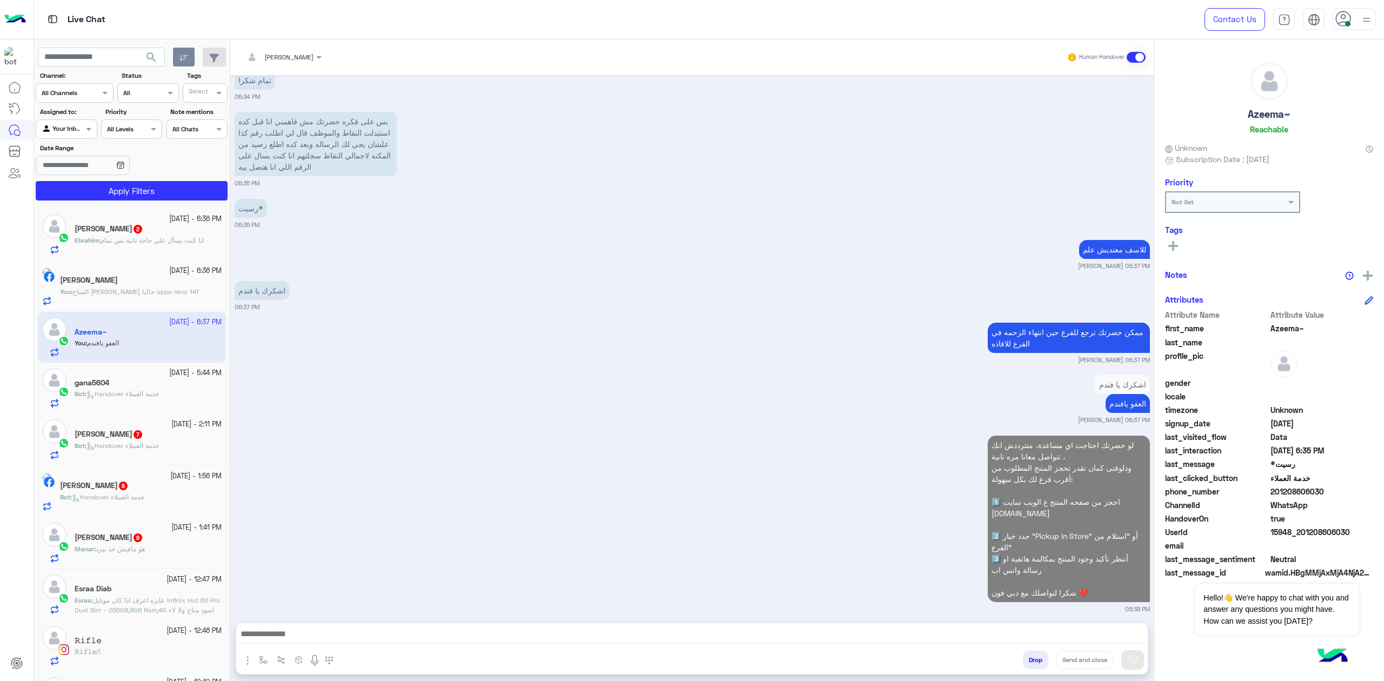
scroll to position [1350, 0]
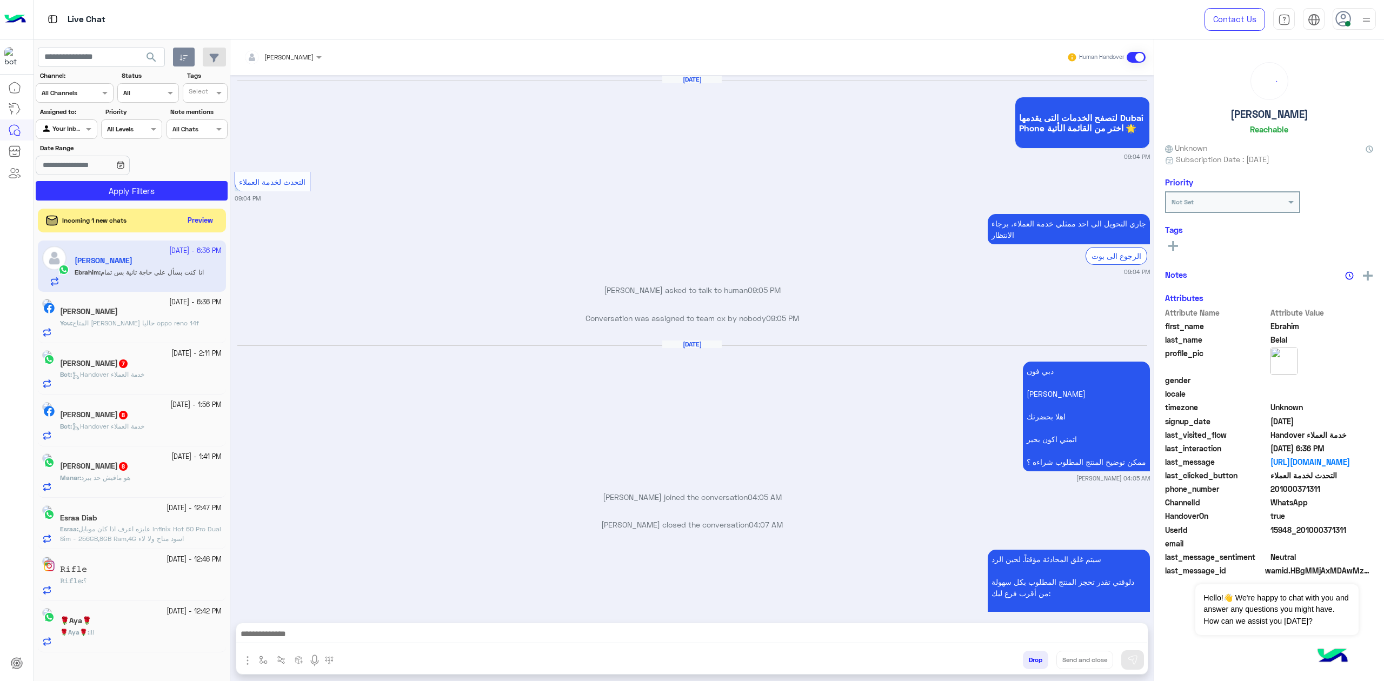
scroll to position [1728, 0]
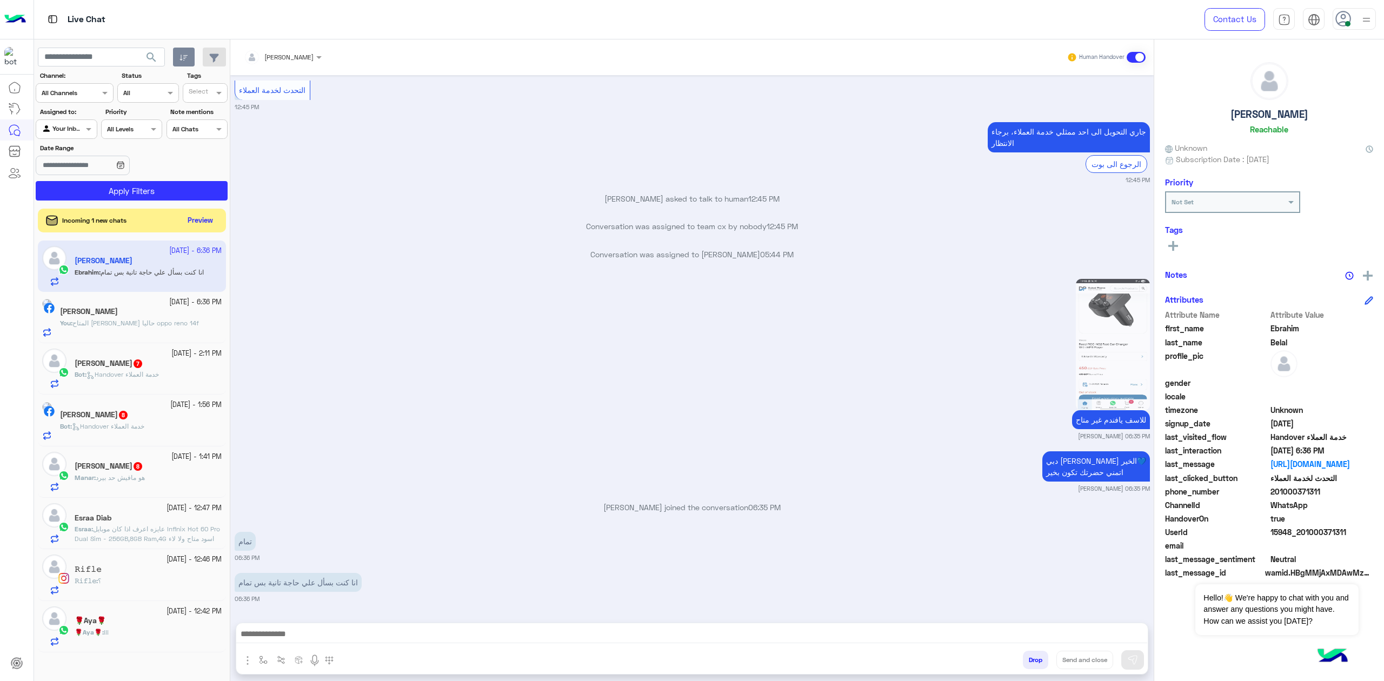
click at [325, 627] on textarea at bounding box center [691, 635] width 911 height 16
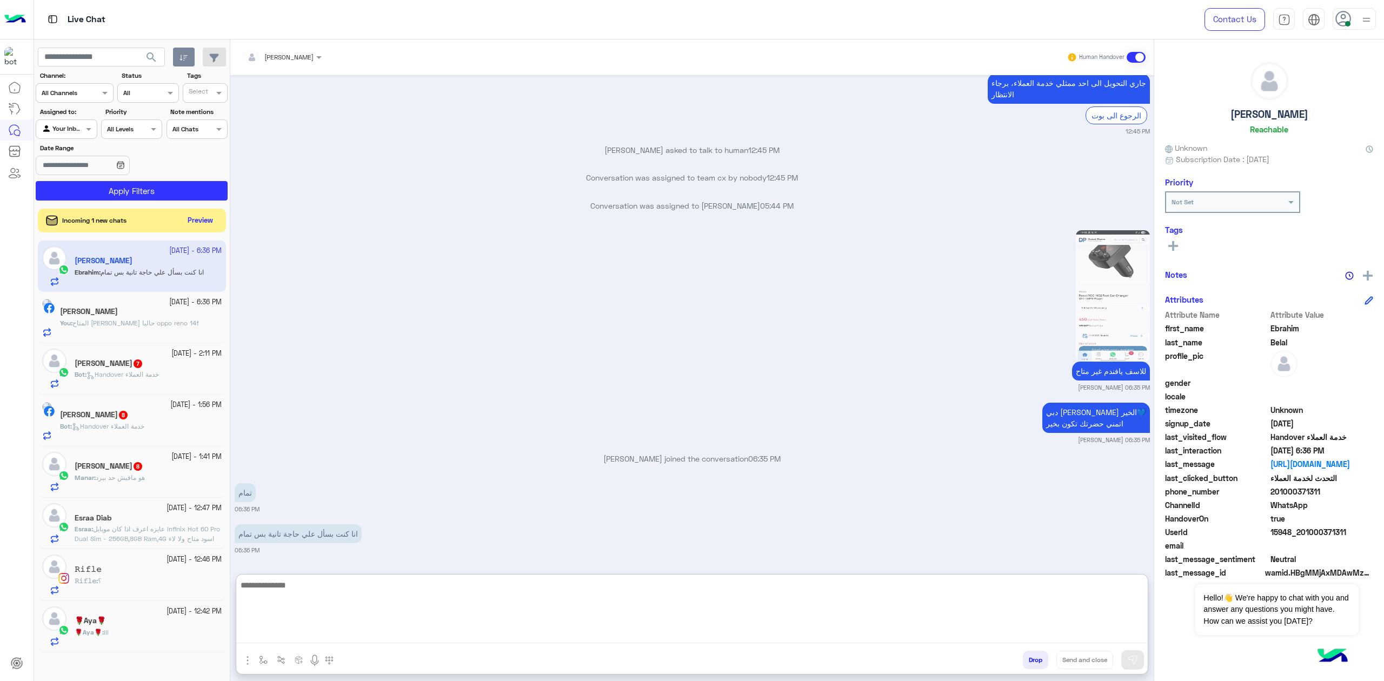
scroll to position [1777, 0]
type textarea "**********"
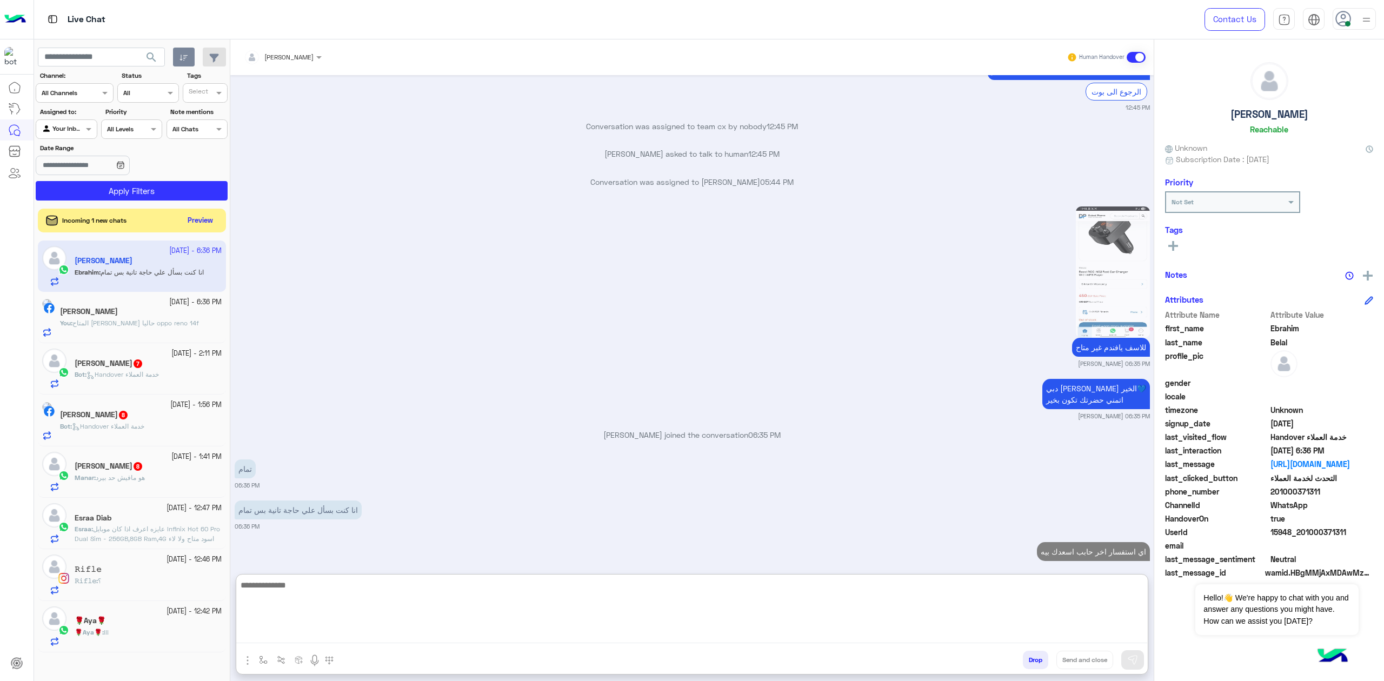
scroll to position [1818, 0]
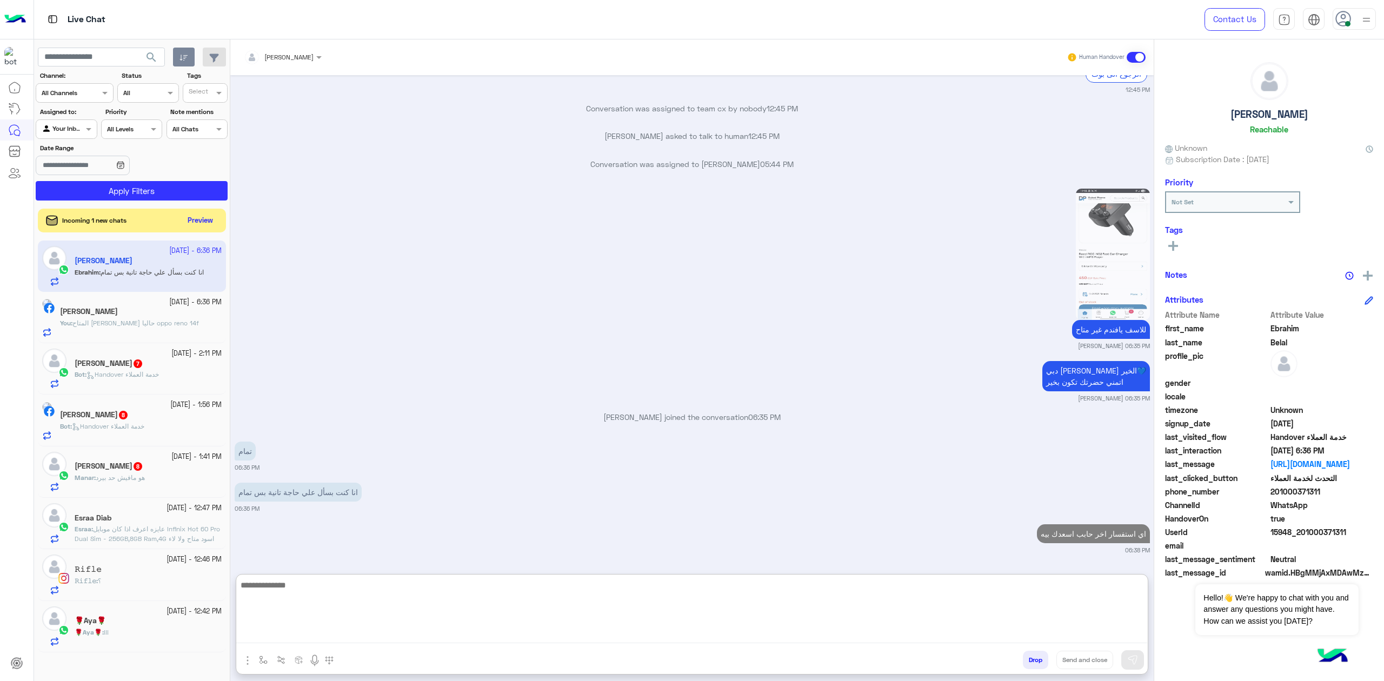
click at [118, 310] on h5 "[PERSON_NAME]" at bounding box center [89, 311] width 58 height 9
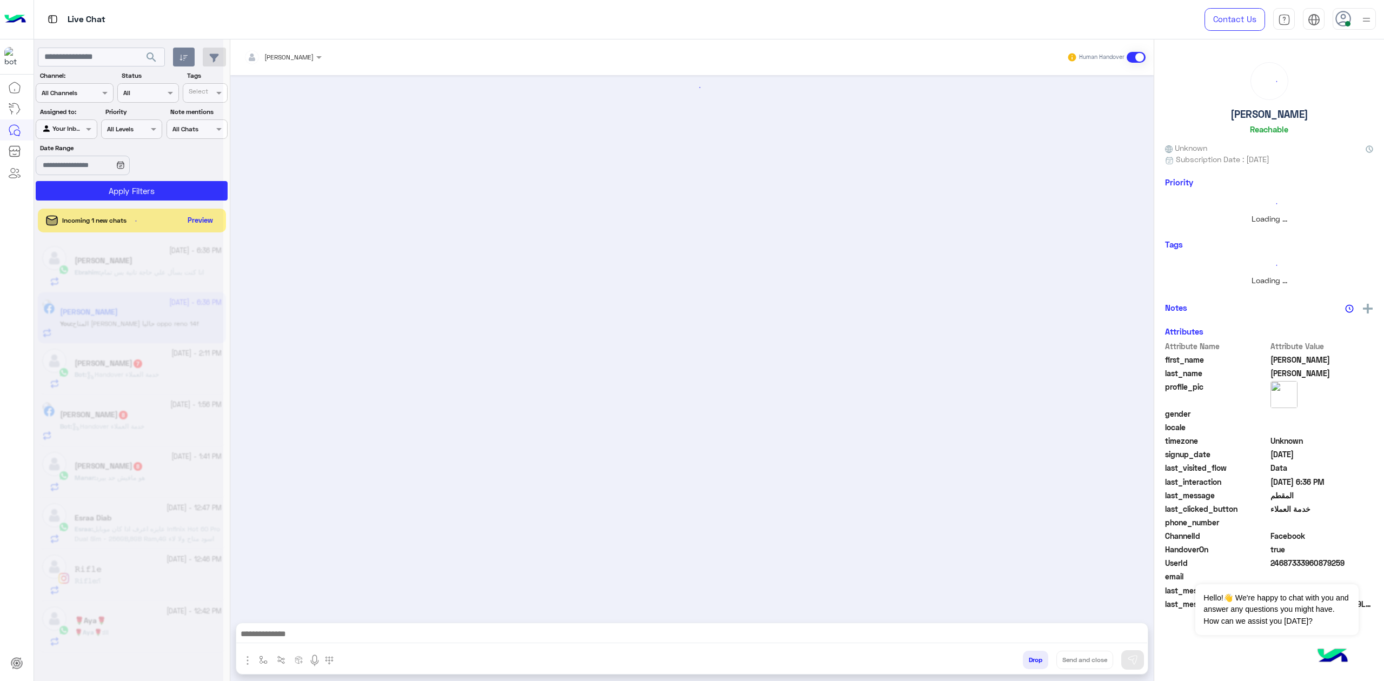
click at [324, 630] on div at bounding box center [691, 636] width 911 height 27
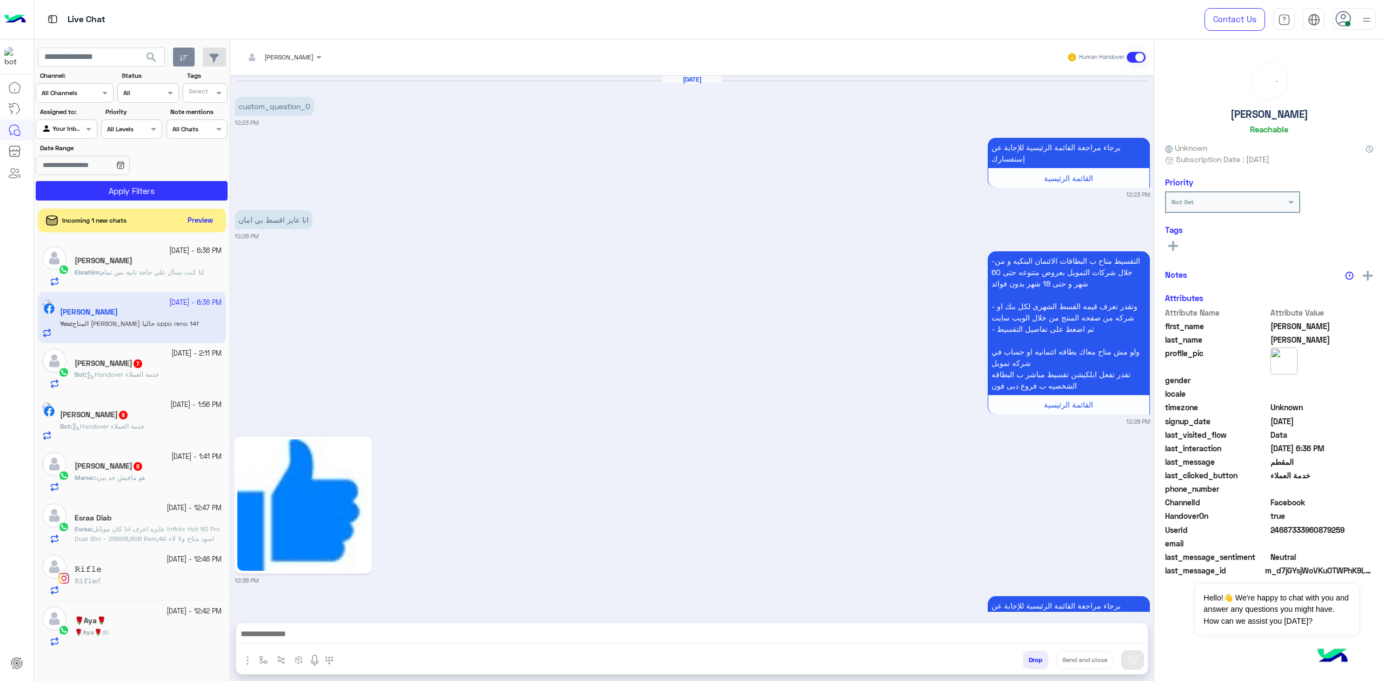
scroll to position [1367, 0]
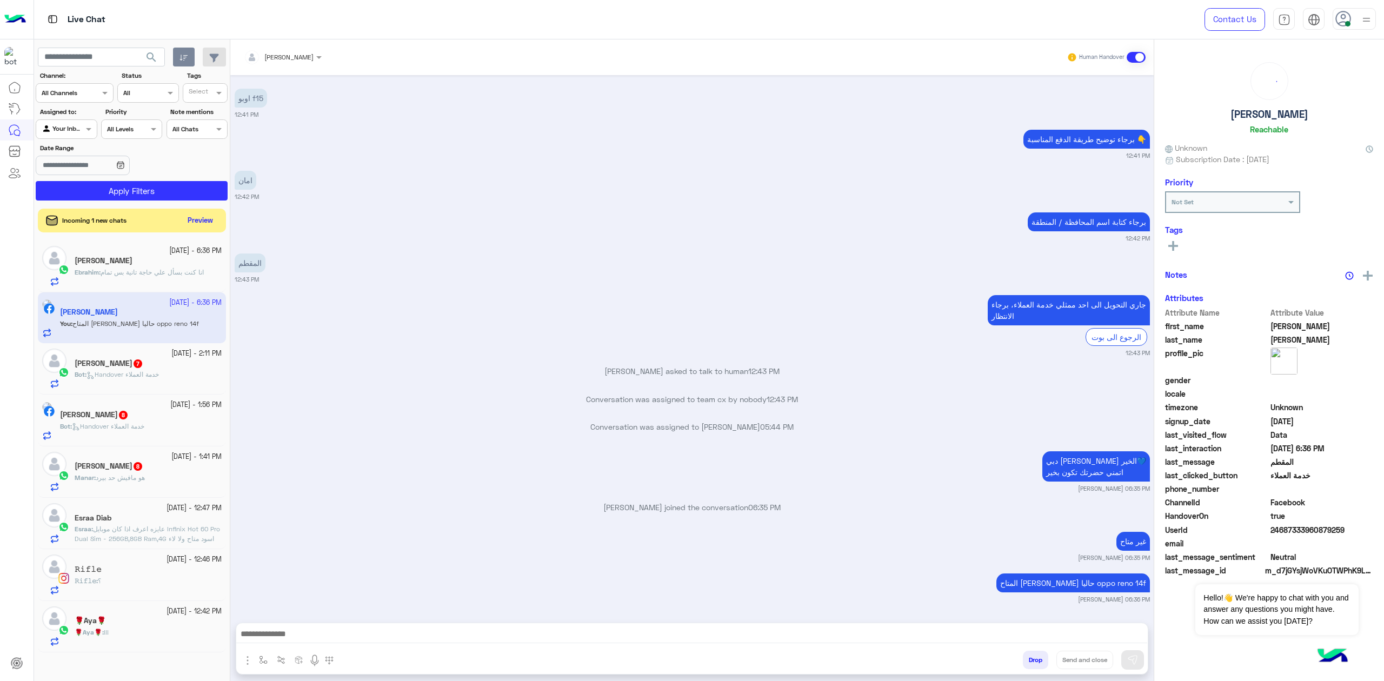
drag, startPoint x: 108, startPoint y: 409, endPoint x: 108, endPoint y: 403, distance: 6.5
click at [108, 403] on div "[DATE] - 1:56 PM" at bounding box center [141, 405] width 162 height 10
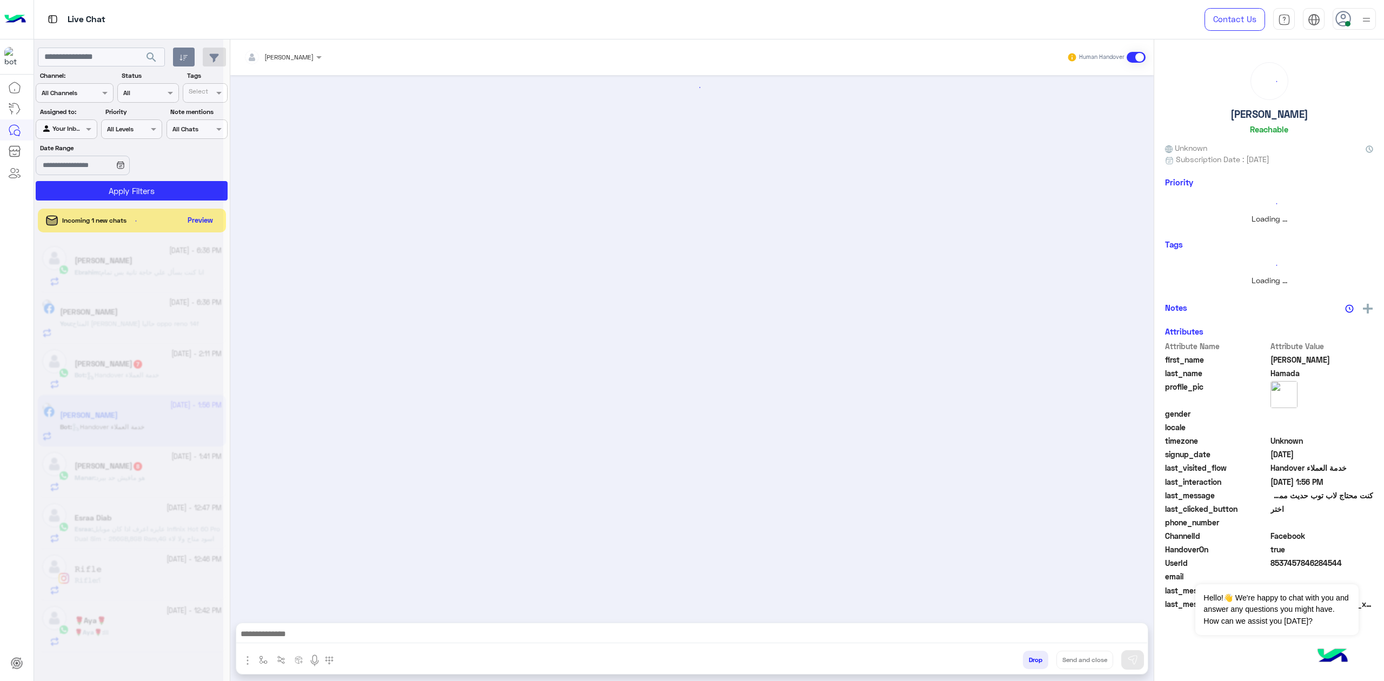
click at [134, 379] on div at bounding box center [128, 344] width 189 height 681
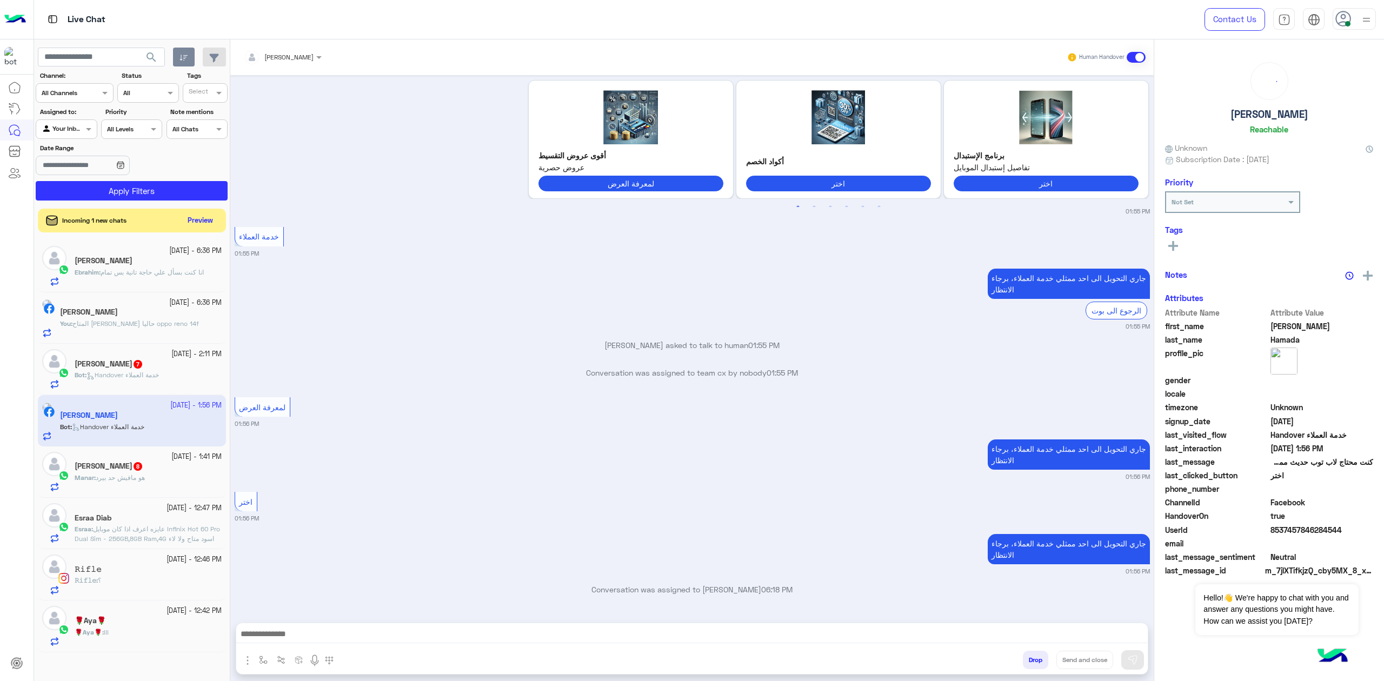
click at [173, 355] on small "[DATE] - 2:11 PM" at bounding box center [196, 354] width 50 height 10
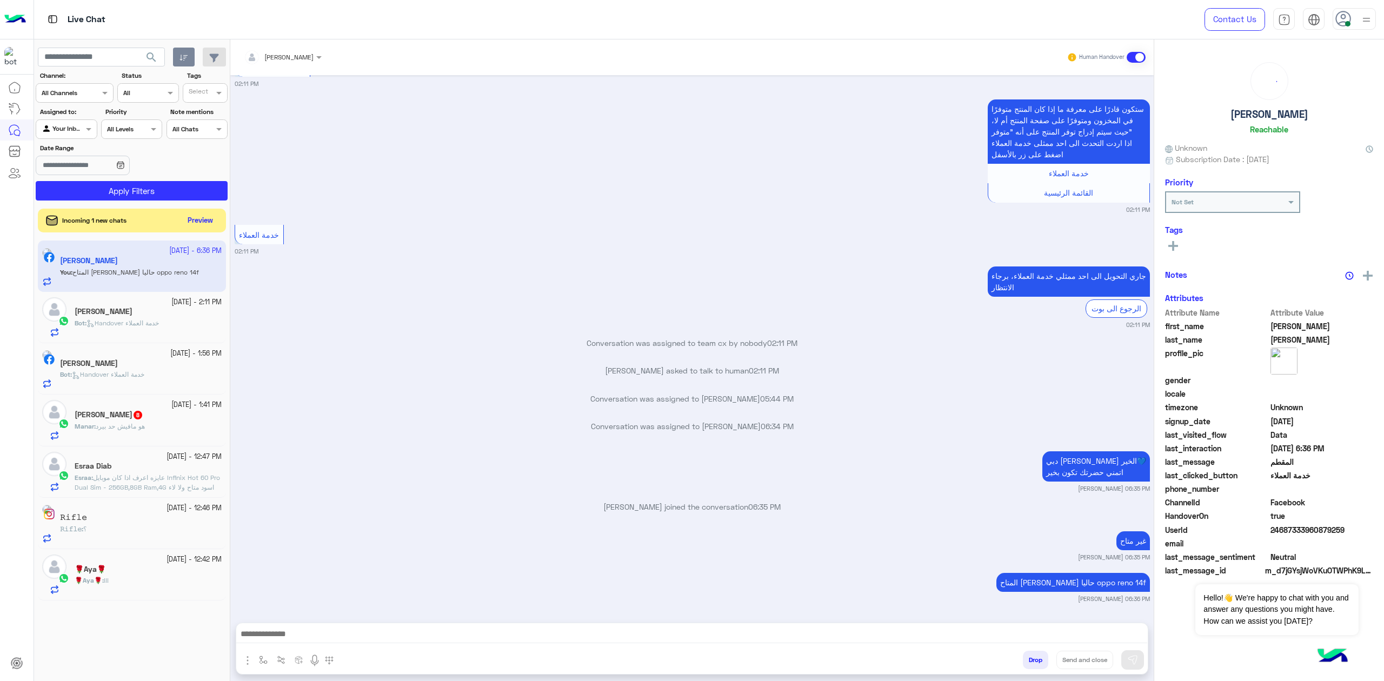
drag, startPoint x: 374, startPoint y: 641, endPoint x: 379, endPoint y: 627, distance: 14.9
click at [375, 640] on div at bounding box center [691, 636] width 911 height 27
click at [379, 627] on textarea at bounding box center [691, 635] width 911 height 16
click at [377, 633] on textarea at bounding box center [691, 635] width 911 height 16
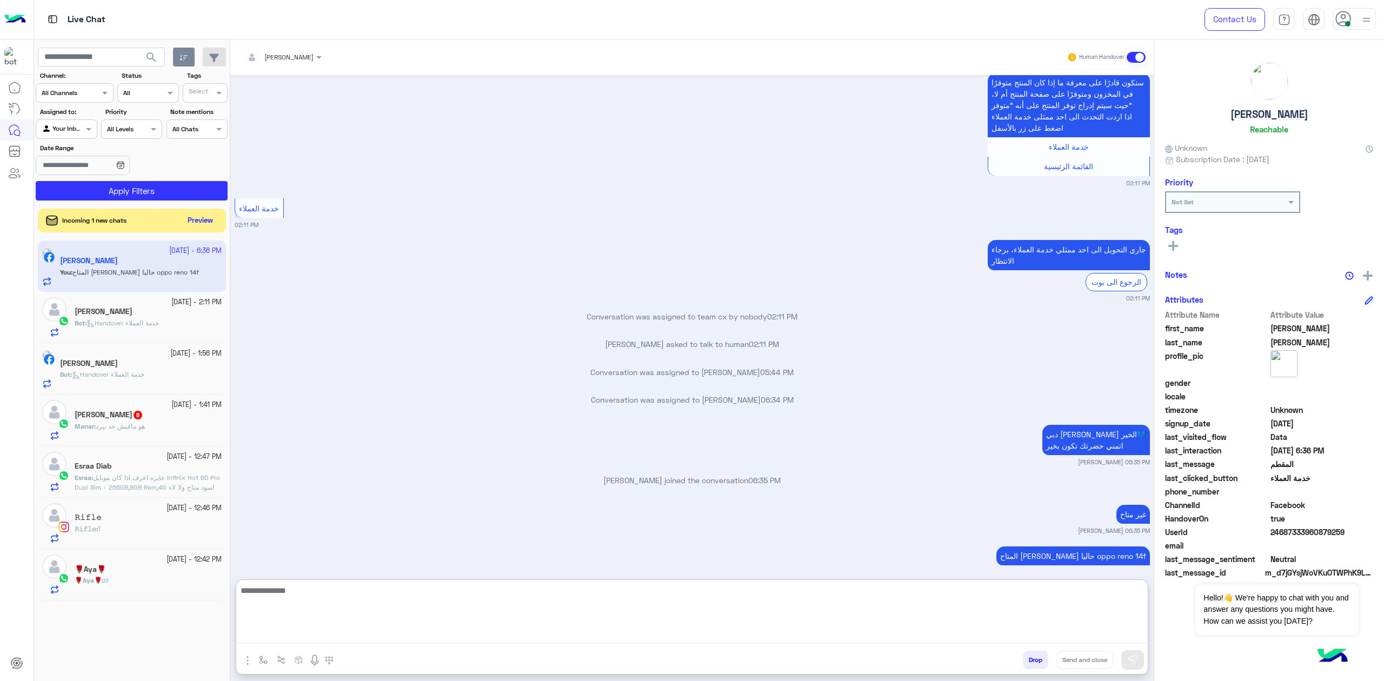
paste textarea "**********"
type textarea "**********"
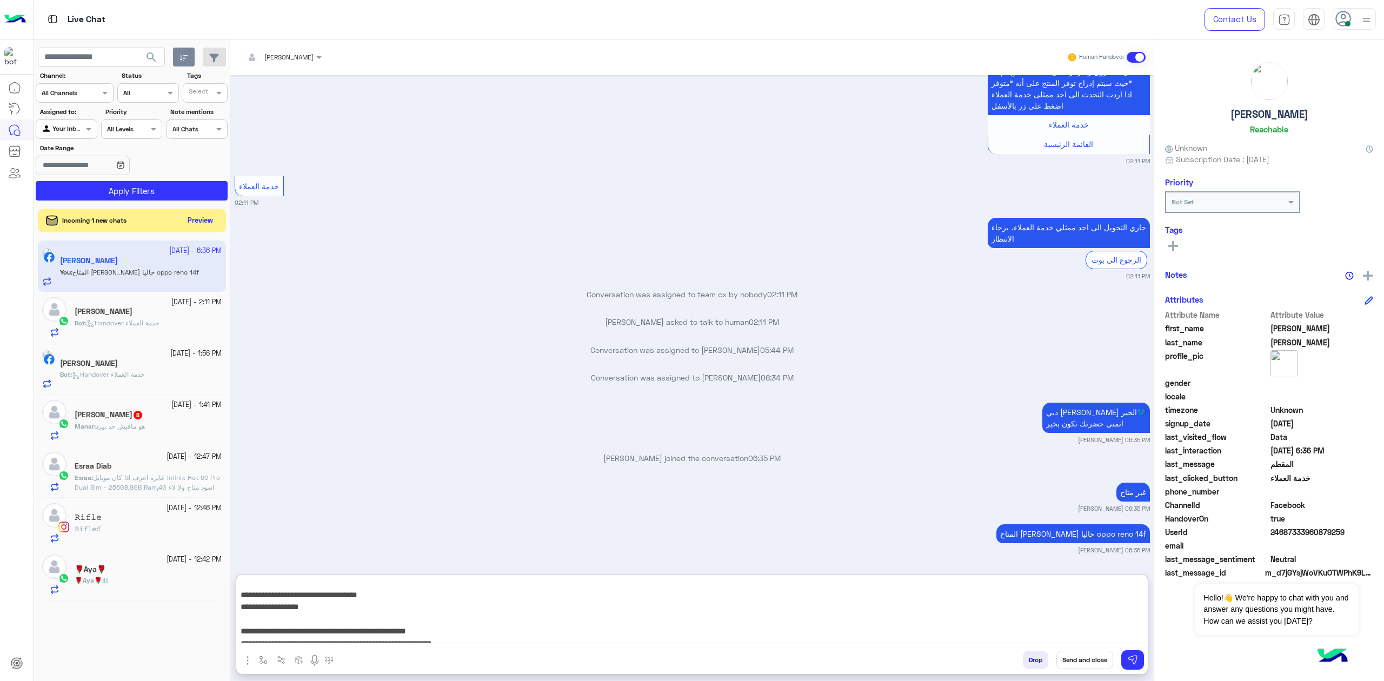
scroll to position [59, 0]
drag, startPoint x: 1016, startPoint y: 632, endPoint x: 1382, endPoint y: 276, distance: 511.0
click at [1382, 343] on mat-drawer-container "mohaned hassanen Human Handover [DATE] هل متاح جهاز A5x oppo وسعره بعد اذنك 12:…" at bounding box center [806, 362] width 1153 height 646
click at [178, 48] on button "button" at bounding box center [184, 57] width 22 height 19
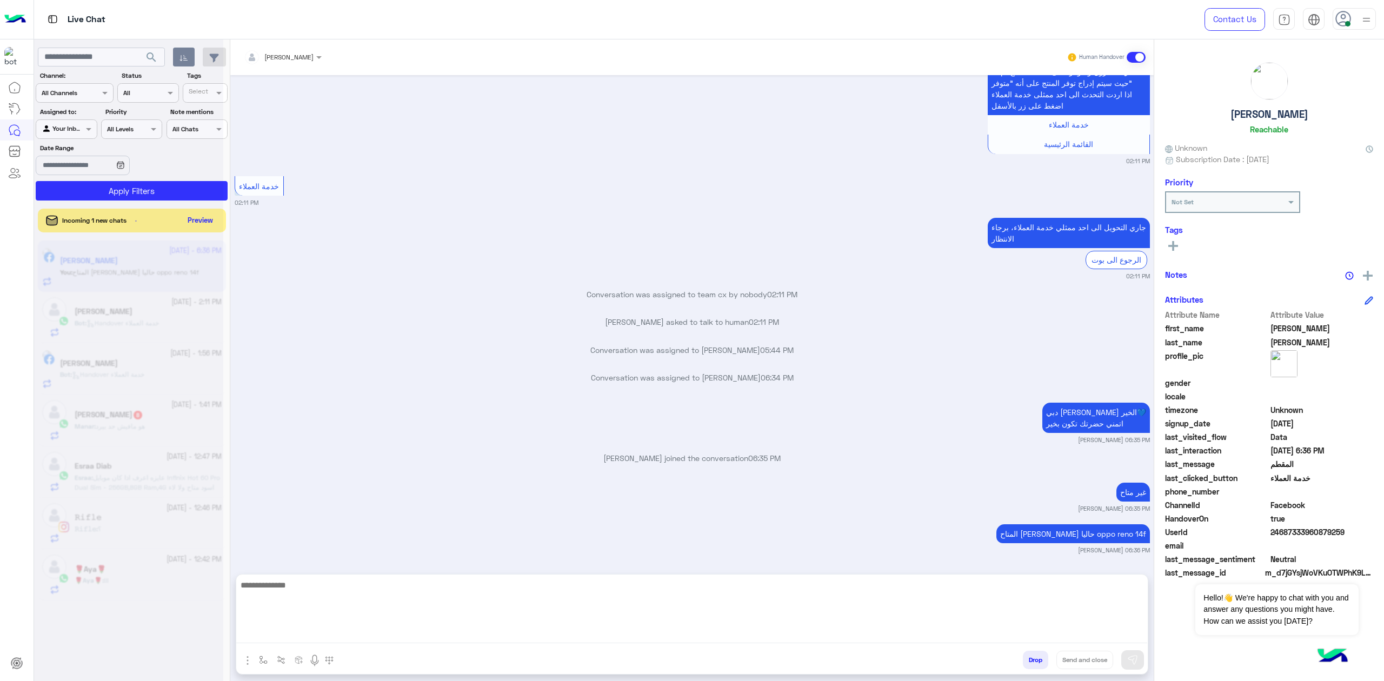
scroll to position [2346, 0]
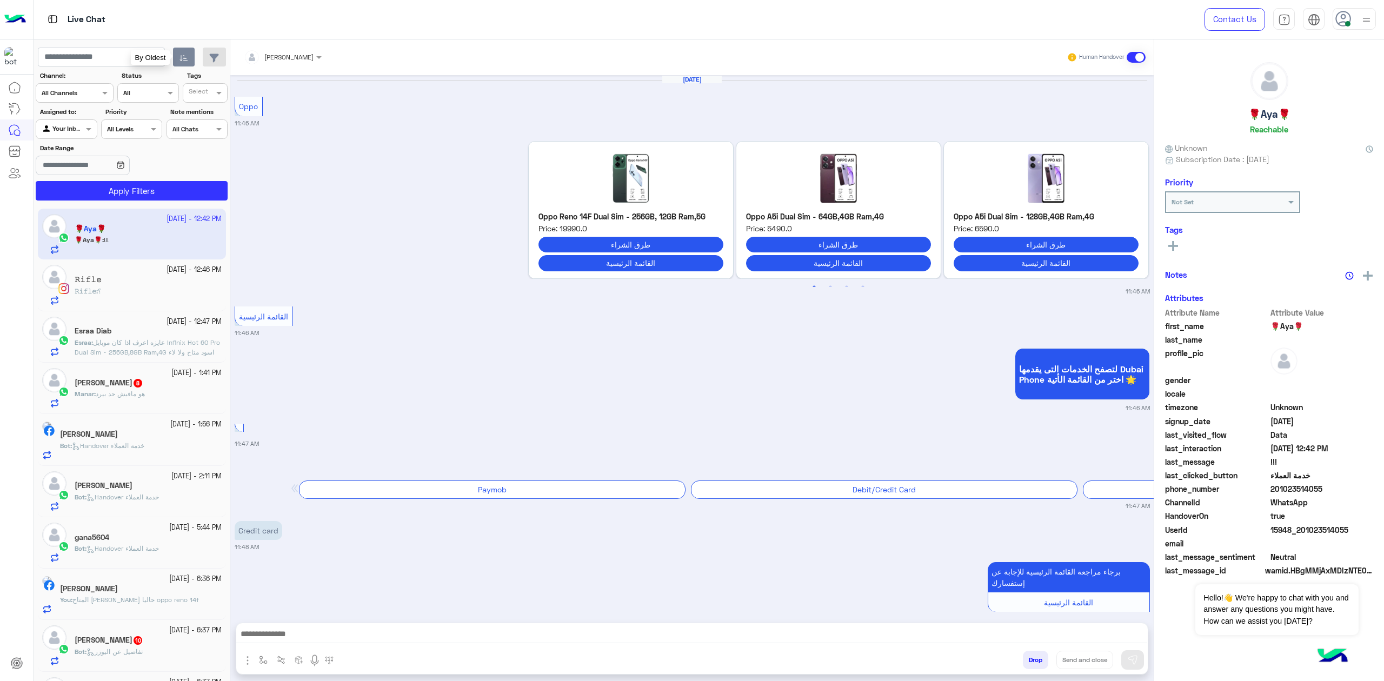
scroll to position [1744, 0]
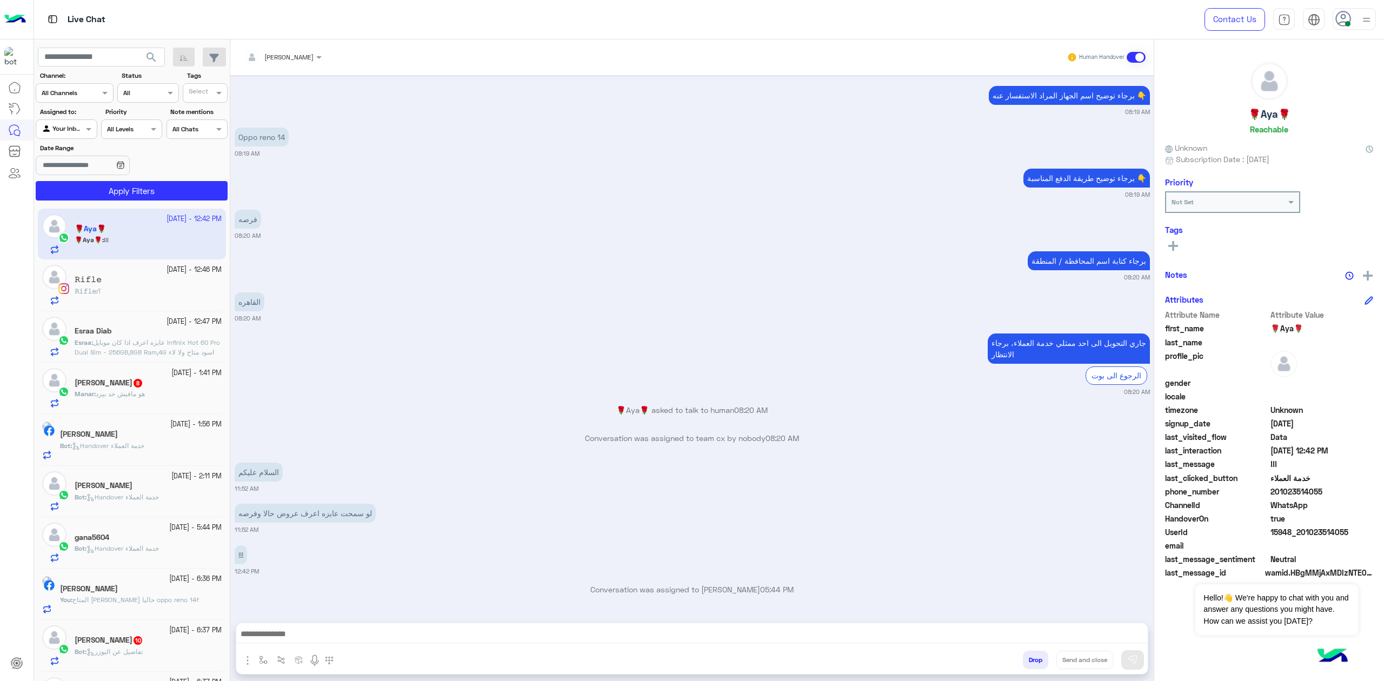
click at [330, 632] on textarea at bounding box center [691, 635] width 911 height 16
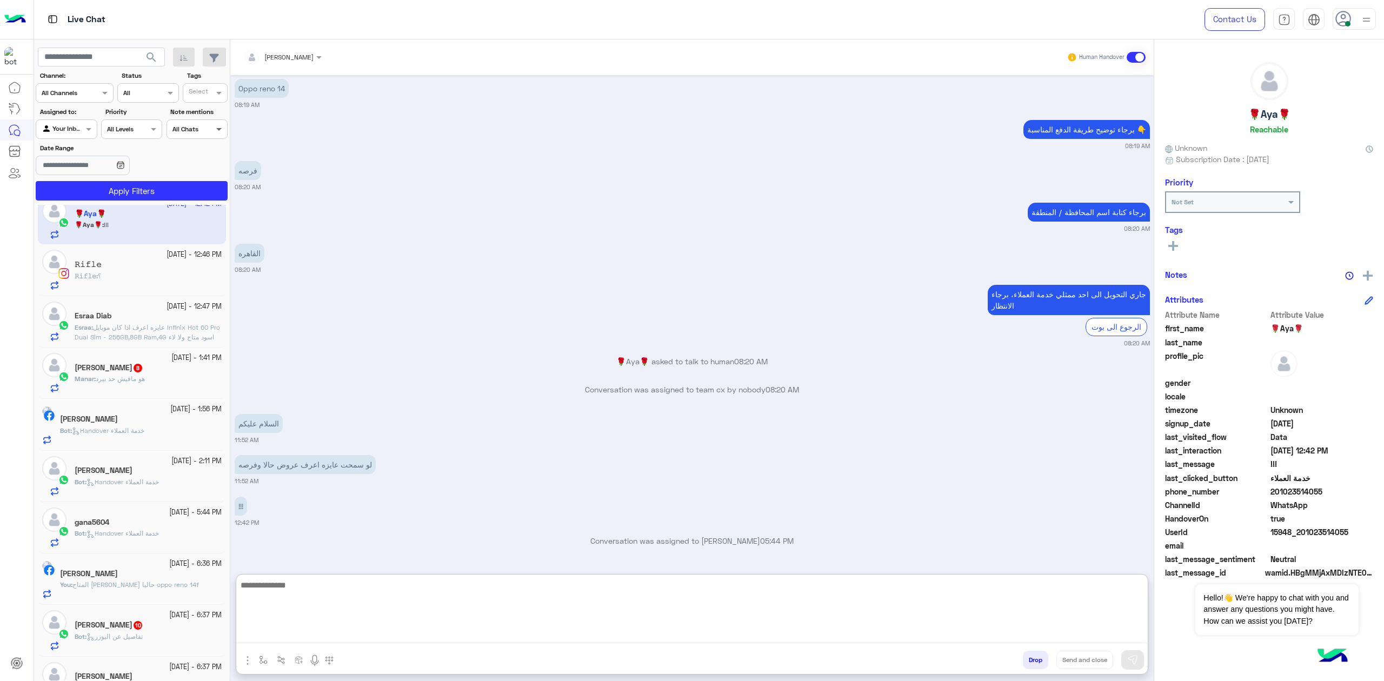
scroll to position [0, 0]
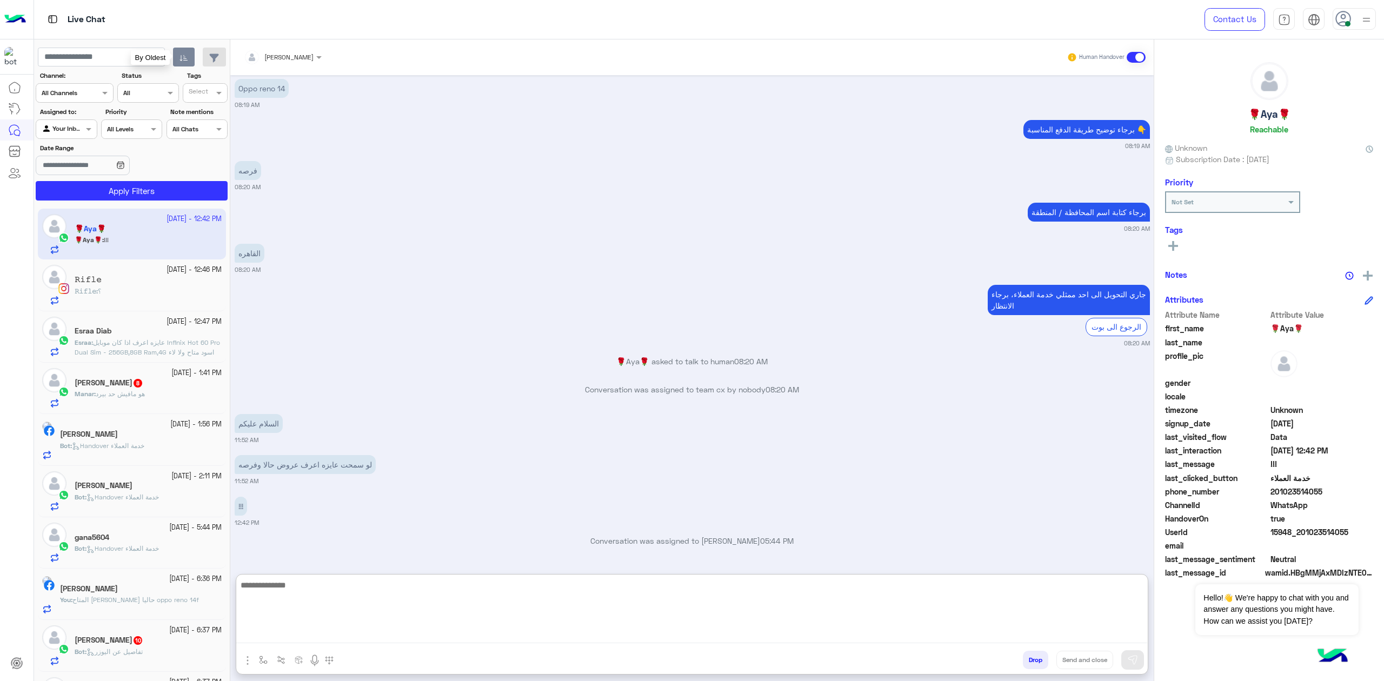
click at [188, 51] on button "button" at bounding box center [184, 57] width 22 height 19
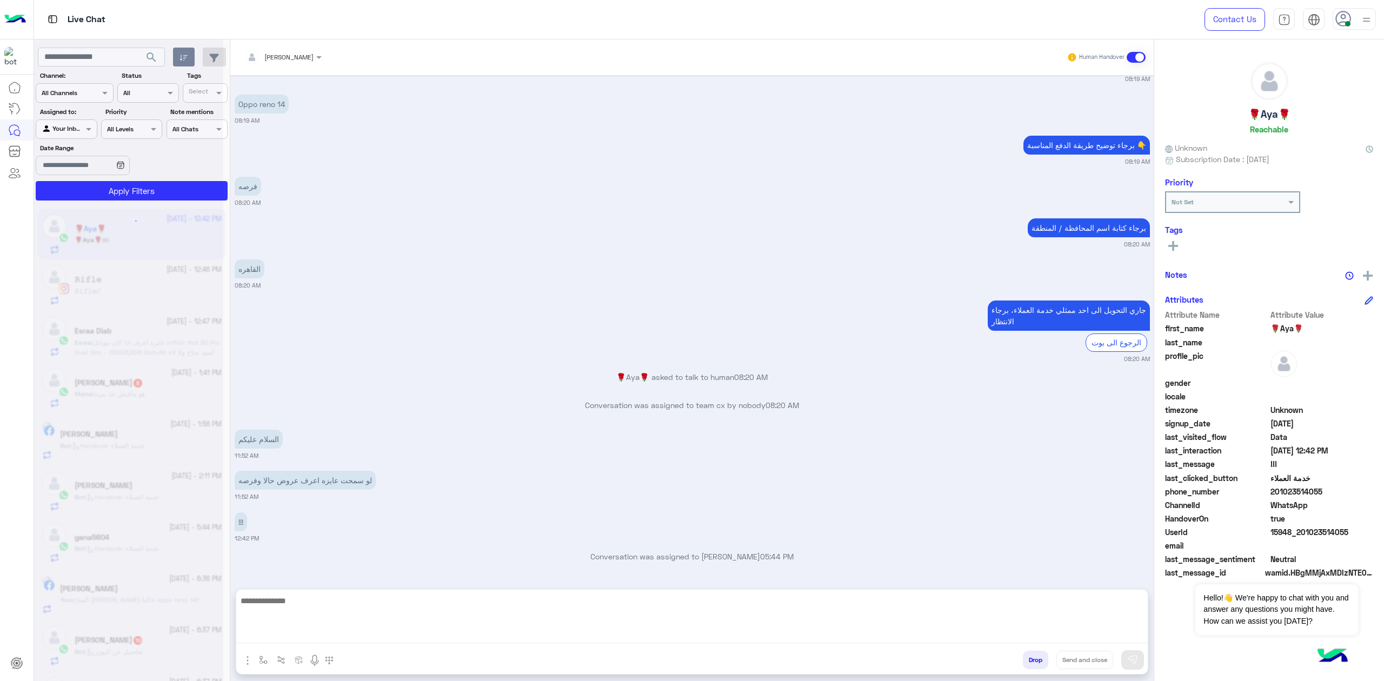
scroll to position [1744, 0]
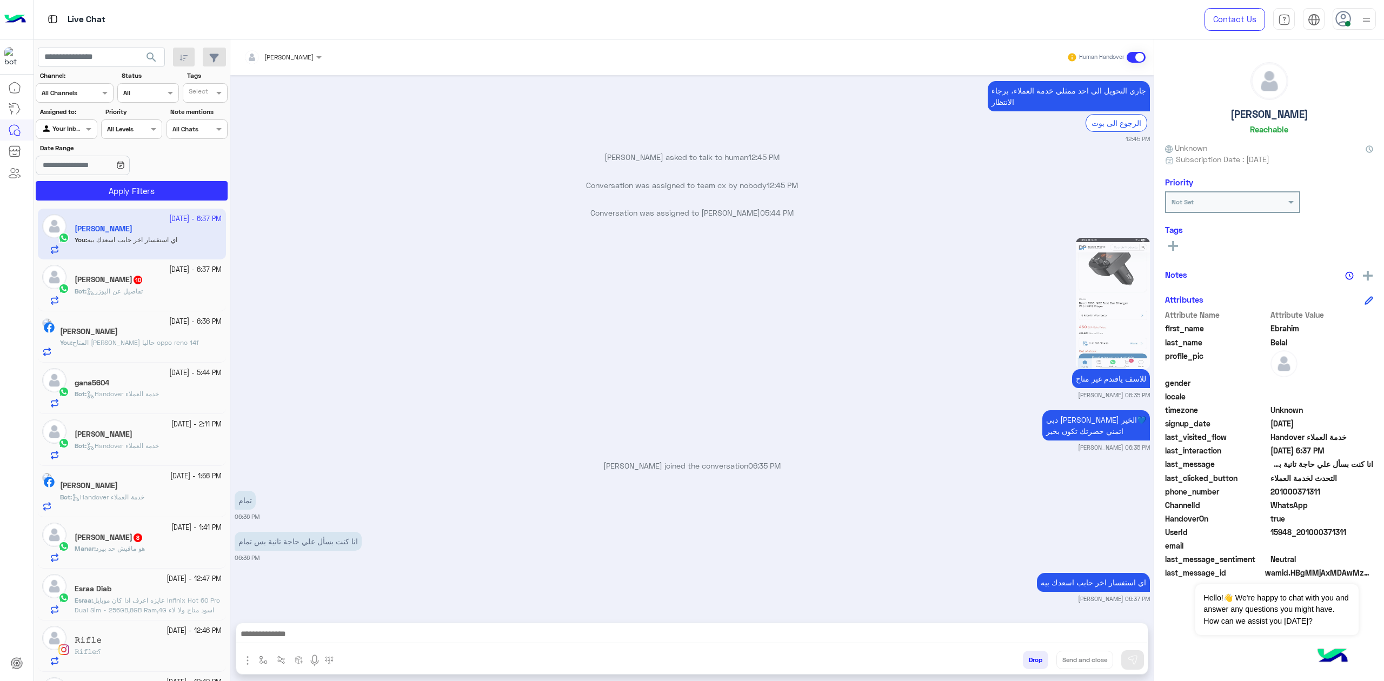
click at [349, 637] on textarea at bounding box center [691, 635] width 911 height 16
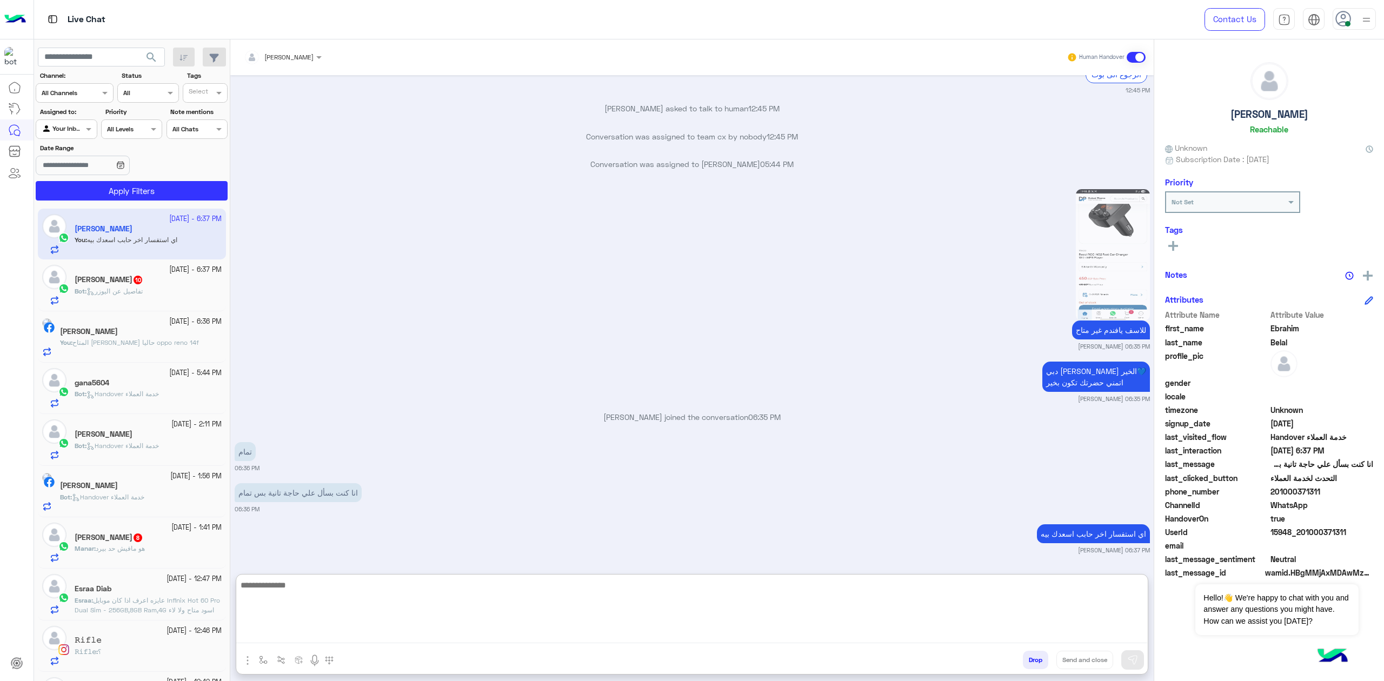
click at [355, 599] on textarea at bounding box center [691, 610] width 911 height 65
click at [148, 327] on div "[PERSON_NAME]" at bounding box center [141, 332] width 162 height 11
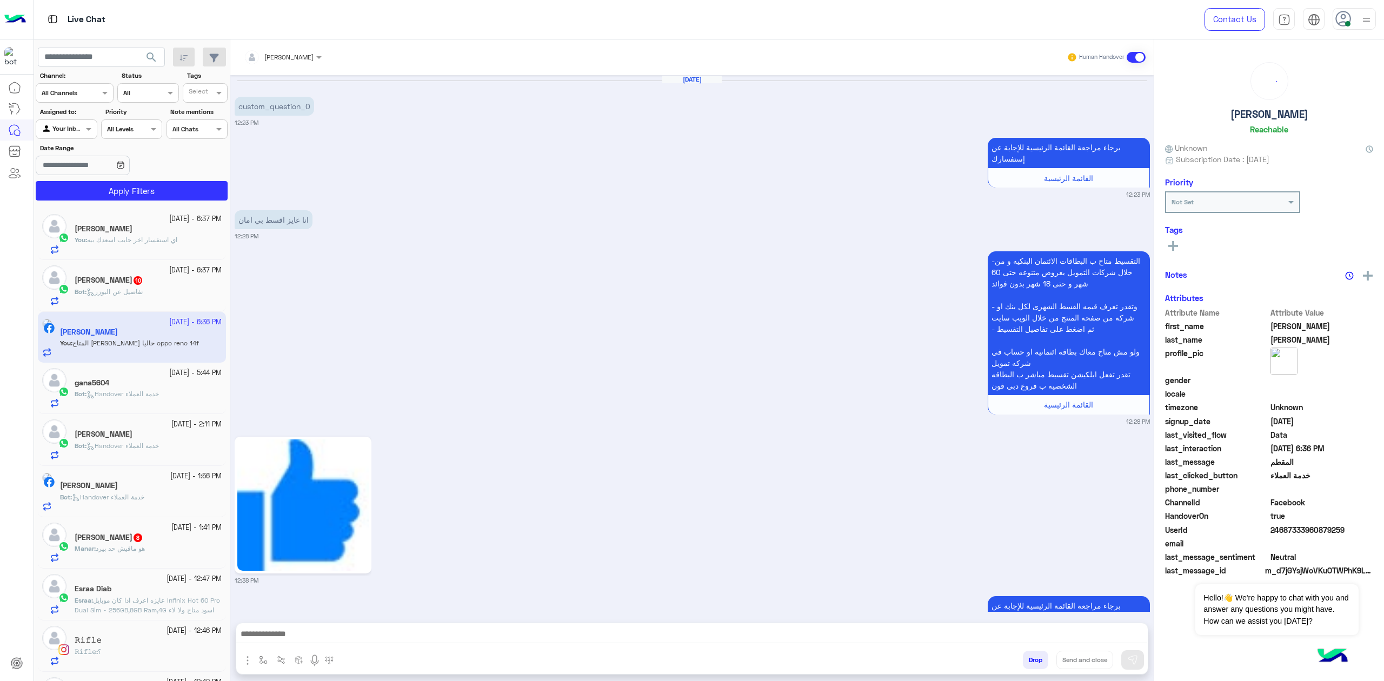
scroll to position [1367, 0]
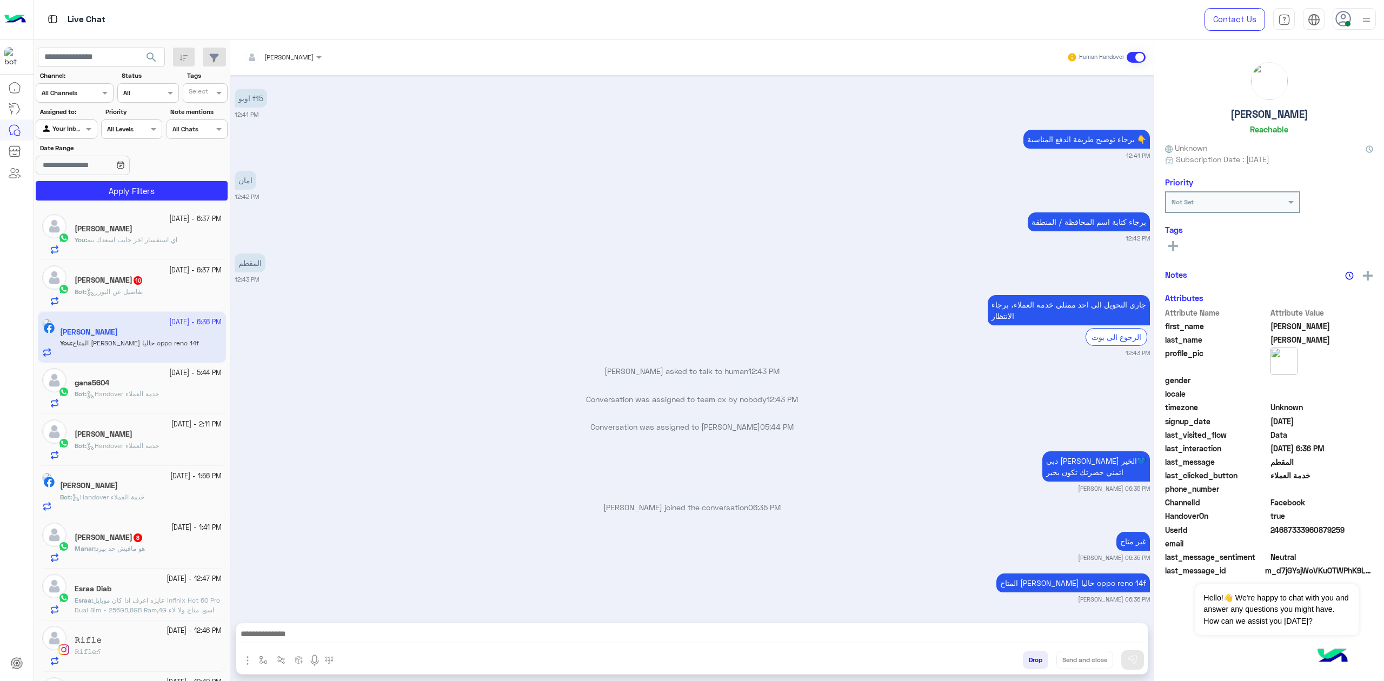
click at [425, 630] on textarea at bounding box center [691, 635] width 911 height 16
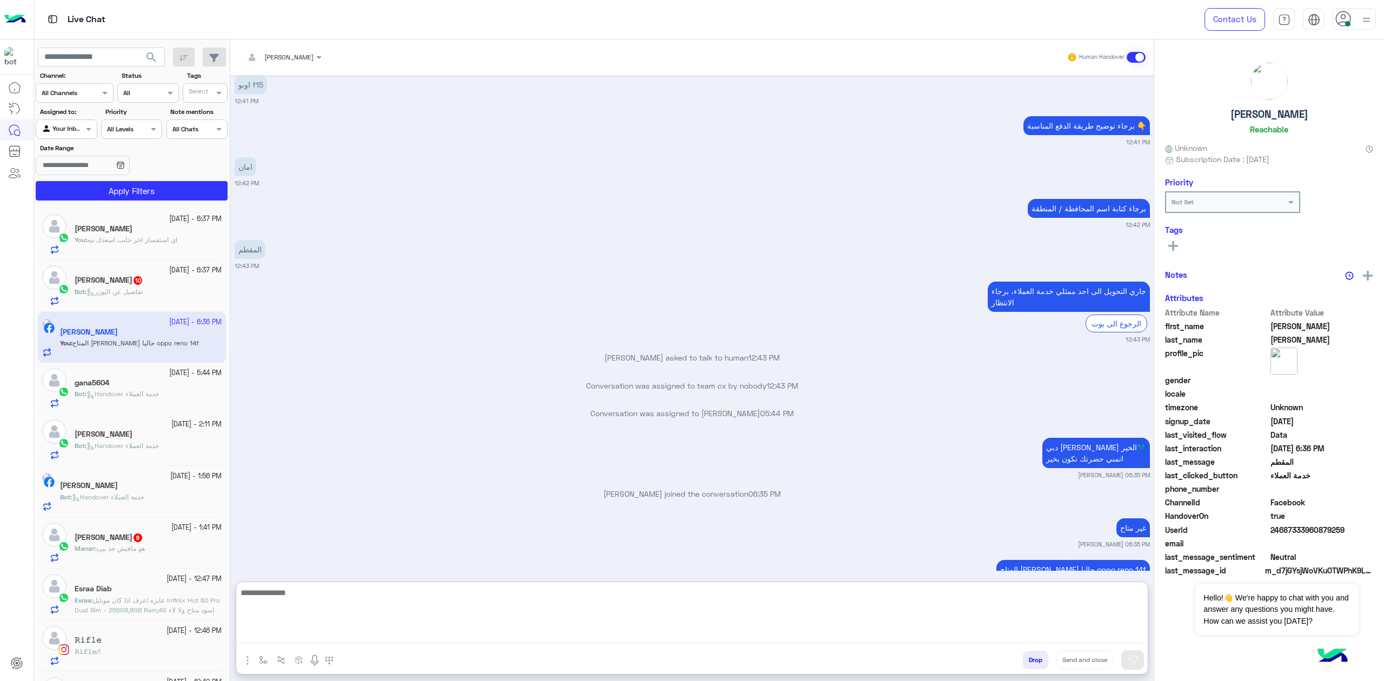
click at [425, 637] on textarea at bounding box center [691, 614] width 911 height 57
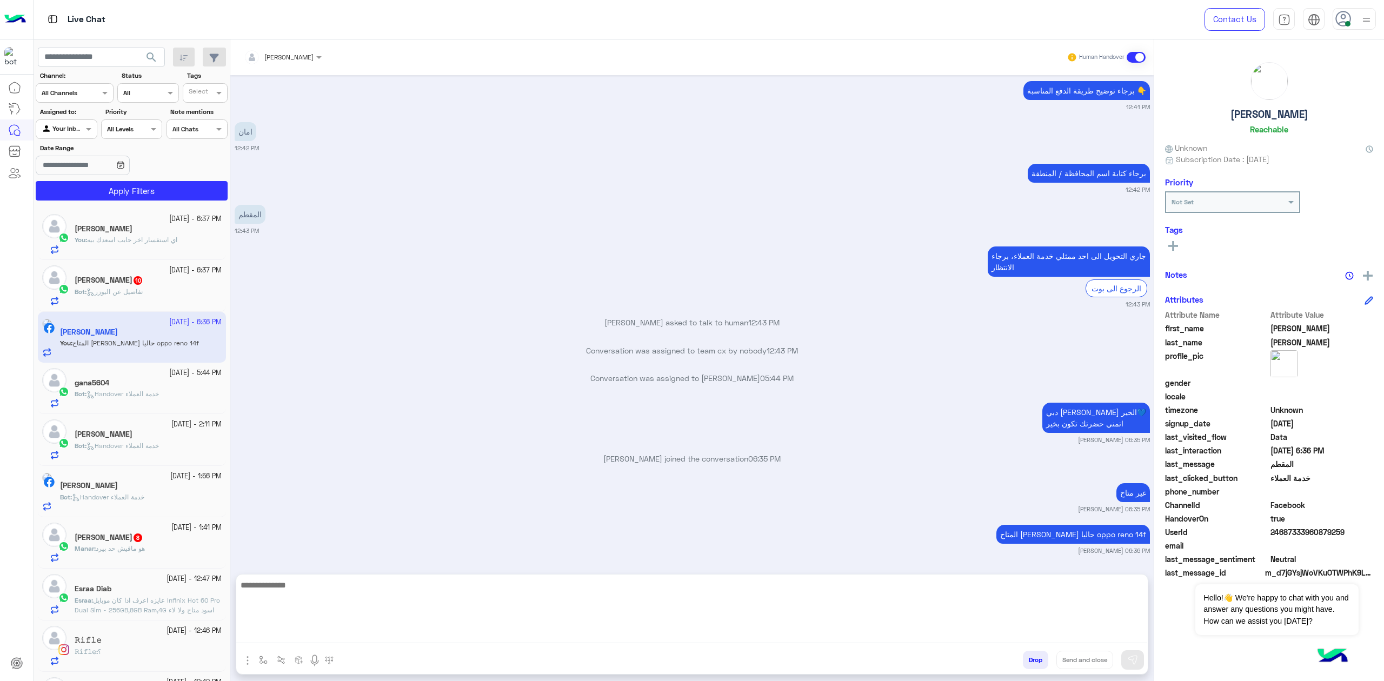
drag, startPoint x: 618, startPoint y: 645, endPoint x: 630, endPoint y: 627, distance: 21.1
click at [619, 642] on div at bounding box center [691, 613] width 911 height 76
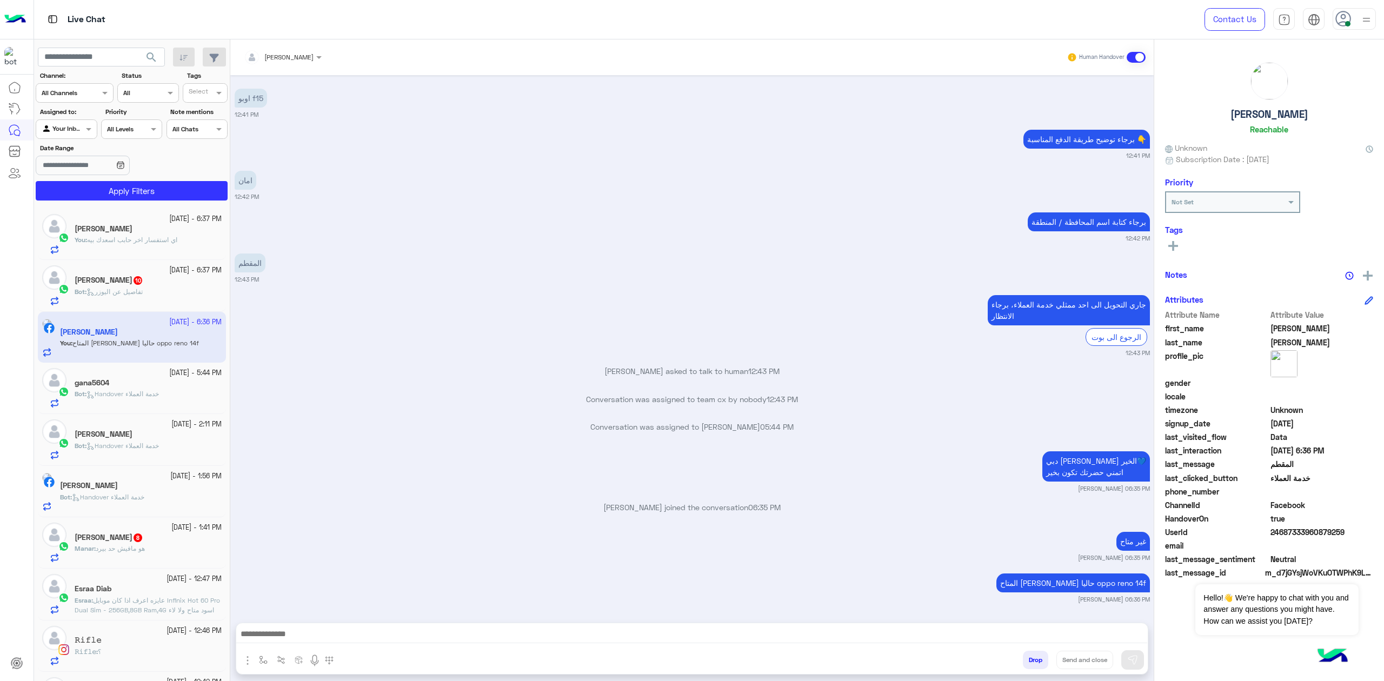
click at [631, 627] on textarea at bounding box center [691, 635] width 911 height 16
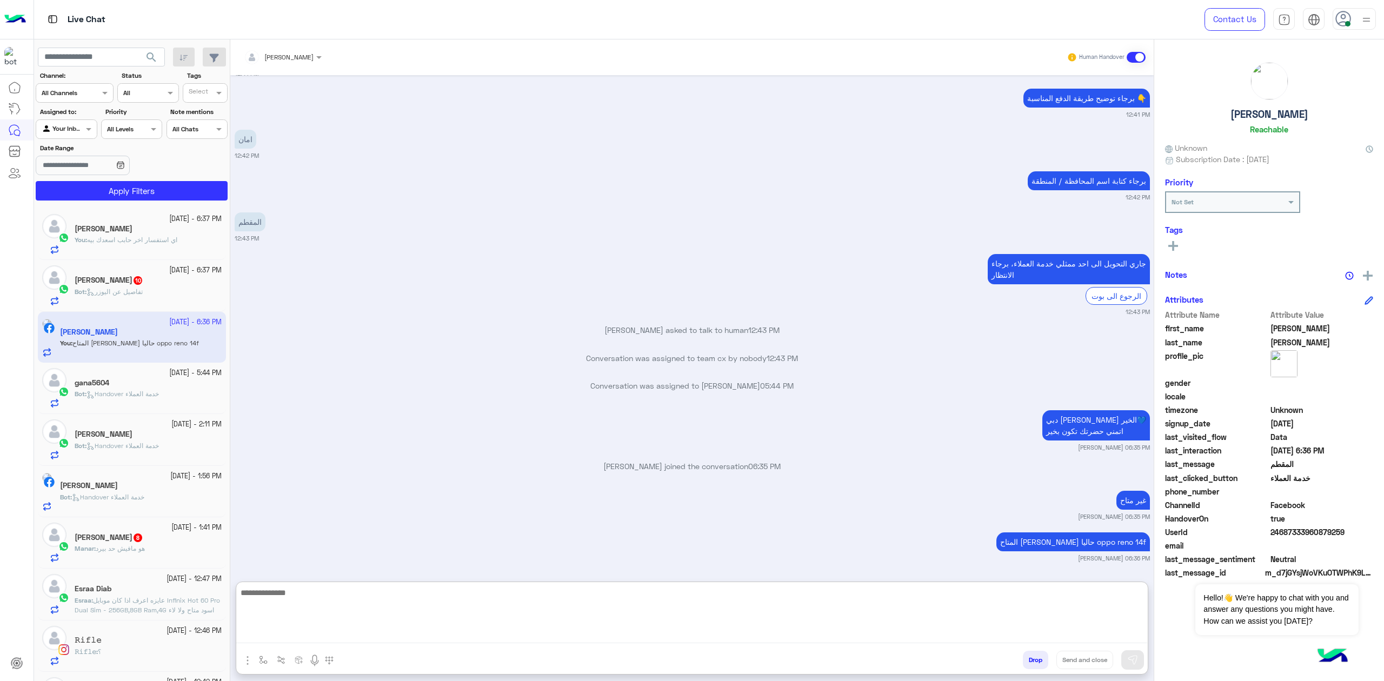
scroll to position [1416, 0]
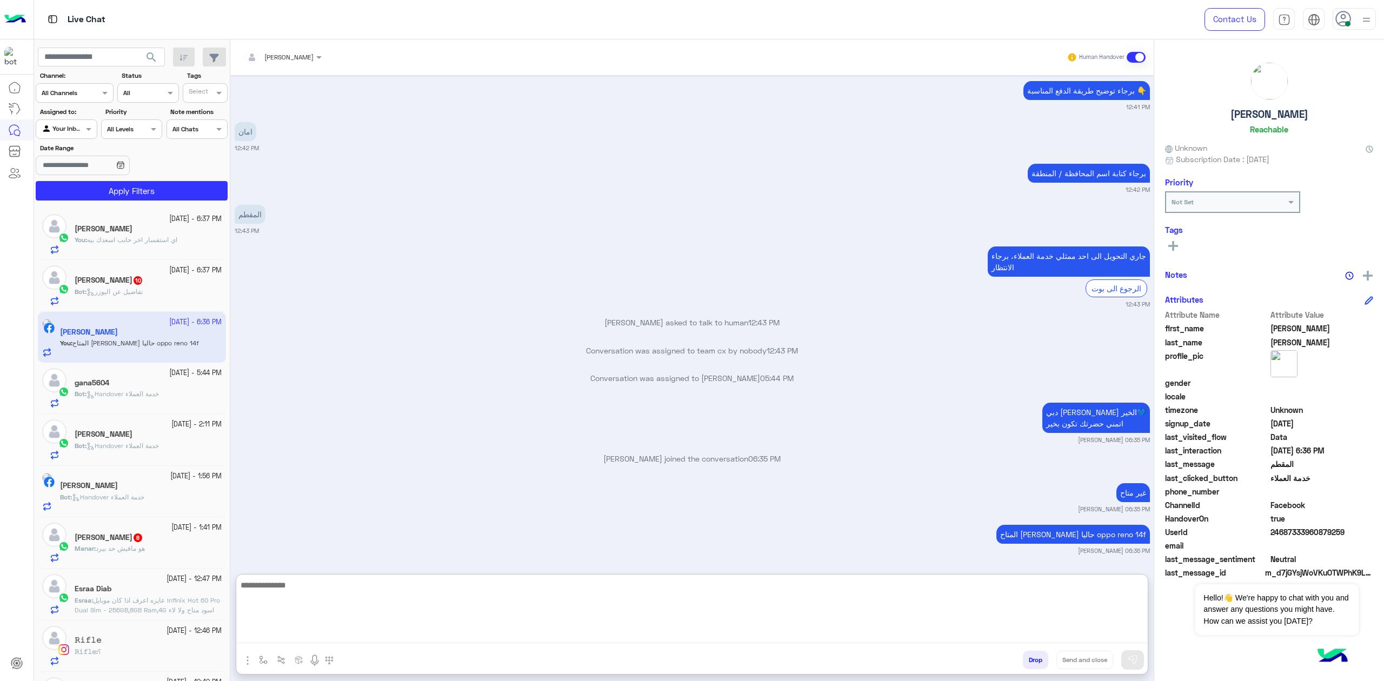
paste textarea "**********"
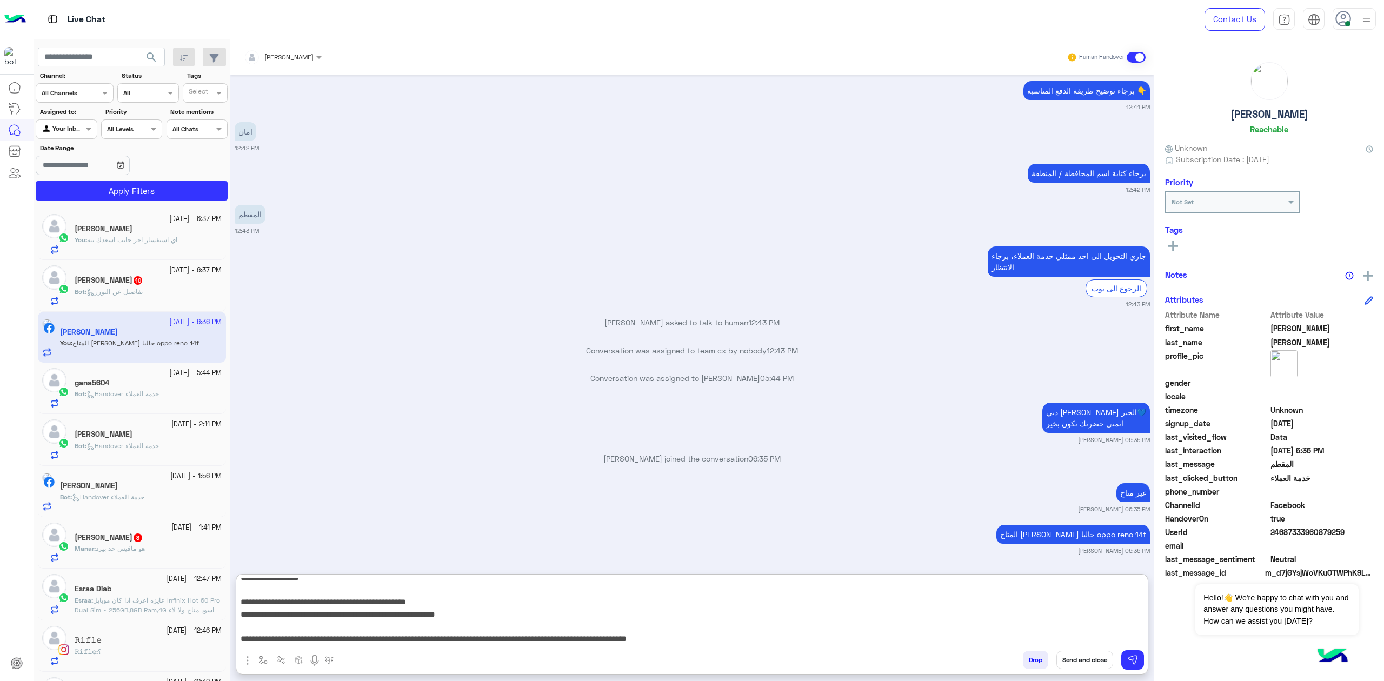
type textarea "**********"
drag, startPoint x: 1092, startPoint y: 660, endPoint x: 934, endPoint y: 671, distance: 158.2
click at [1092, 659] on button "Send and close" at bounding box center [1084, 660] width 57 height 18
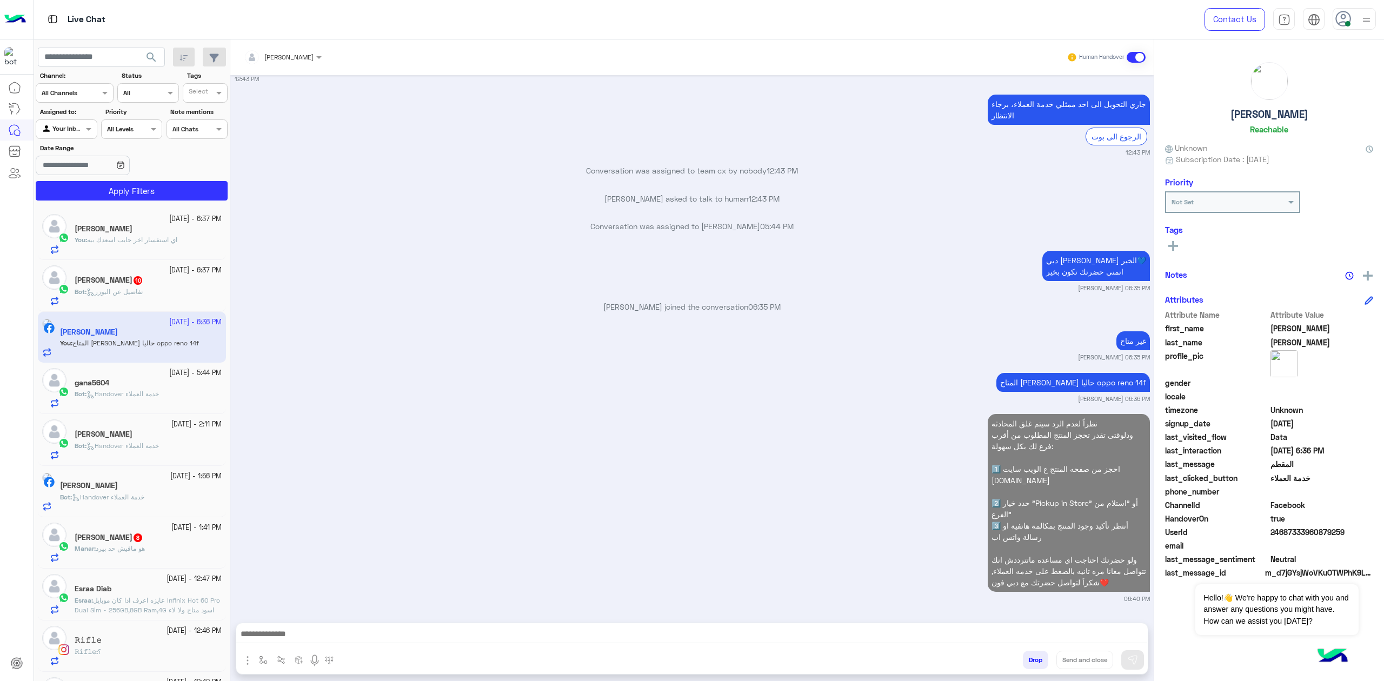
scroll to position [1594, 0]
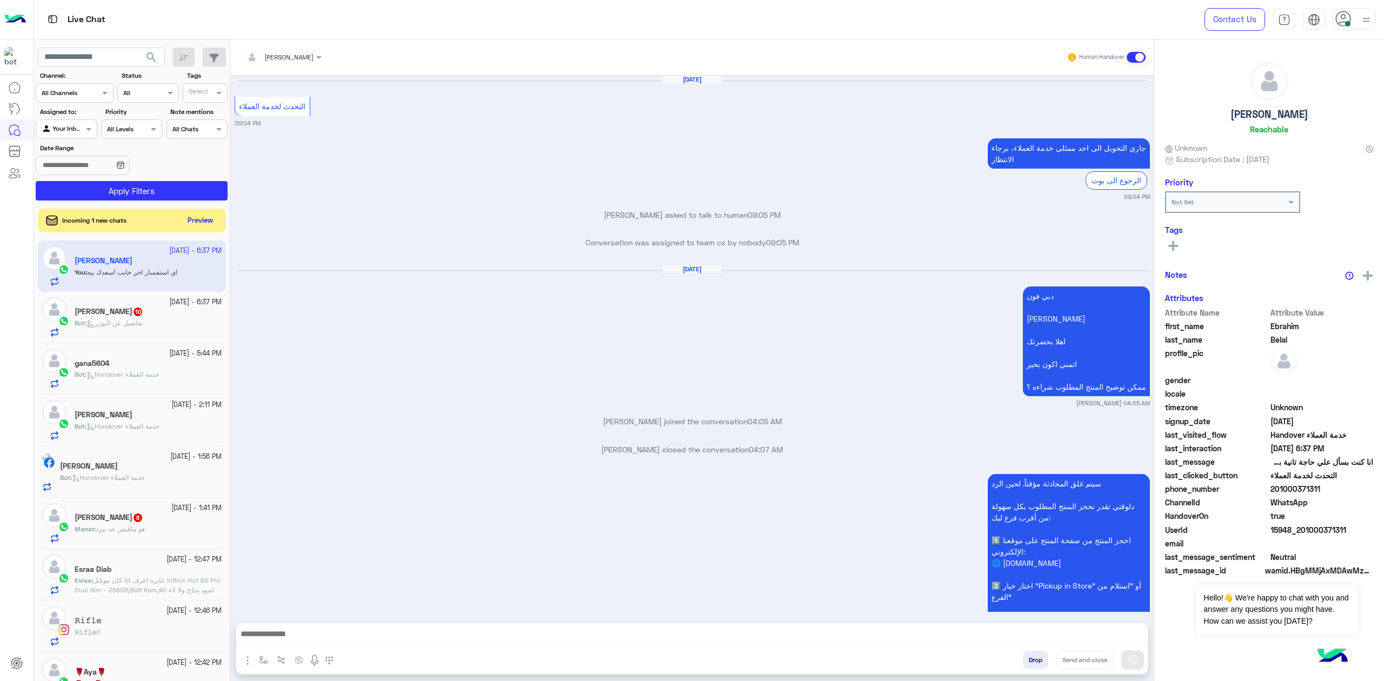
scroll to position [1683, 0]
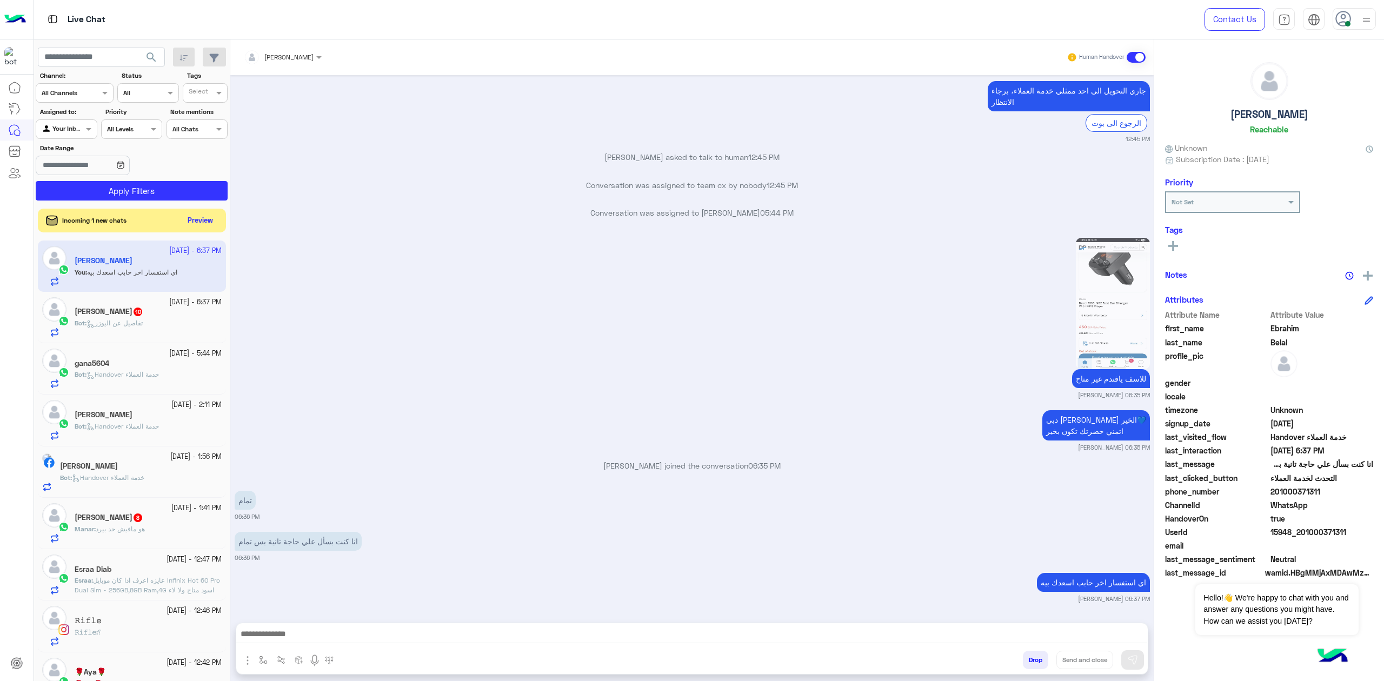
click at [413, 624] on div at bounding box center [691, 636] width 911 height 27
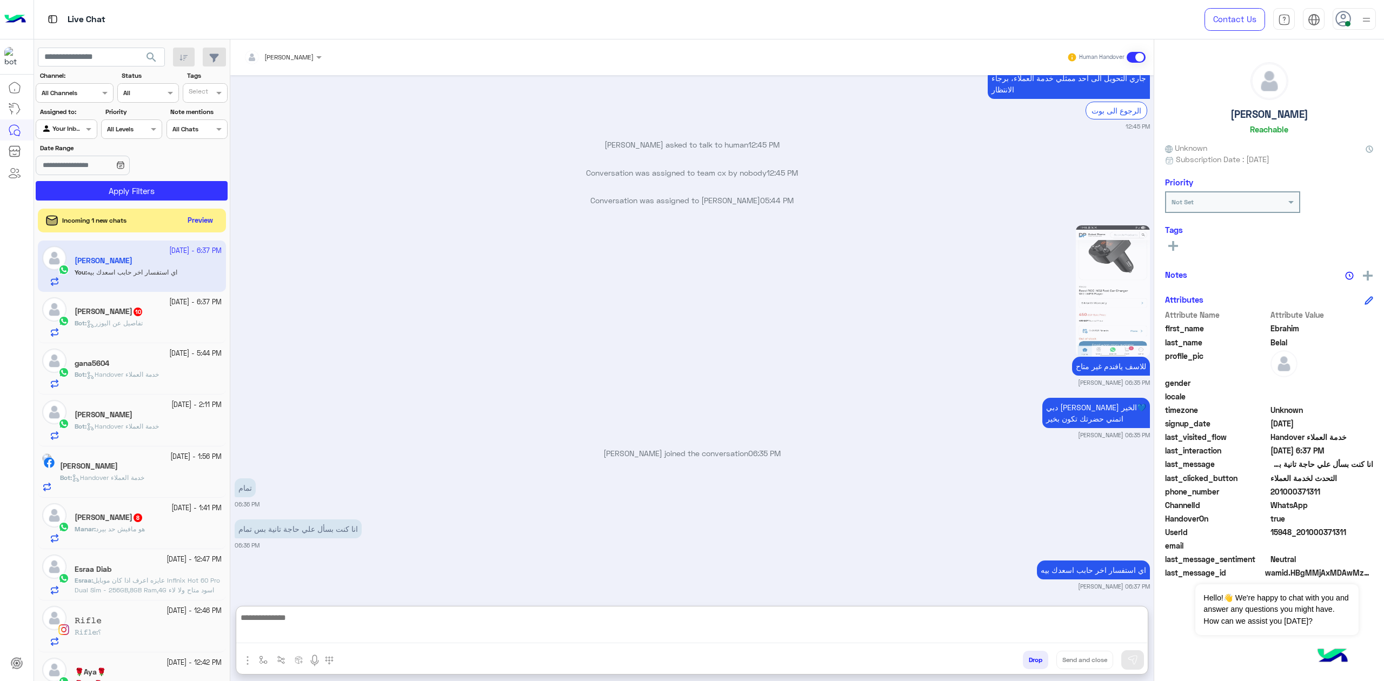
click at [409, 632] on textarea at bounding box center [691, 627] width 911 height 32
paste textarea "**********"
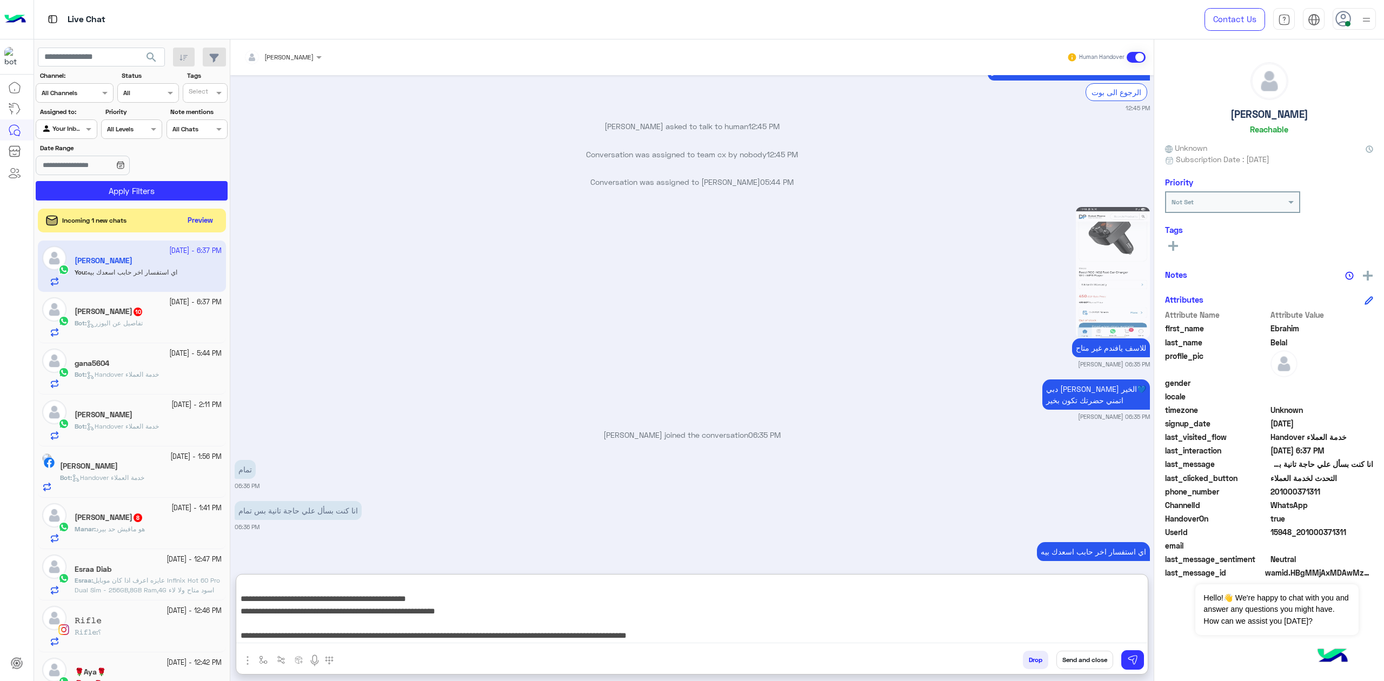
scroll to position [1732, 0]
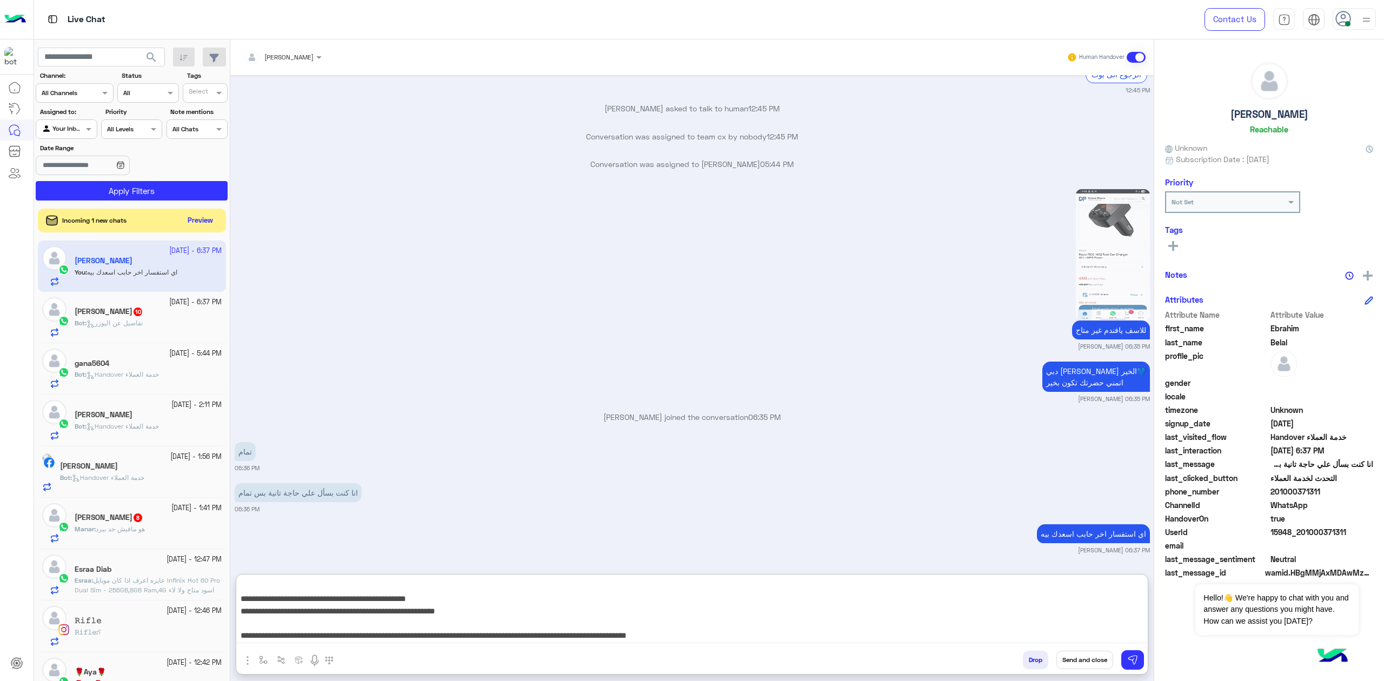
type textarea "**********"
click at [1080, 659] on button "Send and close" at bounding box center [1084, 660] width 57 height 18
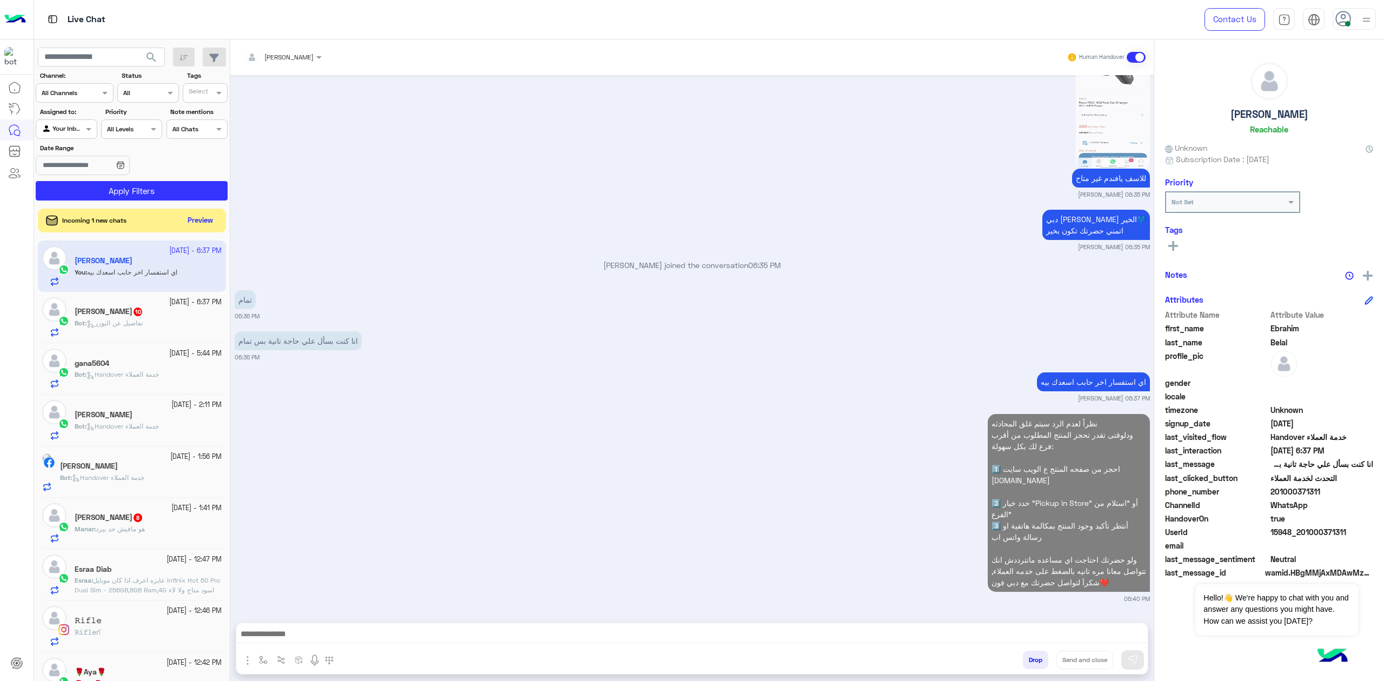
scroll to position [1912, 0]
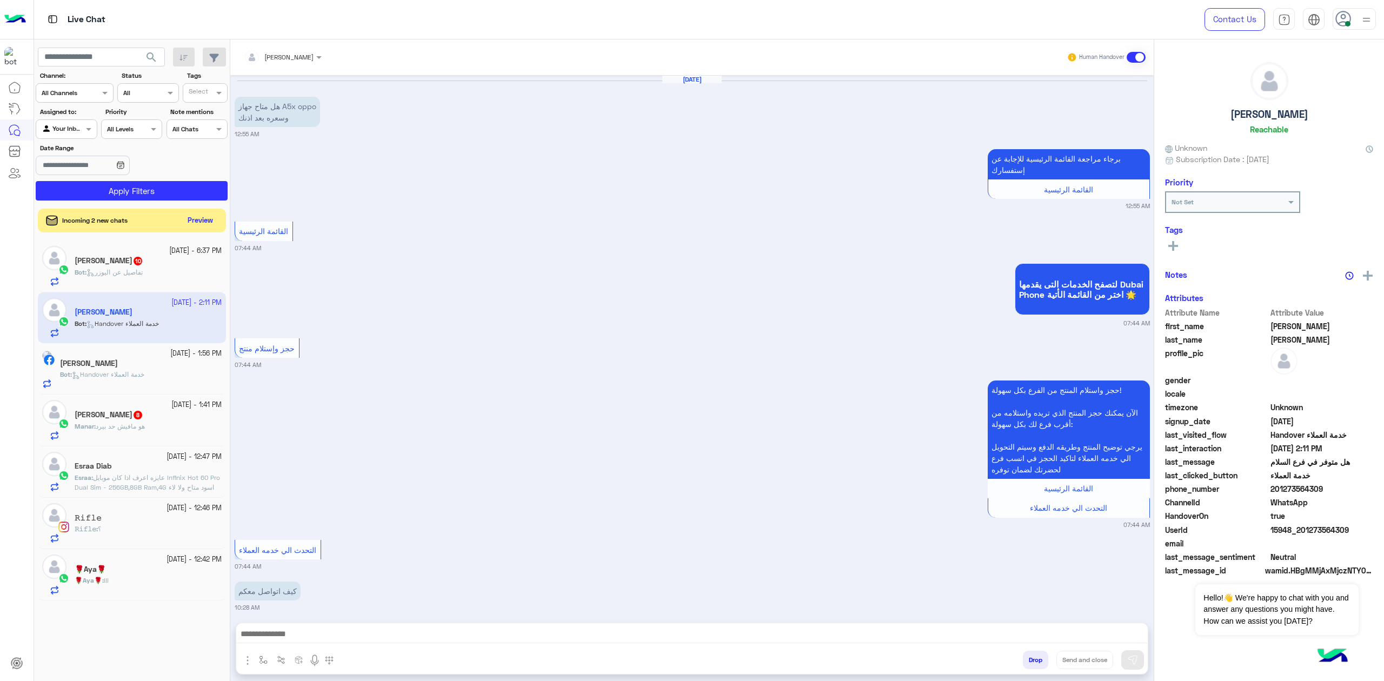
scroll to position [2227, 0]
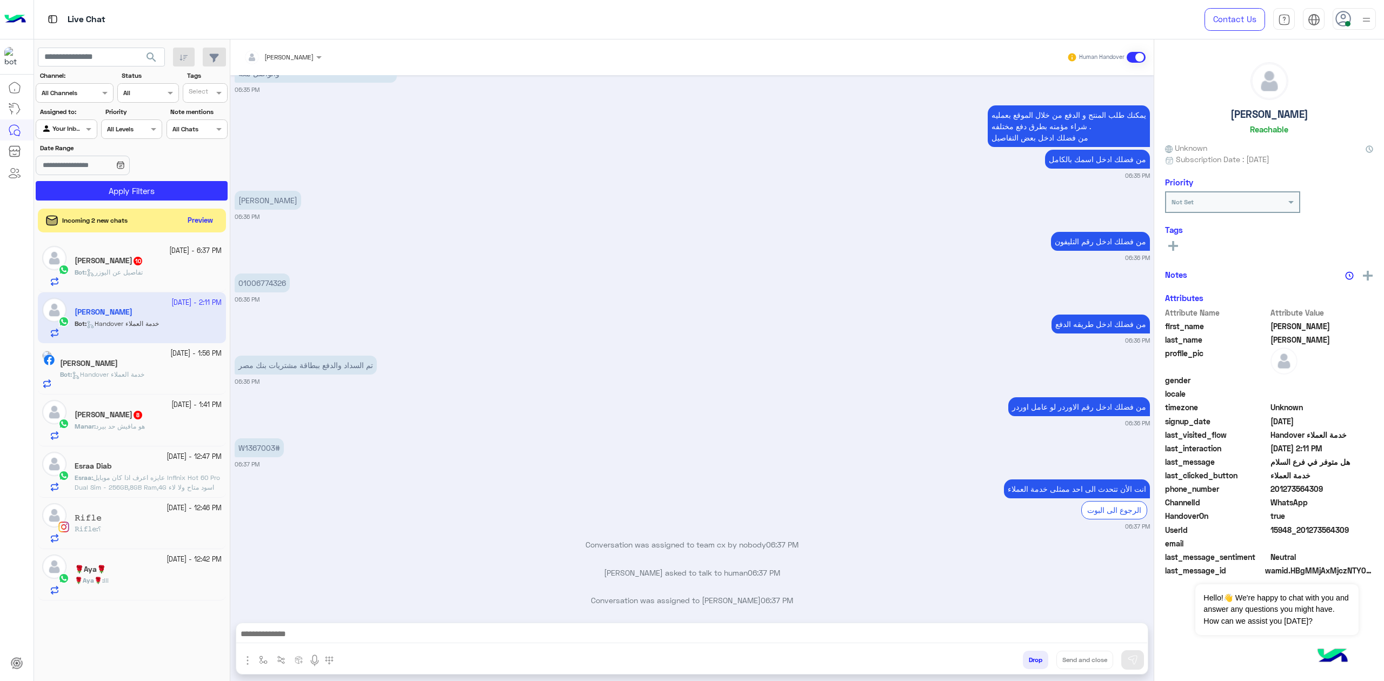
click at [172, 480] on span "عايزه اعرف اذا كان موبايل Infinix Hot 60 Pro Dual Sim - 256GB,8GB Ram,4G اسود م…" at bounding box center [147, 482] width 145 height 18
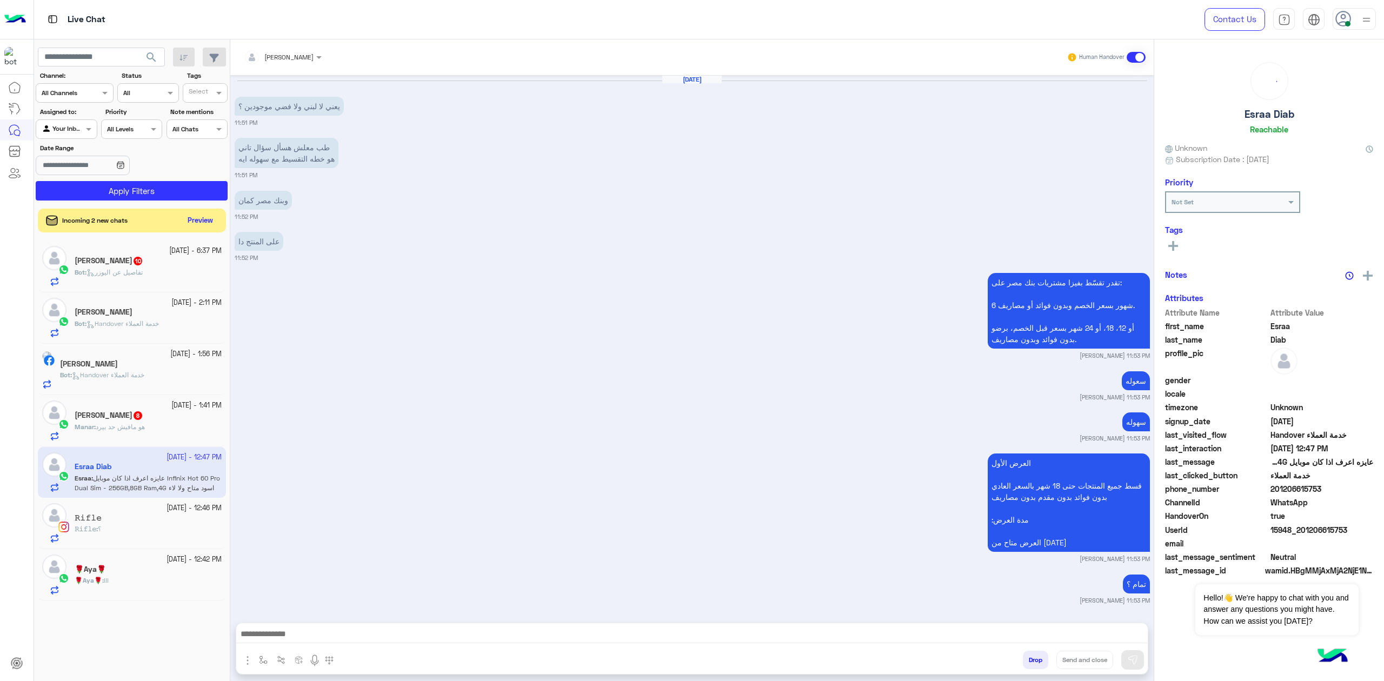
scroll to position [1239, 0]
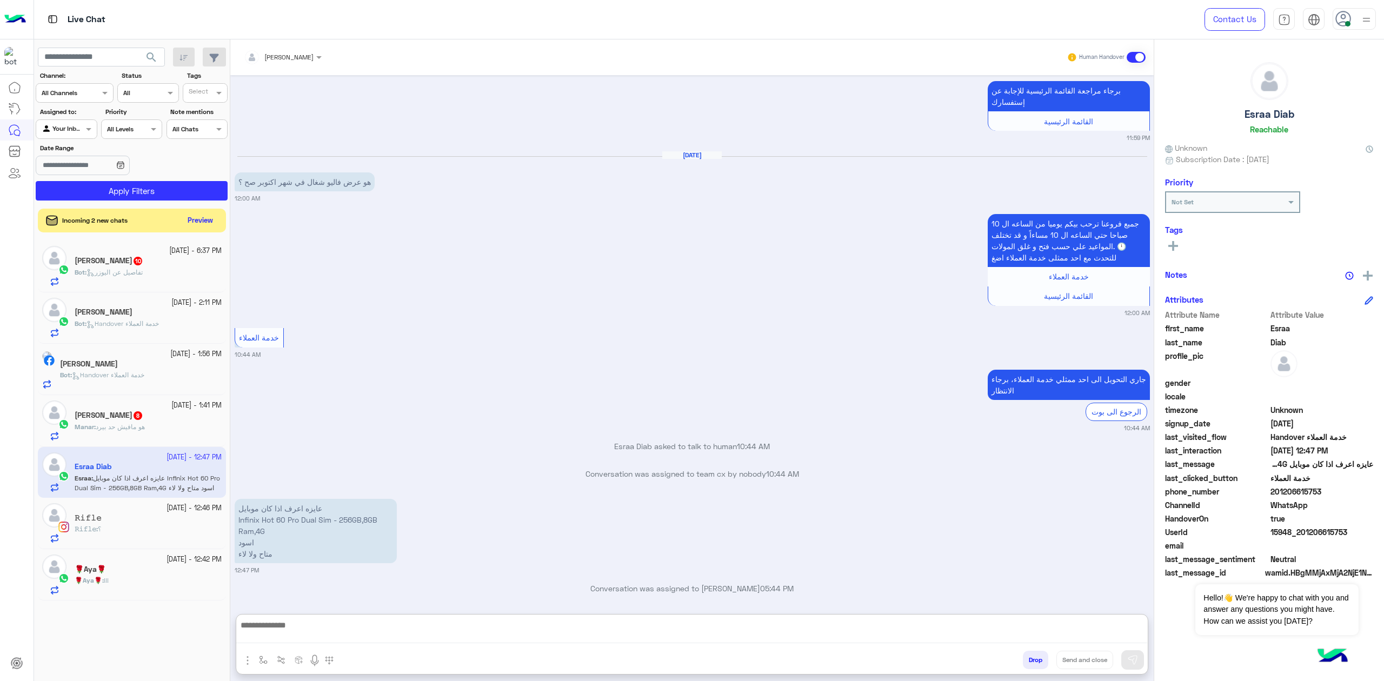
click at [346, 626] on textarea at bounding box center [691, 630] width 911 height 25
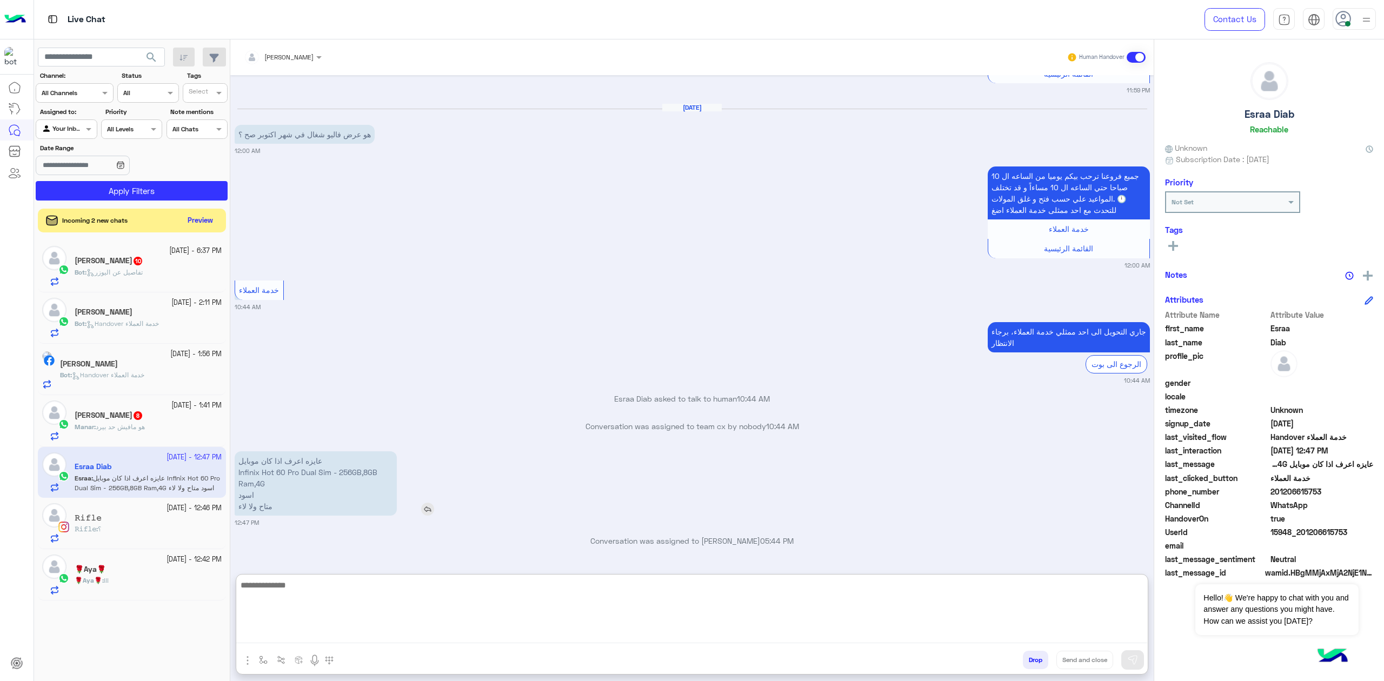
click at [286, 467] on p "عايزه اعرف اذا كان موبايل Infinix Hot 60 Pro Dual Sim - 256GB,8GB Ram,4G اسود م…" at bounding box center [316, 483] width 162 height 64
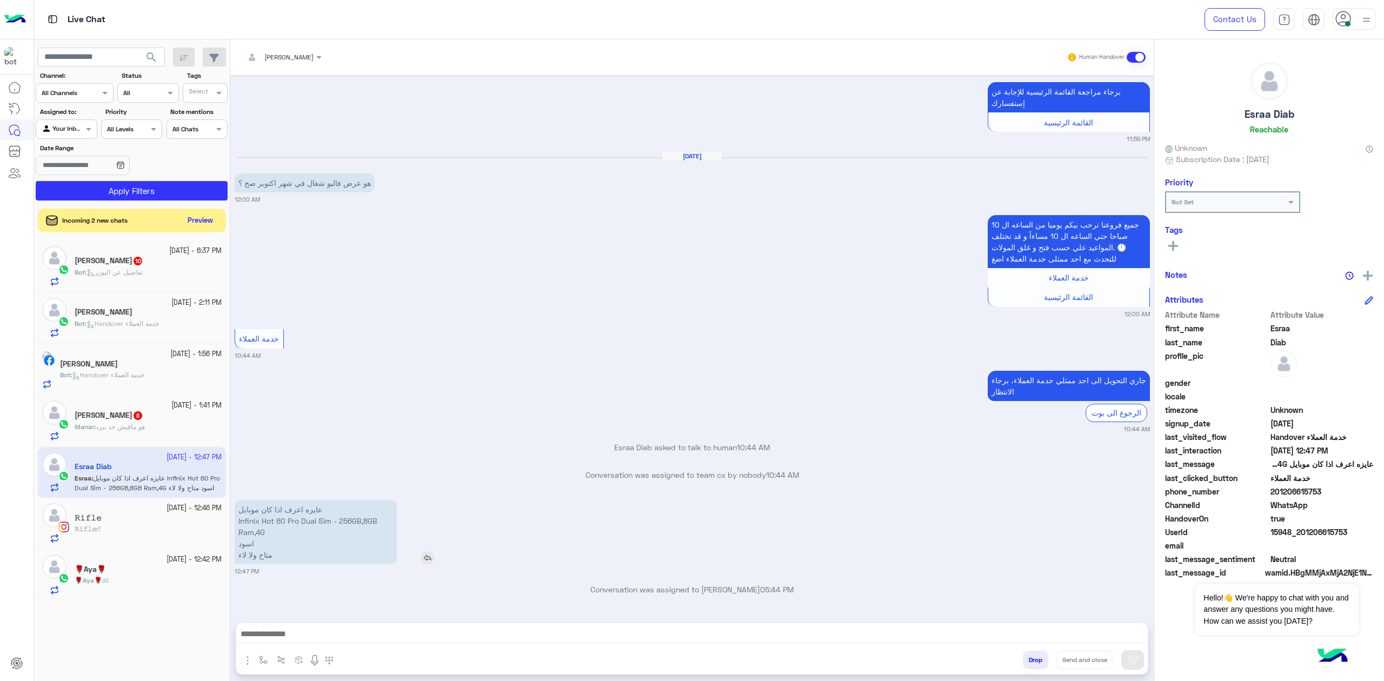
click at [324, 521] on p "عايزه اعرف اذا كان موبايل Infinix Hot 60 Pro Dual Sim - 256GB,8GB Ram,4G اسود م…" at bounding box center [316, 532] width 162 height 64
click at [615, 632] on textarea at bounding box center [691, 635] width 911 height 16
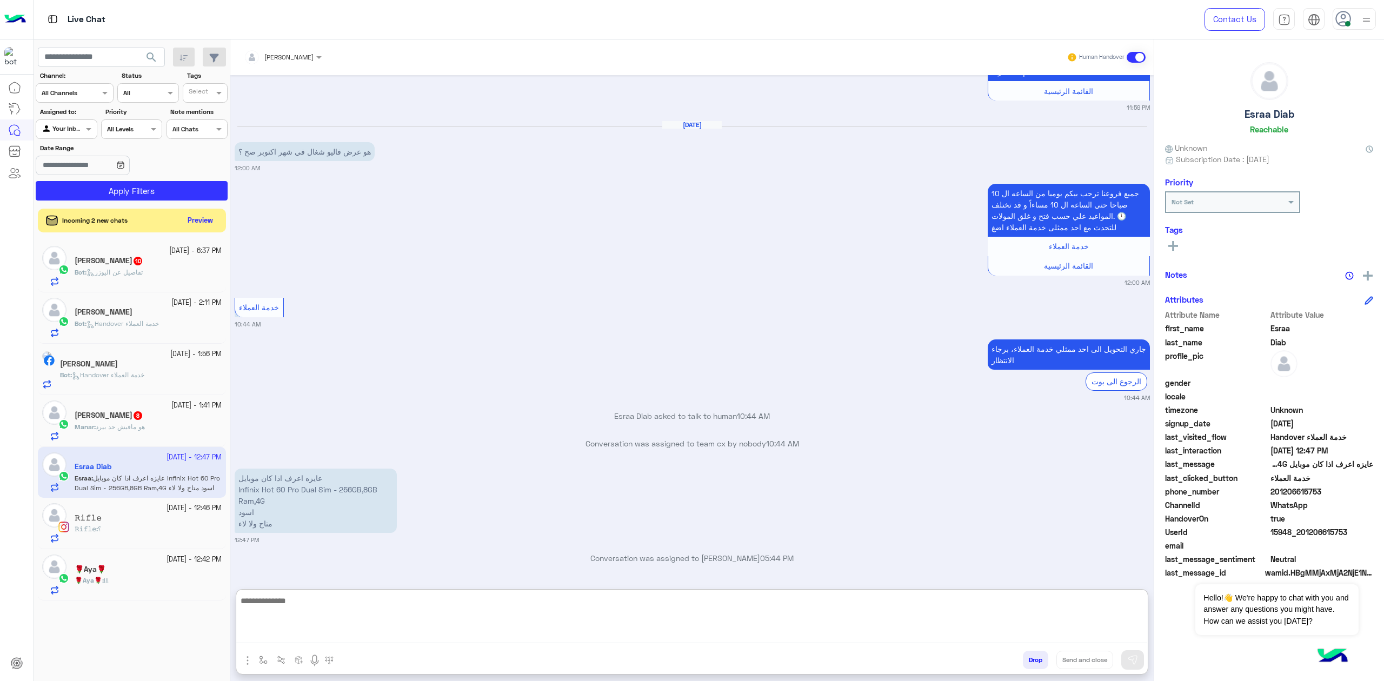
scroll to position [1288, 0]
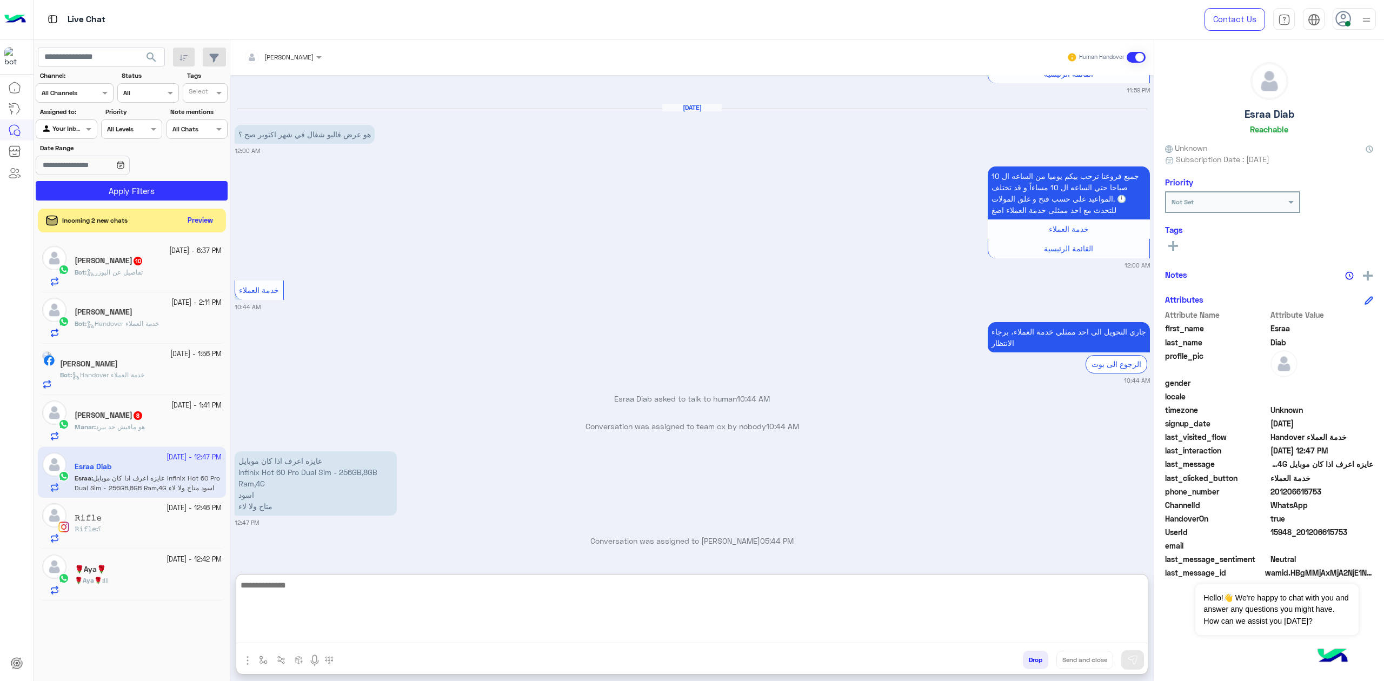
paste textarea "**********"
click at [1083, 613] on textarea "**********" at bounding box center [691, 610] width 911 height 65
type textarea "**********"
click at [1083, 613] on textarea "**********" at bounding box center [691, 610] width 911 height 65
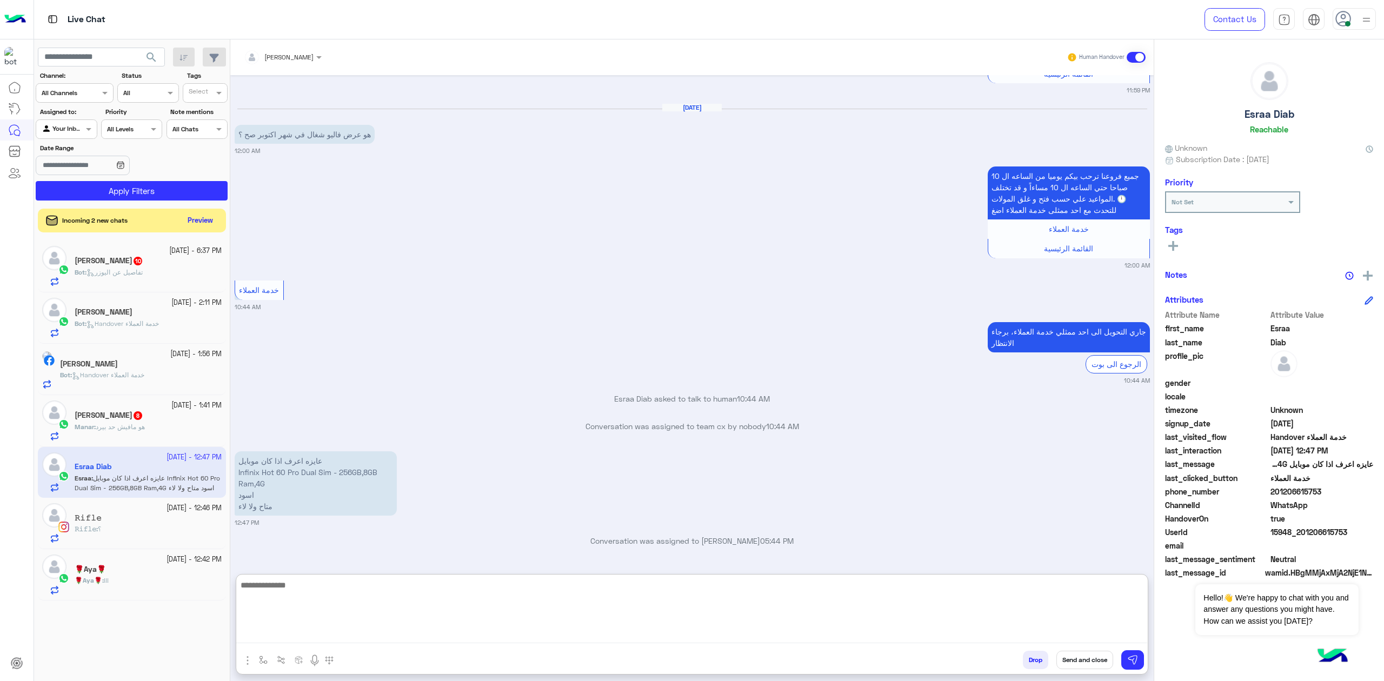
scroll to position [1341, 0]
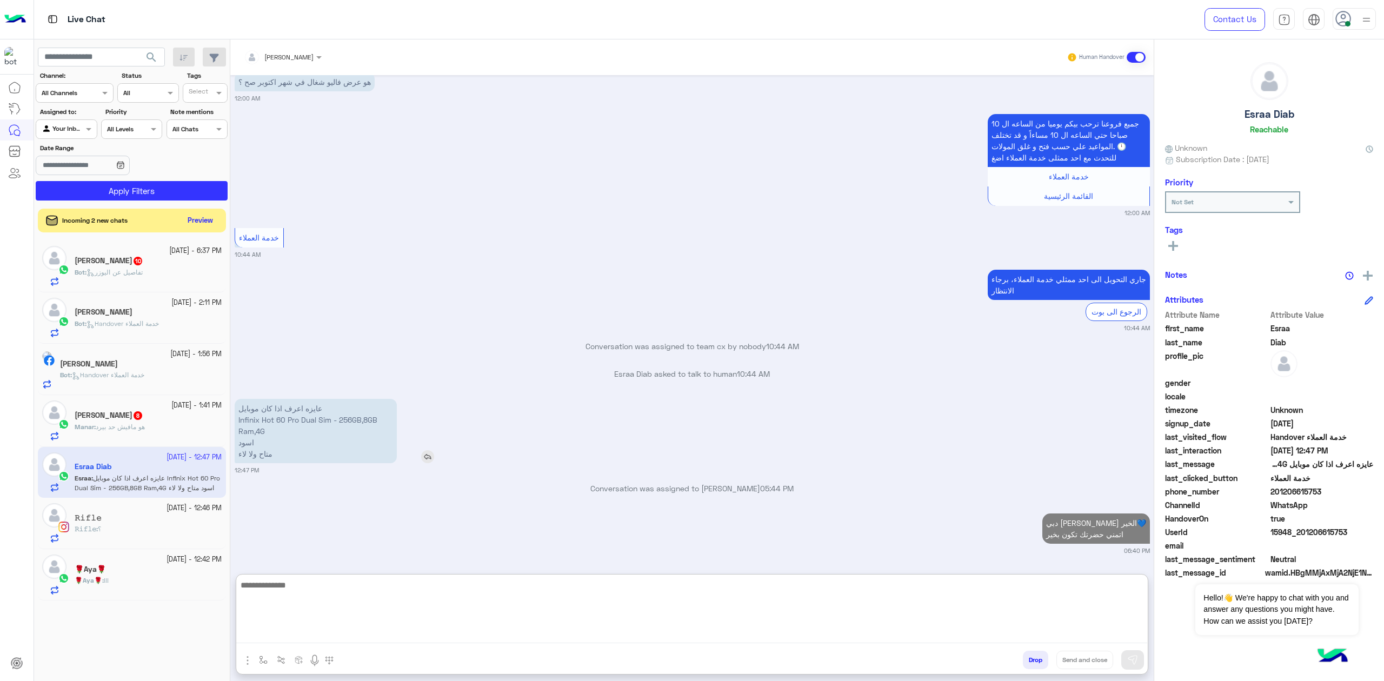
click at [428, 455] on img at bounding box center [427, 456] width 13 height 13
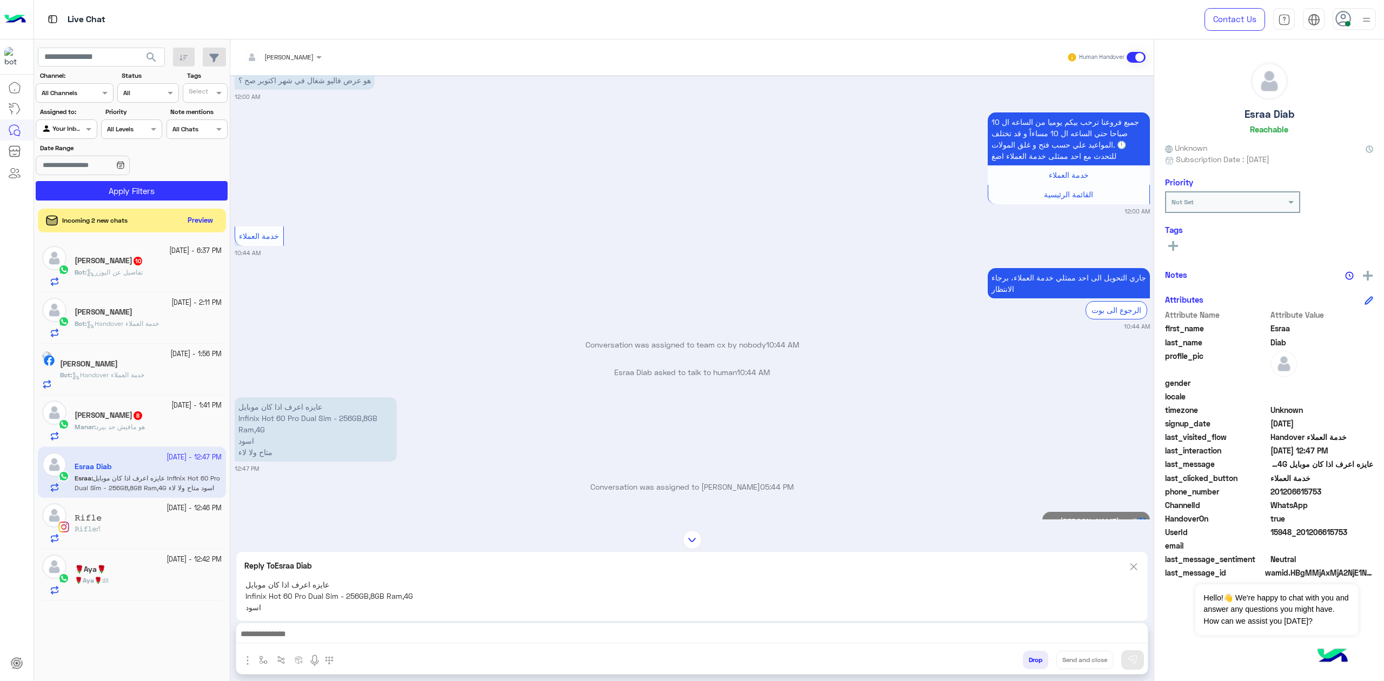
drag, startPoint x: 461, startPoint y: 625, endPoint x: 774, endPoint y: 411, distance: 379.1
click at [461, 626] on div at bounding box center [691, 636] width 911 height 27
drag, startPoint x: 438, startPoint y: 625, endPoint x: 446, endPoint y: 626, distance: 8.7
click at [438, 625] on div at bounding box center [691, 636] width 911 height 27
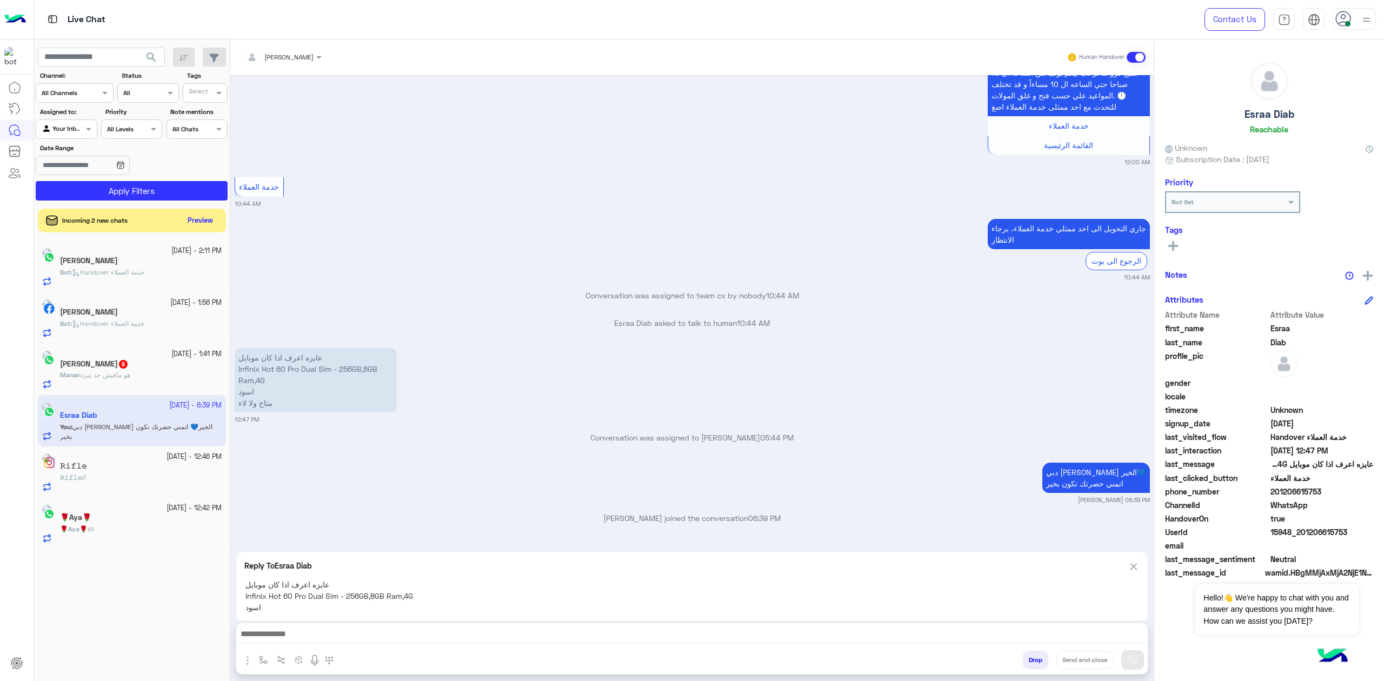
click at [443, 634] on textarea at bounding box center [691, 635] width 911 height 16
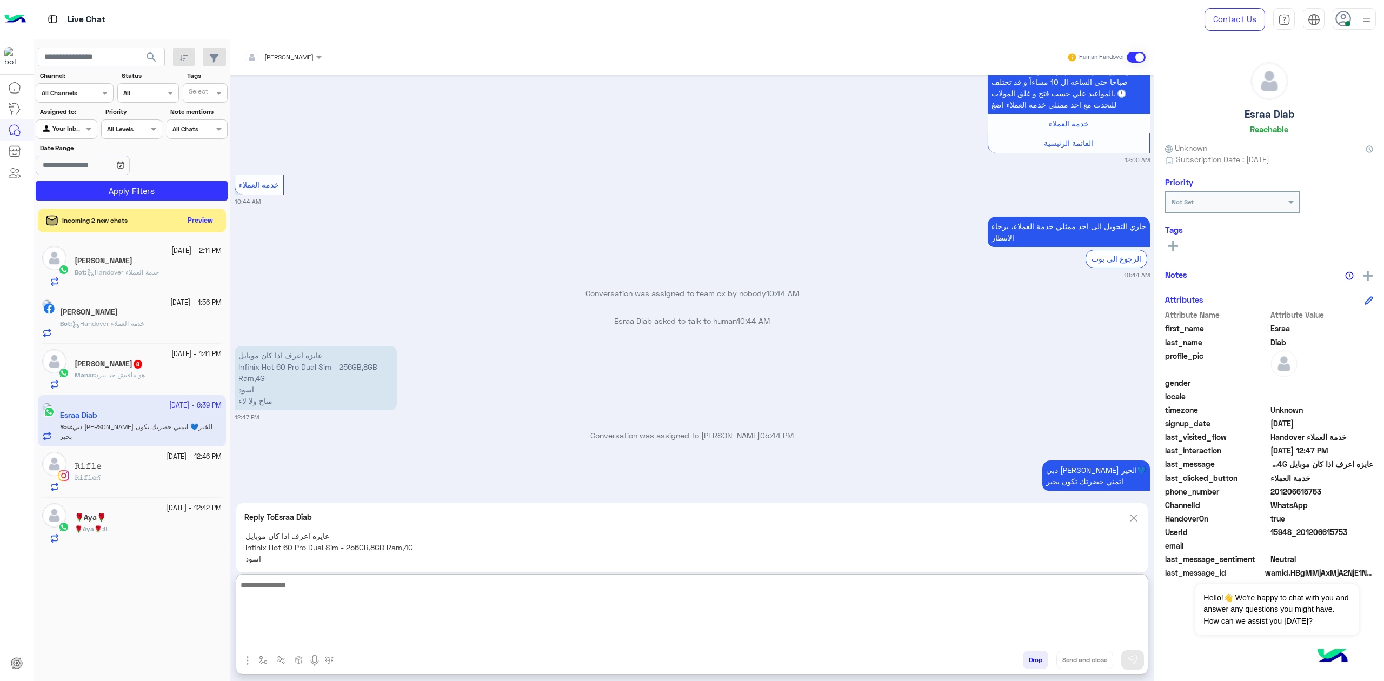
scroll to position [1440, 0]
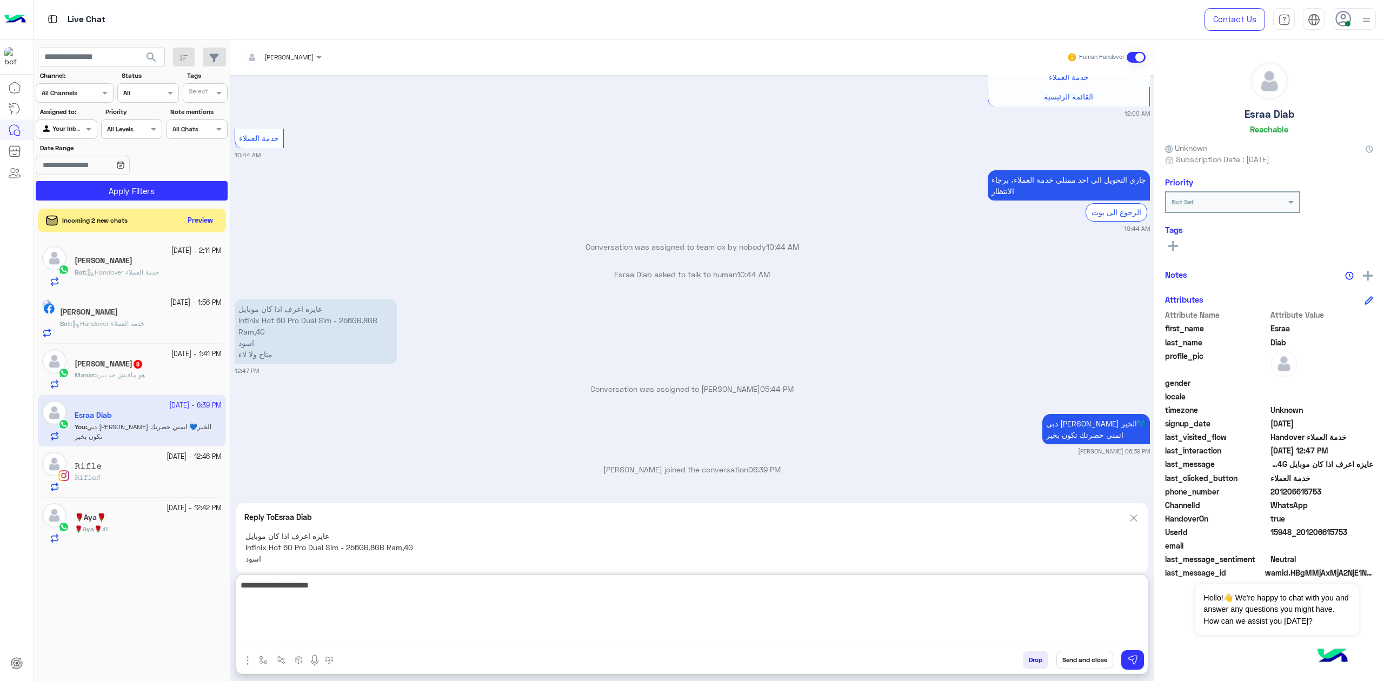
type textarea "**********"
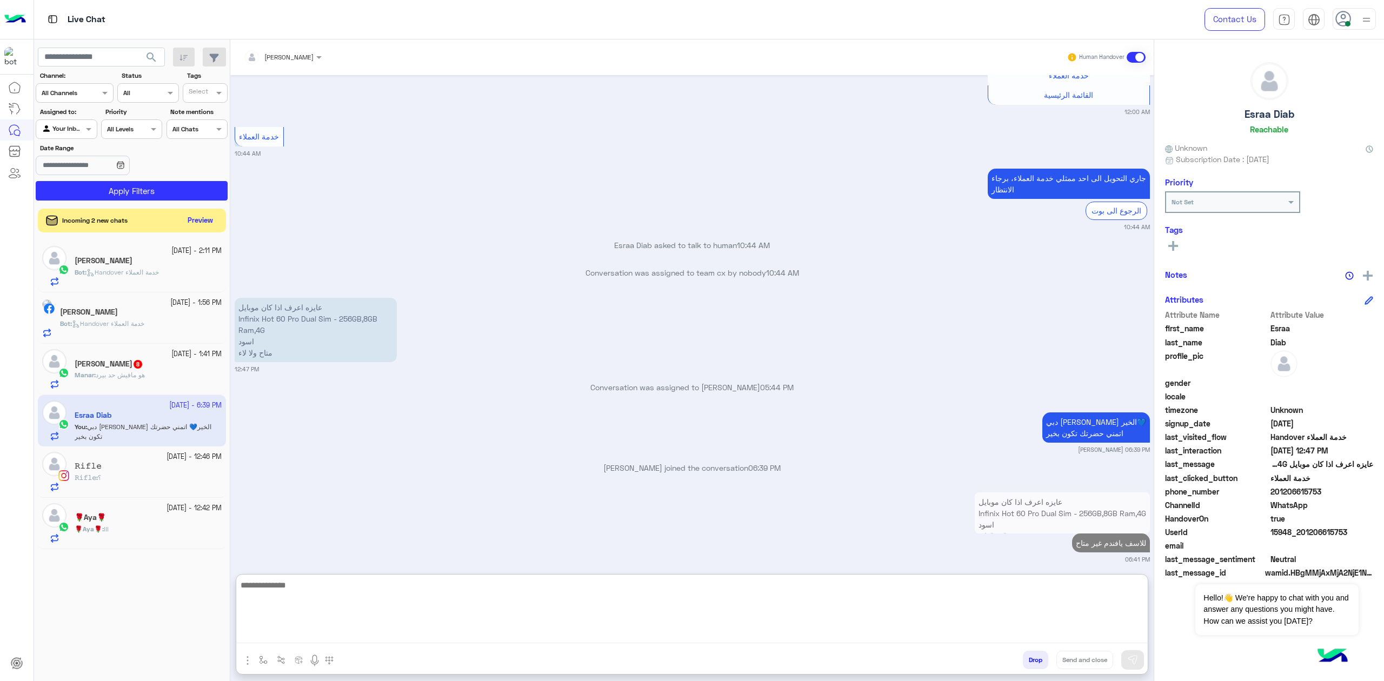
scroll to position [1451, 0]
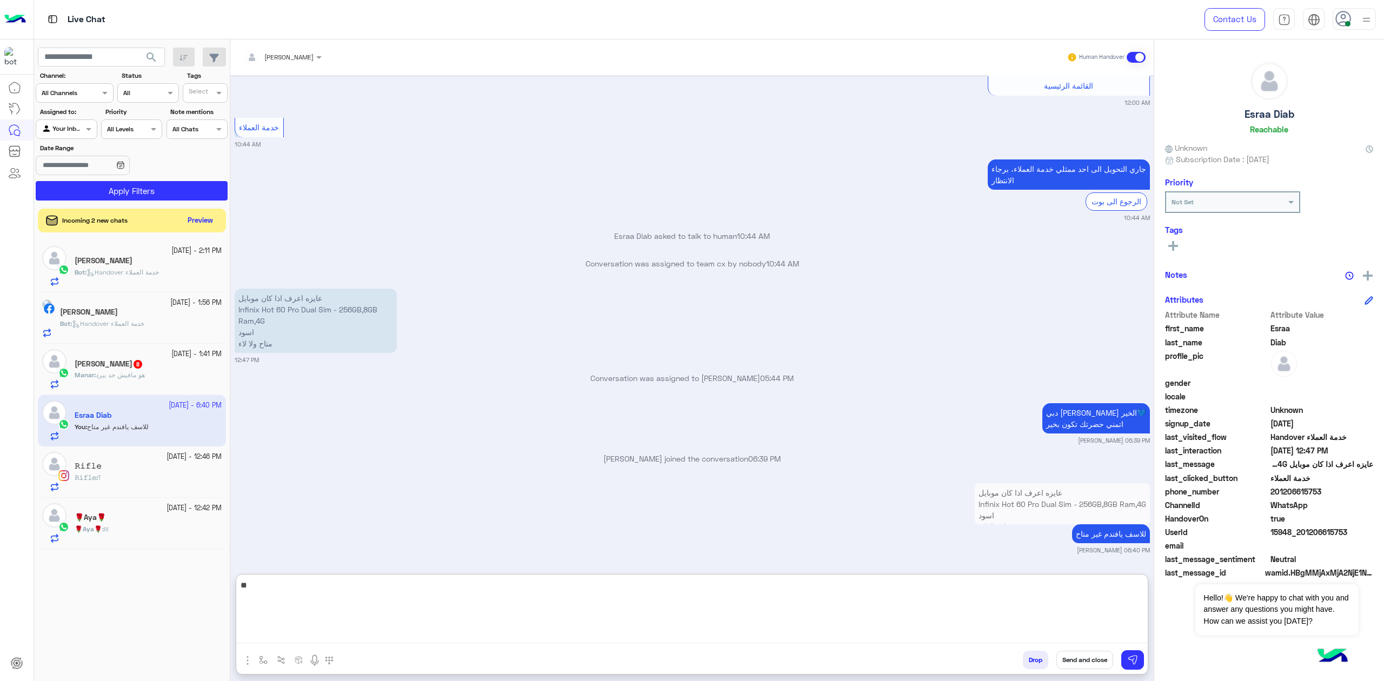
type textarea "*"
type textarea "**********"
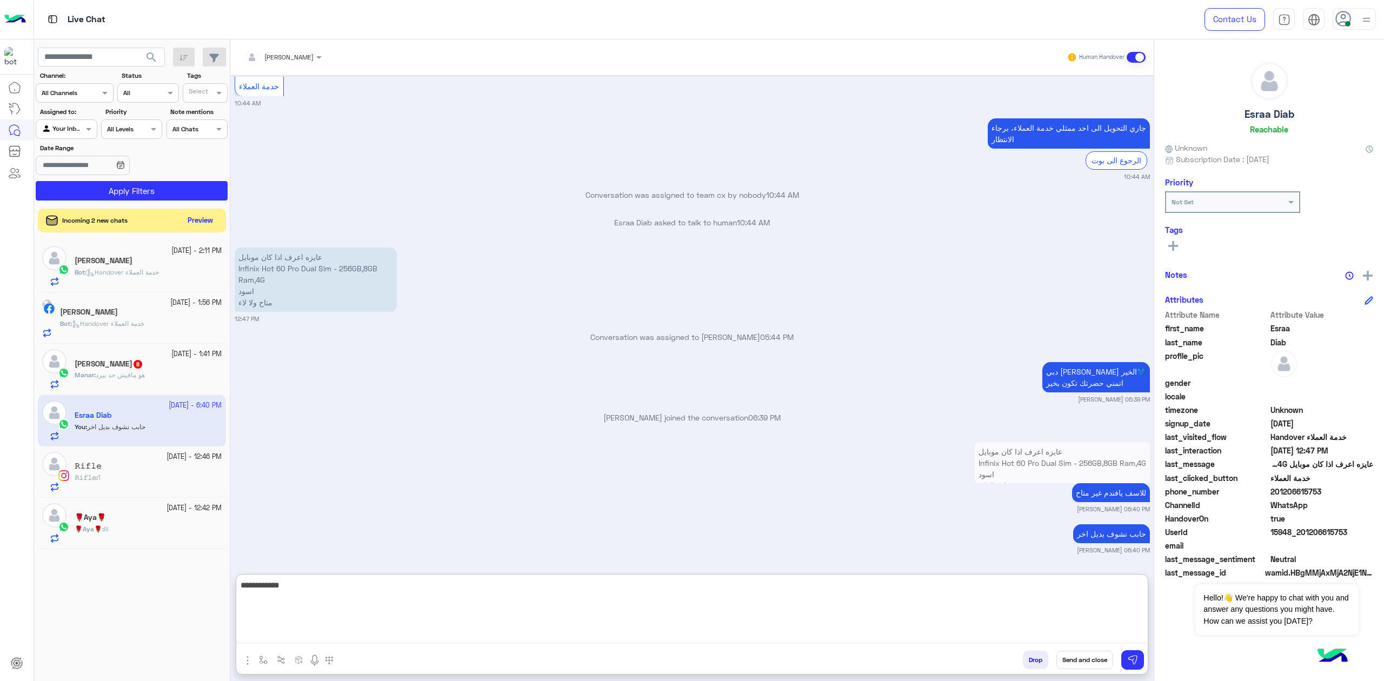
type textarea "**********"
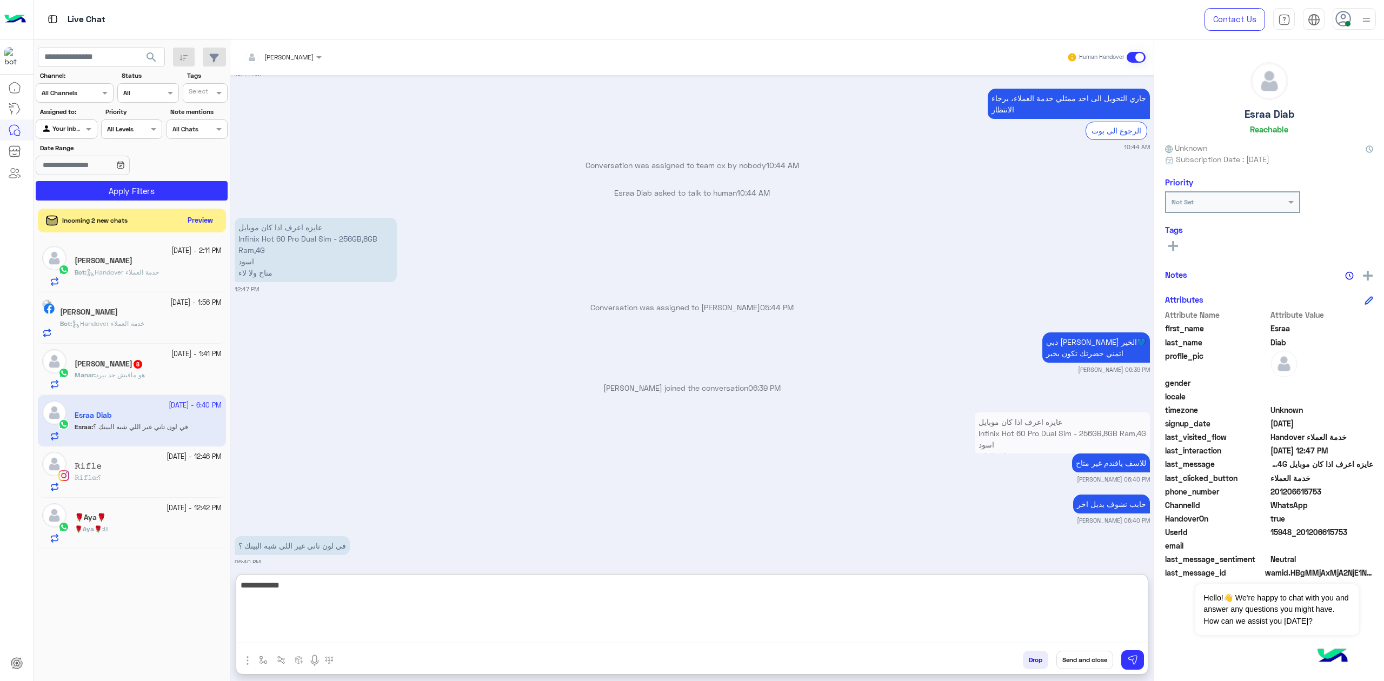
scroll to position [1533, 0]
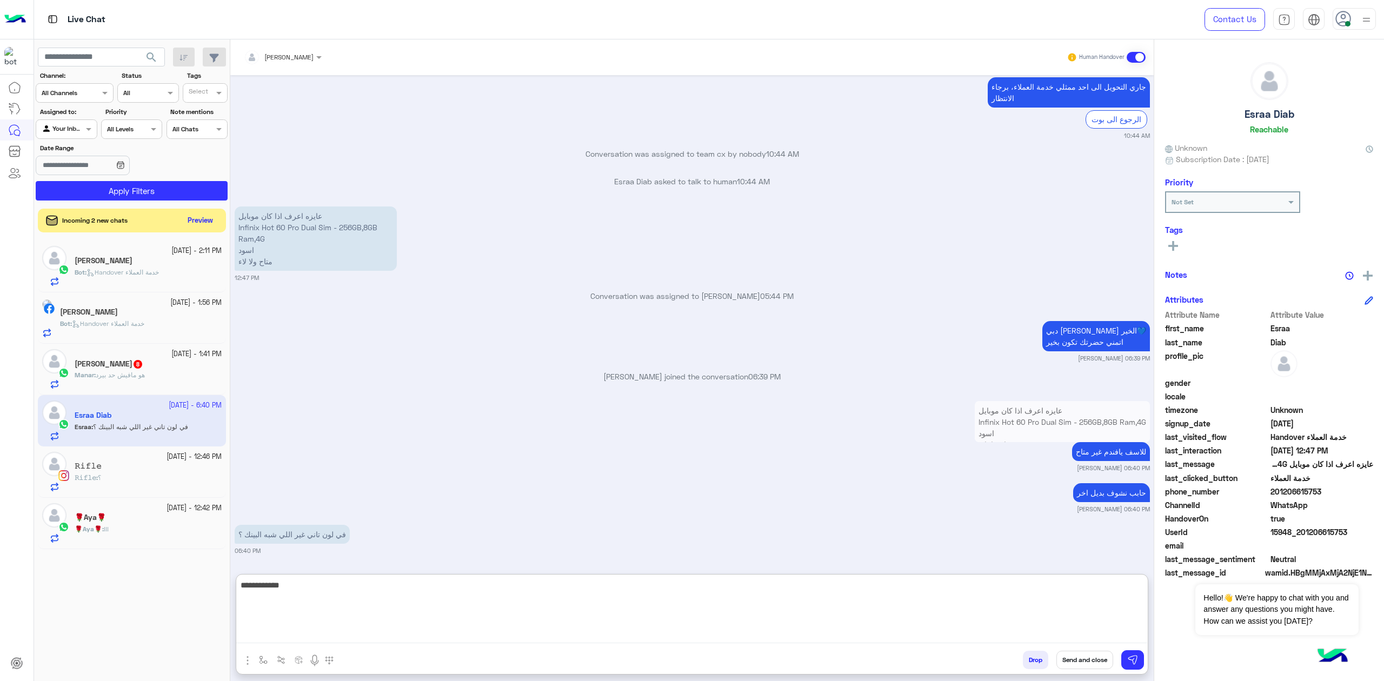
drag, startPoint x: 184, startPoint y: 69, endPoint x: 177, endPoint y: 61, distance: 10.7
click at [184, 68] on app-inbox-users-filters "search Channel: Channel All Channels Status Channel All Tags Select Assigned to…" at bounding box center [132, 121] width 196 height 165
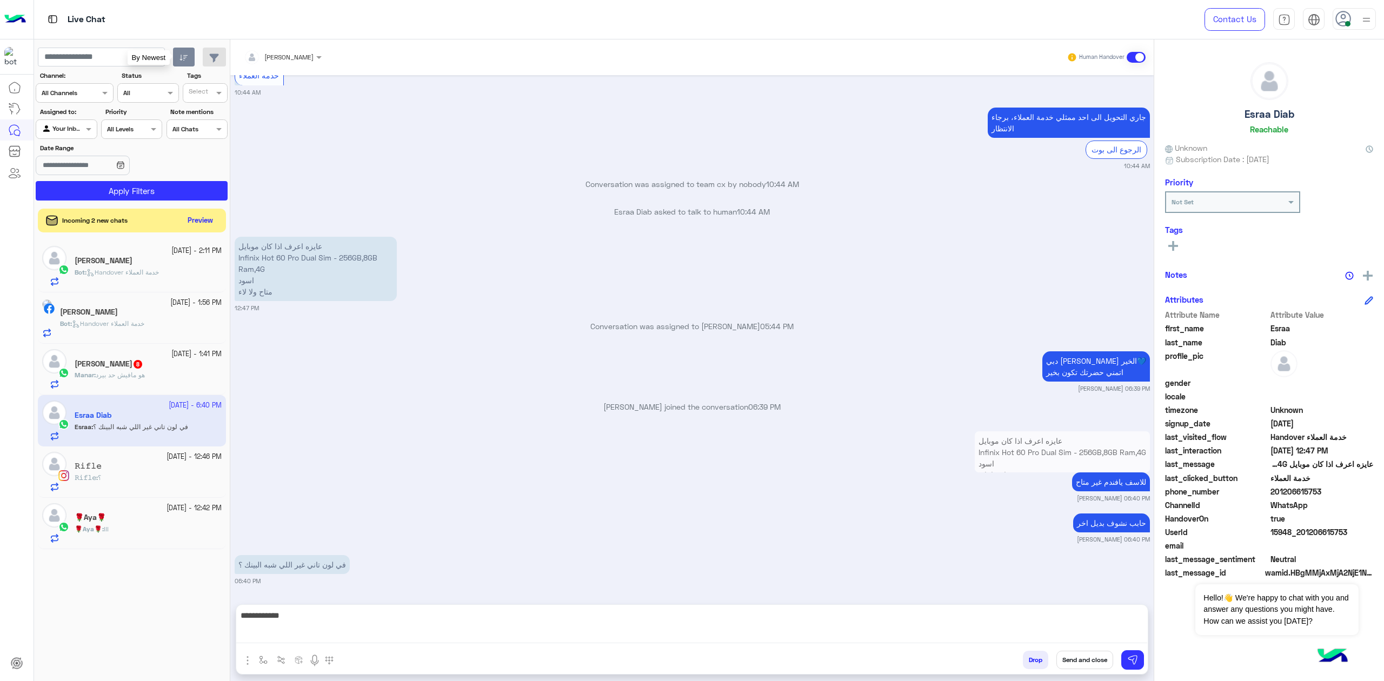
scroll to position [1484, 0]
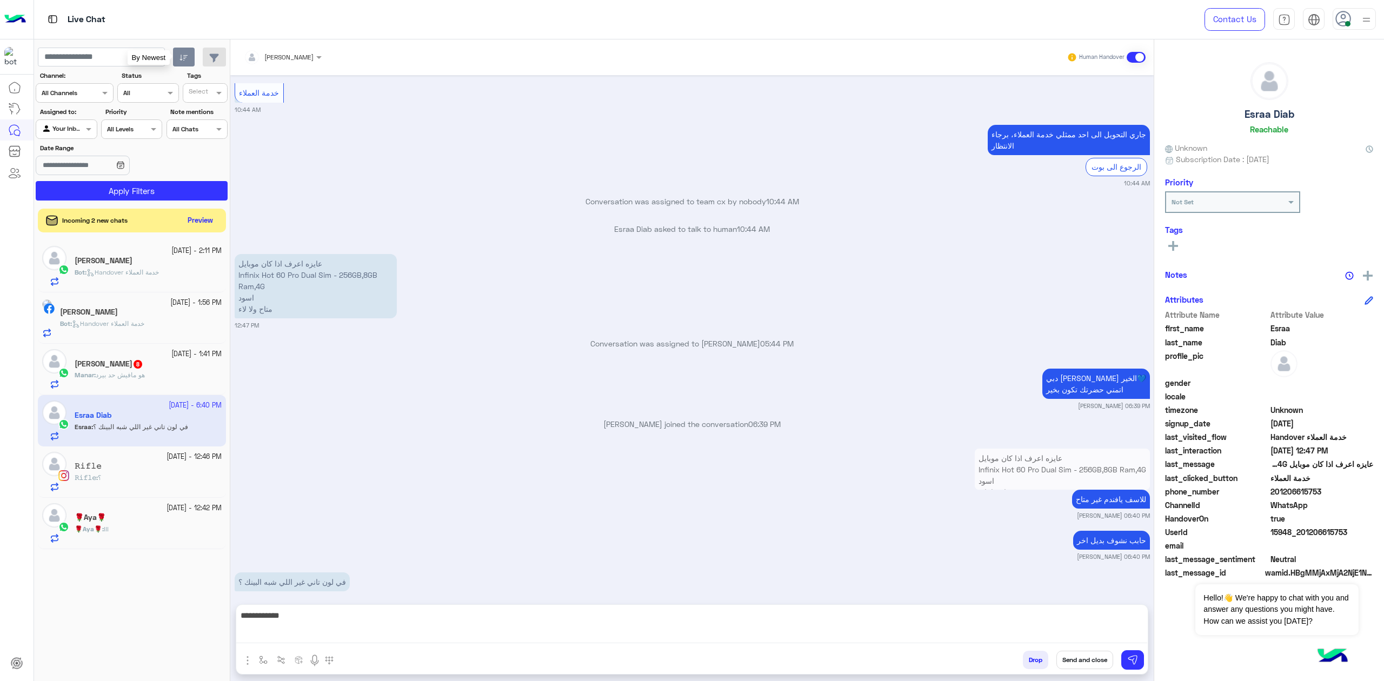
drag, startPoint x: 175, startPoint y: 58, endPoint x: 228, endPoint y: 193, distance: 145.1
click at [176, 58] on button "button" at bounding box center [184, 57] width 22 height 19
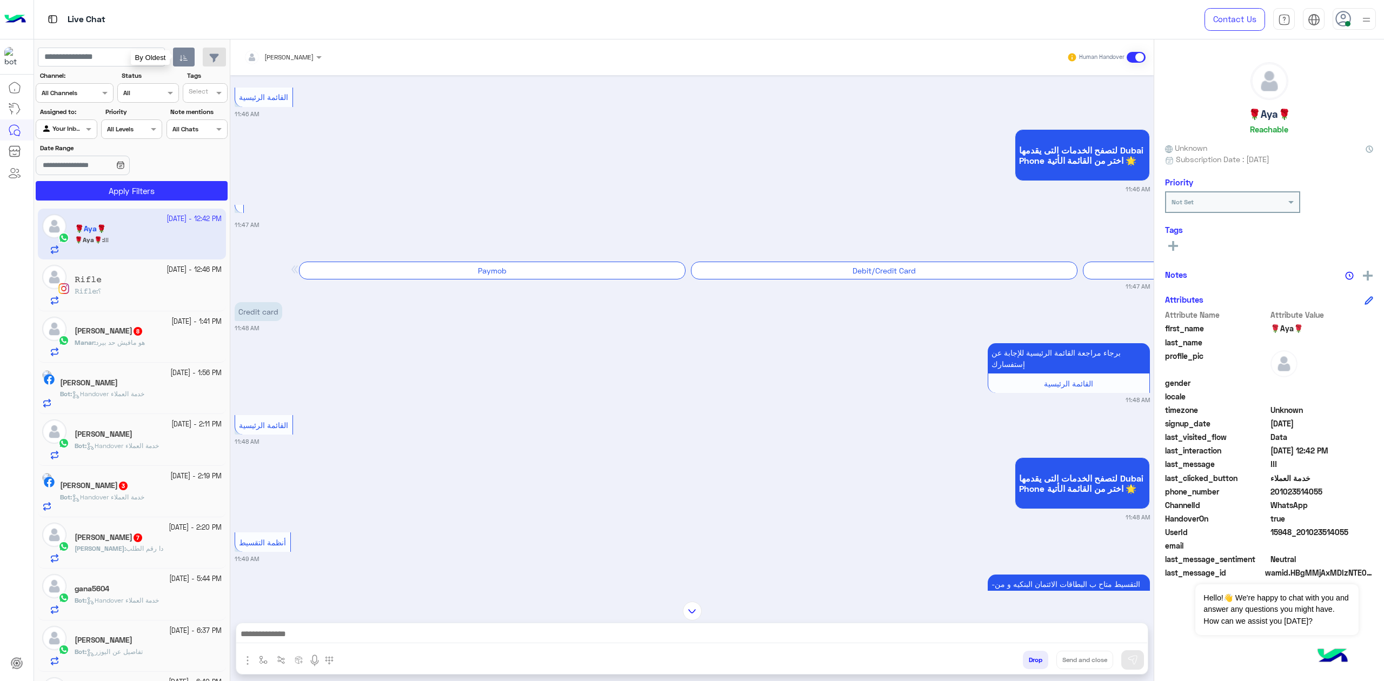
click at [179, 55] on icon "button" at bounding box center [183, 58] width 9 height 9
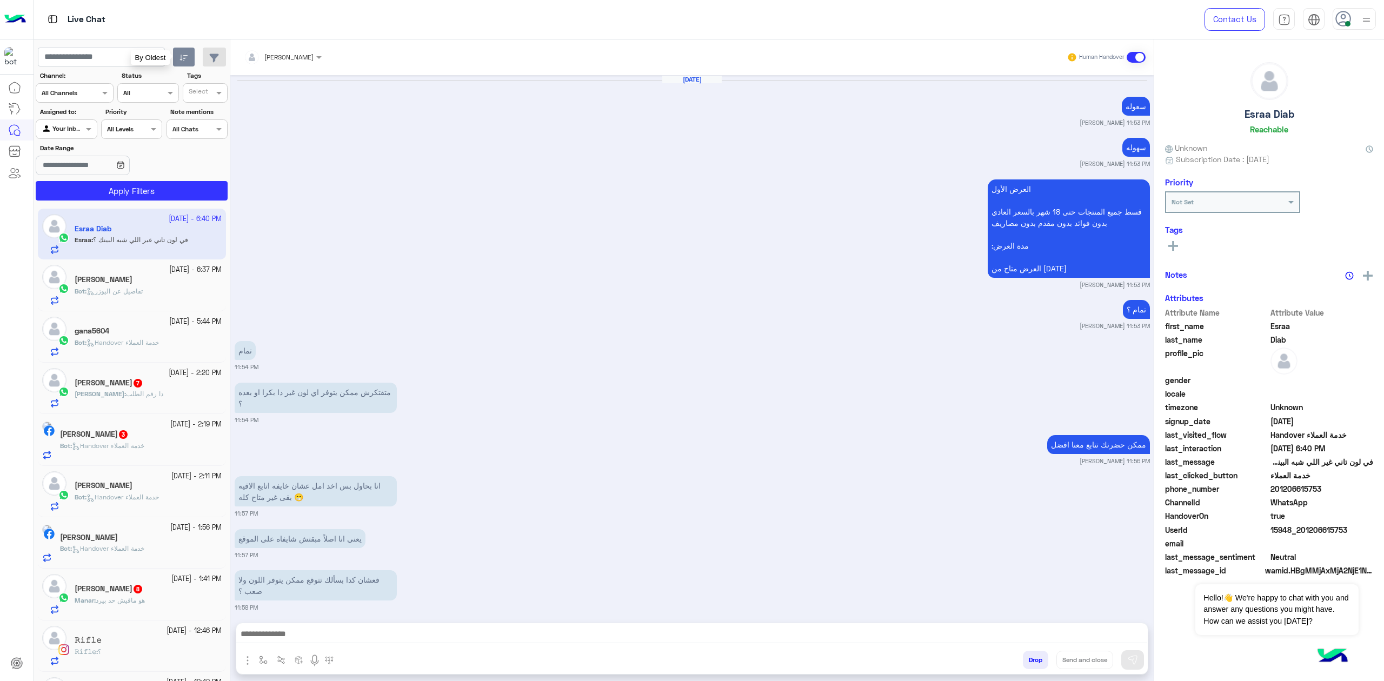
scroll to position [1211, 0]
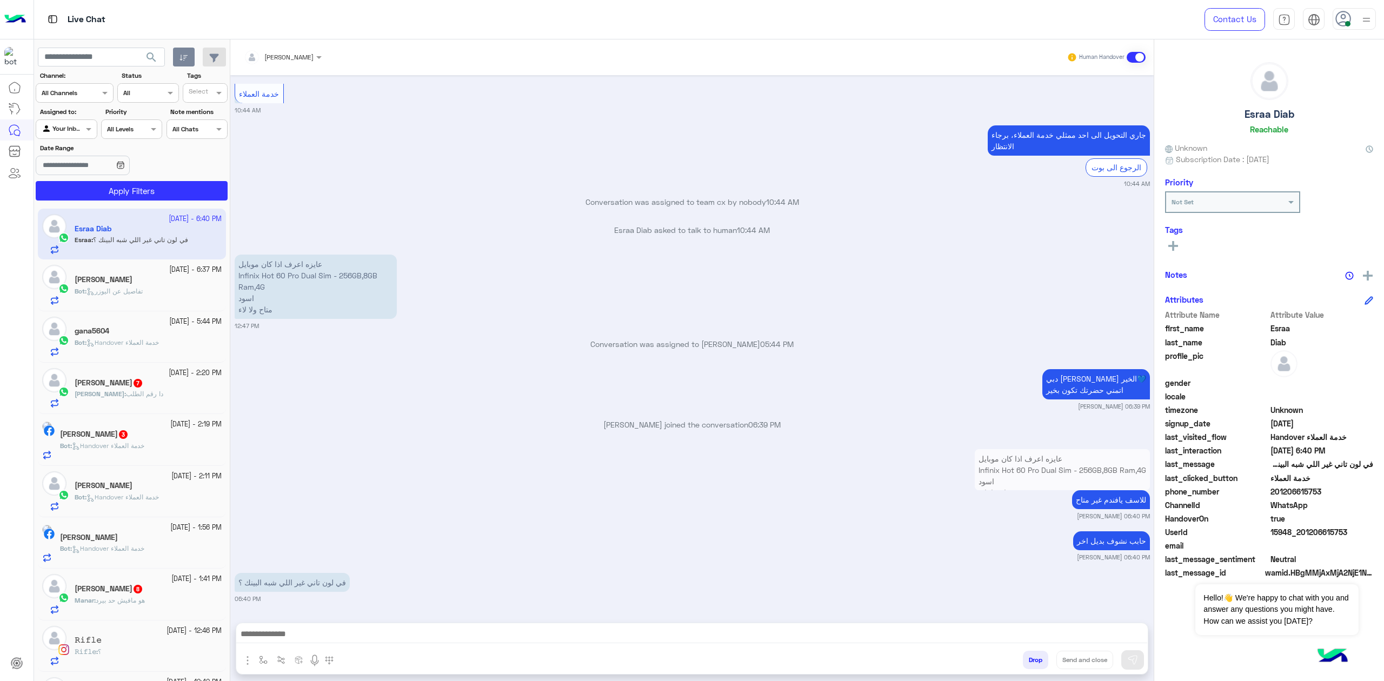
click at [393, 625] on div at bounding box center [691, 636] width 911 height 27
click at [370, 630] on textarea at bounding box center [691, 635] width 911 height 16
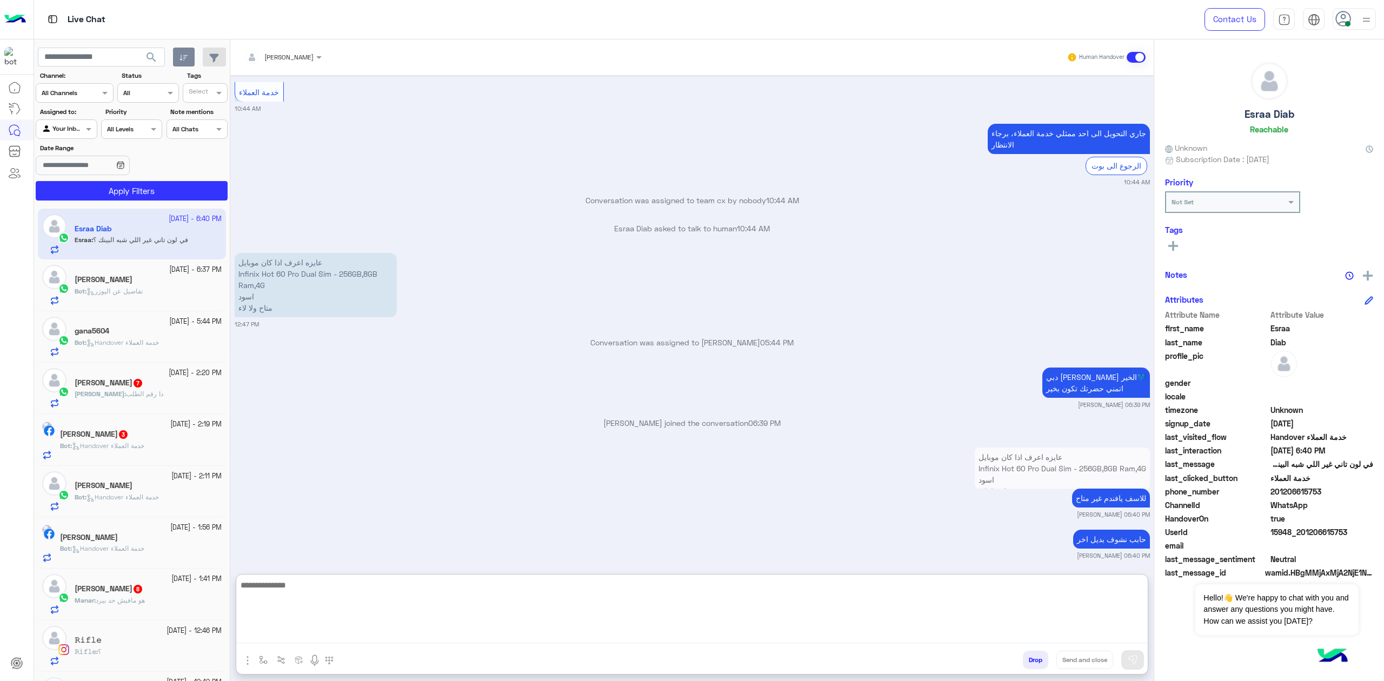
scroll to position [1257, 0]
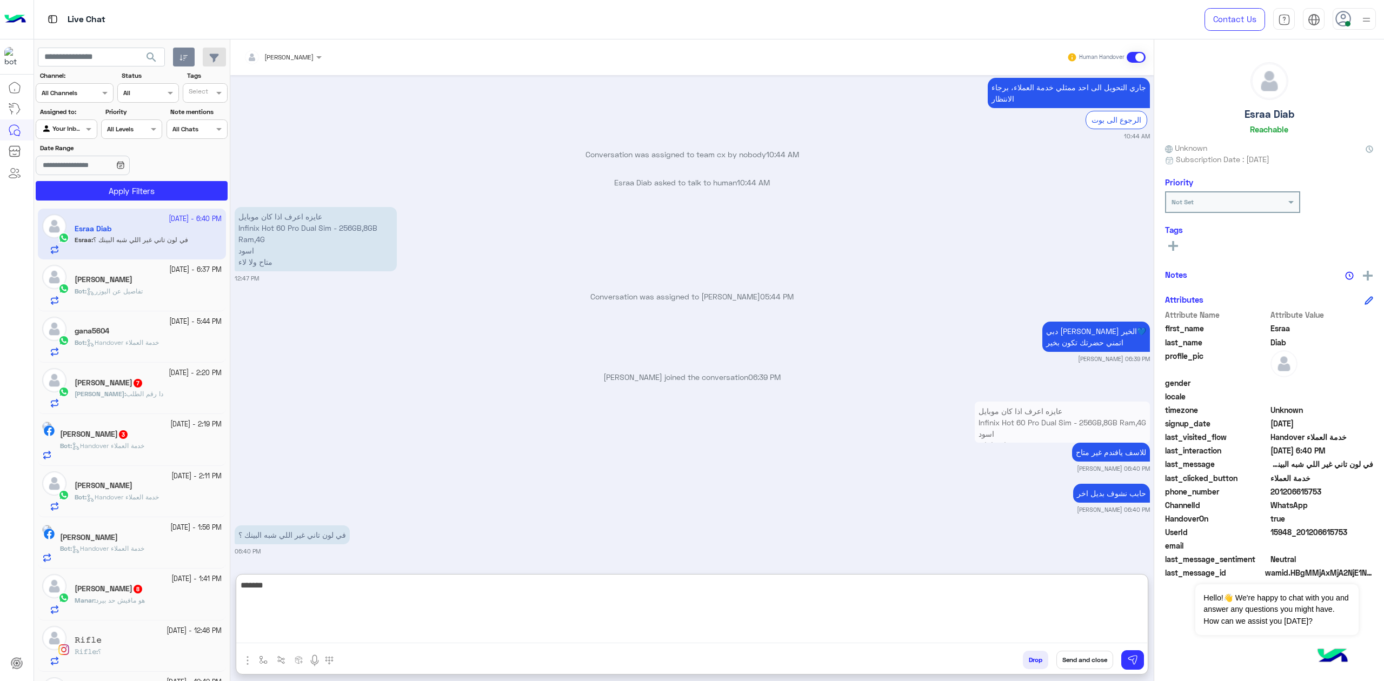
type textarea "*******"
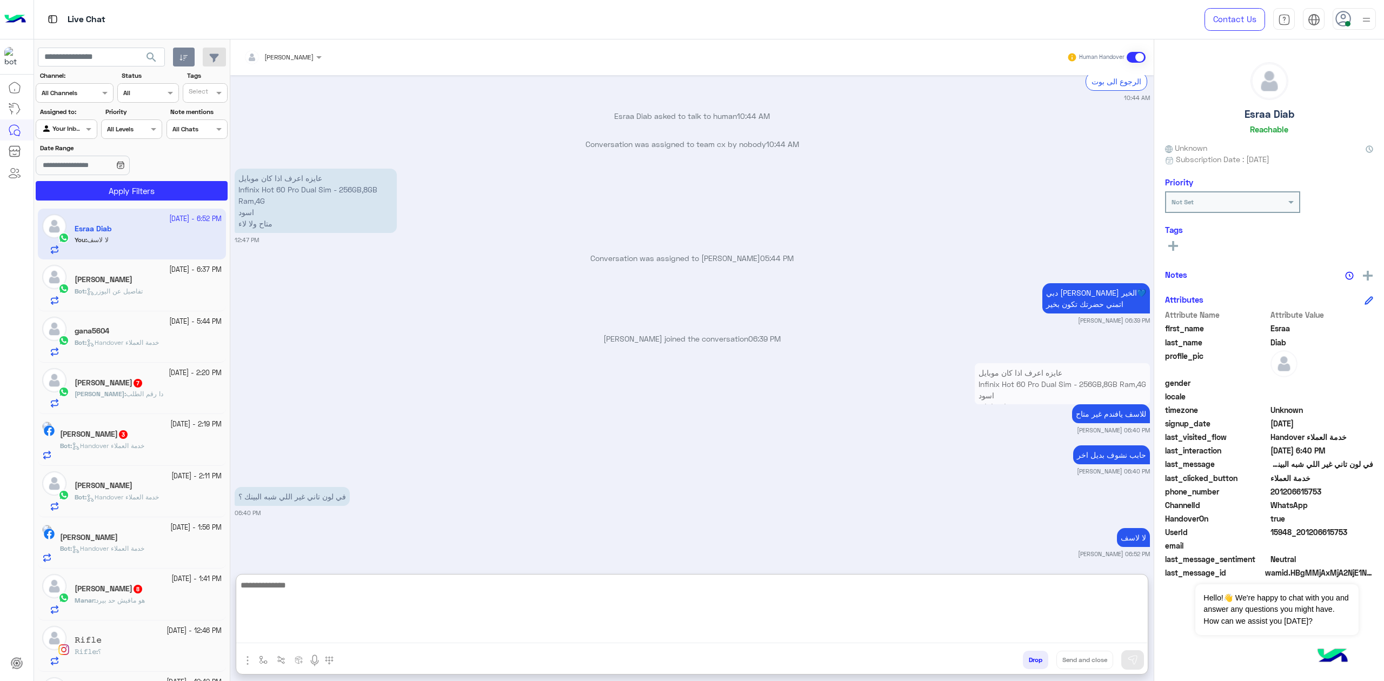
scroll to position [1300, 0]
click at [156, 296] on div "Bot : تفاصيل عن اليوزر" at bounding box center [148, 295] width 147 height 19
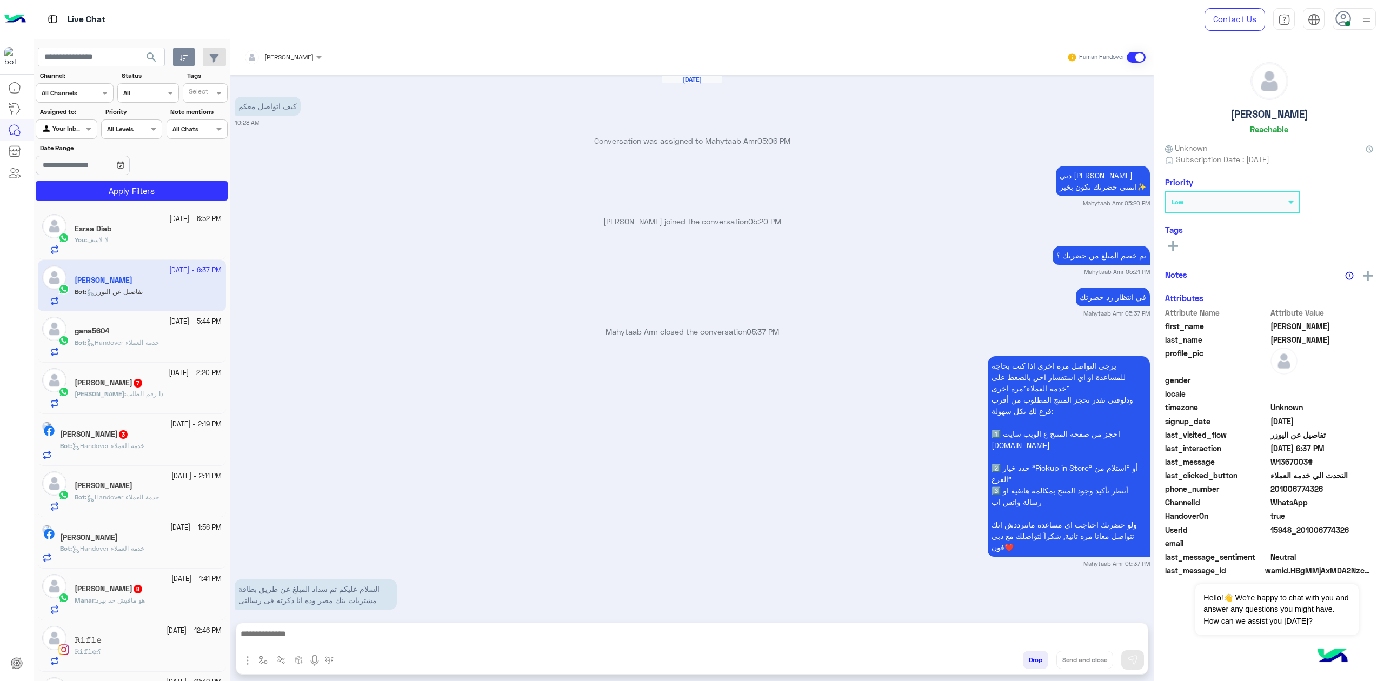
click at [128, 243] on div "You : لا لاسف" at bounding box center [148, 244] width 147 height 19
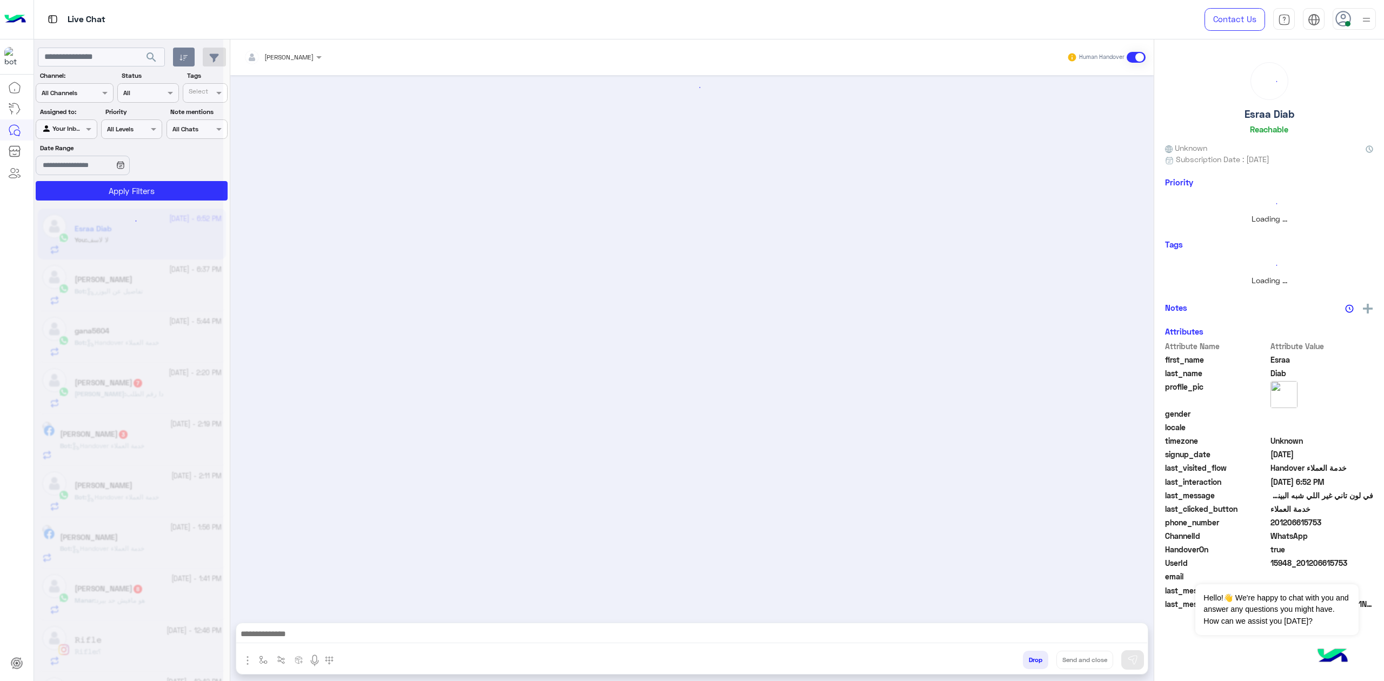
click at [128, 243] on div at bounding box center [128, 344] width 189 height 681
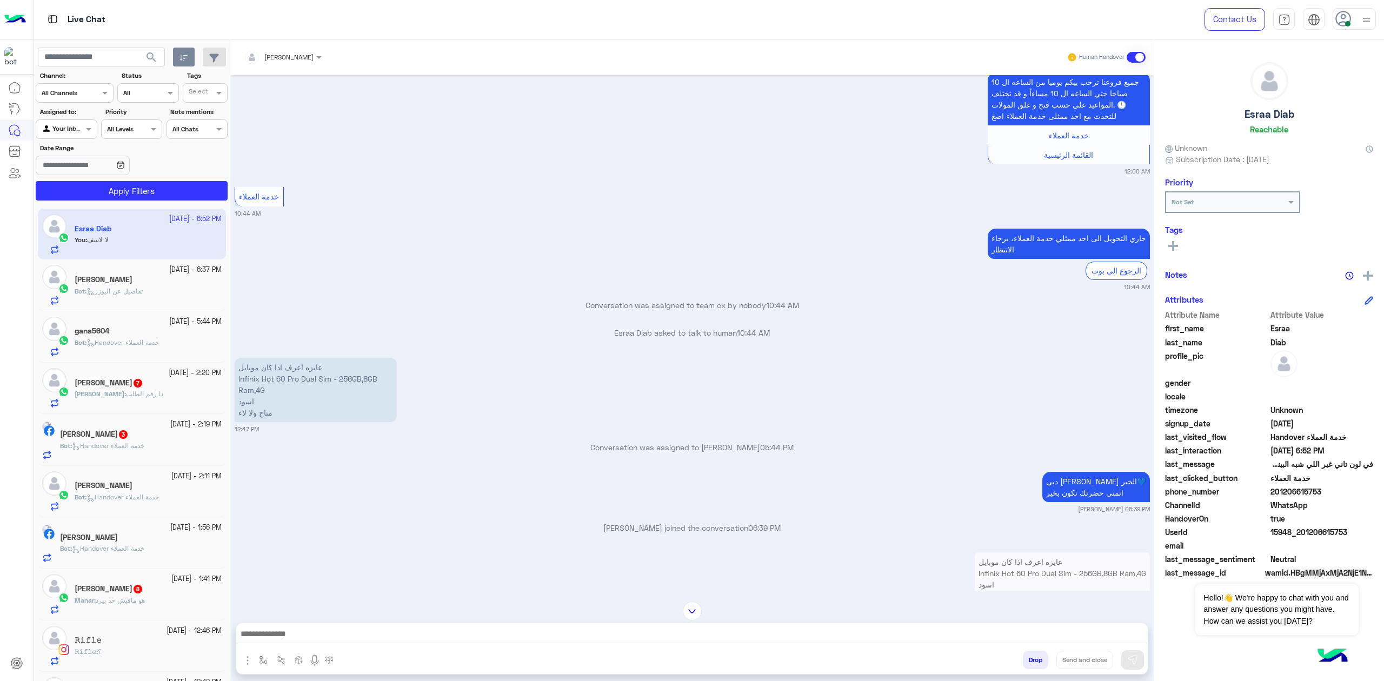
scroll to position [994, 0]
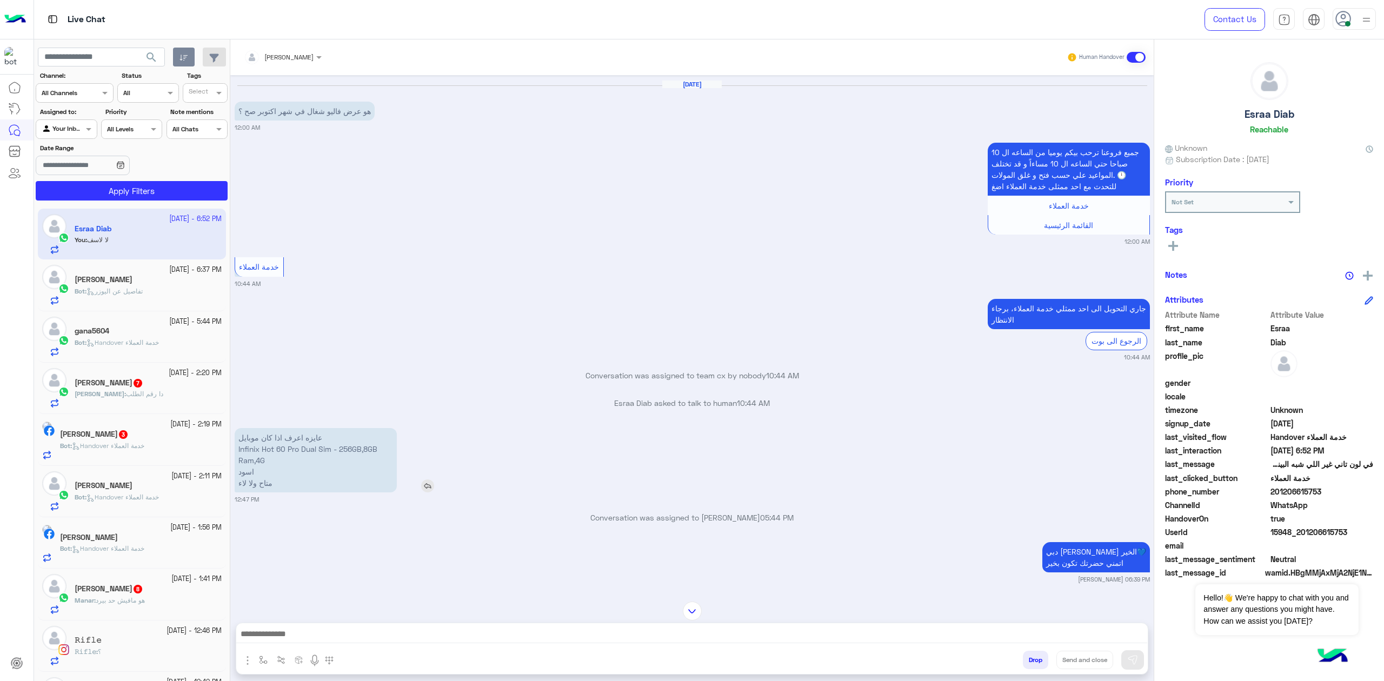
click at [325, 447] on p "عايزه اعرف اذا كان موبايل Infinix Hot 60 Pro Dual Sim - 256GB,8GB Ram,4G اسود م…" at bounding box center [316, 460] width 162 height 64
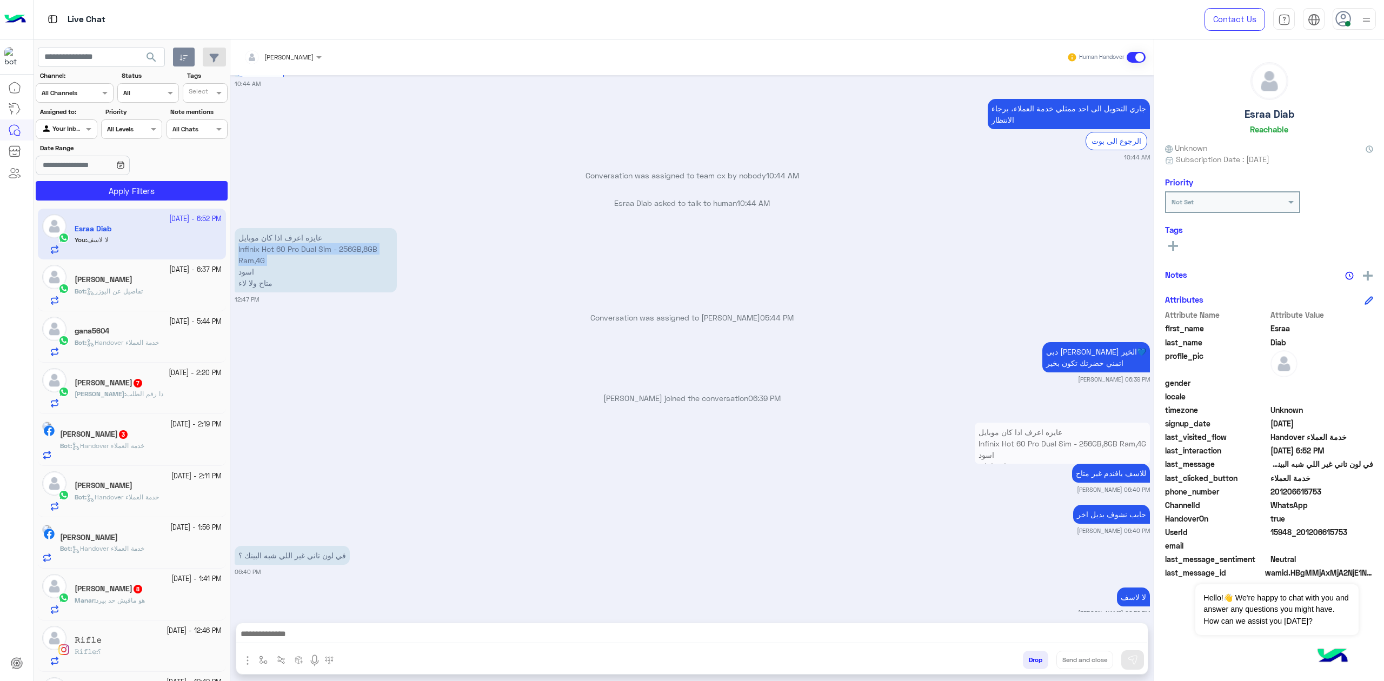
scroll to position [1211, 0]
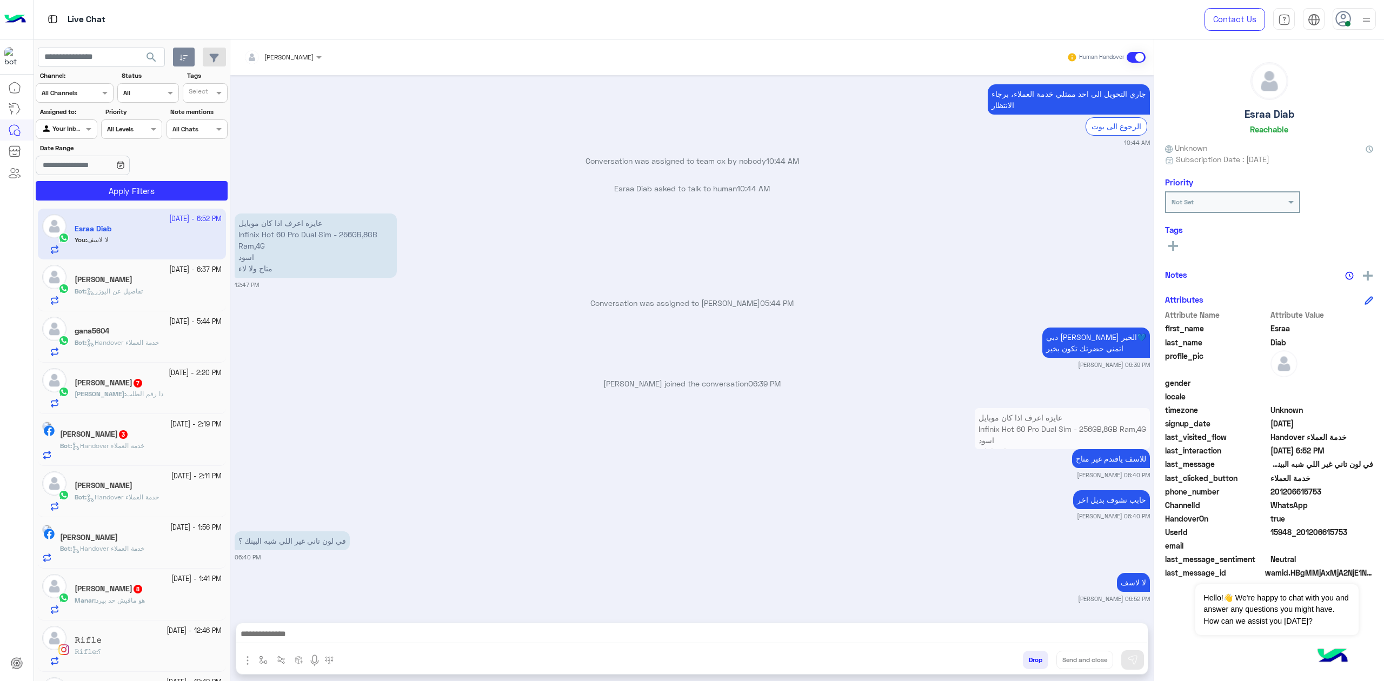
drag, startPoint x: 290, startPoint y: 626, endPoint x: 531, endPoint y: 448, distance: 299.1
click at [291, 627] on textarea at bounding box center [691, 635] width 911 height 16
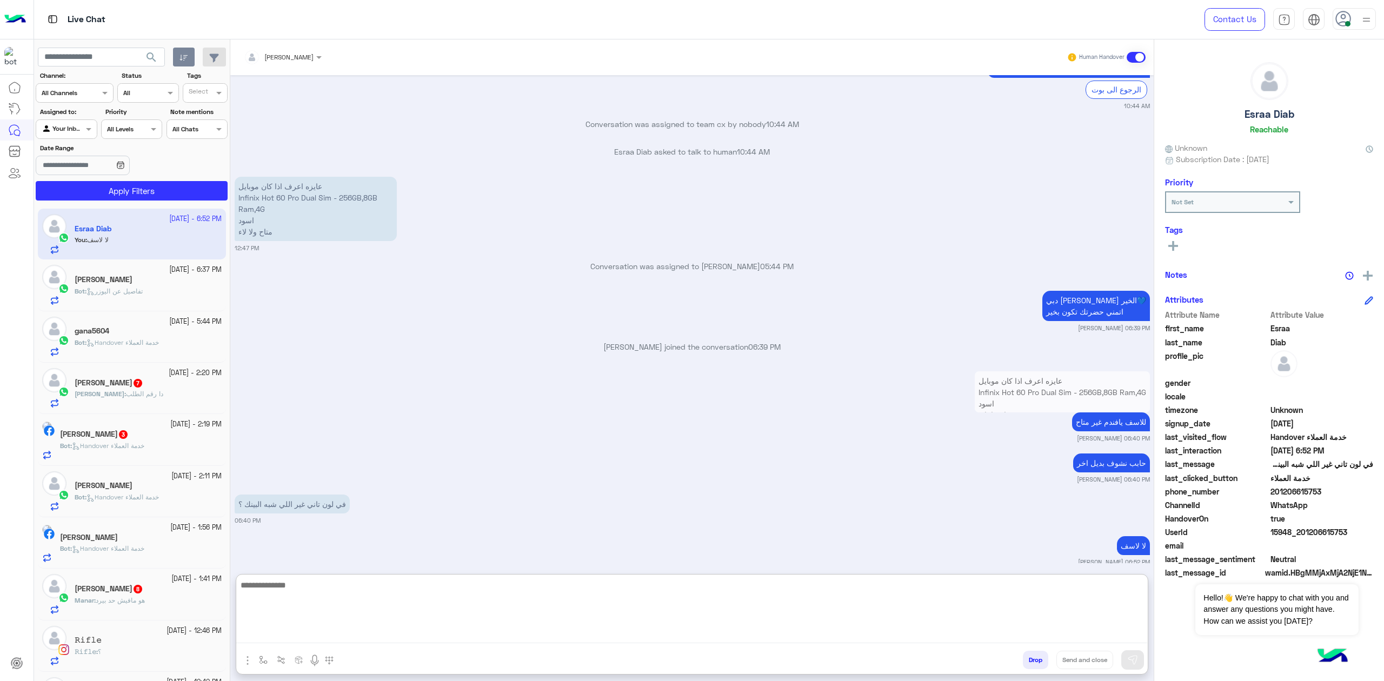
scroll to position [1255, 0]
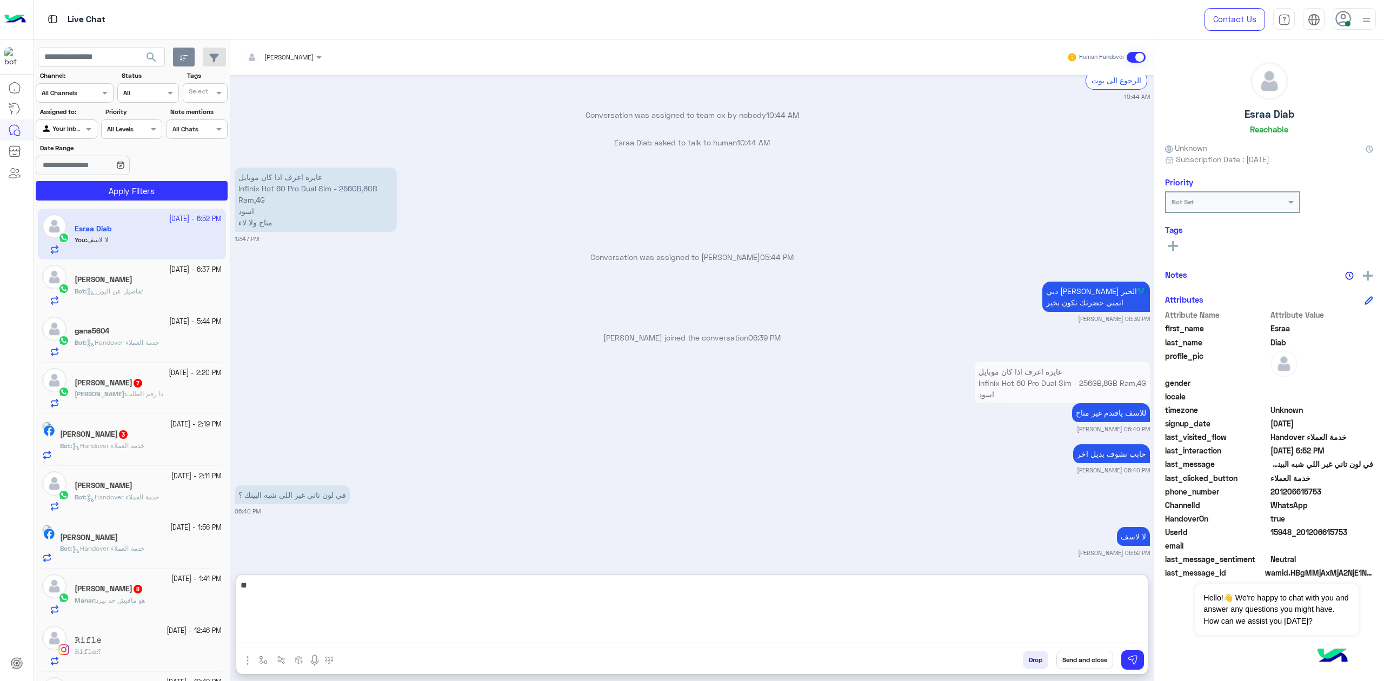
type textarea "*"
paste textarea "**********"
type textarea "**********"
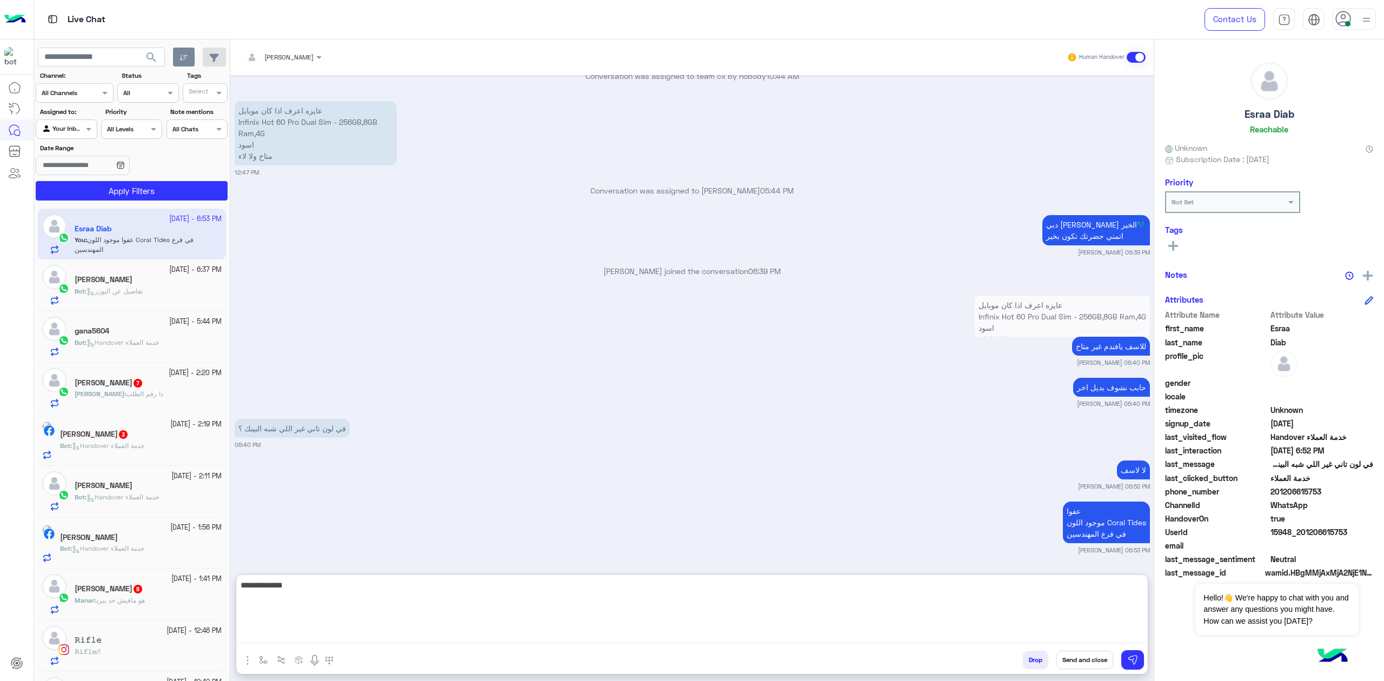
type textarea "**********"
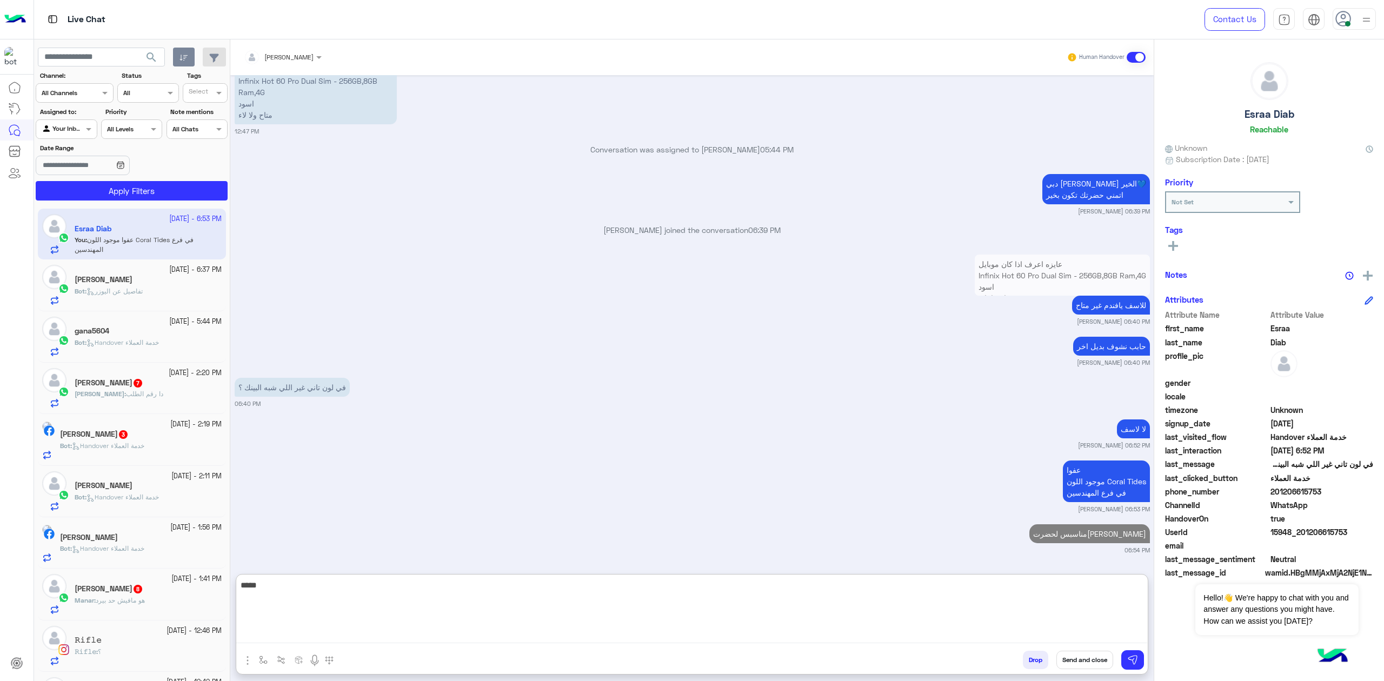
type textarea "*****"
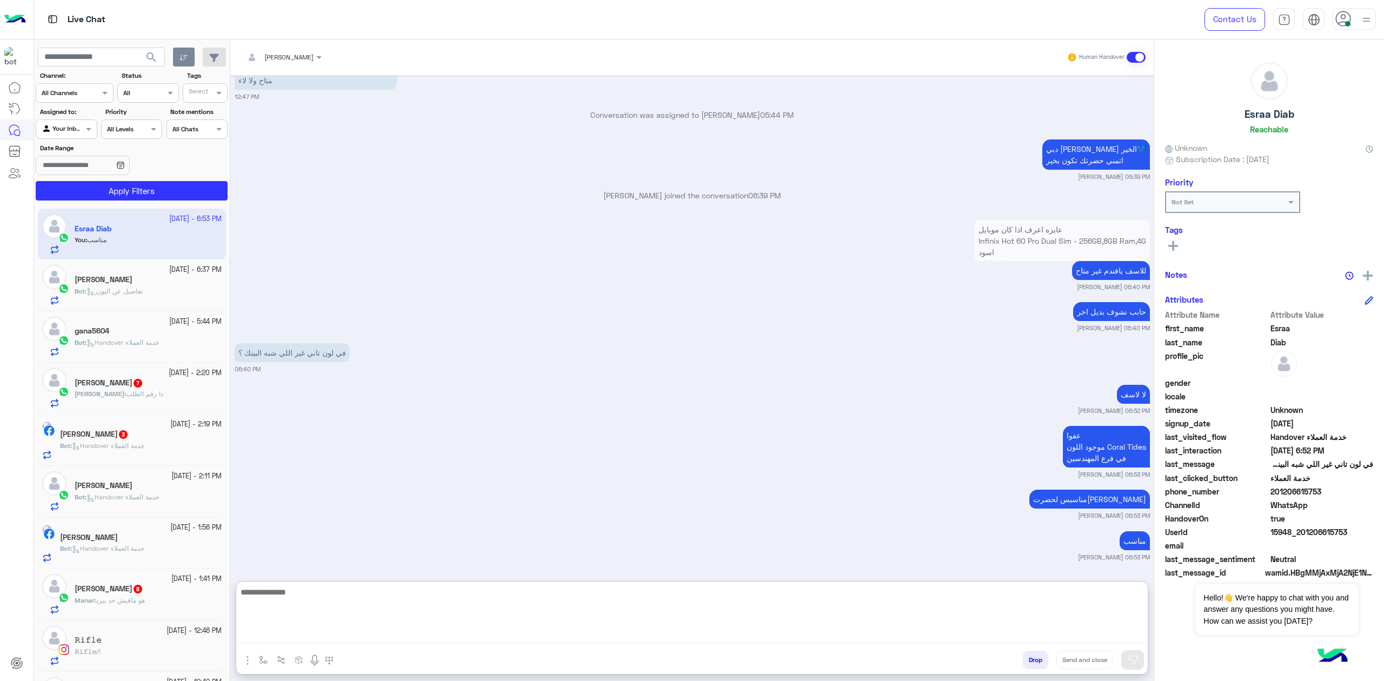
scroll to position [1406, 0]
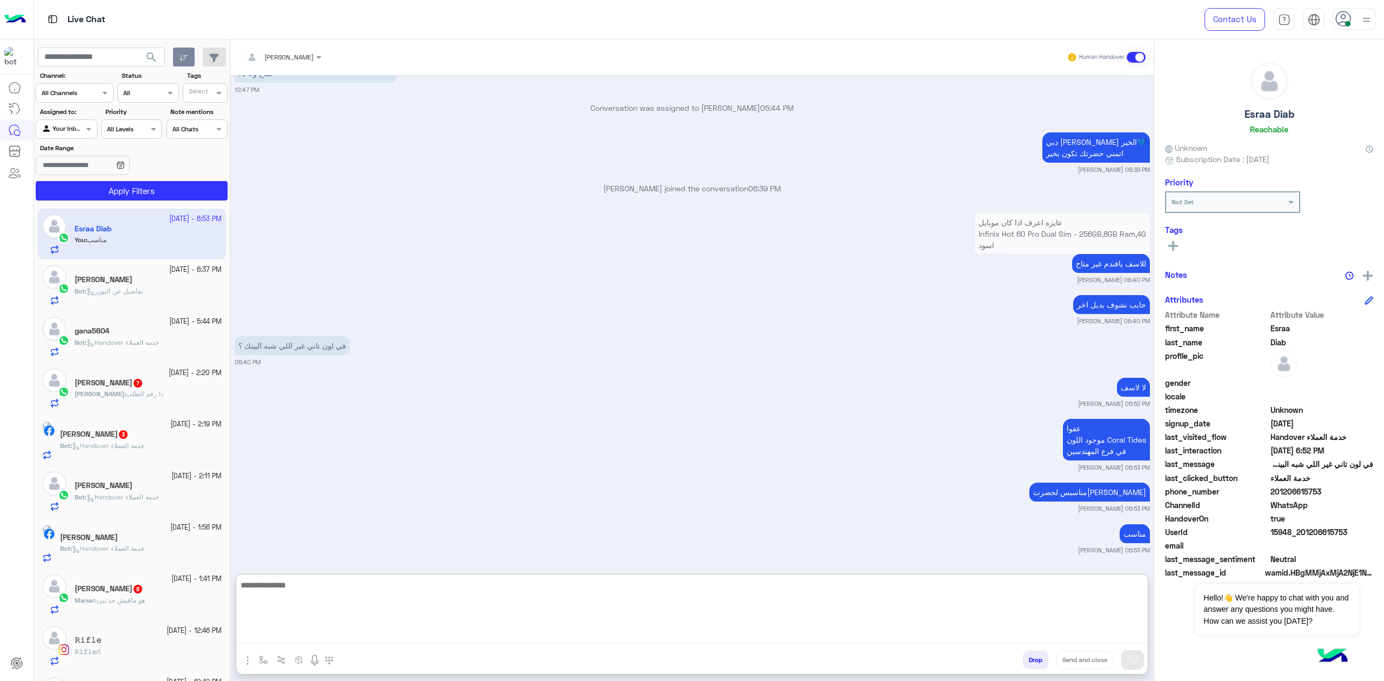
click at [447, 615] on textarea at bounding box center [691, 610] width 911 height 65
paste textarea "**********"
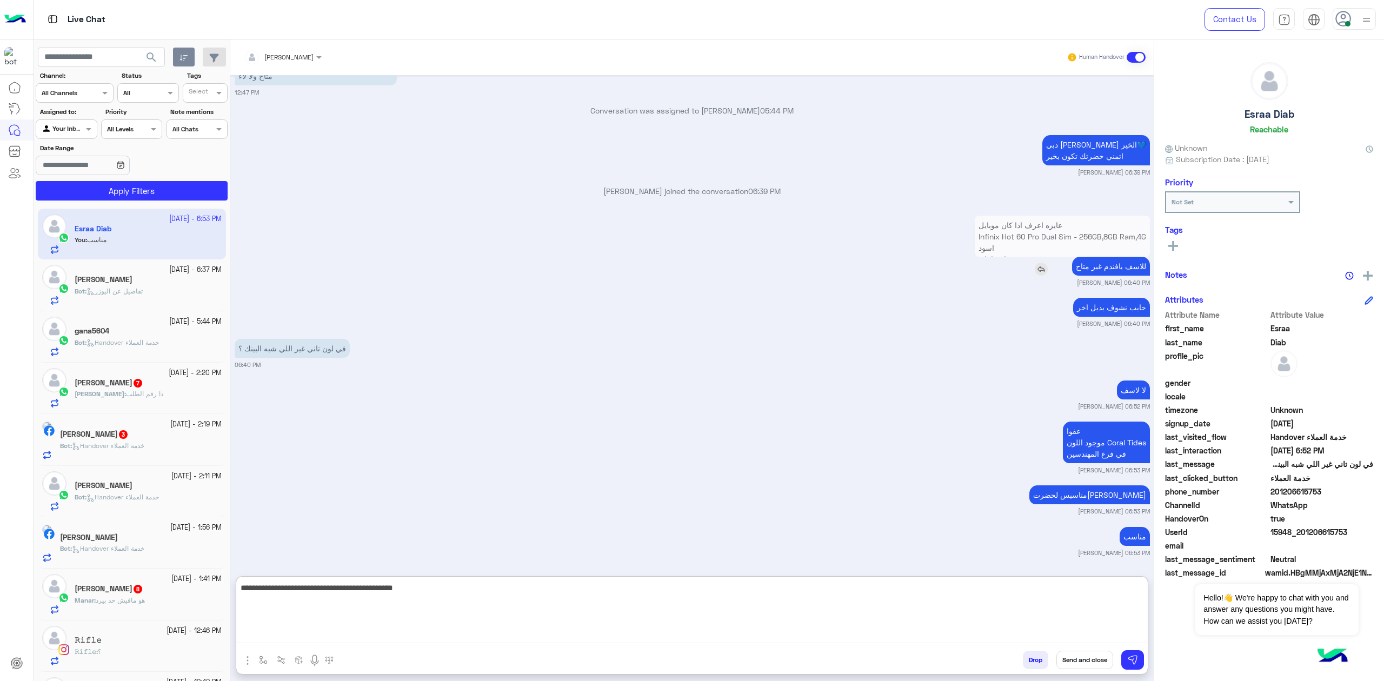
paste textarea "**********"
type textarea "**********"
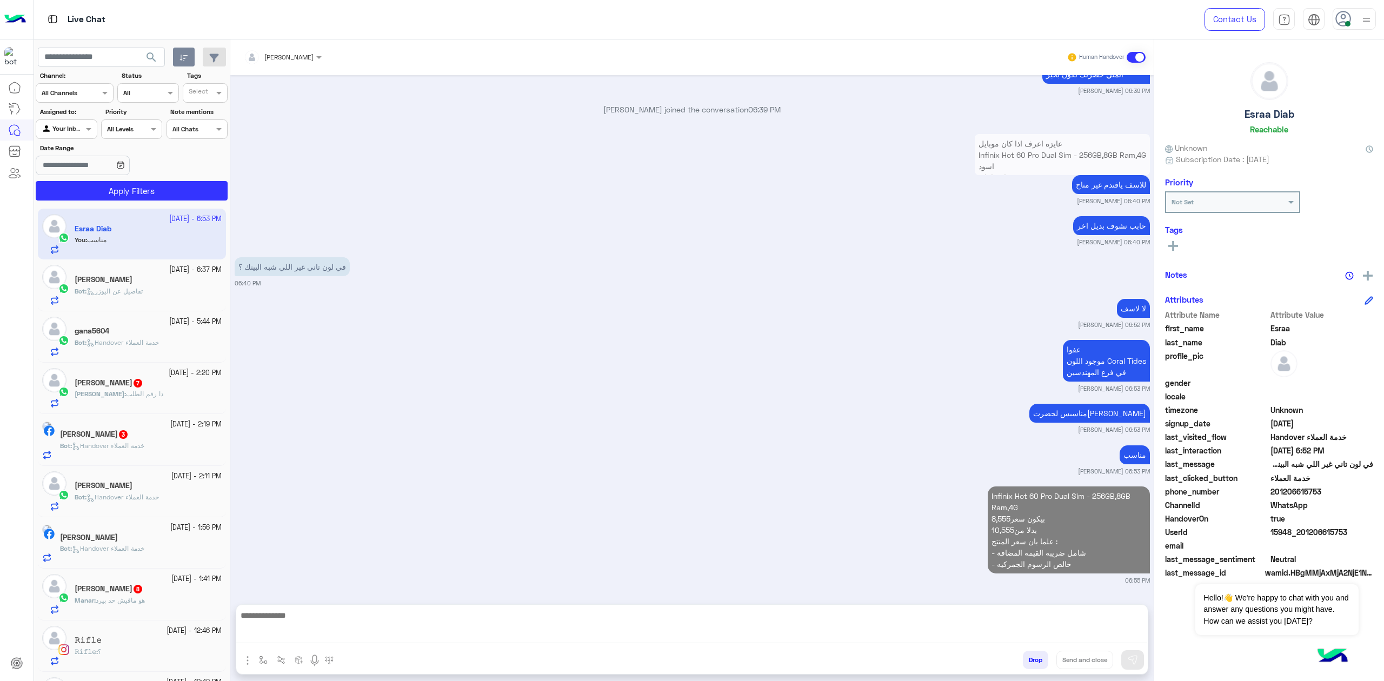
scroll to position [1466, 0]
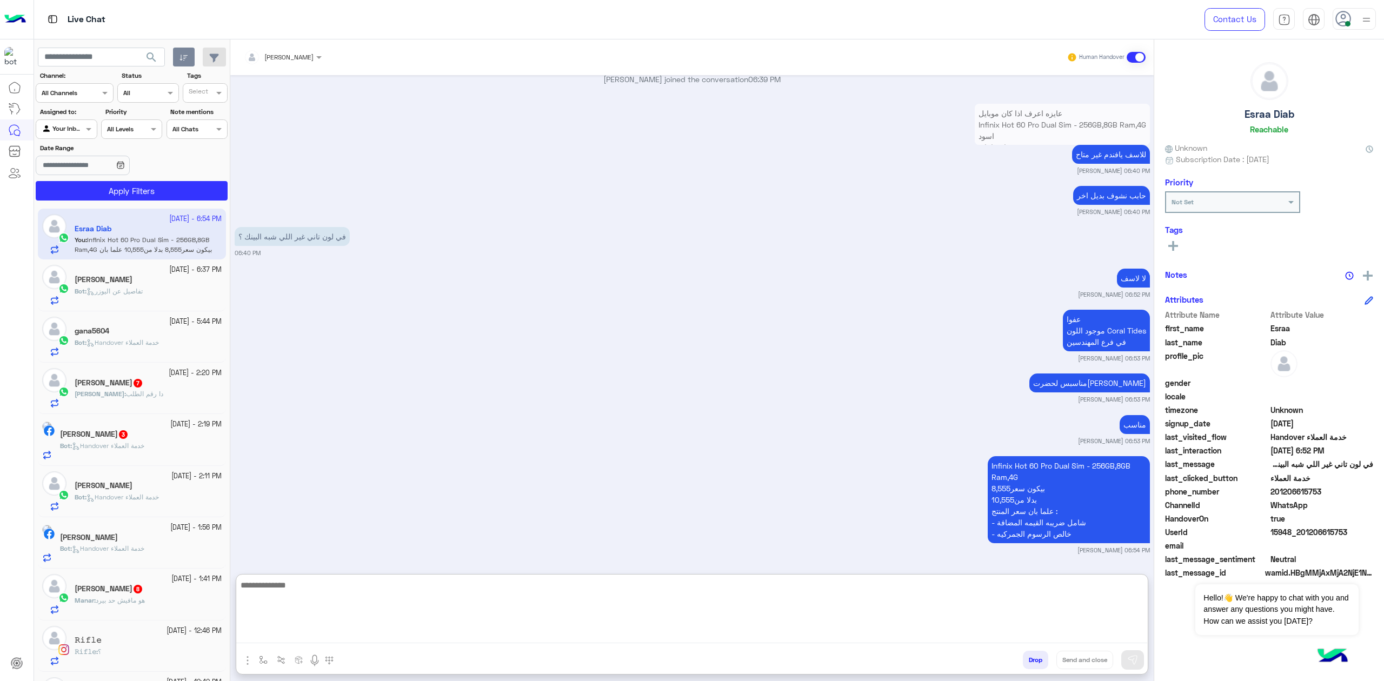
click at [433, 598] on textarea at bounding box center [691, 610] width 911 height 65
click at [398, 614] on textarea at bounding box center [691, 610] width 911 height 65
drag, startPoint x: 339, startPoint y: 603, endPoint x: 336, endPoint y: 595, distance: 8.9
click at [338, 602] on textarea at bounding box center [691, 610] width 911 height 65
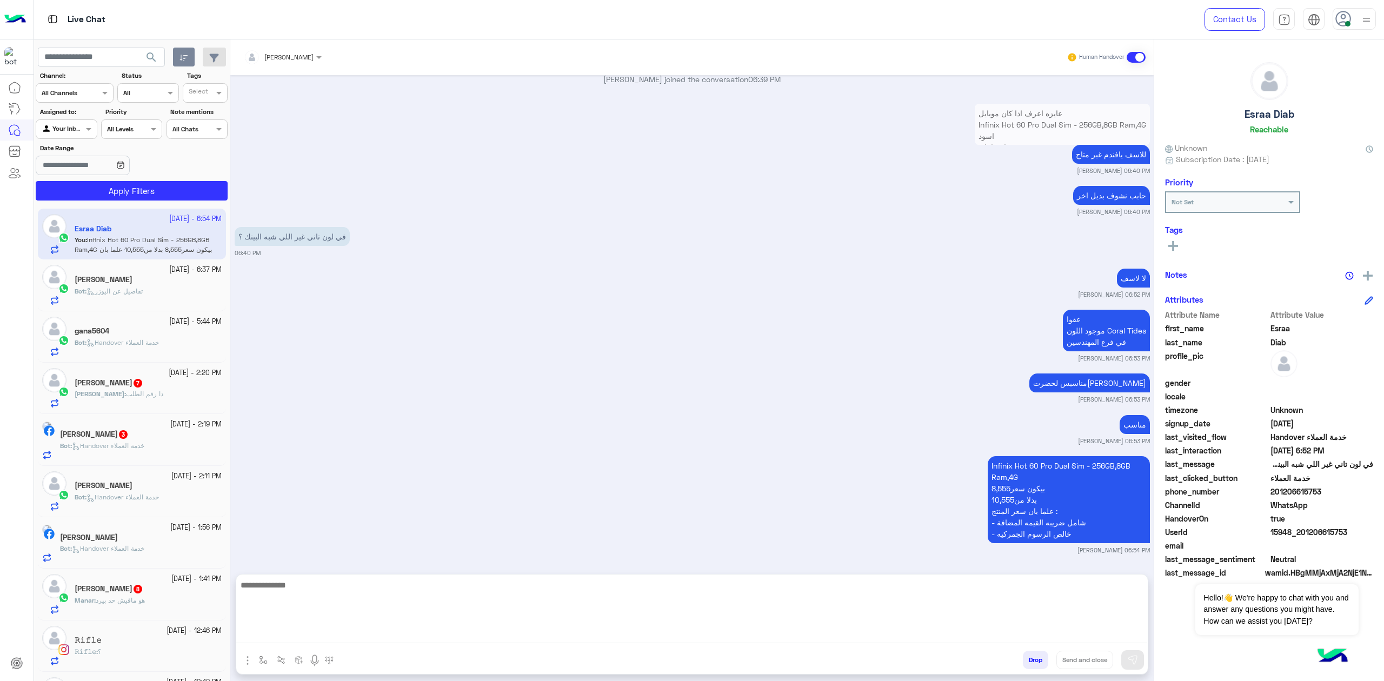
click at [139, 295] on span "Bot : تفاصيل عن اليوزر" at bounding box center [109, 291] width 68 height 8
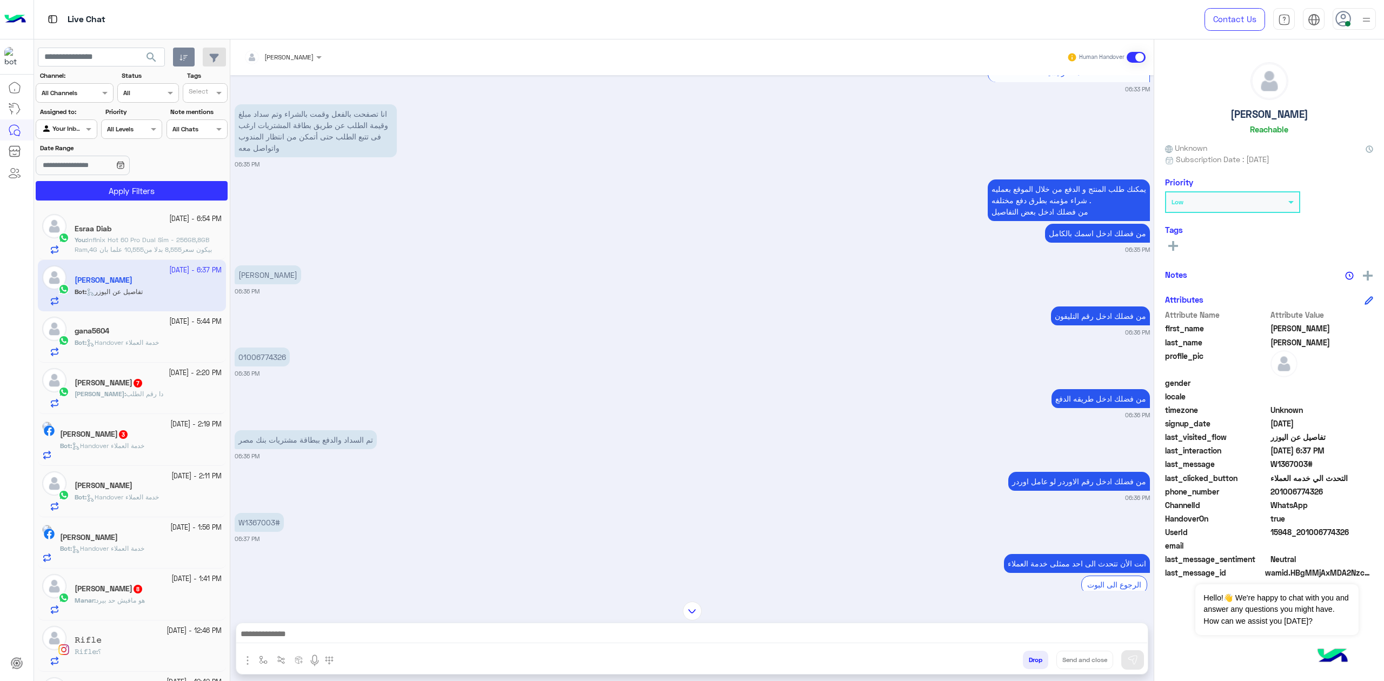
scroll to position [1248, 0]
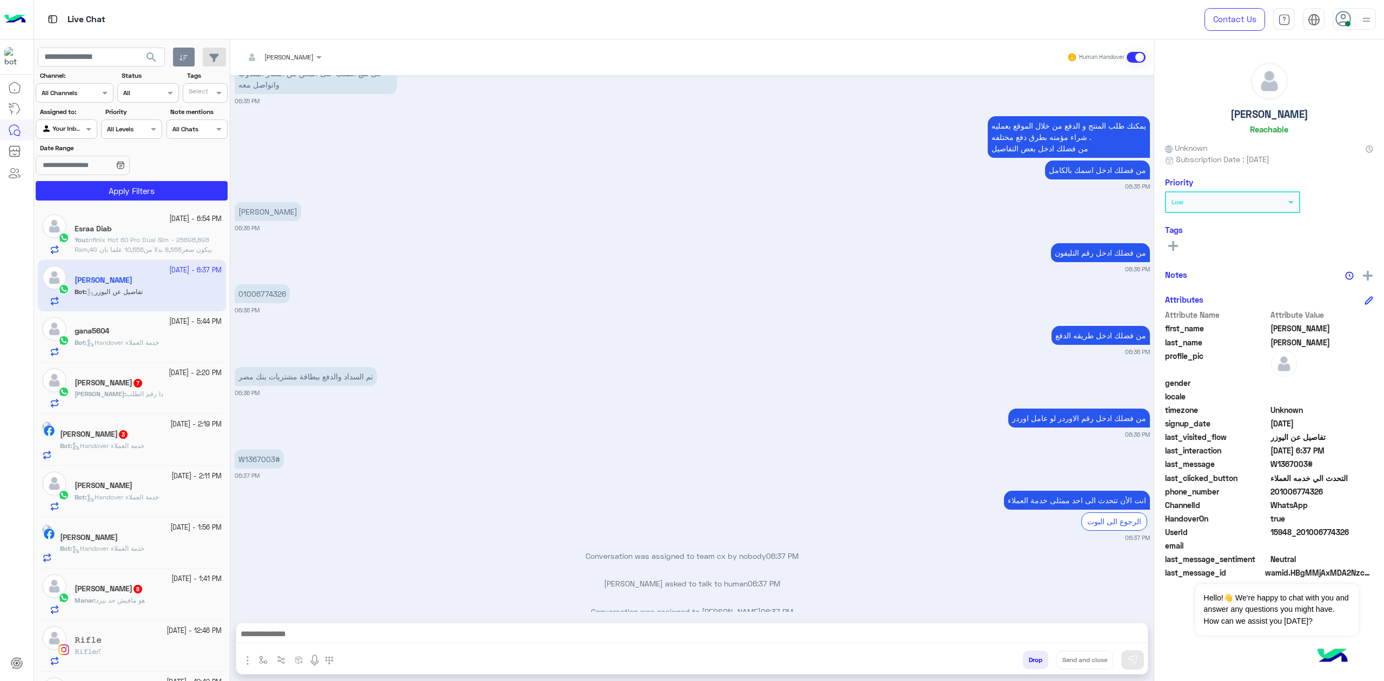
click at [112, 247] on span "Infinix Hot 60 Pro Dual Sim - 256GB,8GB Ram,4G بيكون سعر8,555 بدلا من10,555 علم…" at bounding box center [146, 254] width 142 height 37
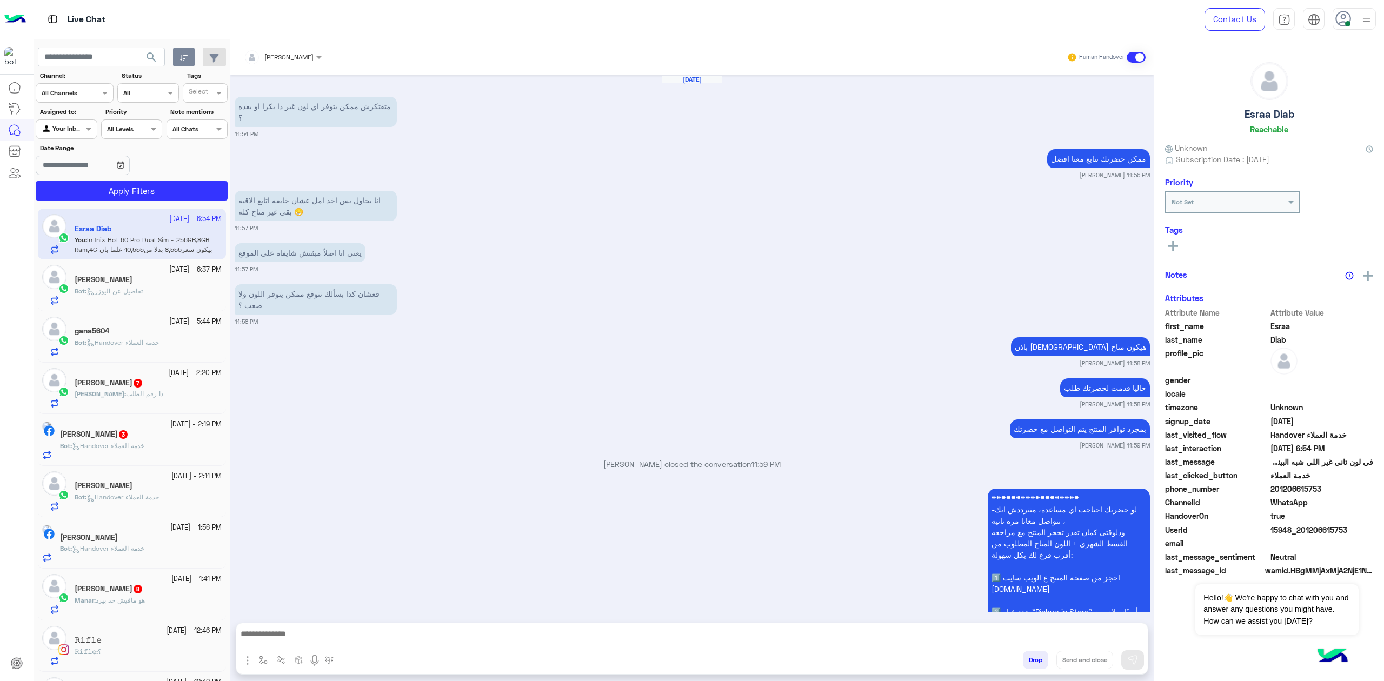
scroll to position [1221, 0]
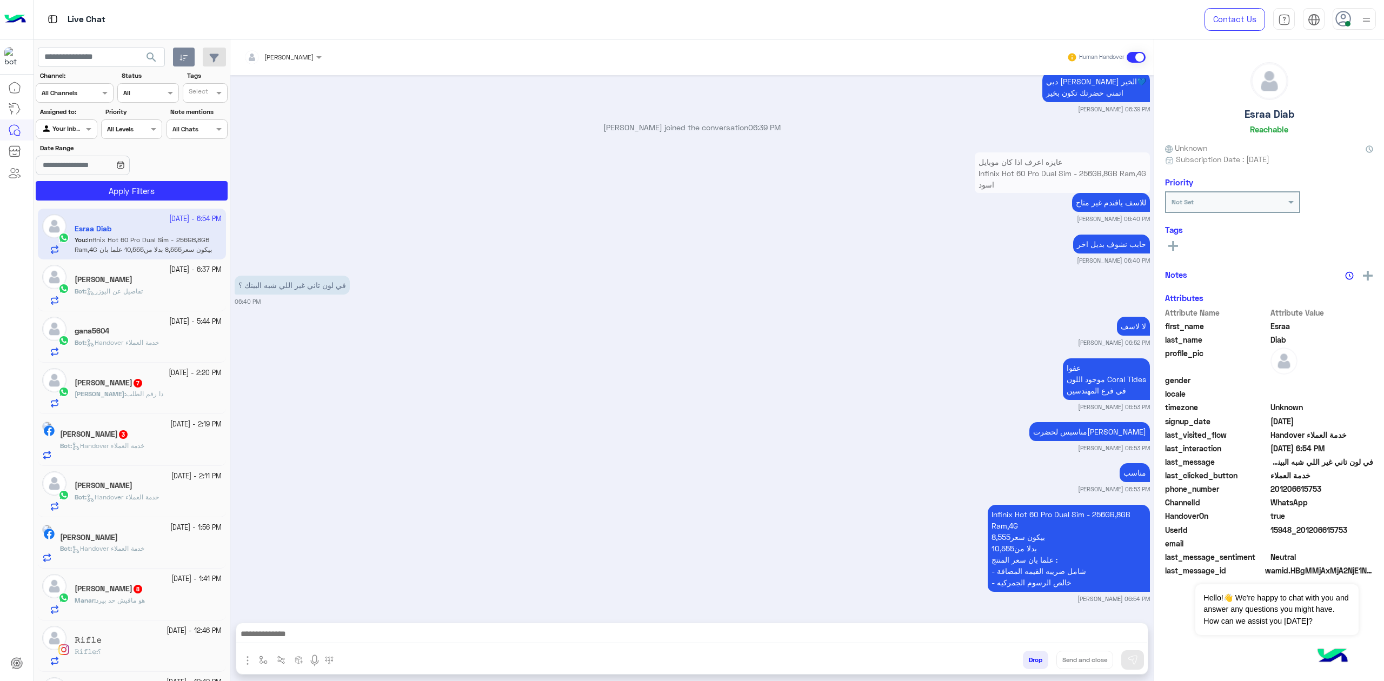
click at [408, 641] on textarea at bounding box center [691, 635] width 911 height 16
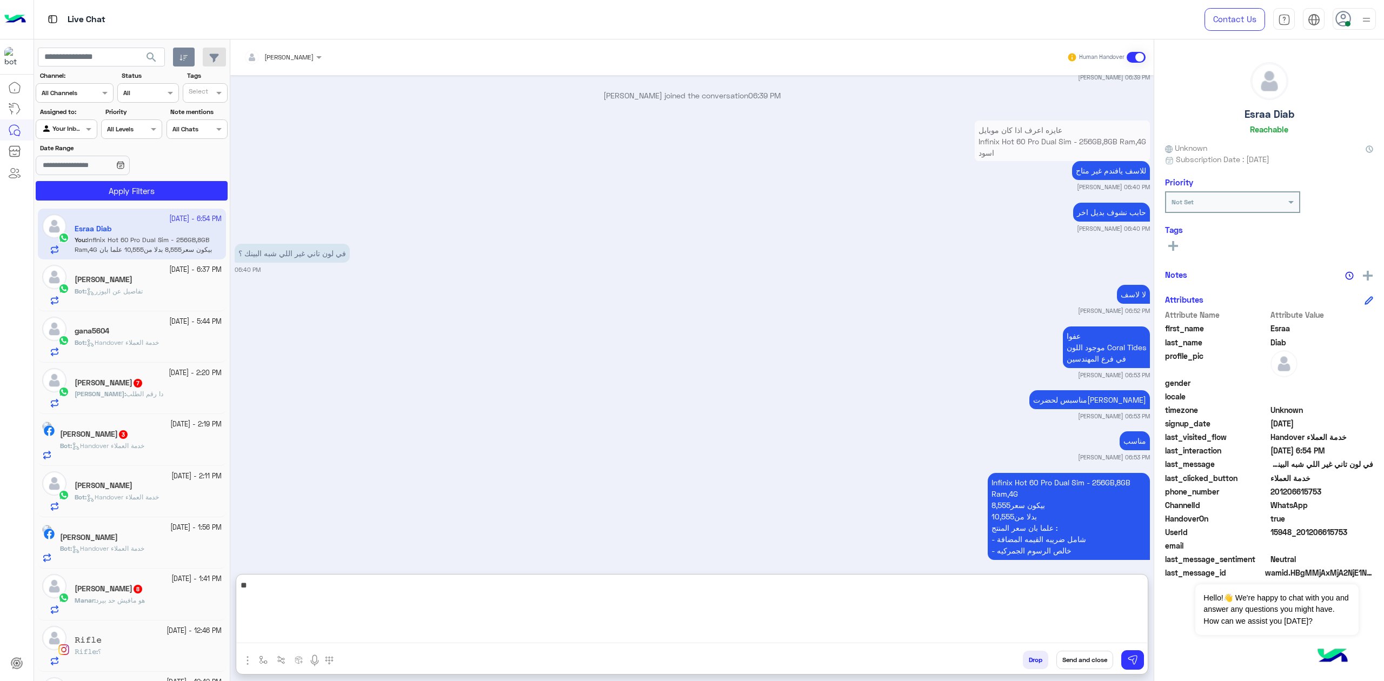
type textarea "*"
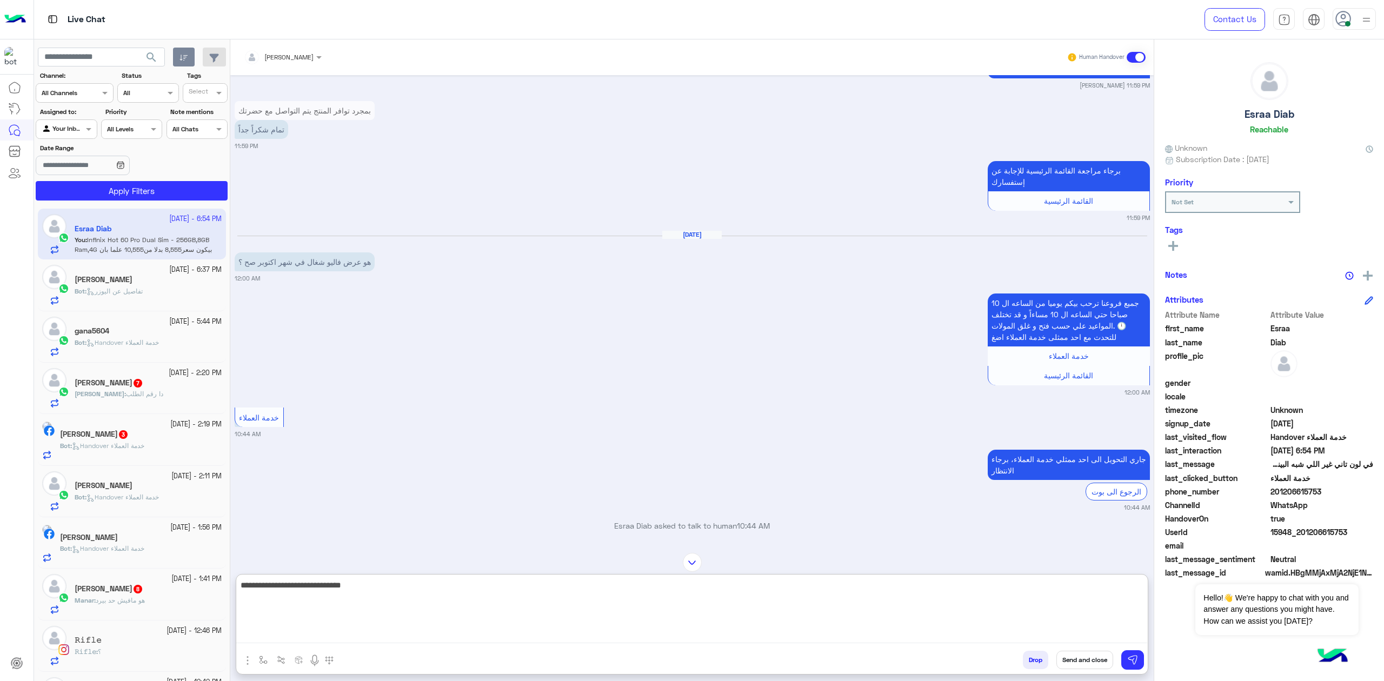
scroll to position [532, 0]
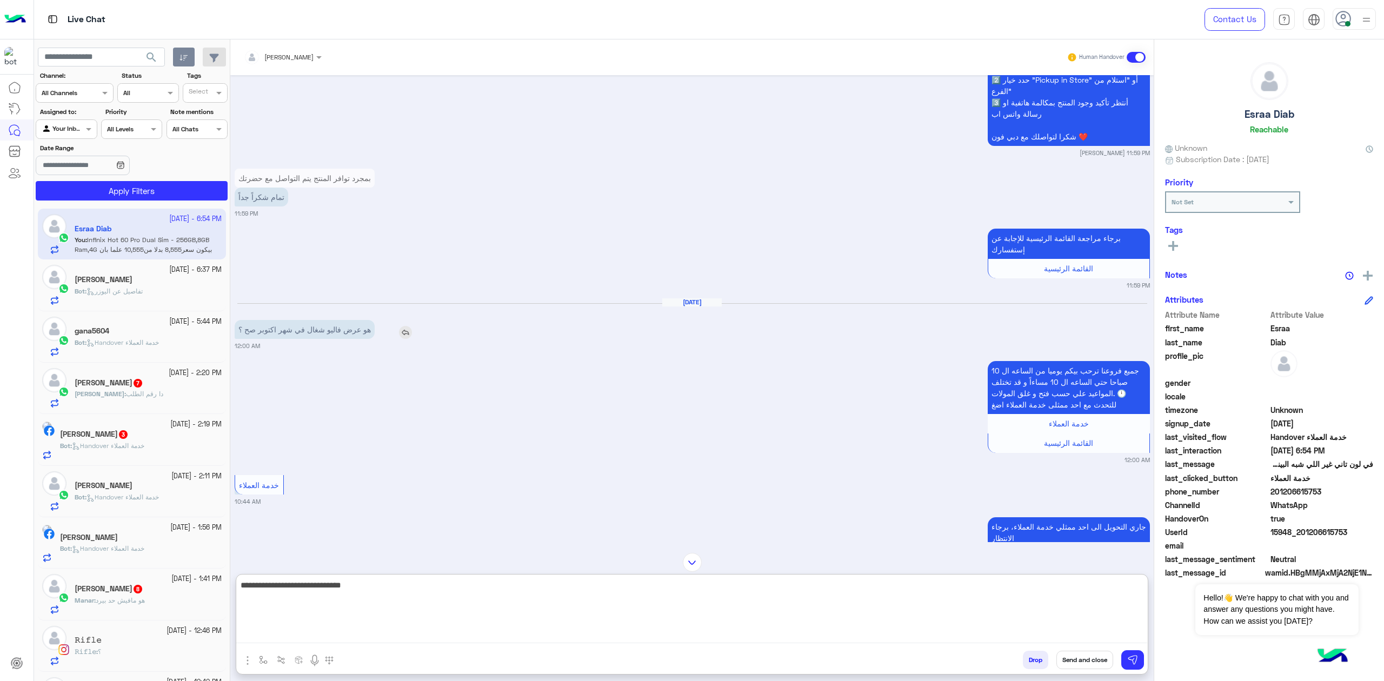
type textarea "**********"
click at [355, 327] on p "هو عرض فاليو شغال في شهر اكتوبر صح ؟" at bounding box center [305, 329] width 140 height 19
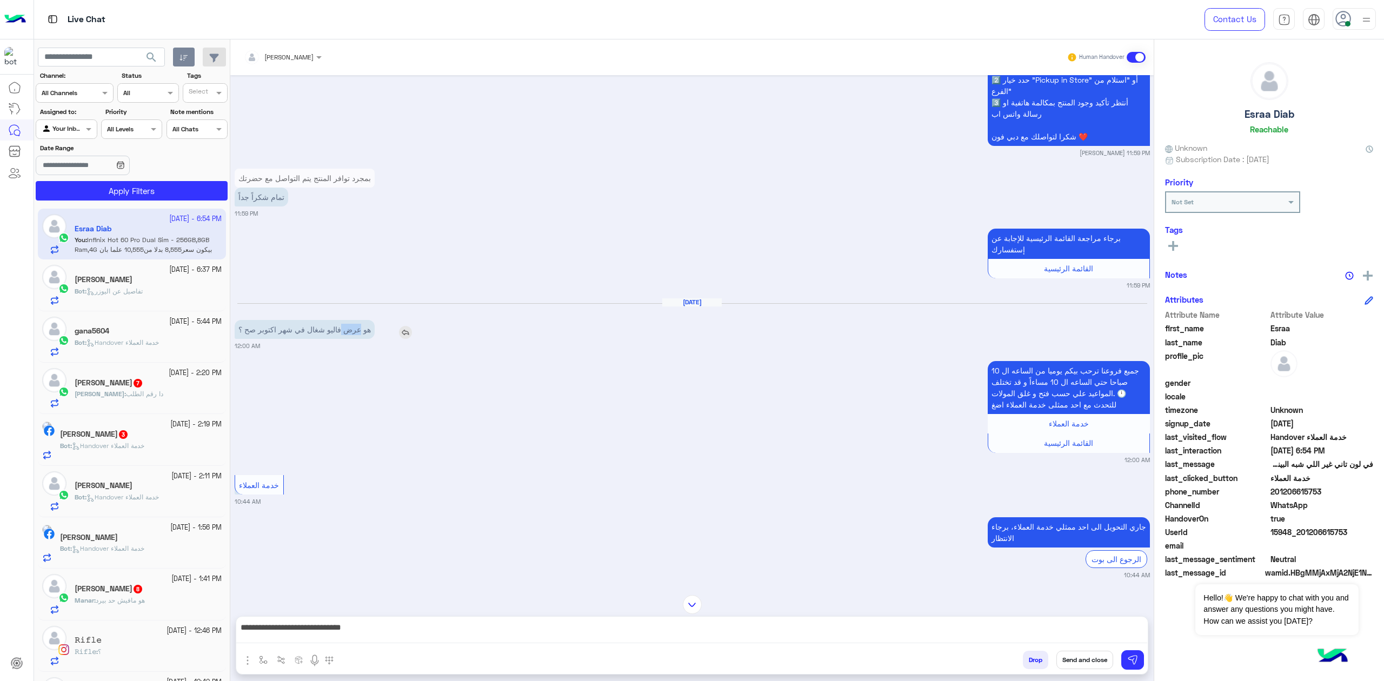
click at [355, 327] on p "هو عرض فاليو شغال في شهر اكتوبر صح ؟" at bounding box center [305, 329] width 140 height 19
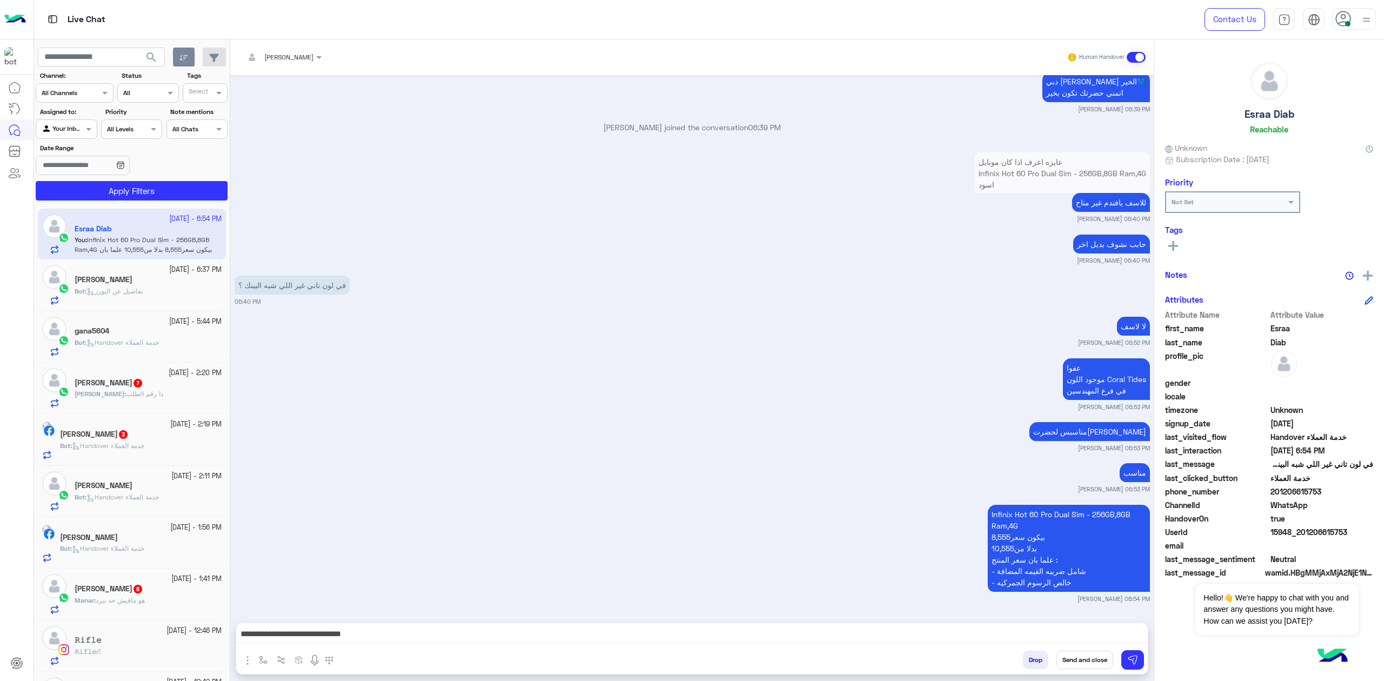
click at [1006, 636] on textarea "**********" at bounding box center [691, 635] width 911 height 16
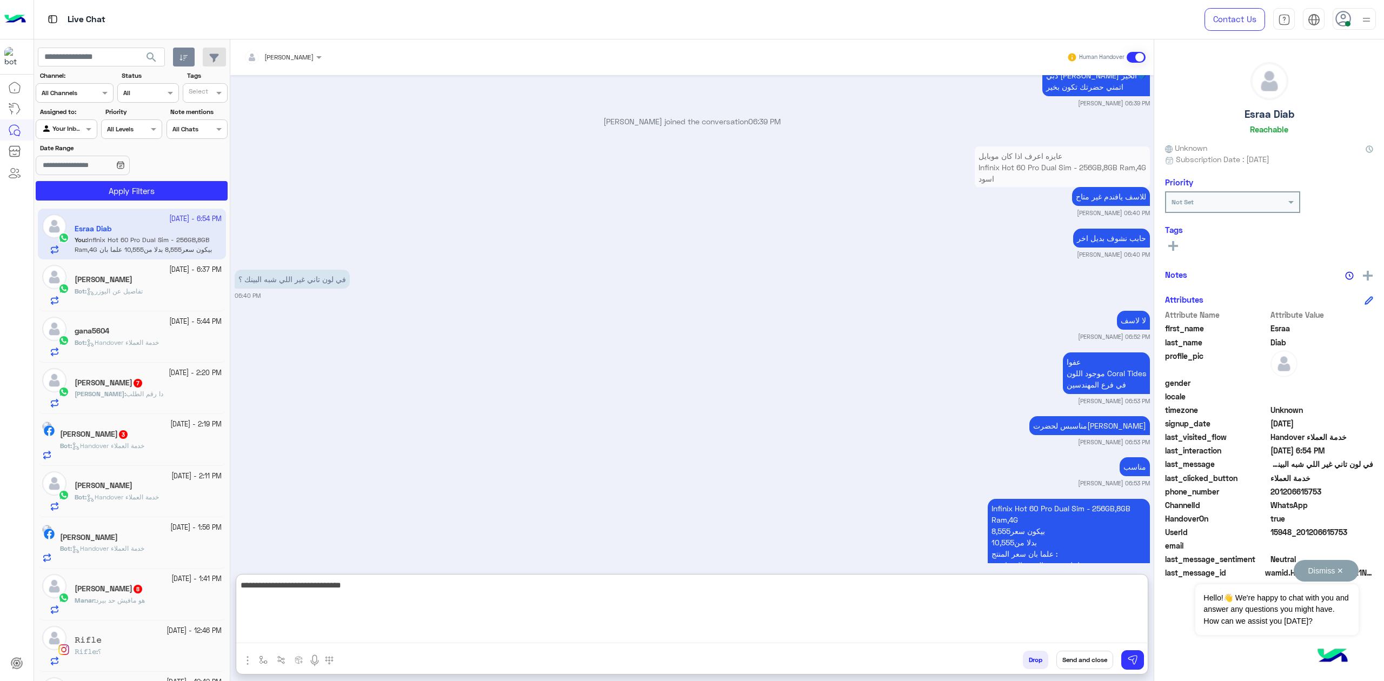
drag, startPoint x: 961, startPoint y: 579, endPoint x: 1264, endPoint y: 617, distance: 304.9
click at [1264, 617] on body "Live Chat Contact Us Help Center عربي English search Channel: Channel All Chann…" at bounding box center [692, 340] width 1384 height 681
click at [1014, 614] on textarea at bounding box center [691, 610] width 911 height 65
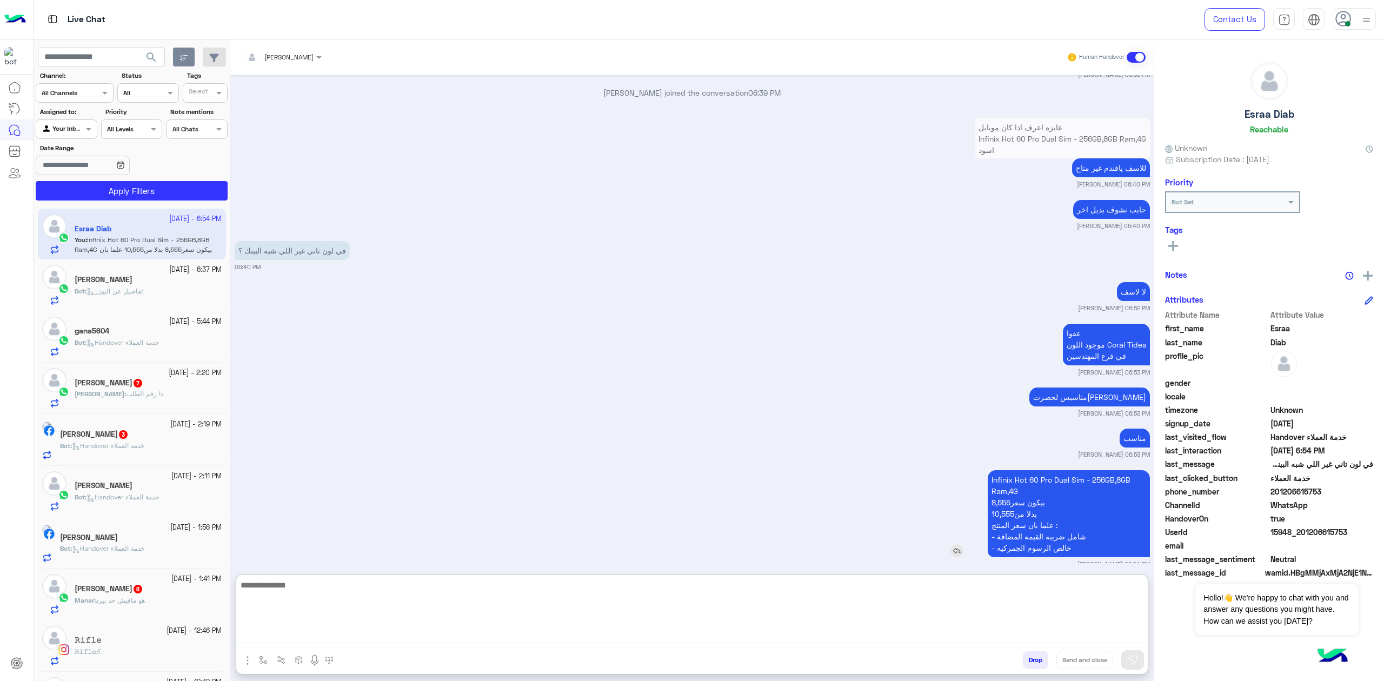
scroll to position [1270, 0]
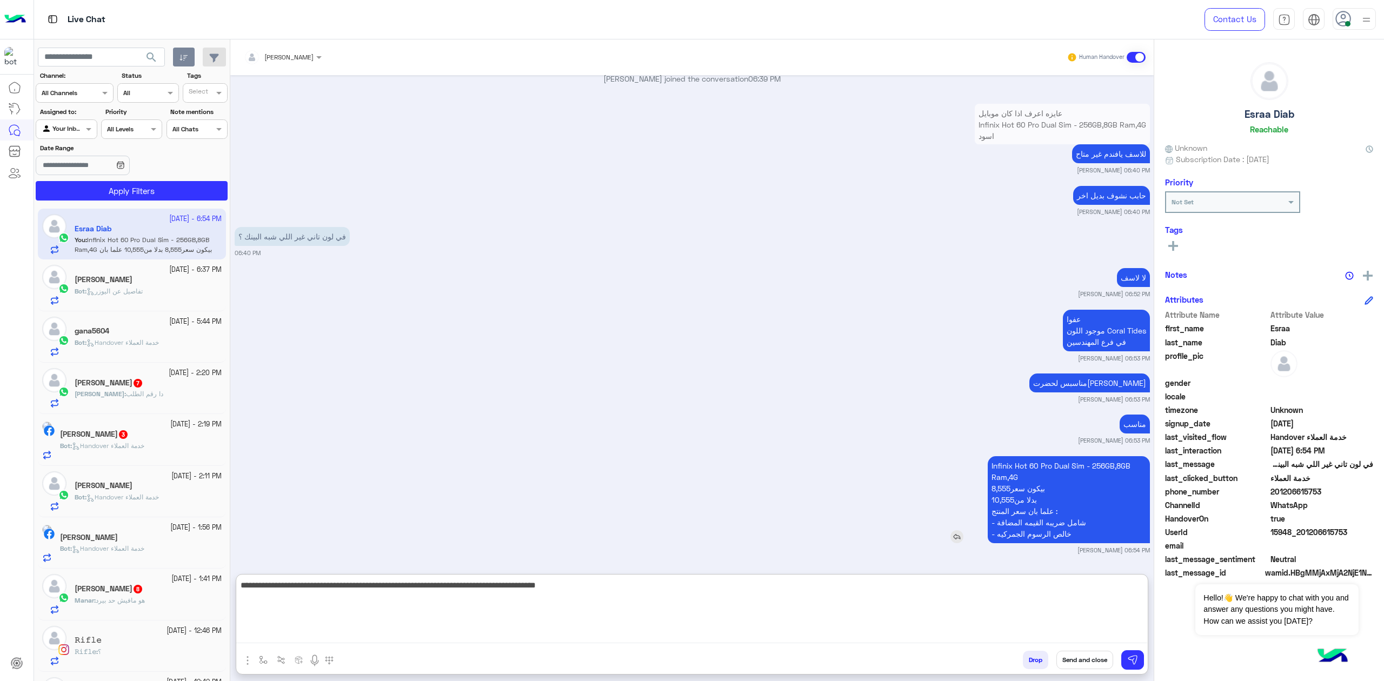
type textarea "**********"
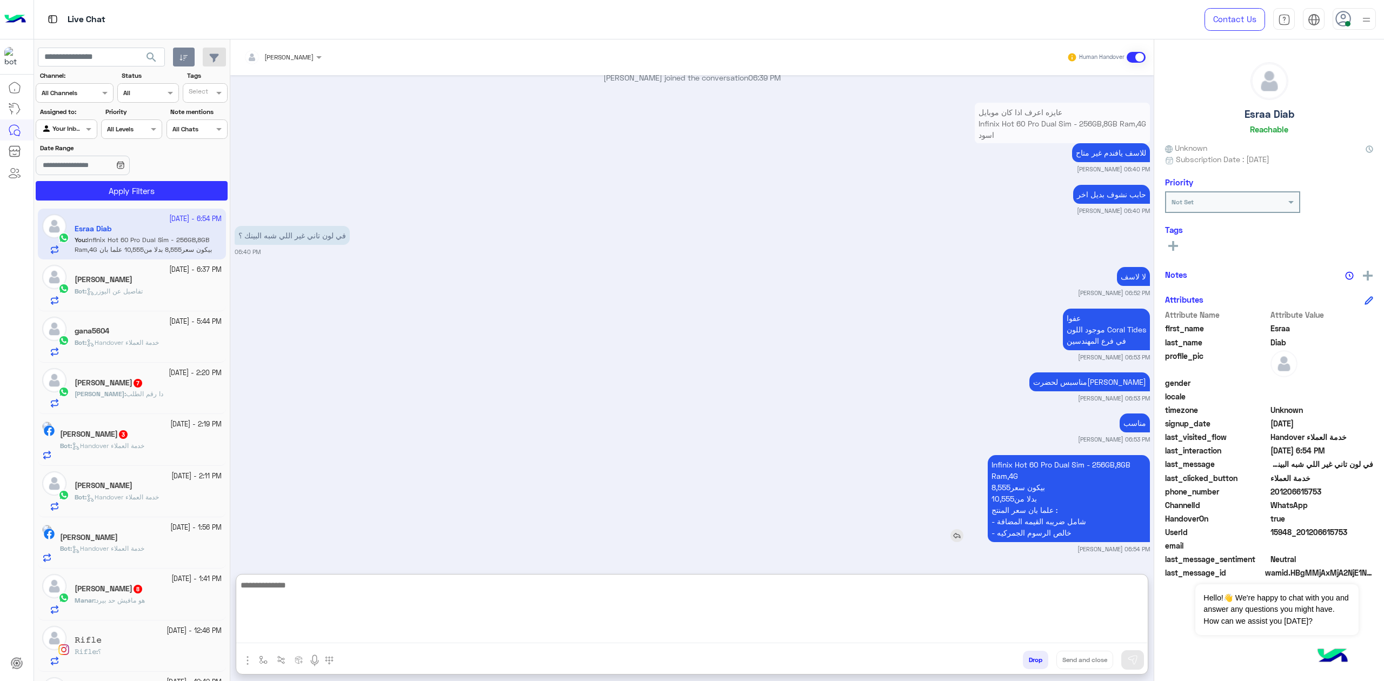
scroll to position [1334, 0]
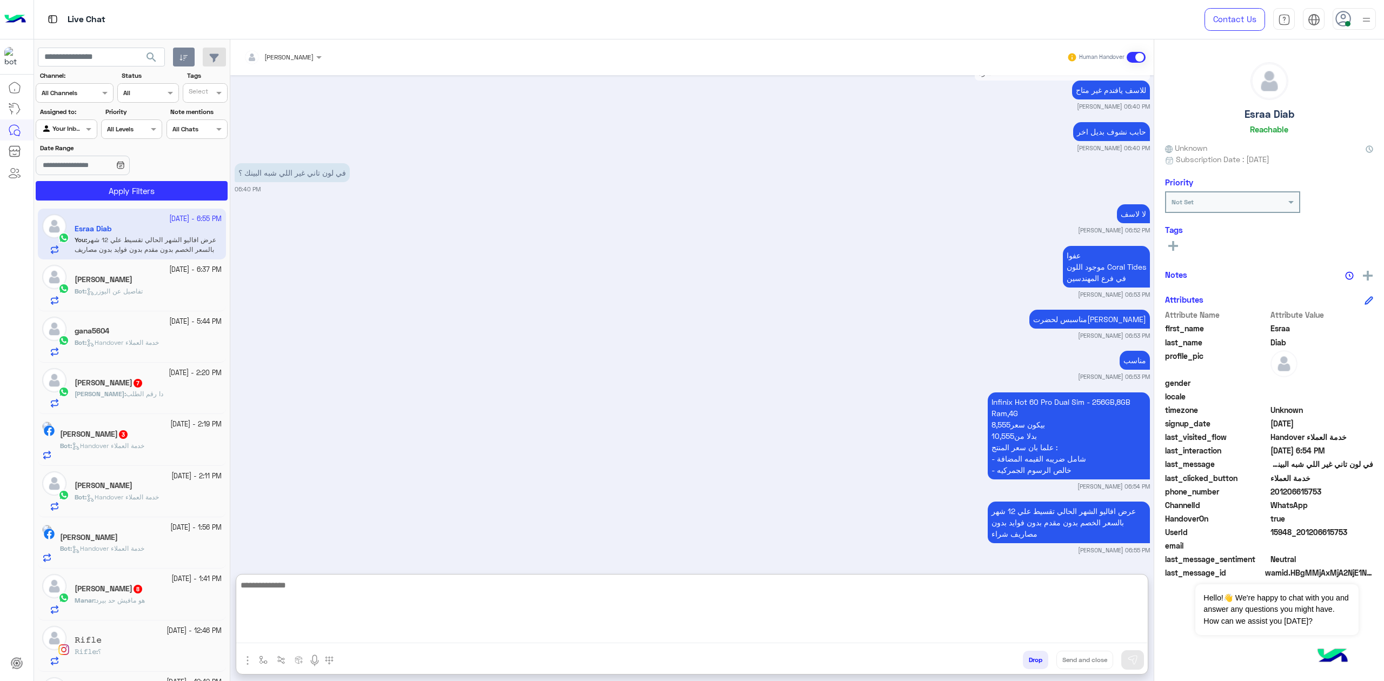
drag, startPoint x: 837, startPoint y: 602, endPoint x: 833, endPoint y: 597, distance: 6.2
click at [835, 600] on textarea at bounding box center [691, 610] width 911 height 65
type textarea "**********"
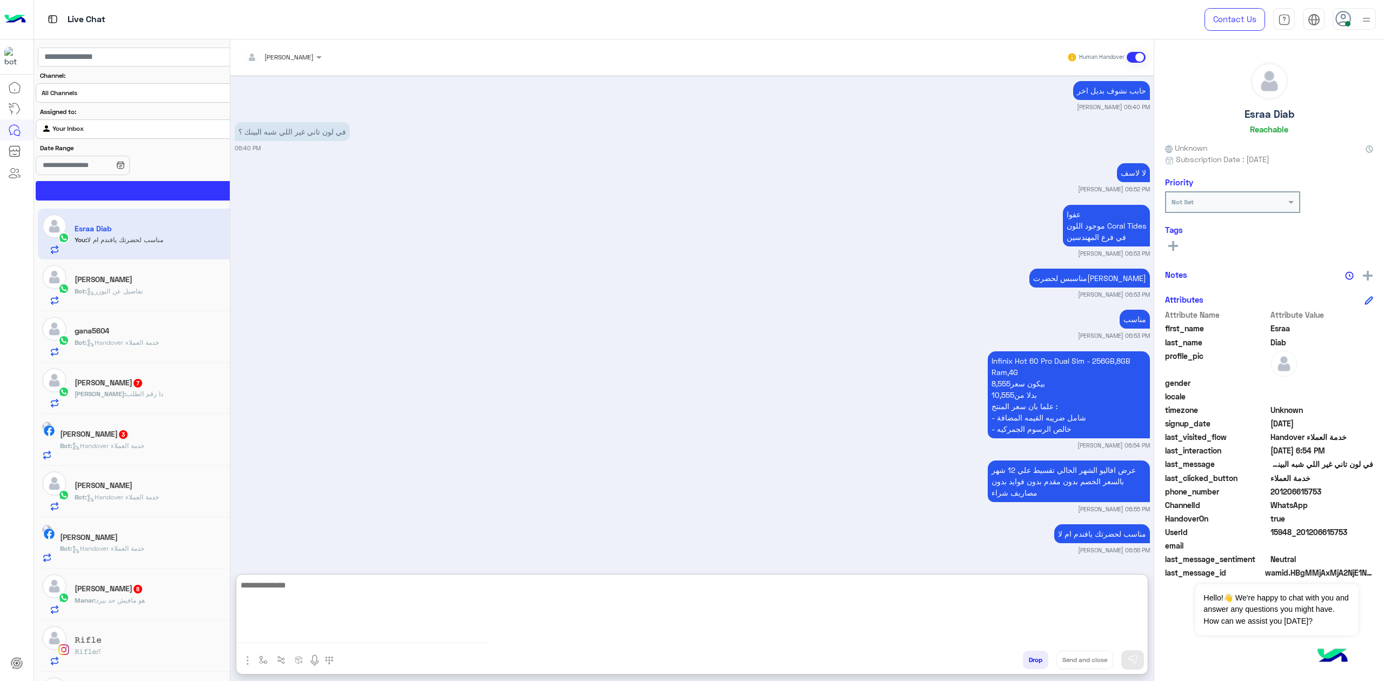
scroll to position [1375, 0]
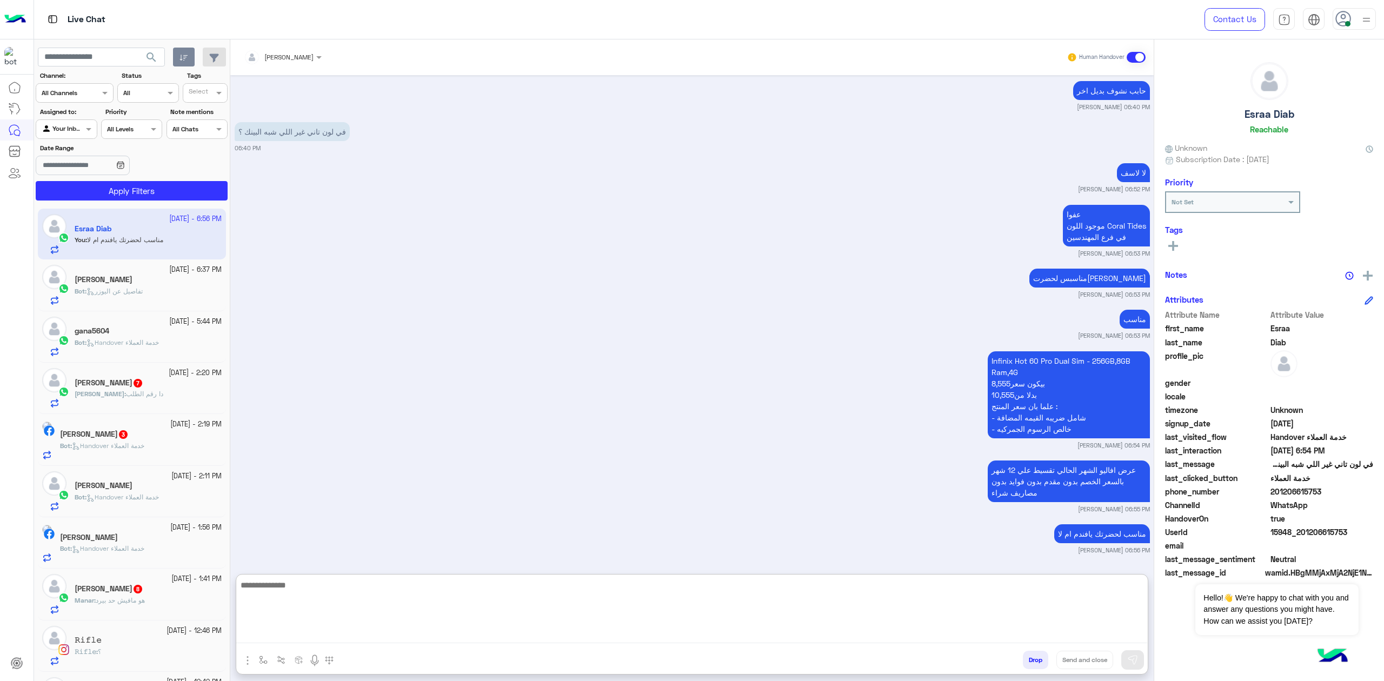
paste textarea "**********"
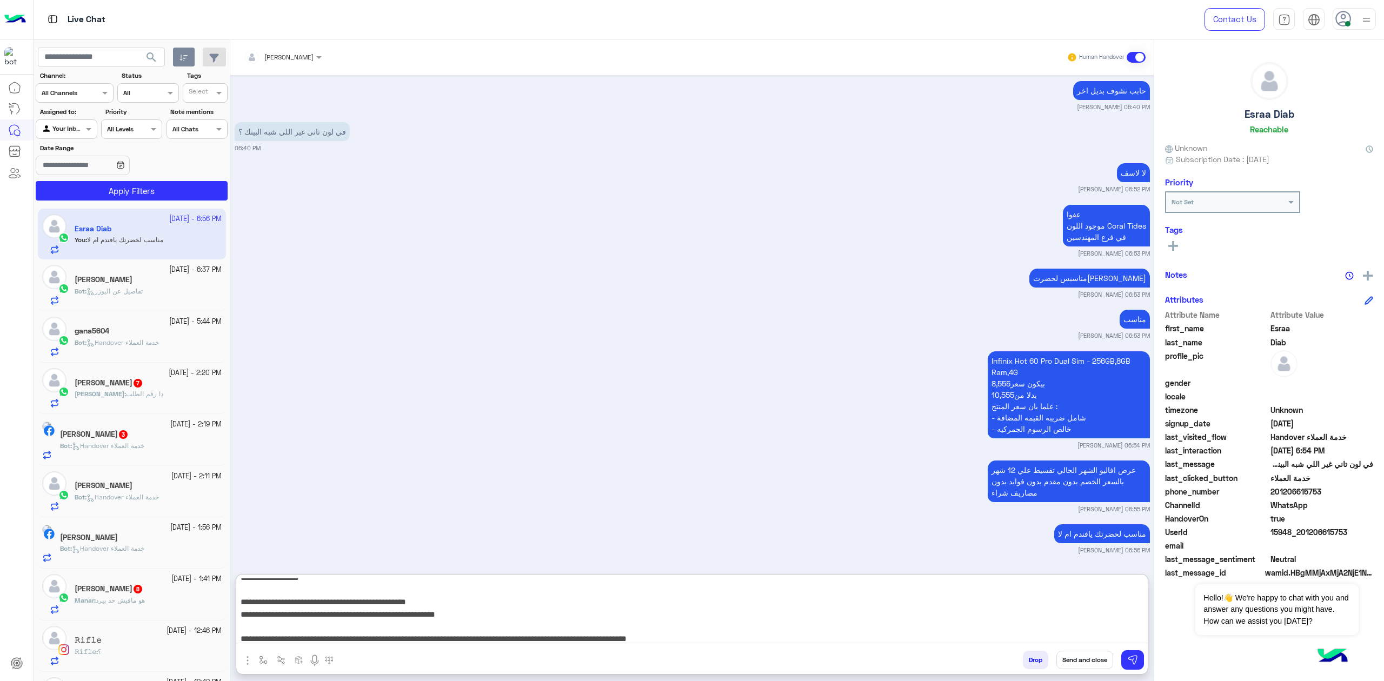
type textarea "**********"
drag, startPoint x: 1070, startPoint y: 650, endPoint x: 1071, endPoint y: 667, distance: 17.3
click at [1070, 652] on button "Send and close" at bounding box center [1084, 660] width 57 height 18
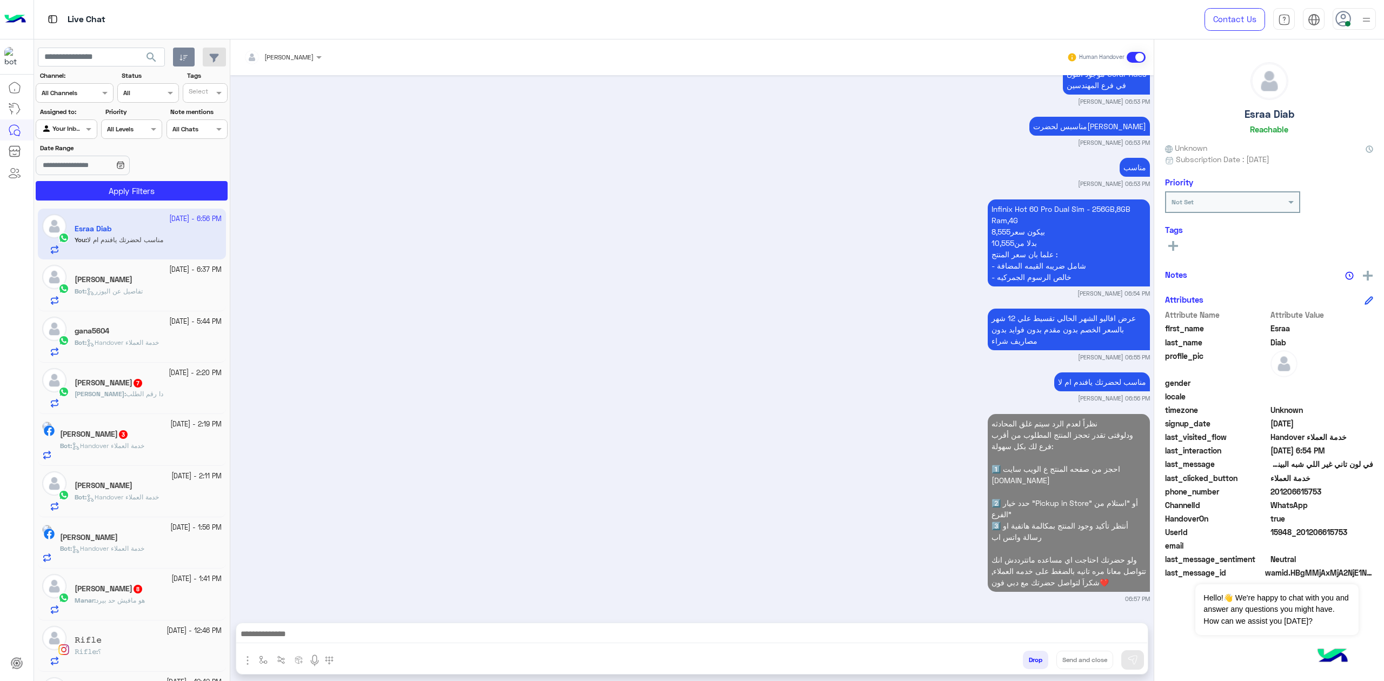
scroll to position [1555, 0]
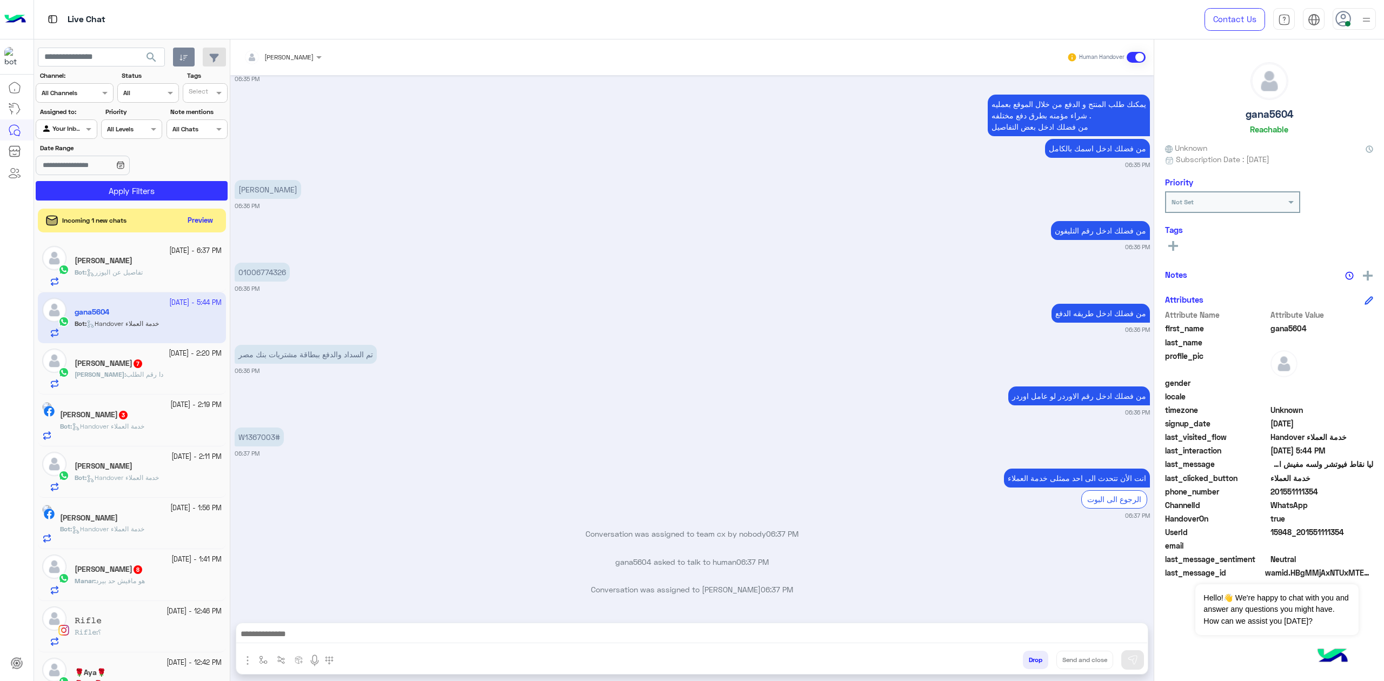
scroll to position [2305, 0]
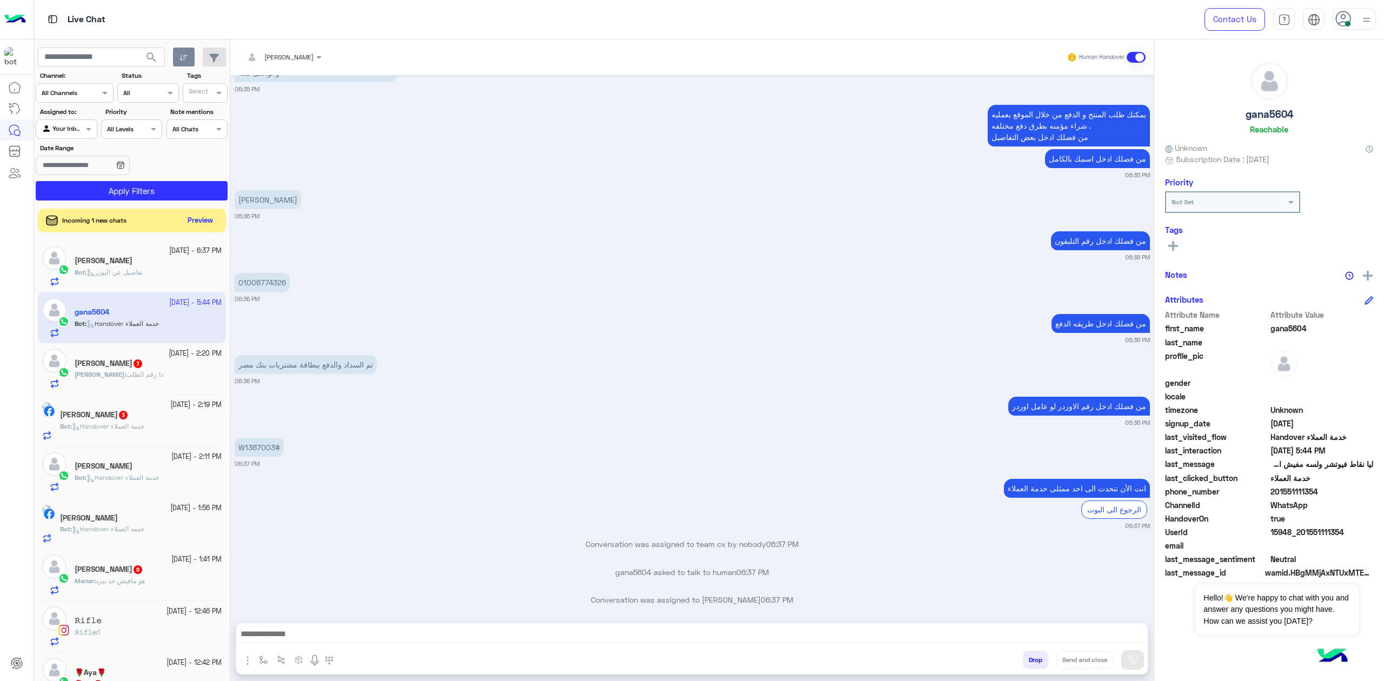
click at [1347, 15] on icon at bounding box center [1343, 19] width 16 height 16
click at [1327, 107] on label "Break" at bounding box center [1308, 106] width 118 height 19
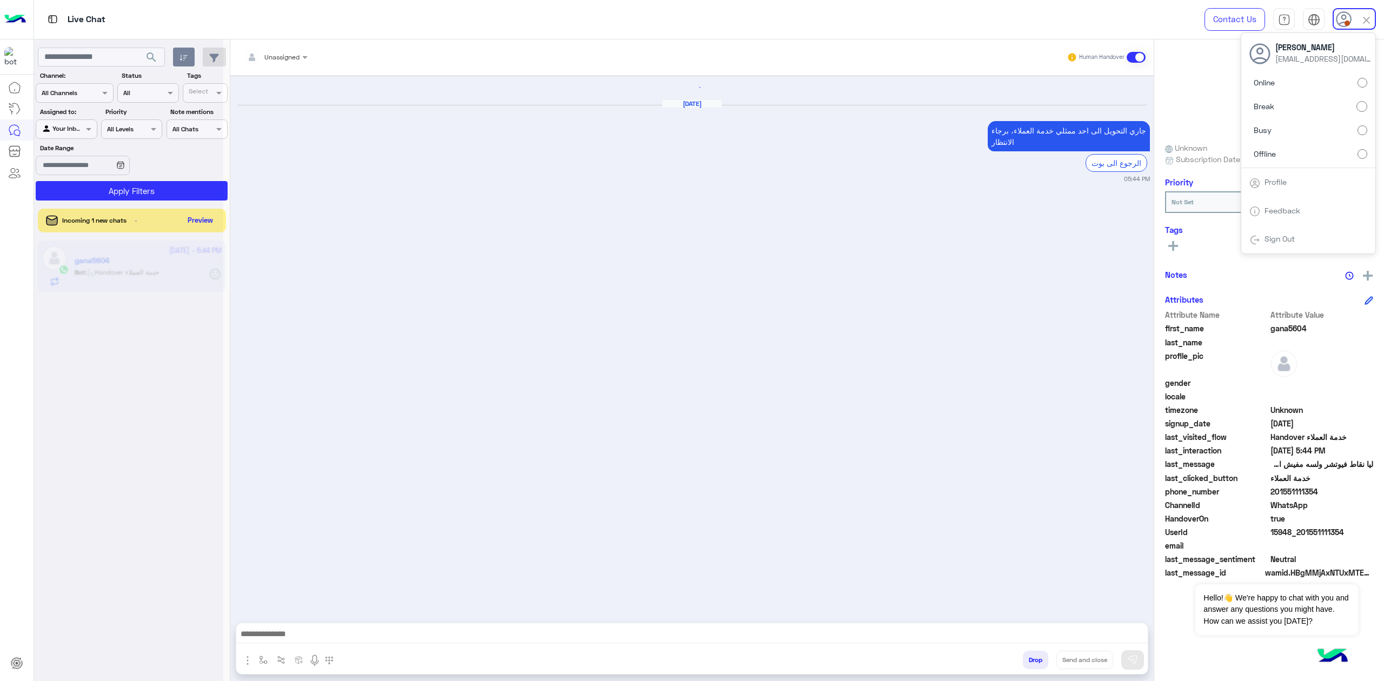
click at [174, 48] on div at bounding box center [128, 344] width 189 height 681
click at [180, 57] on div at bounding box center [128, 344] width 189 height 681
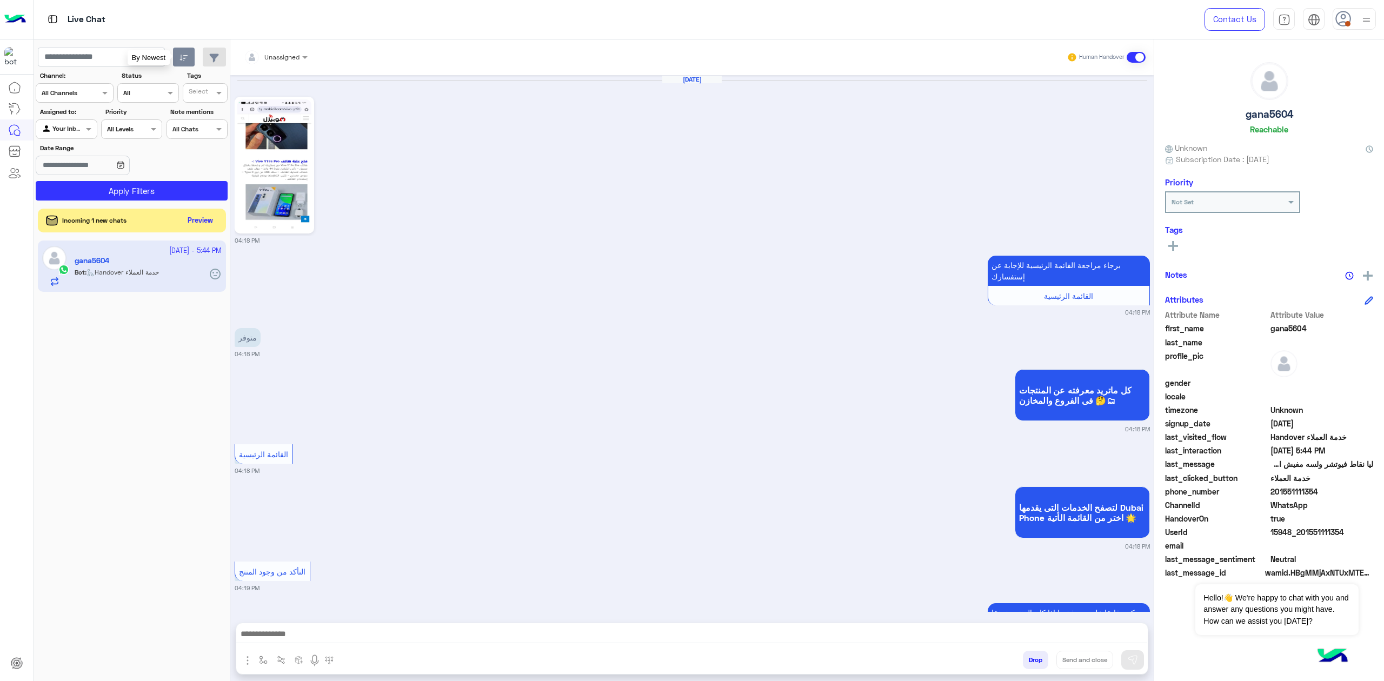
click at [180, 57] on icon "button" at bounding box center [183, 58] width 8 height 6
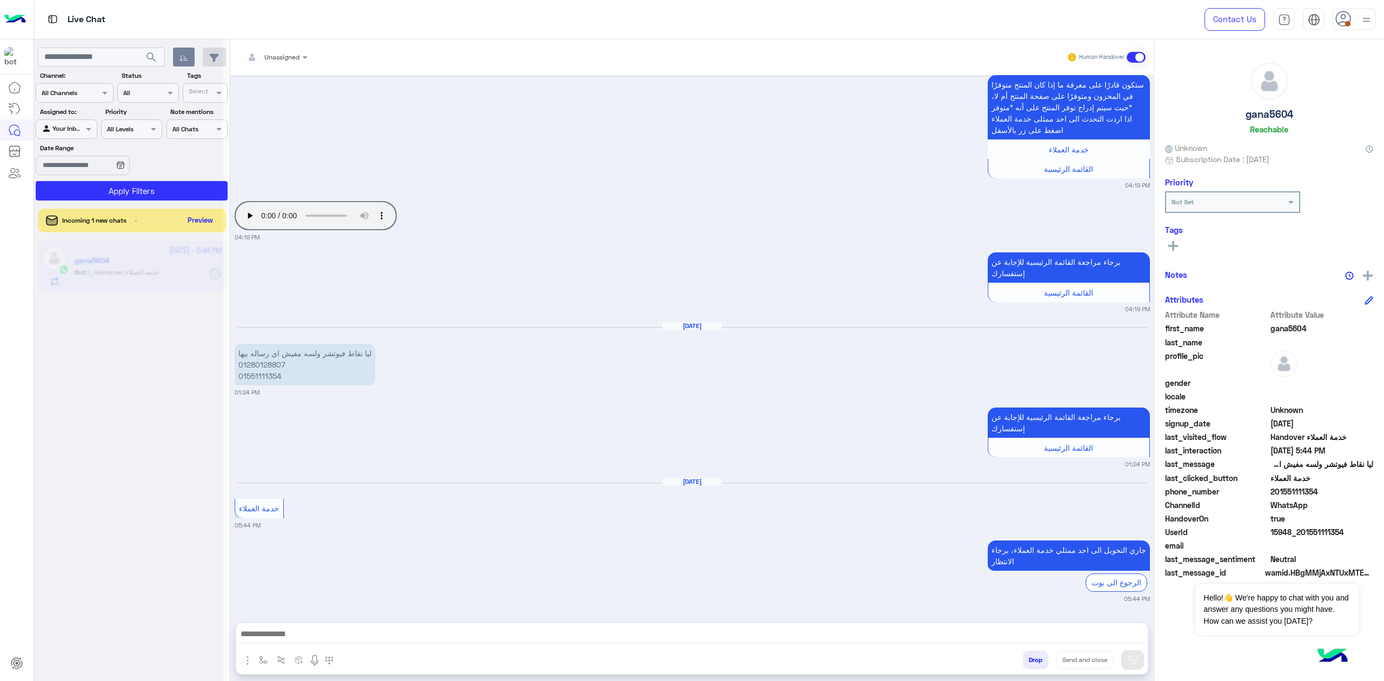
click at [180, 57] on div at bounding box center [128, 344] width 189 height 681
